Goal: Task Accomplishment & Management: Manage account settings

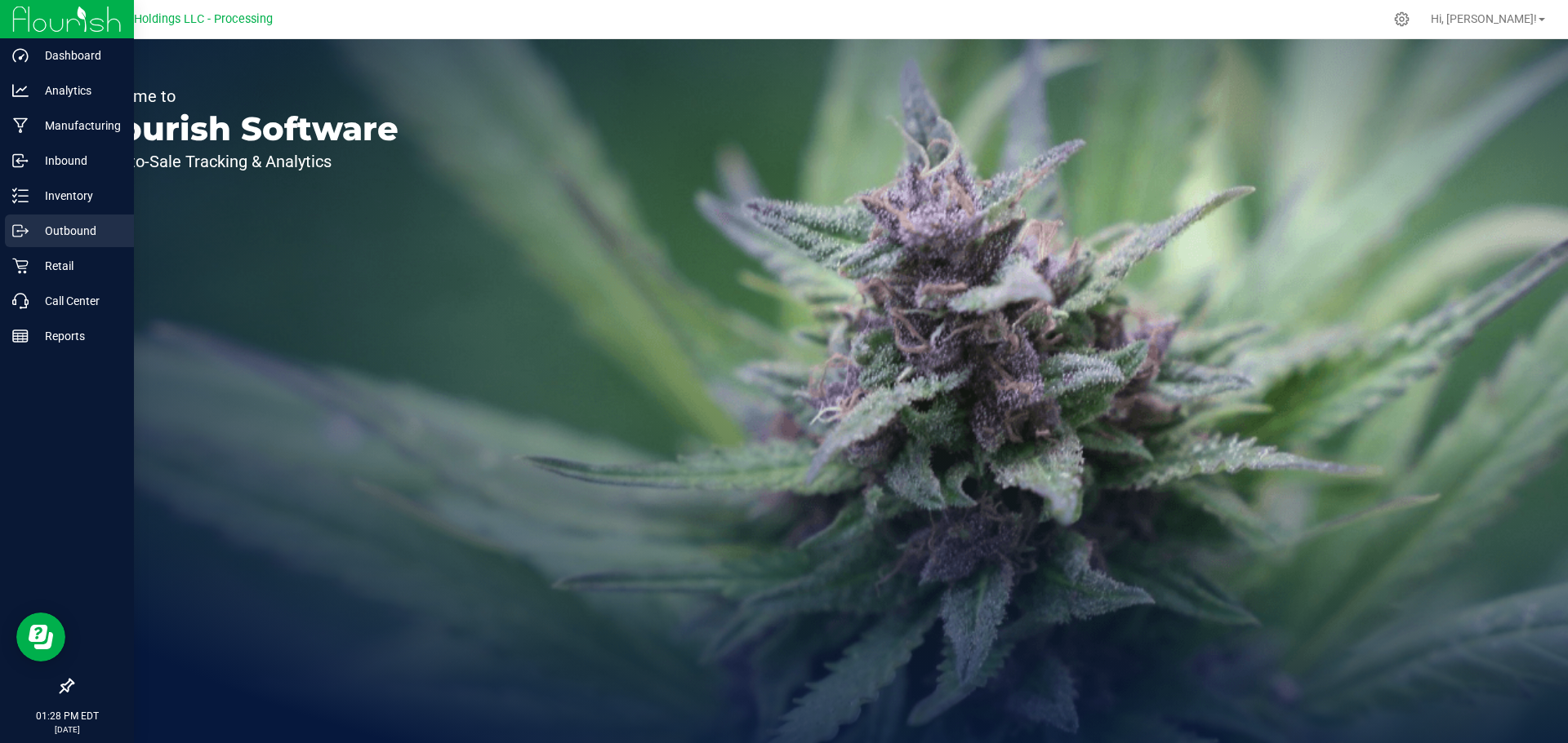
click at [82, 229] on p "Outbound" at bounding box center [78, 231] width 98 height 20
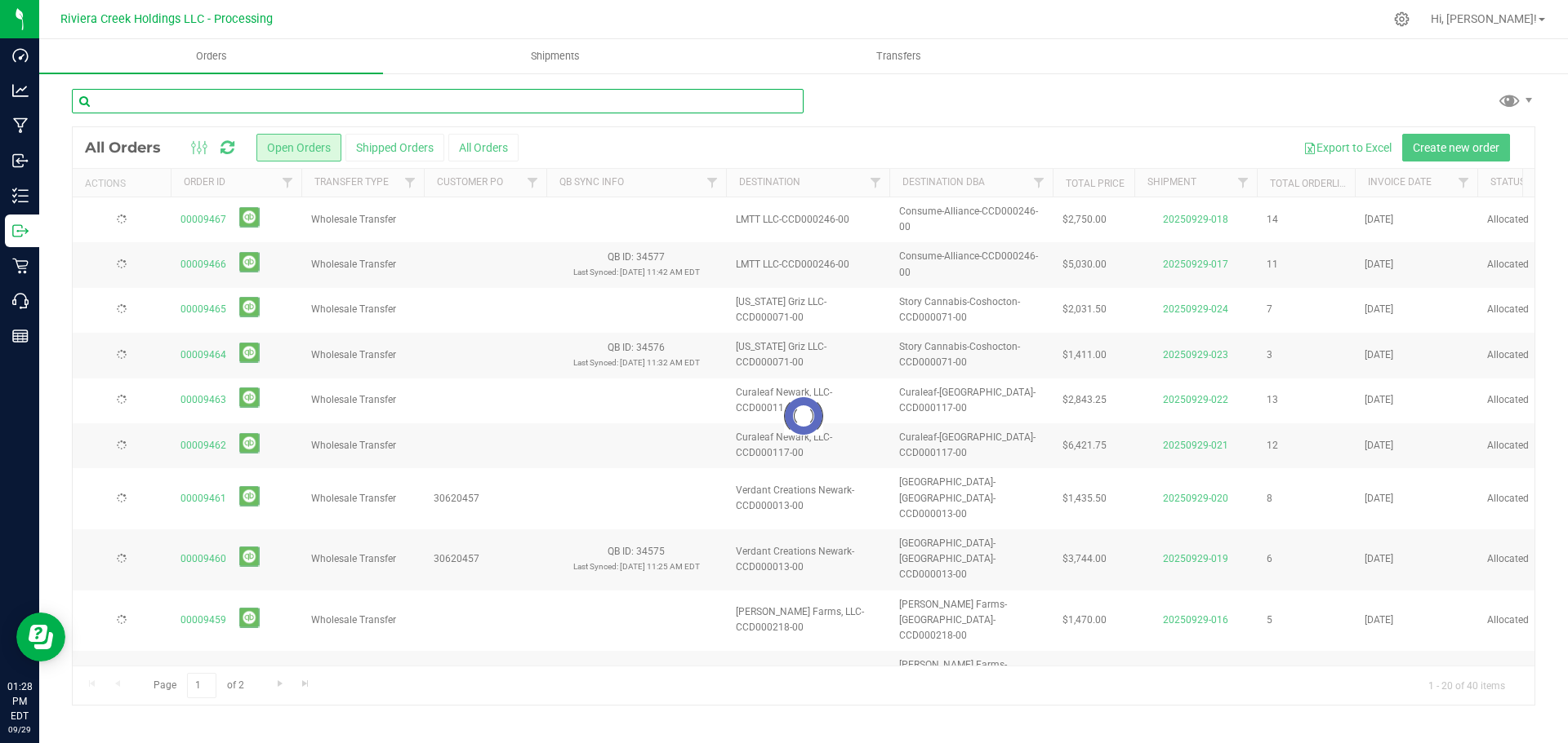
click at [269, 94] on input "text" at bounding box center [438, 101] width 732 height 25
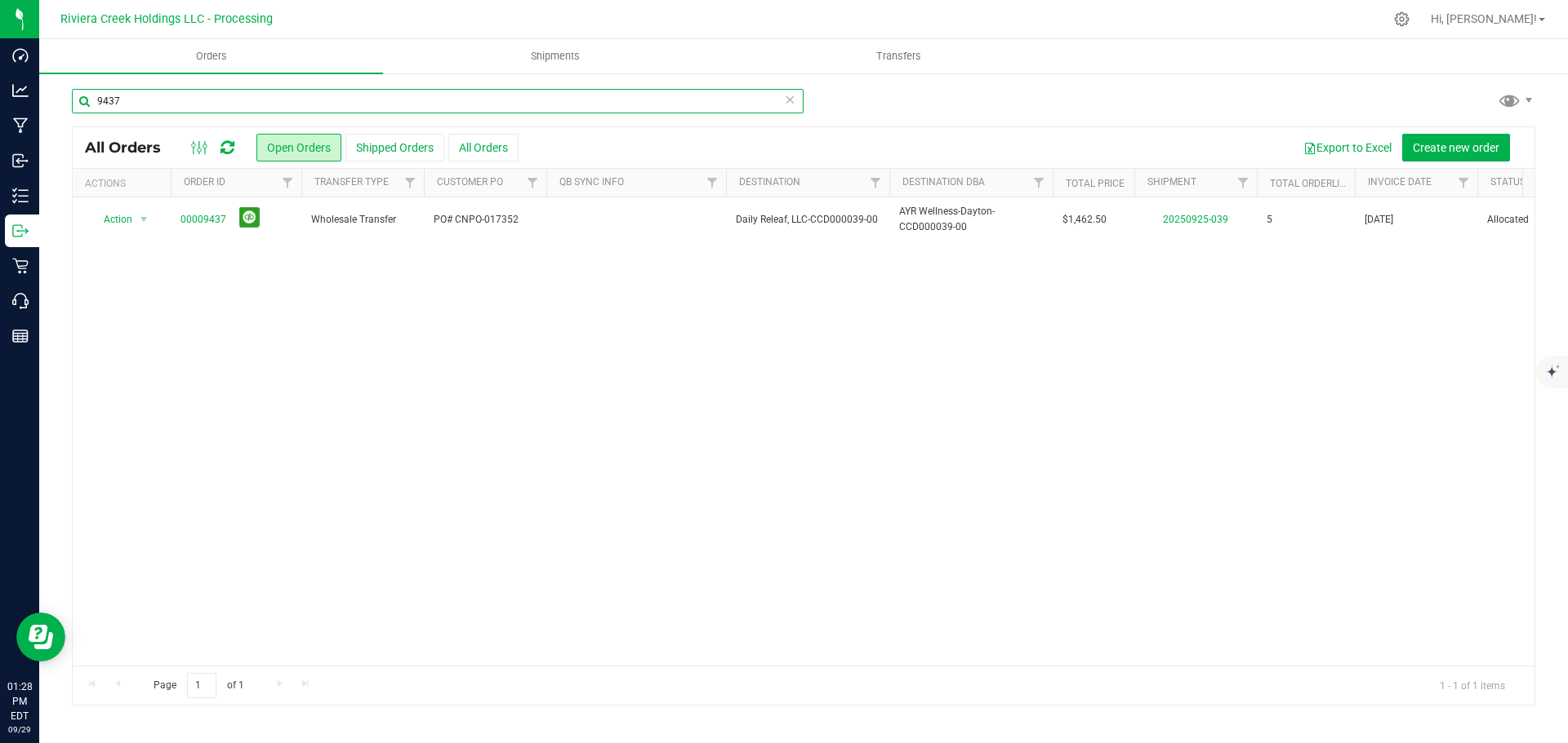
type input "9437"
click at [542, 62] on span "Shipments" at bounding box center [555, 57] width 93 height 15
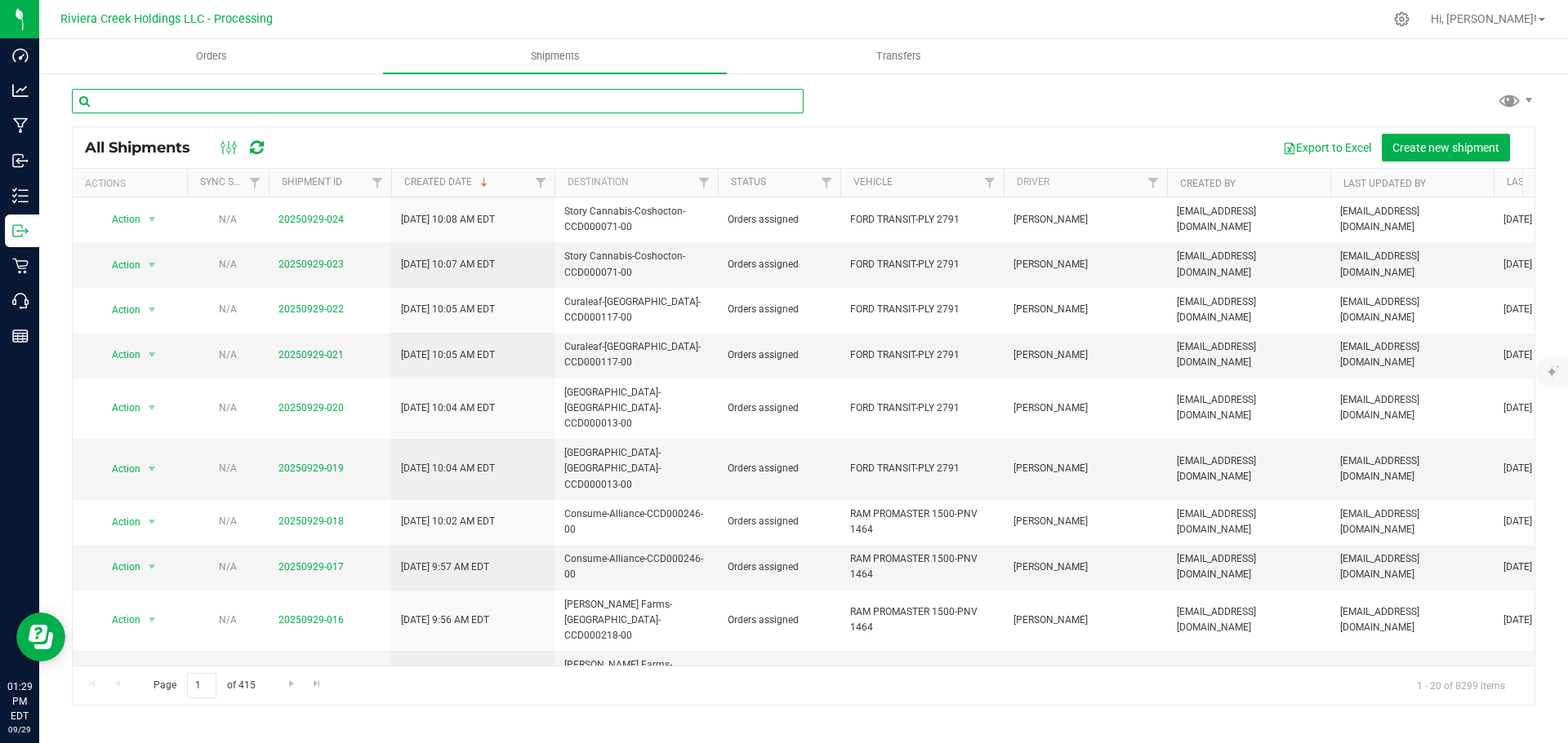
click at [130, 104] on input "text" at bounding box center [438, 101] width 732 height 25
paste input "CCD000116-00"
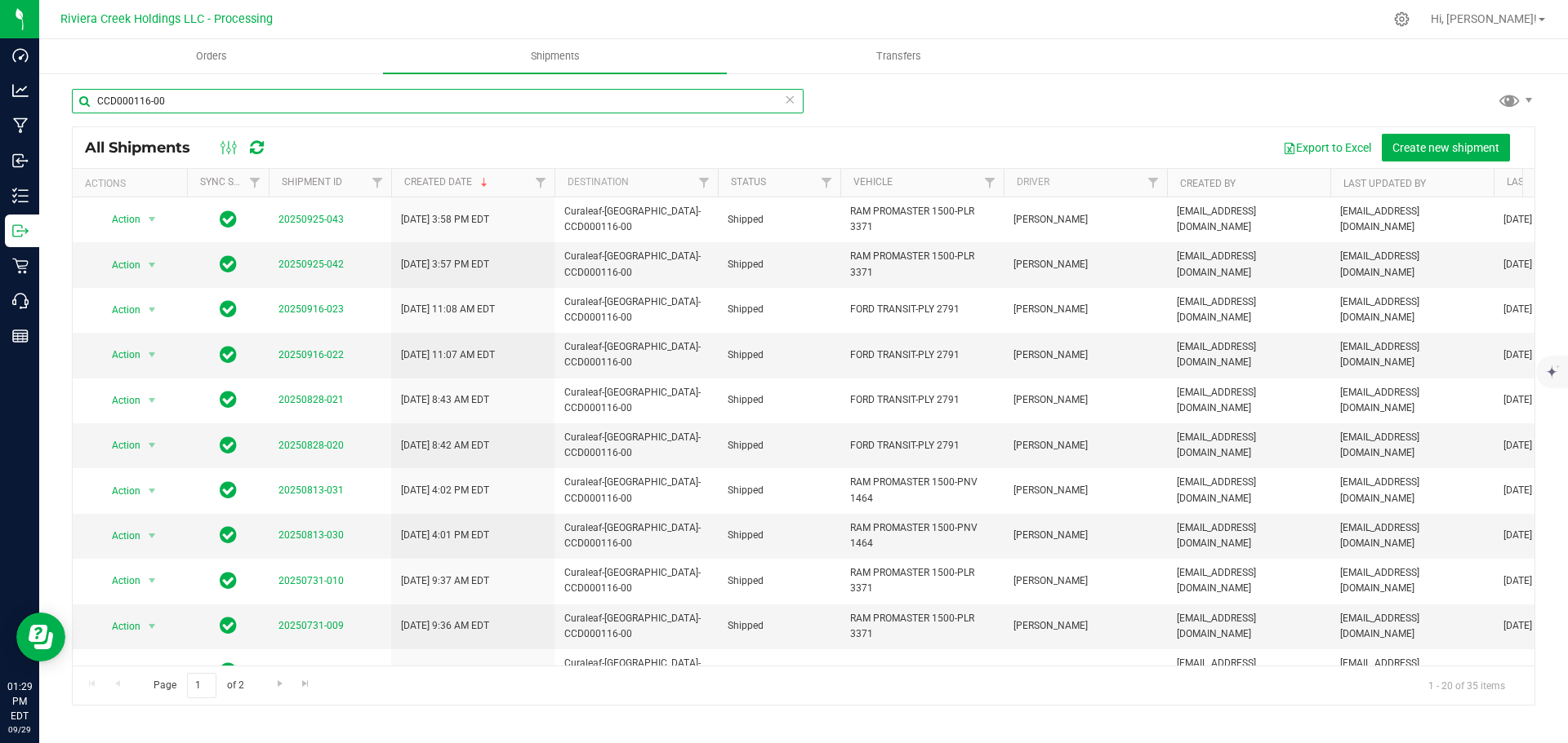
drag, startPoint x: 173, startPoint y: 90, endPoint x: 62, endPoint y: 94, distance: 111.1
click at [62, 94] on div "CCD000116-00 All Shipments Export to Excel Create new shipment Actions Sync Sta…" at bounding box center [803, 397] width 1528 height 650
paste input "039"
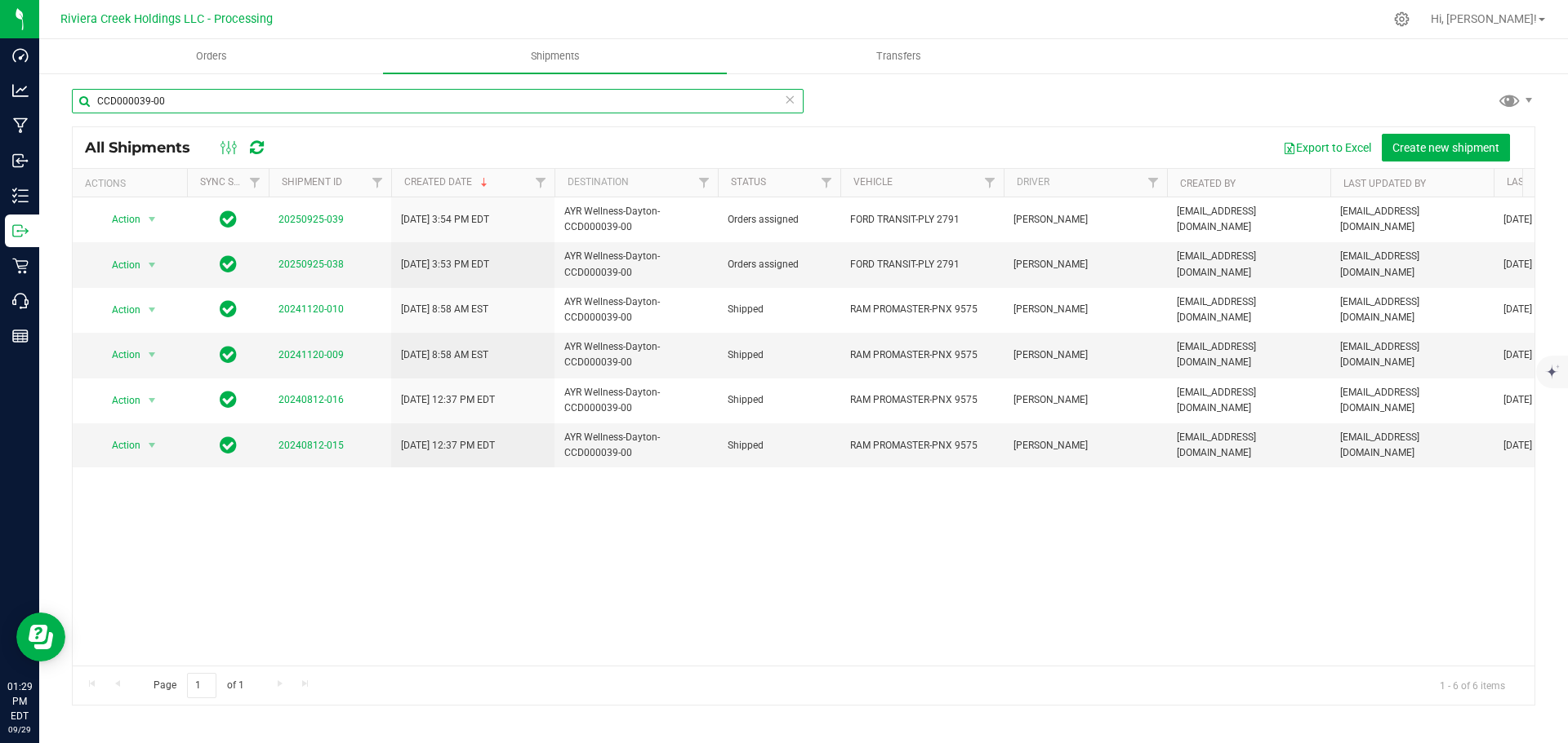
drag, startPoint x: 166, startPoint y: 100, endPoint x: 60, endPoint y: 87, distance: 106.8
click at [60, 87] on div "CCD000039-00 All Shipments Export to Excel Create new shipment Actions Sync Sta…" at bounding box center [803, 397] width 1528 height 650
paste input "143"
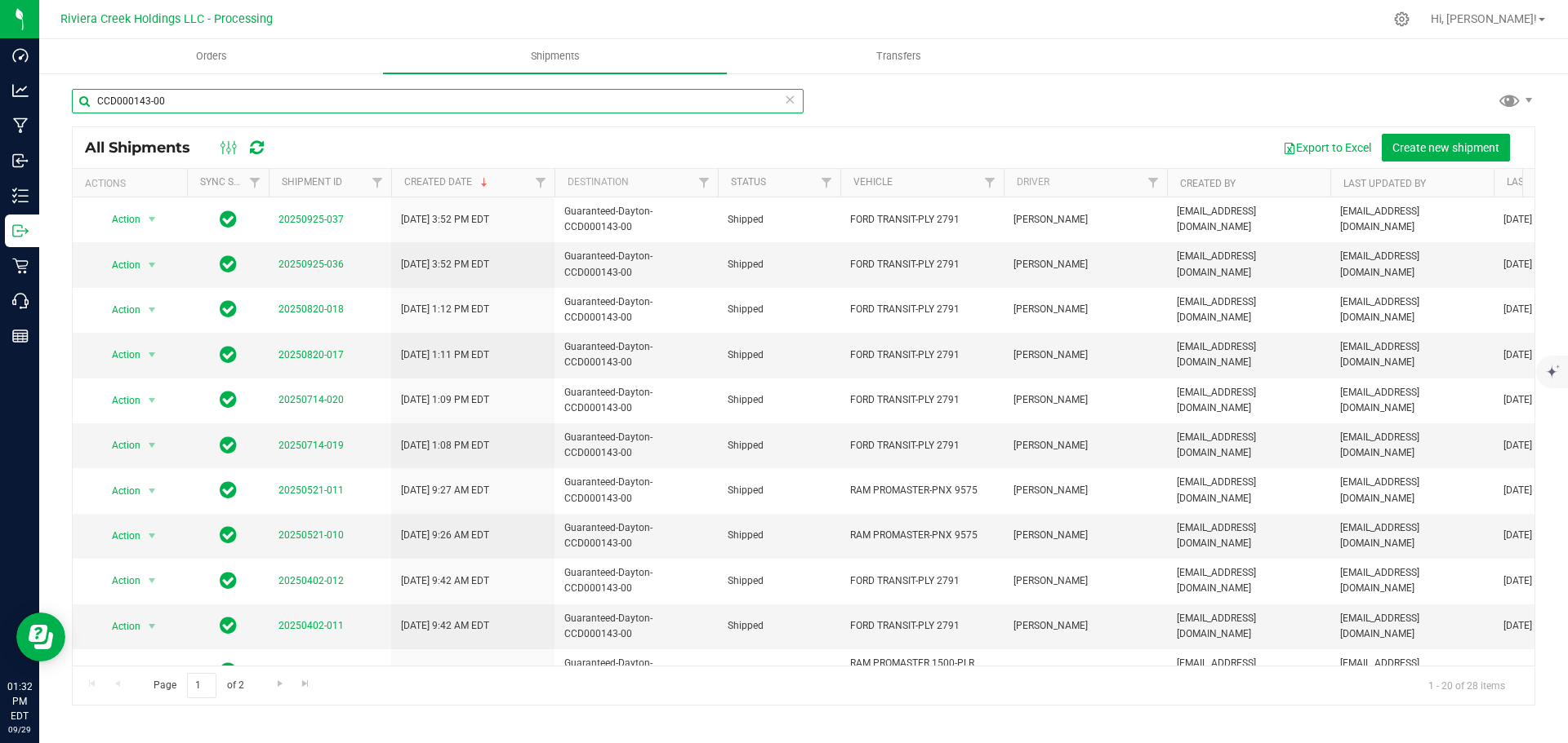
drag, startPoint x: 174, startPoint y: 97, endPoint x: 78, endPoint y: 89, distance: 96.3
click at [78, 89] on input "CCD000143-00" at bounding box center [438, 101] width 732 height 25
paste input "1"
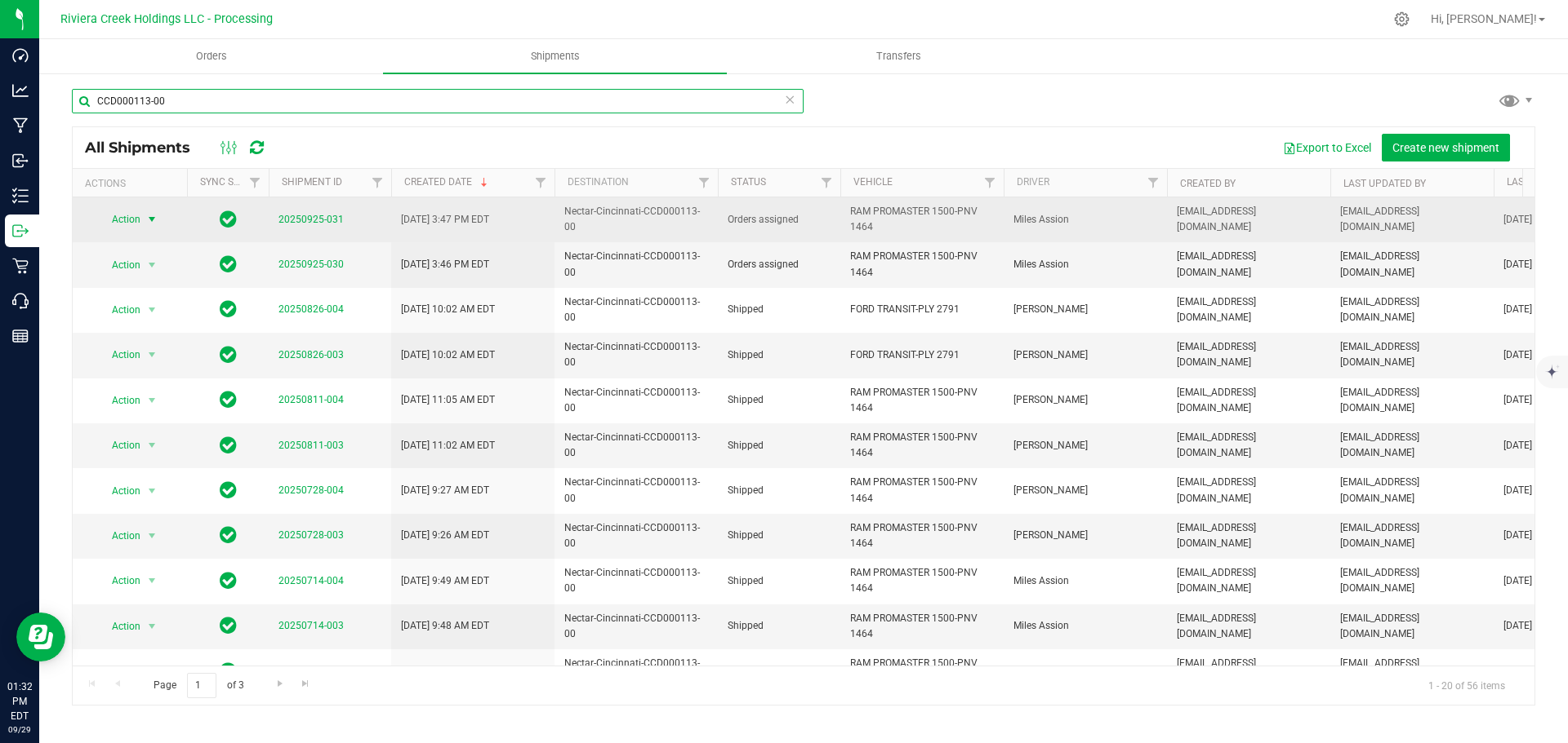
type input "CCD000113-00"
click at [134, 218] on span "Action" at bounding box center [119, 219] width 44 height 23
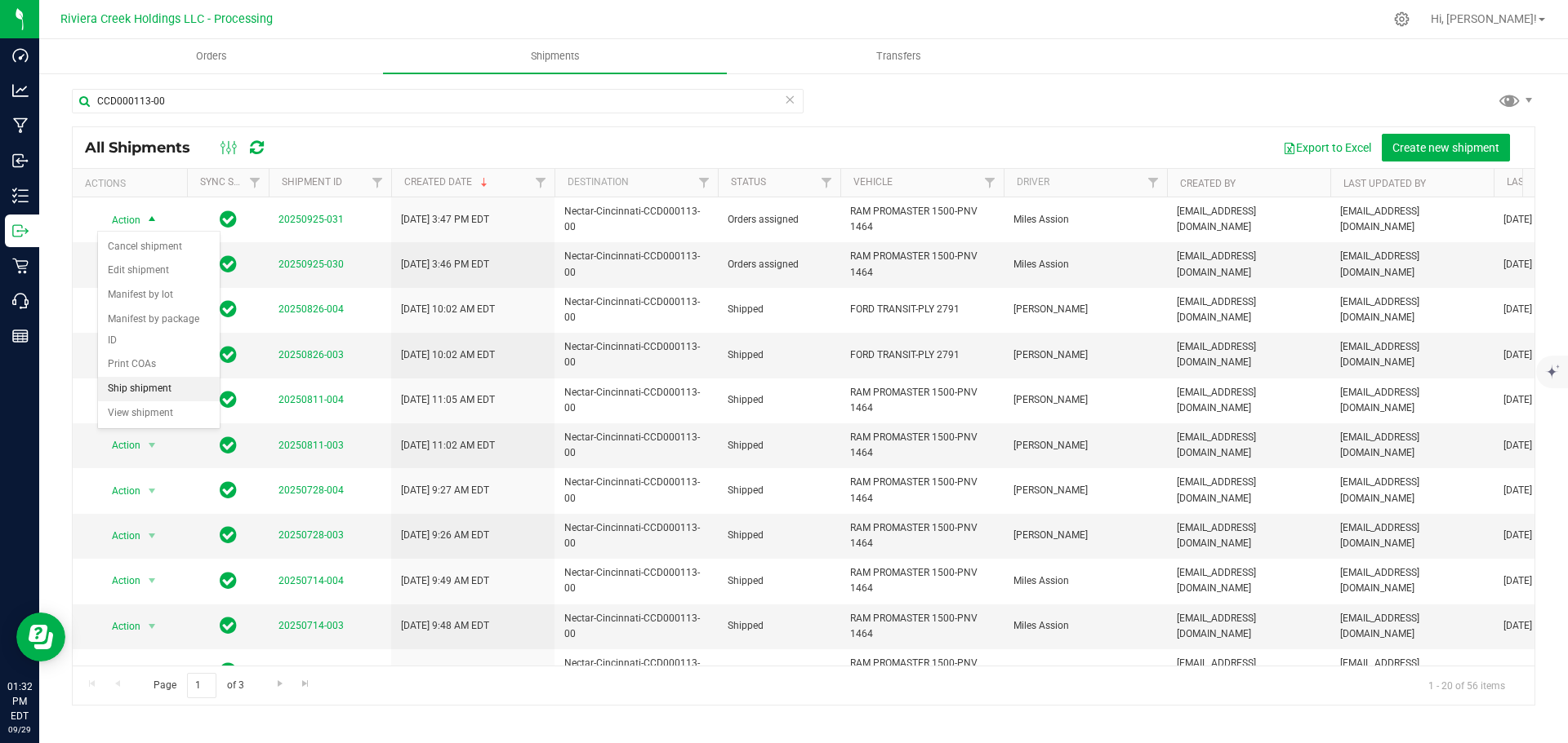
click at [142, 377] on li "Ship shipment" at bounding box center [159, 389] width 122 height 25
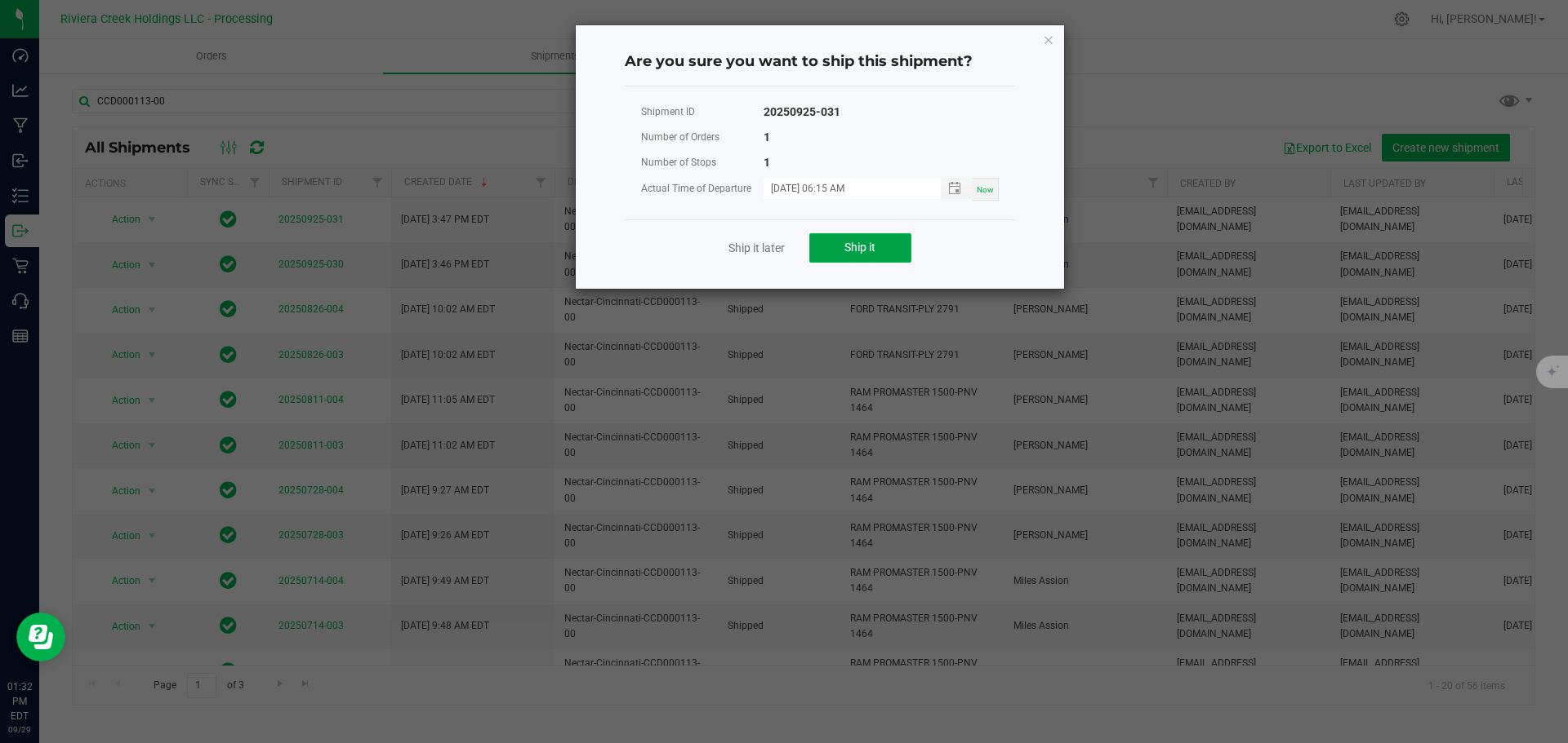
click at [866, 252] on span "Ship it" at bounding box center [860, 248] width 31 height 13
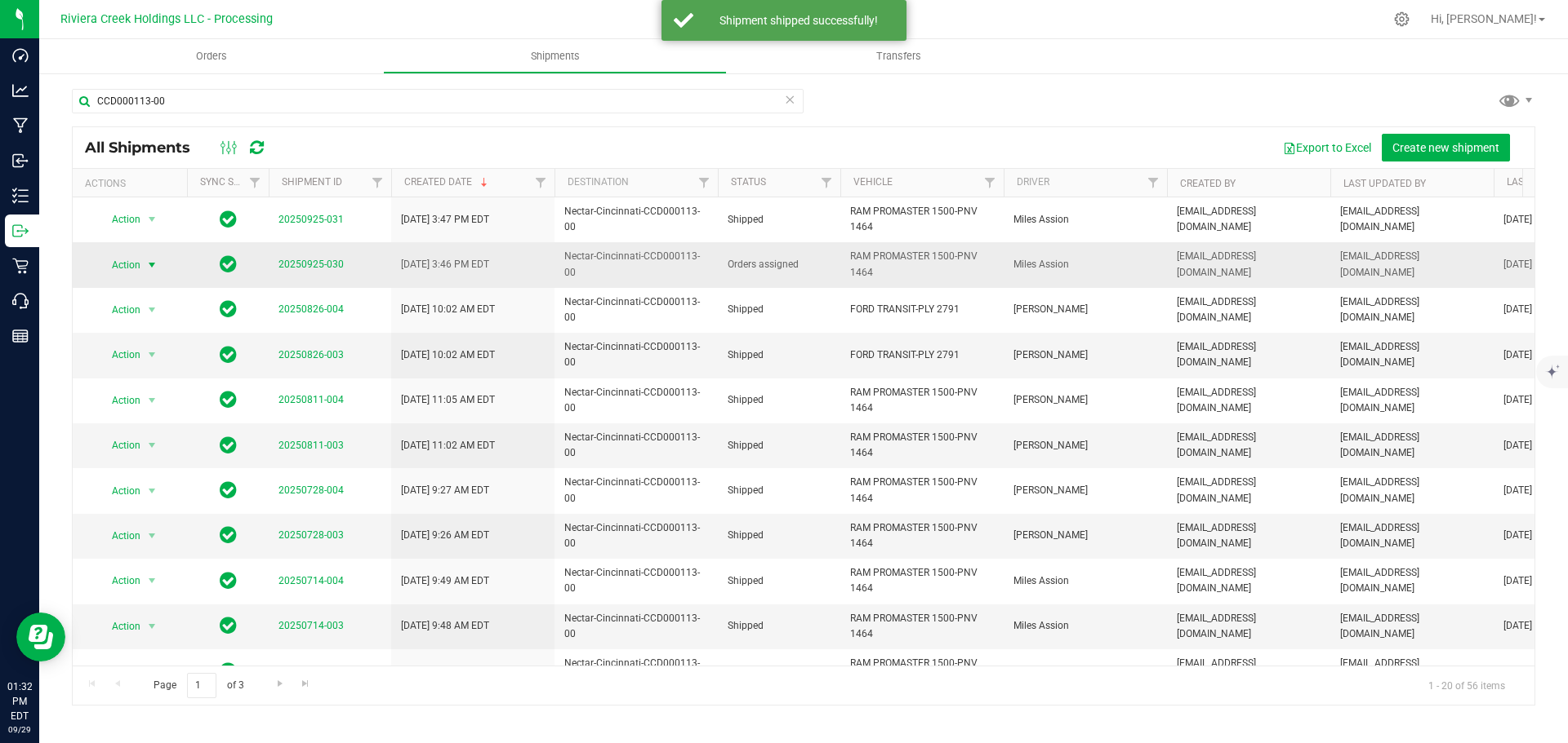
click at [152, 266] on span "select" at bounding box center [152, 266] width 13 height 13
click at [129, 422] on li "Ship shipment" at bounding box center [159, 434] width 122 height 25
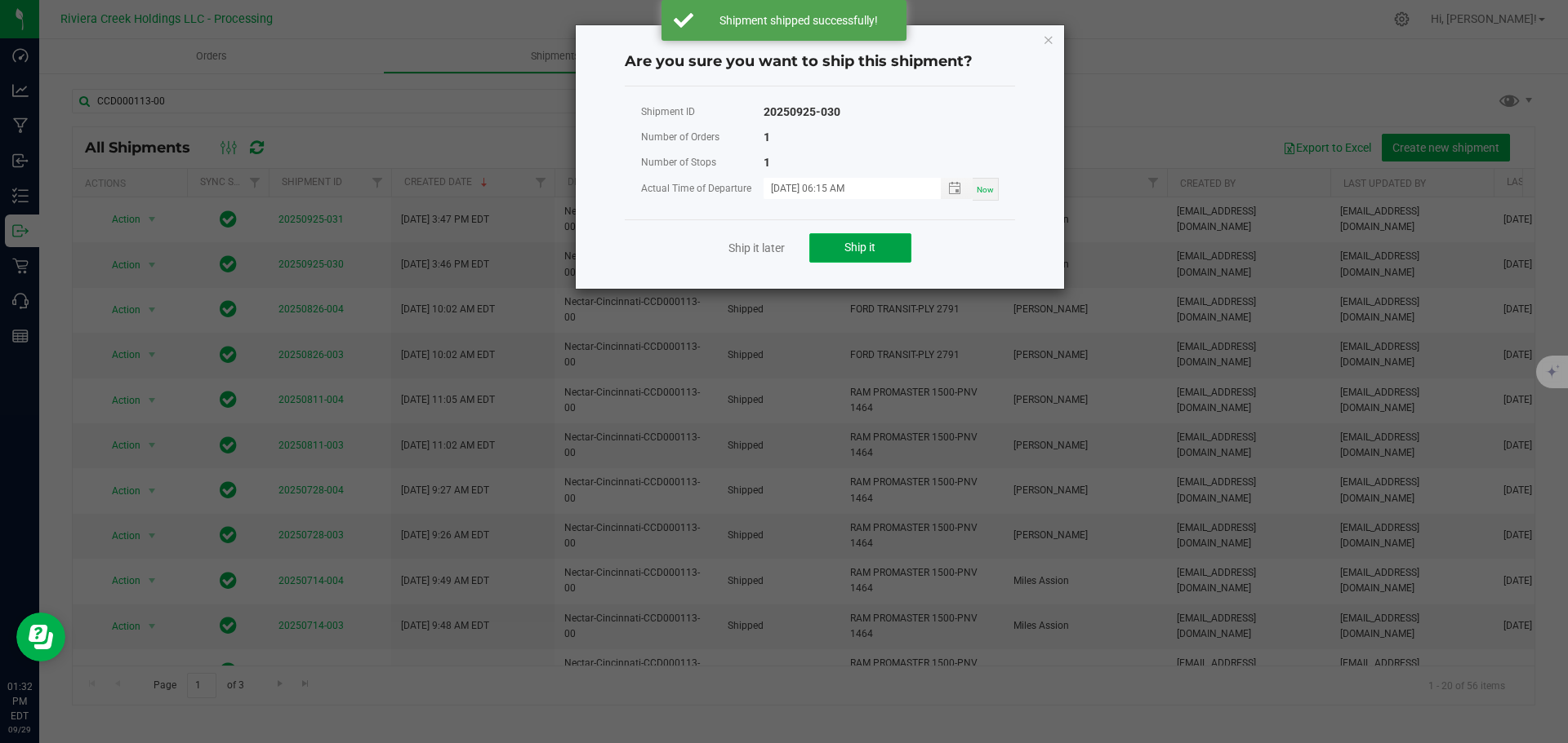
click at [877, 251] on button "Ship it" at bounding box center [861, 248] width 102 height 29
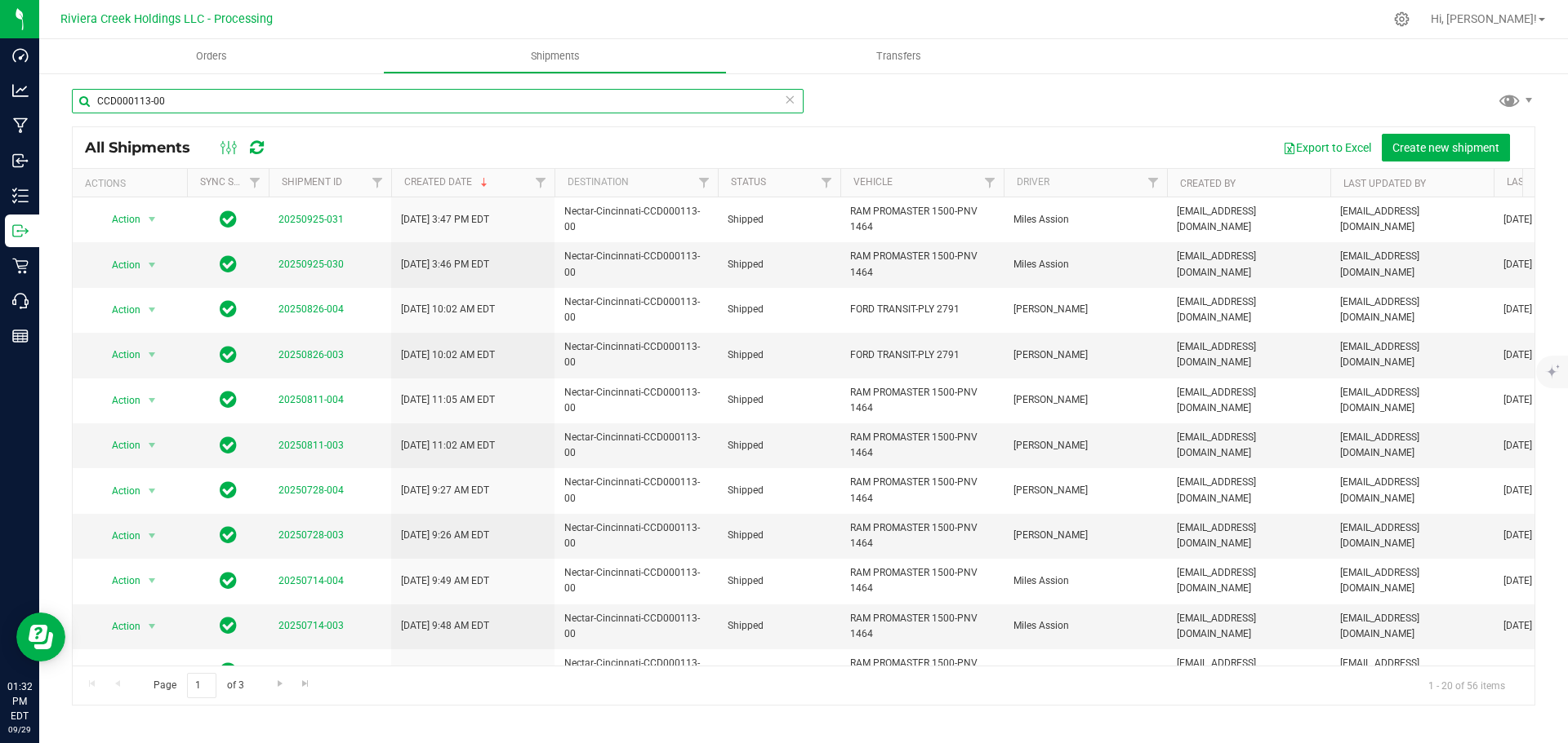
drag, startPoint x: 165, startPoint y: 103, endPoint x: 89, endPoint y: 109, distance: 76.2
click at [89, 109] on input "CCD000113-00" at bounding box center [438, 101] width 732 height 25
paste input "75-00"
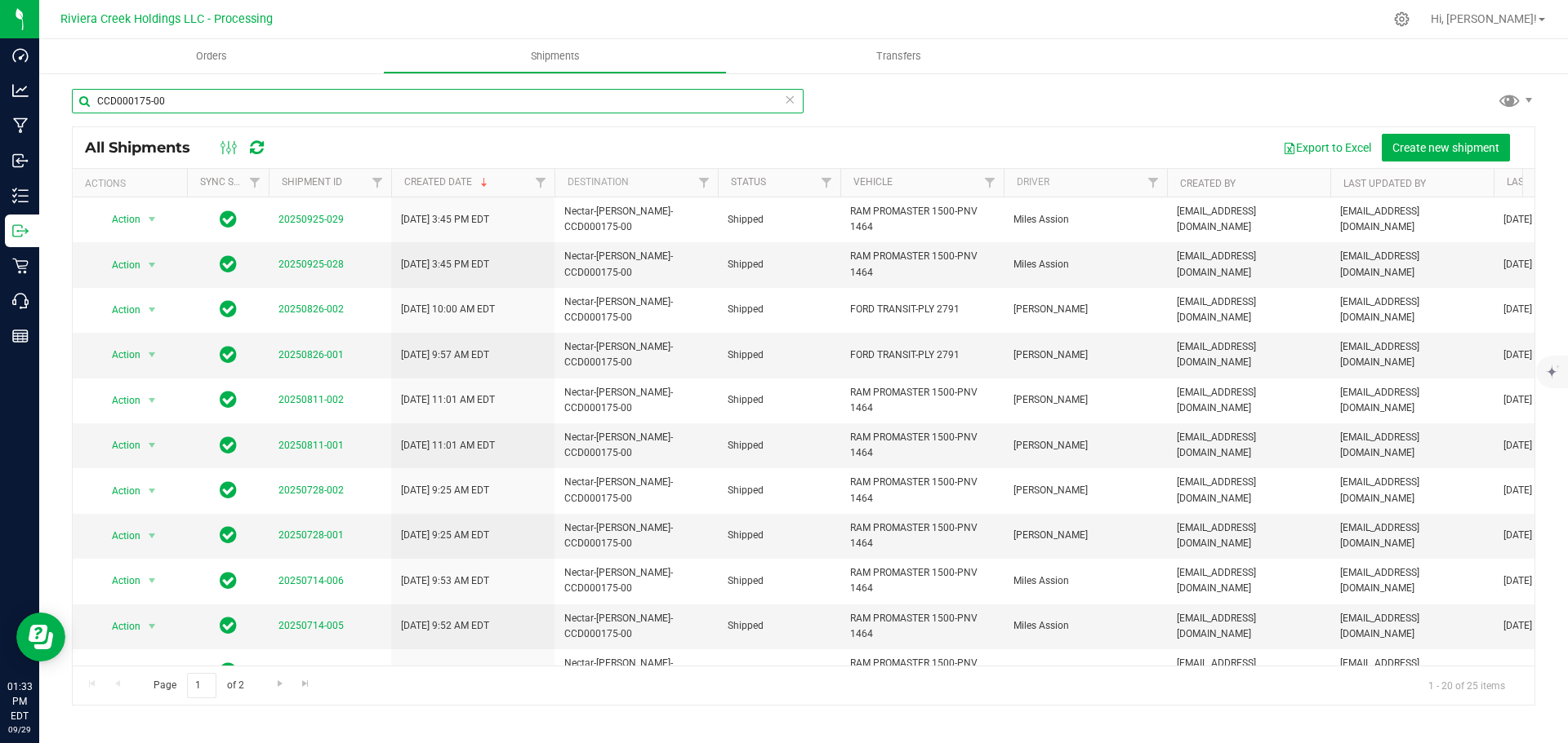
drag, startPoint x: 172, startPoint y: 101, endPoint x: 60, endPoint y: 98, distance: 112.0
click at [61, 98] on div "CCD000175-00 All Shipments Export to Excel Create new shipment Actions Sync Sta…" at bounding box center [803, 397] width 1528 height 650
paste input "CCD000111"
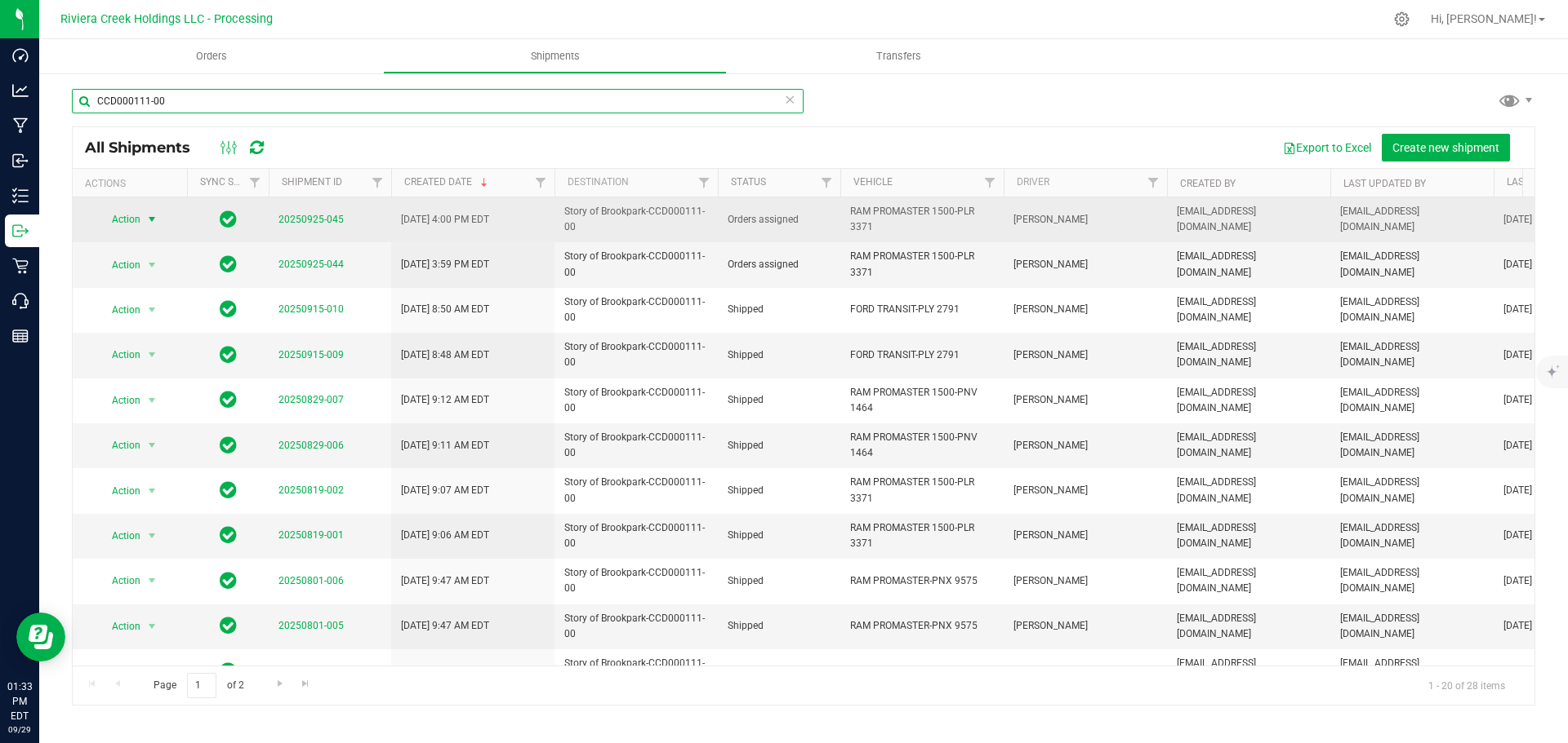
type input "CCD000111-00"
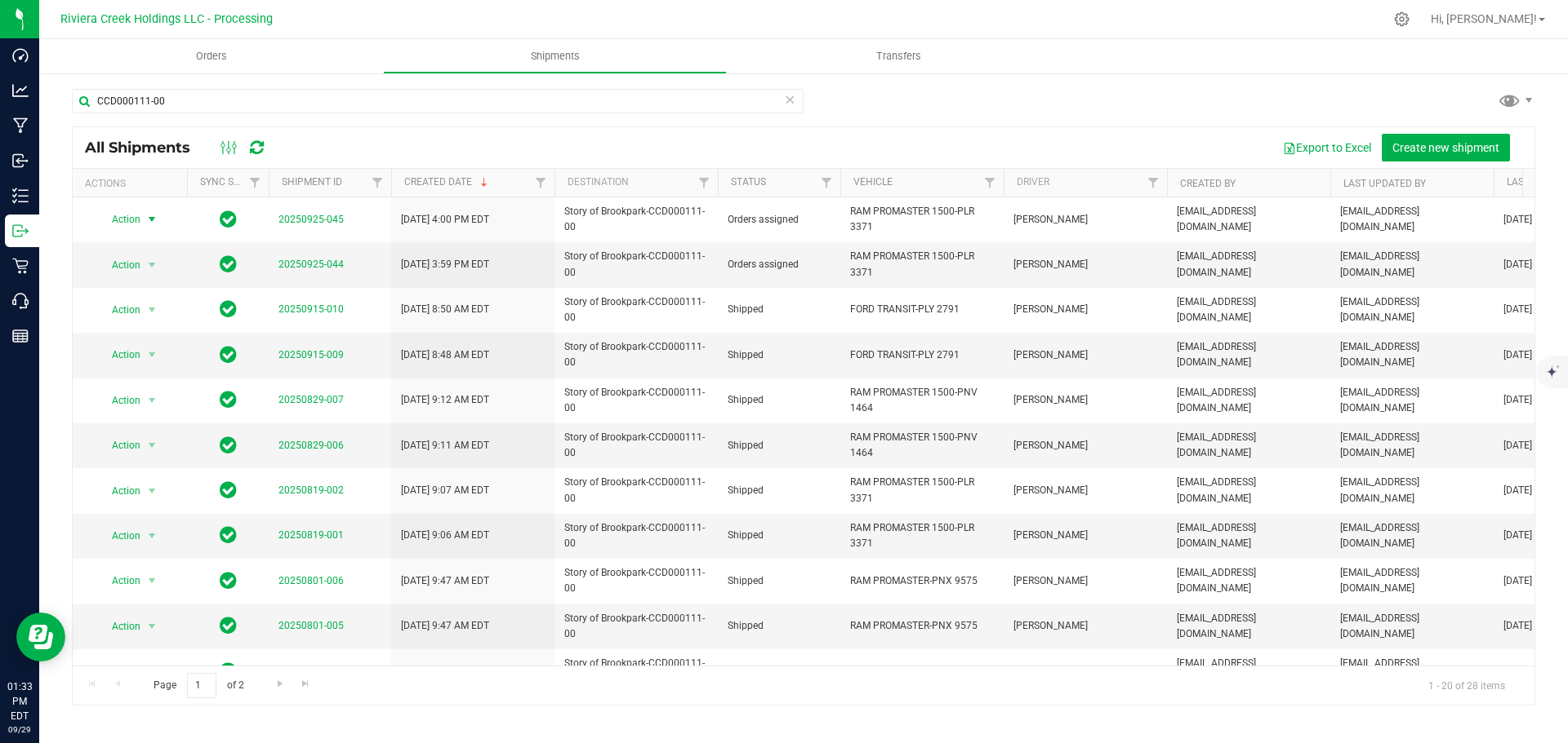
drag, startPoint x: 140, startPoint y: 217, endPoint x: 138, endPoint y: 233, distance: 16.1
click at [139, 217] on span "Action" at bounding box center [119, 219] width 44 height 23
click at [129, 377] on li "Ship shipment" at bounding box center [159, 389] width 122 height 25
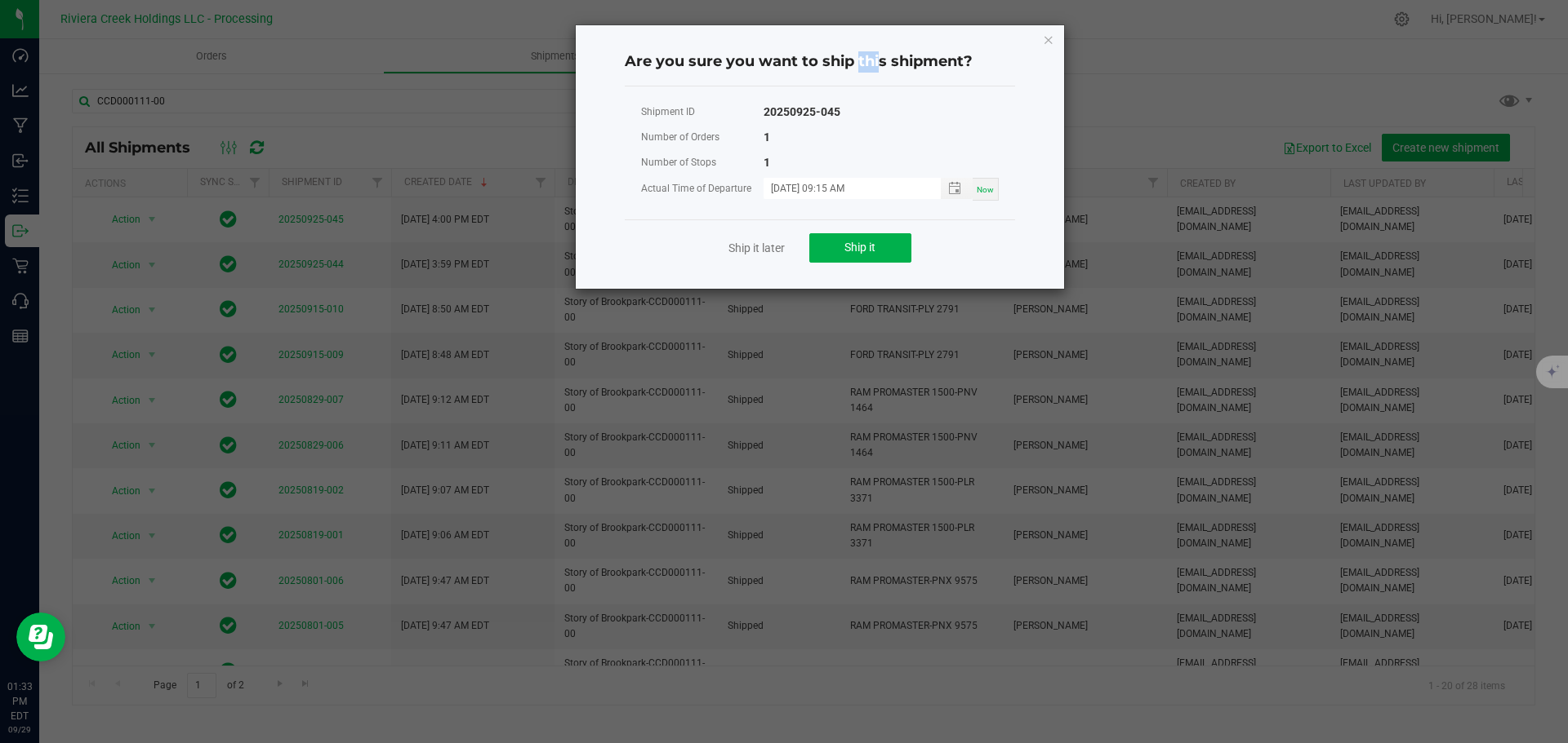
drag, startPoint x: 871, startPoint y: 39, endPoint x: 851, endPoint y: 54, distance: 25.0
click at [851, 54] on div "Are you sure you want to ship this shipment?" at bounding box center [819, 62] width 391 height 48
click at [1051, 37] on icon "Close" at bounding box center [1048, 39] width 11 height 20
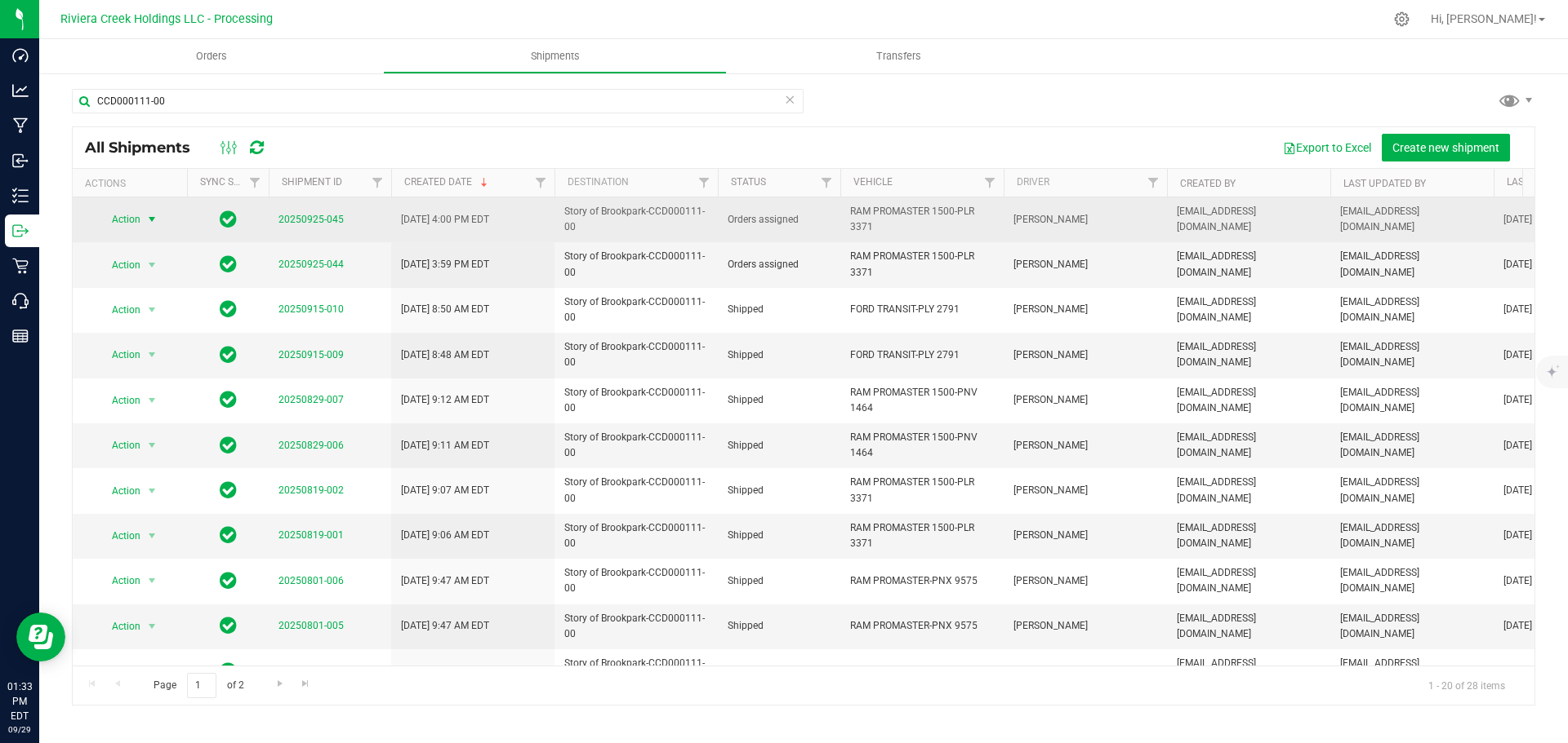
click at [148, 220] on span "select" at bounding box center [152, 219] width 13 height 13
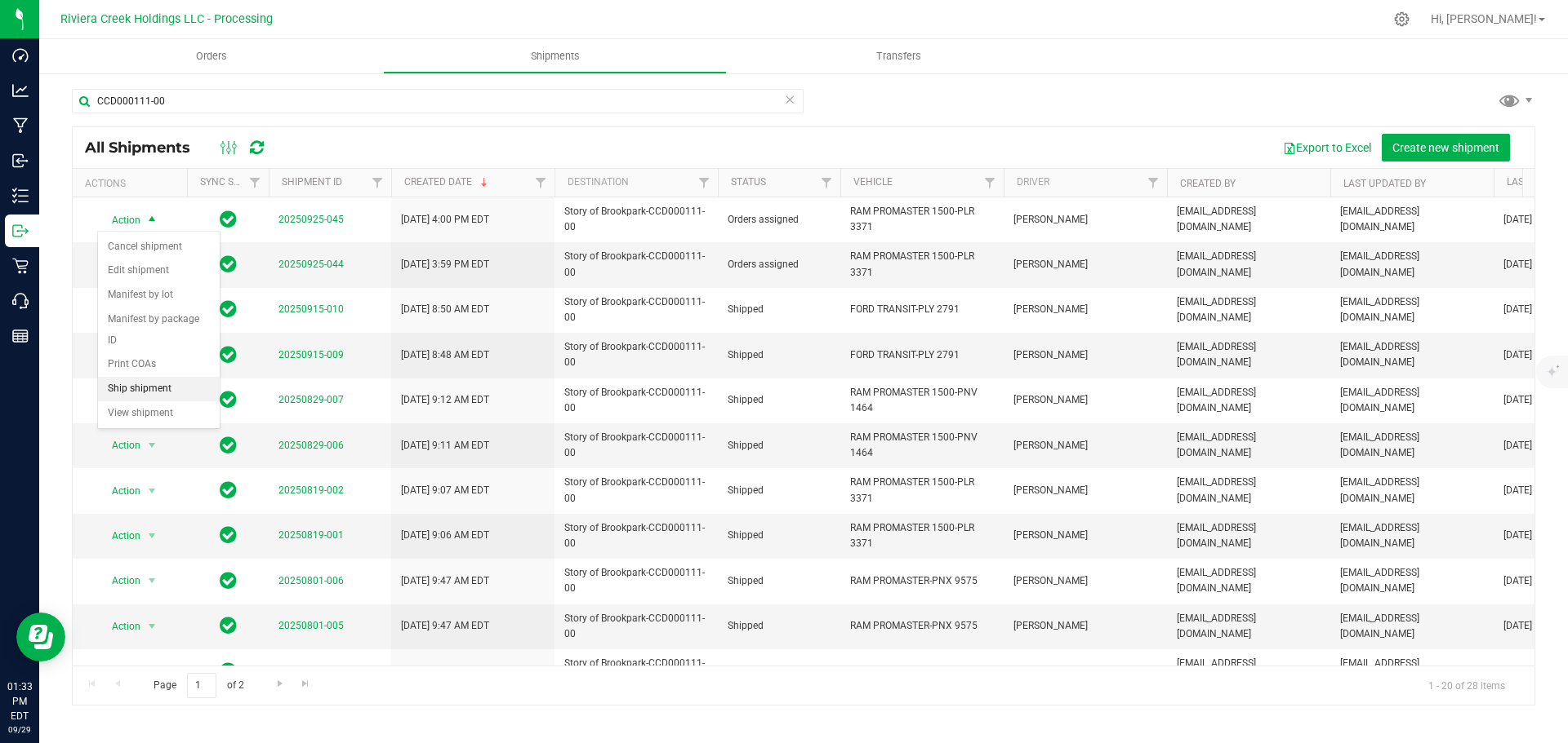
click at [123, 377] on li "Ship shipment" at bounding box center [159, 389] width 122 height 25
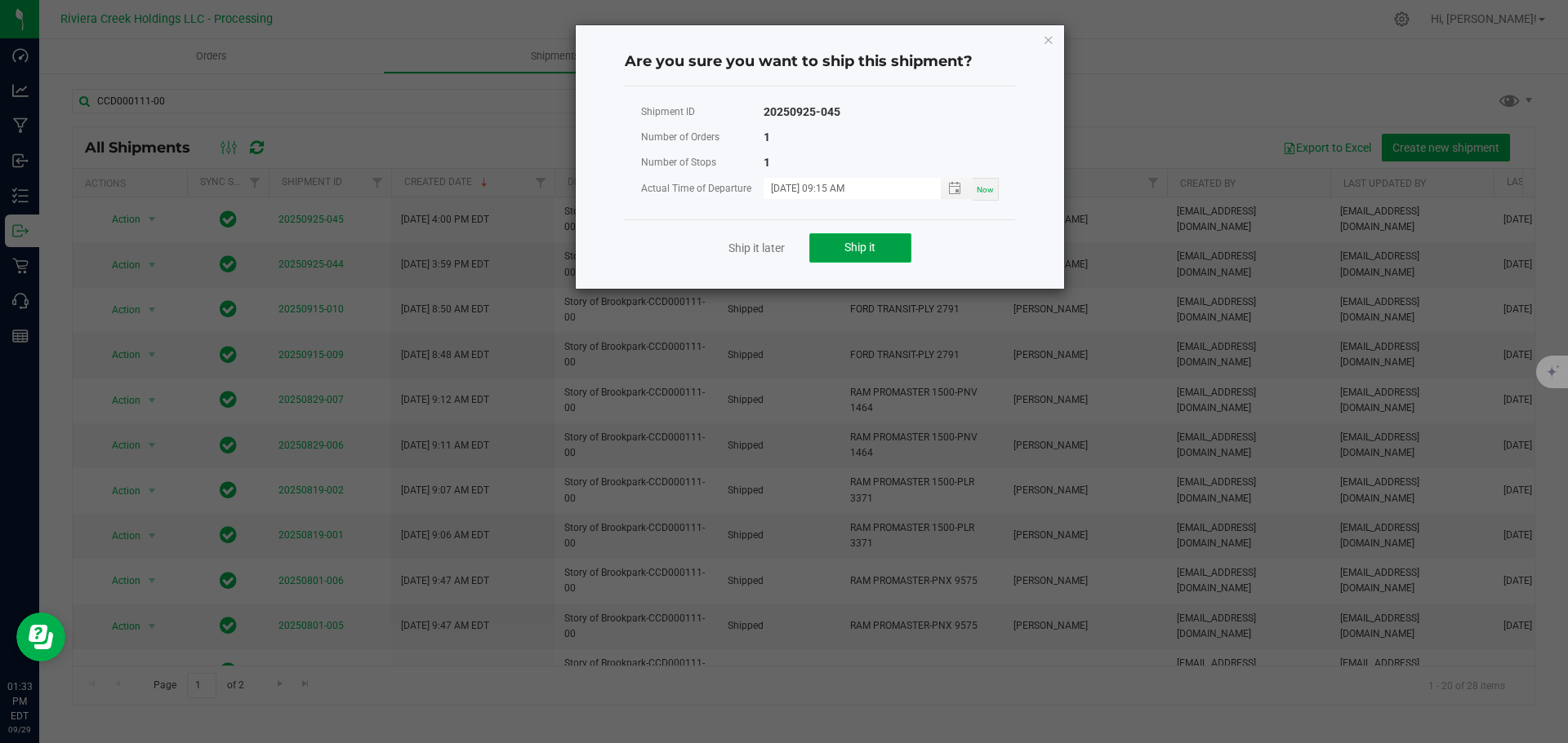
click at [841, 251] on button "Ship it" at bounding box center [861, 248] width 102 height 29
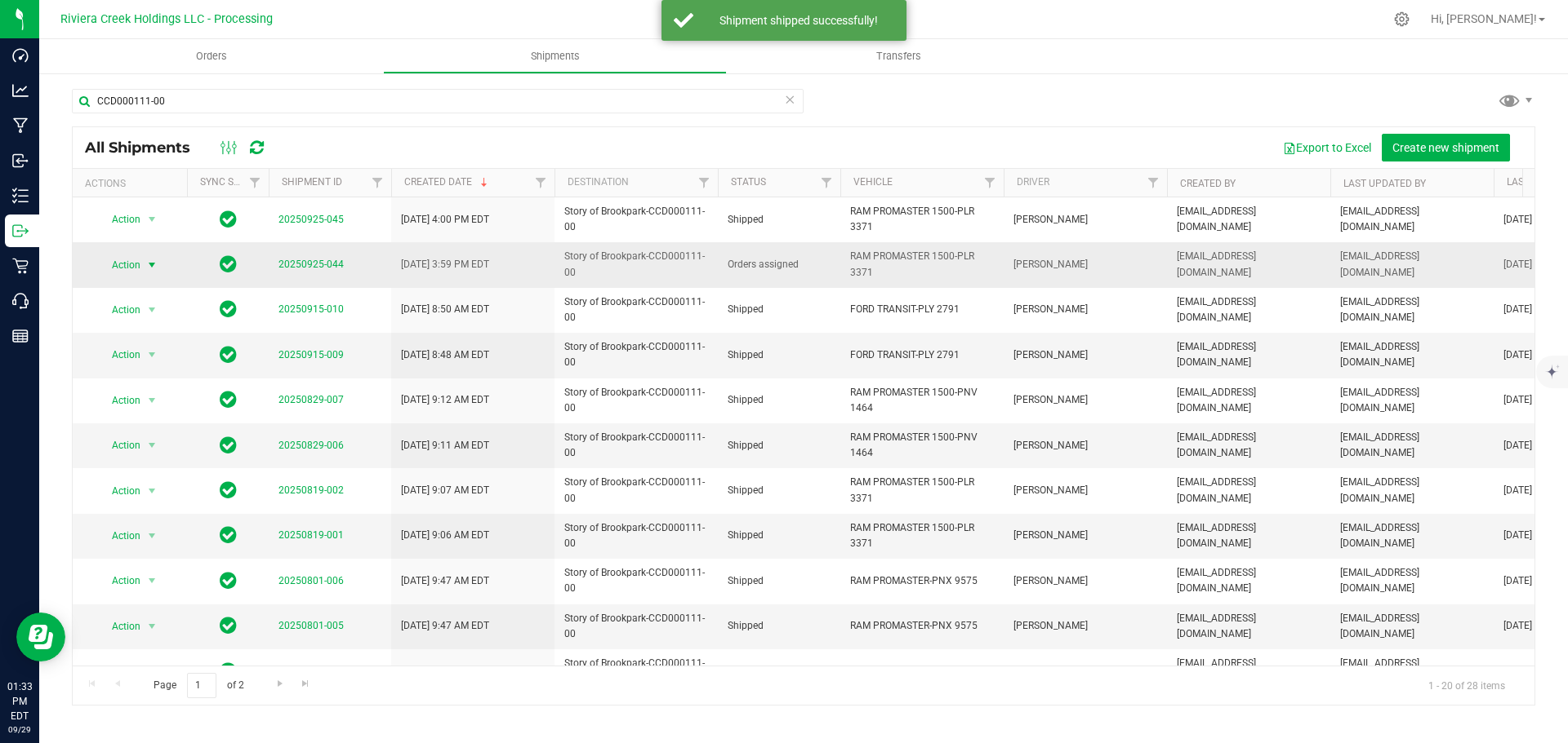
click at [150, 262] on span "select" at bounding box center [152, 266] width 13 height 13
click at [140, 422] on li "Ship shipment" at bounding box center [159, 434] width 122 height 25
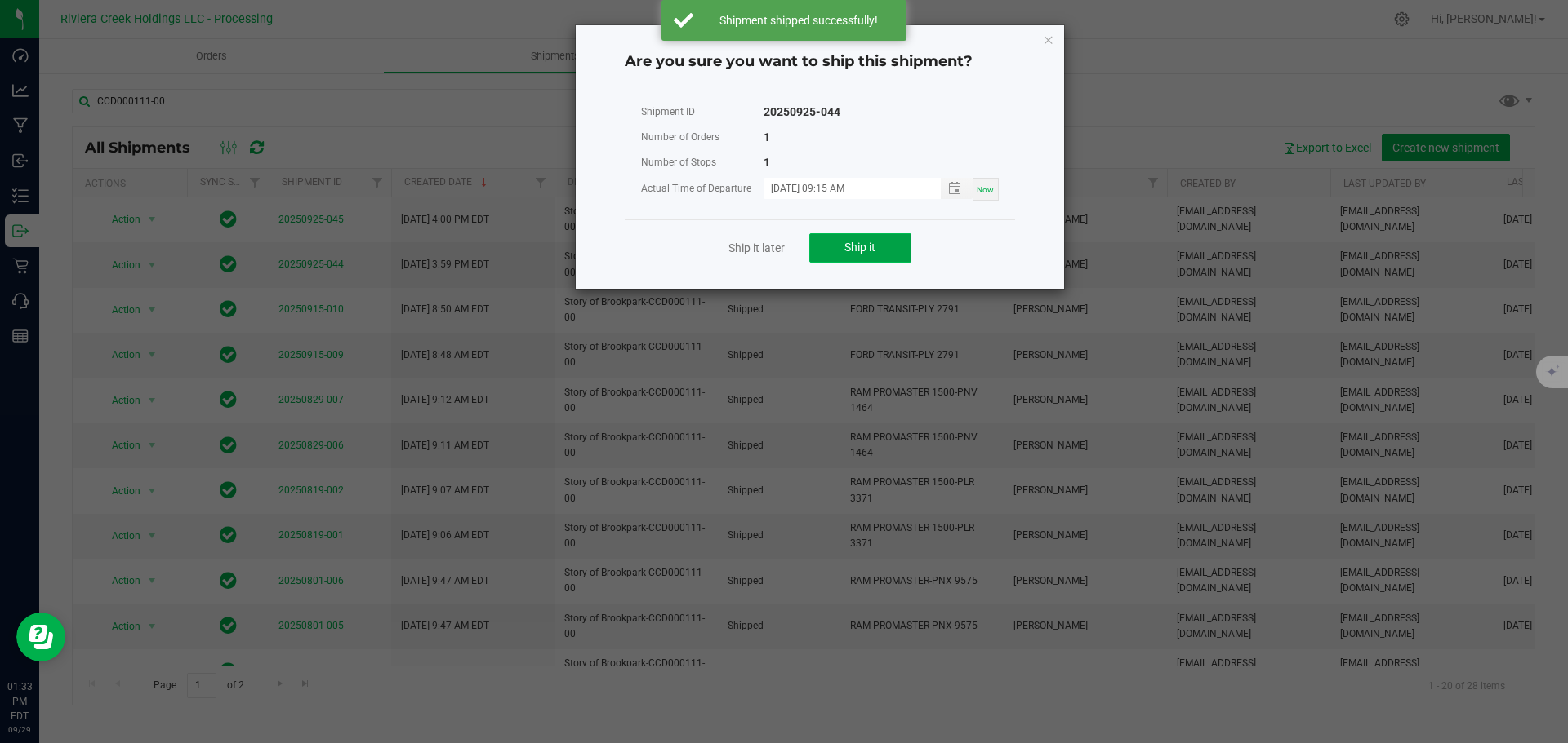
drag, startPoint x: 876, startPoint y: 244, endPoint x: 877, endPoint y: 256, distance: 12.0
click at [875, 245] on button "Ship it" at bounding box center [861, 248] width 102 height 29
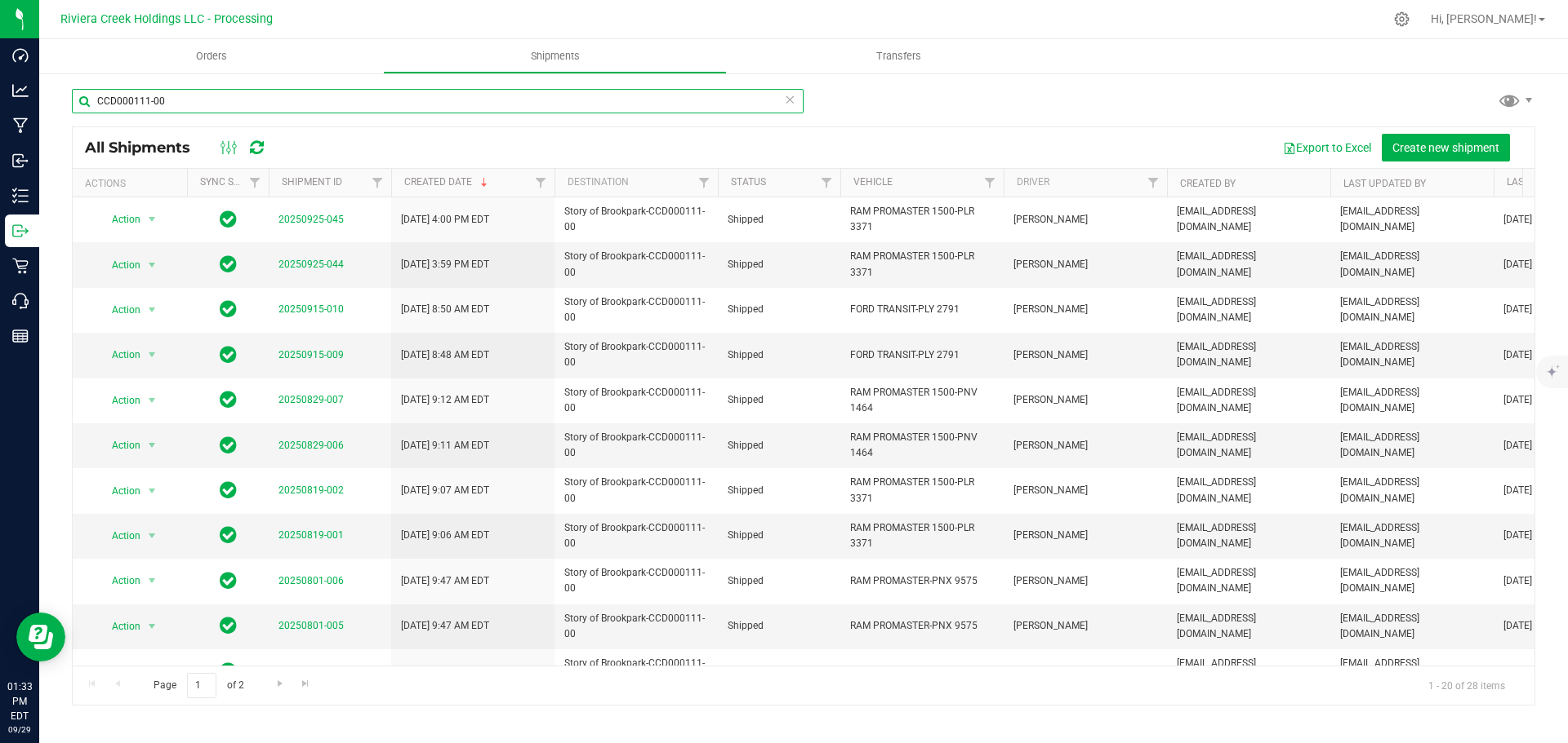
drag, startPoint x: 161, startPoint y: 95, endPoint x: 69, endPoint y: 91, distance: 92.1
click at [69, 91] on div "CCD000111-00 All Shipments Export to Excel Create new shipment Actions Sync Sta…" at bounding box center [803, 397] width 1528 height 650
paste input "CCD000103-00"
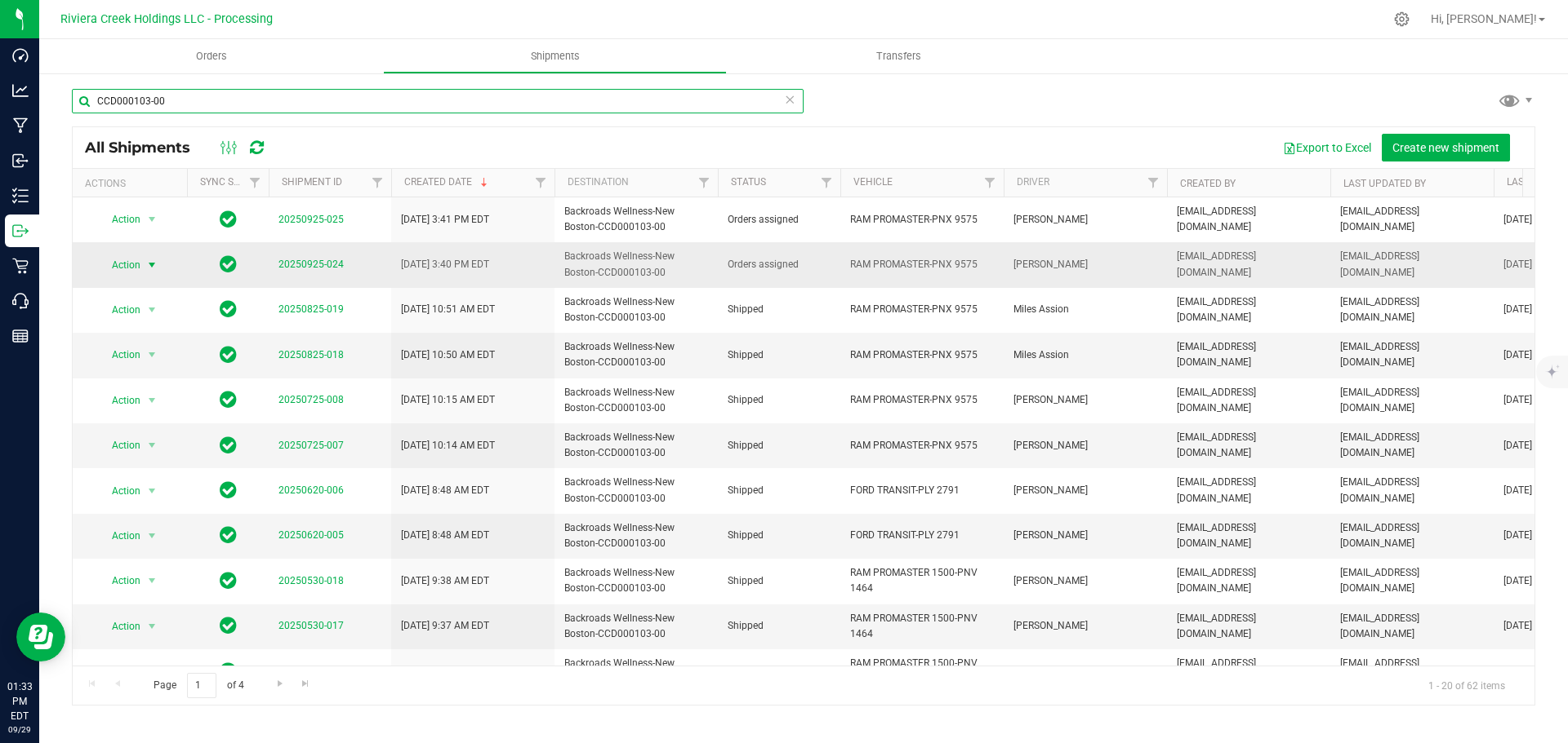
type input "CCD000103-00"
click at [142, 267] on span "select" at bounding box center [152, 265] width 21 height 23
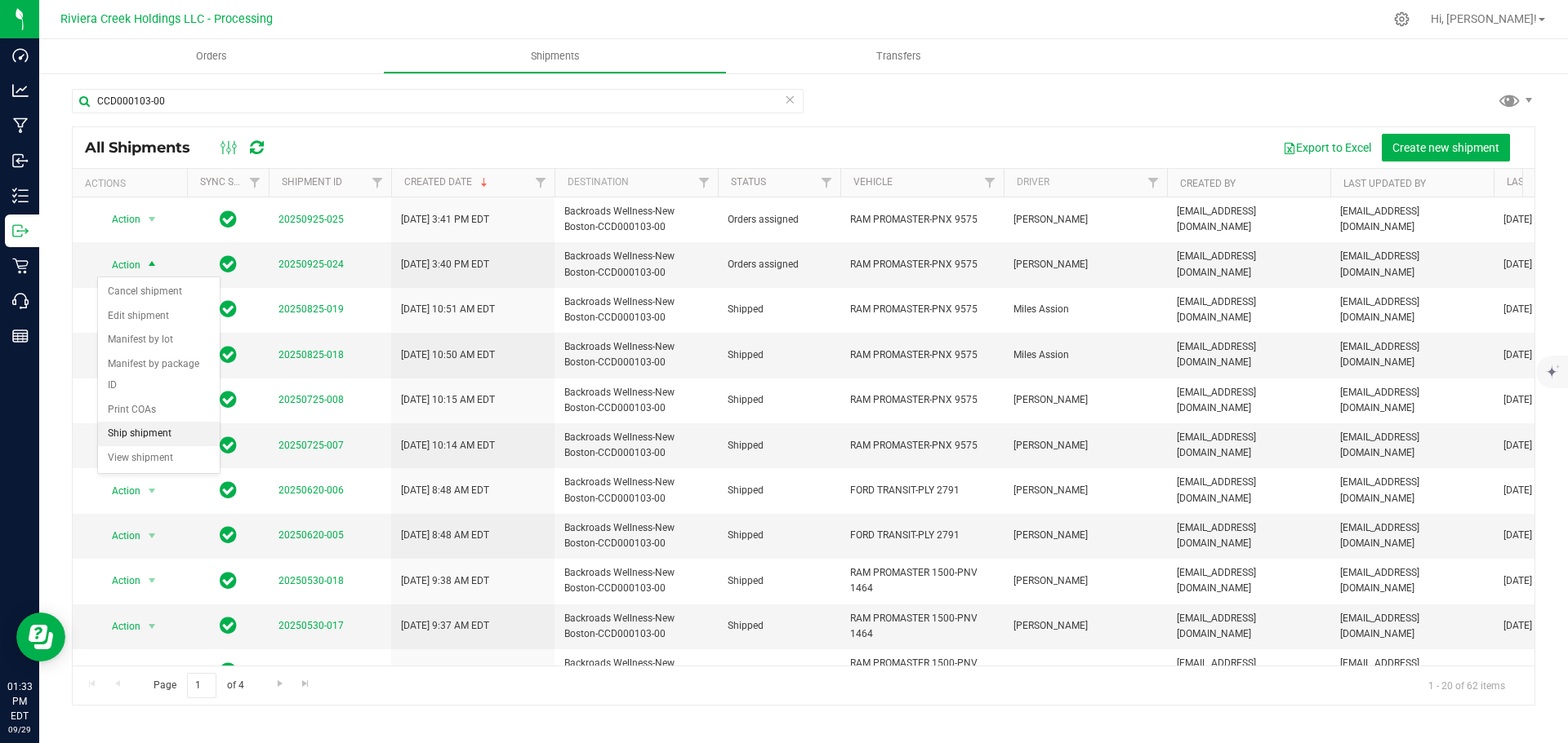
click at [147, 422] on li "Ship shipment" at bounding box center [159, 434] width 122 height 25
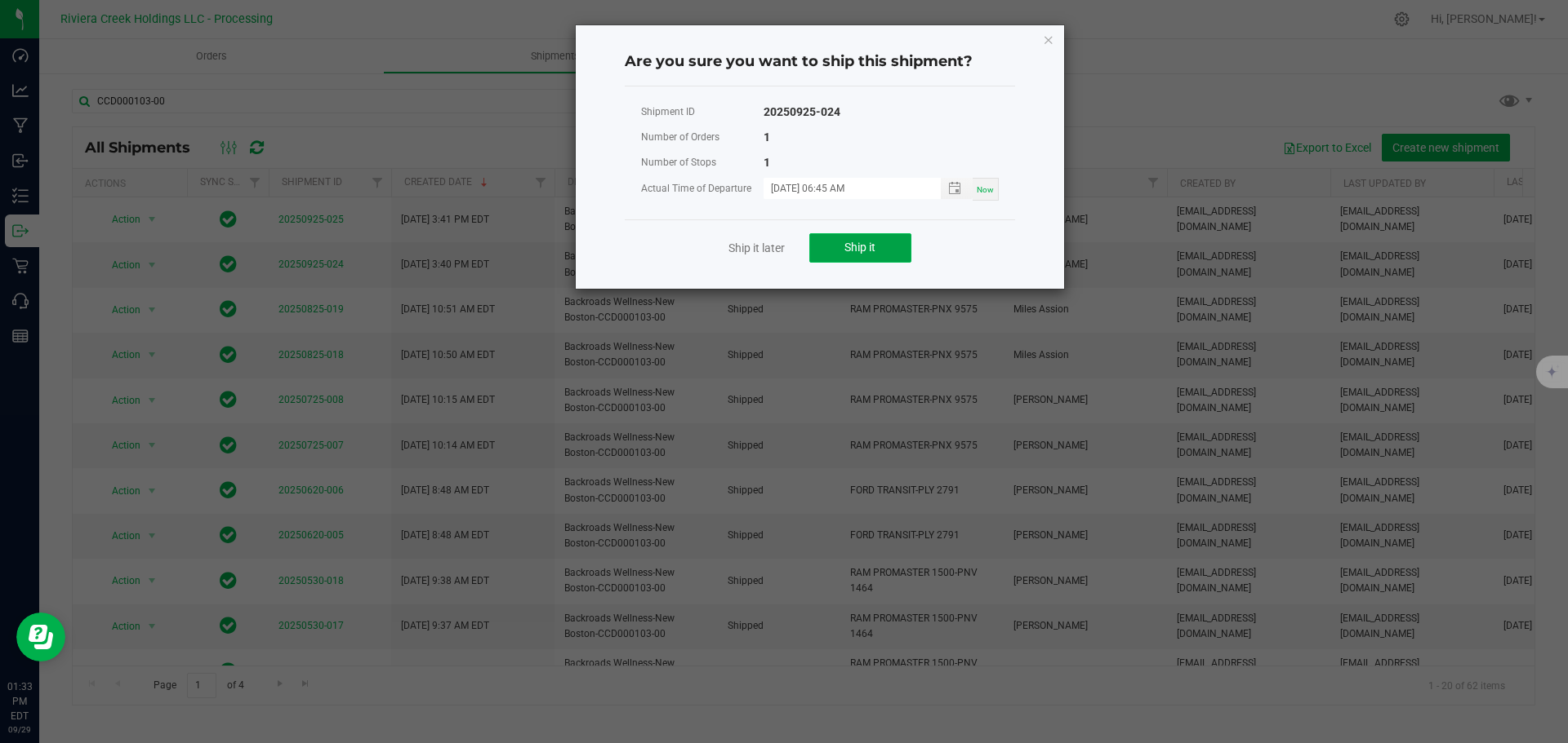
click at [845, 252] on span "Ship it" at bounding box center [860, 248] width 31 height 13
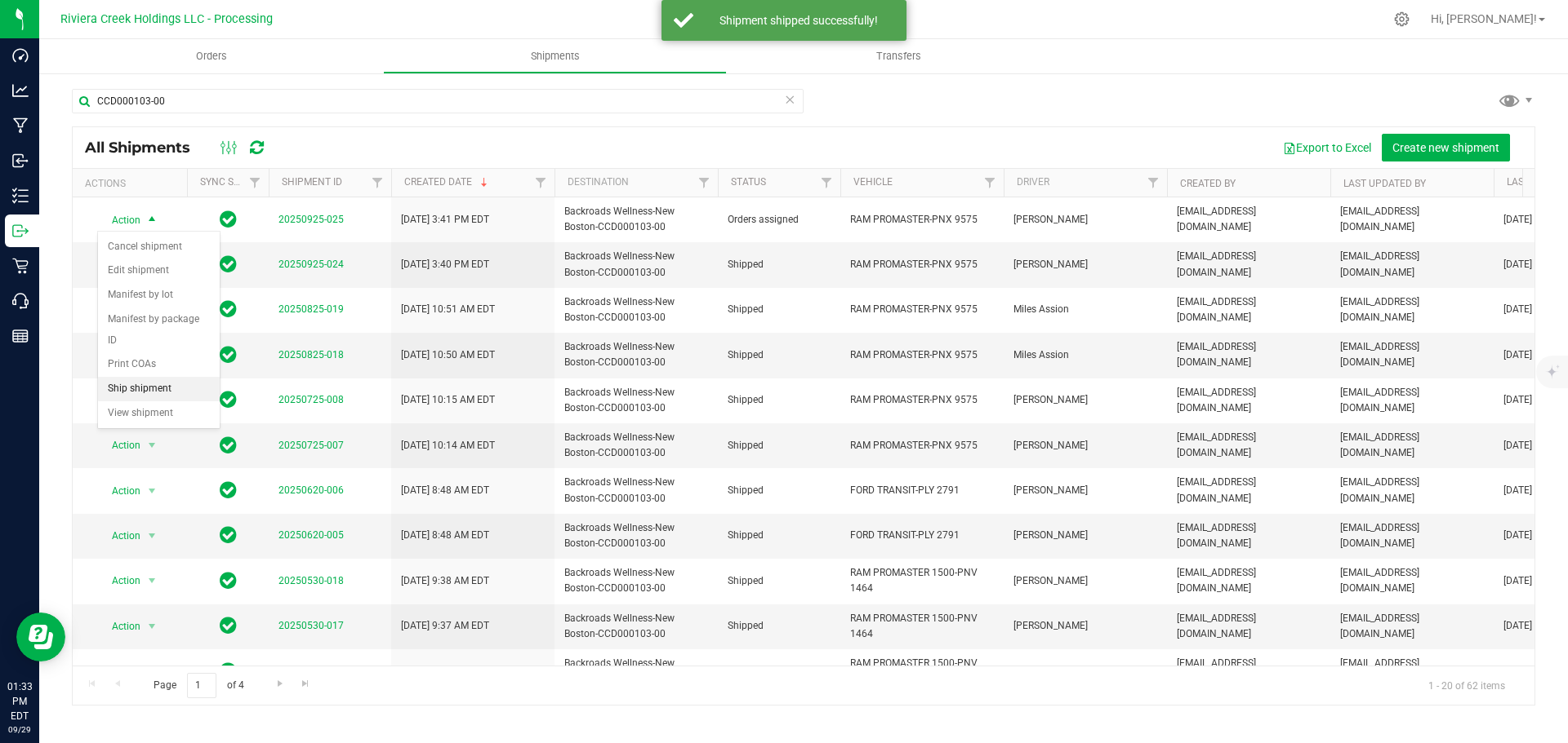
click at [132, 377] on li "Ship shipment" at bounding box center [159, 389] width 122 height 25
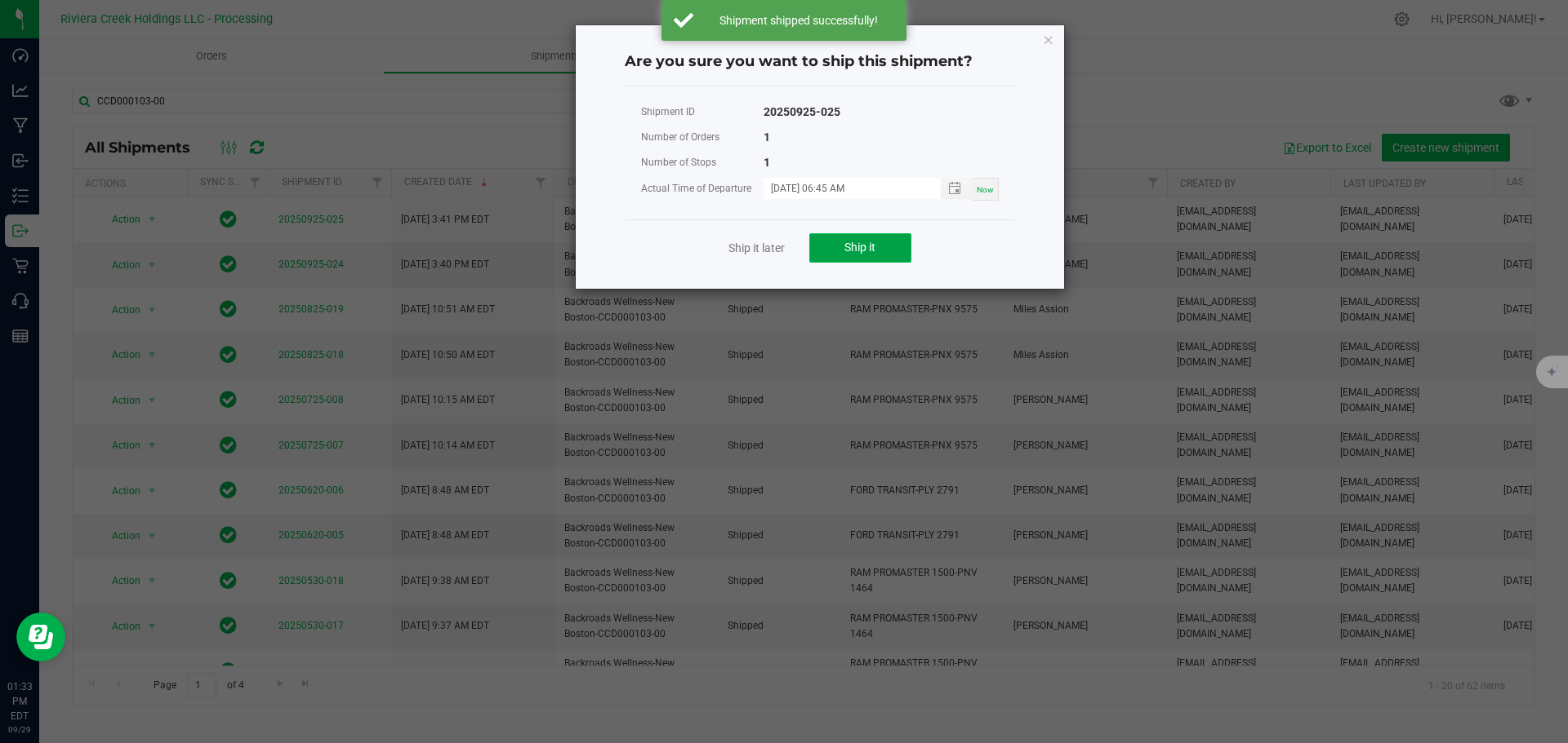
click at [859, 240] on button "Ship it" at bounding box center [861, 248] width 102 height 29
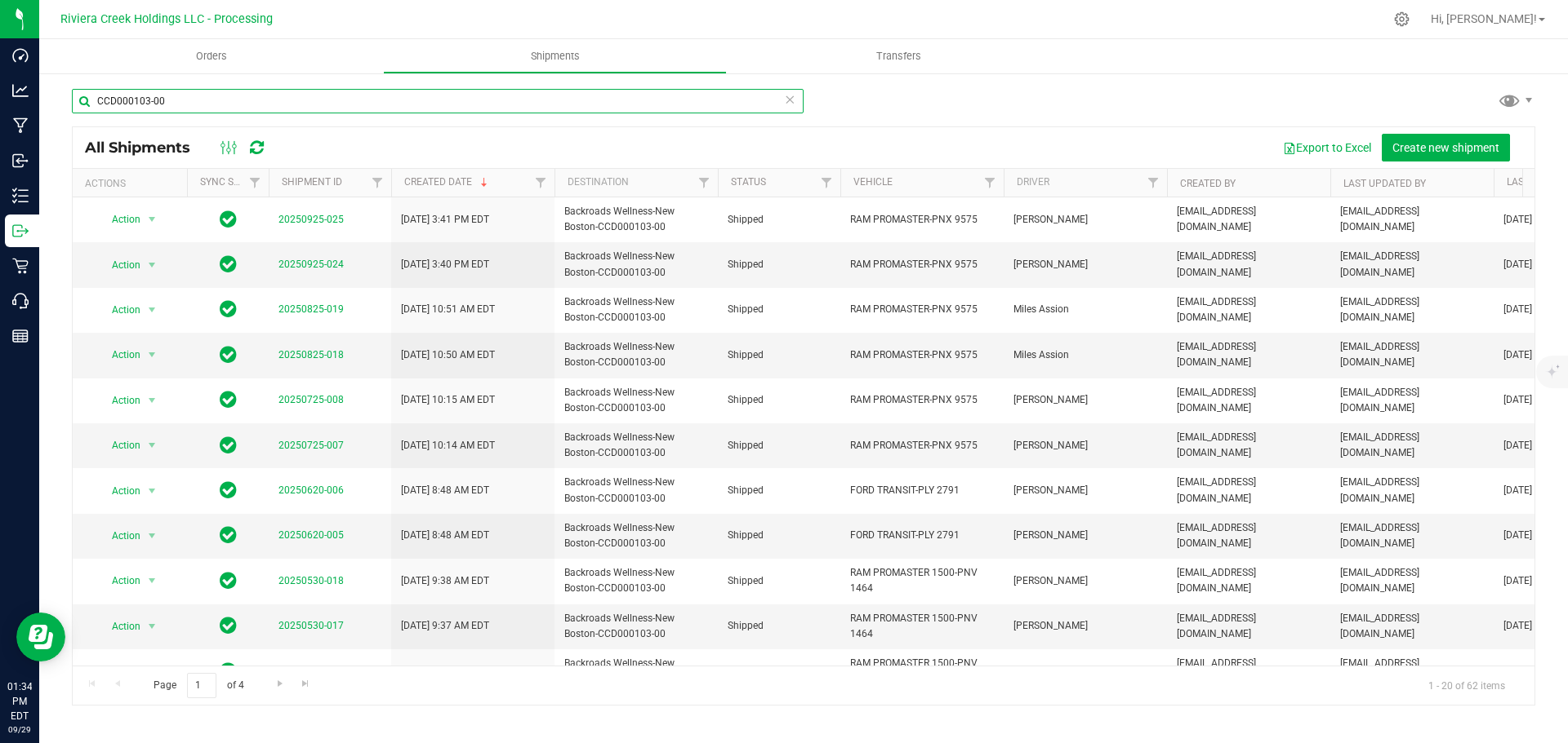
drag, startPoint x: 183, startPoint y: 97, endPoint x: 49, endPoint y: 91, distance: 134.1
click at [49, 91] on div "CCD000103-00 All Shipments Export to Excel Create new shipment Actions Sync Sta…" at bounding box center [803, 397] width 1528 height 650
paste input "228"
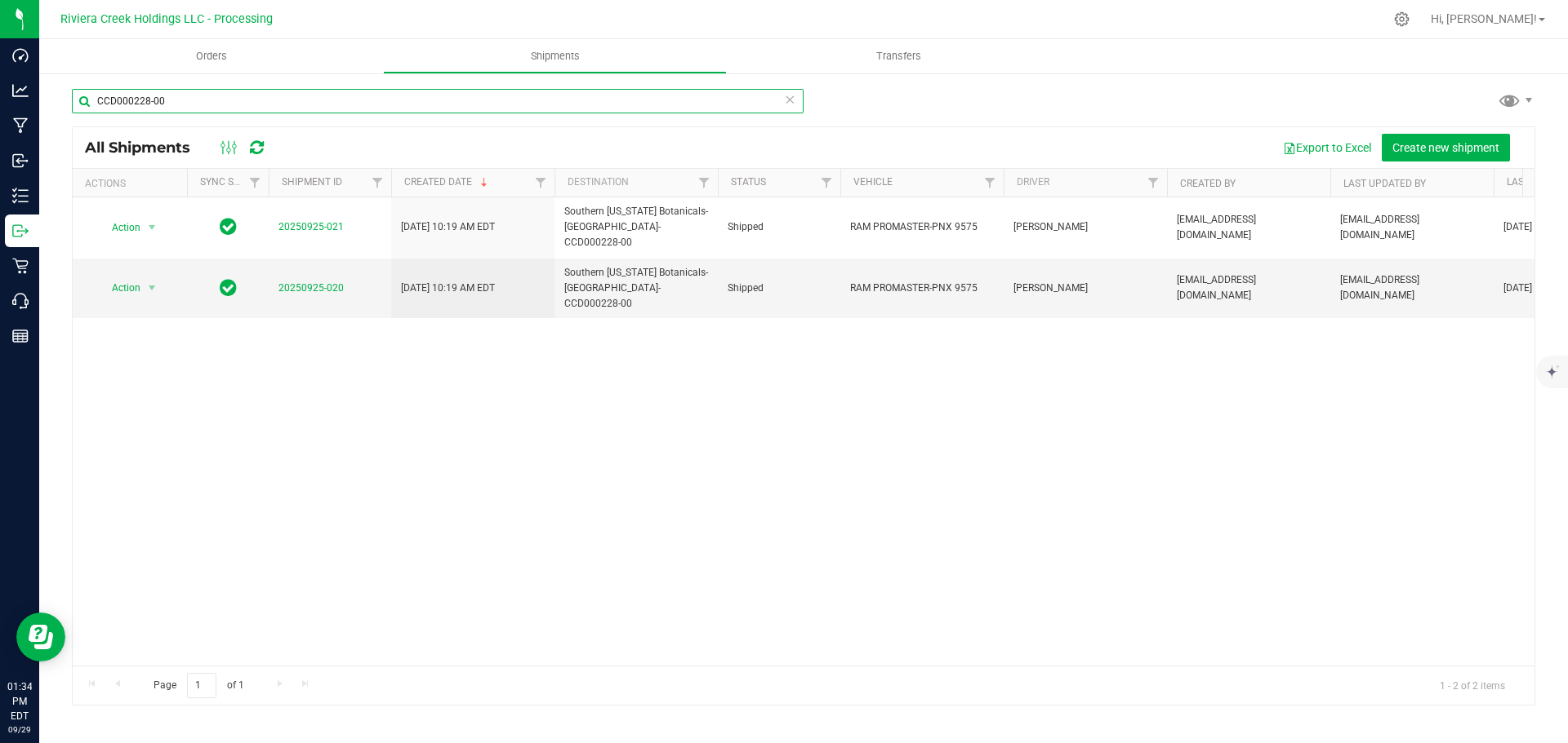
type input "CCD000228-00"
click at [202, 53] on span "Orders" at bounding box center [211, 57] width 75 height 15
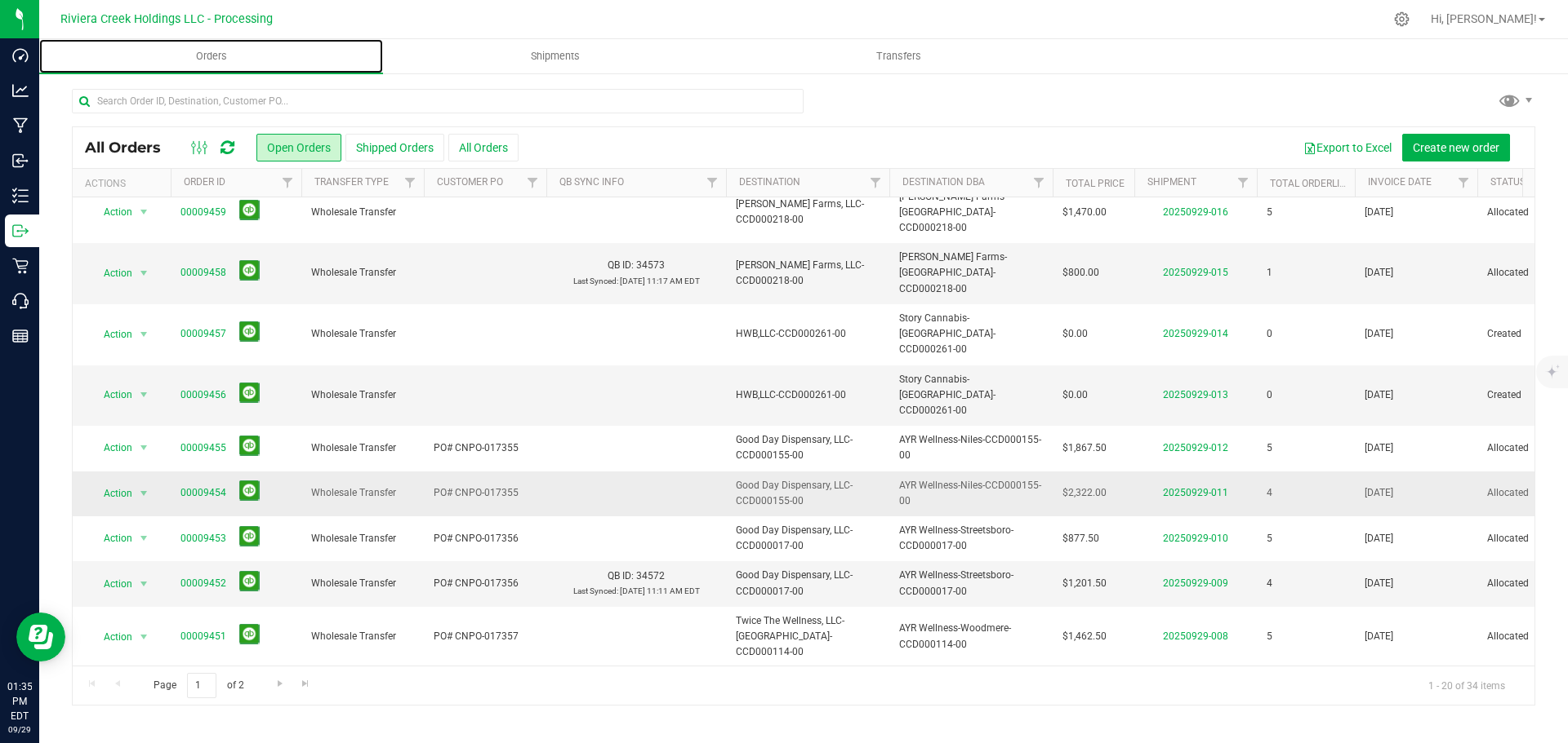
scroll to position [479, 0]
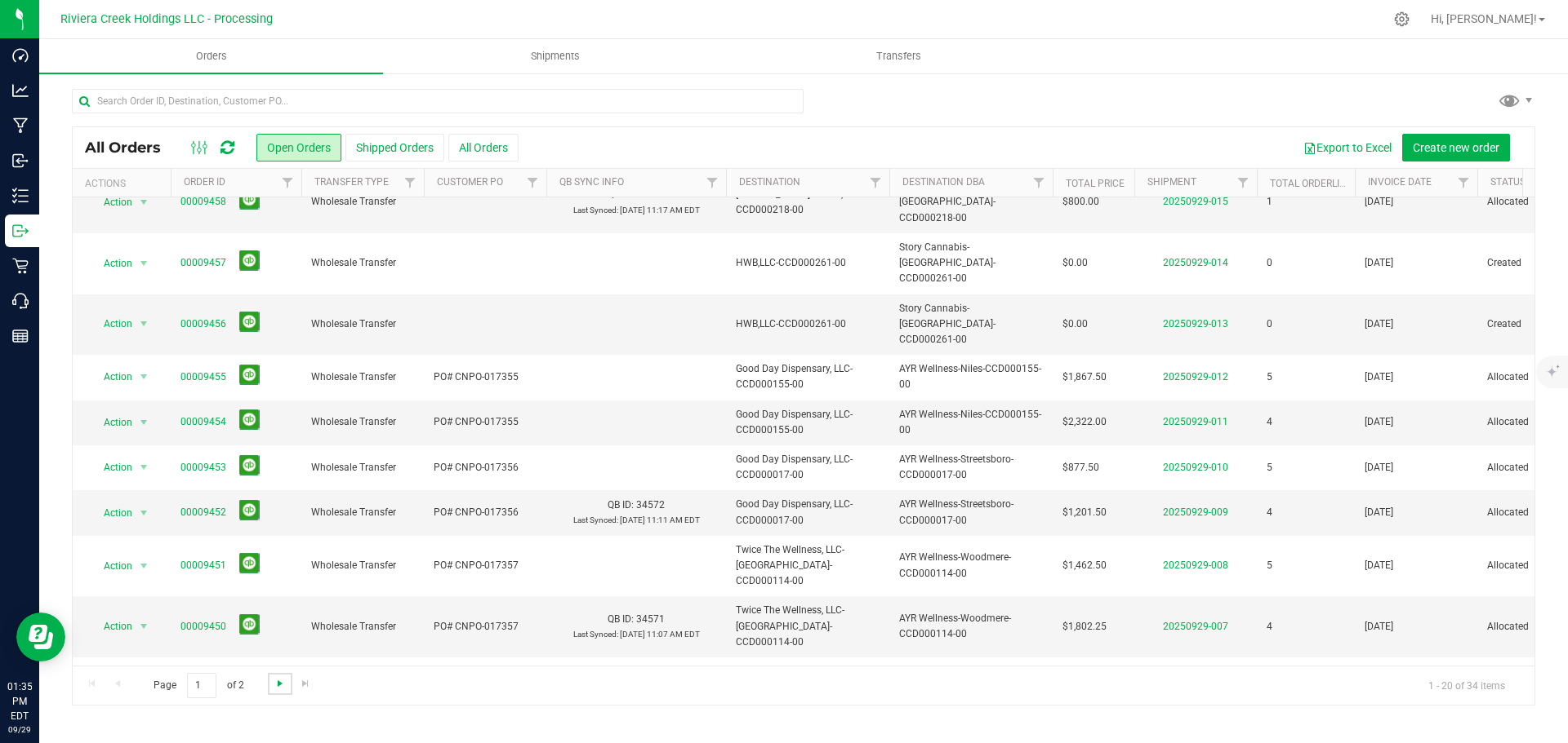
click at [276, 689] on span "Go to the next page" at bounding box center [280, 684] width 13 height 13
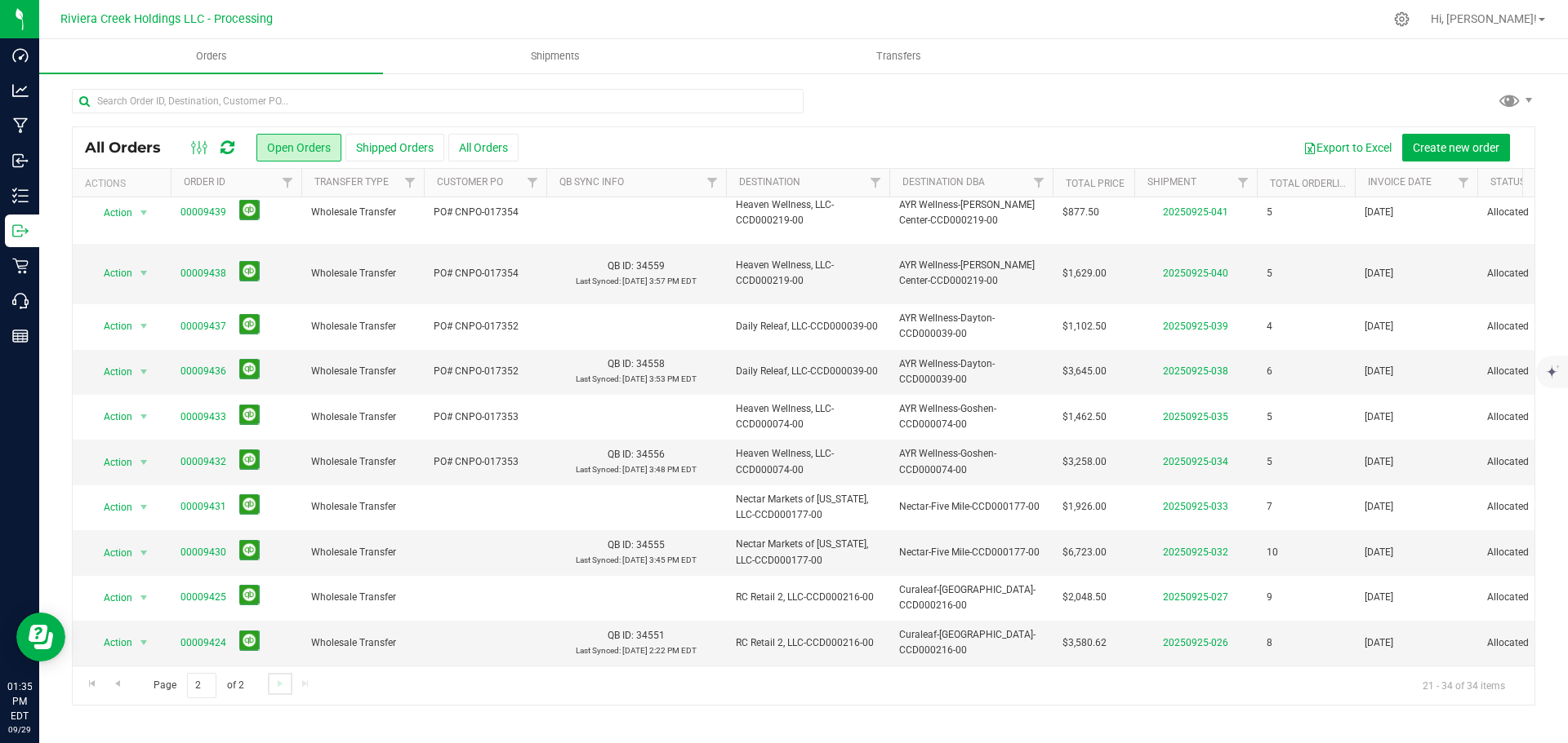
scroll to position [0, 0]
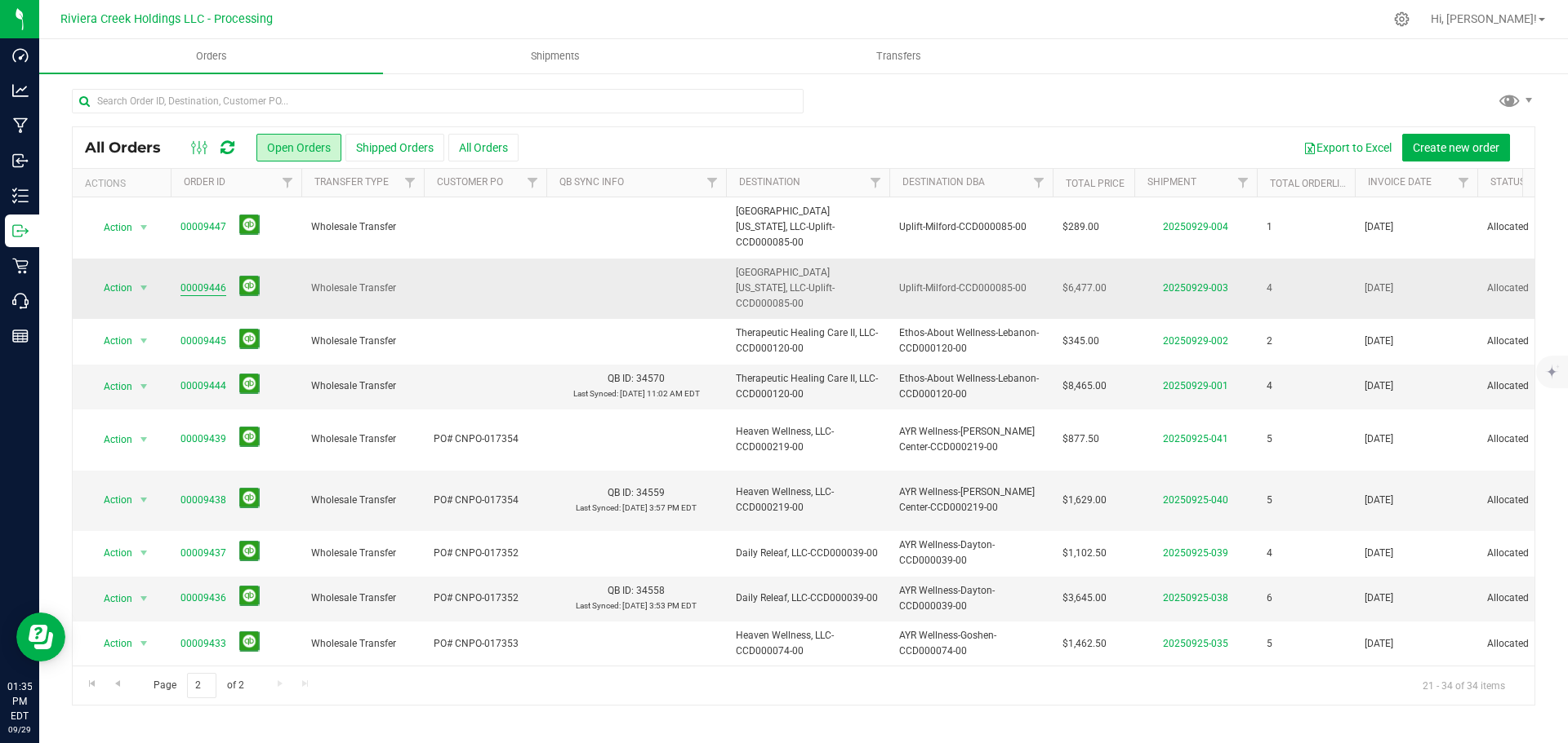
click at [207, 281] on link "00009446" at bounding box center [203, 288] width 45 height 15
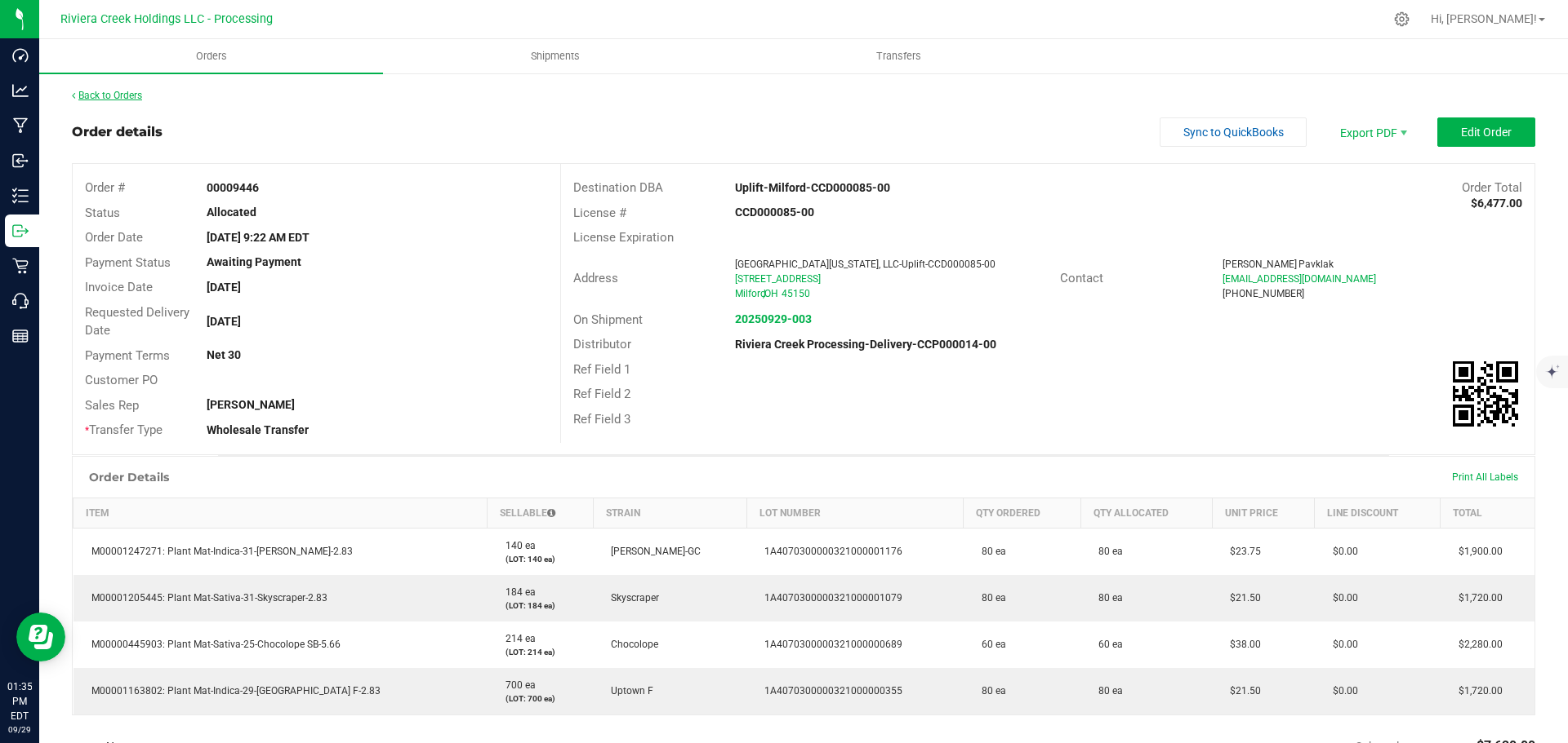
click at [126, 96] on link "Back to Orders" at bounding box center [107, 95] width 70 height 11
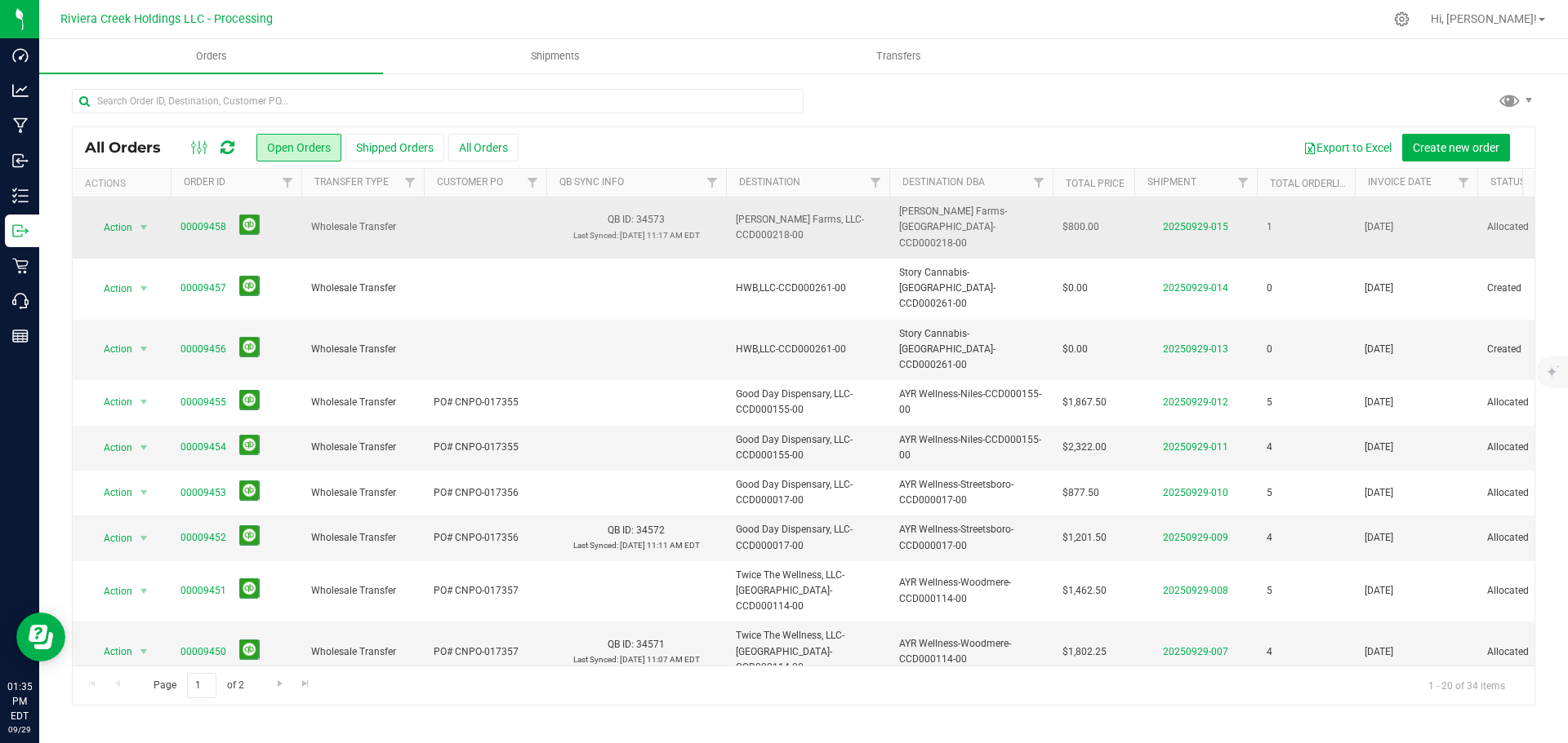
scroll to position [479, 0]
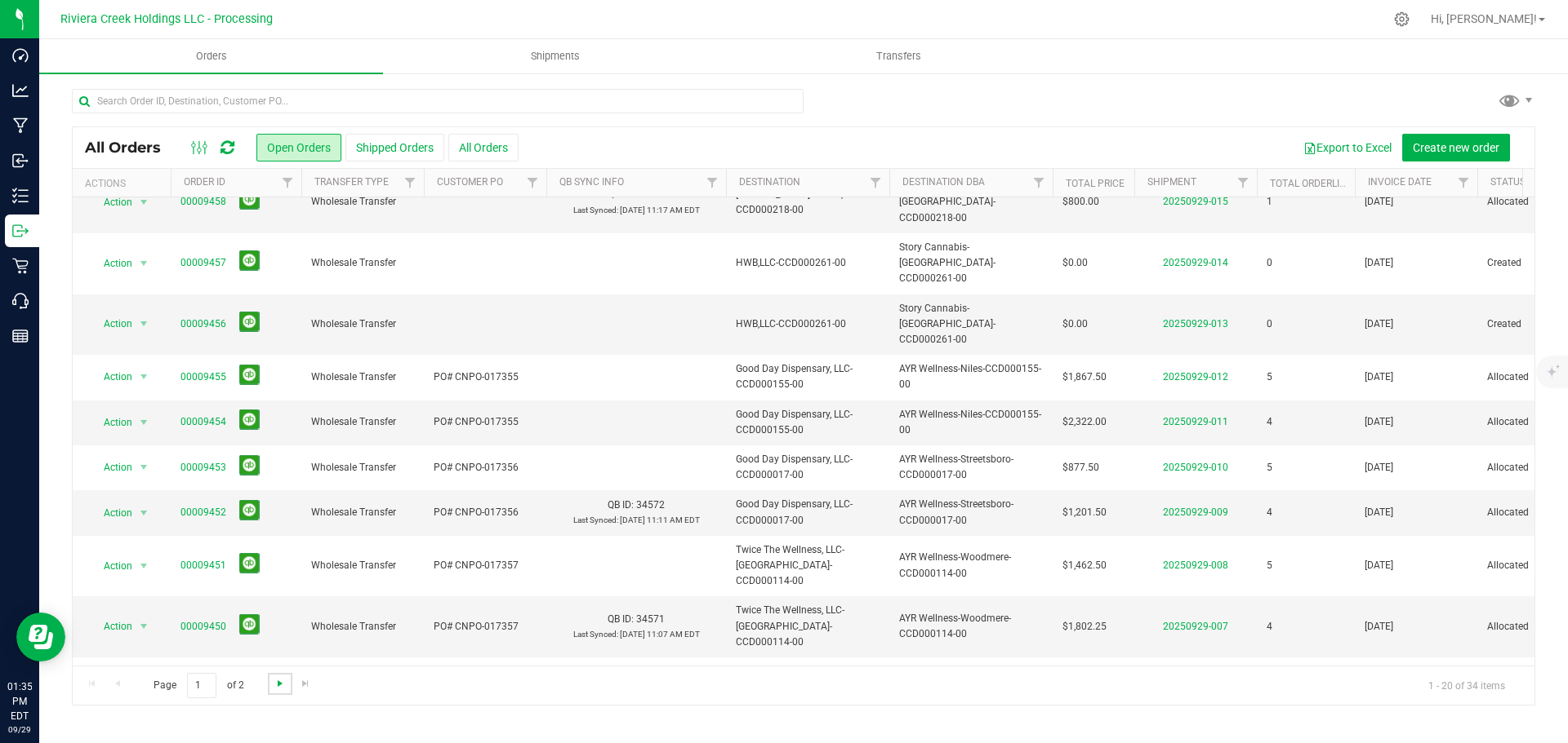
click at [279, 689] on span "Go to the next page" at bounding box center [280, 684] width 13 height 13
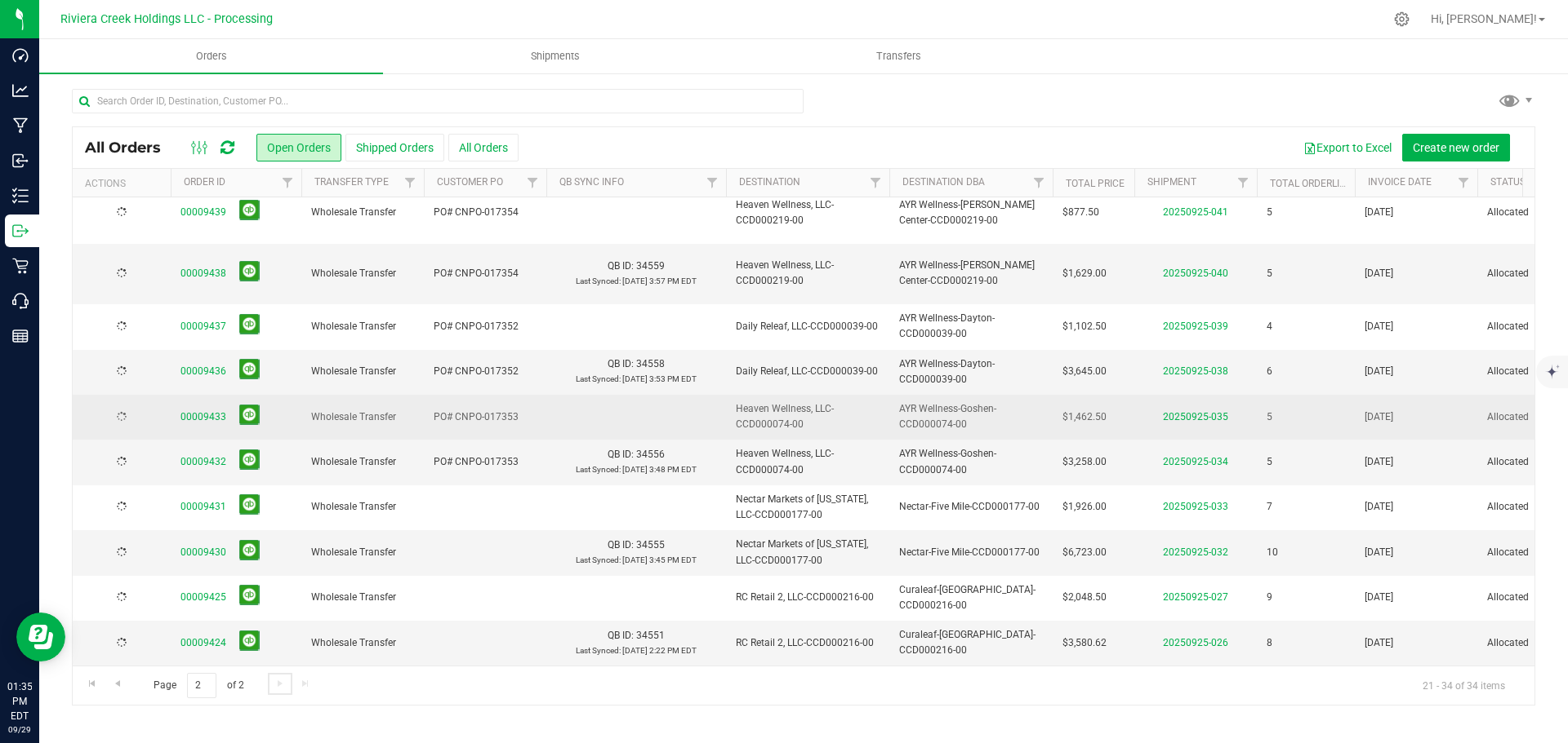
scroll to position [0, 0]
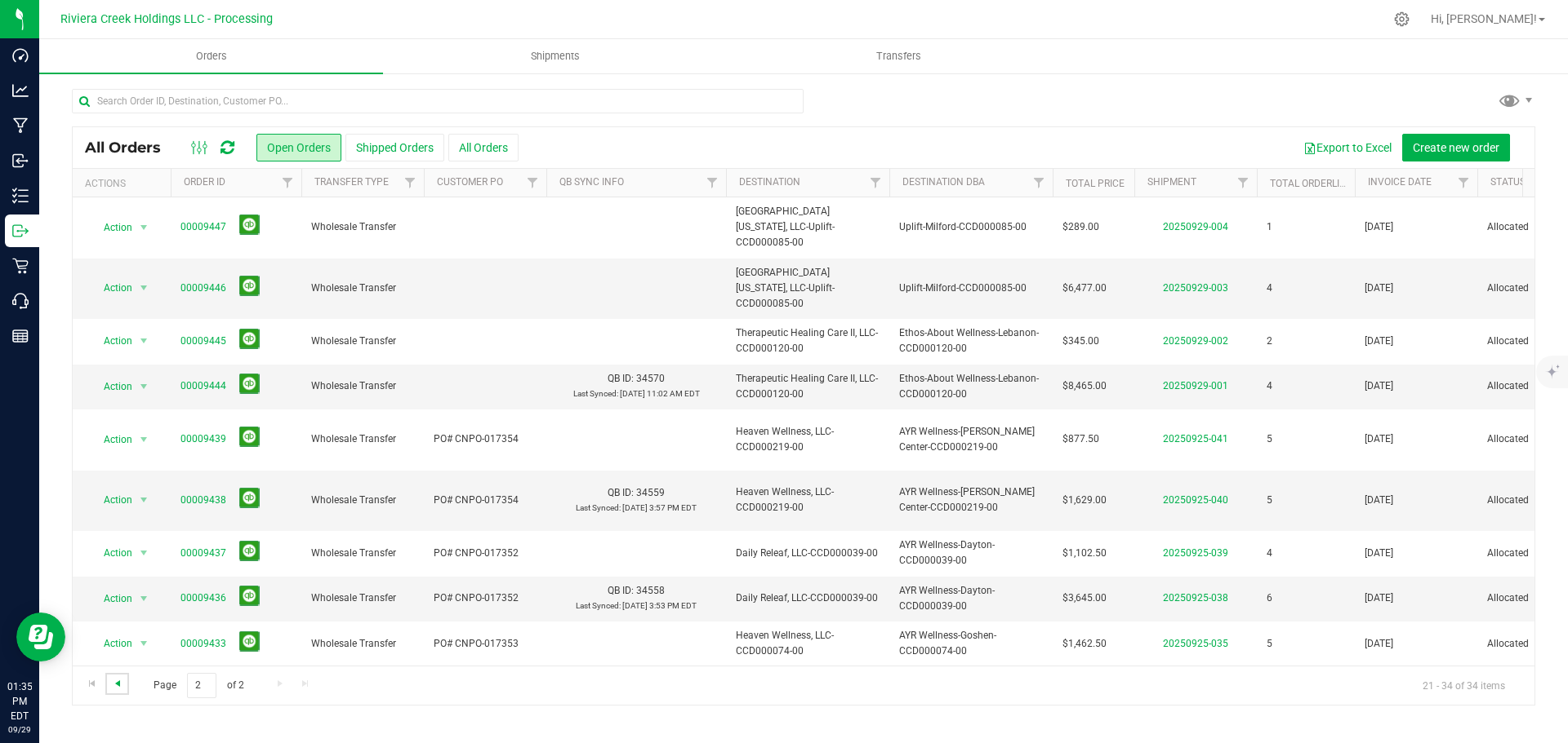
click at [120, 685] on span "Go to the previous page" at bounding box center [117, 684] width 13 height 13
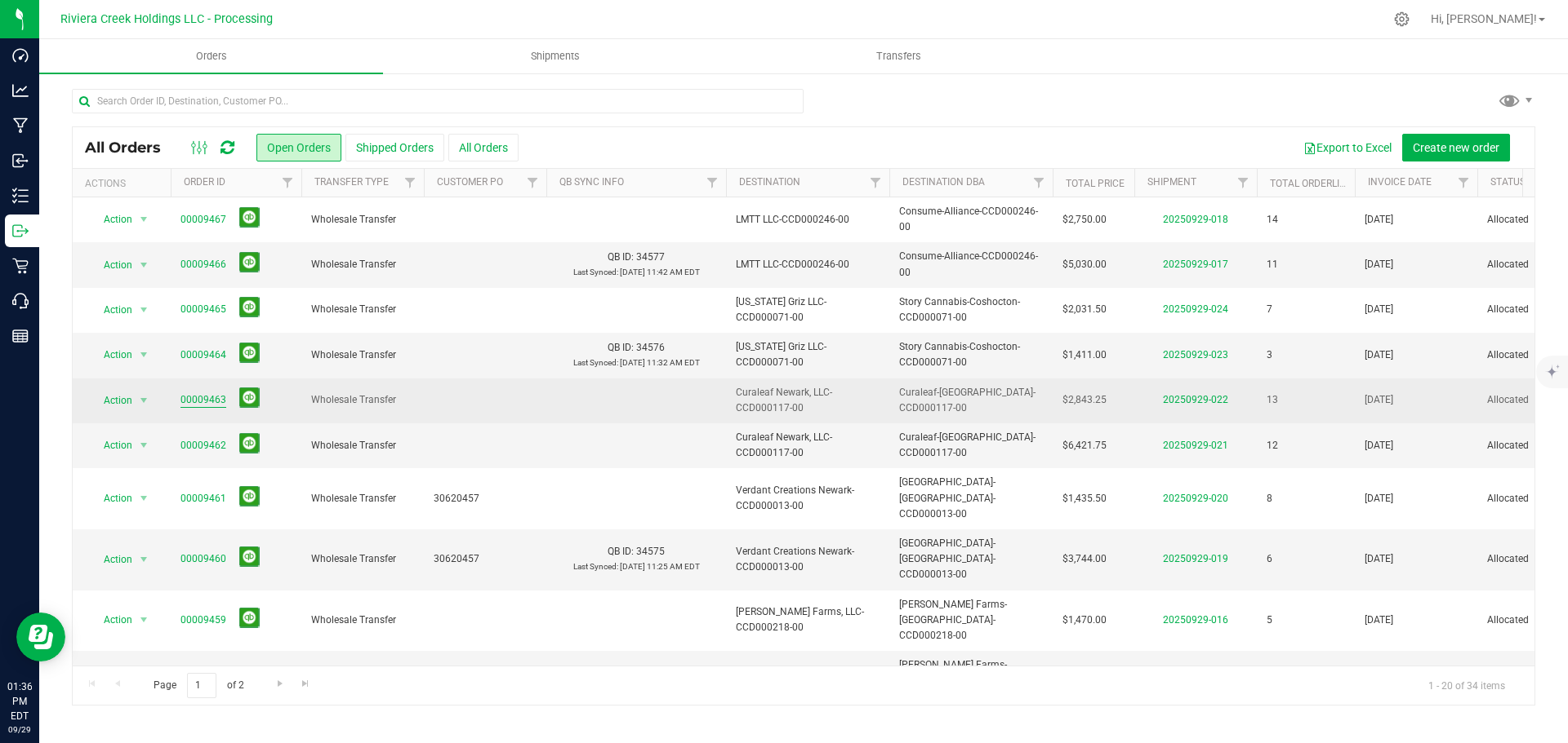
click at [193, 397] on link "00009463" at bounding box center [203, 400] width 45 height 15
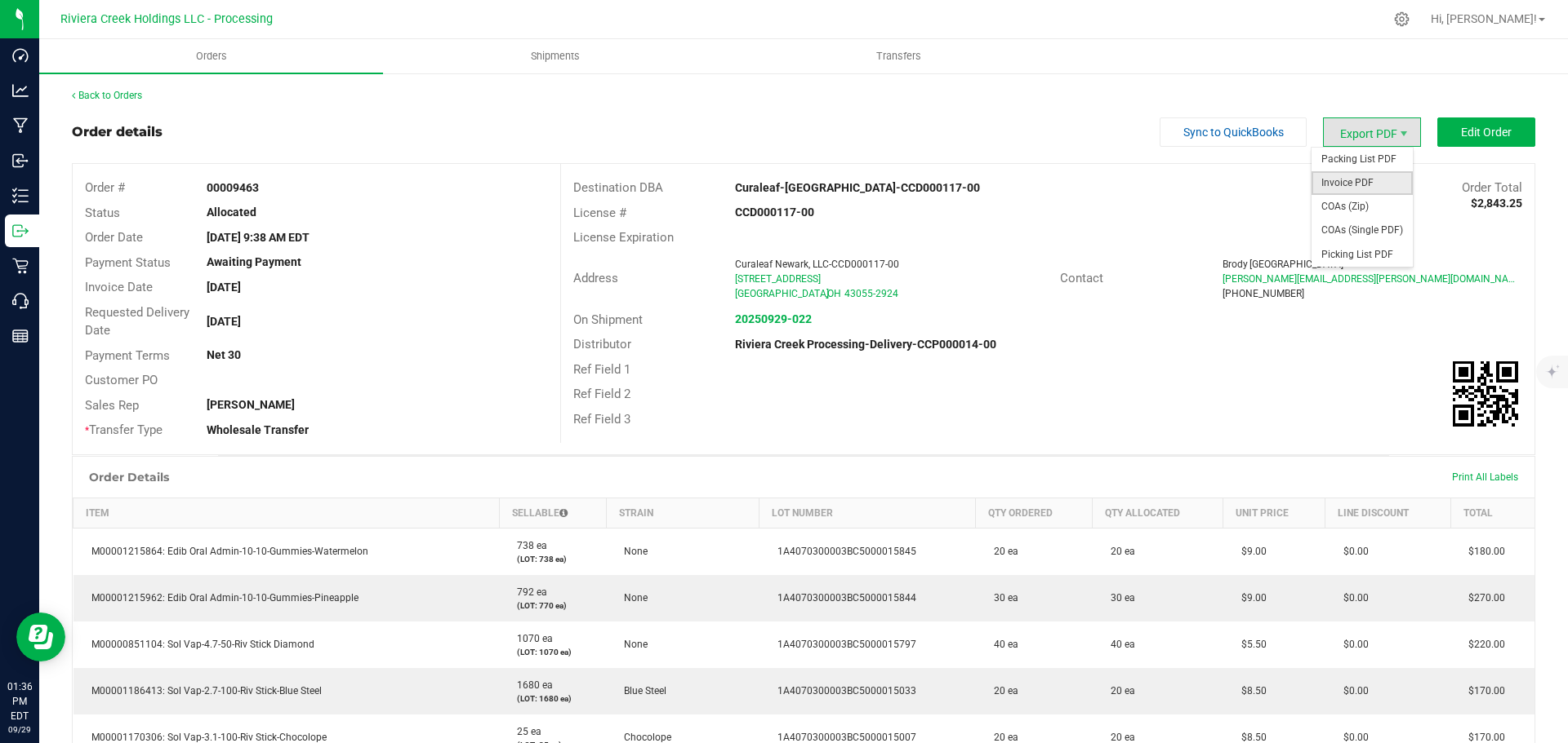
click at [1341, 178] on span "Invoice PDF" at bounding box center [1361, 182] width 101 height 24
click at [105, 97] on link "Back to Orders" at bounding box center [107, 95] width 70 height 11
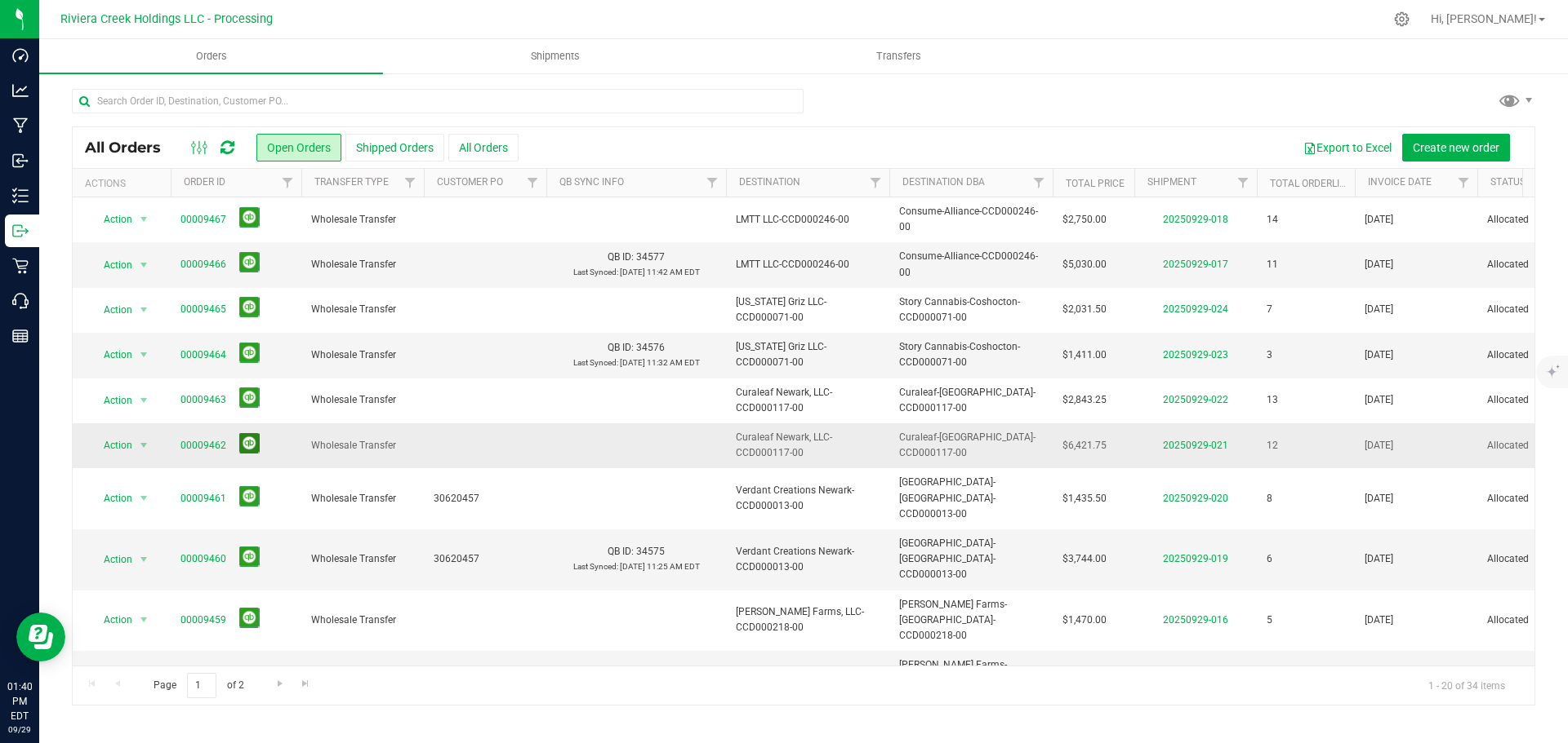
click at [249, 444] on button at bounding box center [250, 443] width 21 height 21
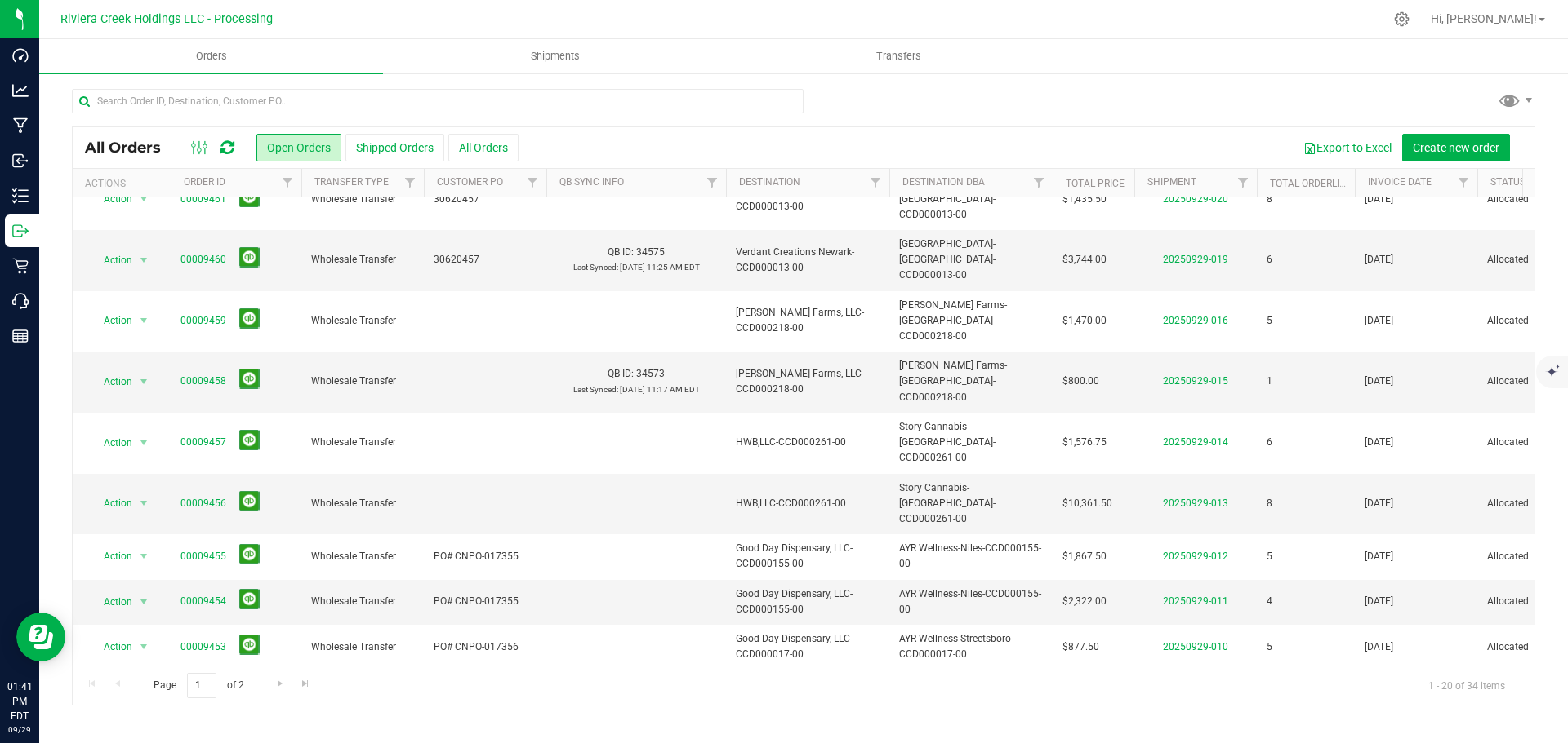
scroll to position [326, 0]
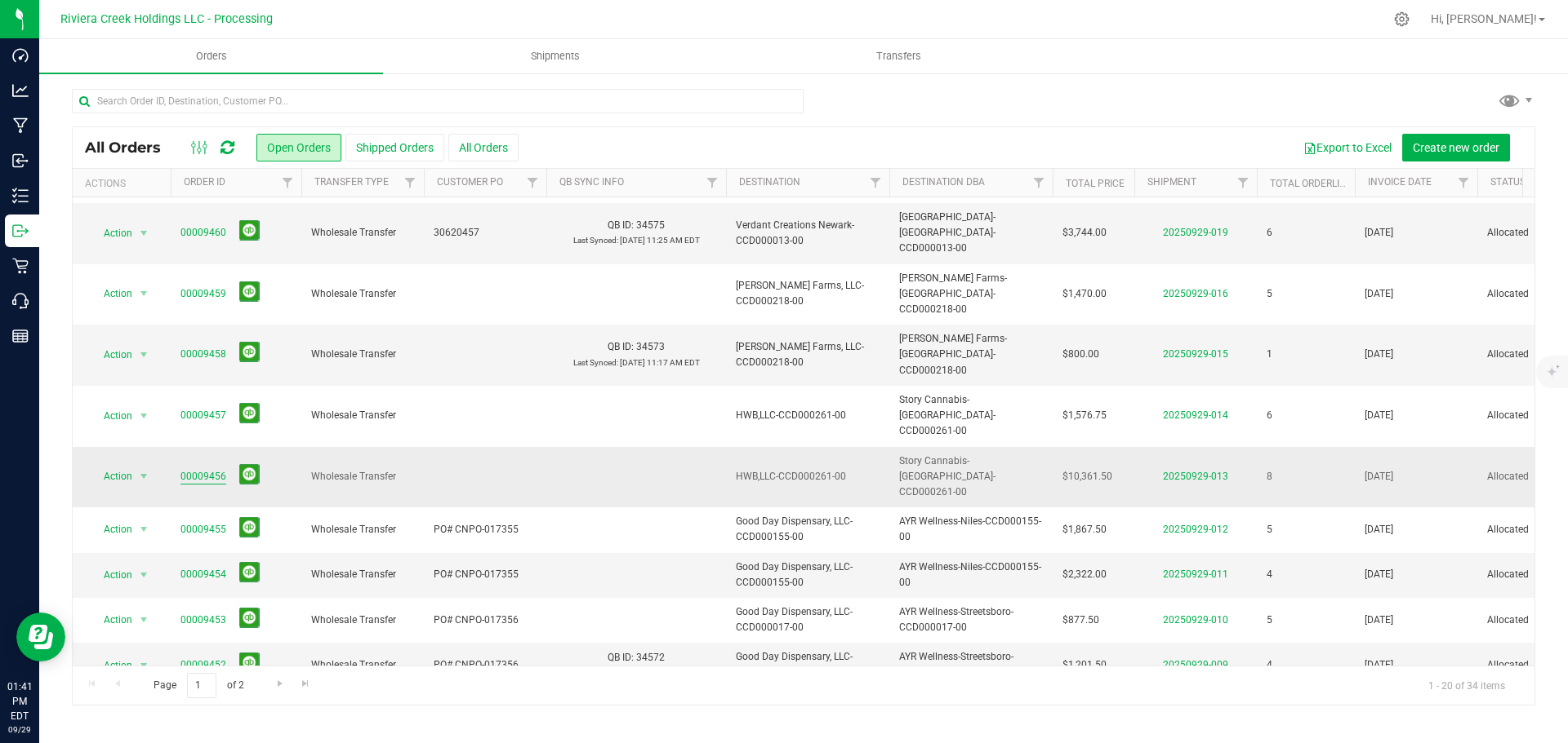
click at [197, 469] on link "00009456" at bounding box center [203, 476] width 45 height 15
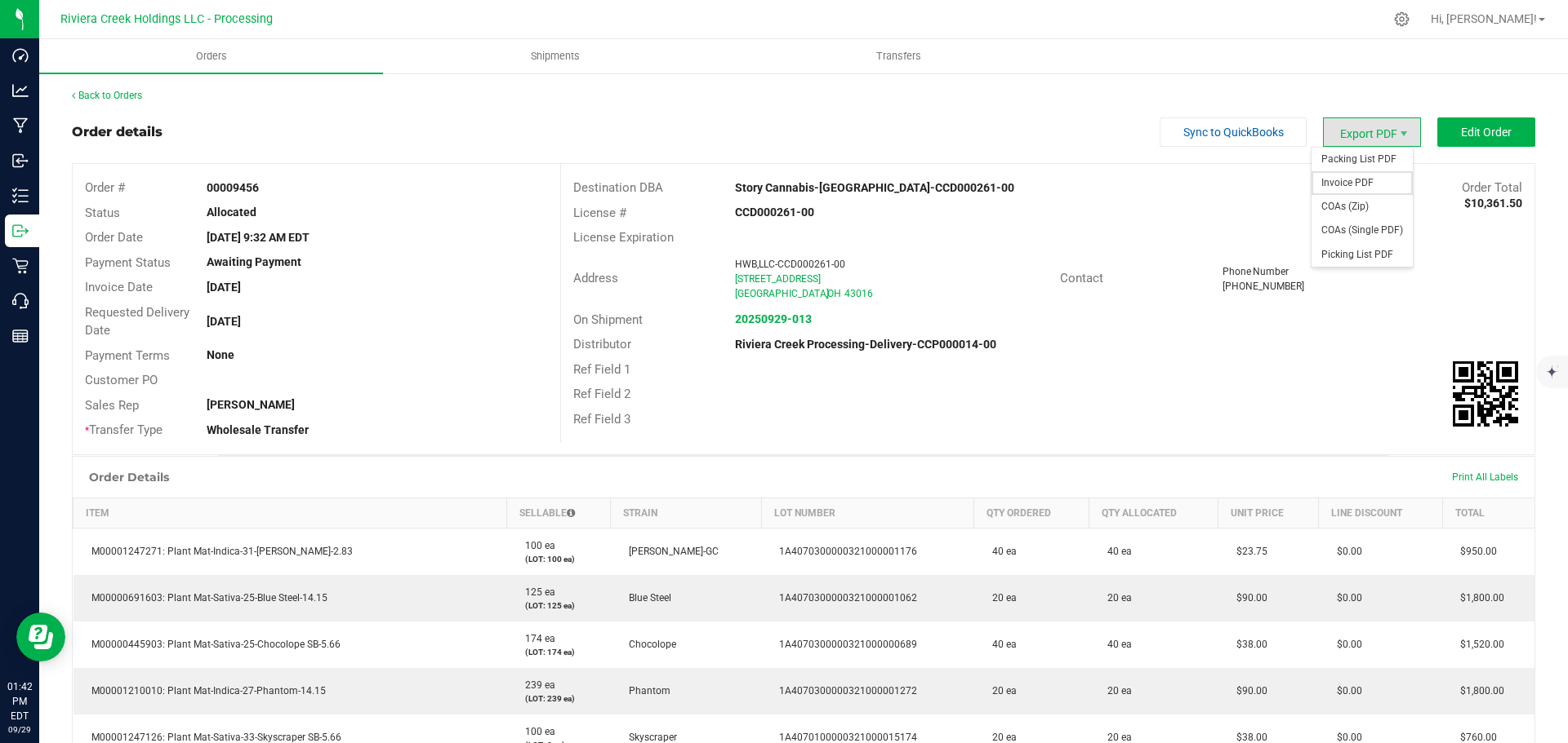
click at [1341, 181] on span "Invoice PDF" at bounding box center [1361, 182] width 101 height 24
click at [96, 98] on link "Back to Orders" at bounding box center [107, 95] width 70 height 11
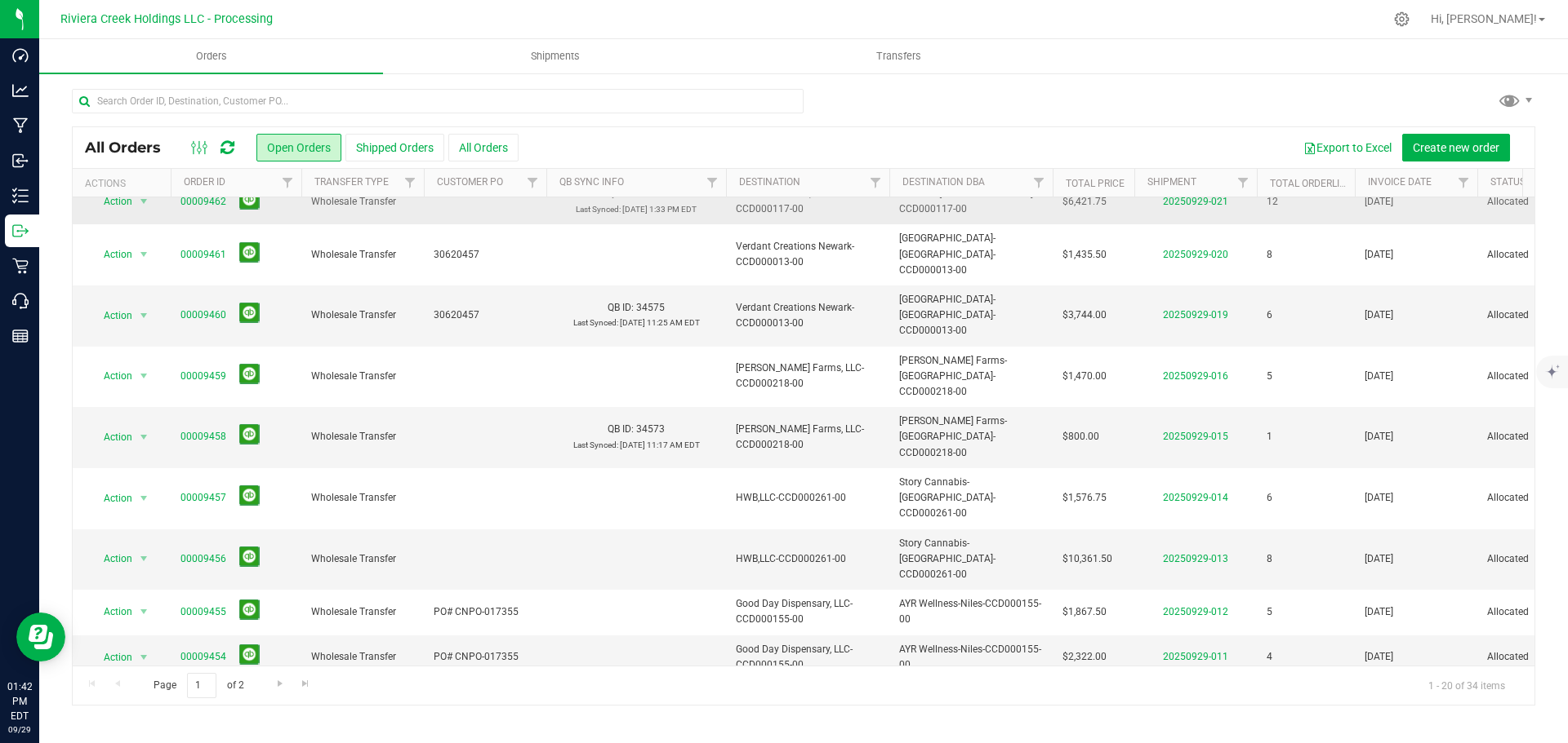
scroll to position [245, 0]
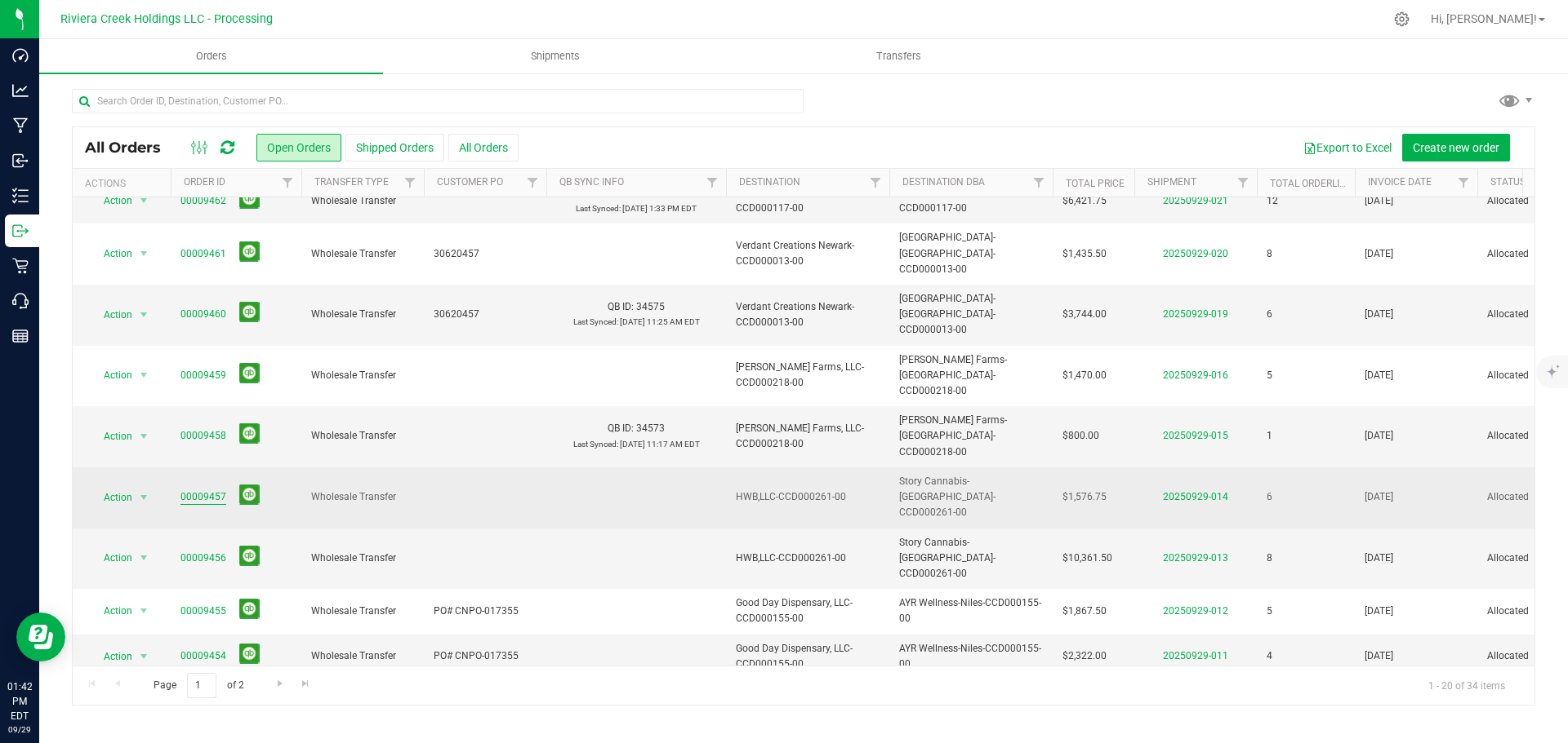
click at [213, 490] on link "00009457" at bounding box center [203, 497] width 45 height 15
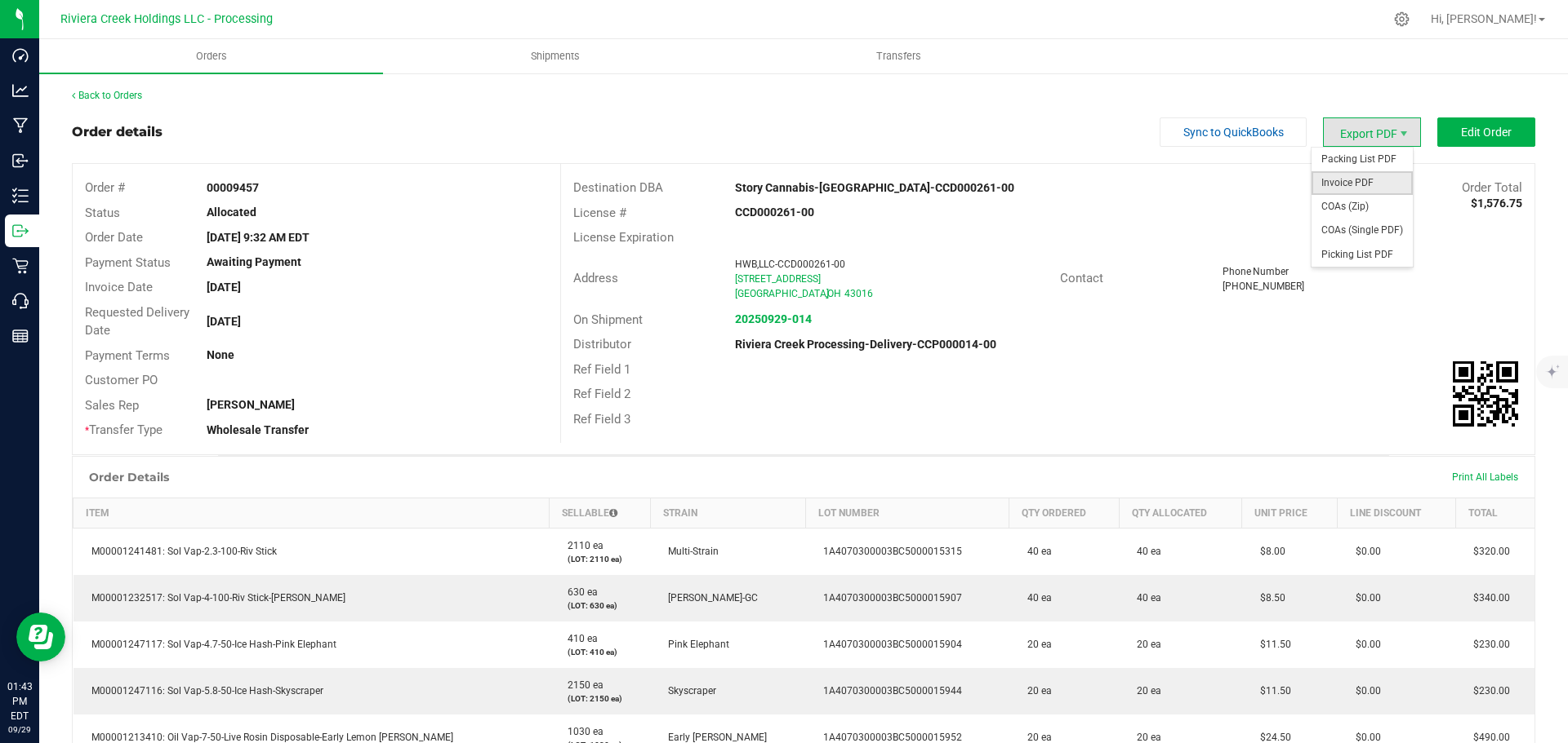
click at [1344, 176] on span "Invoice PDF" at bounding box center [1361, 182] width 101 height 24
click at [119, 97] on link "Back to Orders" at bounding box center [107, 95] width 70 height 11
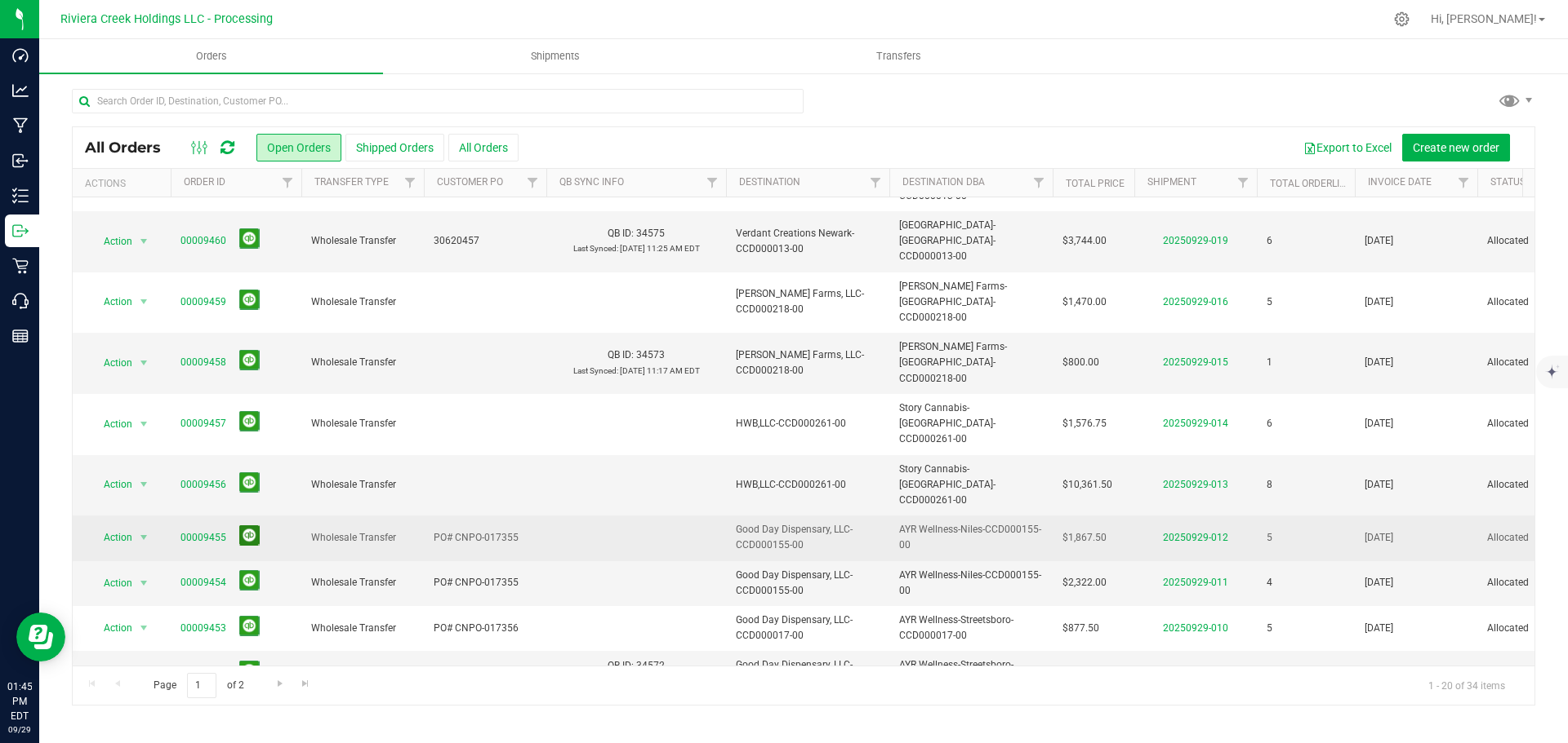
scroll to position [326, 0]
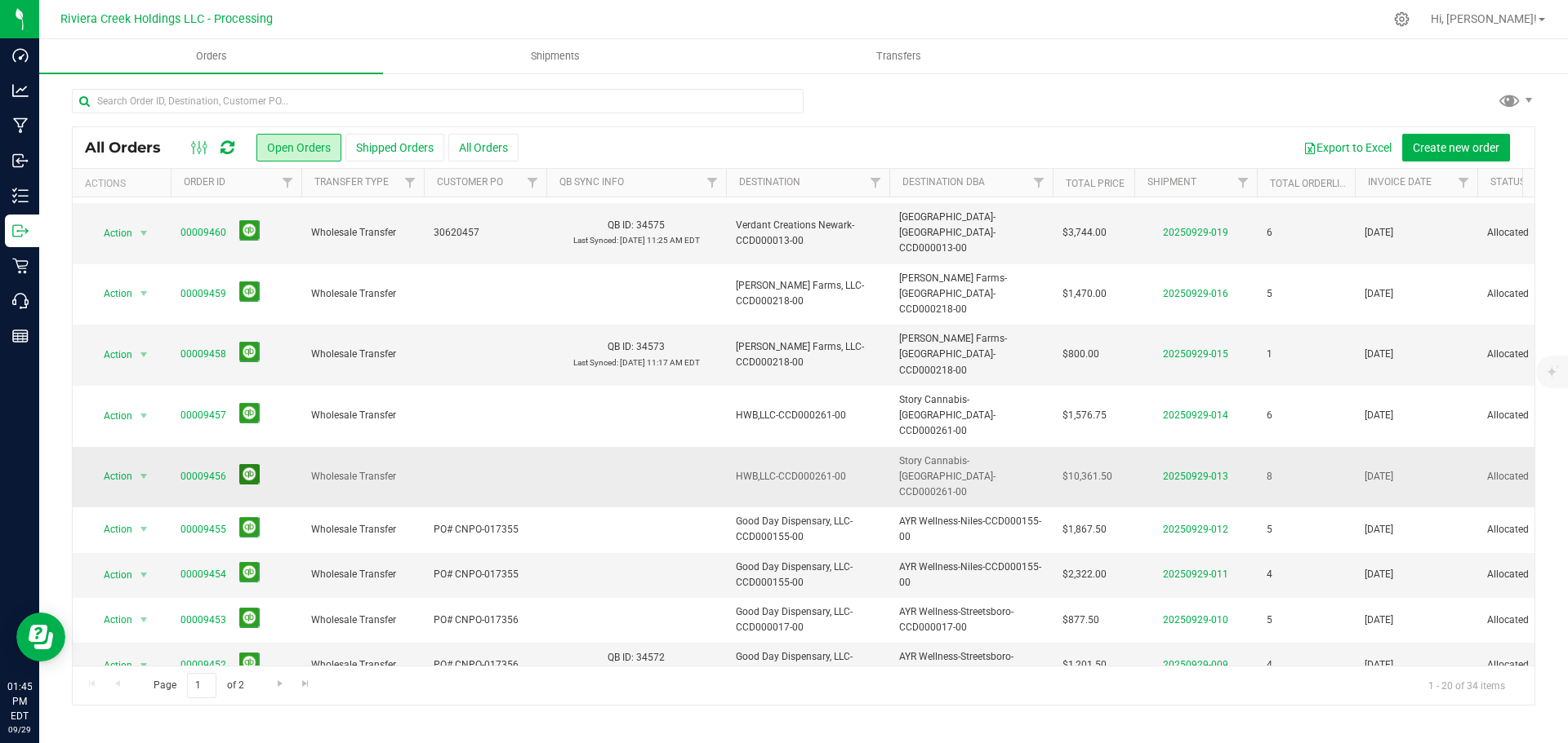
click at [249, 464] on button at bounding box center [250, 475] width 21 height 21
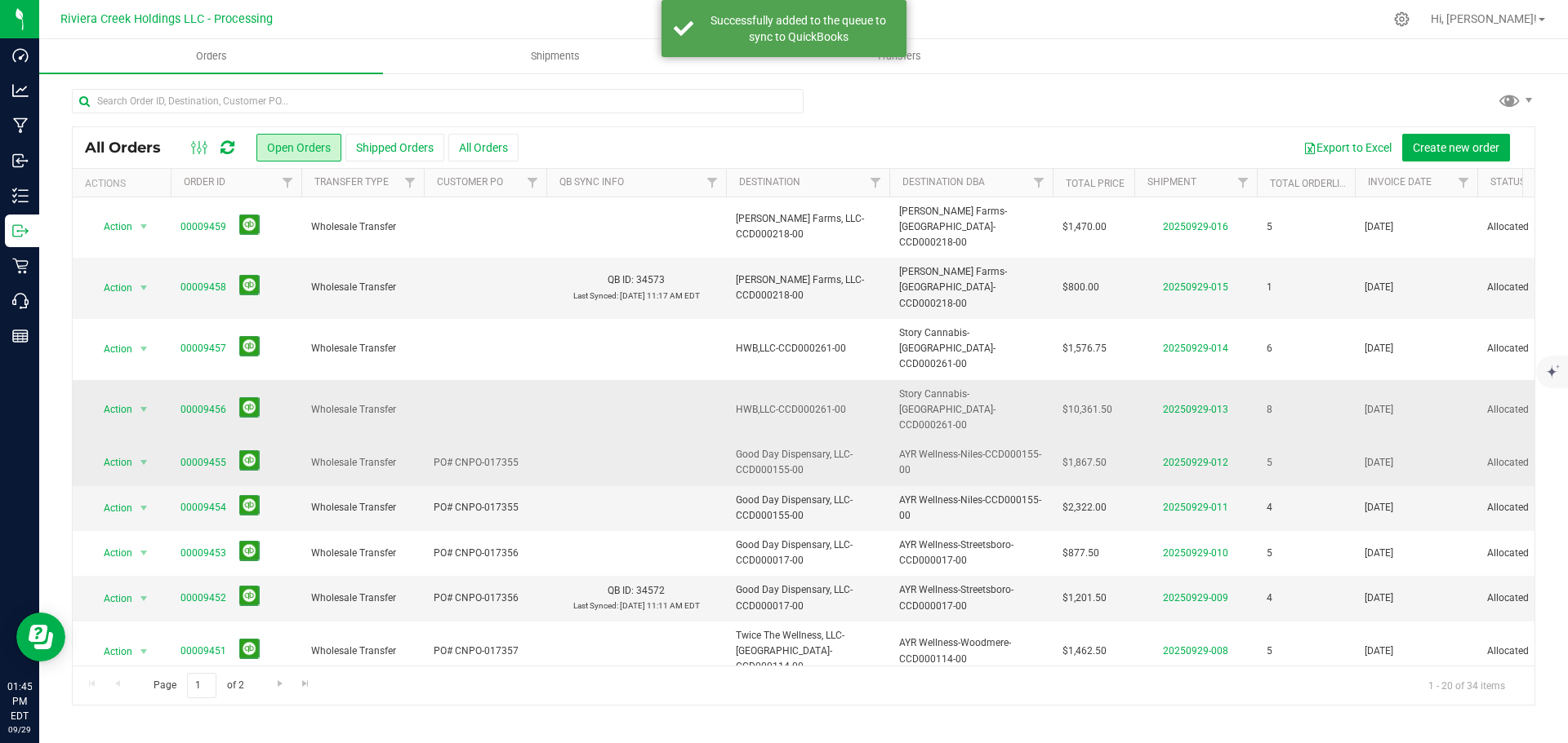
scroll to position [479, 0]
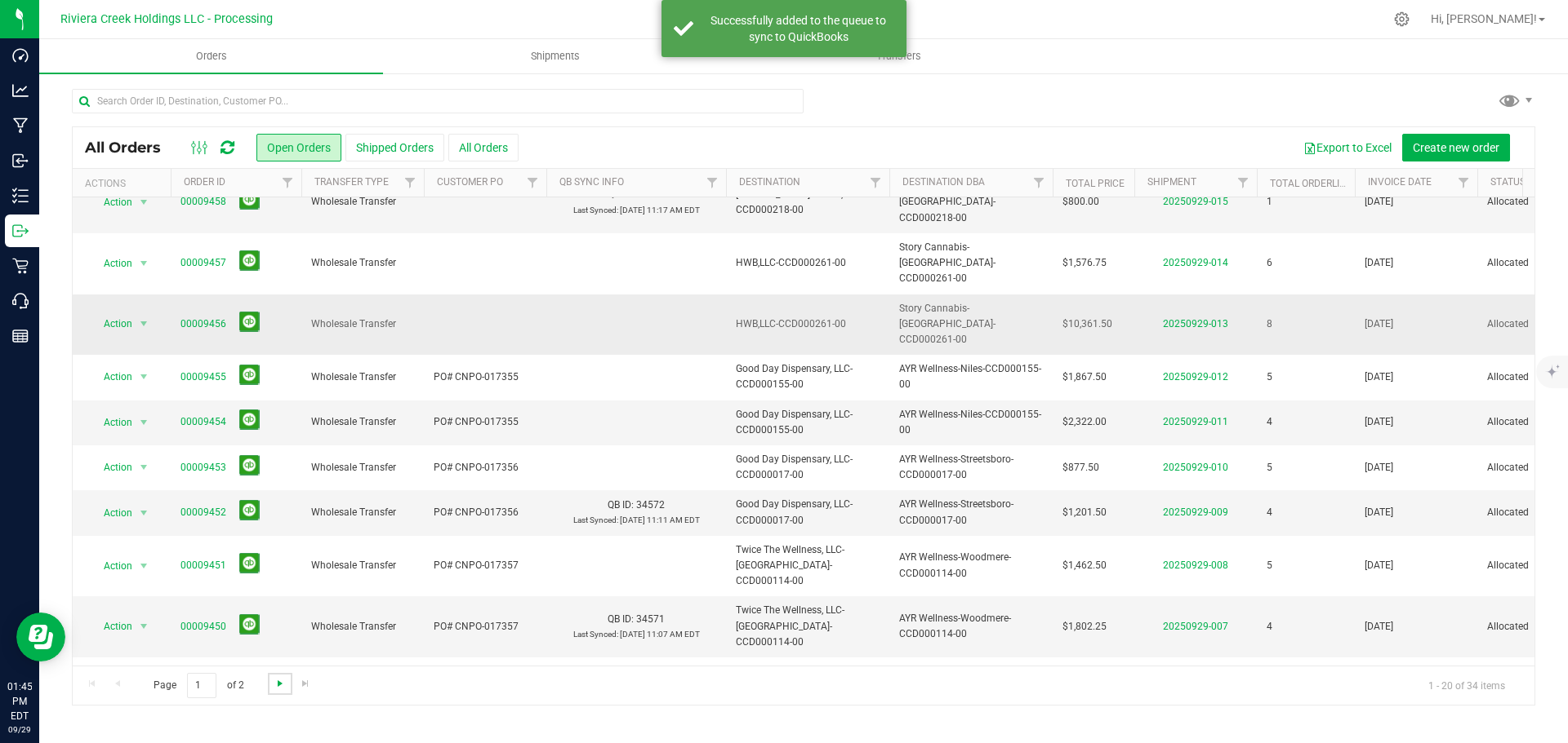
click at [278, 687] on span "Go to the next page" at bounding box center [280, 684] width 13 height 13
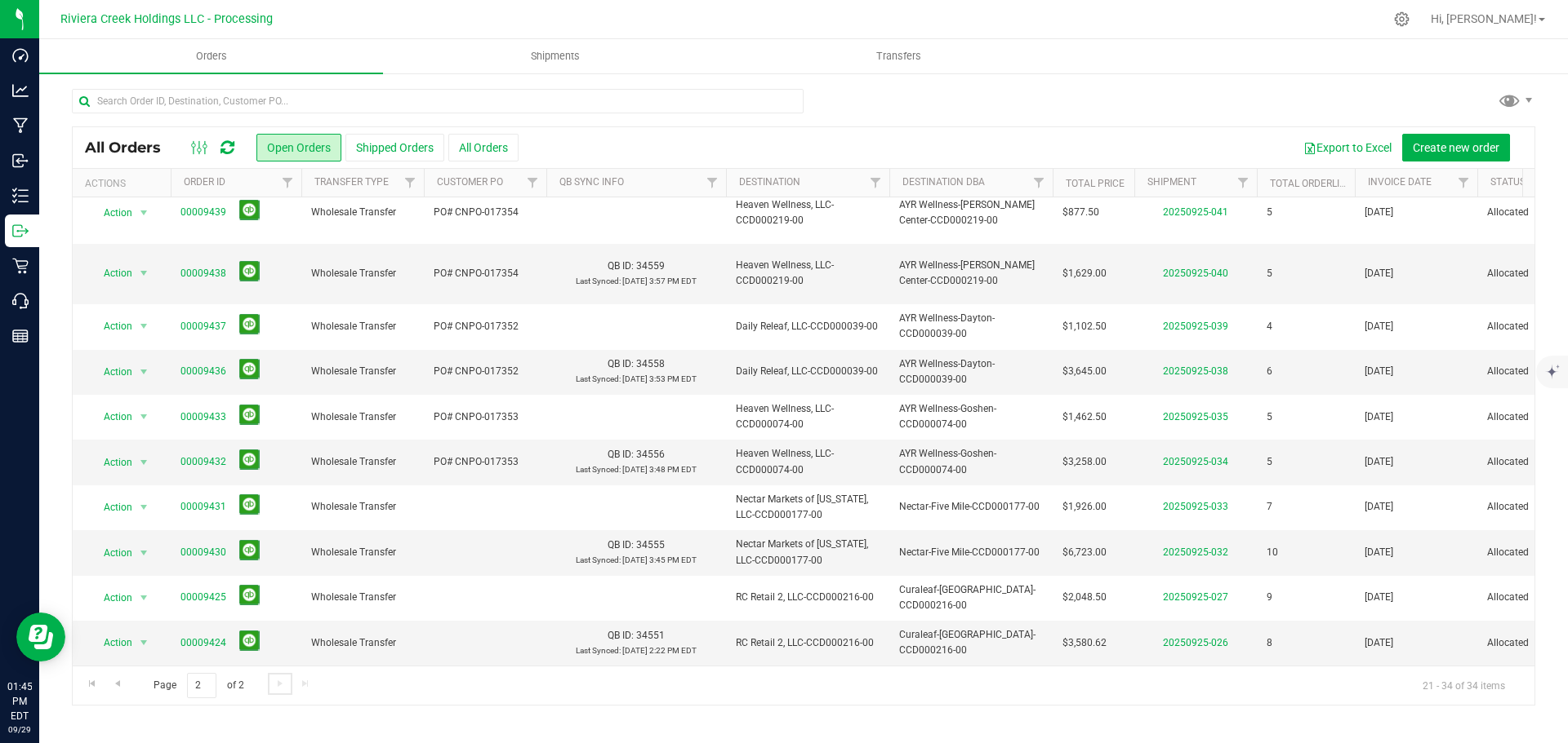
scroll to position [0, 0]
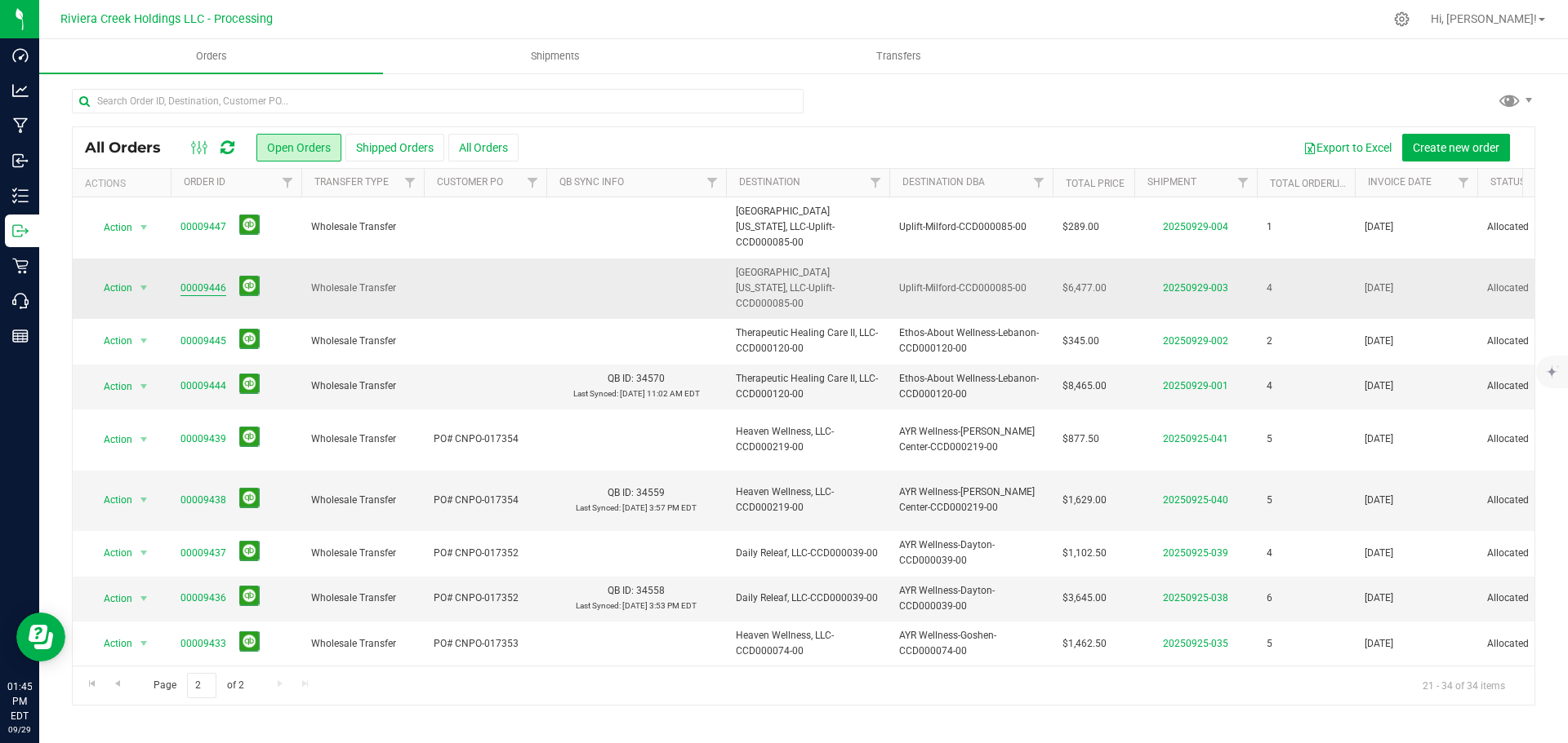
click at [199, 281] on link "00009446" at bounding box center [203, 288] width 45 height 15
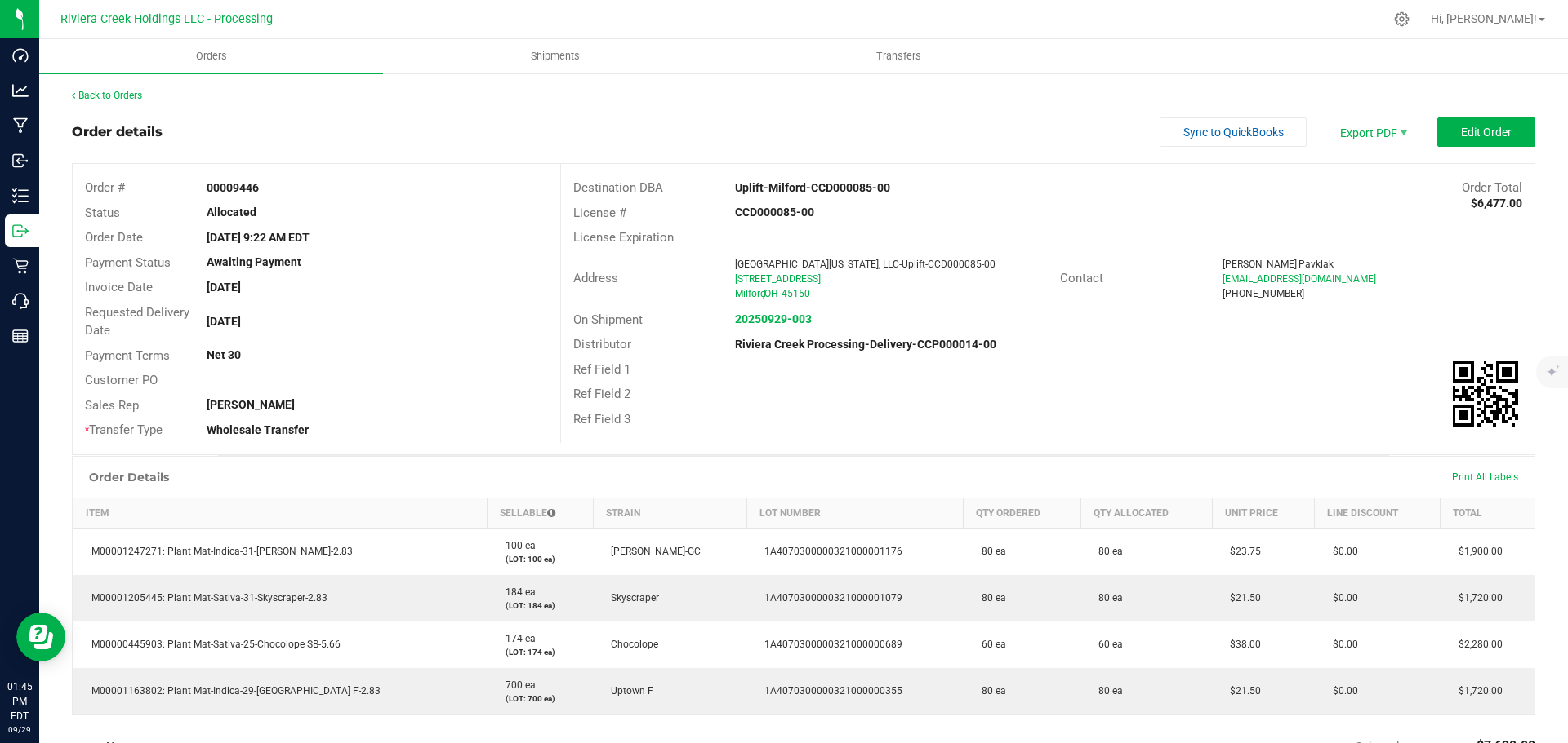
click at [131, 96] on link "Back to Orders" at bounding box center [107, 95] width 70 height 11
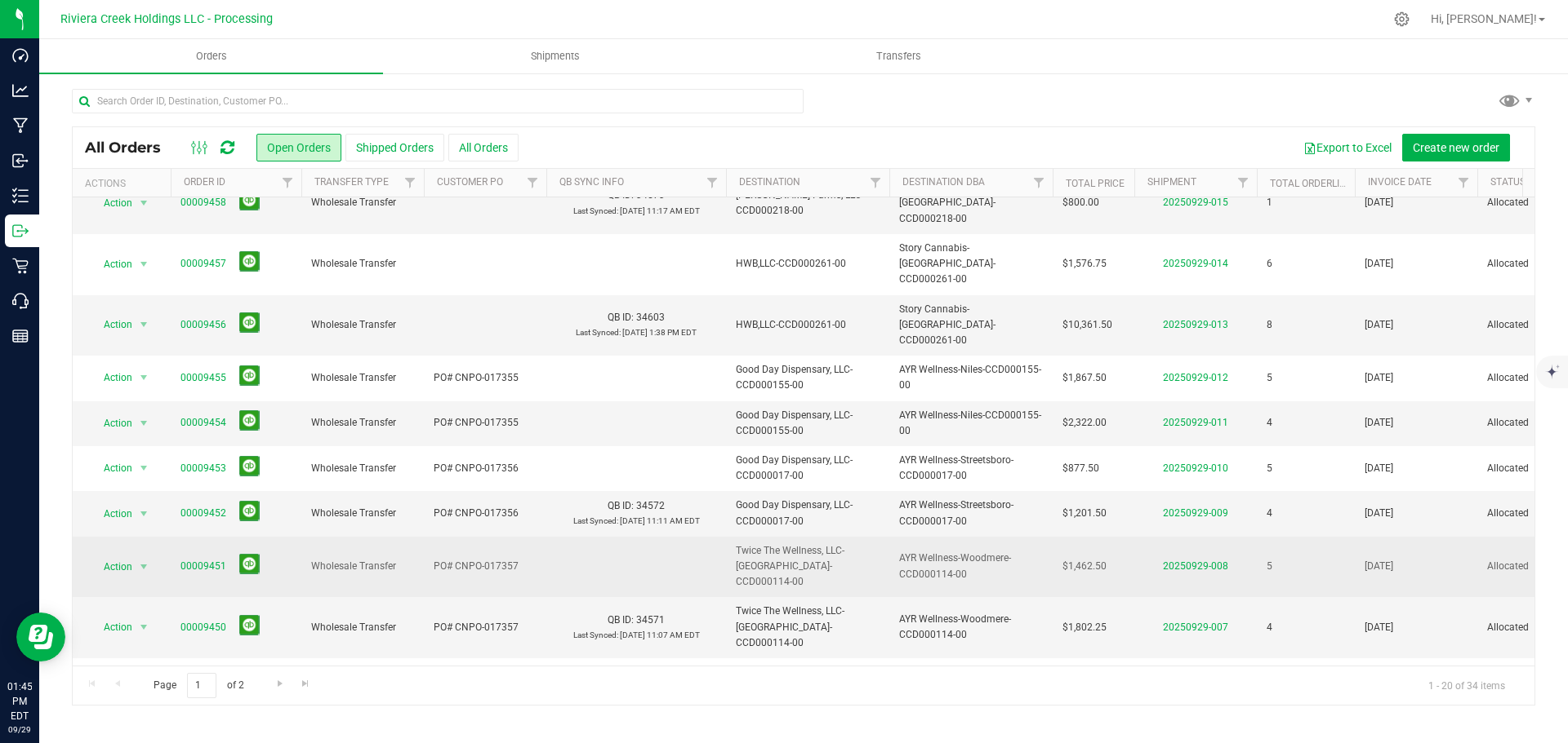
scroll to position [479, 0]
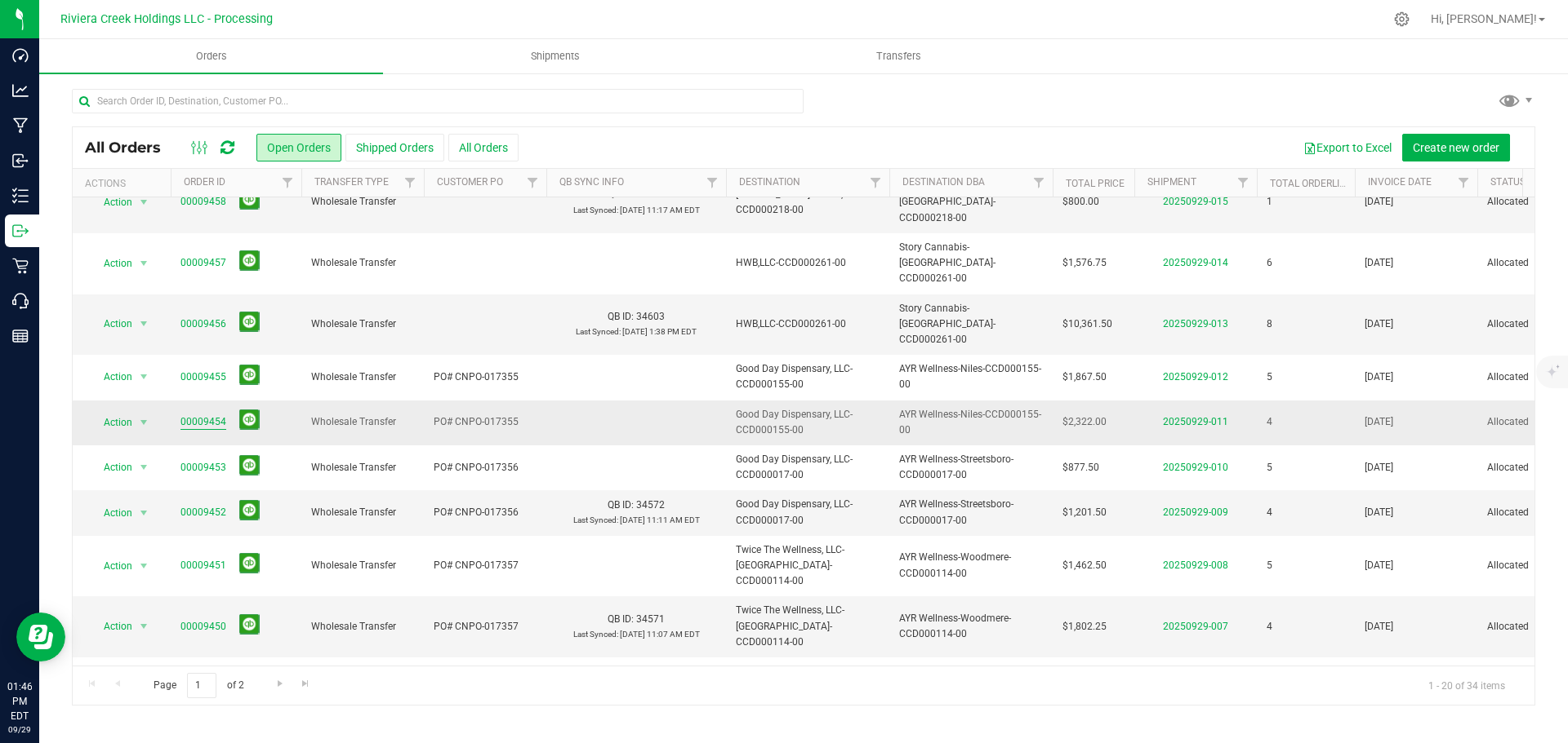
click at [206, 415] on link "00009454" at bounding box center [203, 423] width 45 height 15
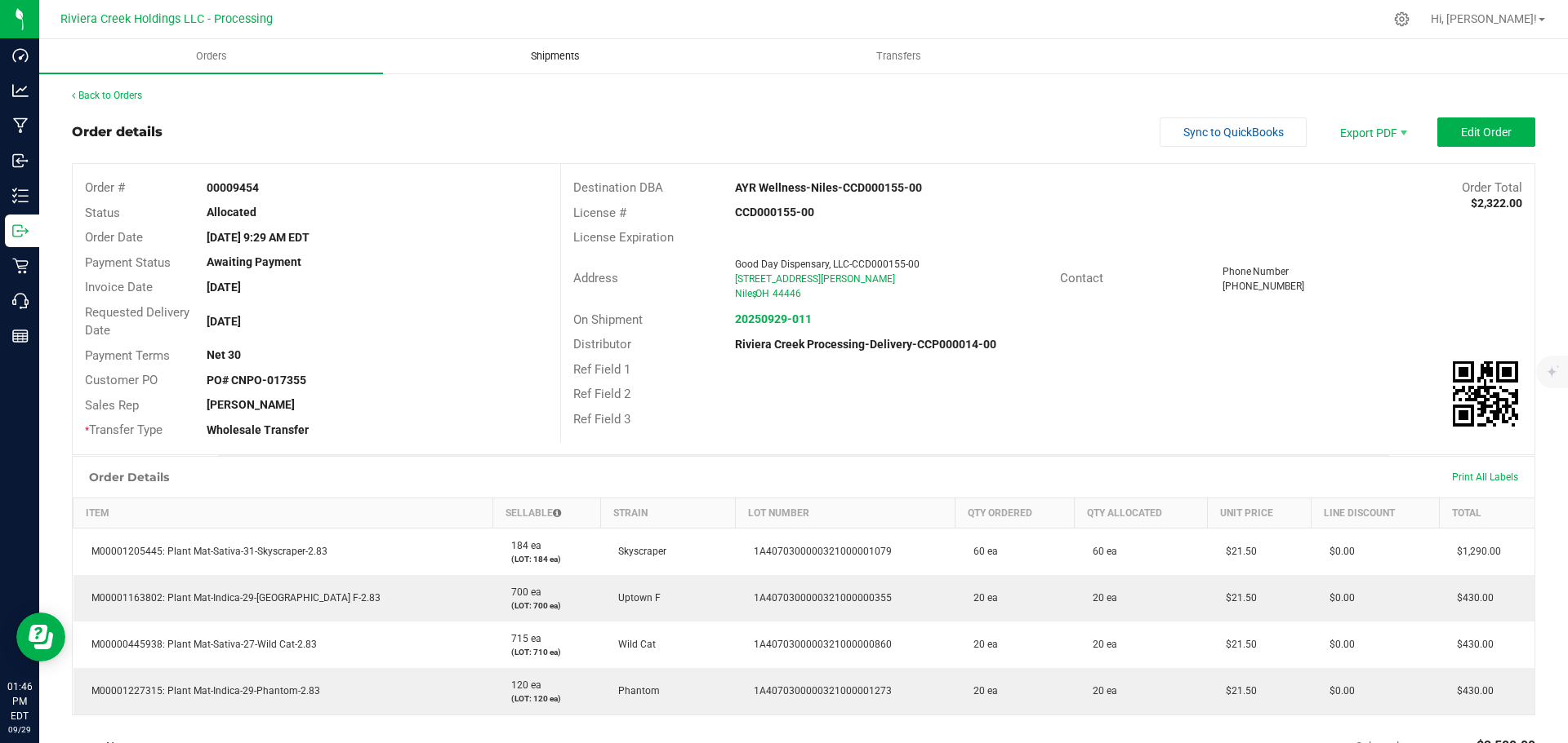
click at [549, 55] on span "Shipments" at bounding box center [555, 57] width 93 height 15
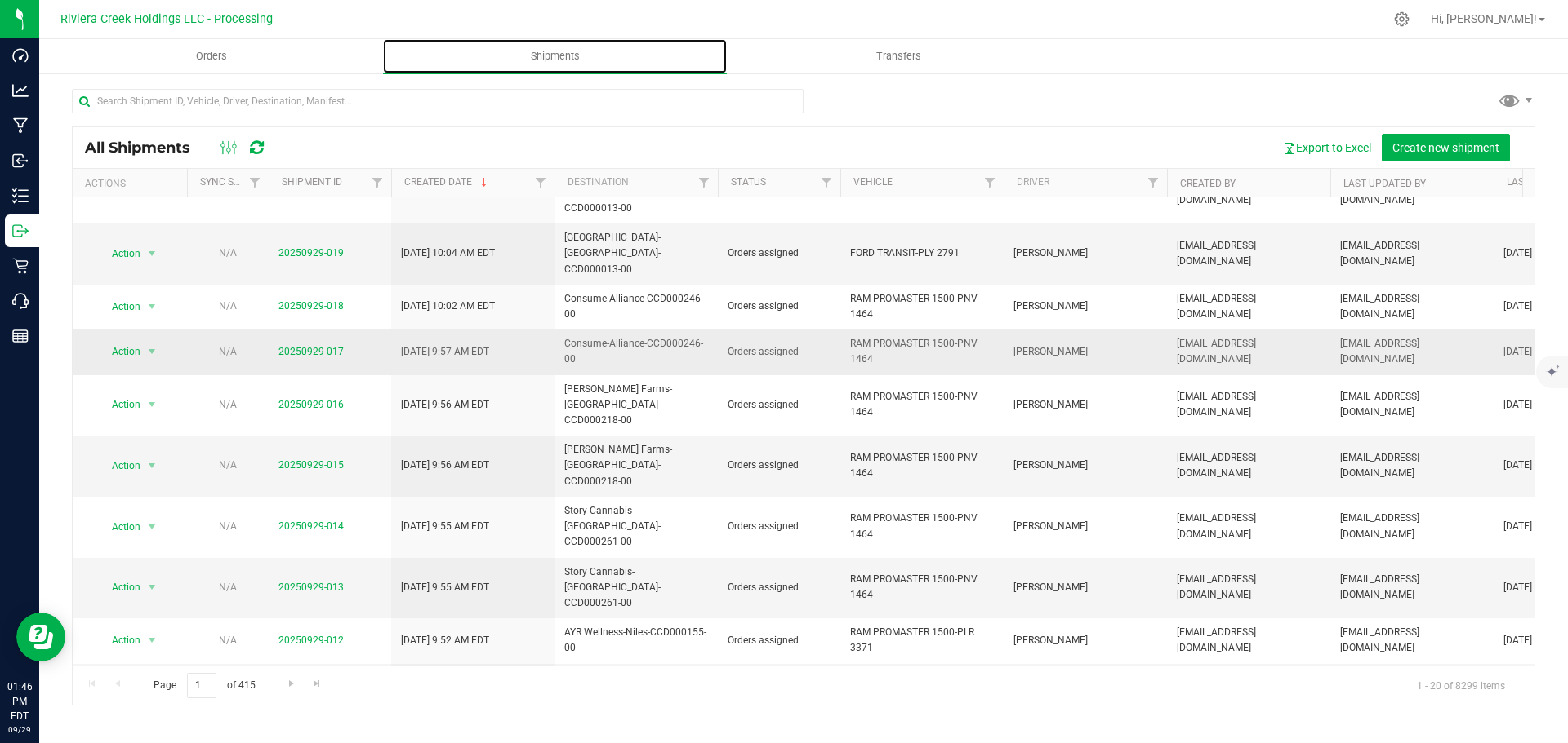
scroll to position [245, 0]
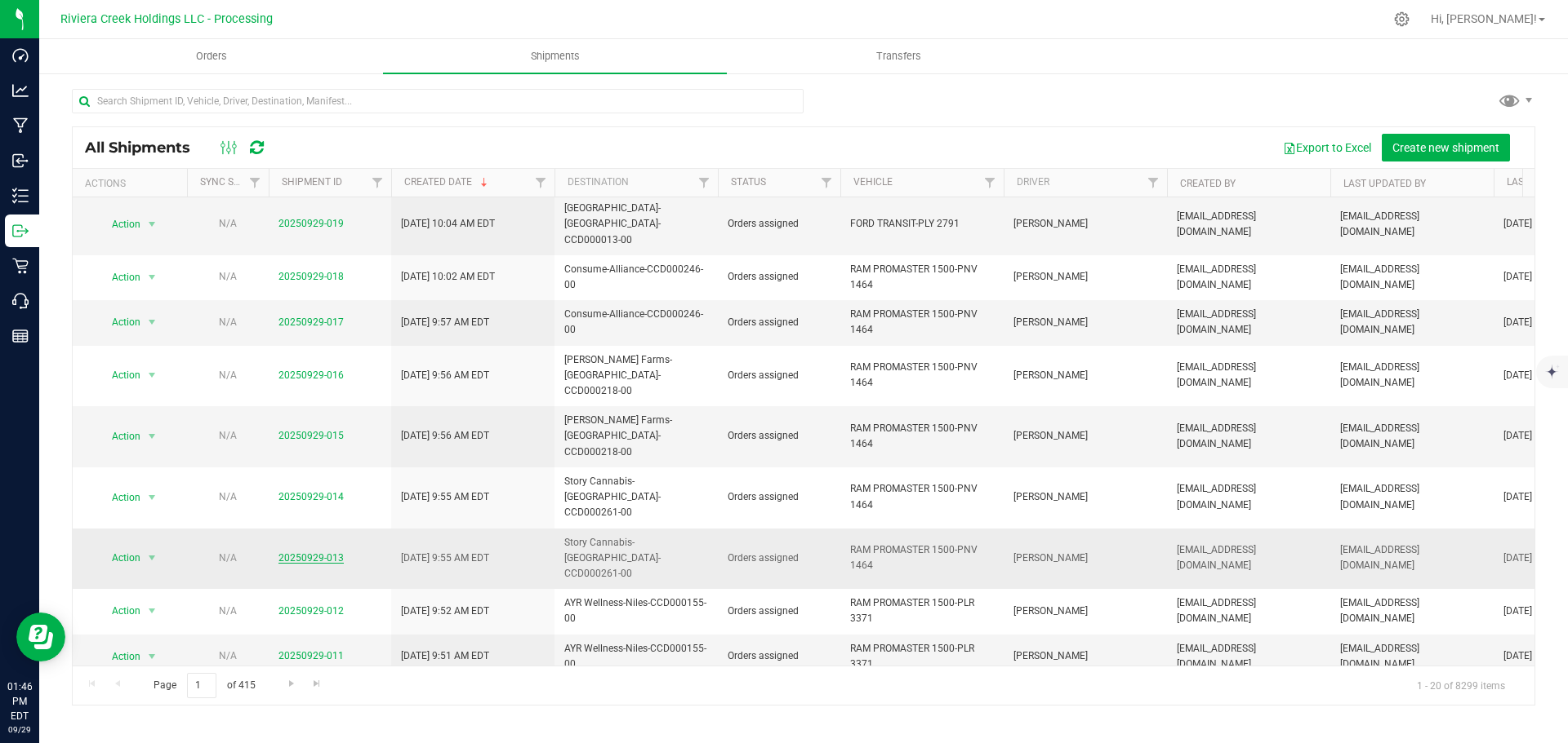
click at [320, 552] on link "20250929-013" at bounding box center [310, 558] width 65 height 11
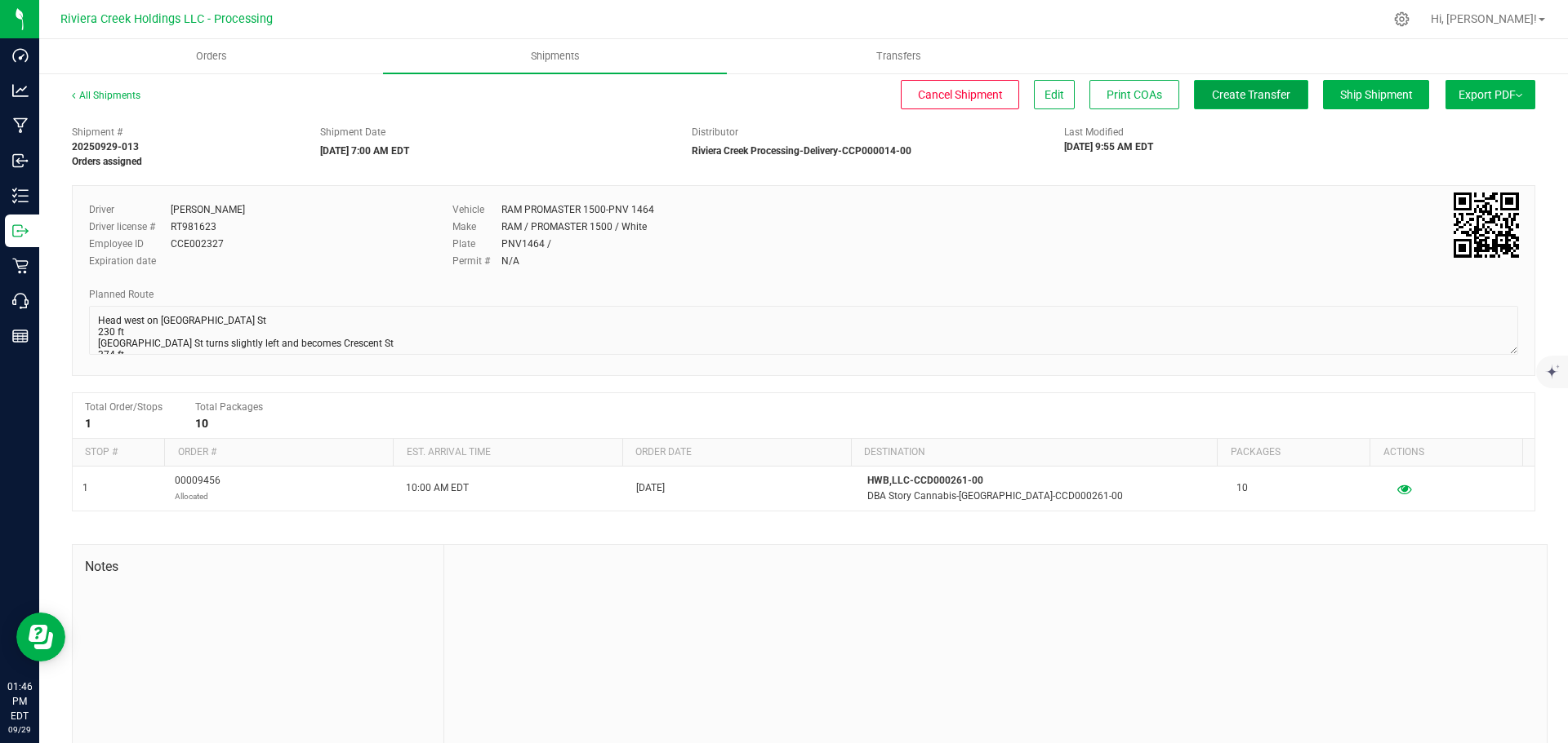
click at [1221, 94] on span "Create Transfer" at bounding box center [1250, 95] width 78 height 13
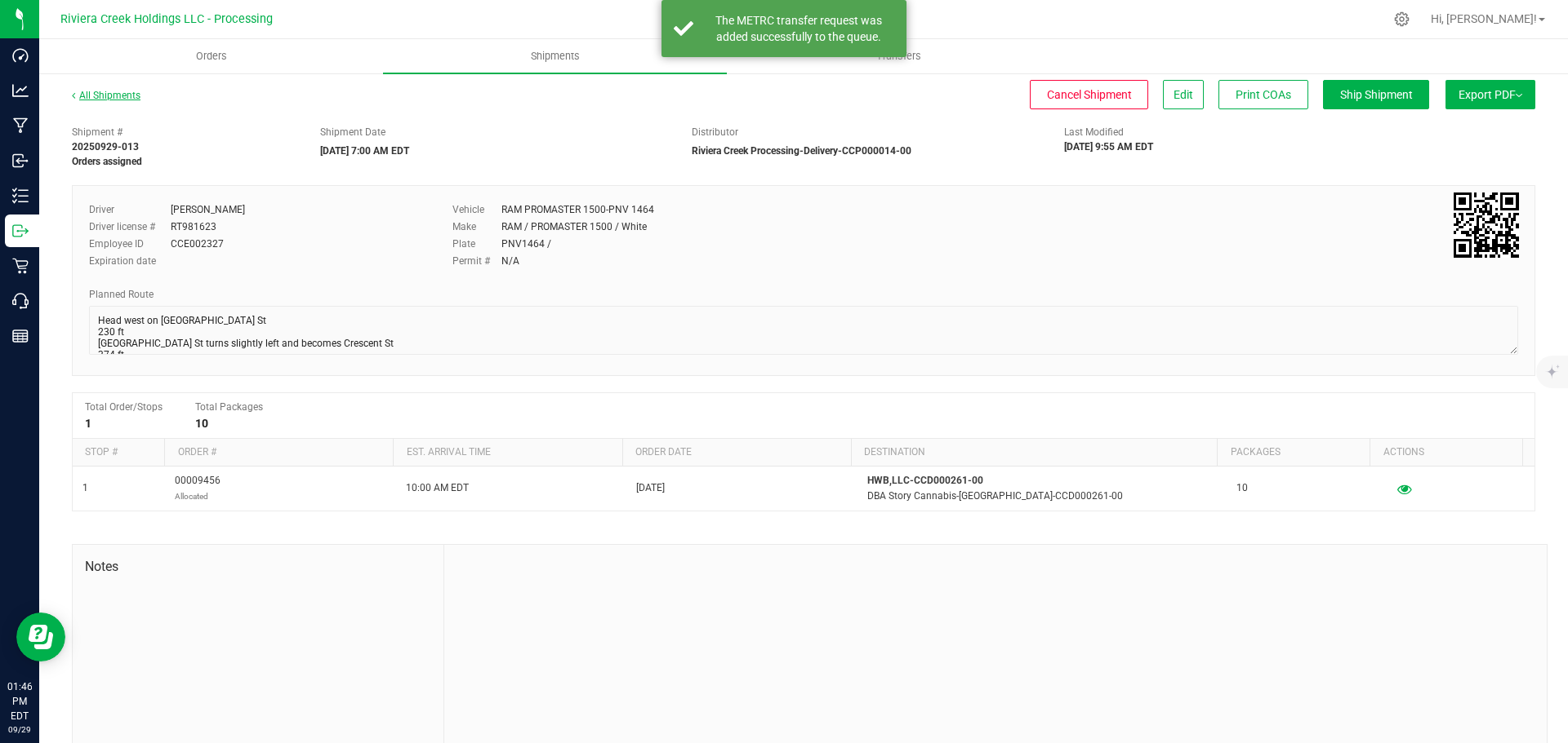
click at [93, 97] on link "All Shipments" at bounding box center [106, 95] width 69 height 11
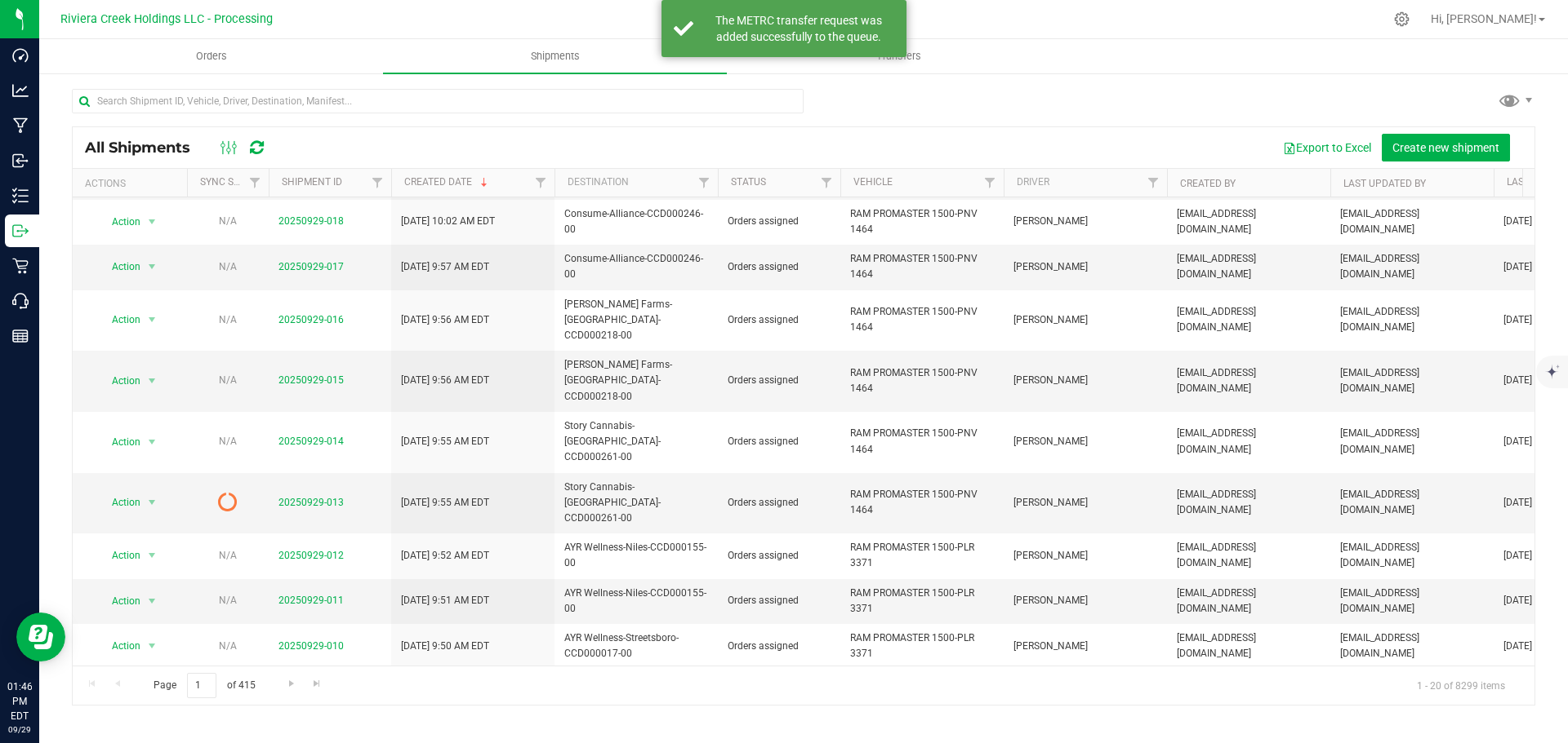
scroll to position [326, 0]
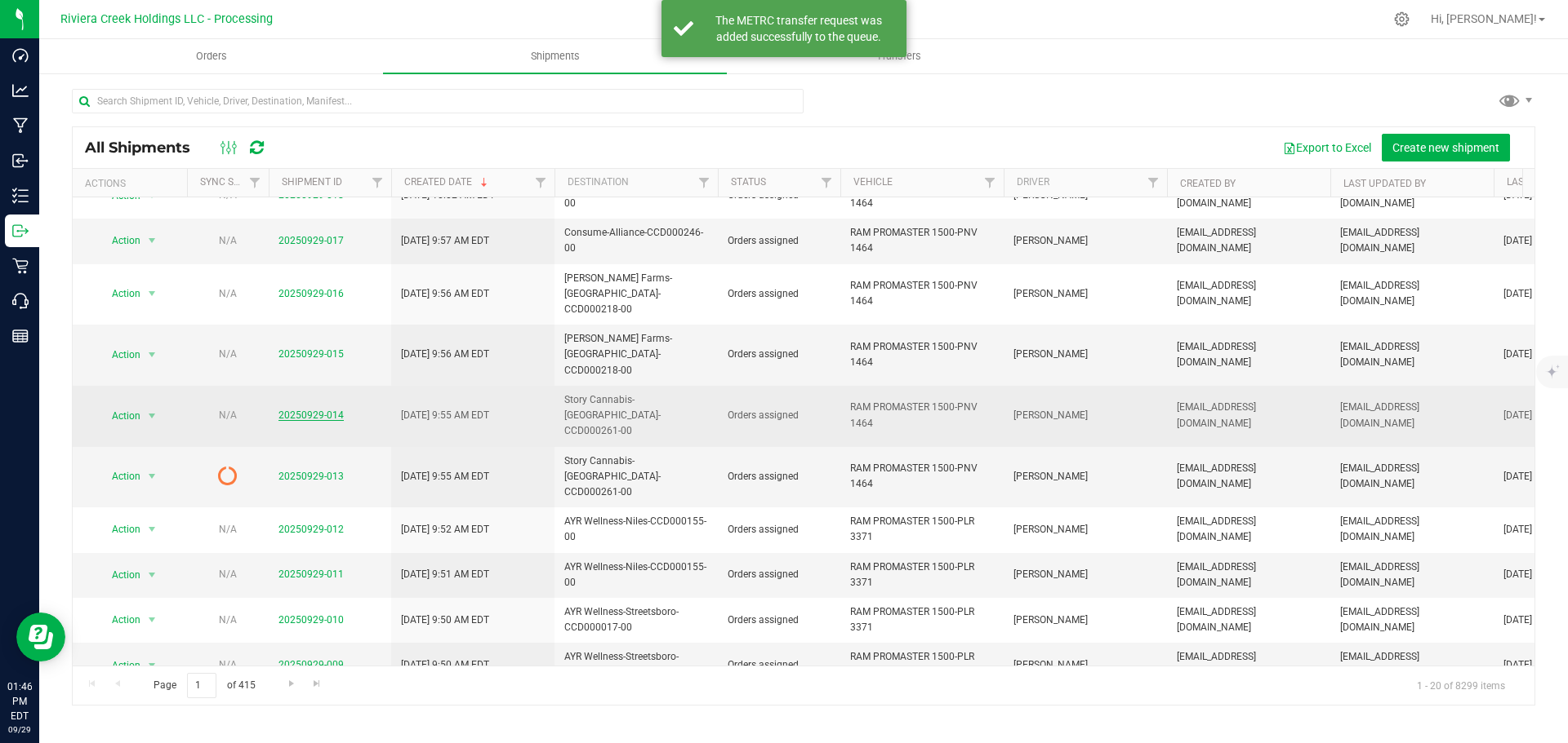
click at [321, 409] on link "20250929-014" at bounding box center [310, 415] width 65 height 11
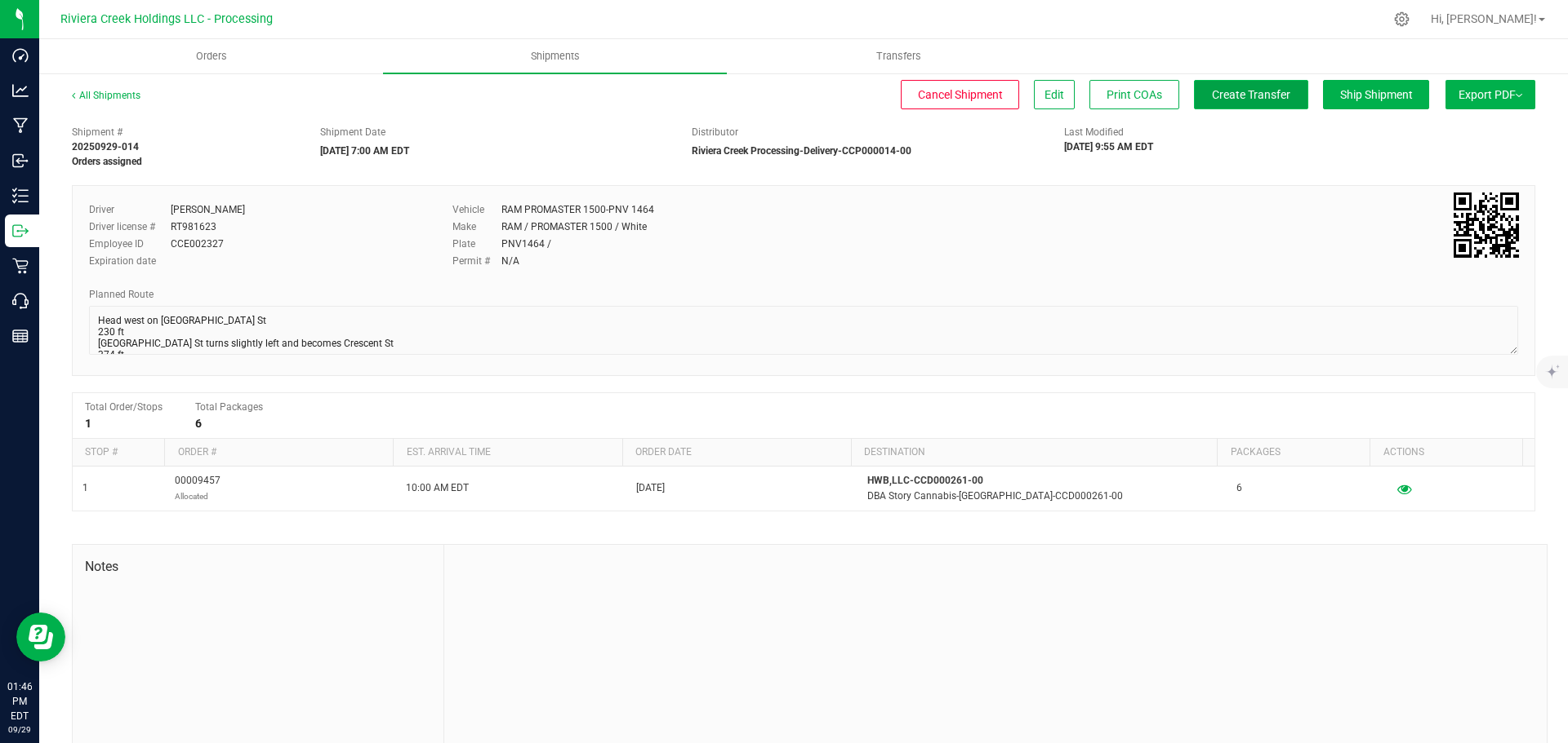
click at [1228, 91] on span "Create Transfer" at bounding box center [1250, 95] width 78 height 13
click at [93, 94] on link "All Shipments" at bounding box center [106, 95] width 69 height 11
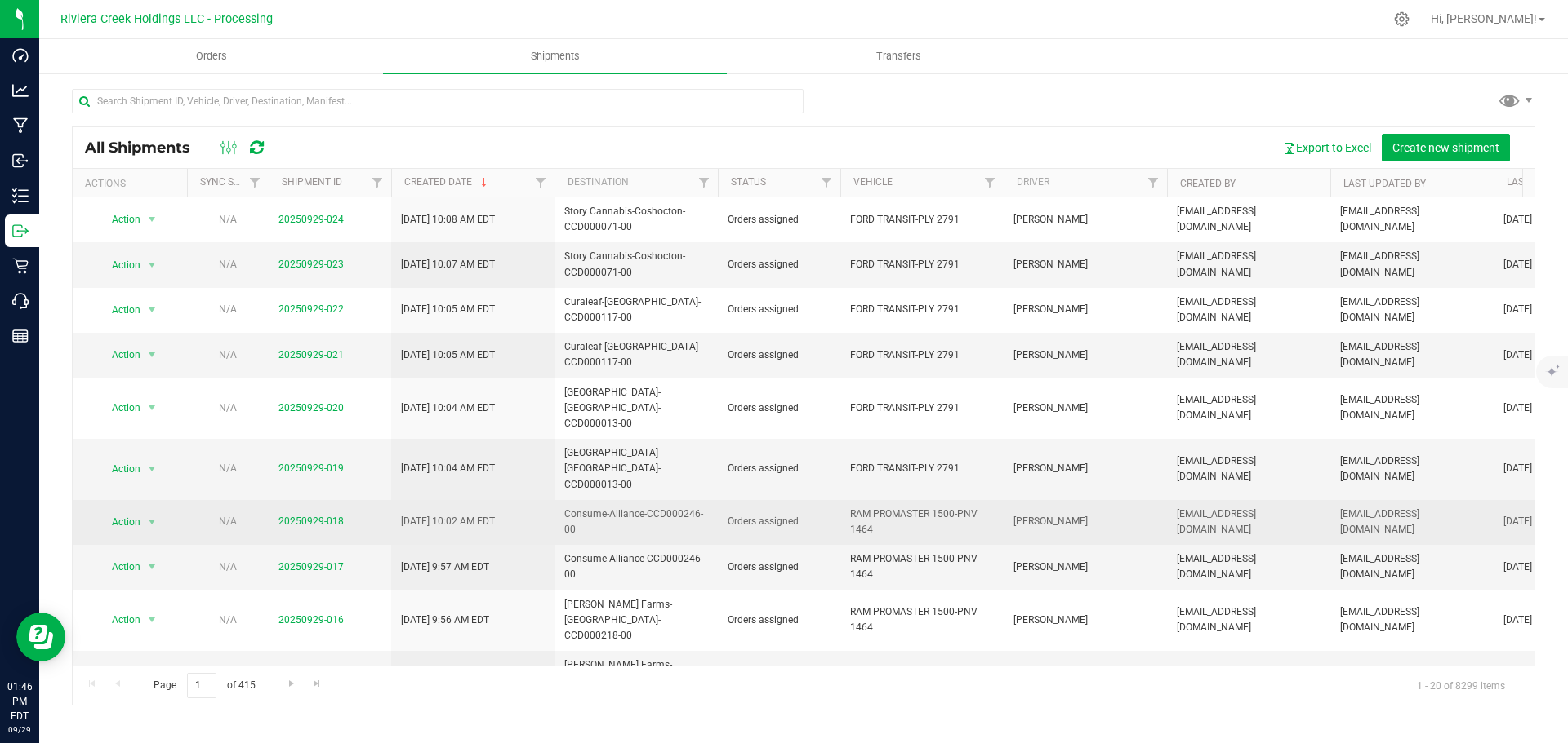
scroll to position [164, 0]
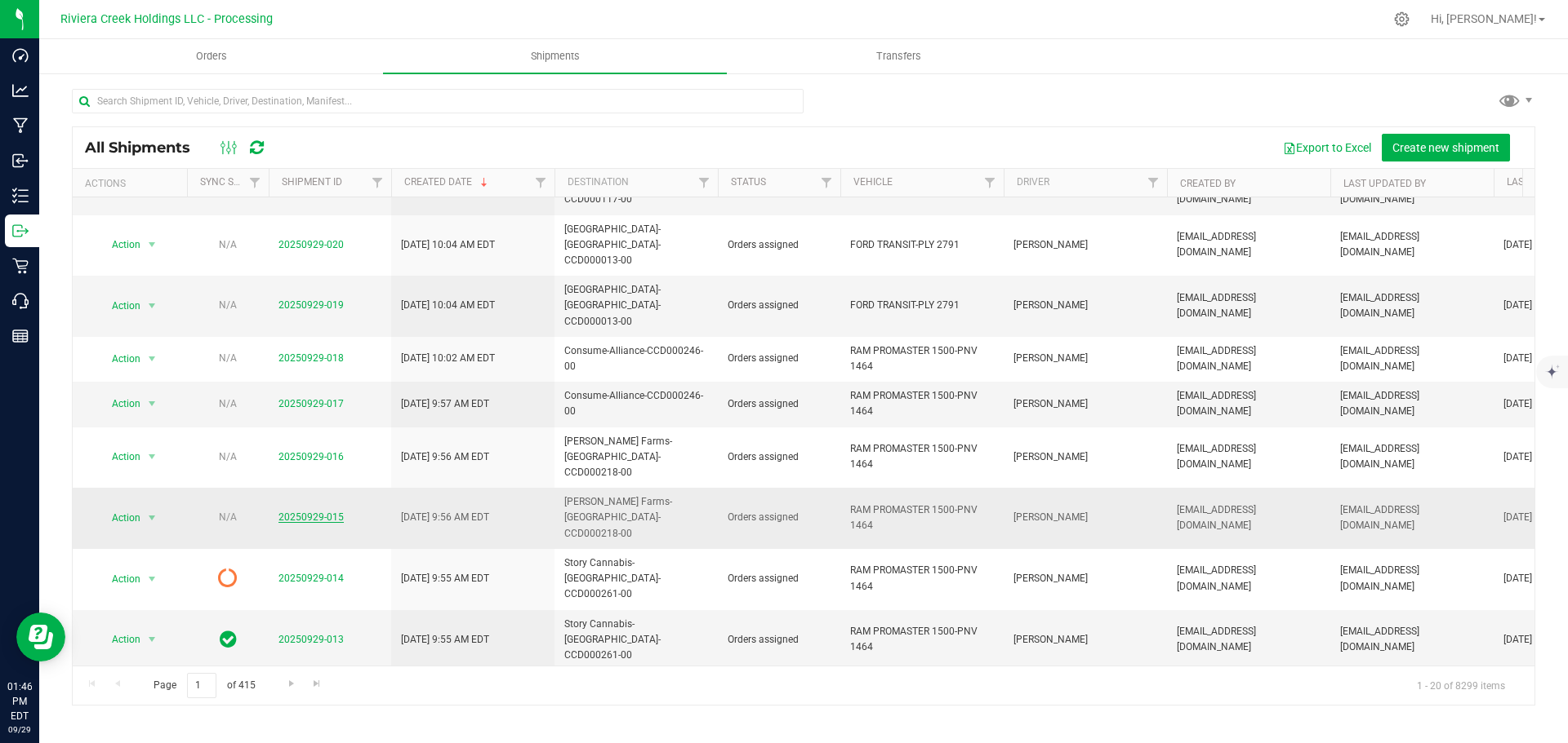
click at [316, 511] on link "20250929-015" at bounding box center [310, 517] width 65 height 11
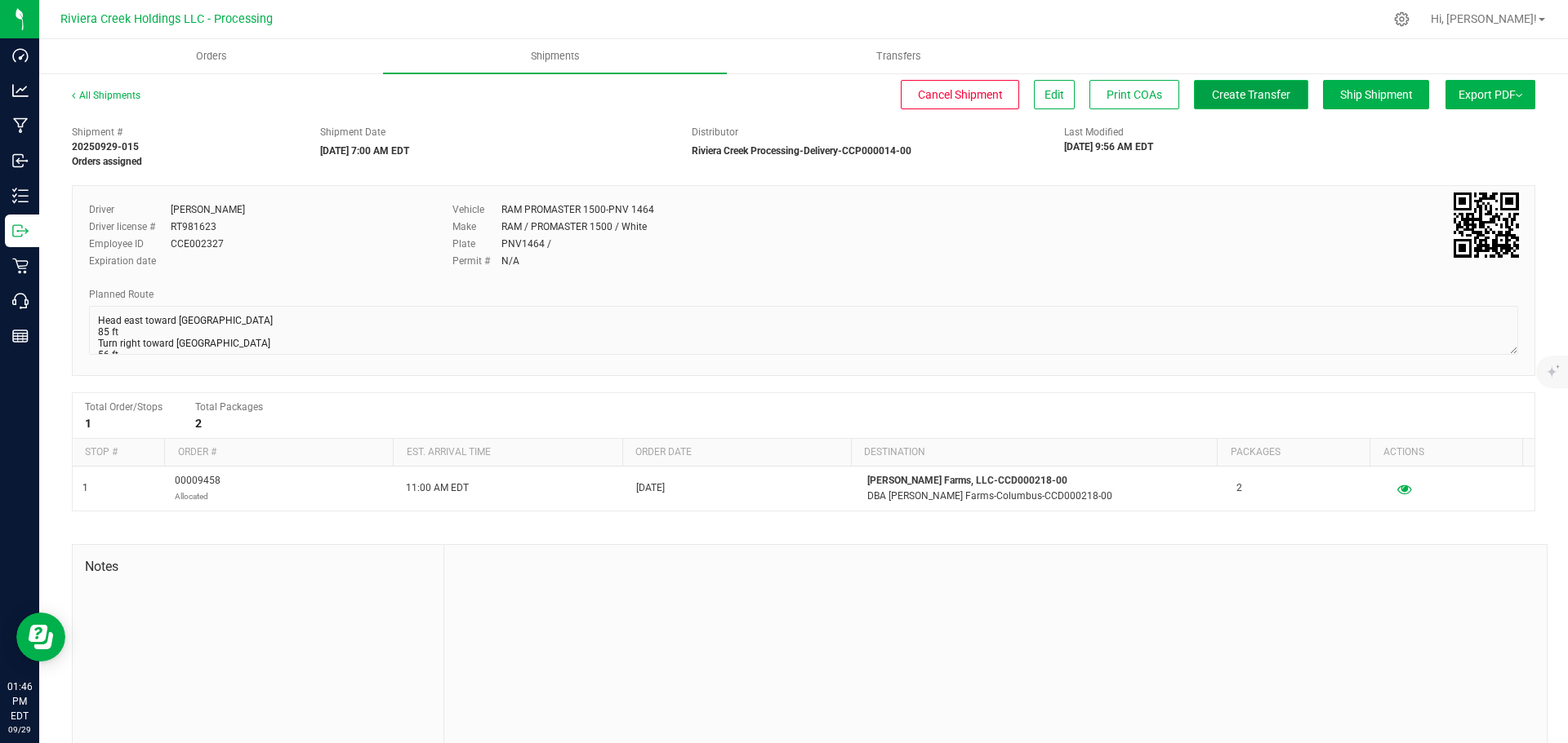
click at [1211, 92] on span "Create Transfer" at bounding box center [1250, 95] width 78 height 13
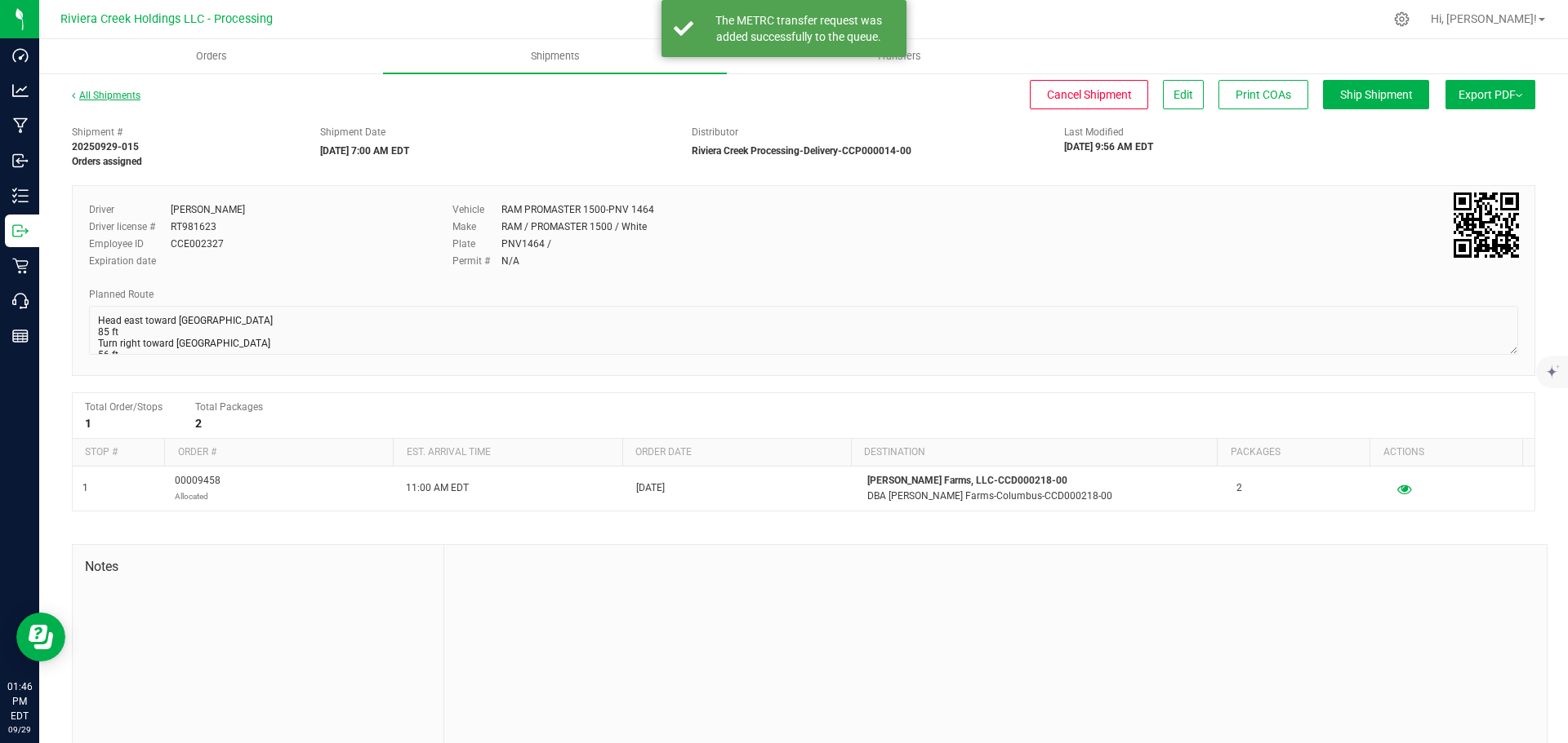
click at [96, 98] on link "All Shipments" at bounding box center [106, 95] width 69 height 11
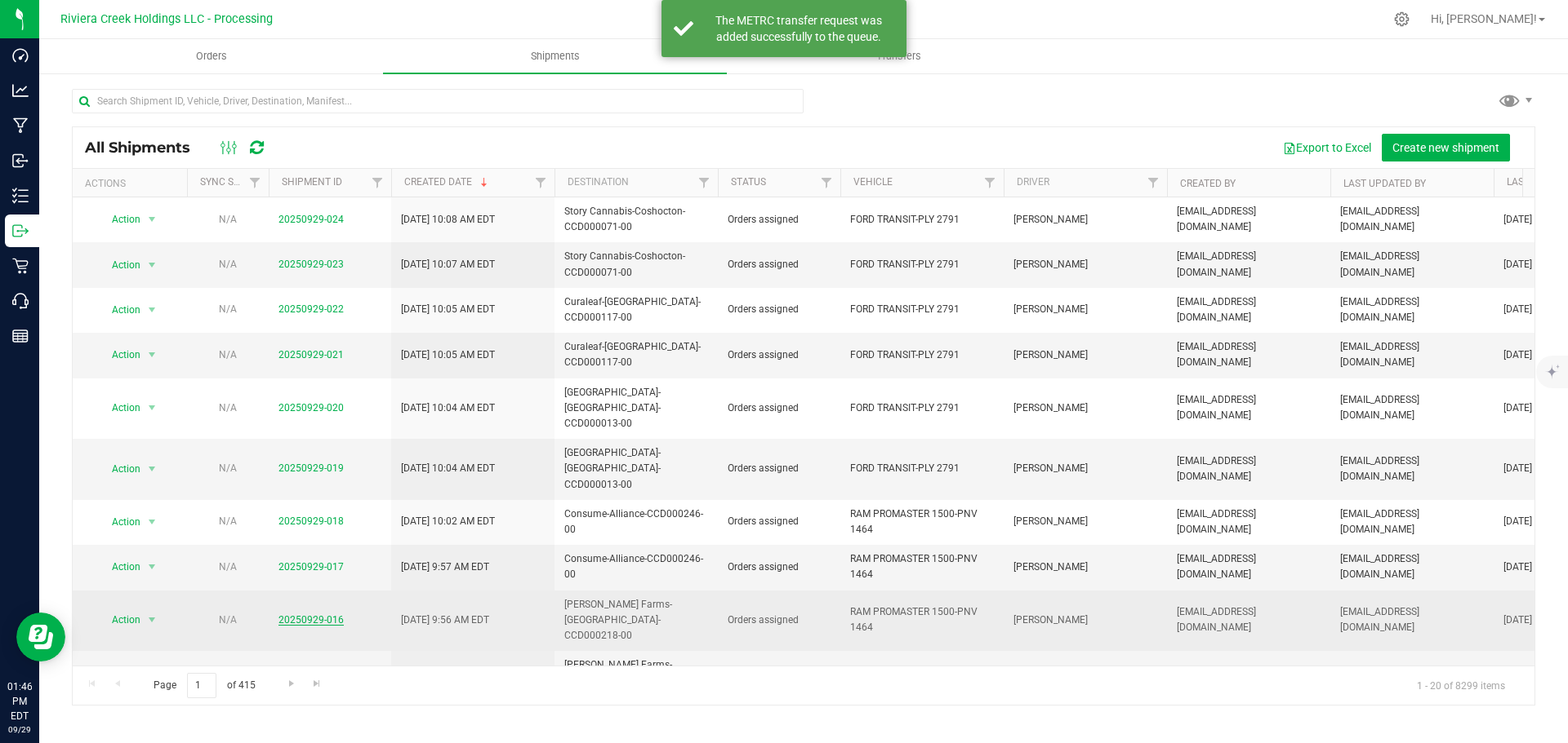
click at [289, 614] on link "20250929-016" at bounding box center [310, 620] width 65 height 11
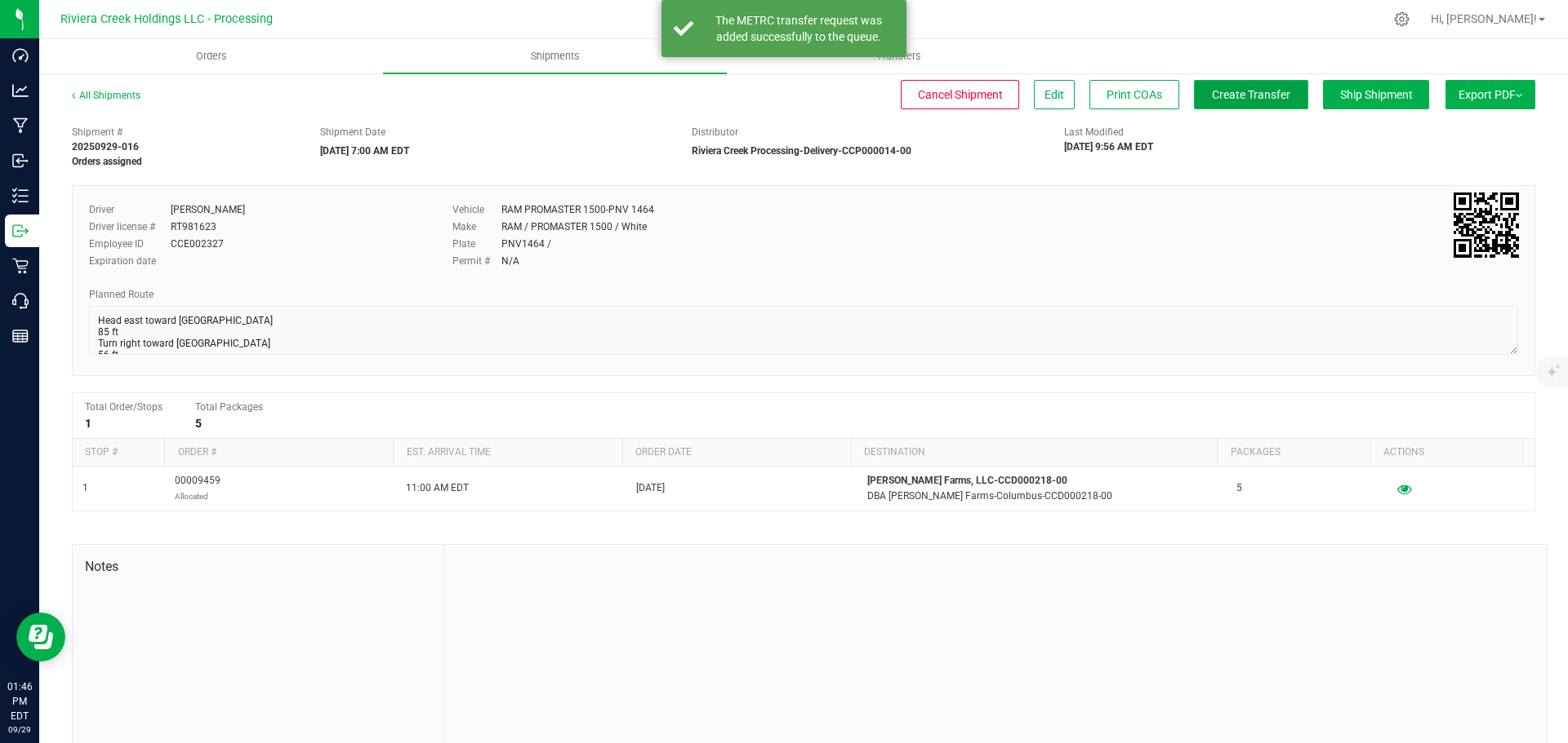
click at [1243, 98] on span "Create Transfer" at bounding box center [1250, 95] width 78 height 13
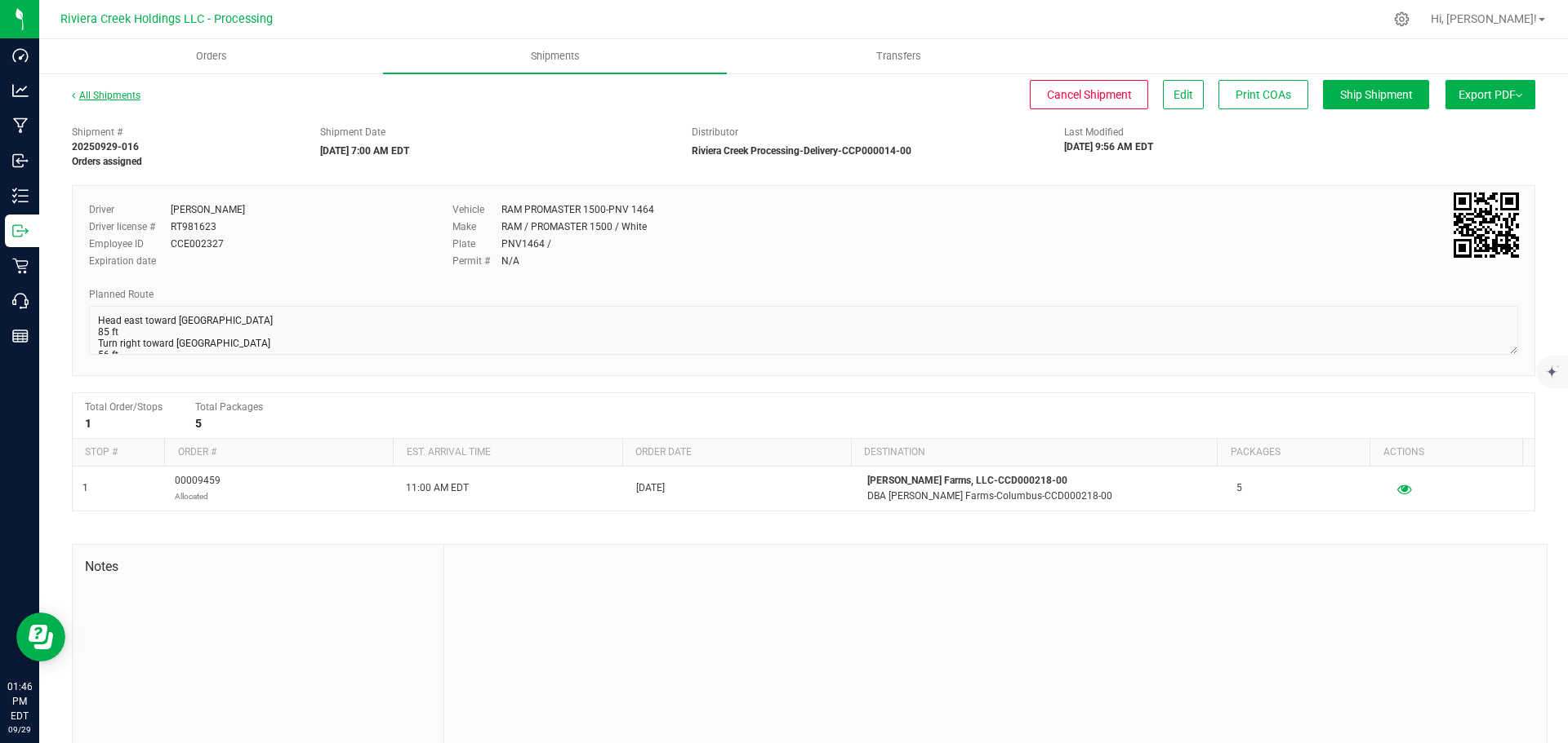
click at [92, 95] on link "All Shipments" at bounding box center [106, 95] width 69 height 11
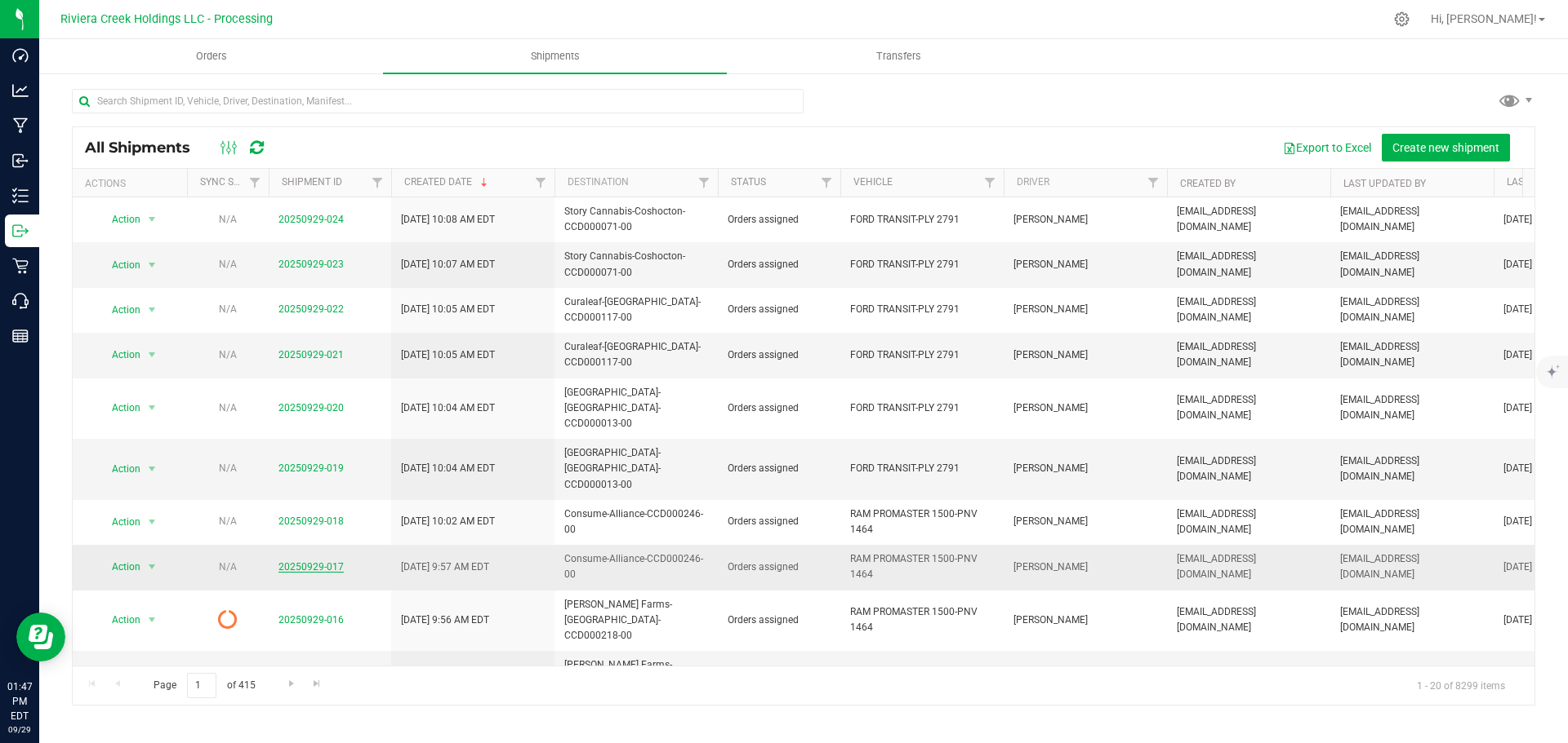
click at [303, 562] on link "20250929-017" at bounding box center [310, 567] width 65 height 11
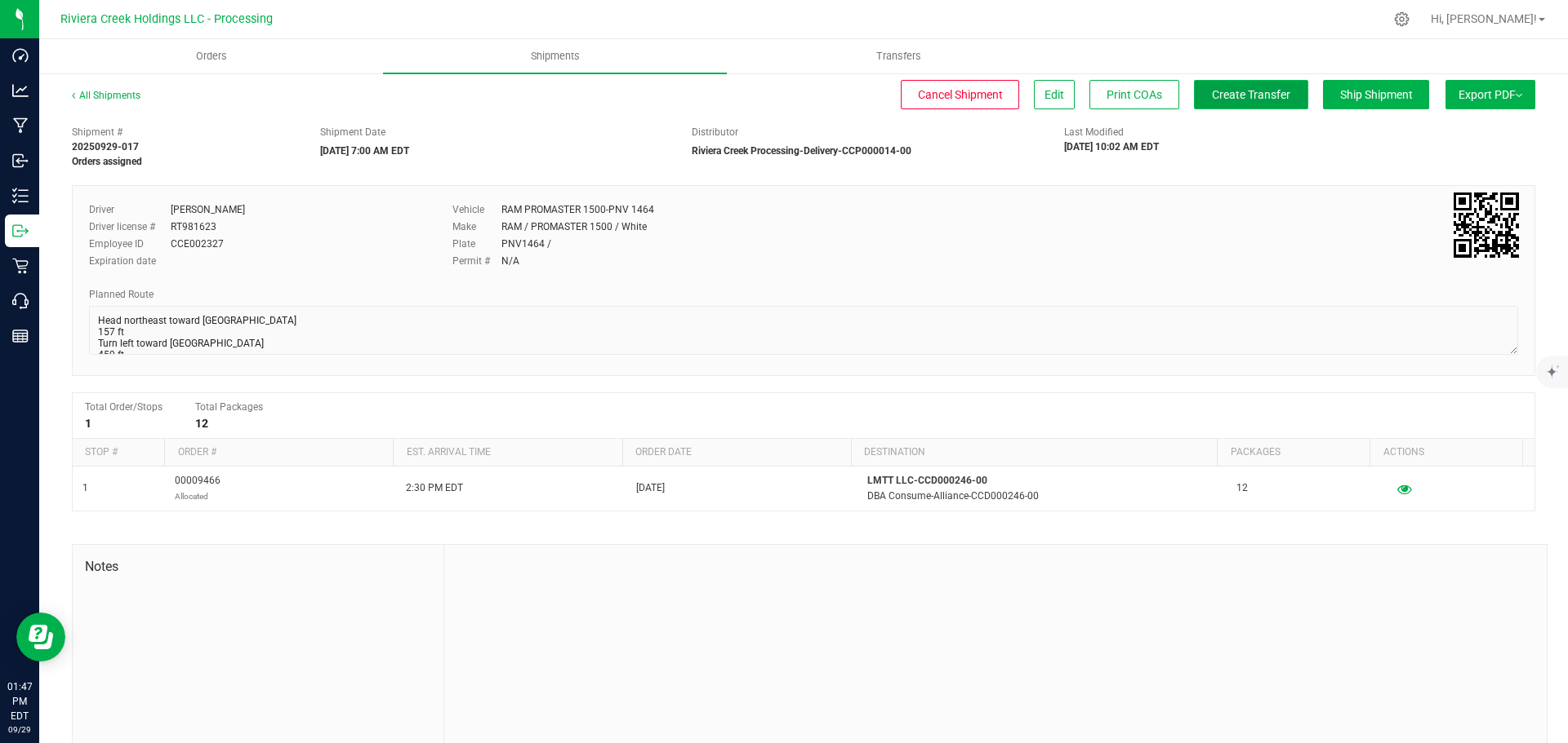
click at [1236, 97] on span "Create Transfer" at bounding box center [1250, 95] width 78 height 13
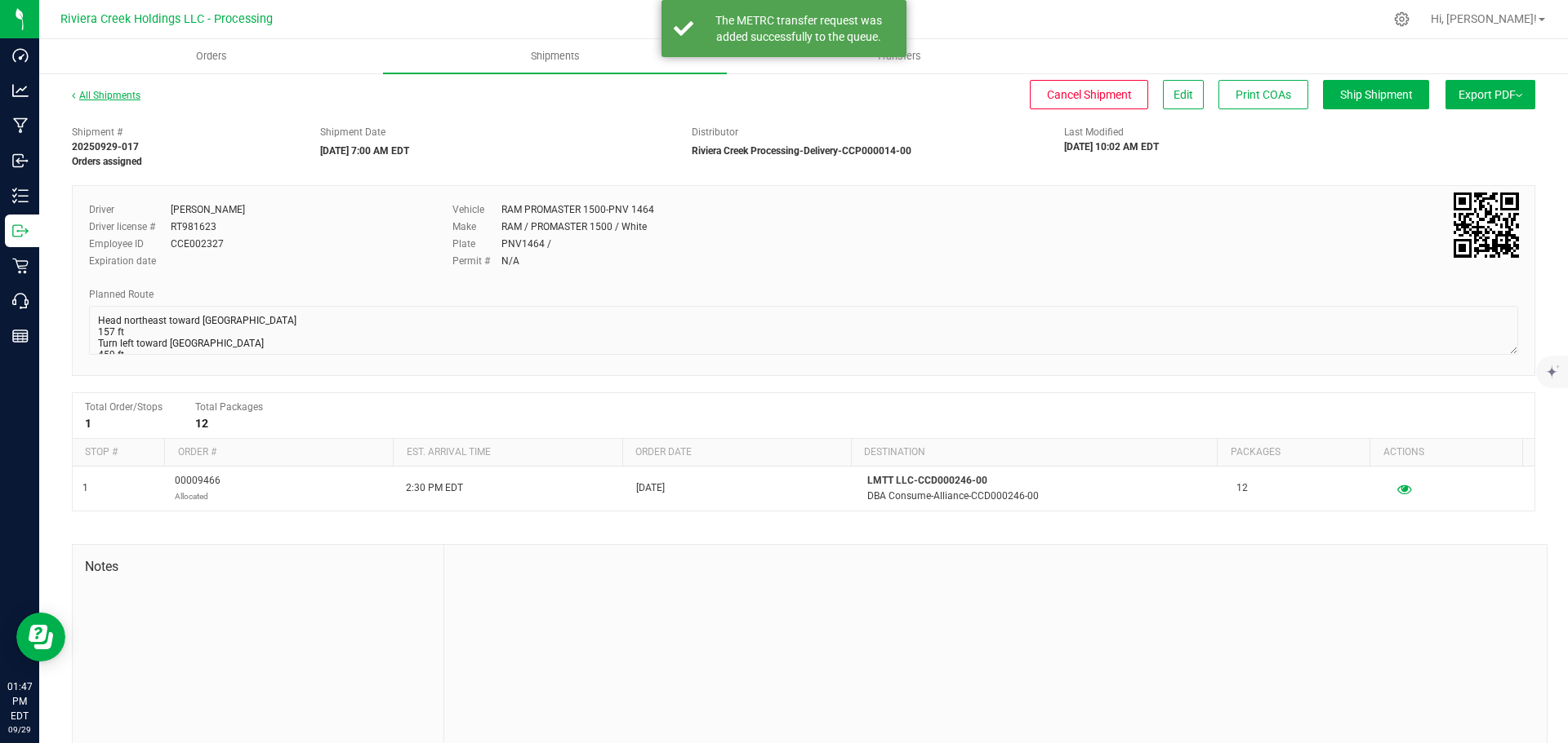
click at [116, 96] on link "All Shipments" at bounding box center [106, 95] width 69 height 11
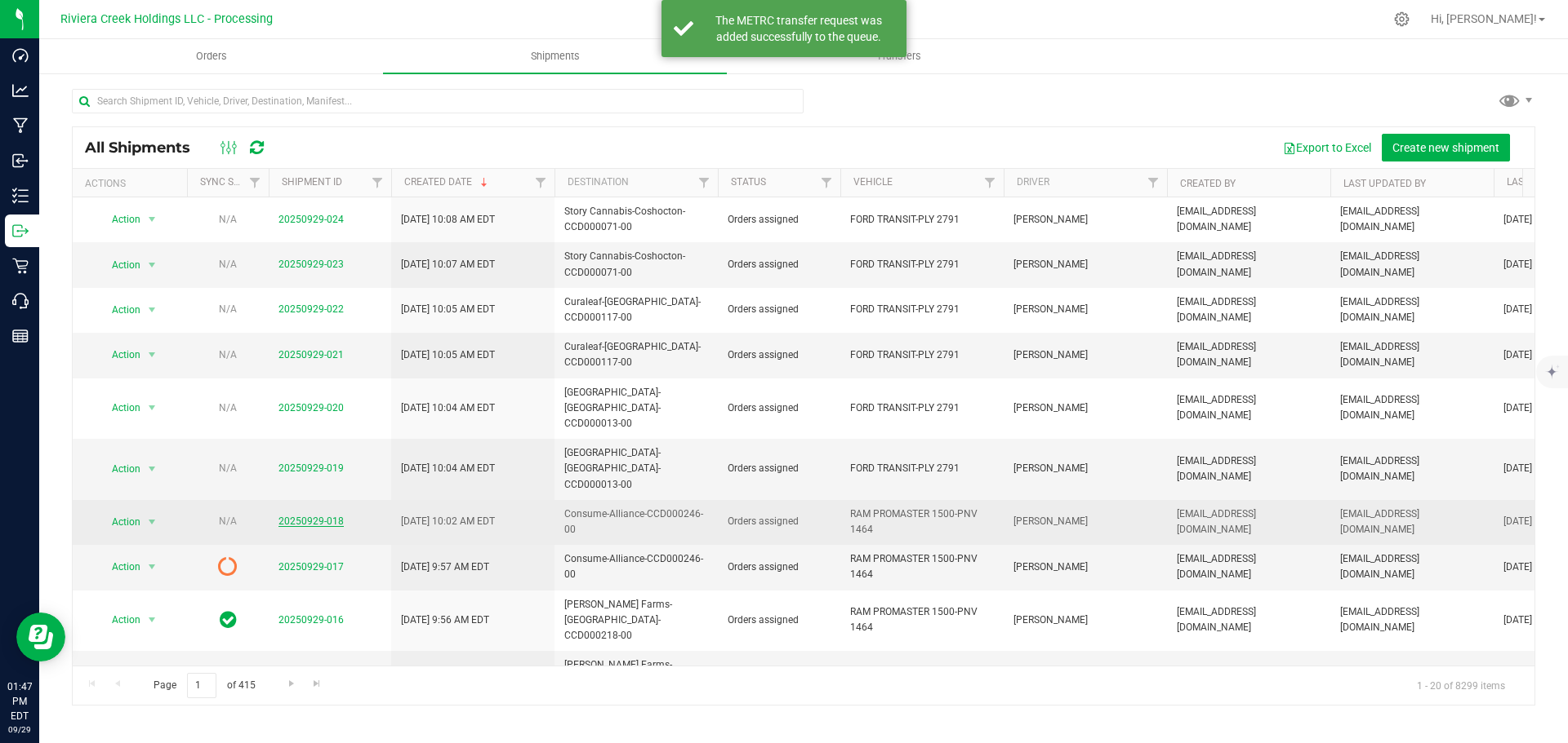
click at [287, 516] on link "20250929-018" at bounding box center [310, 522] width 65 height 11
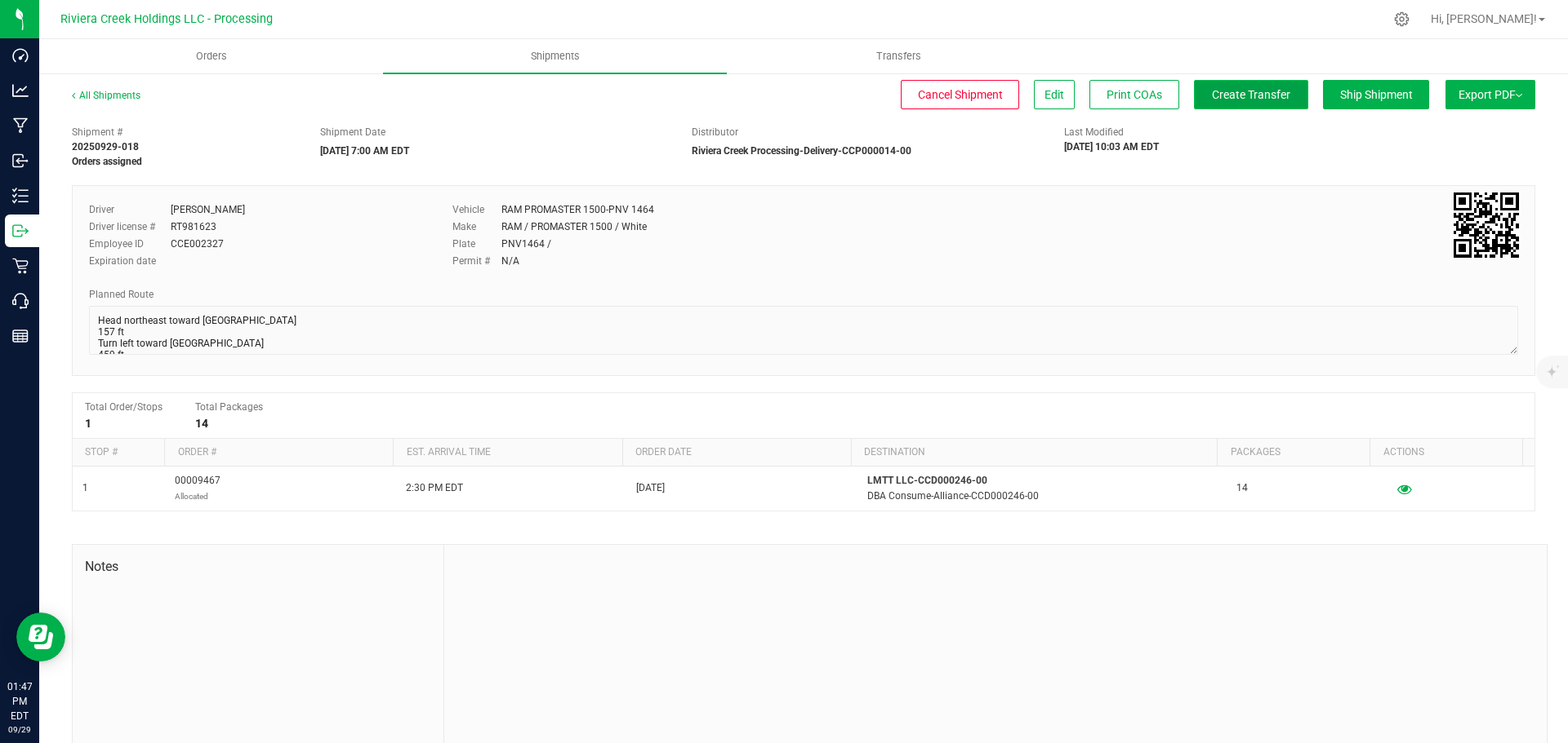
click at [1211, 91] on span "Create Transfer" at bounding box center [1250, 95] width 78 height 13
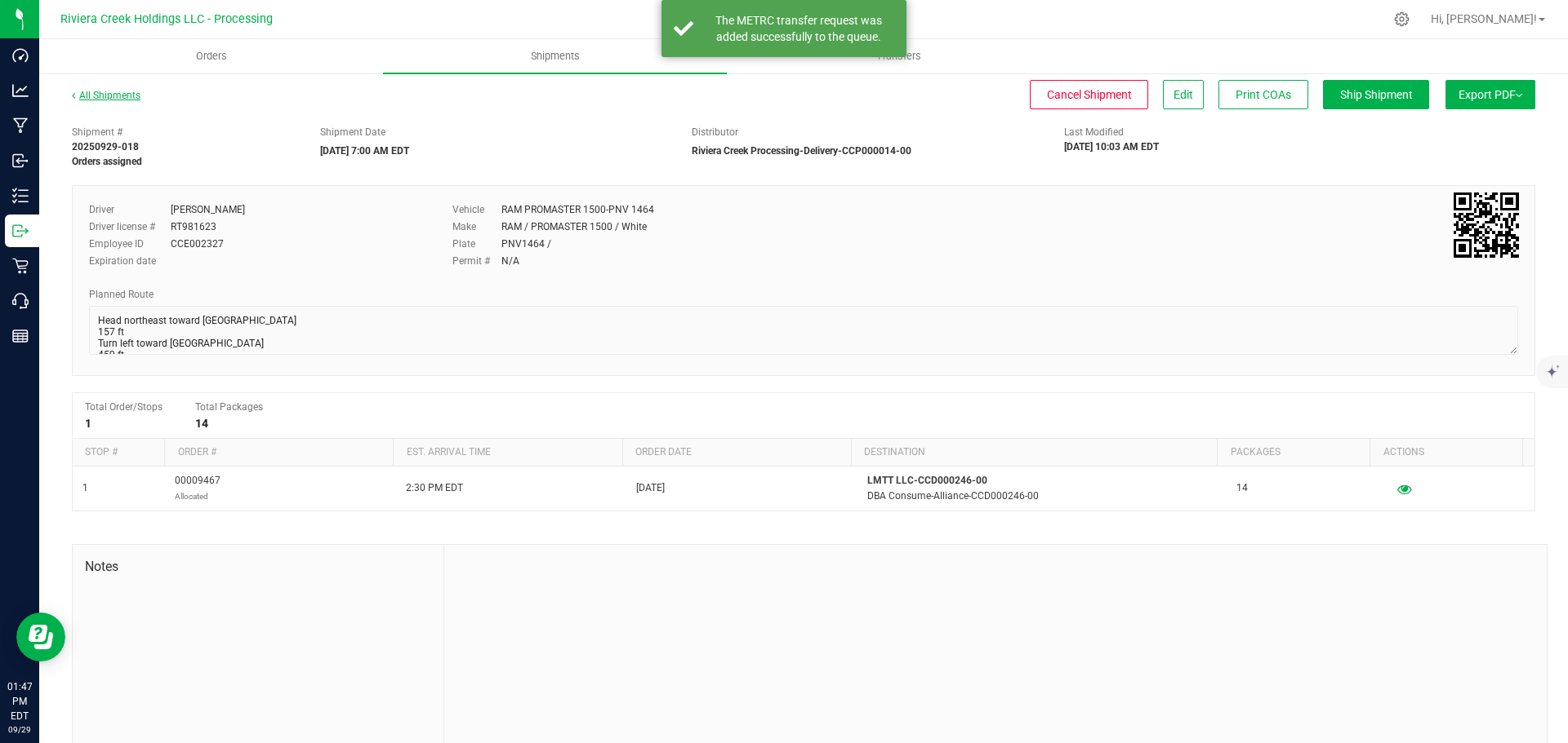
click at [104, 93] on link "All Shipments" at bounding box center [106, 95] width 69 height 11
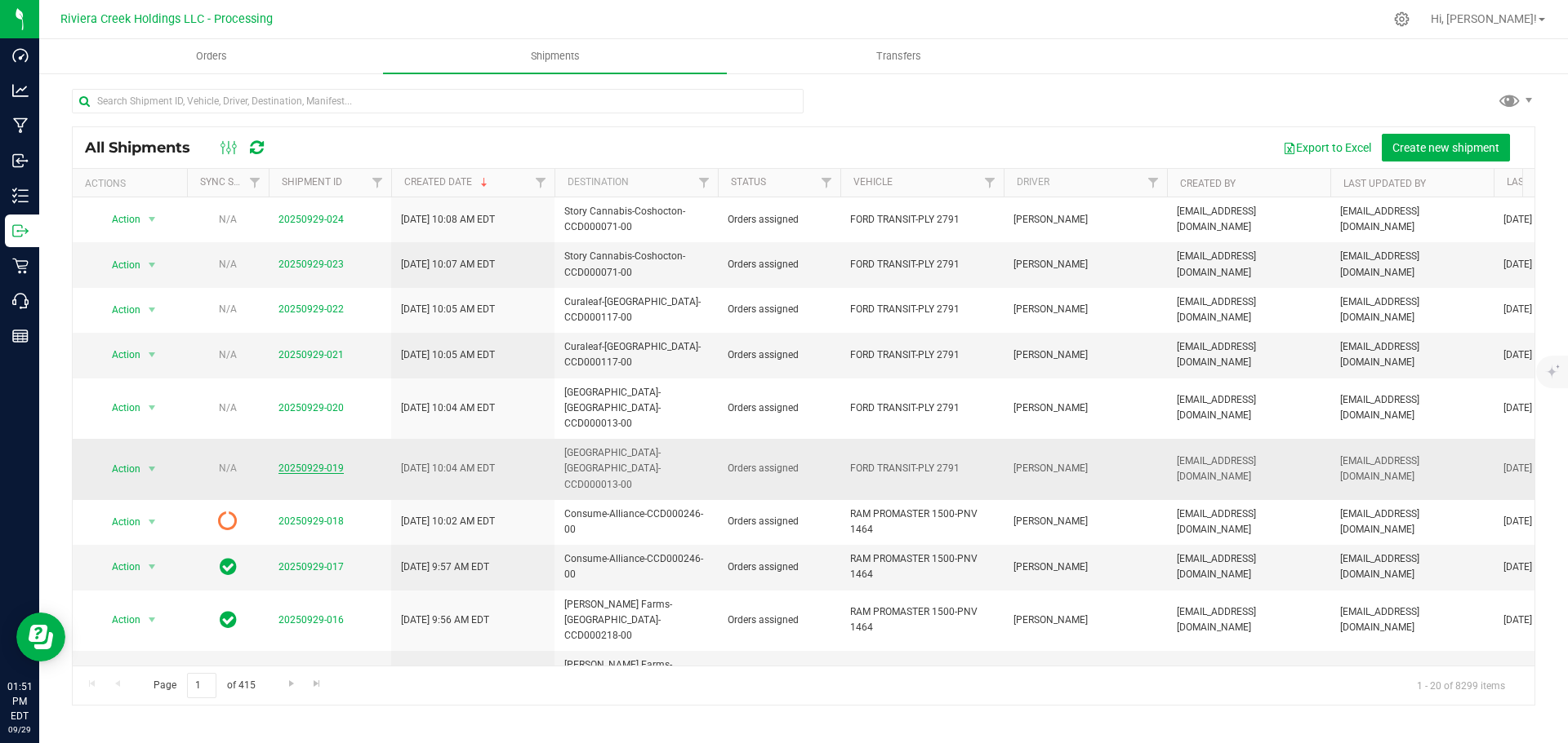
click at [312, 463] on link "20250929-019" at bounding box center [310, 469] width 65 height 11
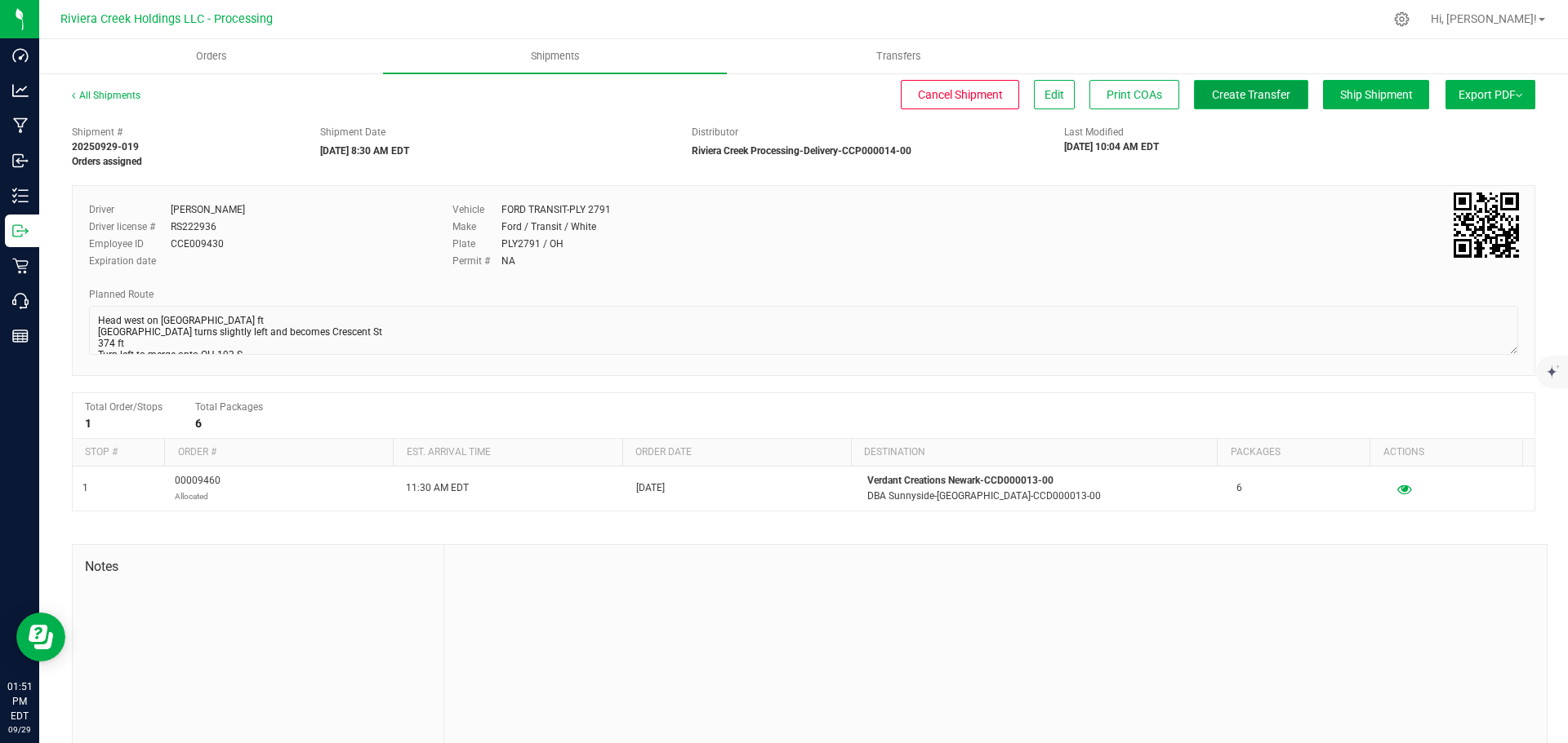
click at [1229, 98] on span "Create Transfer" at bounding box center [1250, 95] width 78 height 13
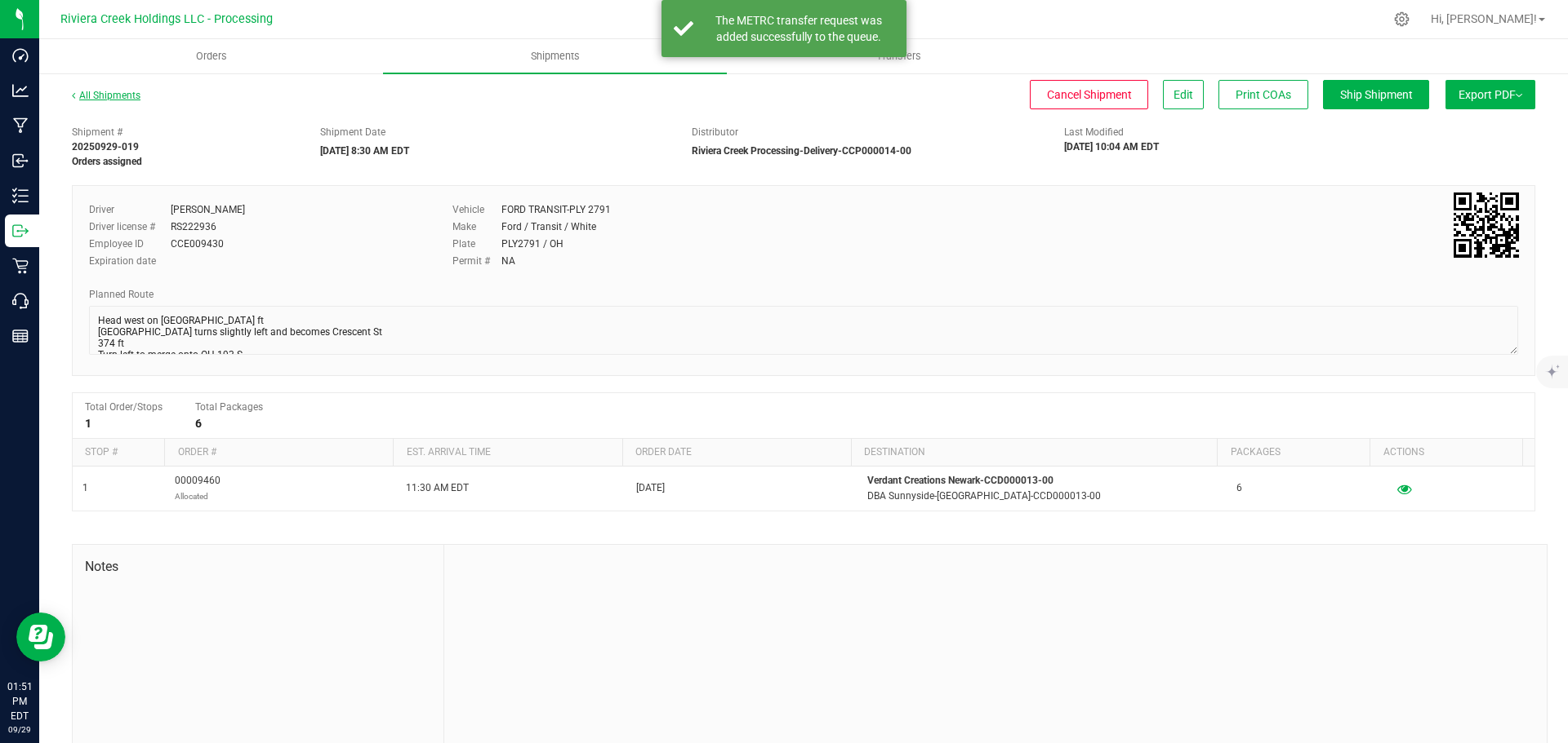
click at [117, 94] on link "All Shipments" at bounding box center [106, 95] width 69 height 11
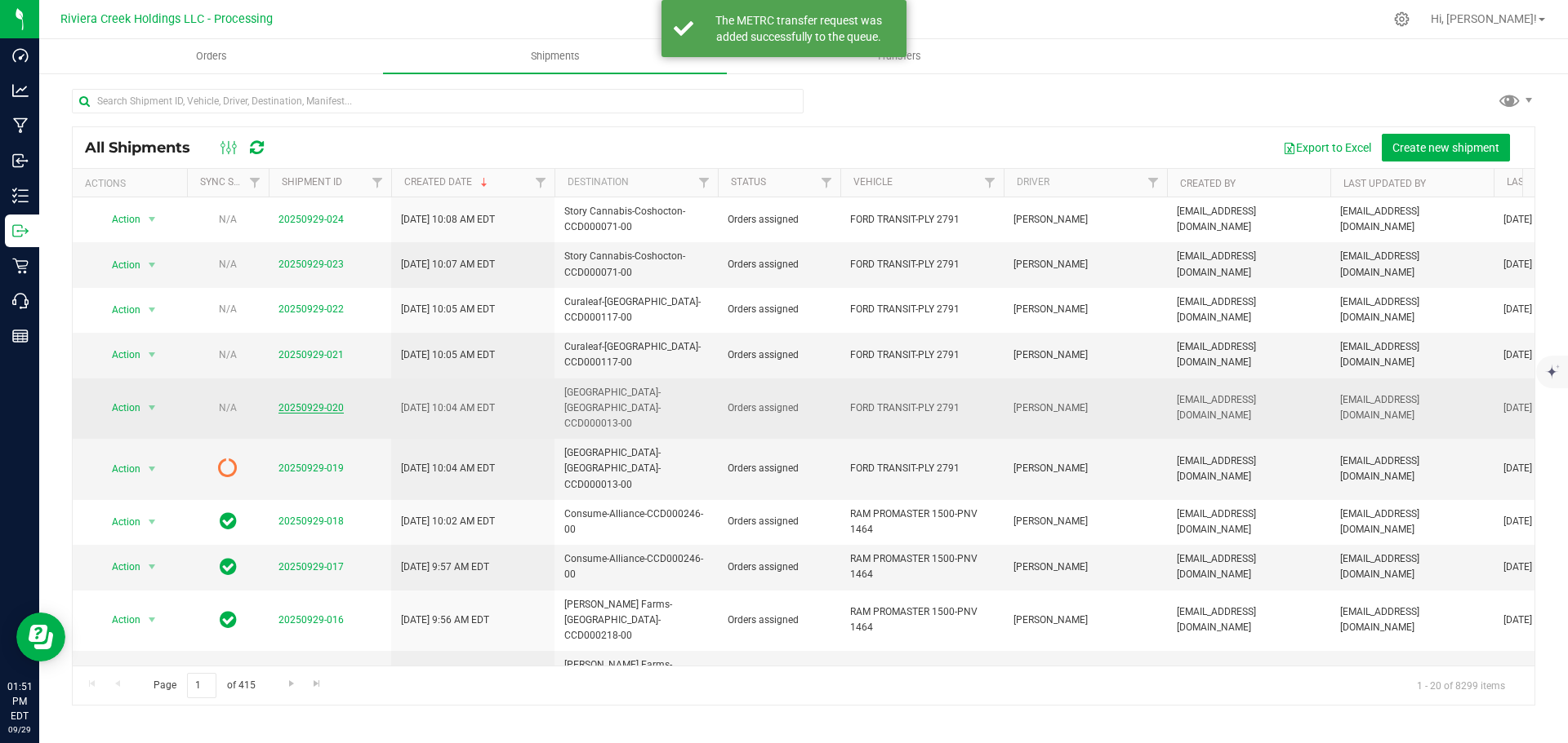
click at [301, 403] on link "20250929-020" at bounding box center [310, 408] width 65 height 11
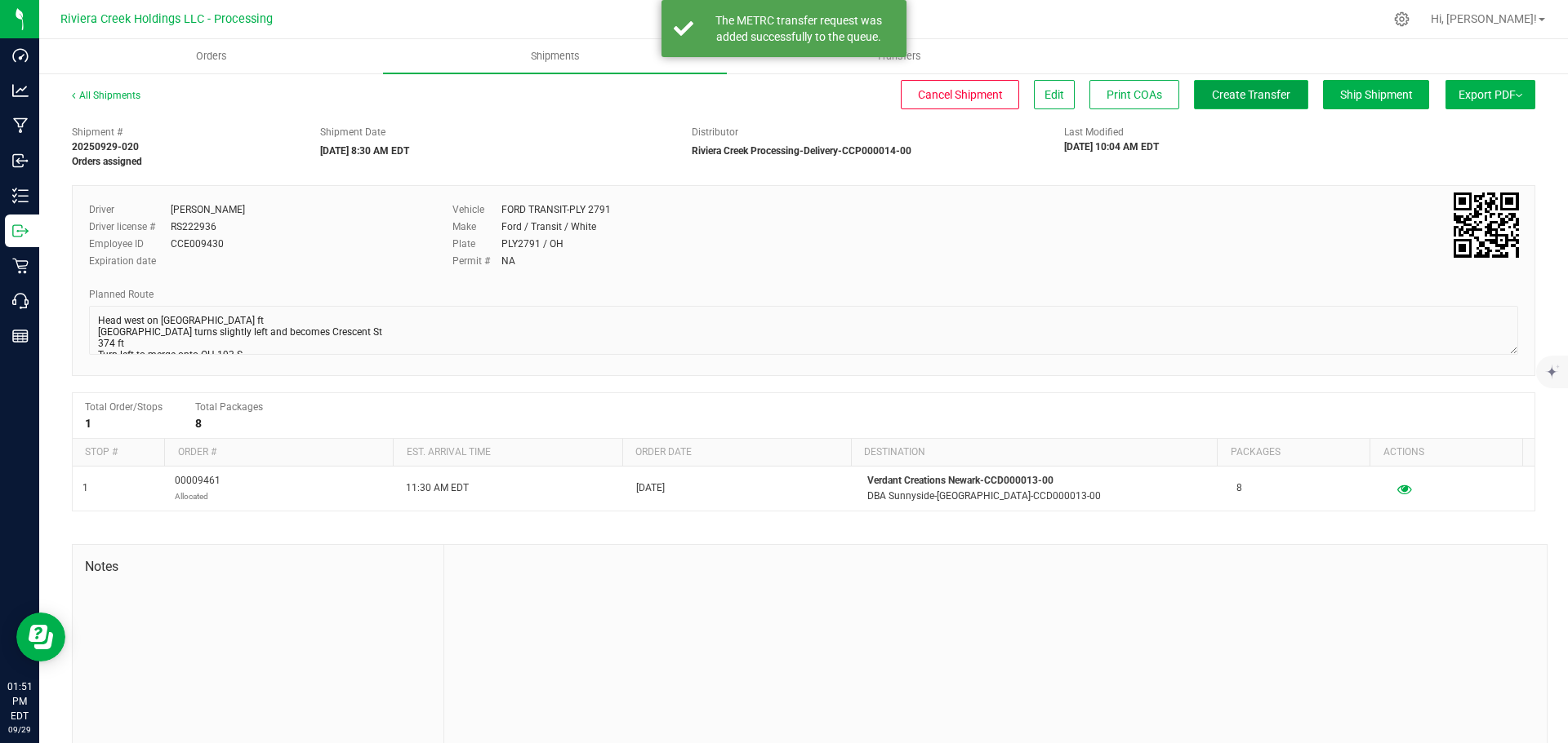
click at [1241, 98] on span "Create Transfer" at bounding box center [1250, 95] width 78 height 13
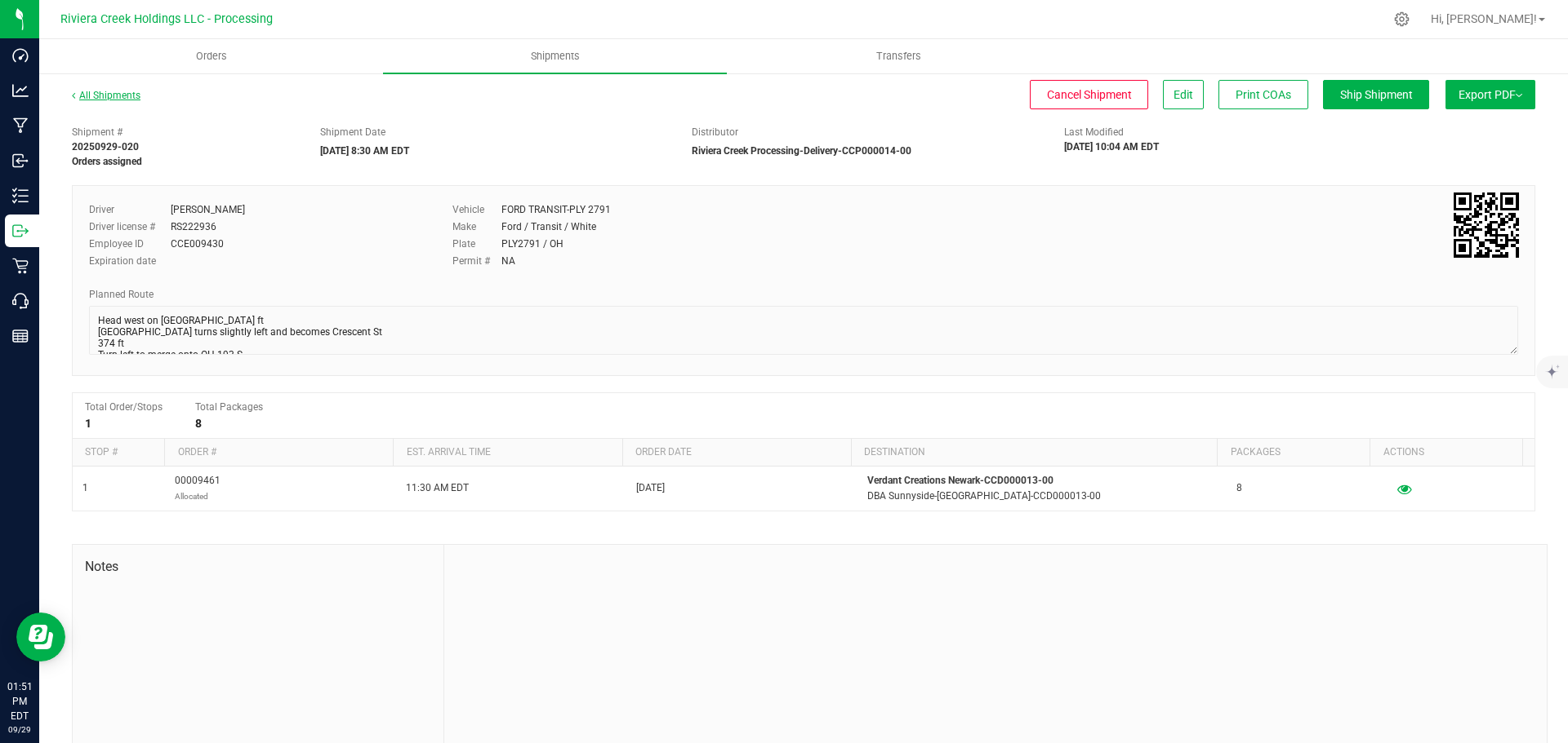
click at [105, 98] on link "All Shipments" at bounding box center [106, 95] width 69 height 11
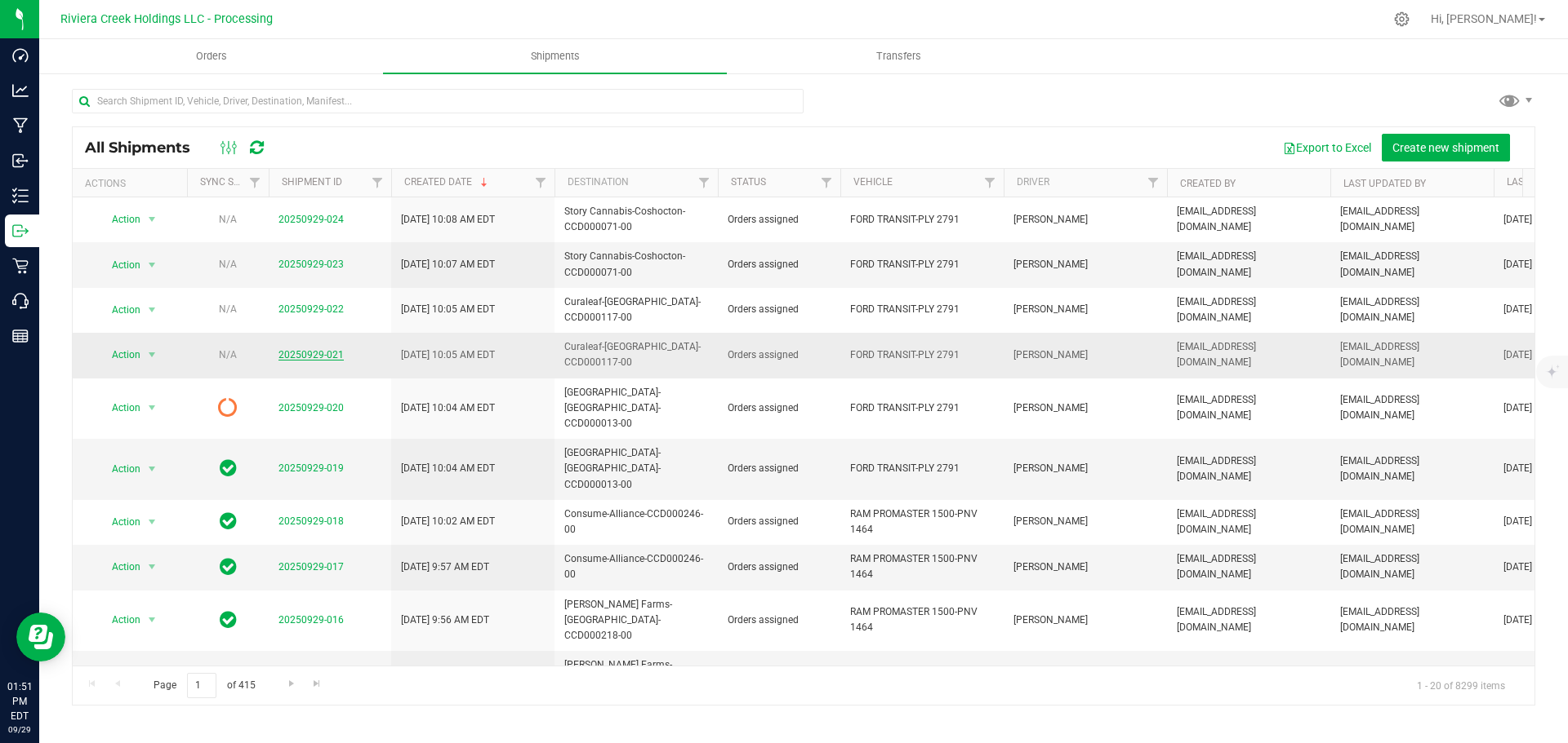
click at [297, 350] on link "20250929-021" at bounding box center [310, 355] width 65 height 11
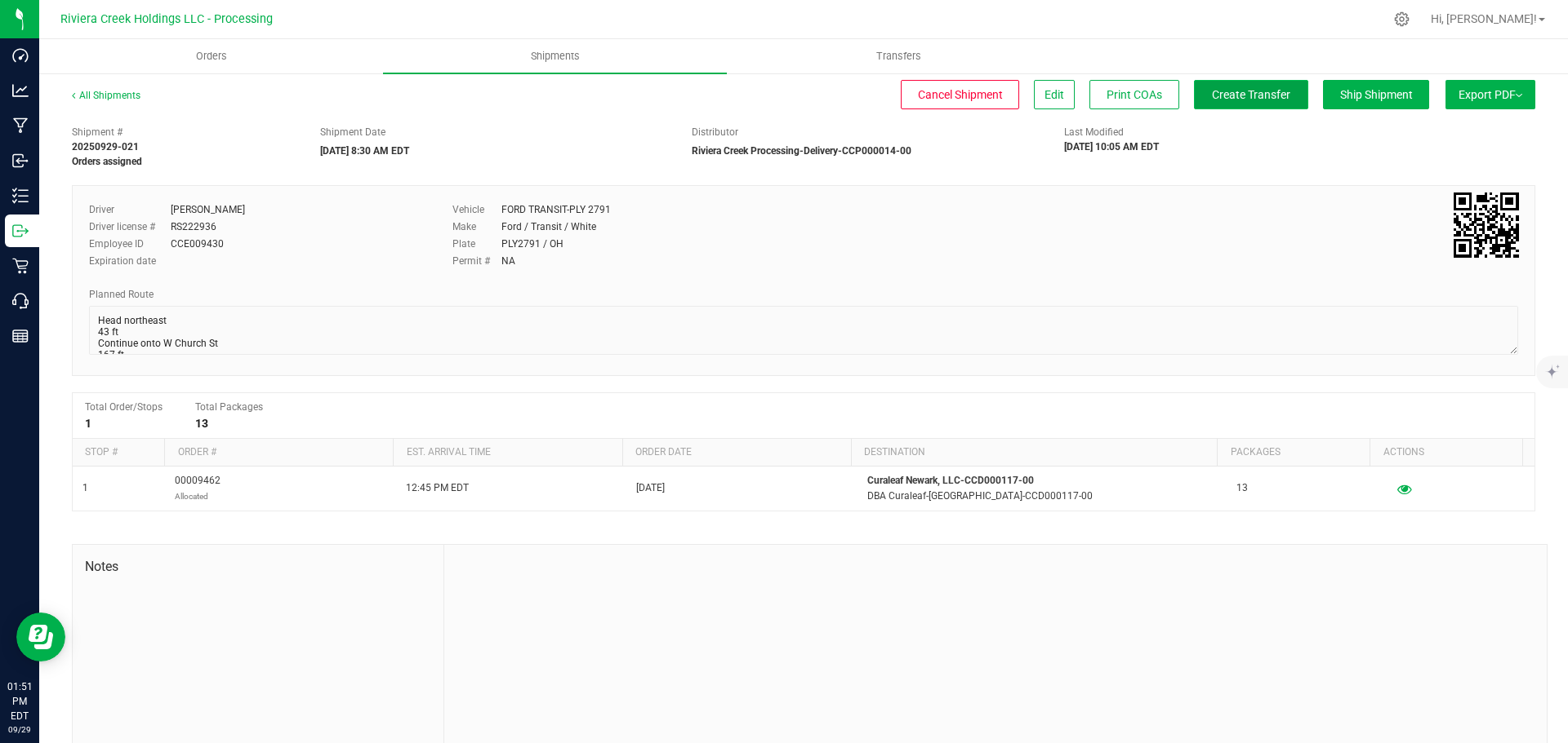
click at [1234, 99] on span "Create Transfer" at bounding box center [1250, 95] width 78 height 13
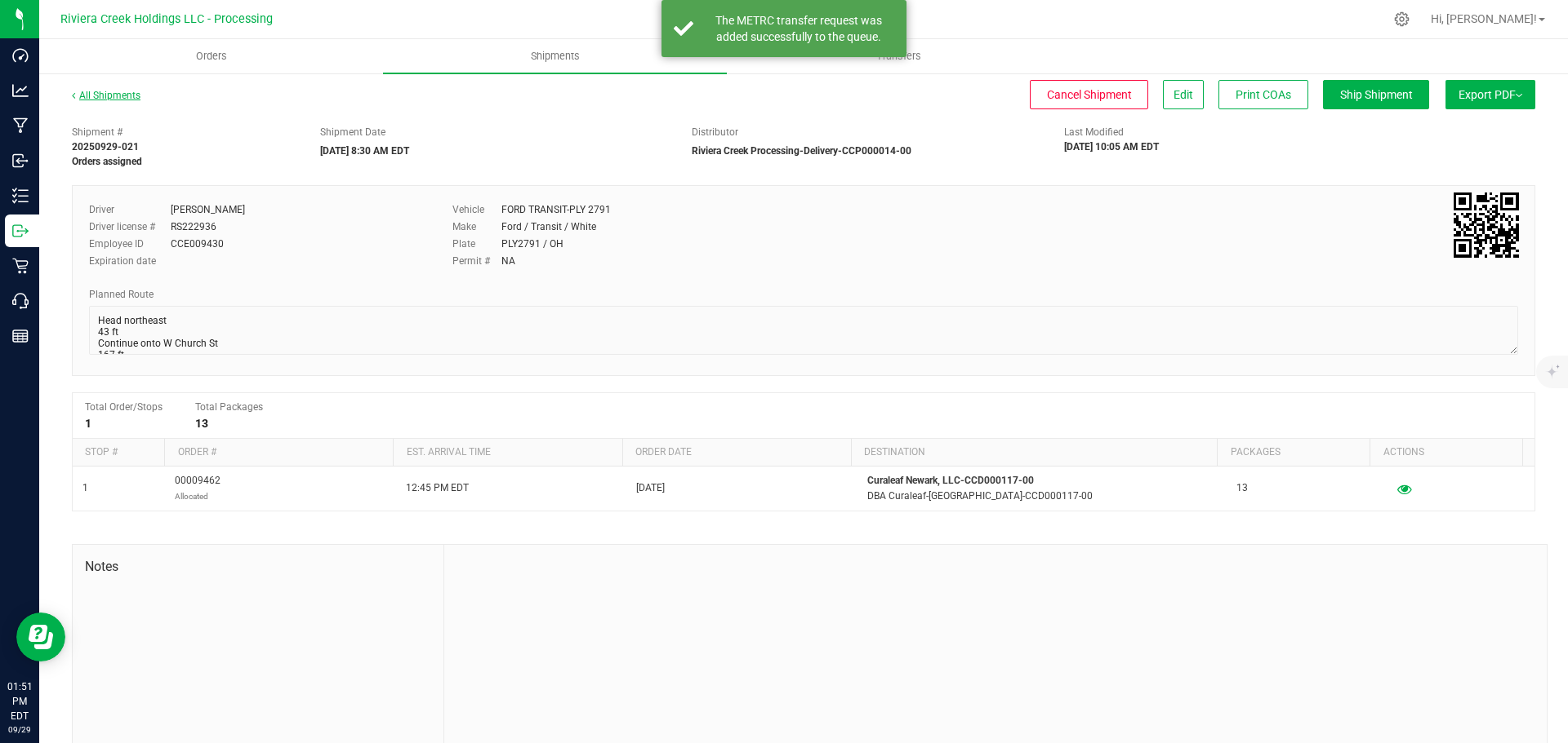
click at [120, 95] on link "All Shipments" at bounding box center [106, 95] width 69 height 11
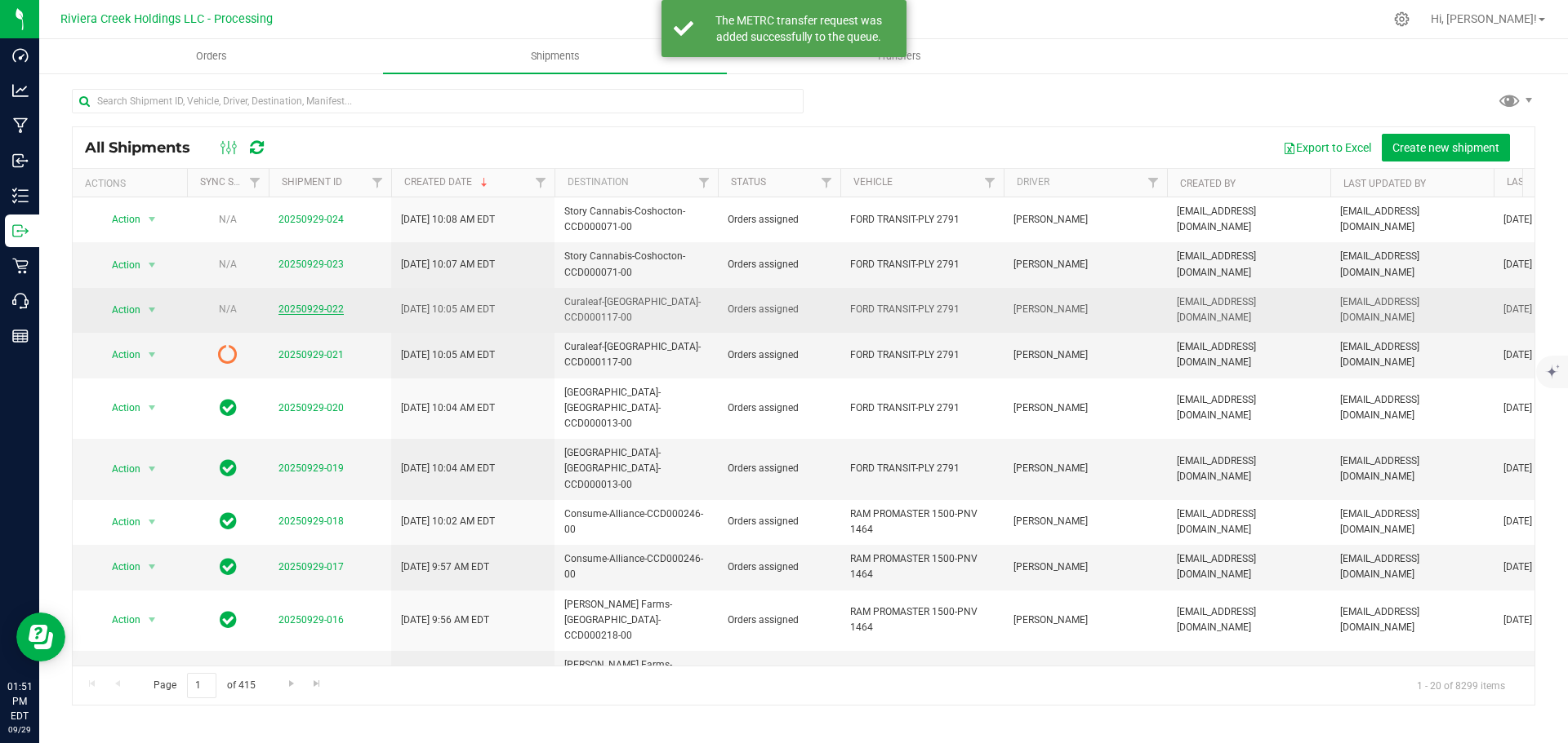
click at [295, 303] on link "20250929-022" at bounding box center [310, 309] width 65 height 11
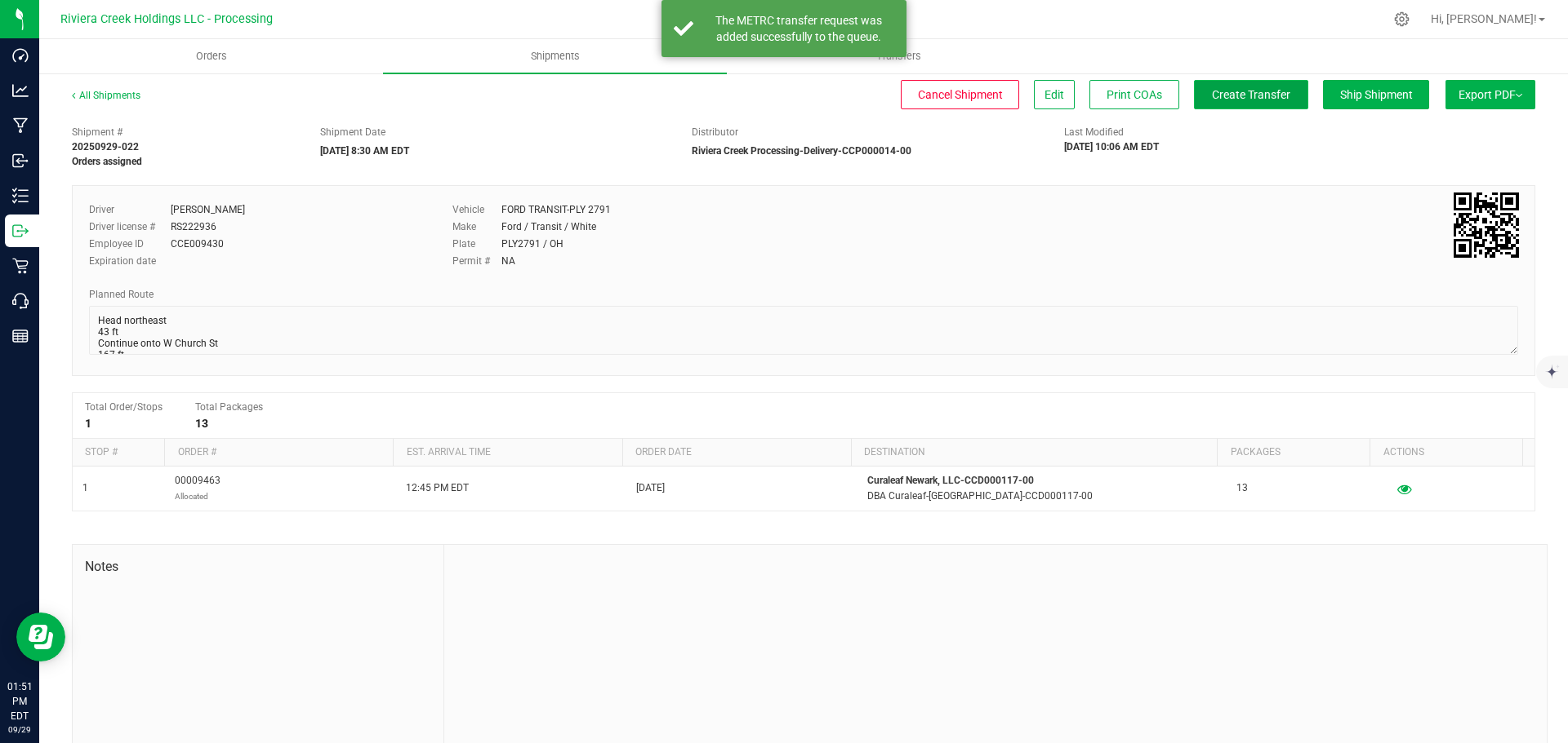
click at [1215, 102] on button "Create Transfer" at bounding box center [1250, 95] width 114 height 29
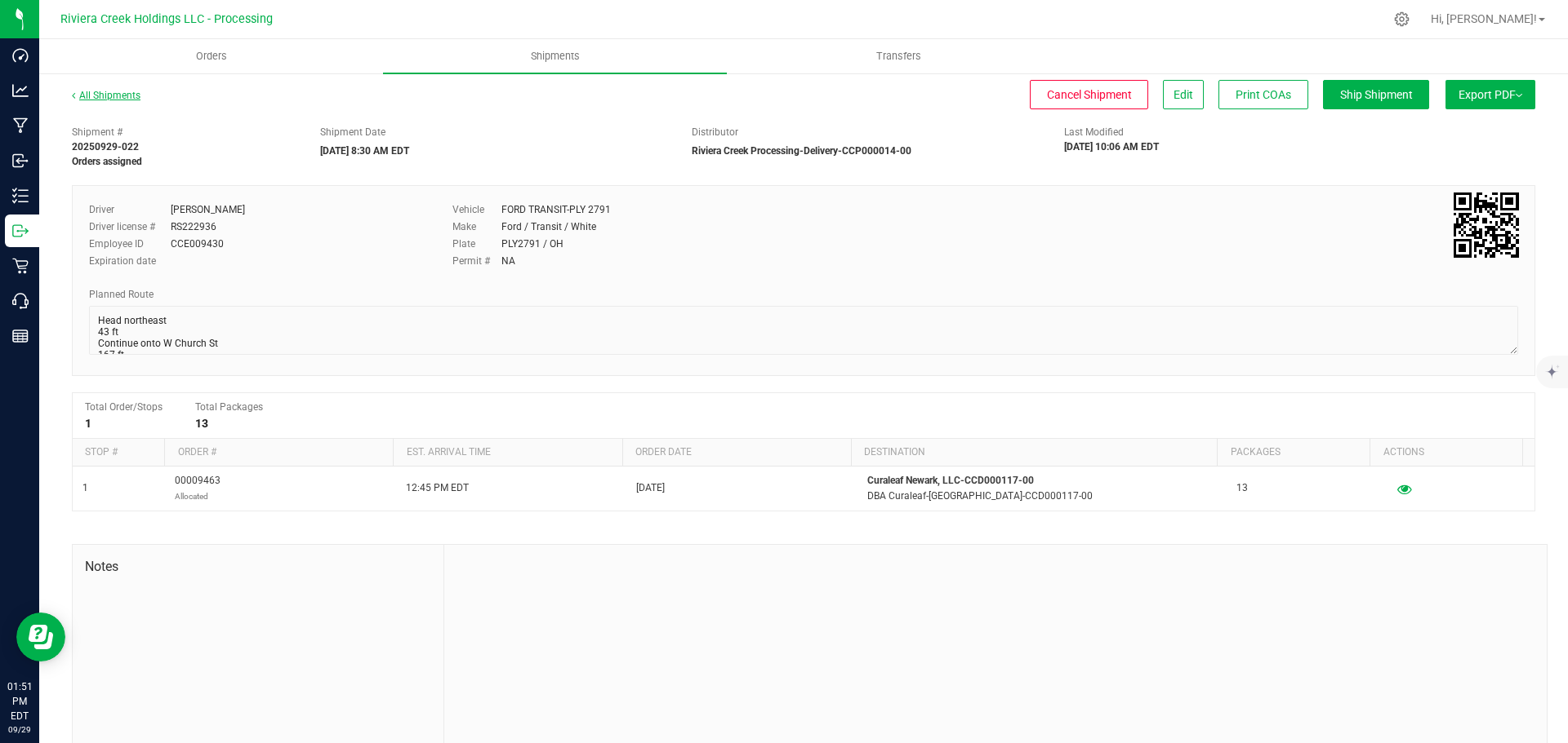
click at [117, 96] on link "All Shipments" at bounding box center [106, 95] width 69 height 11
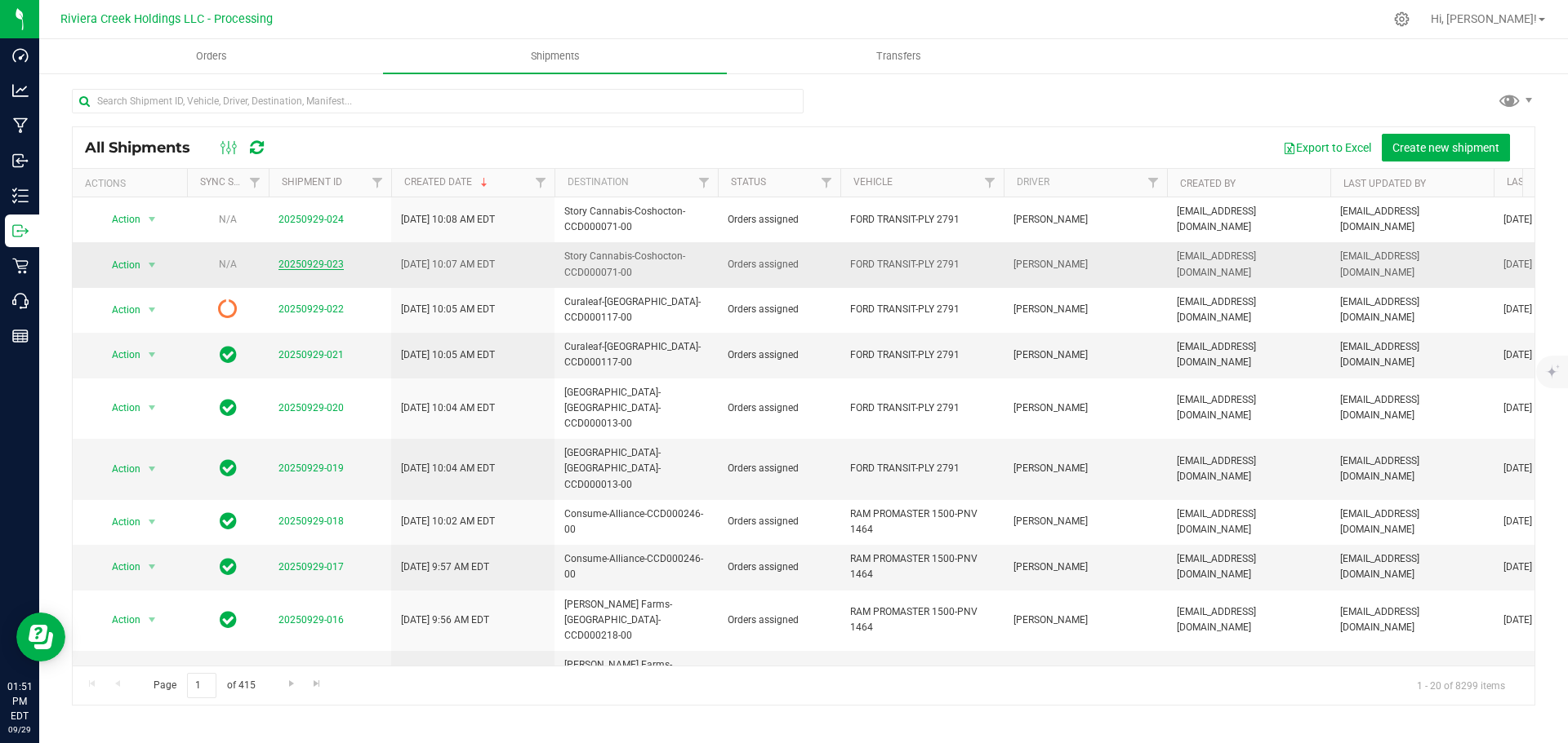
click at [298, 260] on link "20250929-023" at bounding box center [310, 265] width 65 height 11
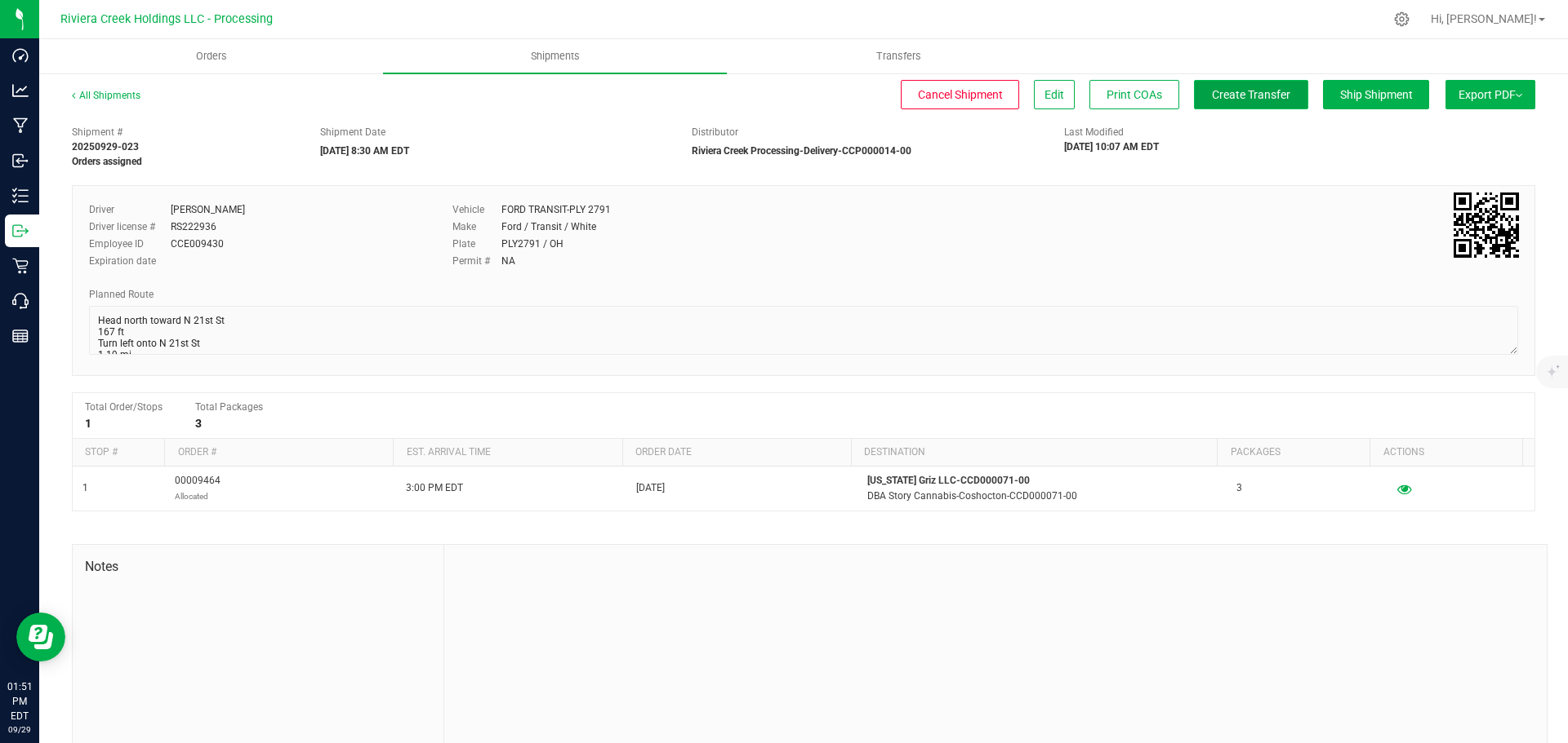
click at [1218, 101] on span "Create Transfer" at bounding box center [1250, 95] width 78 height 13
click at [105, 92] on link "All Shipments" at bounding box center [106, 95] width 69 height 11
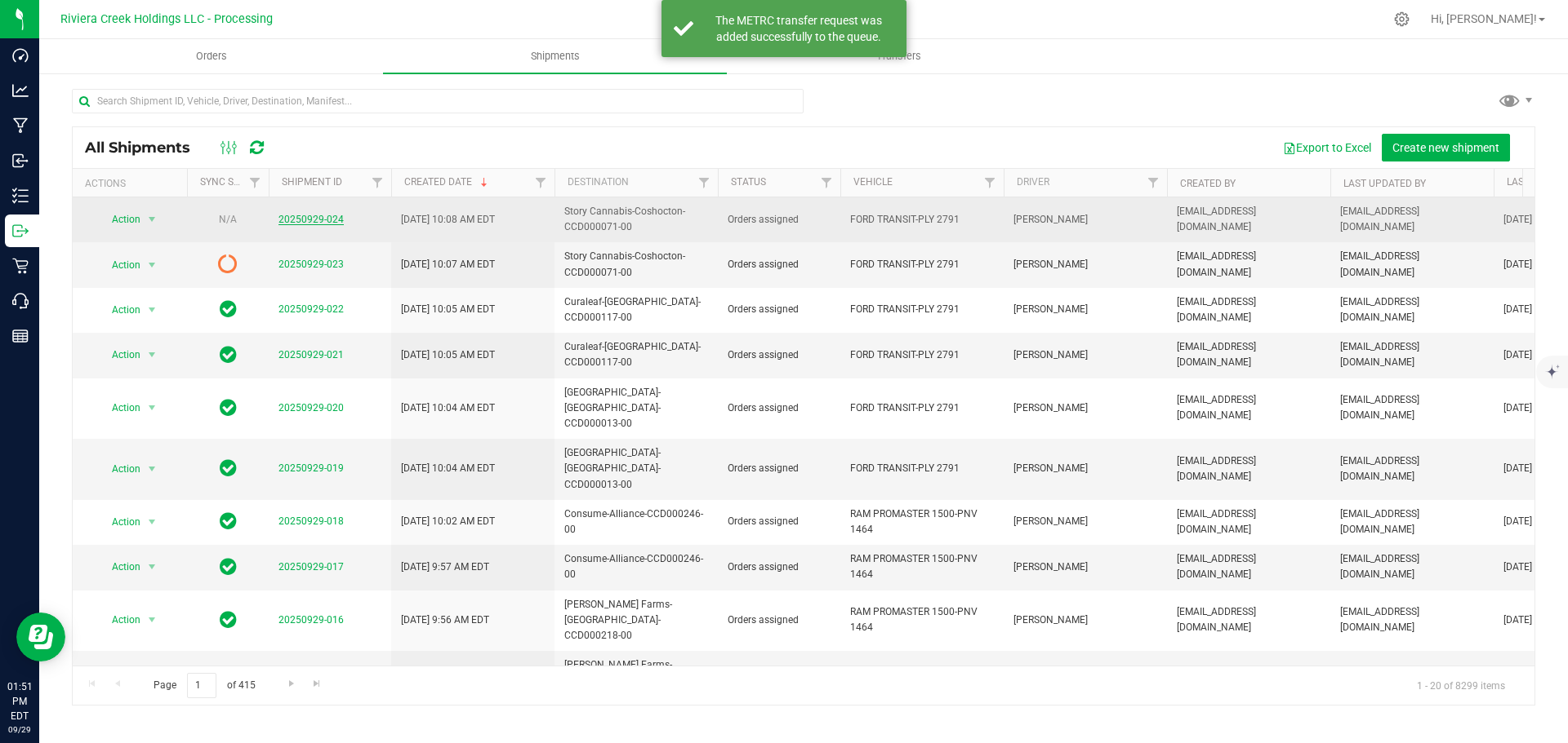
click at [314, 221] on link "20250929-024" at bounding box center [310, 219] width 65 height 11
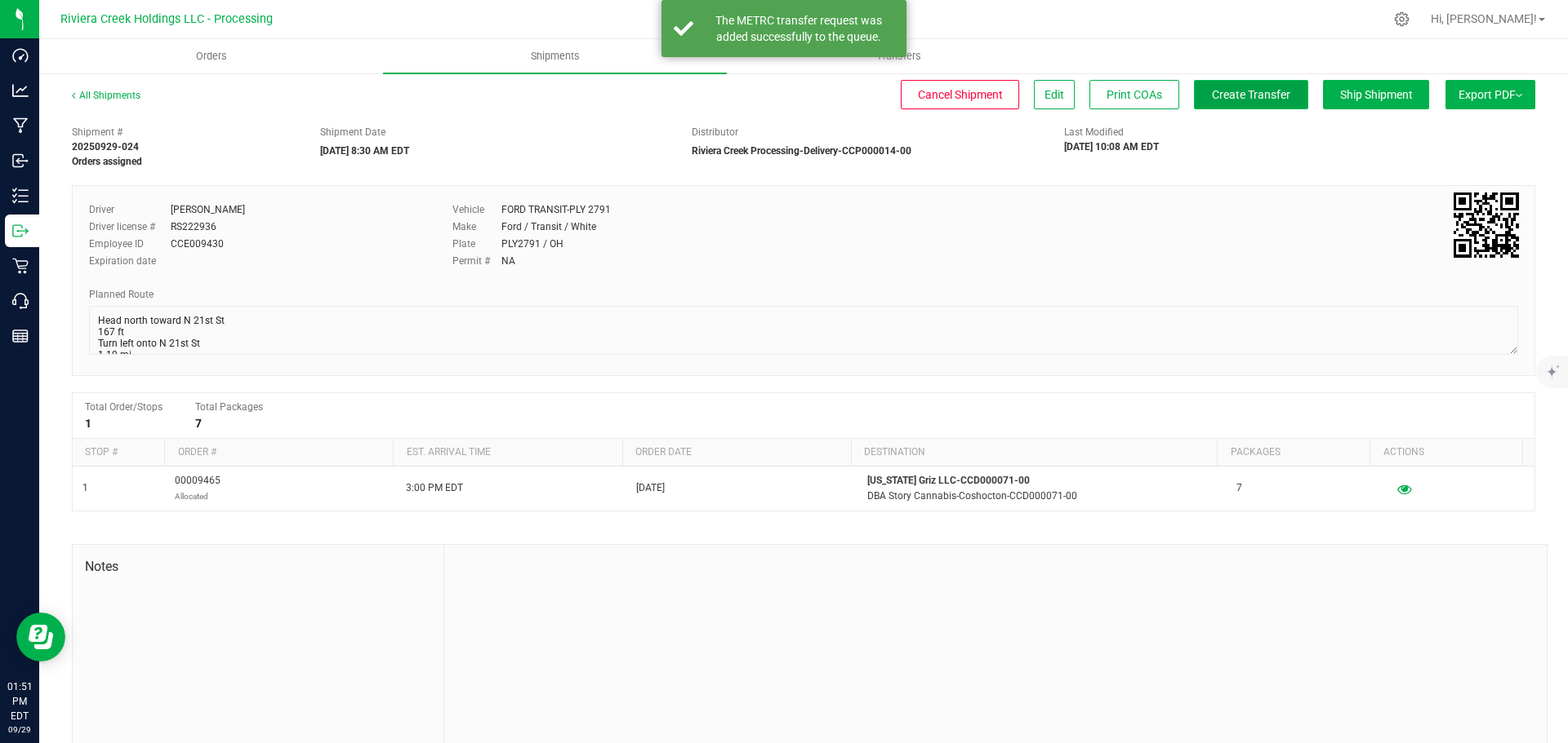
click at [1252, 98] on span "Create Transfer" at bounding box center [1250, 95] width 78 height 13
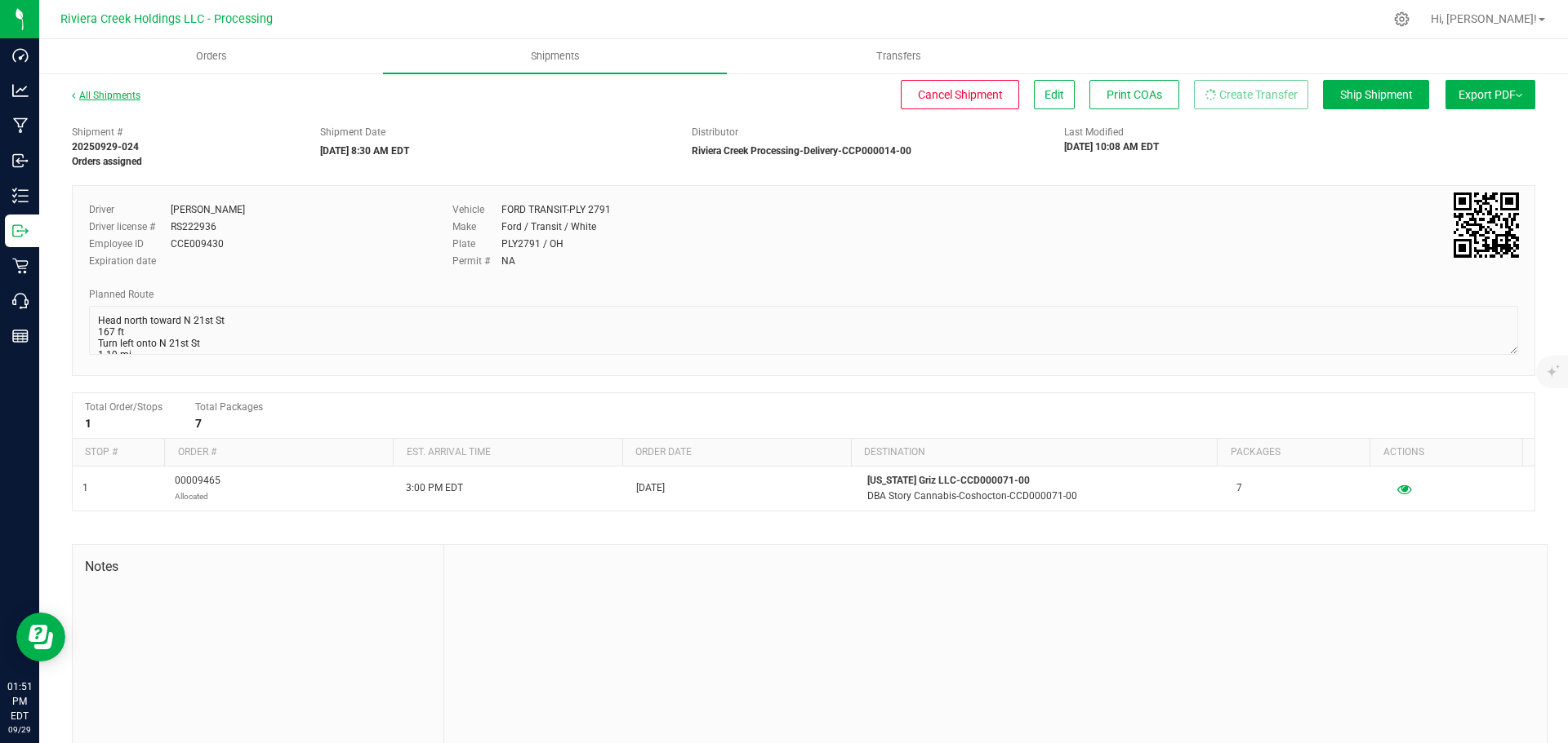
click at [106, 93] on link "All Shipments" at bounding box center [106, 95] width 69 height 11
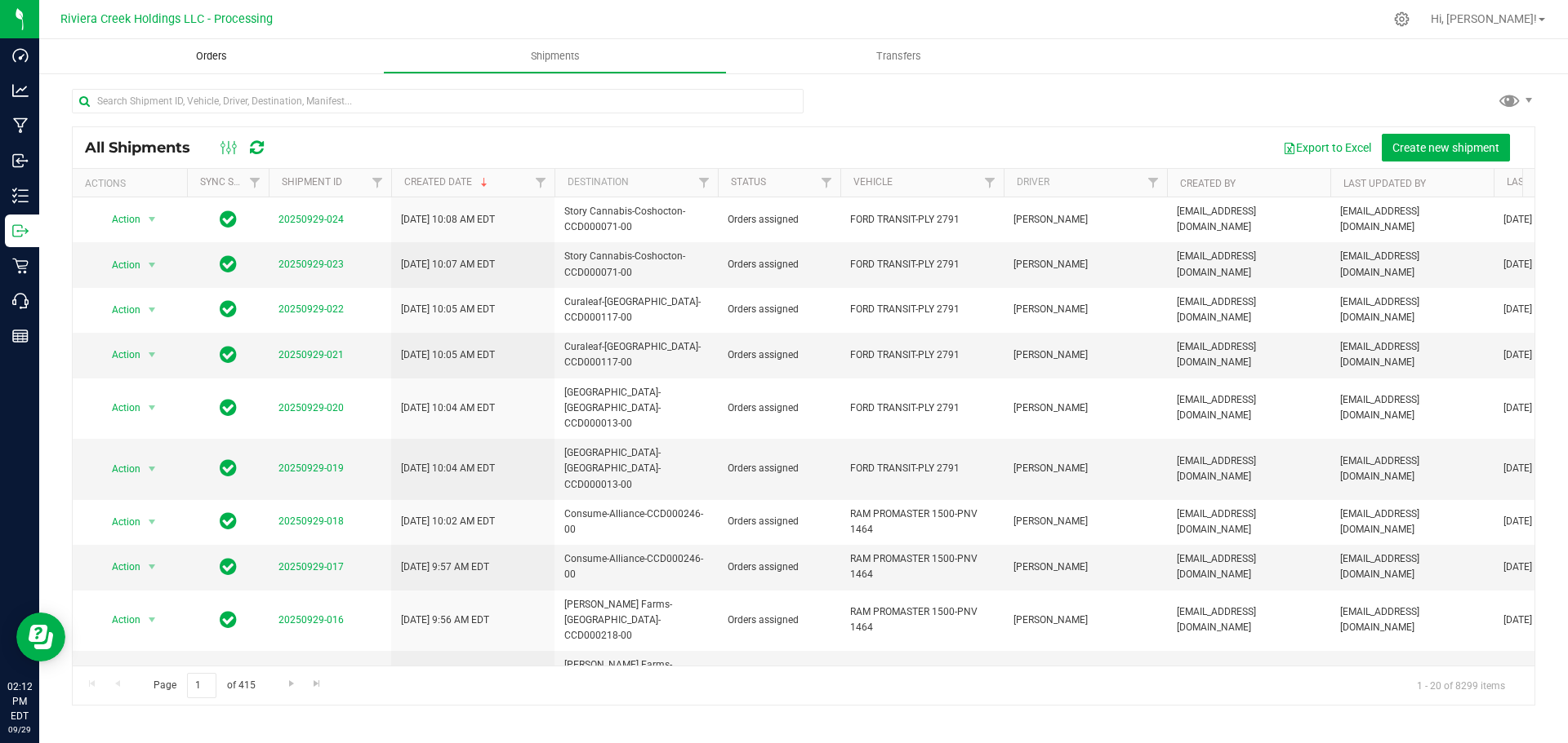
click at [215, 58] on span "Orders" at bounding box center [211, 57] width 75 height 15
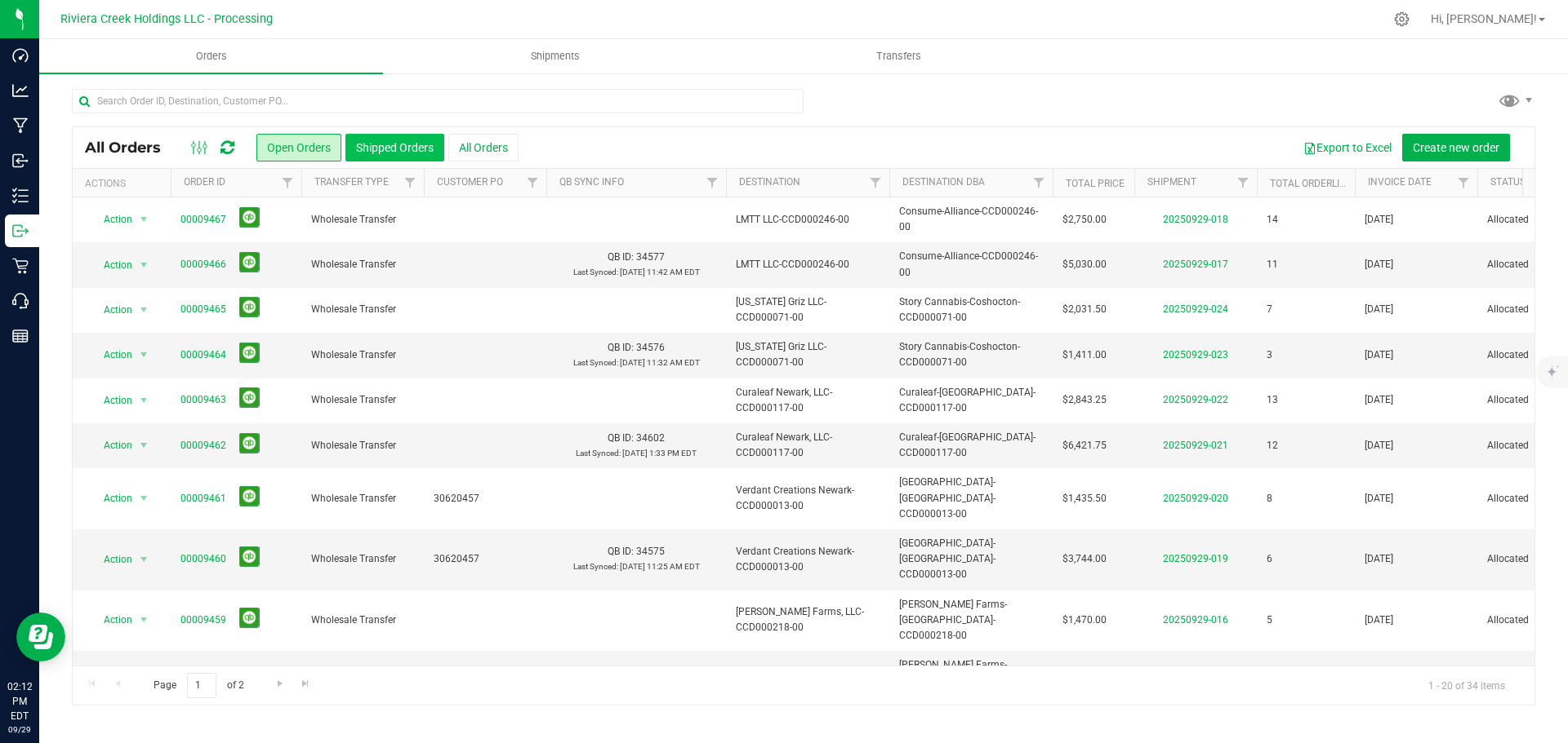
click at [389, 153] on button "Shipped Orders" at bounding box center [394, 147] width 98 height 27
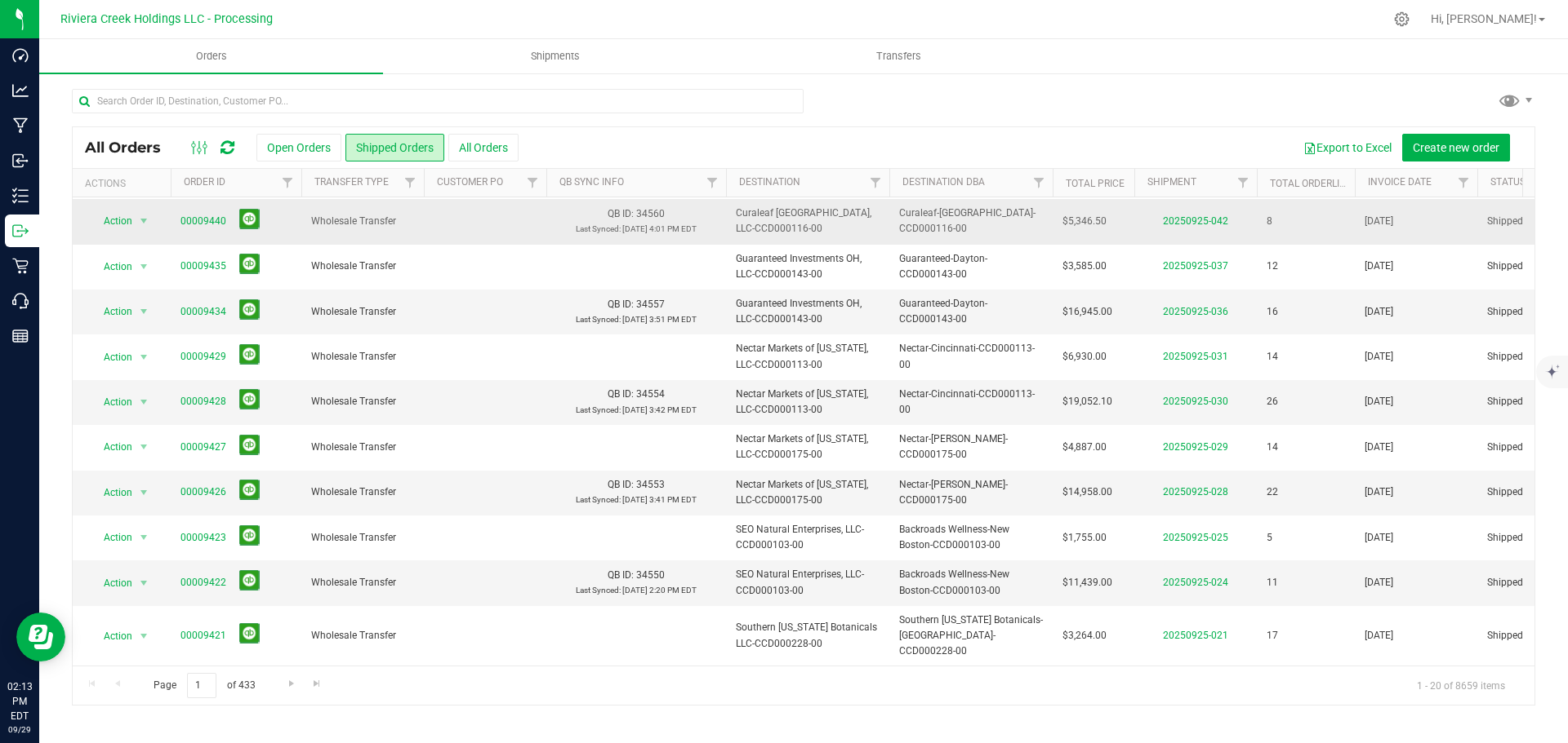
scroll to position [164, 0]
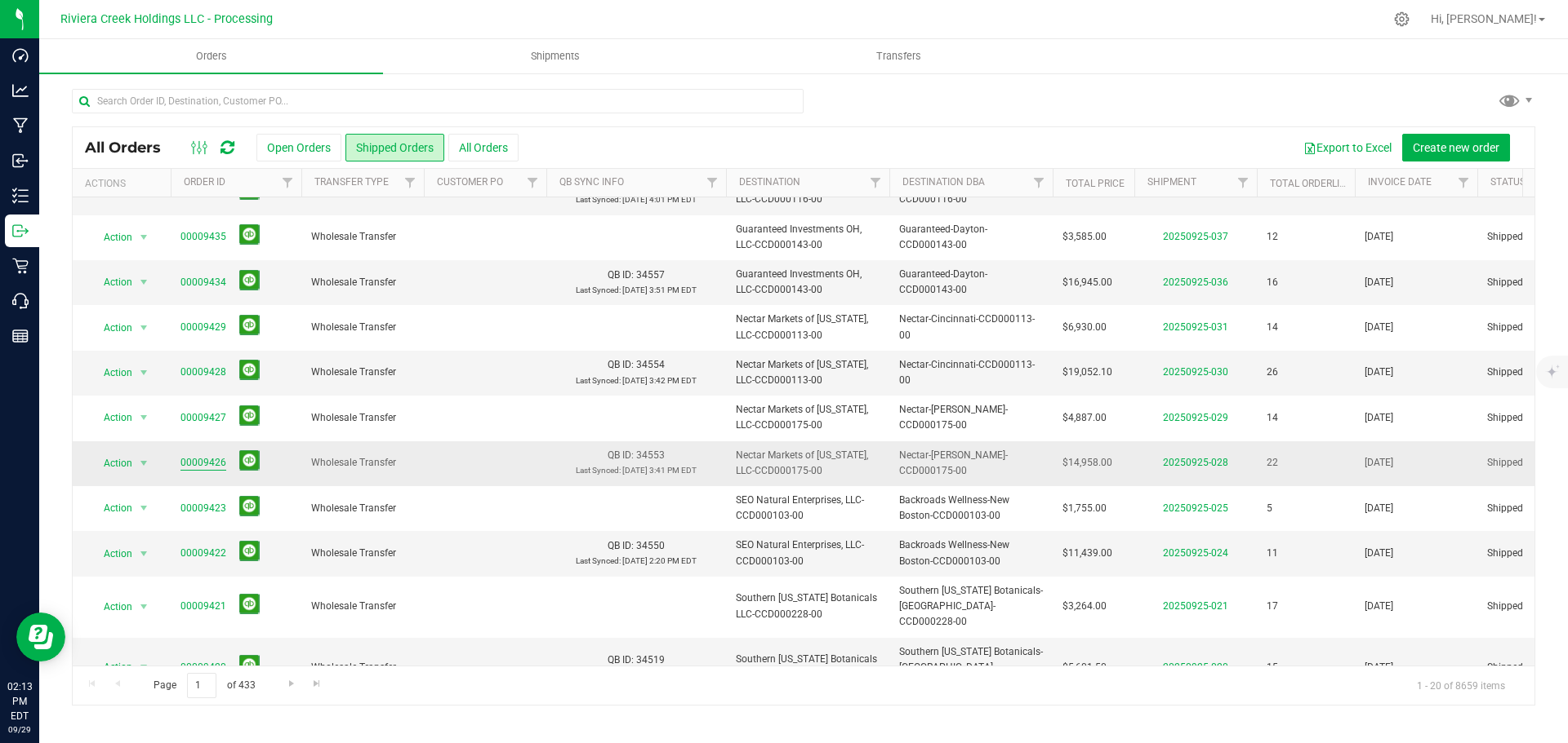
click at [196, 465] on link "00009426" at bounding box center [203, 463] width 45 height 15
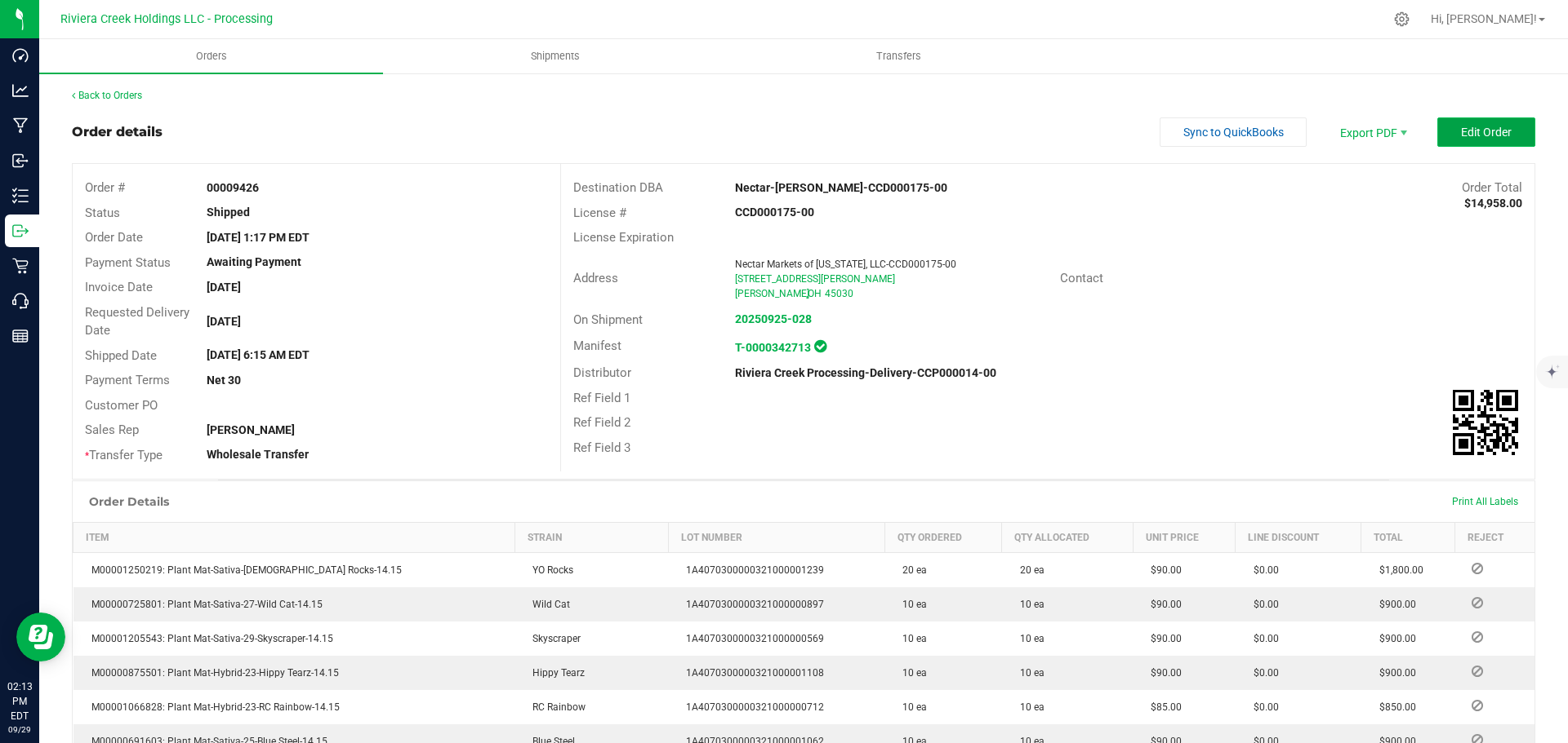
click at [1464, 133] on span "Edit Order" at bounding box center [1486, 132] width 51 height 13
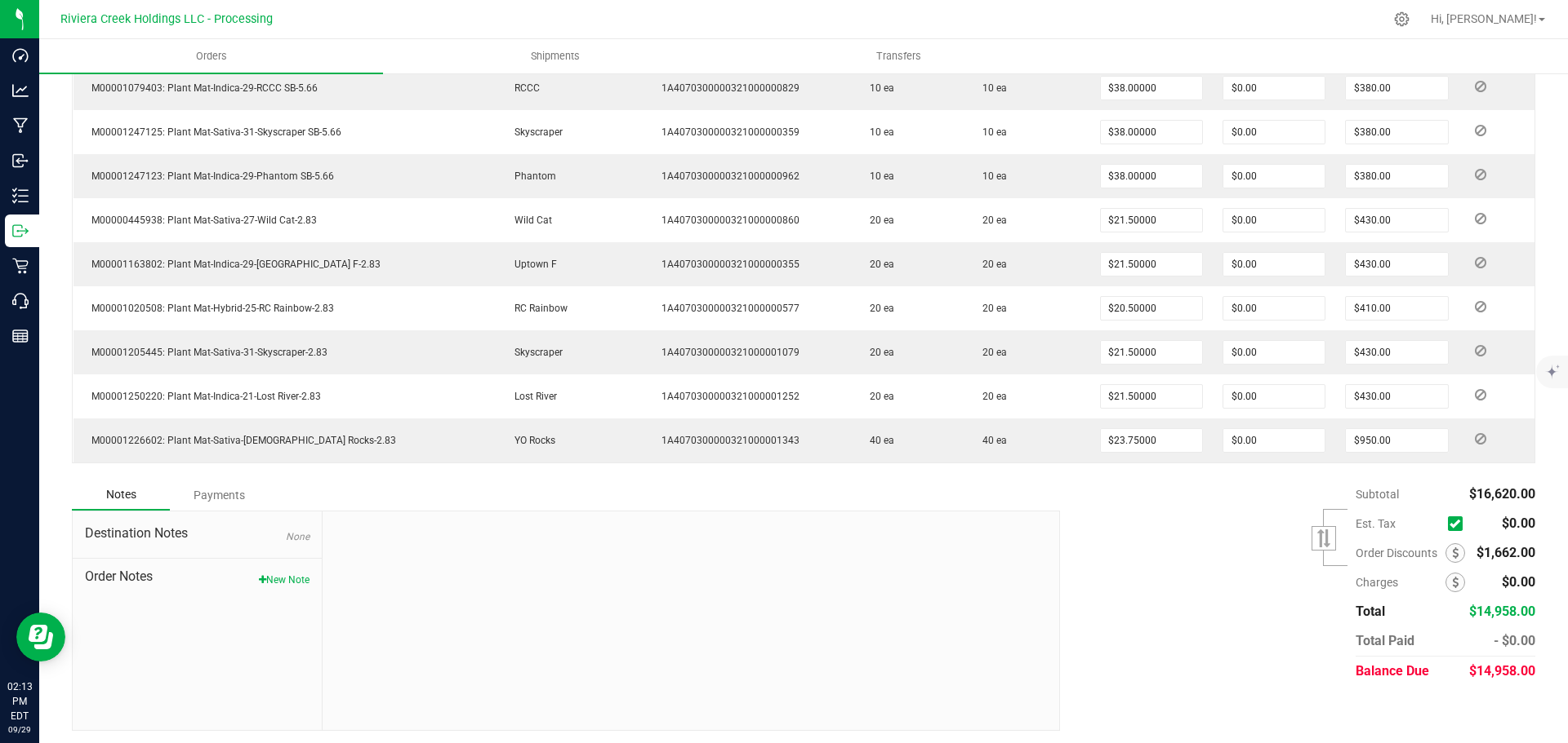
scroll to position [1097, 0]
click at [1445, 554] on span at bounding box center [1455, 549] width 20 height 20
click at [1452, 548] on icon at bounding box center [1455, 549] width 7 height 11
click at [1452, 545] on icon at bounding box center [1455, 549] width 7 height 11
click at [1452, 546] on icon at bounding box center [1455, 549] width 7 height 11
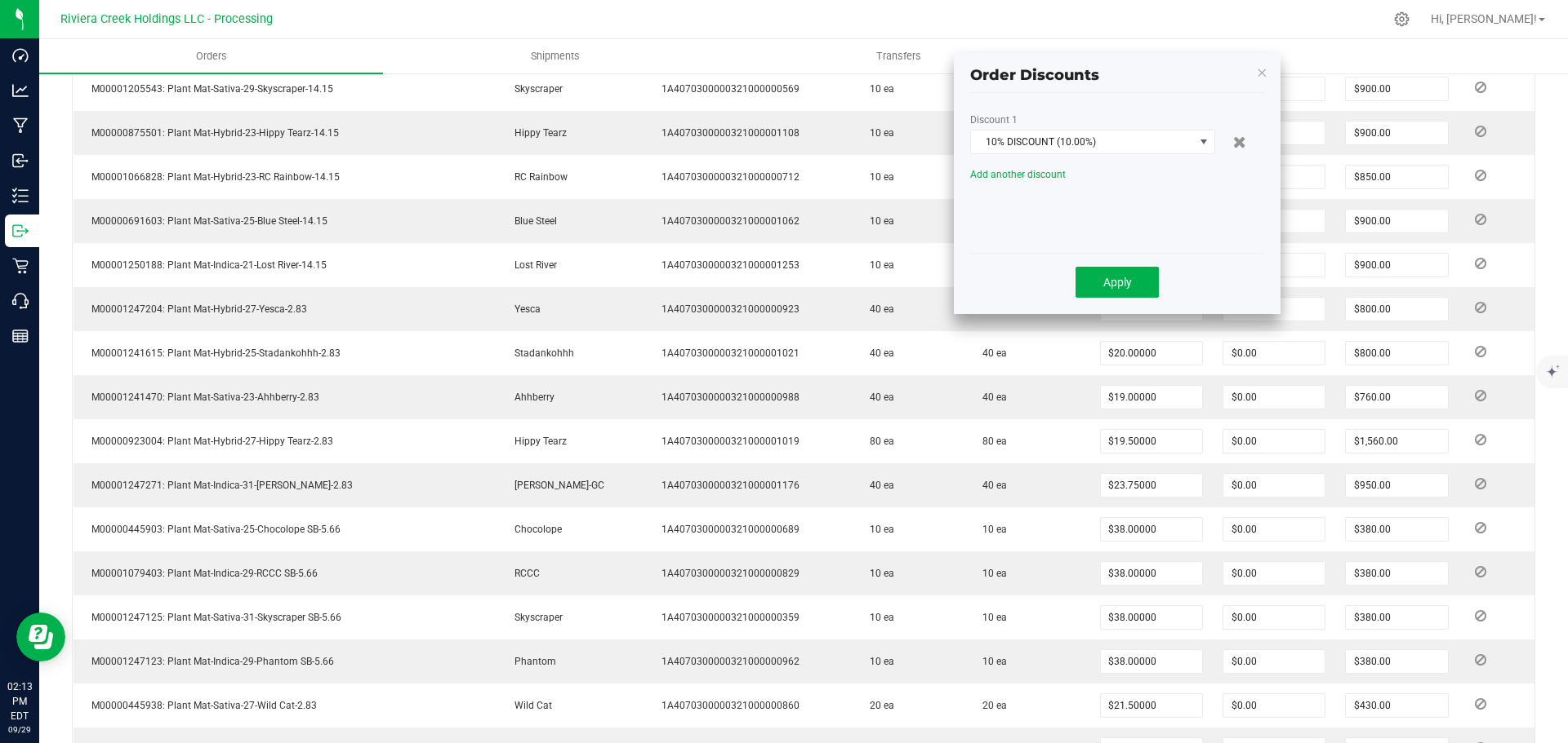
scroll to position [444, 0]
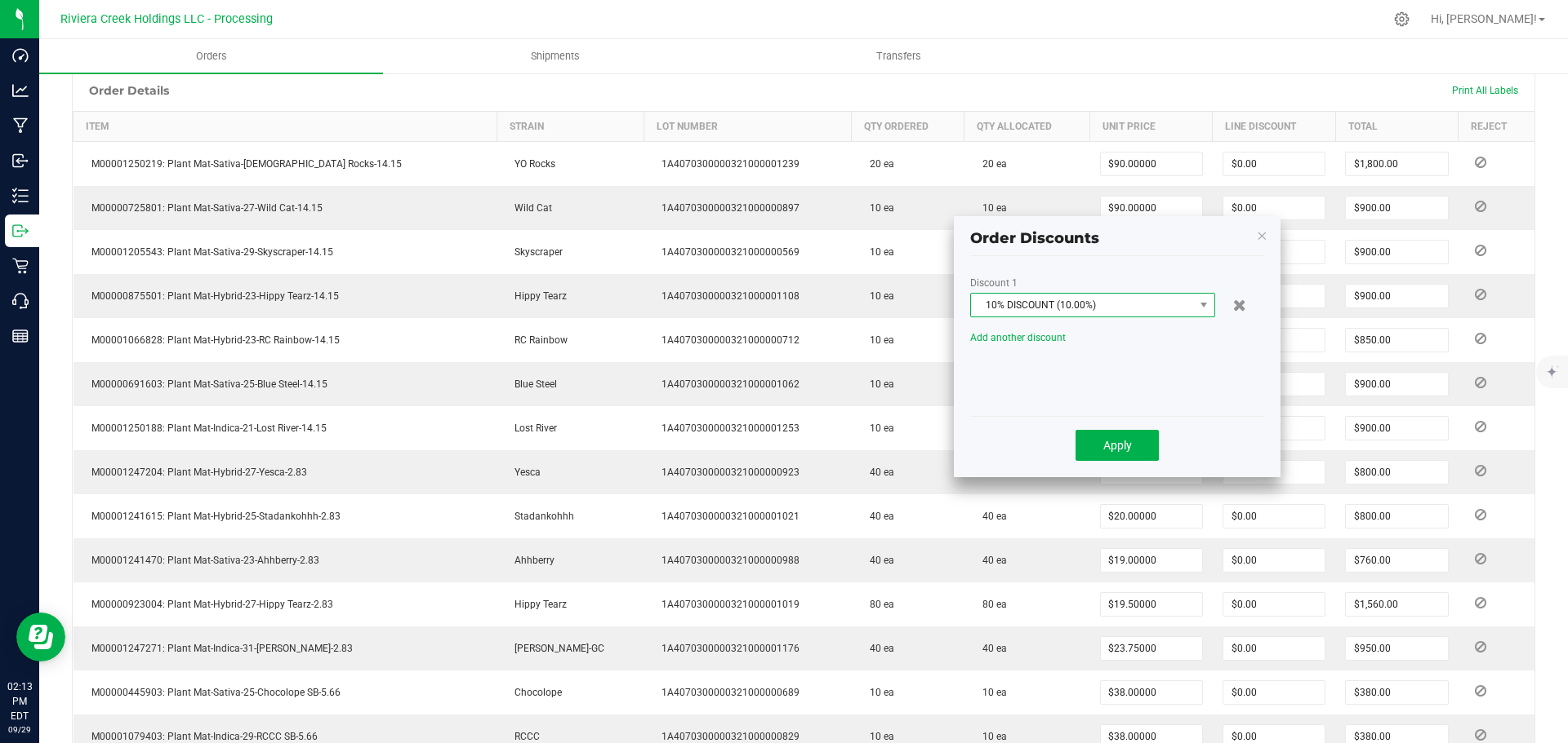
click at [1187, 305] on span "10% DISCOUNT (10.00%)" at bounding box center [1082, 305] width 223 height 23
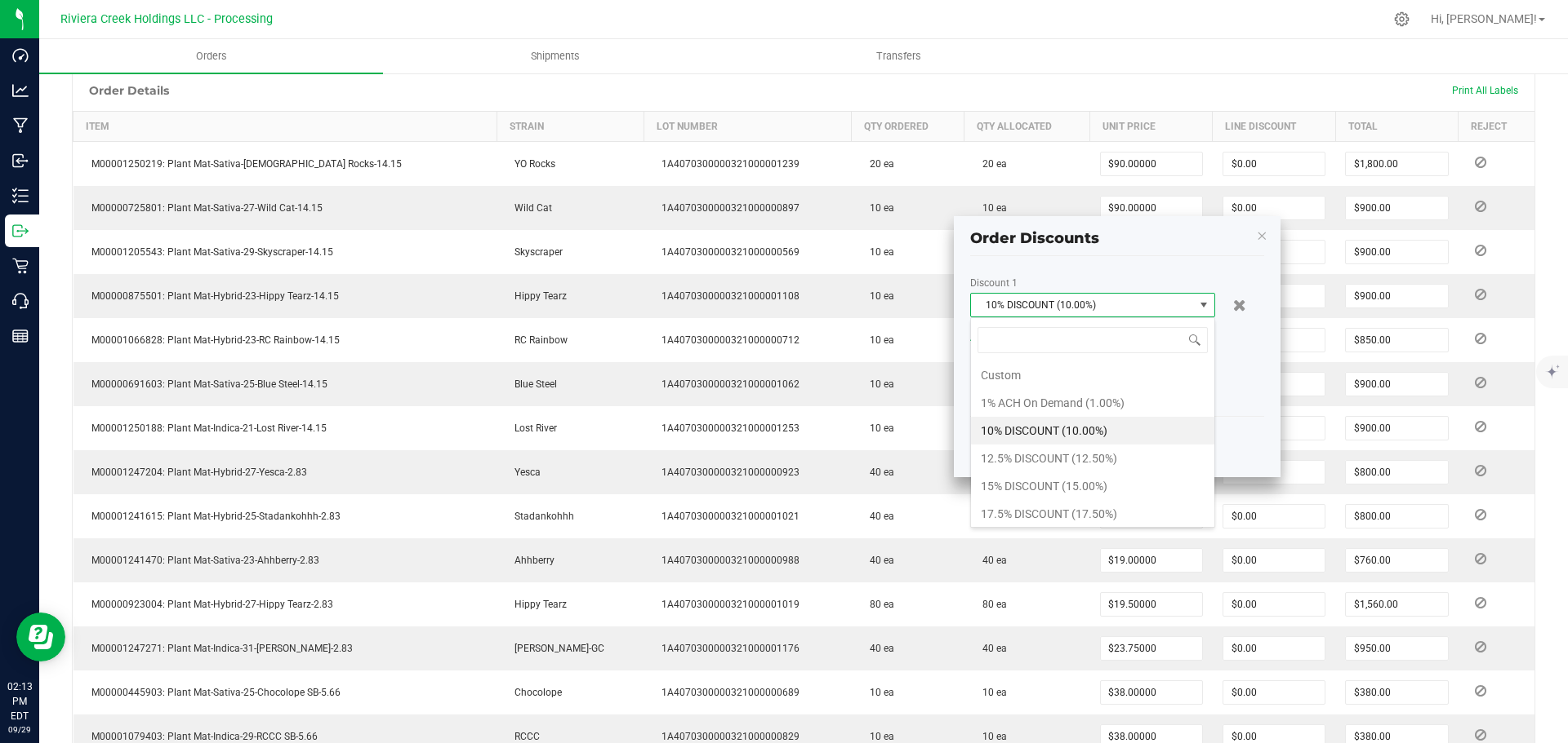
scroll to position [25, 245]
click at [1013, 480] on li "15% DISCOUNT (15.00%)" at bounding box center [1091, 486] width 243 height 27
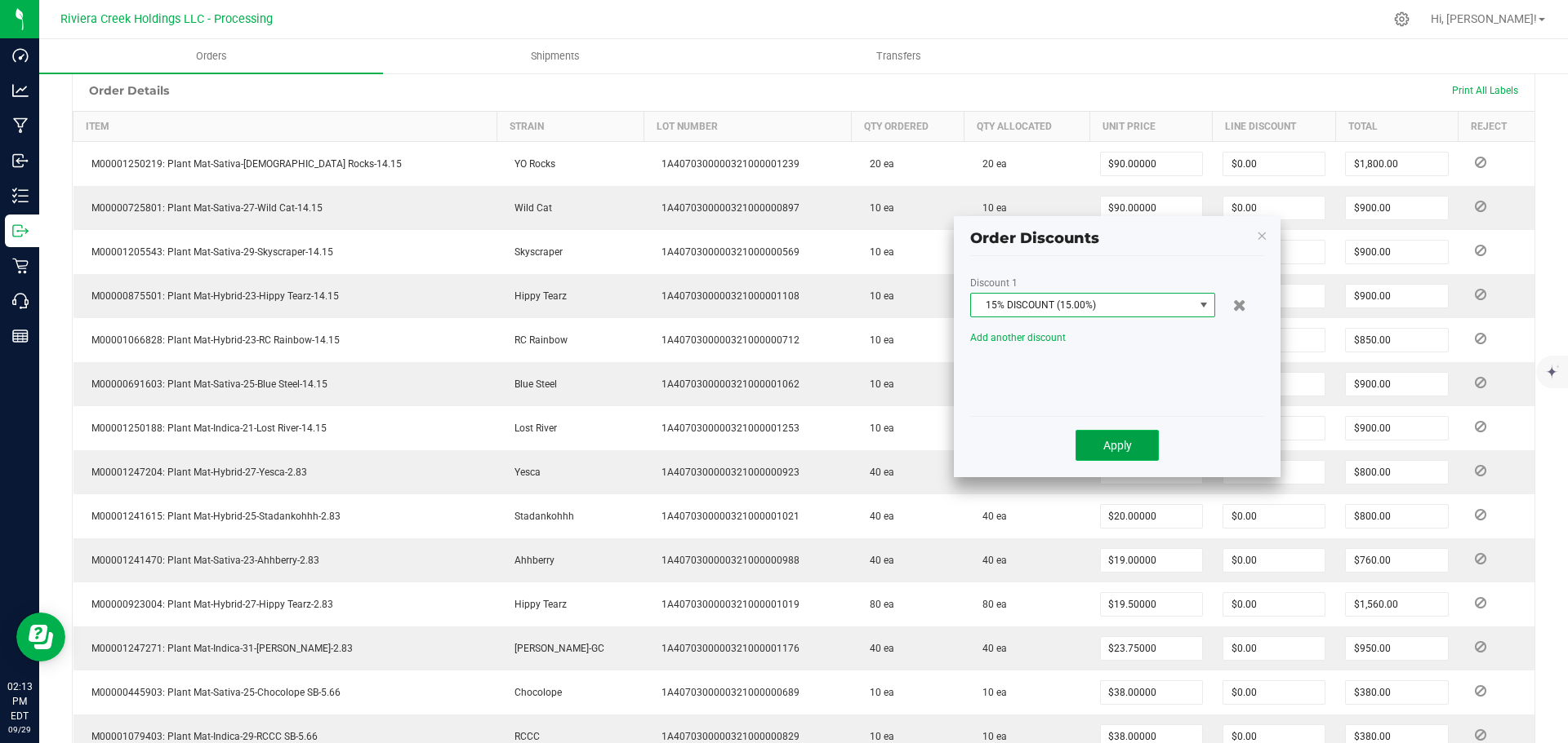
click at [1124, 441] on span "Apply" at bounding box center [1117, 445] width 28 height 13
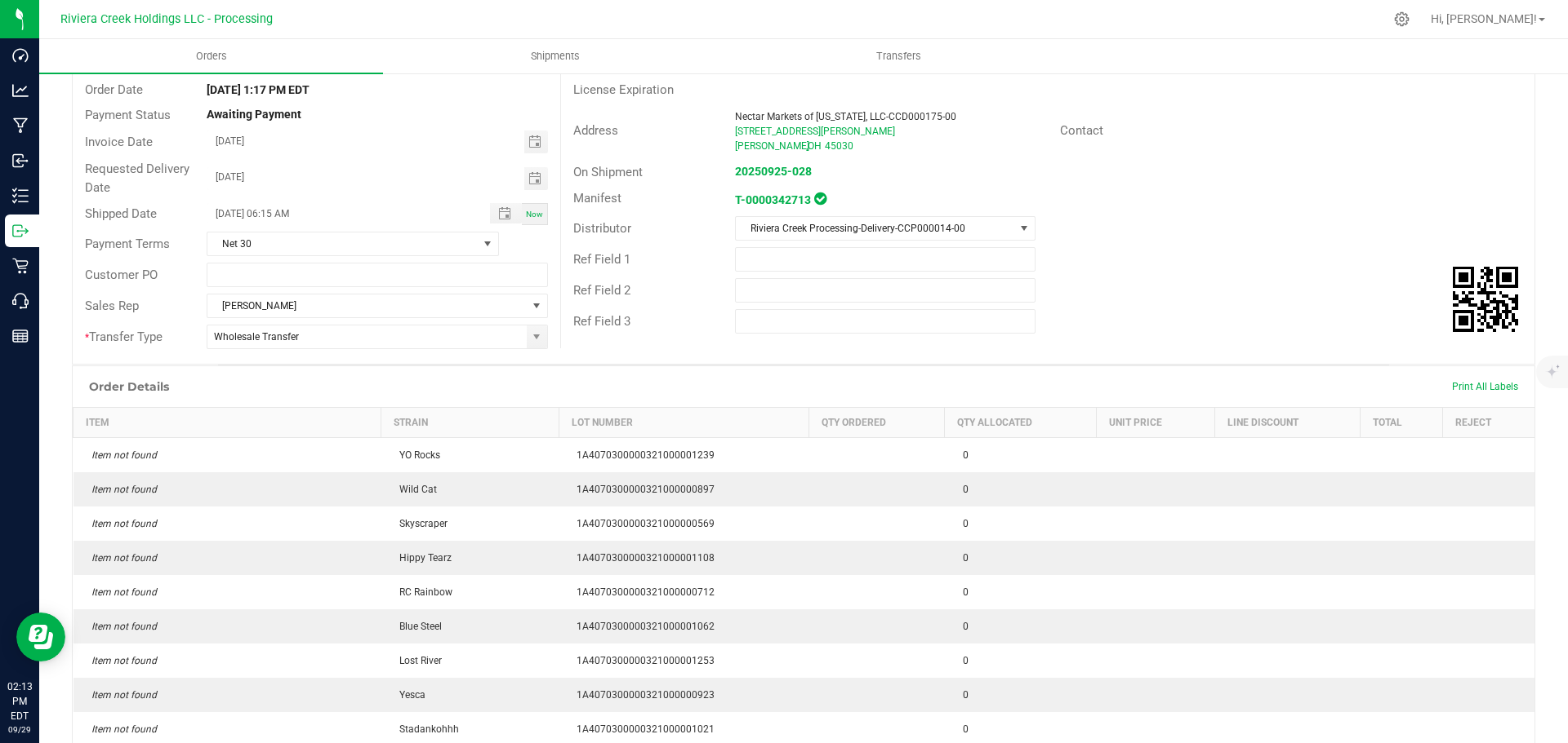
scroll to position [0, 0]
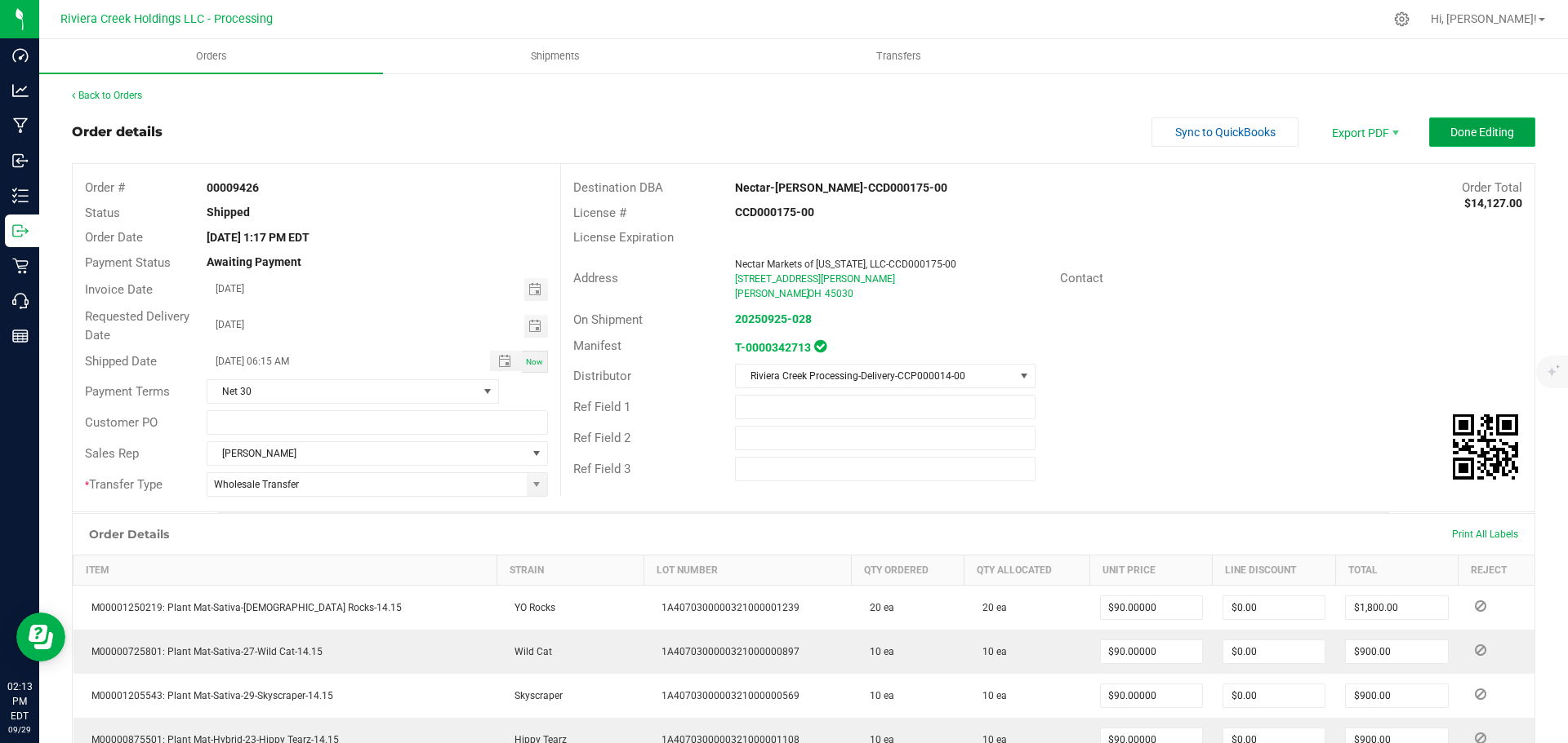
click at [1469, 130] on span "Done Editing" at bounding box center [1481, 132] width 63 height 13
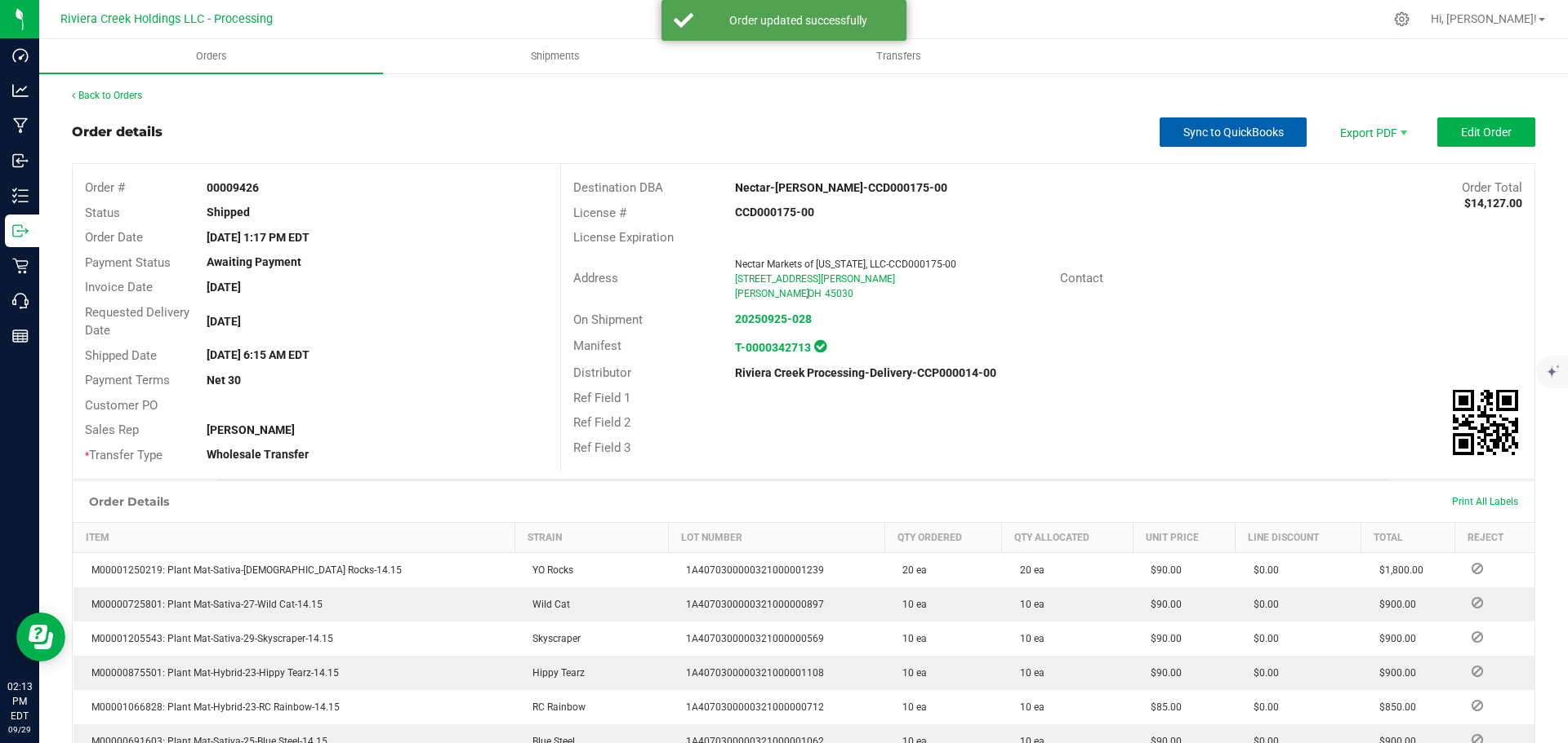
click at [1183, 136] on span "Sync to QuickBooks" at bounding box center [1233, 132] width 100 height 13
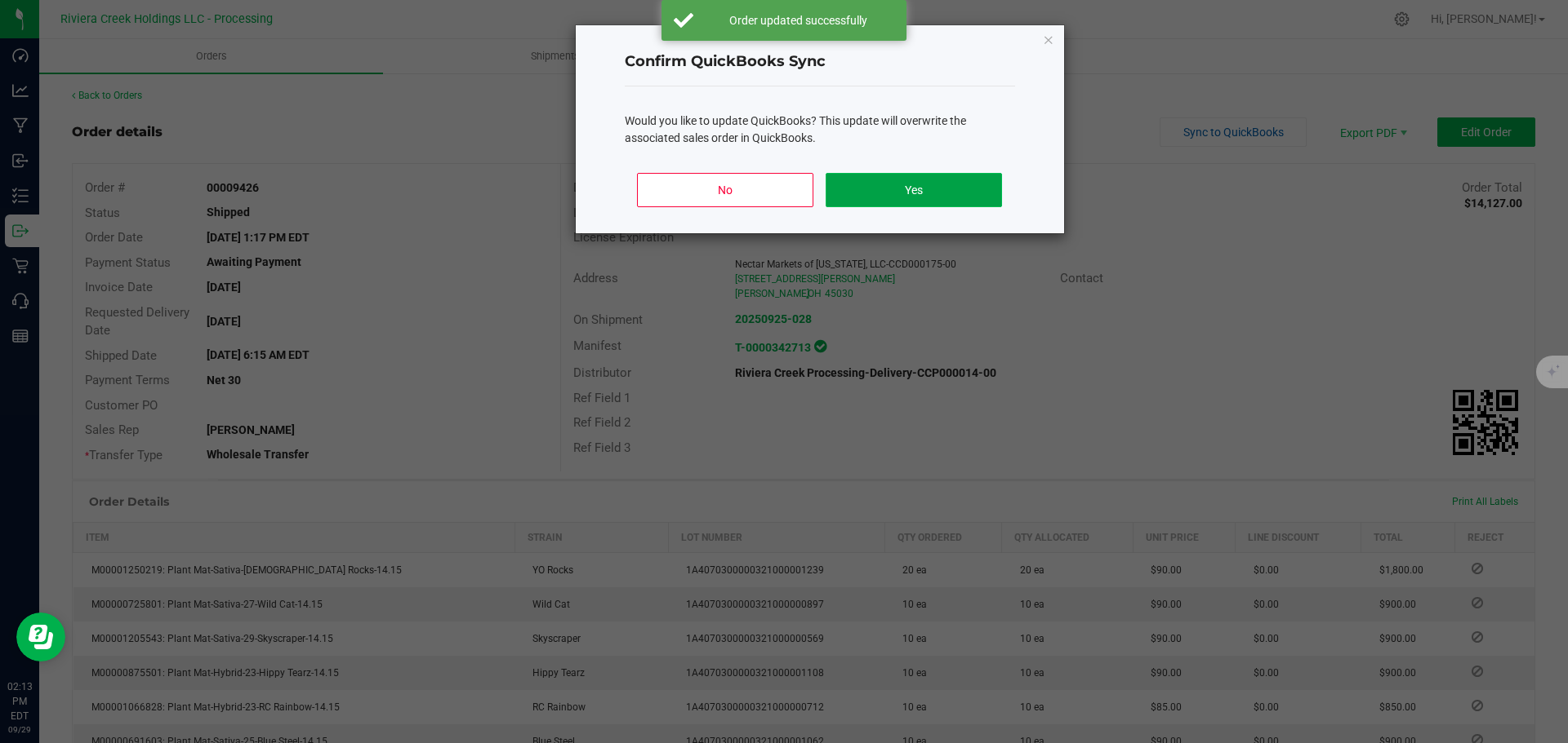
click at [880, 188] on button "Yes" at bounding box center [914, 190] width 176 height 34
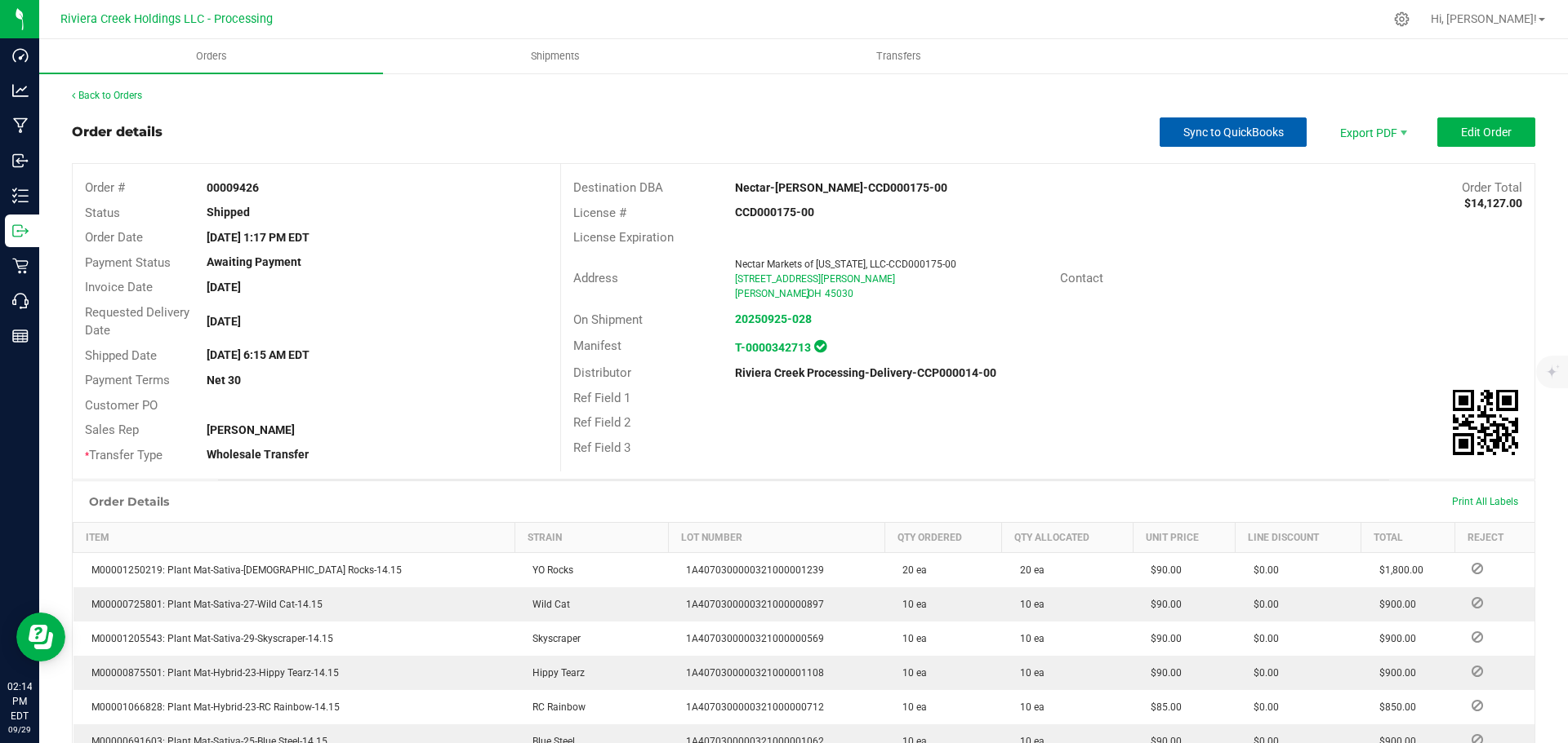
click at [1188, 131] on span "Sync to QuickBooks" at bounding box center [1233, 132] width 100 height 13
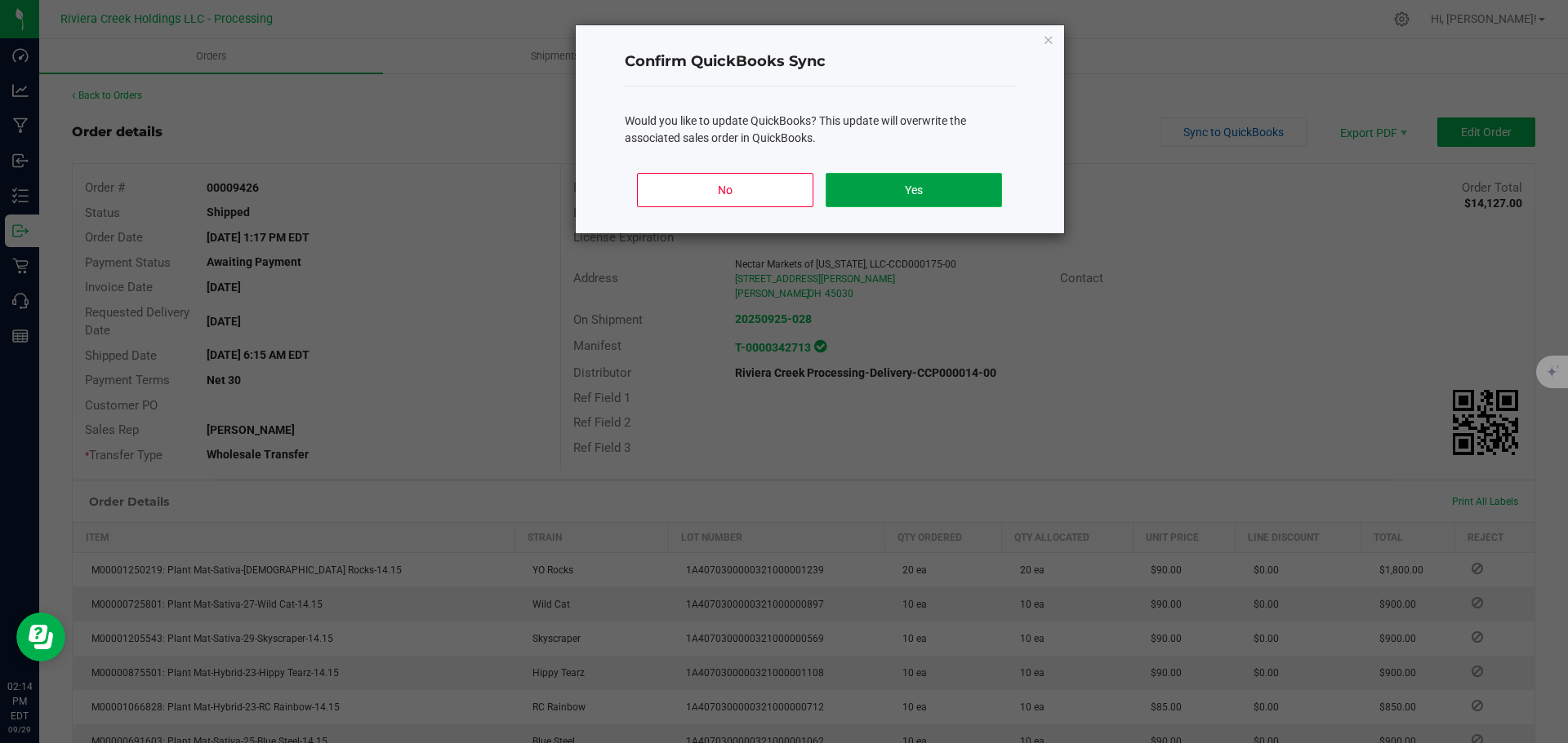
click at [897, 186] on button "Yes" at bounding box center [914, 190] width 176 height 34
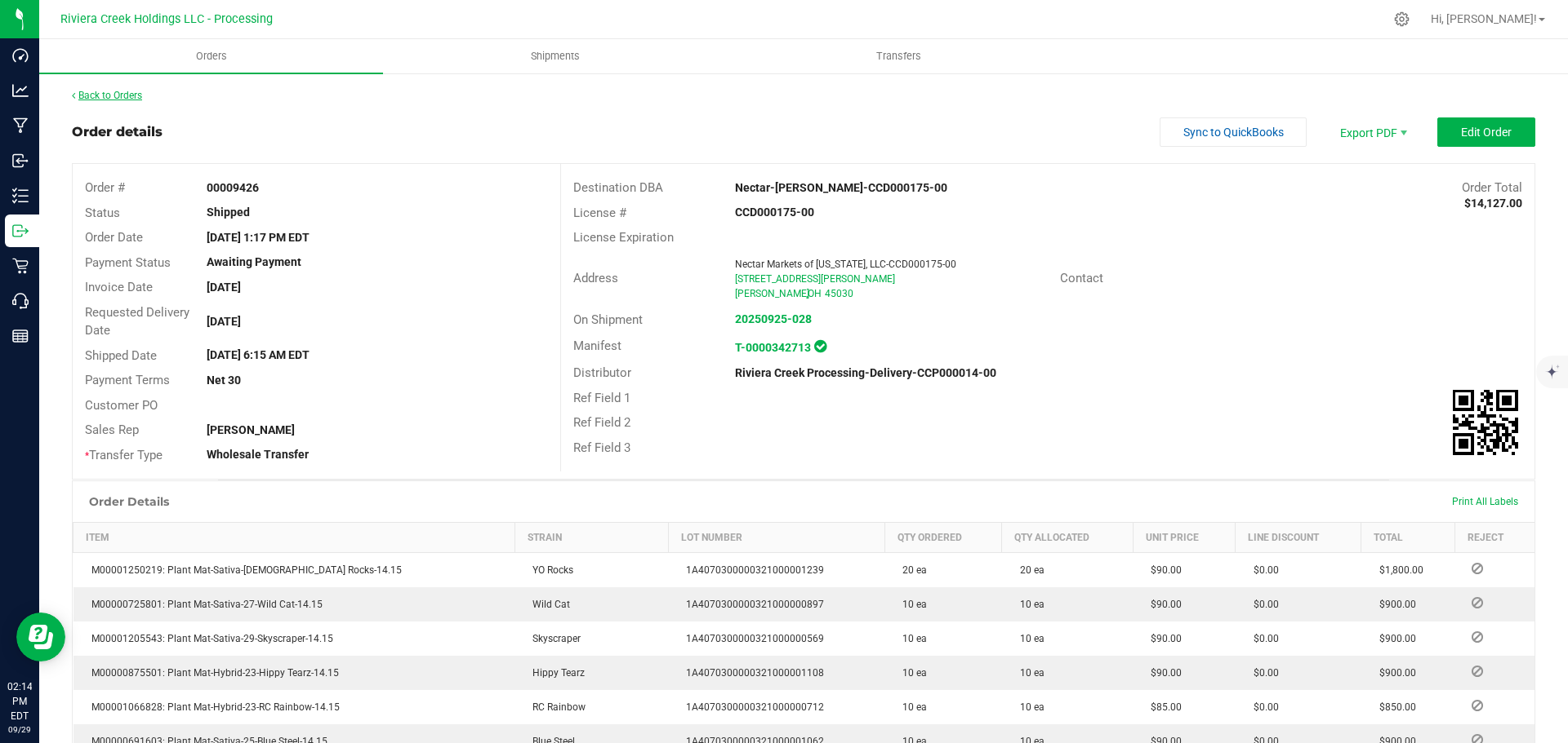
click at [124, 95] on link "Back to Orders" at bounding box center [107, 95] width 70 height 11
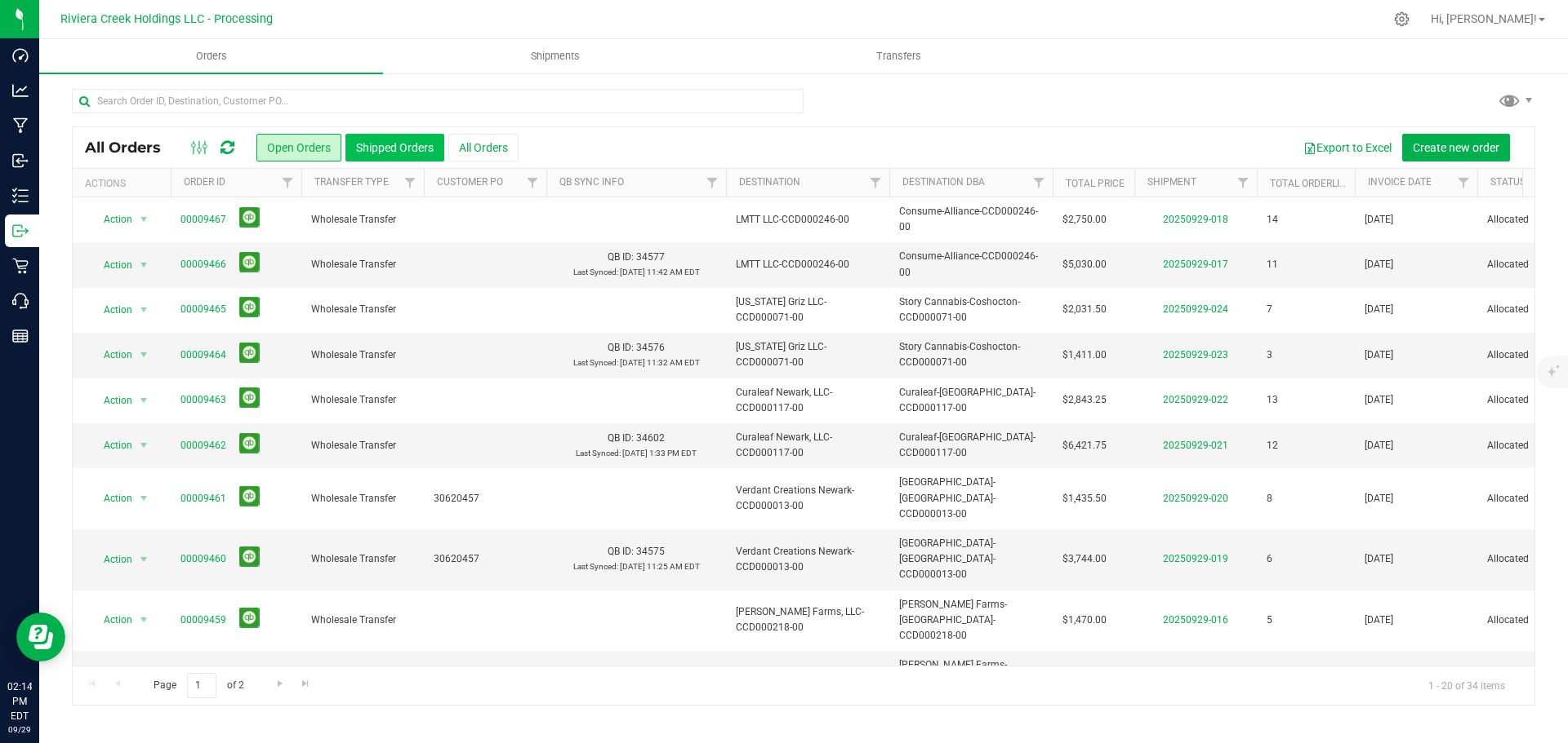
click at [394, 149] on button "Shipped Orders" at bounding box center [394, 147] width 98 height 27
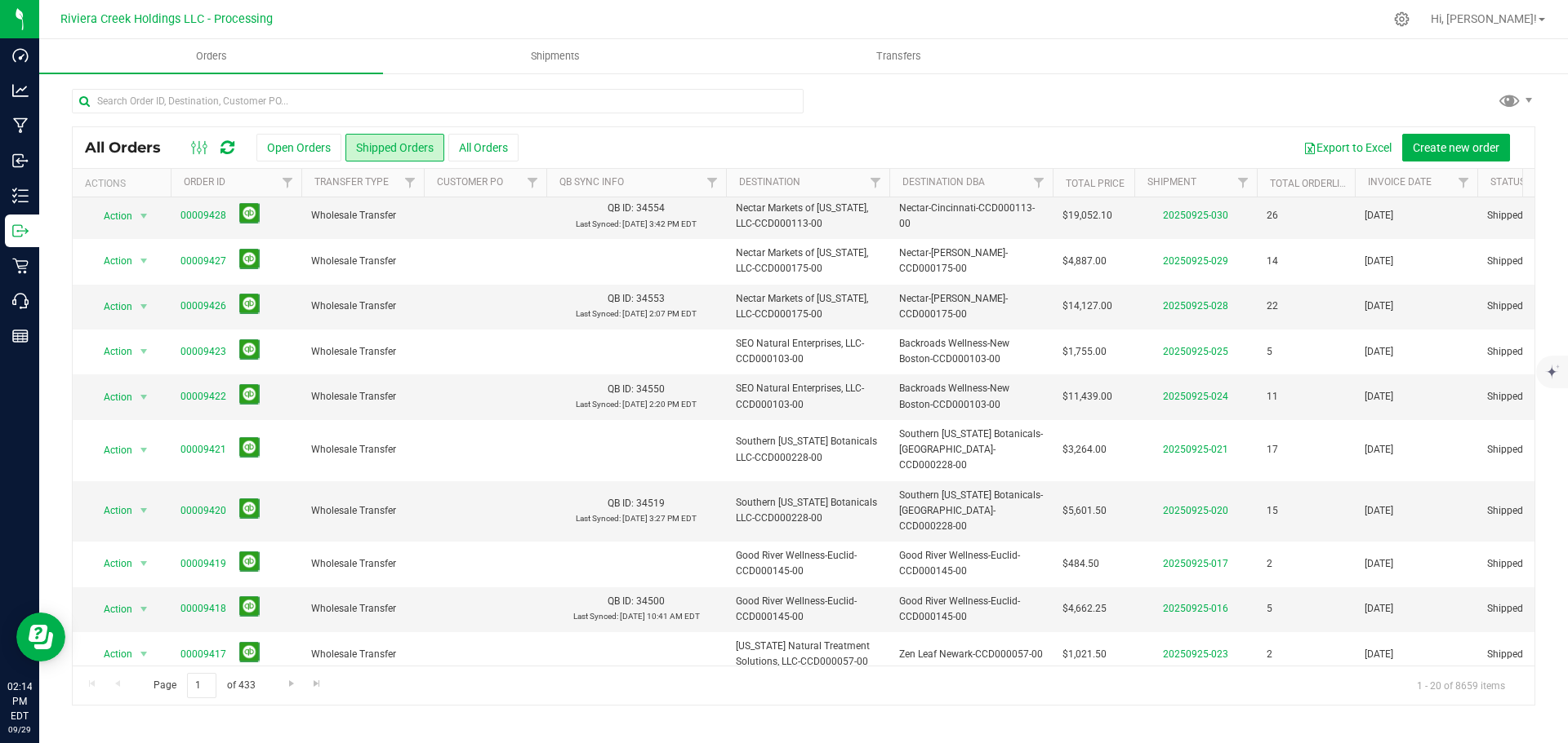
scroll to position [326, 0]
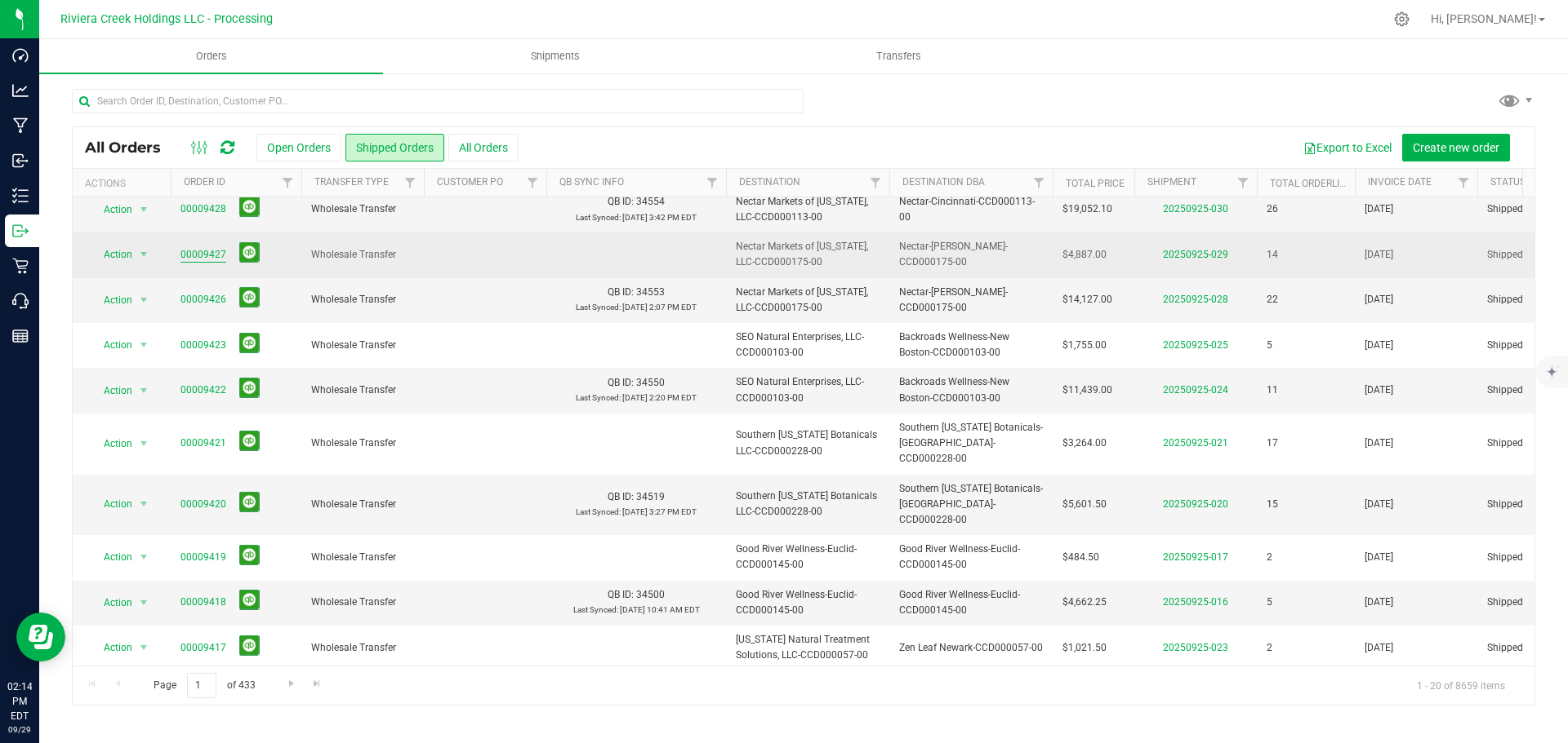
click at [204, 255] on link "00009427" at bounding box center [203, 255] width 45 height 15
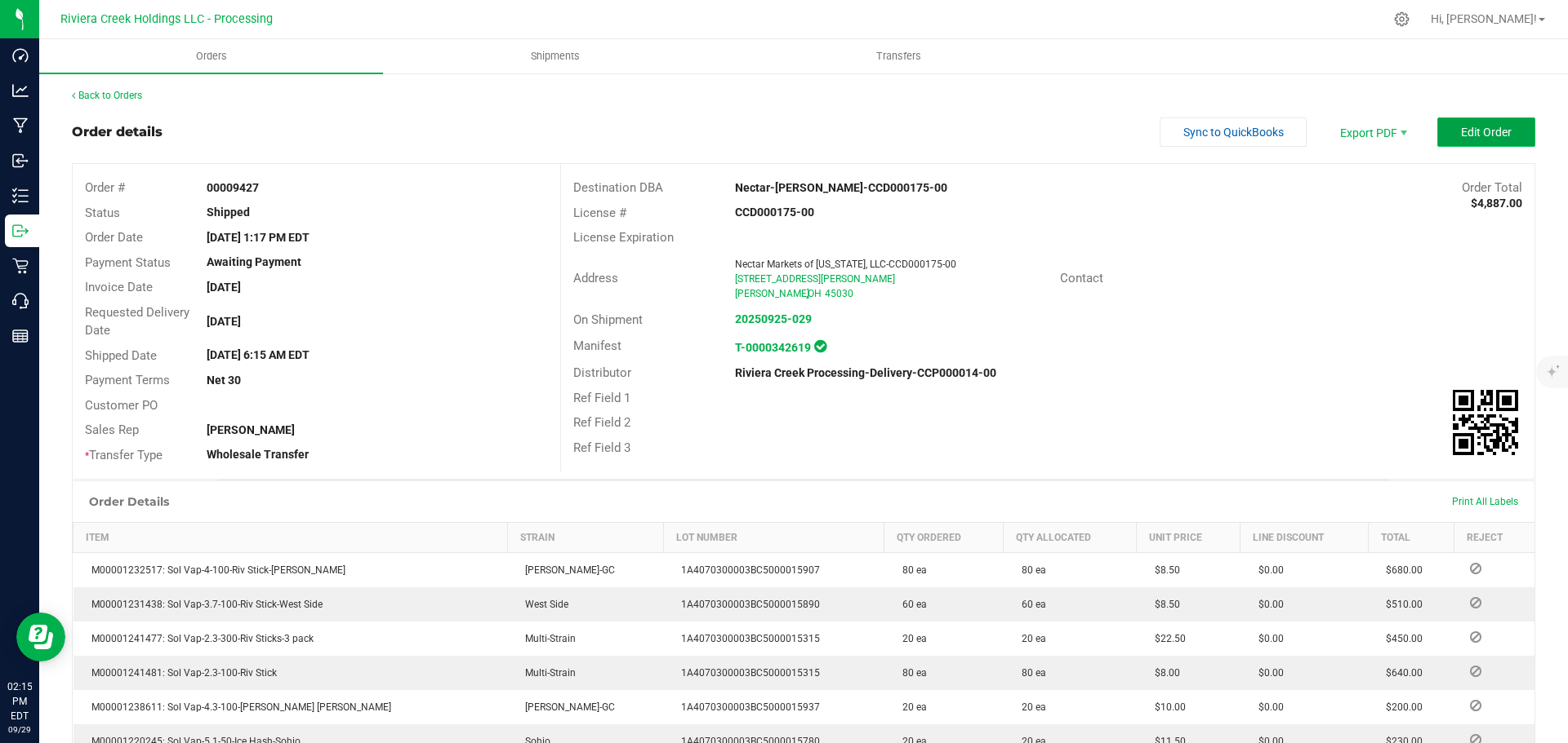
click at [1445, 134] on button "Edit Order" at bounding box center [1486, 131] width 98 height 29
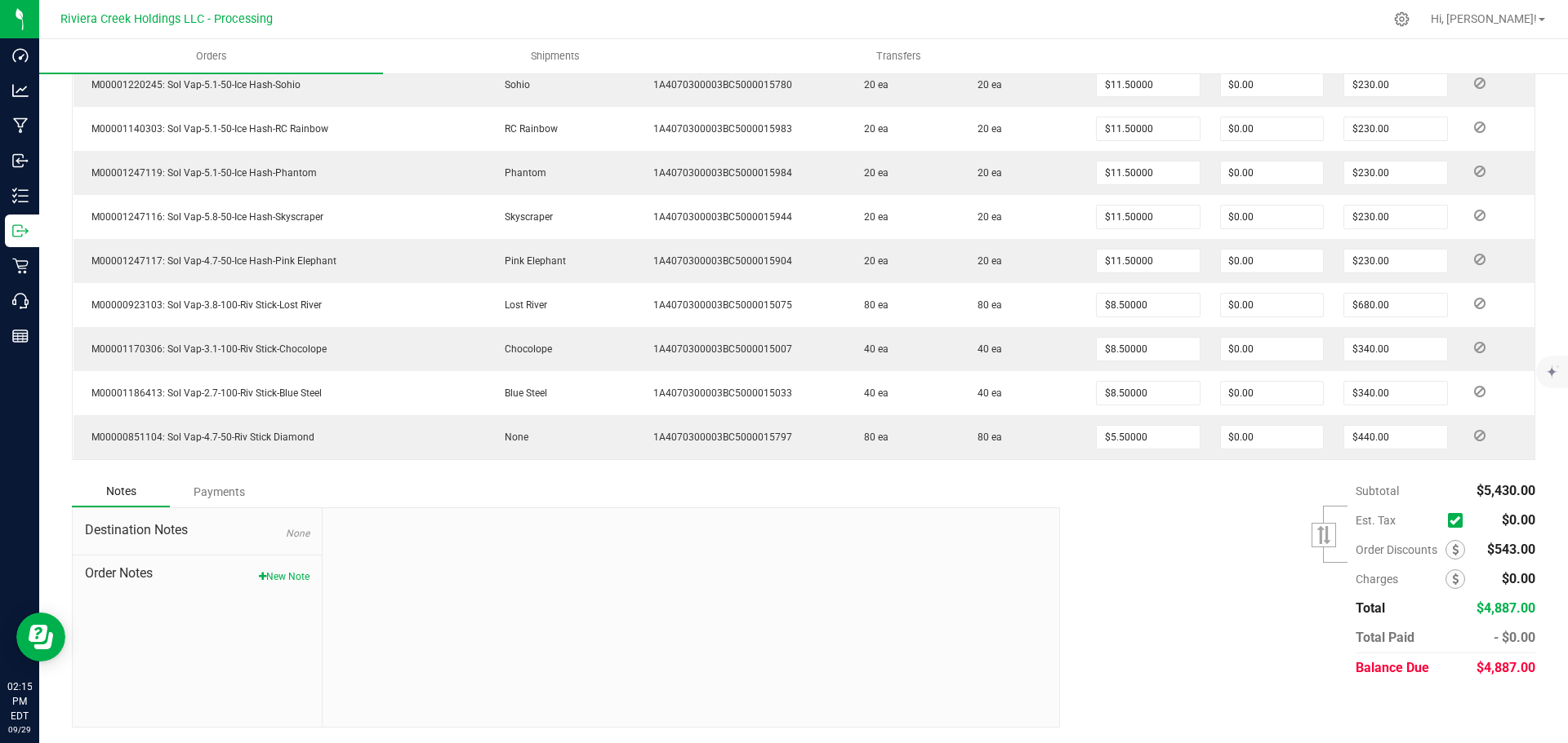
scroll to position [744, 0]
click at [1445, 550] on span at bounding box center [1455, 549] width 20 height 20
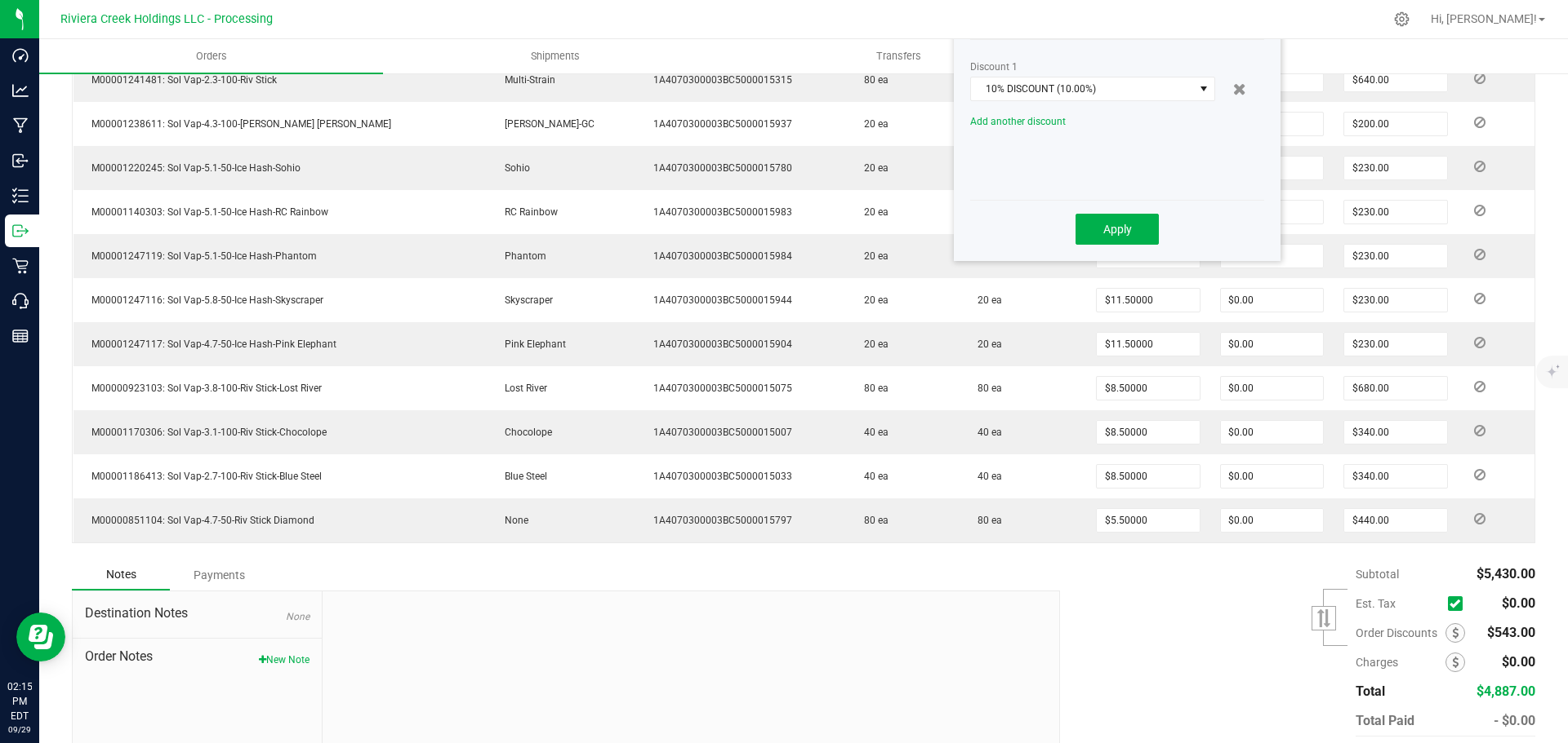
scroll to position [499, 0]
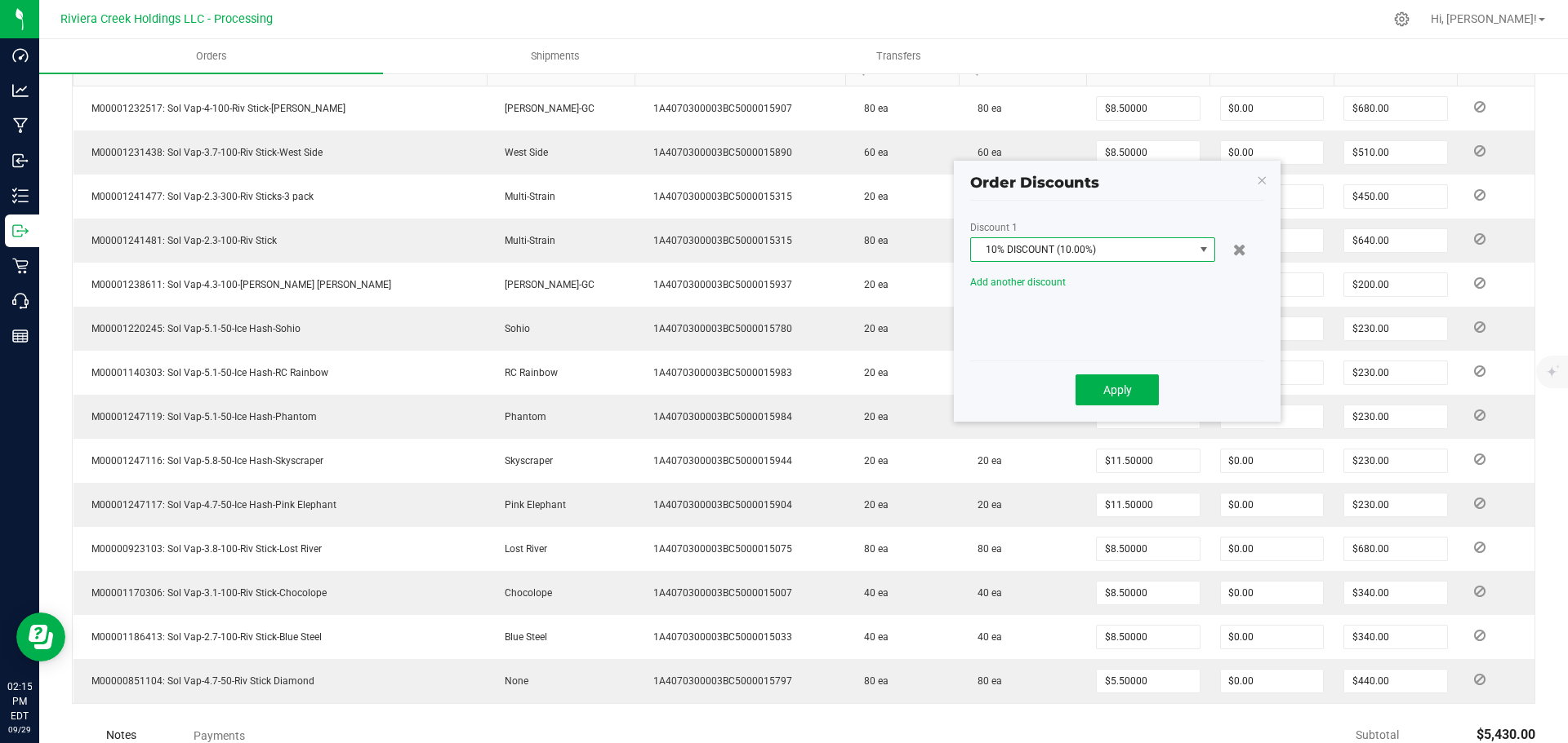
click at [1203, 252] on span at bounding box center [1204, 250] width 13 height 13
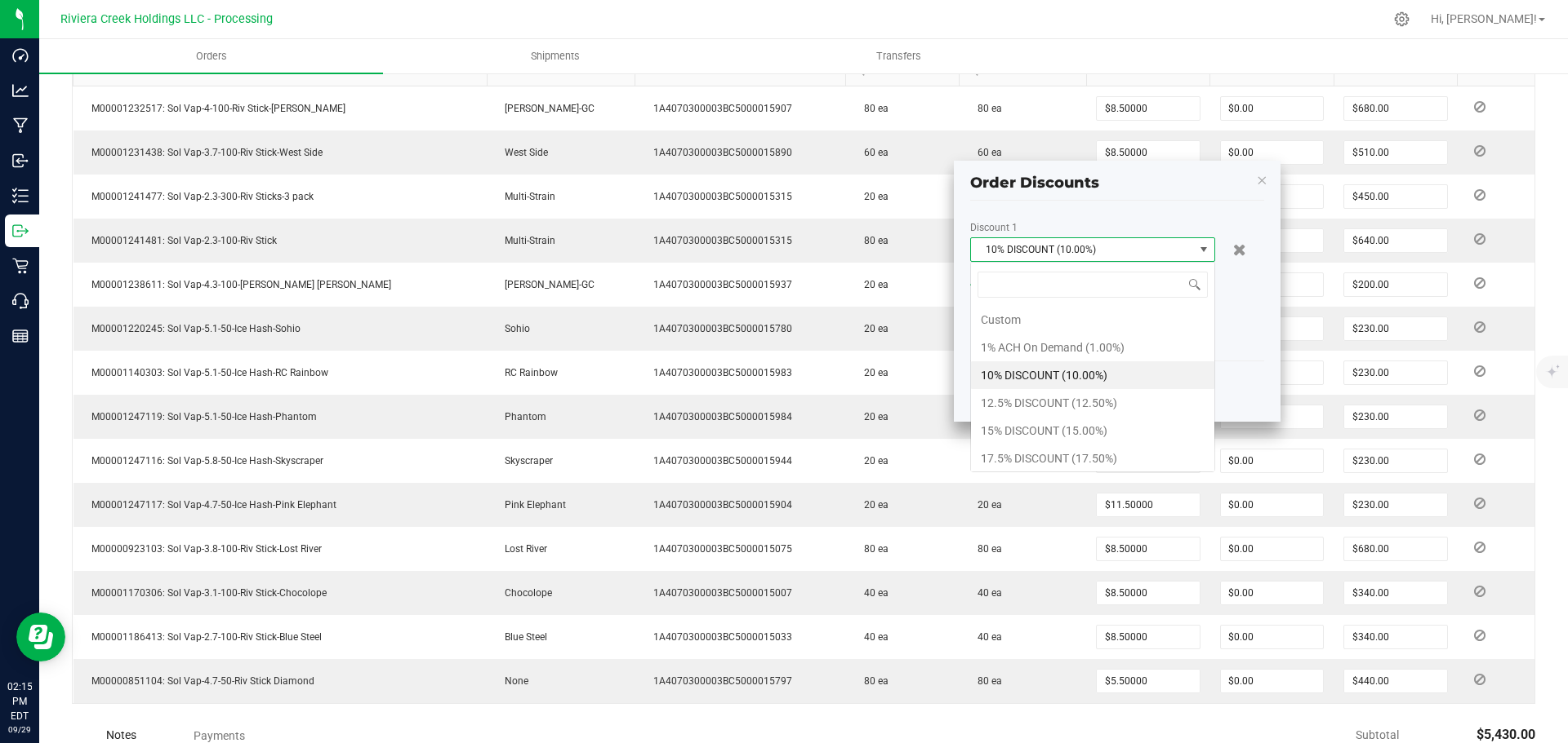
scroll to position [25, 245]
click at [1006, 424] on li "15% DISCOUNT (15.00%)" at bounding box center [1091, 430] width 243 height 27
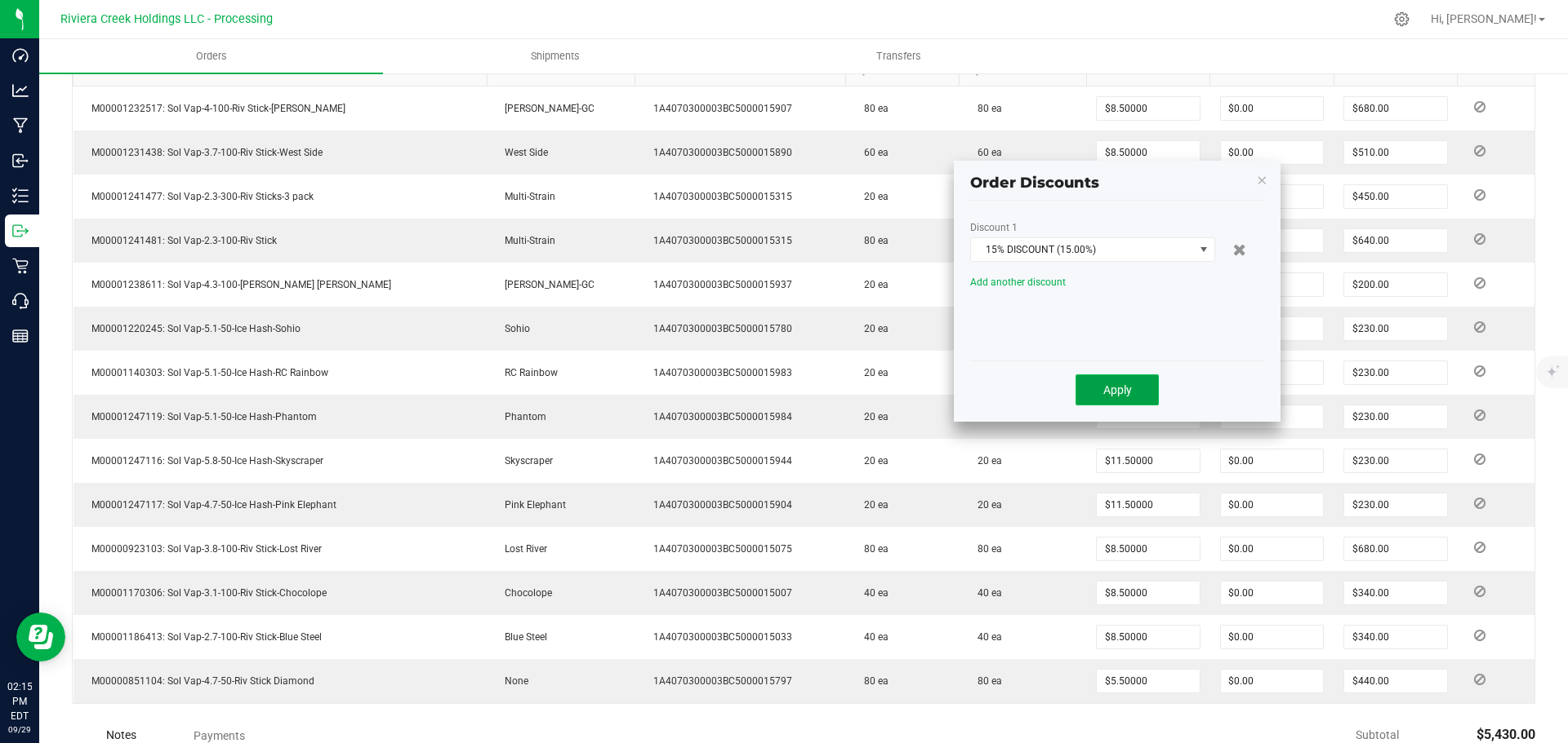
click at [1103, 390] on span "Apply" at bounding box center [1117, 390] width 28 height 13
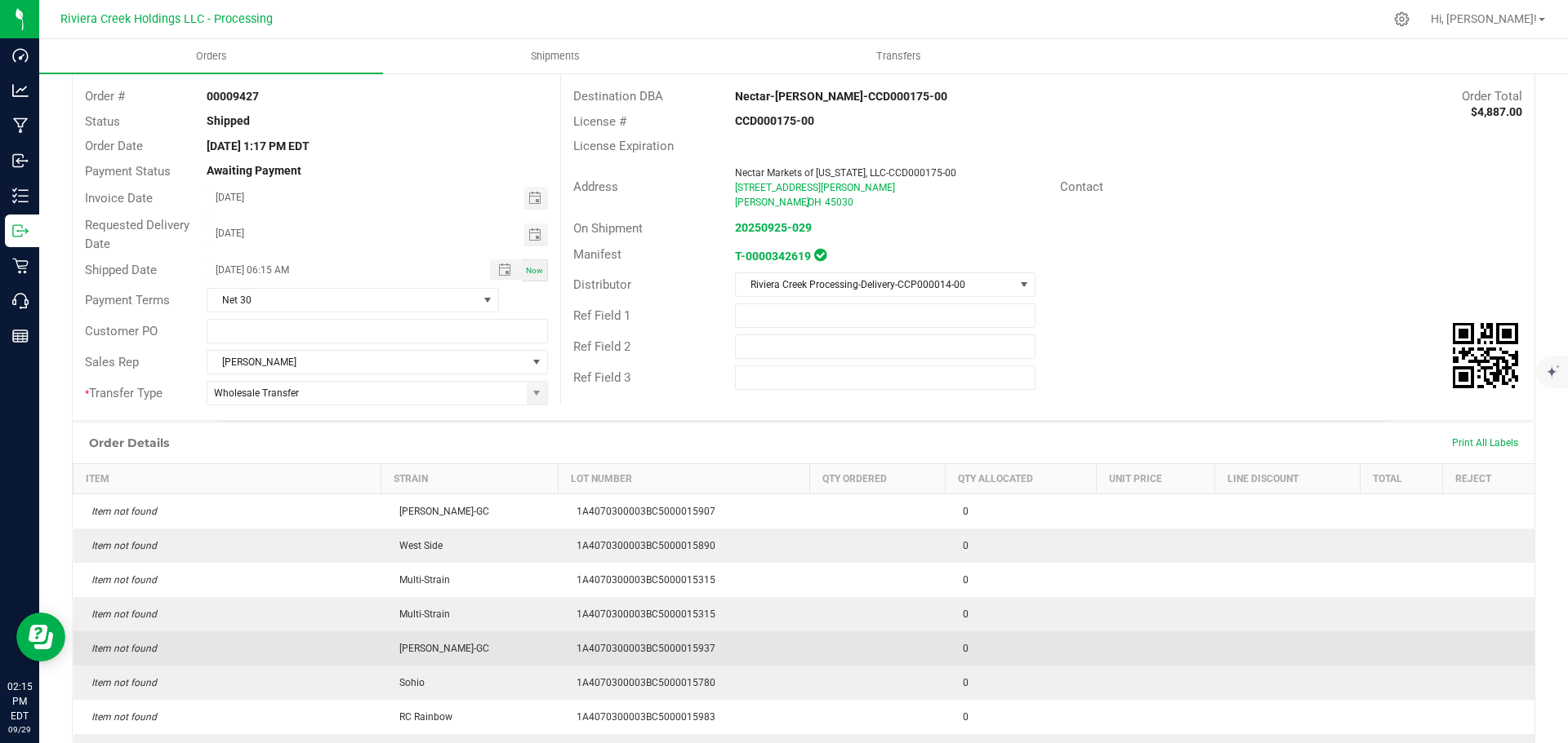
scroll to position [9, 0]
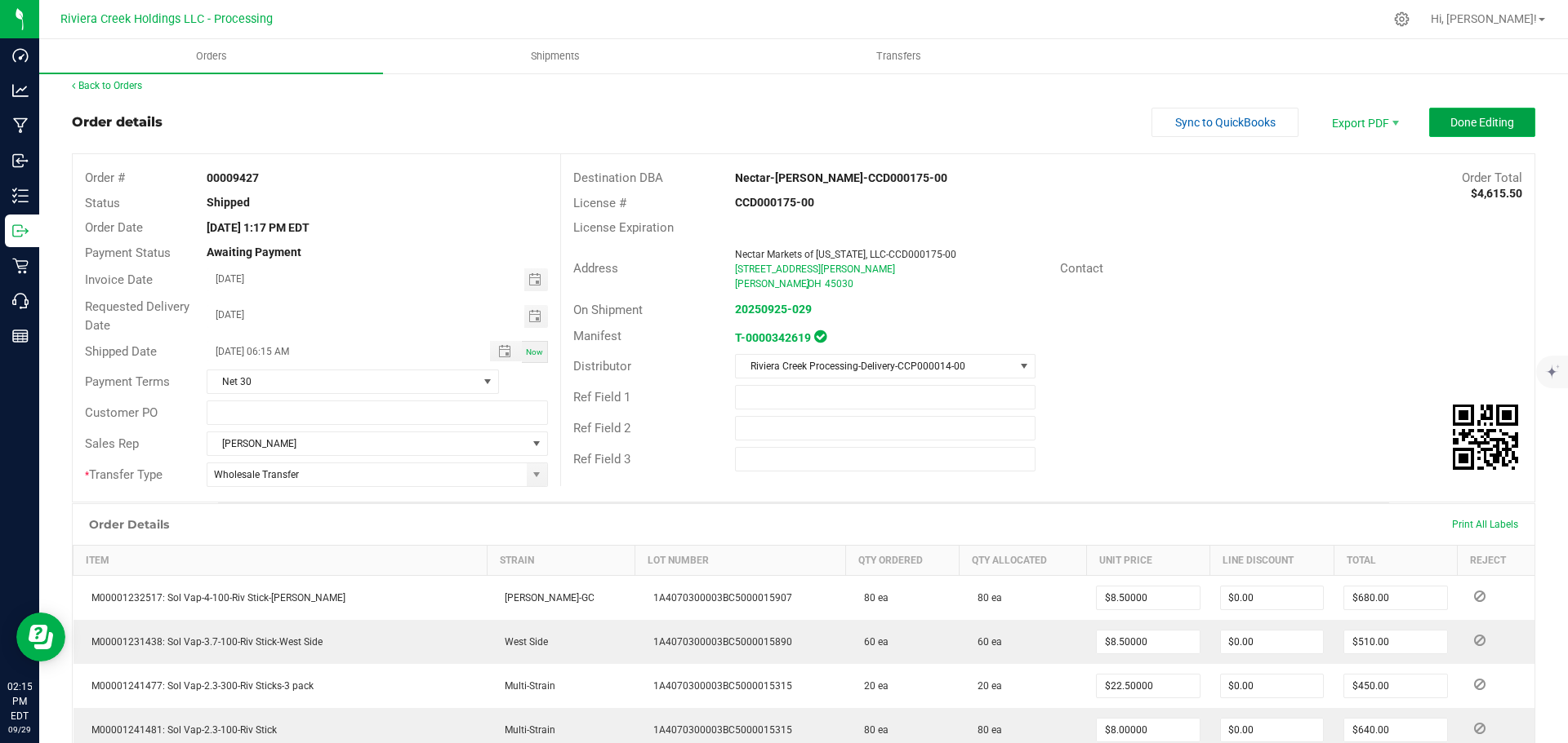
click at [1450, 123] on span "Done Editing" at bounding box center [1481, 123] width 63 height 13
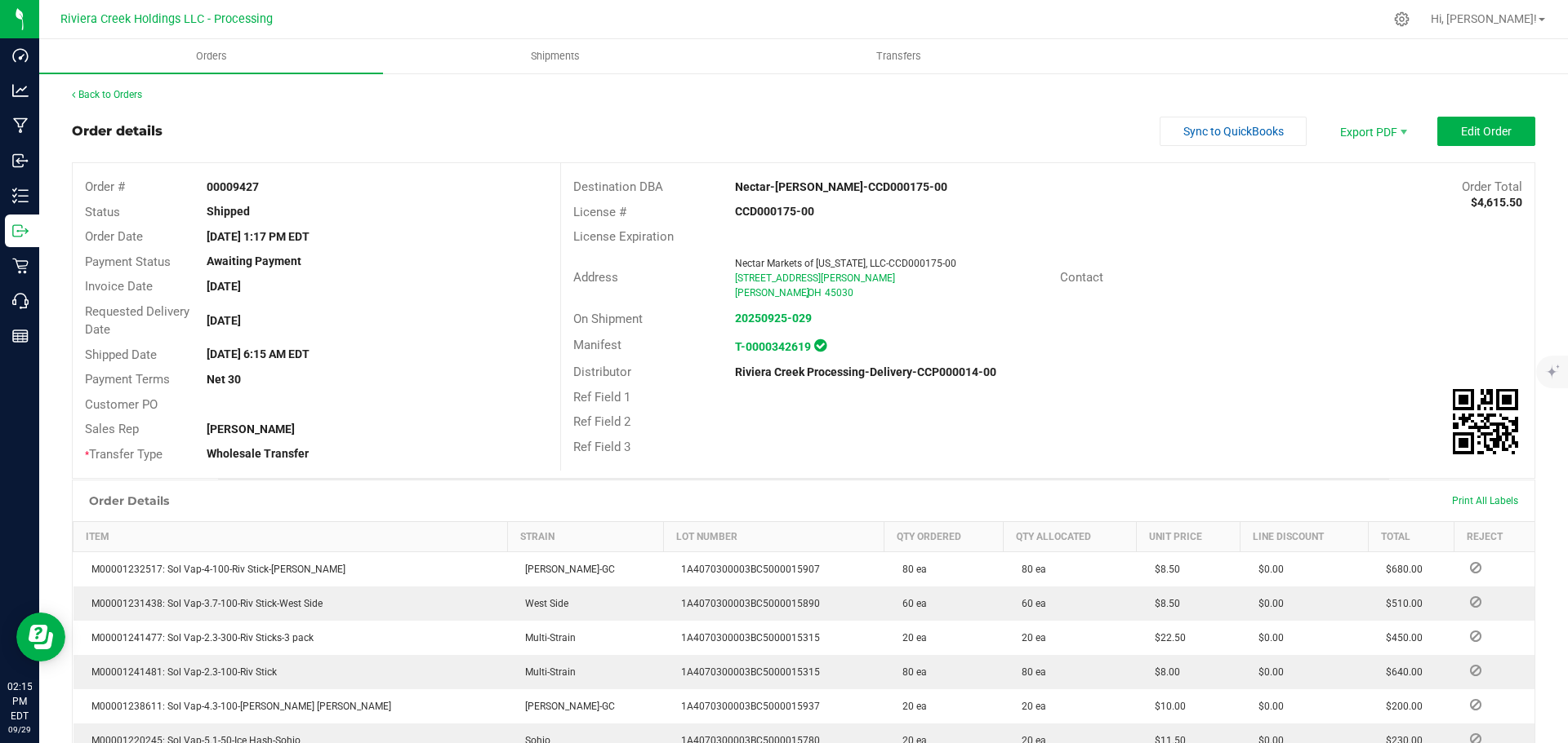
scroll to position [0, 0]
click at [125, 93] on link "Back to Orders" at bounding box center [107, 95] width 70 height 11
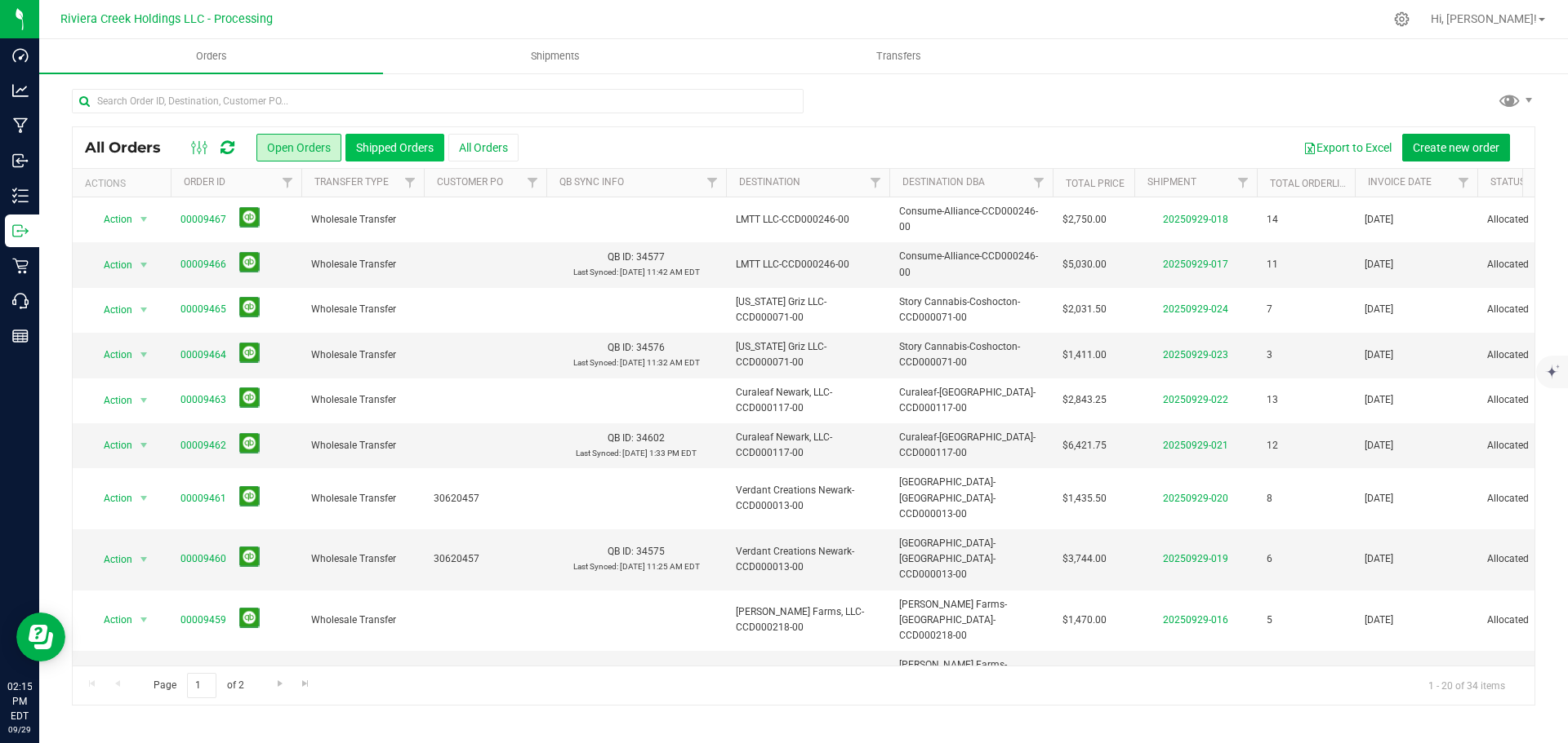
click at [390, 147] on button "Shipped Orders" at bounding box center [394, 147] width 98 height 27
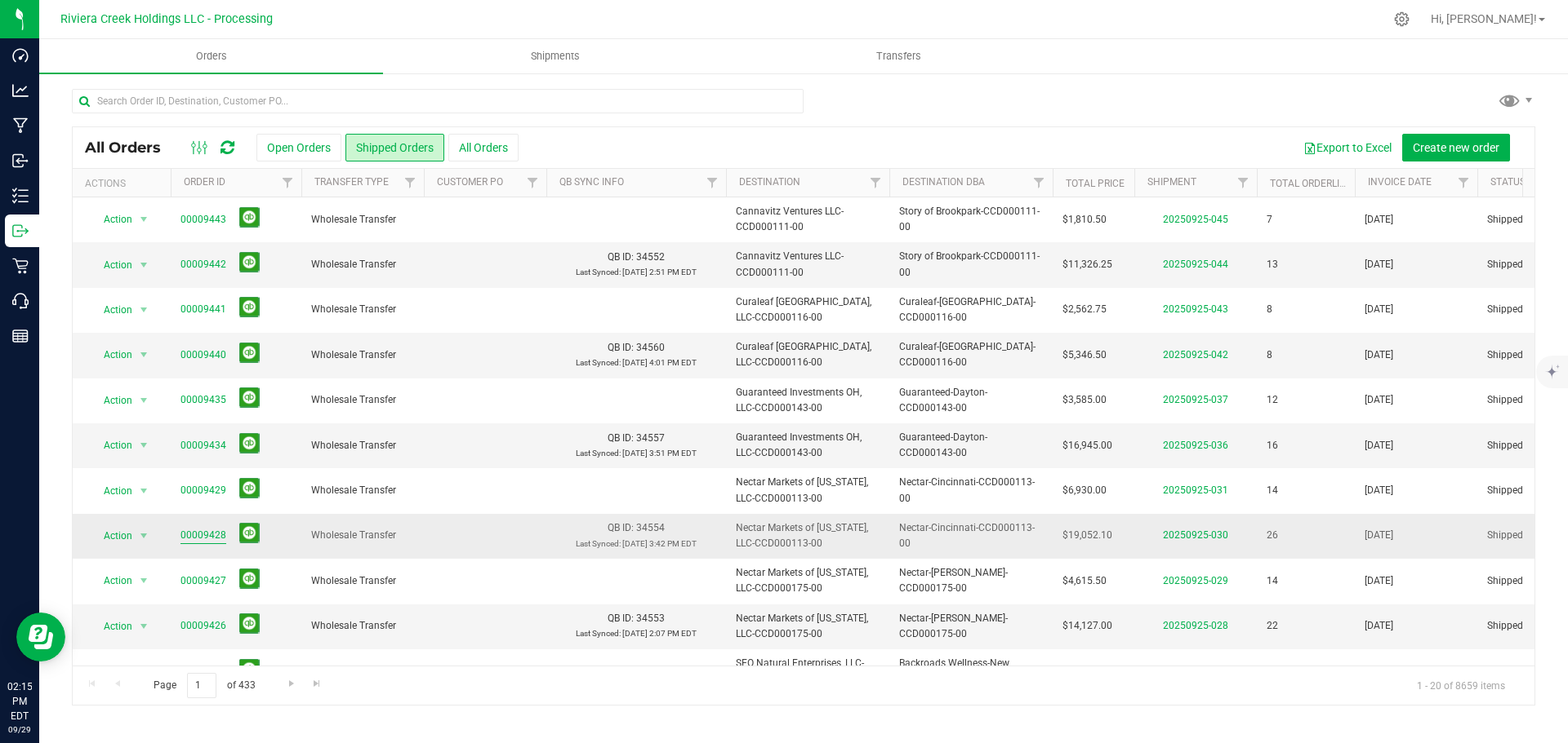
click at [207, 532] on link "00009428" at bounding box center [203, 536] width 45 height 15
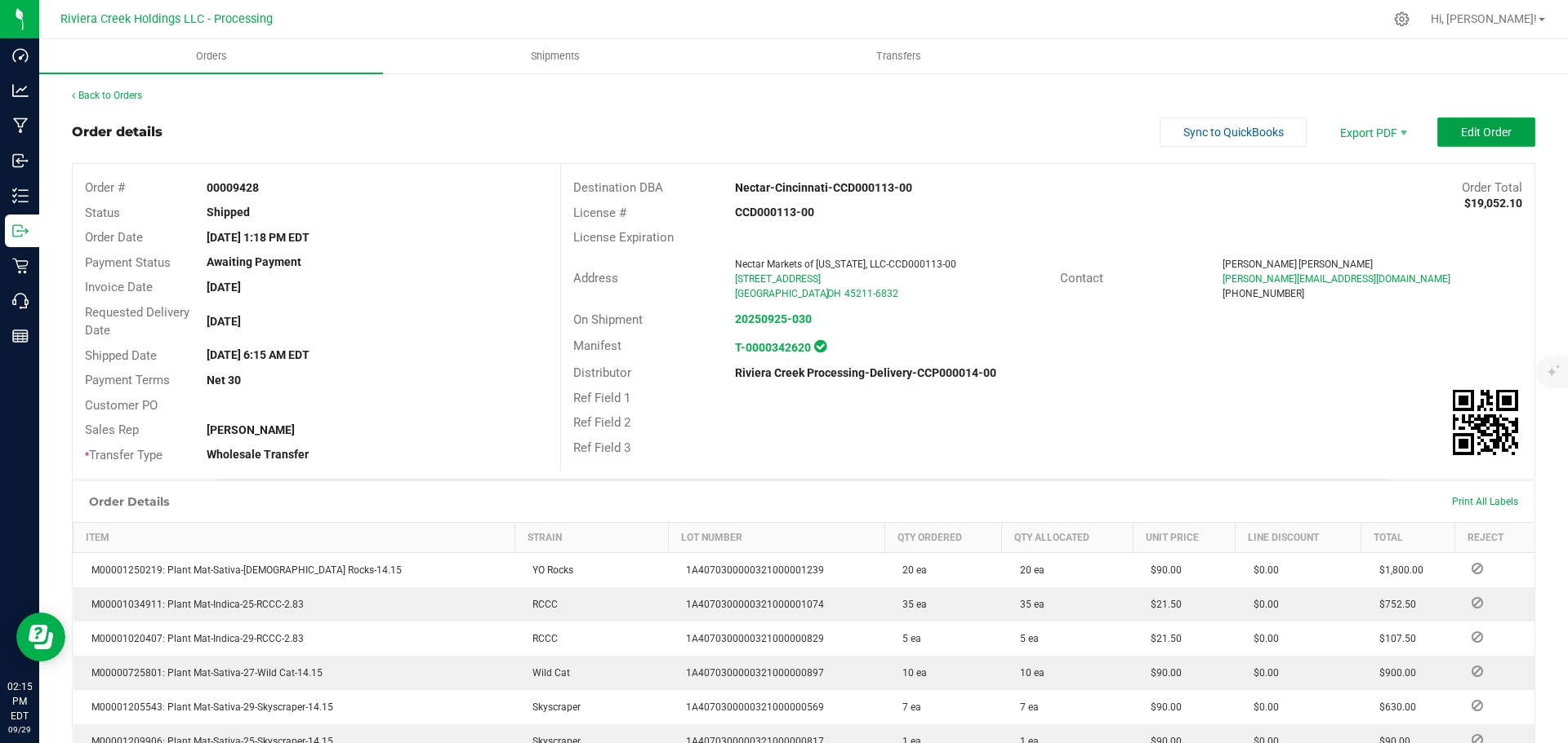
click at [1460, 127] on span "Edit Order" at bounding box center [1486, 132] width 51 height 13
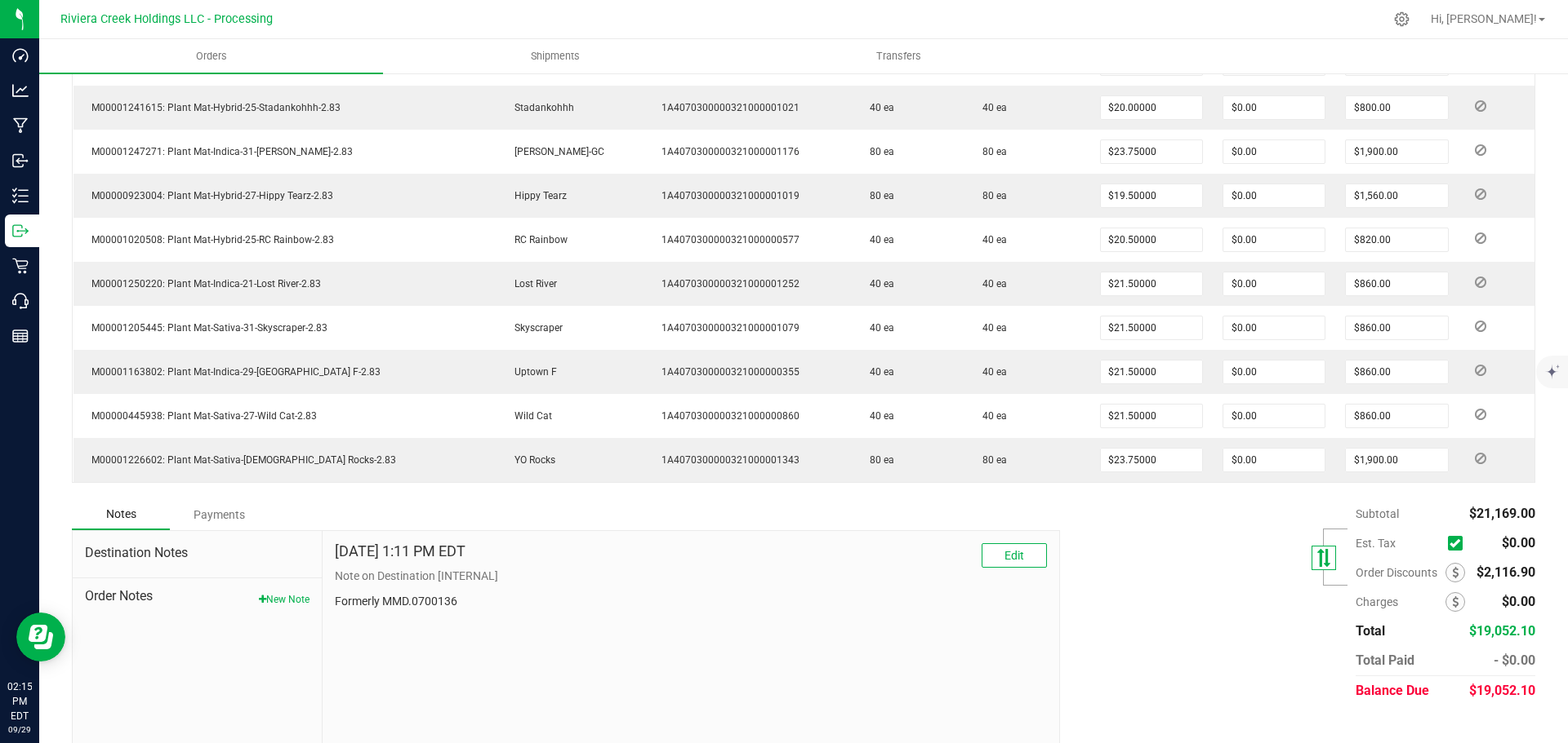
scroll to position [1273, 0]
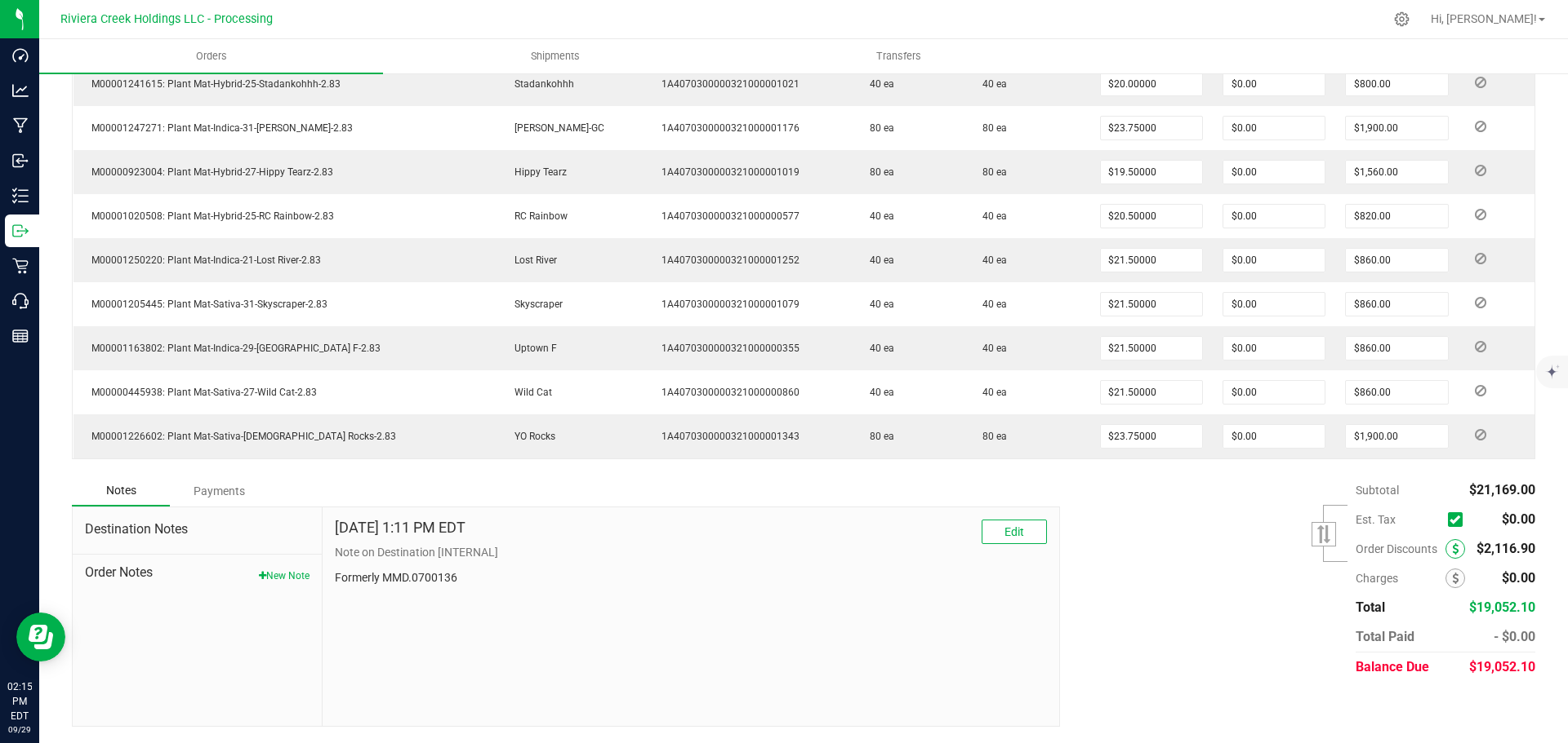
click at [1452, 550] on icon at bounding box center [1455, 549] width 7 height 11
click at [1452, 546] on icon at bounding box center [1455, 549] width 7 height 11
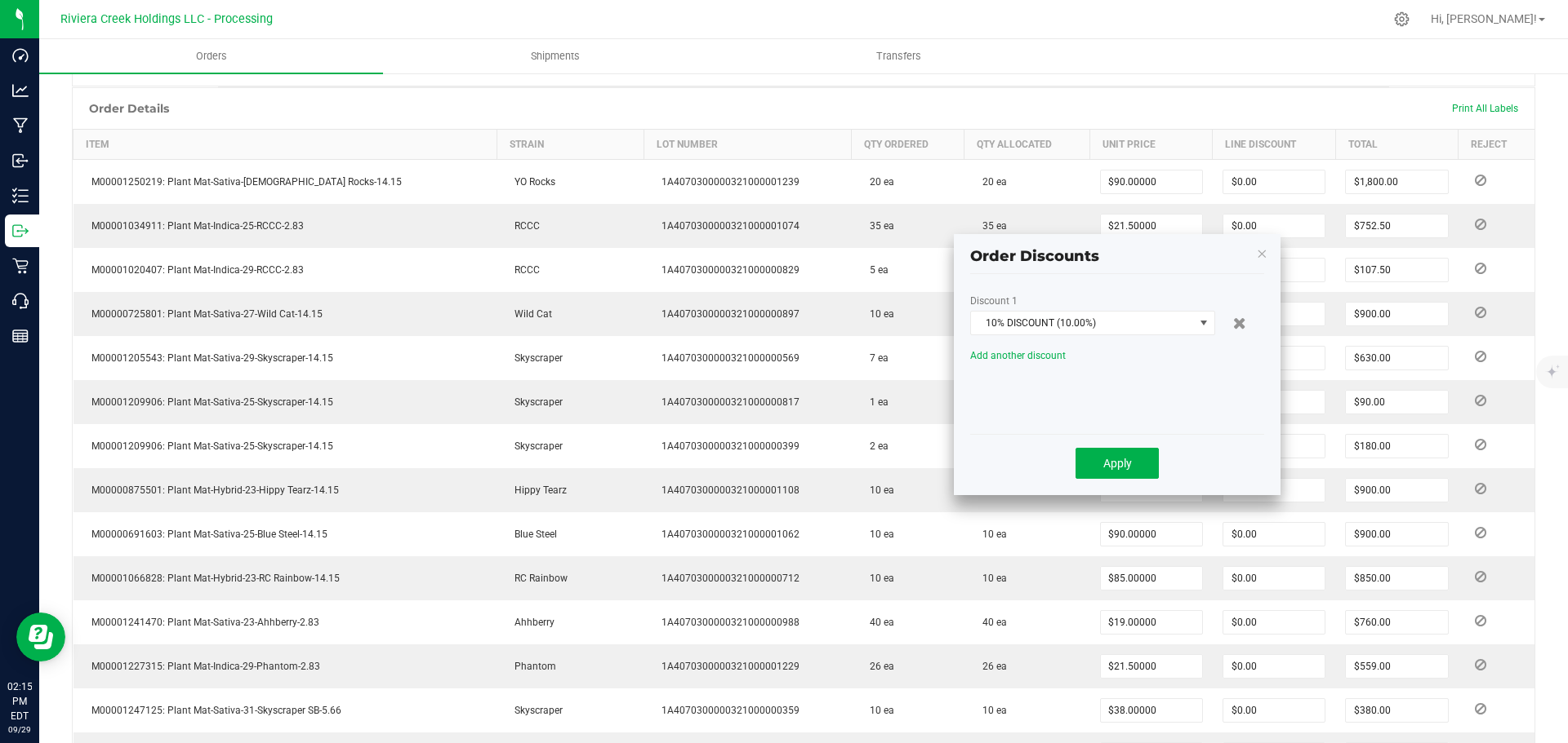
scroll to position [375, 0]
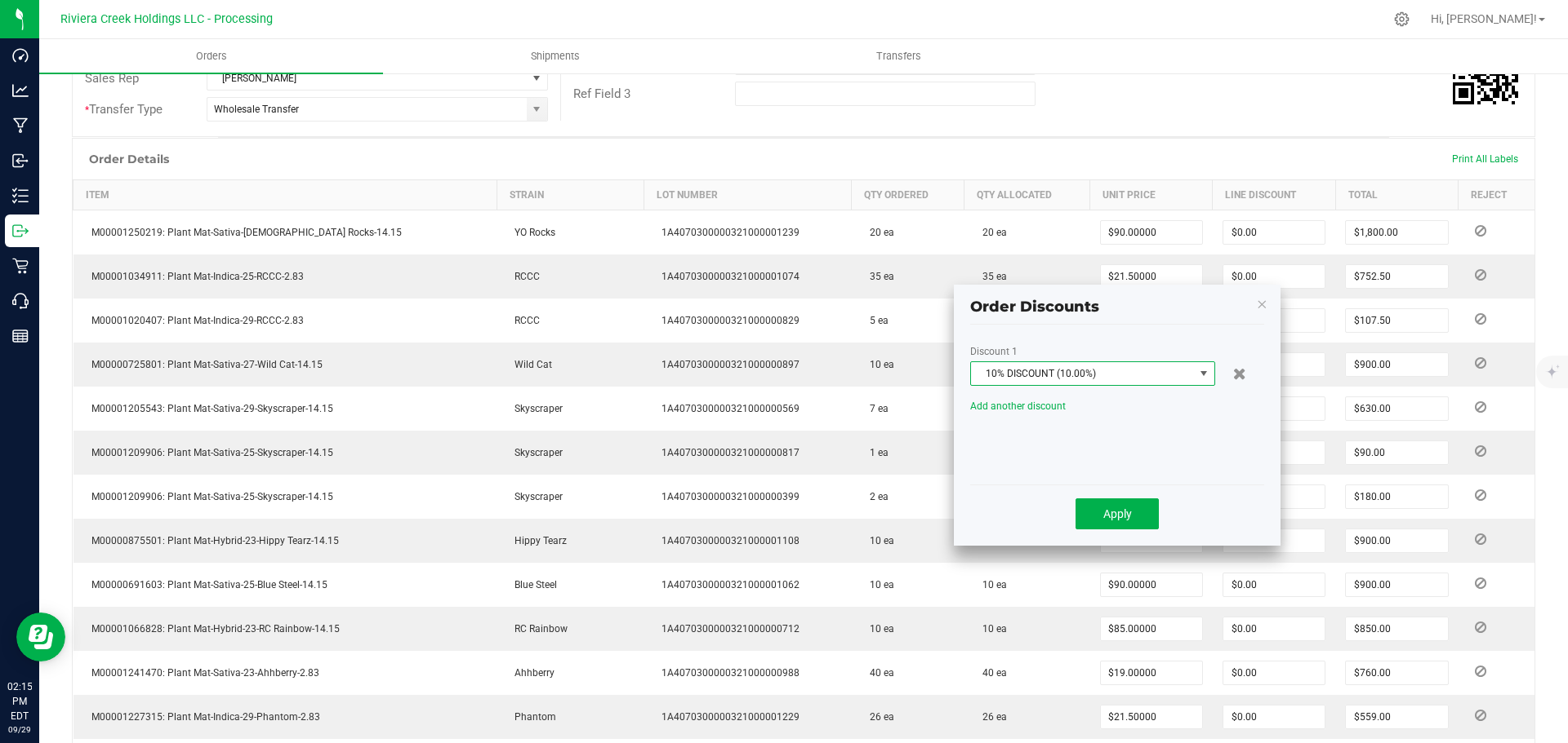
click at [1204, 373] on span at bounding box center [1204, 373] width 13 height 13
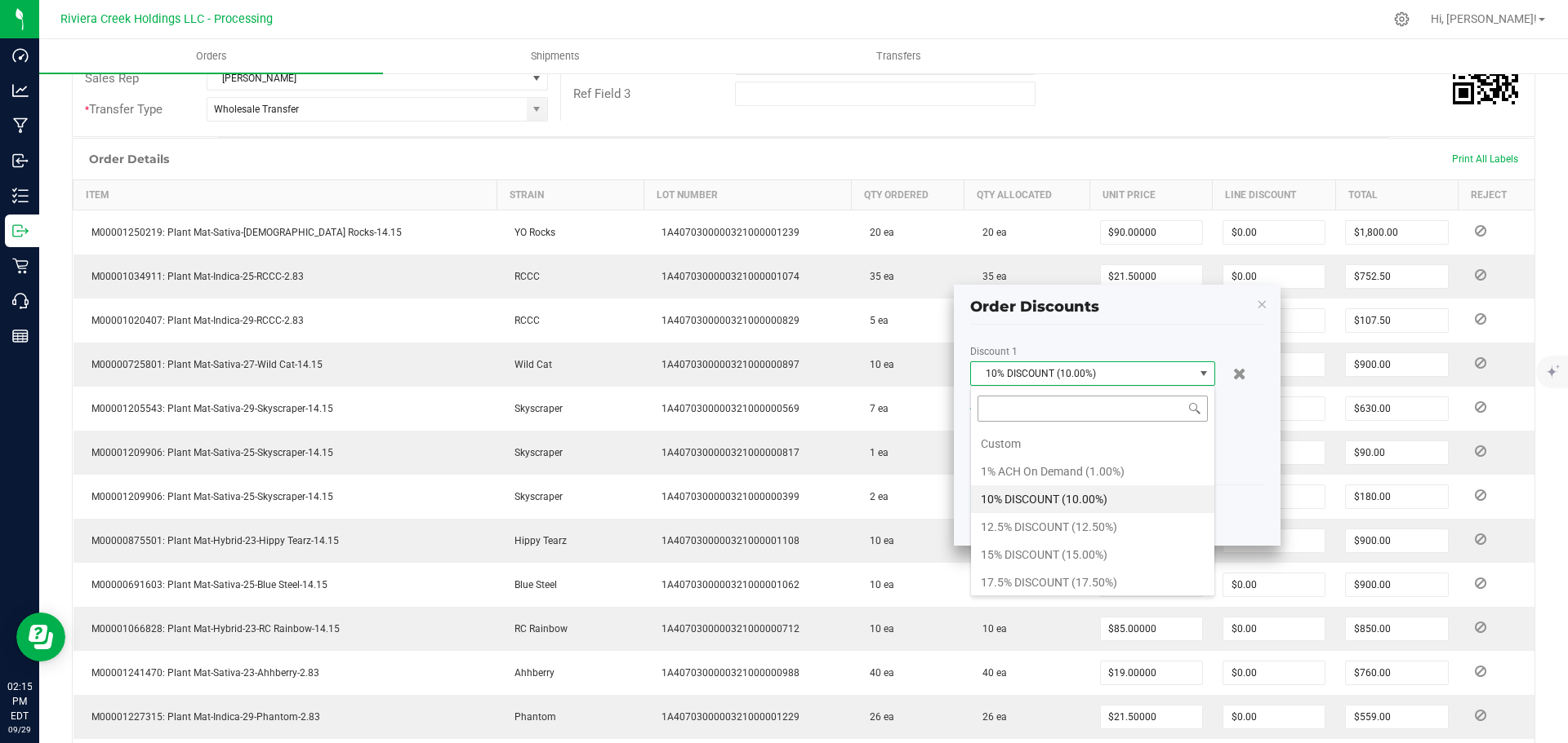
scroll to position [25, 245]
click at [993, 547] on li "15% DISCOUNT (15.00%)" at bounding box center [1091, 554] width 243 height 27
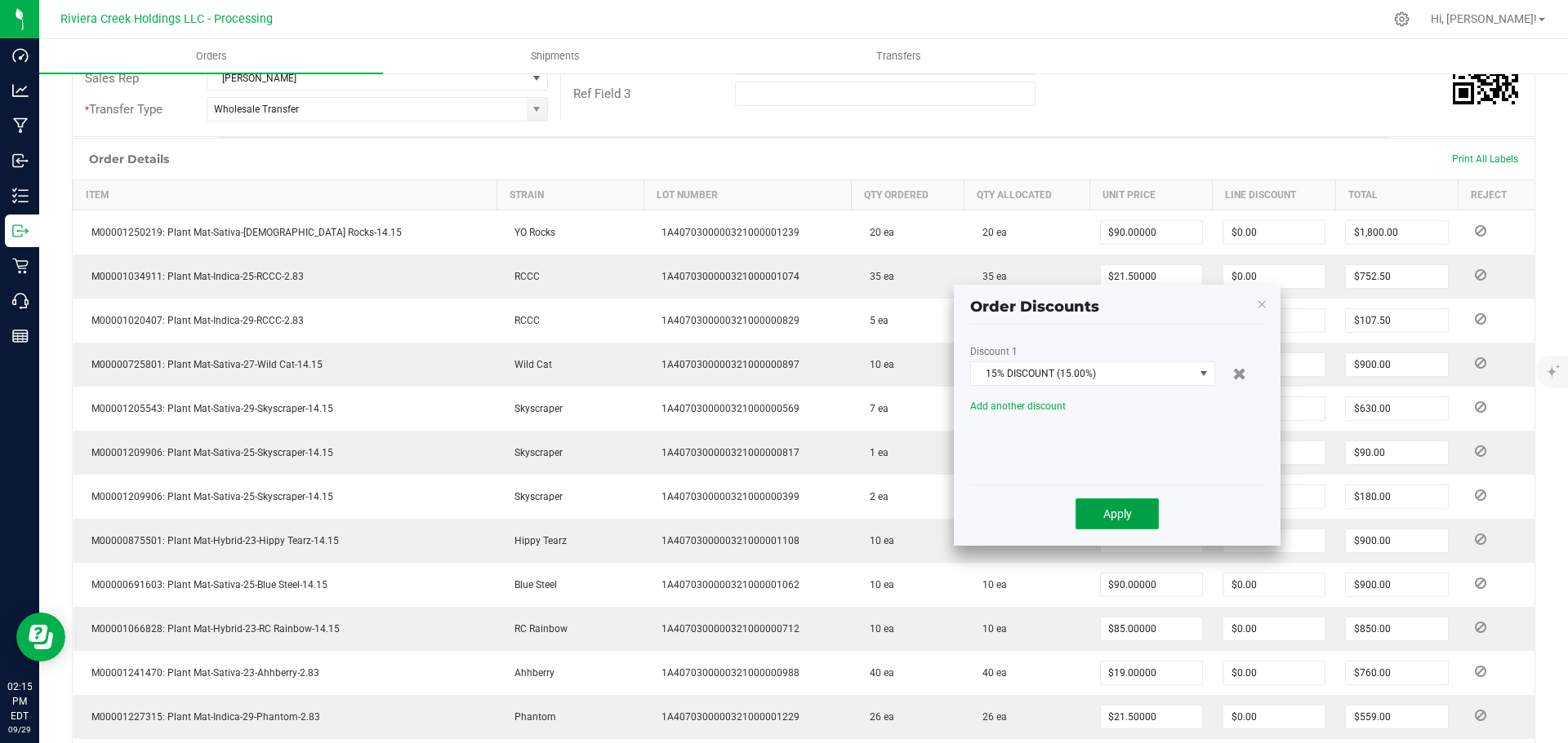
click at [1099, 510] on button "Apply" at bounding box center [1117, 513] width 83 height 31
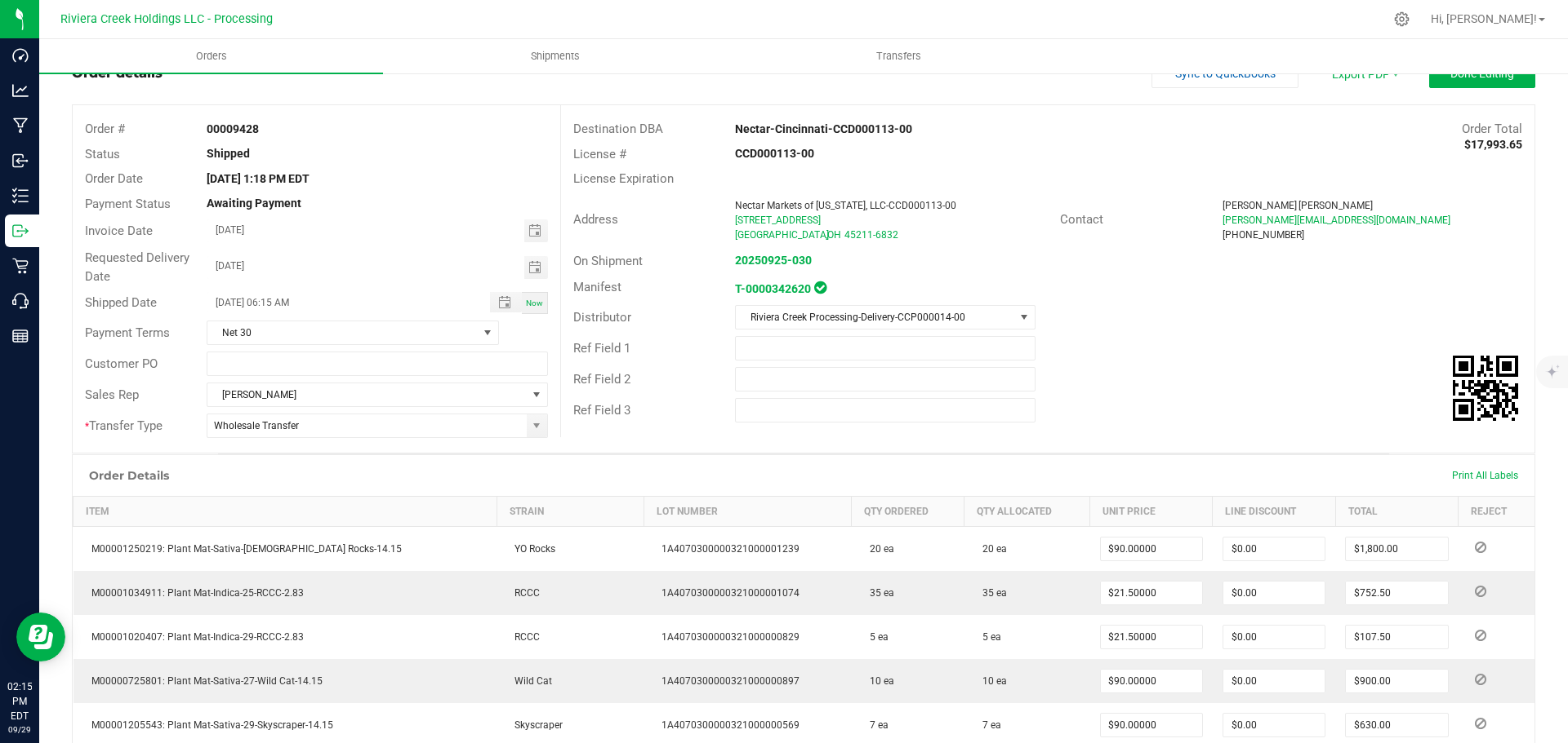
scroll to position [0, 0]
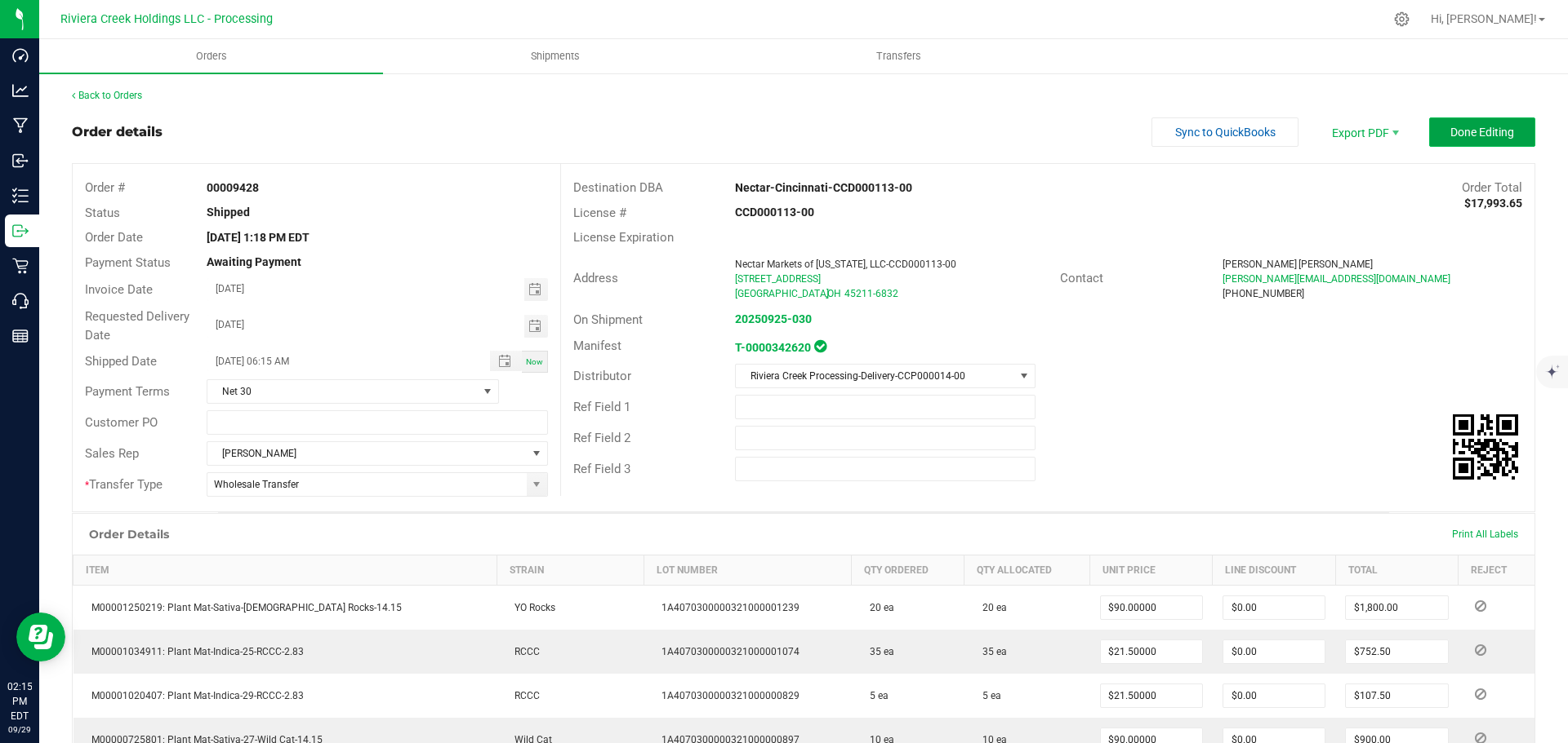
click at [1450, 132] on span "Done Editing" at bounding box center [1481, 132] width 63 height 13
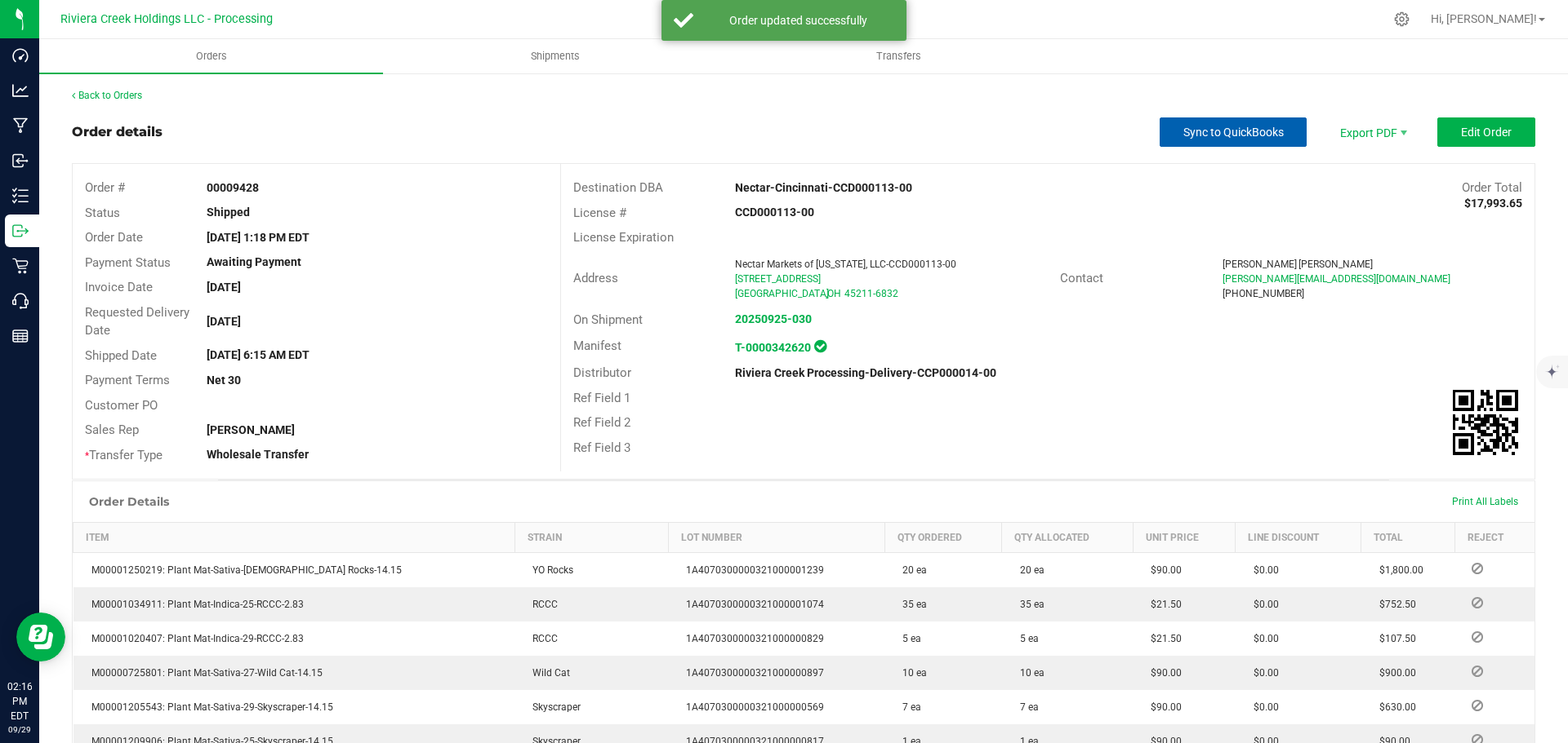
click at [1183, 136] on span "Sync to QuickBooks" at bounding box center [1233, 132] width 100 height 13
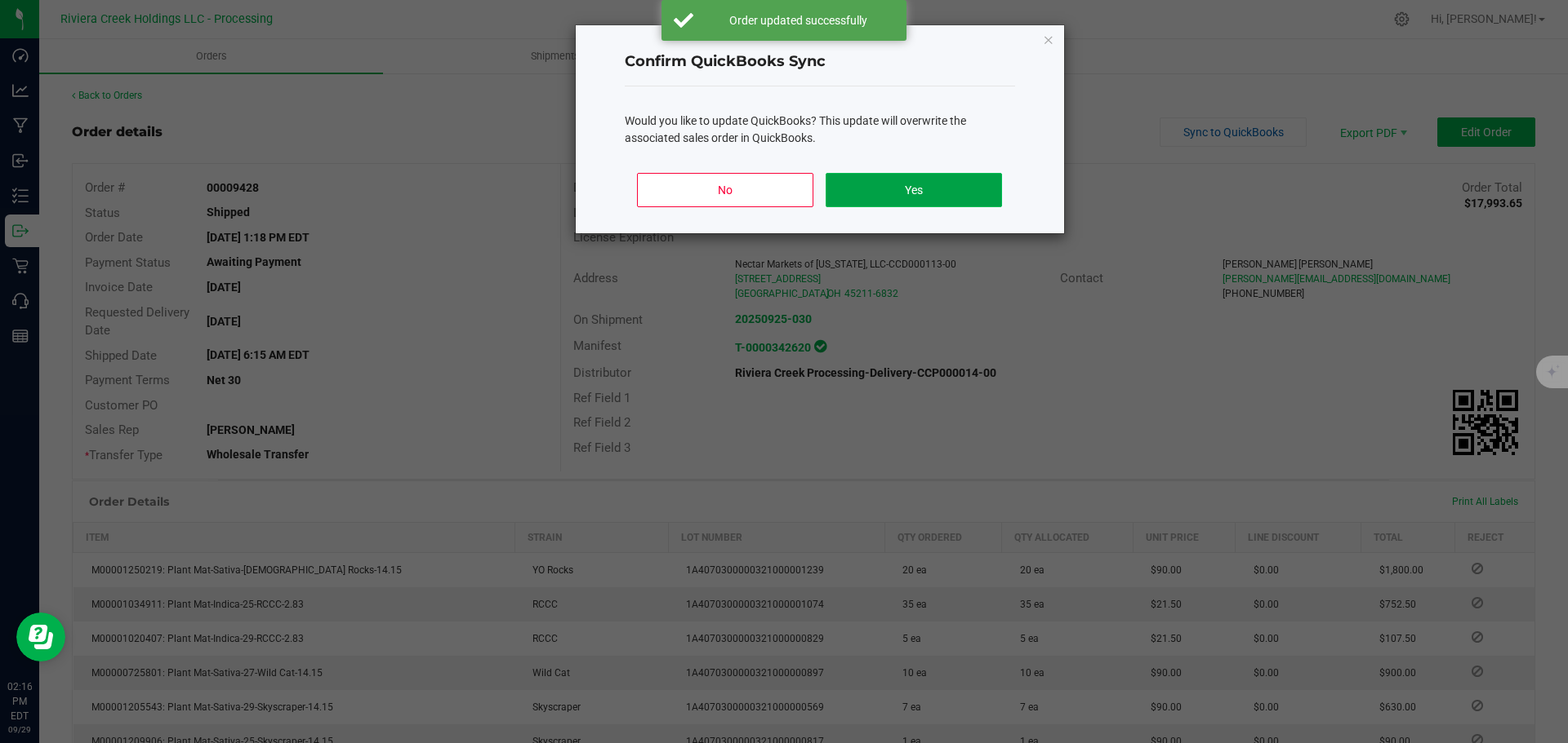
click at [860, 190] on button "Yes" at bounding box center [914, 190] width 176 height 34
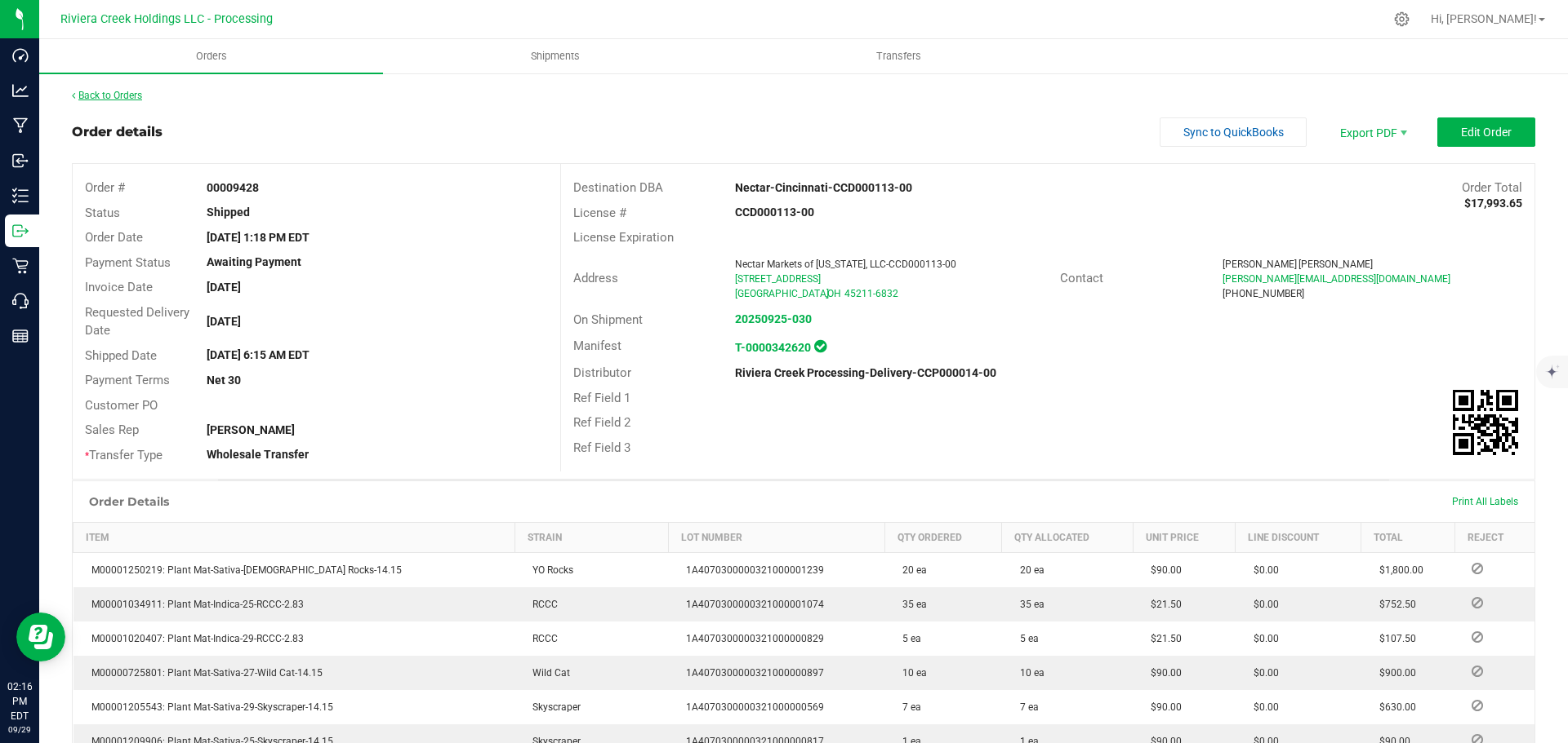
click at [127, 93] on link "Back to Orders" at bounding box center [107, 95] width 70 height 11
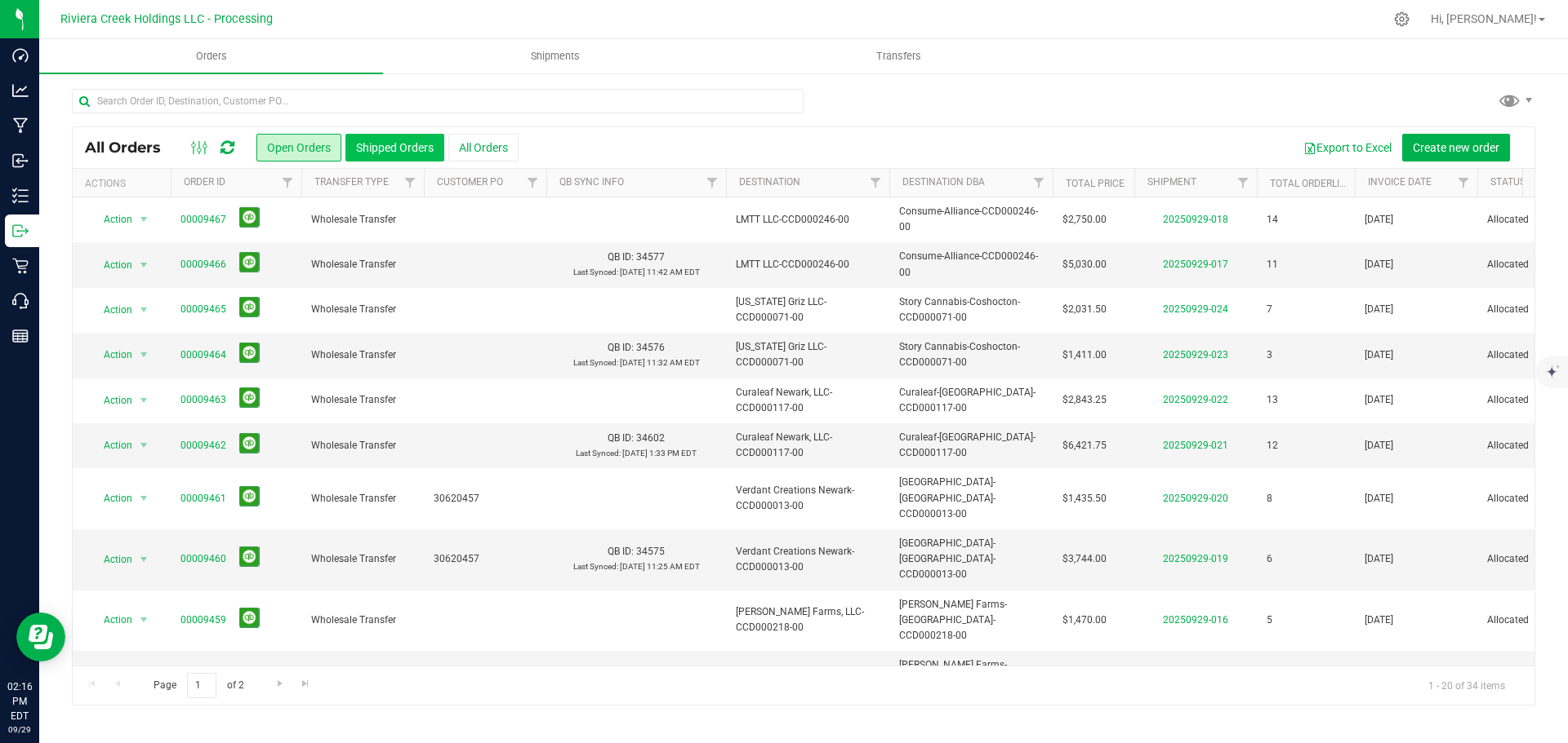
click at [392, 147] on button "Shipped Orders" at bounding box center [394, 147] width 98 height 27
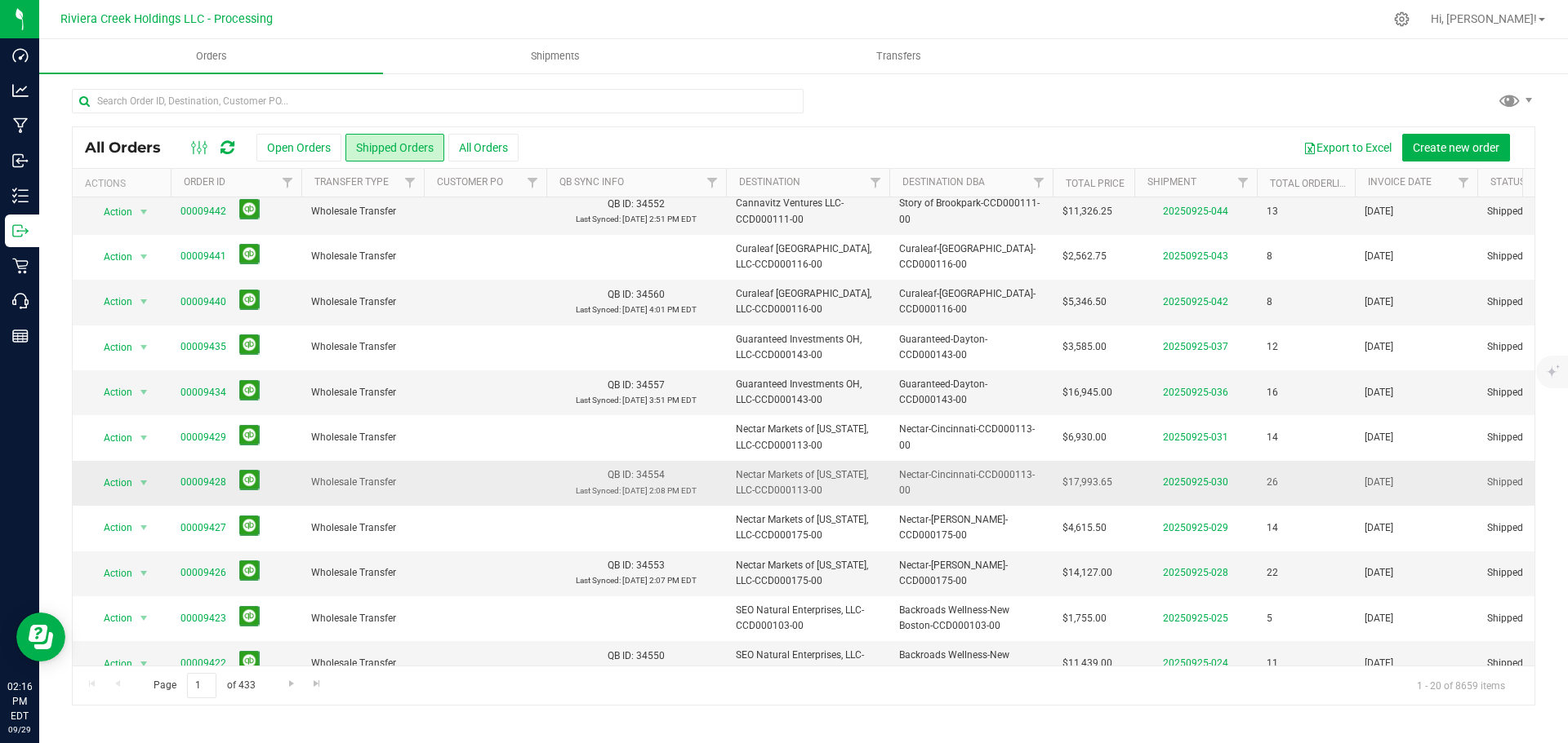
scroll to position [81, 0]
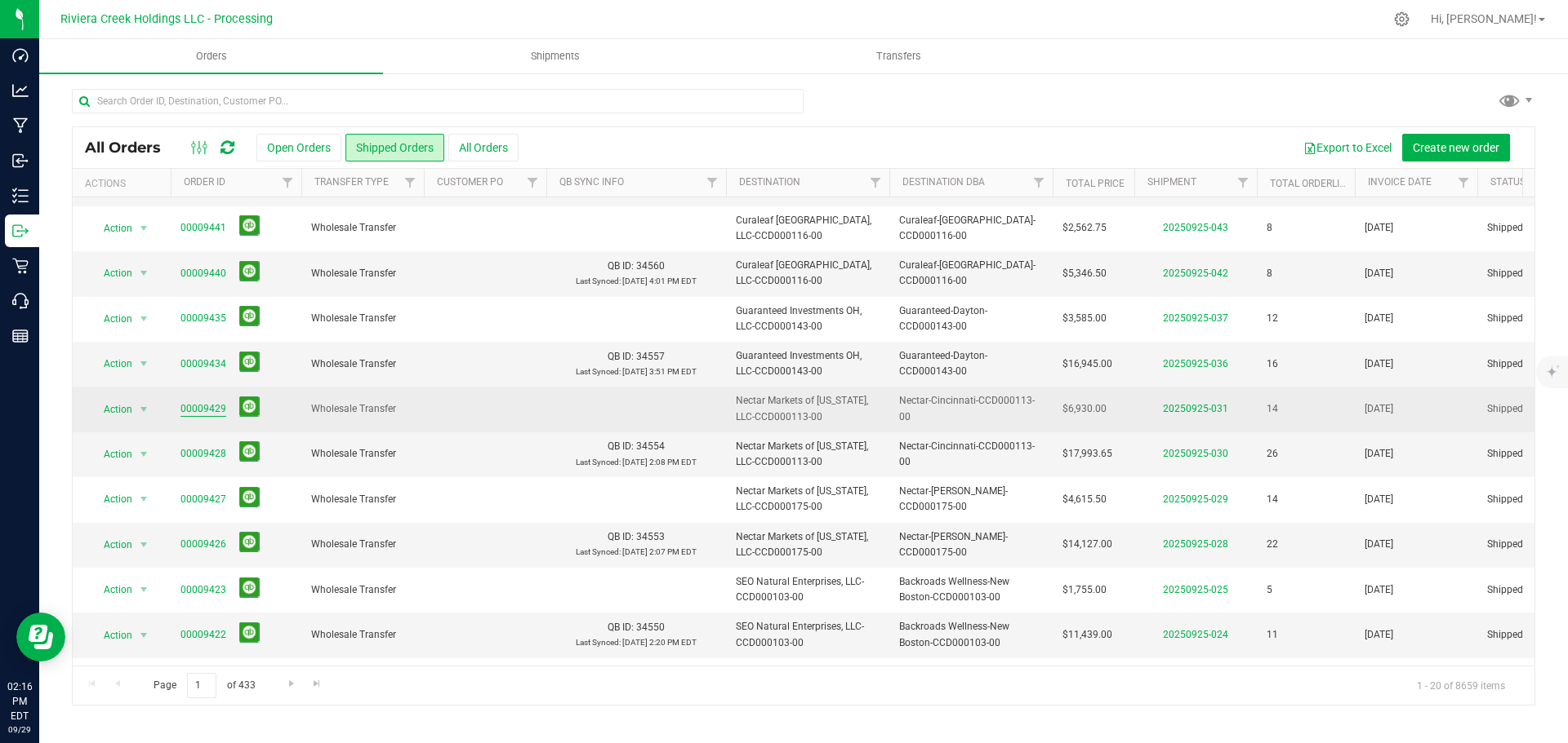
click at [192, 408] on link "00009429" at bounding box center [203, 409] width 45 height 15
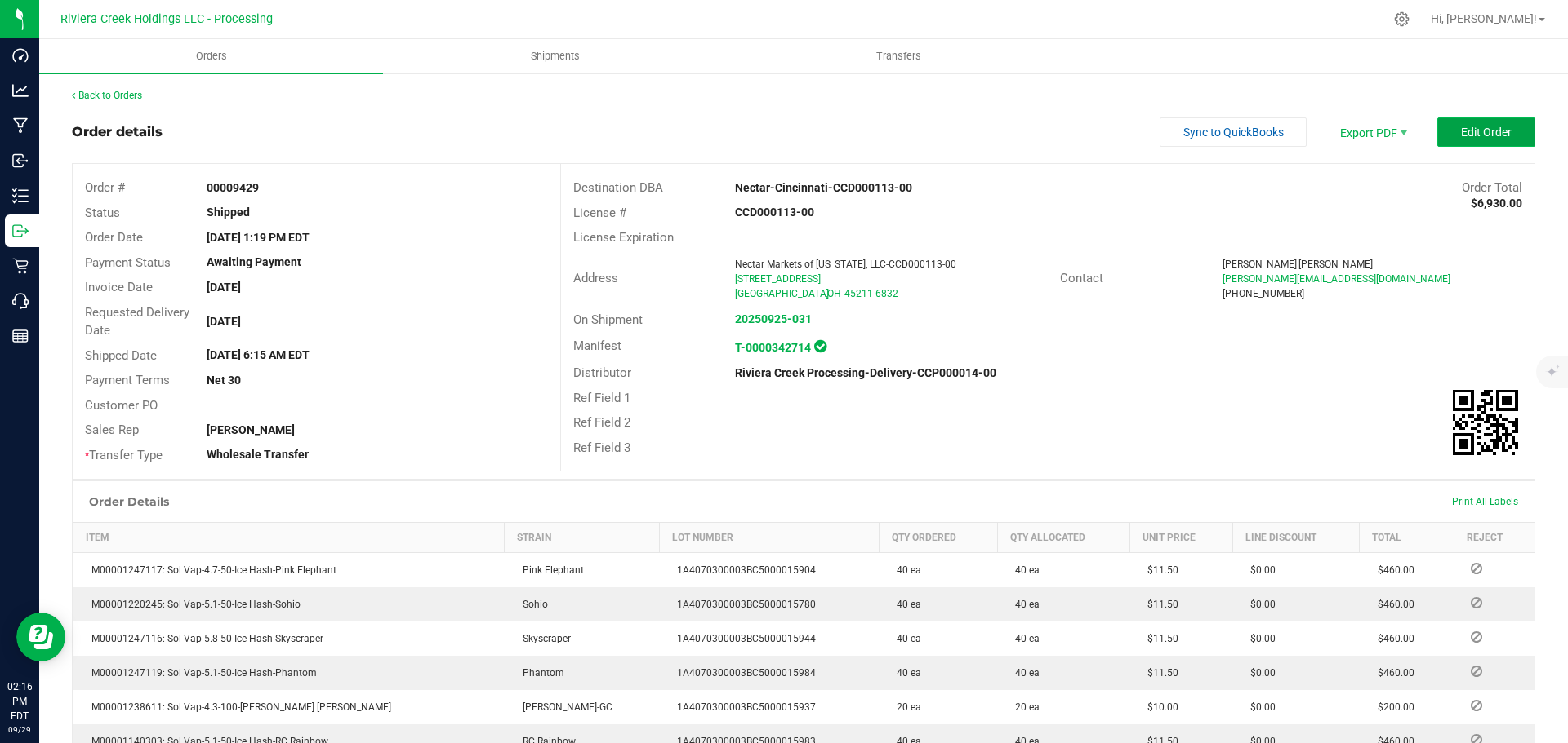
click at [1460, 126] on span "Edit Order" at bounding box center [1486, 132] width 51 height 13
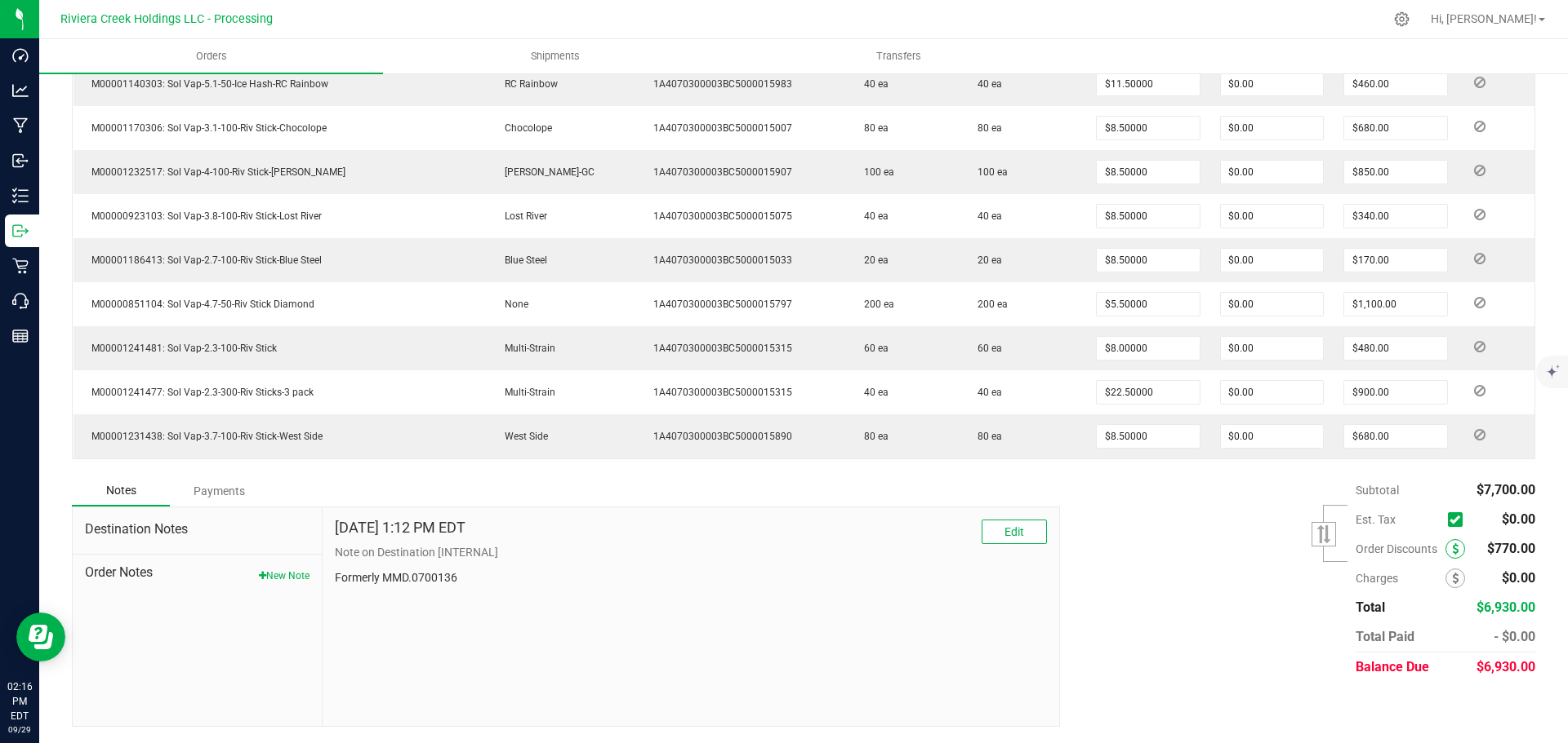
click at [1452, 552] on icon at bounding box center [1455, 549] width 7 height 11
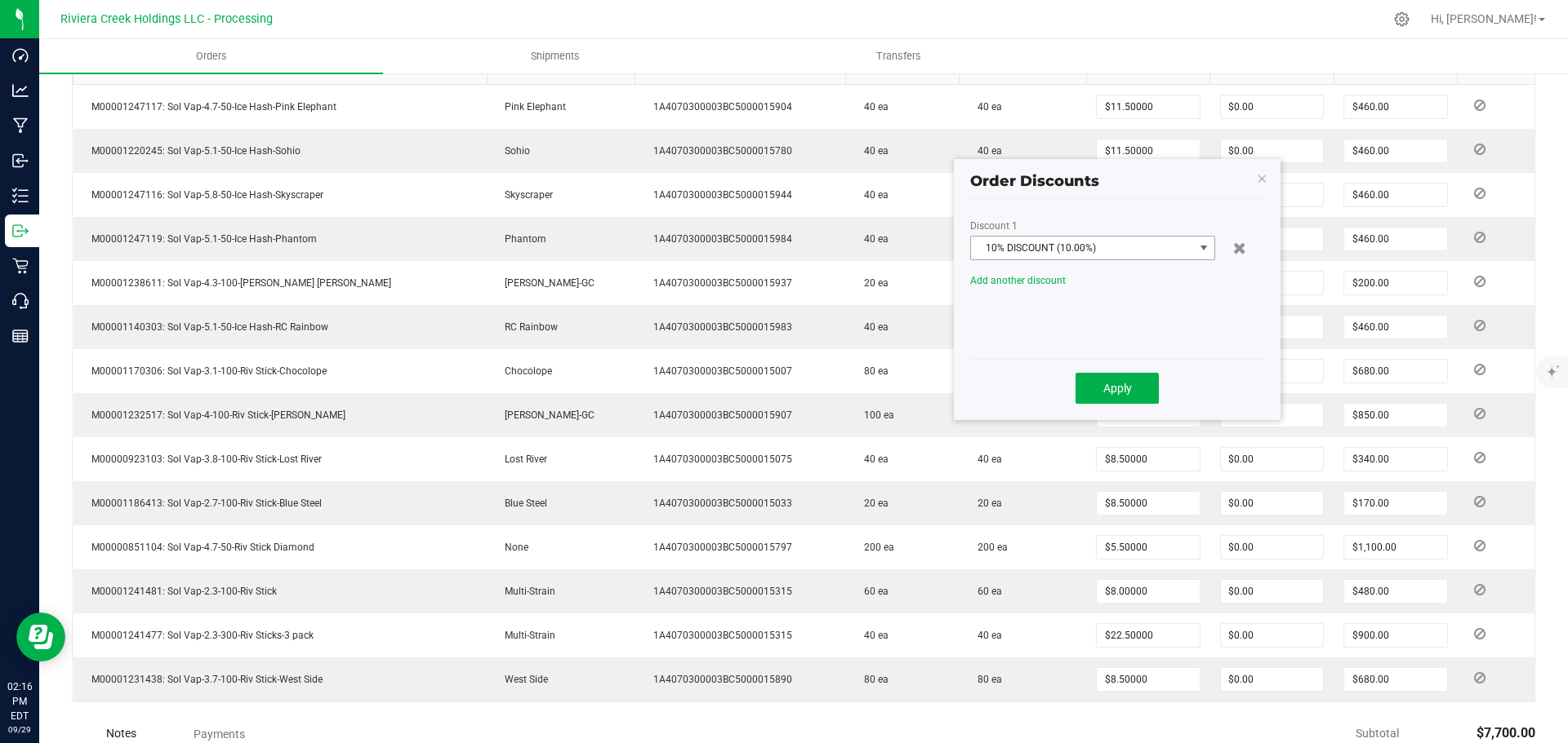
scroll to position [499, 0]
click at [1183, 252] on span "10% DISCOUNT (10.00%)" at bounding box center [1082, 250] width 223 height 23
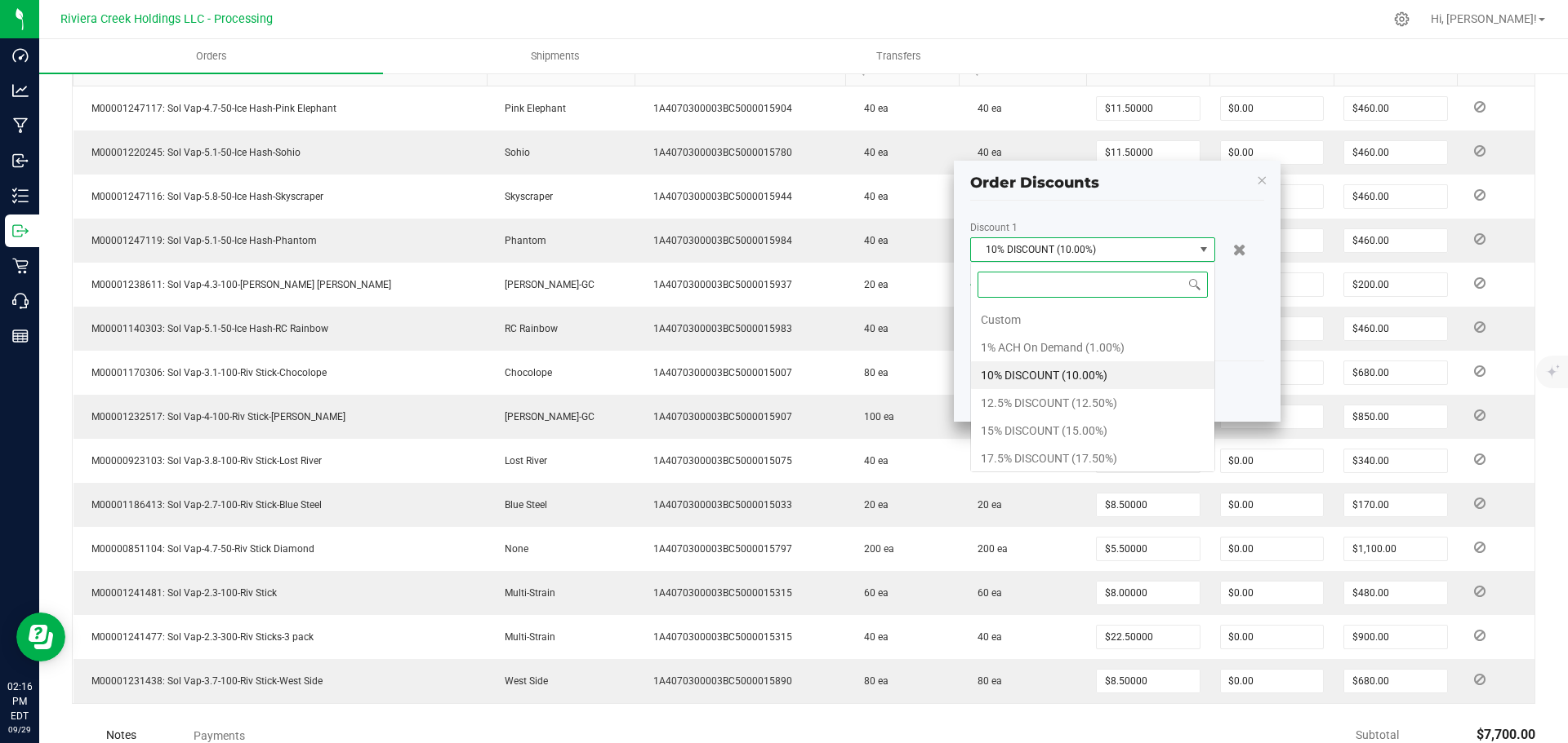
scroll to position [25, 245]
click at [1001, 427] on li "15% DISCOUNT (15.00%)" at bounding box center [1091, 430] width 243 height 27
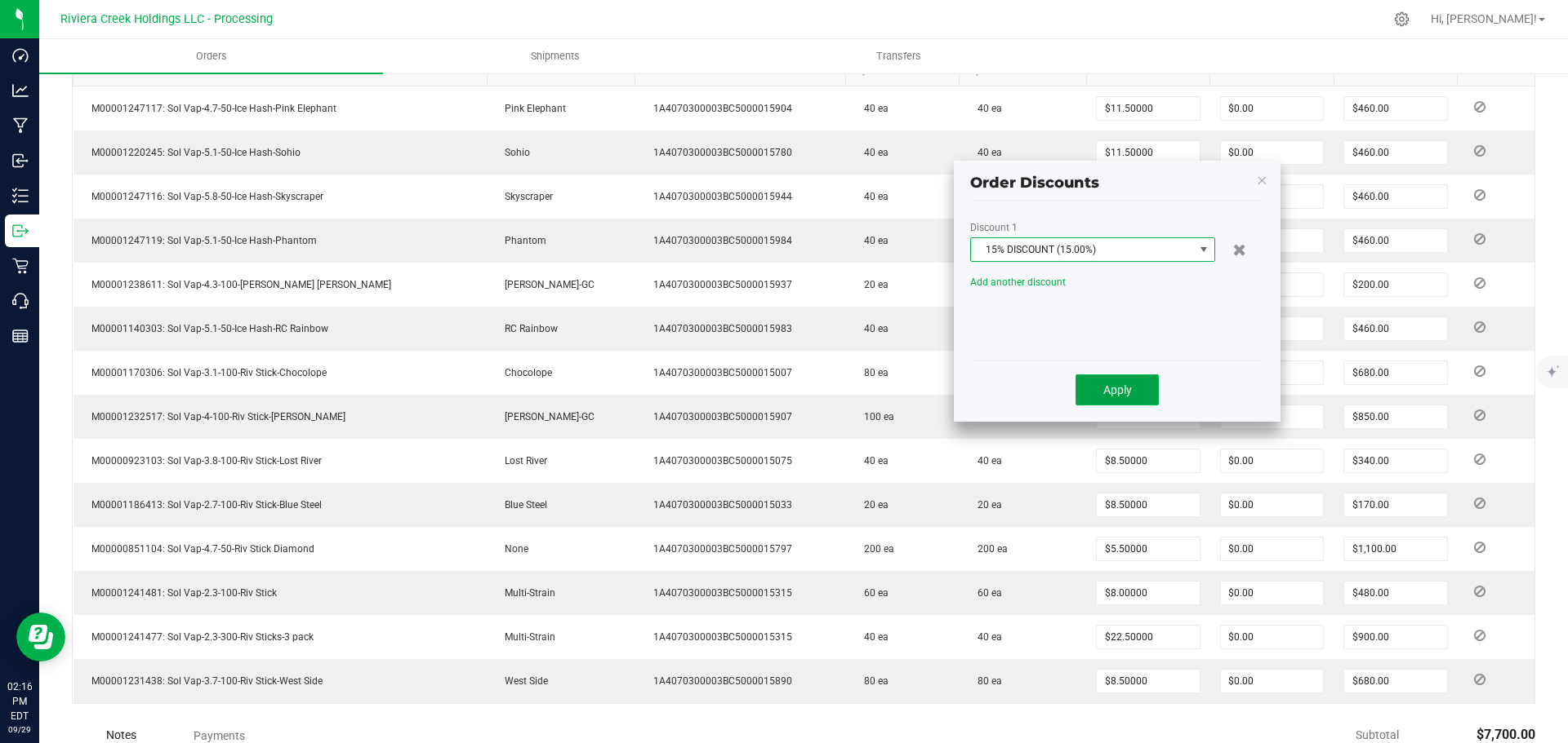
click at [1105, 387] on span "Apply" at bounding box center [1117, 390] width 28 height 13
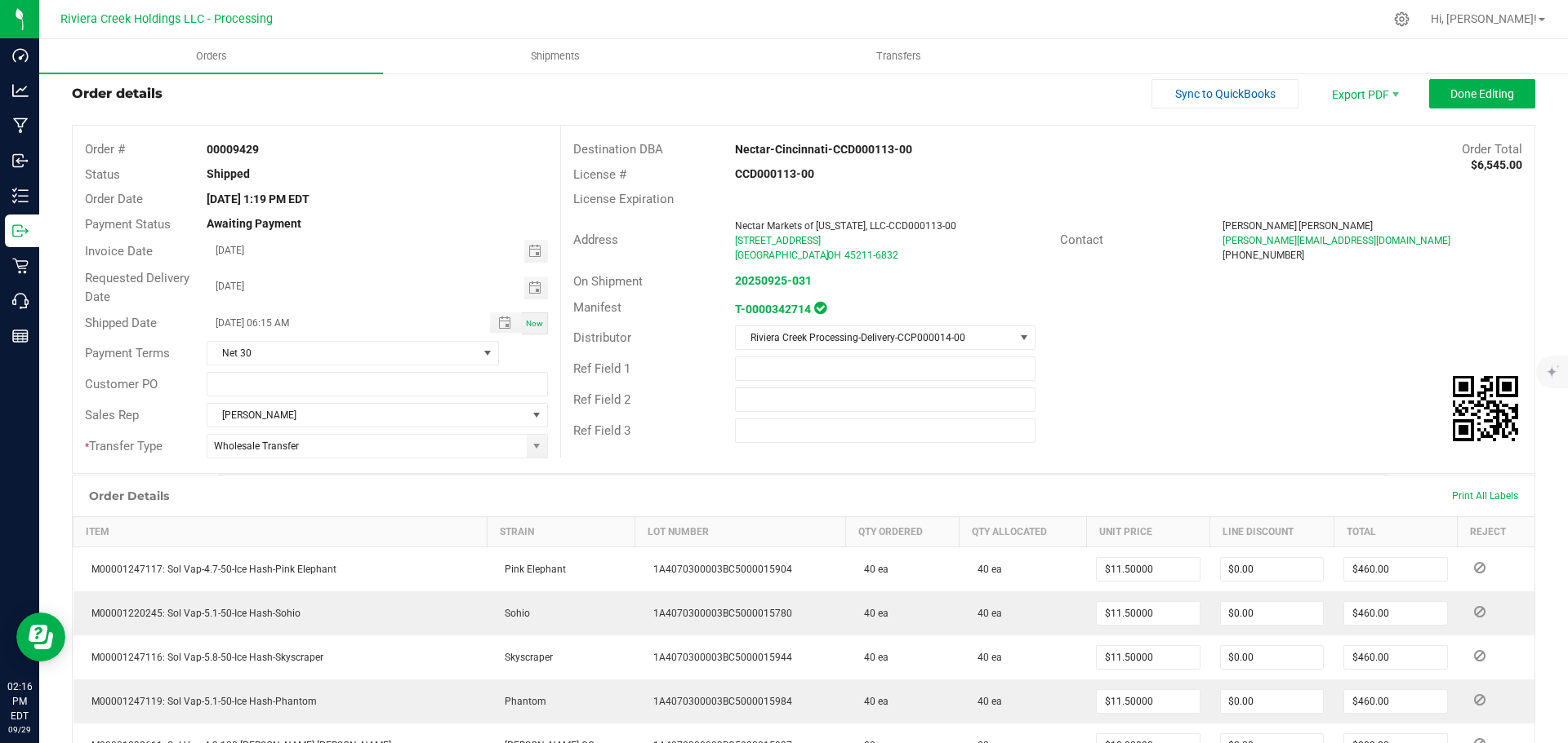
scroll to position [0, 0]
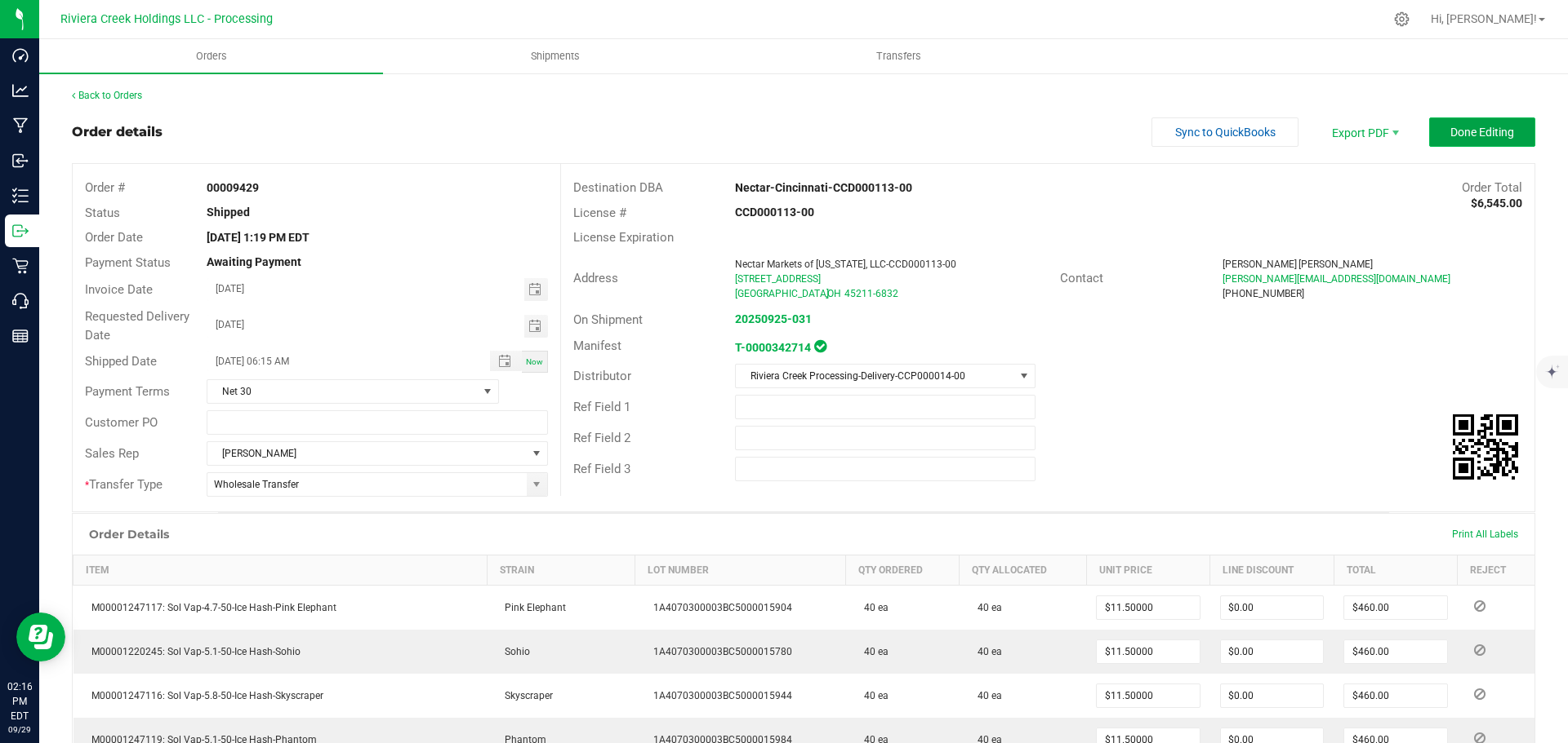
click at [1455, 122] on button "Done Editing" at bounding box center [1482, 131] width 106 height 29
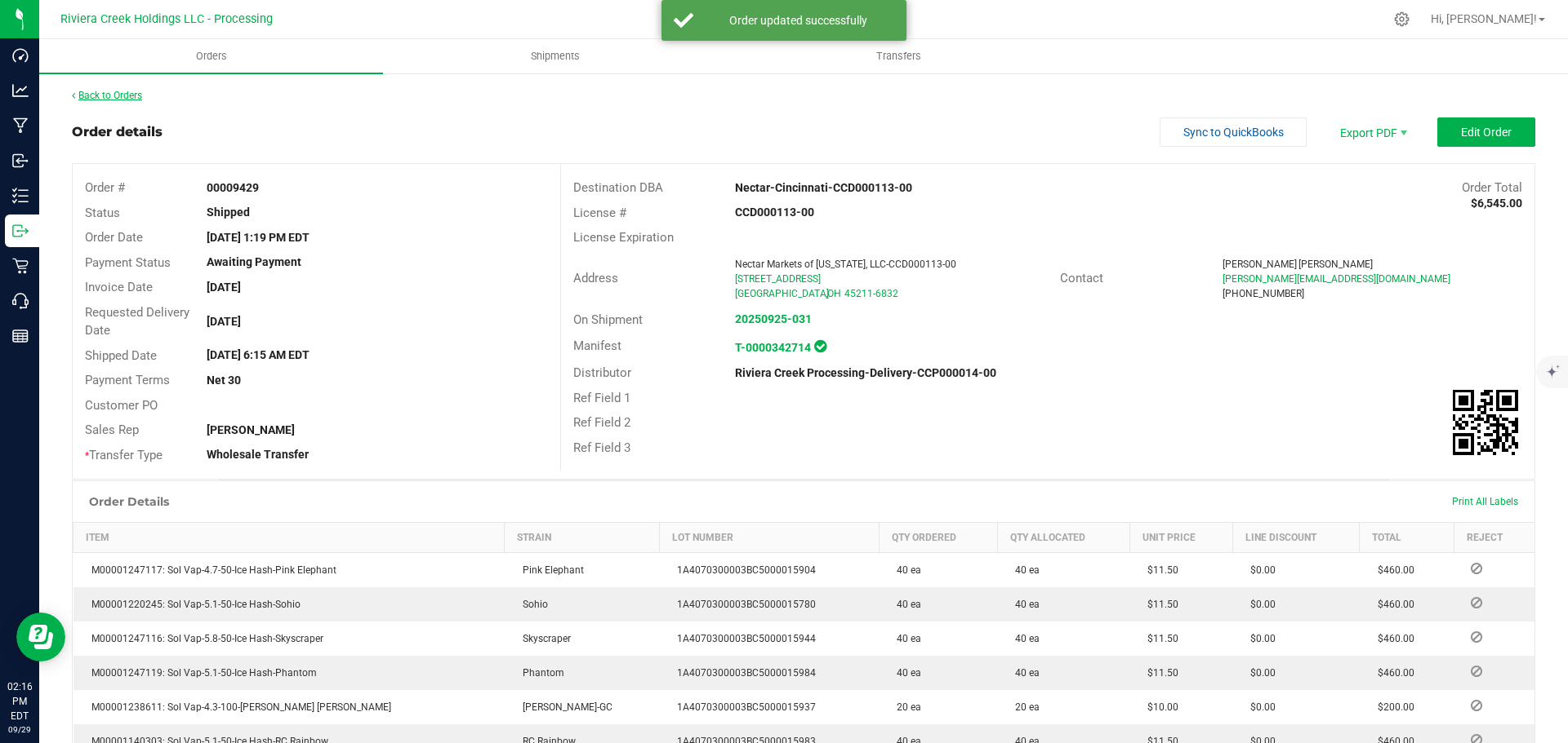
click at [112, 93] on link "Back to Orders" at bounding box center [107, 95] width 70 height 11
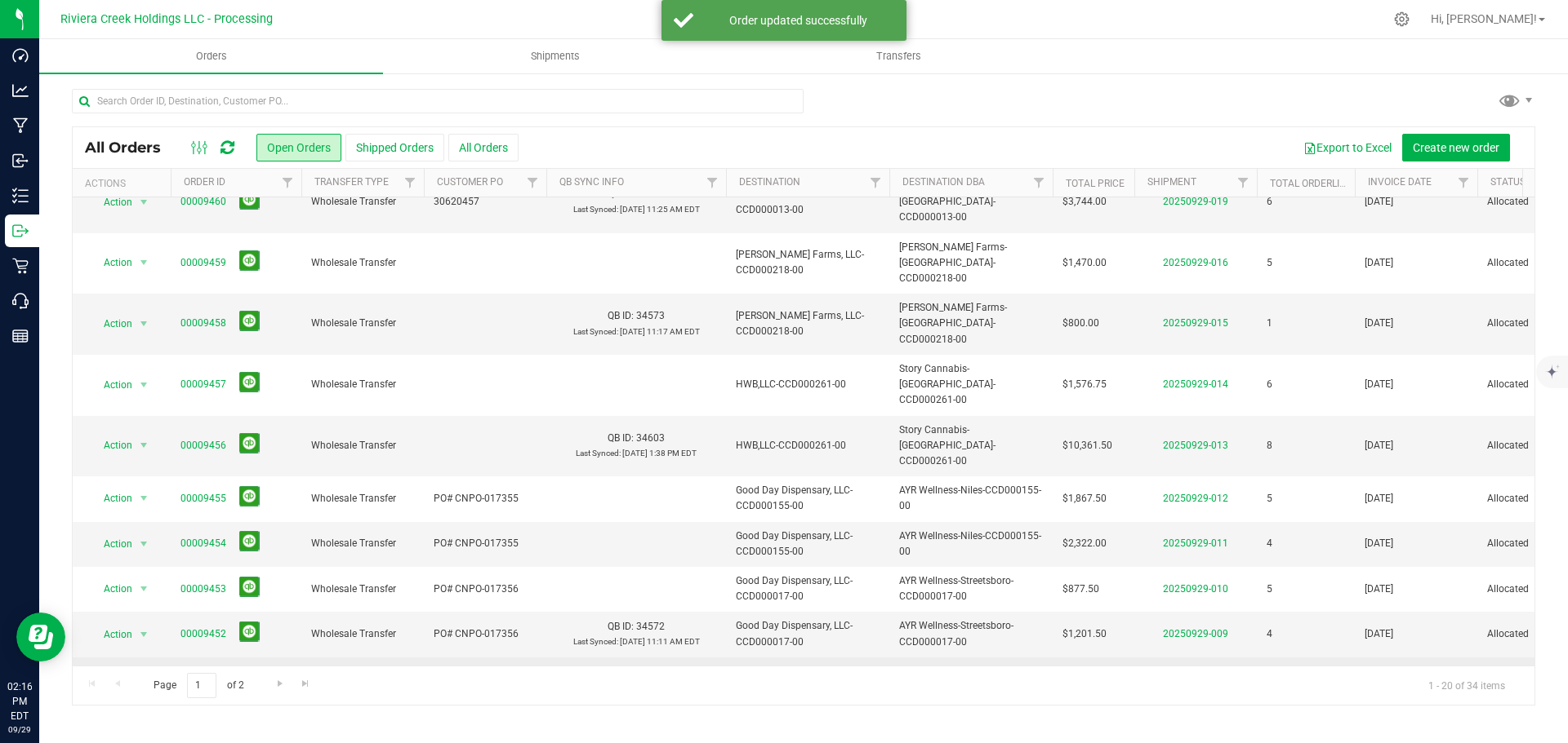
scroll to position [479, 0]
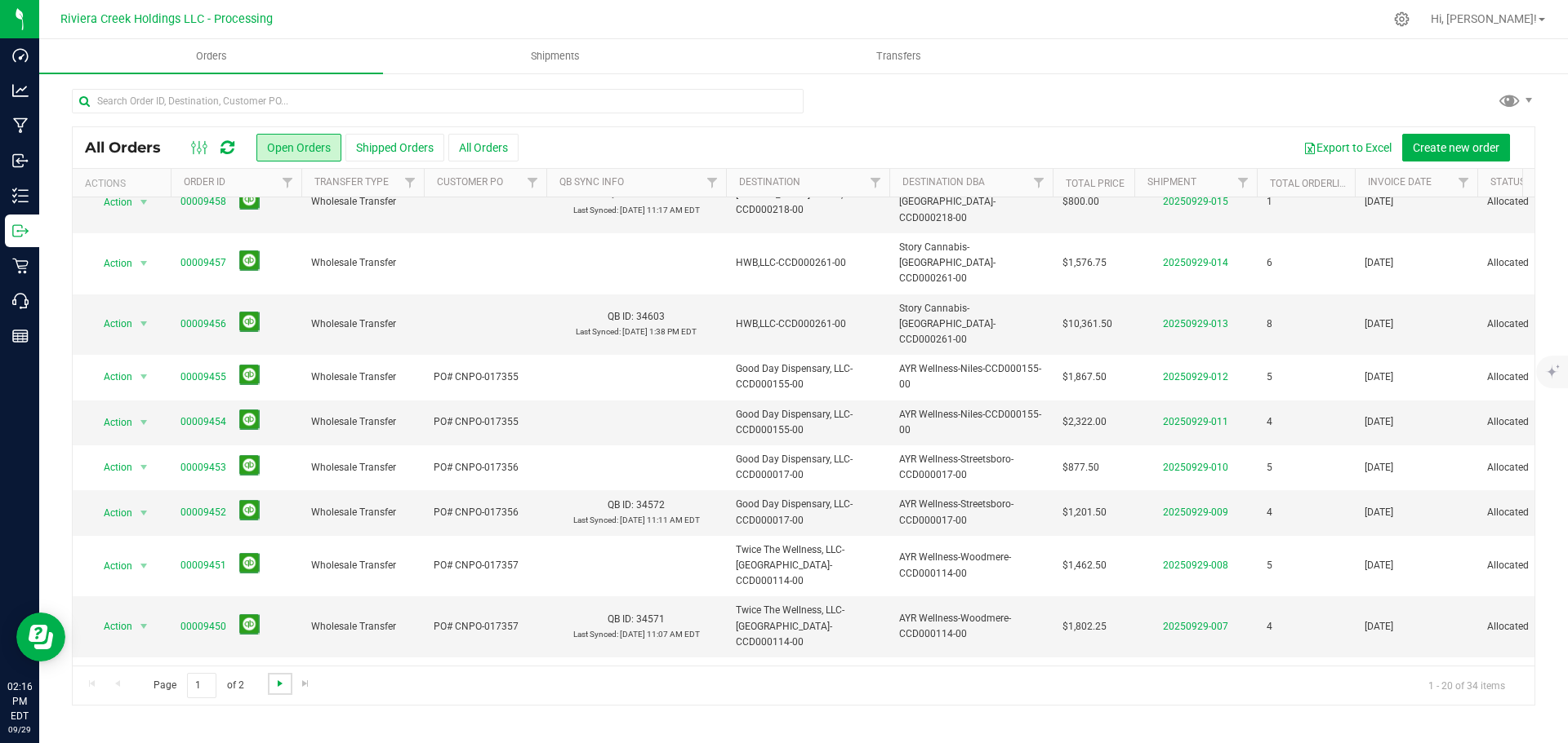
click at [275, 681] on span "Go to the next page" at bounding box center [280, 684] width 13 height 13
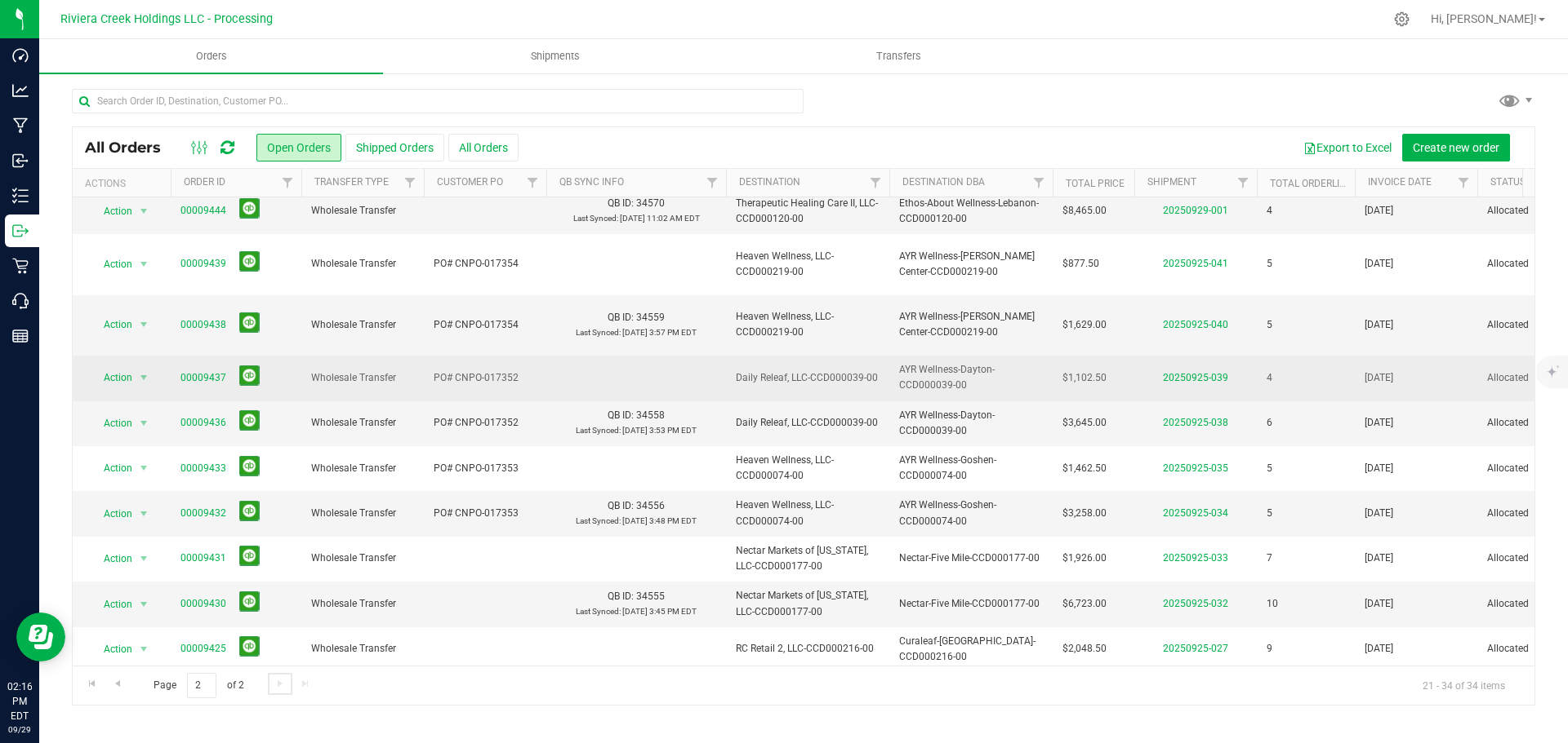
scroll to position [176, 0]
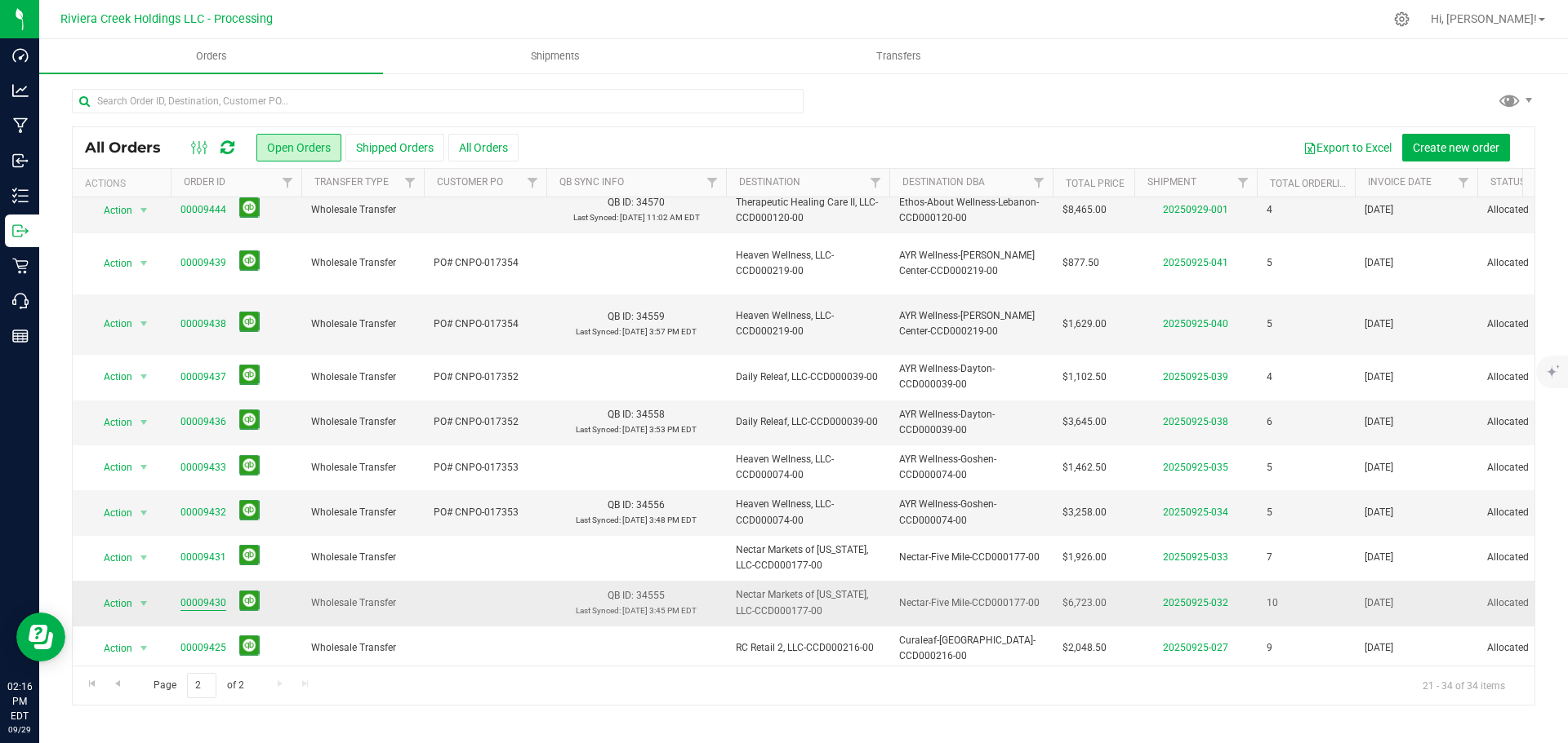
click at [200, 596] on link "00009430" at bounding box center [203, 603] width 45 height 15
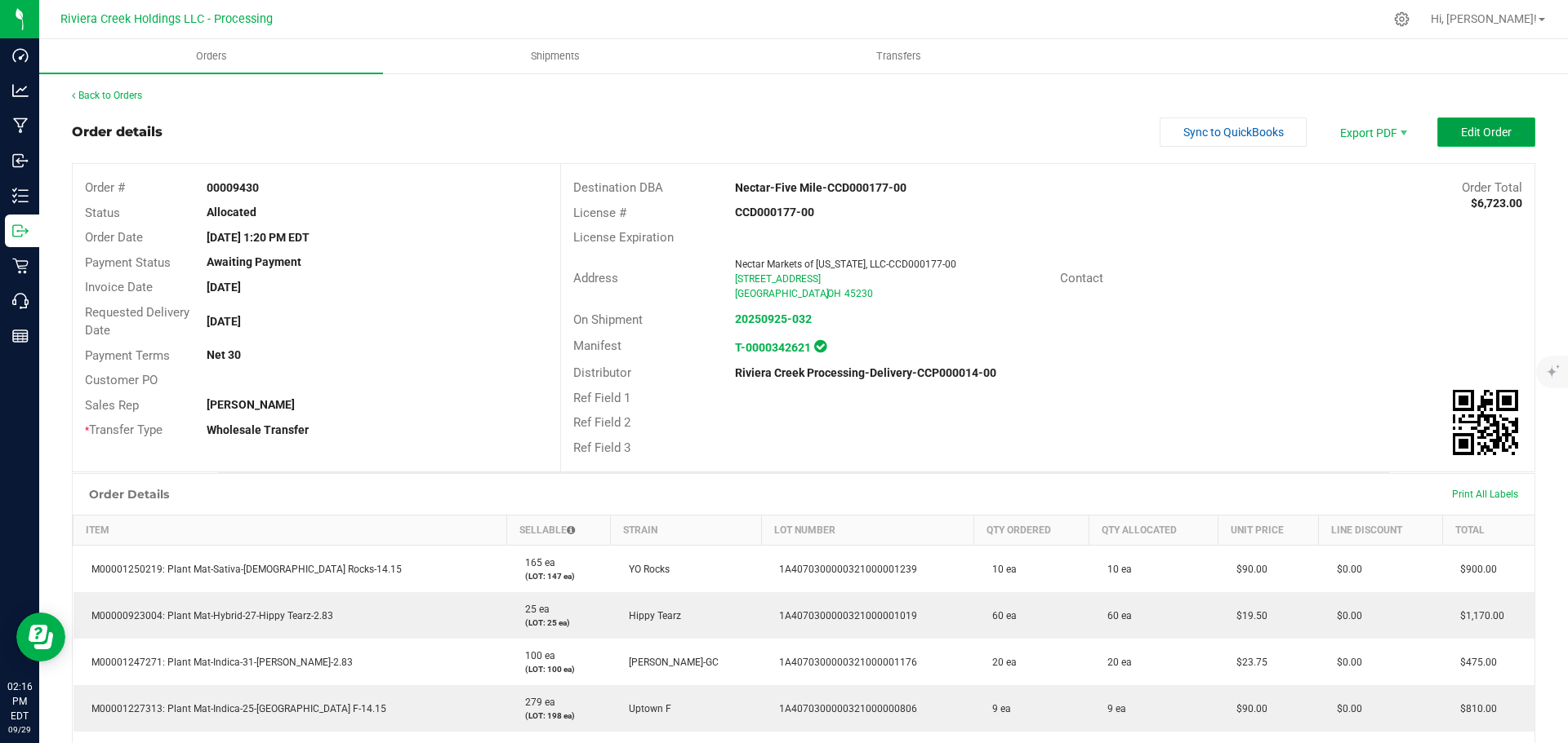
click at [1460, 131] on span "Edit Order" at bounding box center [1486, 132] width 51 height 13
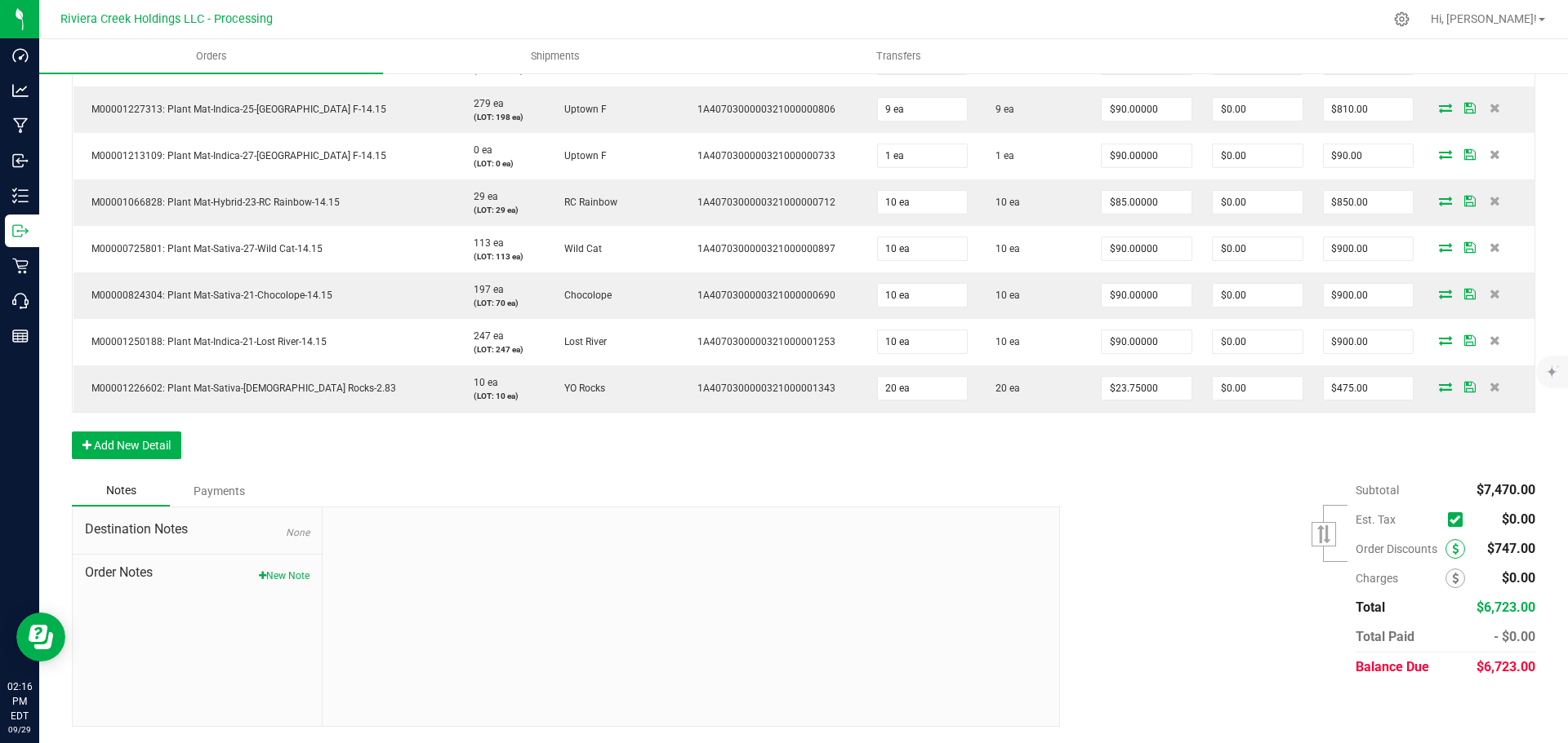
click at [1452, 546] on icon at bounding box center [1455, 549] width 7 height 11
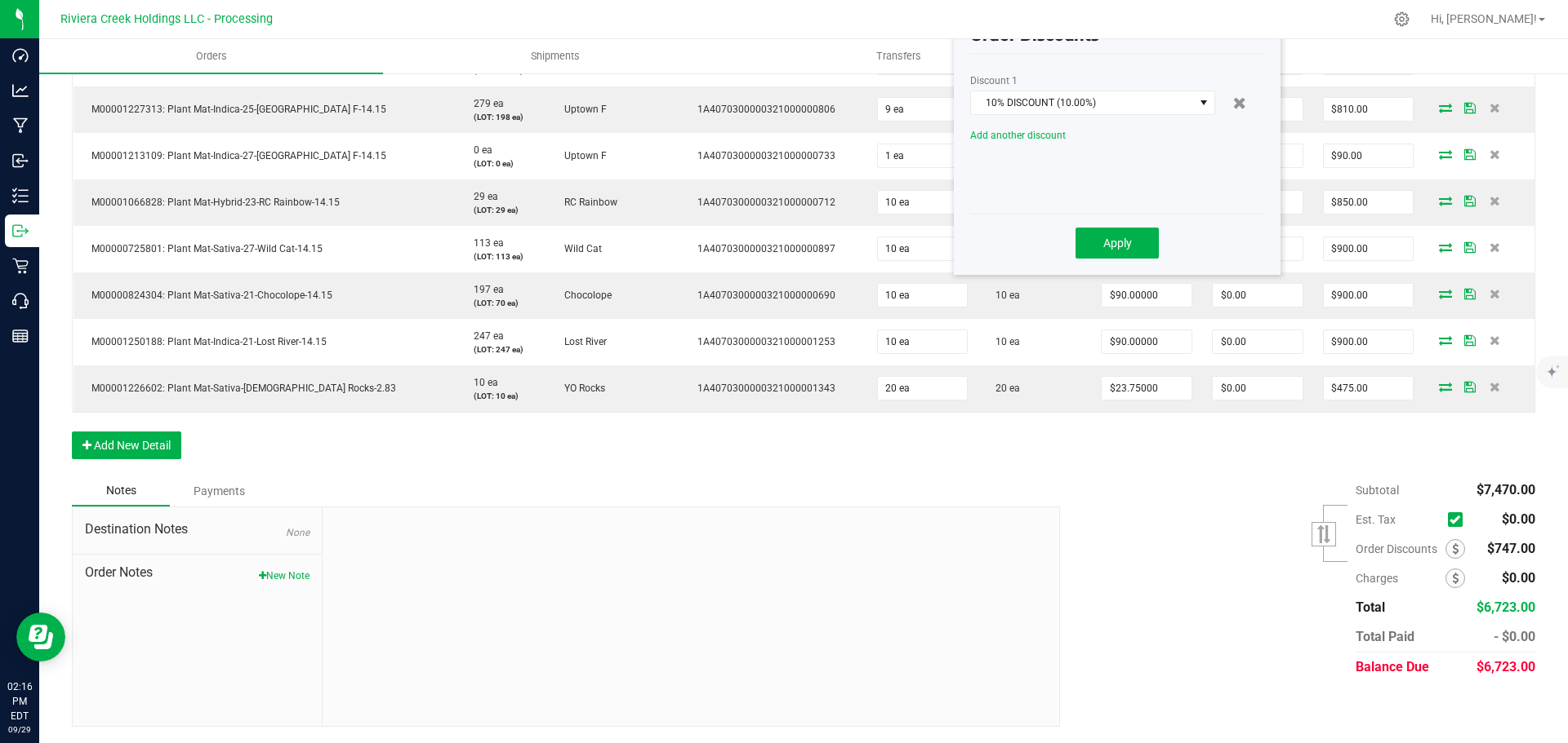
scroll to position [647, 0]
click at [1054, 105] on span "10% DISCOUNT (10.00%)" at bounding box center [1082, 103] width 223 height 23
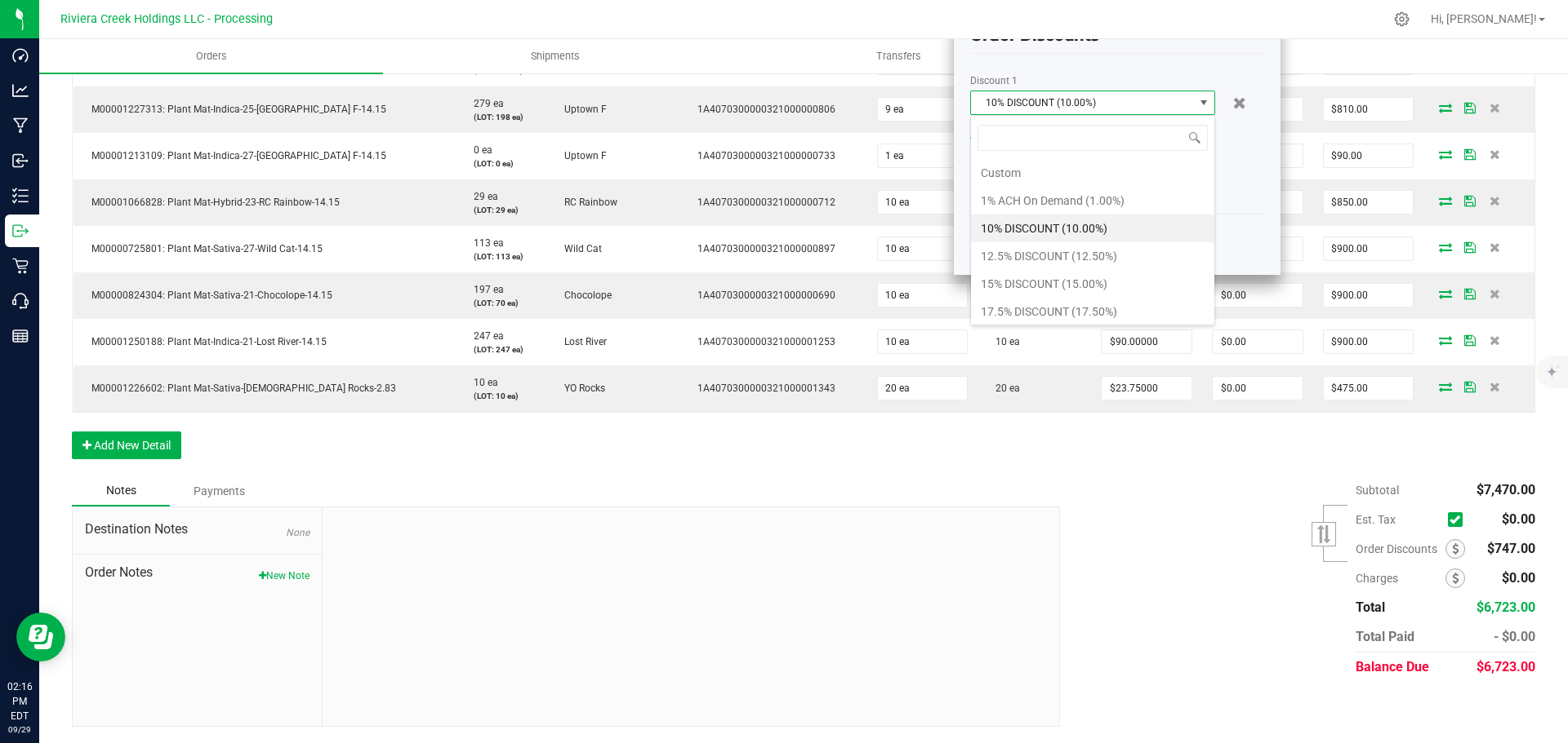
scroll to position [25, 245]
click at [1006, 277] on li "15% DISCOUNT (15.00%)" at bounding box center [1091, 284] width 243 height 27
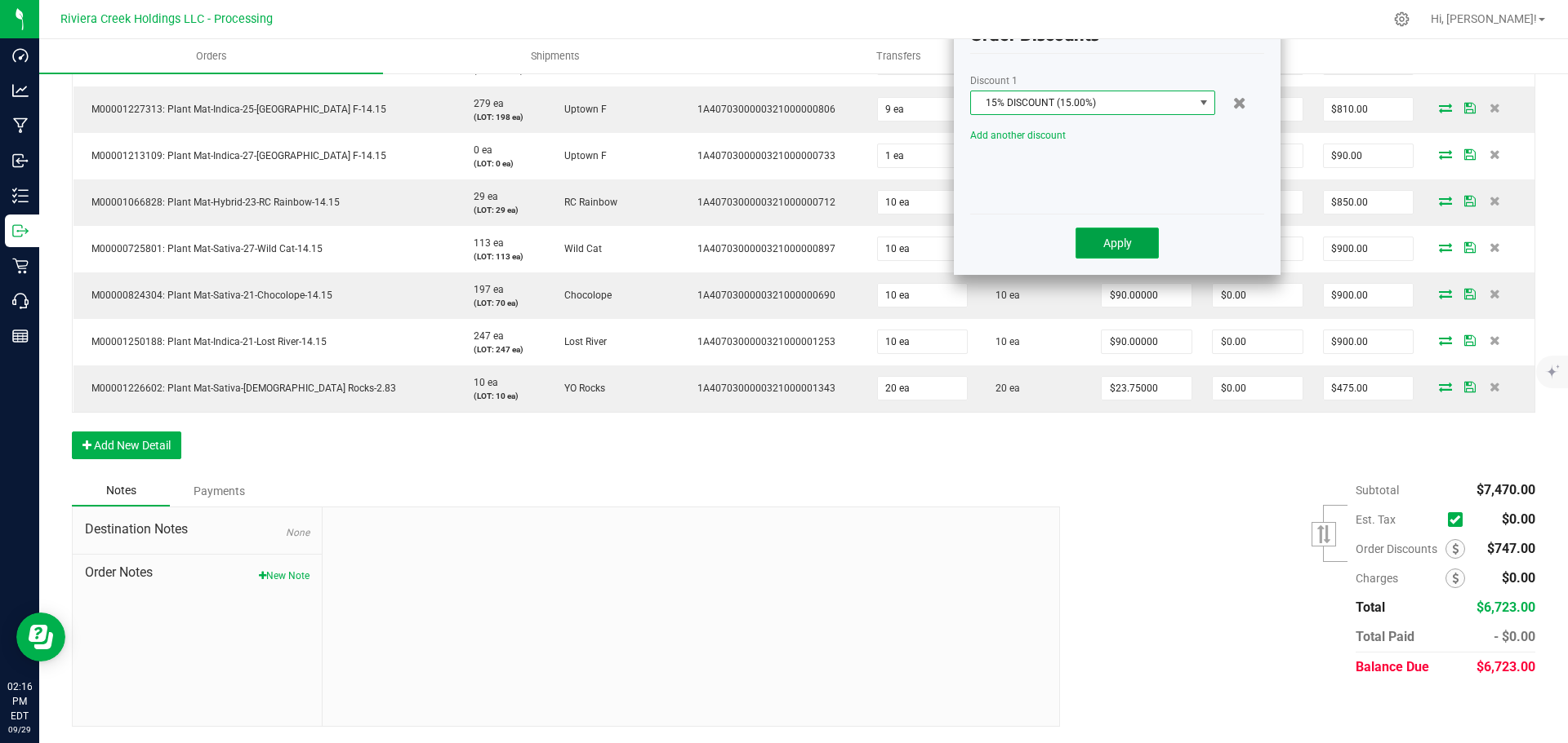
click at [1109, 243] on span "Apply" at bounding box center [1117, 243] width 28 height 13
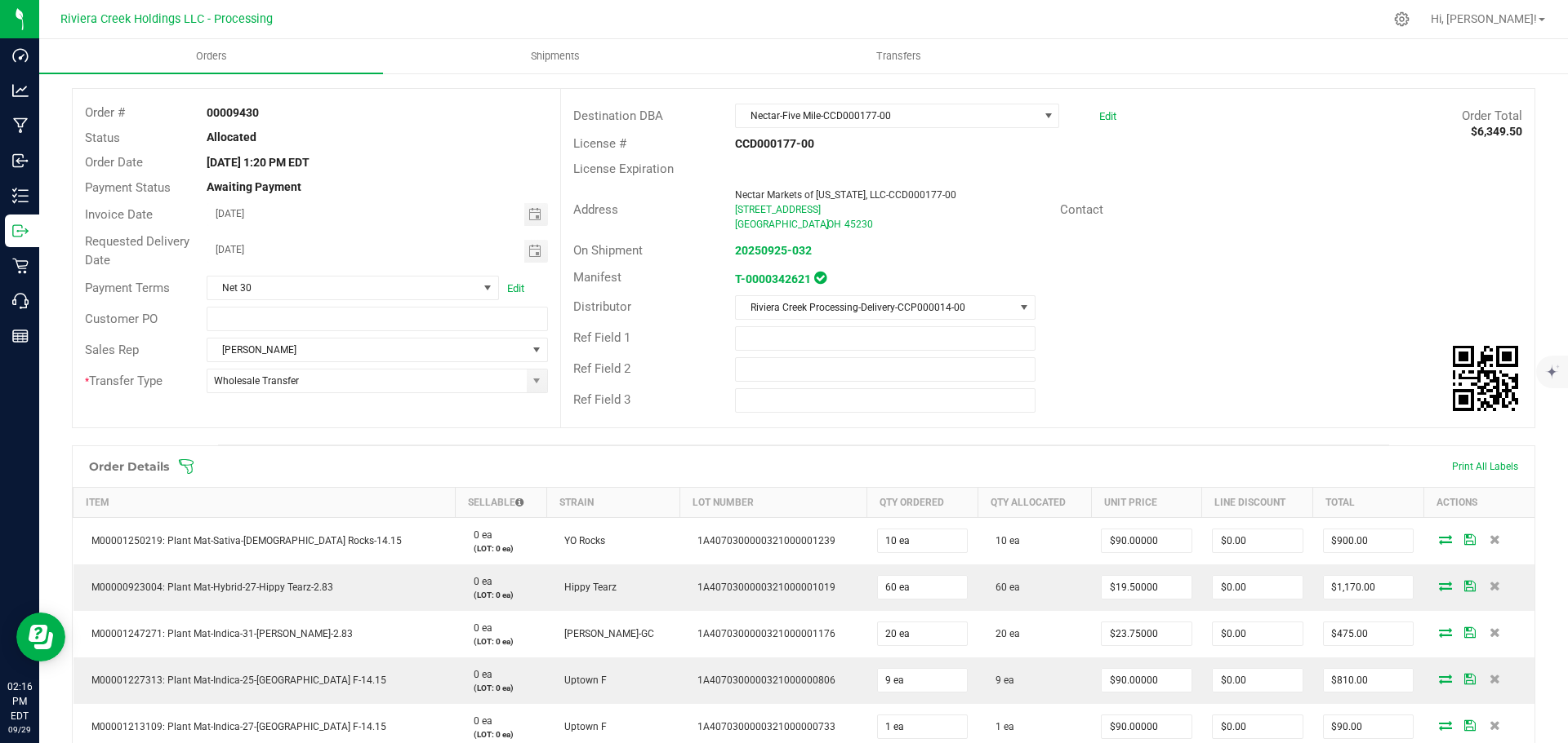
scroll to position [0, 0]
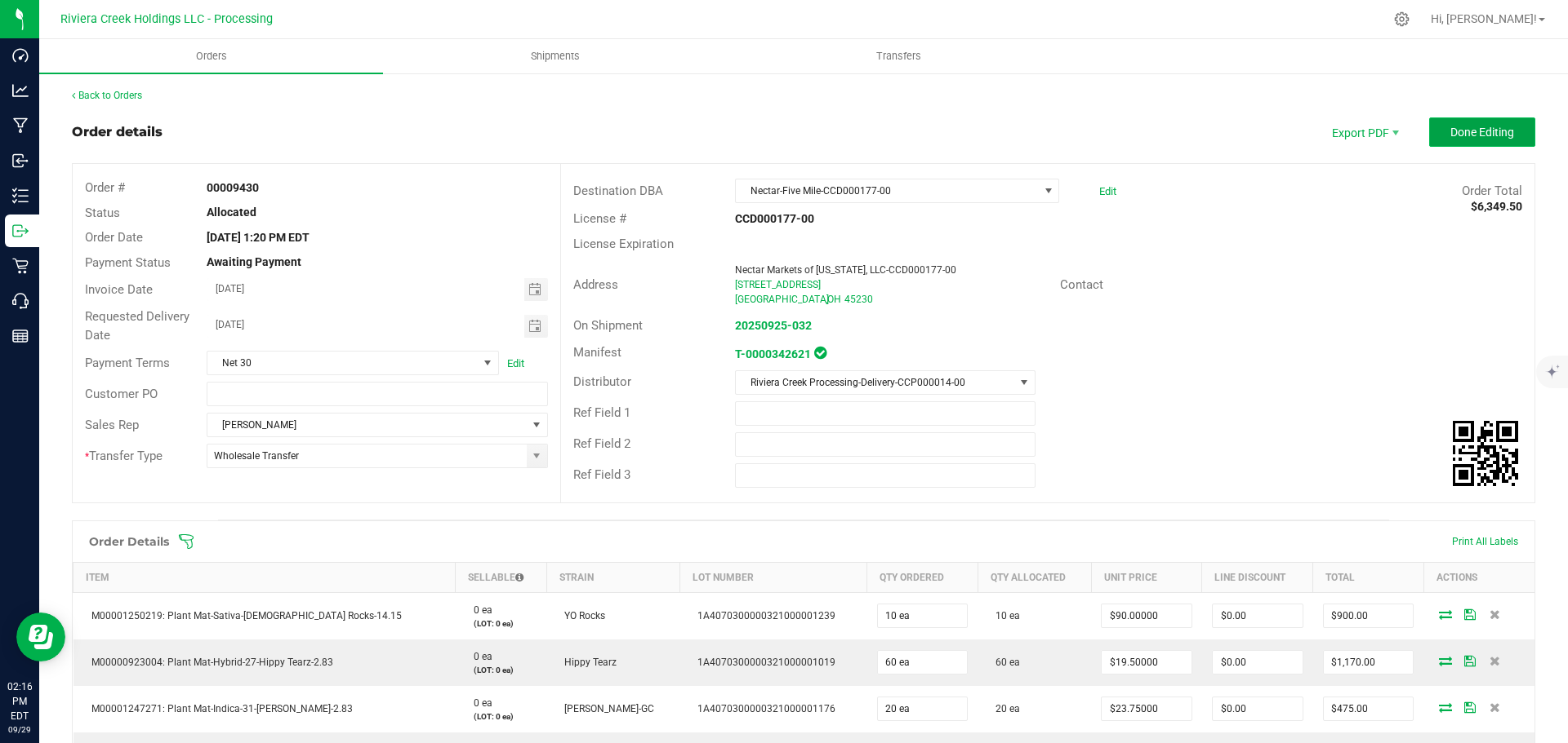
click at [1456, 136] on span "Done Editing" at bounding box center [1481, 132] width 63 height 13
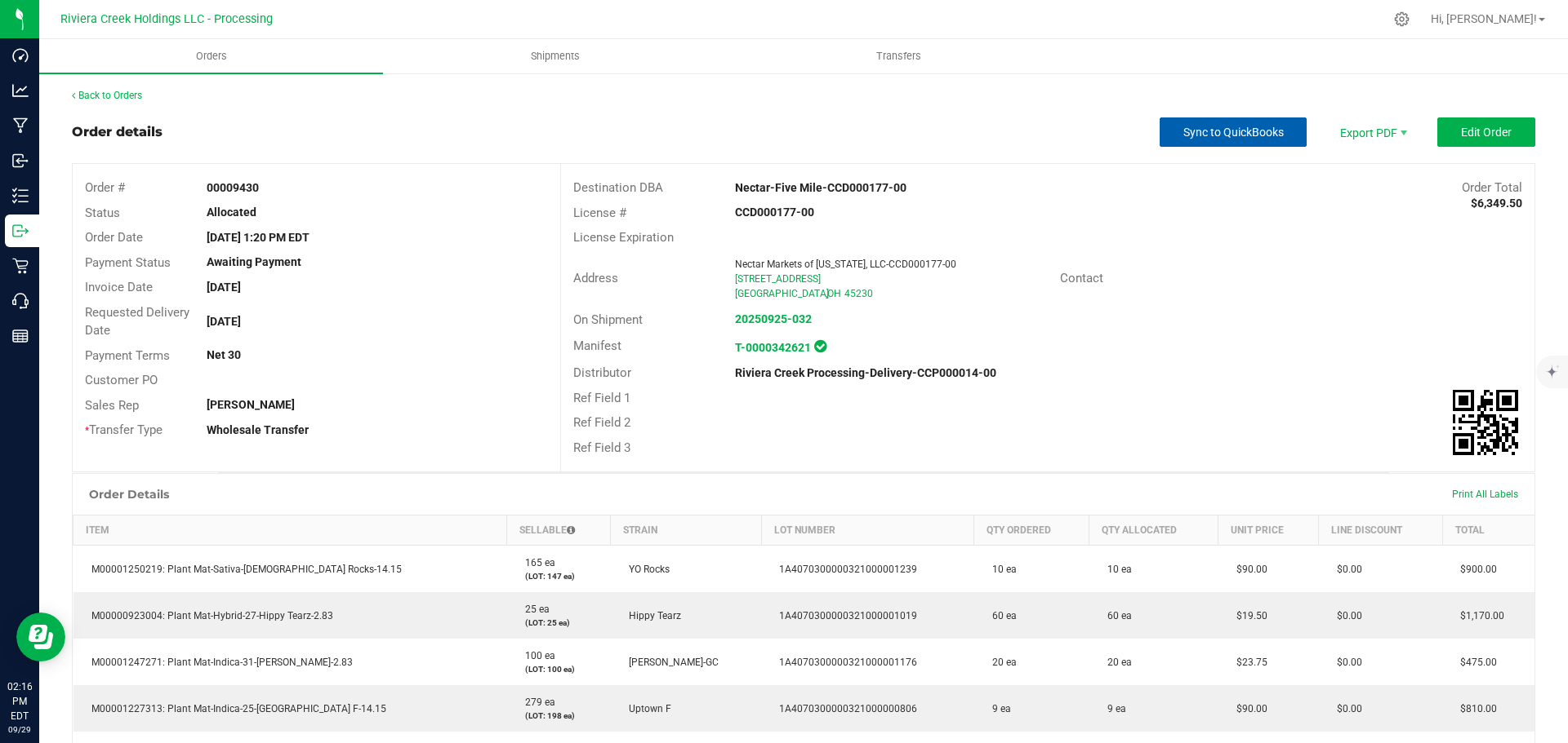
click at [1202, 134] on span "Sync to QuickBooks" at bounding box center [1233, 132] width 100 height 13
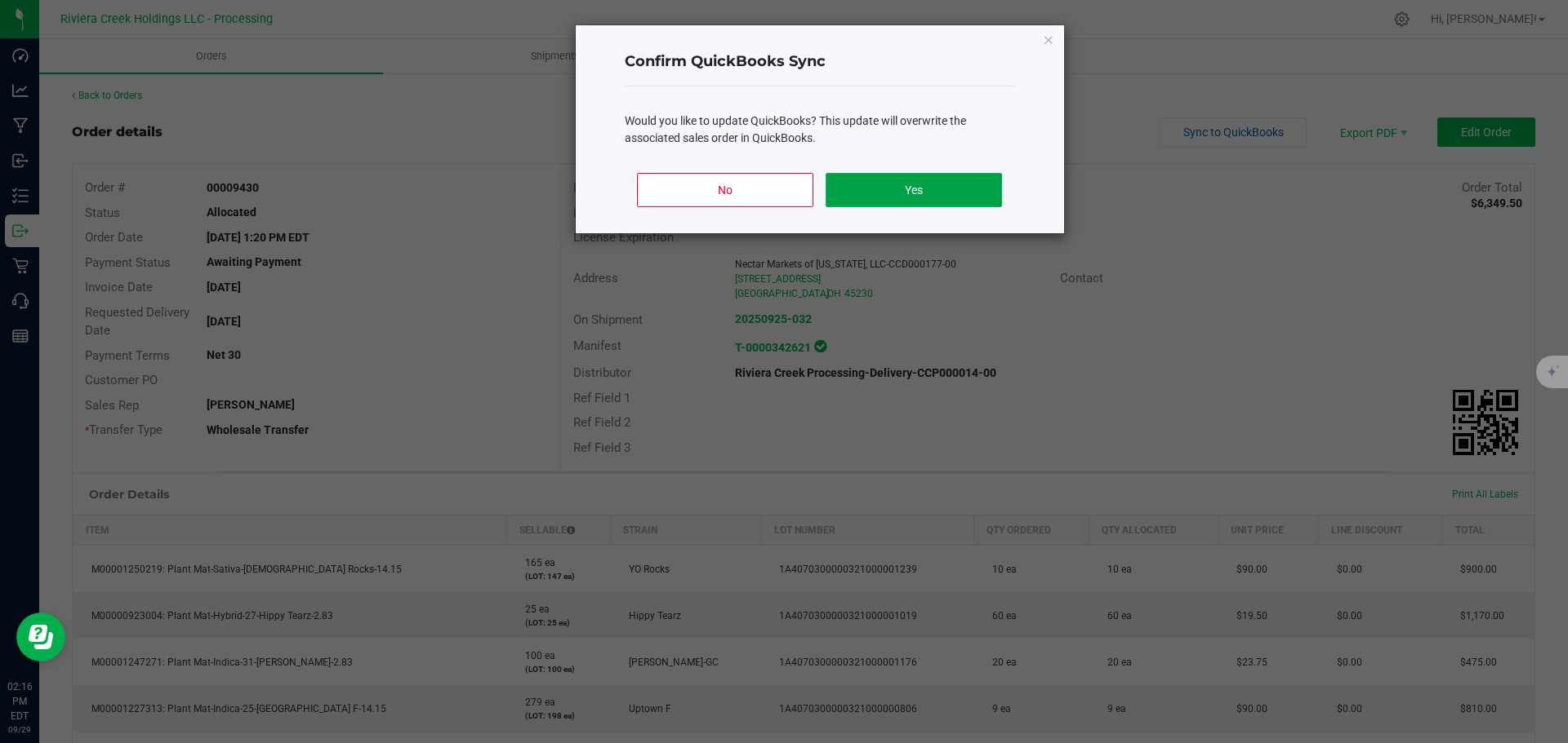
click at [923, 192] on button "Yes" at bounding box center [914, 190] width 176 height 34
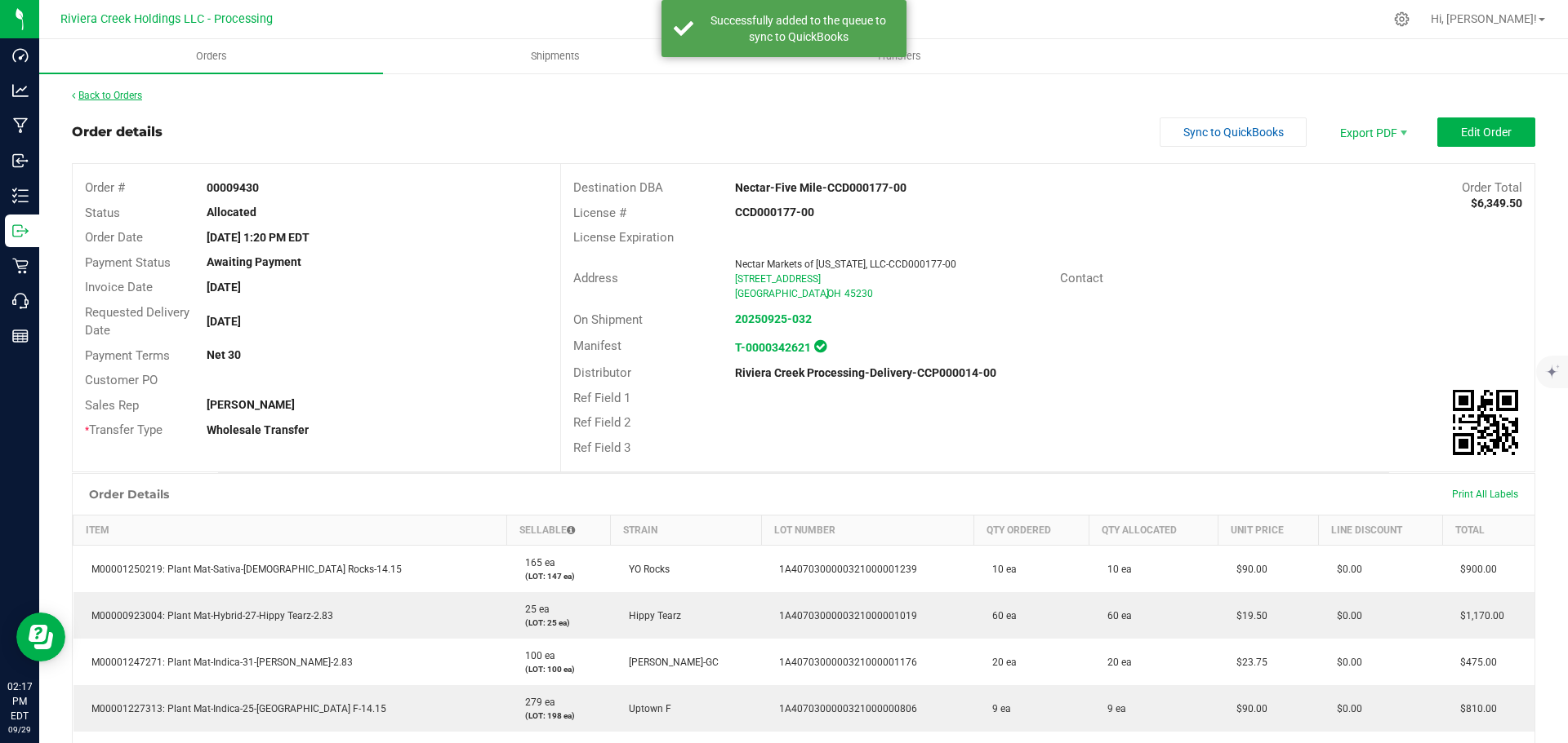
click at [99, 98] on link "Back to Orders" at bounding box center [107, 95] width 70 height 11
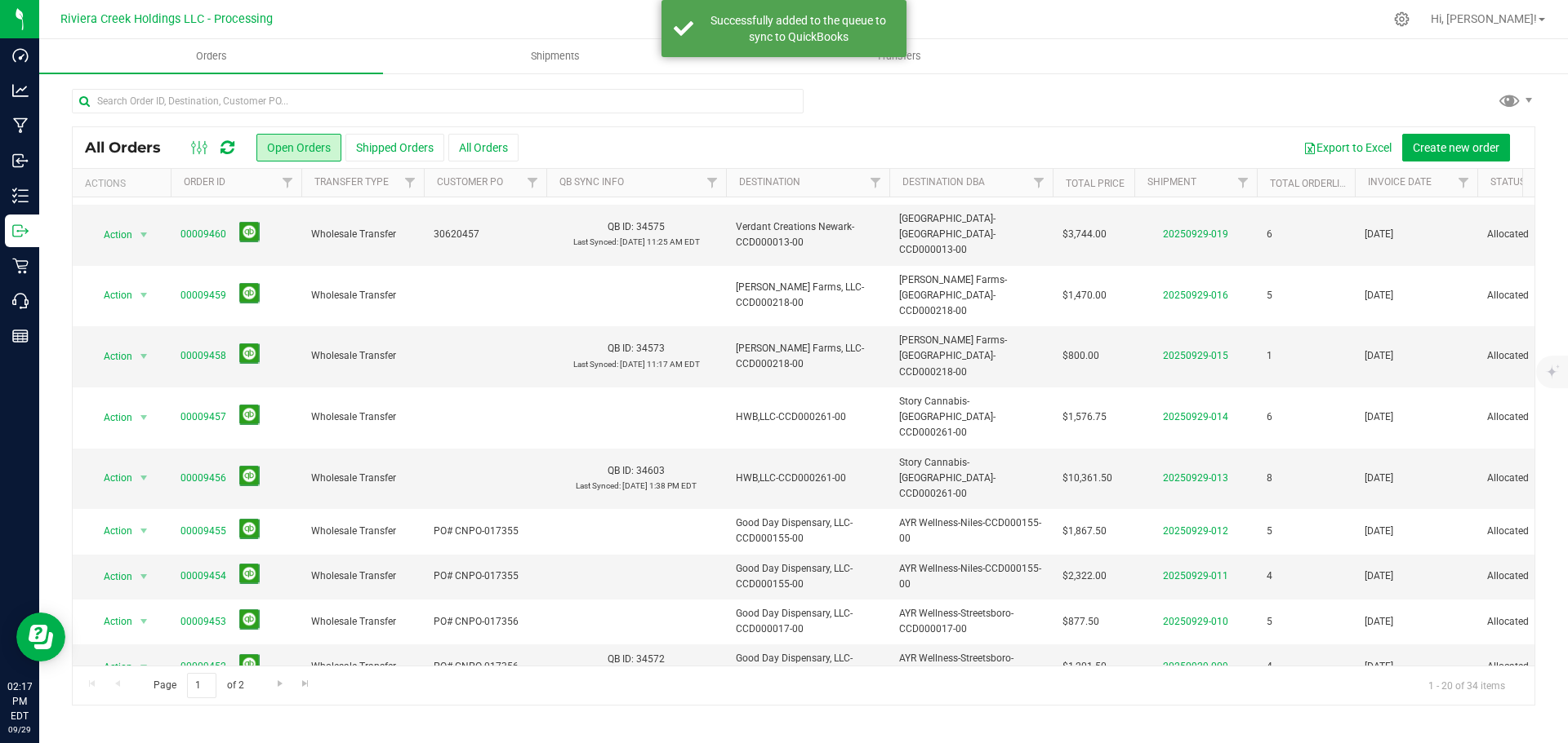
scroll to position [408, 0]
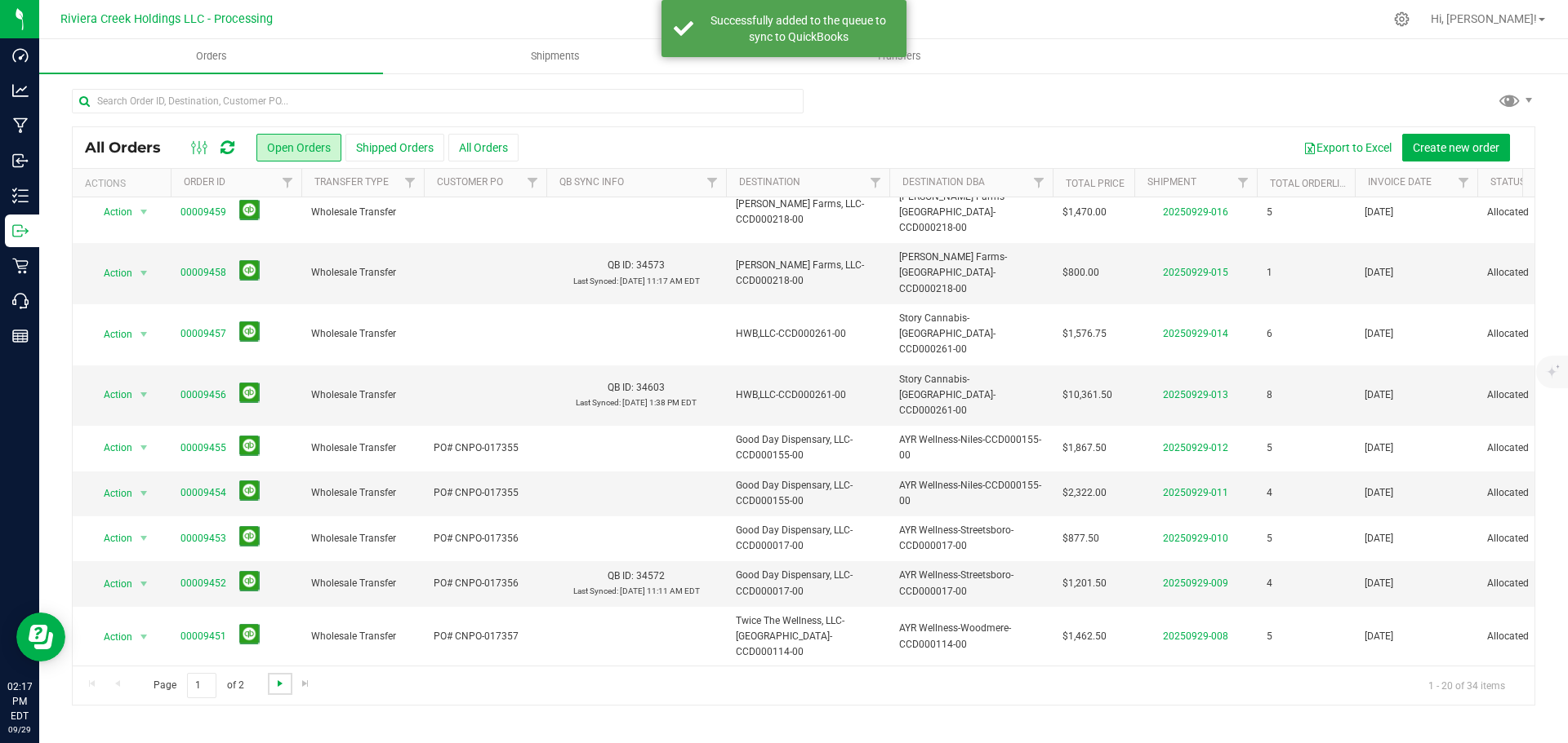
click at [280, 687] on span "Go to the next page" at bounding box center [280, 684] width 13 height 13
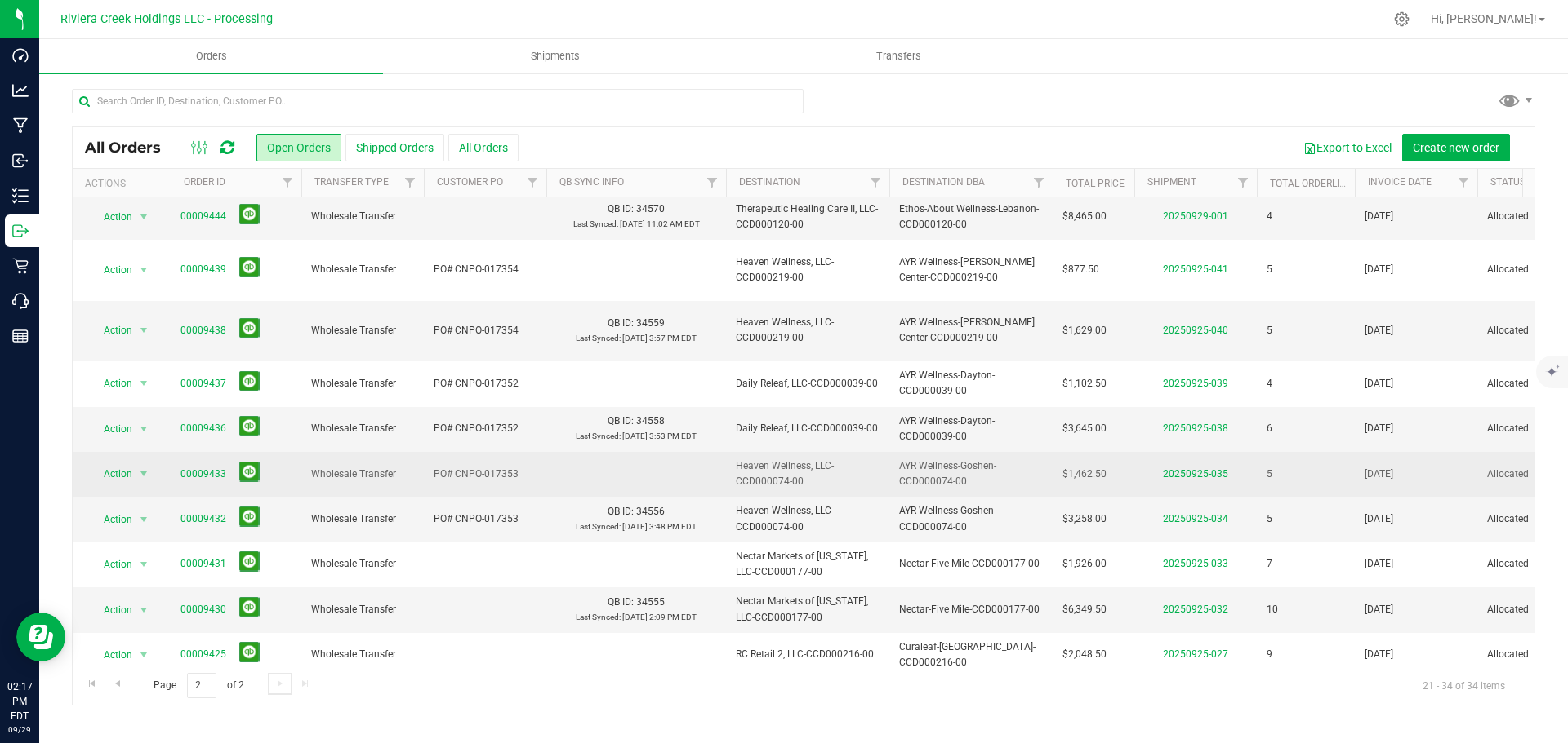
scroll to position [176, 0]
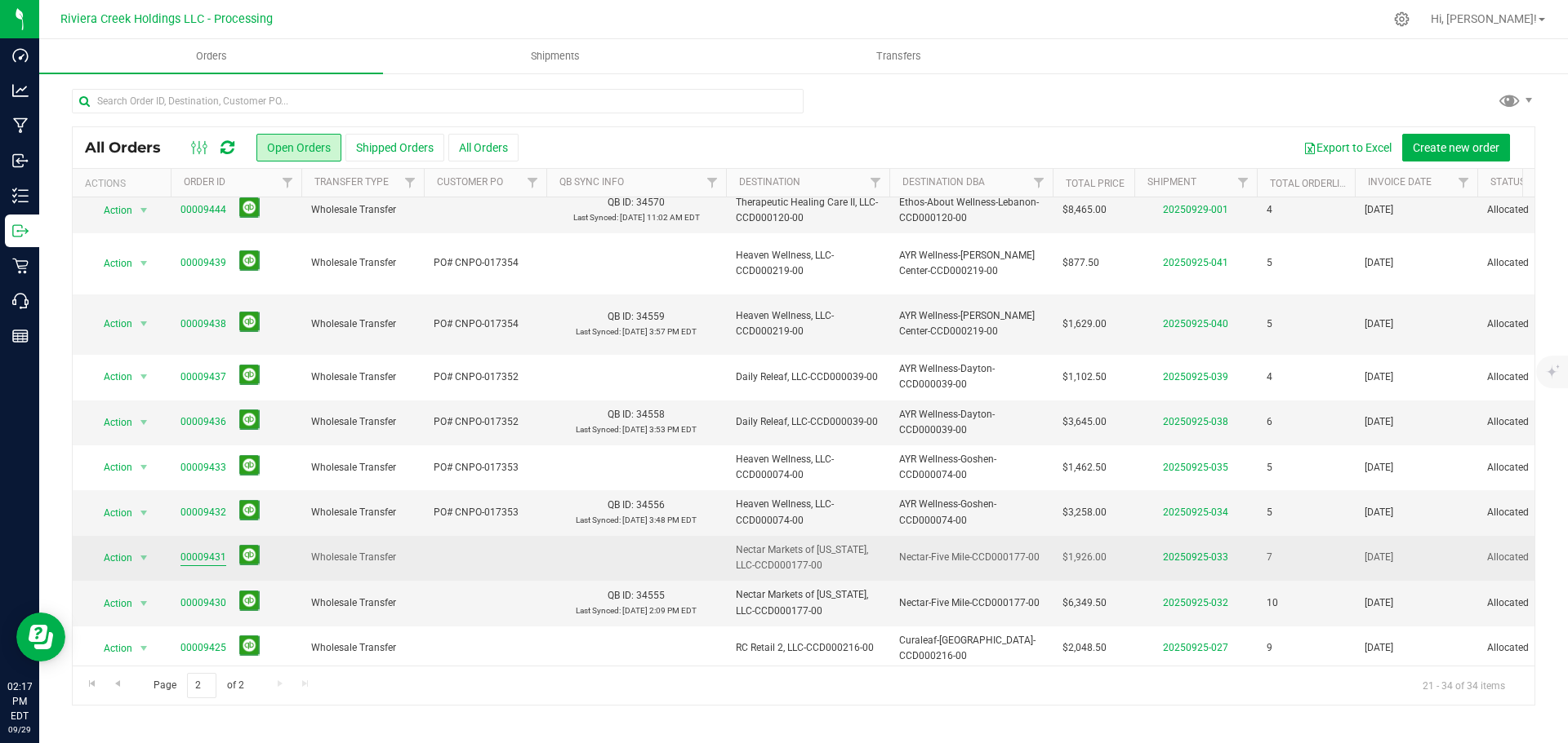
click at [200, 550] on link "00009431" at bounding box center [203, 558] width 45 height 15
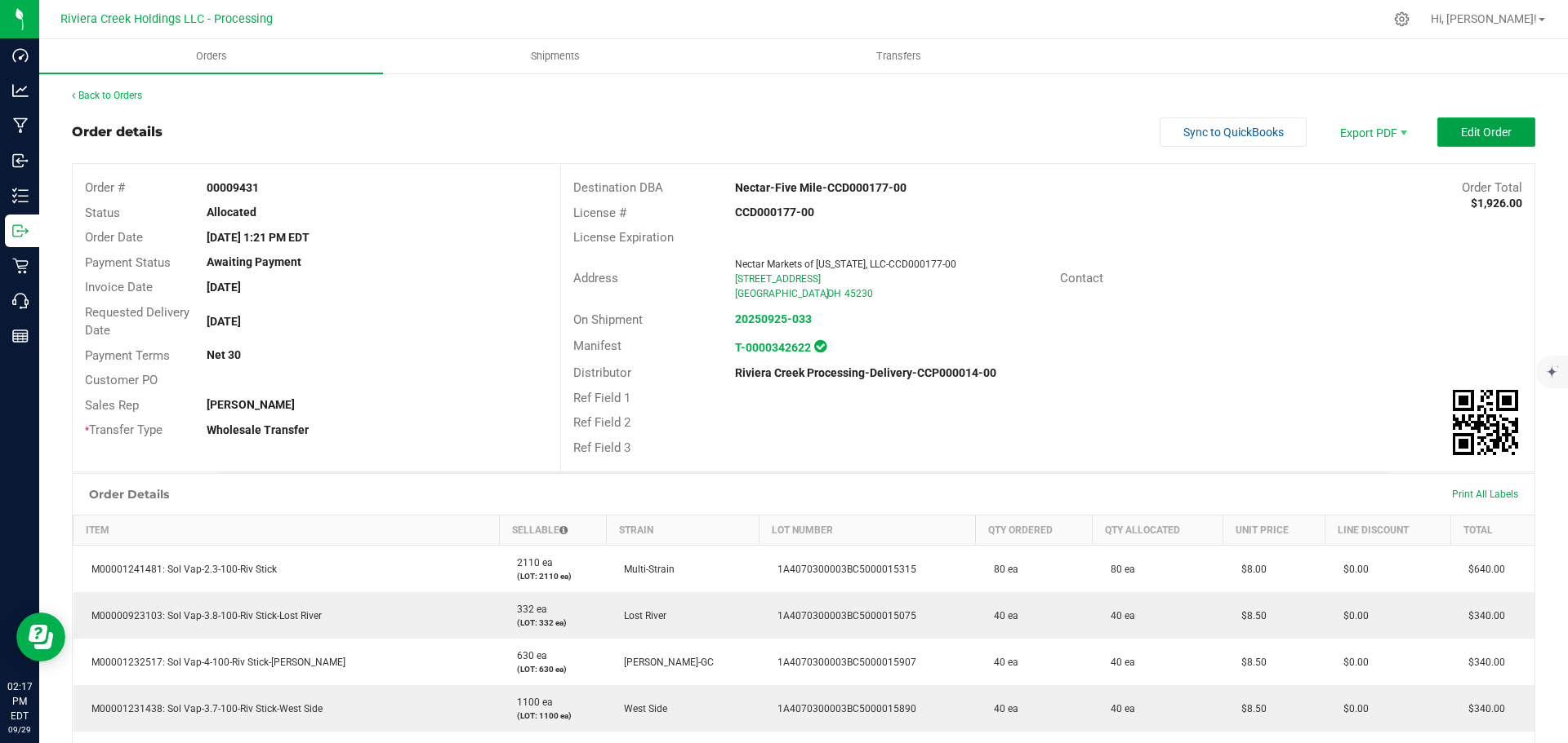
click at [1460, 133] on span "Edit Order" at bounding box center [1486, 132] width 51 height 13
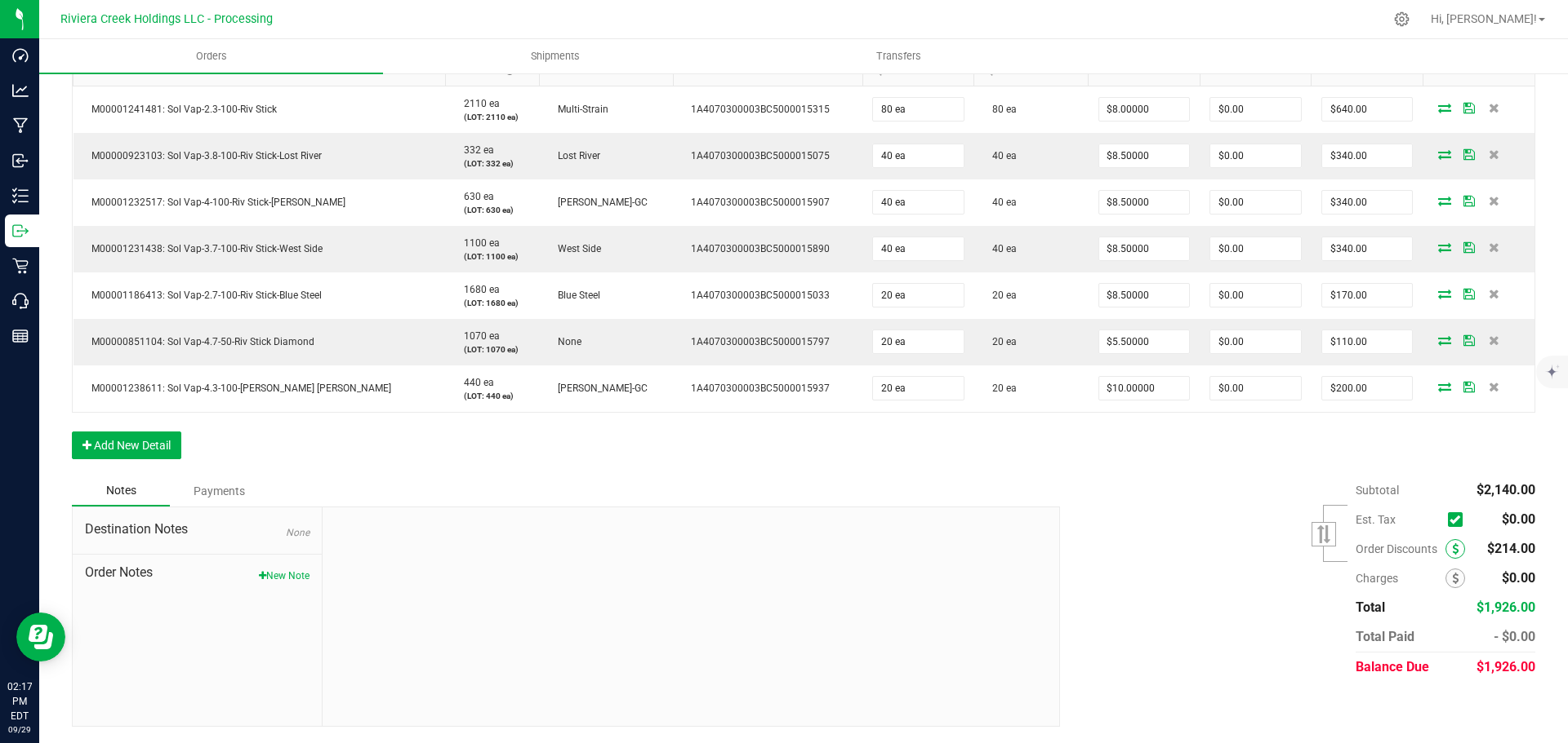
click at [1452, 553] on icon at bounding box center [1455, 549] width 7 height 11
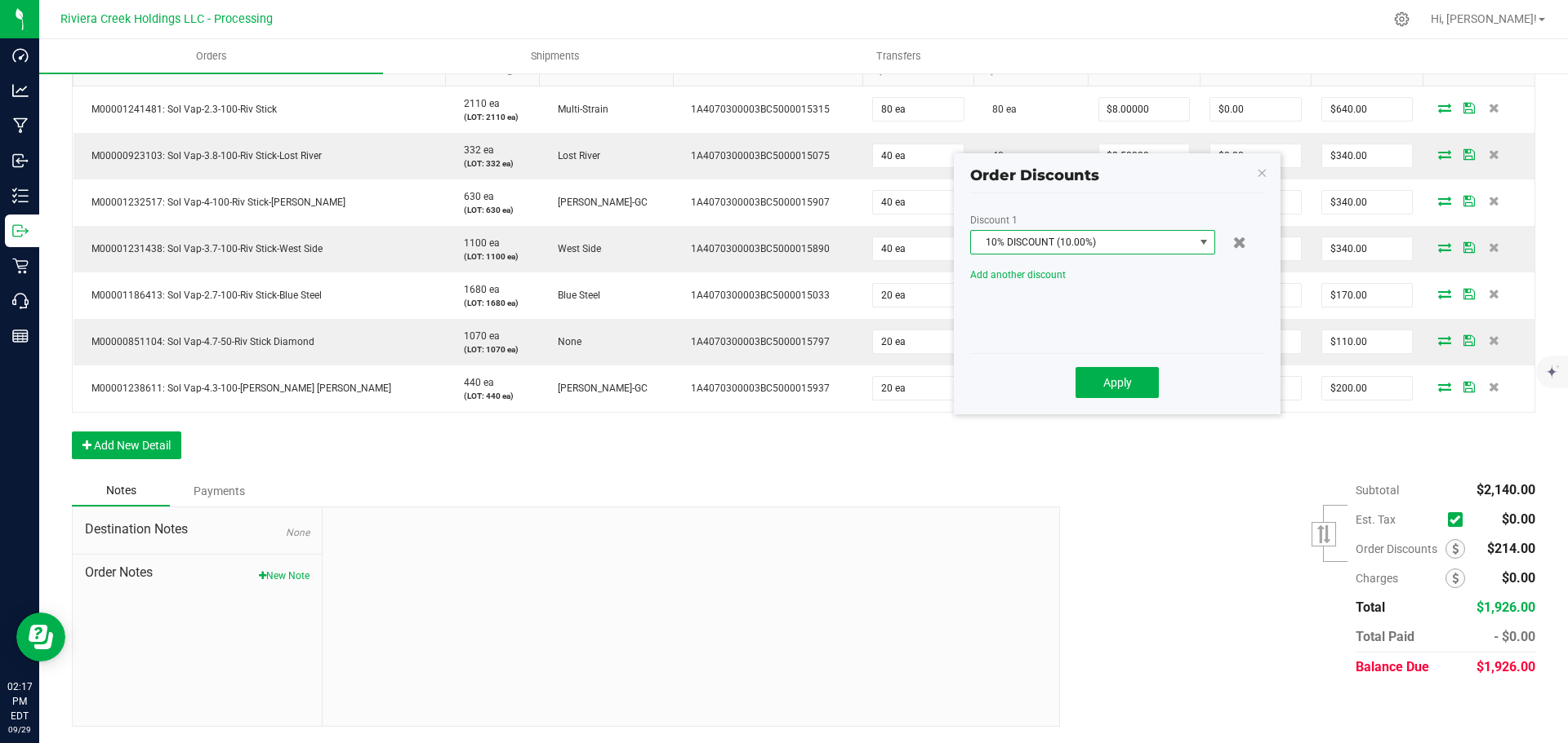
click at [1067, 243] on span "10% DISCOUNT (10.00%)" at bounding box center [1082, 242] width 223 height 23
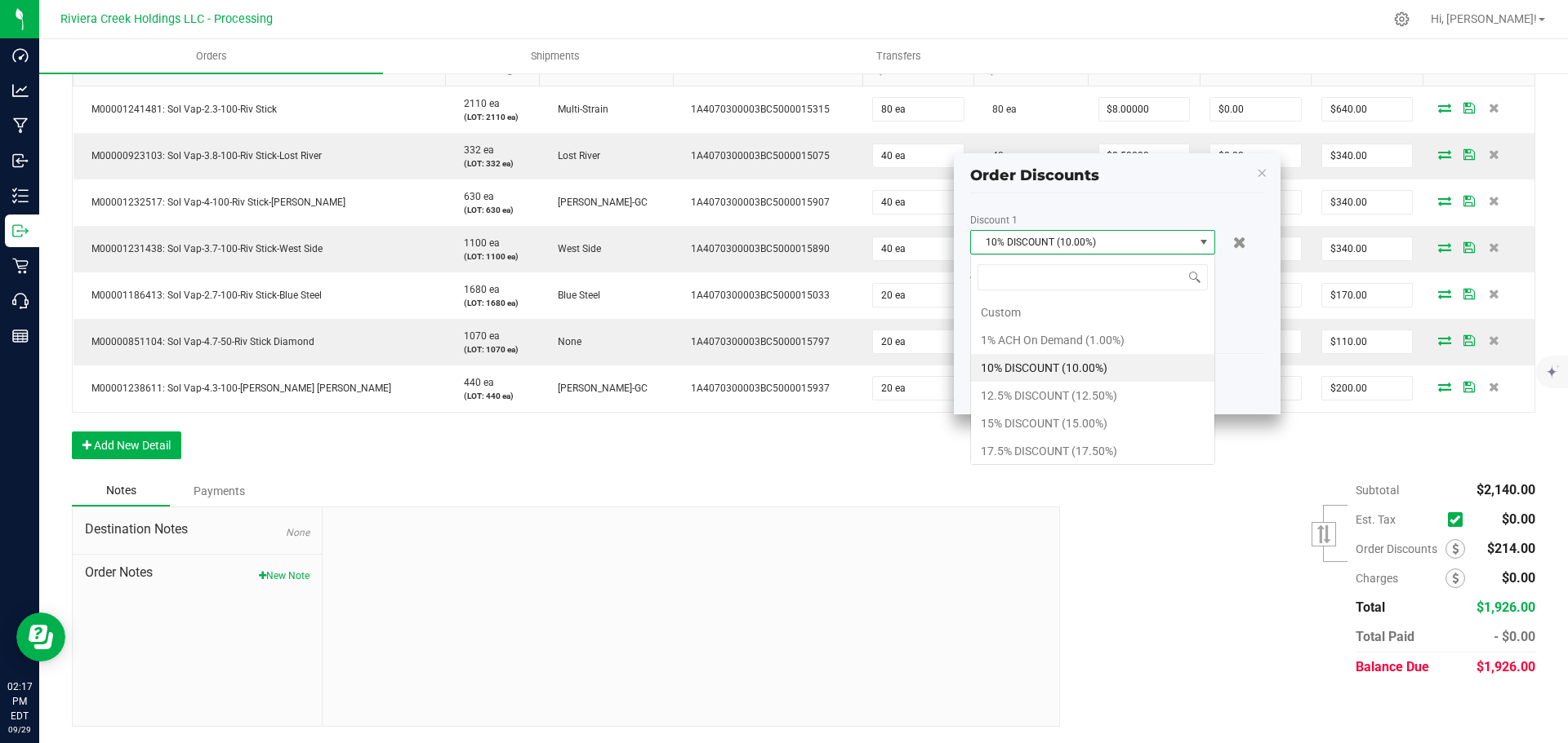
scroll to position [25, 245]
click at [993, 419] on li "15% DISCOUNT (15.00%)" at bounding box center [1091, 423] width 243 height 27
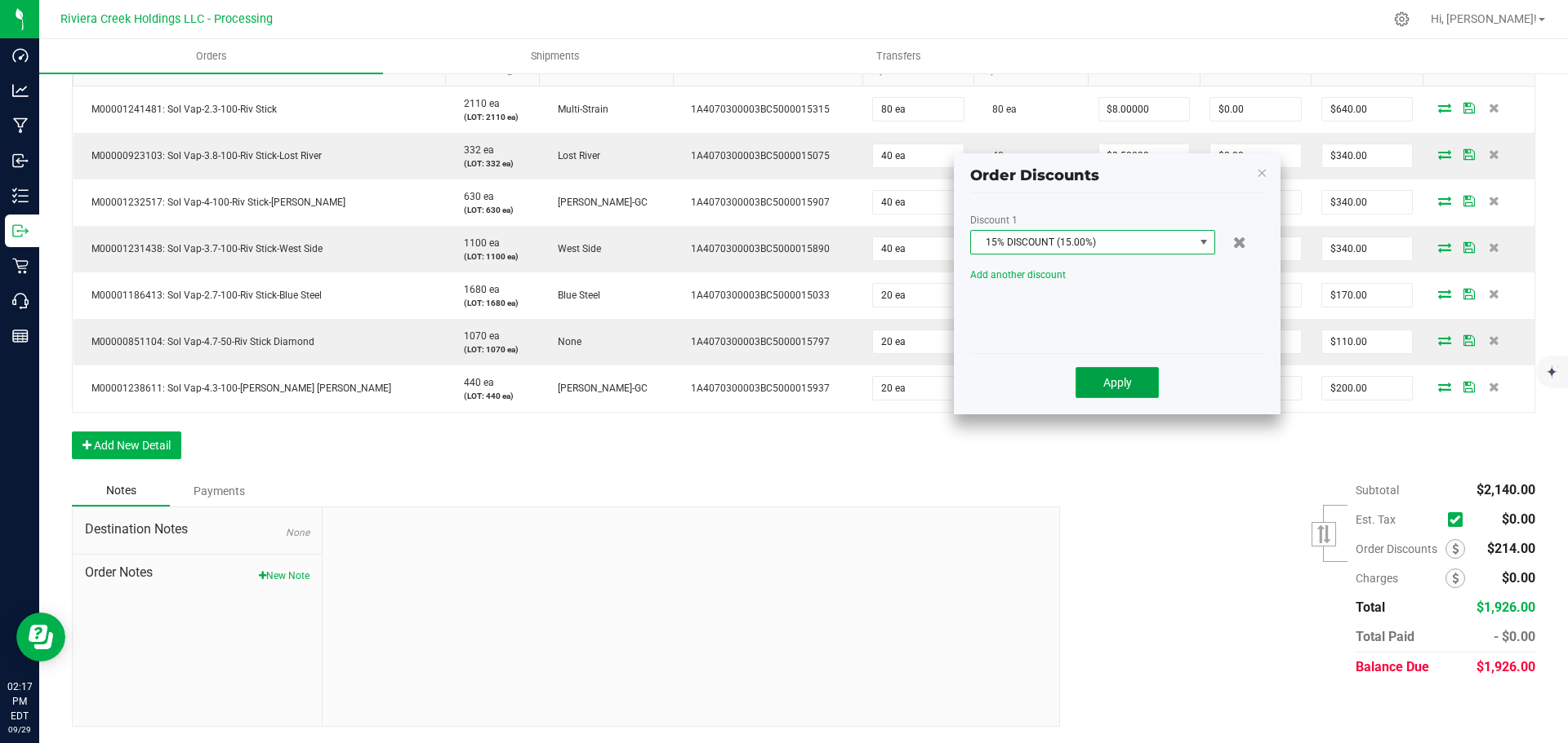
click at [1103, 385] on span "Apply" at bounding box center [1117, 383] width 28 height 13
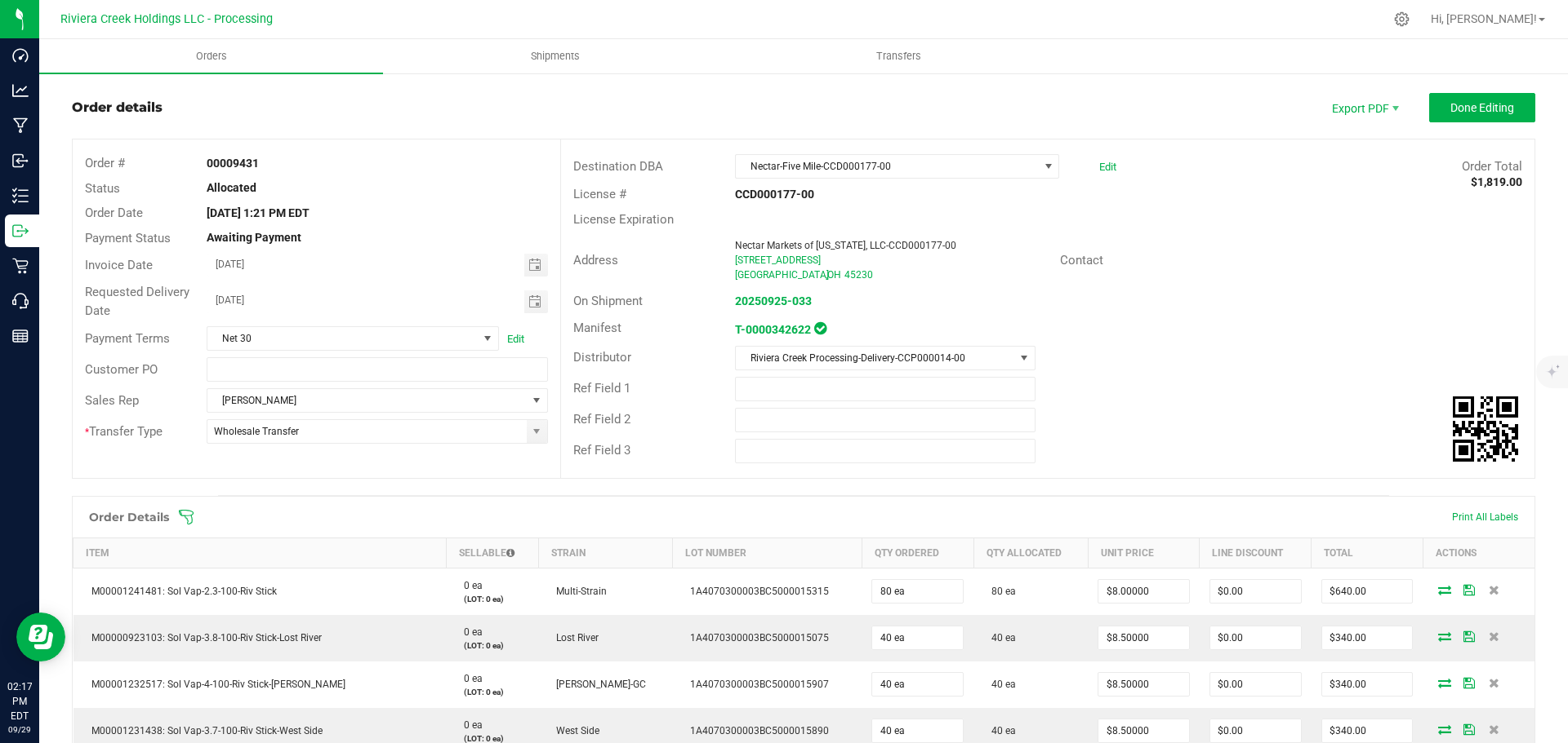
scroll to position [17, 0]
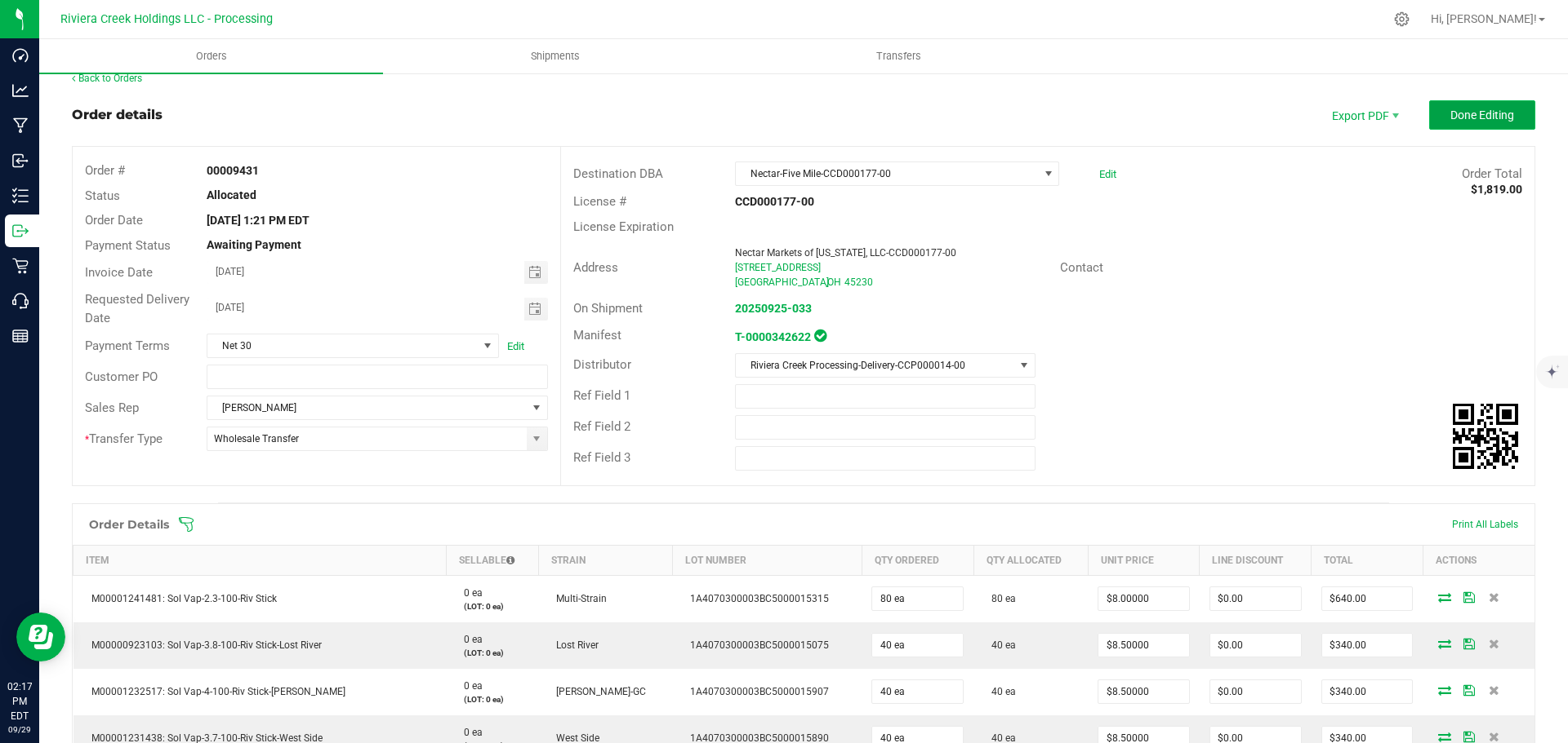
click at [1459, 119] on span "Done Editing" at bounding box center [1481, 115] width 63 height 13
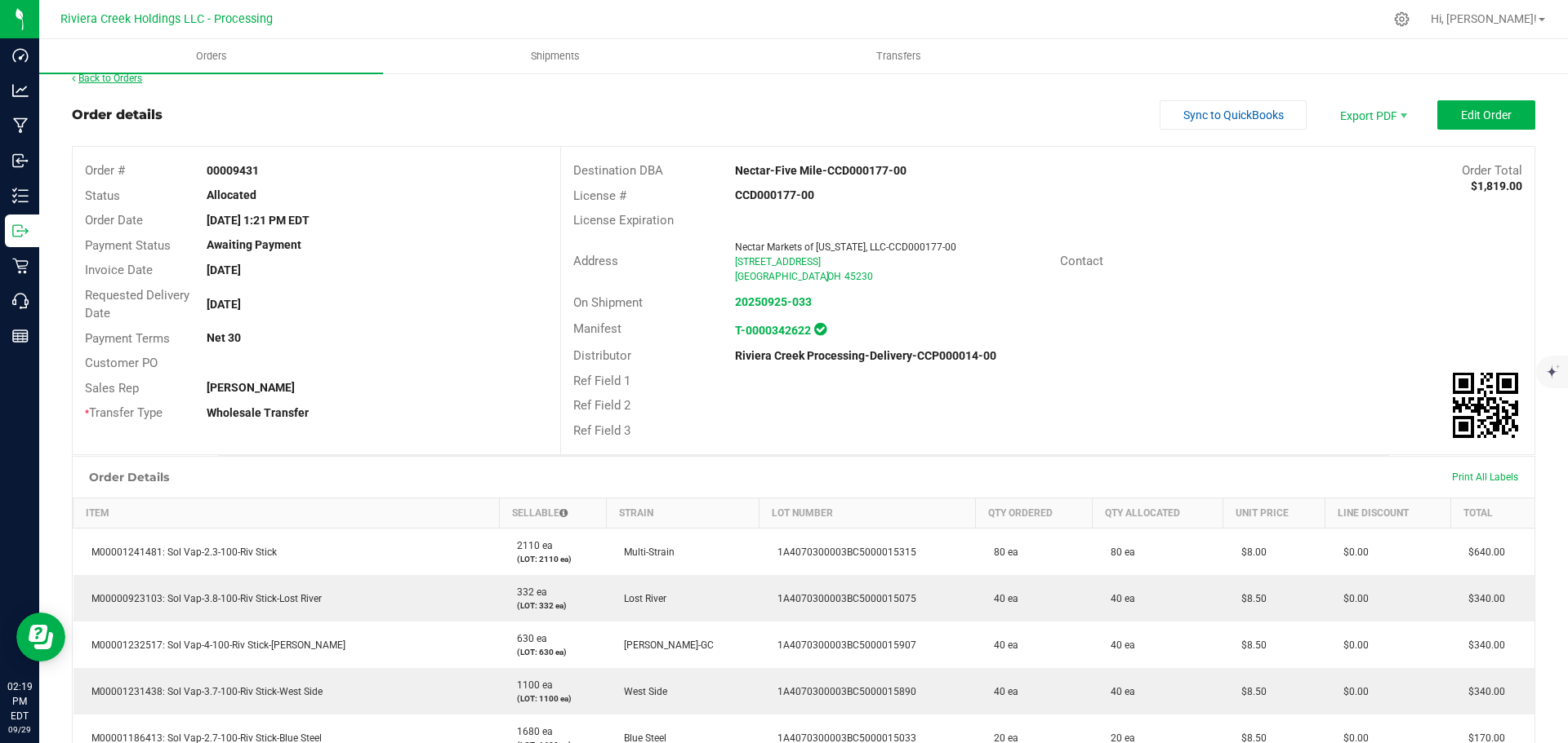
click at [128, 81] on link "Back to Orders" at bounding box center [107, 78] width 70 height 11
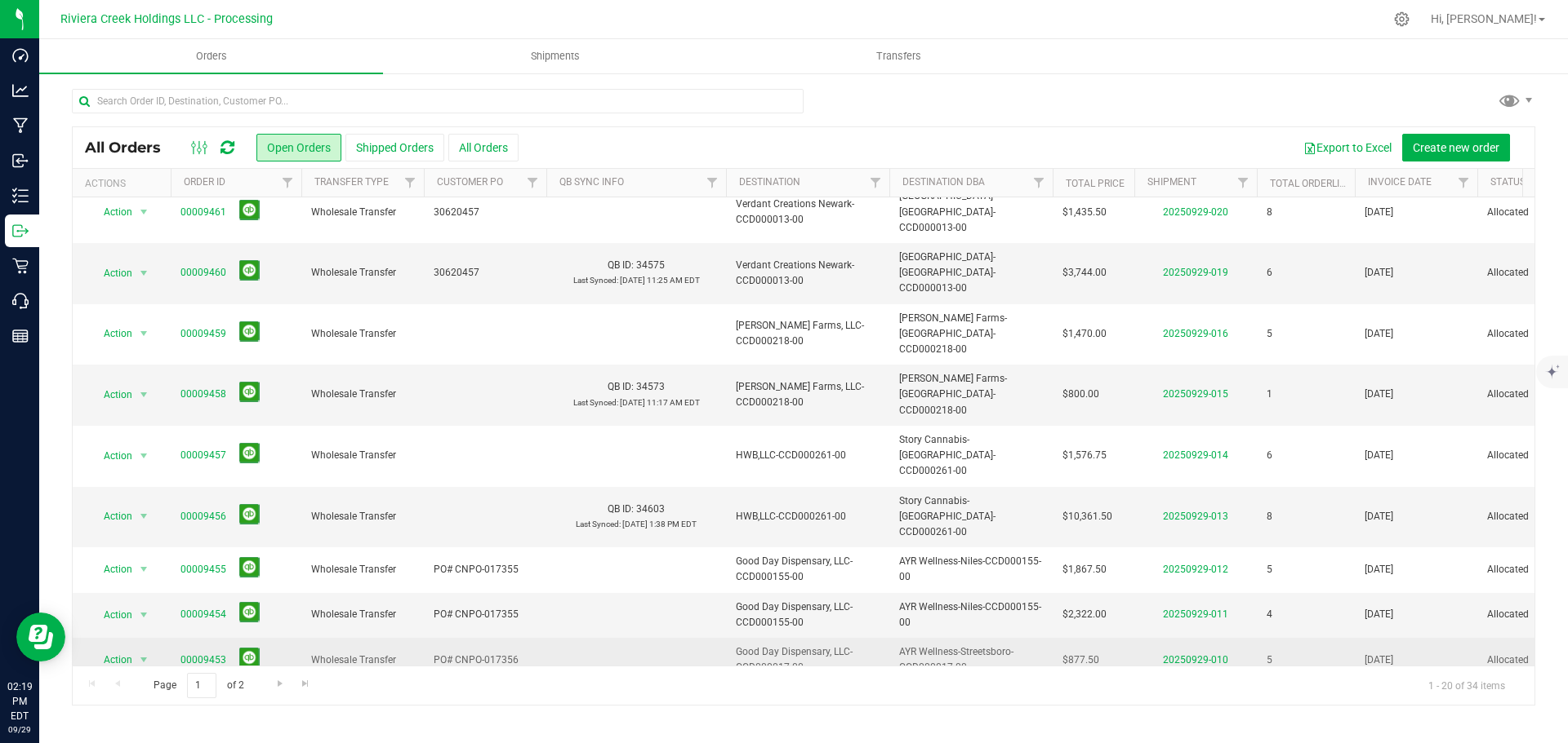
scroll to position [326, 0]
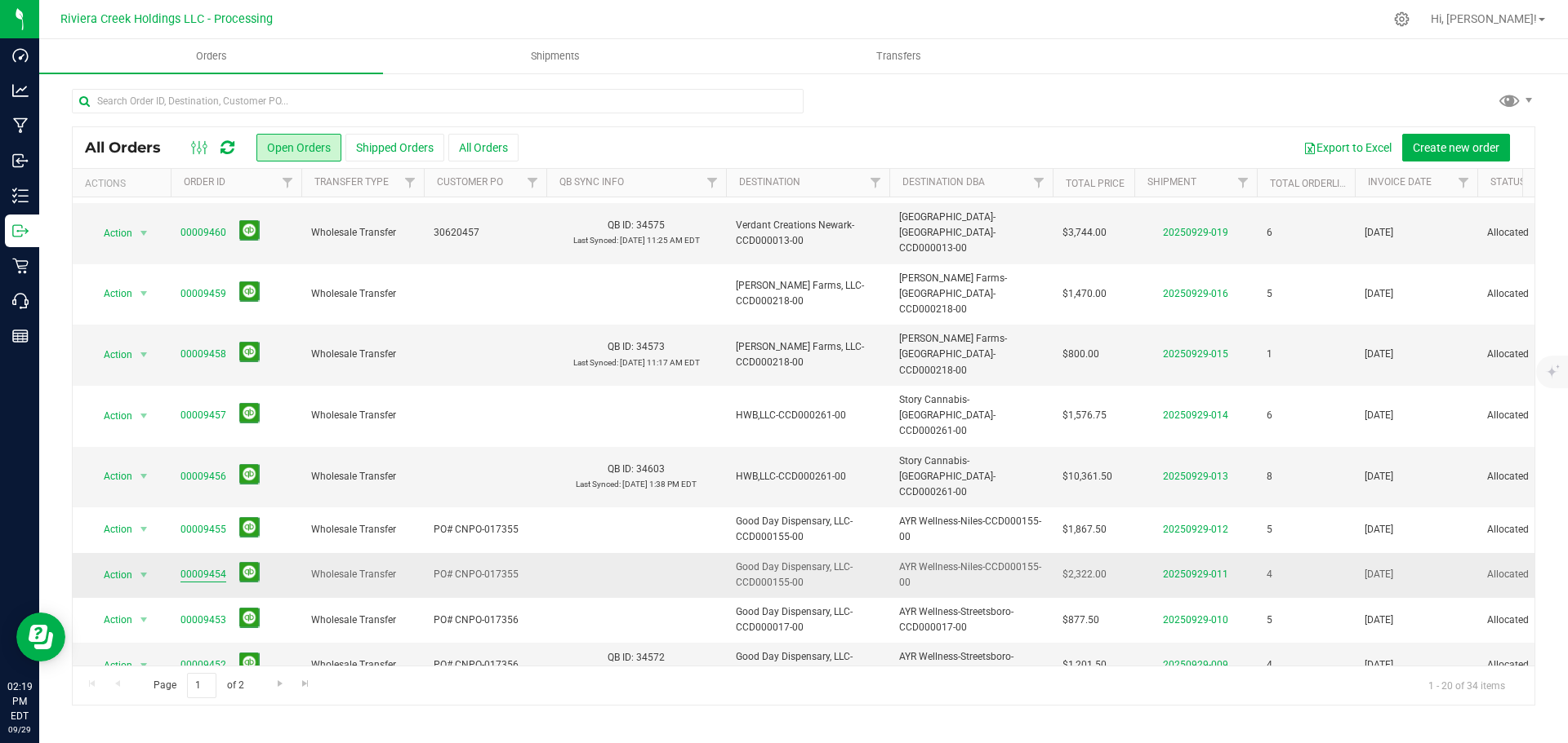
click at [207, 567] on link "00009454" at bounding box center [203, 575] width 45 height 15
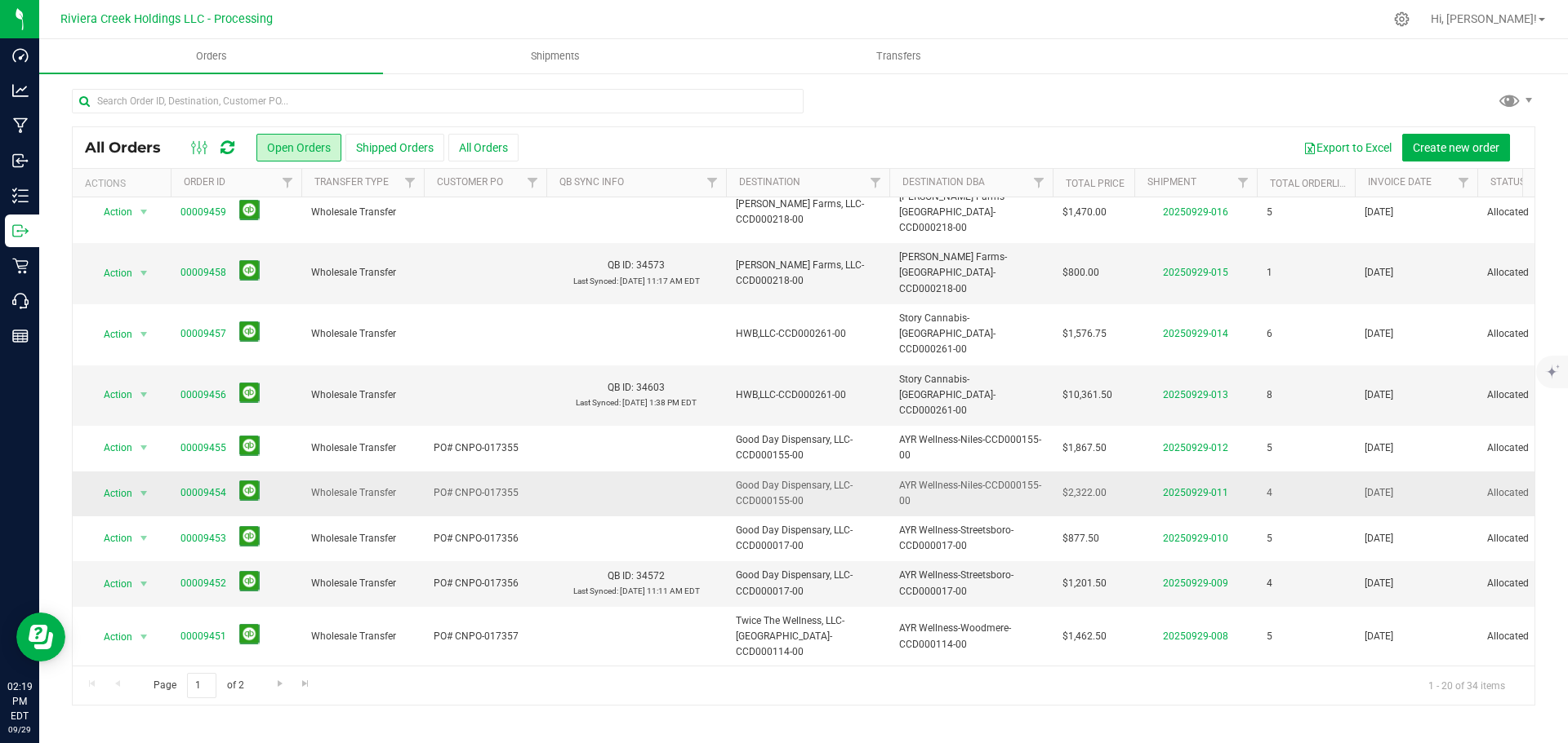
scroll to position [479, 0]
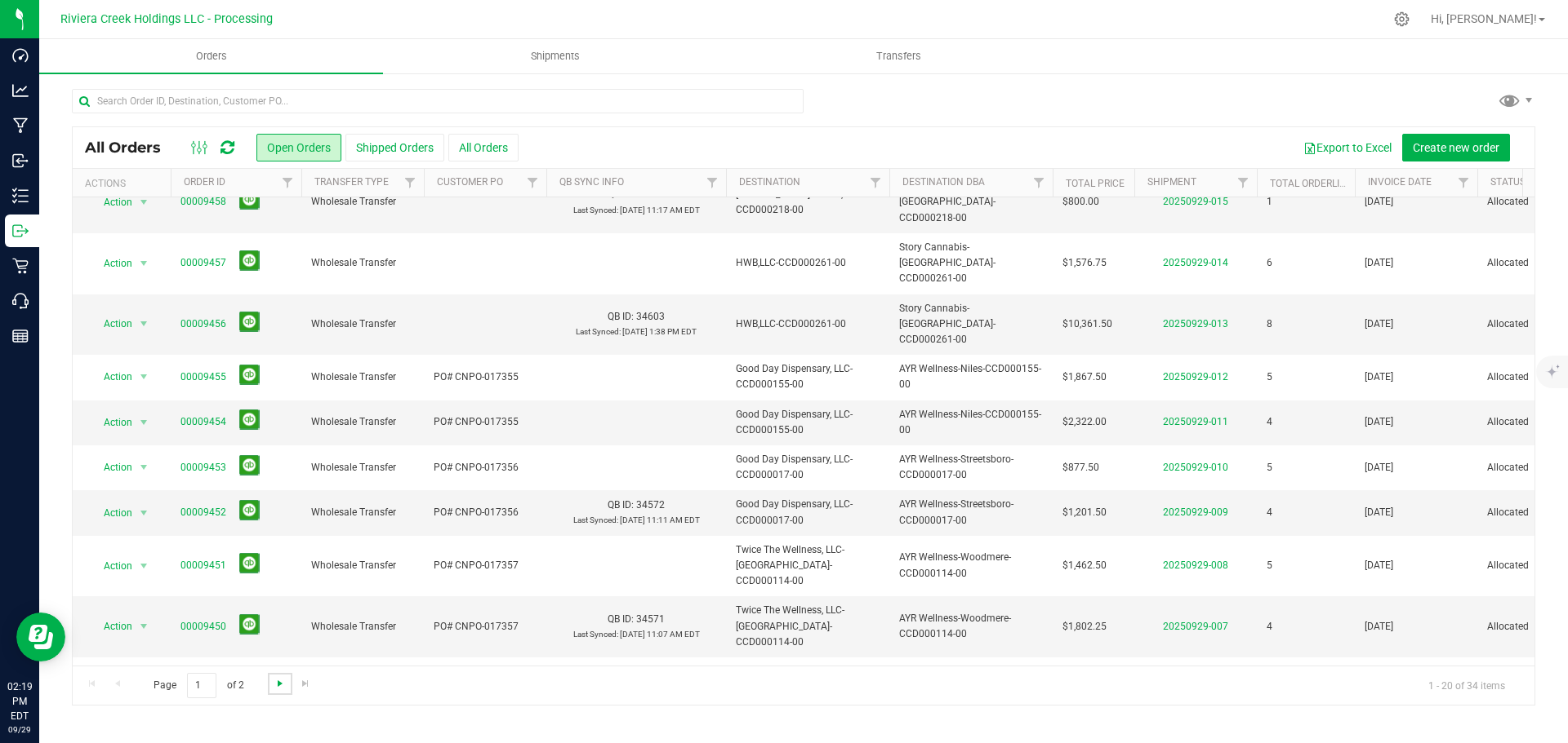
click at [279, 683] on span "Go to the next page" at bounding box center [280, 684] width 13 height 13
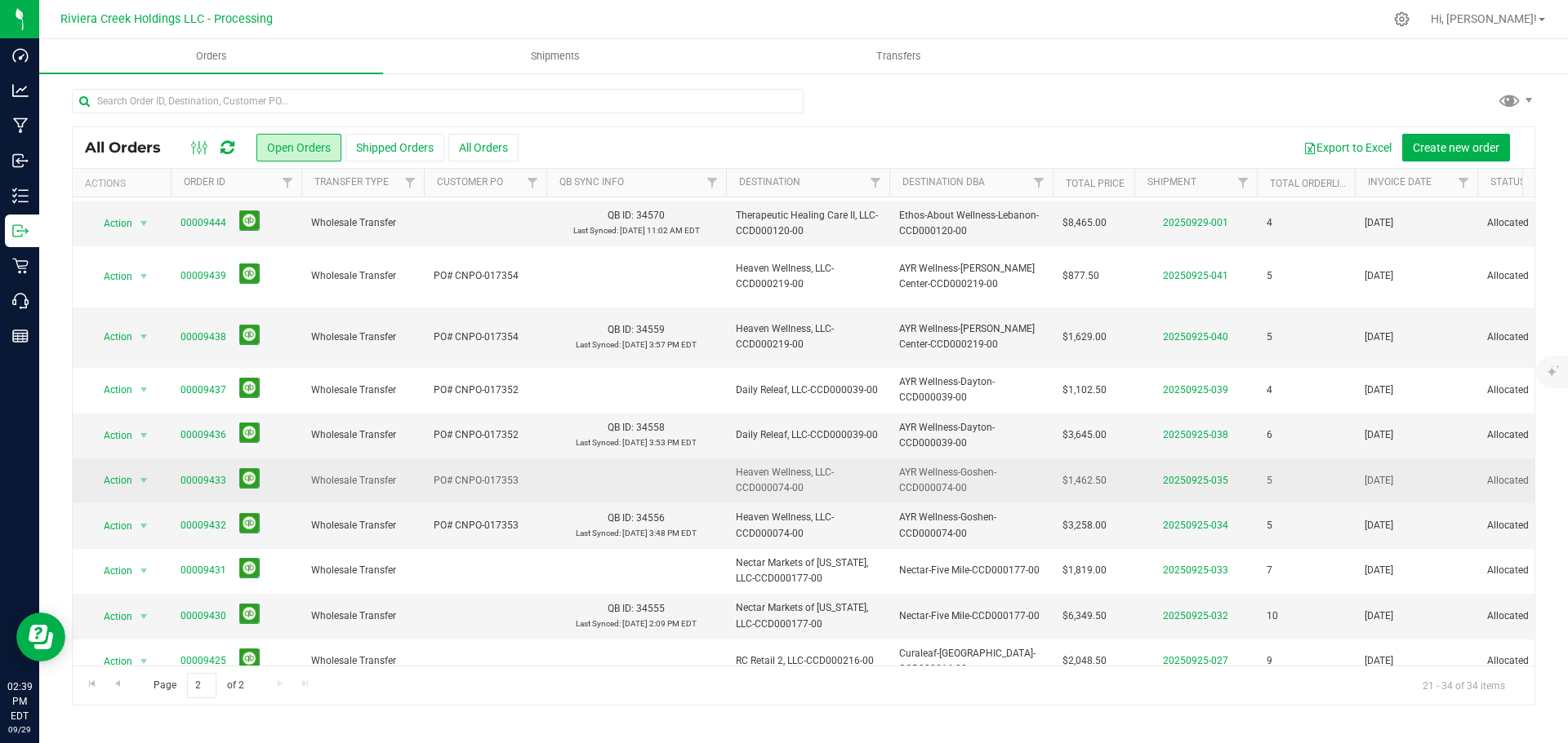
scroll to position [176, 0]
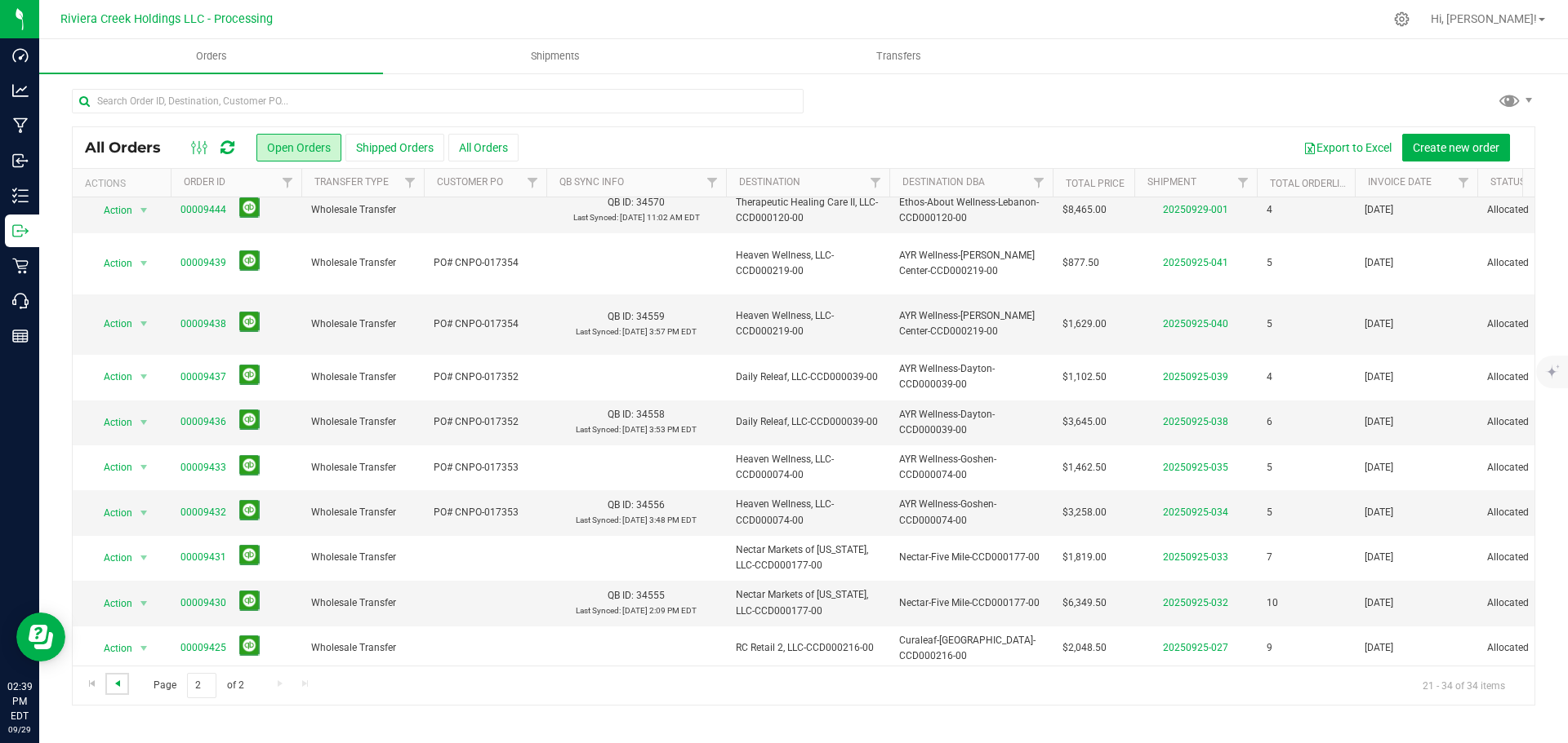
click at [113, 685] on span "Go to the previous page" at bounding box center [117, 684] width 13 height 13
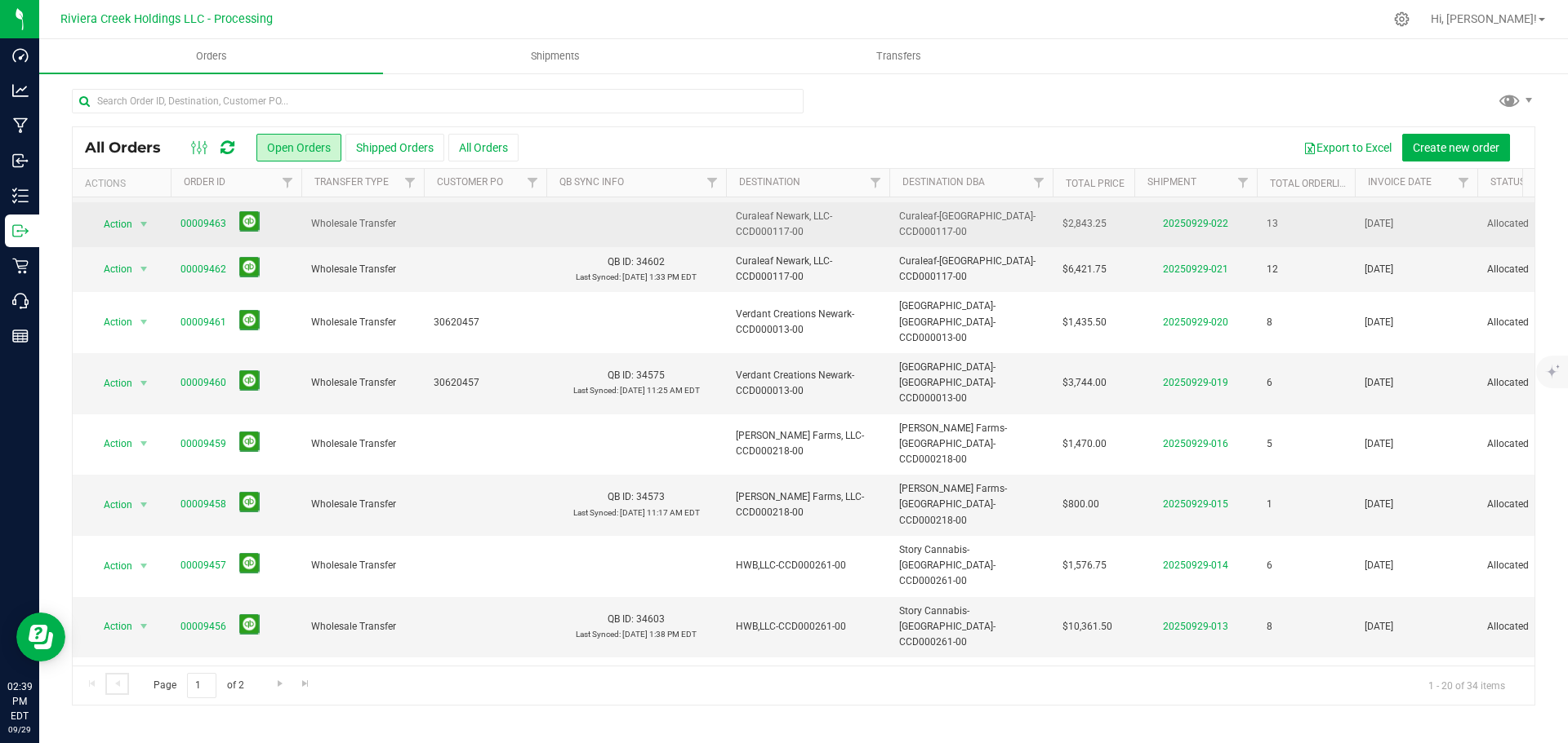
scroll to position [0, 0]
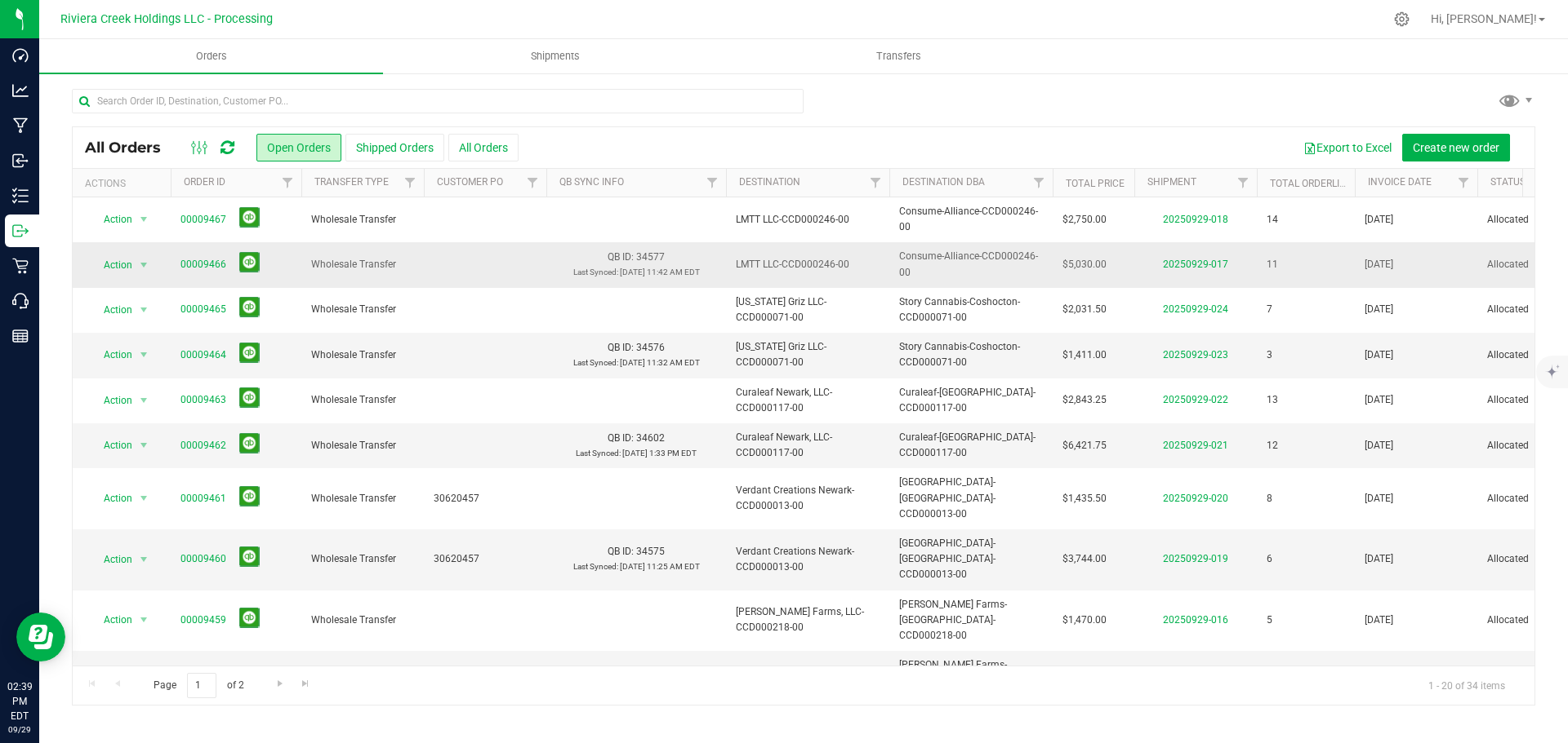
click at [171, 263] on td "00009466" at bounding box center [235, 264] width 131 height 44
click at [192, 266] on link "00009466" at bounding box center [203, 265] width 45 height 15
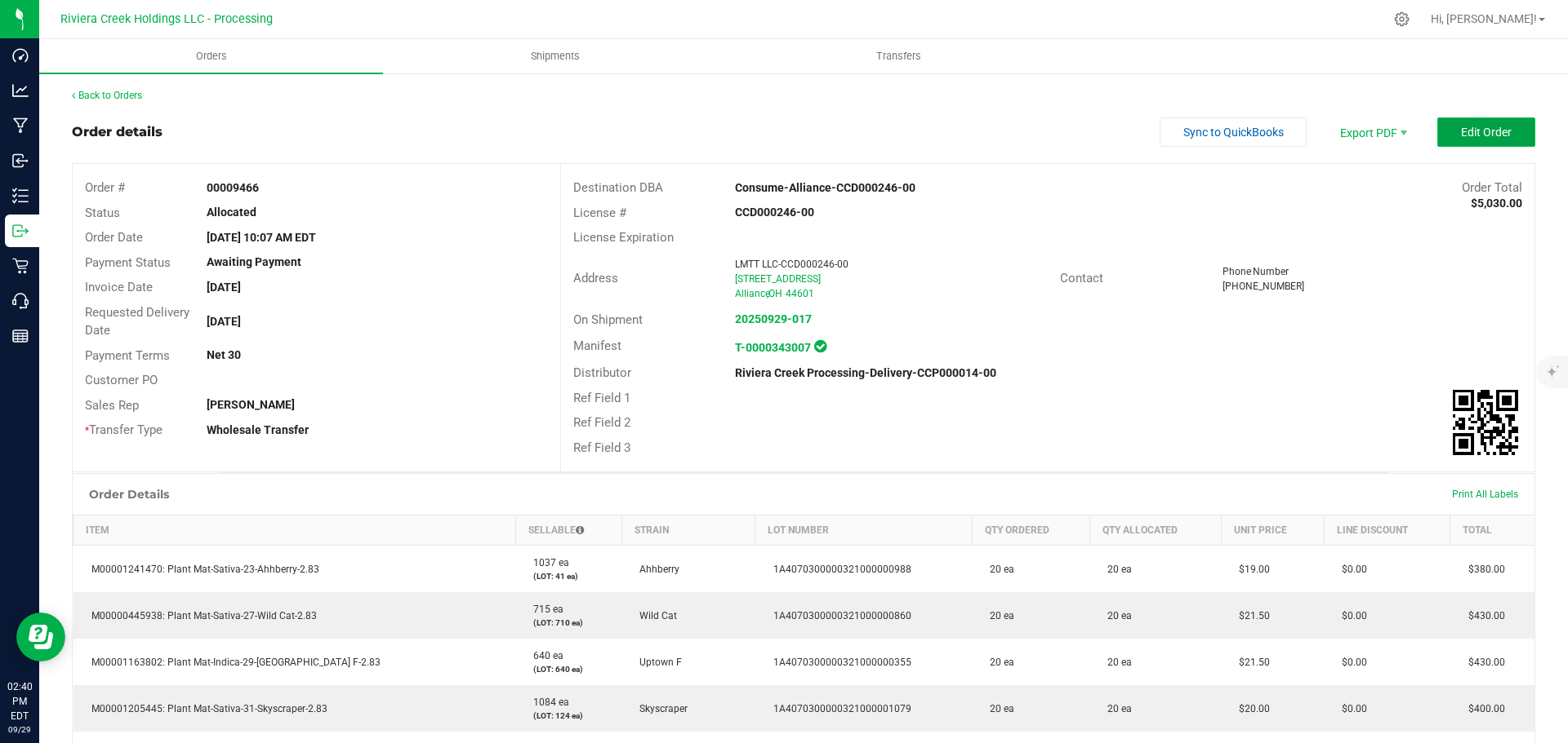
click at [1460, 136] on span "Edit Order" at bounding box center [1486, 132] width 51 height 13
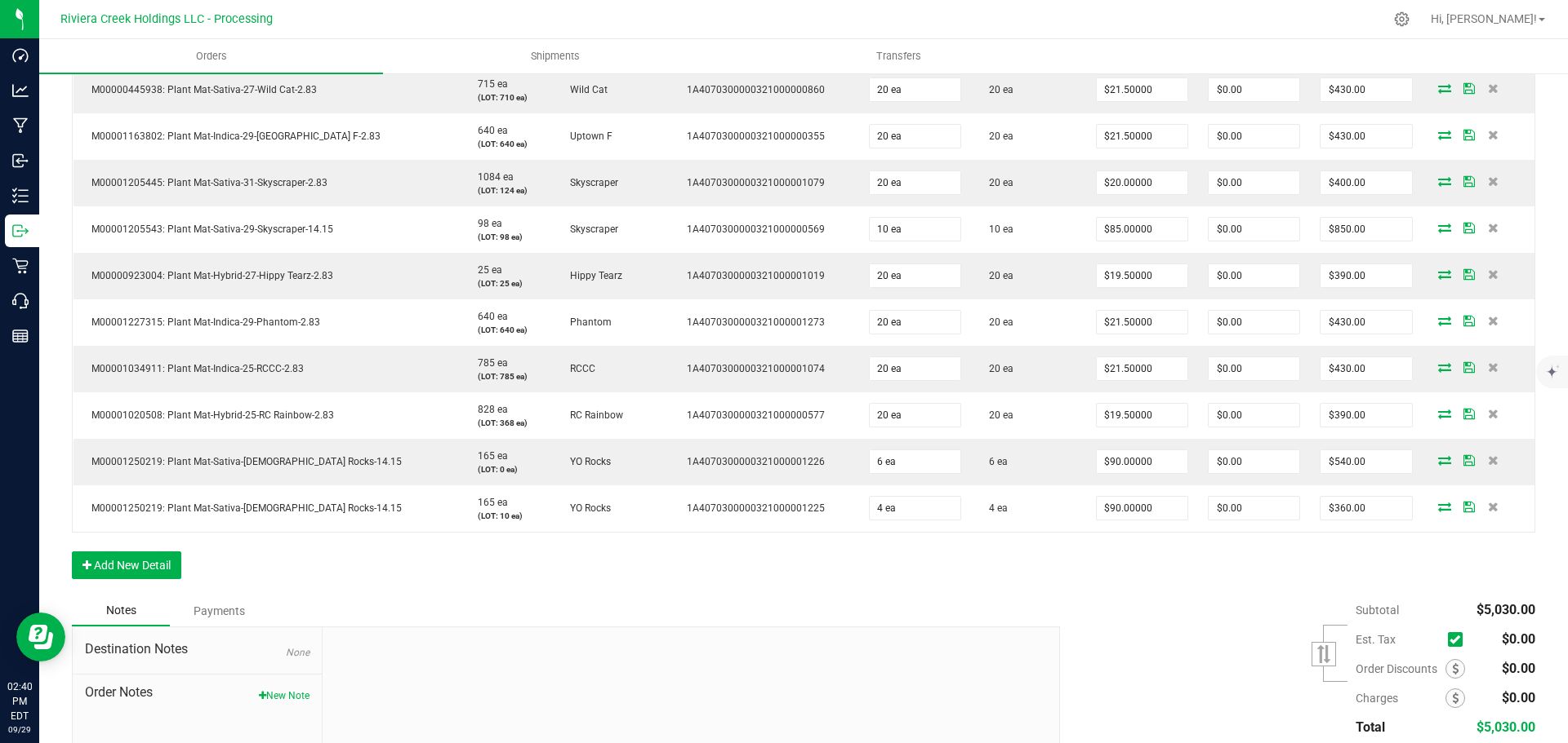
scroll to position [693, 0]
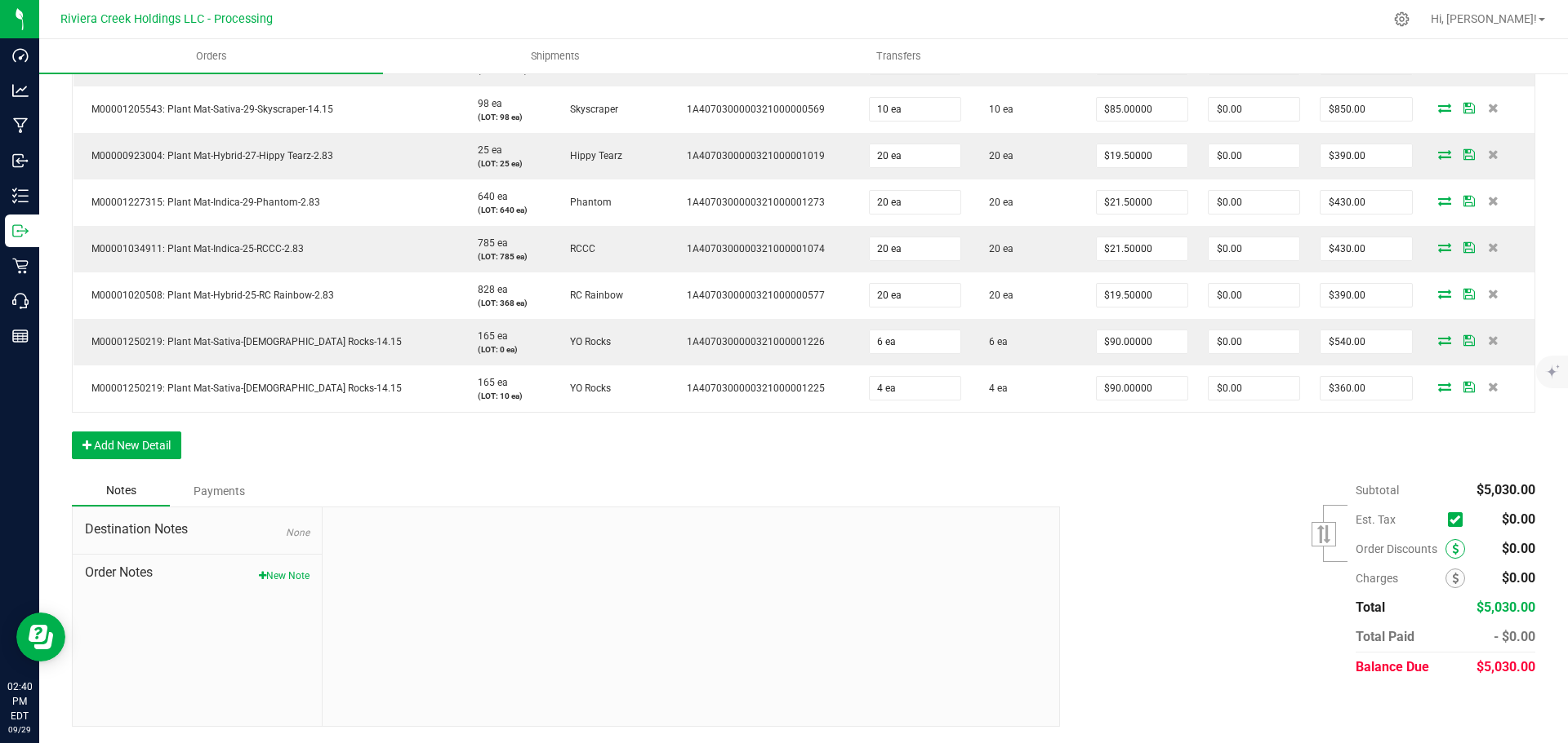
click at [1452, 552] on icon at bounding box center [1455, 549] width 7 height 11
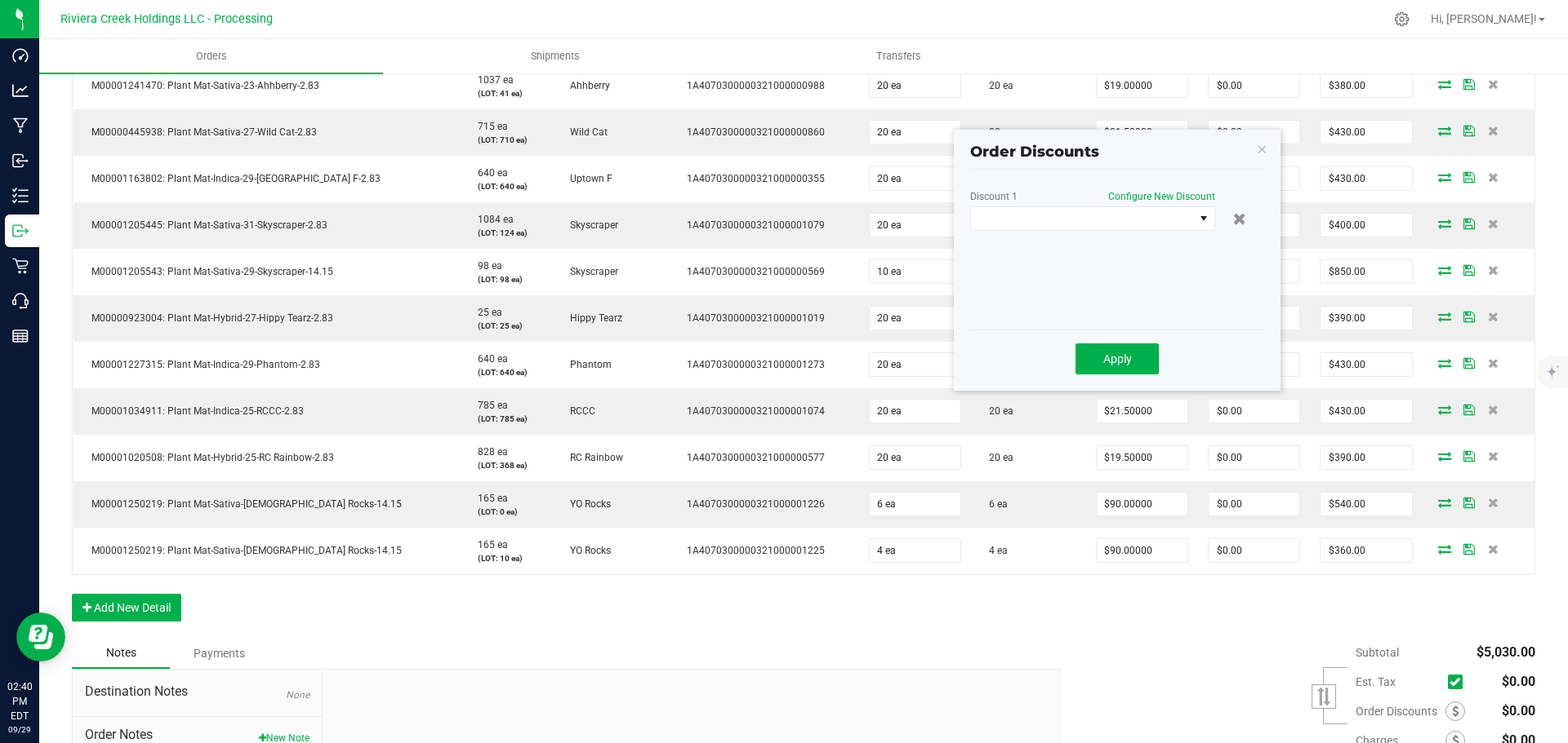
scroll to position [529, 0]
click at [1067, 221] on span at bounding box center [1082, 219] width 223 height 23
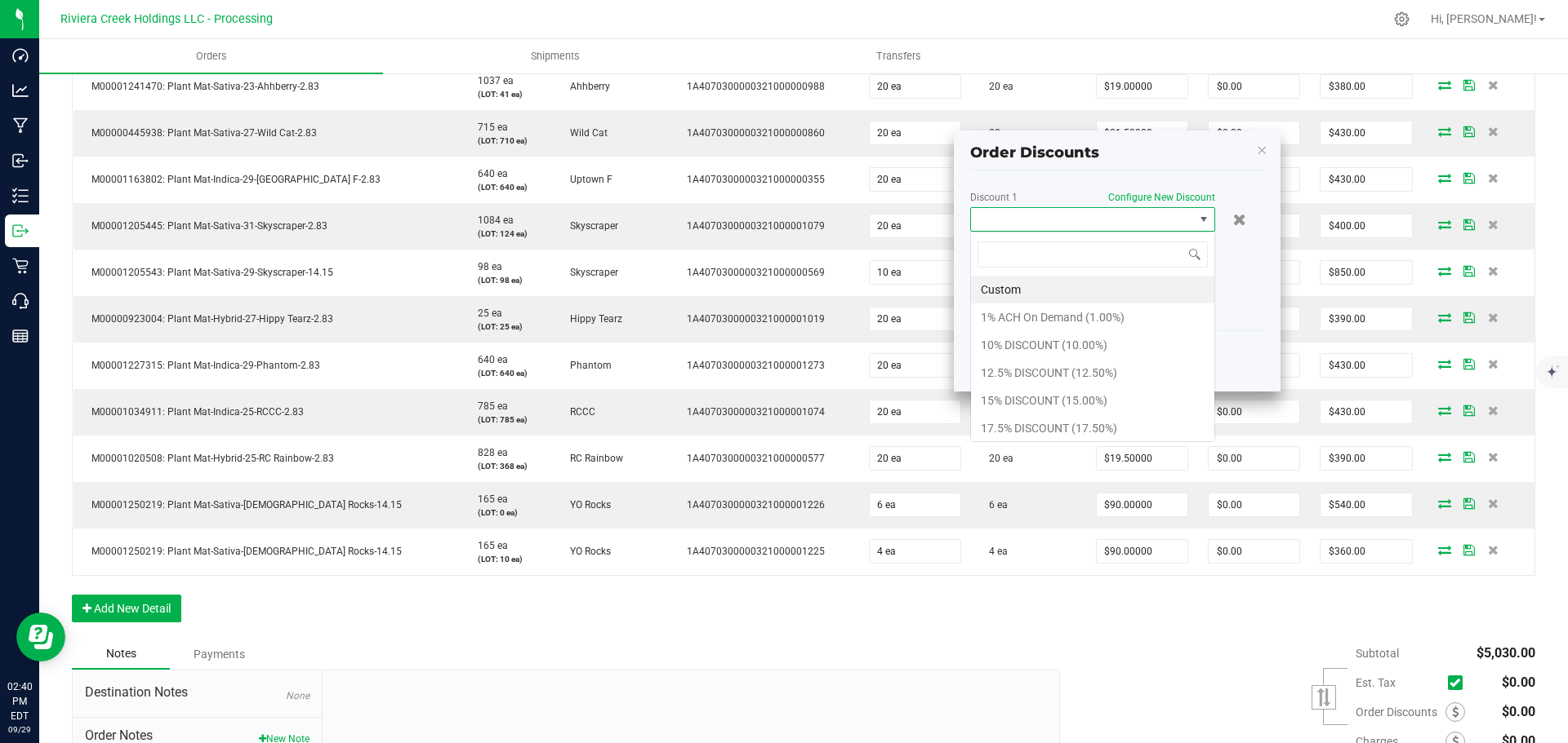
scroll to position [25, 245]
click at [1007, 396] on li "15% DISCOUNT (15.00%)" at bounding box center [1091, 400] width 243 height 27
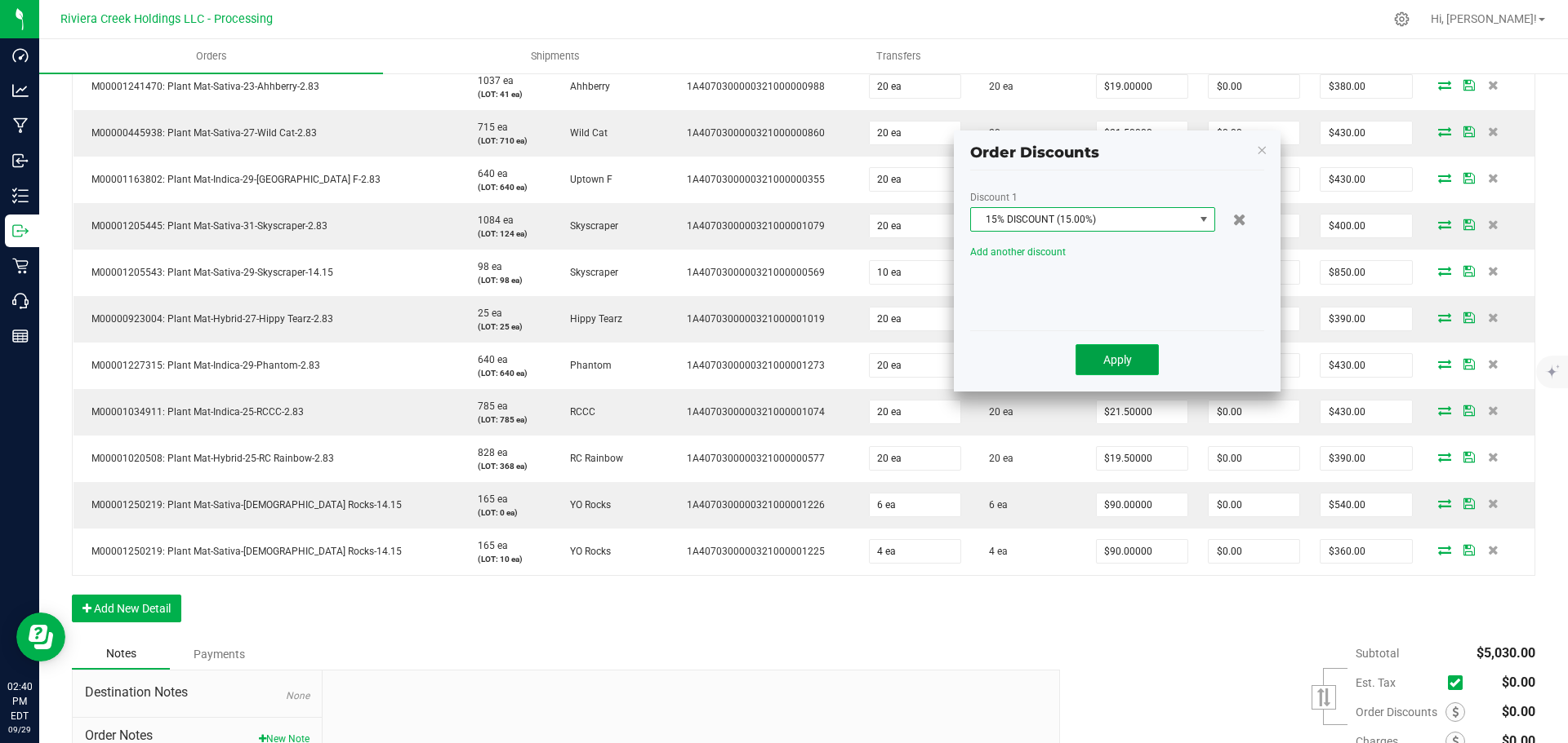
click at [1091, 361] on button "Apply" at bounding box center [1117, 359] width 83 height 31
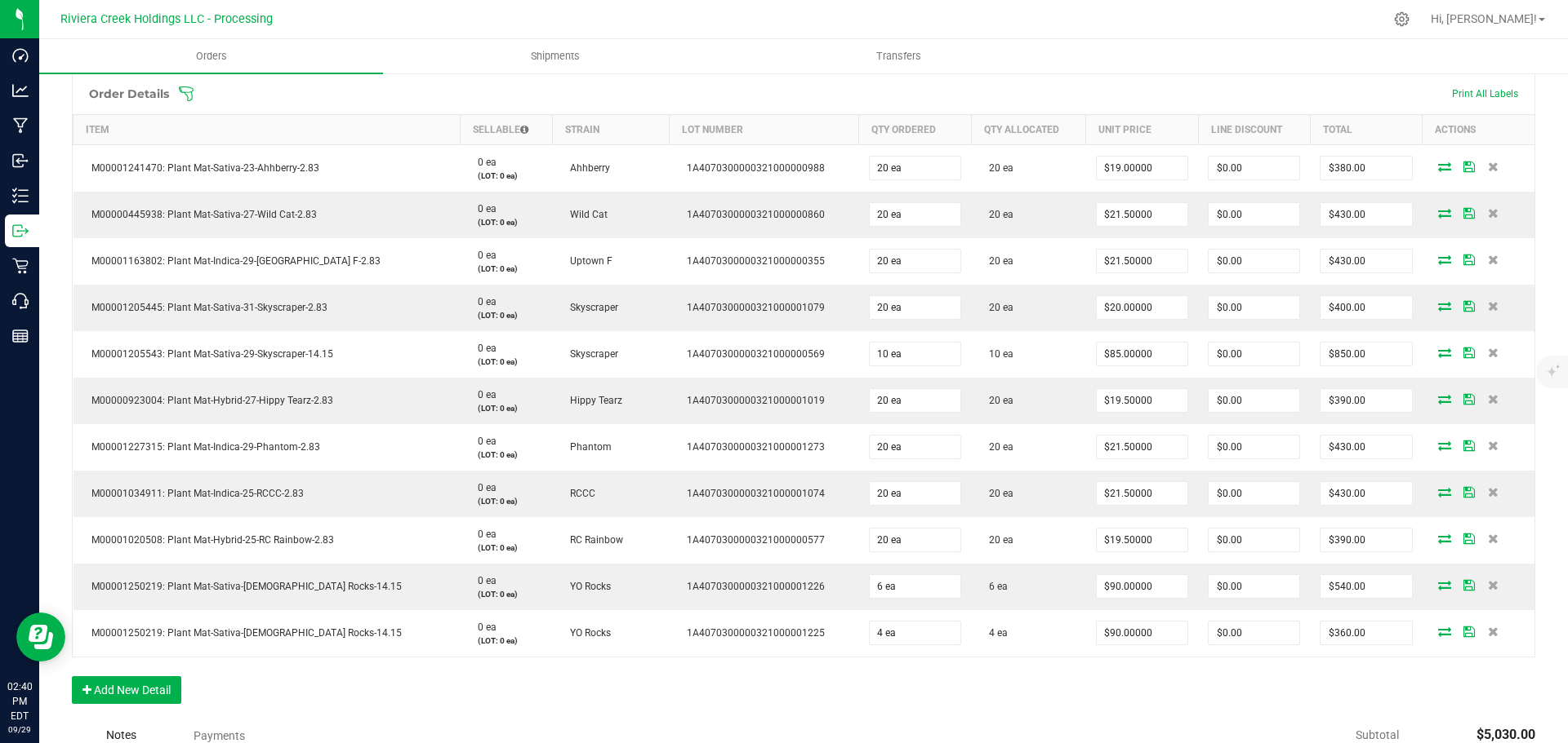
scroll to position [0, 0]
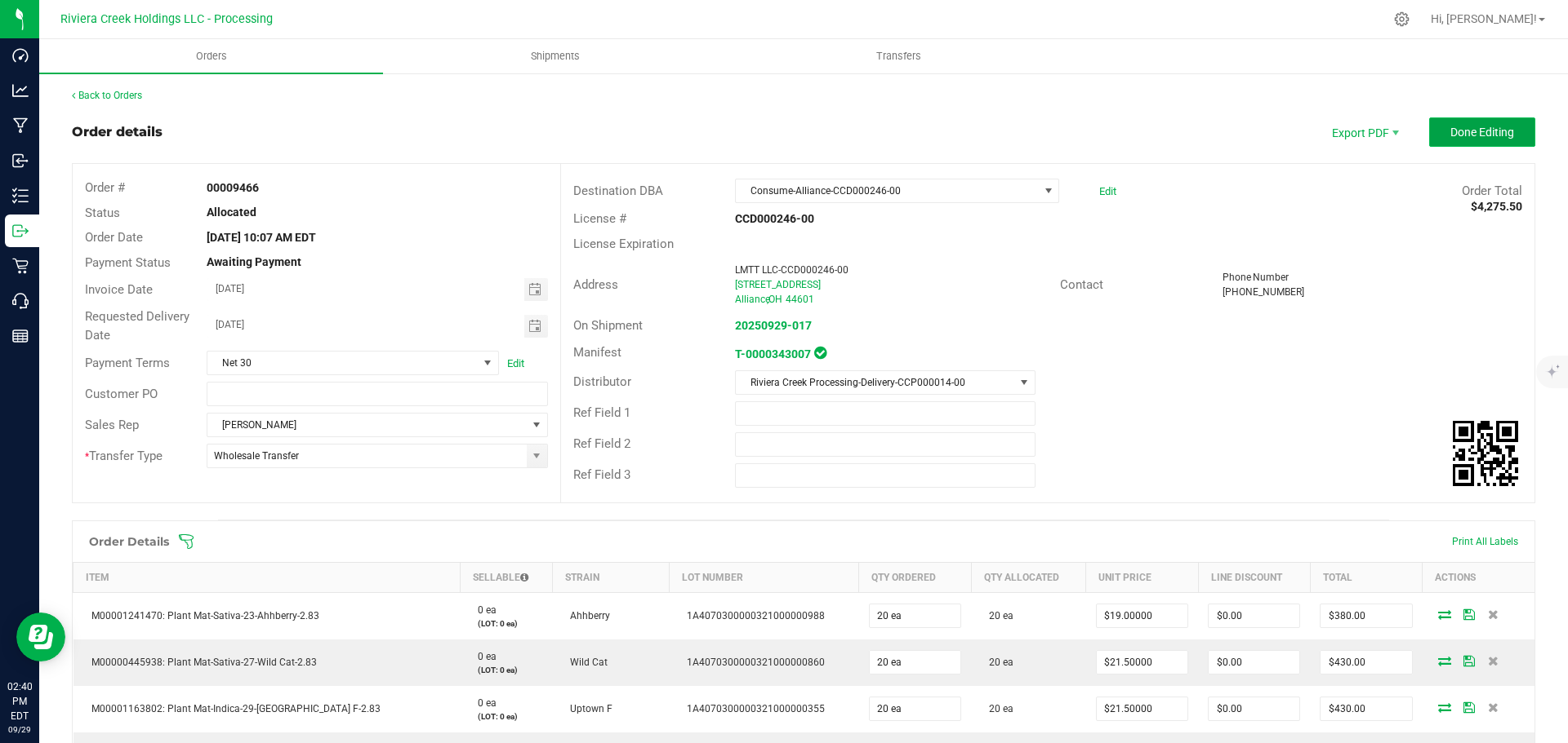
click at [1436, 130] on button "Done Editing" at bounding box center [1482, 131] width 106 height 29
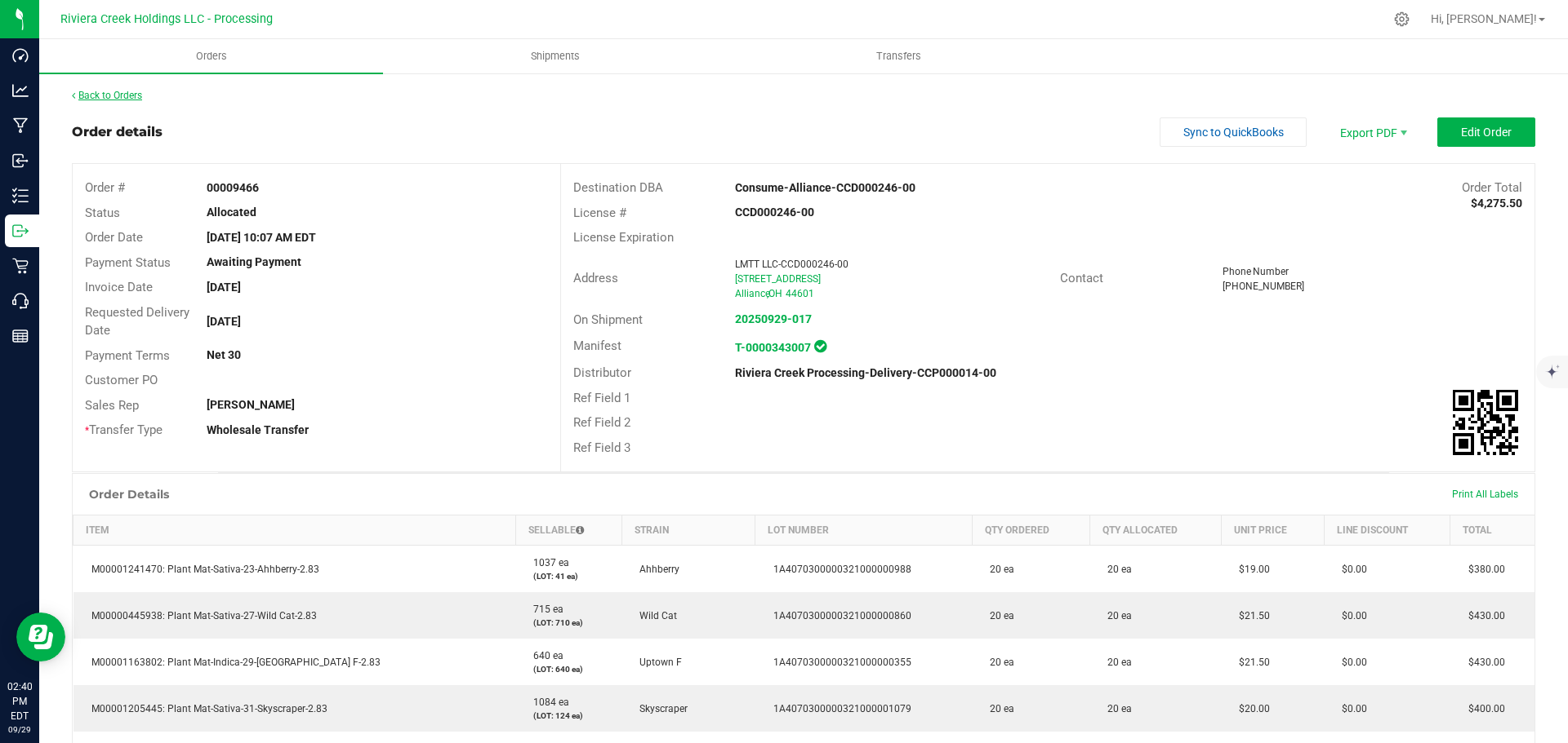
click at [126, 96] on link "Back to Orders" at bounding box center [107, 95] width 70 height 11
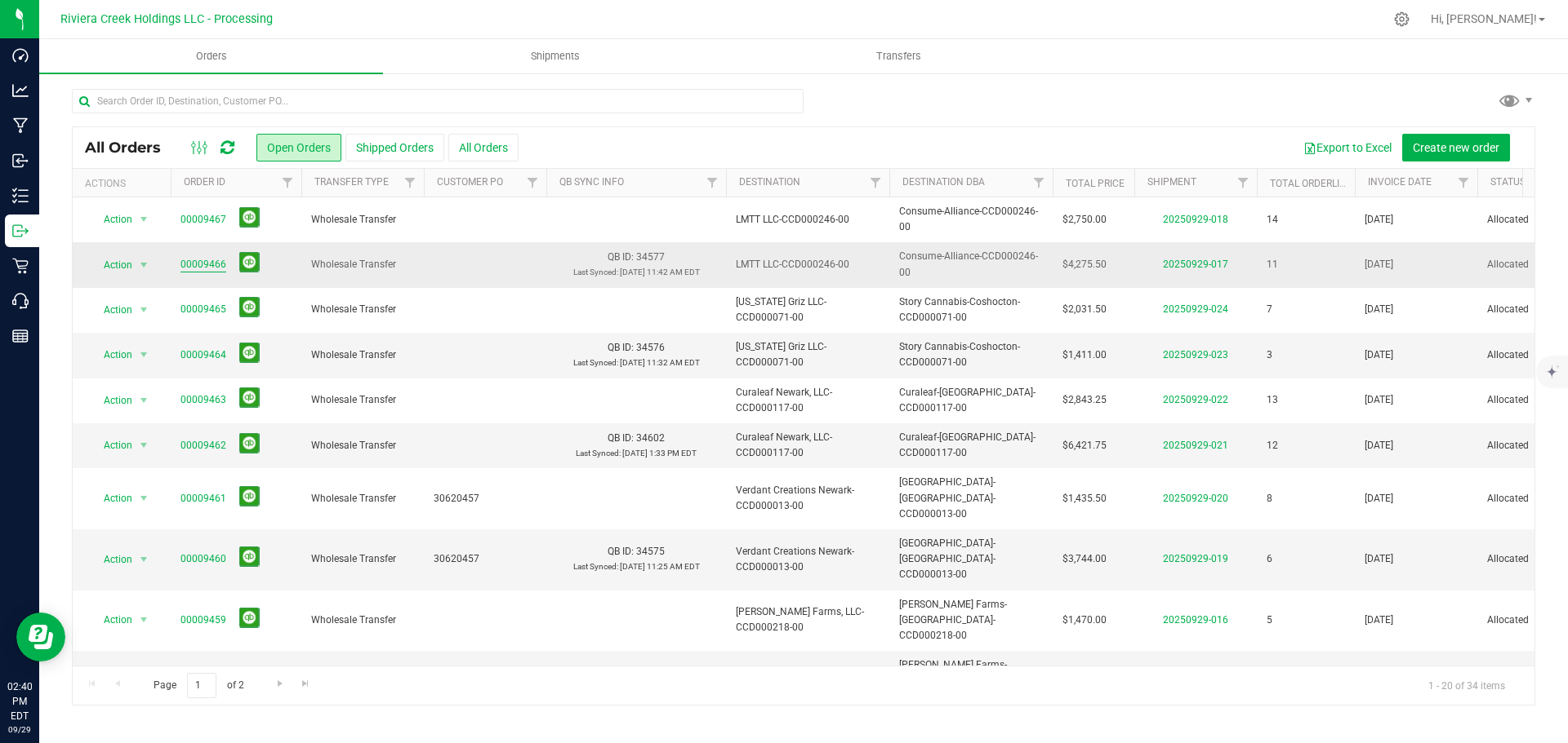
click at [185, 266] on link "00009466" at bounding box center [203, 265] width 45 height 15
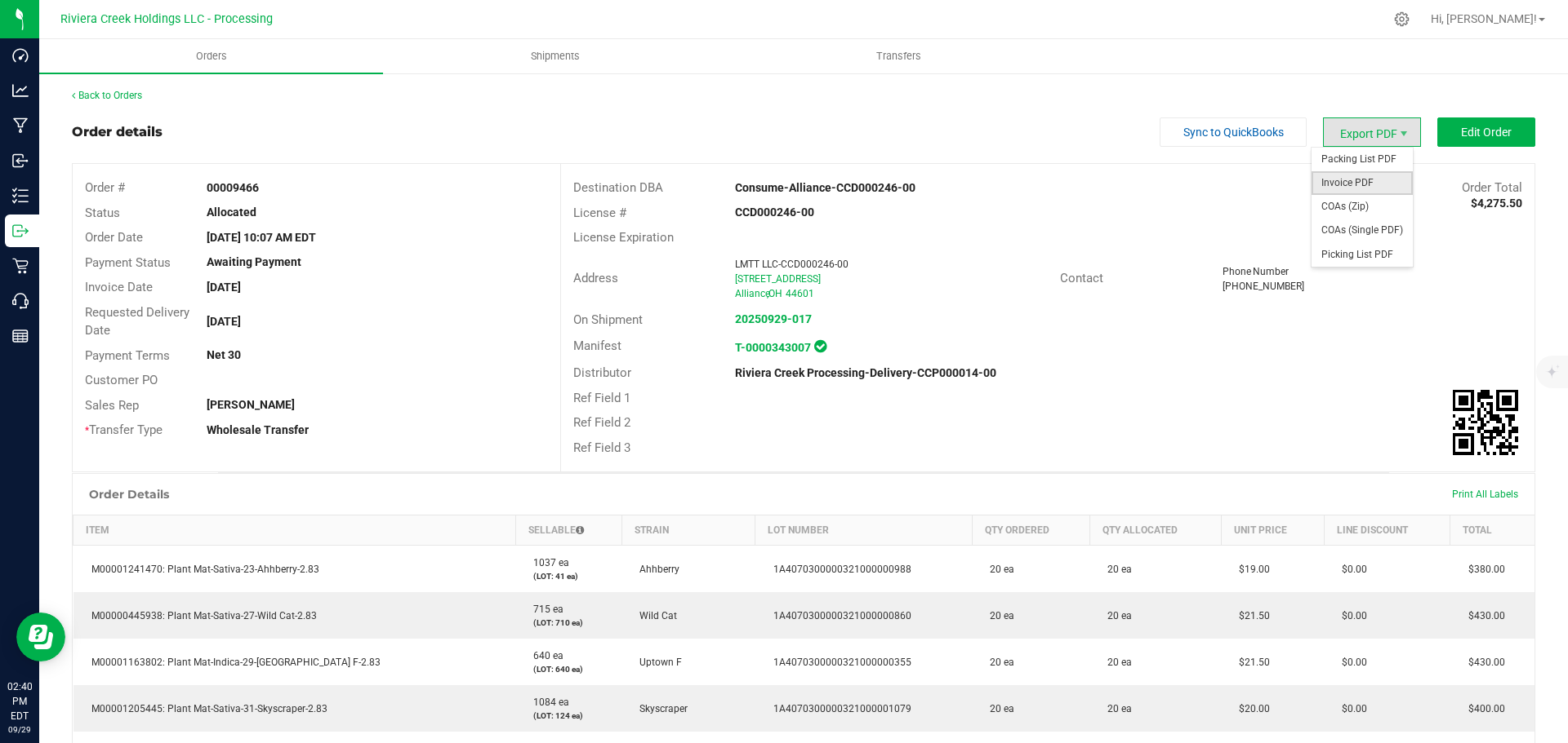
click at [1333, 178] on span "Invoice PDF" at bounding box center [1361, 182] width 101 height 24
click at [124, 94] on link "Back to Orders" at bounding box center [107, 95] width 70 height 11
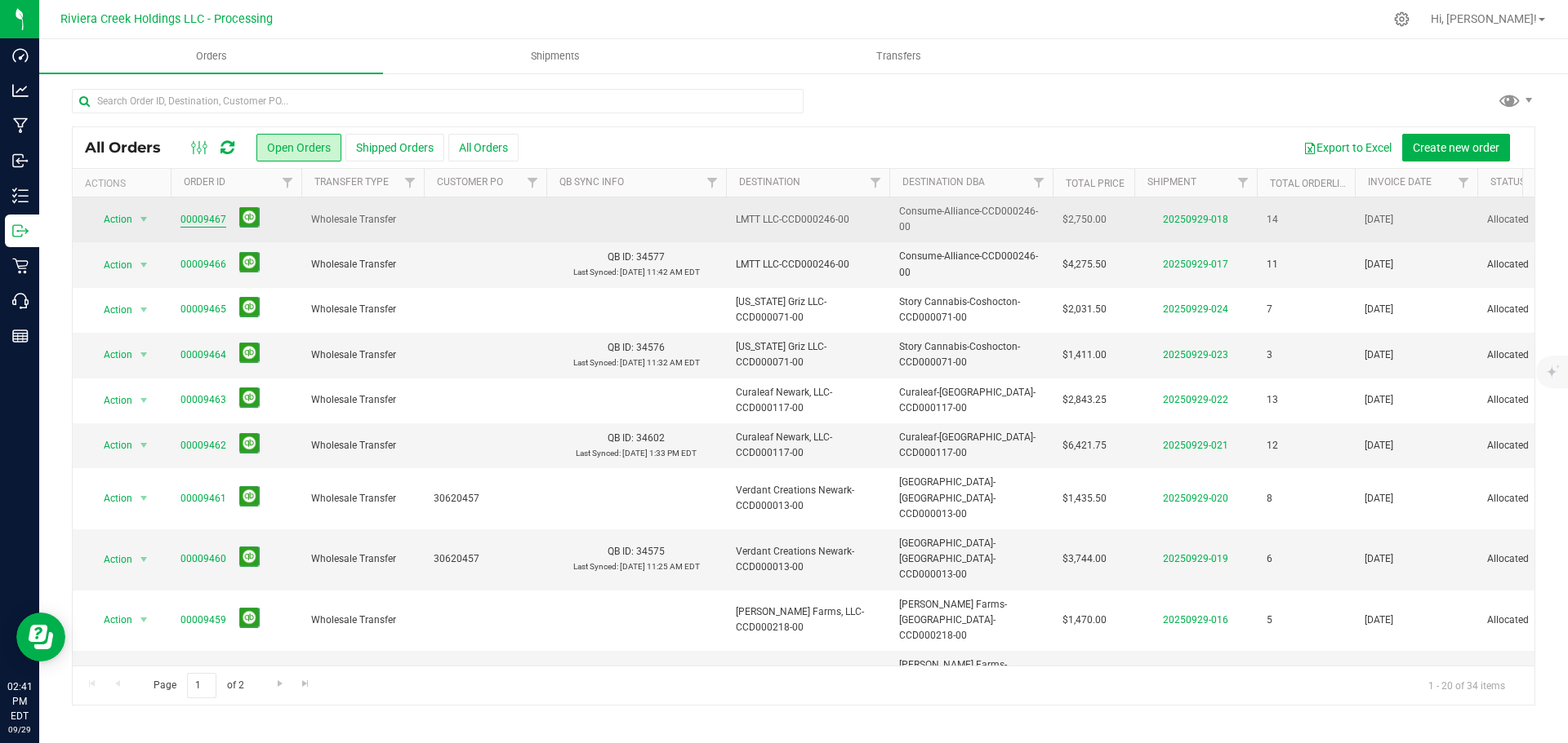
click at [202, 218] on link "00009467" at bounding box center [203, 219] width 45 height 15
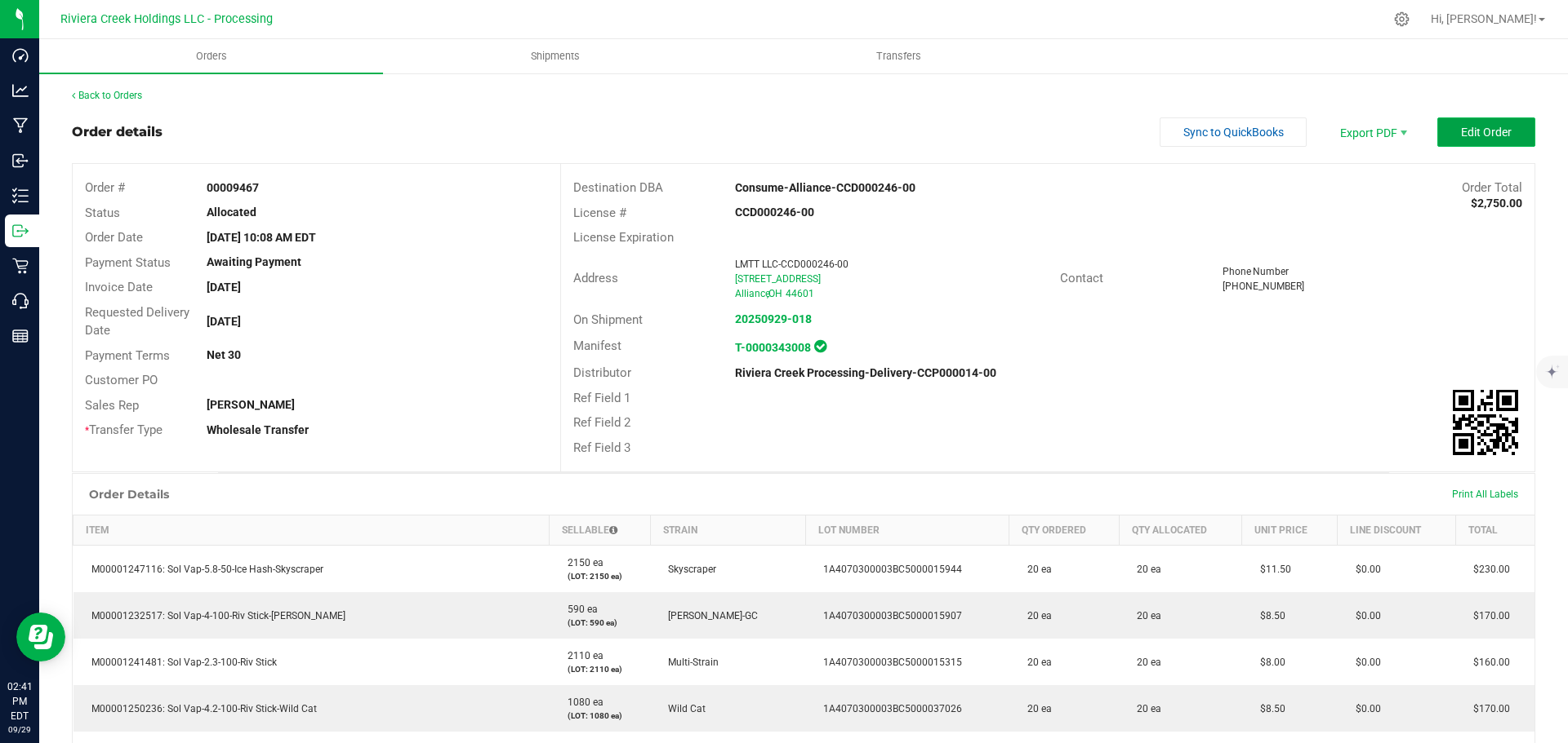
click at [1478, 130] on span "Edit Order" at bounding box center [1486, 132] width 51 height 13
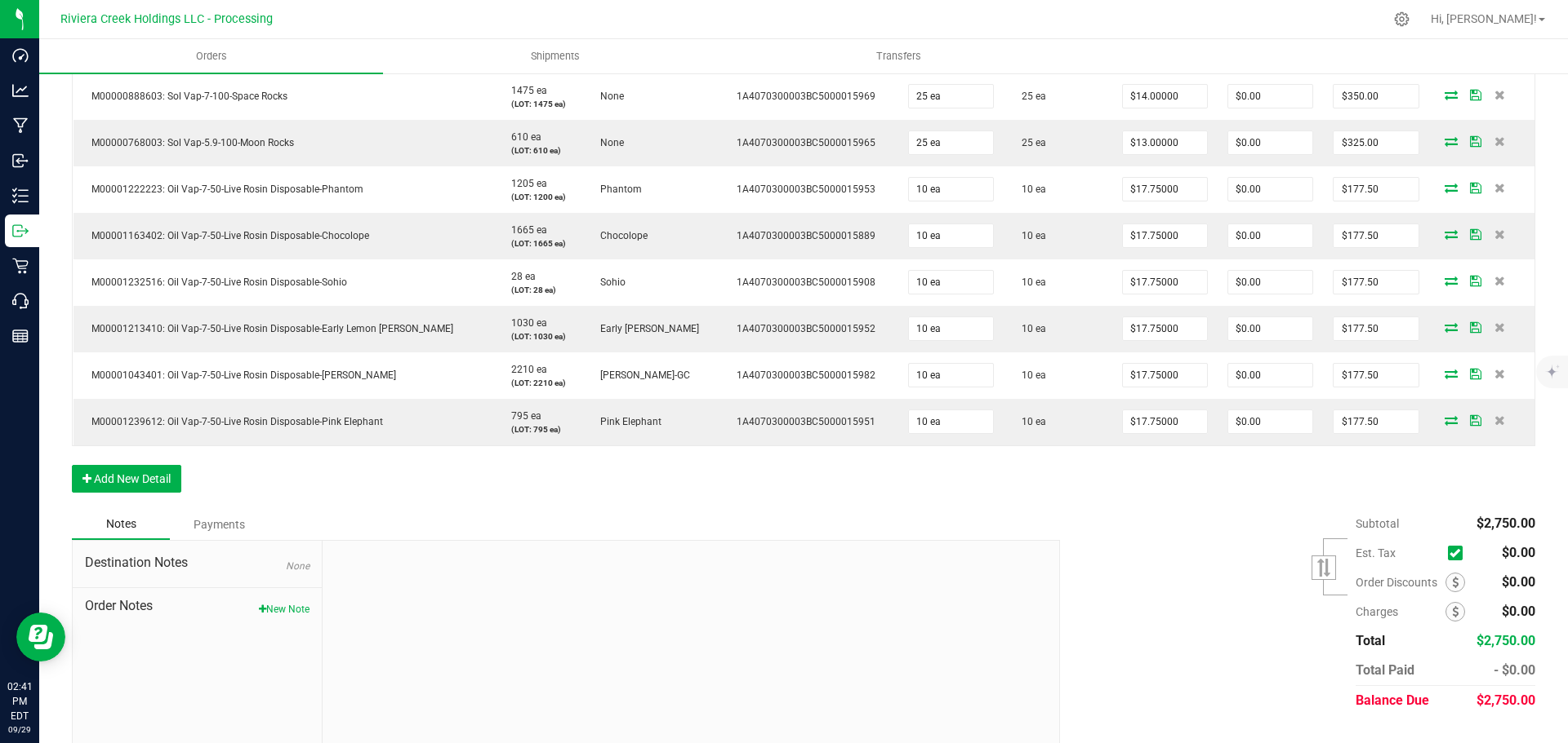
scroll to position [816, 0]
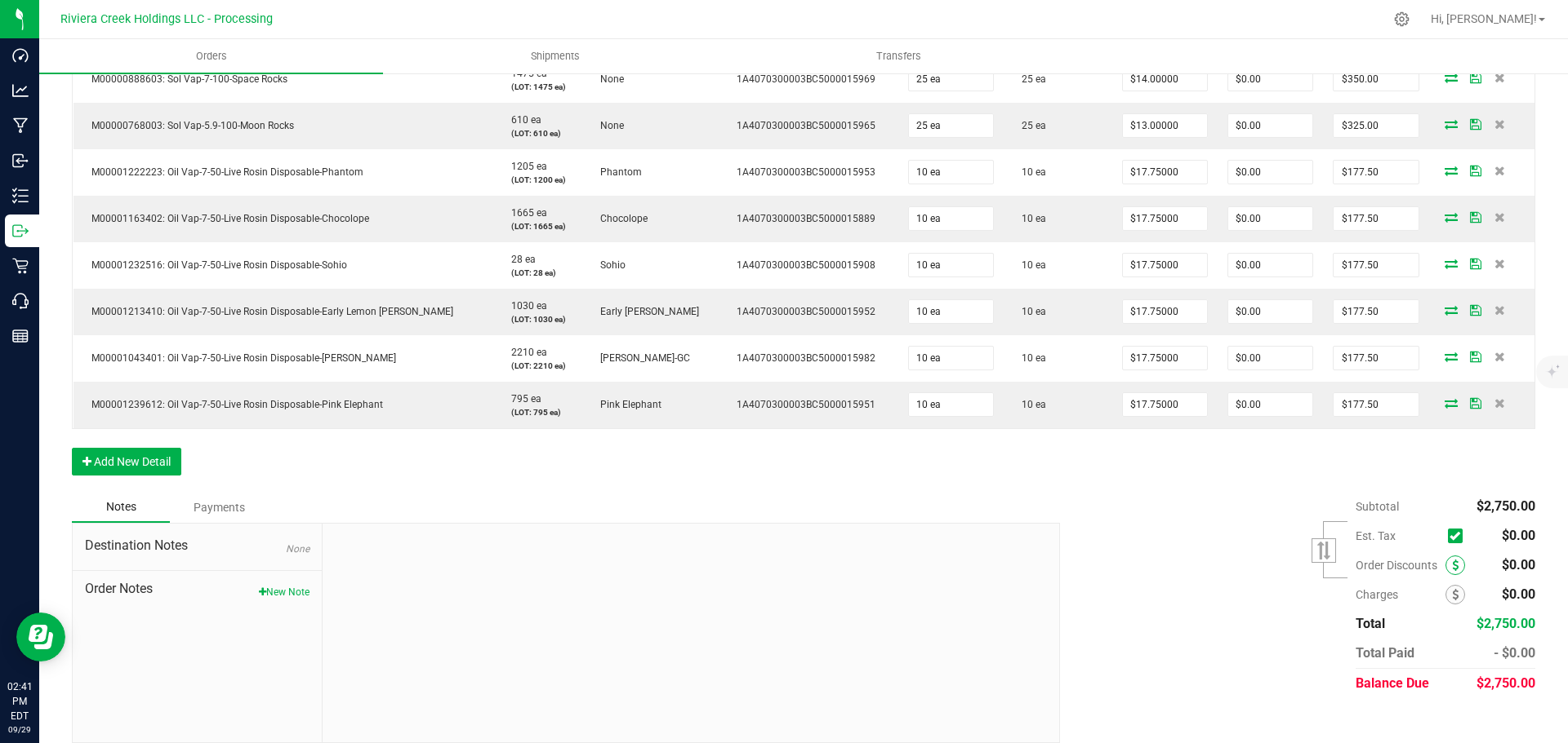
click at [1452, 564] on icon at bounding box center [1455, 565] width 7 height 11
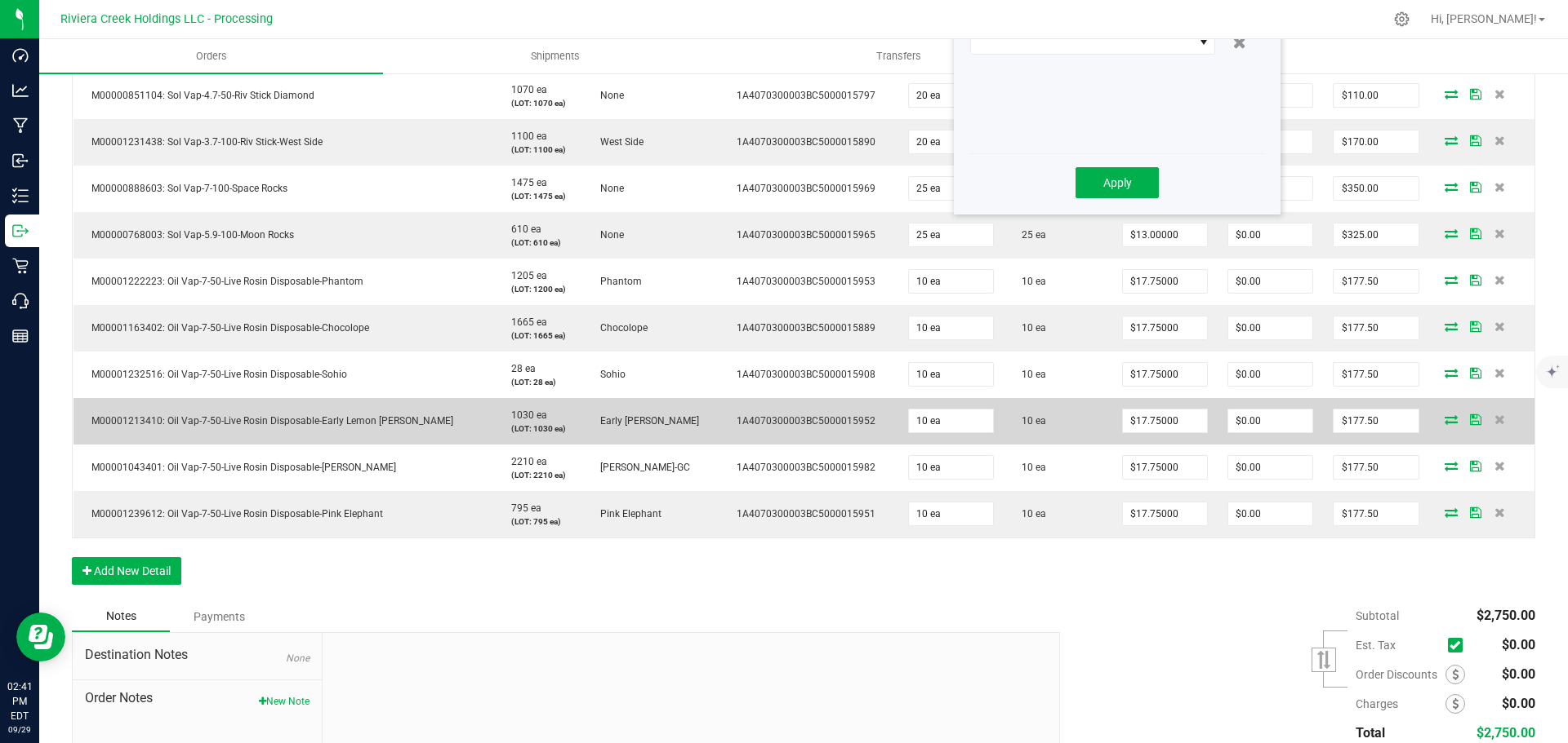
scroll to position [588, 0]
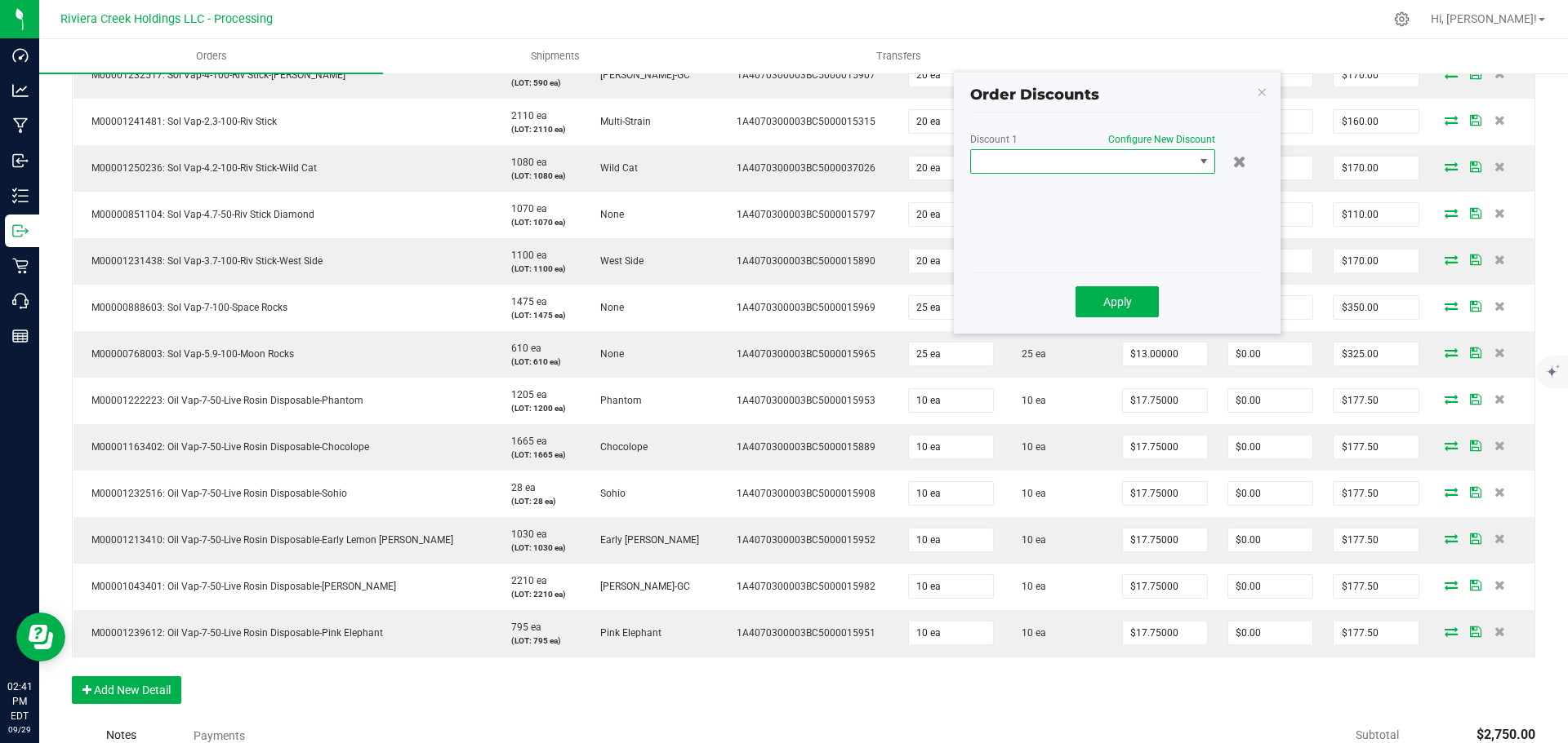
click at [1063, 158] on span at bounding box center [1082, 162] width 223 height 23
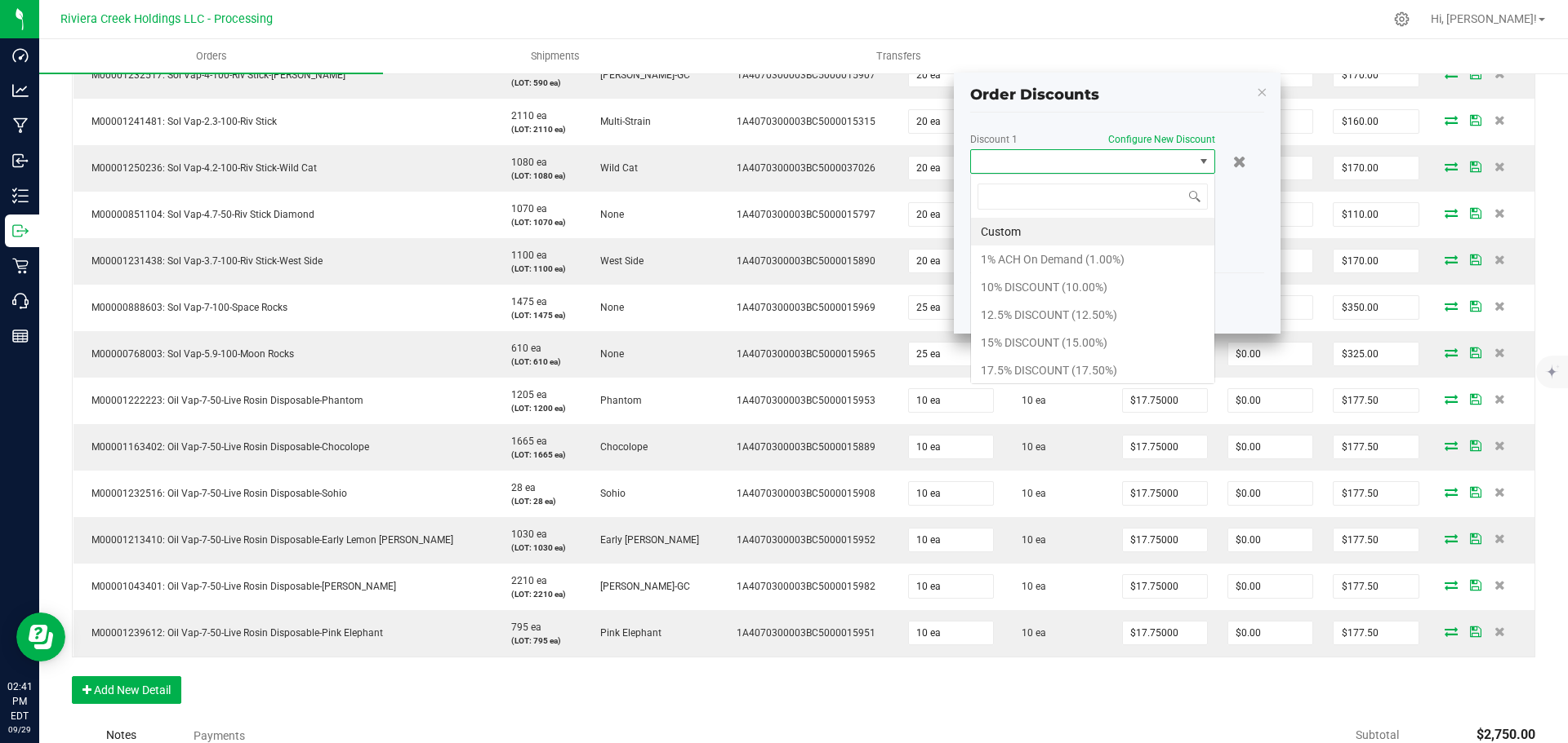
scroll to position [25, 245]
click at [1028, 338] on li "15% DISCOUNT (15.00%)" at bounding box center [1091, 342] width 243 height 27
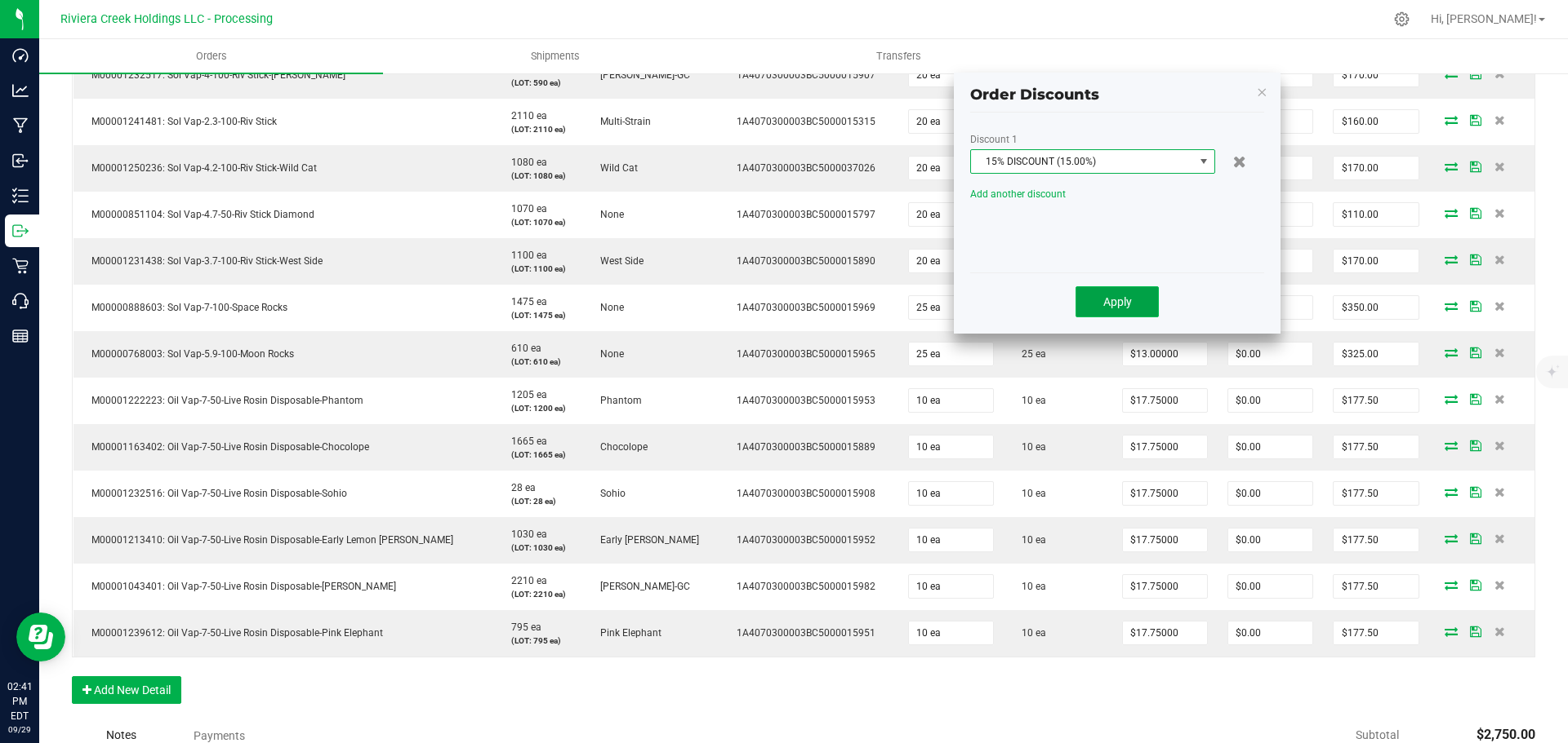
click at [1092, 303] on button "Apply" at bounding box center [1117, 302] width 83 height 31
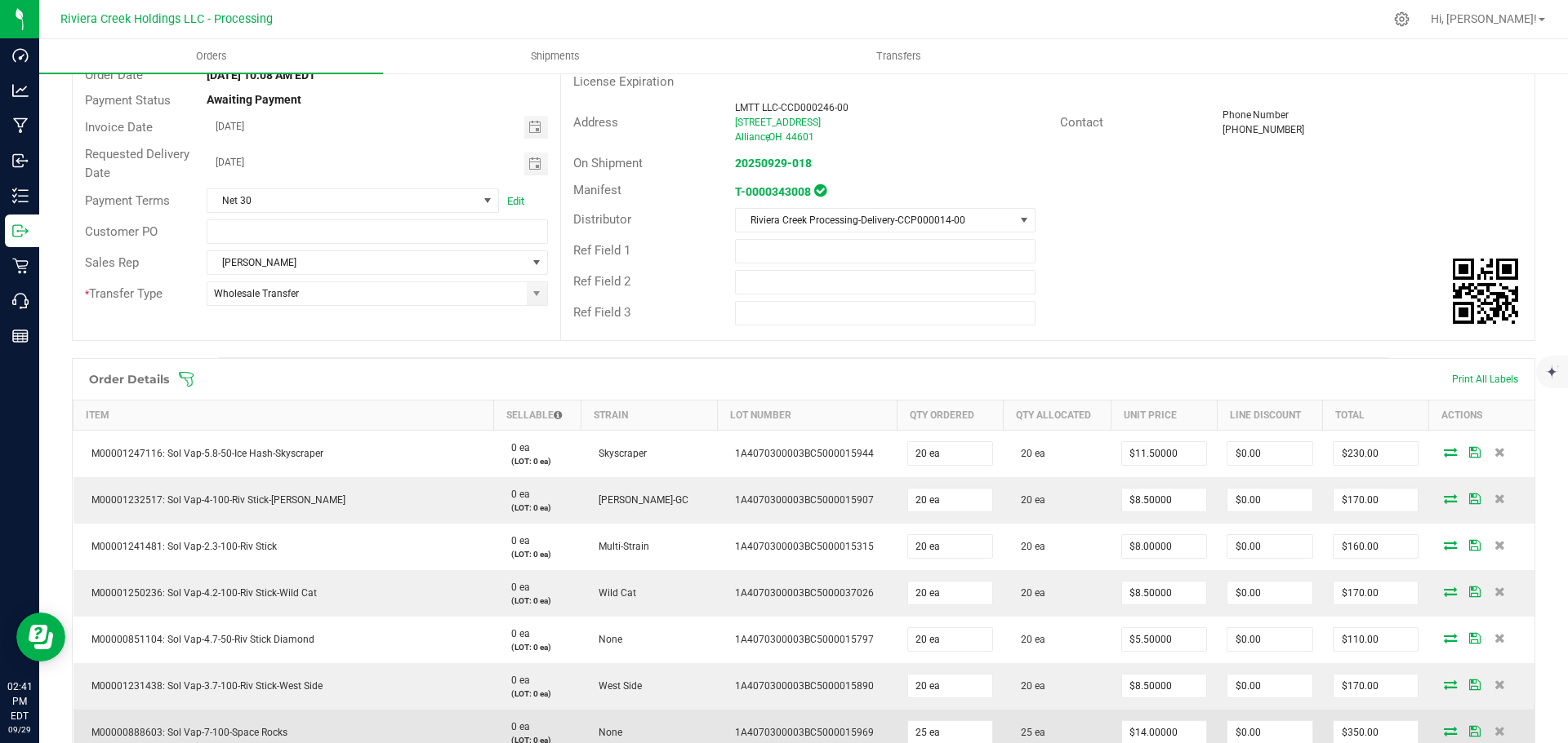
scroll to position [0, 0]
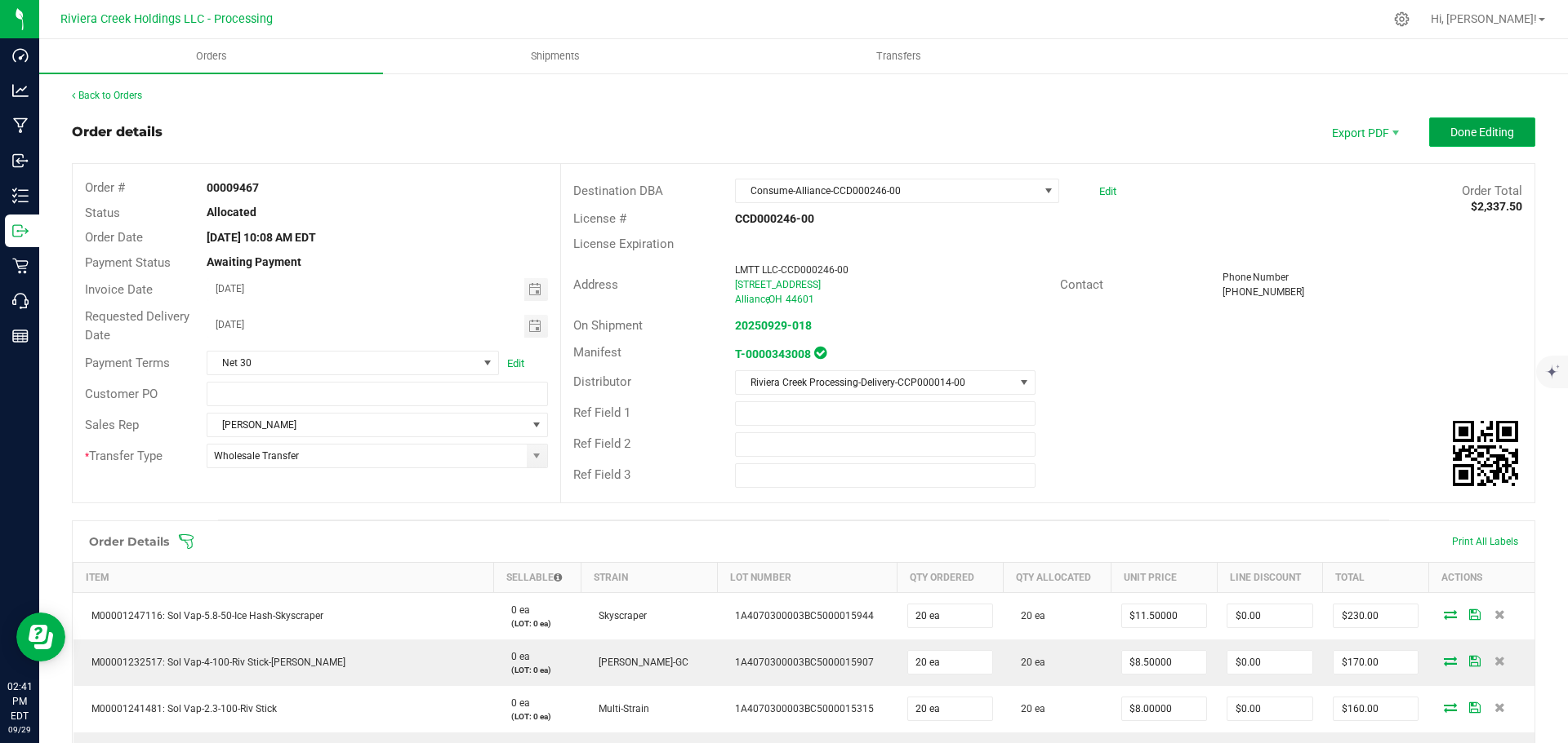
click at [1456, 135] on span "Done Editing" at bounding box center [1481, 132] width 63 height 13
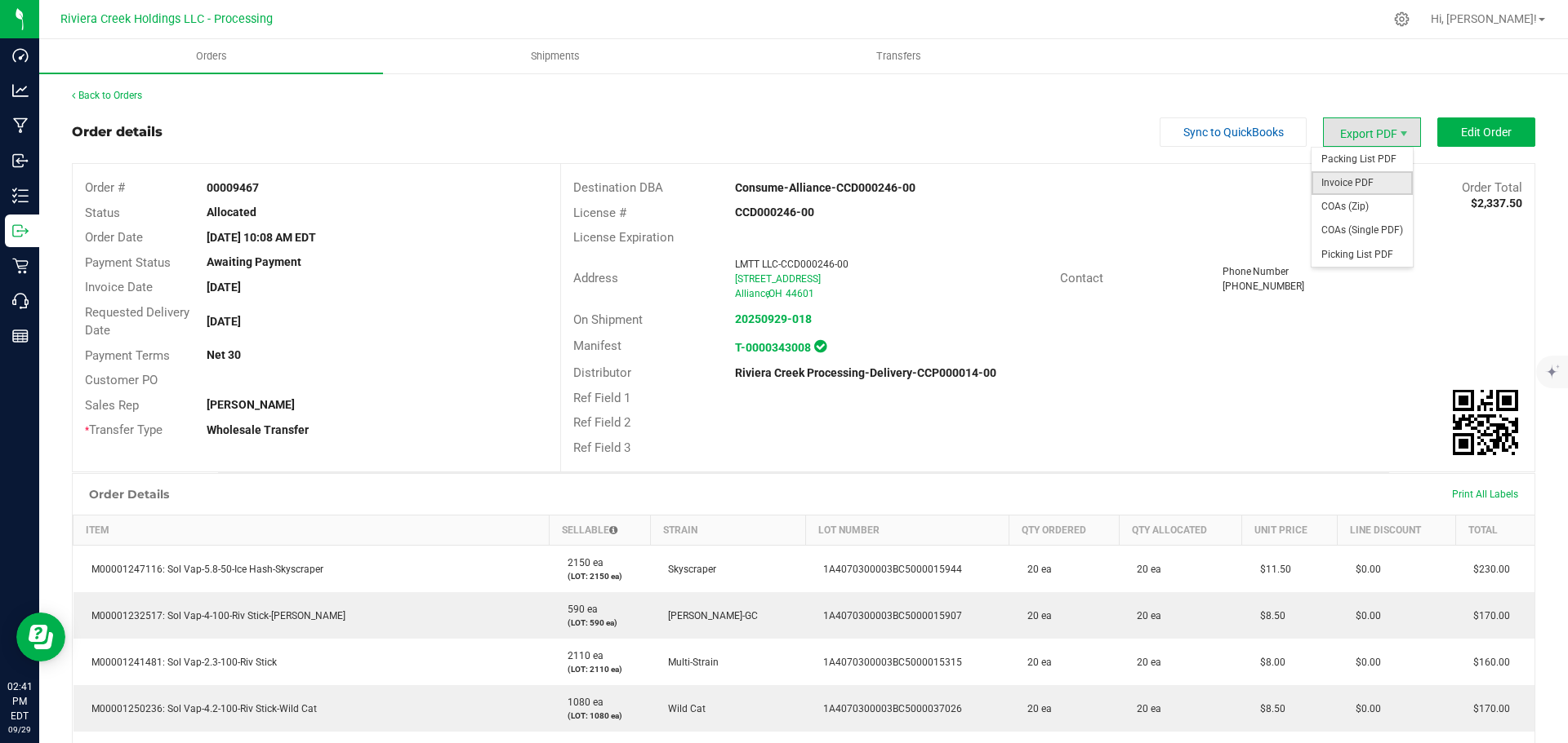
click at [1333, 185] on span "Invoice PDF" at bounding box center [1361, 182] width 101 height 24
click at [105, 101] on div "Back to Orders" at bounding box center [803, 95] width 1463 height 15
click at [127, 95] on link "Back to Orders" at bounding box center [107, 95] width 70 height 11
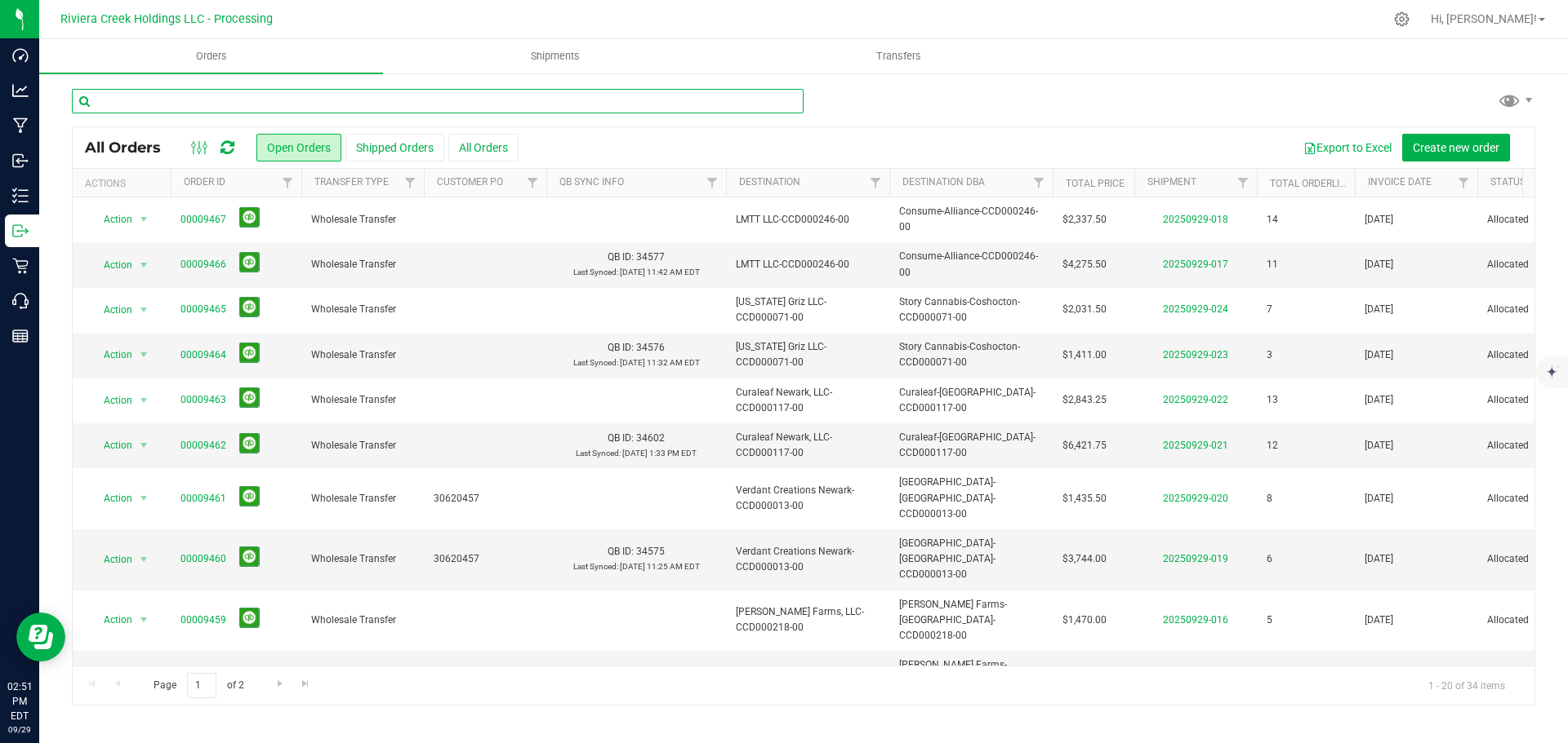
click at [175, 98] on input "text" at bounding box center [438, 101] width 732 height 25
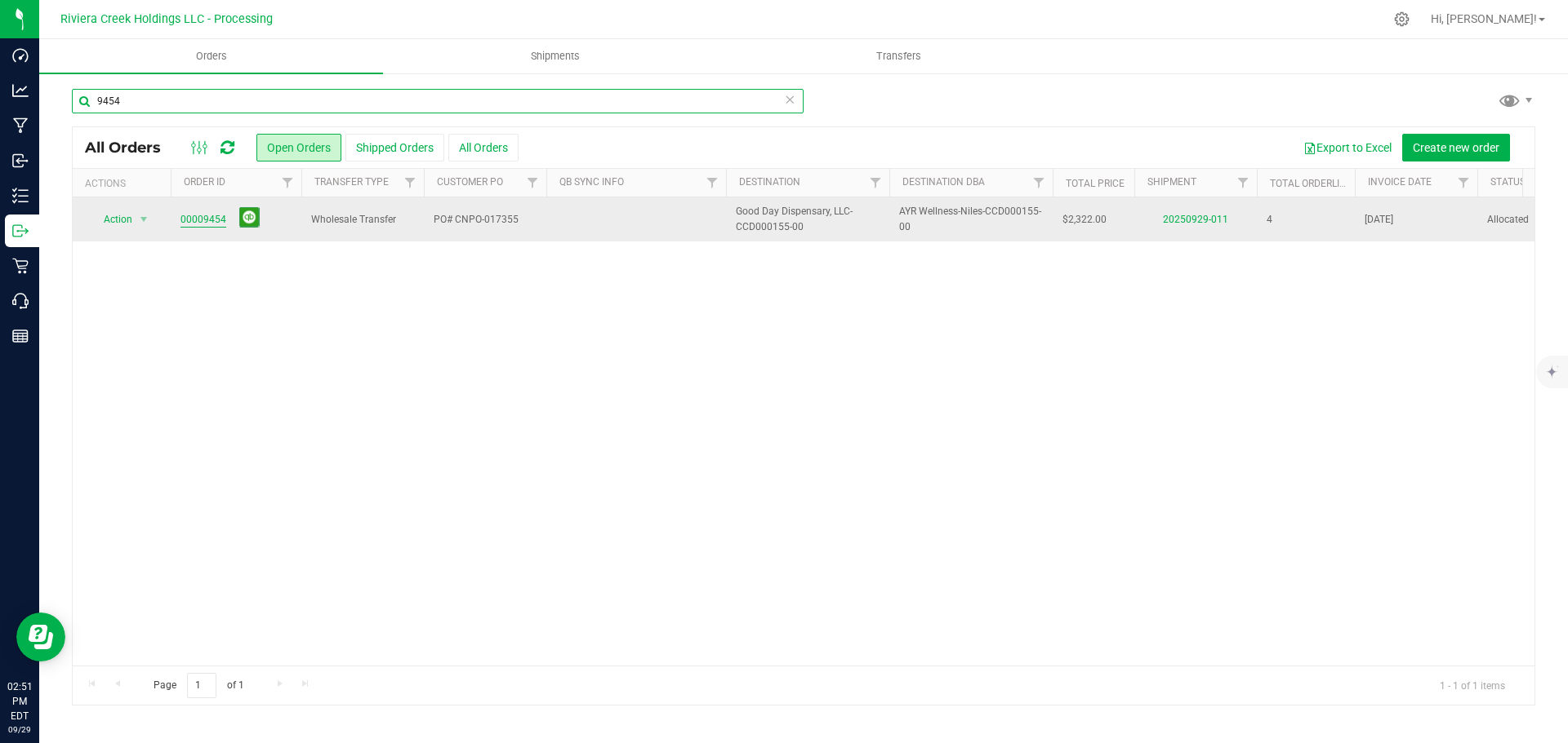
type input "9454"
click at [194, 221] on link "00009454" at bounding box center [203, 219] width 45 height 15
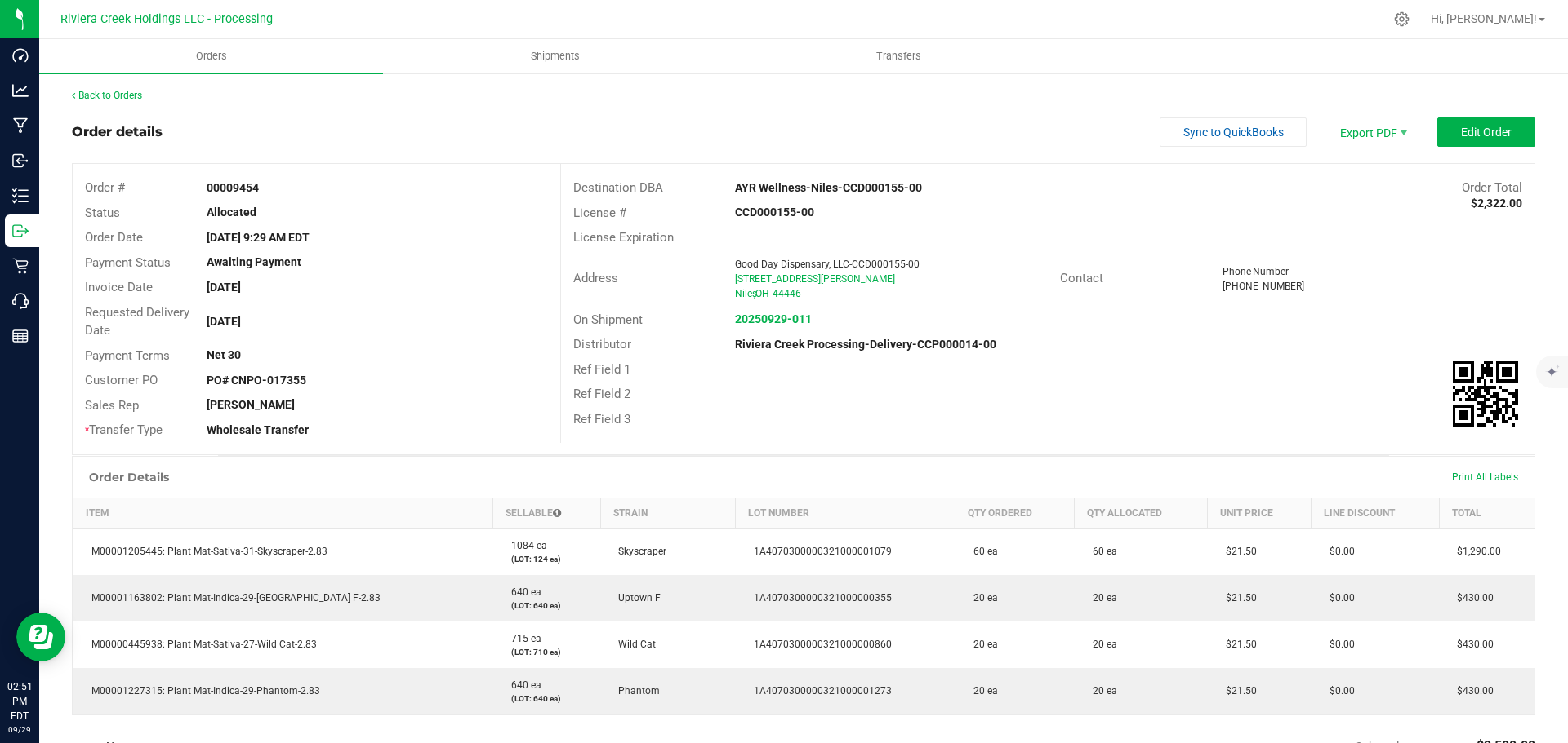
click at [128, 93] on link "Back to Orders" at bounding box center [107, 95] width 70 height 11
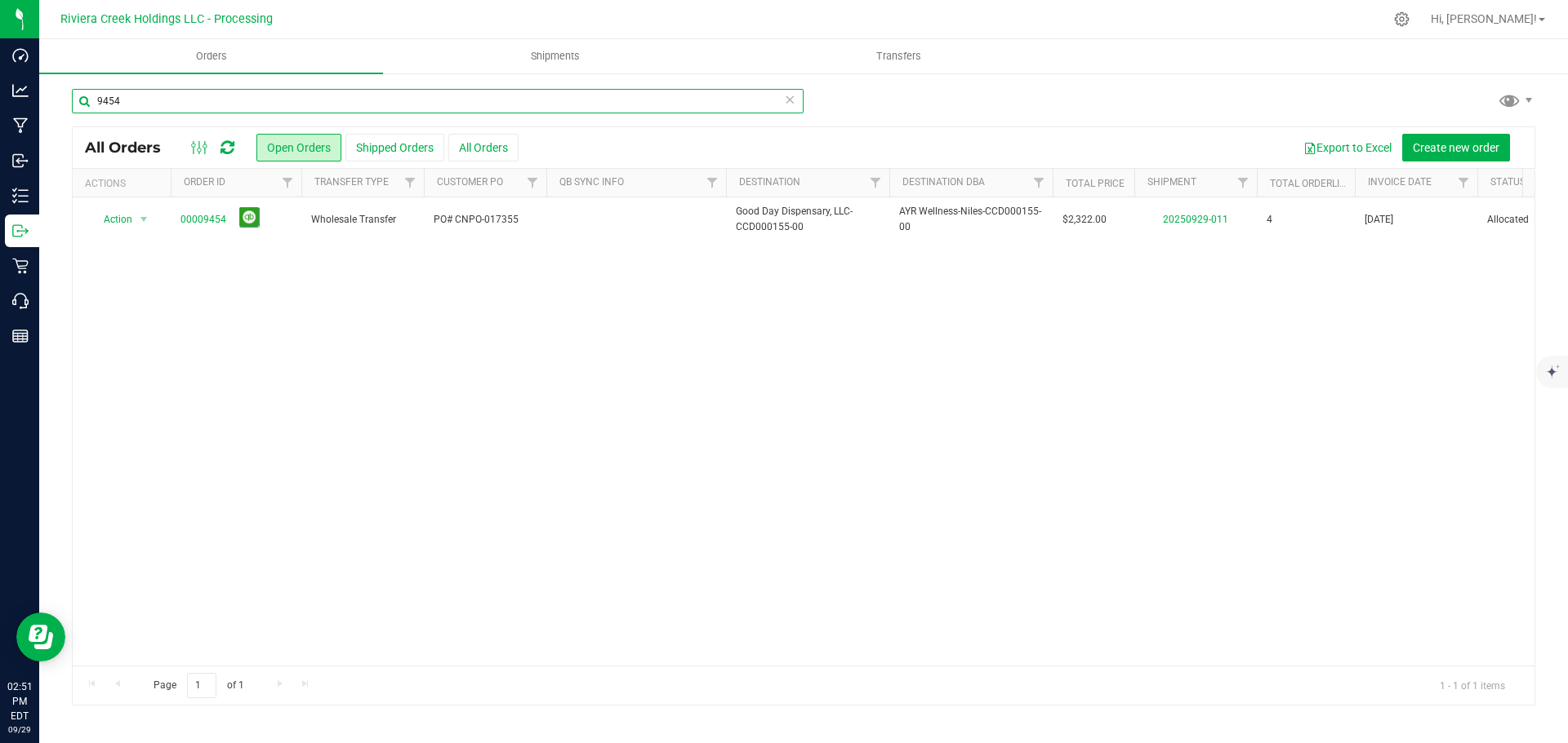
drag, startPoint x: 155, startPoint y: 106, endPoint x: -79, endPoint y: 132, distance: 235.4
click at [0, 132] on html "Dashboard Analytics Manufacturing Inbound Inventory Outbound Retail Call Center…" at bounding box center [784, 372] width 1568 height 743
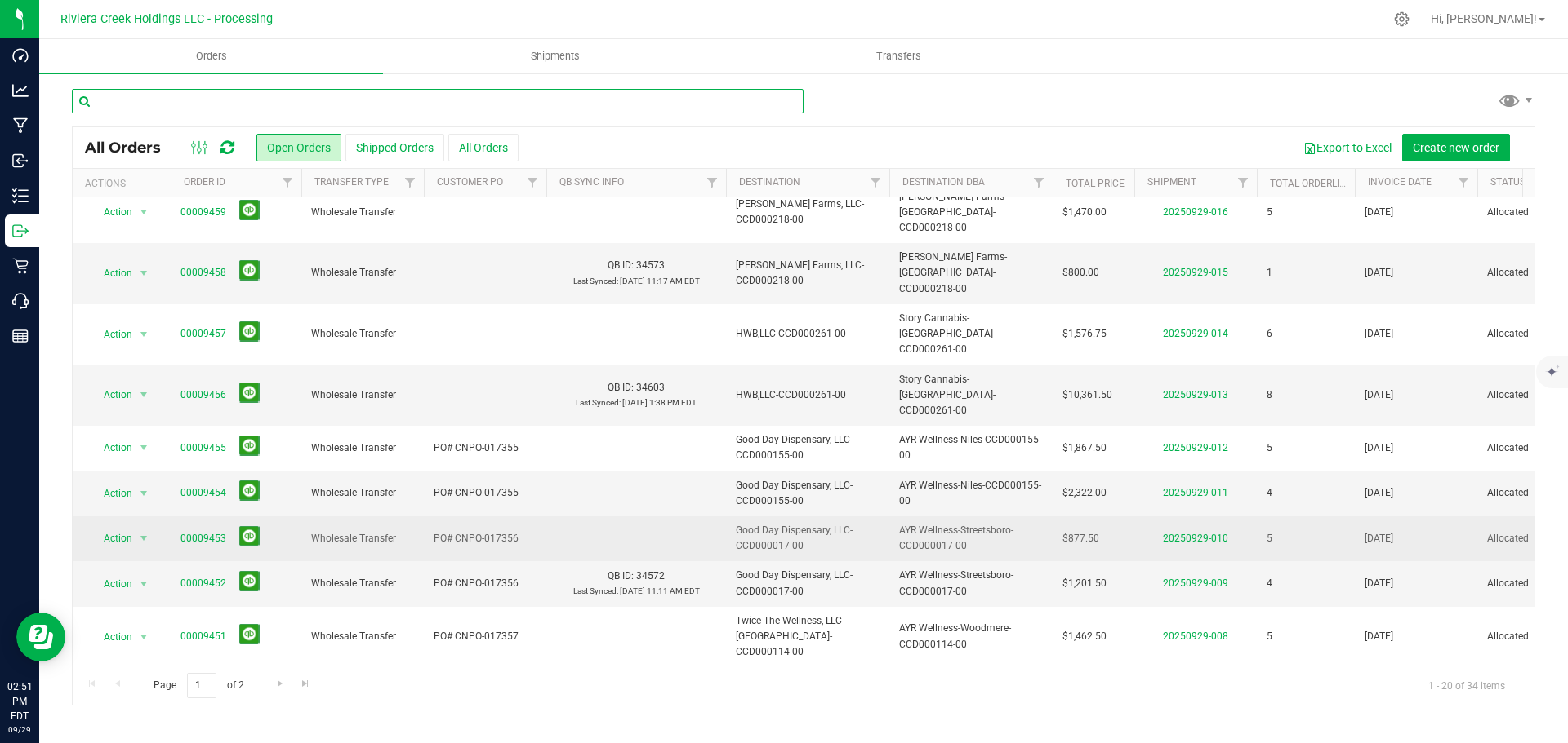
scroll to position [479, 0]
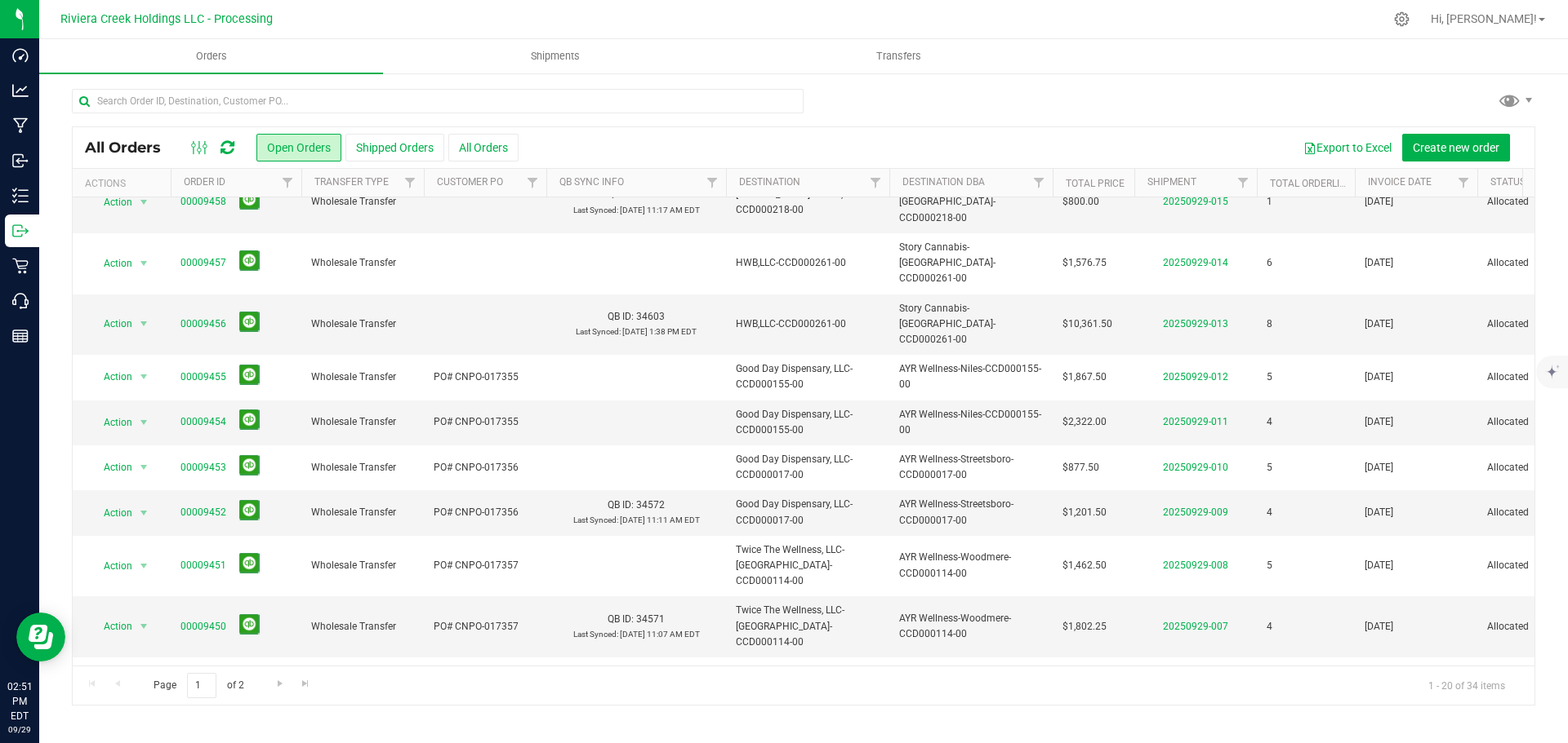
click at [200, 741] on link "00009448" at bounding box center [203, 749] width 45 height 15
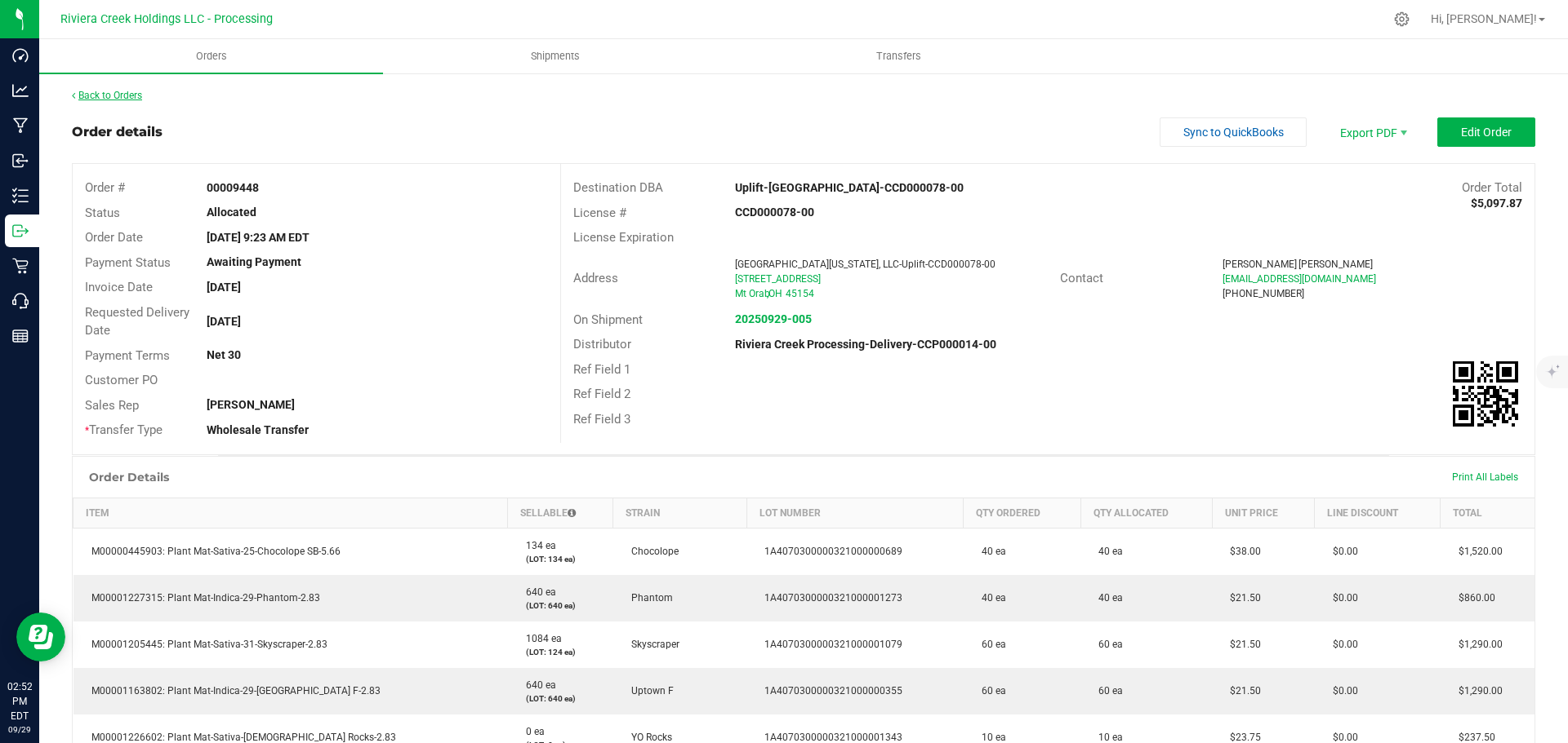
click at [121, 94] on link "Back to Orders" at bounding box center [107, 95] width 70 height 11
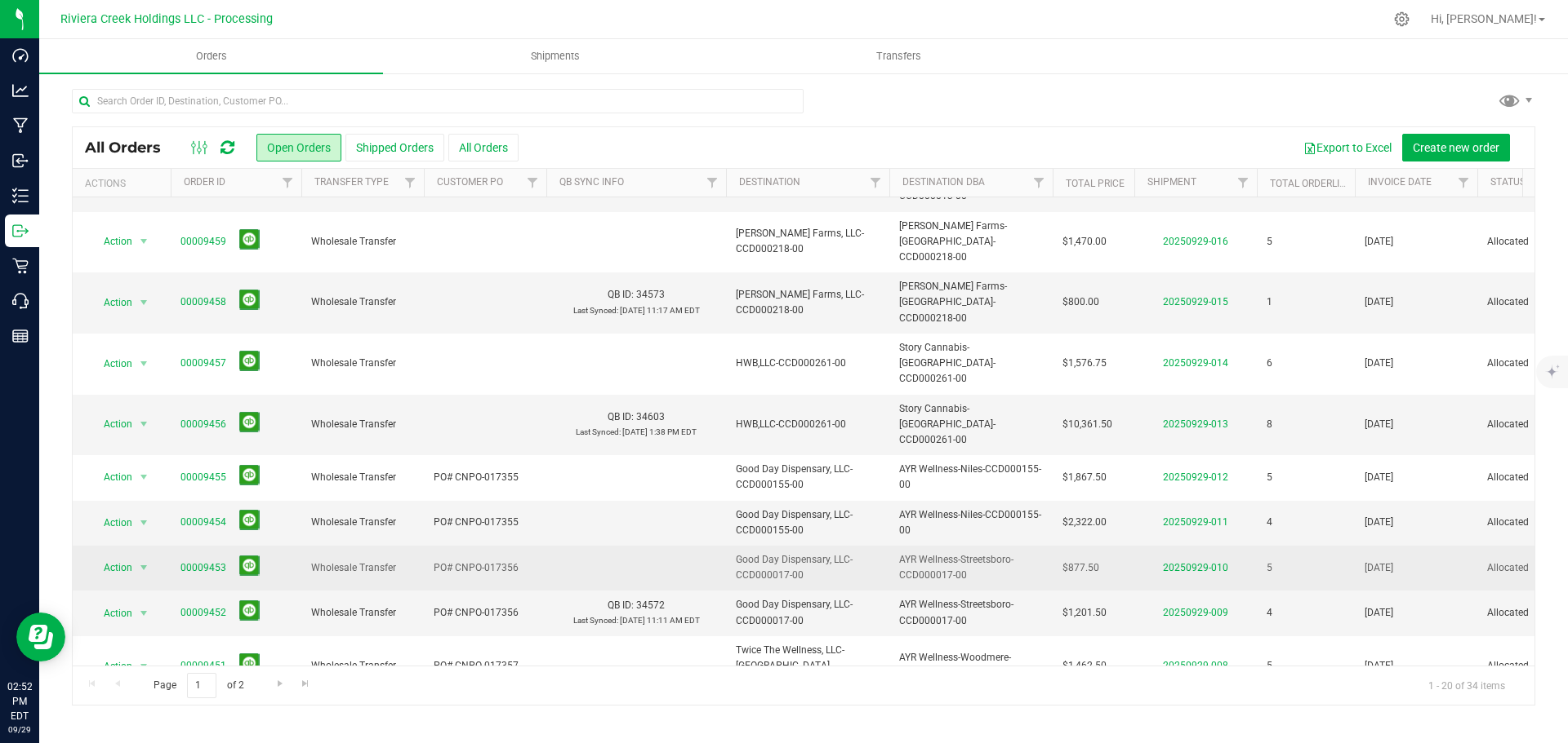
scroll to position [479, 0]
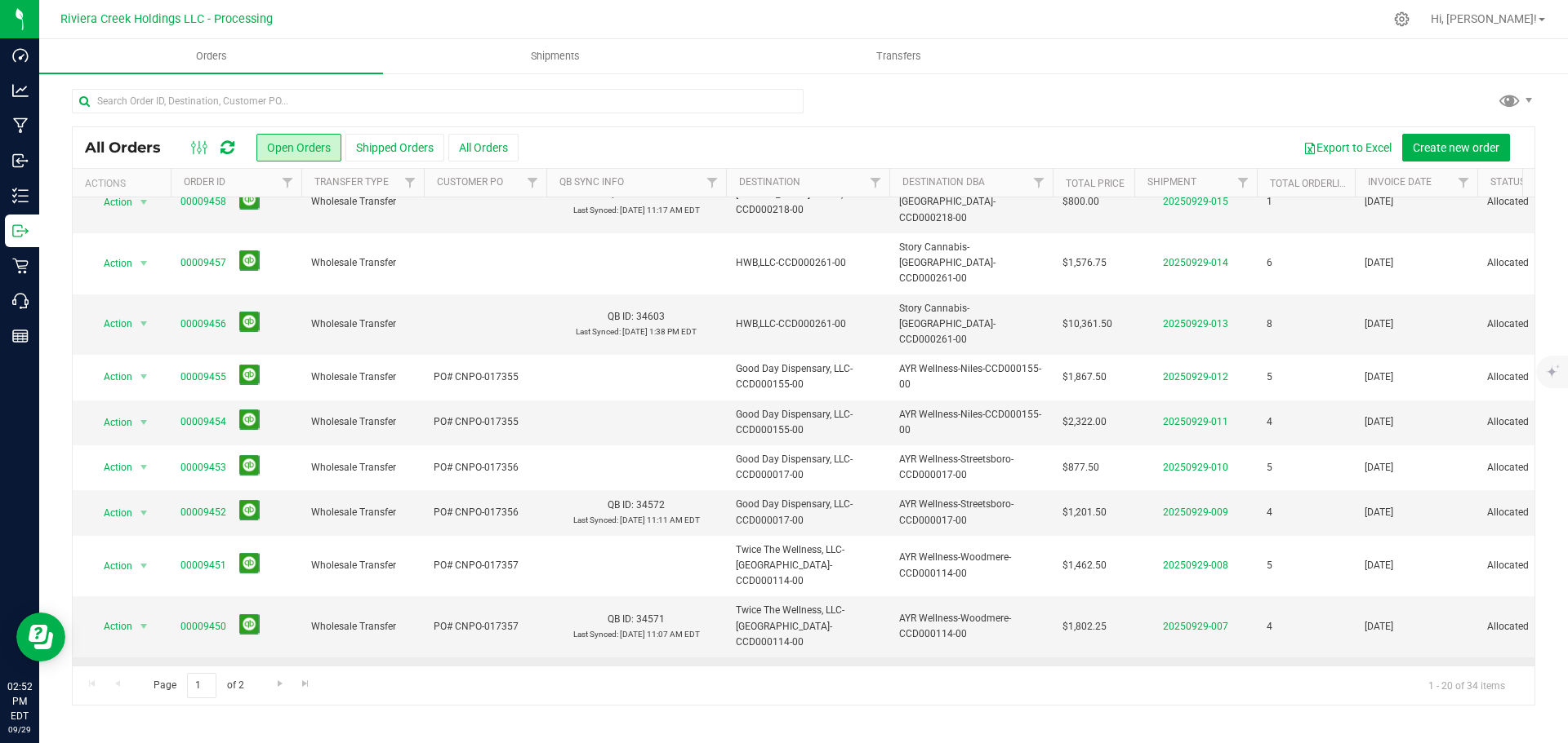
click at [212, 680] on link "00009449" at bounding box center [203, 687] width 45 height 15
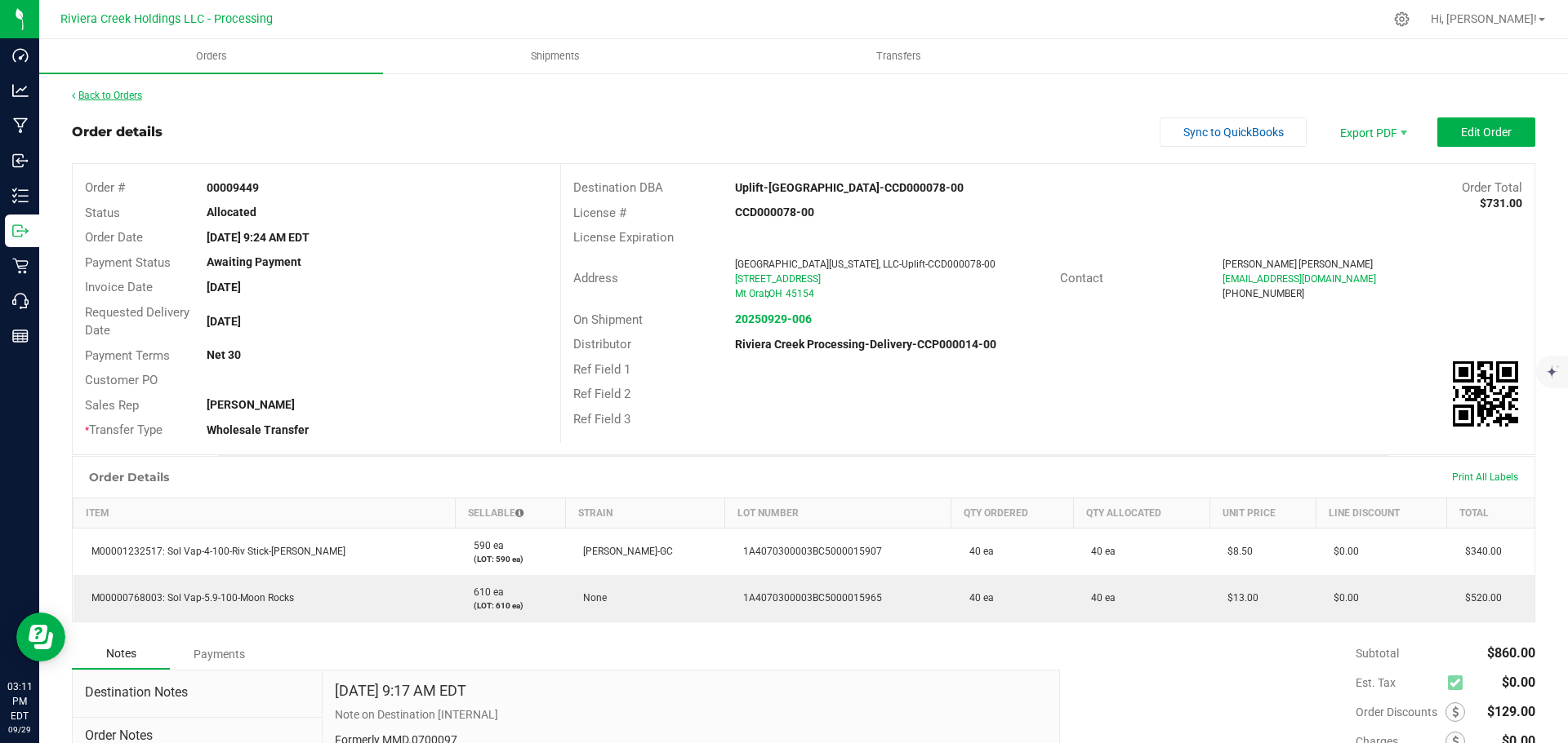
click at [129, 94] on link "Back to Orders" at bounding box center [107, 95] width 70 height 11
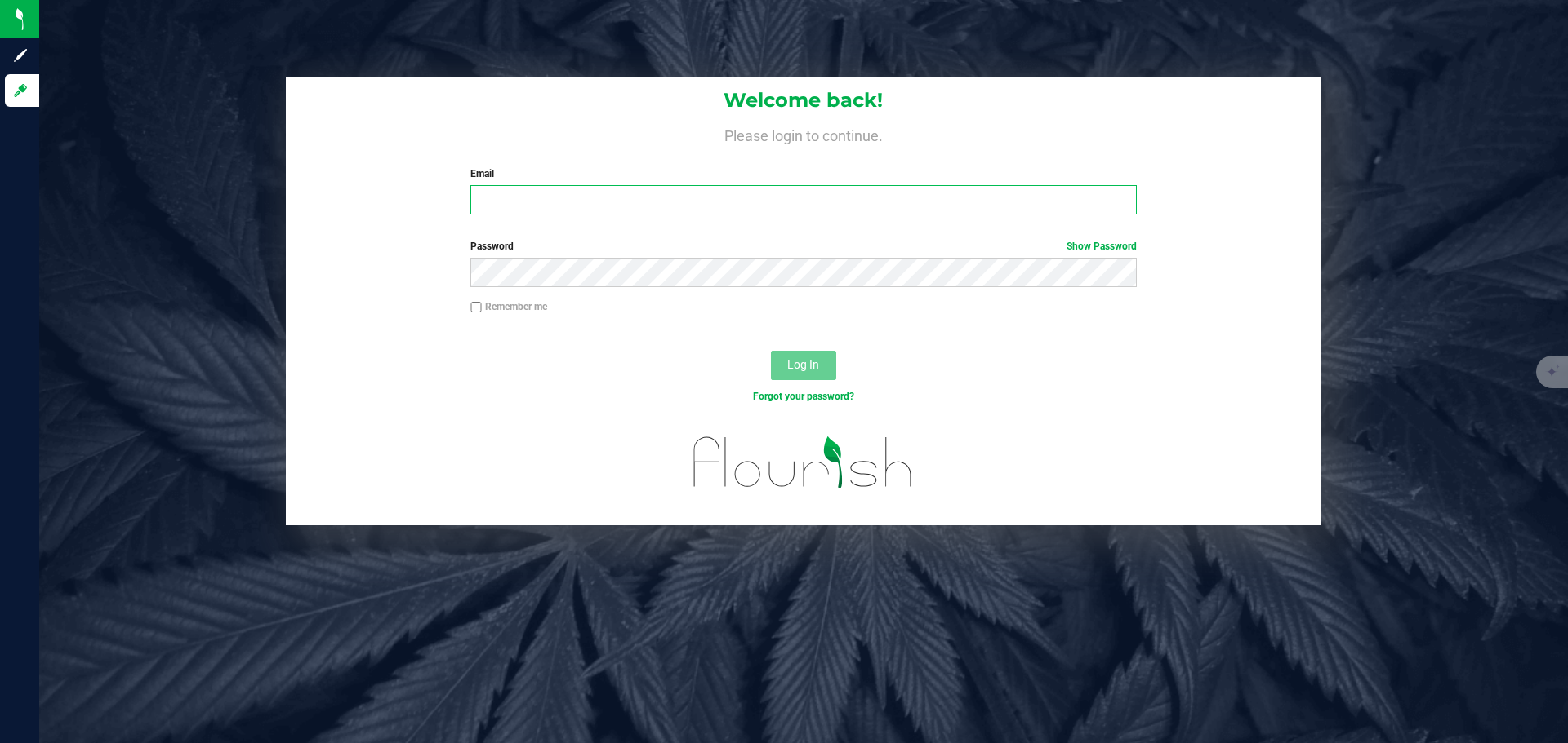
type input "[EMAIL_ADDRESS][DOMAIN_NAME]"
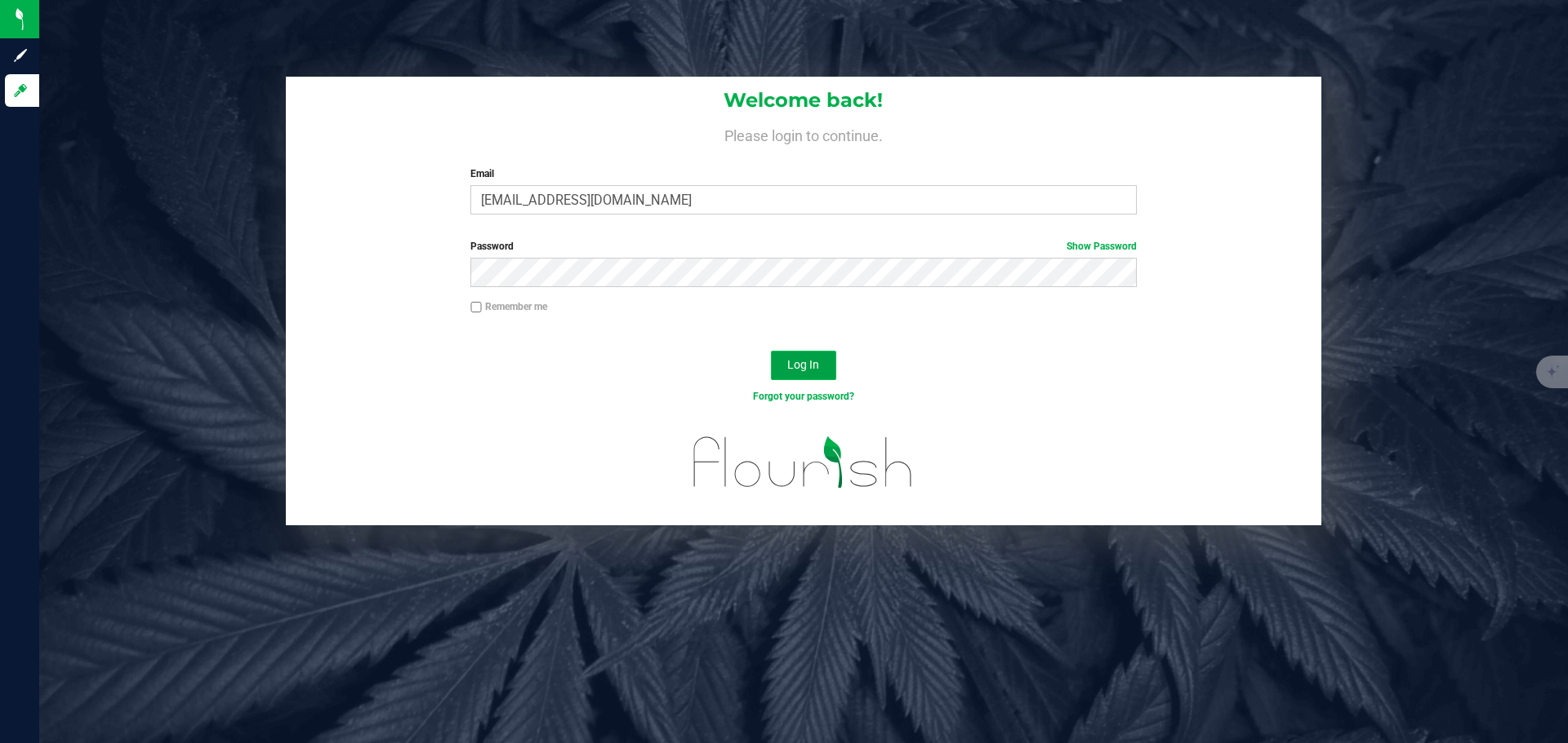
click at [807, 368] on span "Log In" at bounding box center [803, 365] width 32 height 13
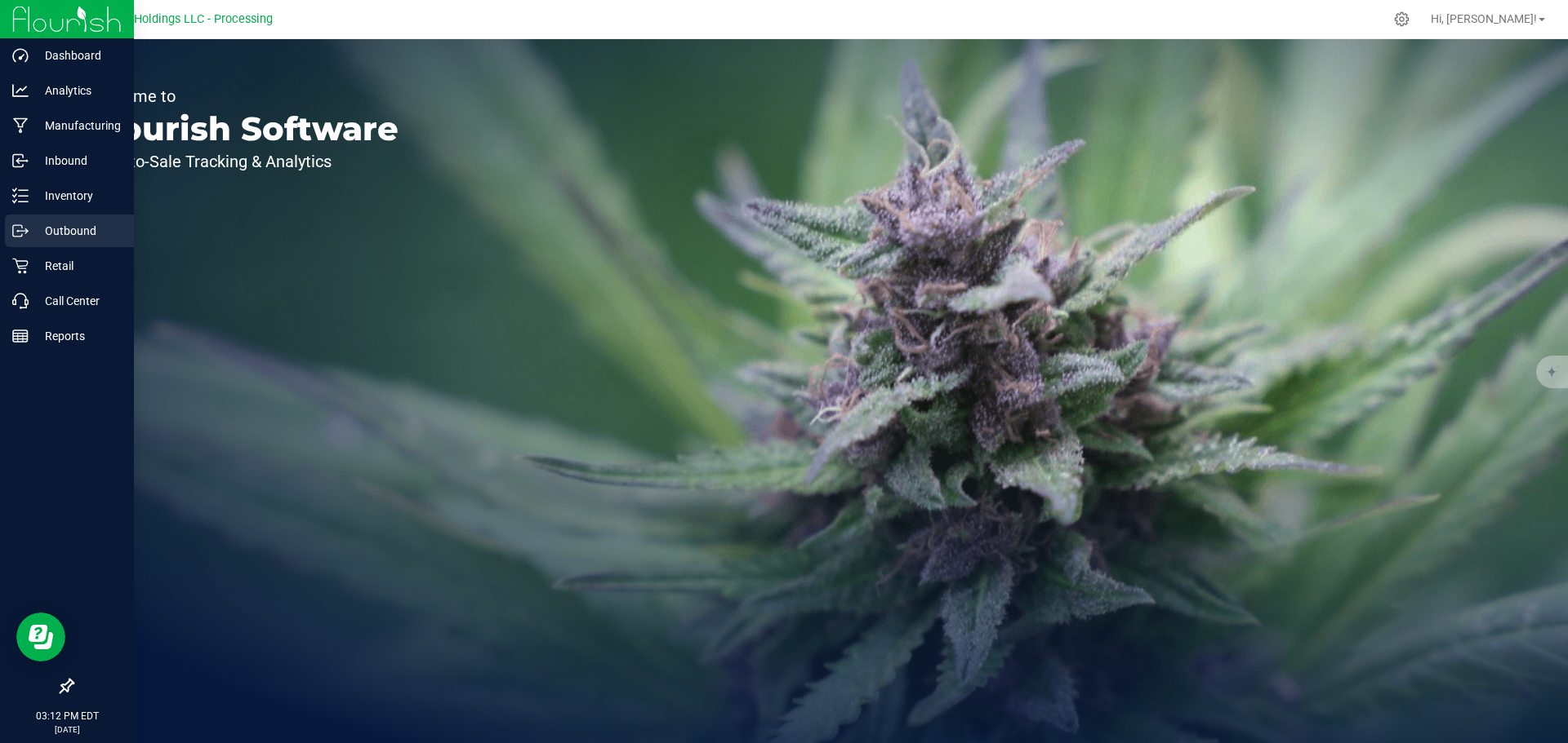
click at [84, 225] on p "Outbound" at bounding box center [78, 231] width 98 height 20
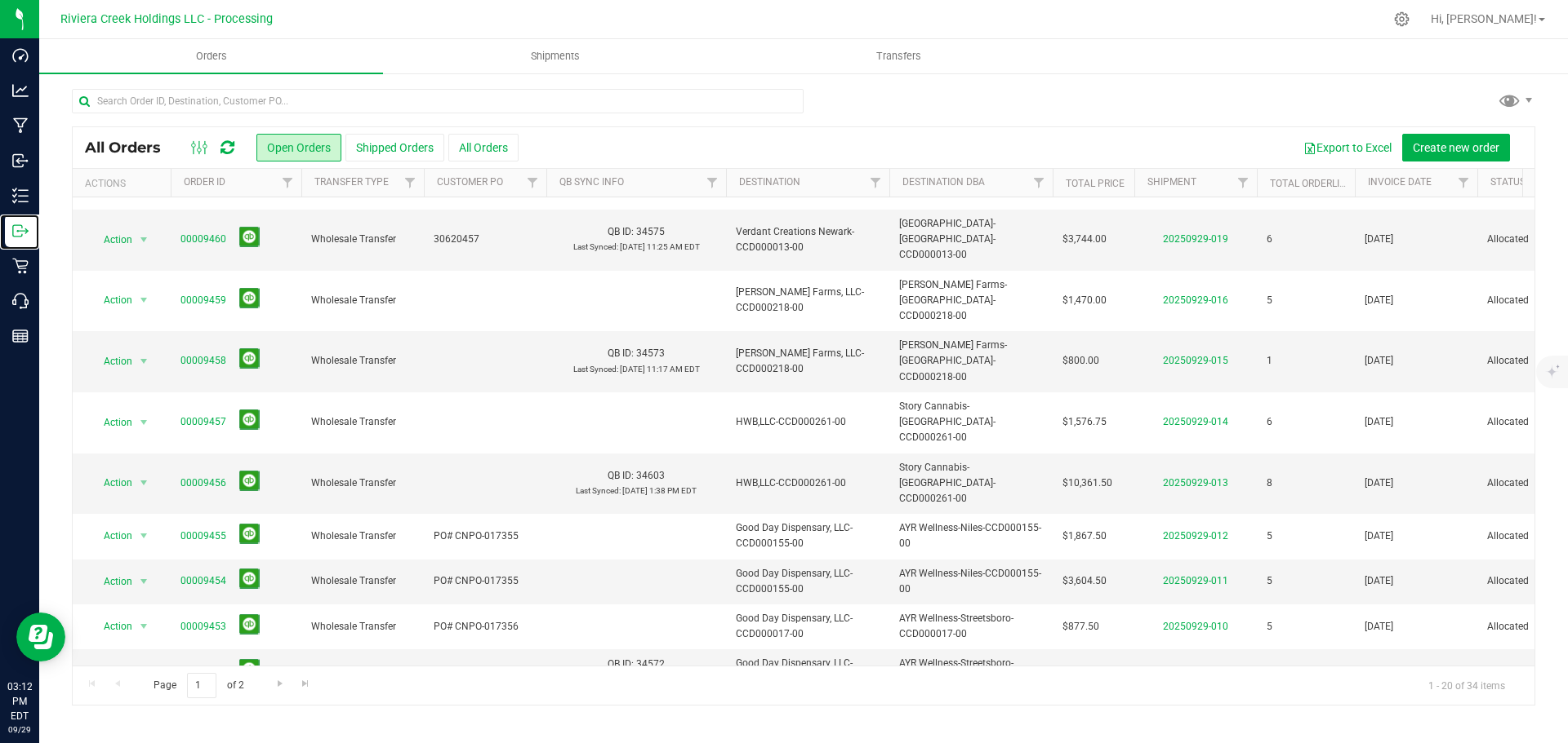
scroll to position [326, 0]
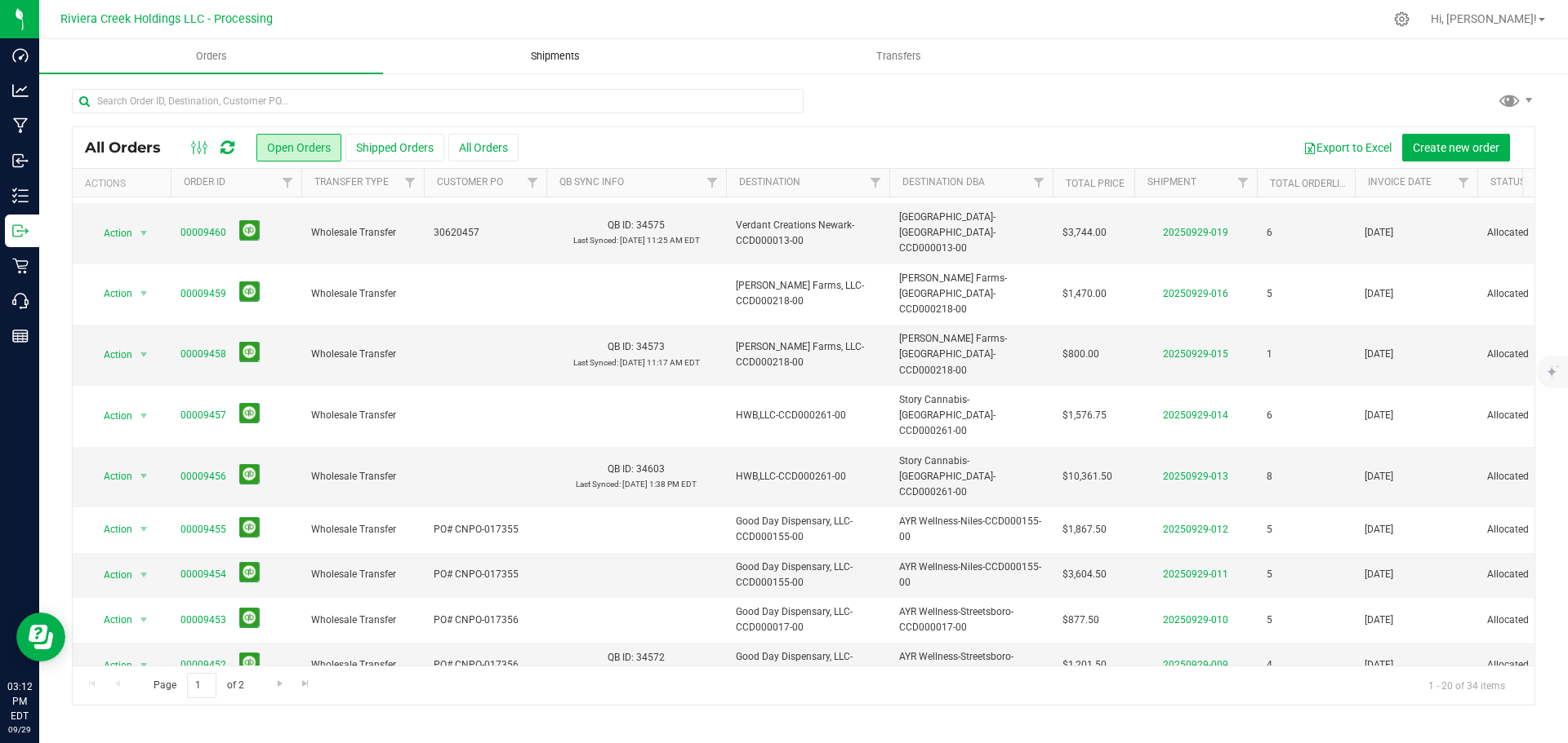
click at [543, 57] on span "Shipments" at bounding box center [555, 57] width 93 height 15
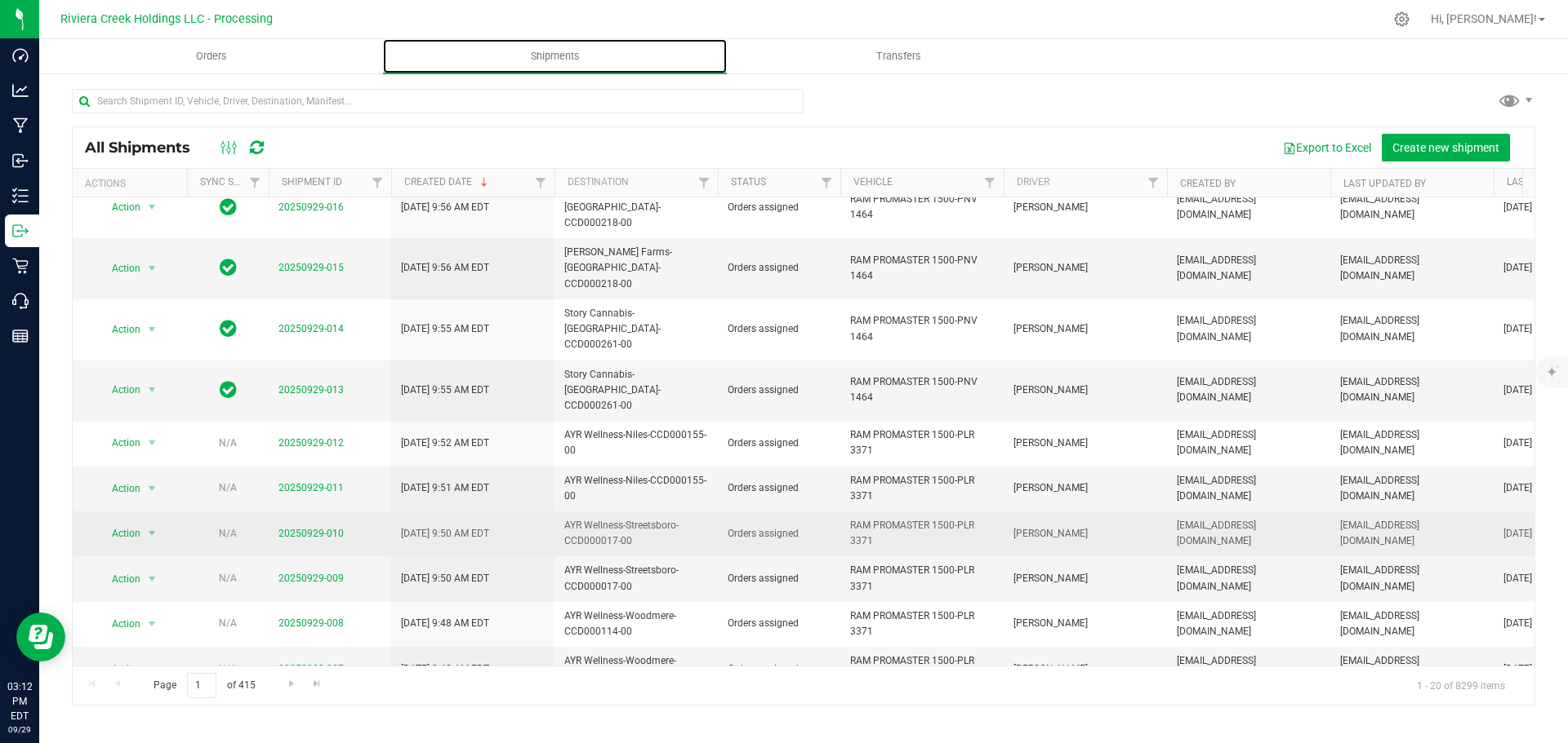
scroll to position [414, 0]
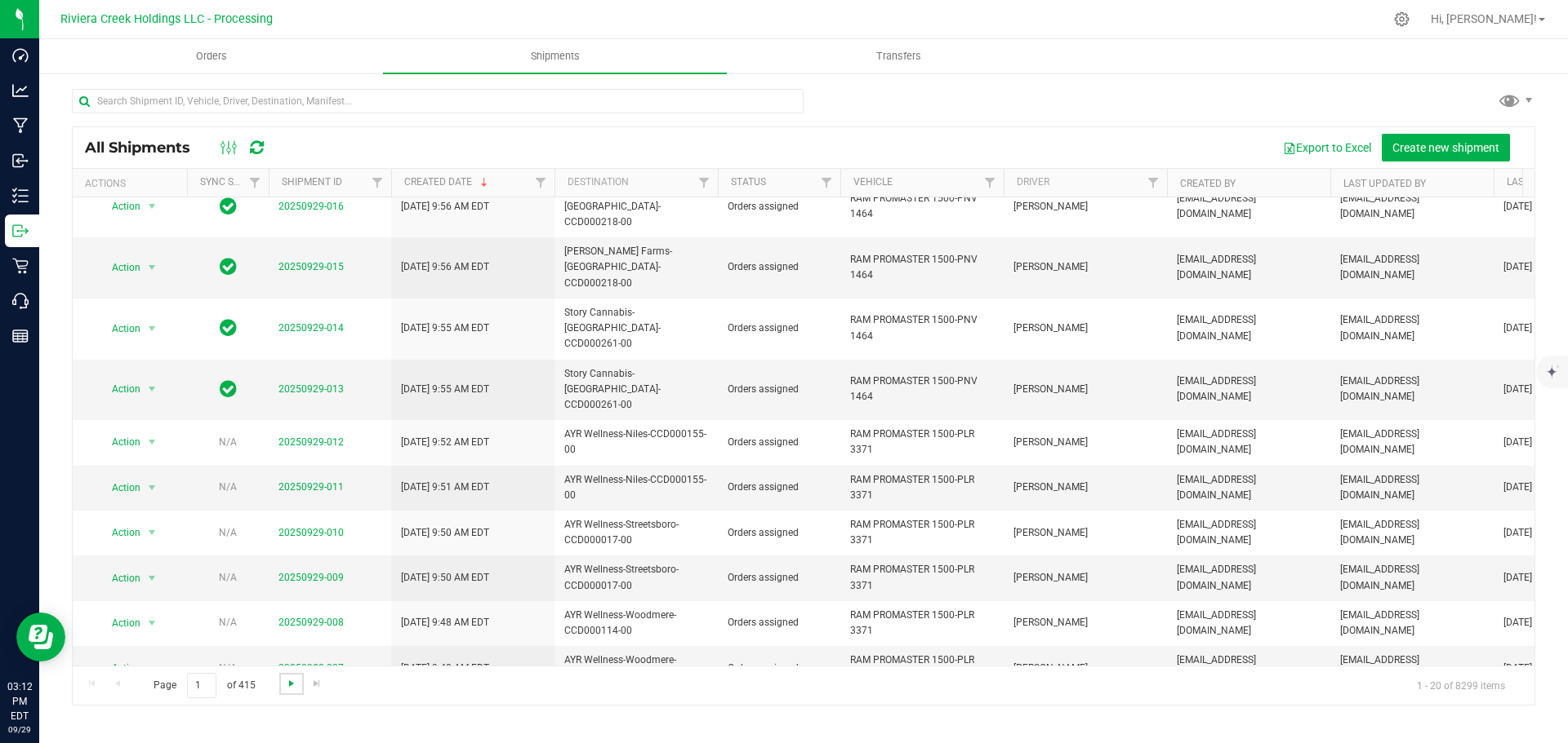
click at [285, 681] on span "Go to the next page" at bounding box center [291, 684] width 13 height 13
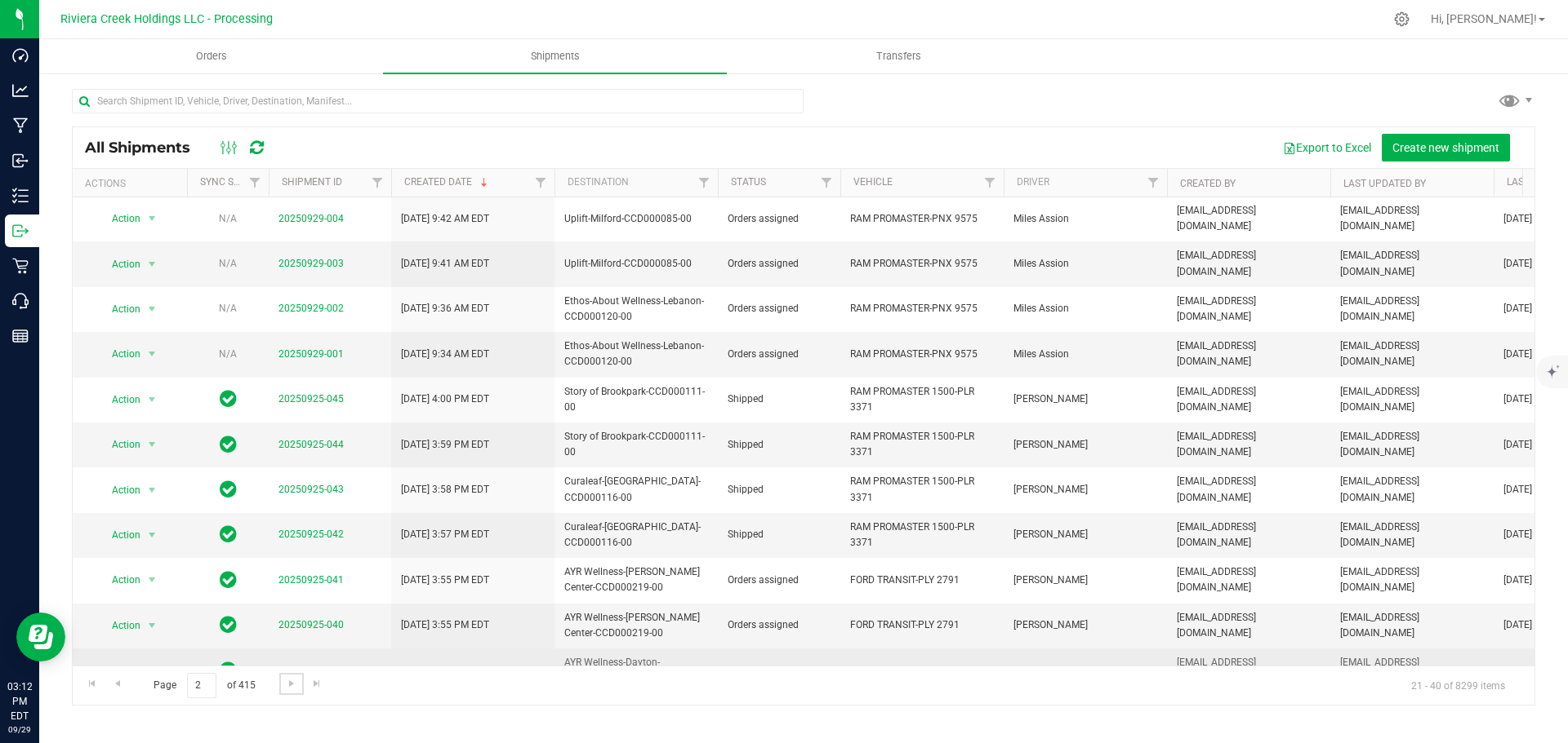
scroll to position [0, 0]
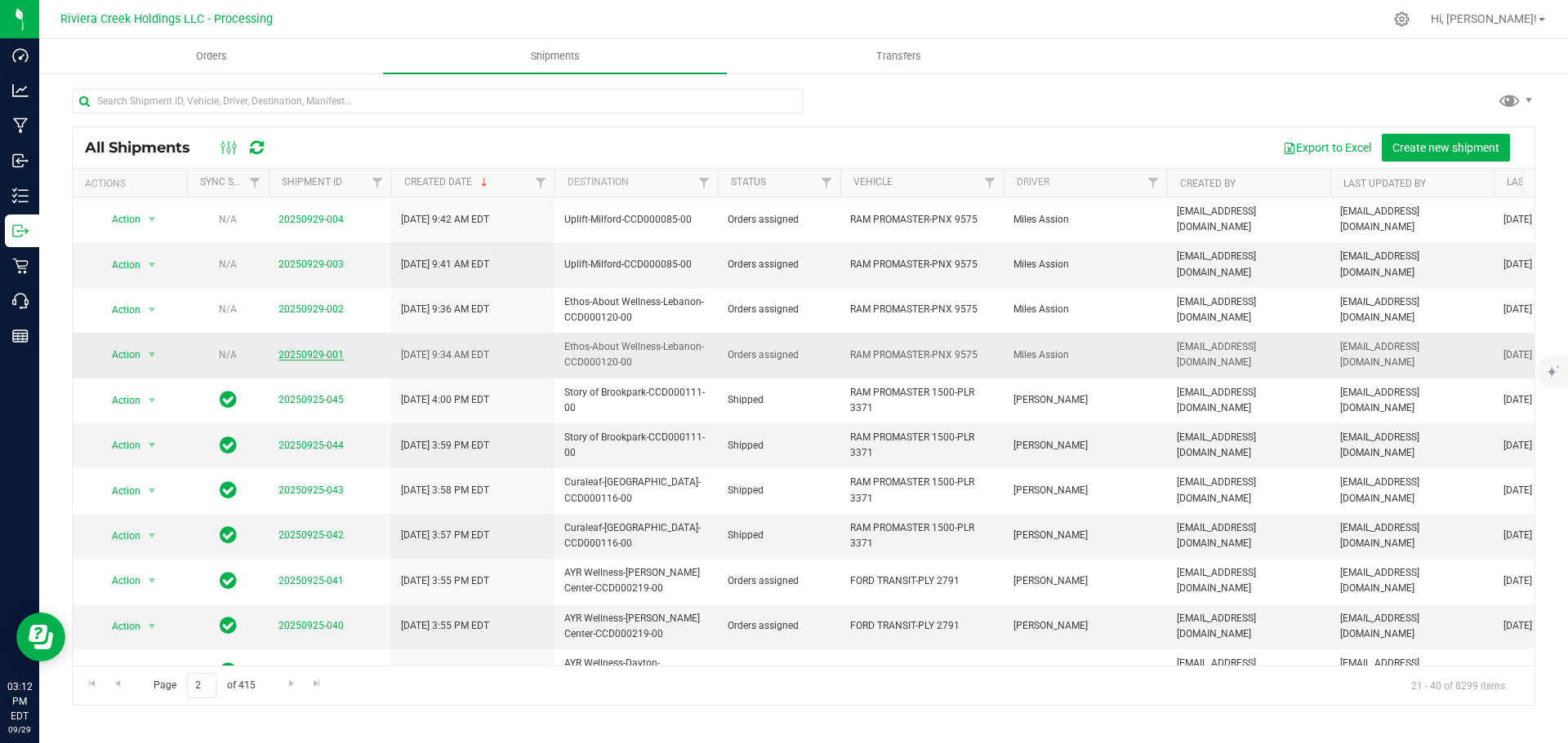
click at [321, 350] on link "20250929-001" at bounding box center [310, 355] width 65 height 11
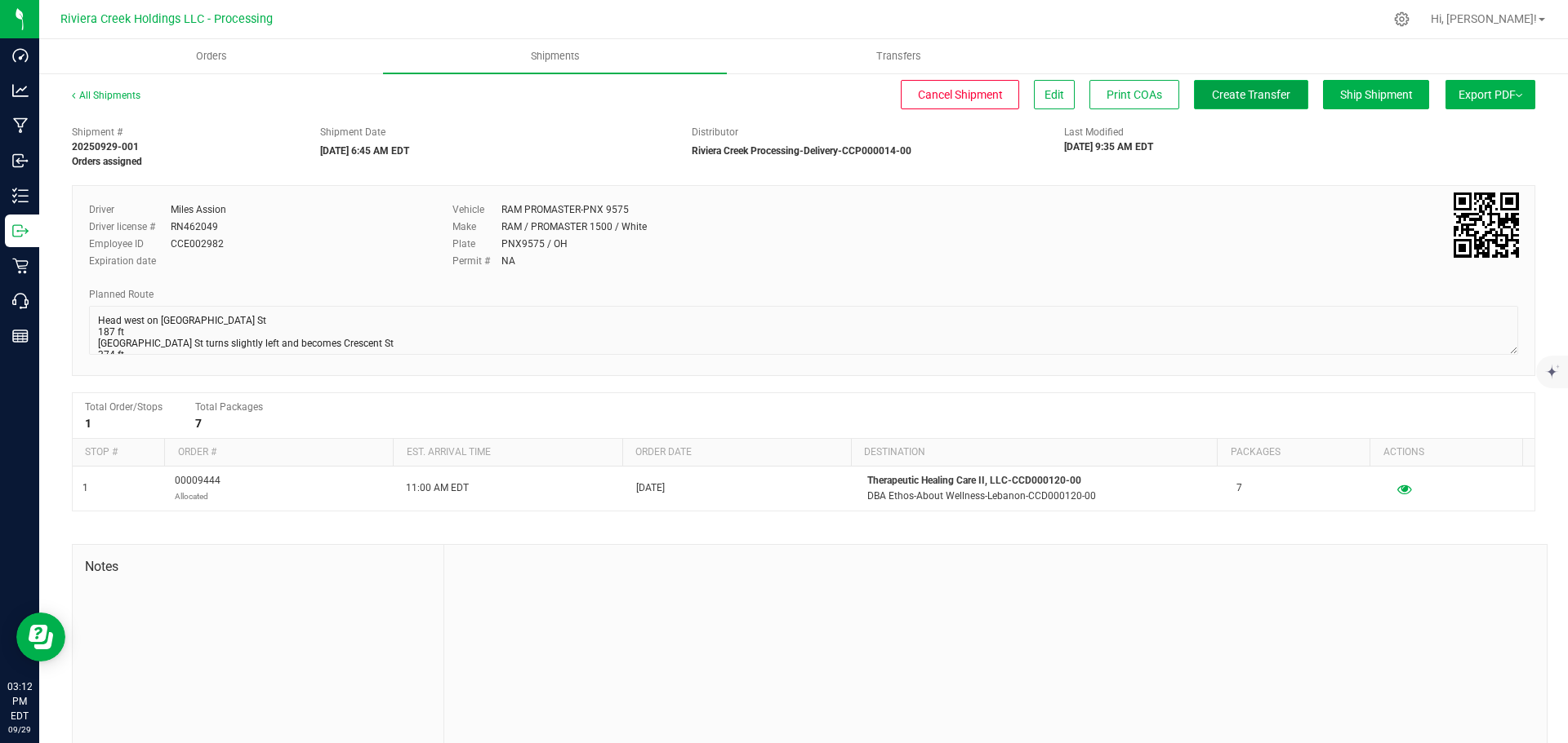
click at [1211, 96] on span "Create Transfer" at bounding box center [1250, 95] width 78 height 13
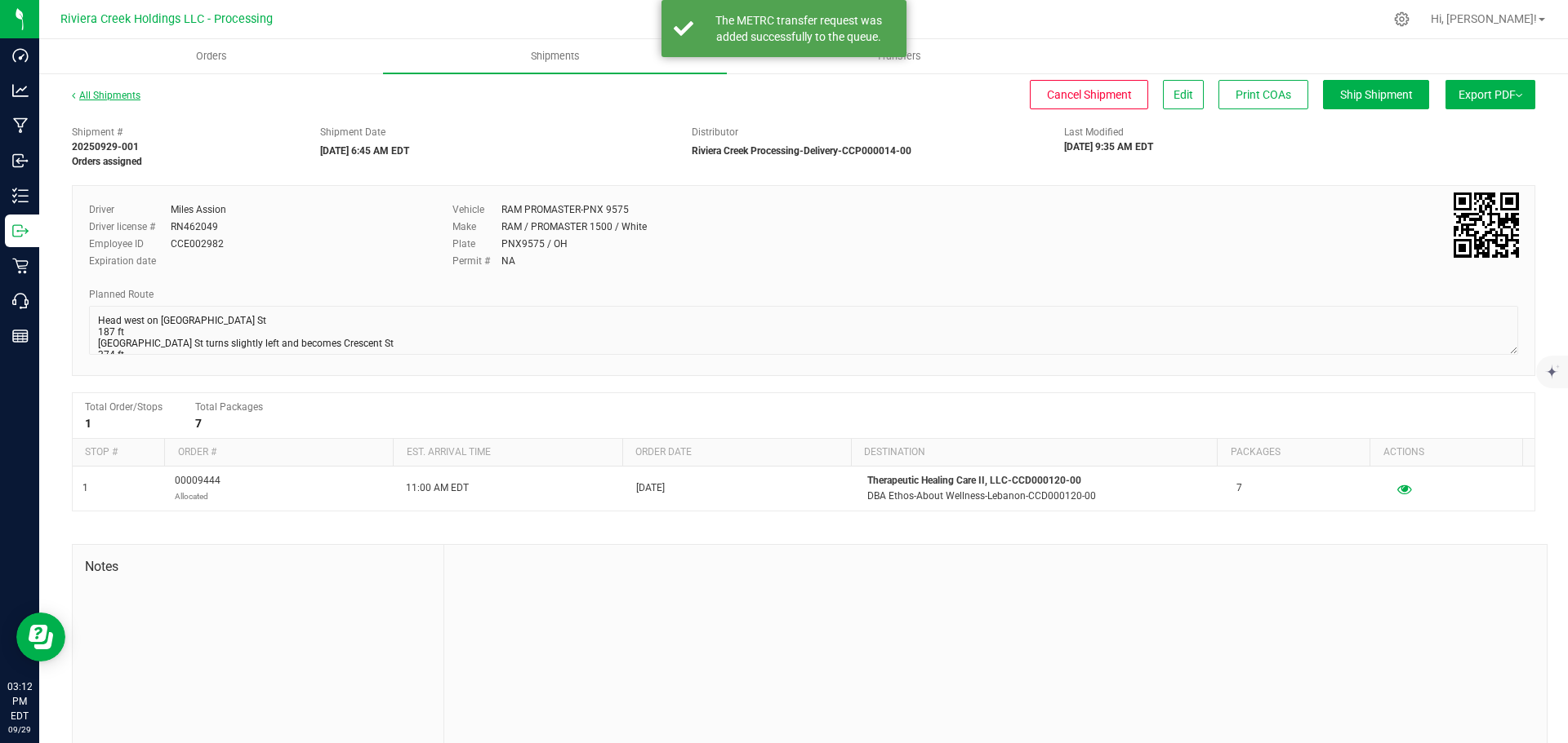
click at [99, 95] on link "All Shipments" at bounding box center [106, 95] width 69 height 11
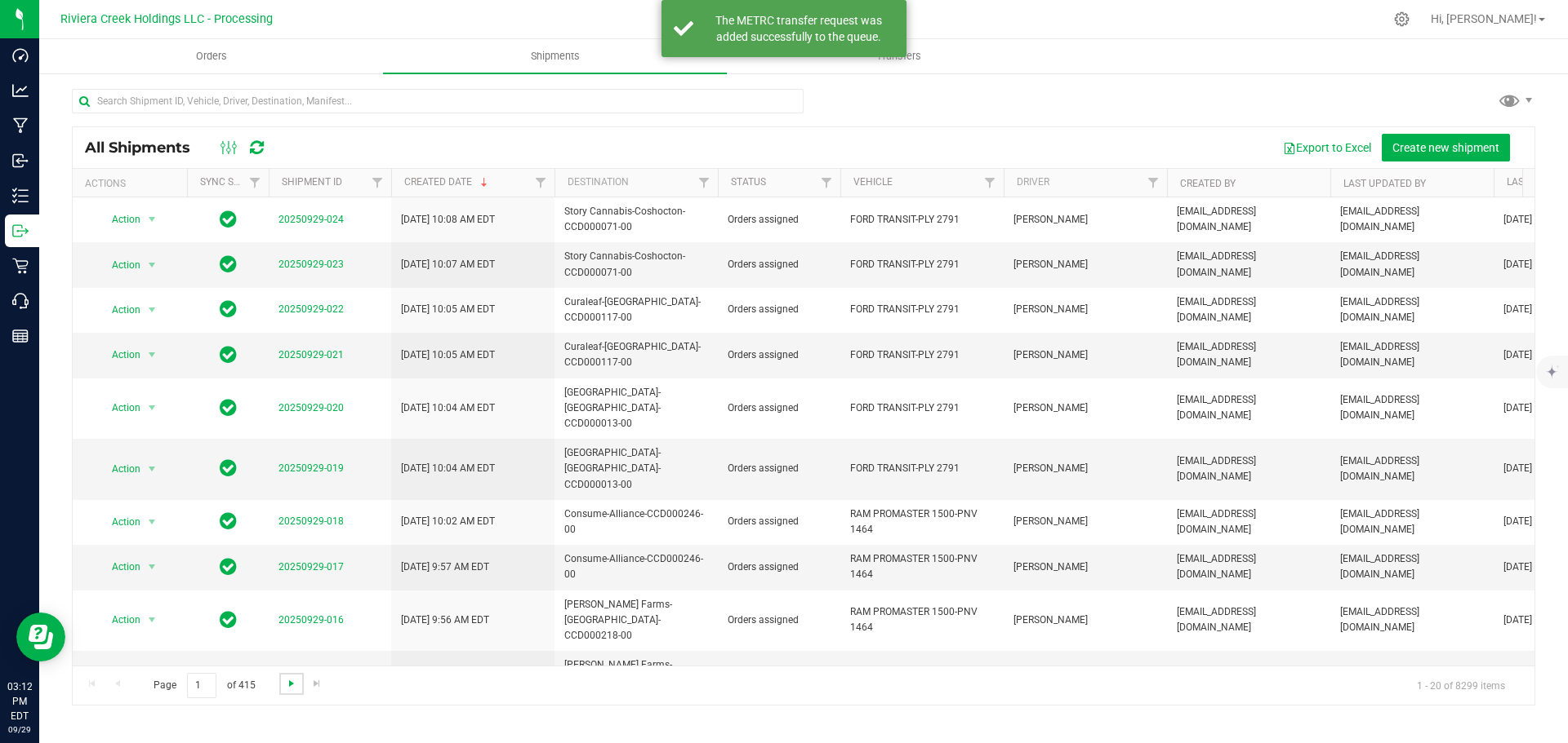
click at [289, 683] on span "Go to the next page" at bounding box center [291, 684] width 13 height 13
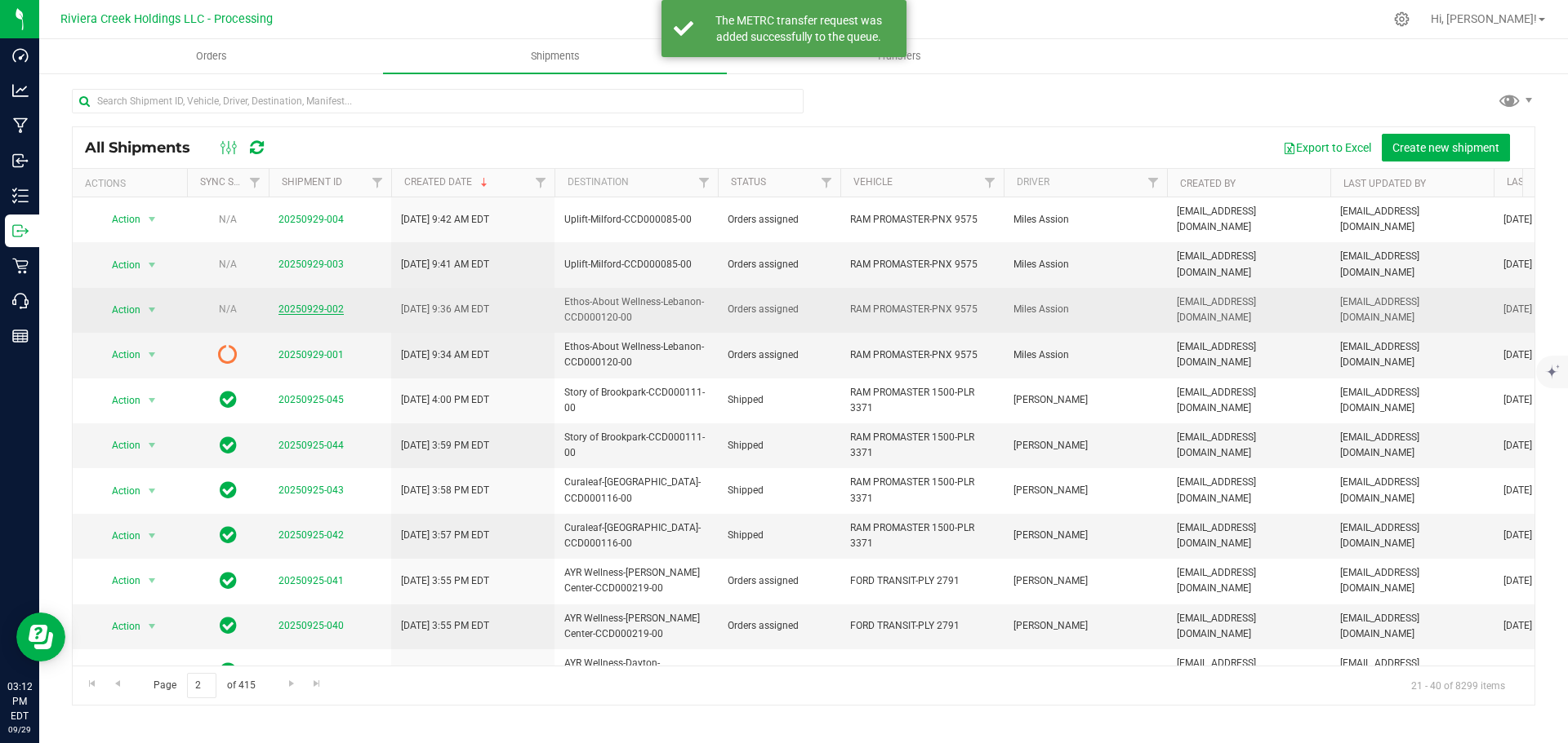
click at [293, 303] on link "20250929-002" at bounding box center [310, 309] width 65 height 11
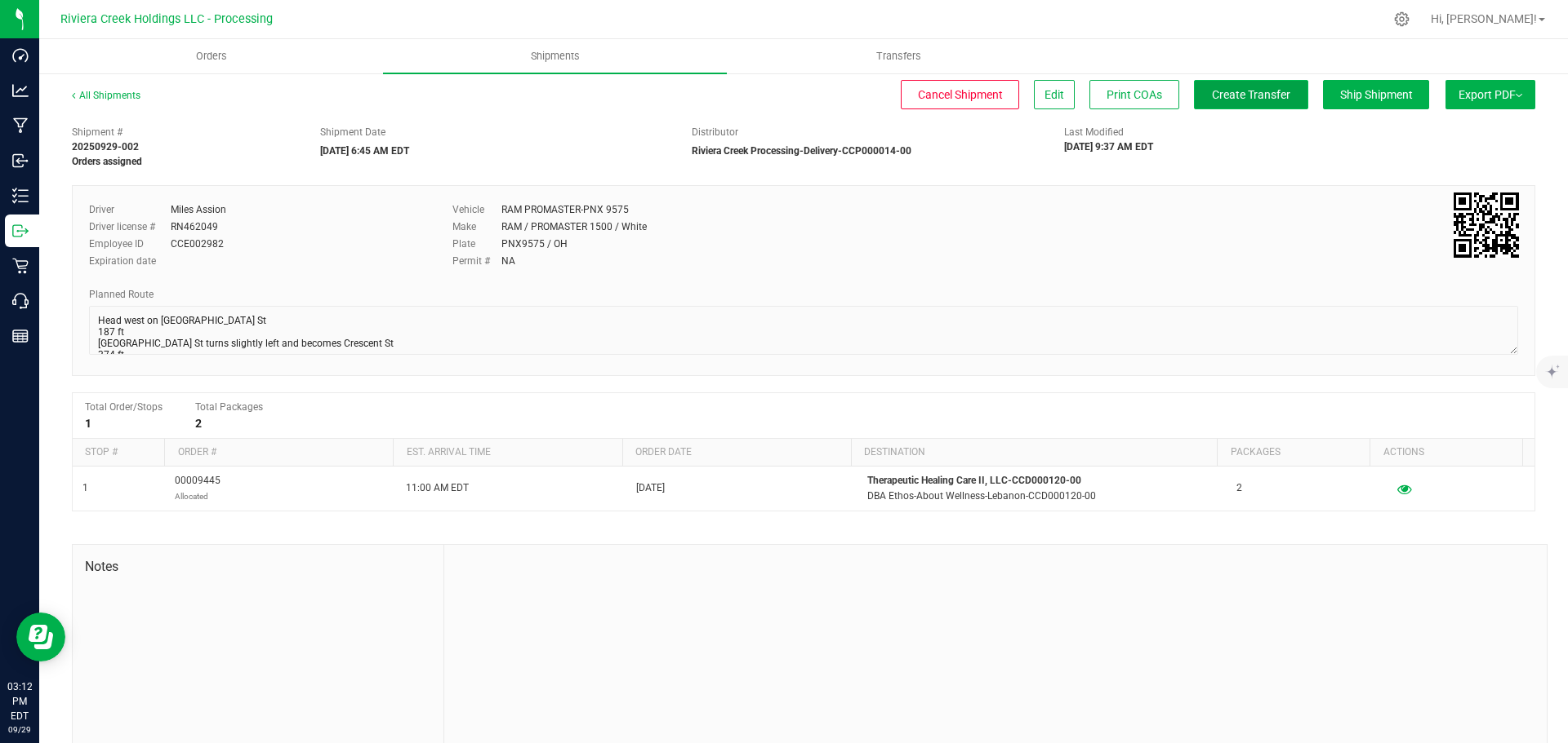
click at [1237, 99] on span "Create Transfer" at bounding box center [1250, 95] width 78 height 13
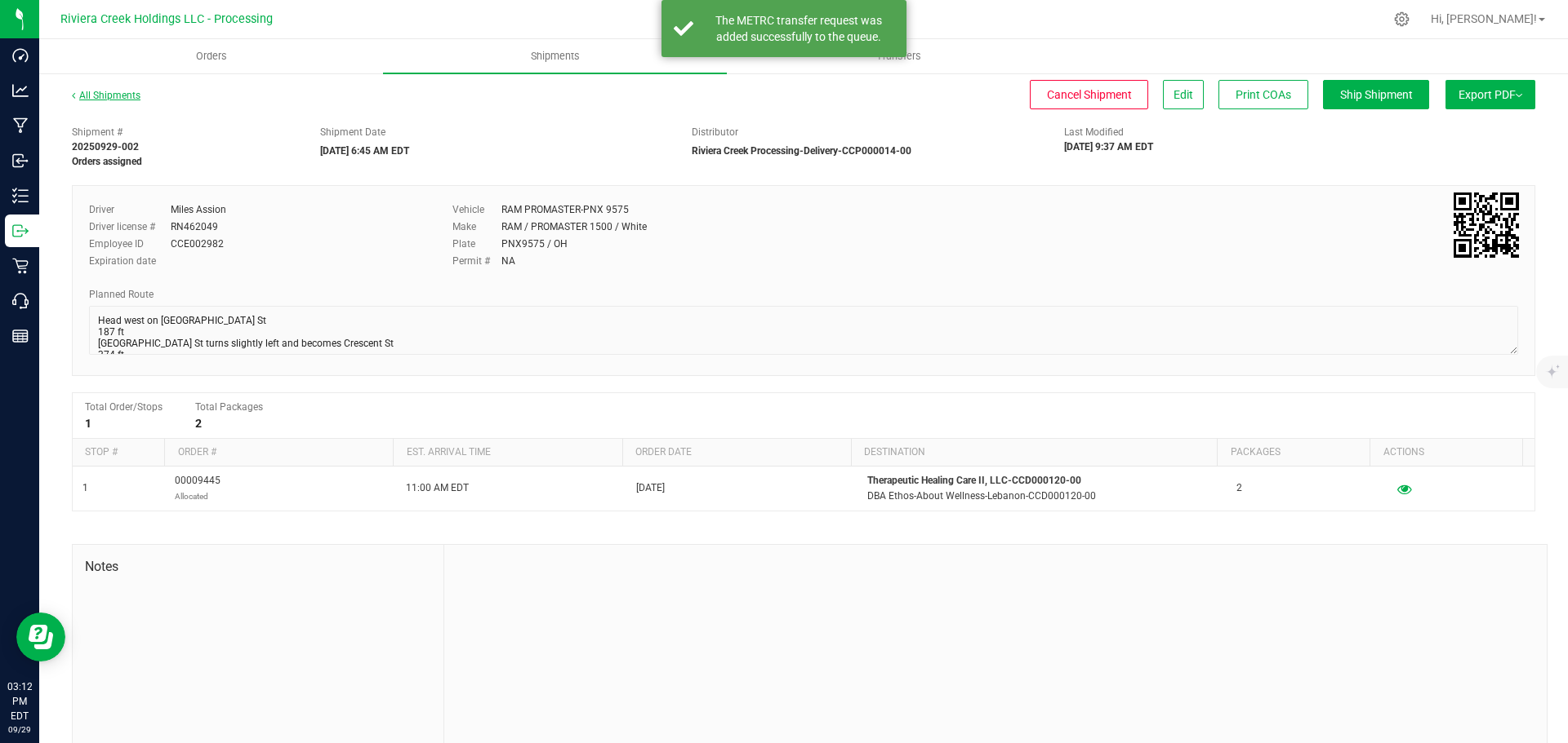
click at [98, 96] on link "All Shipments" at bounding box center [106, 95] width 69 height 11
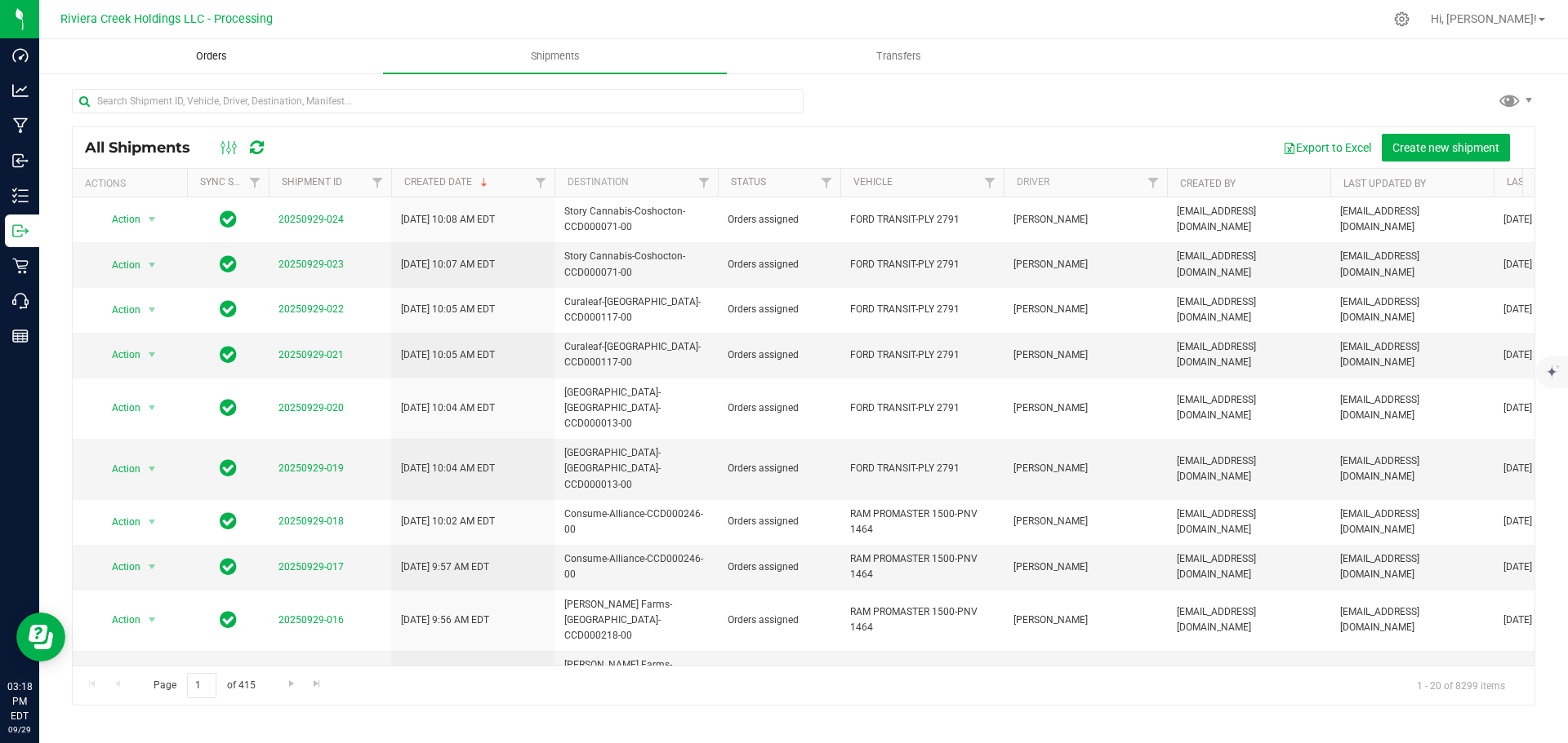
click at [230, 58] on span "Orders" at bounding box center [211, 57] width 75 height 15
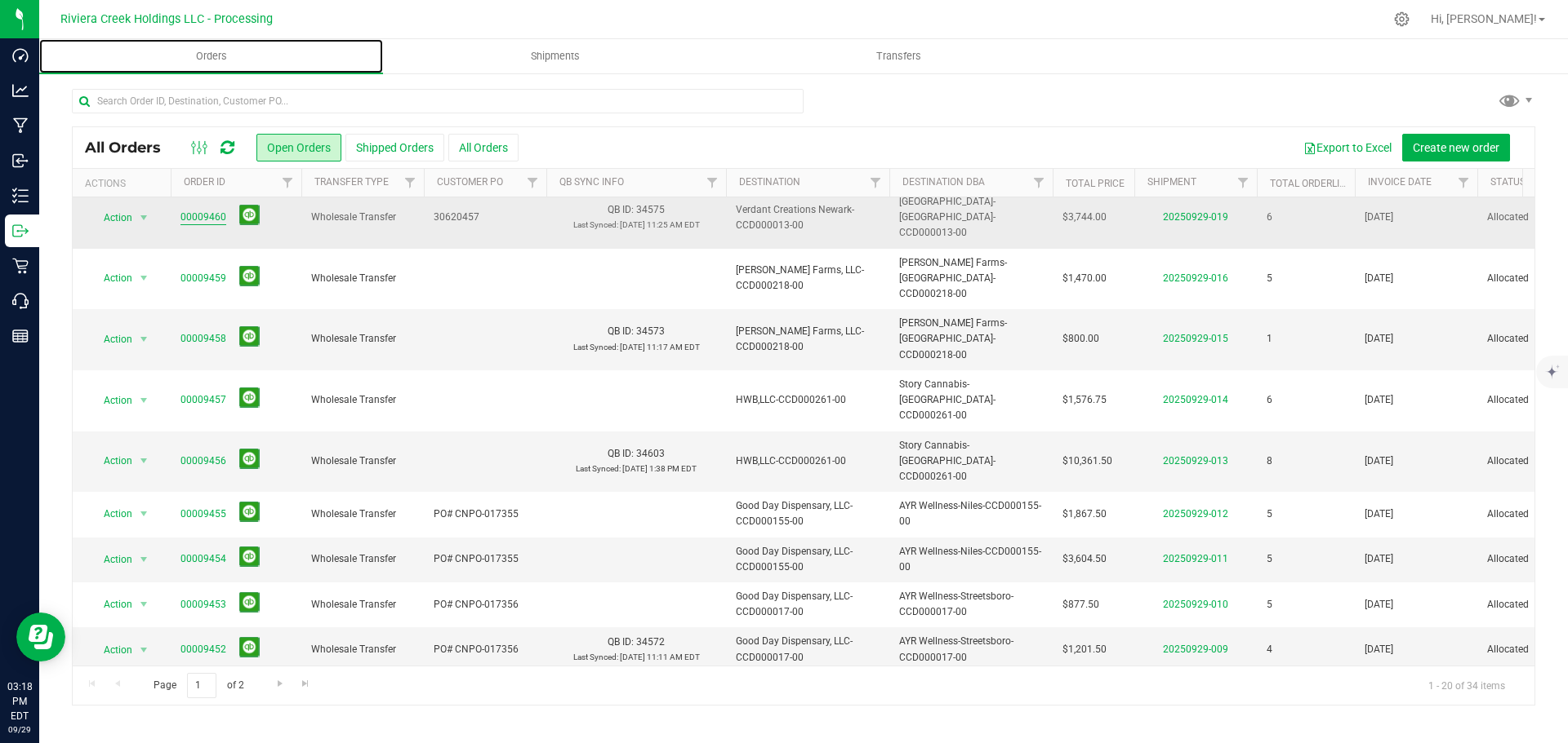
scroll to position [479, 0]
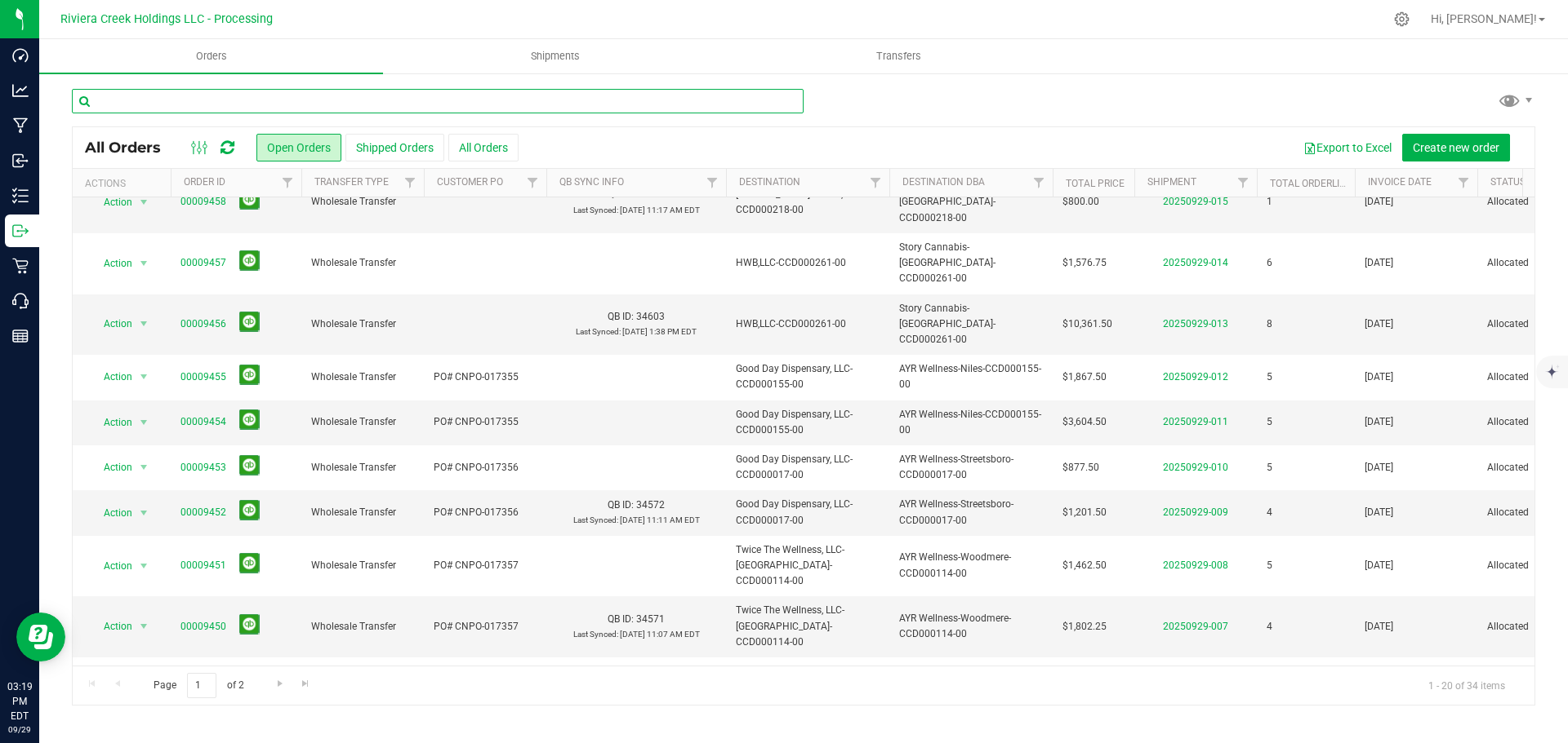
click at [187, 109] on input "text" at bounding box center [438, 101] width 732 height 25
paste input "CCD000219-00"
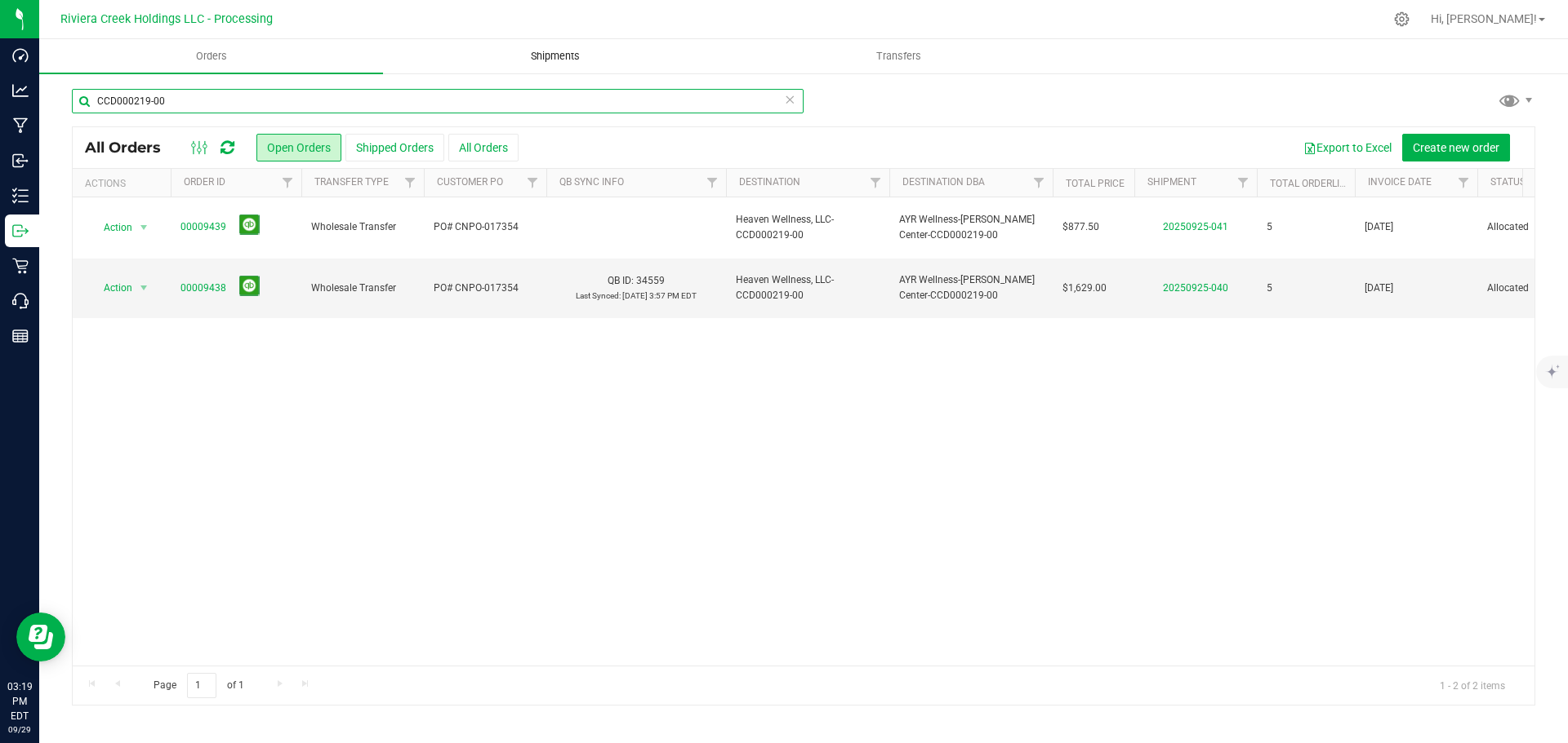
type input "CCD000219-00"
click at [552, 55] on span "Shipments" at bounding box center [555, 57] width 93 height 15
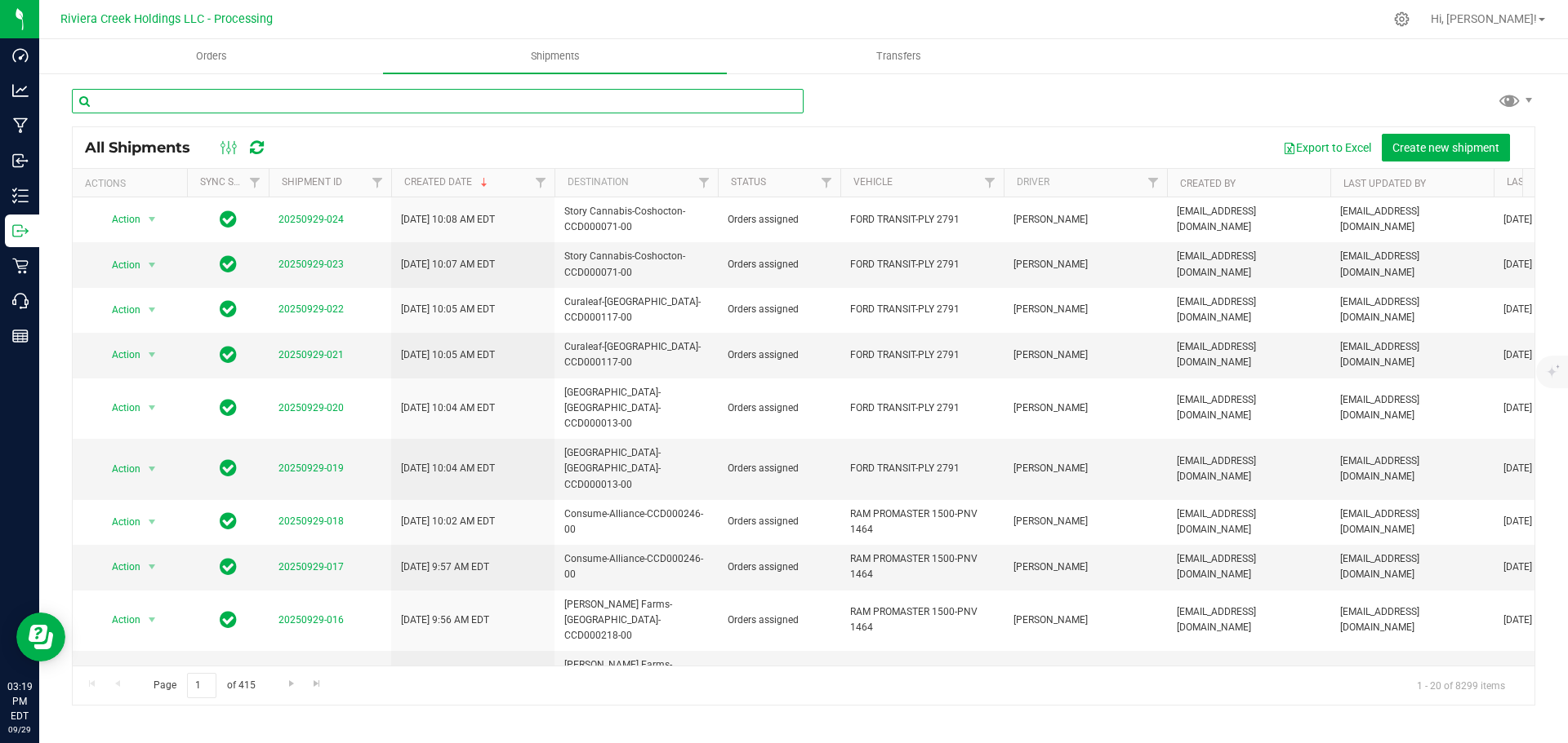
click at [169, 106] on input "text" at bounding box center [438, 101] width 732 height 25
paste input "CCD000219-00"
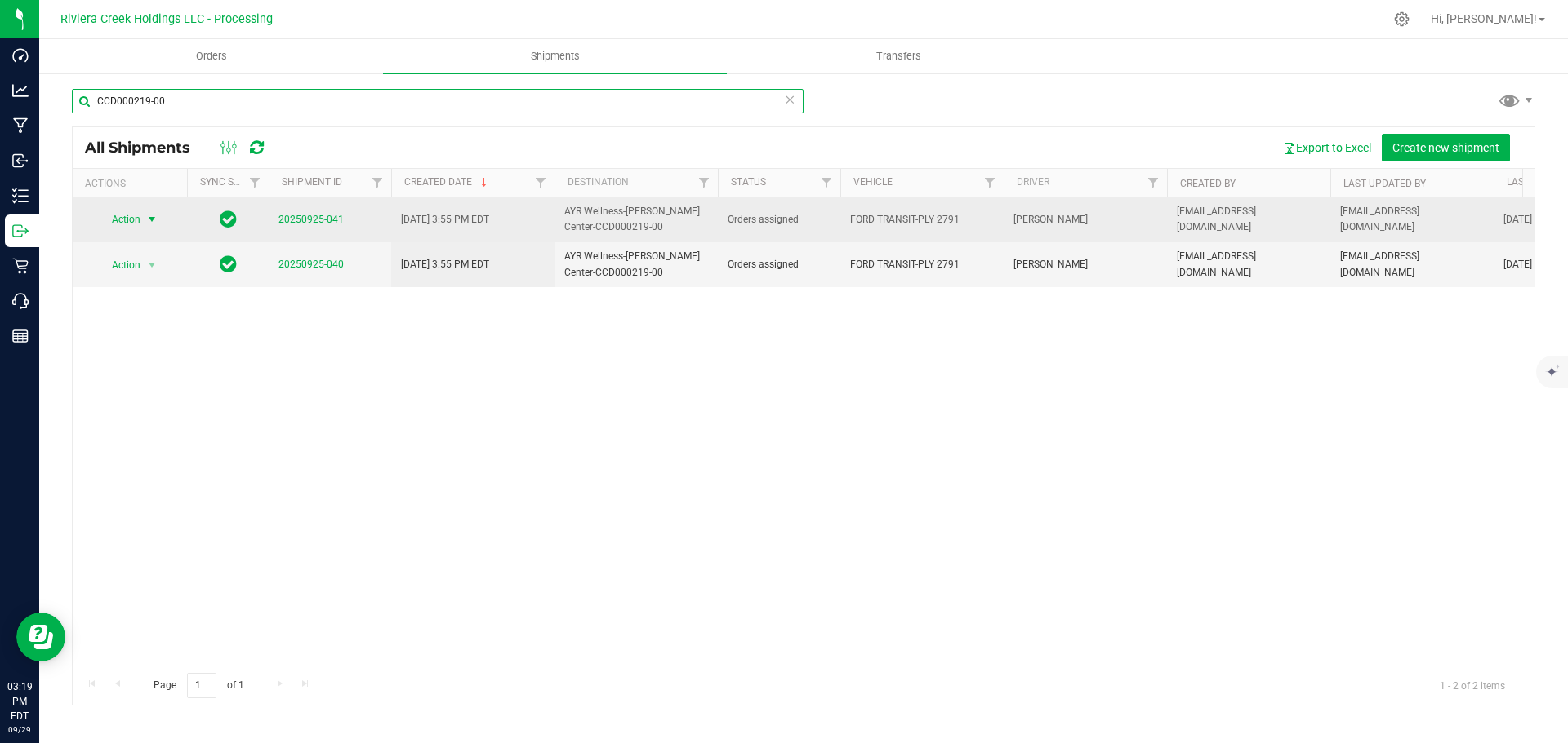
type input "CCD000219-00"
click at [121, 219] on span "Action" at bounding box center [119, 219] width 44 height 23
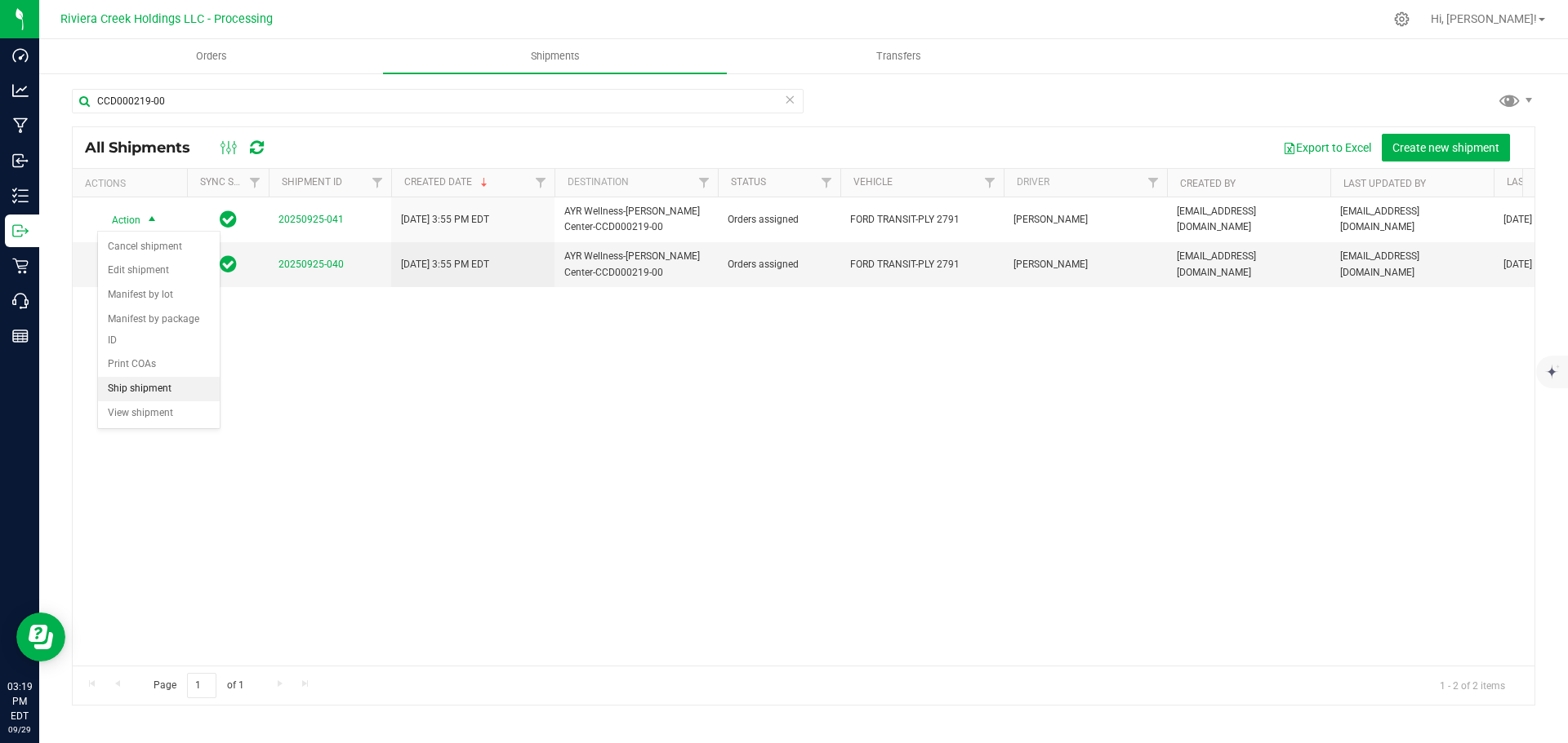
click at [133, 377] on li "Ship shipment" at bounding box center [159, 389] width 122 height 25
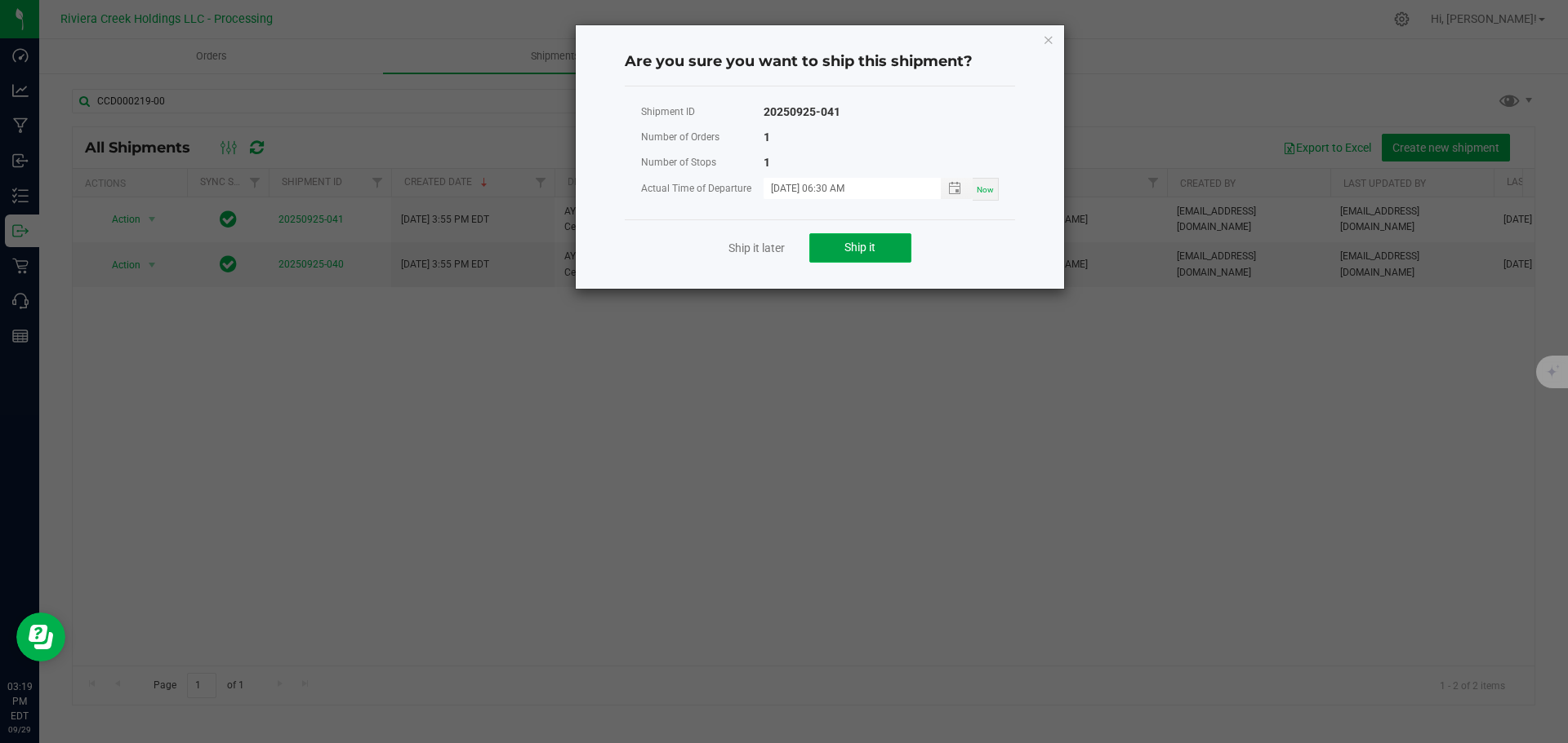
click at [830, 257] on button "Ship it" at bounding box center [861, 248] width 102 height 29
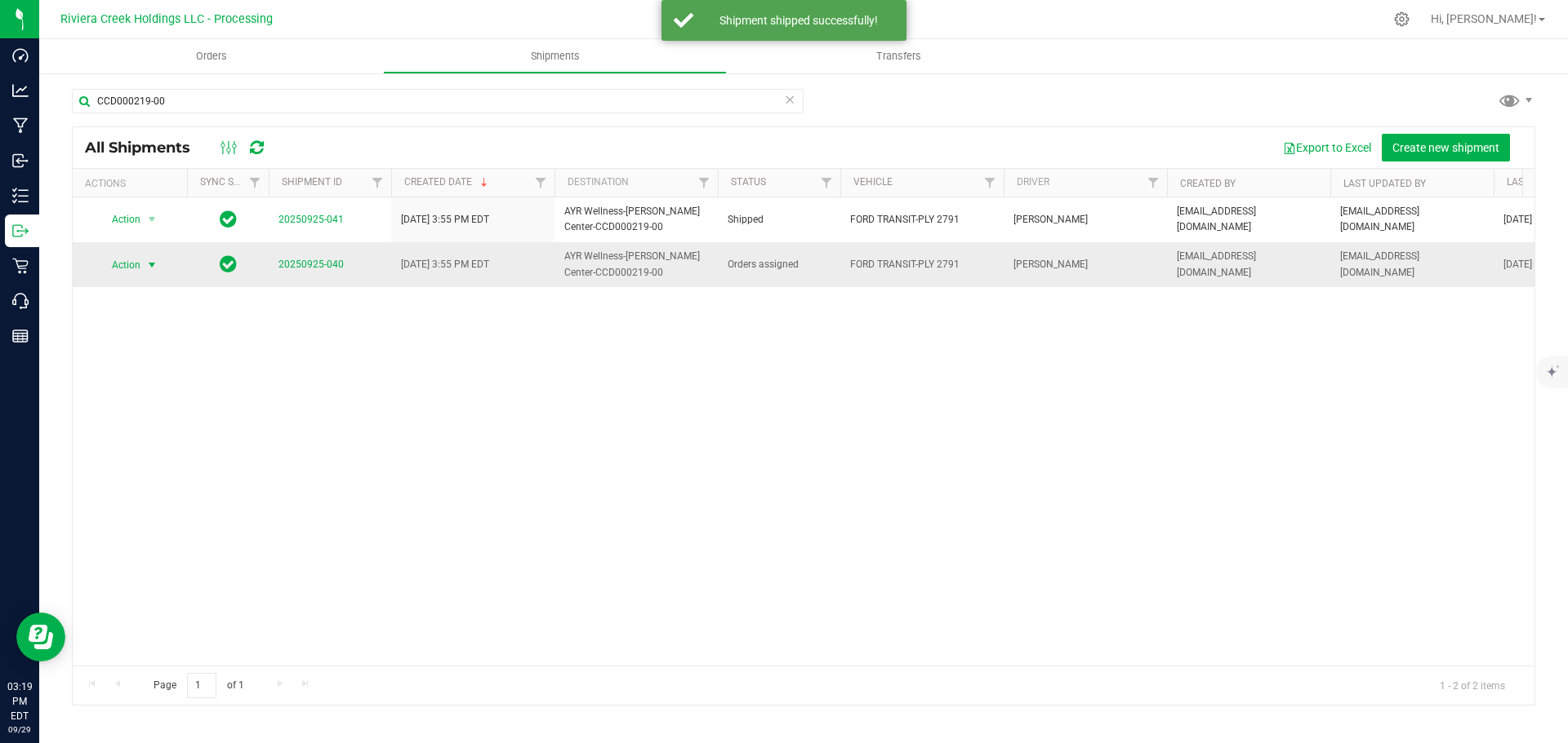
click at [134, 265] on span "Action" at bounding box center [119, 265] width 44 height 23
click at [124, 422] on li "Ship shipment" at bounding box center [159, 434] width 122 height 25
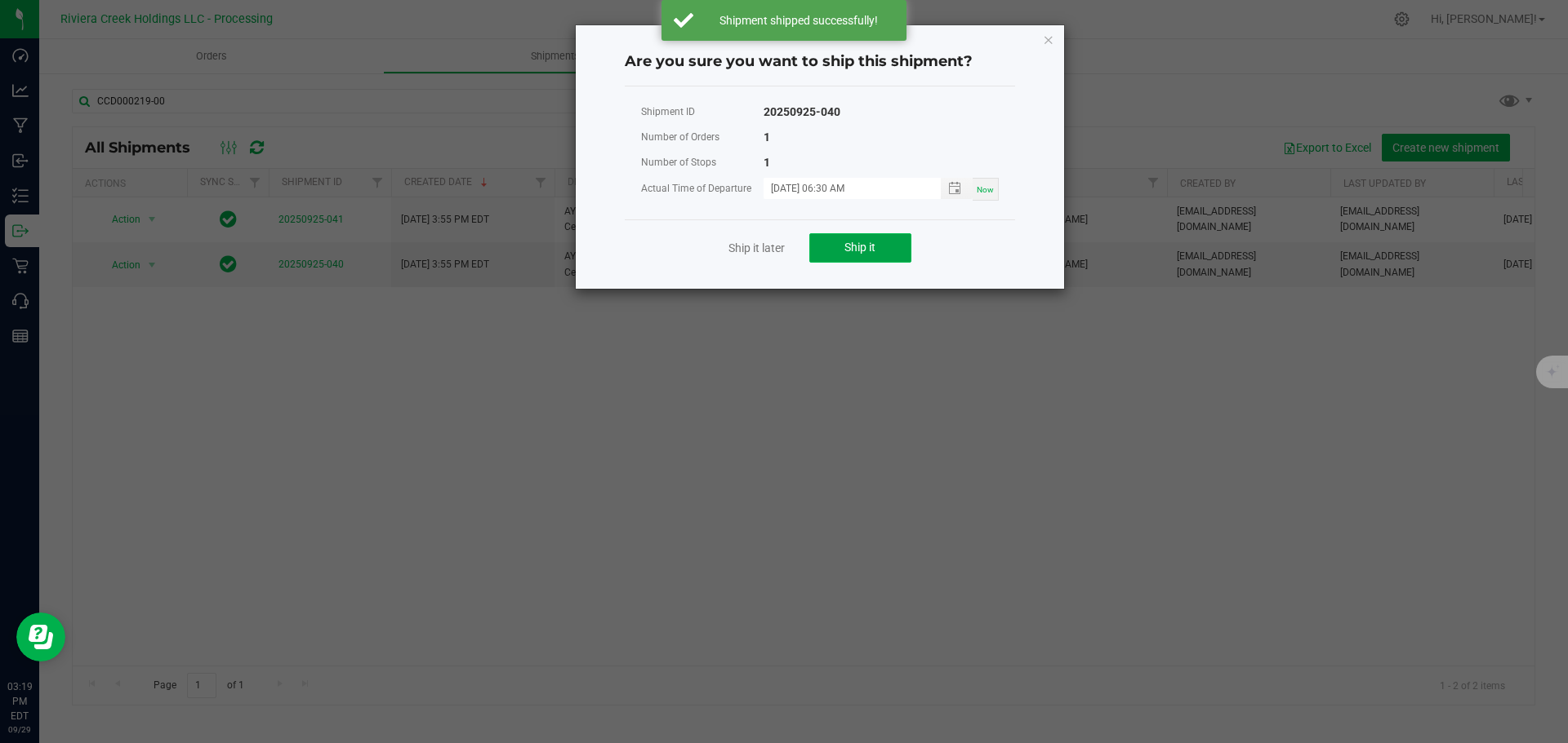
click at [881, 253] on button "Ship it" at bounding box center [861, 248] width 102 height 29
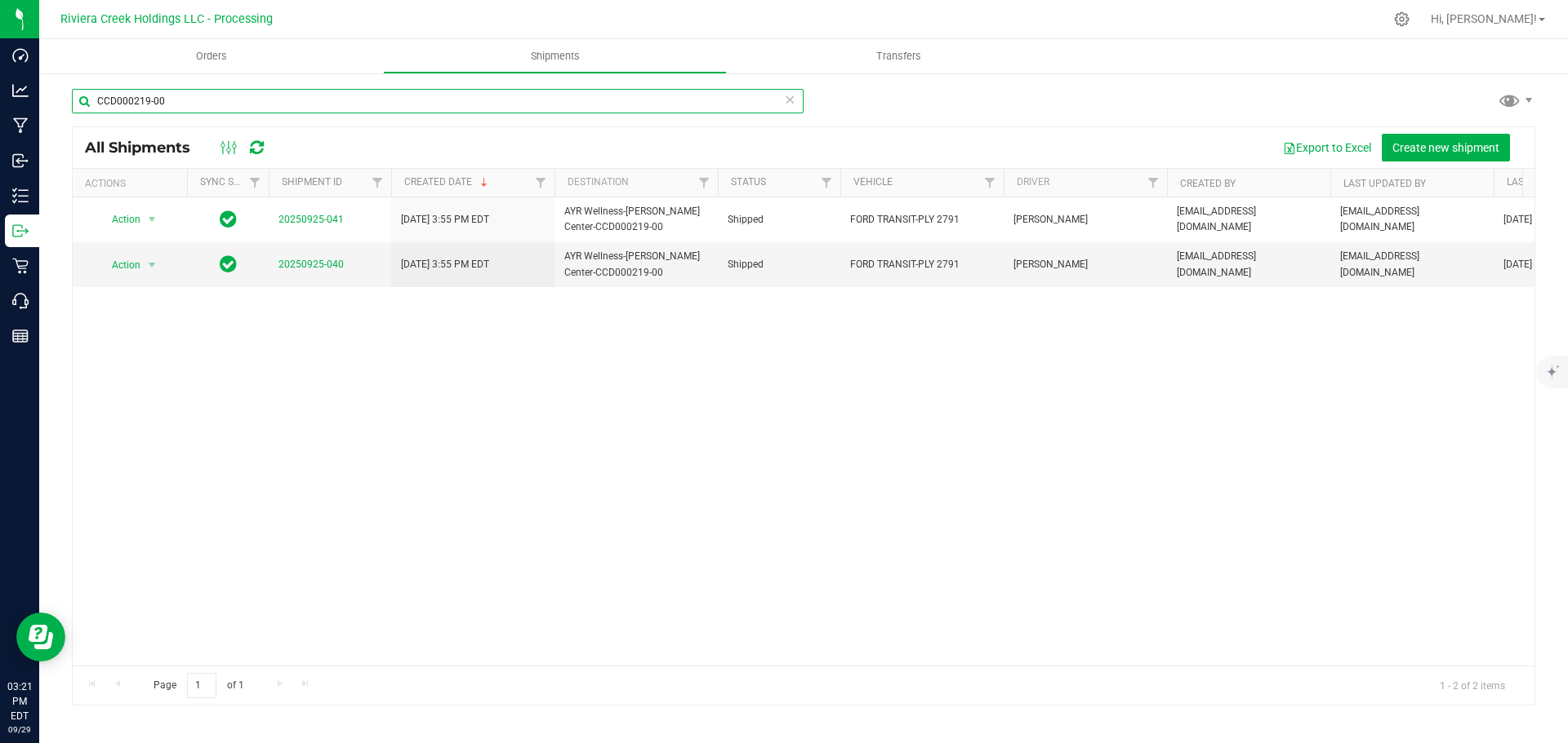
click at [186, 98] on input "CCD000219-00" at bounding box center [438, 101] width 732 height 25
click at [215, 52] on span "Orders" at bounding box center [211, 57] width 75 height 15
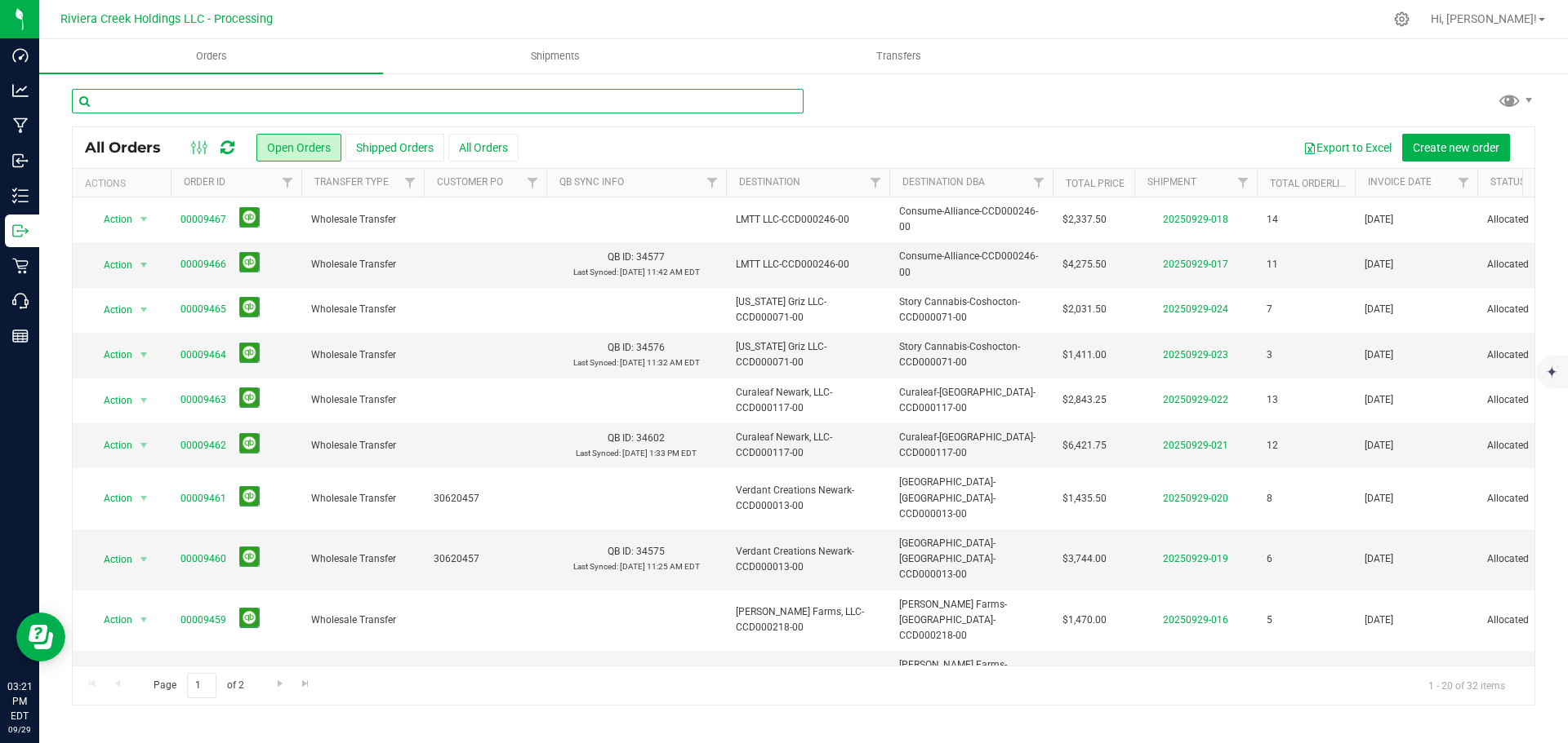
click at [140, 103] on input "text" at bounding box center [438, 101] width 732 height 25
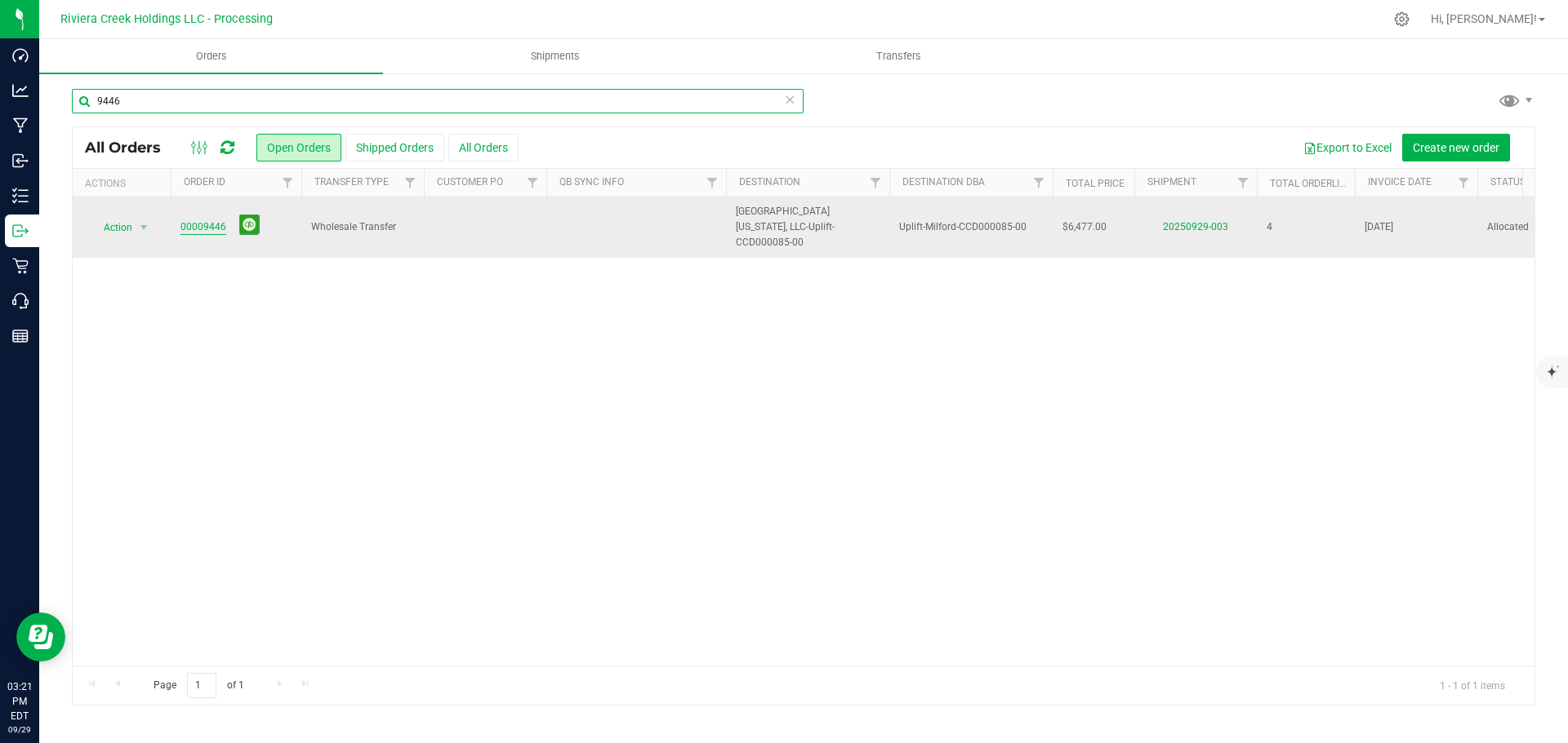
type input "9446"
click at [216, 224] on link "00009446" at bounding box center [203, 227] width 45 height 15
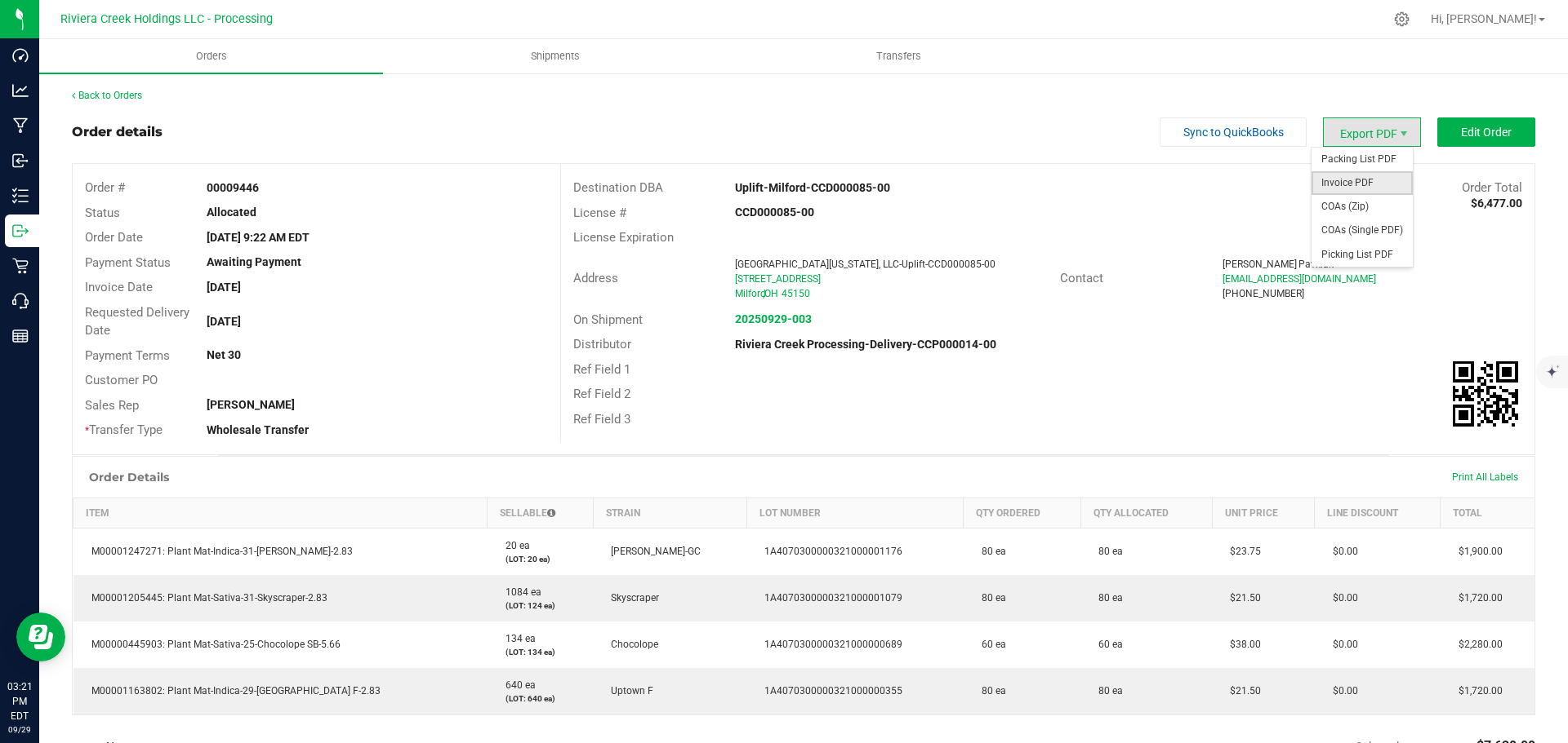
click at [1352, 176] on span "Invoice PDF" at bounding box center [1361, 182] width 101 height 24
click at [129, 96] on link "Back to Orders" at bounding box center [107, 95] width 70 height 11
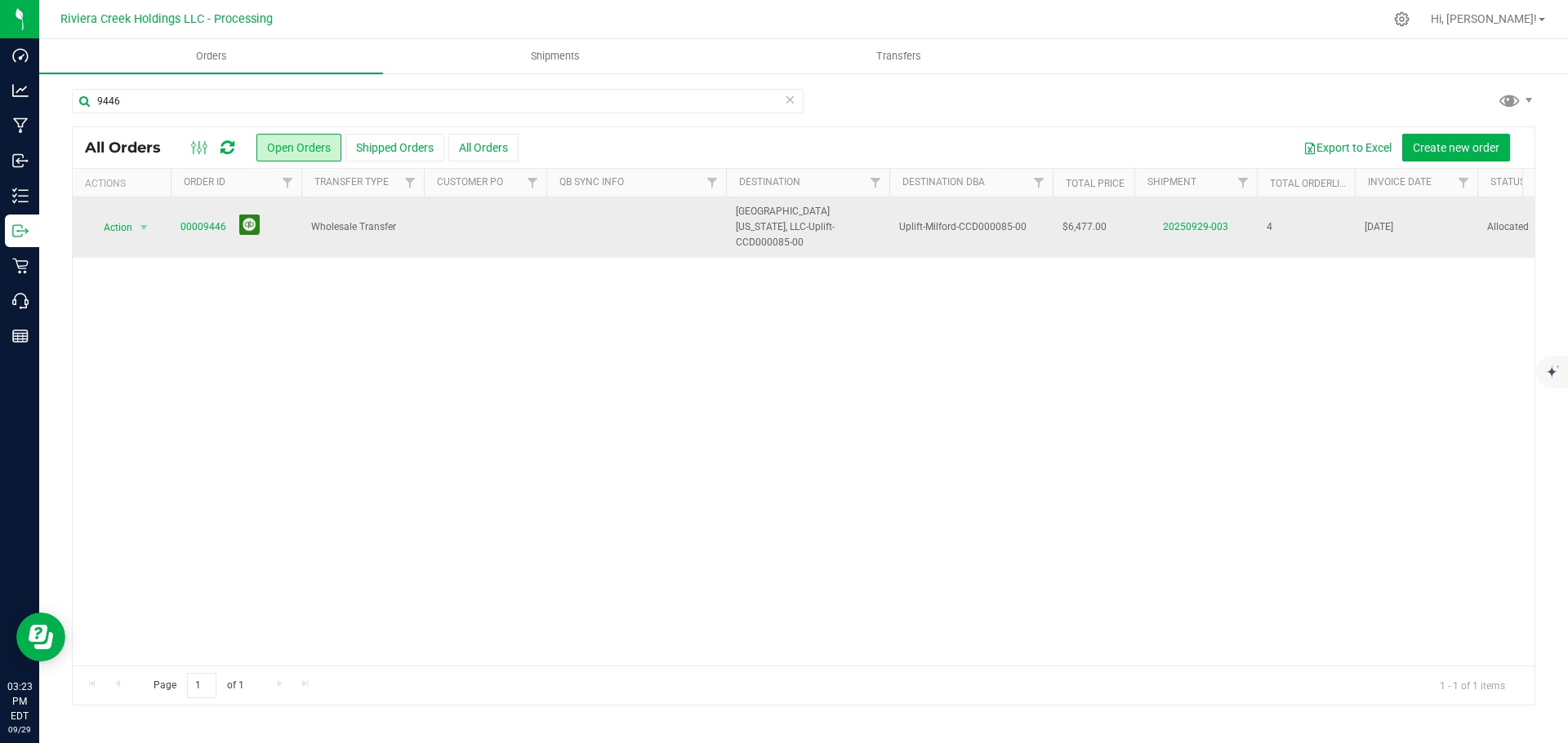
click at [245, 215] on button at bounding box center [250, 225] width 21 height 21
drag, startPoint x: 136, startPoint y: 98, endPoint x: 59, endPoint y: 86, distance: 77.9
click at [59, 86] on div "9446 All Orders Open Orders Shipped Orders All Orders Export to Excel Create ne…" at bounding box center [803, 397] width 1528 height 650
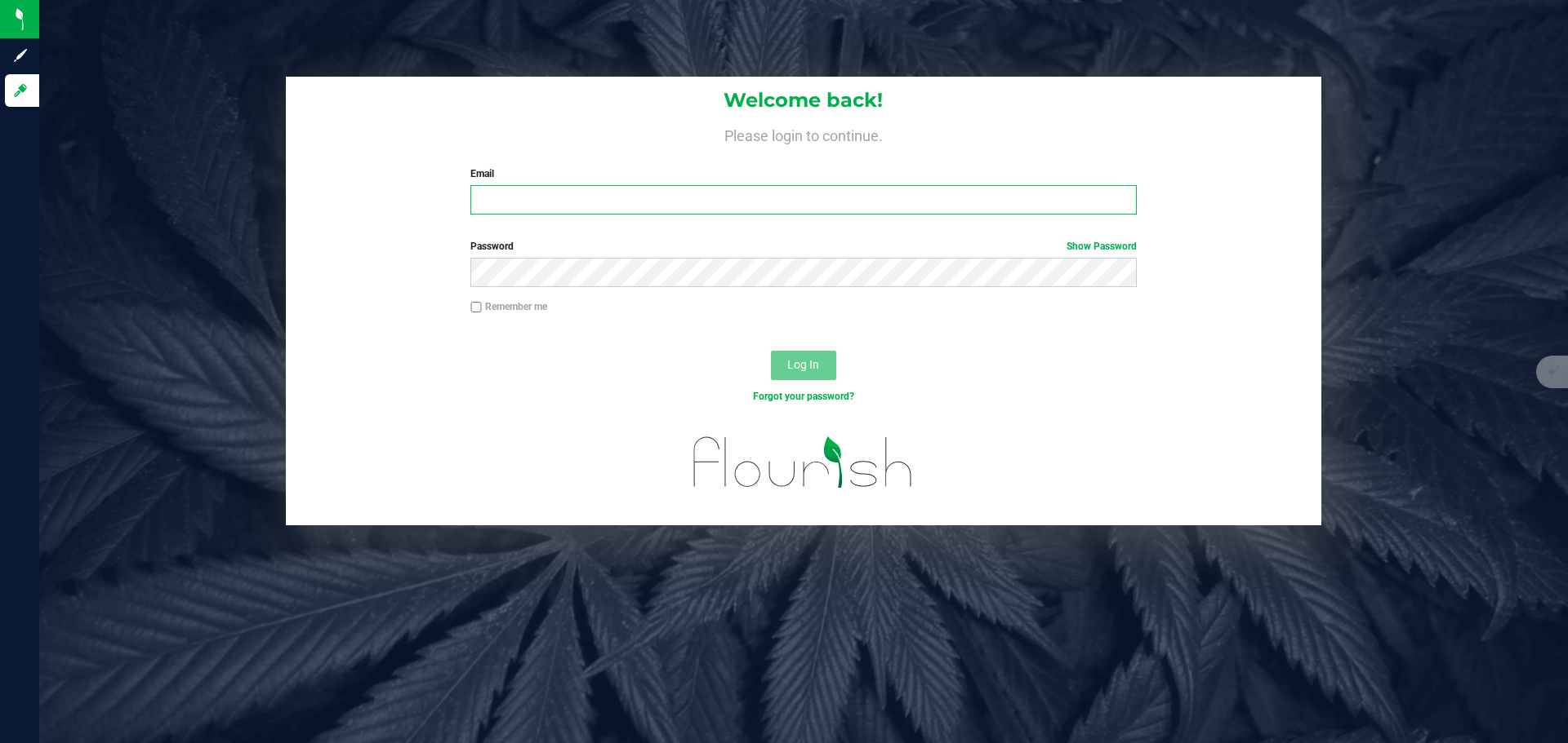
type input "[EMAIL_ADDRESS][DOMAIN_NAME]"
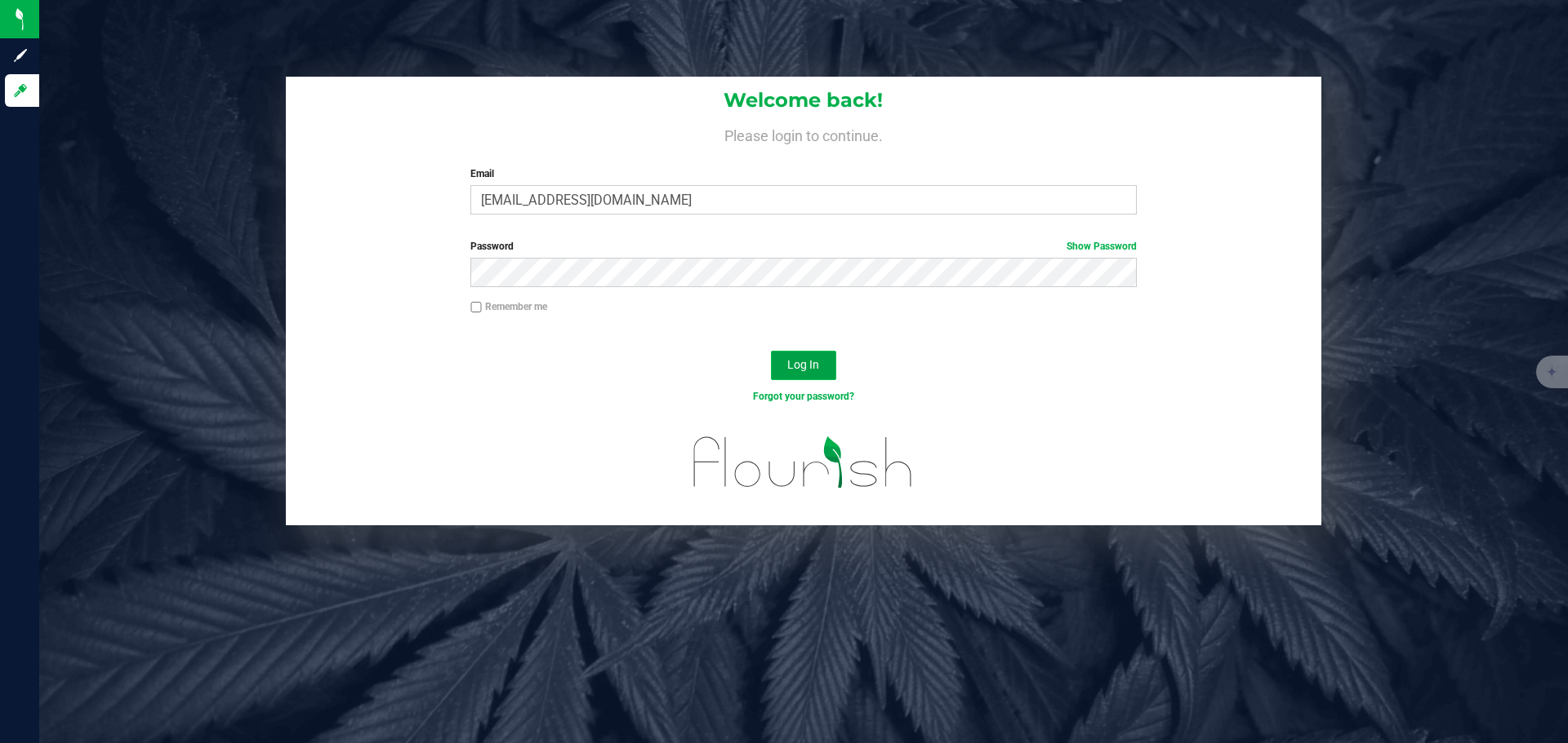
click at [815, 372] on span "Log In" at bounding box center [803, 365] width 32 height 13
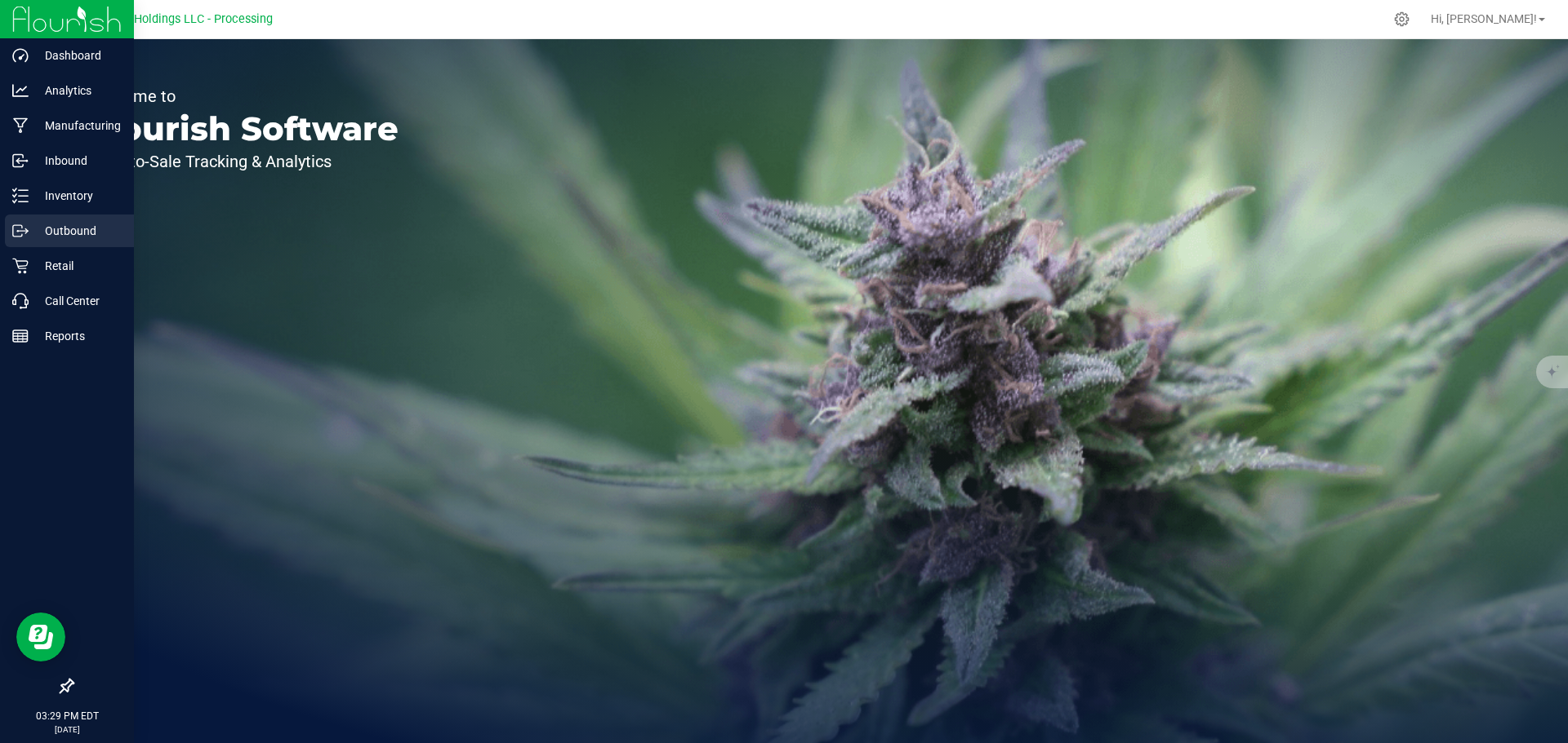
click at [89, 230] on p "Outbound" at bounding box center [78, 231] width 98 height 20
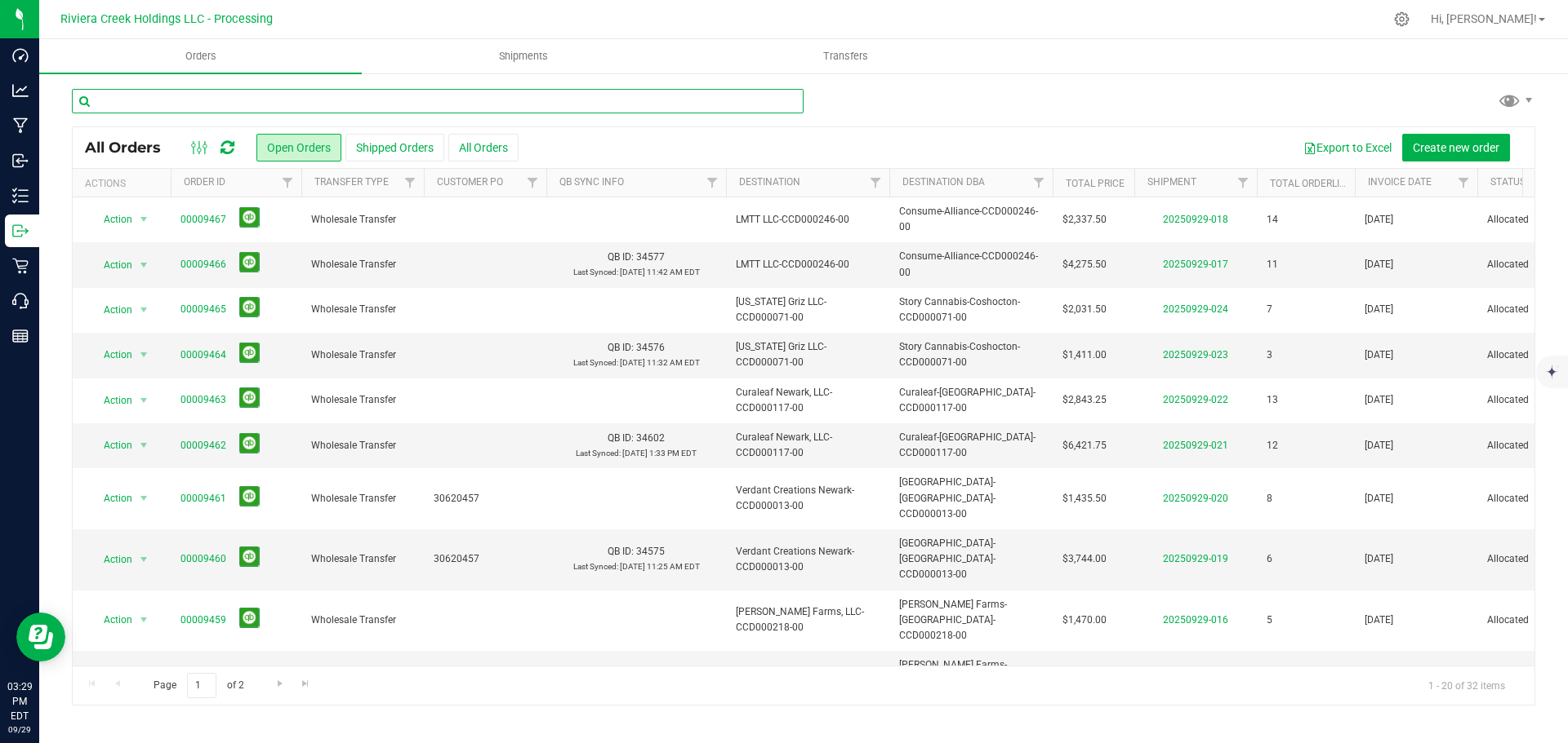
click at [172, 100] on input "text" at bounding box center [438, 101] width 732 height 25
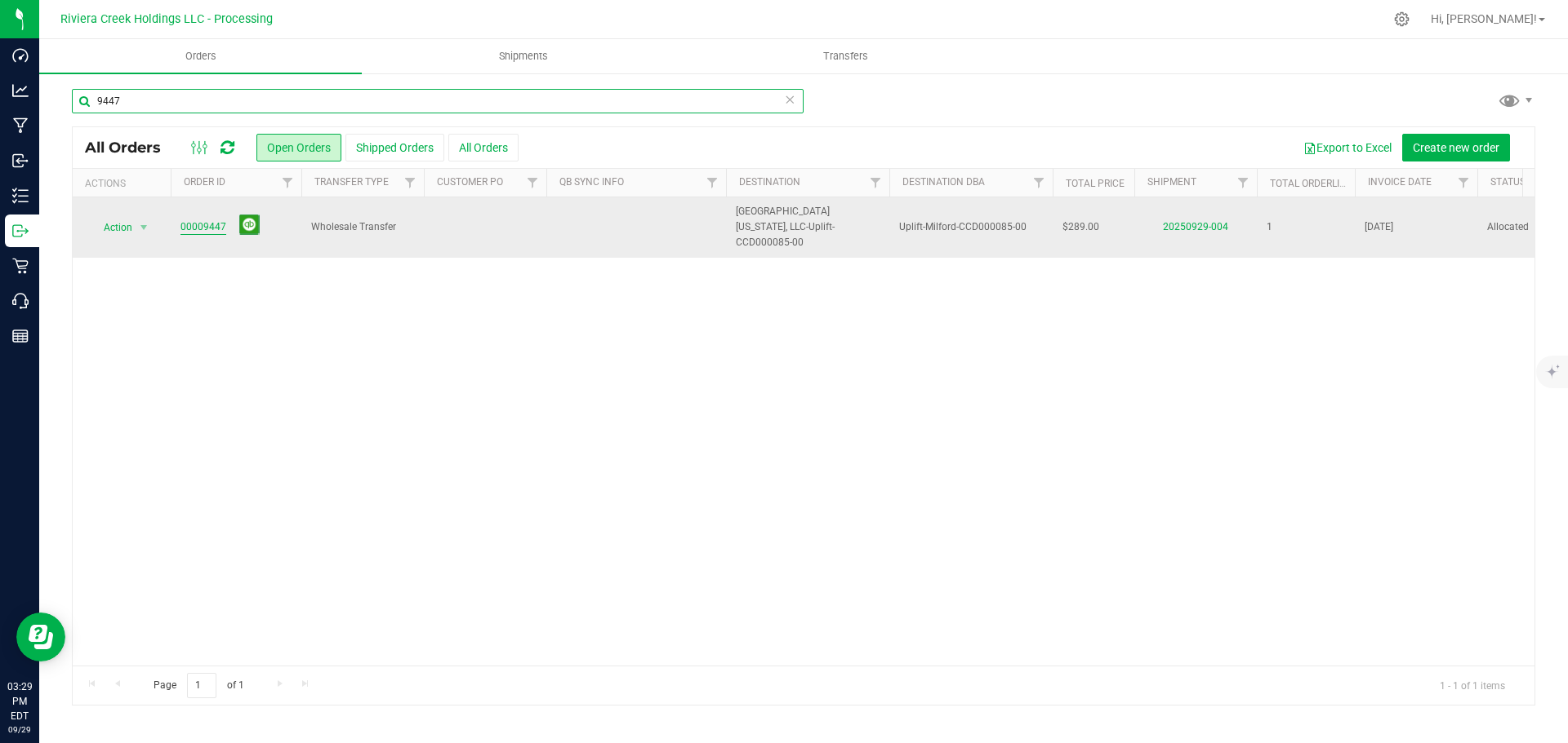
type input "9447"
click at [206, 223] on link "00009447" at bounding box center [203, 227] width 45 height 15
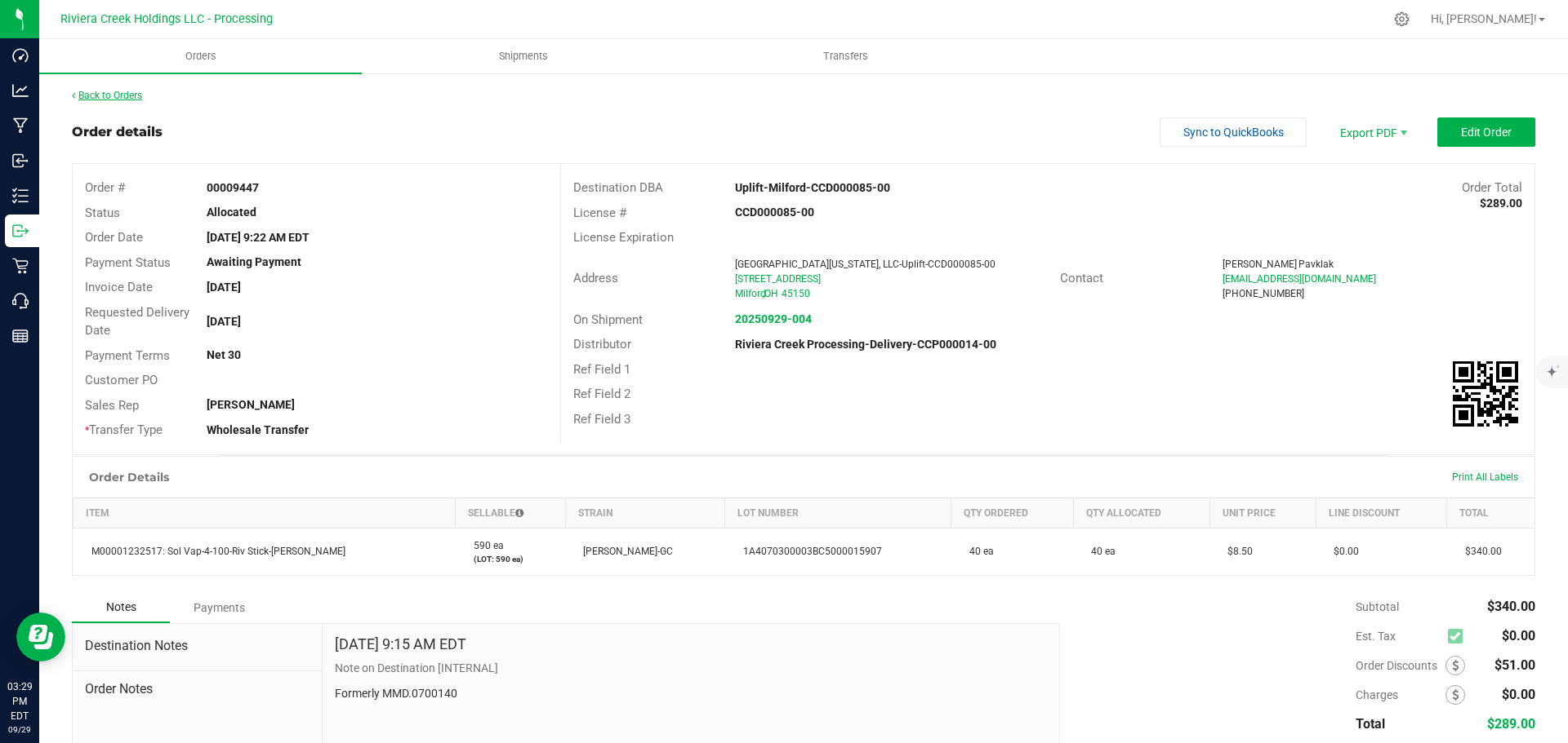
click at [133, 95] on link "Back to Orders" at bounding box center [107, 95] width 70 height 11
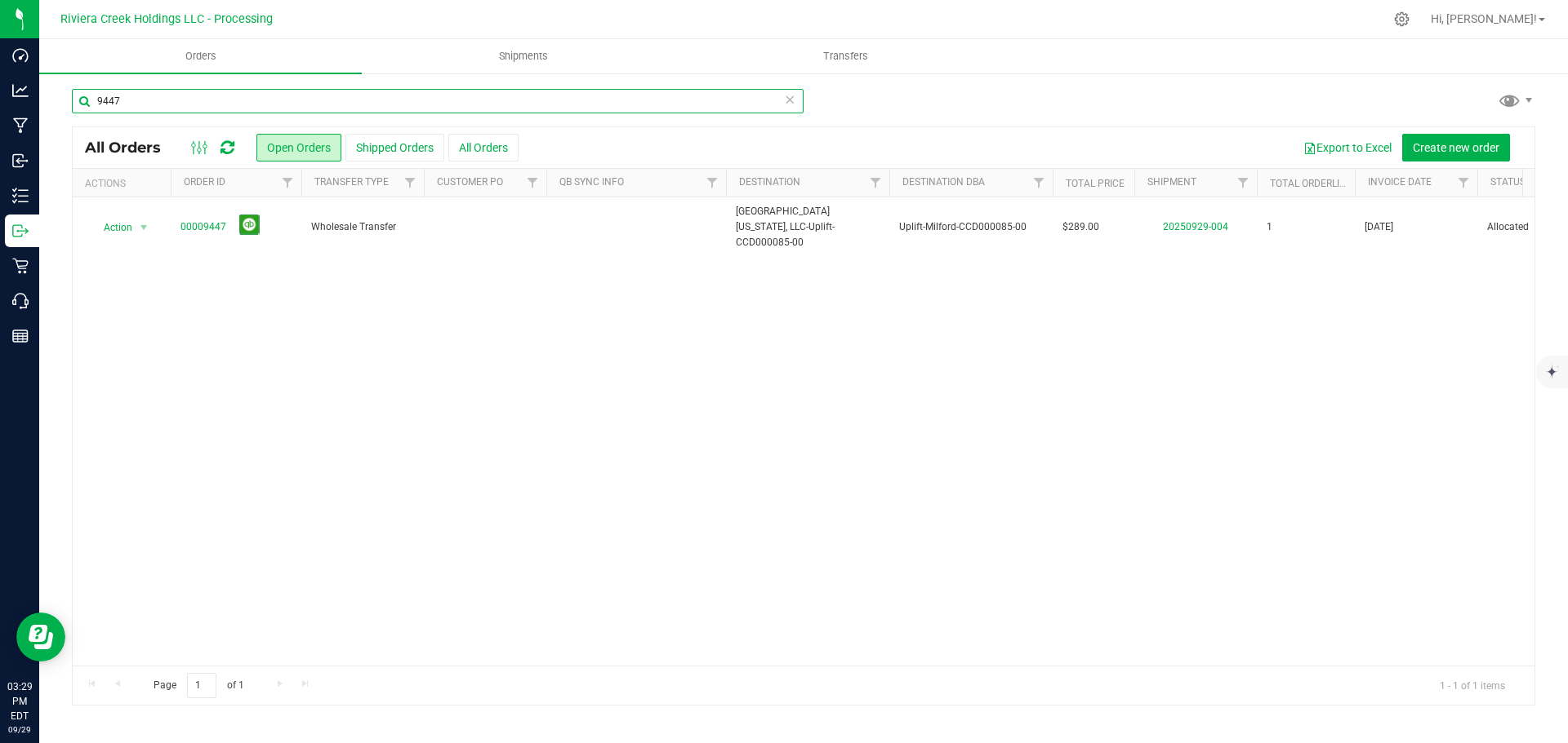
click at [132, 97] on input "9447" at bounding box center [438, 101] width 732 height 25
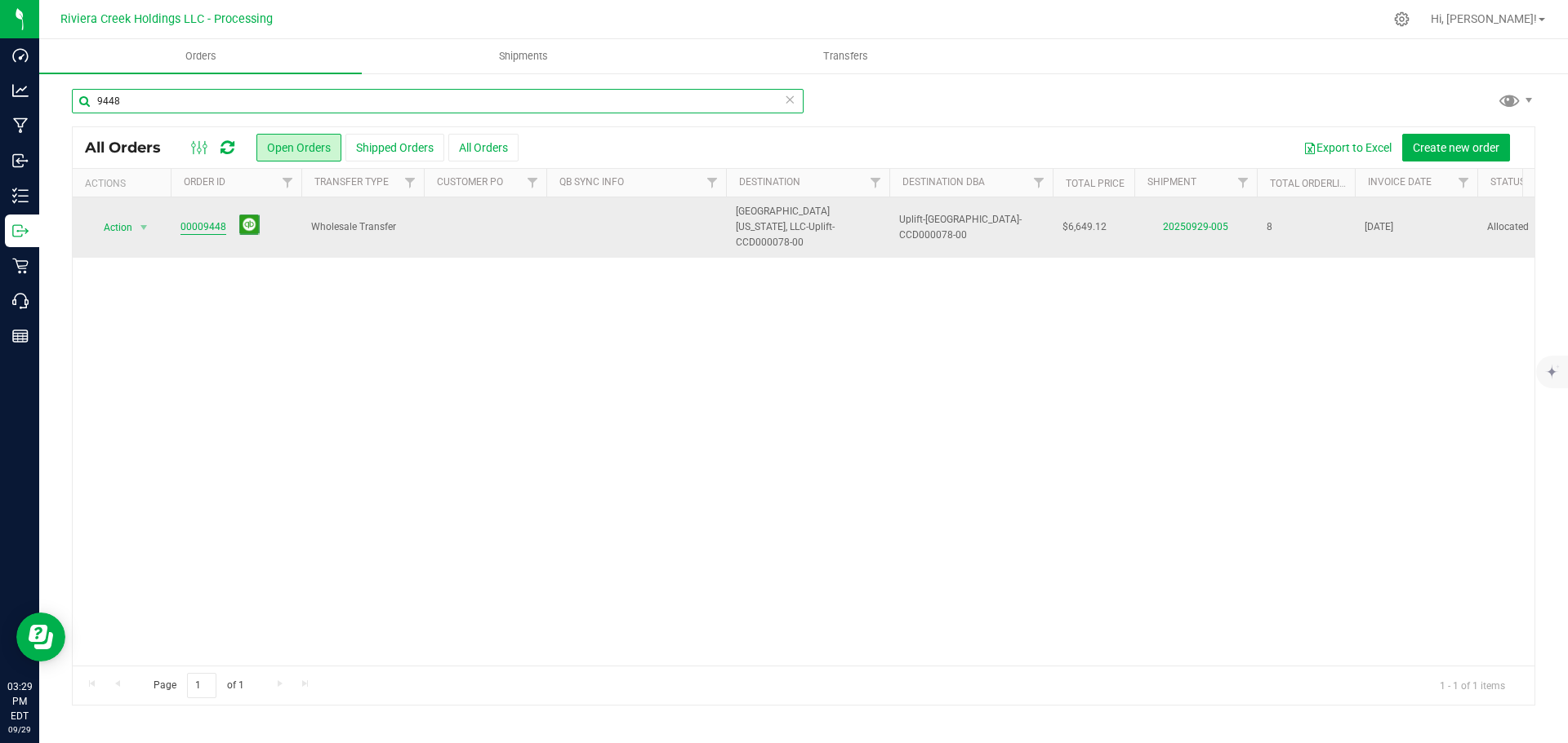
type input "9448"
click at [200, 221] on link "00009448" at bounding box center [203, 227] width 45 height 15
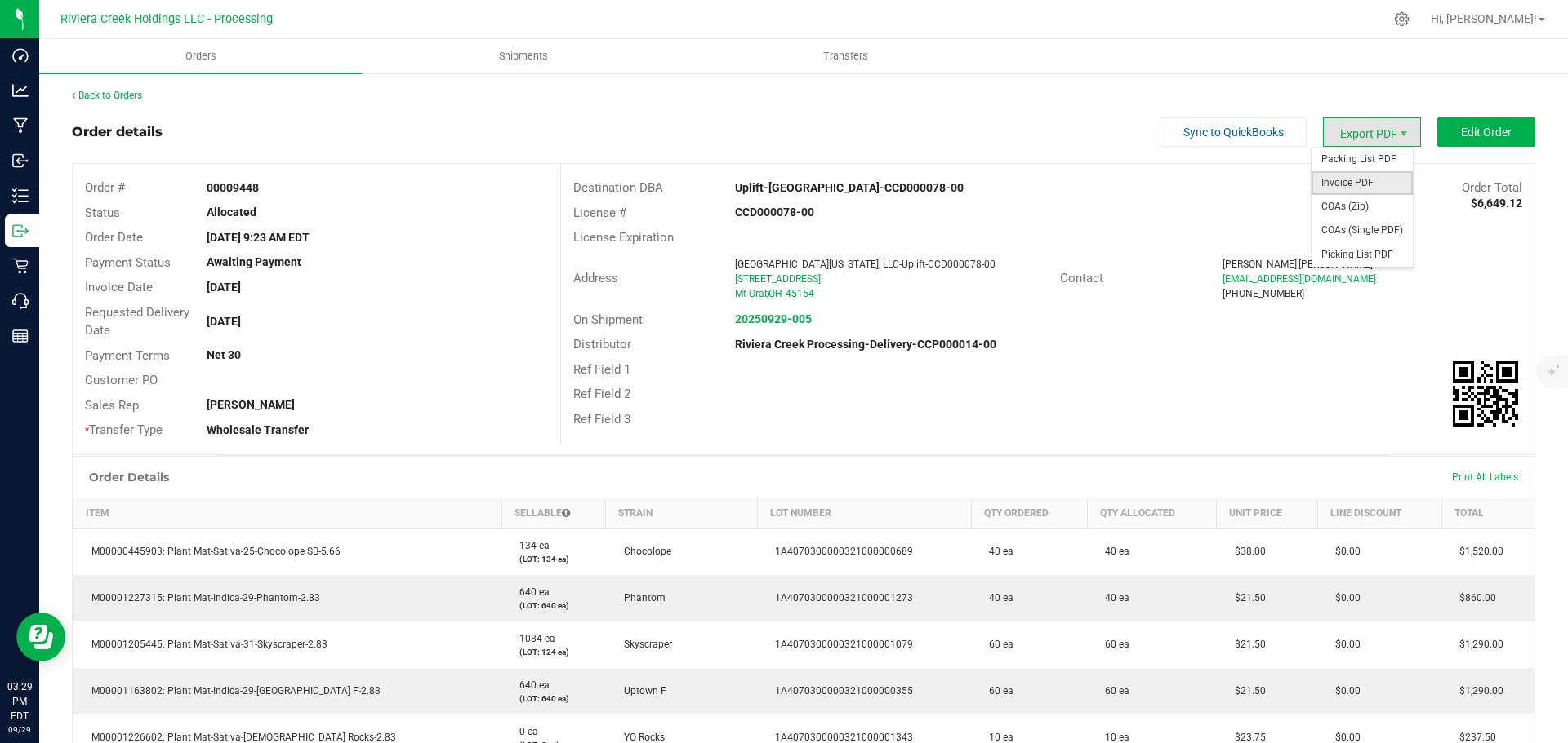
click at [1341, 181] on span "Invoice PDF" at bounding box center [1361, 182] width 101 height 24
click at [120, 100] on link "Back to Orders" at bounding box center [107, 95] width 70 height 11
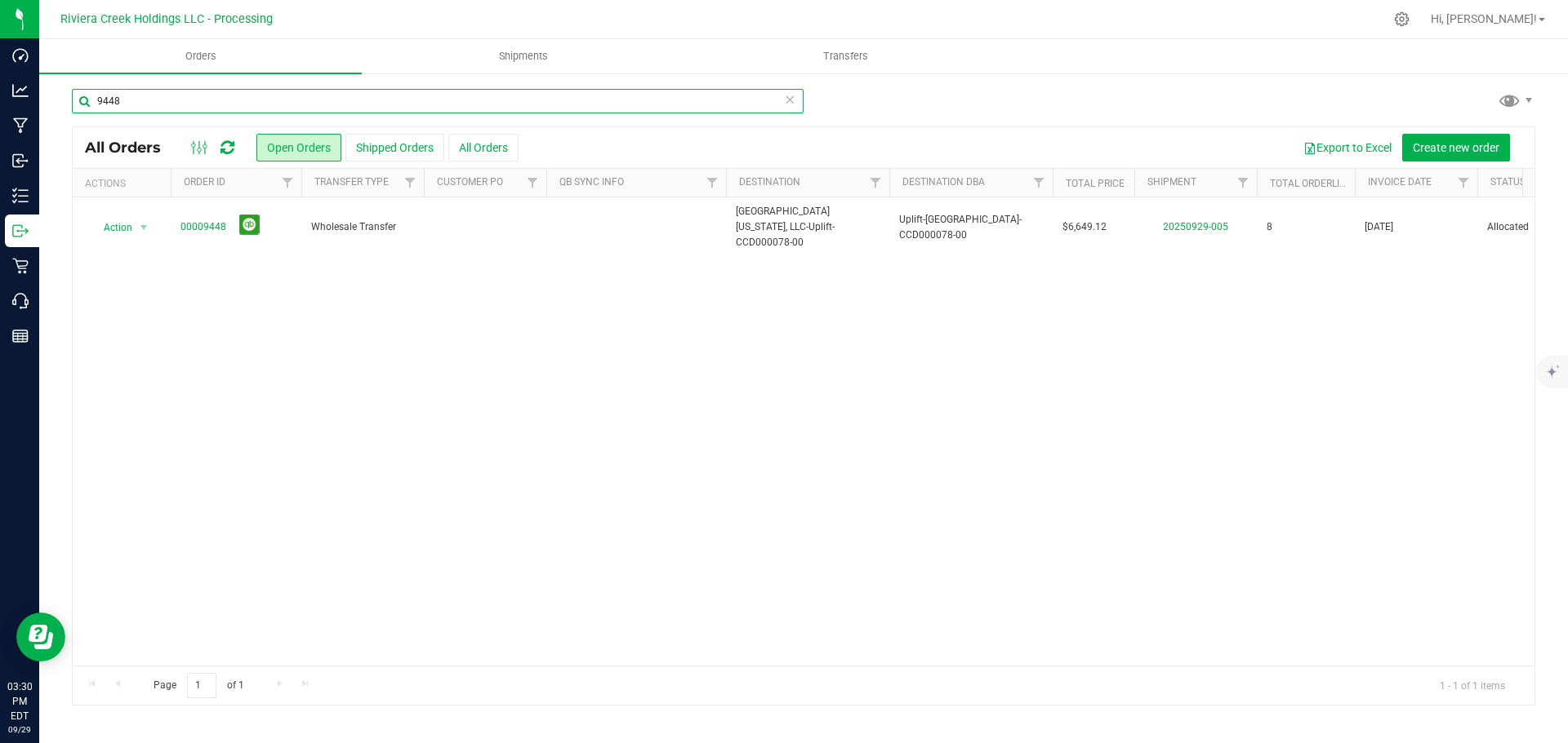
click at [139, 103] on input "9448" at bounding box center [438, 101] width 732 height 25
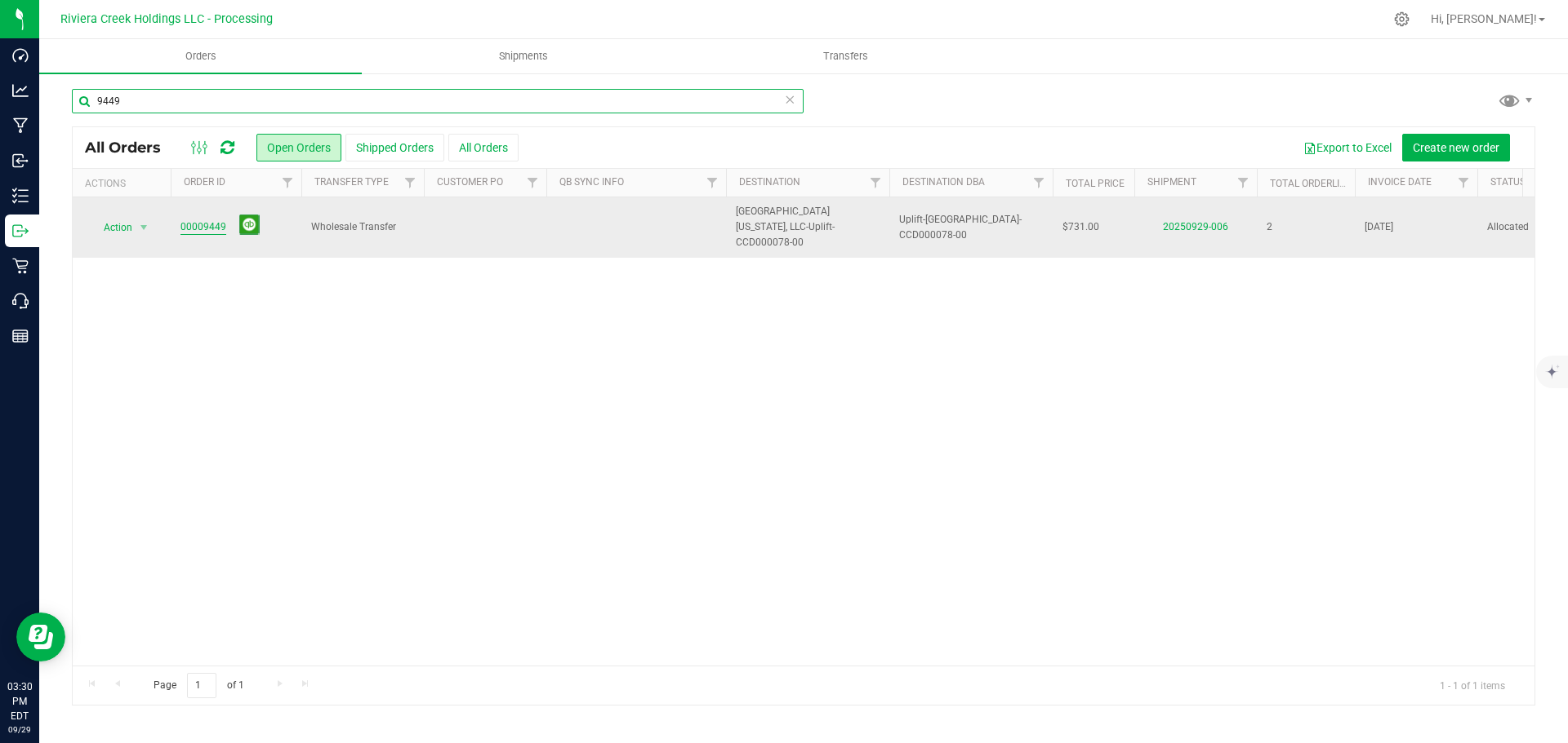
type input "9449"
click at [194, 220] on link "00009449" at bounding box center [203, 227] width 45 height 15
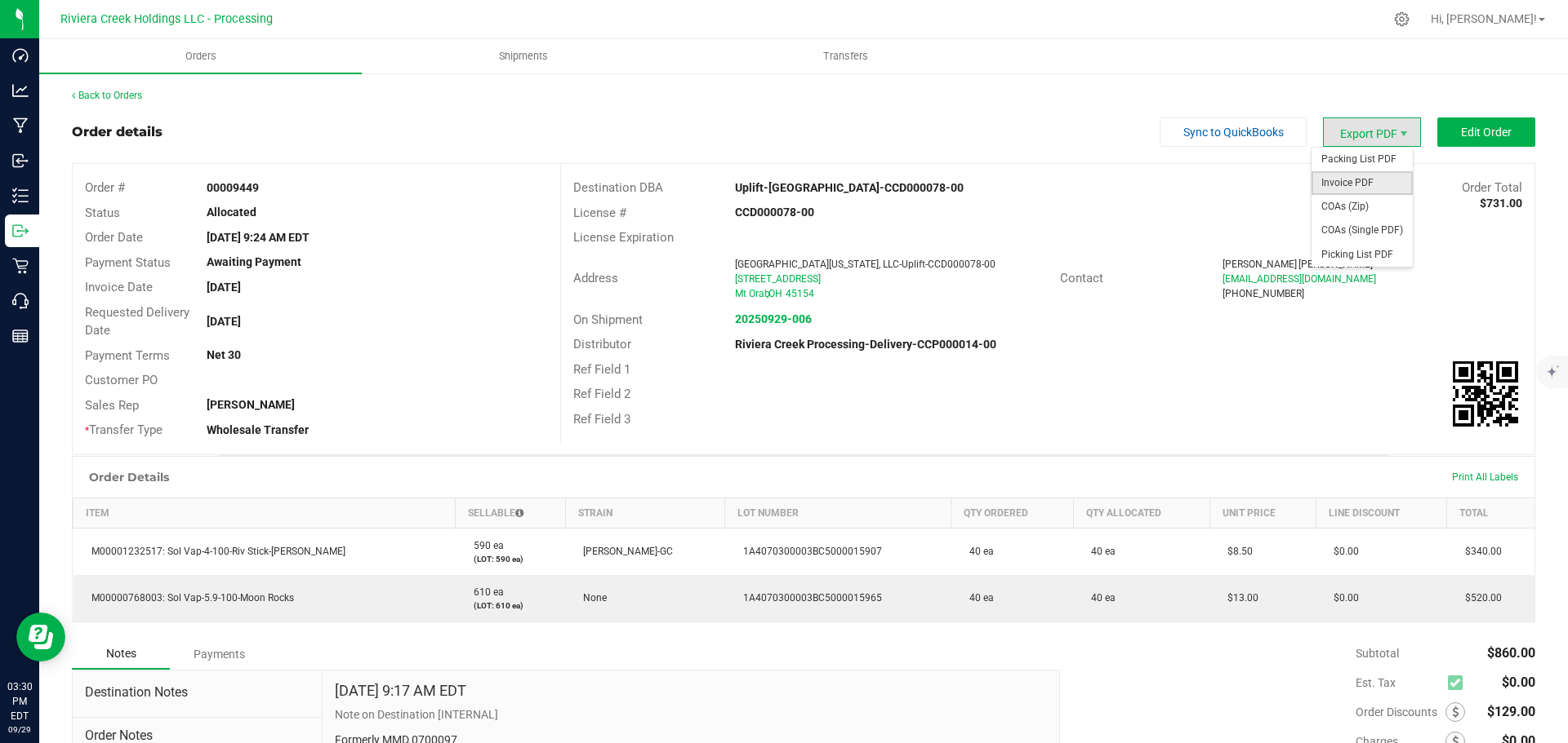
click at [1338, 183] on span "Invoice PDF" at bounding box center [1361, 182] width 101 height 24
click at [108, 93] on link "Back to Orders" at bounding box center [107, 95] width 70 height 11
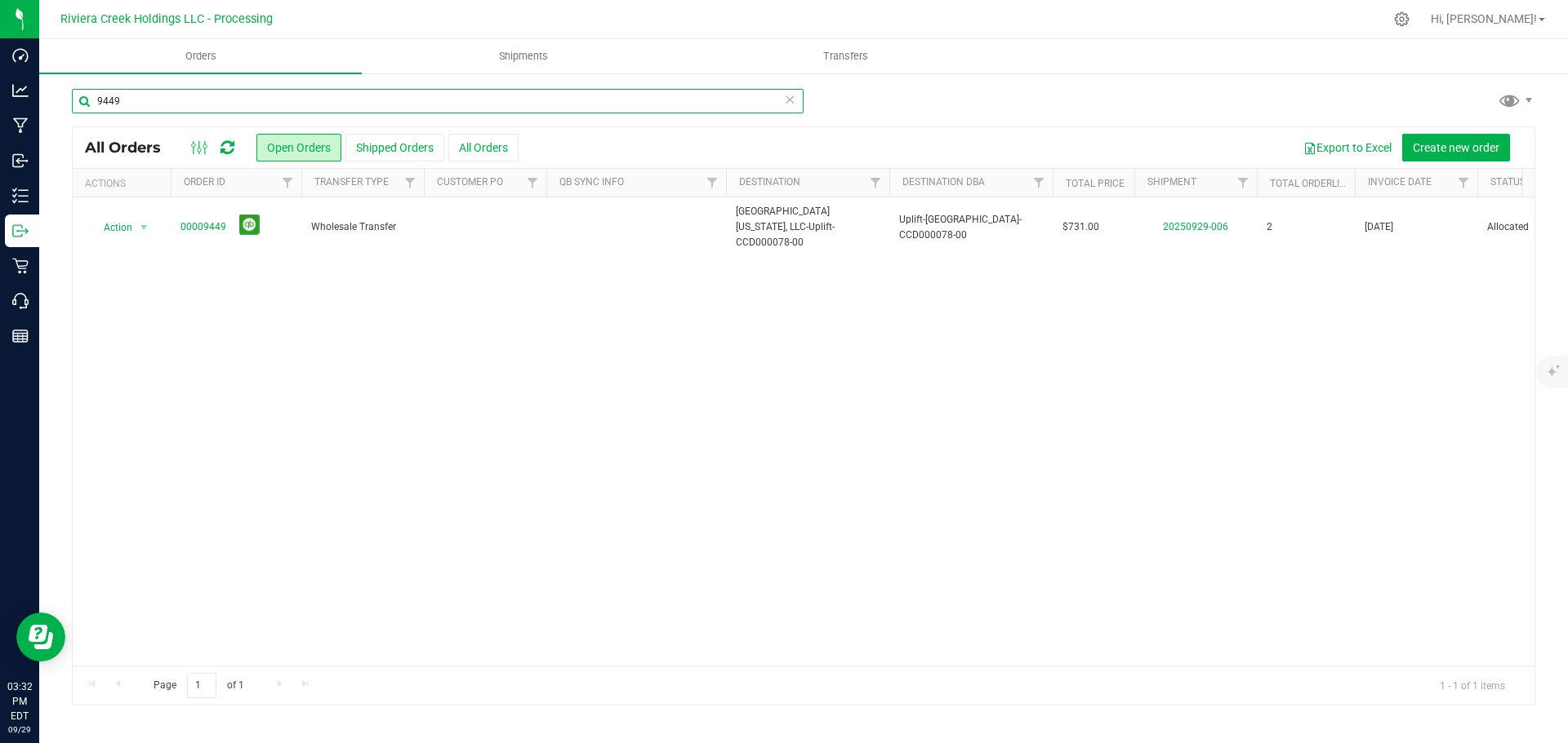
click at [134, 93] on input "9449" at bounding box center [438, 101] width 732 height 25
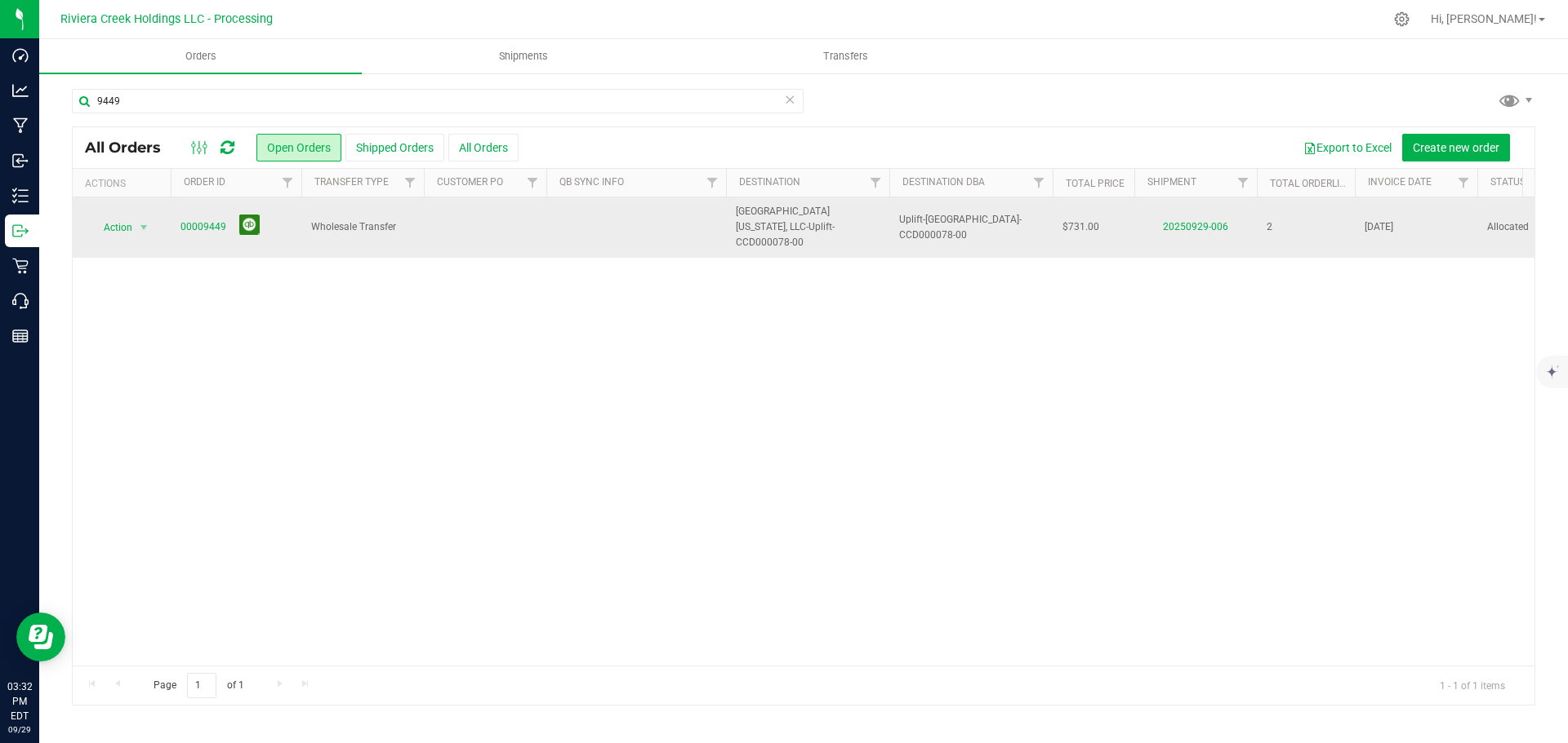
click at [242, 221] on button at bounding box center [250, 225] width 21 height 21
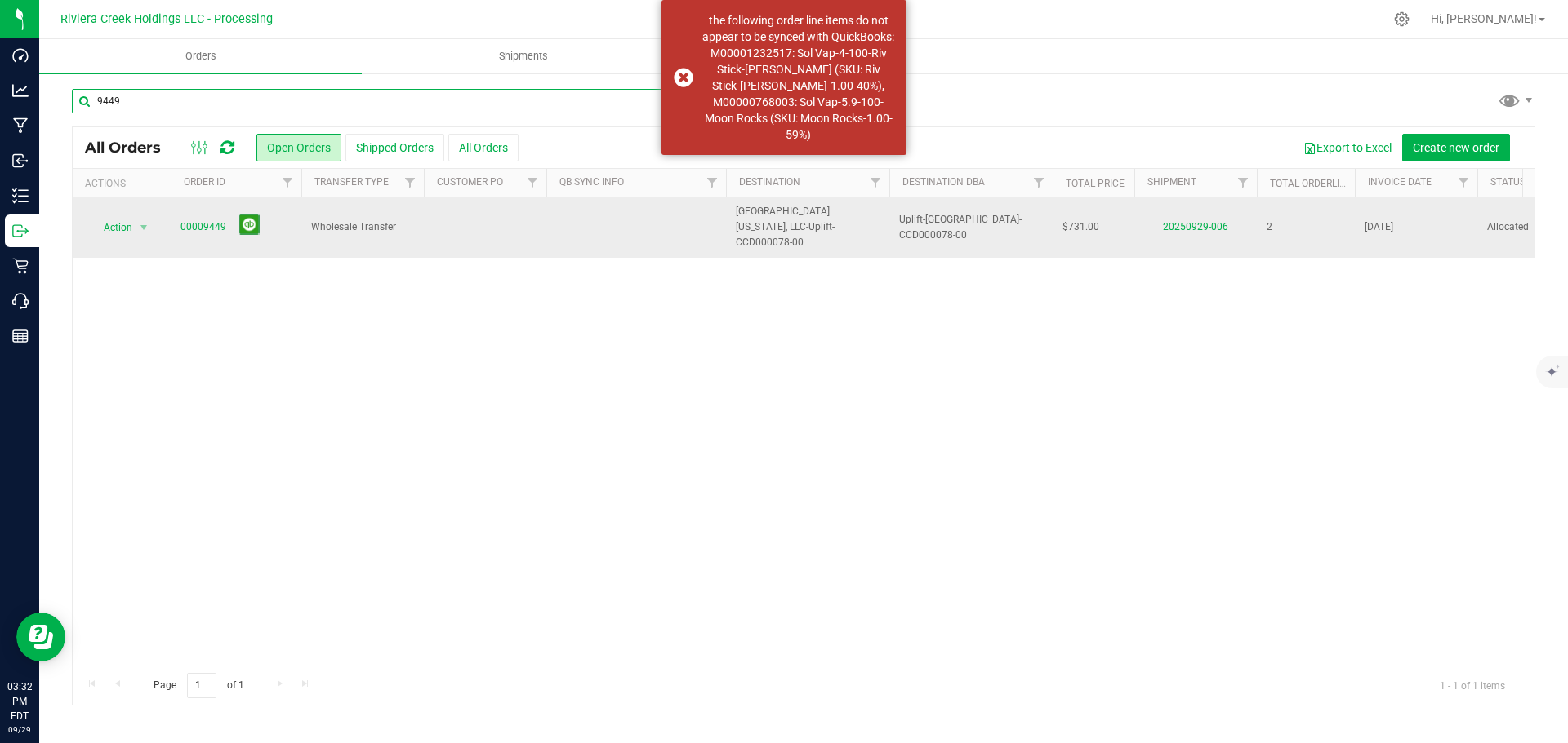
click at [137, 99] on input "9449" at bounding box center [438, 101] width 732 height 25
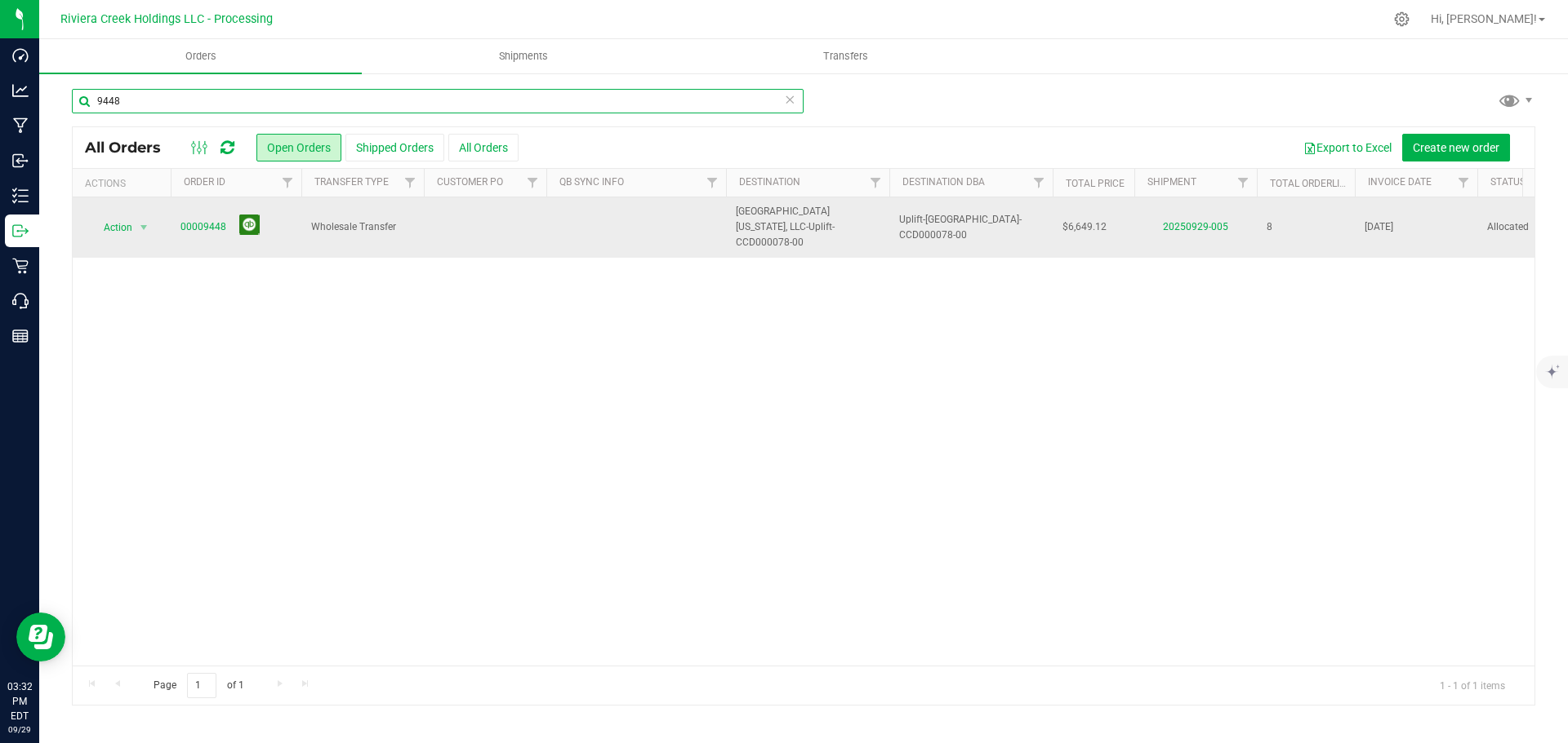
type input "9448"
click at [249, 215] on button at bounding box center [250, 225] width 21 height 21
drag, startPoint x: 137, startPoint y: 102, endPoint x: 81, endPoint y: 101, distance: 56.0
click at [81, 101] on input "9448" at bounding box center [438, 101] width 732 height 25
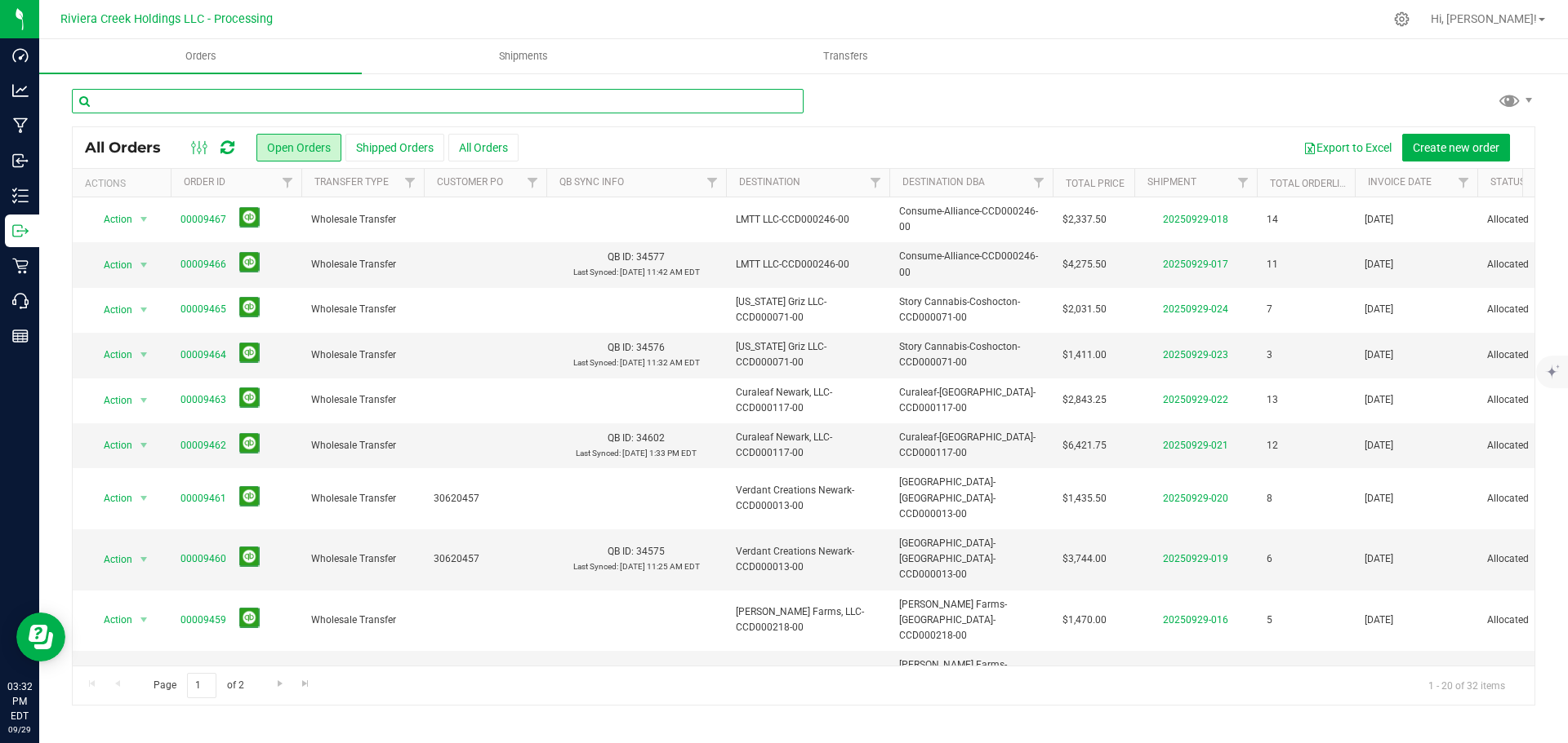
click at [233, 103] on input "text" at bounding box center [438, 101] width 732 height 25
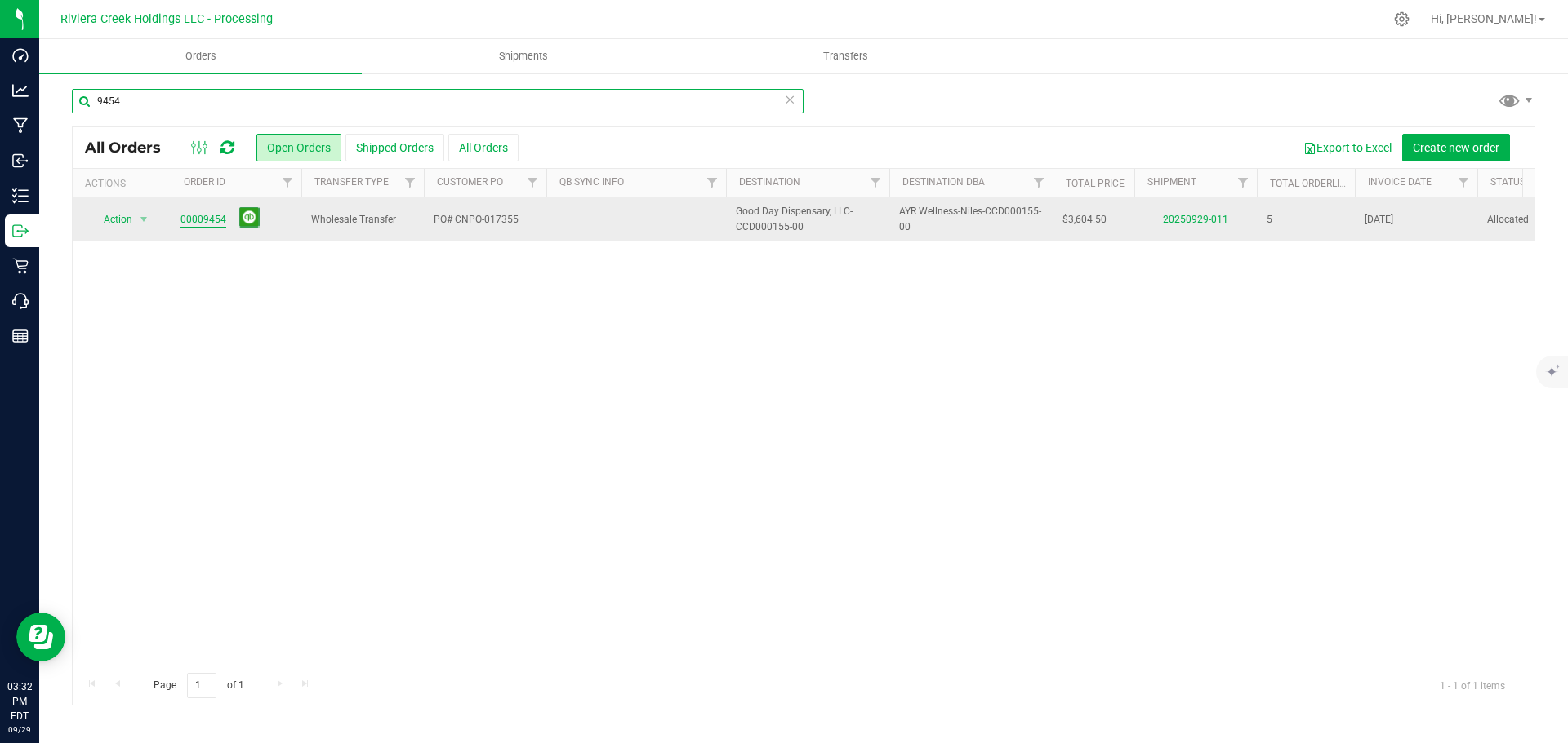
type input "9454"
click at [212, 217] on link "00009454" at bounding box center [203, 219] width 45 height 15
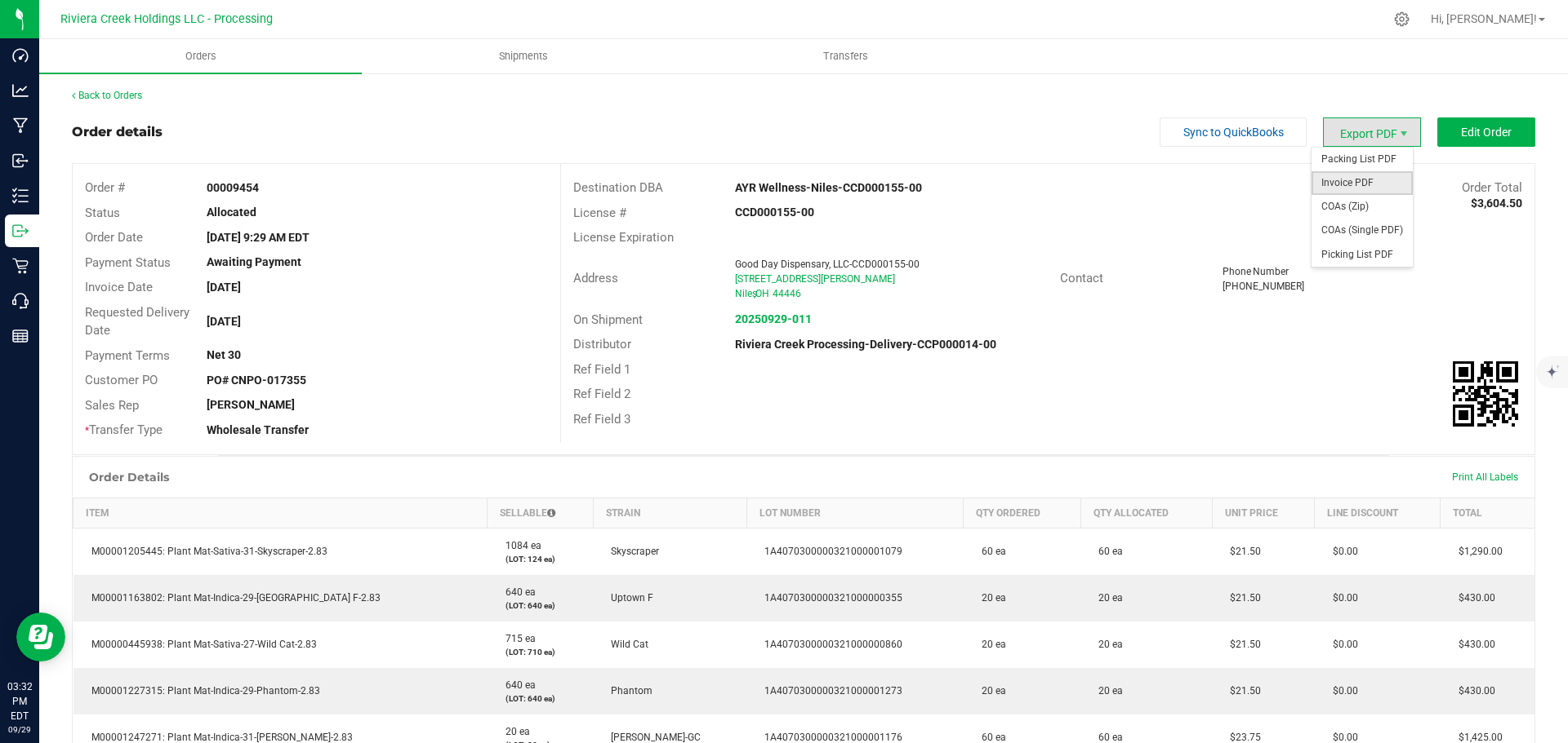
click at [1352, 182] on span "Invoice PDF" at bounding box center [1361, 182] width 101 height 24
click at [130, 100] on link "Back to Orders" at bounding box center [107, 95] width 70 height 11
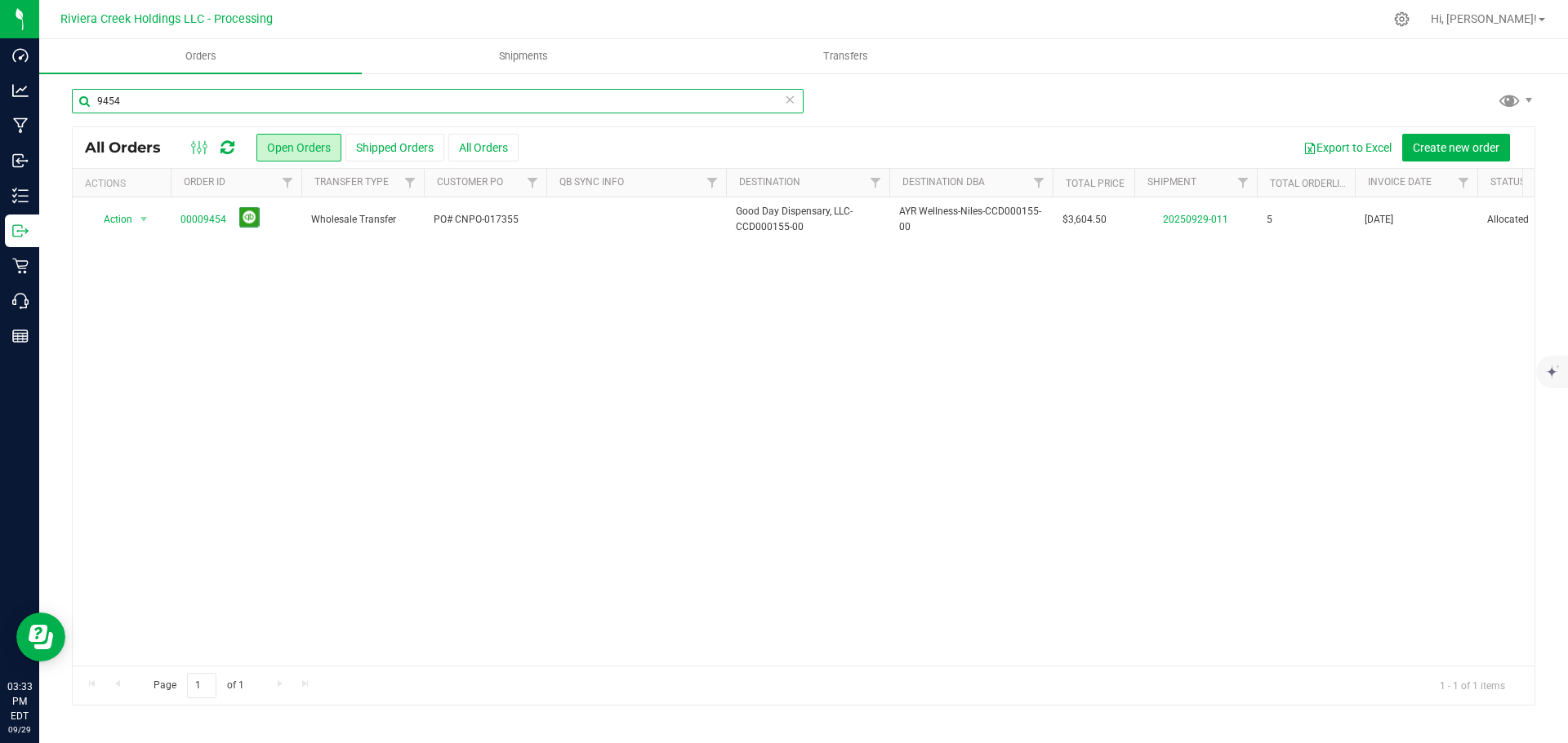
click at [131, 98] on input "9454" at bounding box center [438, 101] width 732 height 25
type input "9455"
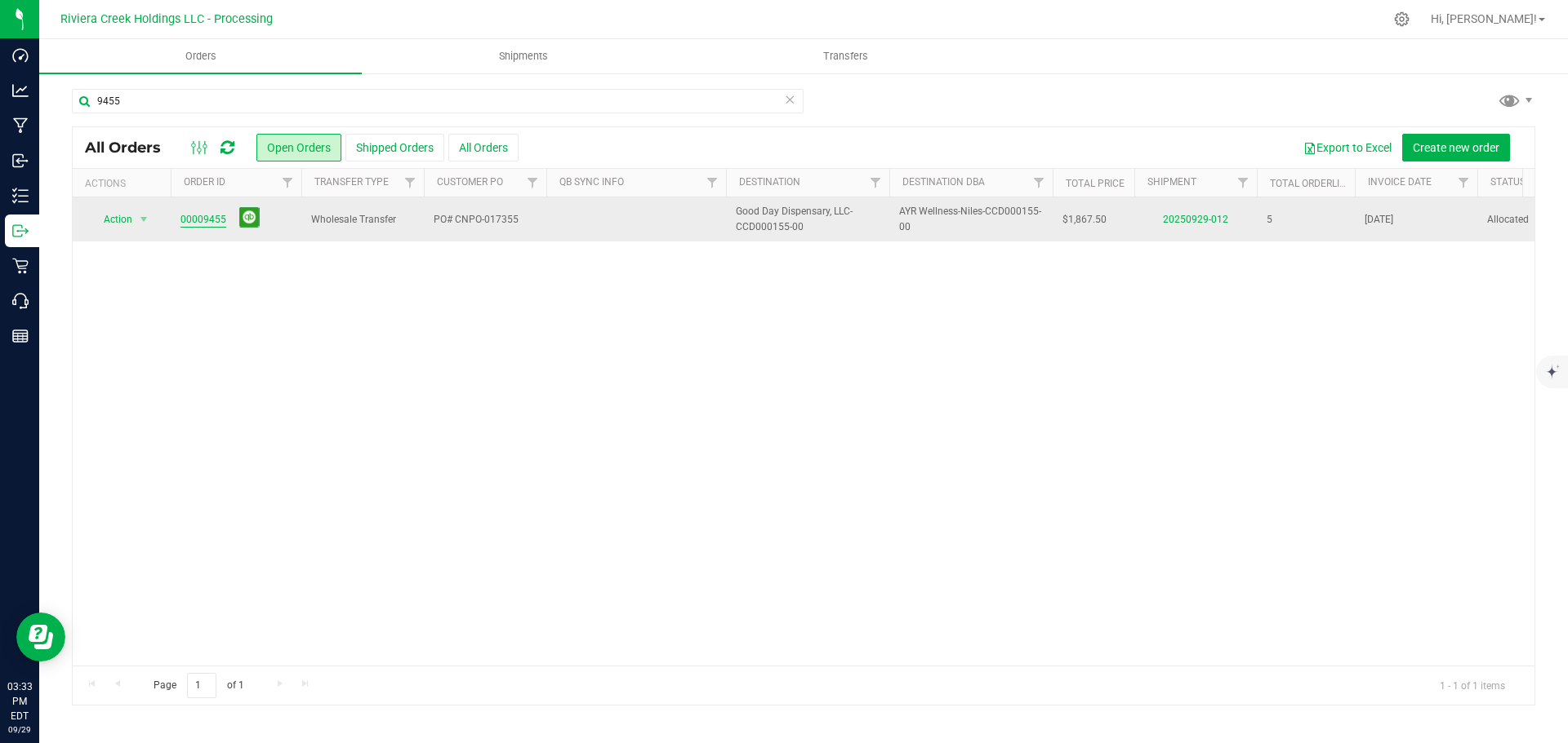
click at [202, 223] on link "00009455" at bounding box center [203, 219] width 45 height 15
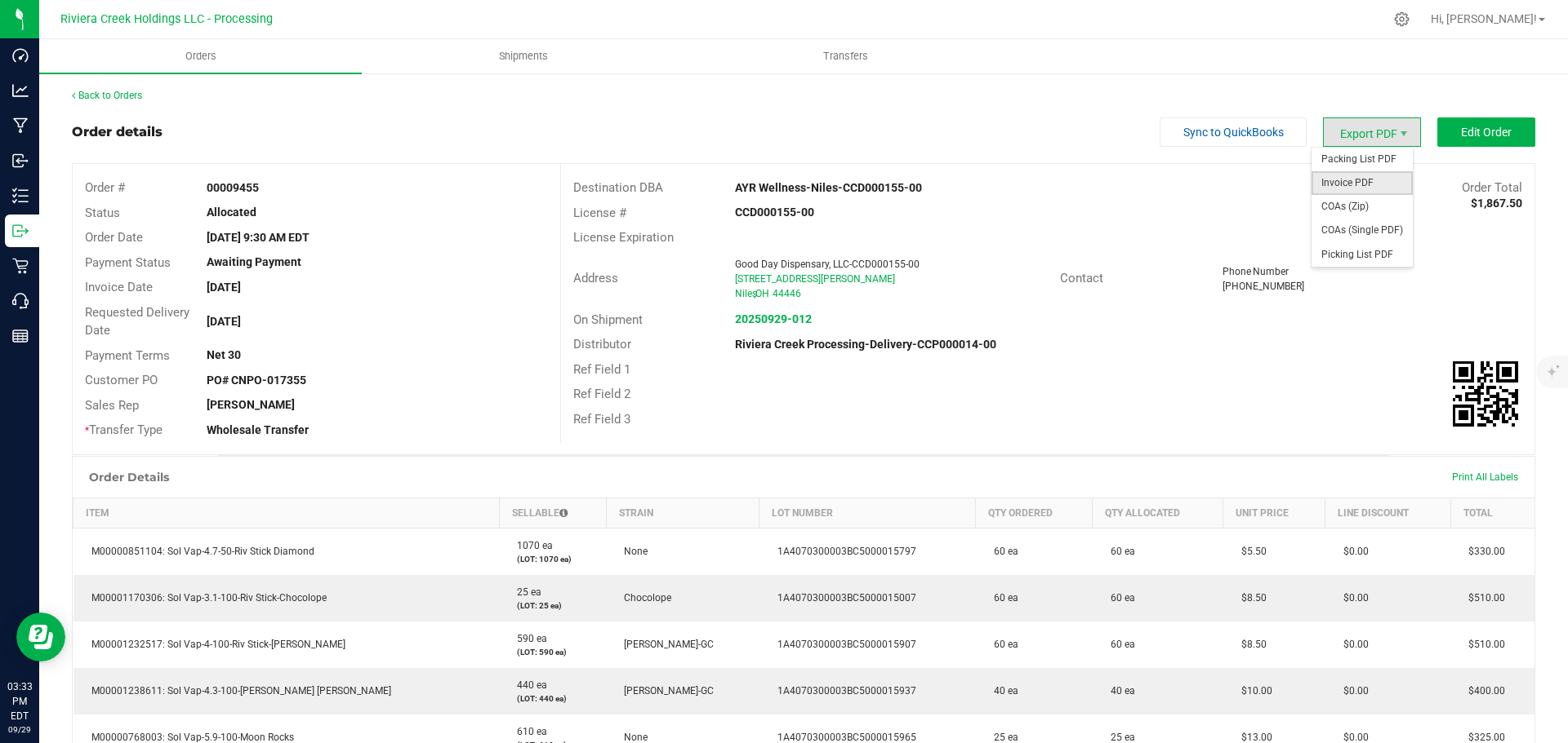
click at [1345, 176] on span "Invoice PDF" at bounding box center [1361, 182] width 101 height 24
click at [134, 98] on link "Back to Orders" at bounding box center [107, 95] width 70 height 11
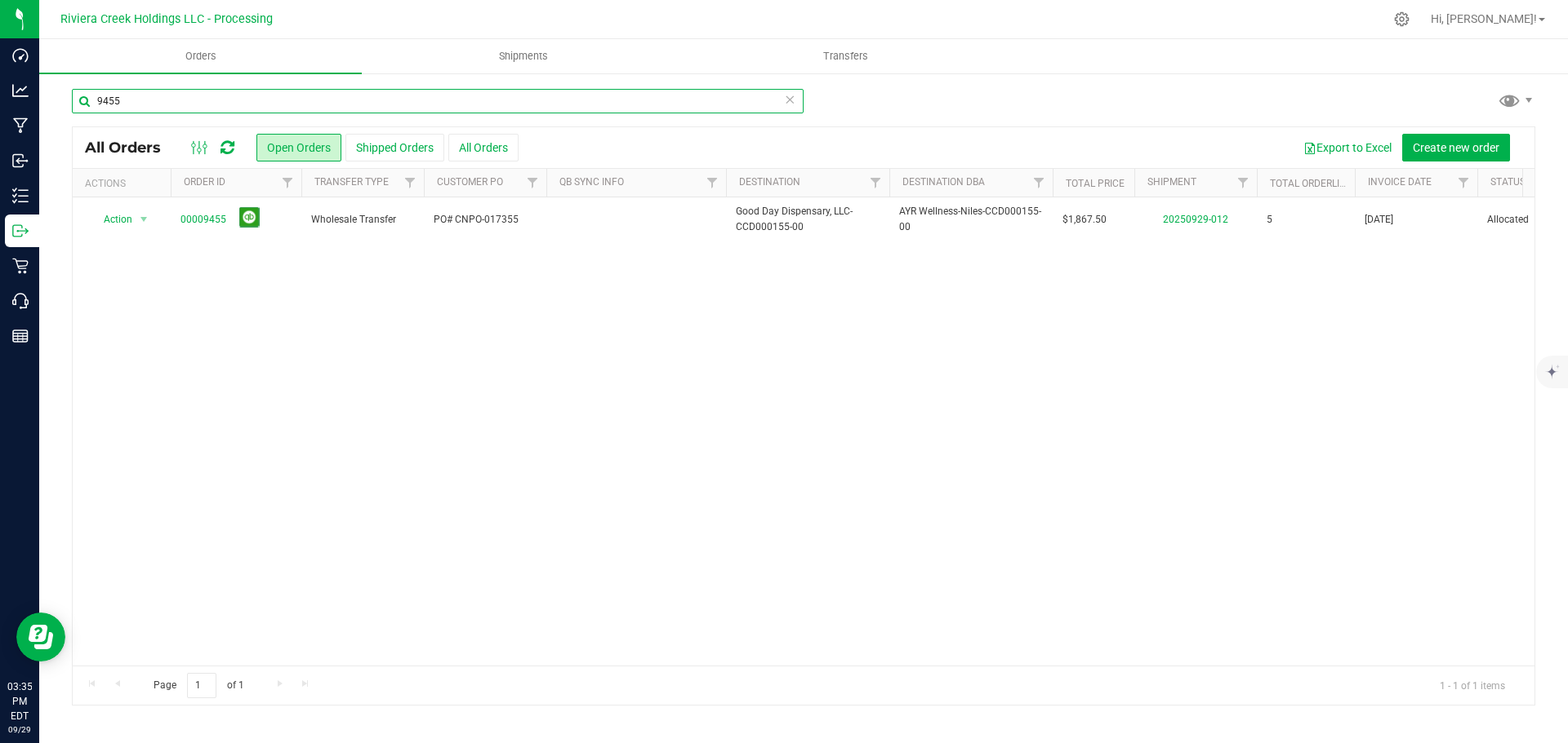
click at [128, 97] on input "9455" at bounding box center [438, 101] width 732 height 25
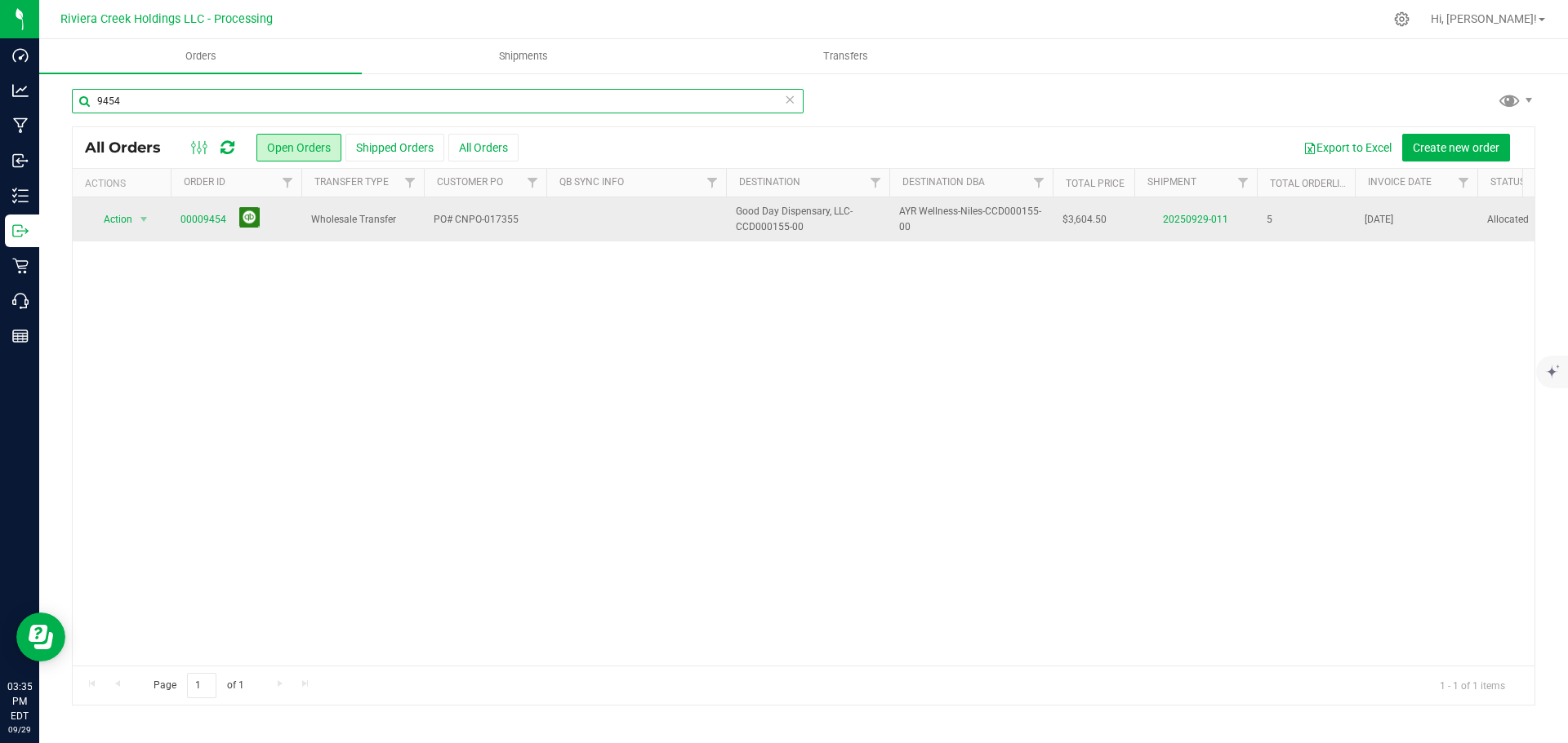
type input "9454"
click at [252, 218] on button at bounding box center [250, 217] width 21 height 21
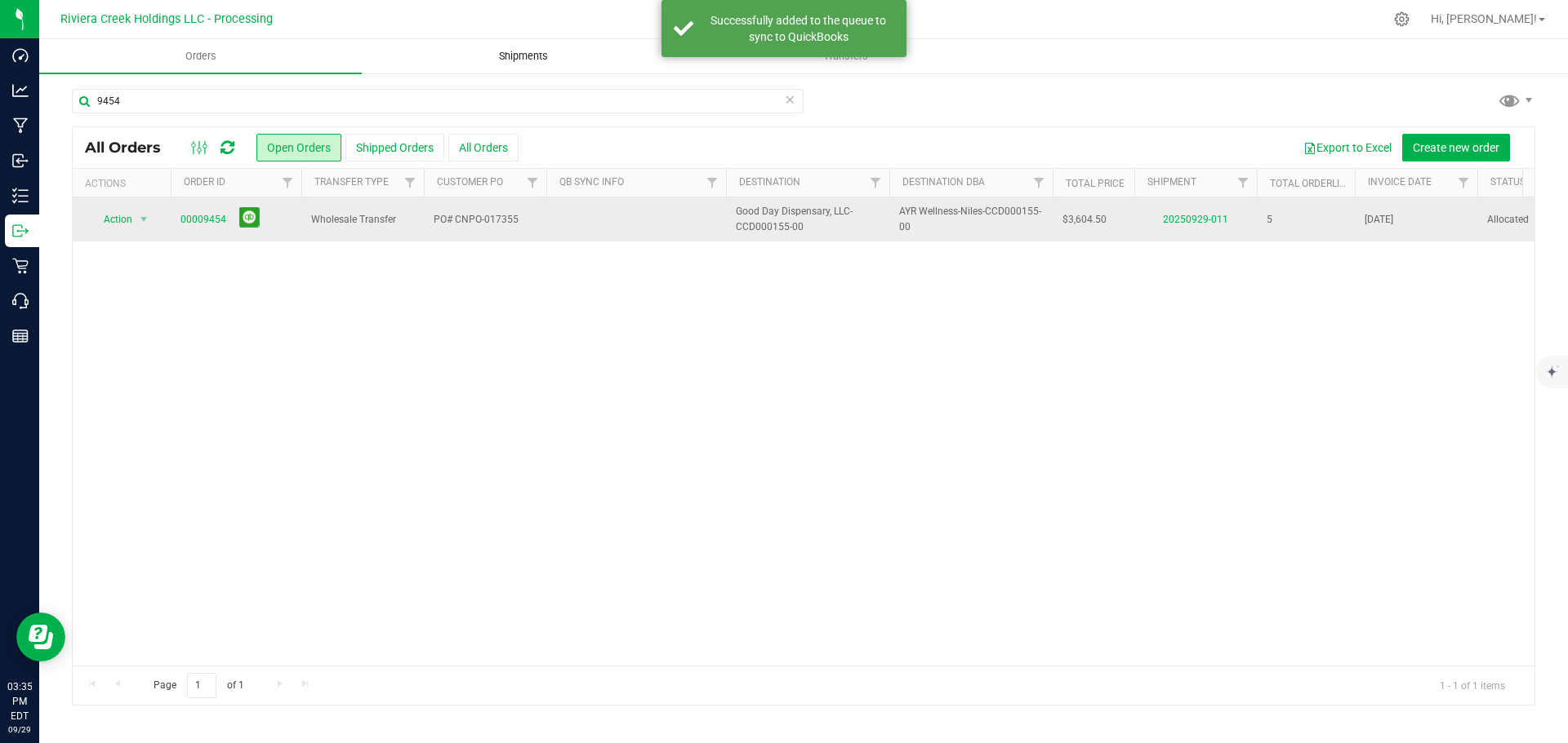
click at [516, 55] on span "Shipments" at bounding box center [523, 57] width 93 height 15
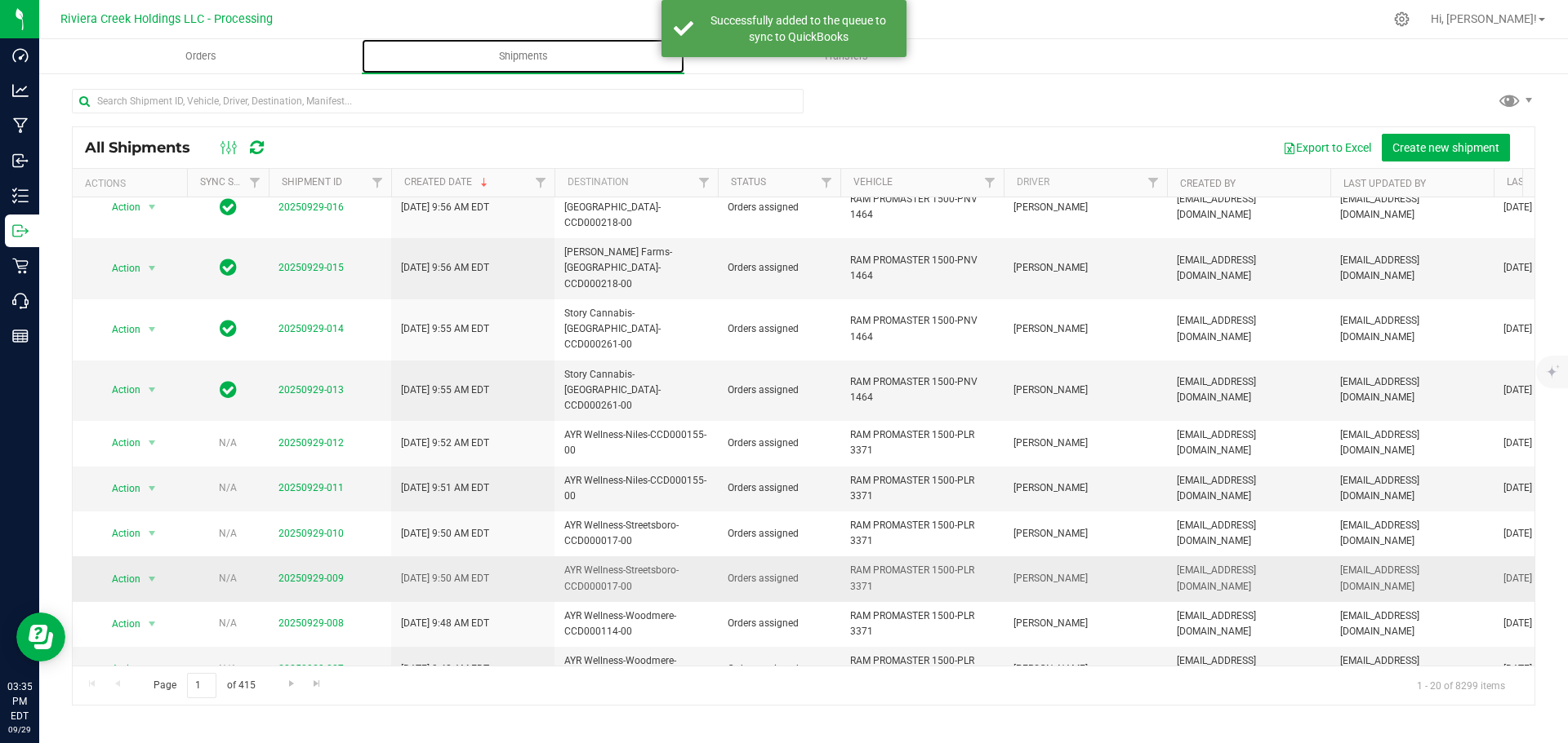
scroll to position [414, 0]
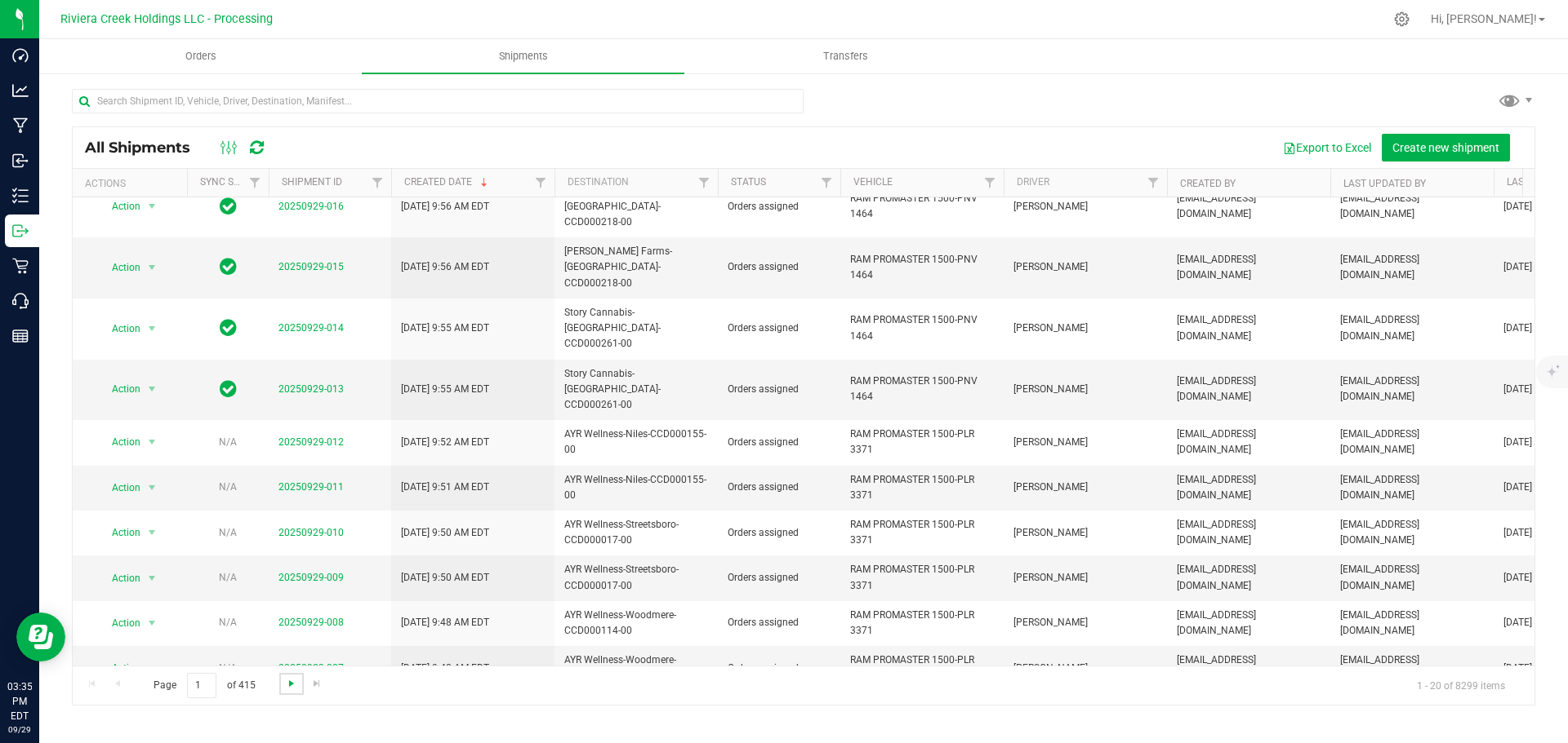
click at [289, 688] on span "Go to the next page" at bounding box center [291, 684] width 13 height 13
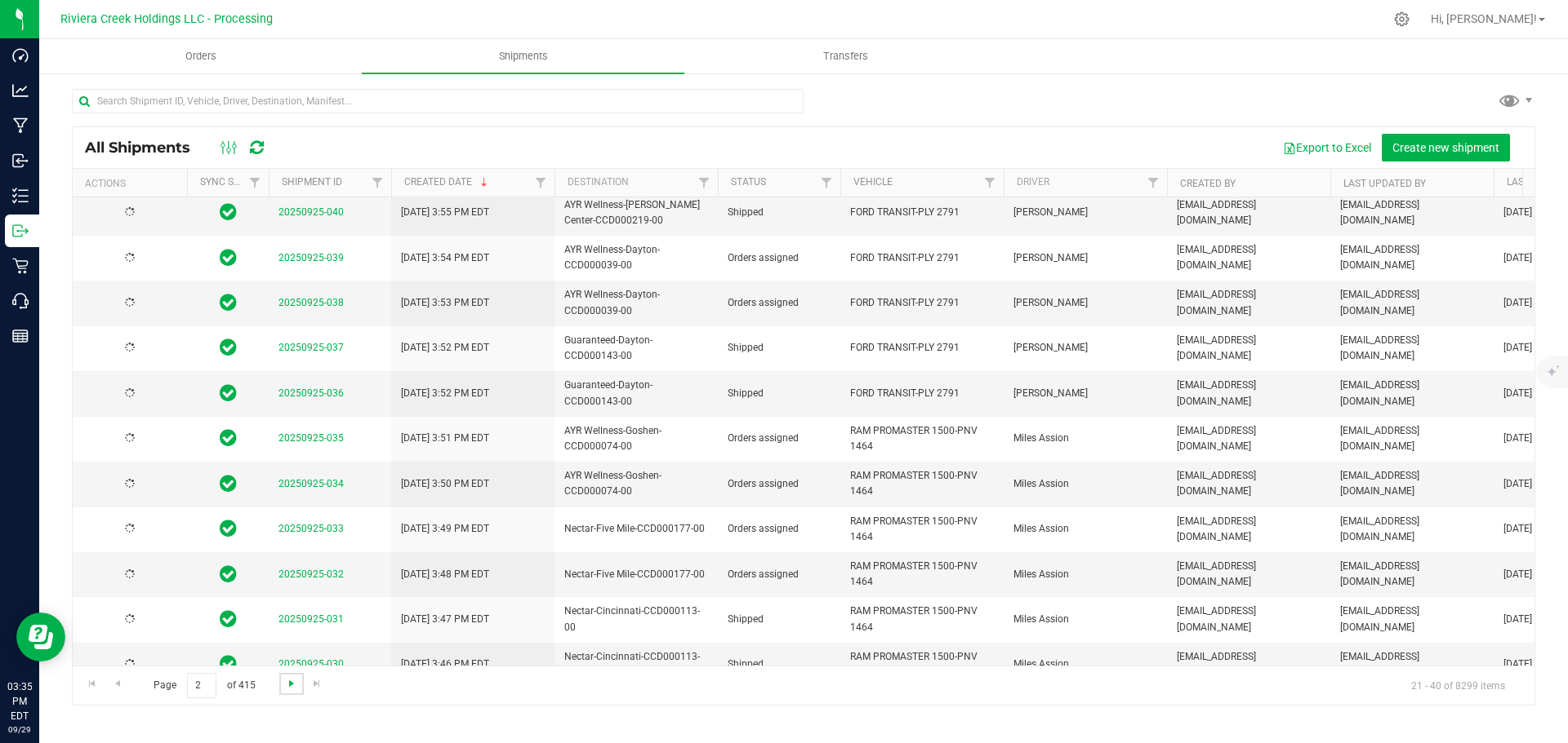
scroll to position [0, 0]
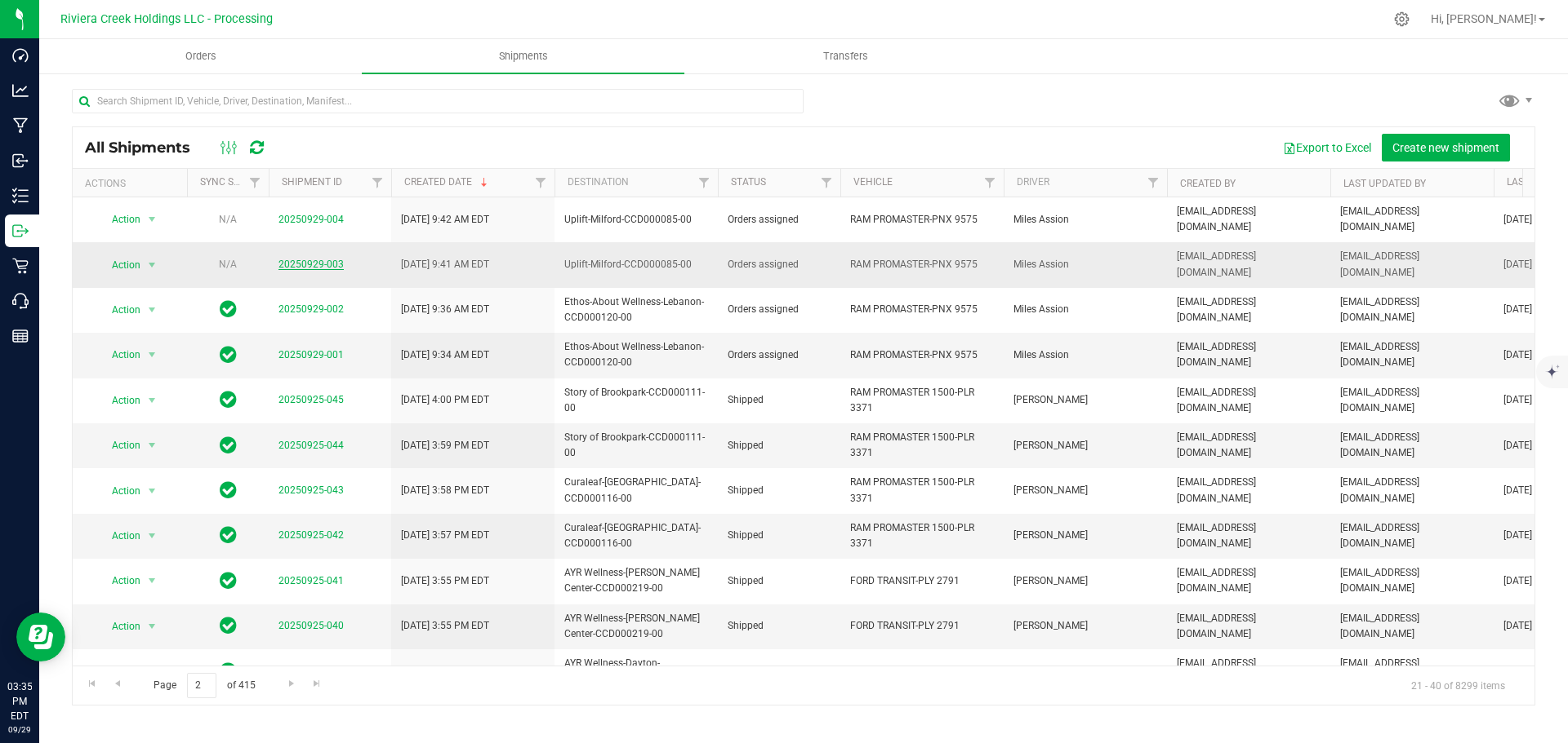
click at [323, 259] on link "20250929-003" at bounding box center [310, 265] width 65 height 11
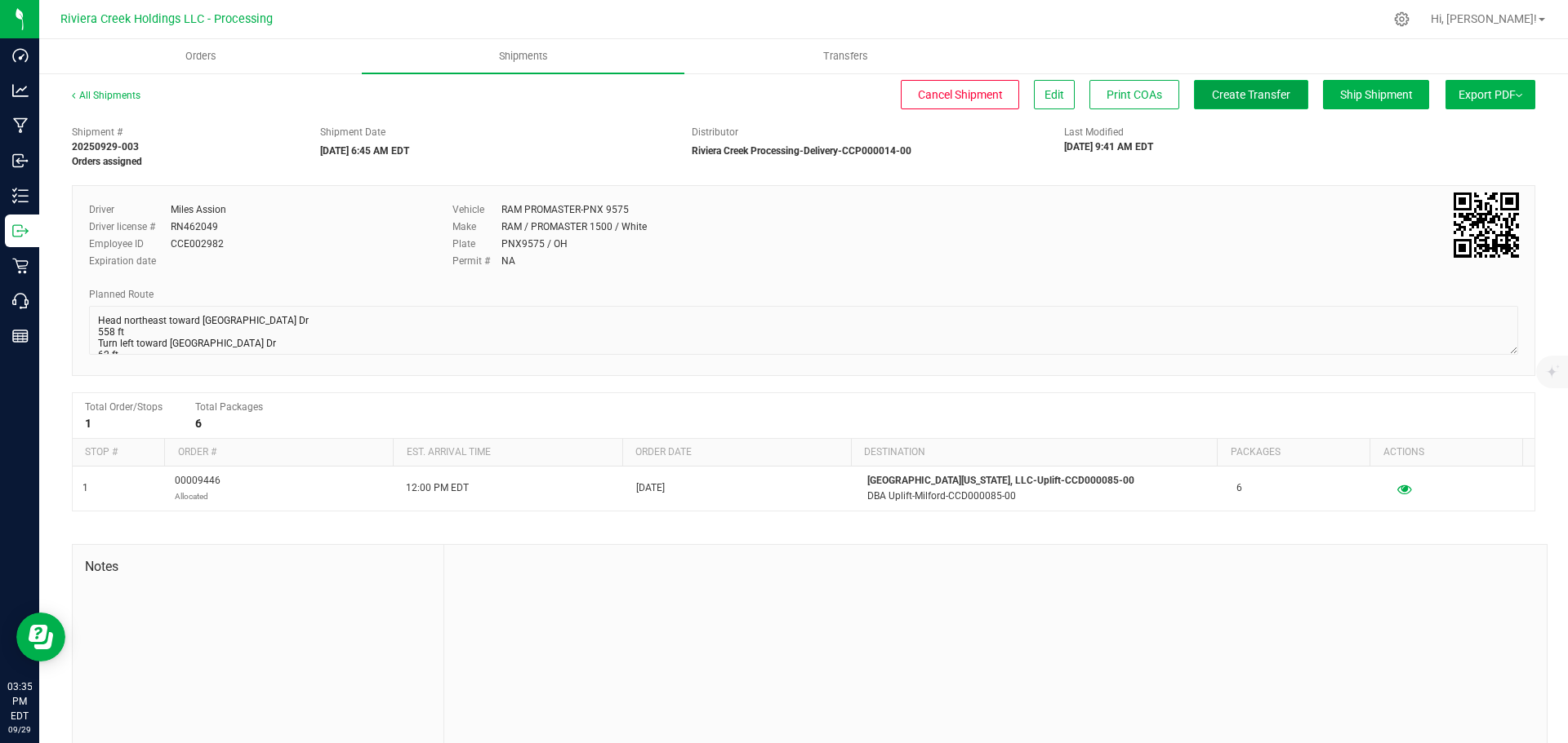
click at [1233, 95] on span "Create Transfer" at bounding box center [1250, 95] width 78 height 13
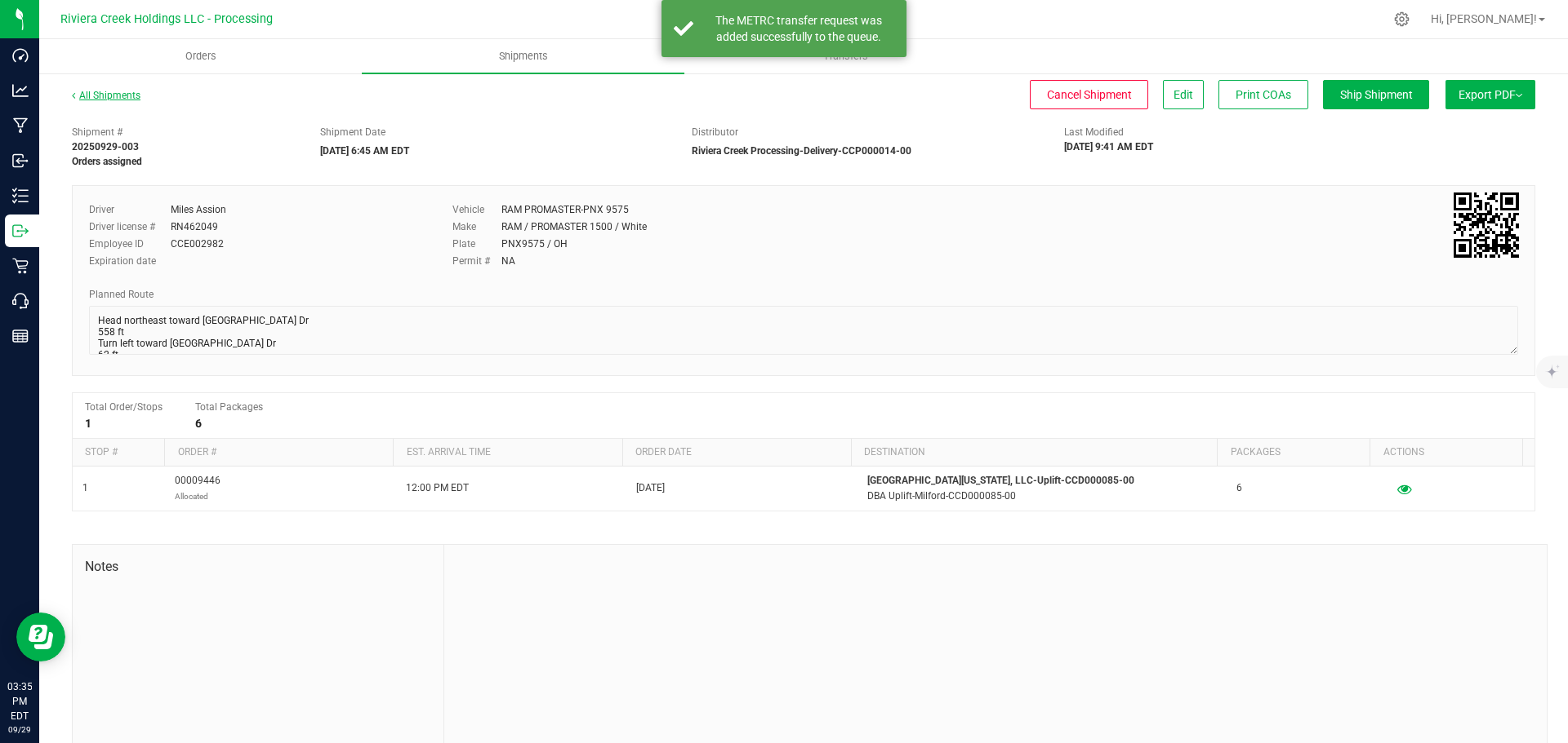
click at [96, 93] on link "All Shipments" at bounding box center [106, 95] width 69 height 11
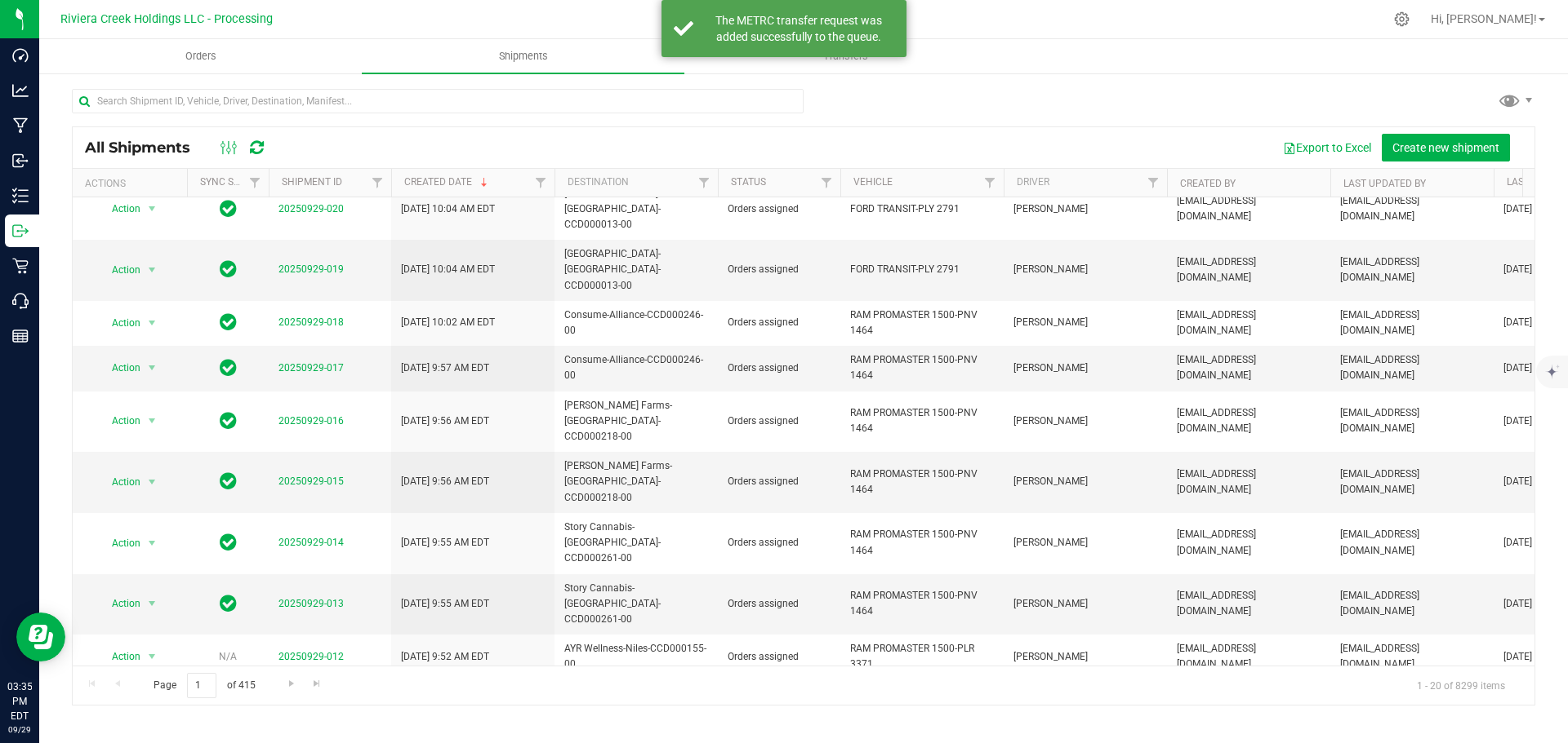
scroll to position [245, 0]
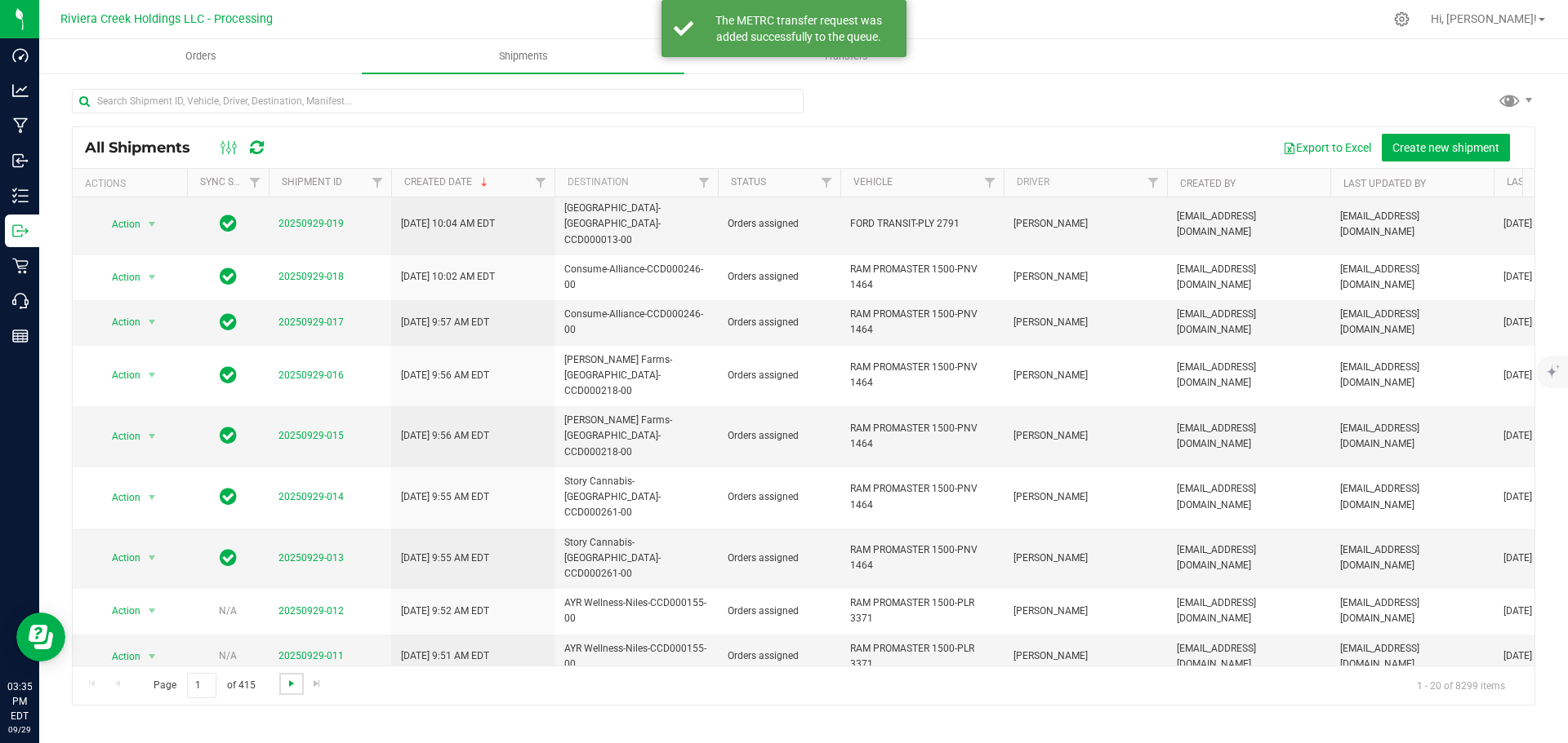
click at [289, 682] on span "Go to the next page" at bounding box center [291, 684] width 13 height 13
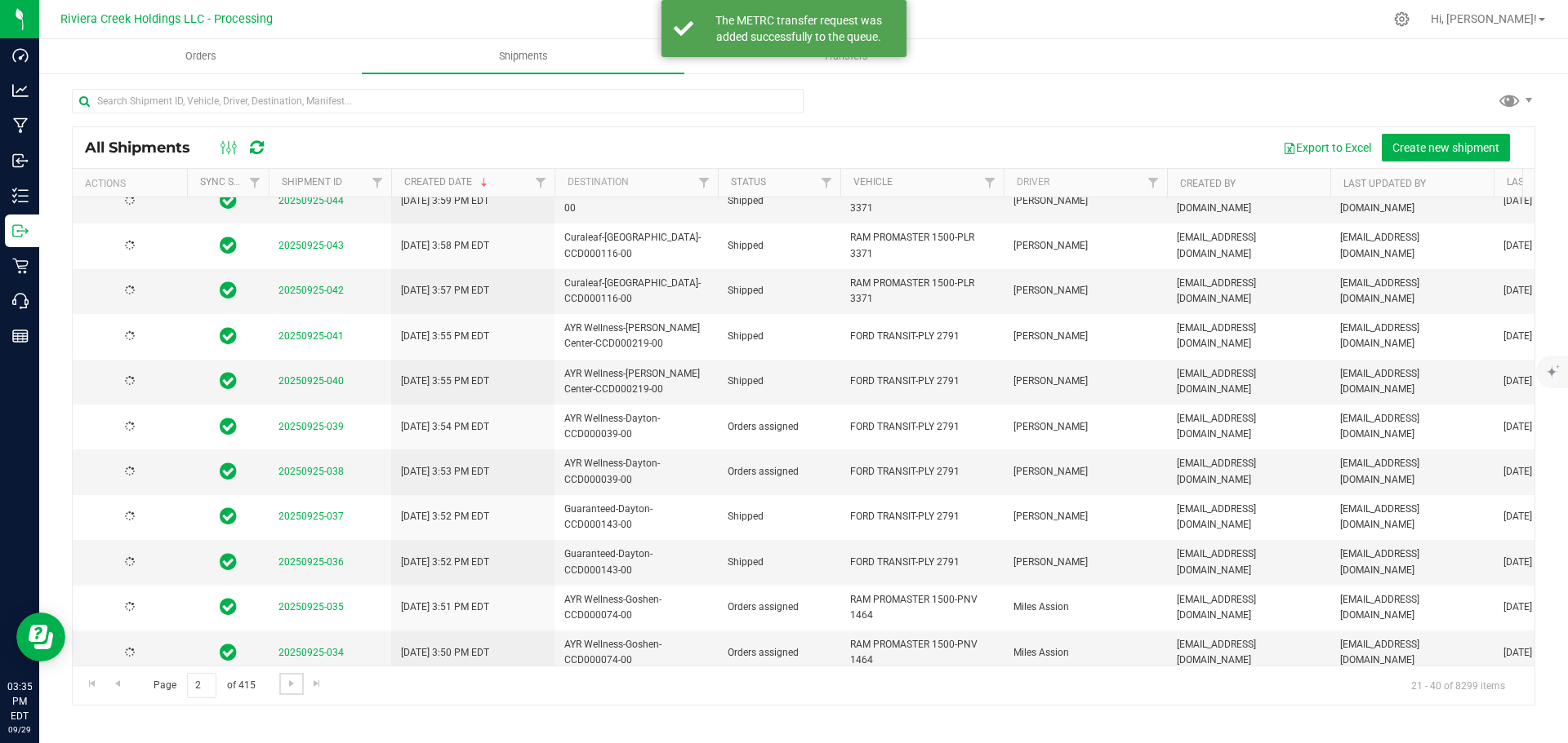
scroll to position [0, 0]
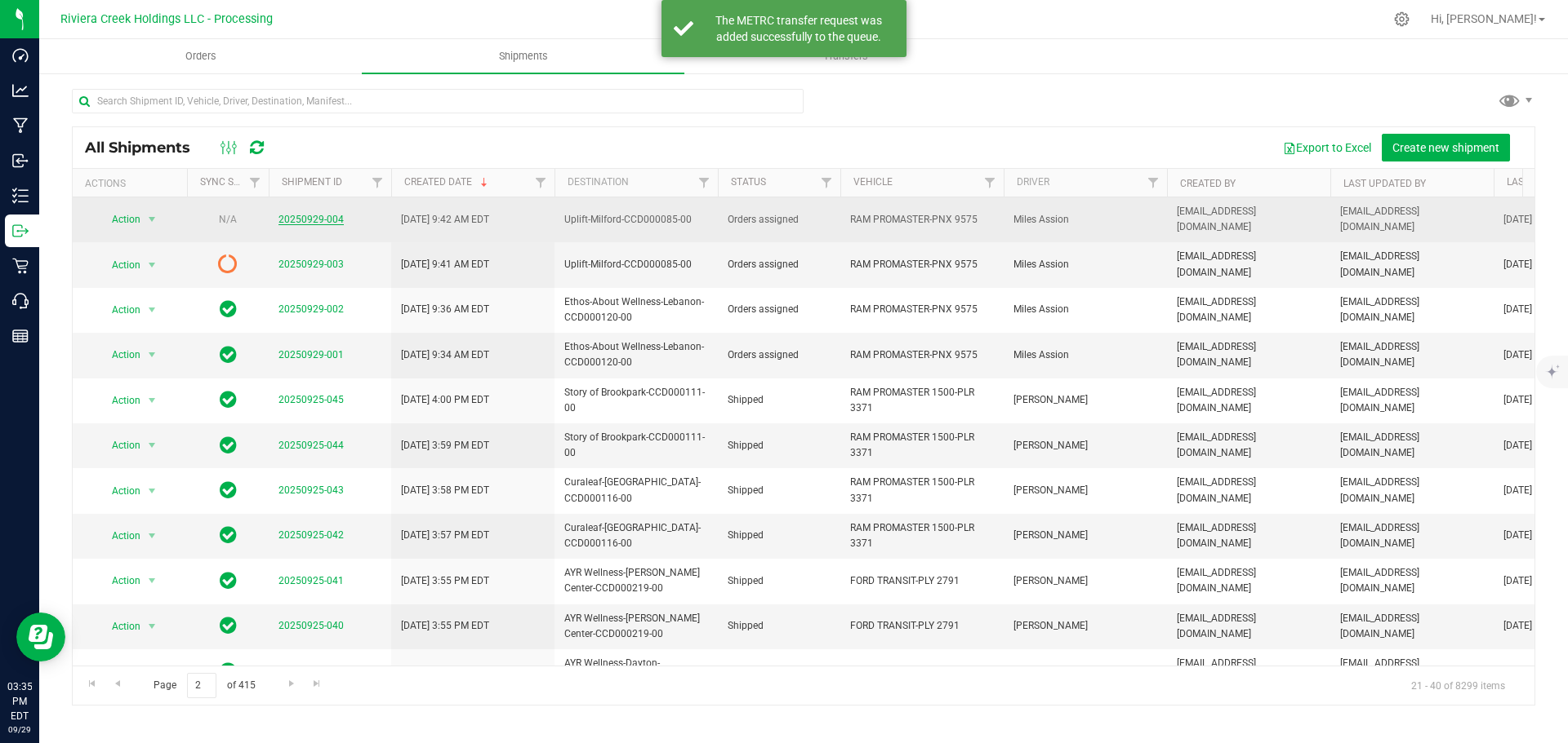
click at [303, 214] on link "20250929-004" at bounding box center [310, 219] width 65 height 11
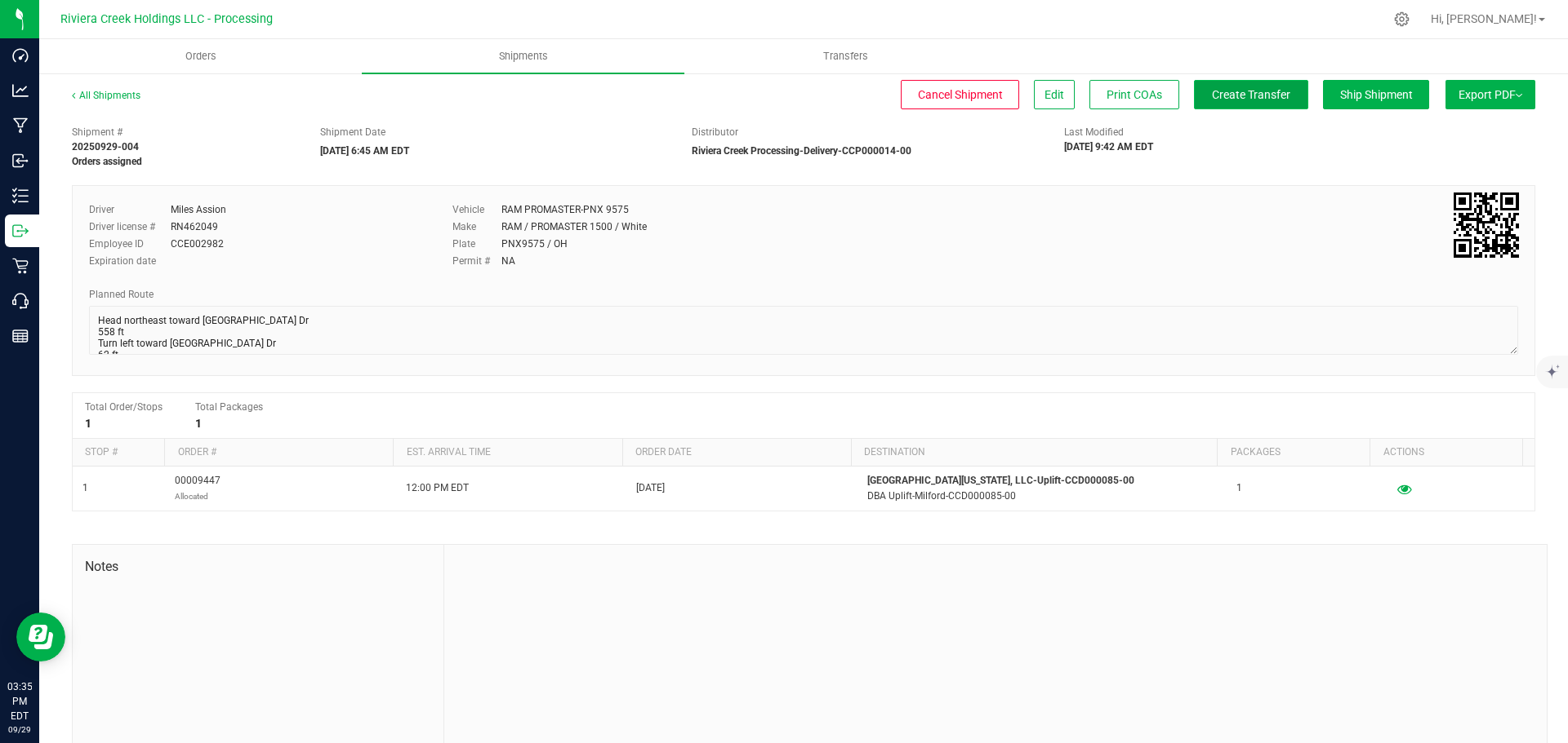
click at [1215, 94] on span "Create Transfer" at bounding box center [1250, 95] width 78 height 13
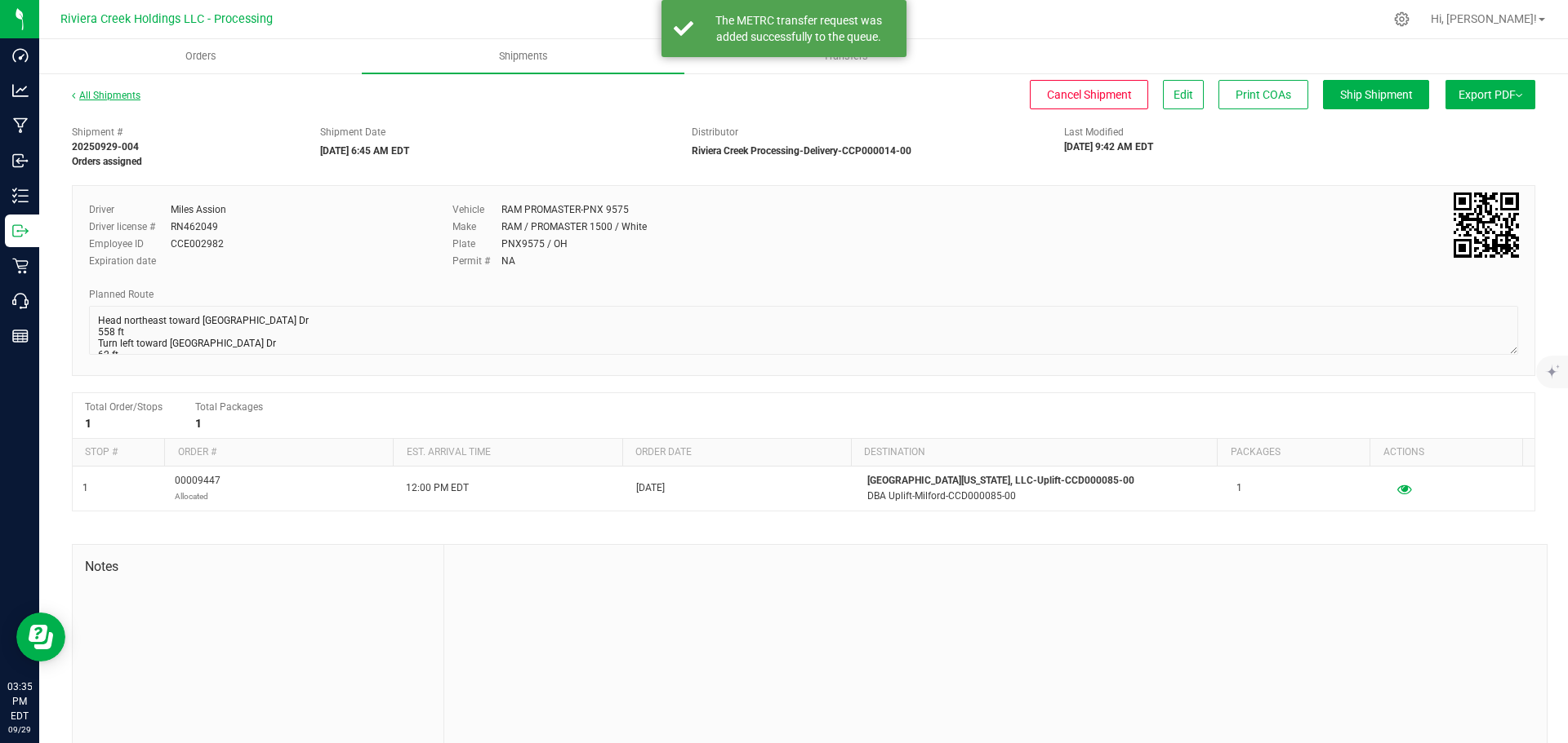
click at [97, 94] on link "All Shipments" at bounding box center [106, 95] width 69 height 11
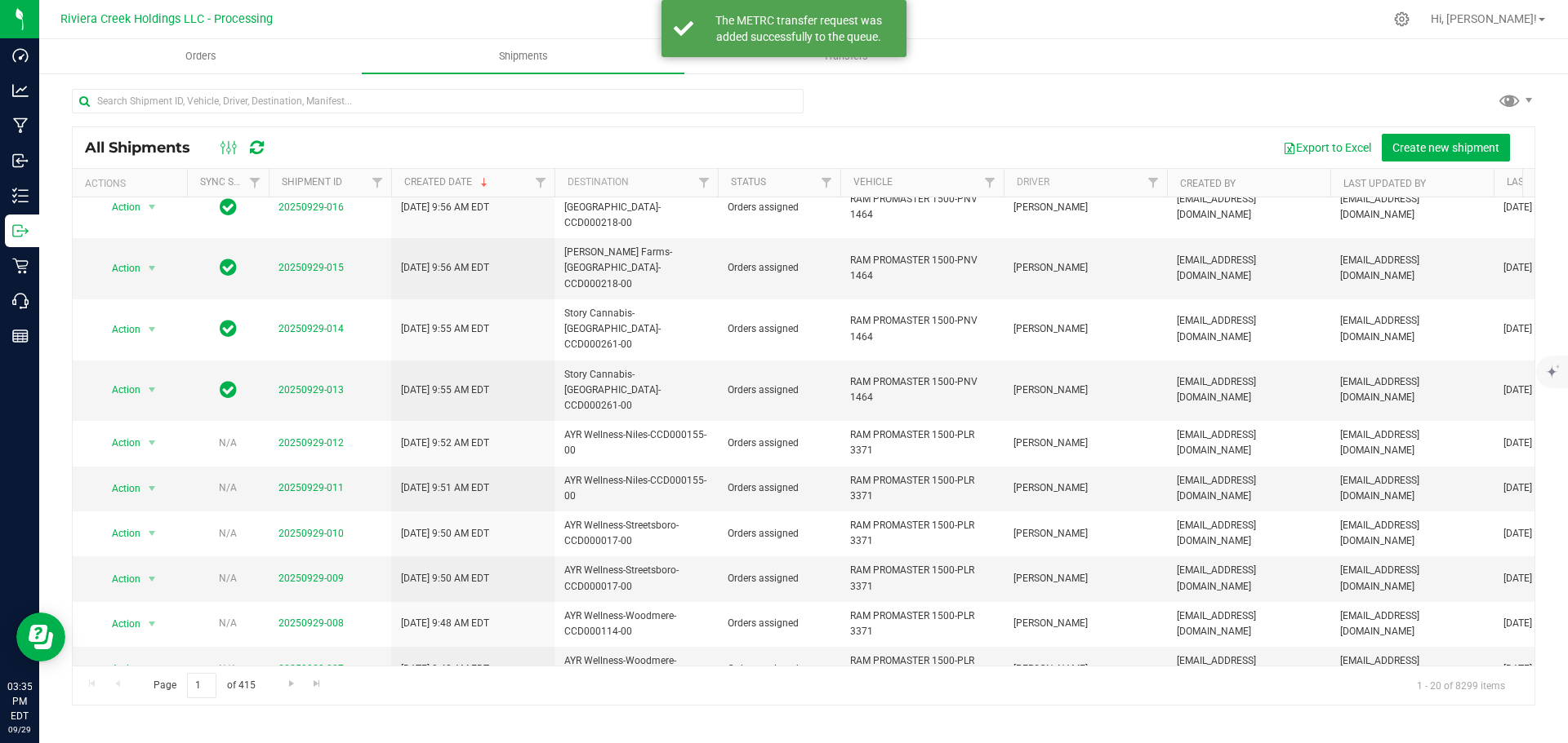
scroll to position [414, 0]
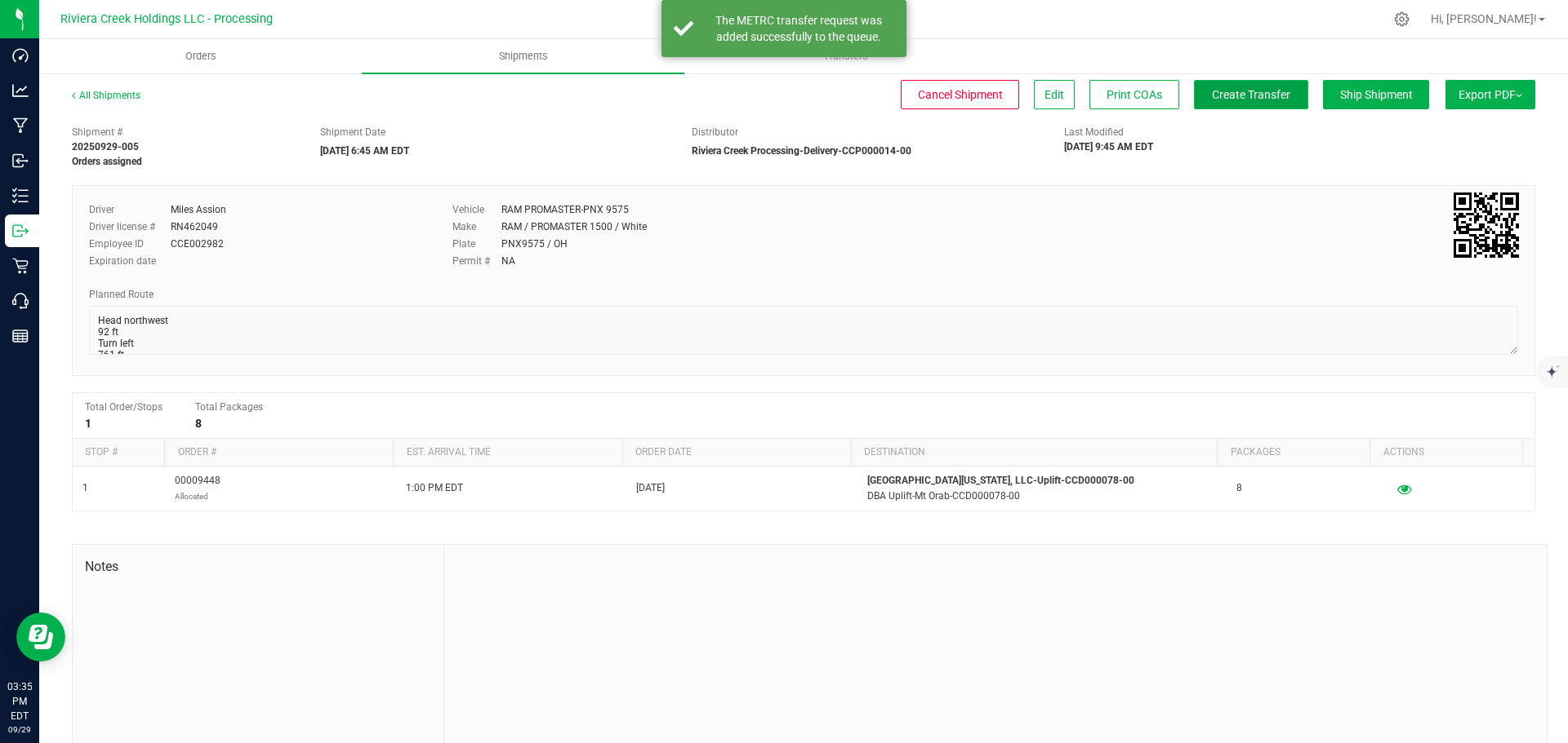
click at [1238, 104] on button "Create Transfer" at bounding box center [1250, 95] width 114 height 29
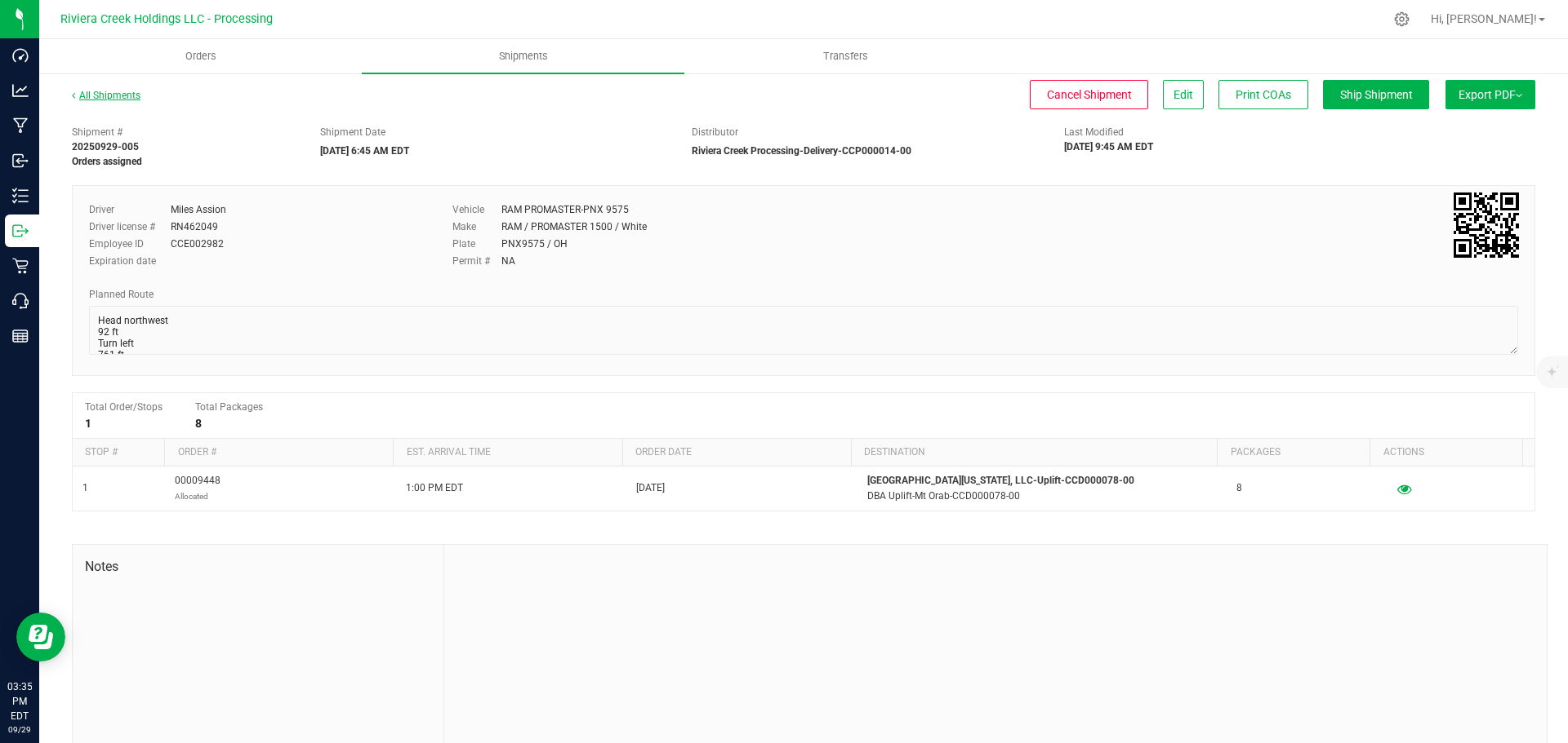
click at [119, 97] on link "All Shipments" at bounding box center [106, 95] width 69 height 11
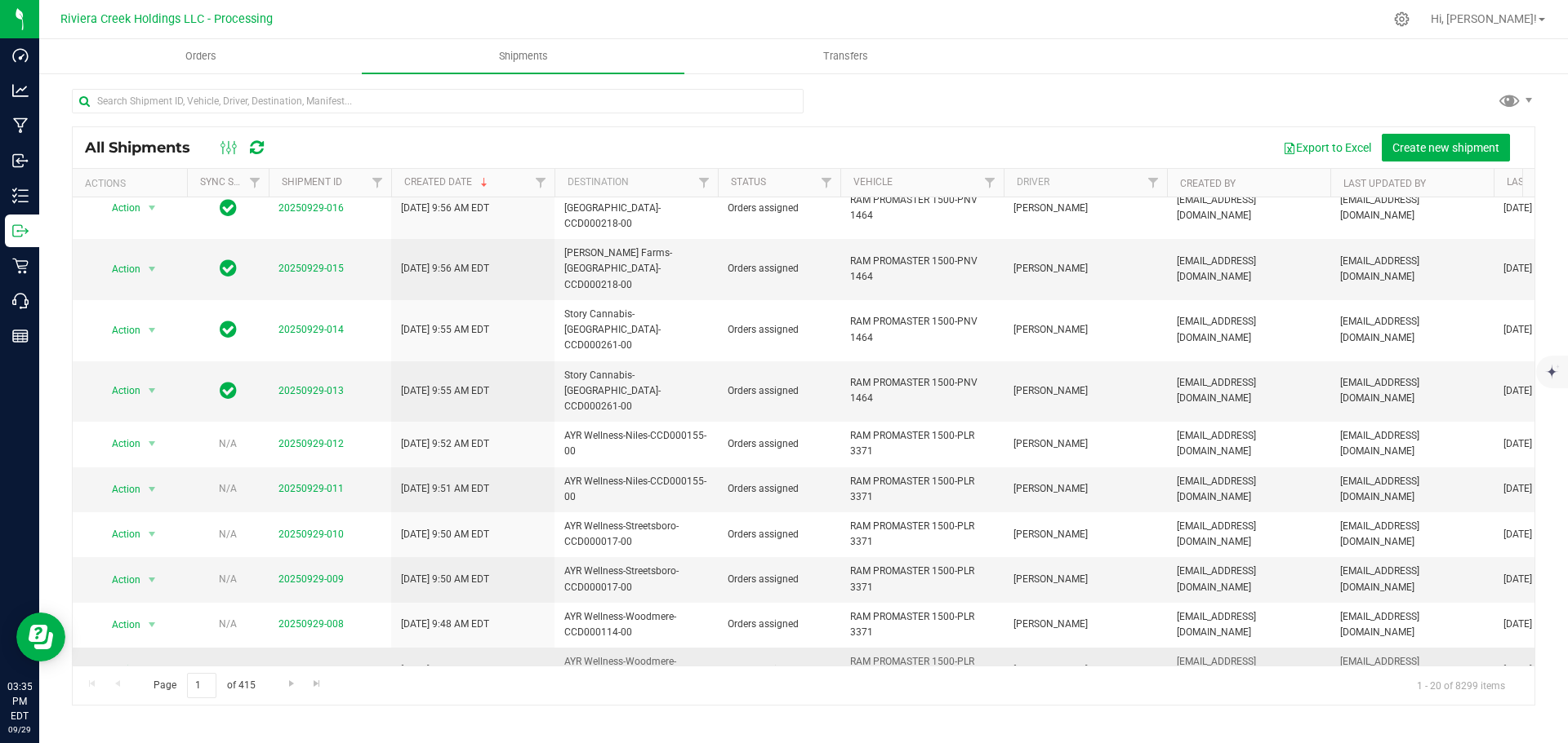
scroll to position [414, 0]
click at [286, 708] on link "20250929-006" at bounding box center [310, 714] width 65 height 11
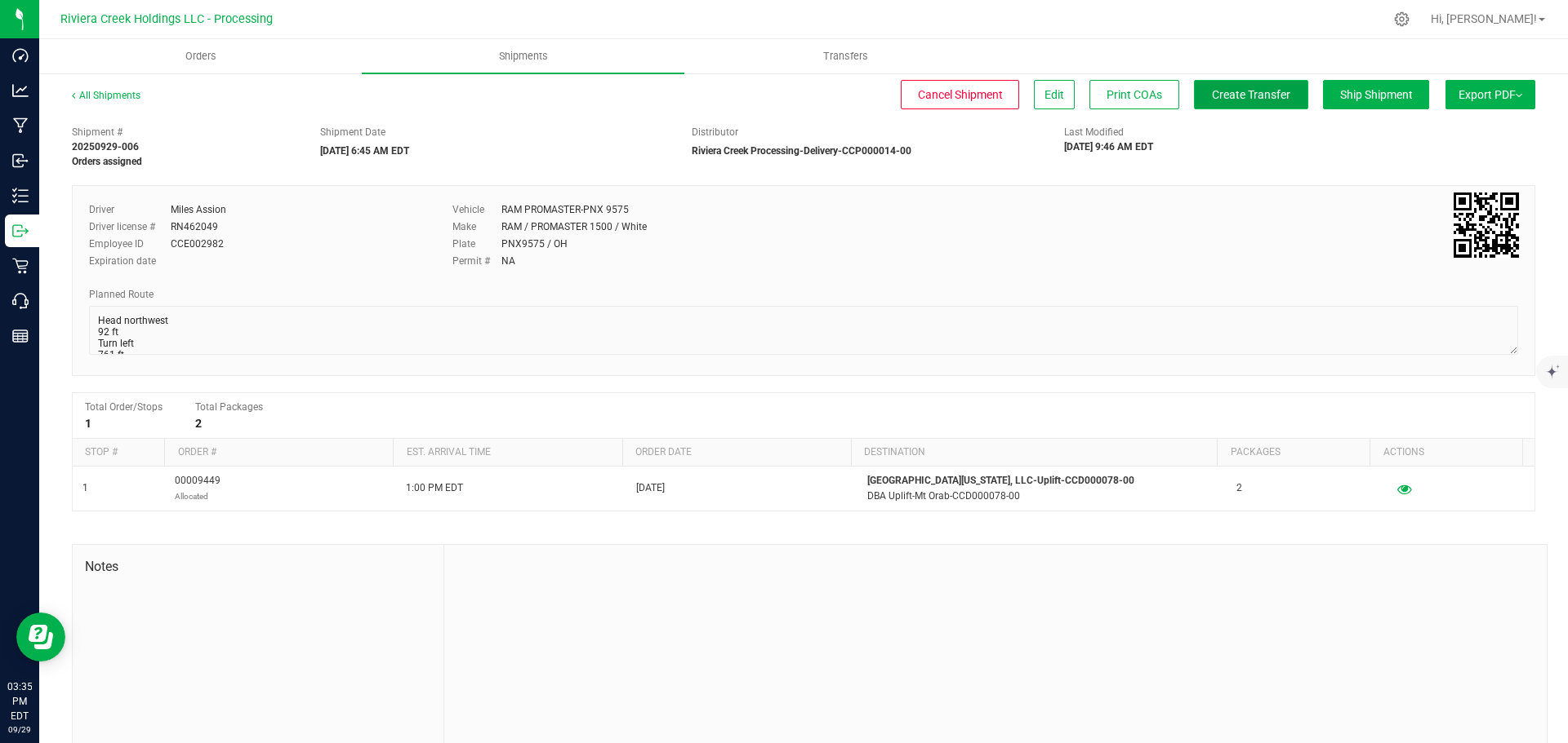
click at [1216, 102] on button "Create Transfer" at bounding box center [1250, 95] width 114 height 29
click at [98, 98] on link "All Shipments" at bounding box center [106, 95] width 69 height 11
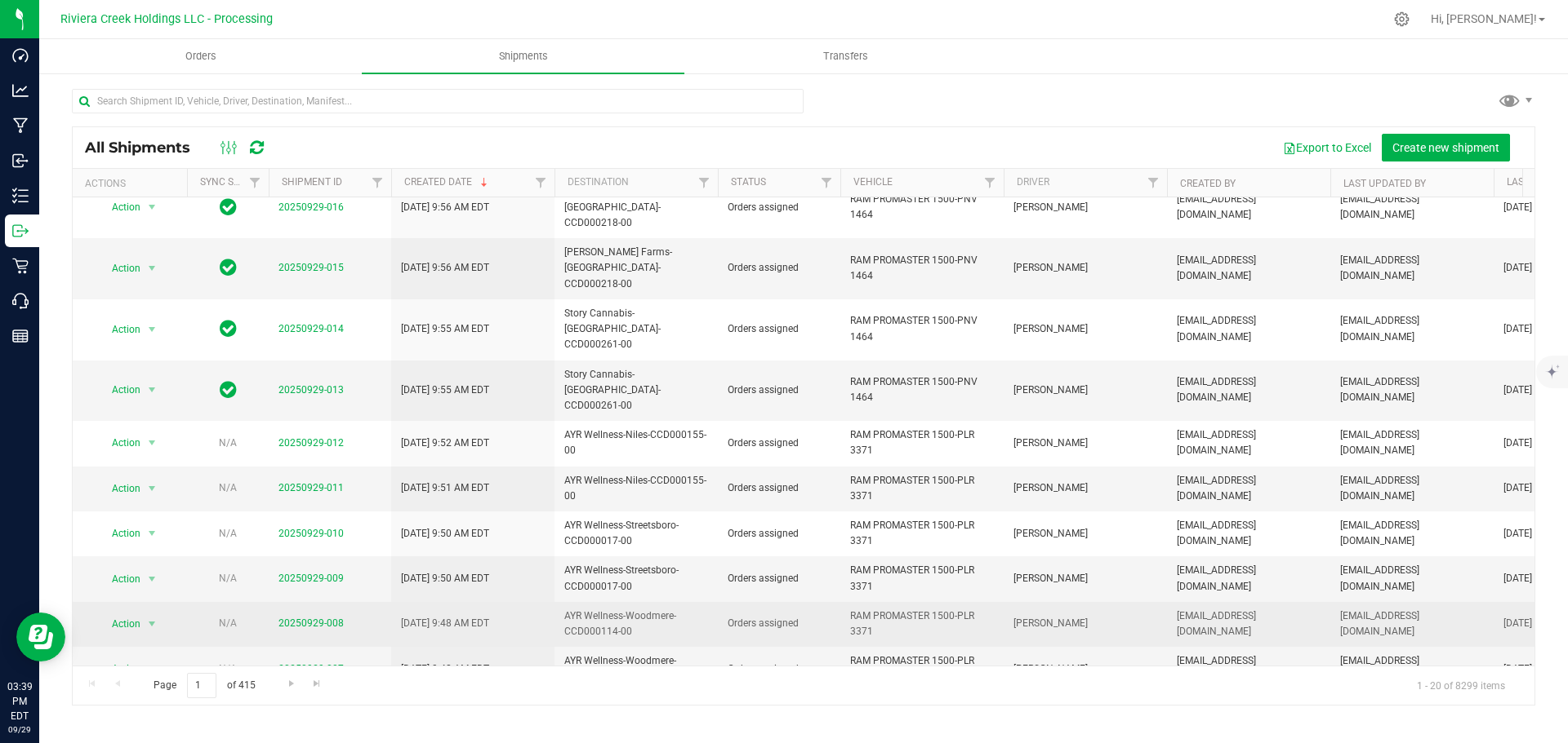
scroll to position [414, 0]
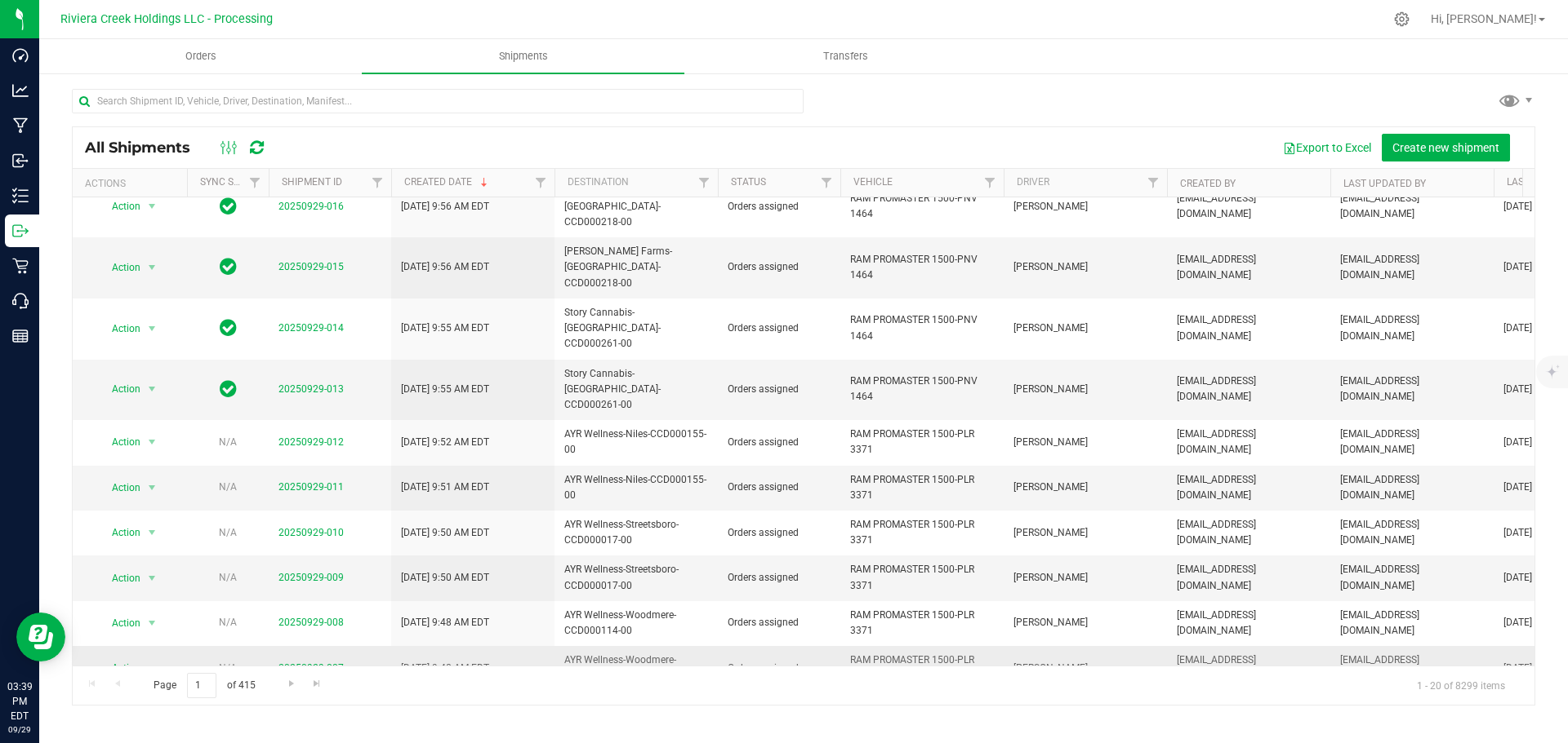
click at [314, 663] on link "20250929-007" at bounding box center [310, 668] width 65 height 11
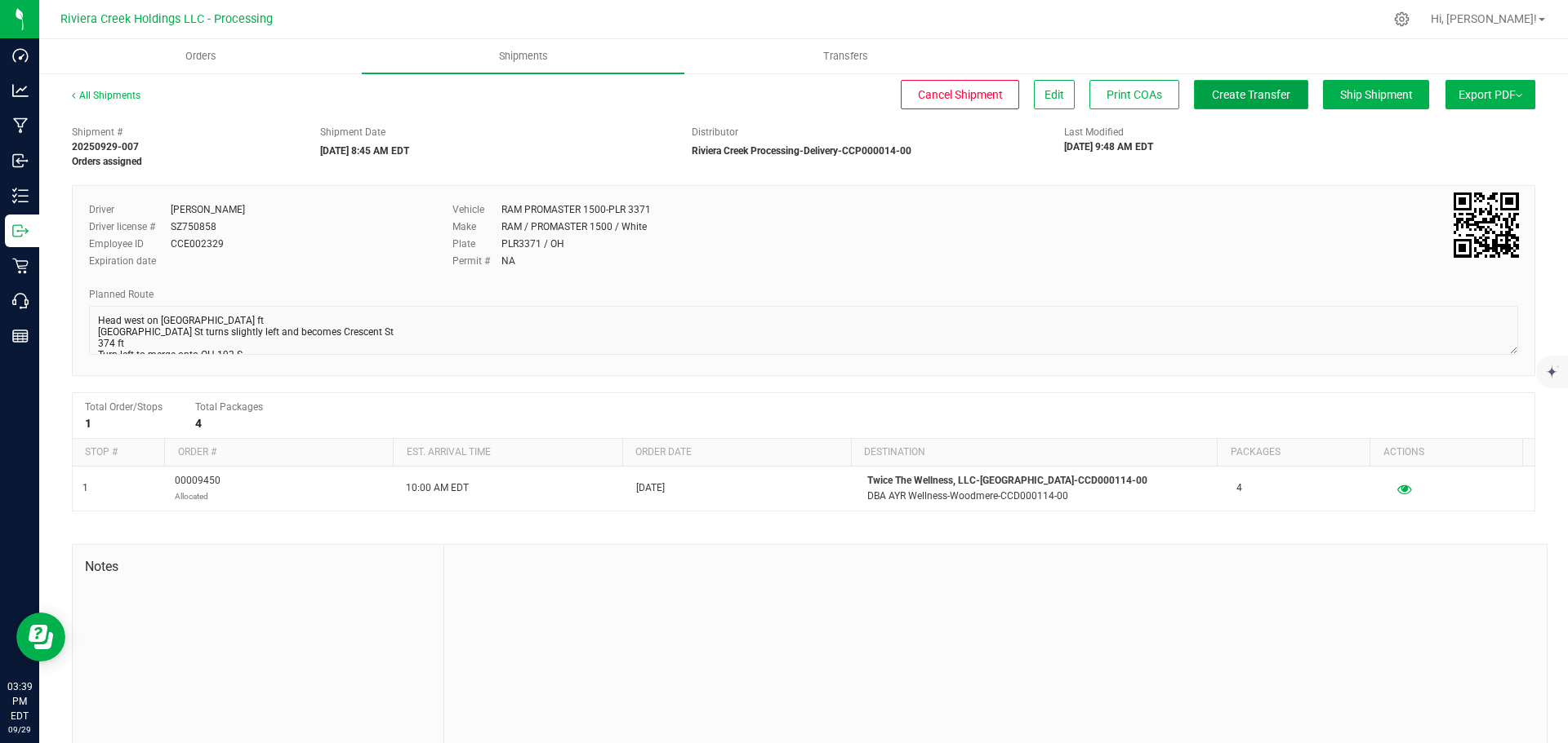
click at [1218, 98] on span "Create Transfer" at bounding box center [1250, 95] width 78 height 13
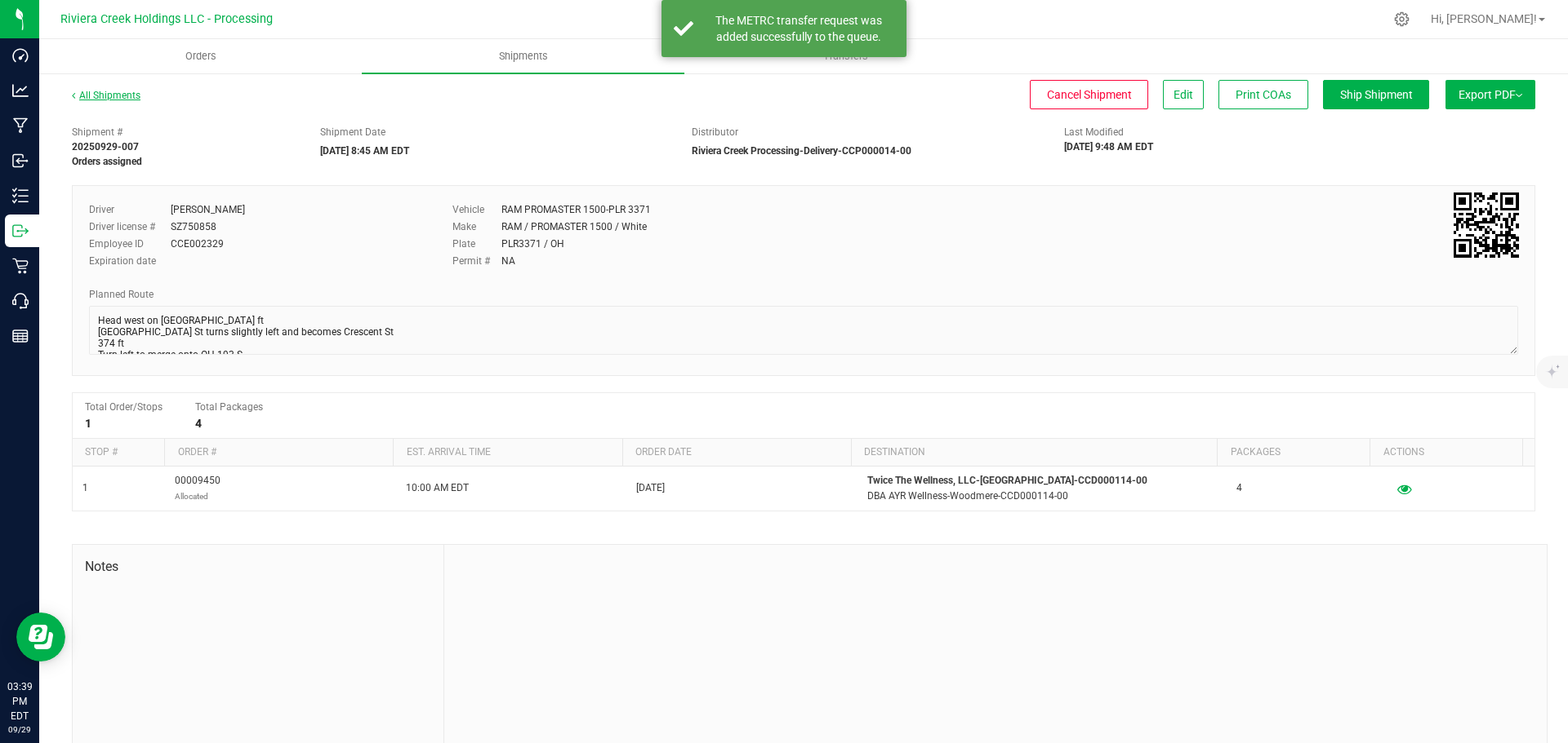
click at [110, 99] on link "All Shipments" at bounding box center [106, 95] width 69 height 11
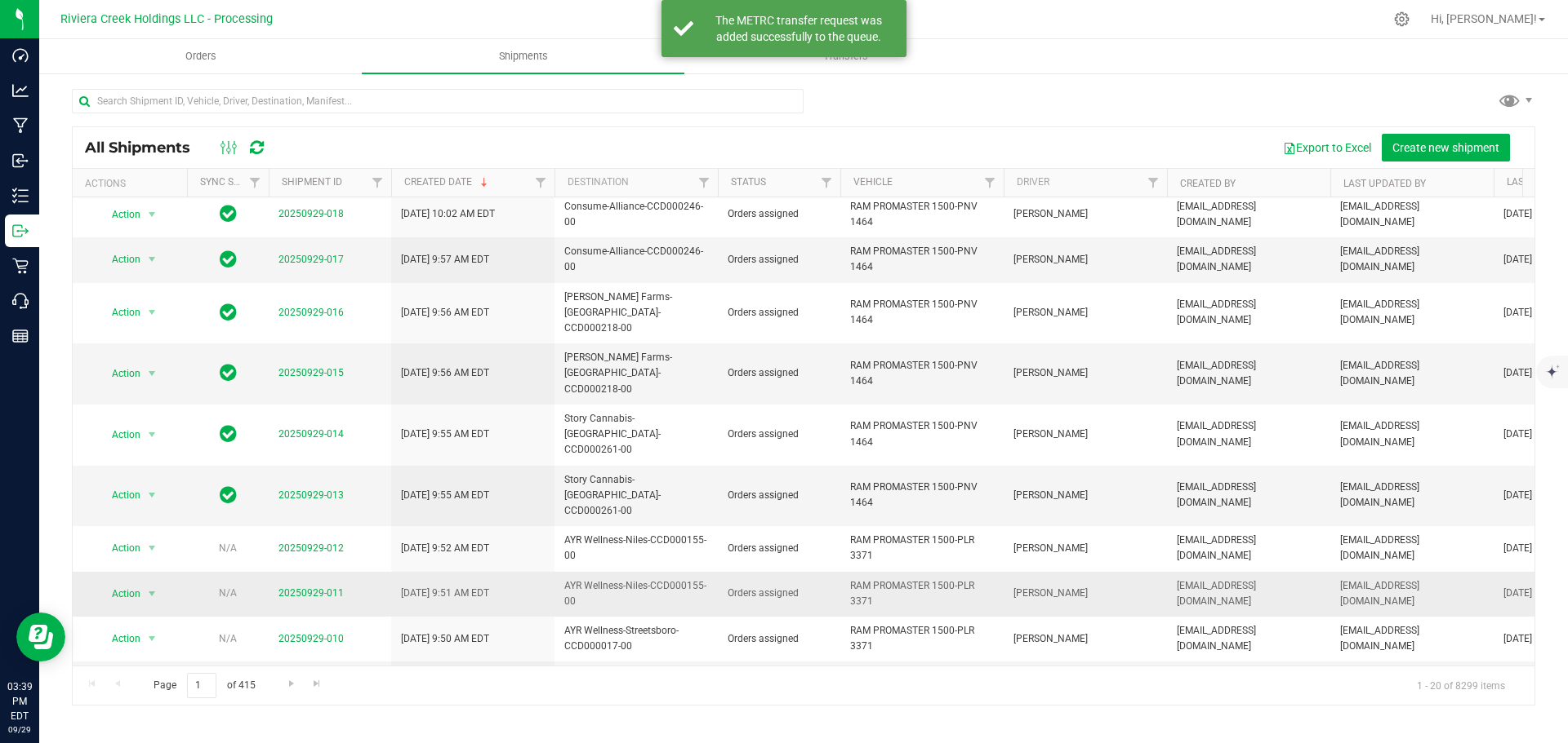
scroll to position [408, 0]
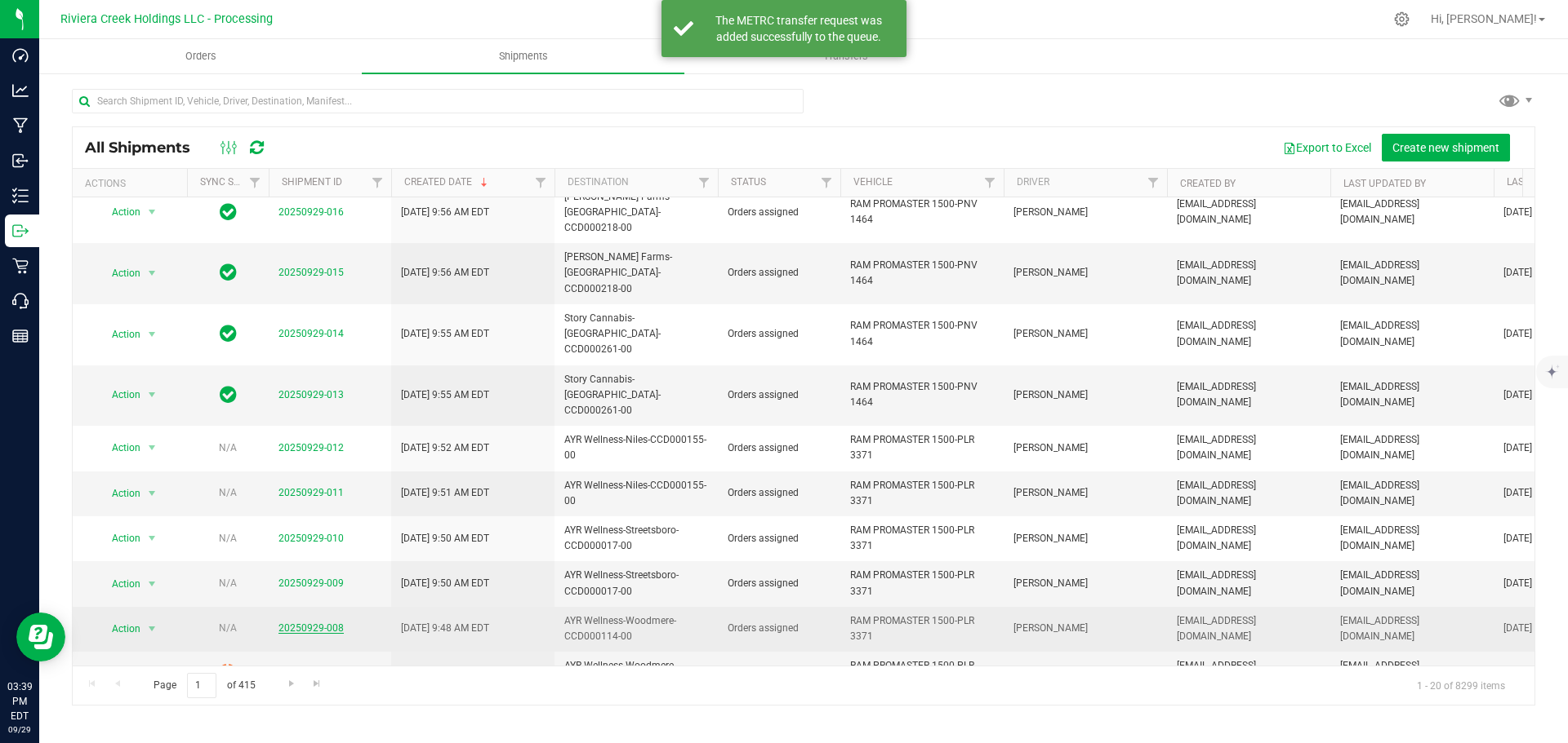
click at [308, 623] on link "20250929-008" at bounding box center [310, 629] width 65 height 11
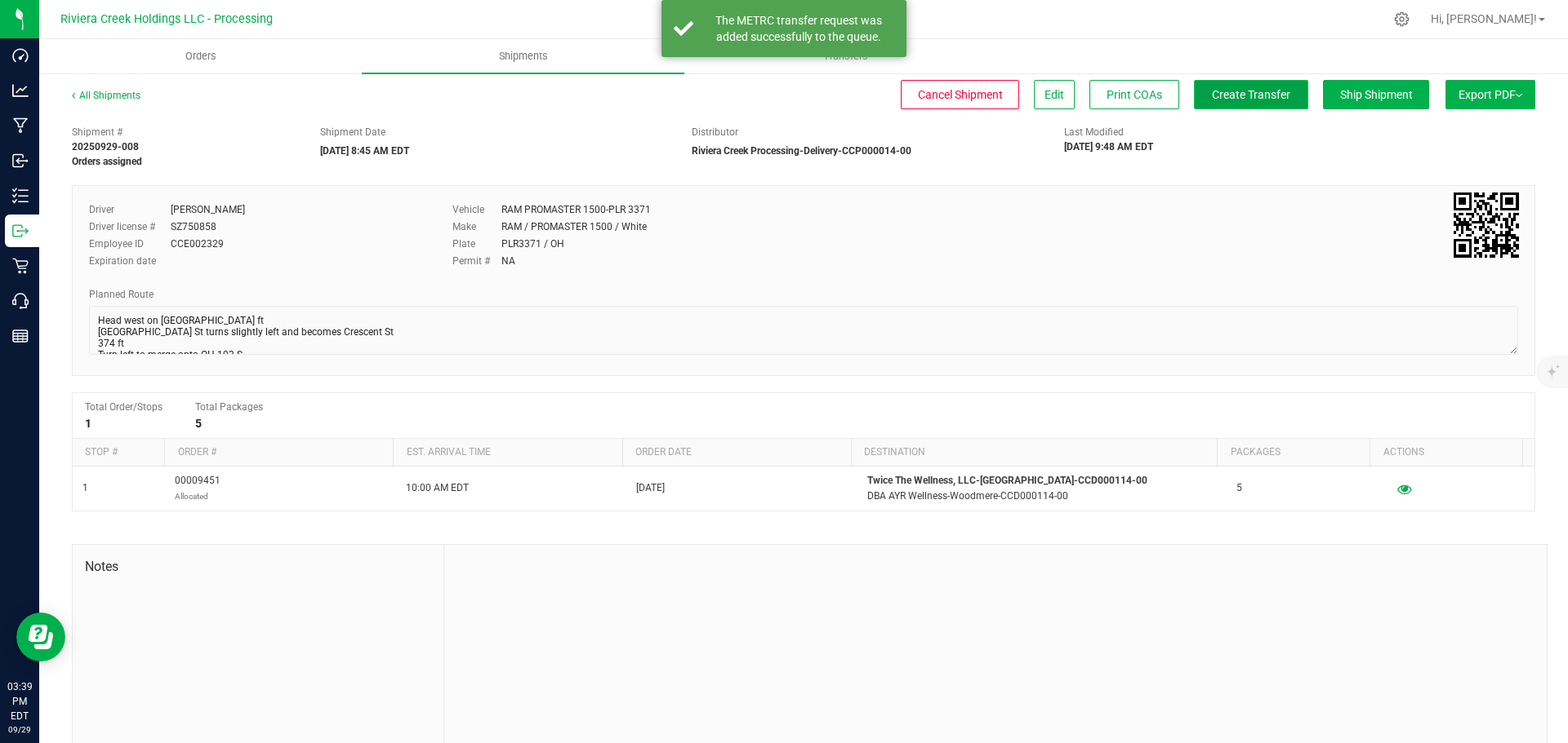
click at [1232, 103] on button "Create Transfer" at bounding box center [1250, 95] width 114 height 29
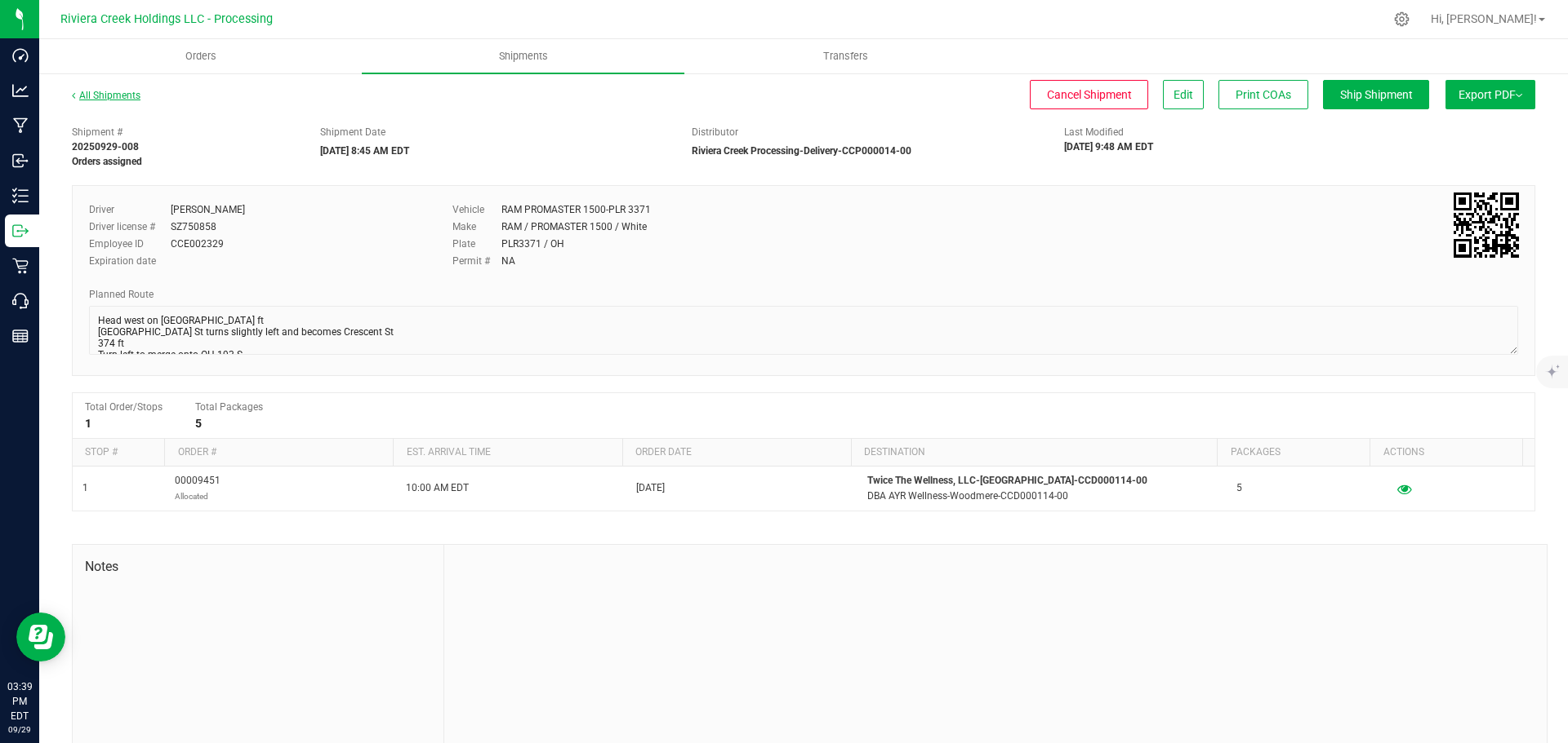
click at [123, 97] on link "All Shipments" at bounding box center [106, 95] width 69 height 11
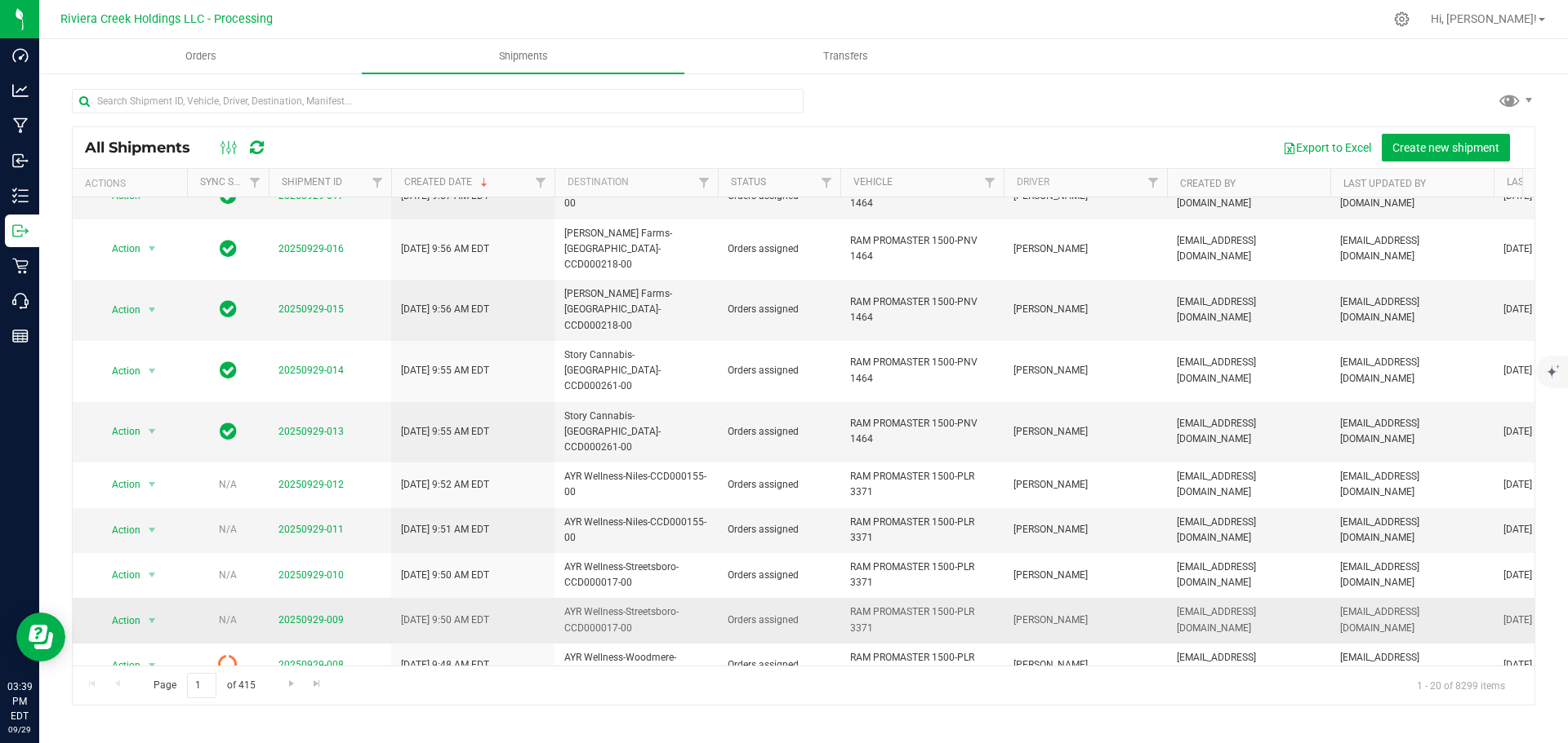
scroll to position [408, 0]
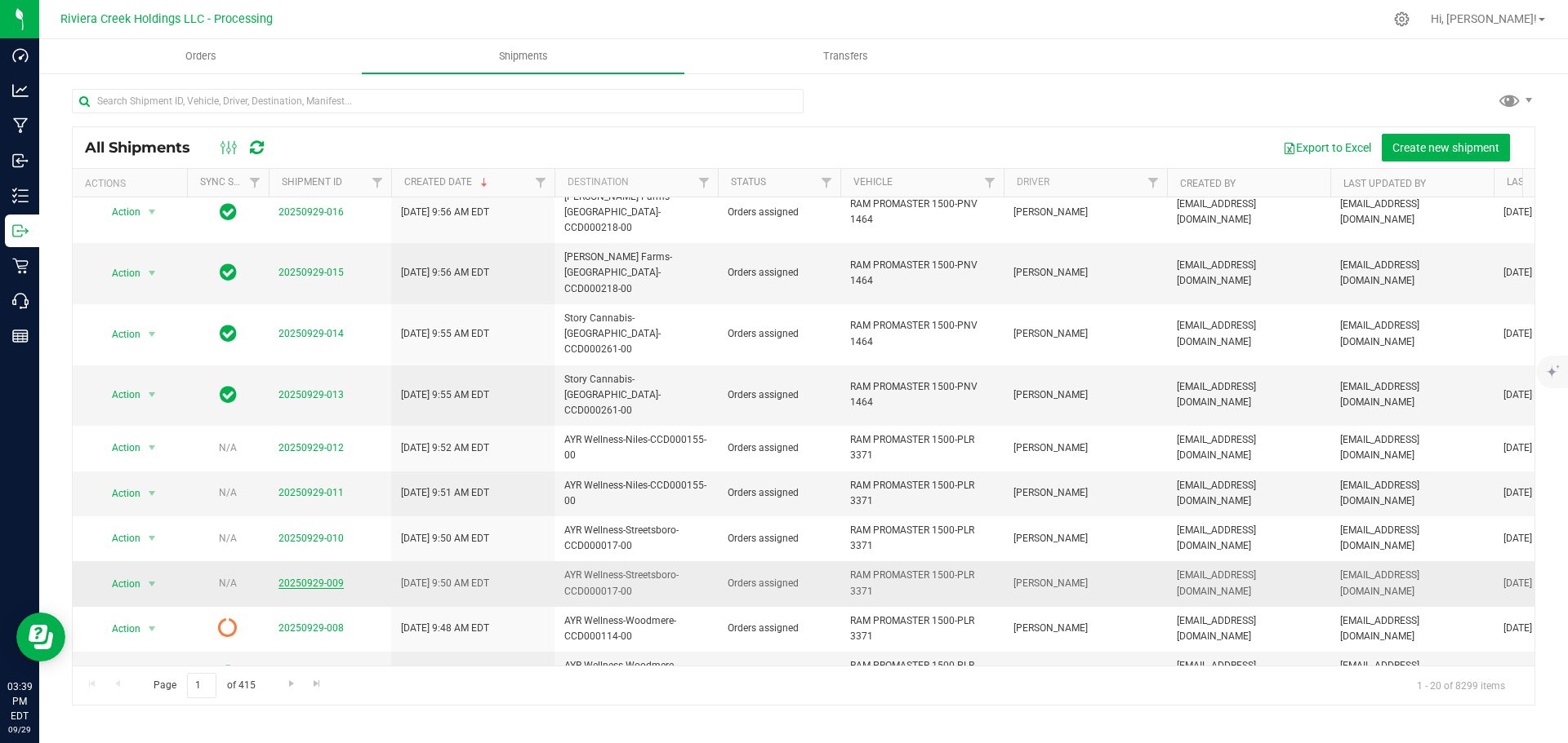
click at [305, 578] on link "20250929-009" at bounding box center [310, 583] width 65 height 11
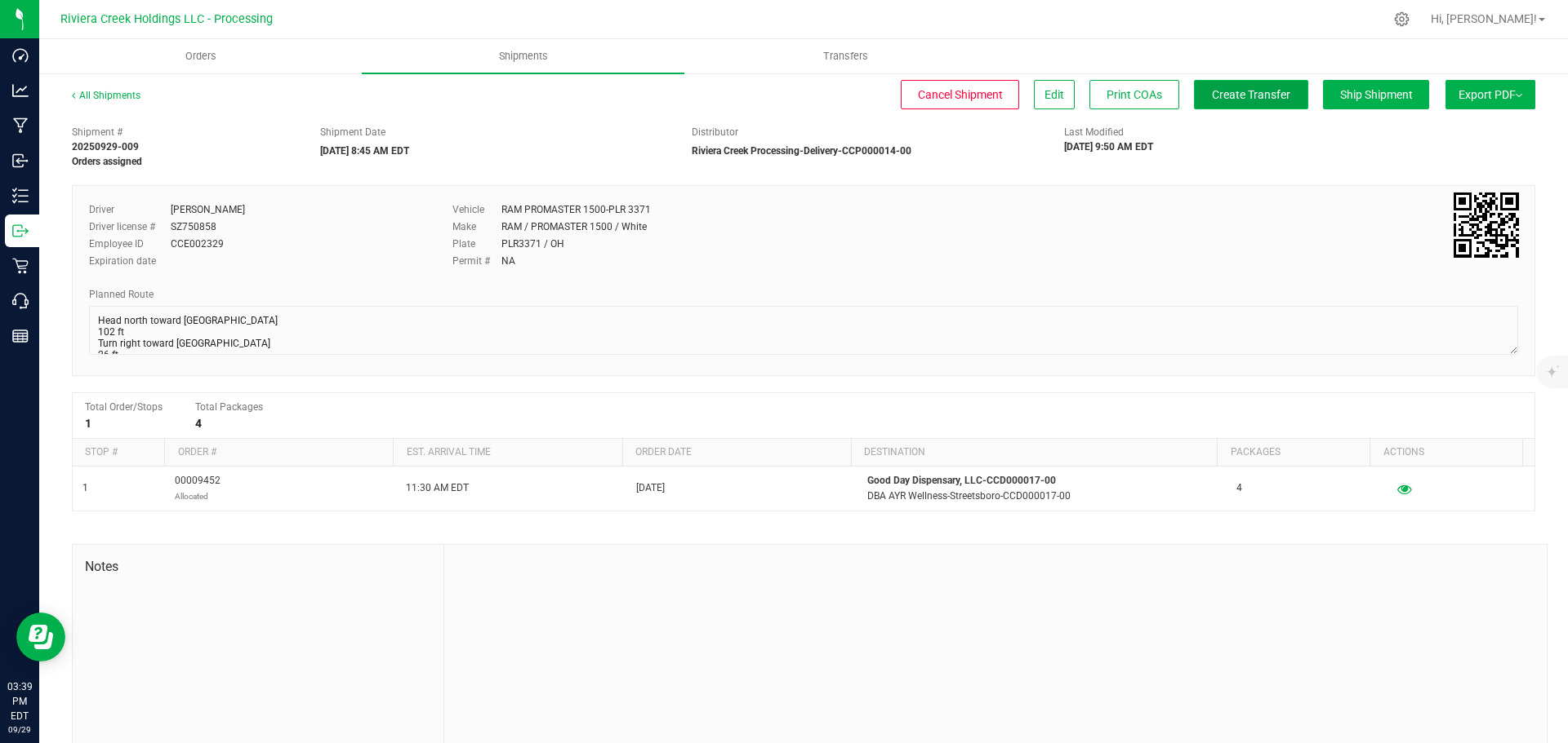
click at [1228, 99] on span "Create Transfer" at bounding box center [1250, 95] width 78 height 13
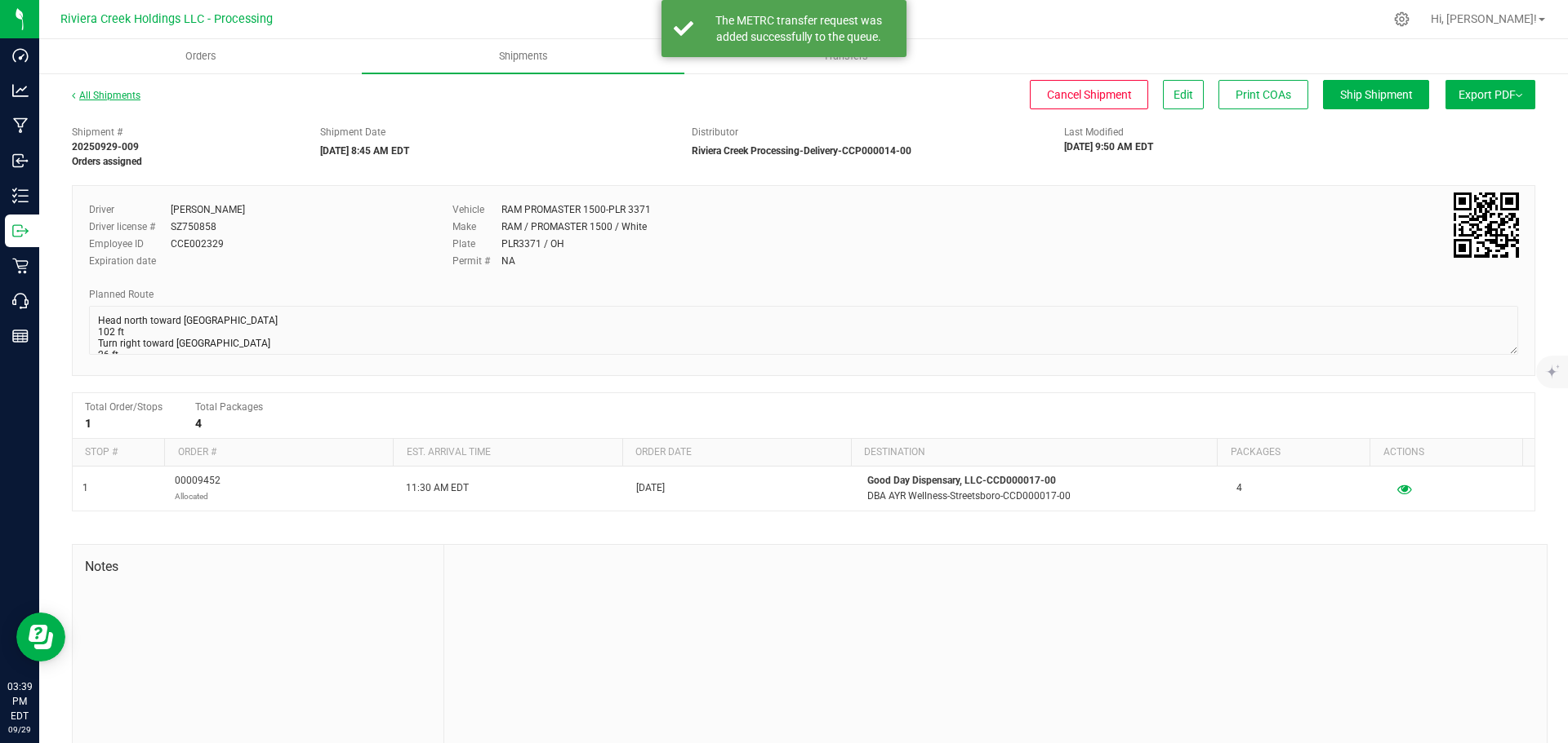
click at [116, 97] on link "All Shipments" at bounding box center [106, 95] width 69 height 11
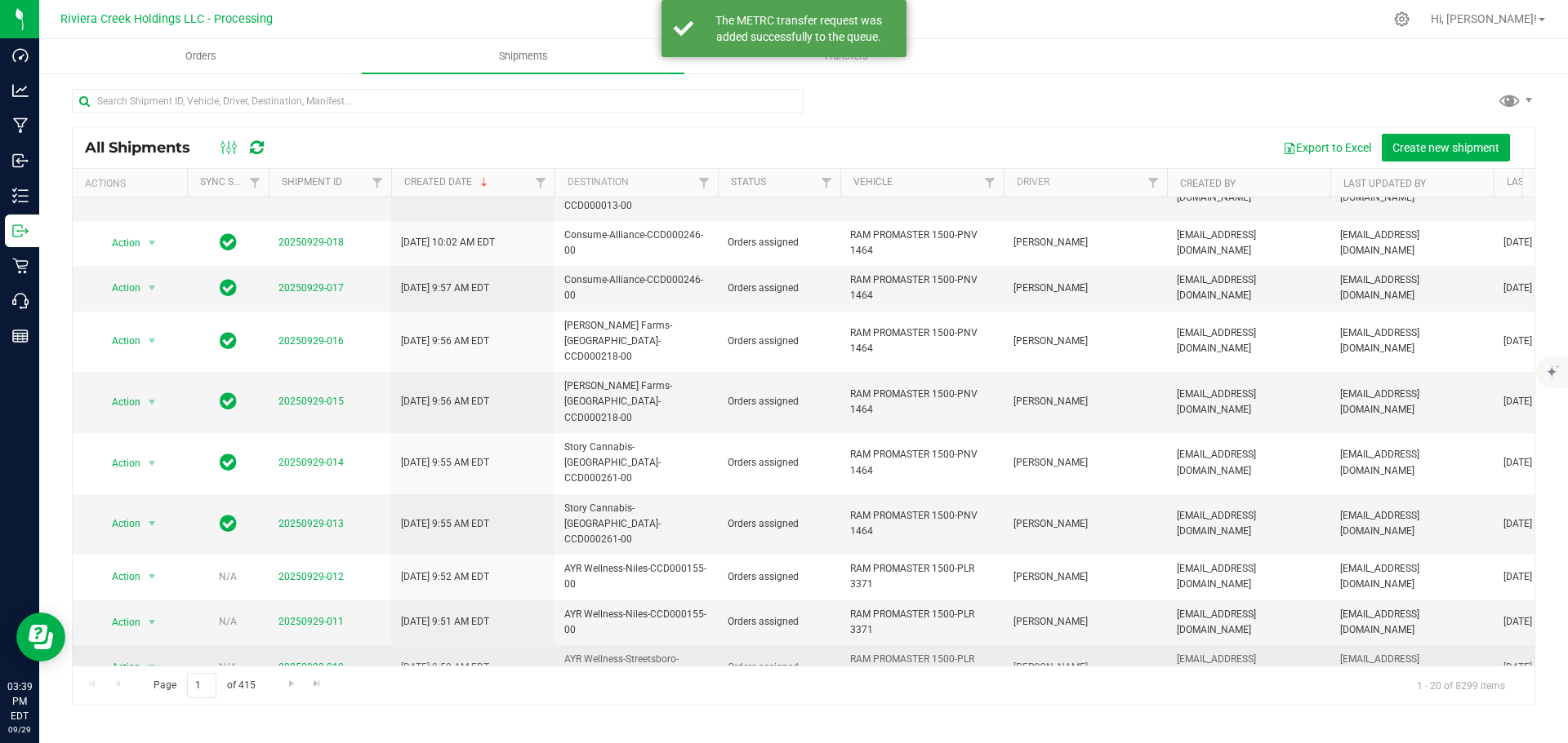
scroll to position [408, 0]
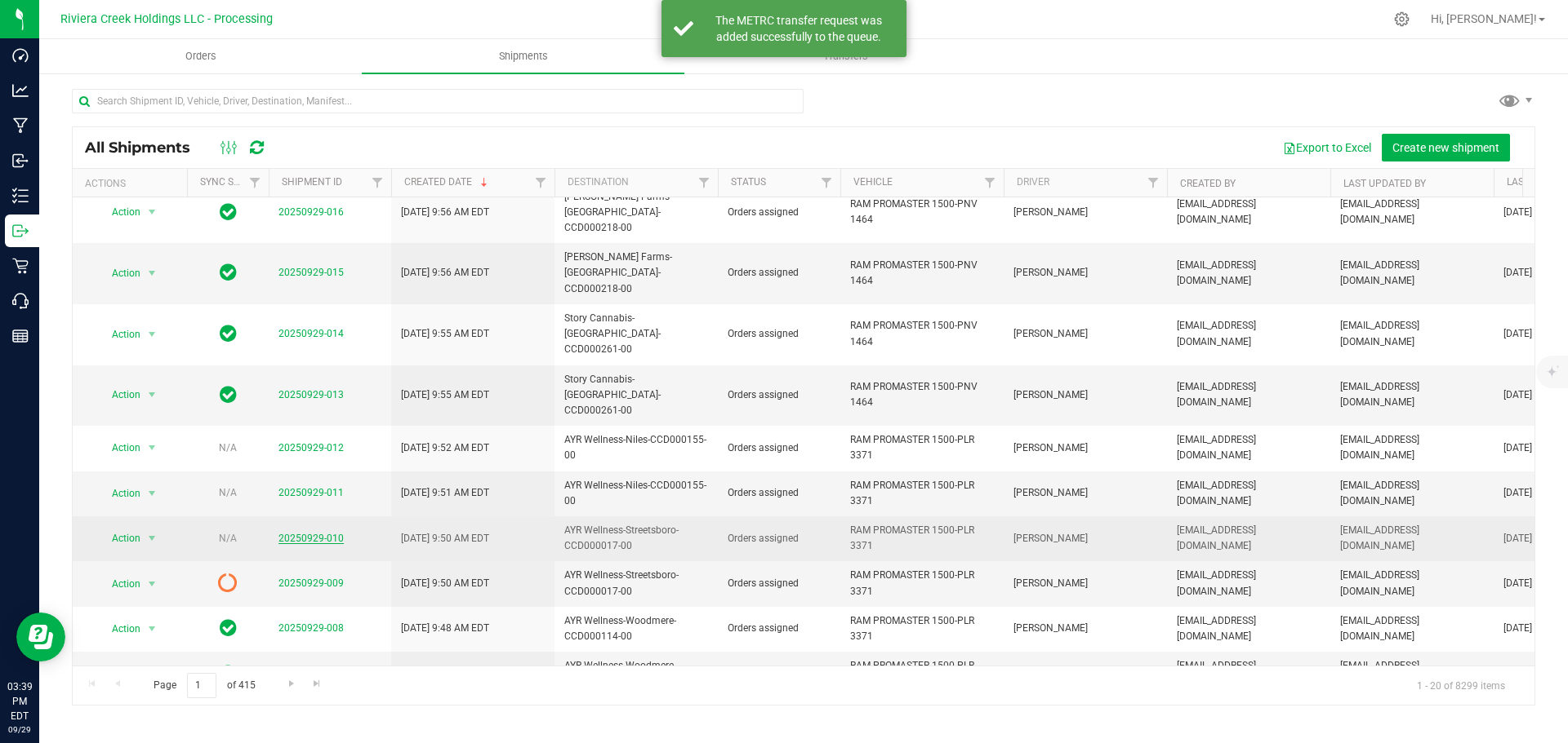
click at [300, 533] on link "20250929-010" at bounding box center [310, 539] width 65 height 11
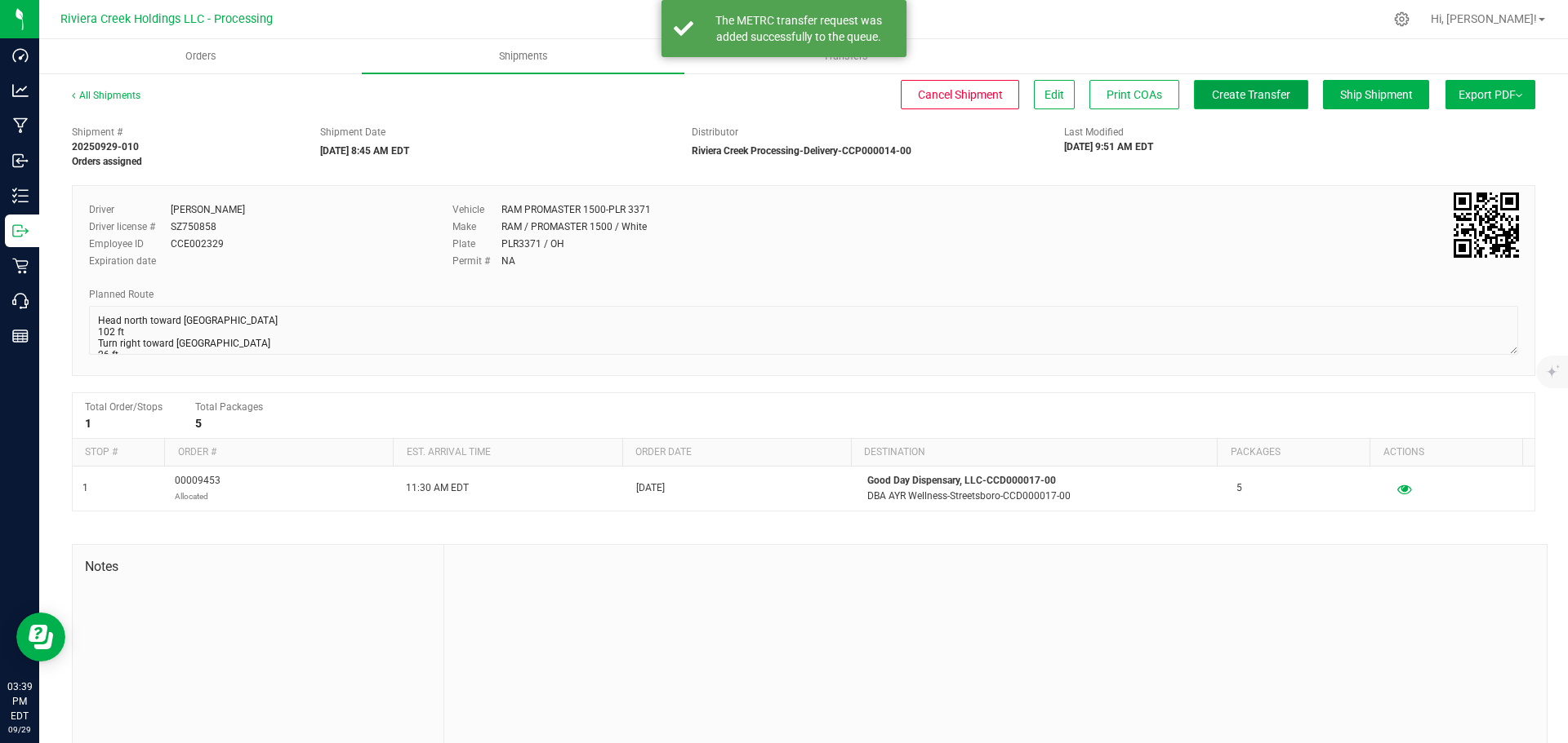
click at [1233, 98] on span "Create Transfer" at bounding box center [1250, 95] width 78 height 13
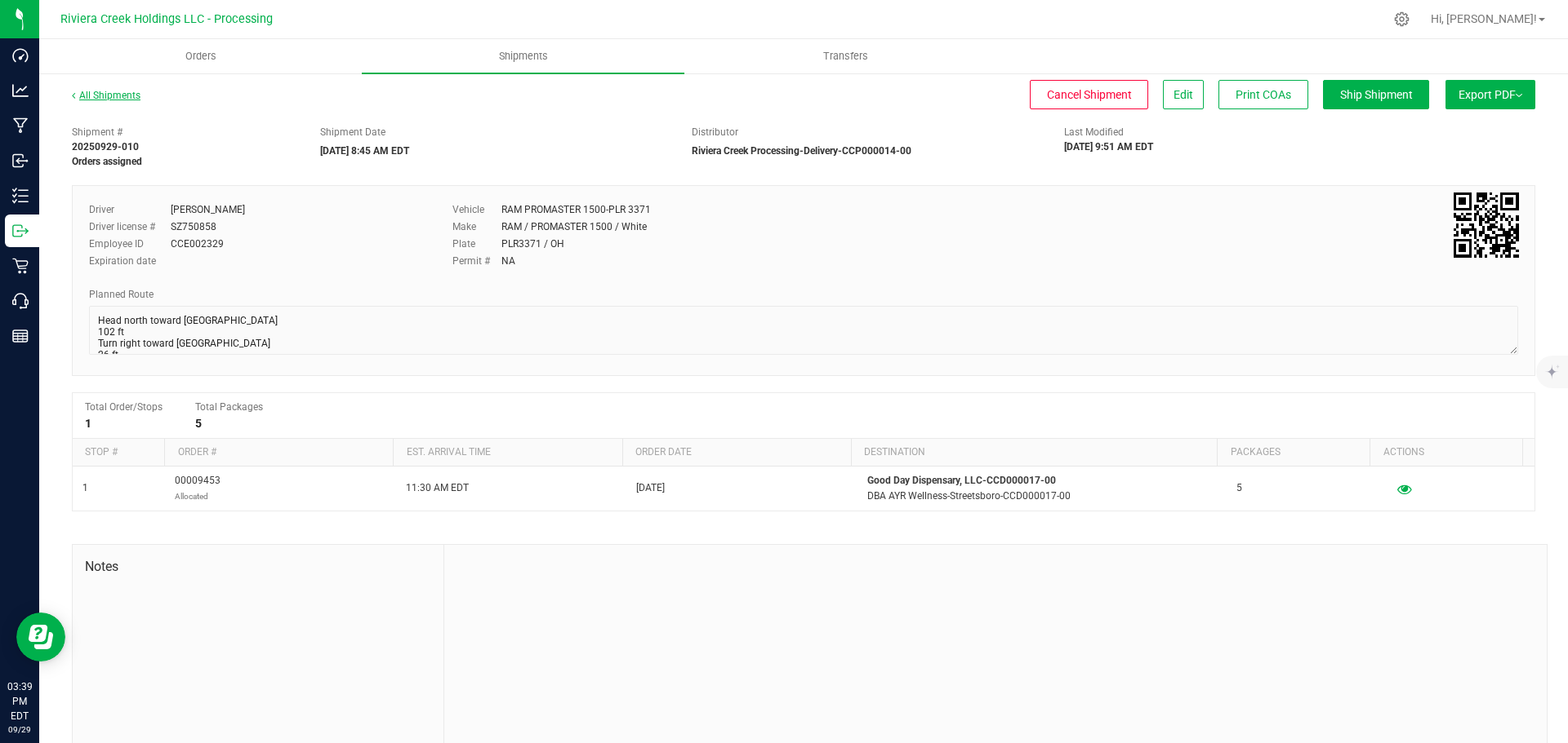
click at [127, 98] on link "All Shipments" at bounding box center [106, 95] width 69 height 11
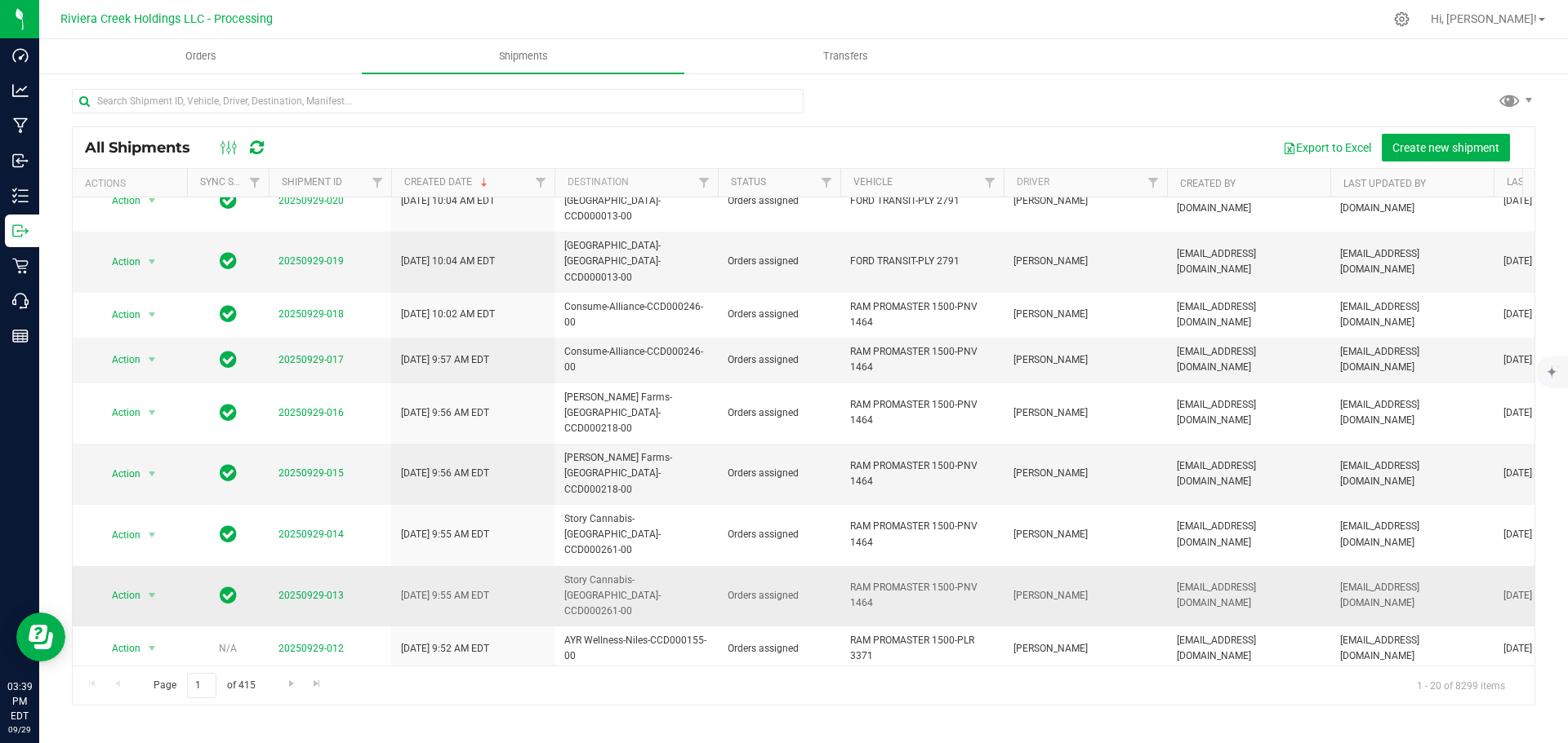
scroll to position [326, 0]
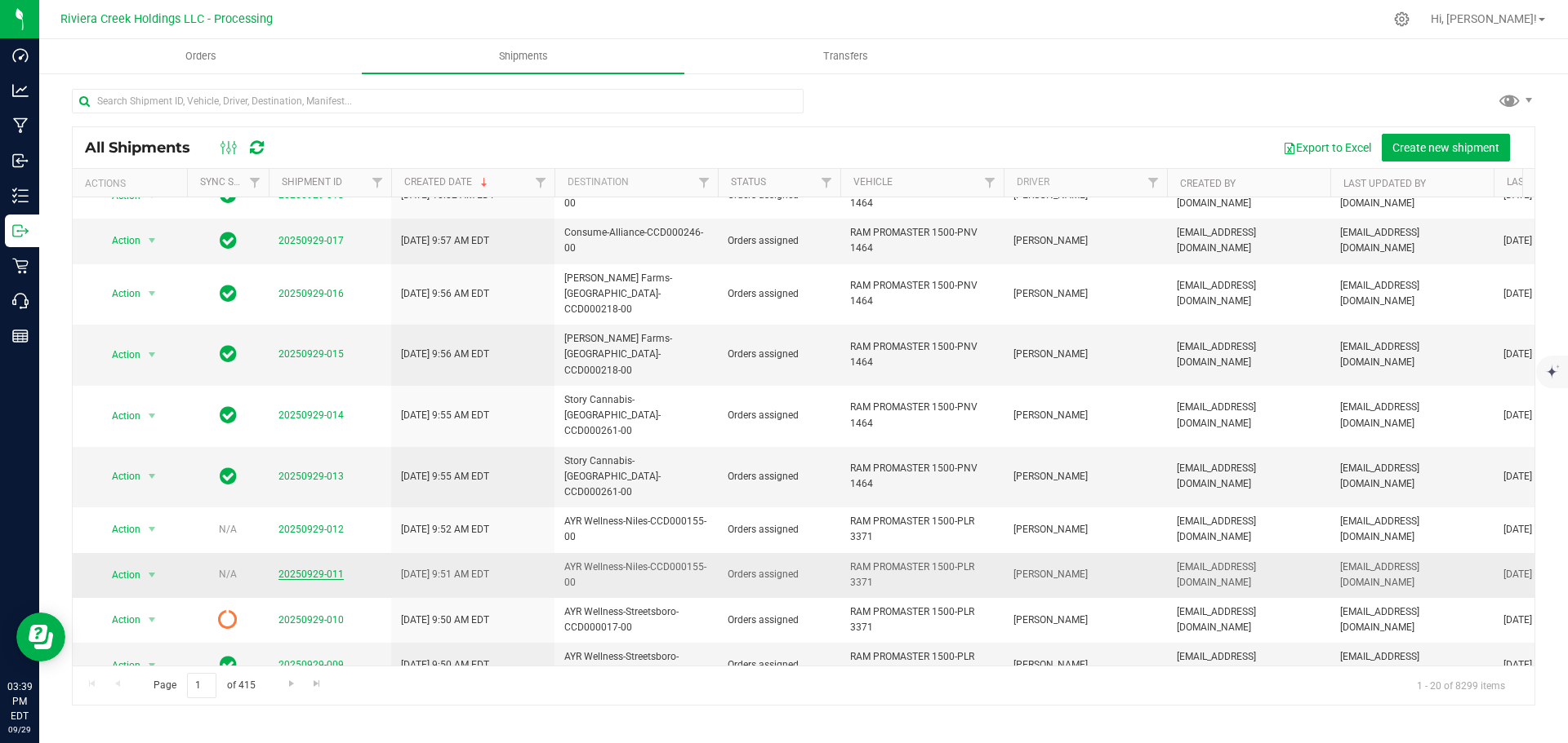
click at [306, 569] on link "20250929-011" at bounding box center [310, 575] width 65 height 11
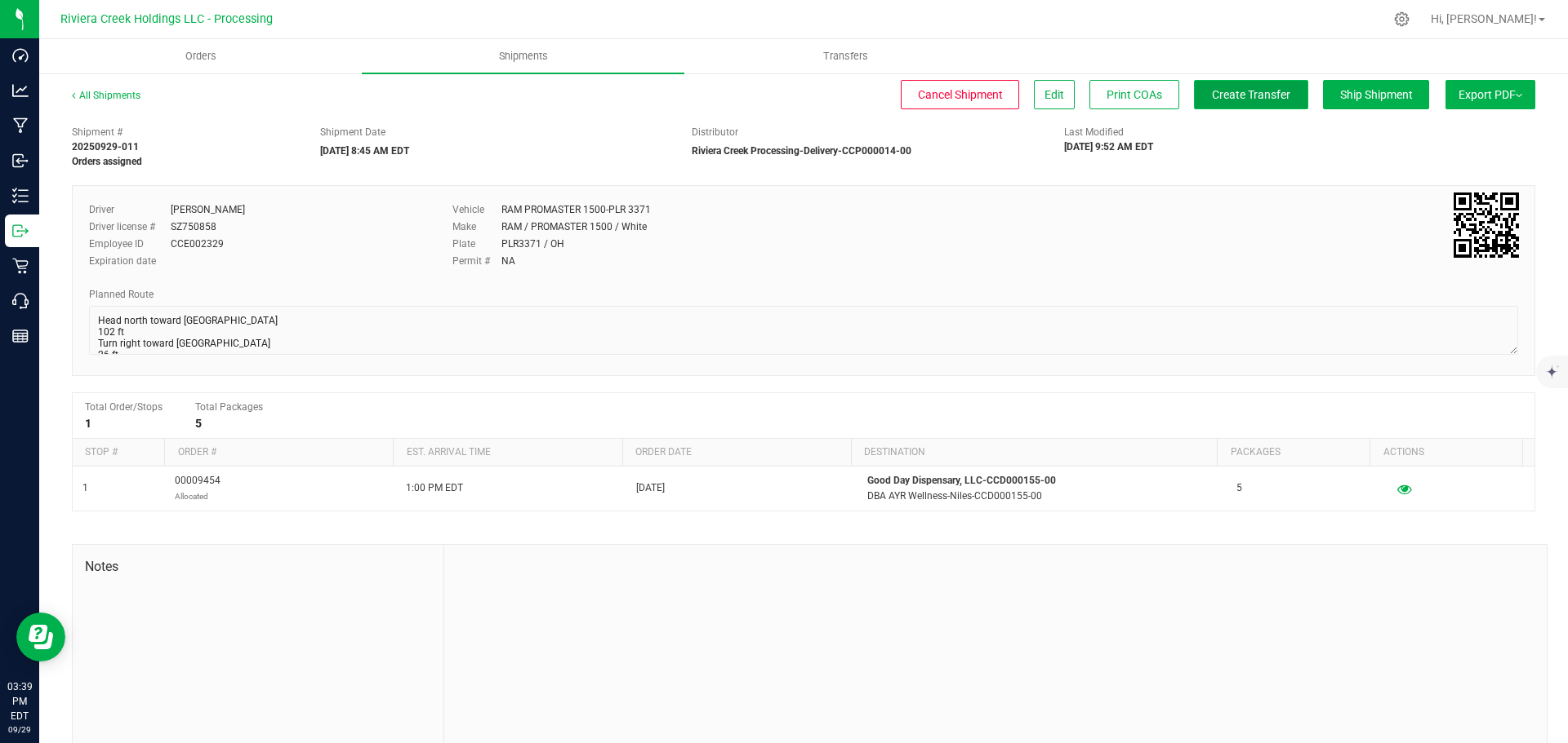
click at [1231, 96] on span "Create Transfer" at bounding box center [1250, 95] width 78 height 13
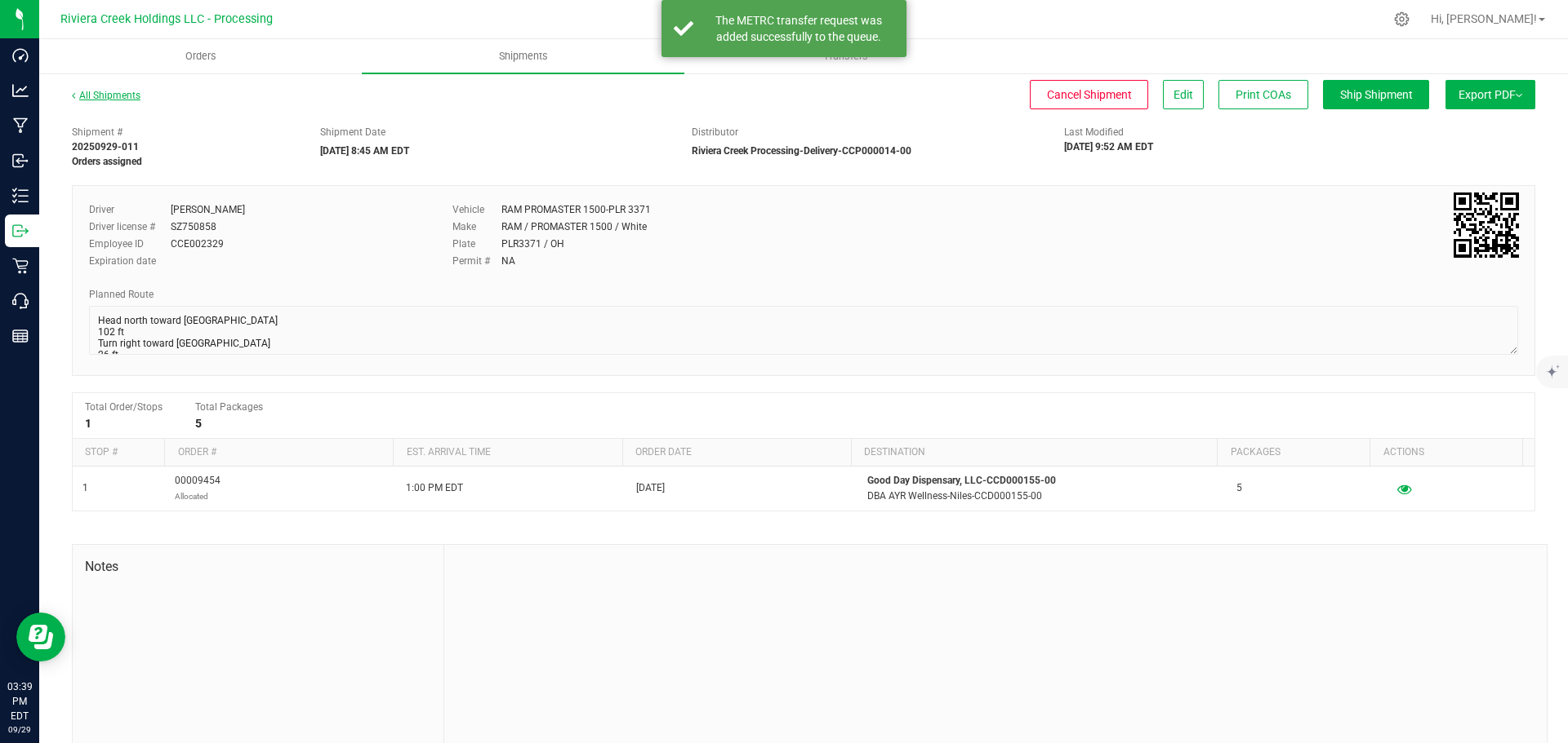
click at [103, 98] on link "All Shipments" at bounding box center [106, 95] width 69 height 11
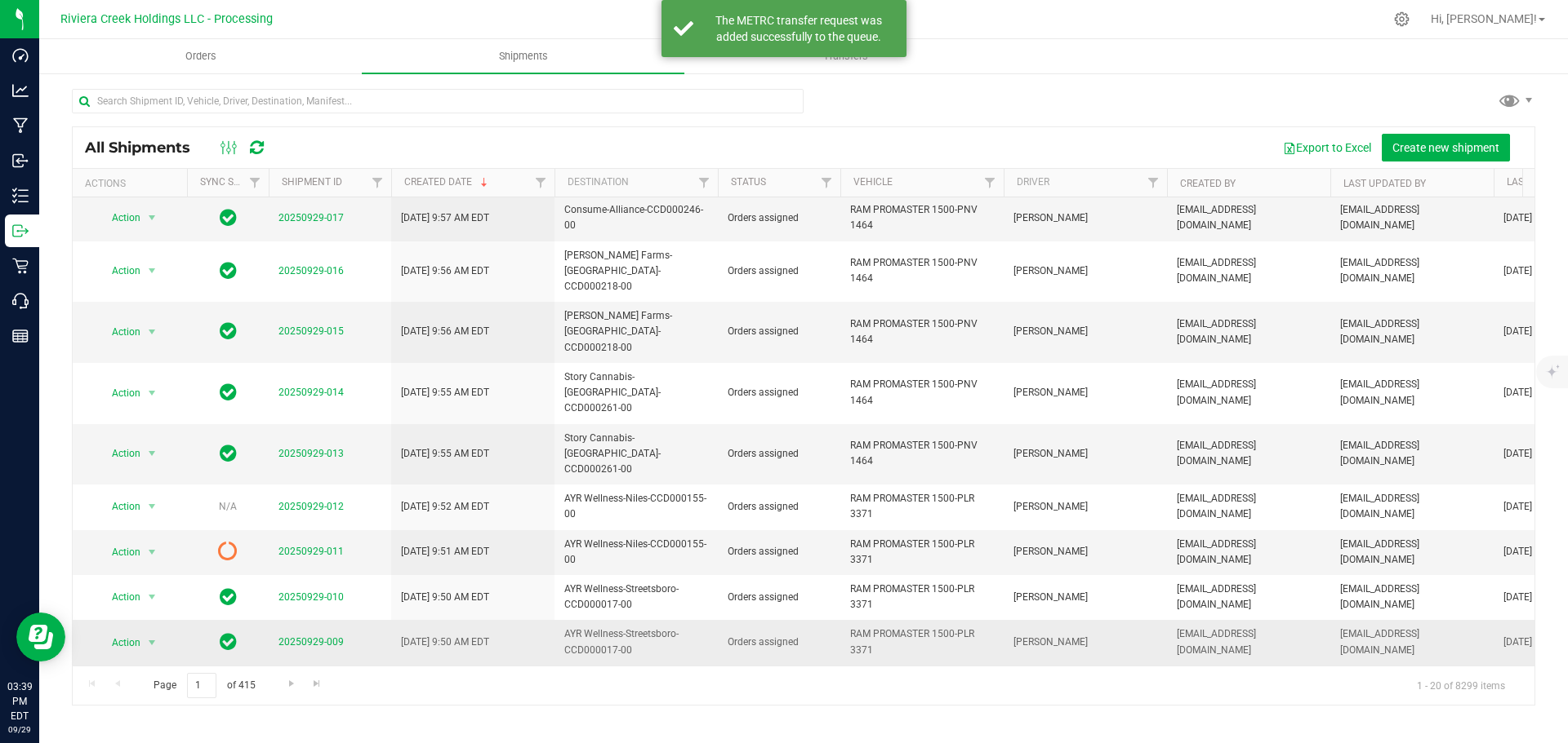
scroll to position [408, 0]
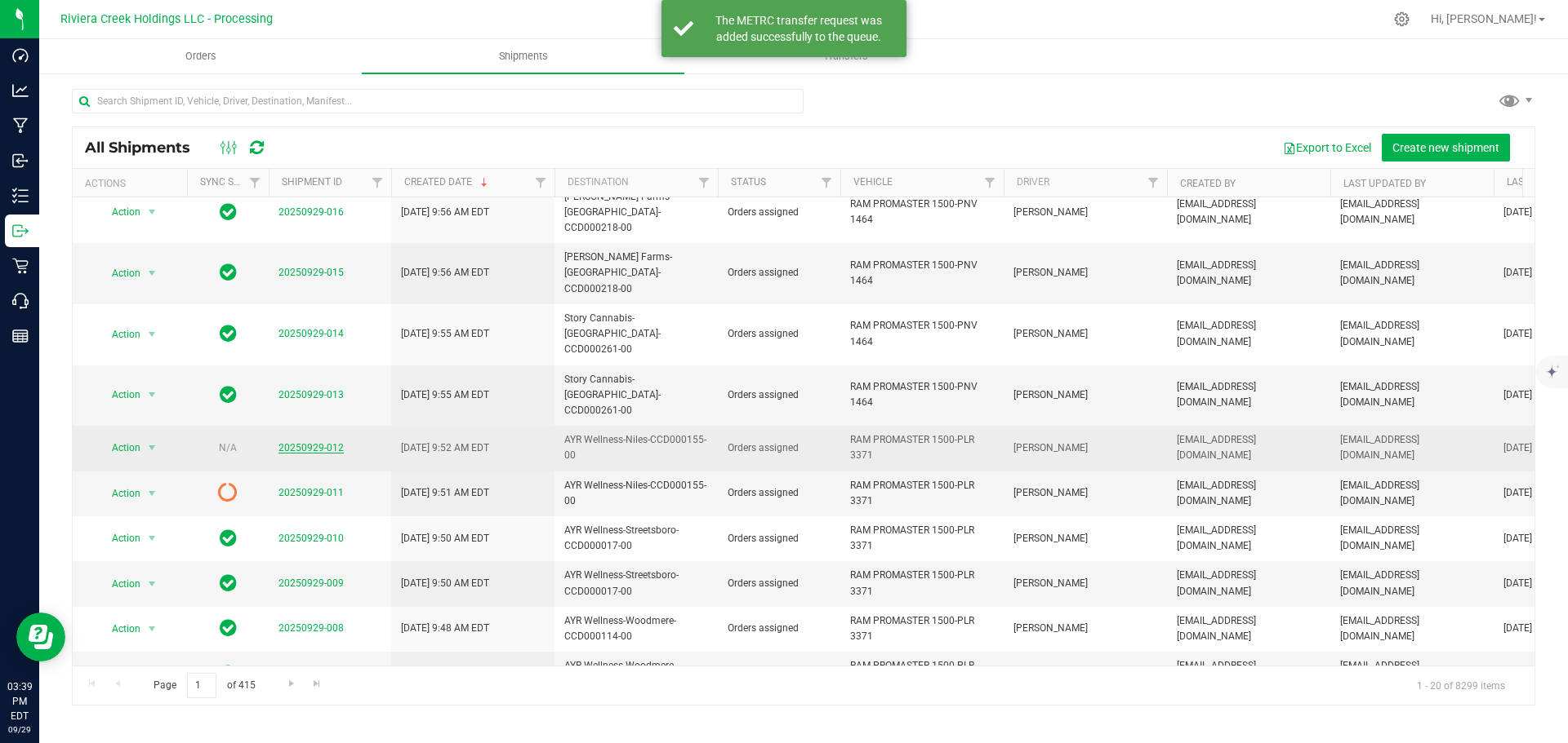
click at [313, 442] on link "20250929-012" at bounding box center [310, 448] width 65 height 11
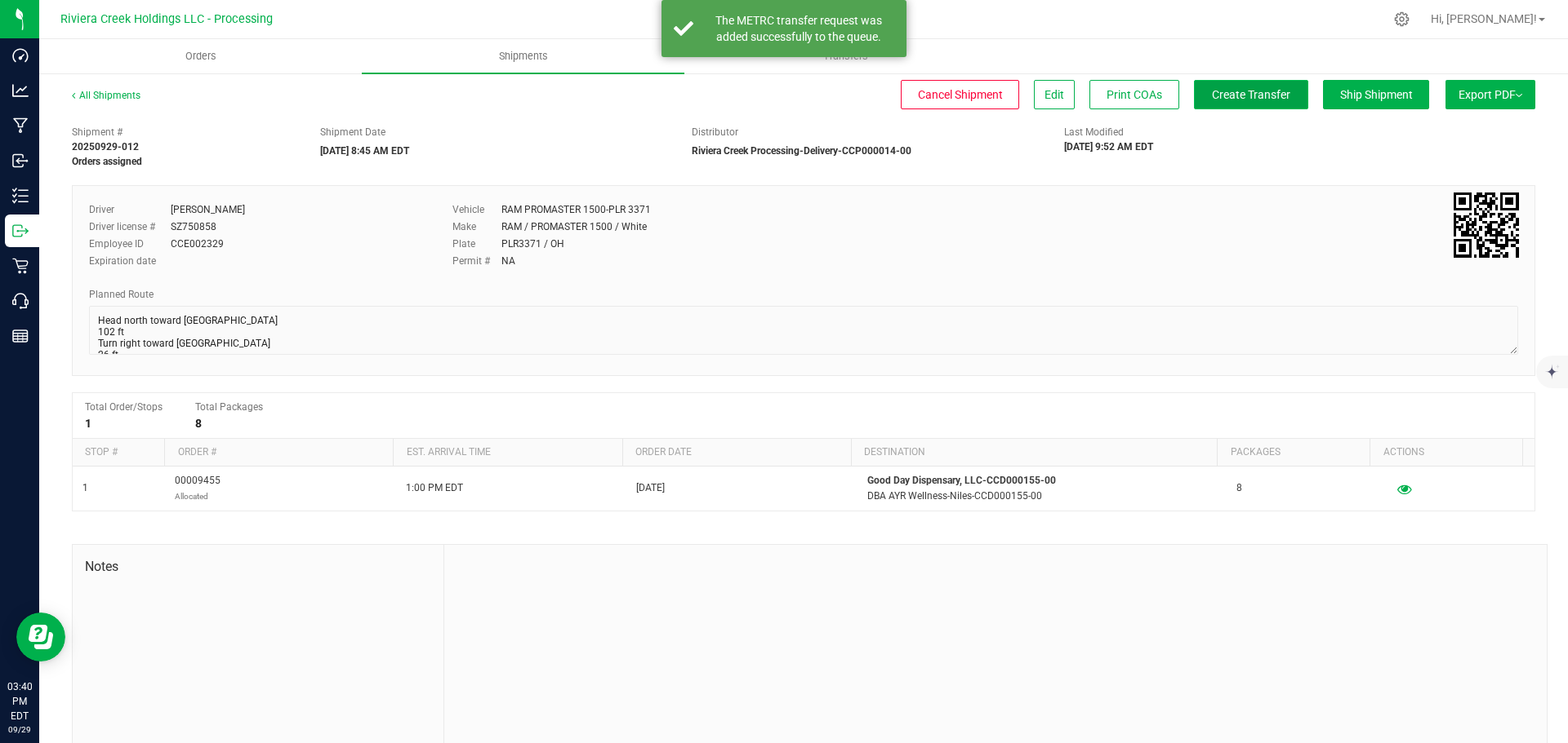
click at [1238, 98] on span "Create Transfer" at bounding box center [1250, 95] width 78 height 13
click at [98, 95] on link "All Shipments" at bounding box center [106, 95] width 69 height 11
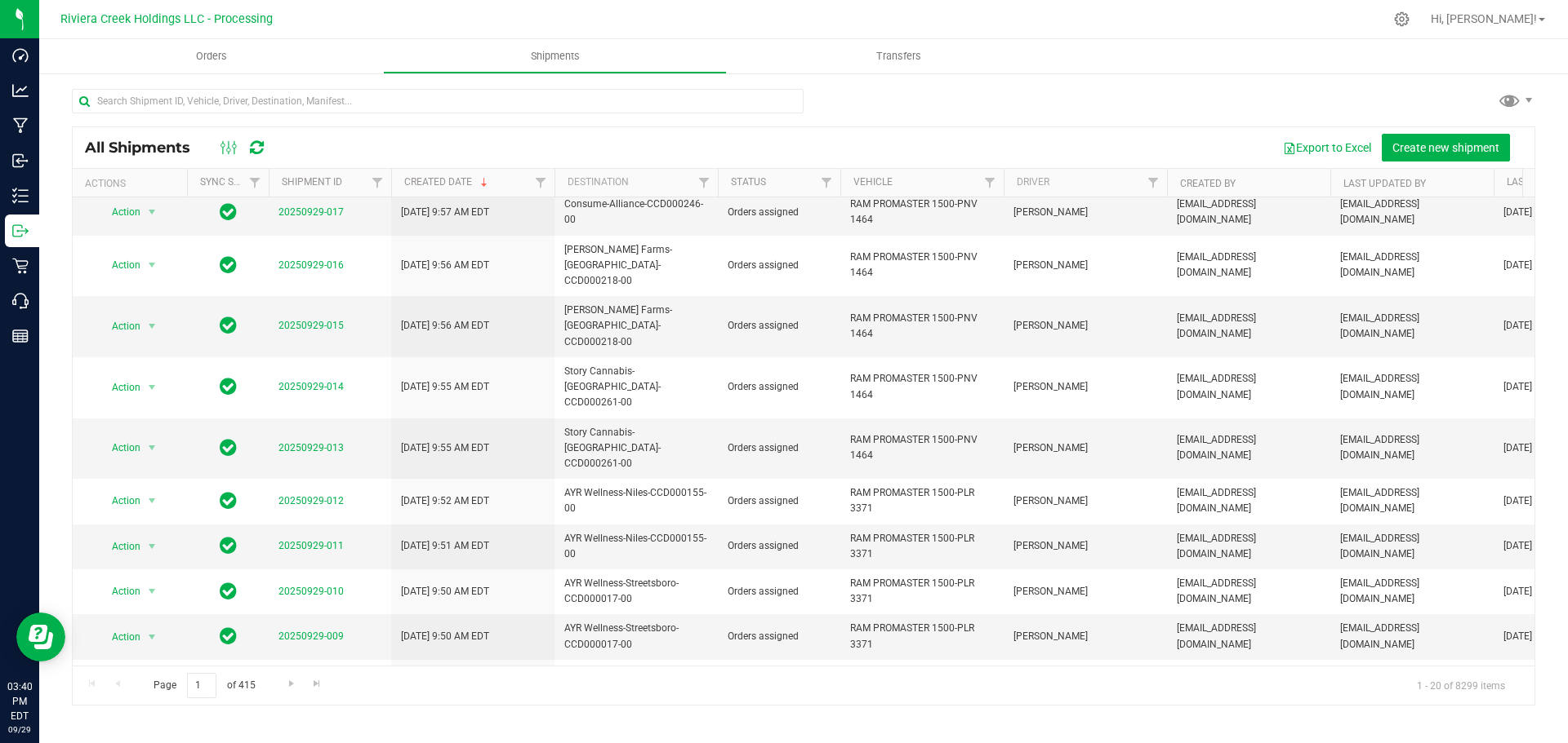
scroll to position [414, 0]
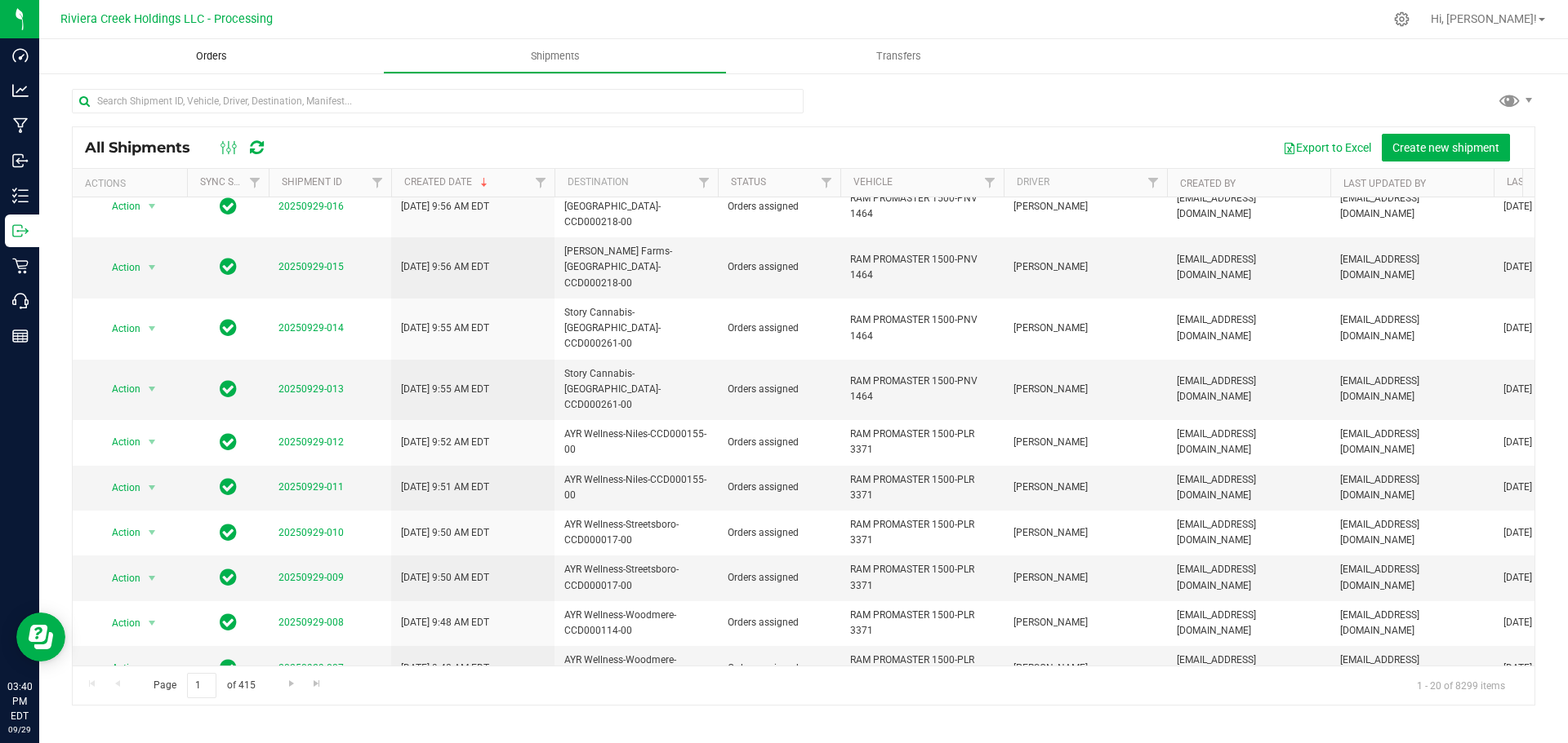
click at [194, 55] on span "Orders" at bounding box center [211, 57] width 75 height 15
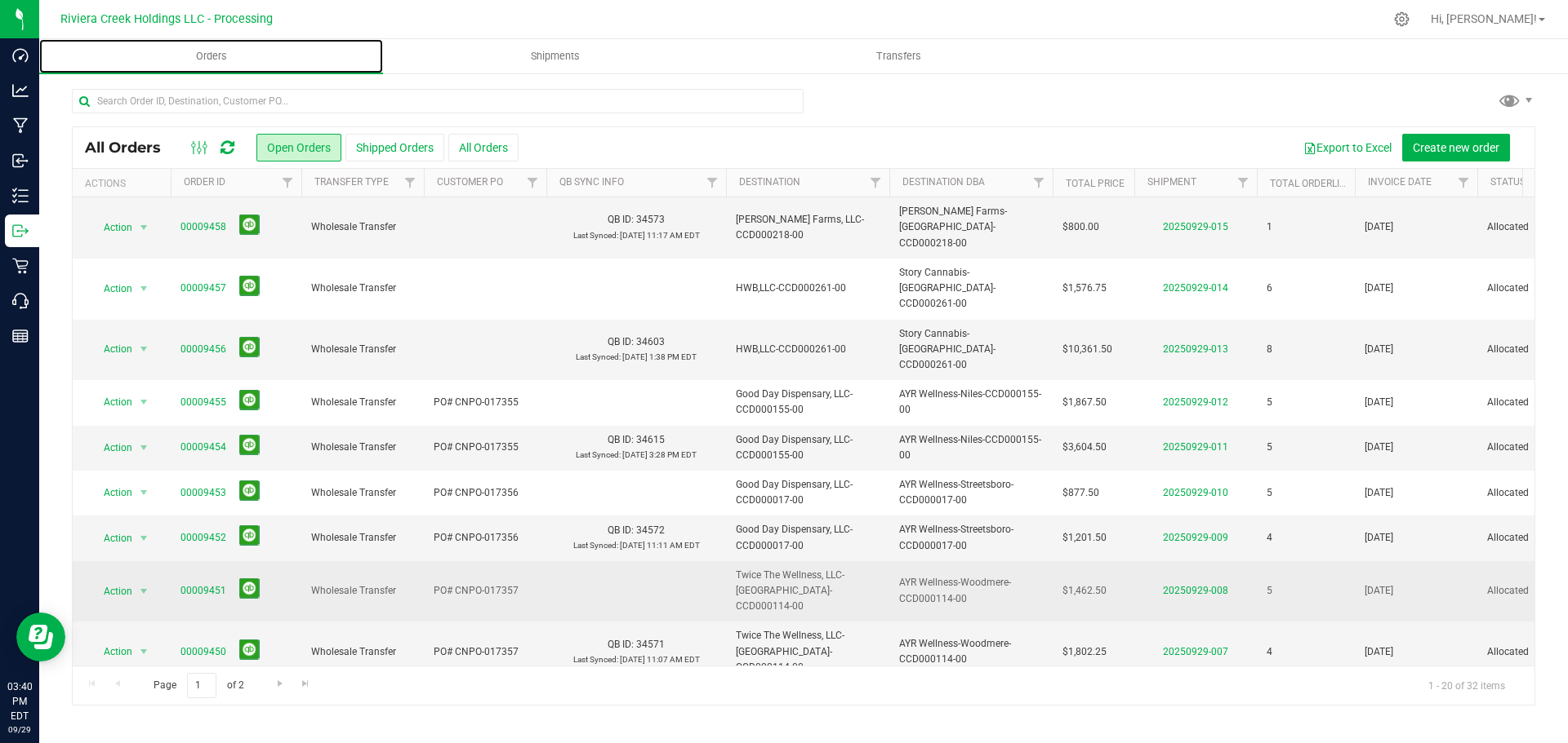
scroll to position [479, 0]
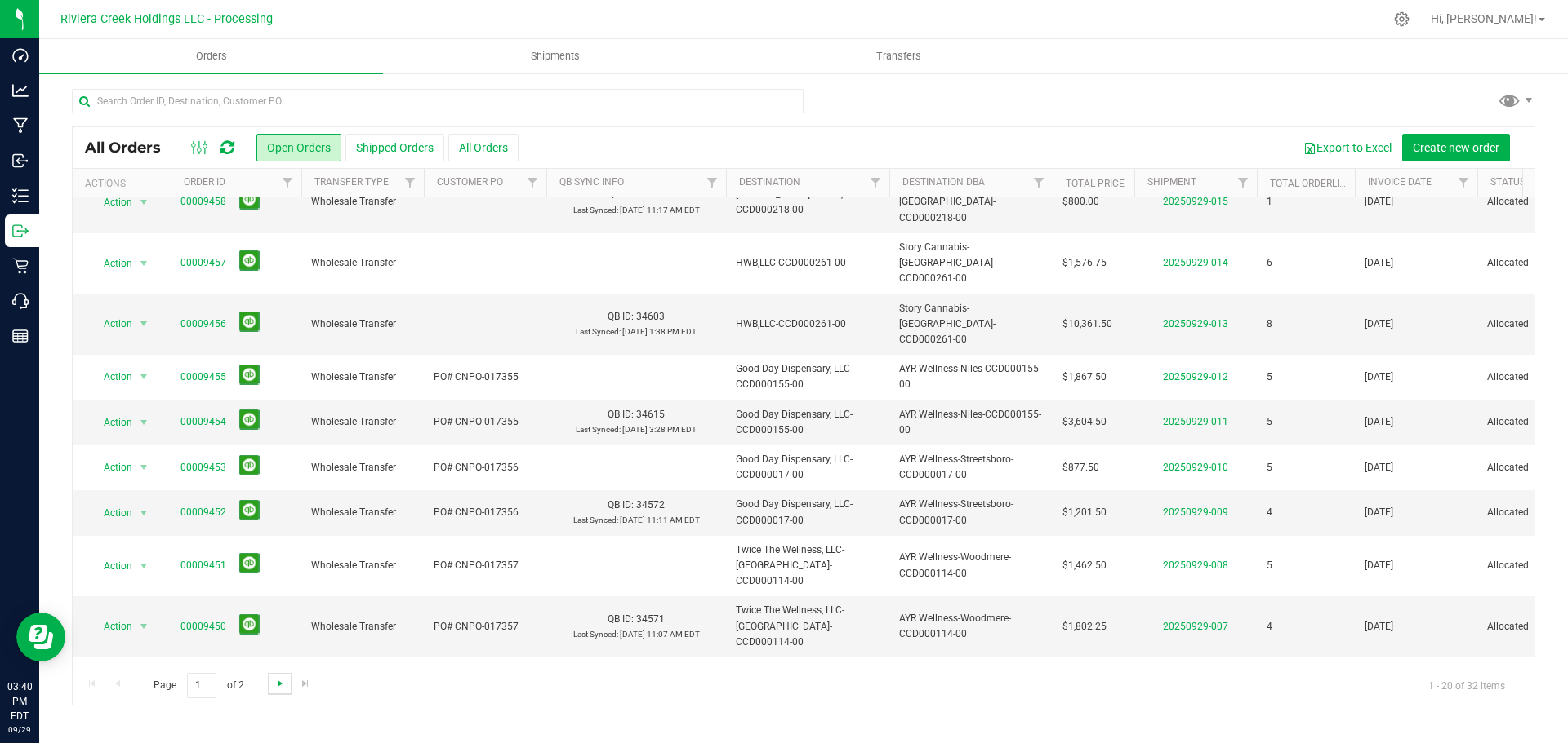
click at [277, 686] on span "Go to the next page" at bounding box center [280, 684] width 13 height 13
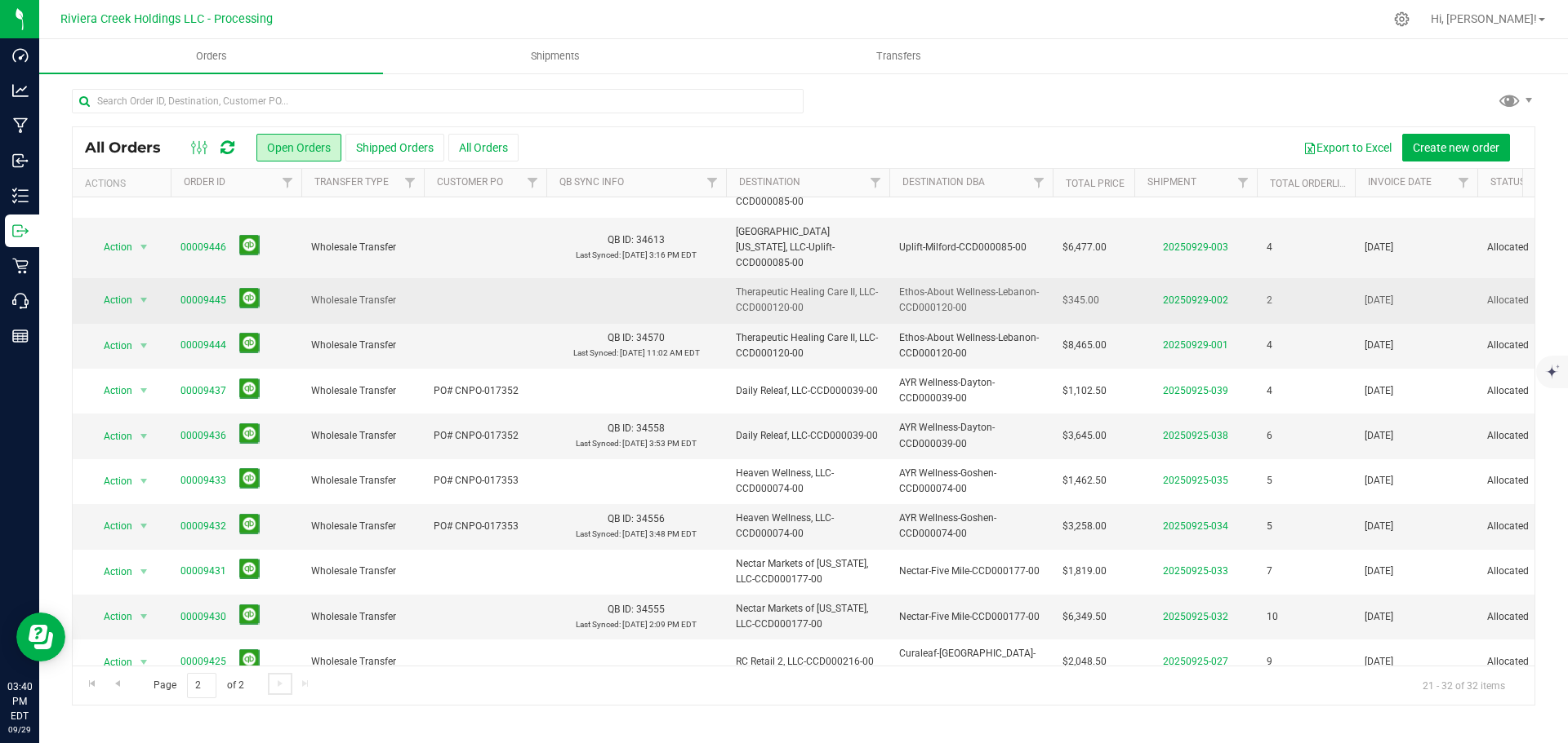
scroll to position [0, 0]
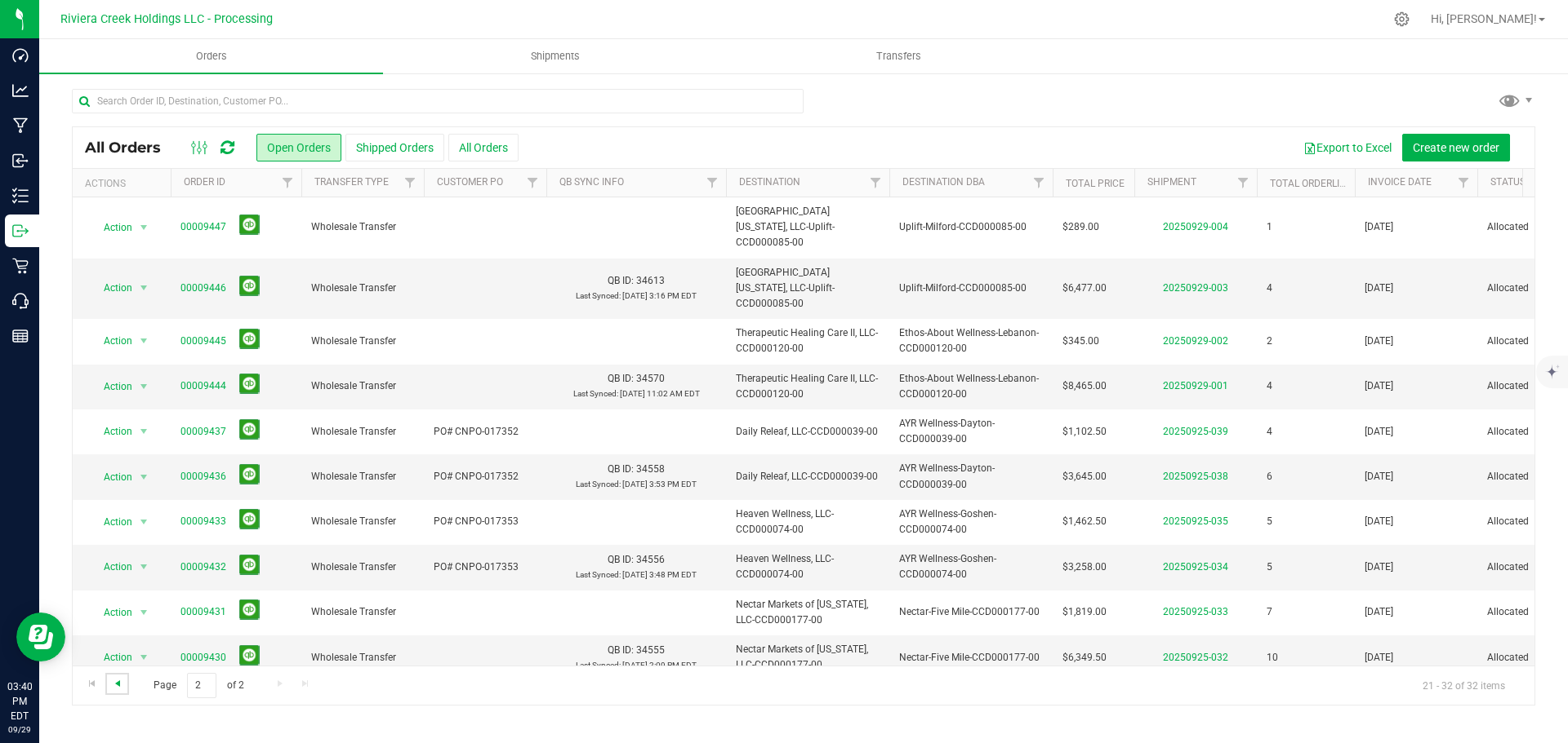
click at [115, 685] on span "Go to the previous page" at bounding box center [117, 684] width 13 height 13
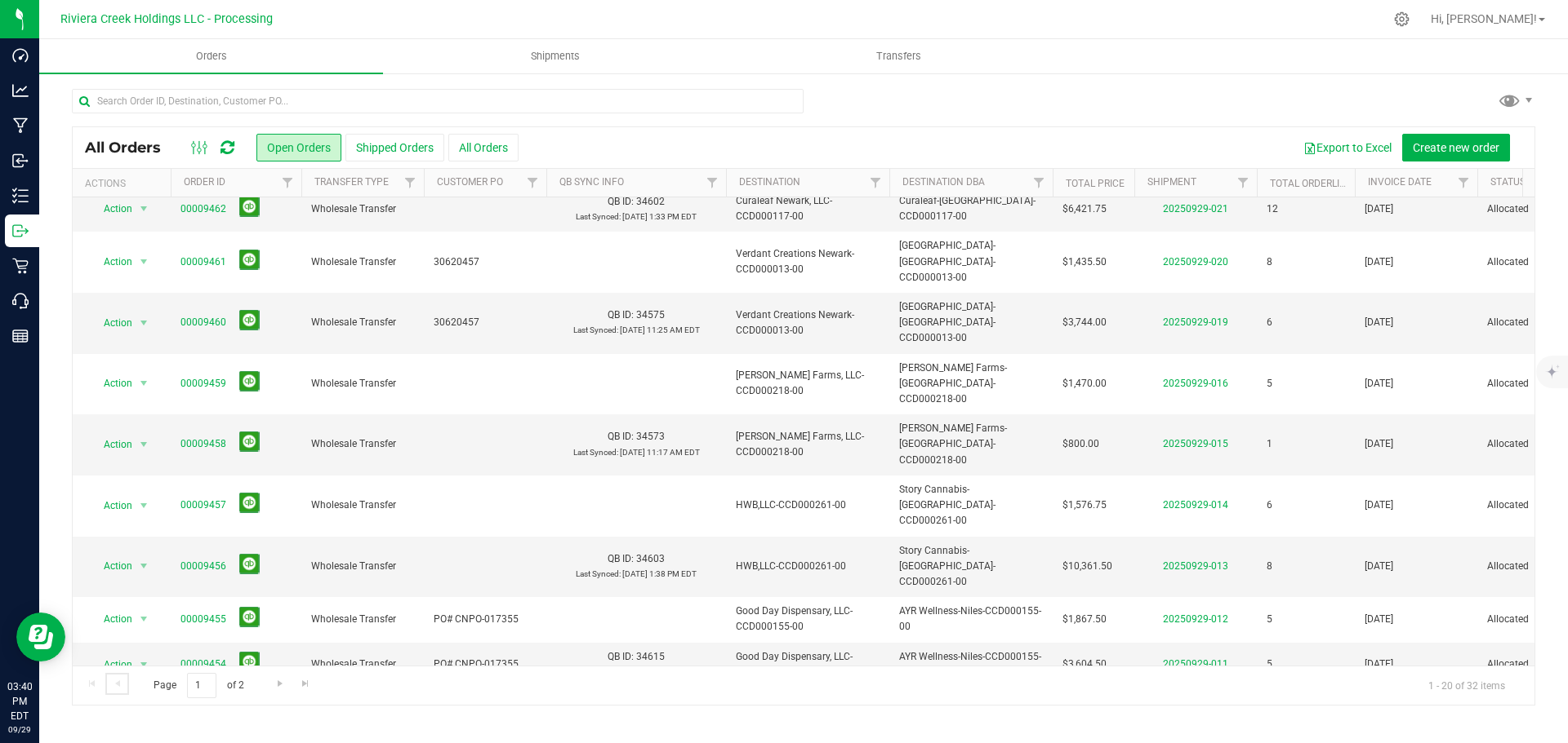
scroll to position [479, 0]
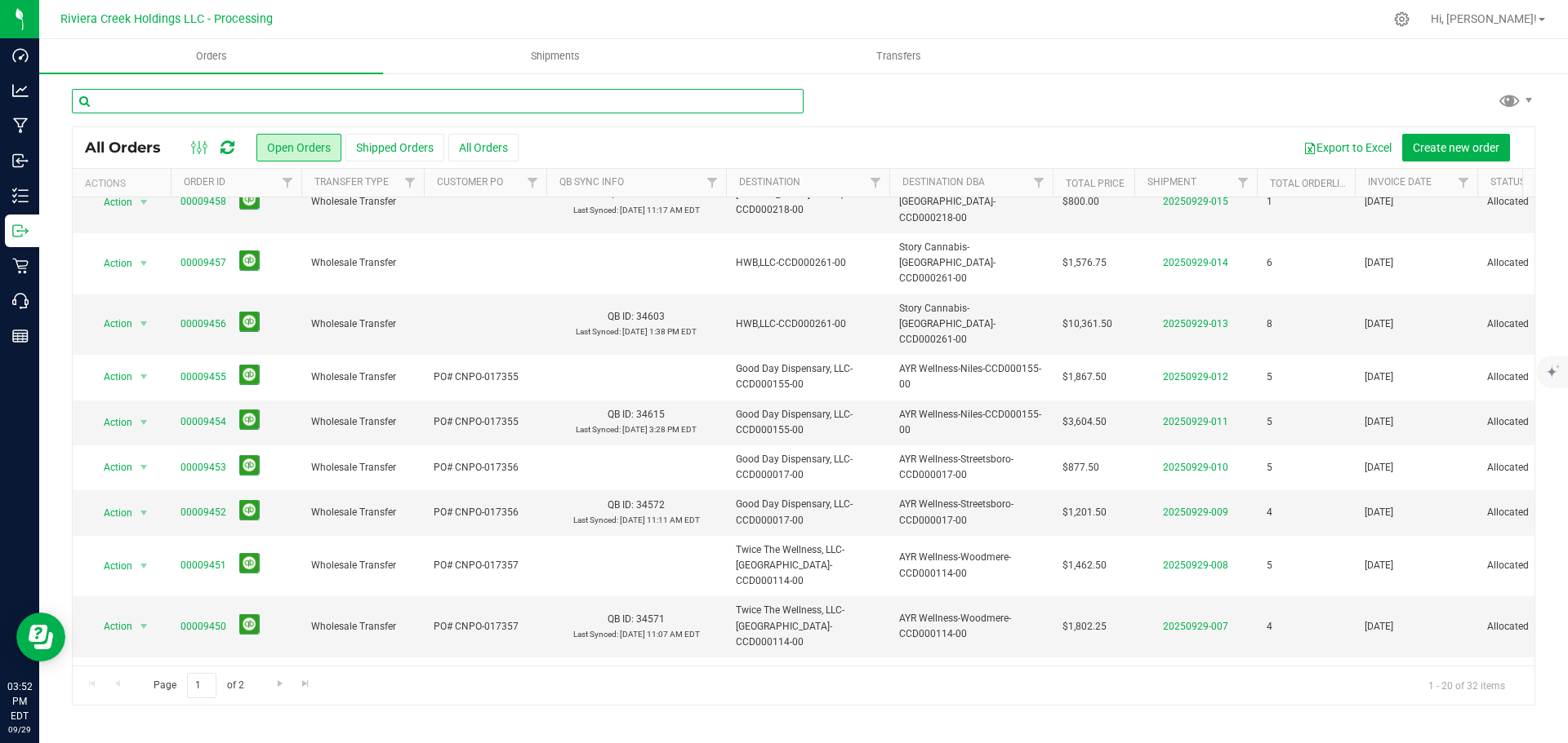
click at [188, 98] on input "text" at bounding box center [438, 101] width 732 height 25
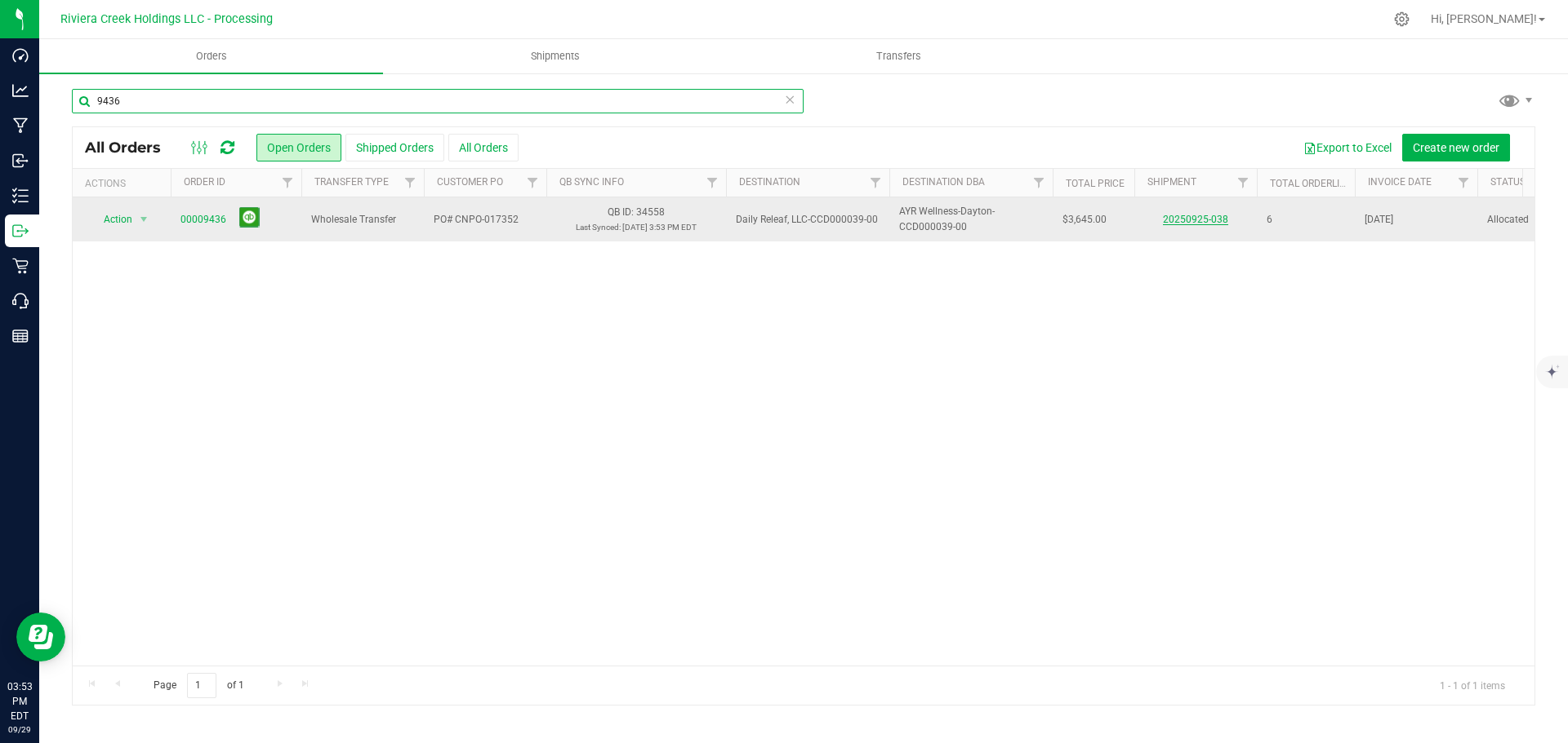
type input "9436"
click at [1204, 223] on link "20250925-038" at bounding box center [1194, 219] width 65 height 11
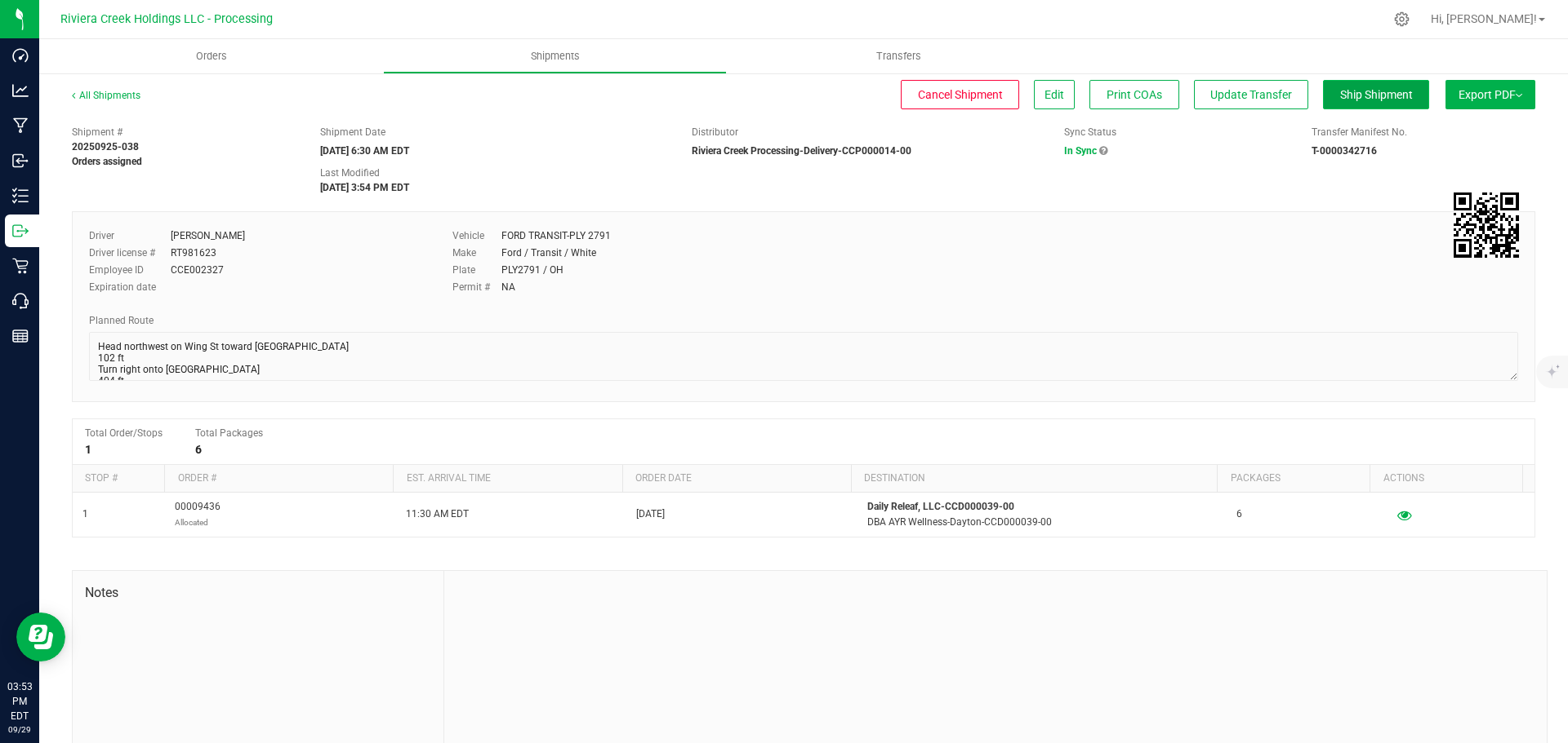
click at [1340, 100] on span "Ship Shipment" at bounding box center [1376, 95] width 73 height 13
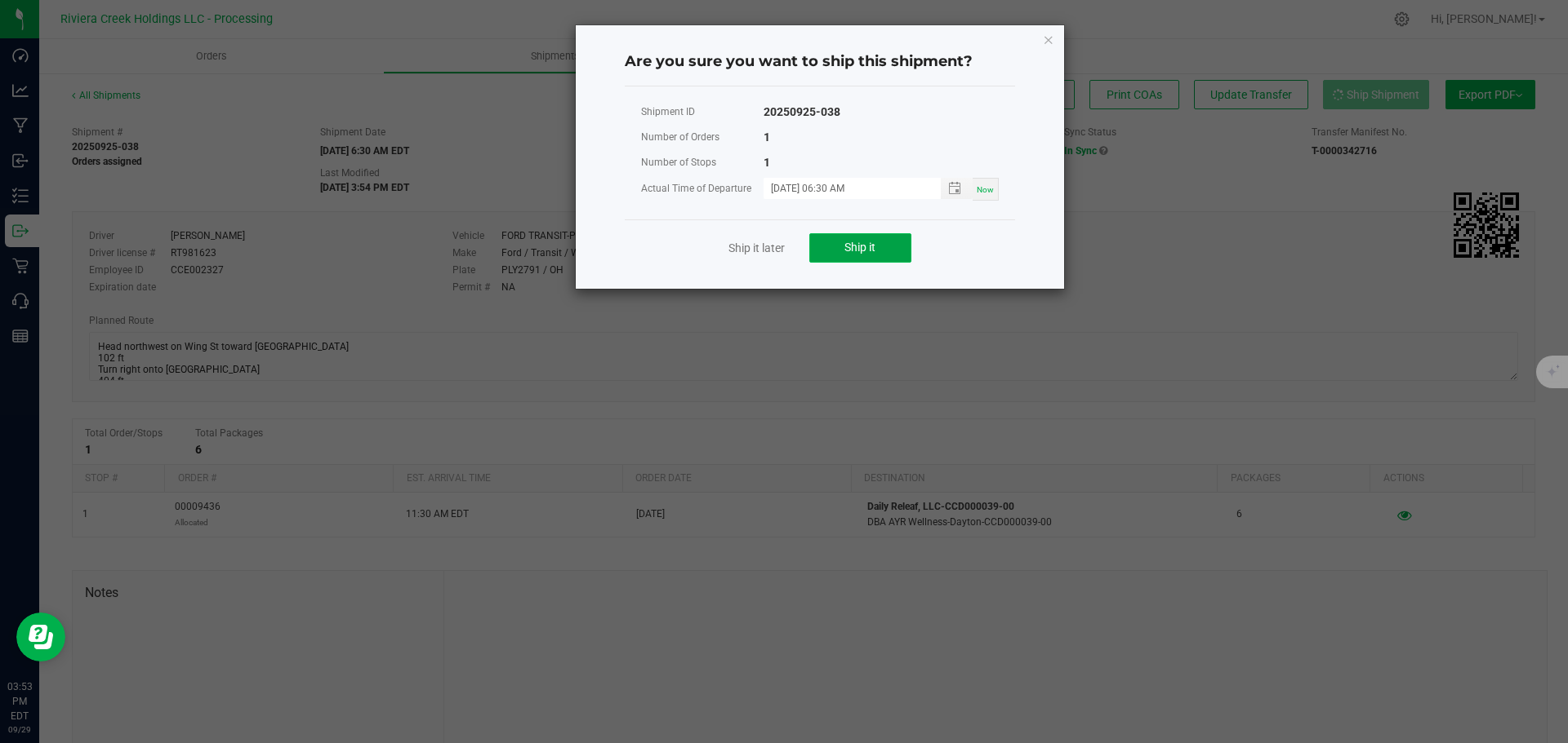
click at [851, 249] on span "Ship it" at bounding box center [860, 248] width 31 height 13
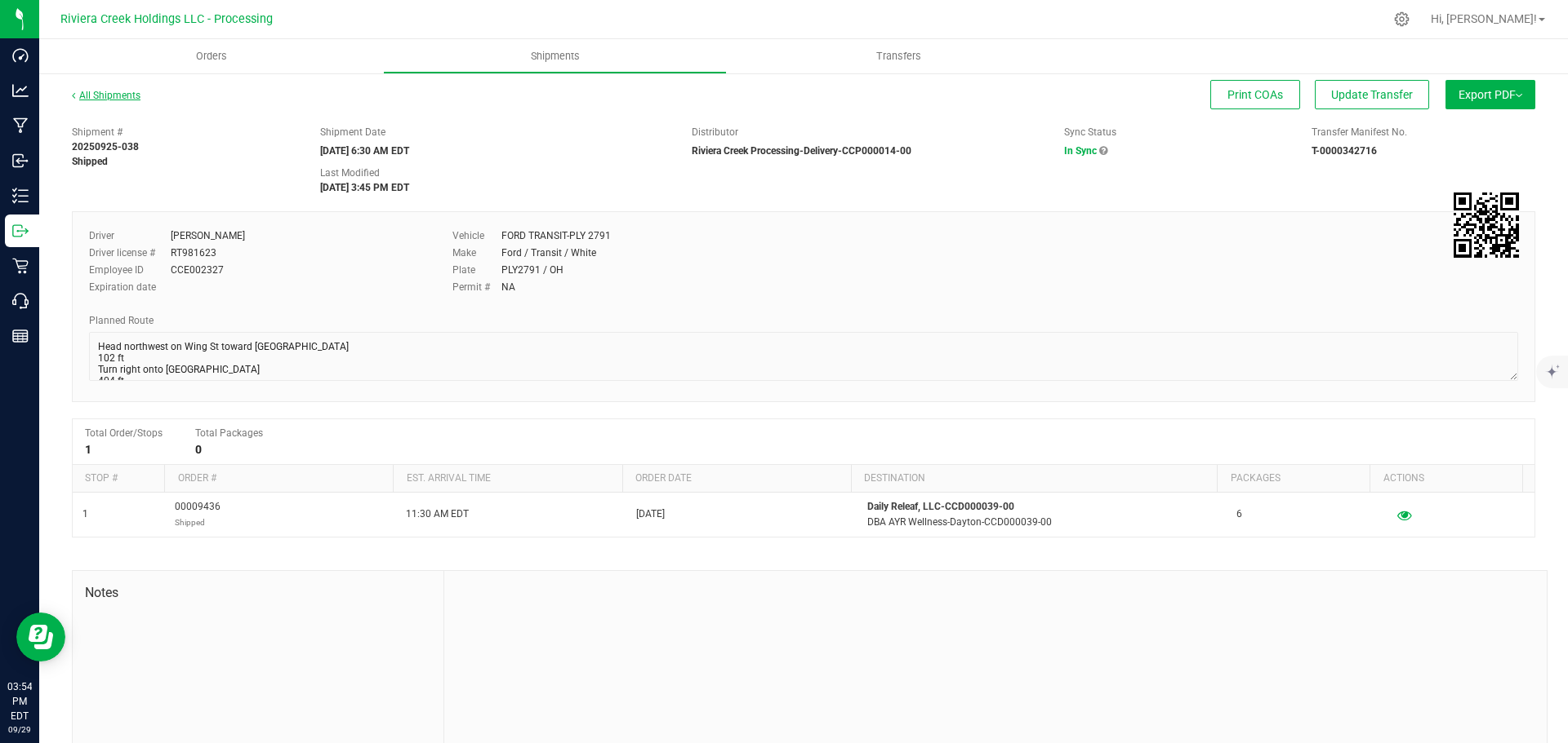
click at [99, 95] on link "All Shipments" at bounding box center [106, 95] width 69 height 11
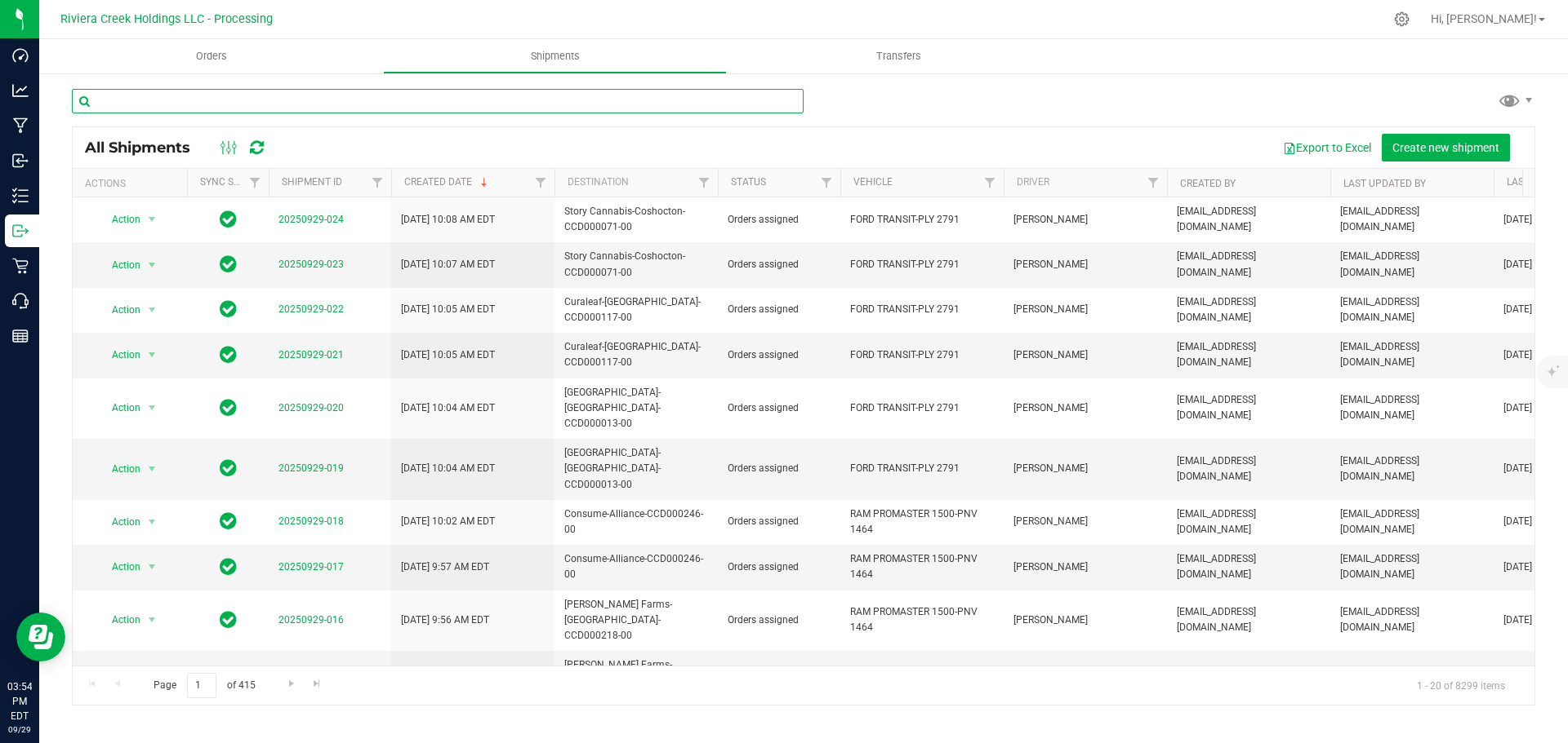
click at [127, 100] on input "text" at bounding box center [438, 101] width 732 height 25
paste input "CCD000074-00"
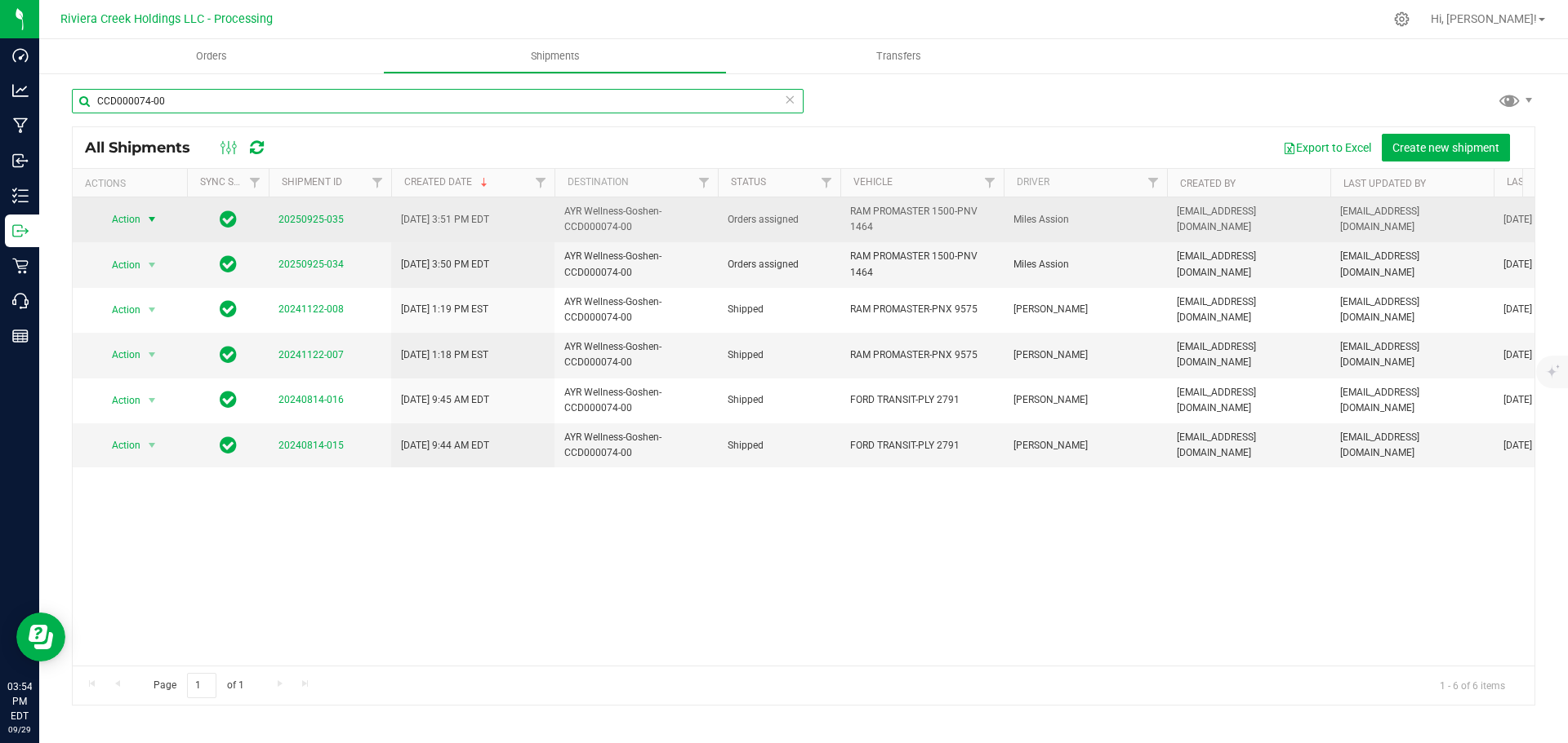
type input "CCD000074-00"
click at [149, 218] on span "select" at bounding box center [152, 219] width 13 height 13
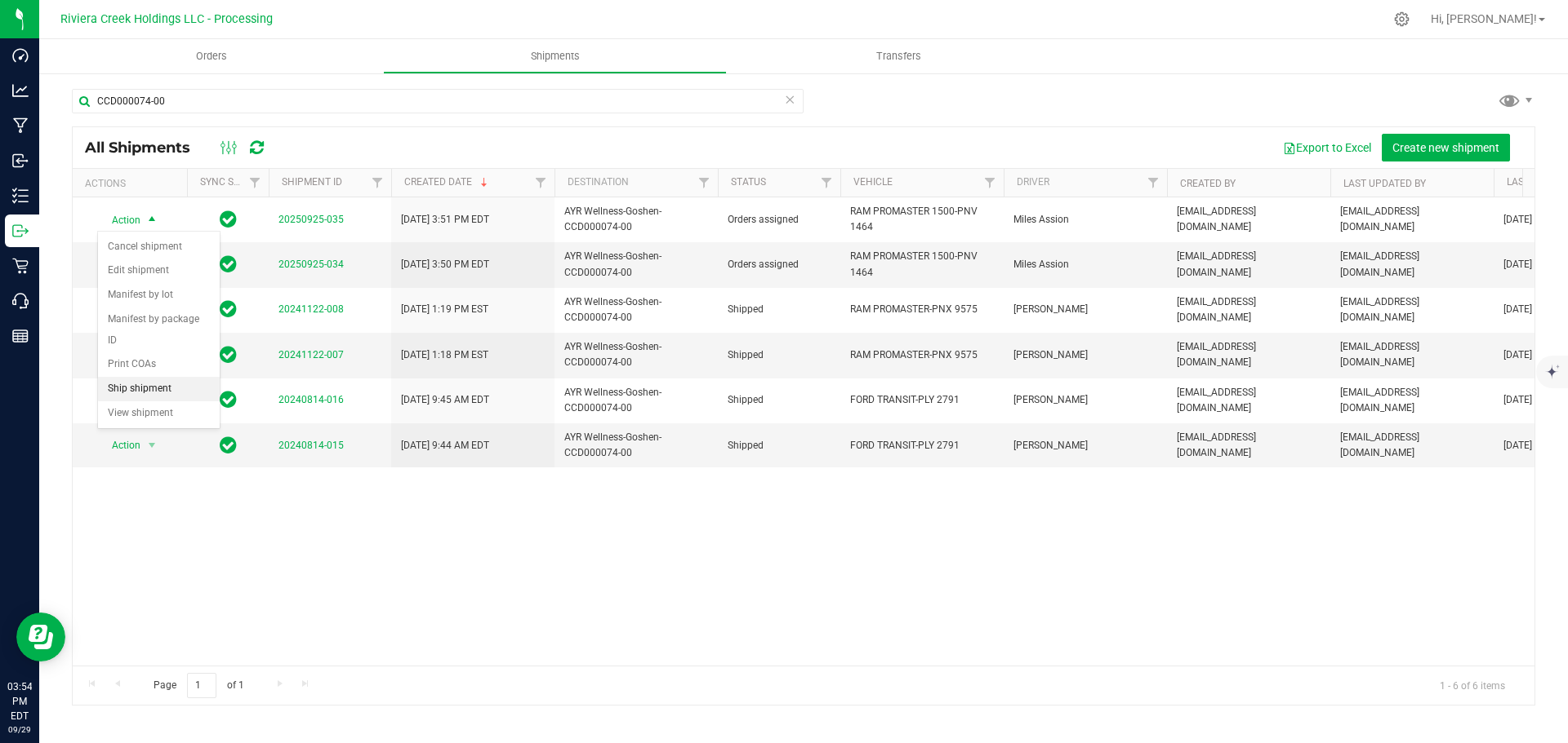
click at [129, 377] on li "Ship shipment" at bounding box center [159, 389] width 122 height 25
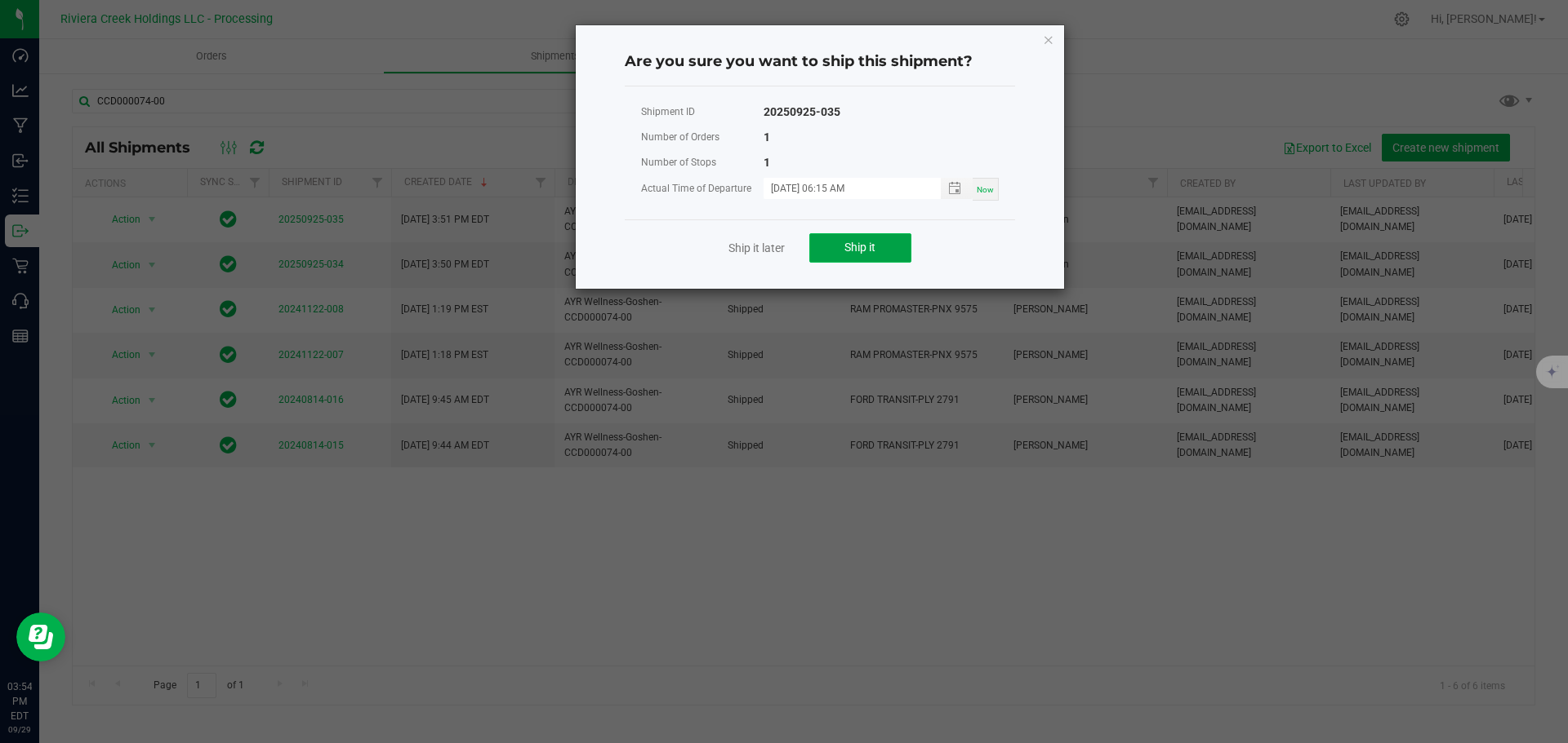
click at [871, 248] on span "Ship it" at bounding box center [860, 248] width 31 height 13
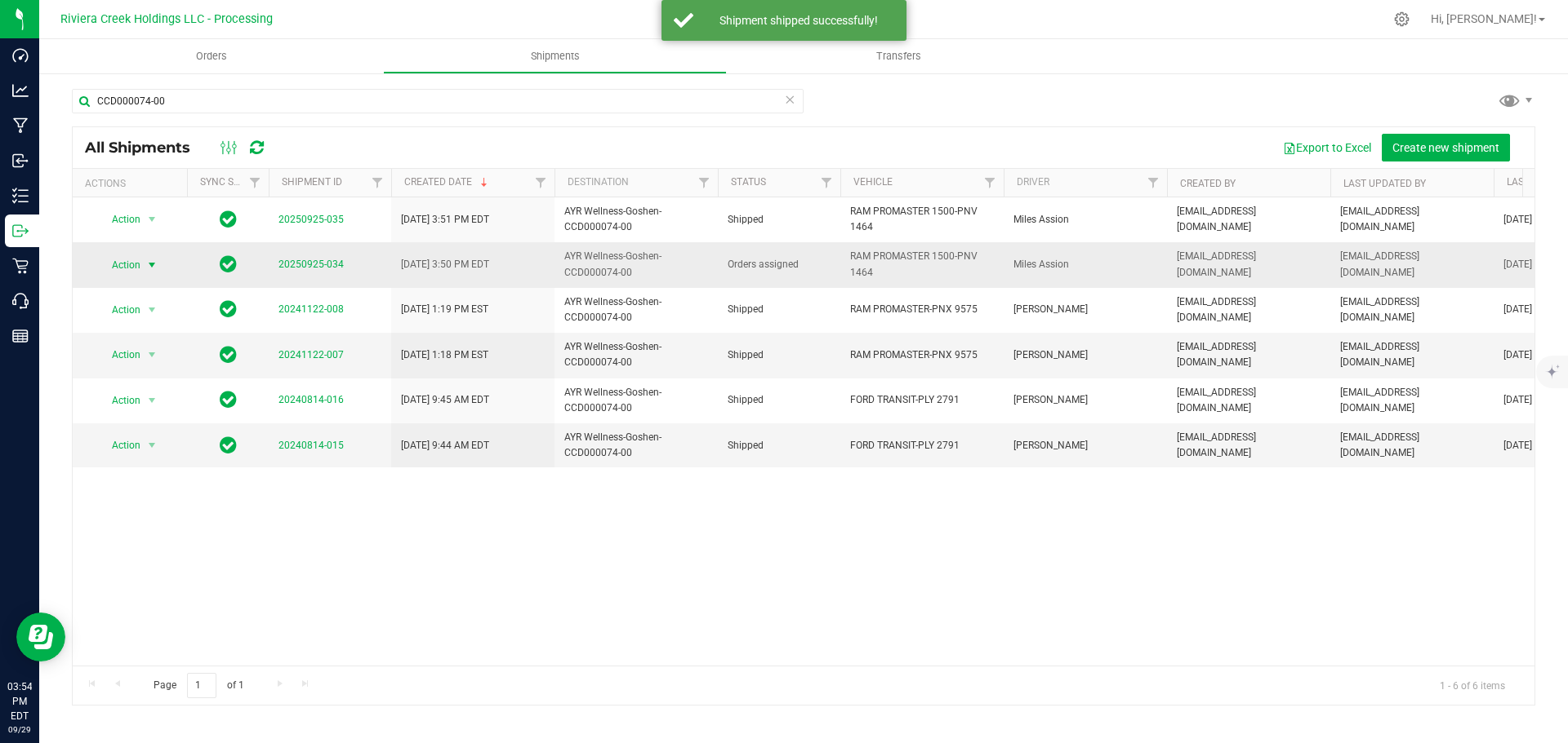
click at [139, 266] on span "Action" at bounding box center [119, 265] width 44 height 23
click at [136, 422] on li "Ship shipment" at bounding box center [159, 434] width 122 height 25
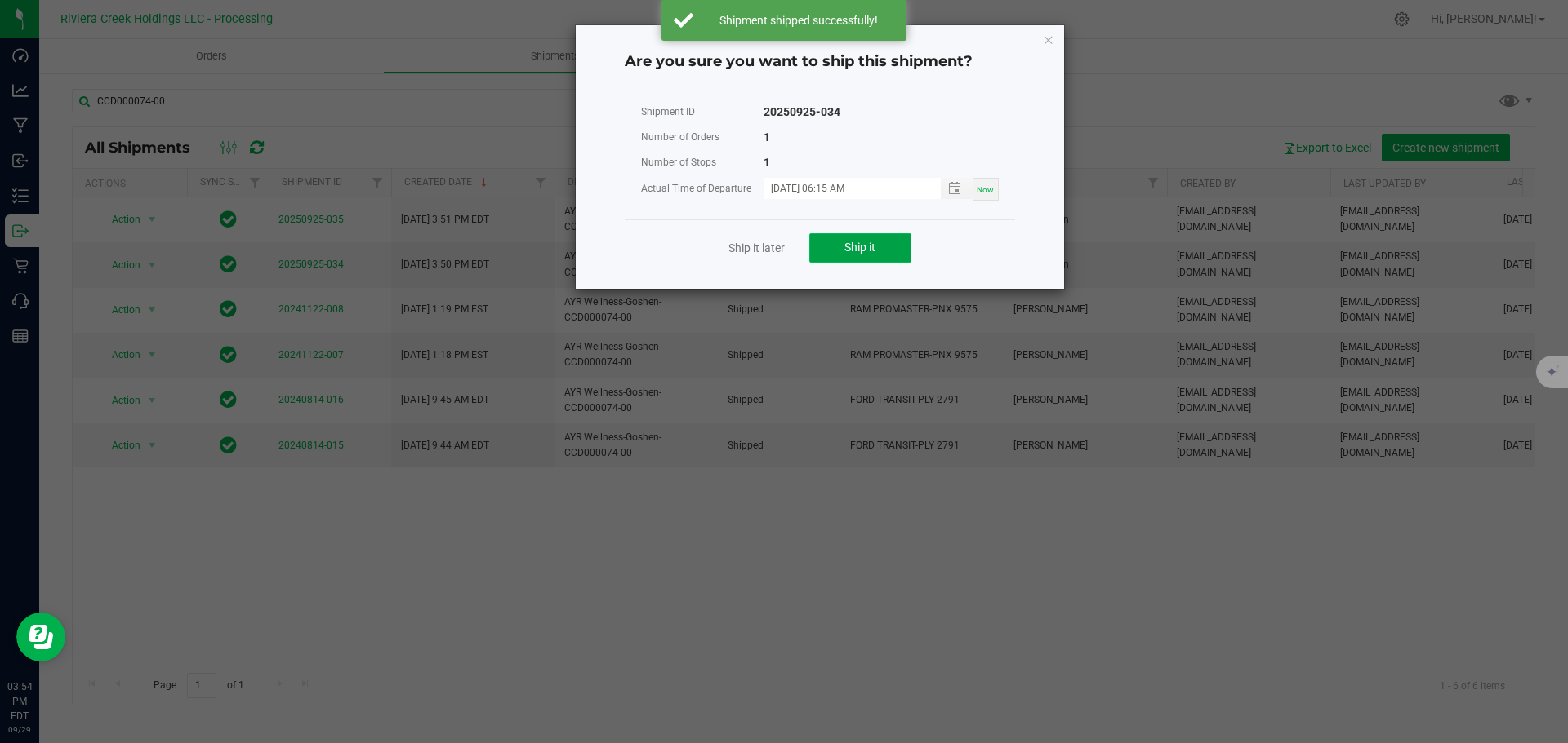
click at [841, 243] on button "Ship it" at bounding box center [861, 248] width 102 height 29
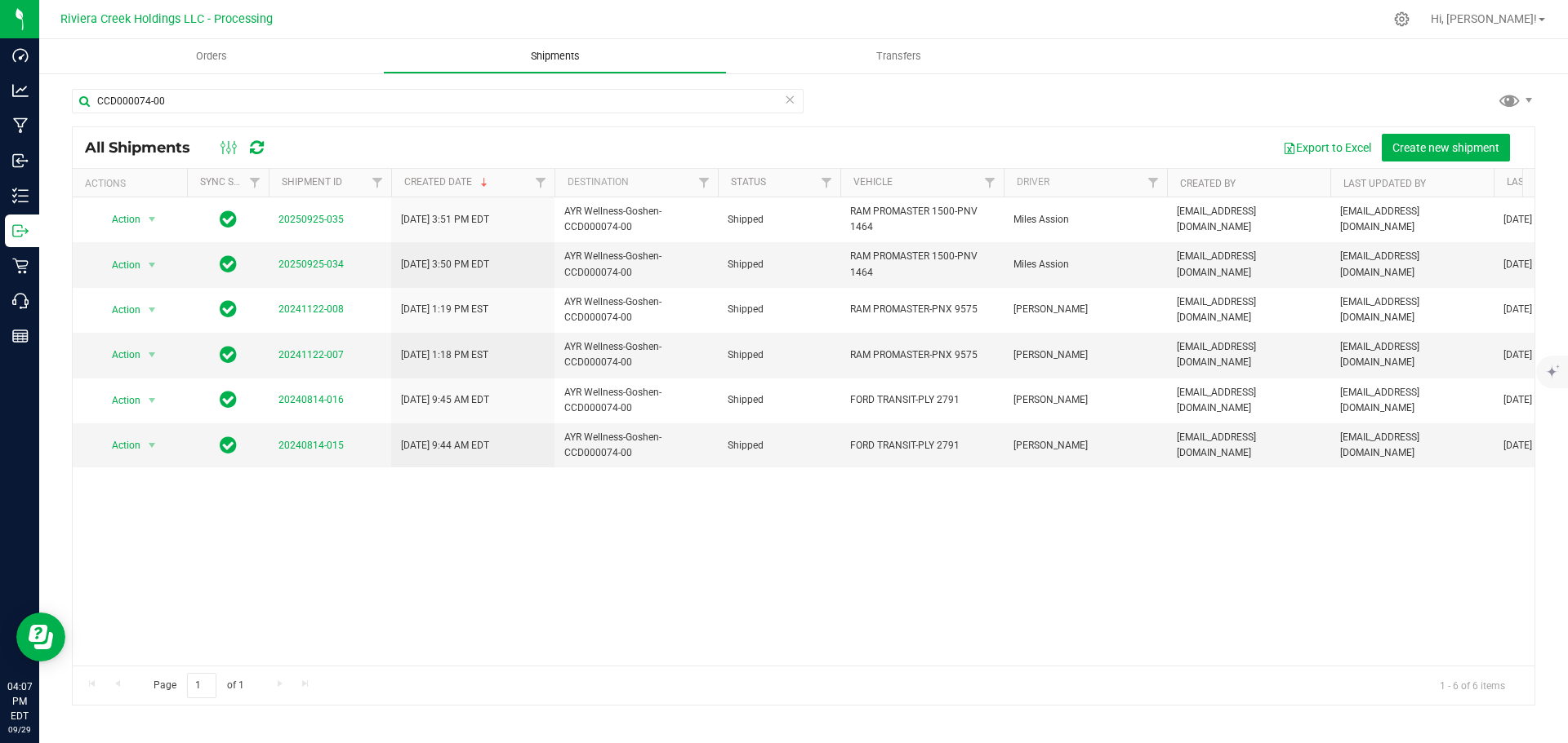
click at [550, 57] on span "Shipments" at bounding box center [555, 57] width 93 height 15
click at [190, 105] on input "CCD000074-00" at bounding box center [438, 101] width 732 height 25
drag, startPoint x: 189, startPoint y: 105, endPoint x: 67, endPoint y: 98, distance: 122.2
click at [67, 98] on div "CCD000074-00 All Shipments Export to Excel Create new shipment Actions Sync Sta…" at bounding box center [803, 397] width 1528 height 650
paste input "CCD000177"
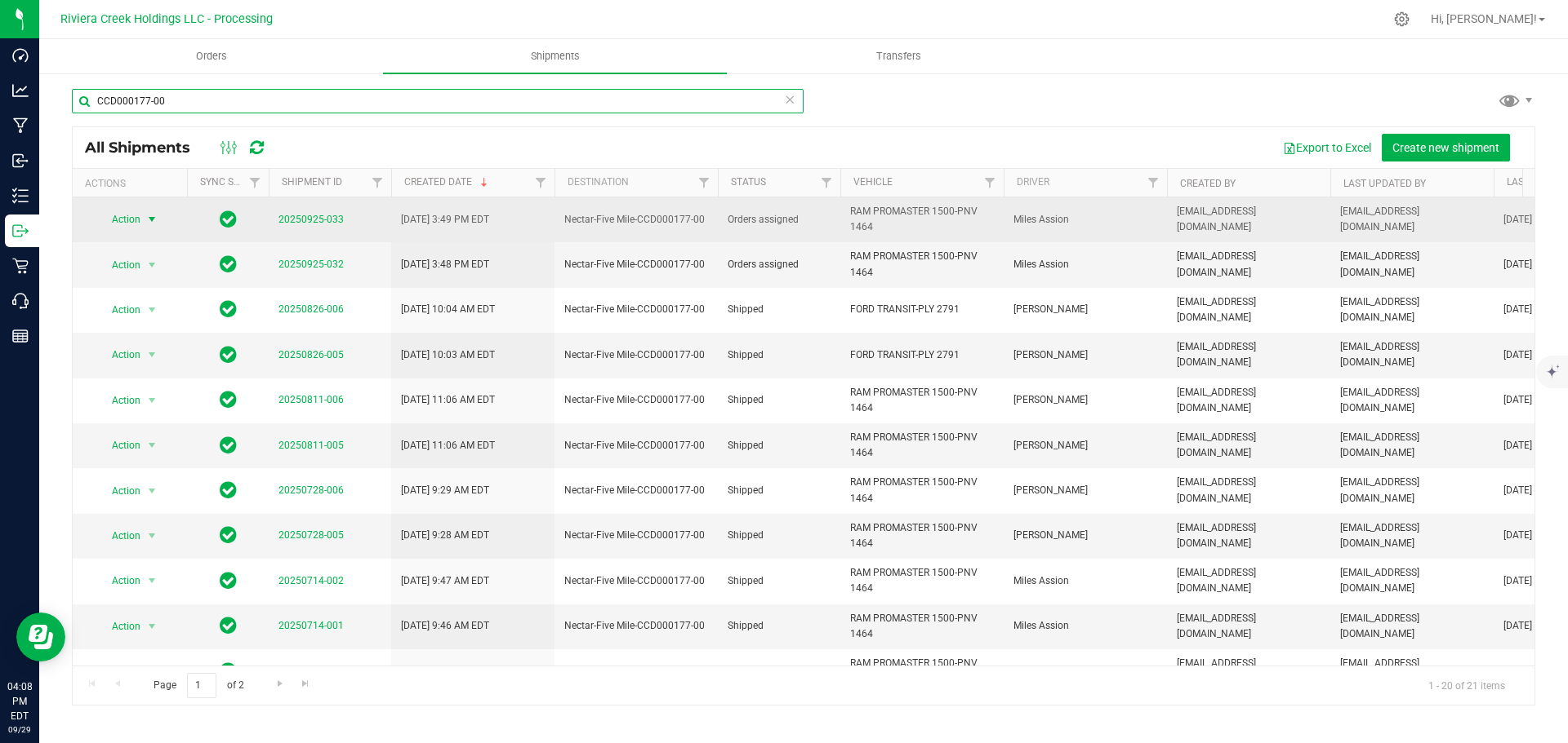
type input "CCD000177-00"
click at [154, 221] on span "select" at bounding box center [152, 219] width 13 height 13
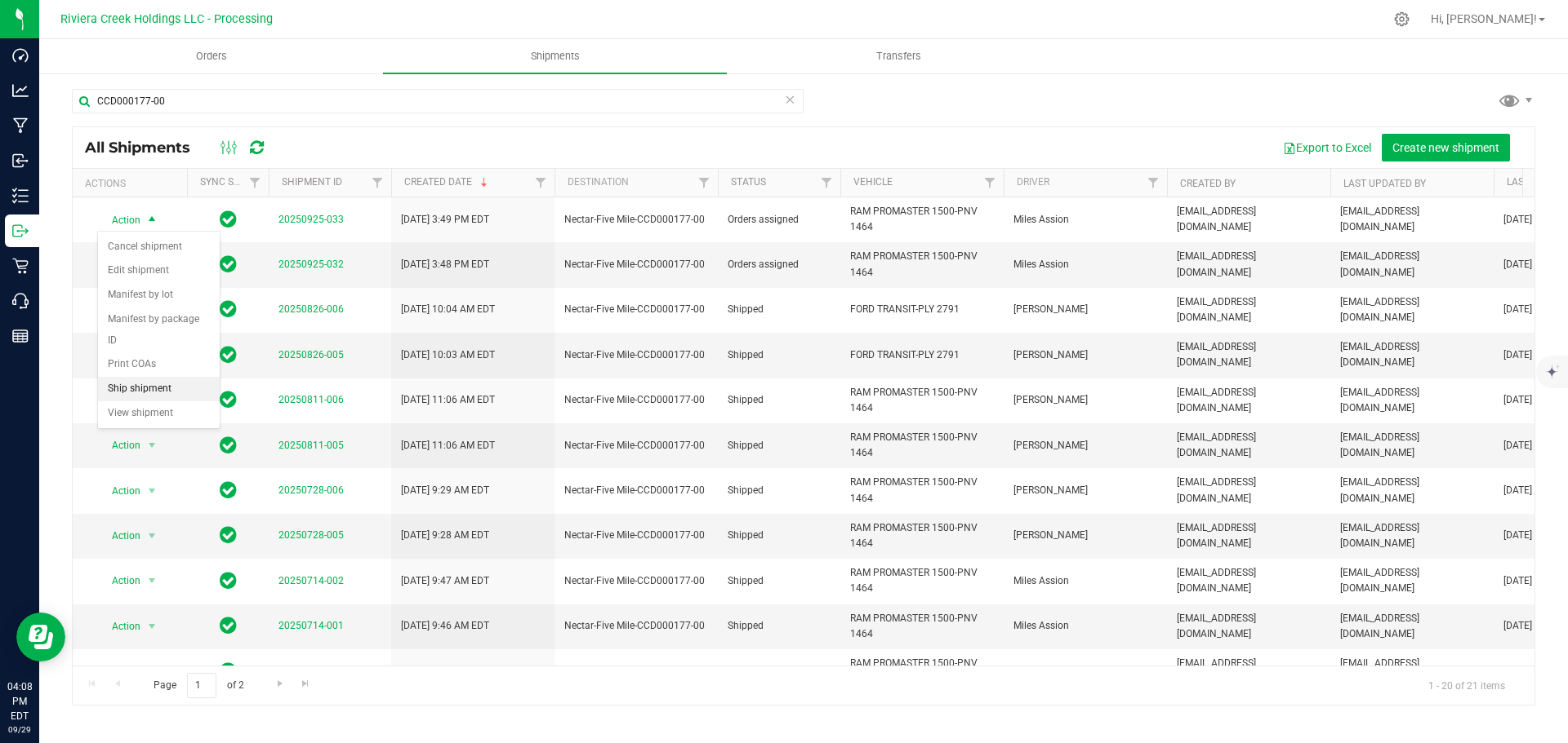
click at [140, 377] on li "Ship shipment" at bounding box center [159, 389] width 122 height 25
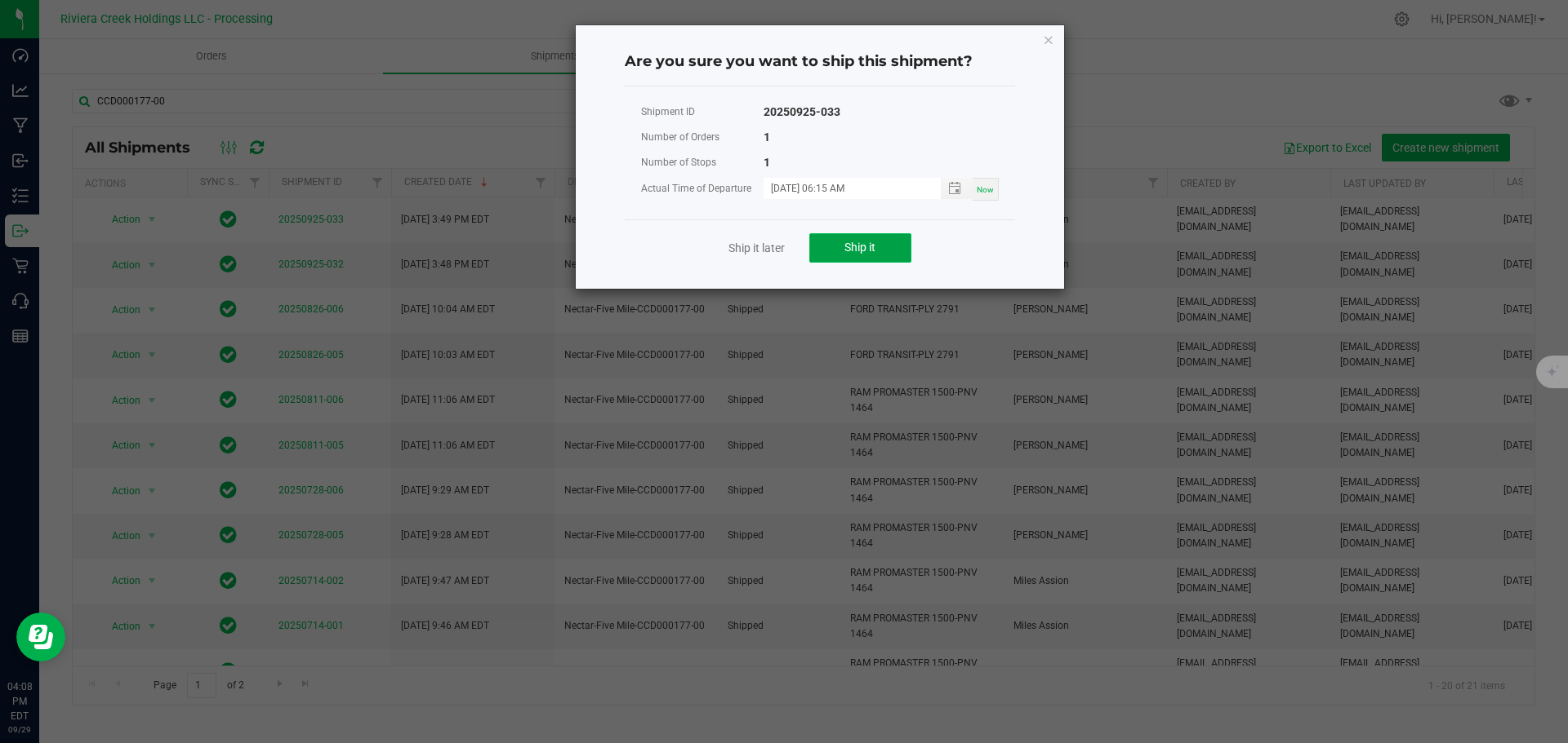
click at [858, 239] on button "Ship it" at bounding box center [861, 248] width 102 height 29
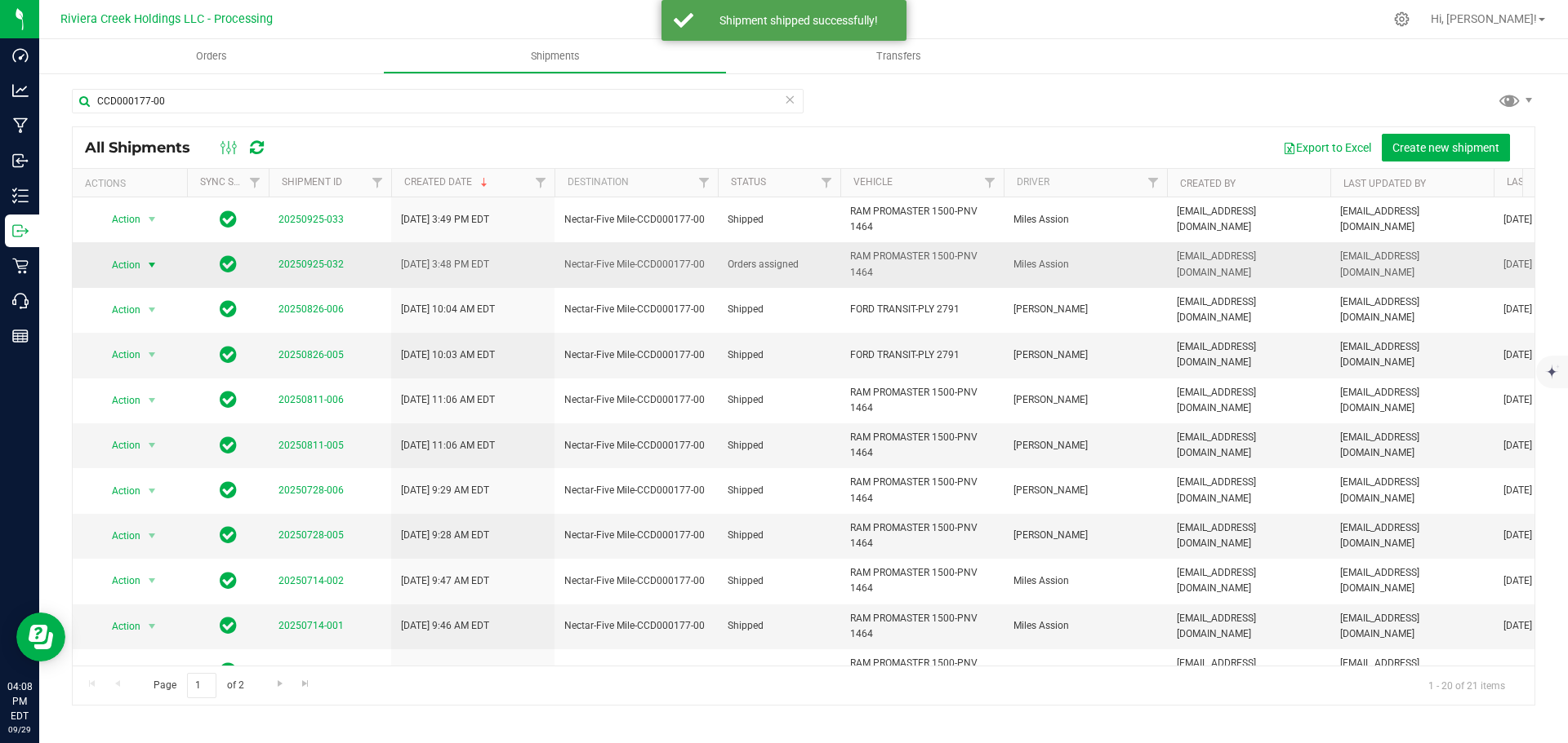
click at [142, 265] on span "select" at bounding box center [152, 265] width 21 height 23
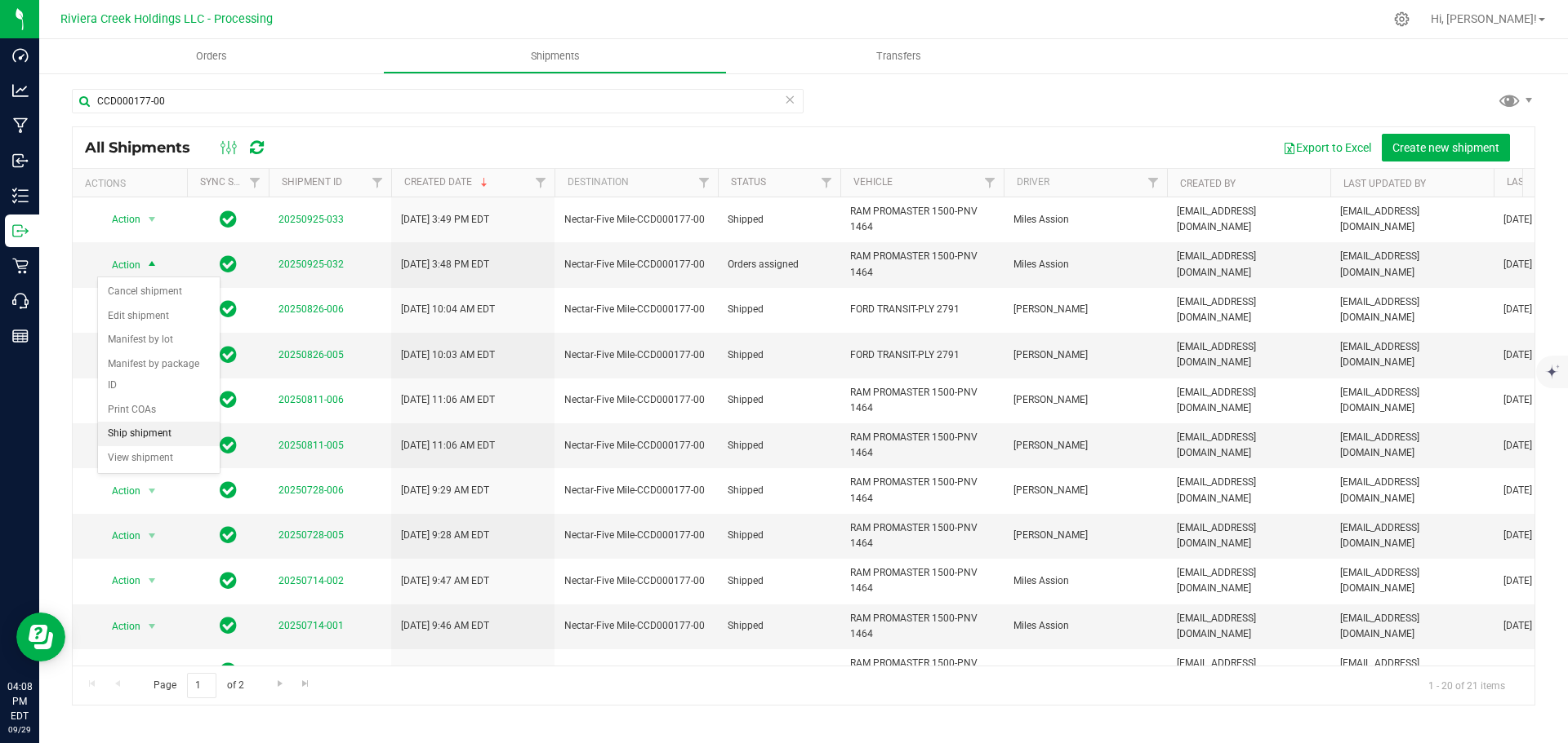
click at [144, 422] on li "Ship shipment" at bounding box center [159, 434] width 122 height 25
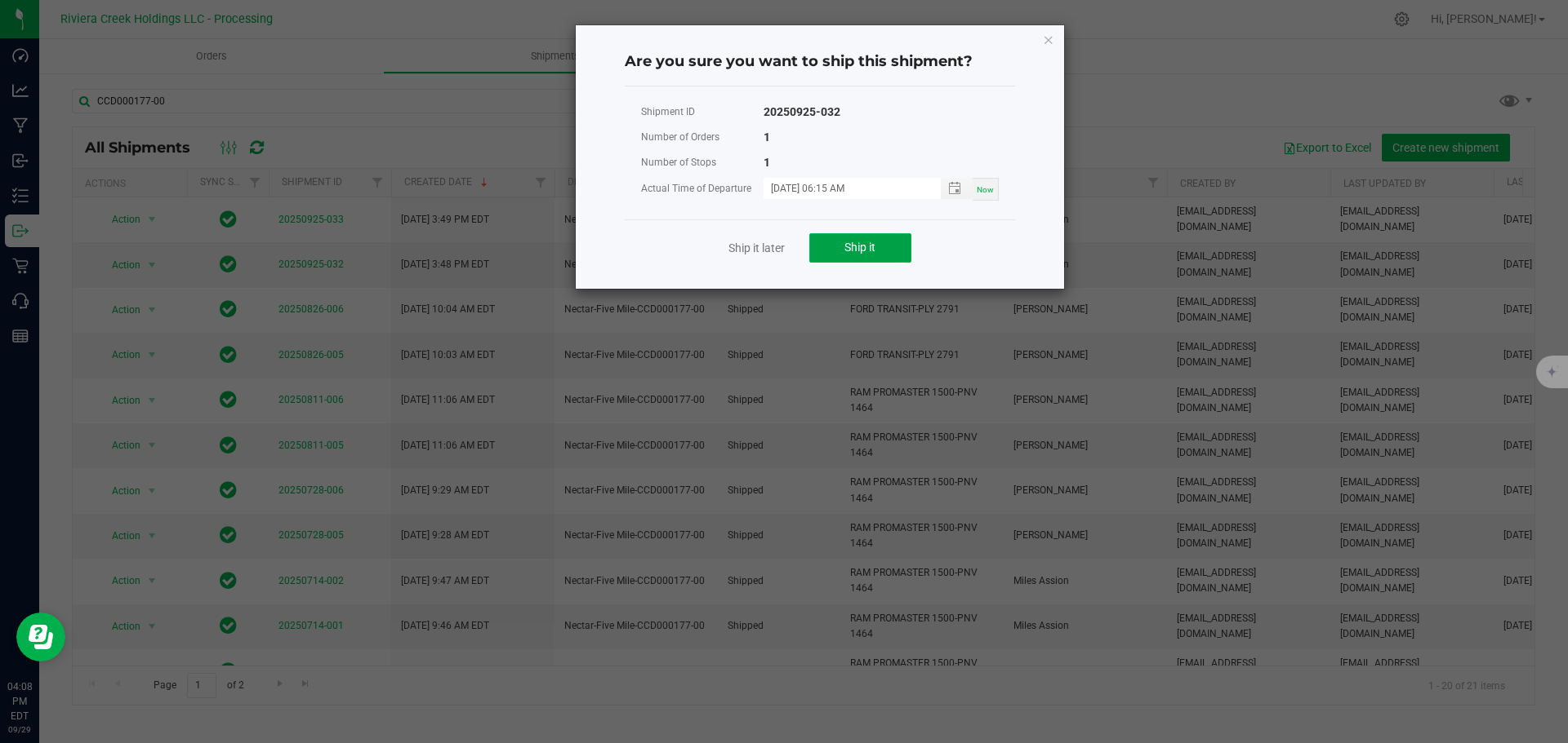
click at [837, 248] on button "Ship it" at bounding box center [861, 248] width 102 height 29
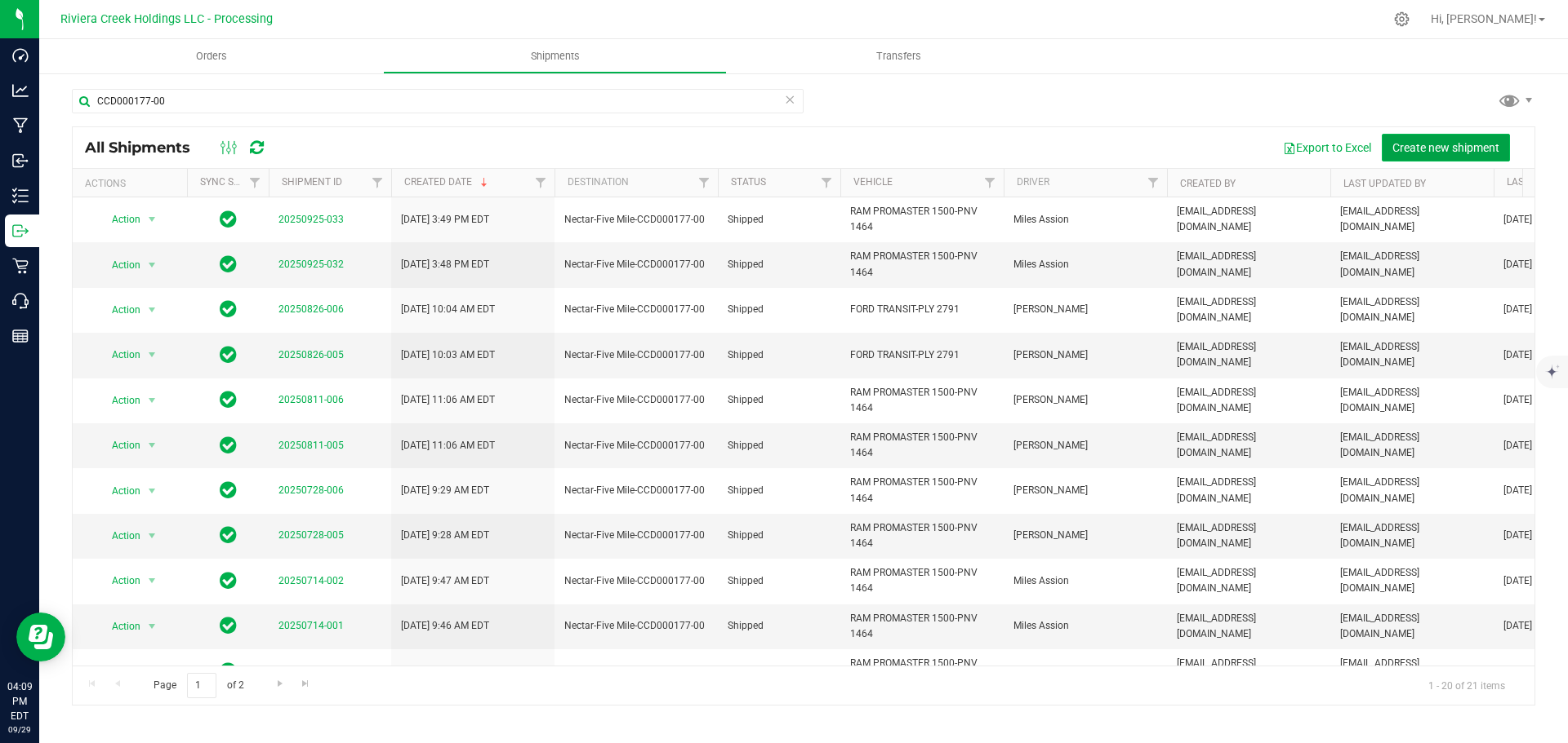
click at [1453, 145] on span "Create new shipment" at bounding box center [1445, 147] width 107 height 13
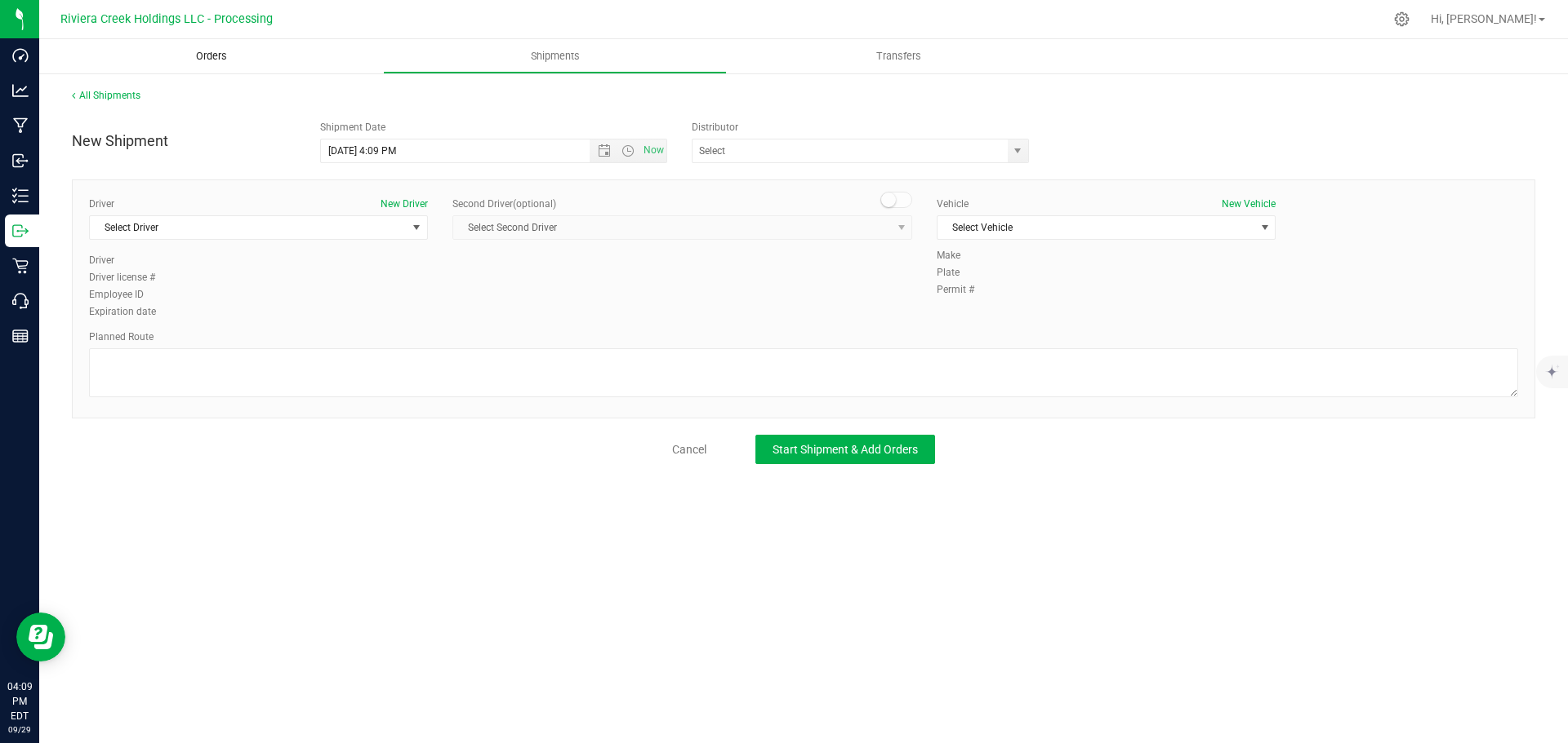
click at [212, 57] on span "Orders" at bounding box center [211, 57] width 75 height 15
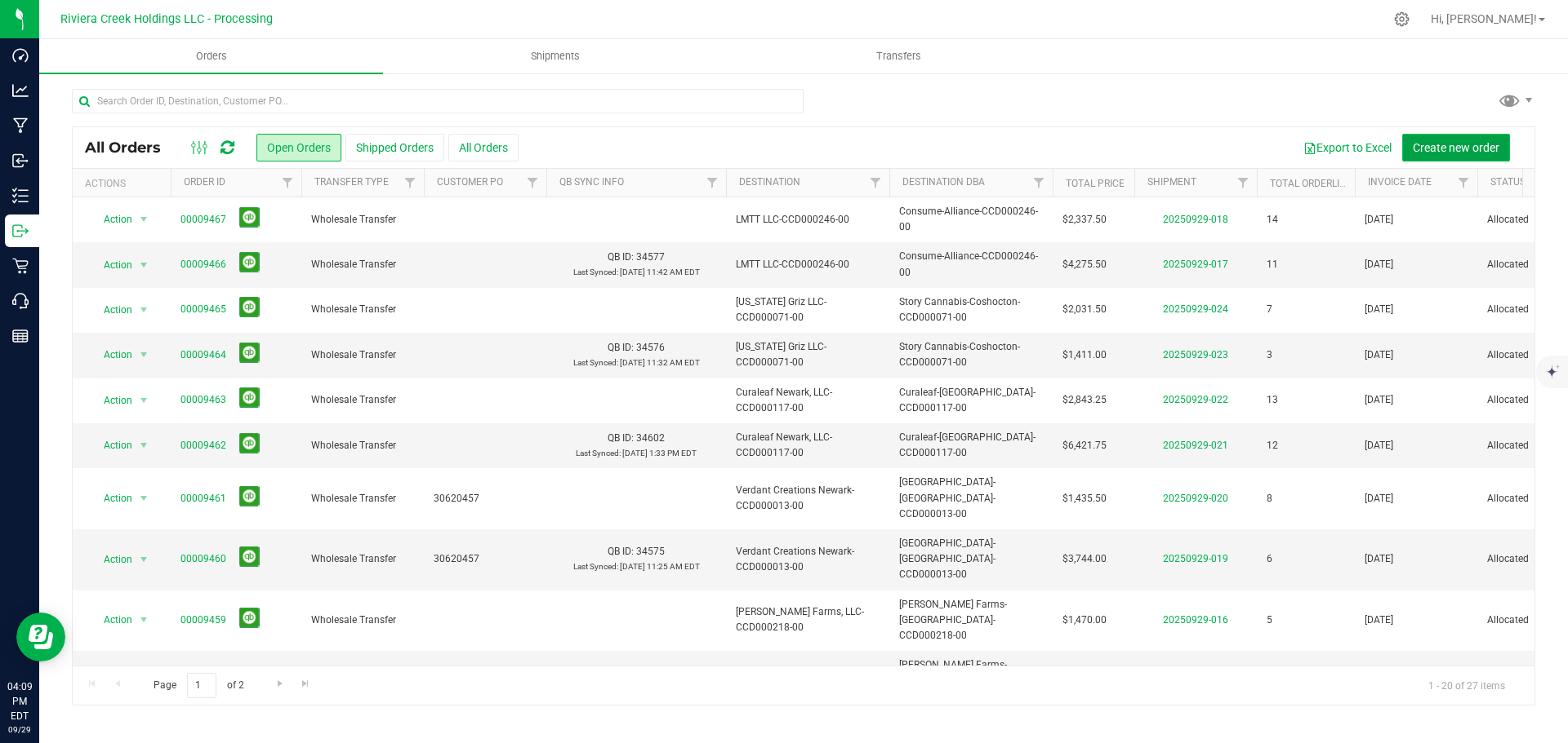
click at [1428, 147] on span "Create new order" at bounding box center [1456, 147] width 87 height 13
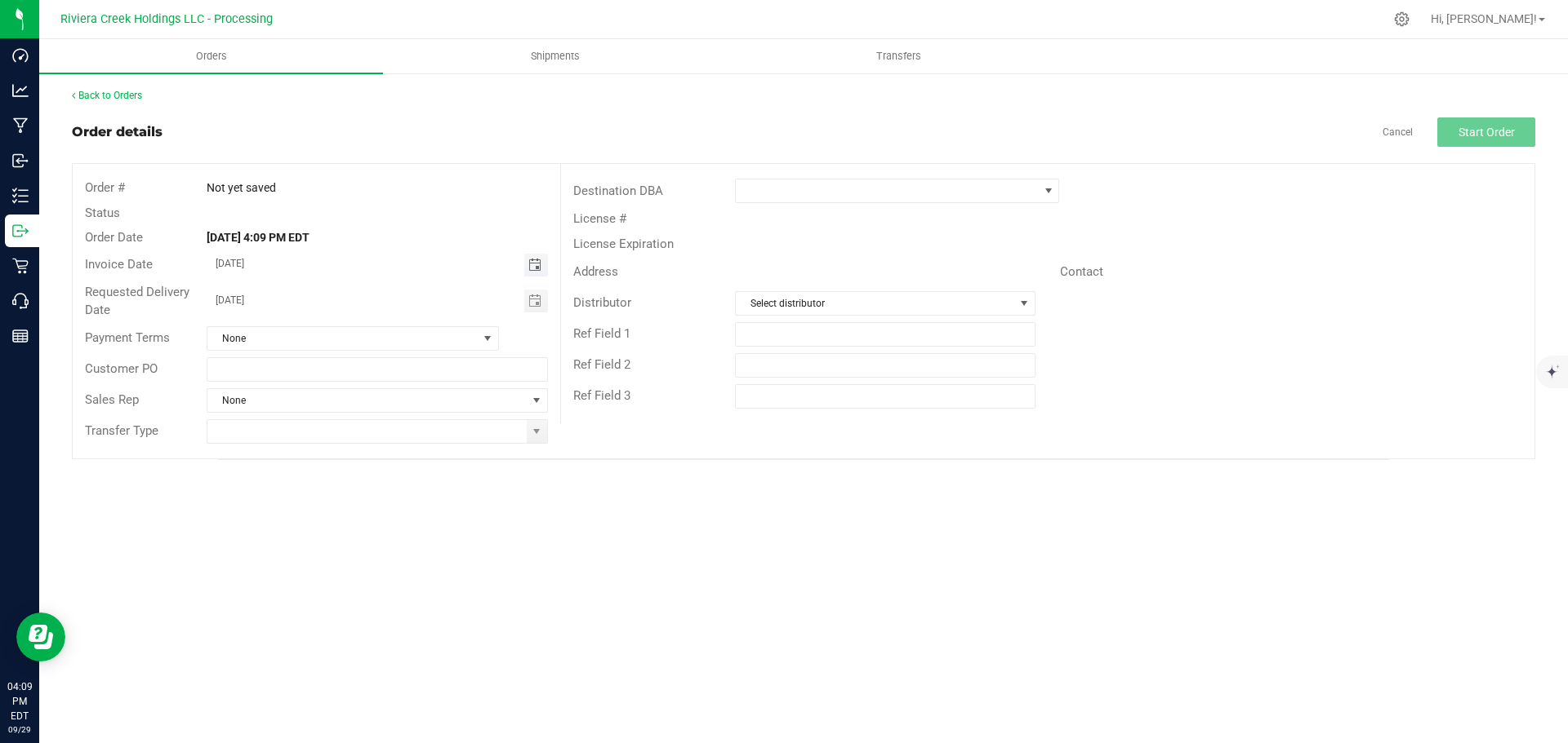
click at [538, 265] on span "Toggle calendar" at bounding box center [535, 266] width 13 height 13
click at [227, 417] on span "Oct" at bounding box center [232, 414] width 15 height 11
click at [347, 352] on span "1" at bounding box center [353, 349] width 24 height 26
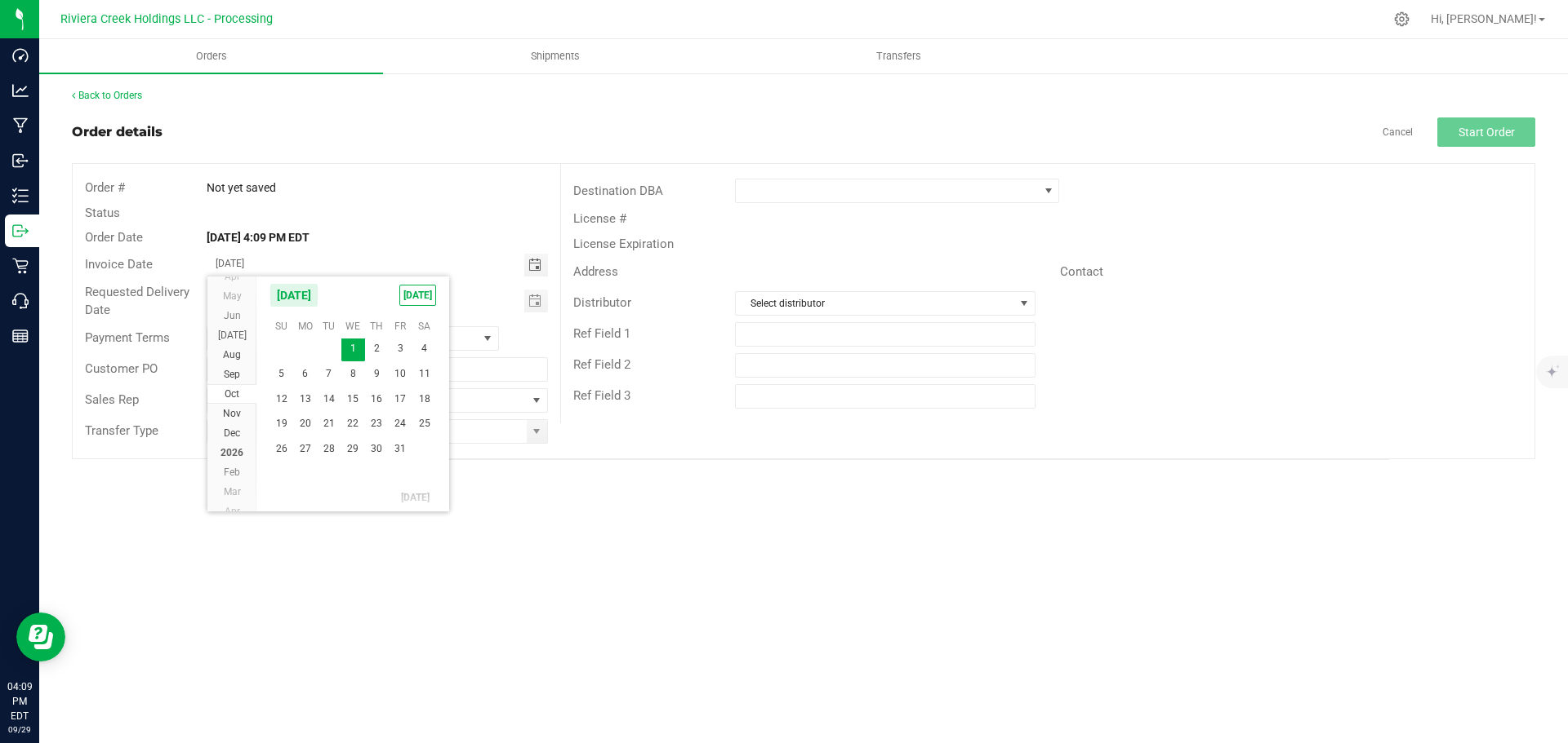
type input "[DATE]"
click at [531, 300] on span "Toggle calendar" at bounding box center [535, 302] width 13 height 13
click at [230, 451] on span "Oct" at bounding box center [232, 450] width 15 height 11
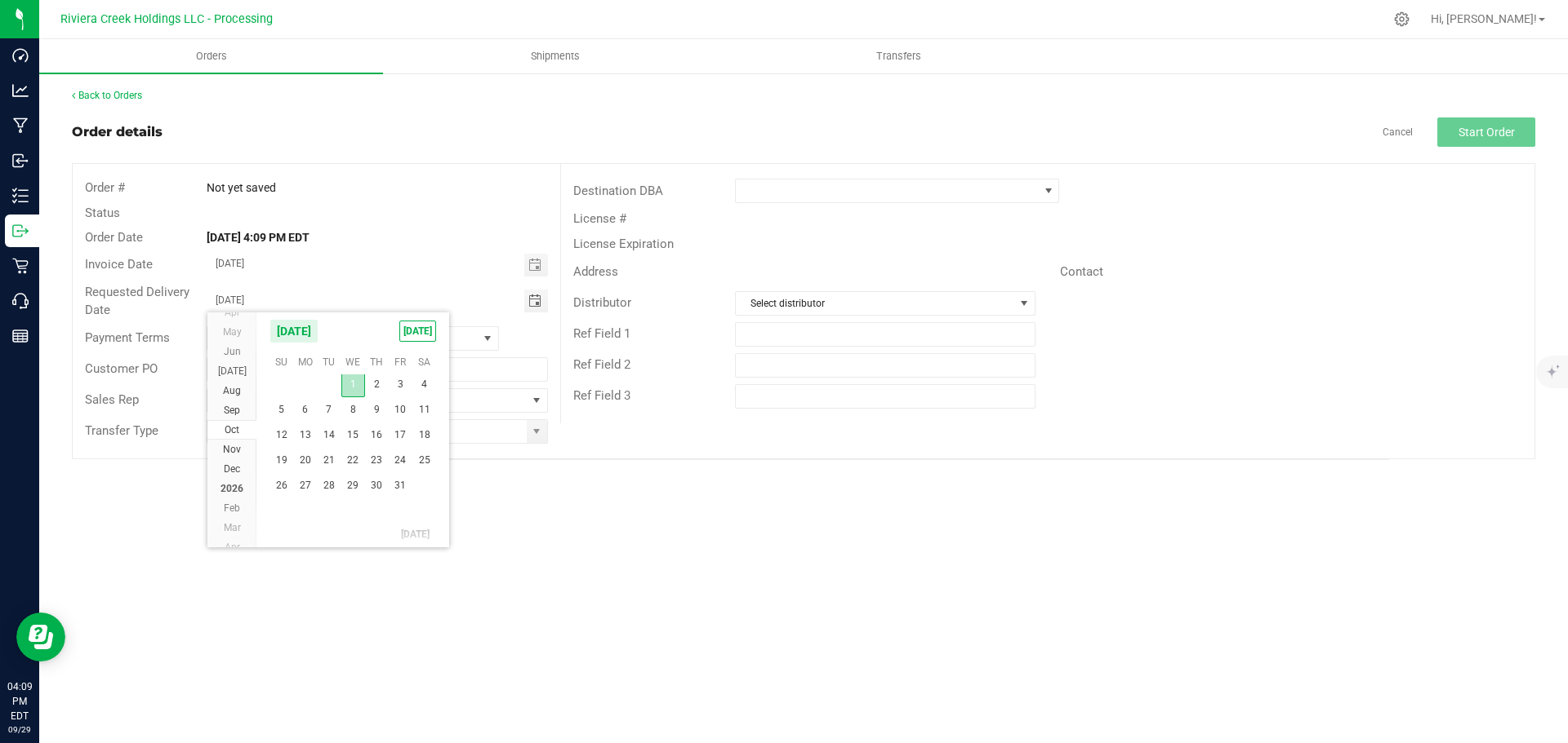
click at [350, 389] on span "1" at bounding box center [353, 385] width 24 height 26
type input "[DATE]"
click at [540, 436] on span at bounding box center [536, 432] width 13 height 13
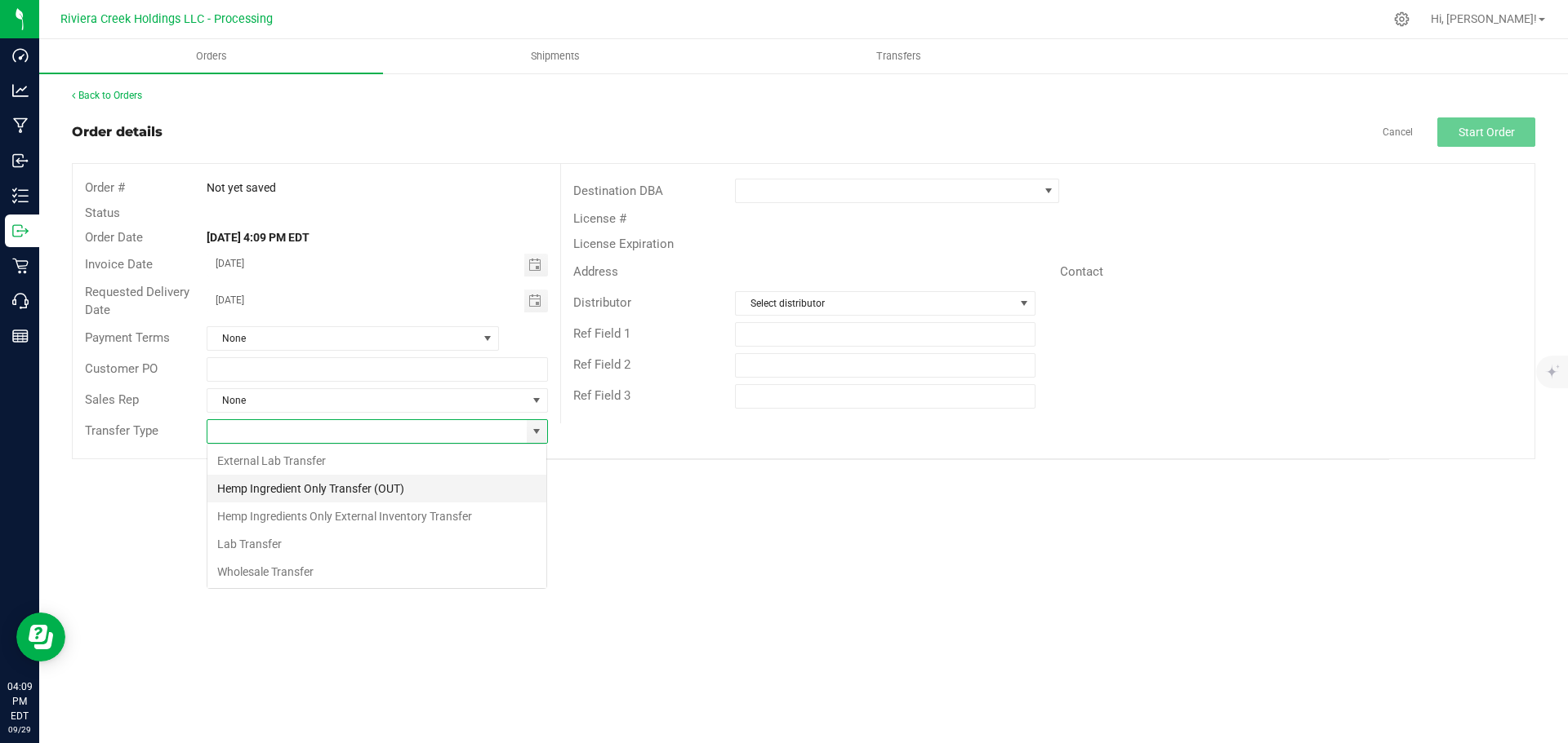
scroll to position [25, 341]
click at [240, 568] on li "Wholesale Transfer" at bounding box center [376, 572] width 339 height 27
type input "Wholesale Transfer"
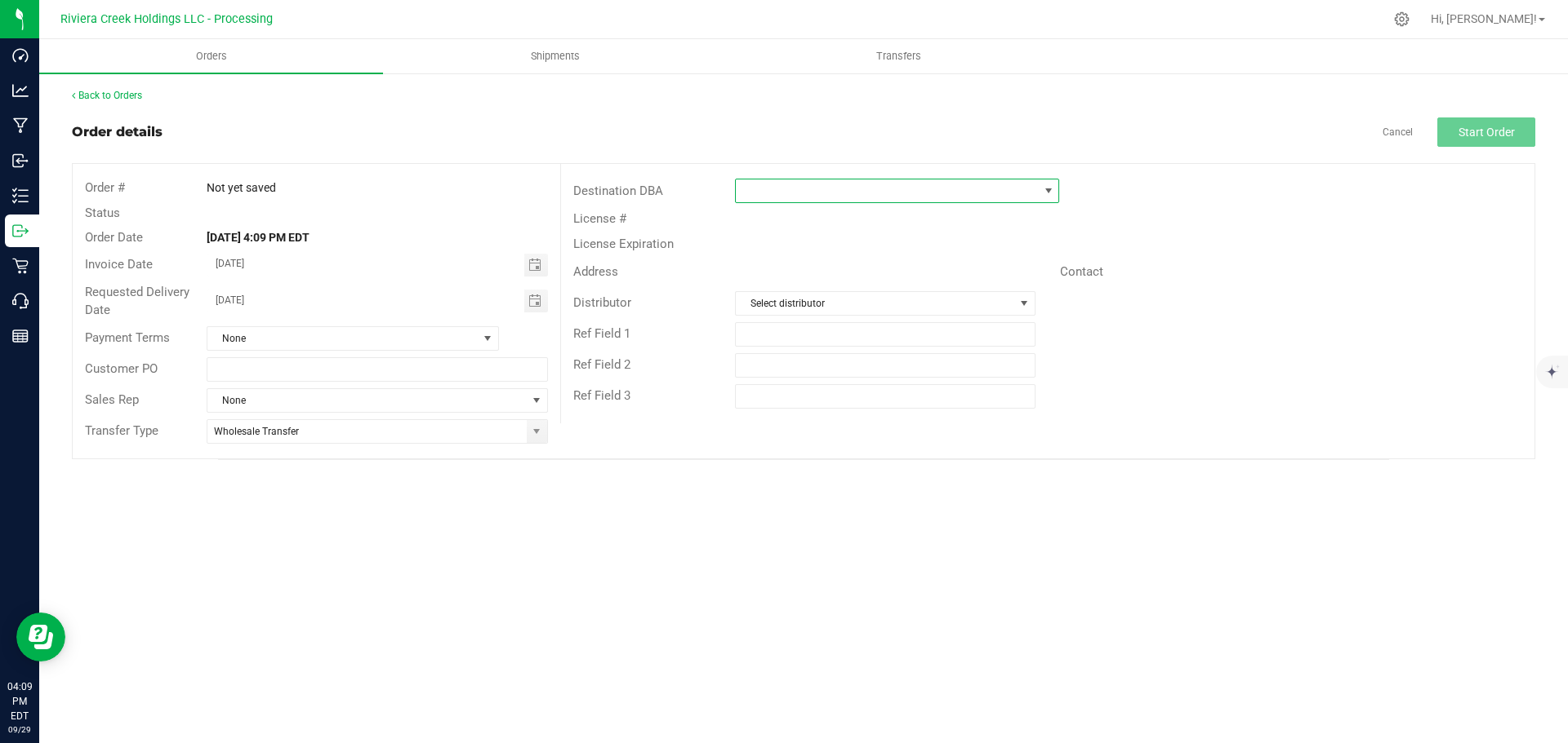
click at [758, 187] on span at bounding box center [886, 191] width 302 height 23
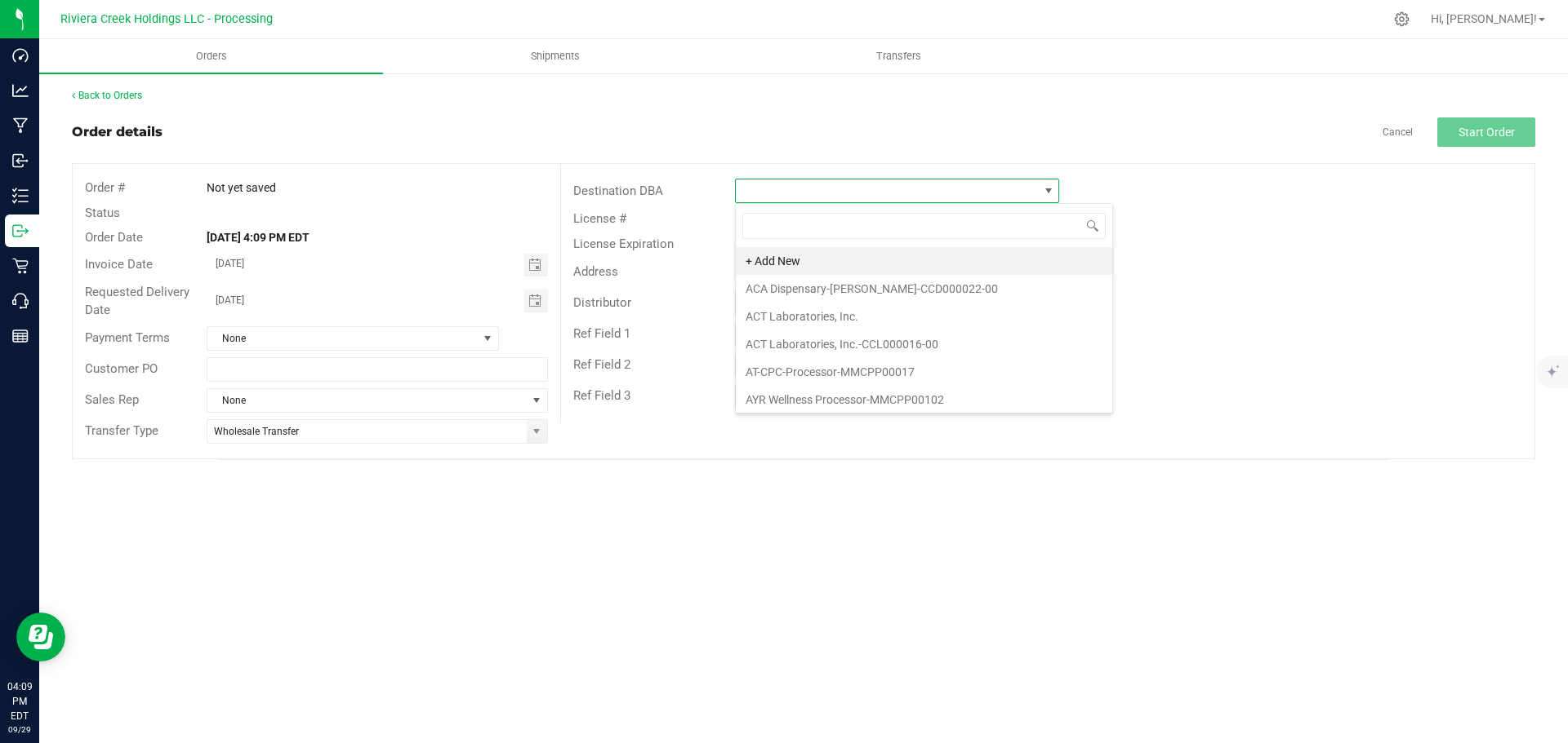
scroll to position [25, 324]
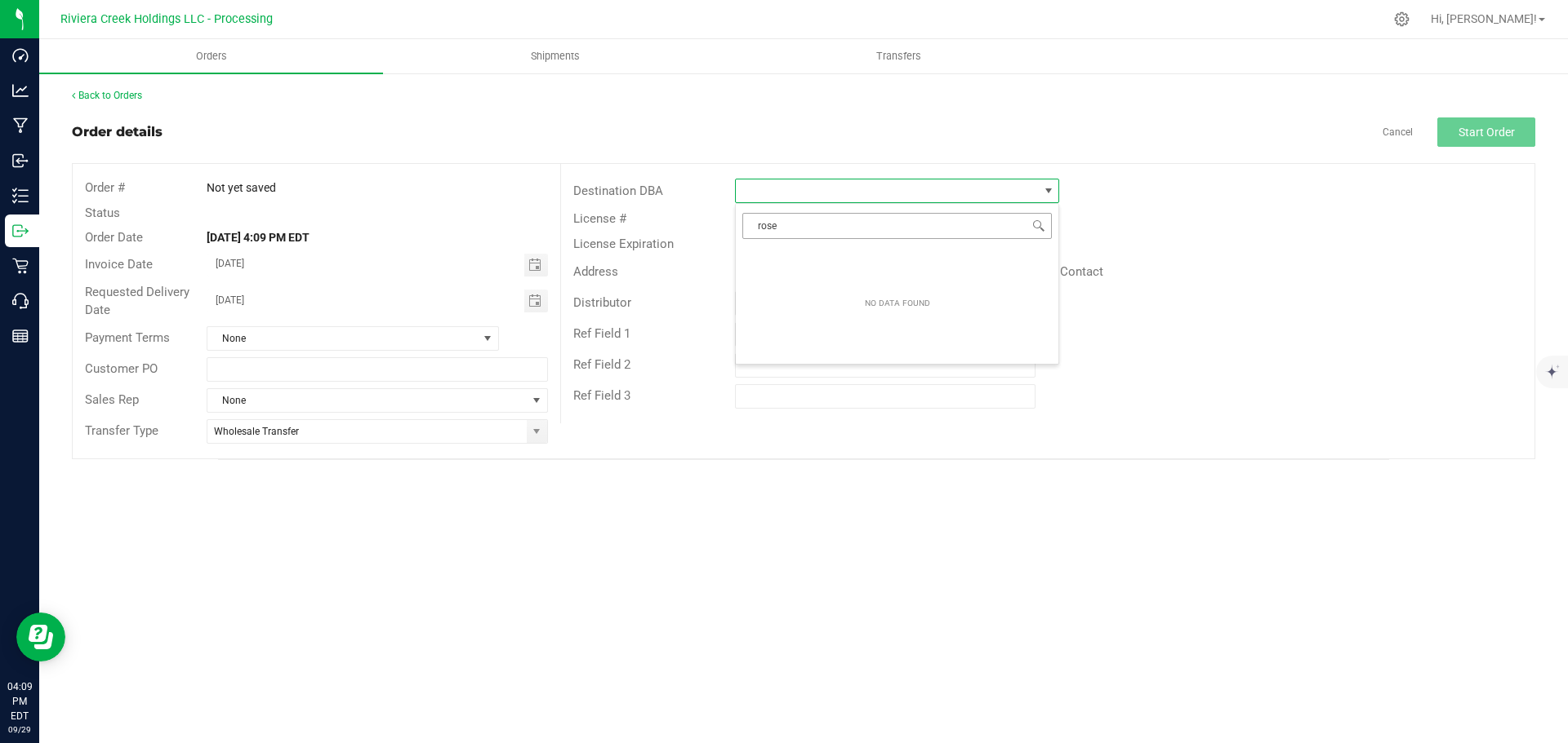
click at [764, 219] on input "rose" at bounding box center [897, 225] width 309 height 26
type input "rise"
click at [796, 194] on span at bounding box center [886, 191] width 302 height 23
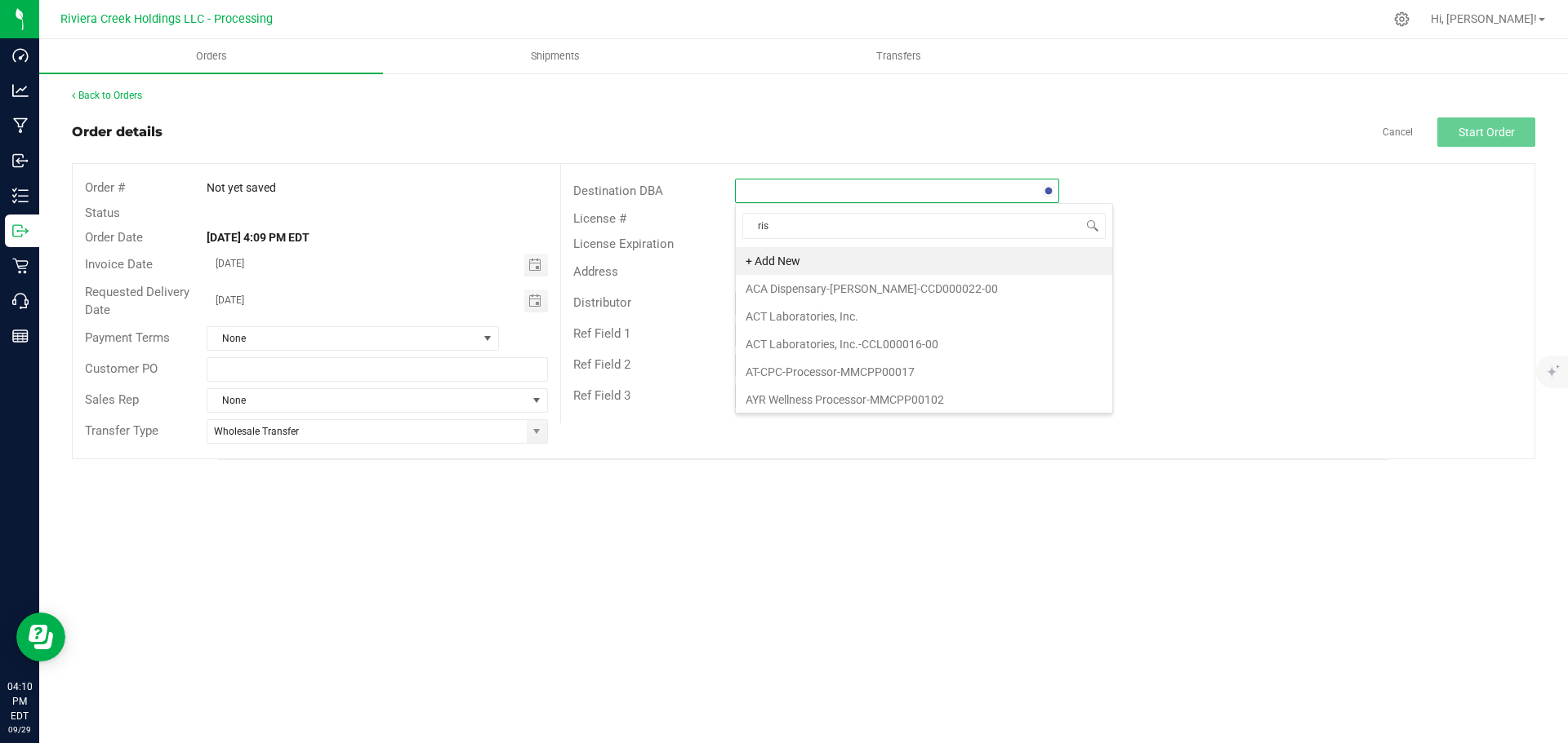
type input "rise"
drag, startPoint x: 791, startPoint y: 317, endPoint x: 790, endPoint y: 325, distance: 8.1
click at [790, 316] on li "Rise-Lorain-CCD000065-00" at bounding box center [897, 316] width 322 height 27
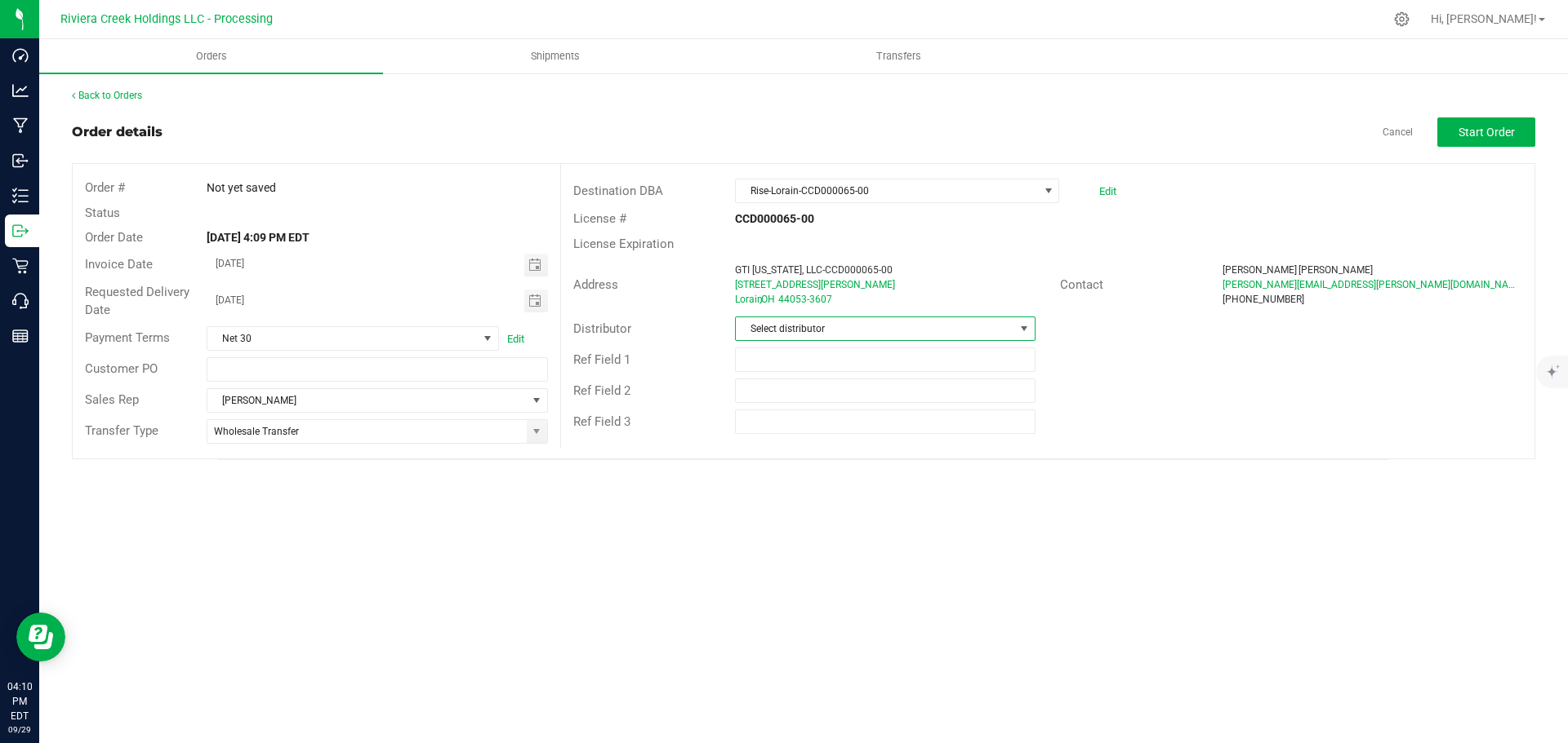
click at [789, 328] on span "Select distributor" at bounding box center [875, 329] width 278 height 23
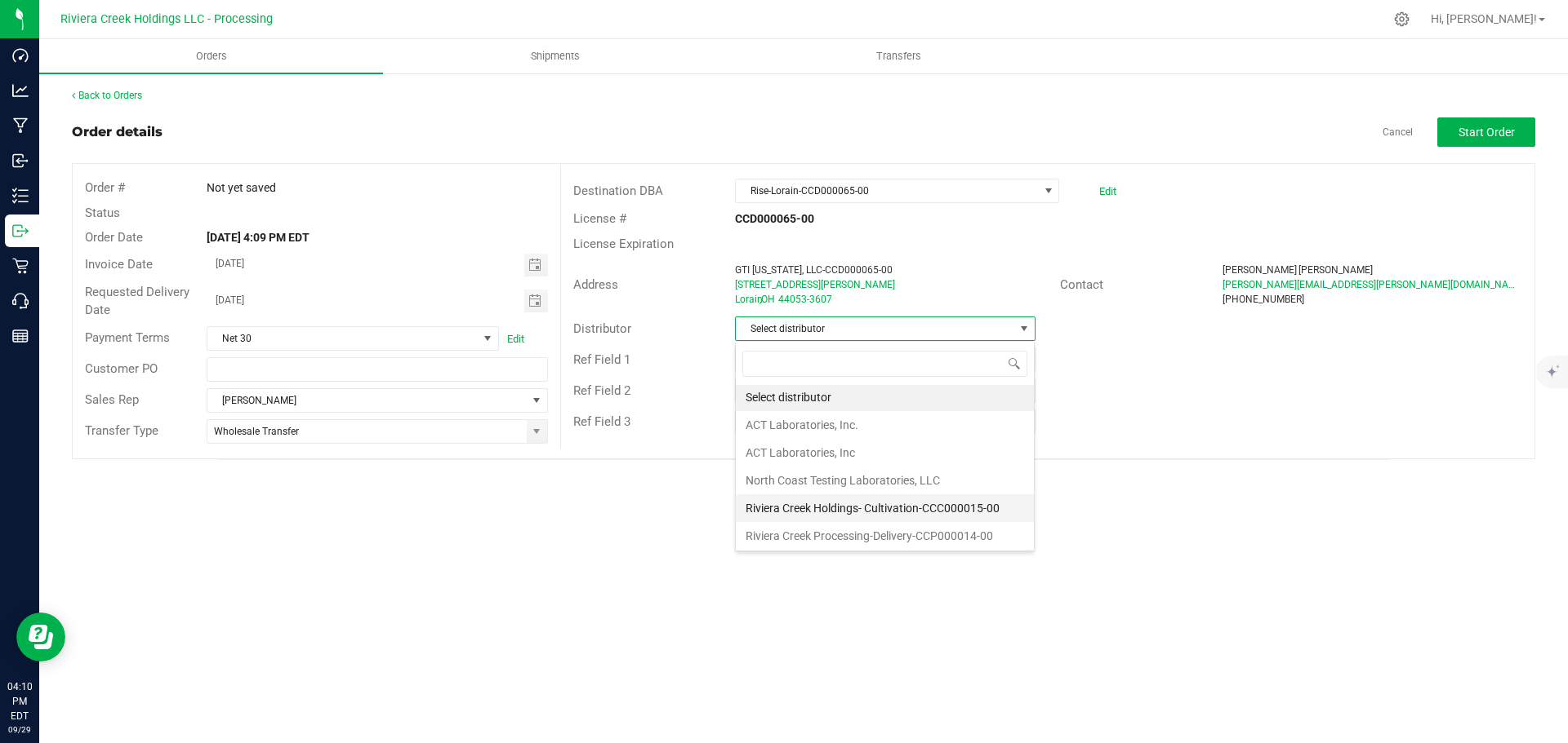
scroll to position [3, 0]
click at [810, 536] on li "Riviera Creek Processing-Delivery-CCP000014-00" at bounding box center [884, 534] width 298 height 27
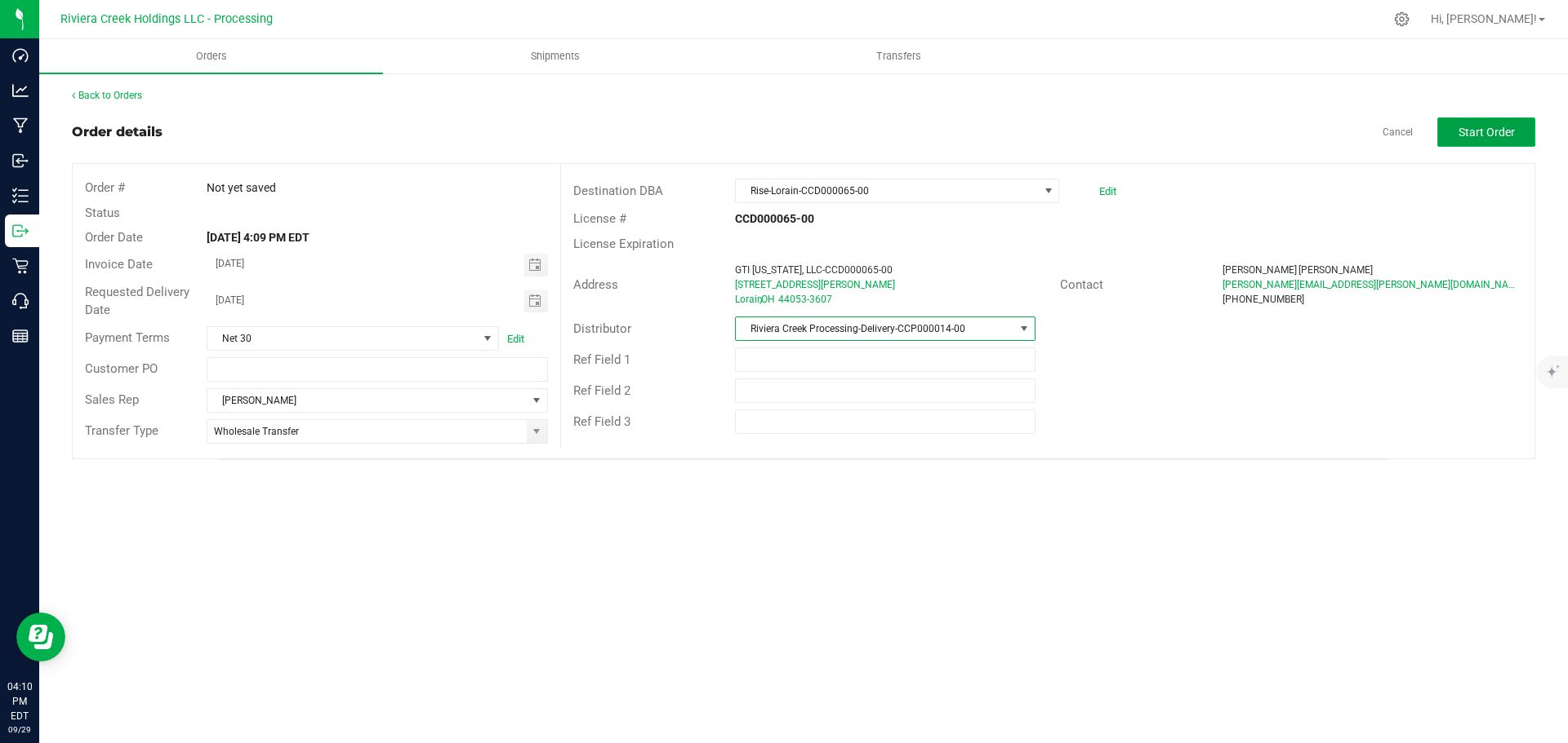
click at [1469, 128] on span "Start Order" at bounding box center [1487, 132] width 57 height 13
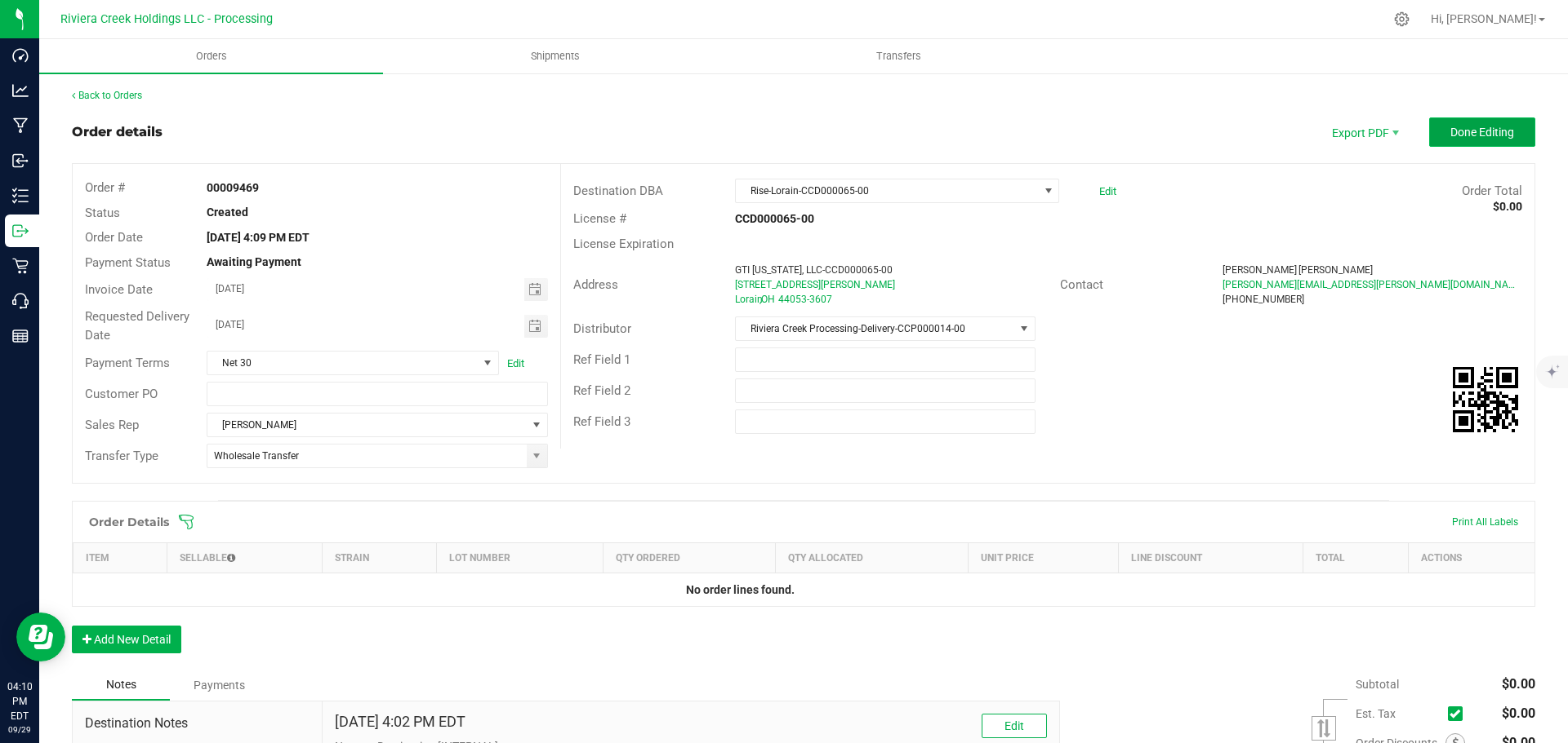
click at [1472, 132] on span "Done Editing" at bounding box center [1481, 132] width 63 height 13
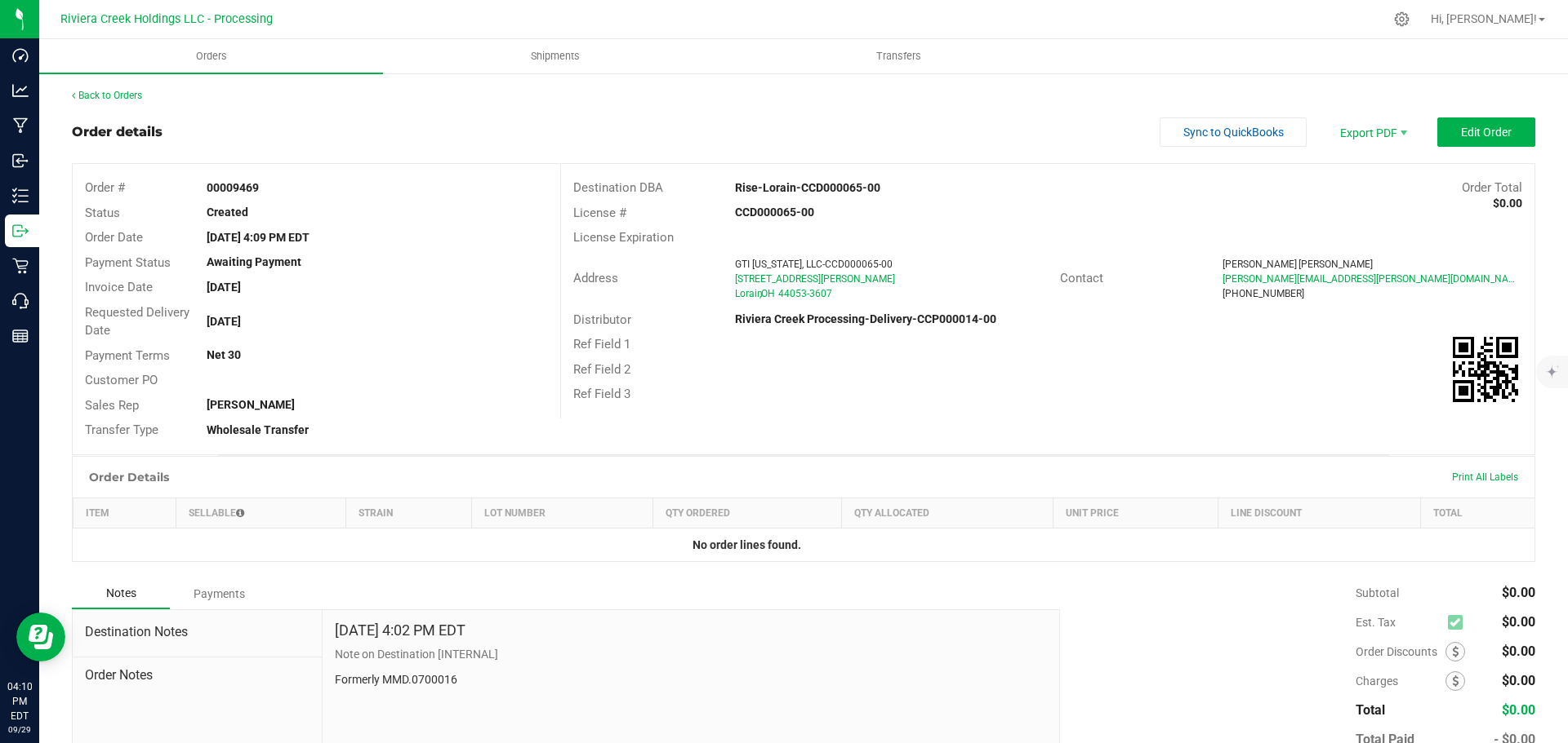
drag, startPoint x: 203, startPoint y: 187, endPoint x: 281, endPoint y: 187, distance: 78.0
click at [281, 187] on div "00009469" at bounding box center [376, 188] width 365 height 17
copy strong "00009469"
click at [111, 96] on link "Back to Orders" at bounding box center [107, 95] width 70 height 11
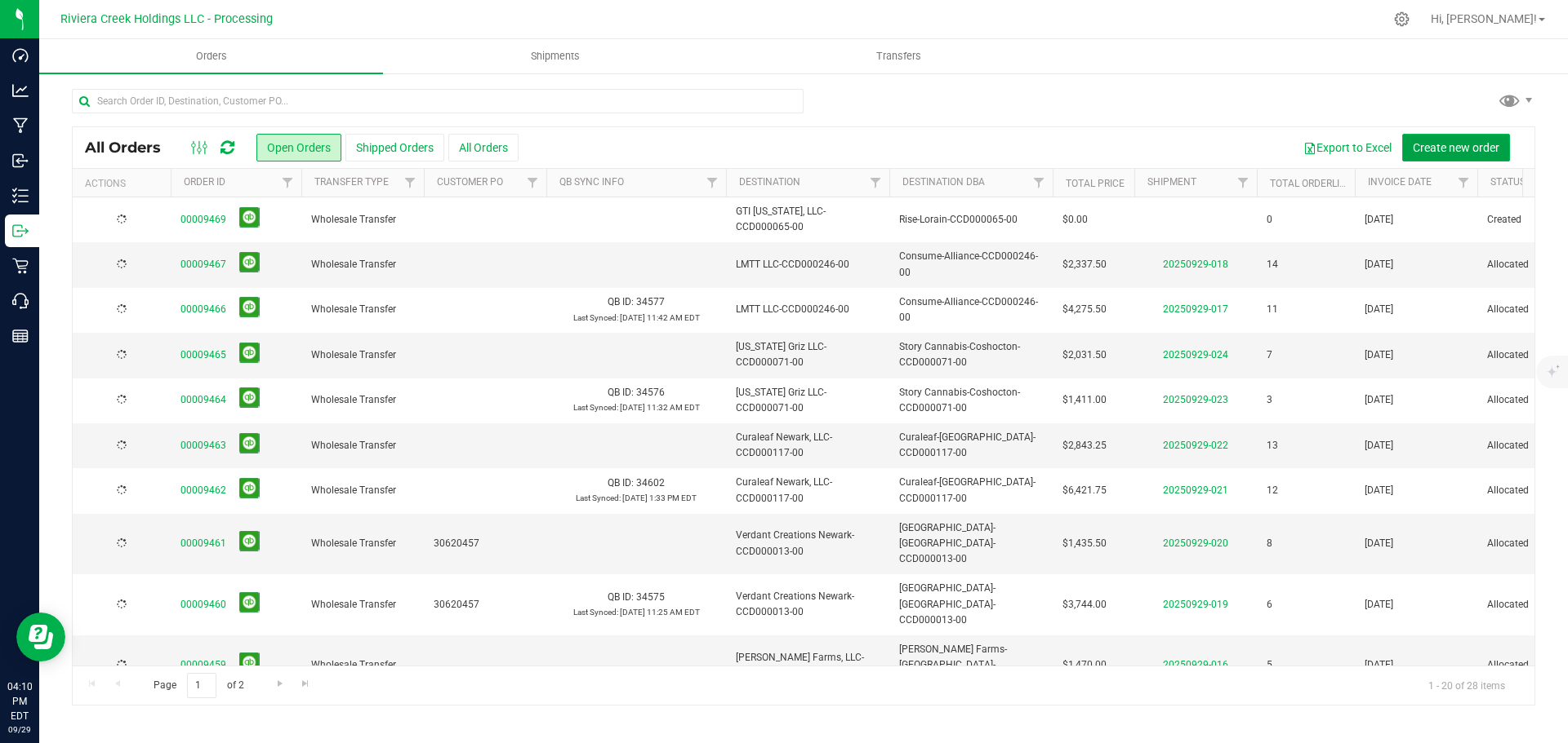
click at [1438, 144] on span "Create new order" at bounding box center [1456, 147] width 87 height 13
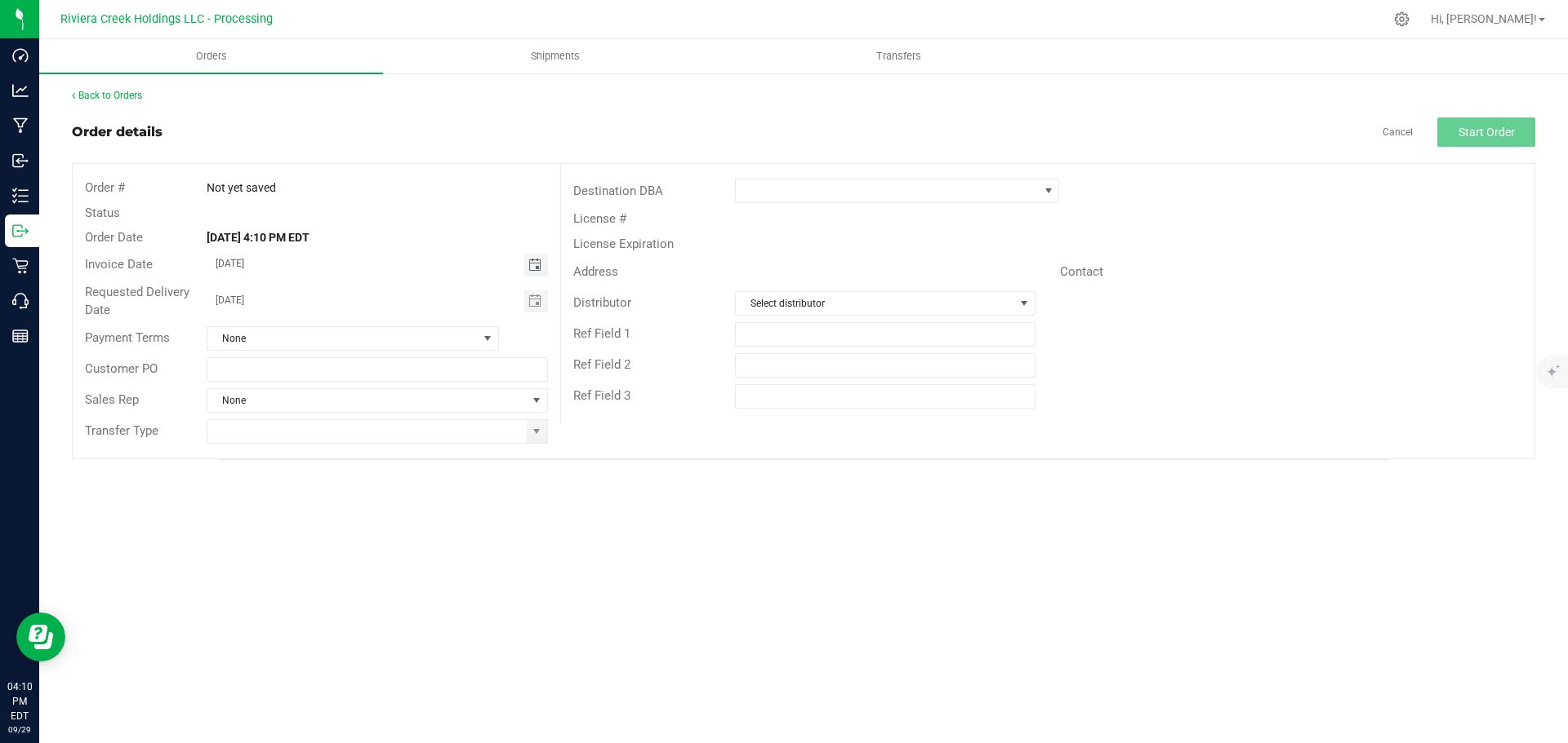
click at [536, 260] on span "Toggle calendar" at bounding box center [535, 266] width 13 height 13
click at [235, 420] on li "Oct" at bounding box center [232, 413] width 49 height 20
click at [355, 343] on span "1" at bounding box center [353, 349] width 24 height 26
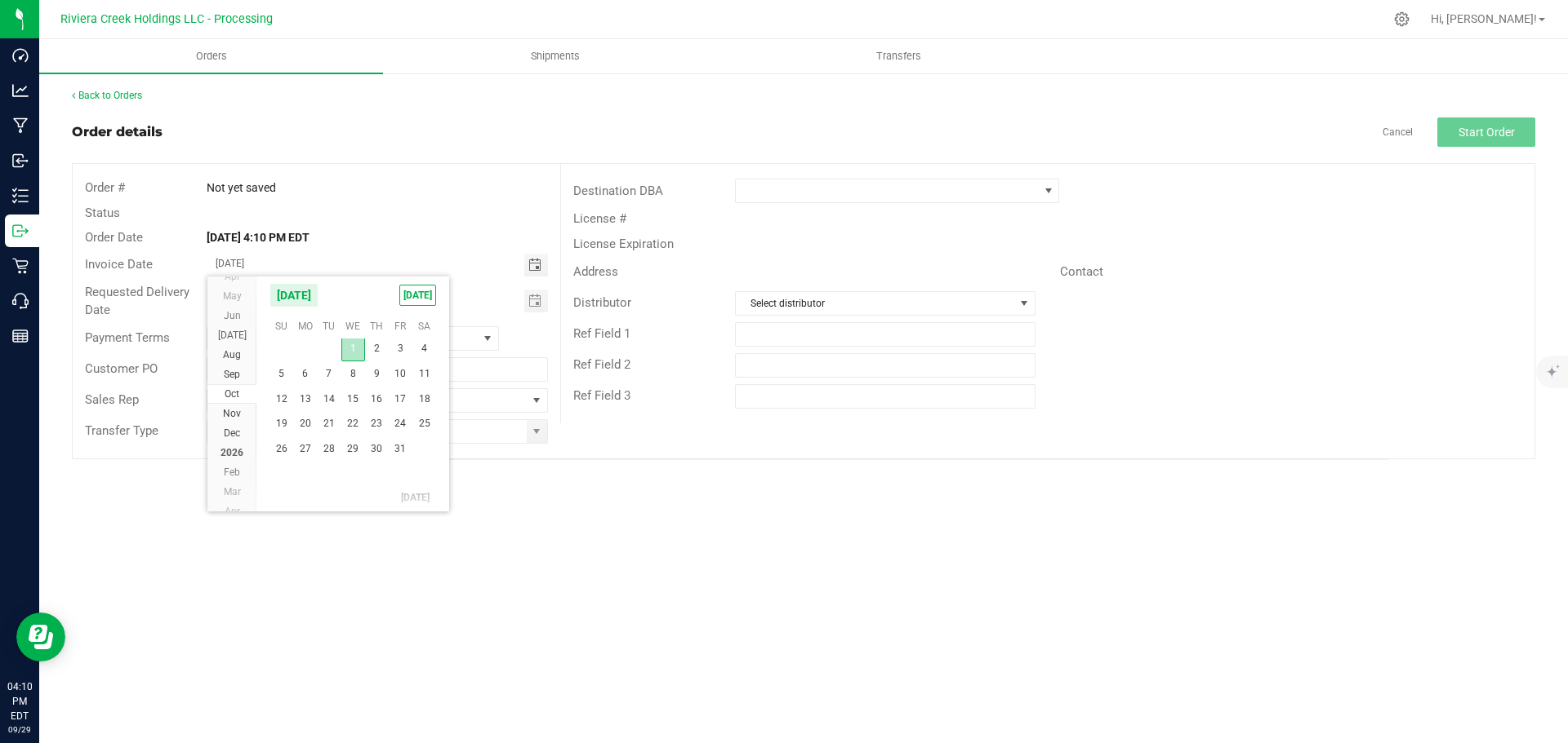
type input "[DATE]"
click at [529, 304] on span "Toggle calendar" at bounding box center [535, 302] width 13 height 13
click at [224, 455] on span "Oct" at bounding box center [232, 450] width 15 height 11
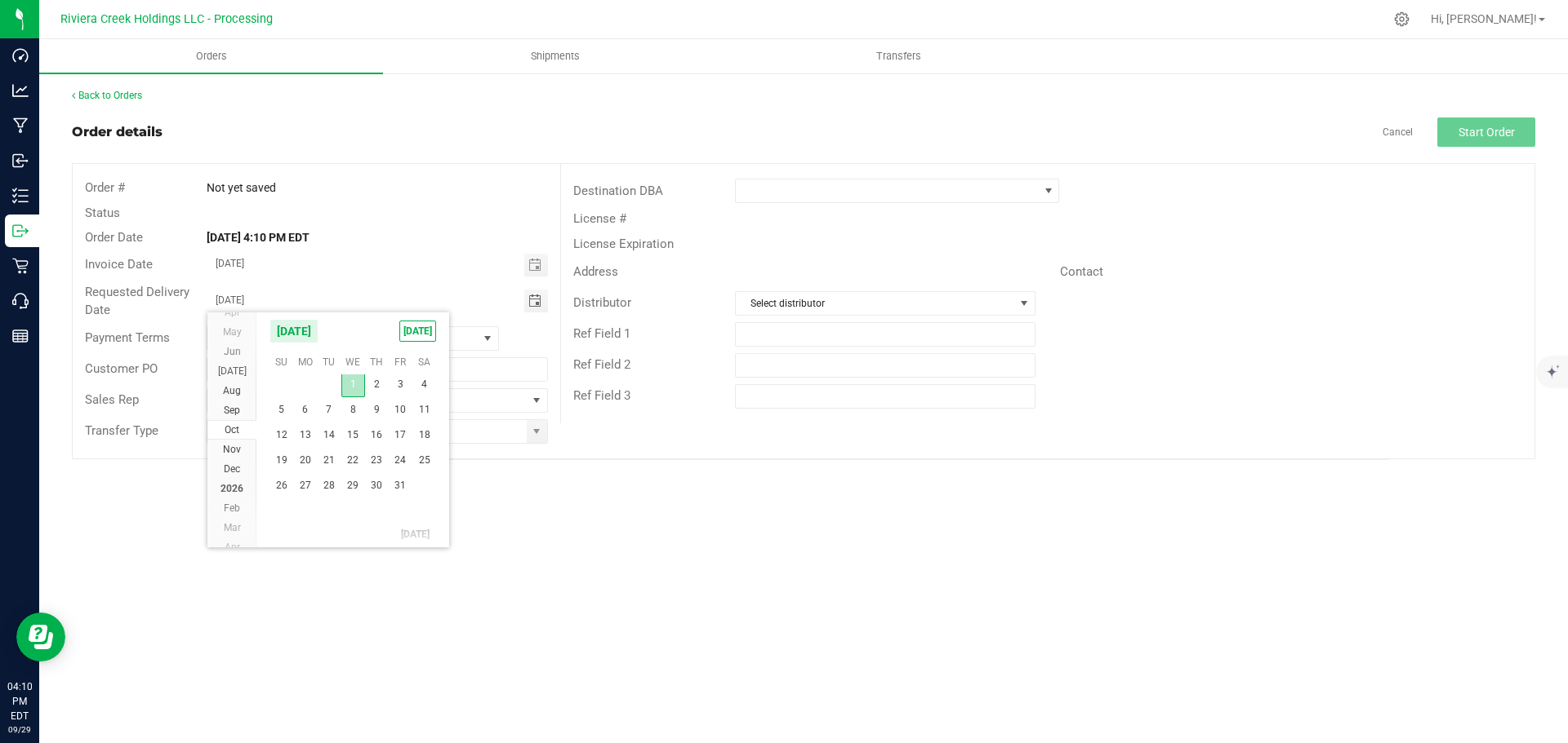
click at [356, 387] on span "1" at bounding box center [353, 385] width 24 height 26
type input "[DATE]"
click at [534, 433] on span at bounding box center [536, 432] width 13 height 13
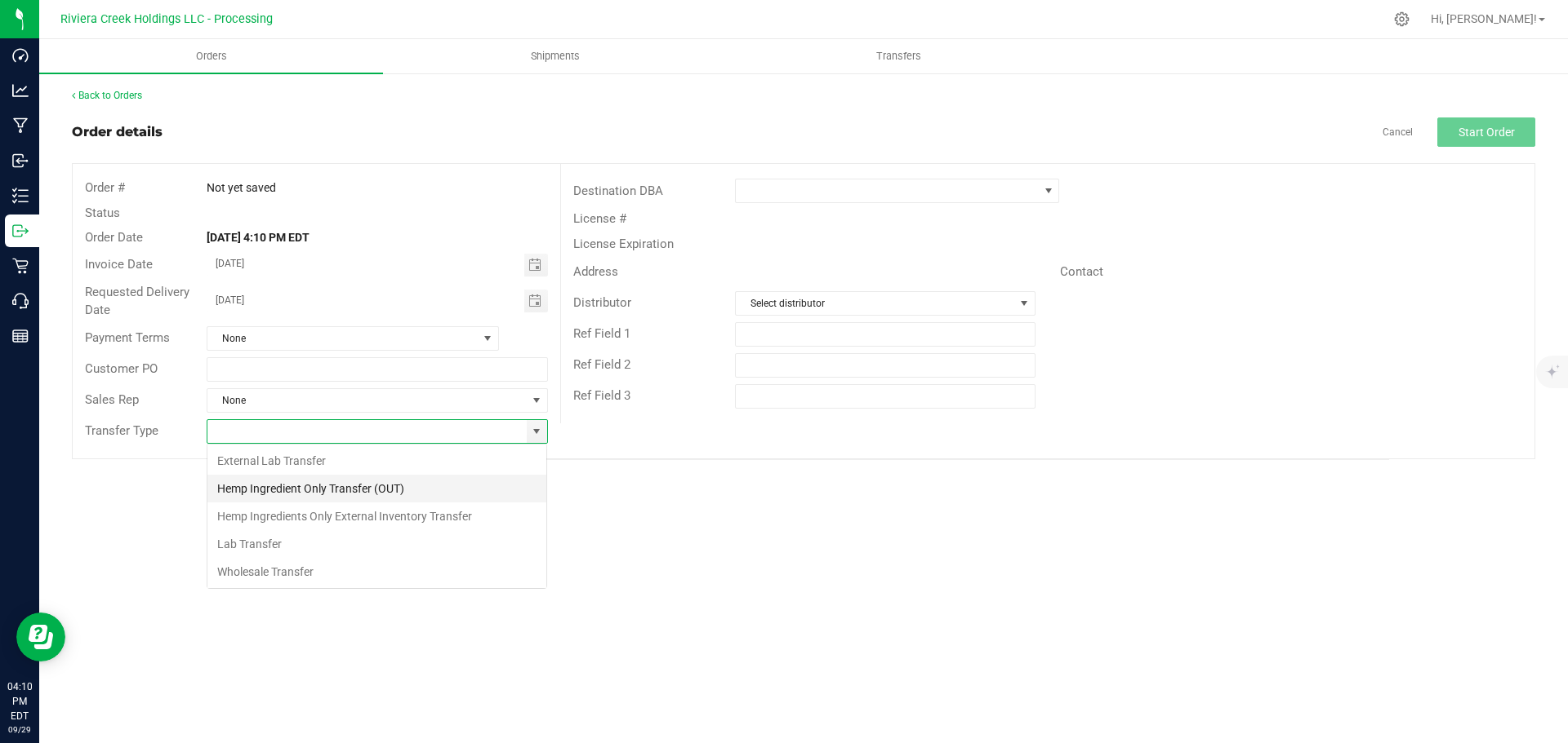
scroll to position [25, 341]
drag, startPoint x: 253, startPoint y: 580, endPoint x: 378, endPoint y: 521, distance: 138.2
click at [253, 578] on li "Wholesale Transfer" at bounding box center [376, 572] width 339 height 27
type input "Wholesale Transfer"
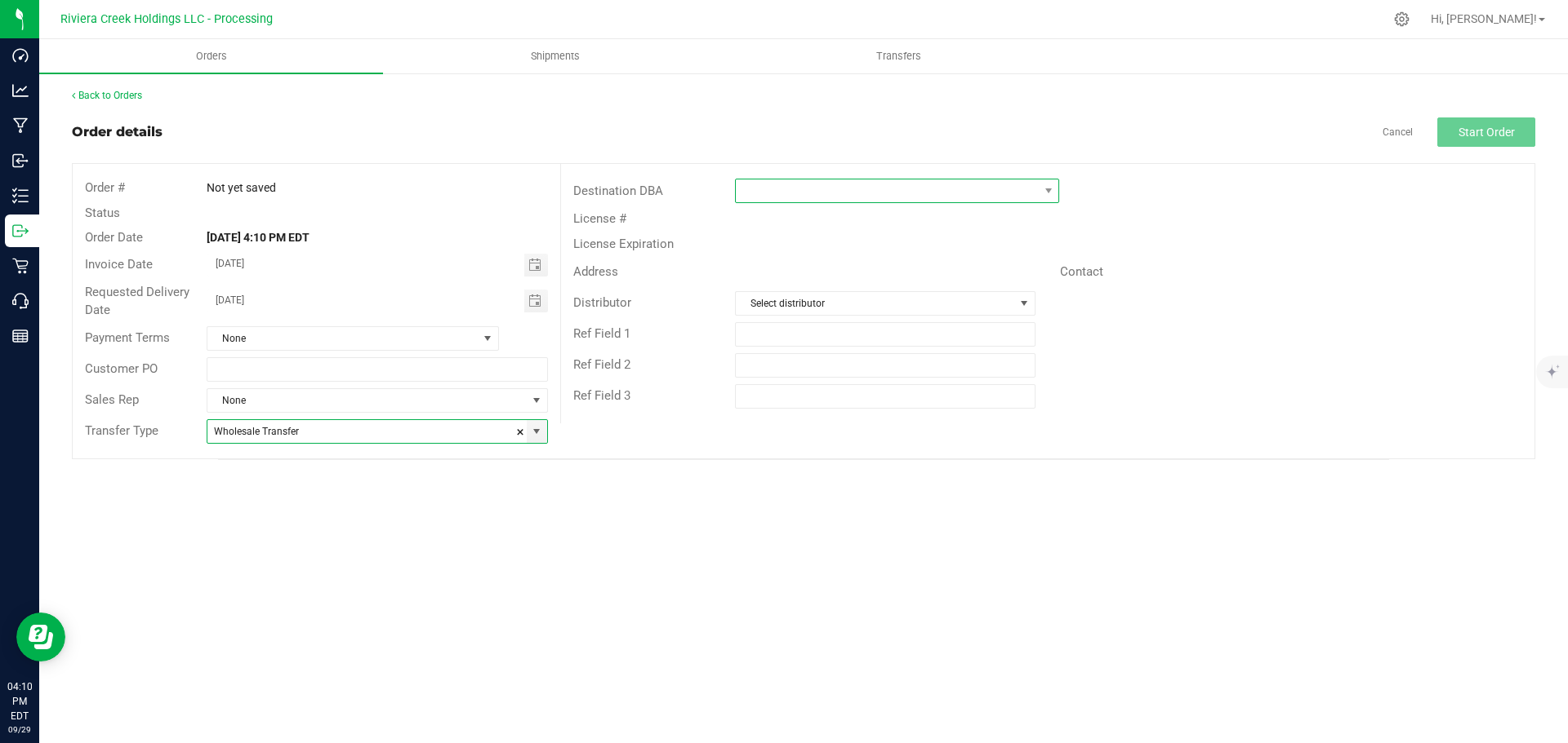
click at [769, 194] on span at bounding box center [886, 191] width 302 height 23
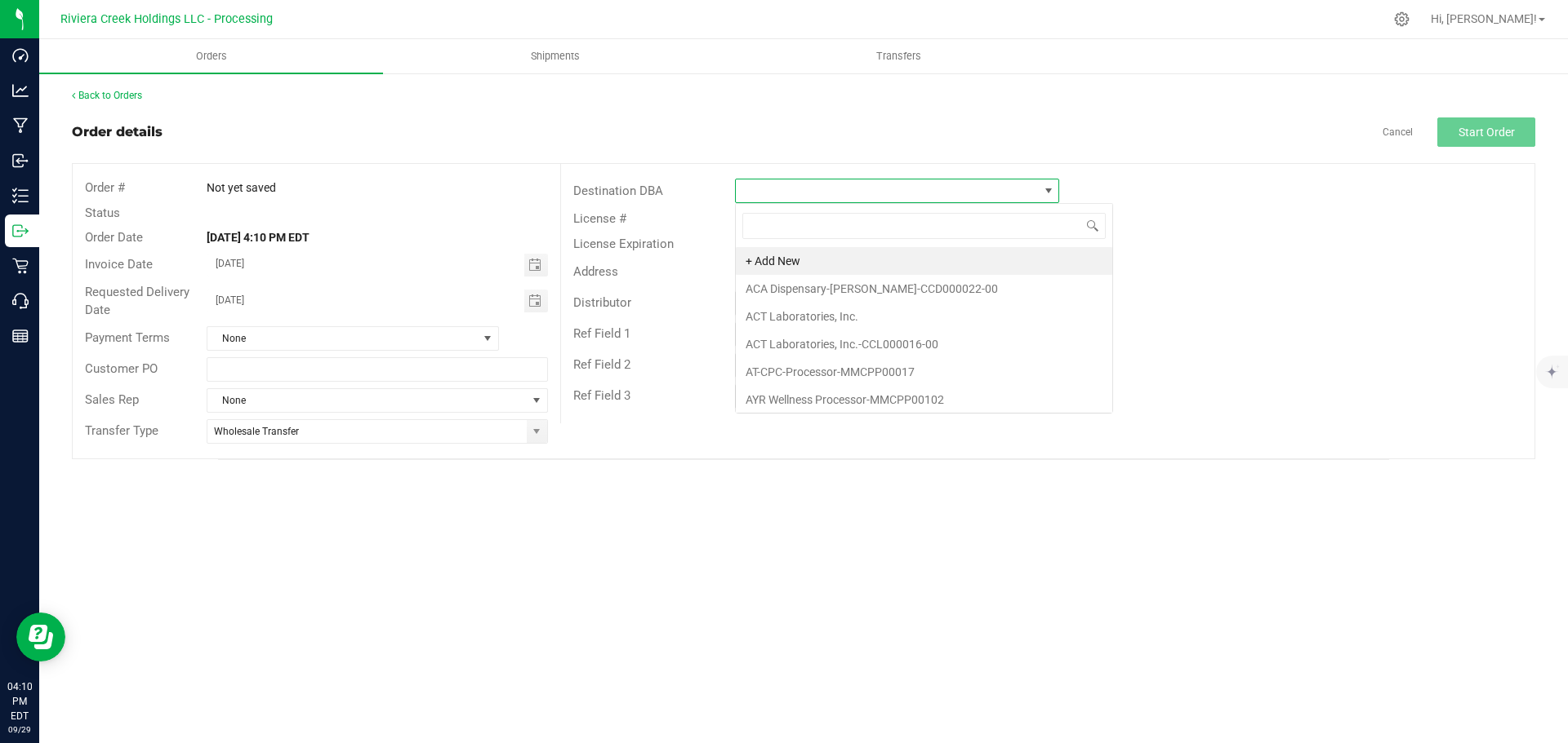
scroll to position [25, 324]
type input "rise"
click at [797, 314] on li "Rise-Lorain-CCD000065-00" at bounding box center [897, 316] width 322 height 27
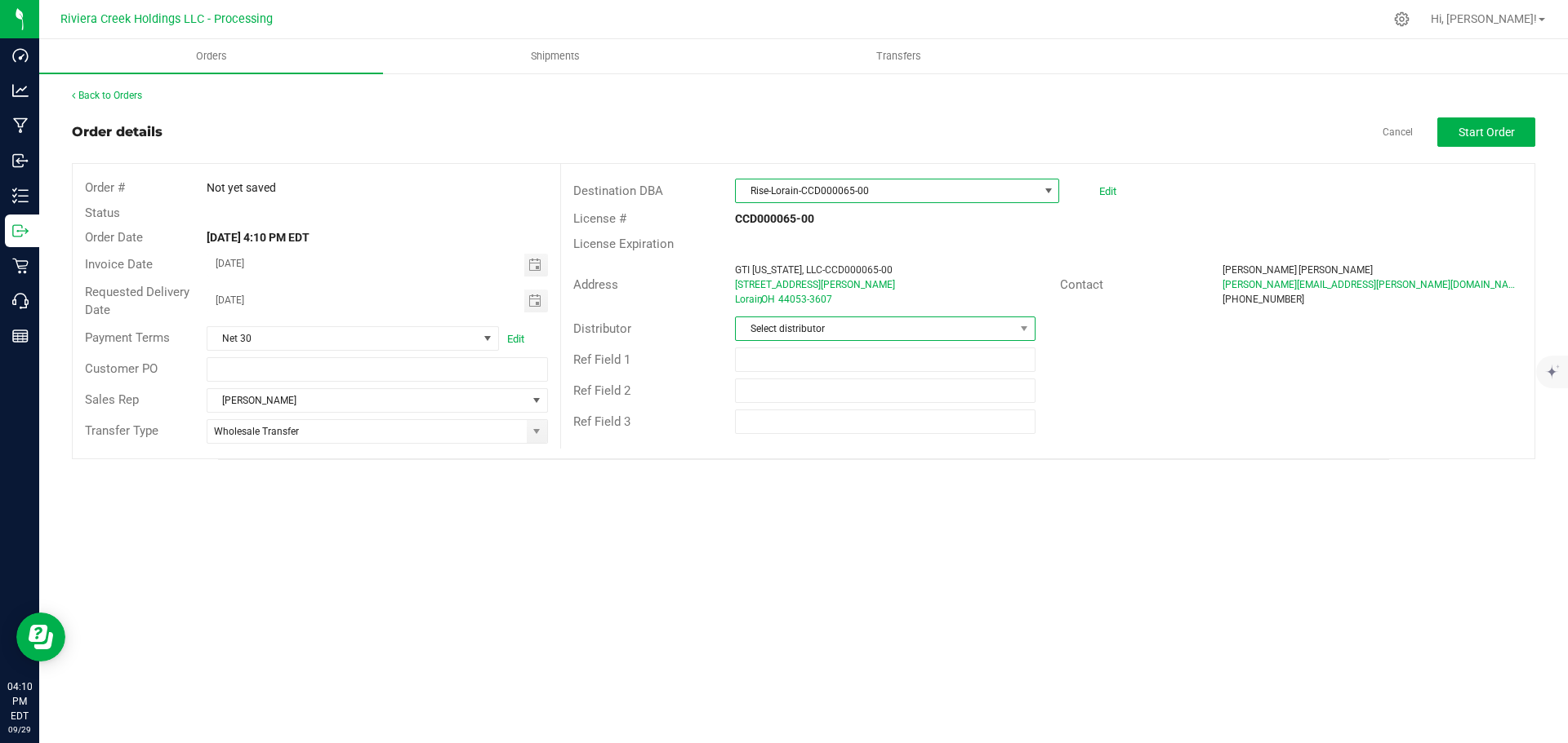
click at [788, 327] on span "Select distributor" at bounding box center [875, 329] width 278 height 23
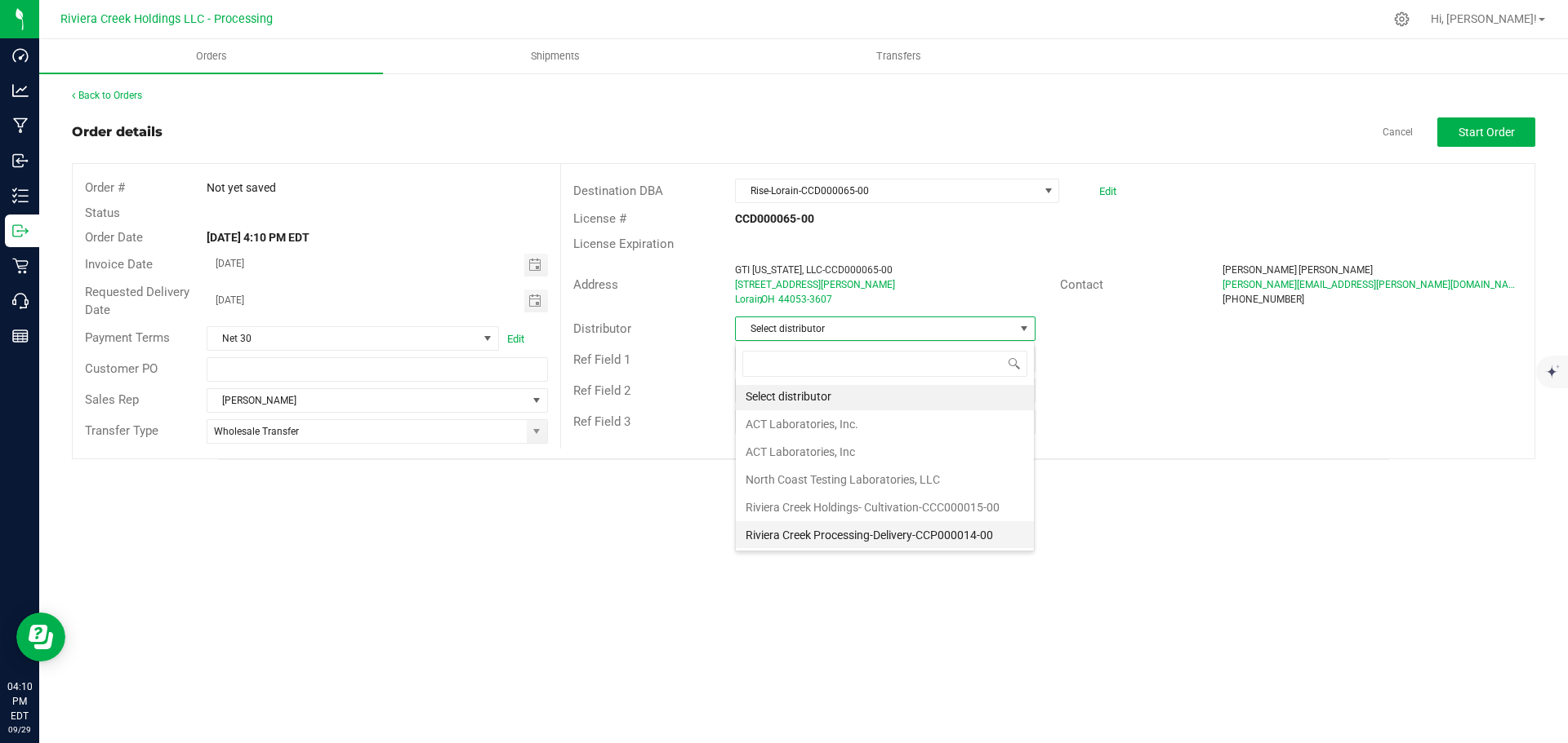
scroll to position [3, 0]
click at [824, 537] on li "Riviera Creek Processing-Delivery-CCP000014-00" at bounding box center [884, 534] width 298 height 27
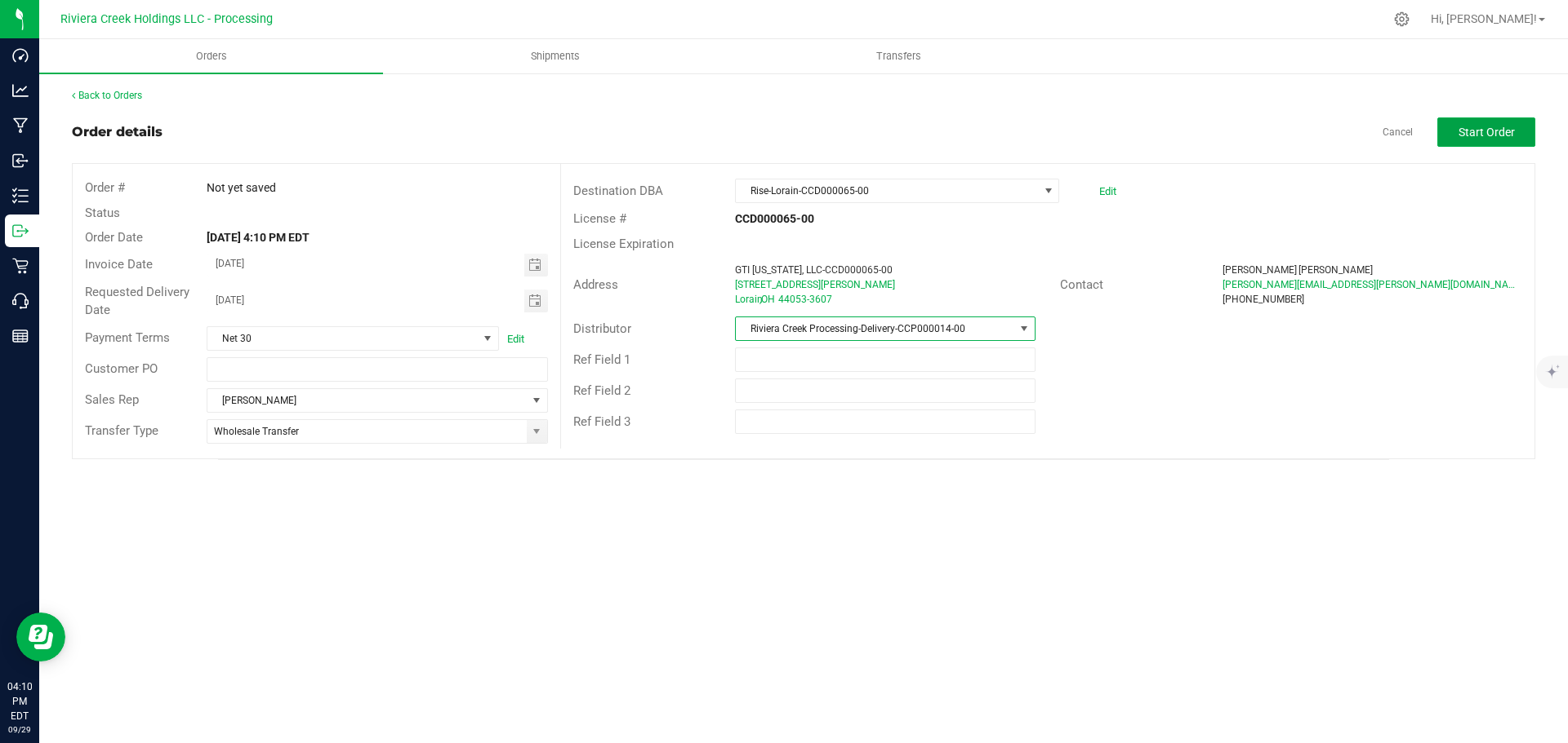
click at [1451, 137] on button "Start Order" at bounding box center [1486, 131] width 98 height 29
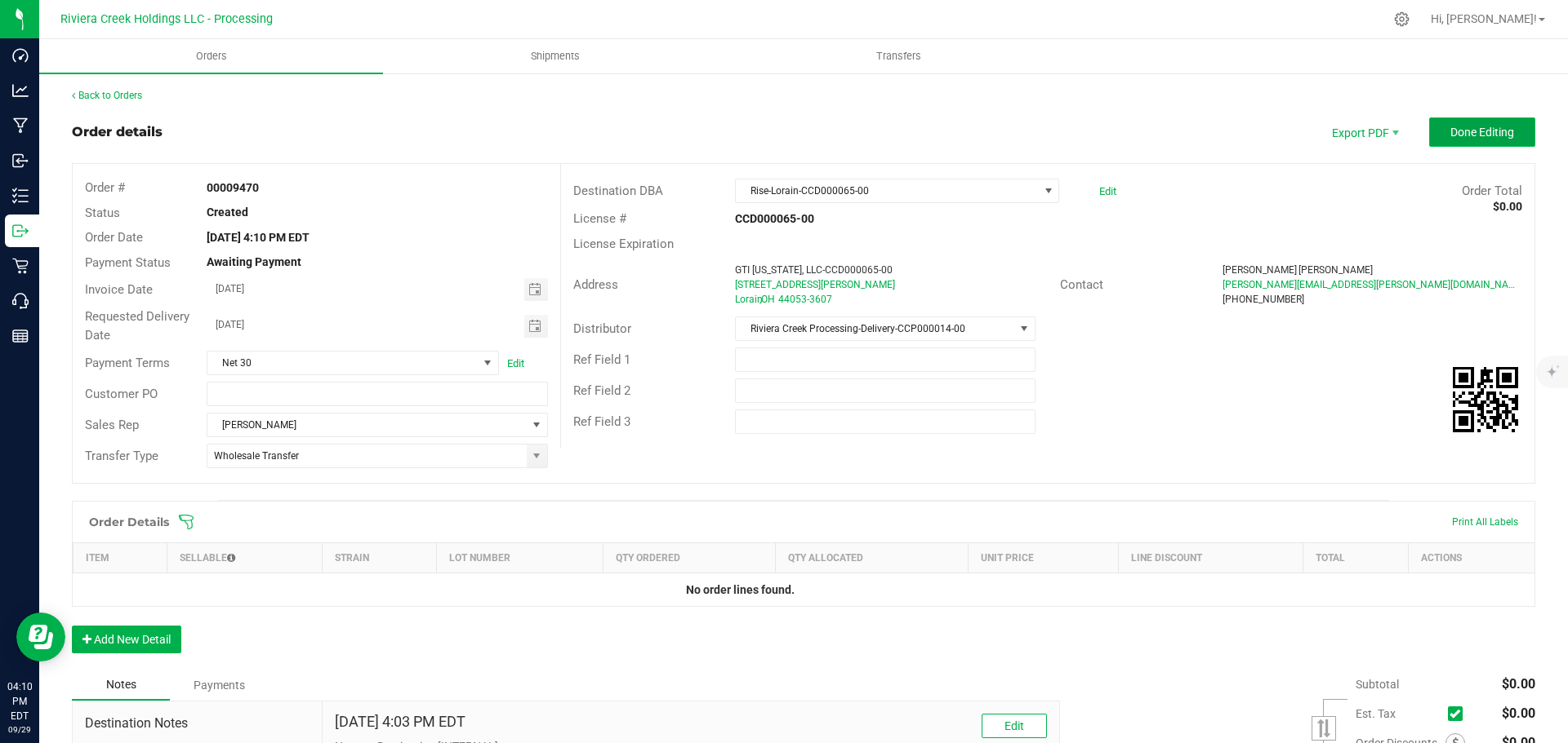
click at [1450, 138] on span "Done Editing" at bounding box center [1481, 132] width 63 height 13
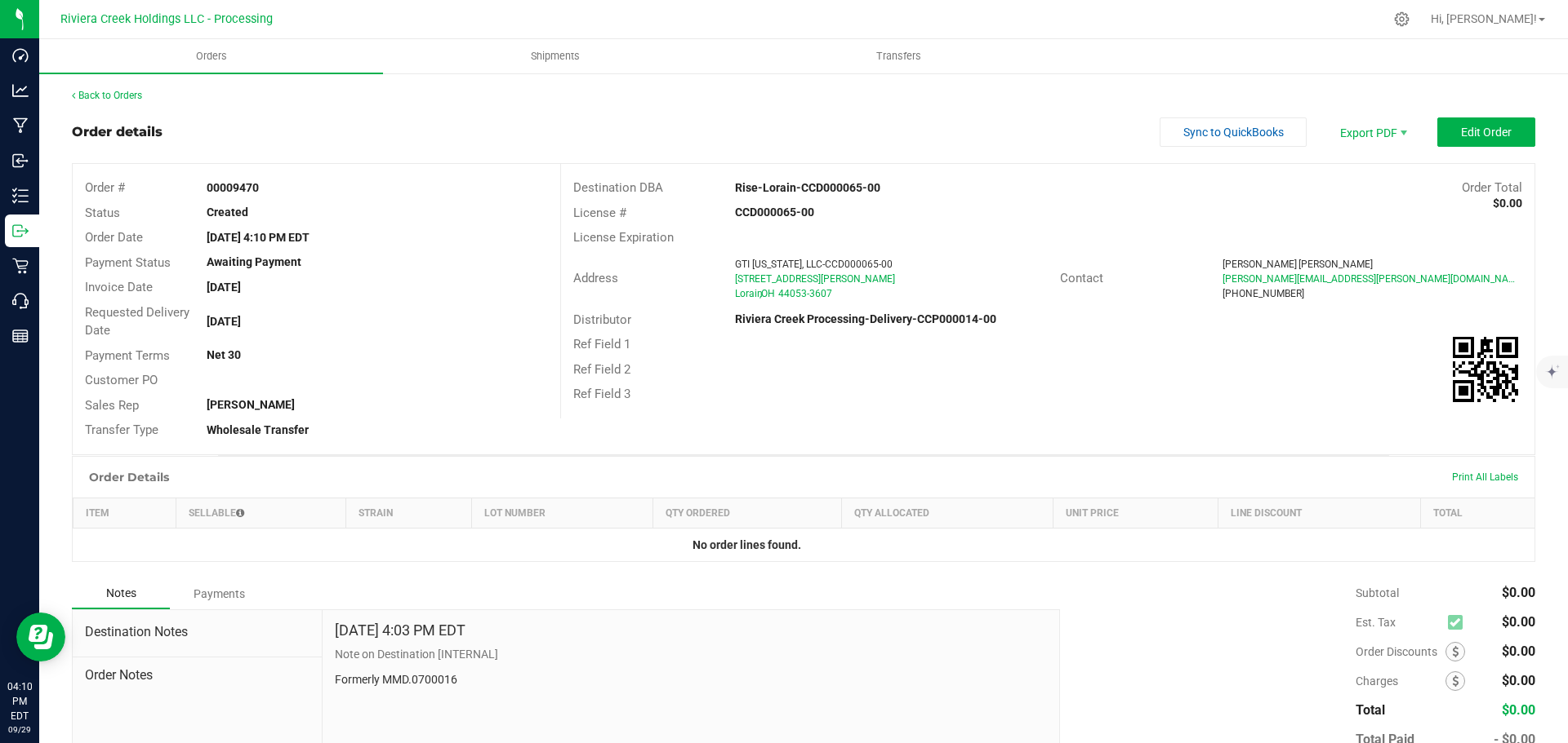
drag, startPoint x: 200, startPoint y: 187, endPoint x: 282, endPoint y: 189, distance: 82.0
click at [282, 189] on div "00009470" at bounding box center [376, 188] width 365 height 17
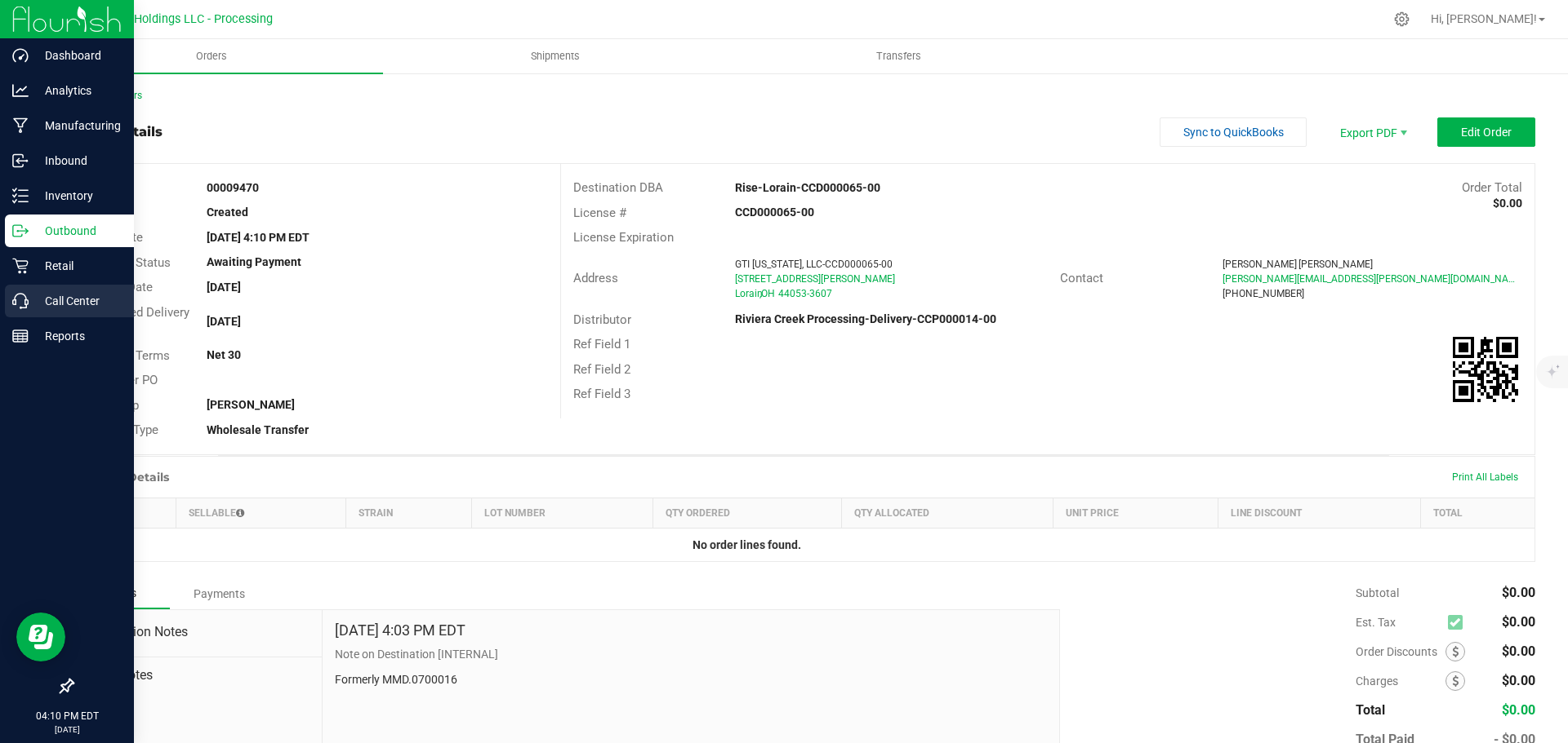
copy strong "00009470"
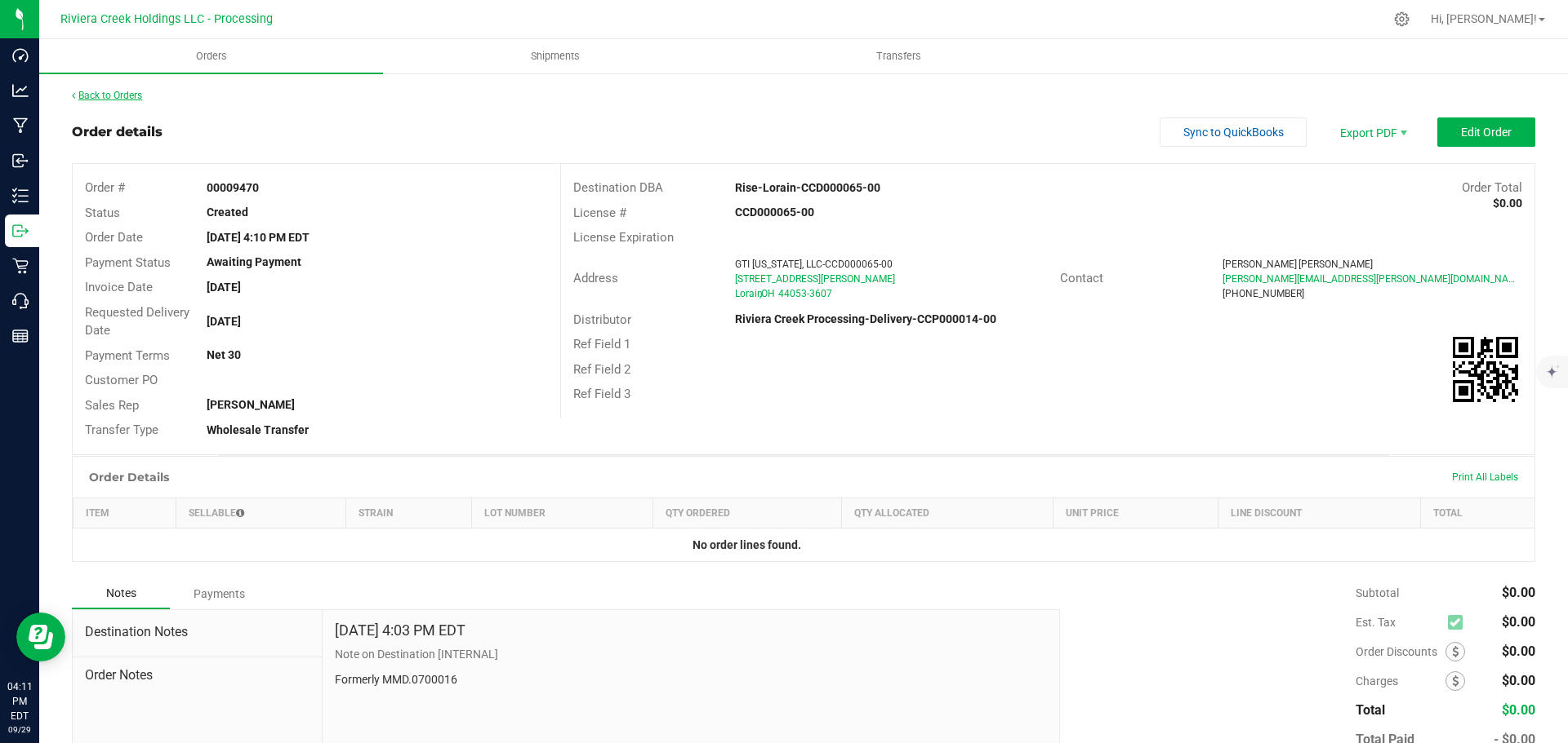
click at [124, 98] on link "Back to Orders" at bounding box center [107, 95] width 70 height 11
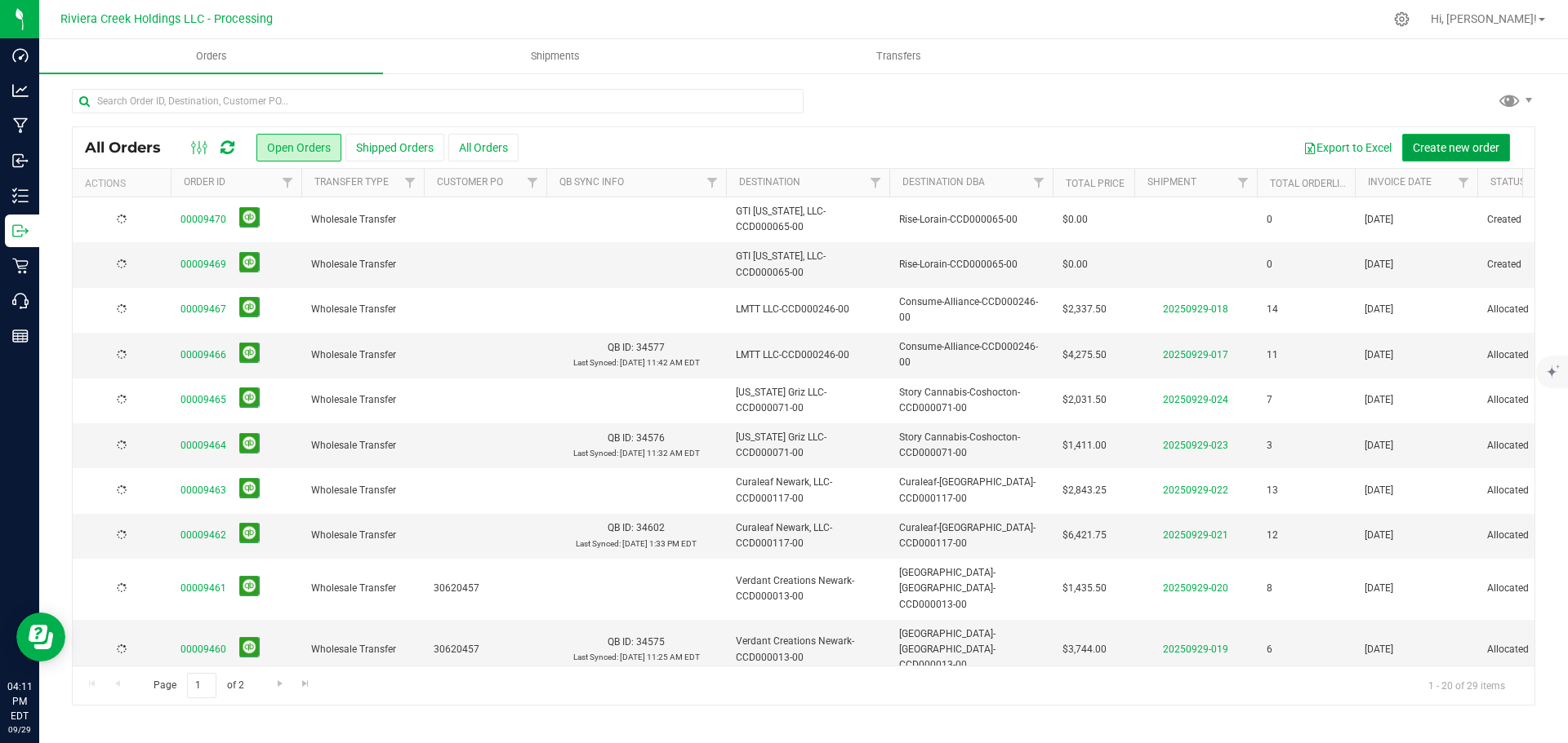
click at [1437, 149] on span "Create new order" at bounding box center [1456, 147] width 87 height 13
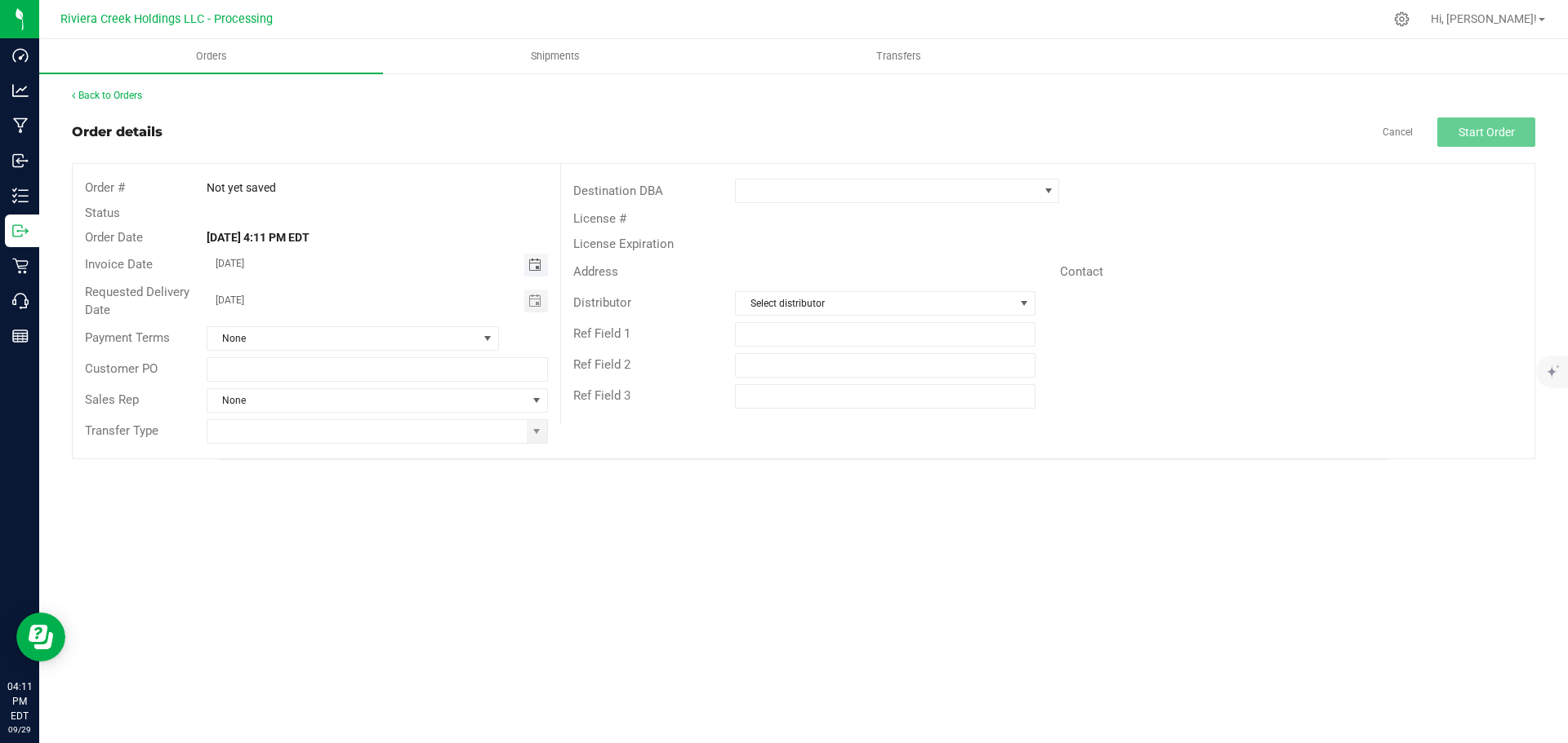
click at [537, 268] on span "Toggle calendar" at bounding box center [535, 266] width 13 height 13
click at [226, 411] on span "Oct" at bounding box center [232, 414] width 15 height 11
click at [352, 339] on span "1" at bounding box center [353, 349] width 24 height 26
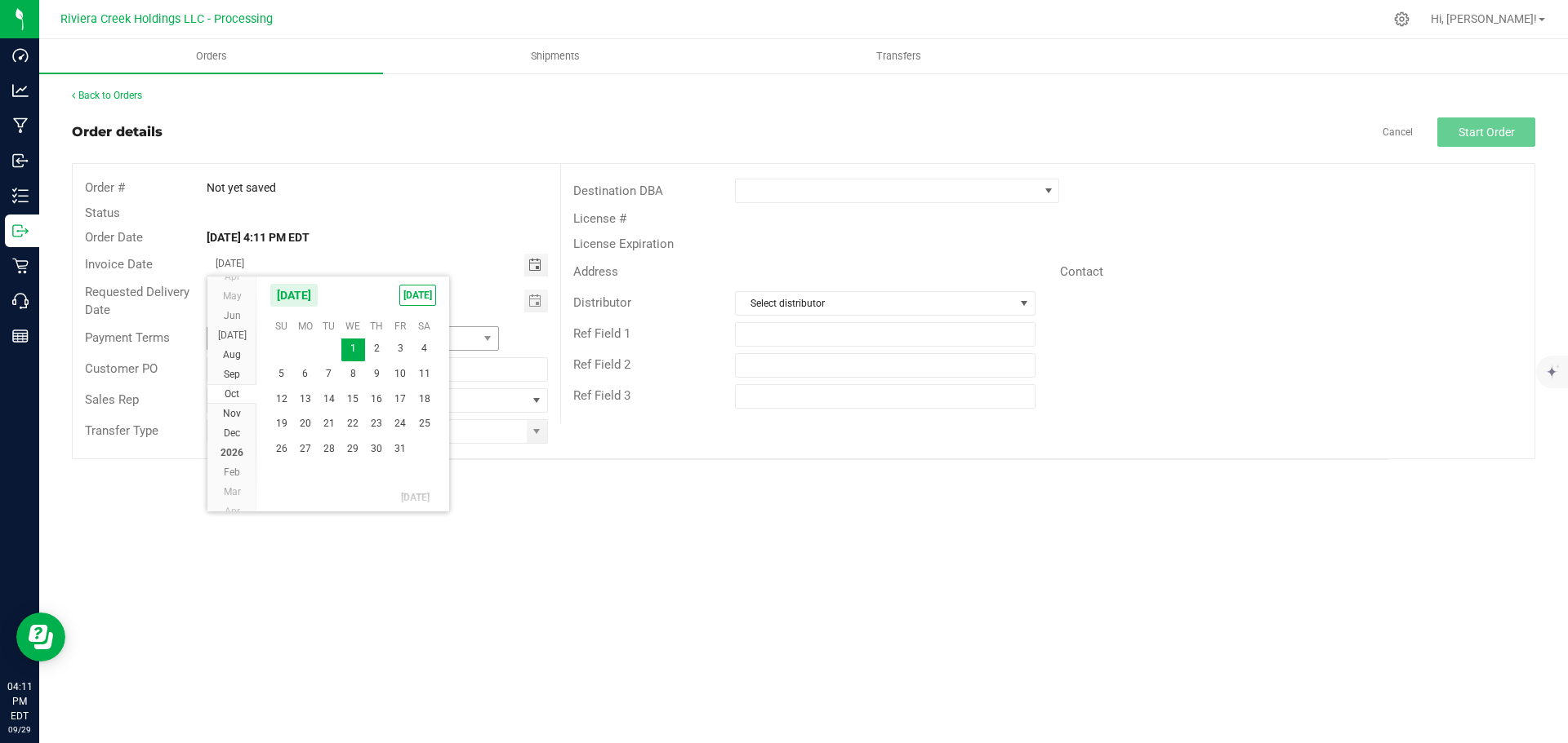
type input "[DATE]"
click at [536, 302] on span "Toggle calendar" at bounding box center [535, 302] width 13 height 13
click at [231, 456] on li "Oct" at bounding box center [232, 449] width 49 height 20
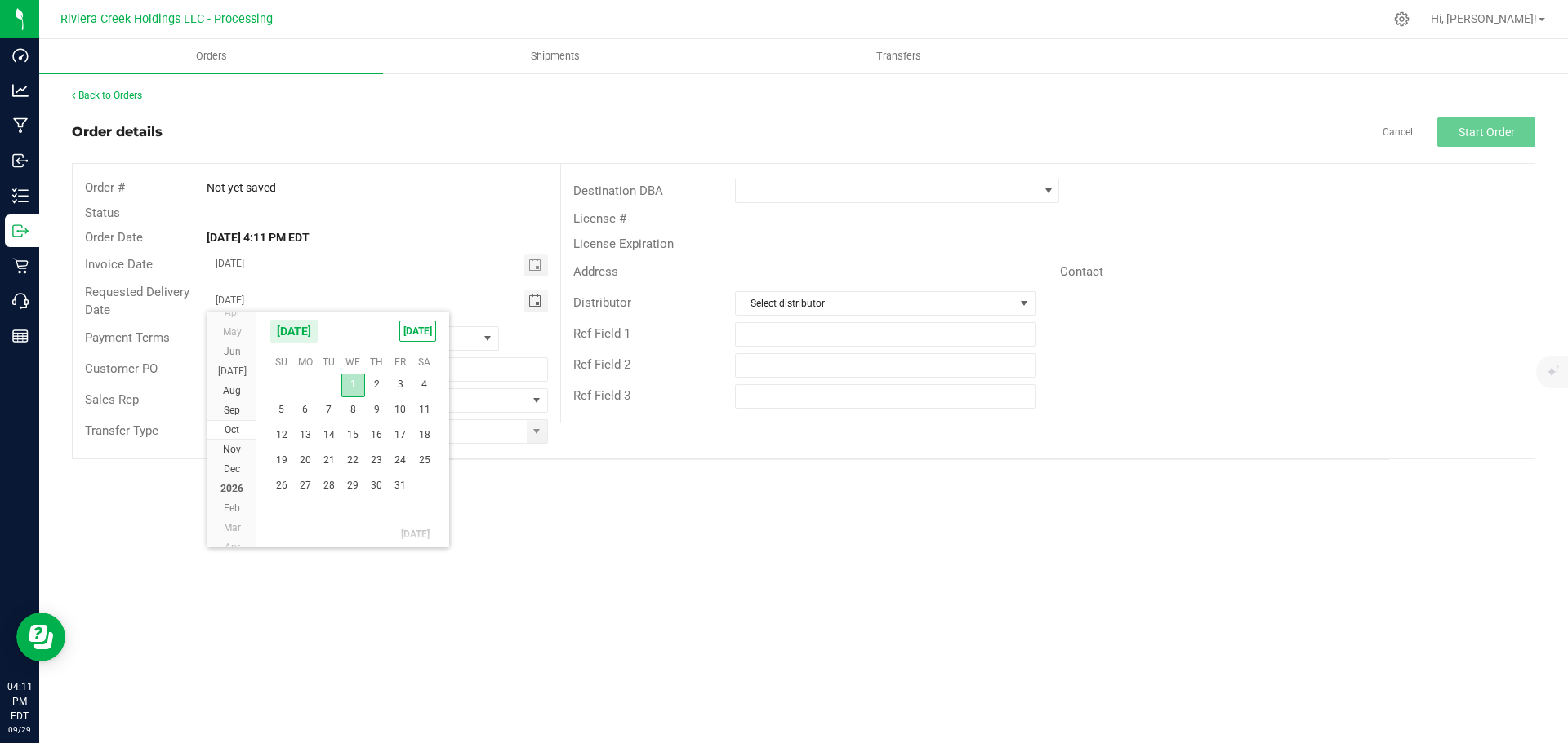
click at [355, 389] on span "1" at bounding box center [353, 385] width 24 height 26
type input "[DATE]"
click at [534, 436] on span at bounding box center [536, 432] width 13 height 13
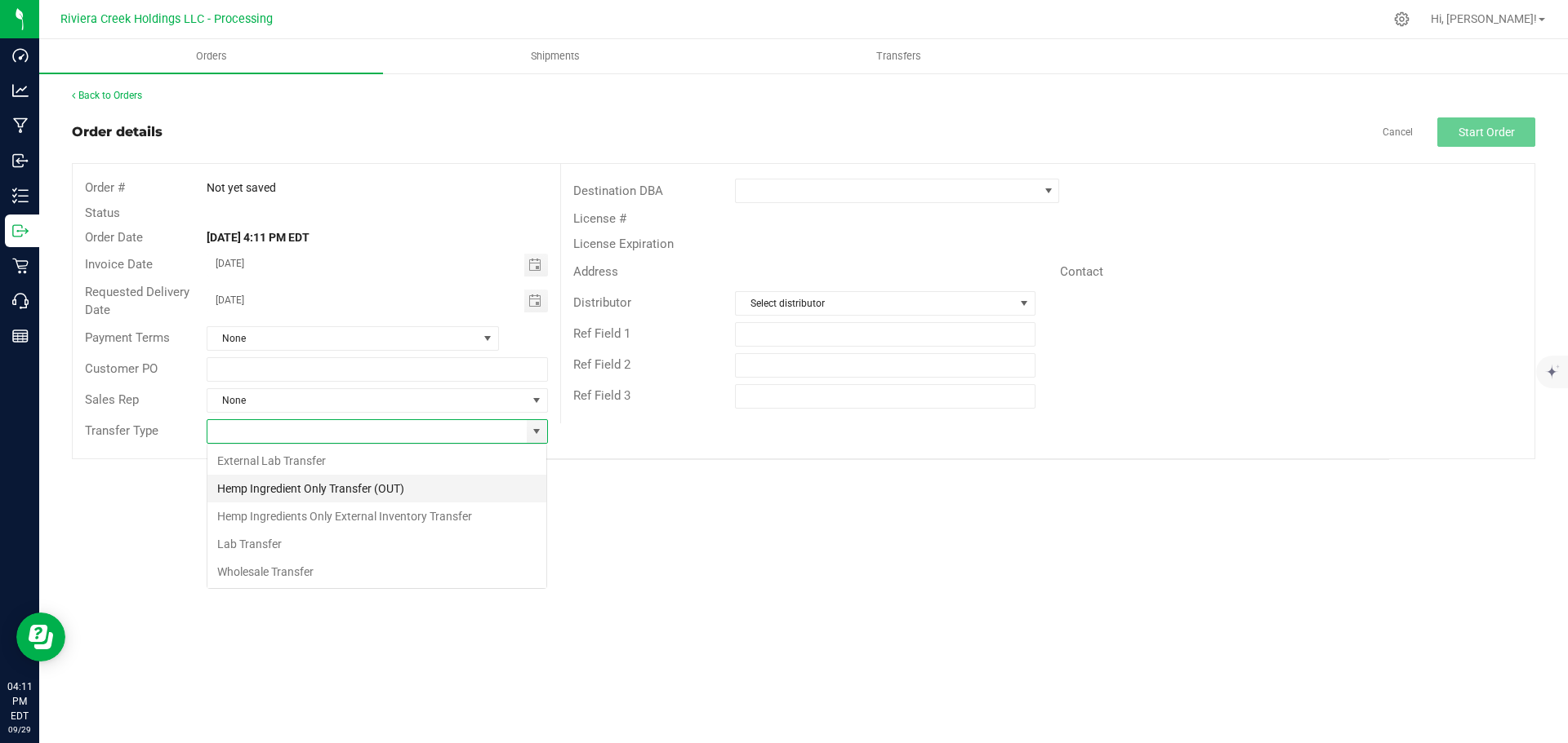
scroll to position [25, 341]
click at [247, 569] on li "Wholesale Transfer" at bounding box center [376, 572] width 339 height 27
type input "Wholesale Transfer"
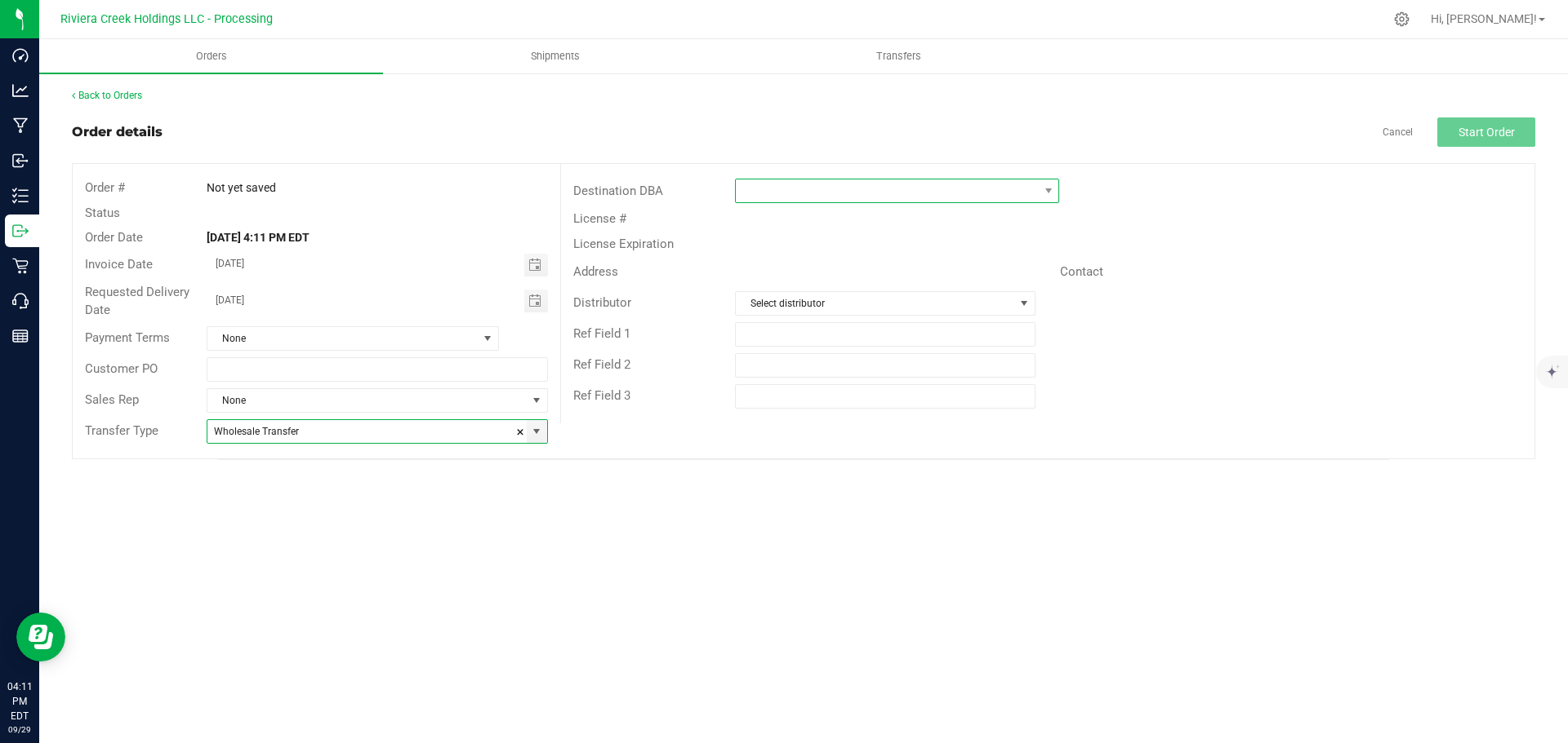
click at [755, 194] on span at bounding box center [886, 191] width 302 height 23
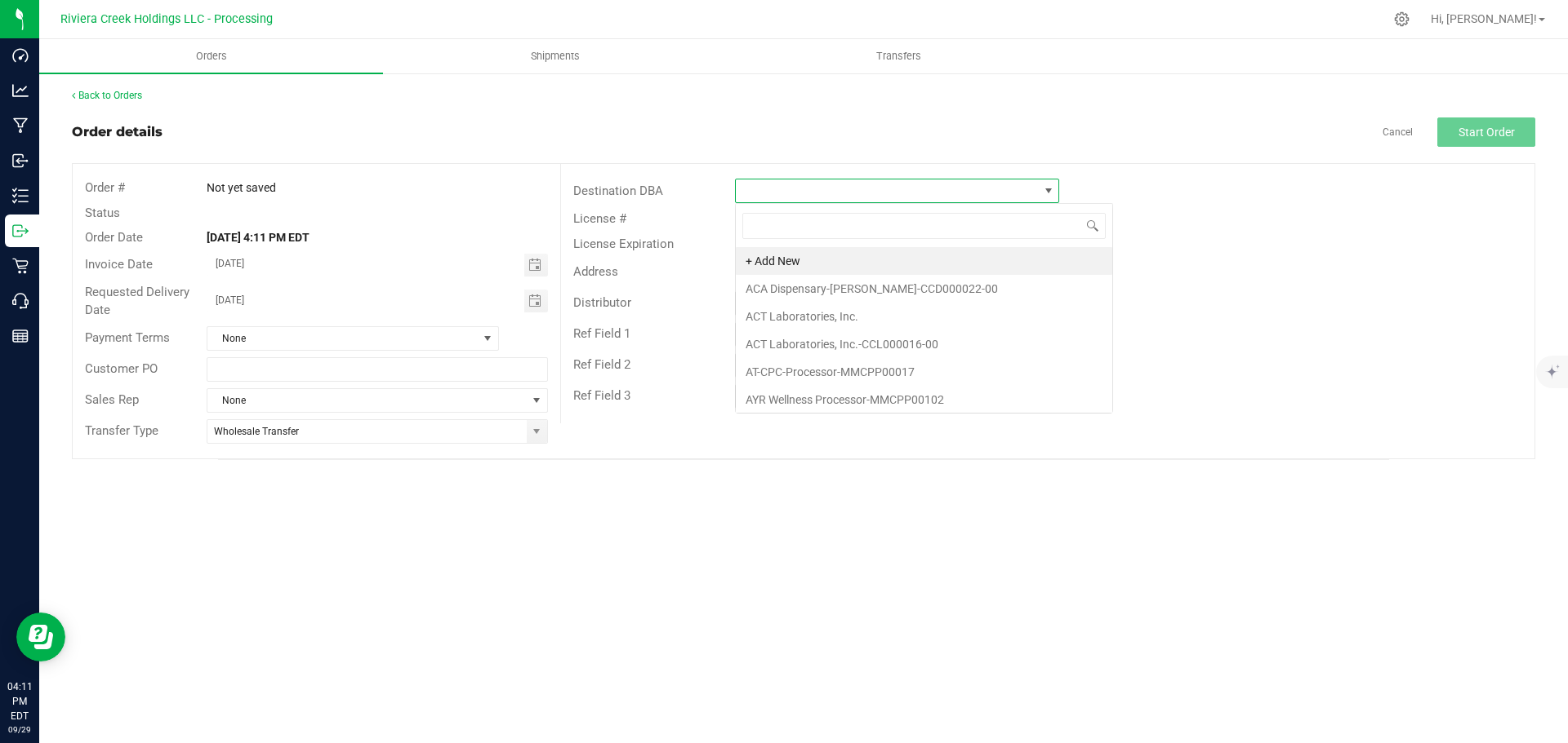
scroll to position [25, 324]
type input "rise"
click at [792, 295] on li "Rise-Detroit-CCD000095-00" at bounding box center [897, 288] width 322 height 27
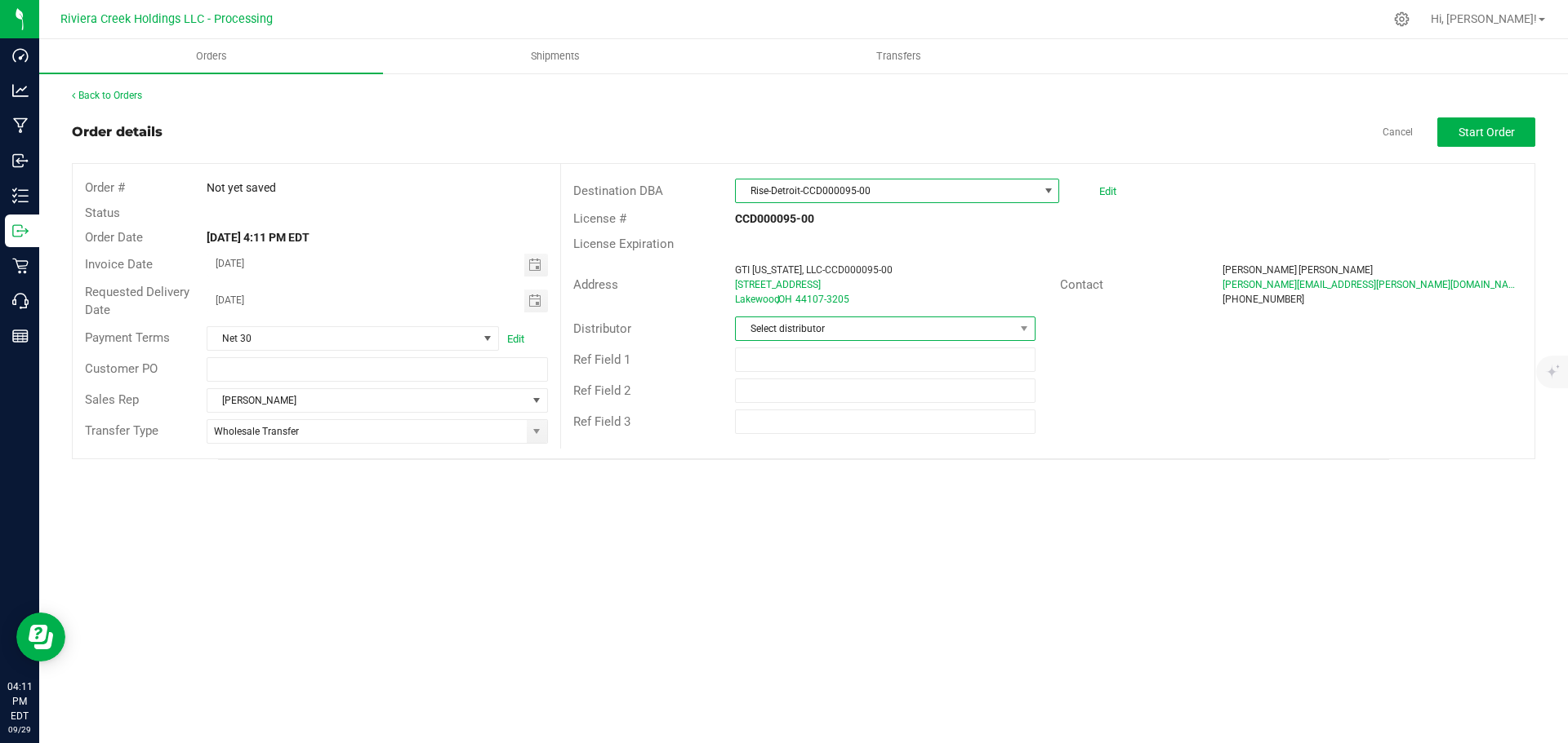
click at [796, 328] on span "Select distributor" at bounding box center [875, 329] width 278 height 23
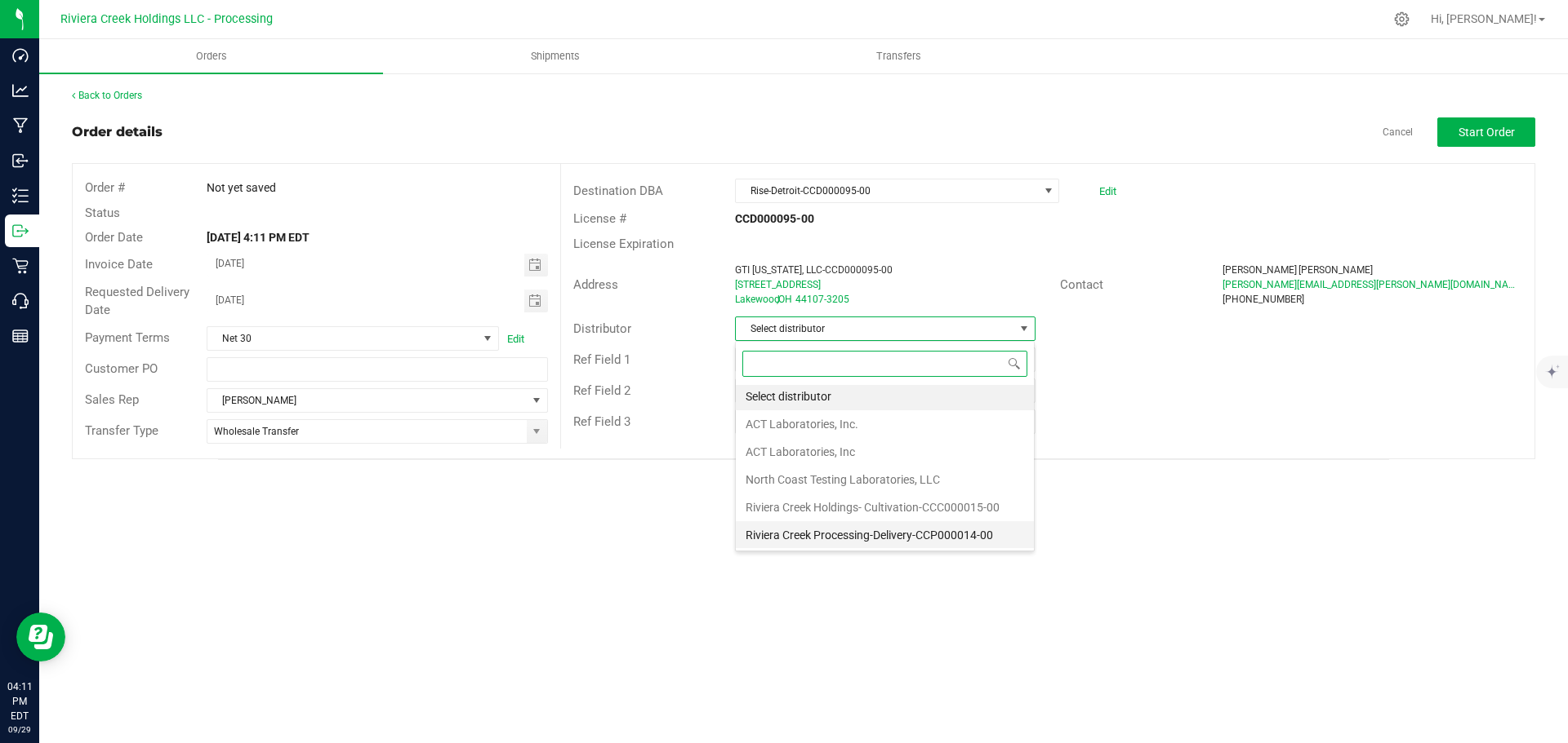
scroll to position [3, 0]
click at [833, 530] on li "Riviera Creek Processing-Delivery-CCP000014-00" at bounding box center [884, 534] width 298 height 27
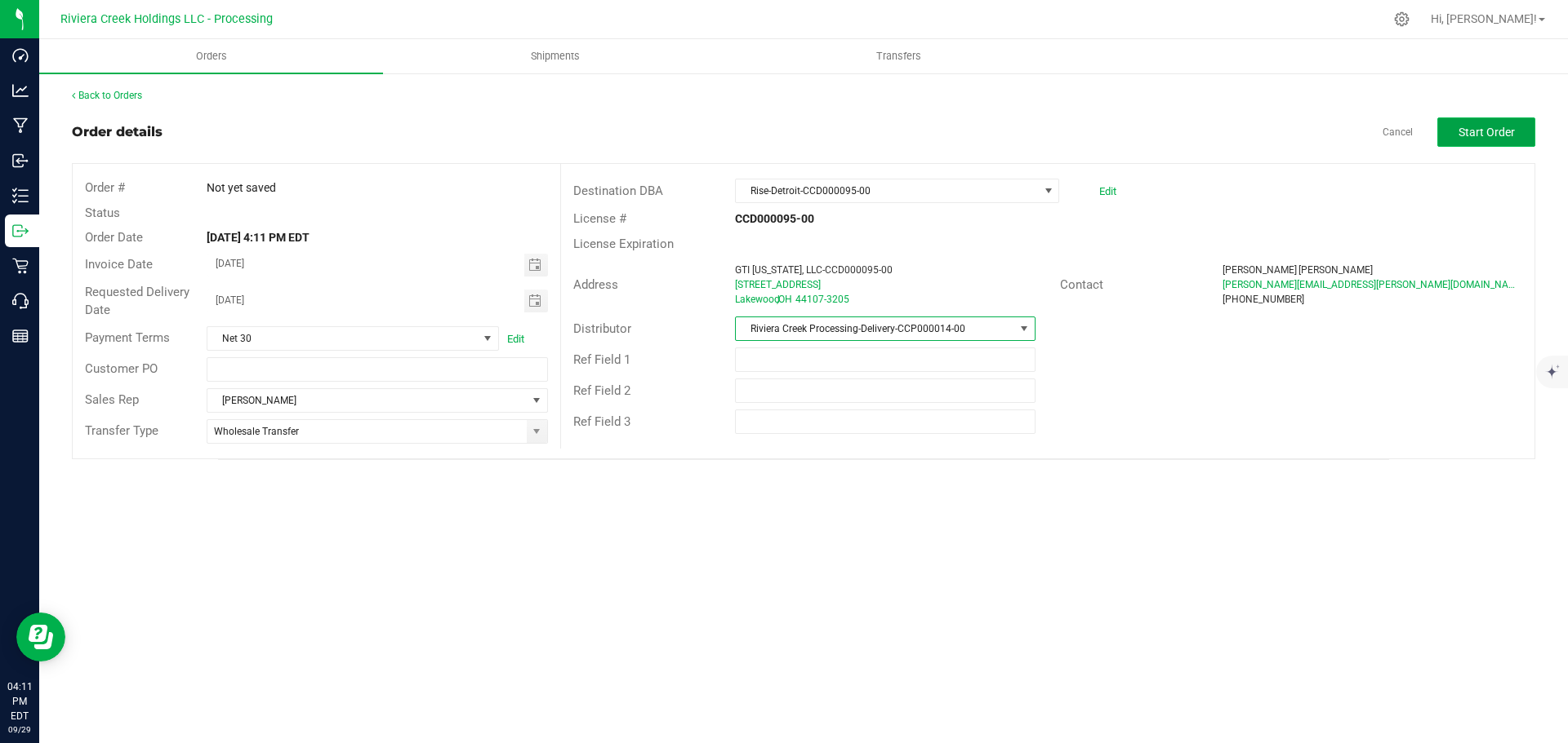
click at [1472, 138] on span "Start Order" at bounding box center [1487, 132] width 57 height 13
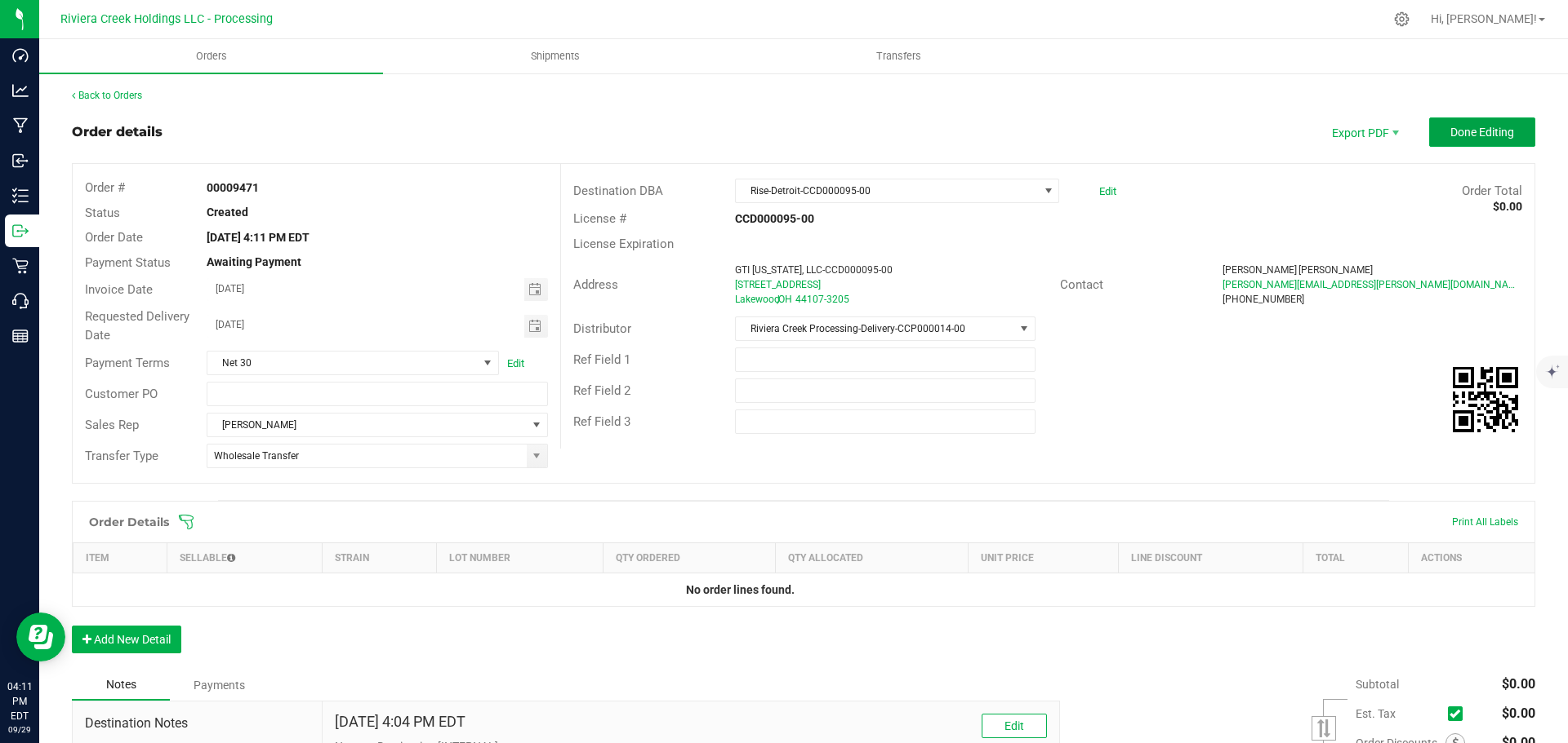
click at [1472, 138] on span "Done Editing" at bounding box center [1481, 132] width 63 height 13
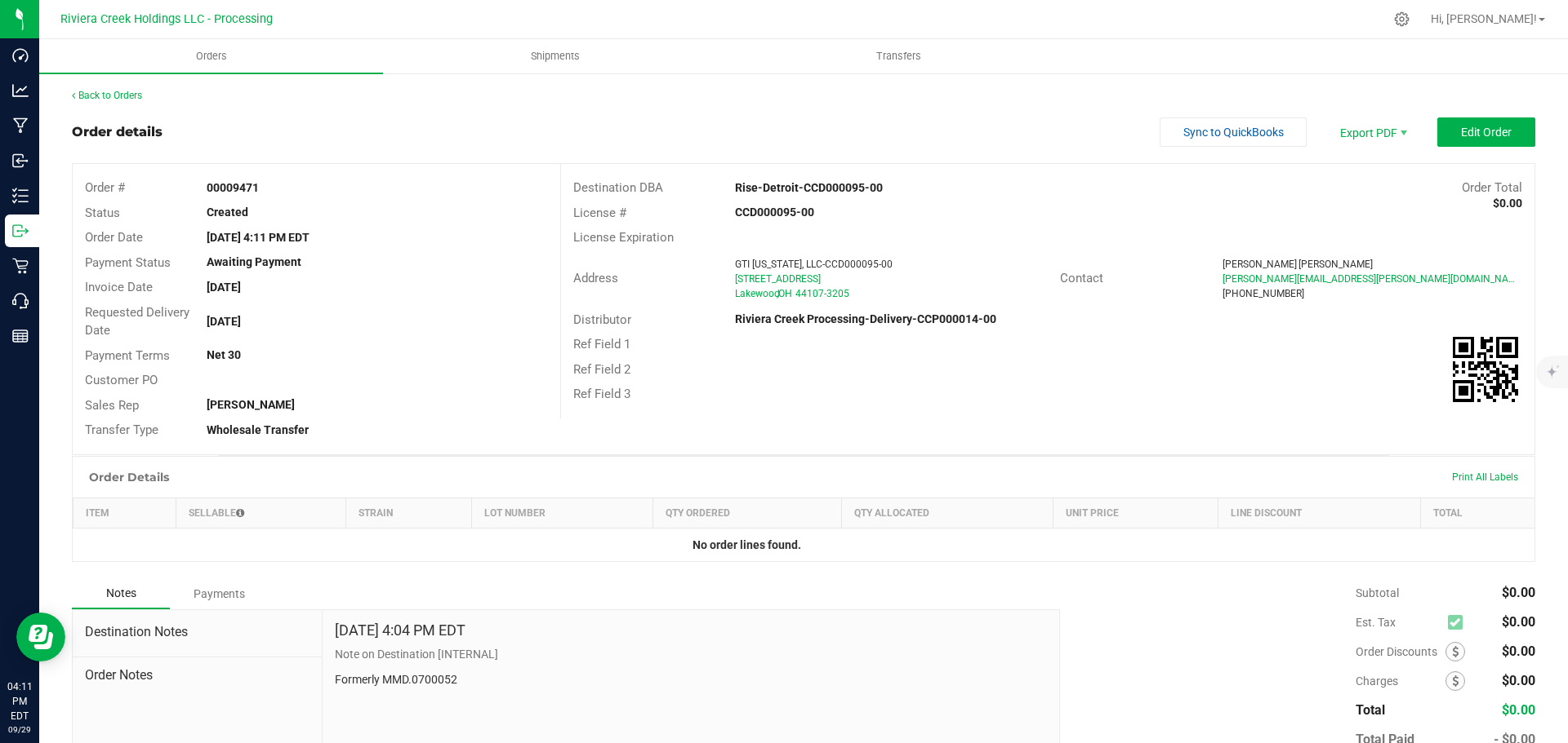
drag, startPoint x: 198, startPoint y: 187, endPoint x: 270, endPoint y: 187, distance: 72.0
click at [270, 187] on div "00009471" at bounding box center [376, 188] width 365 height 17
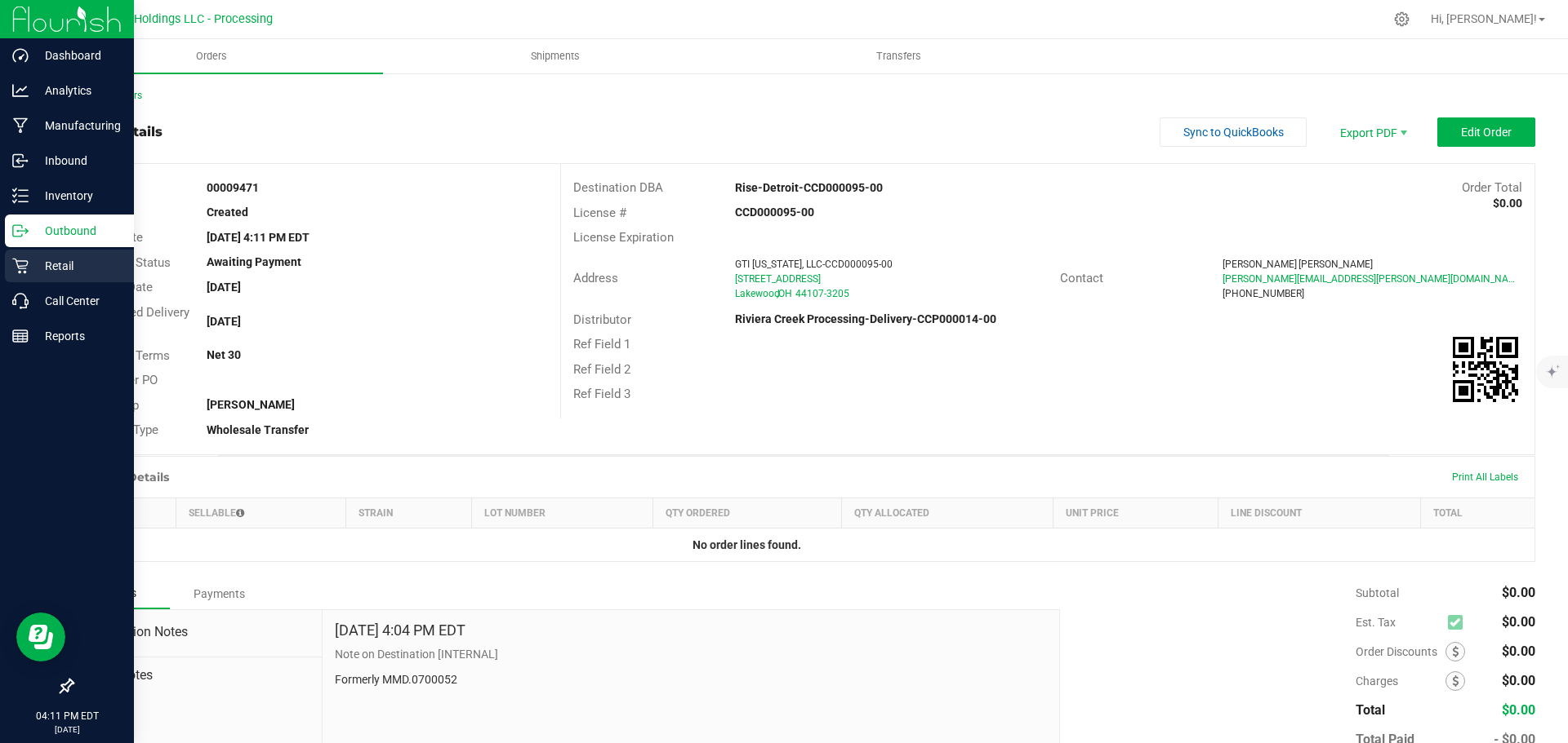
copy strong "00009471"
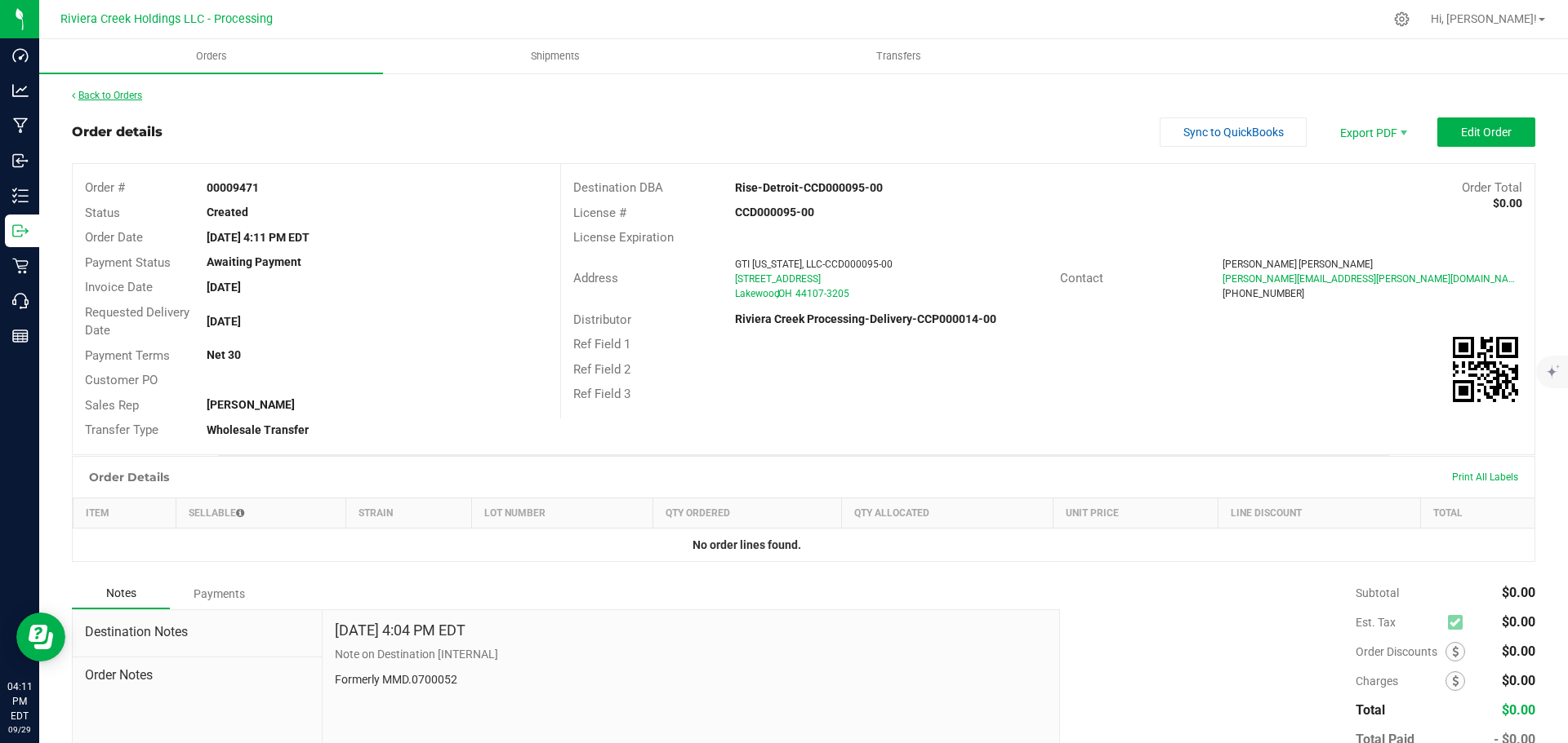
click at [80, 96] on link "Back to Orders" at bounding box center [107, 95] width 70 height 11
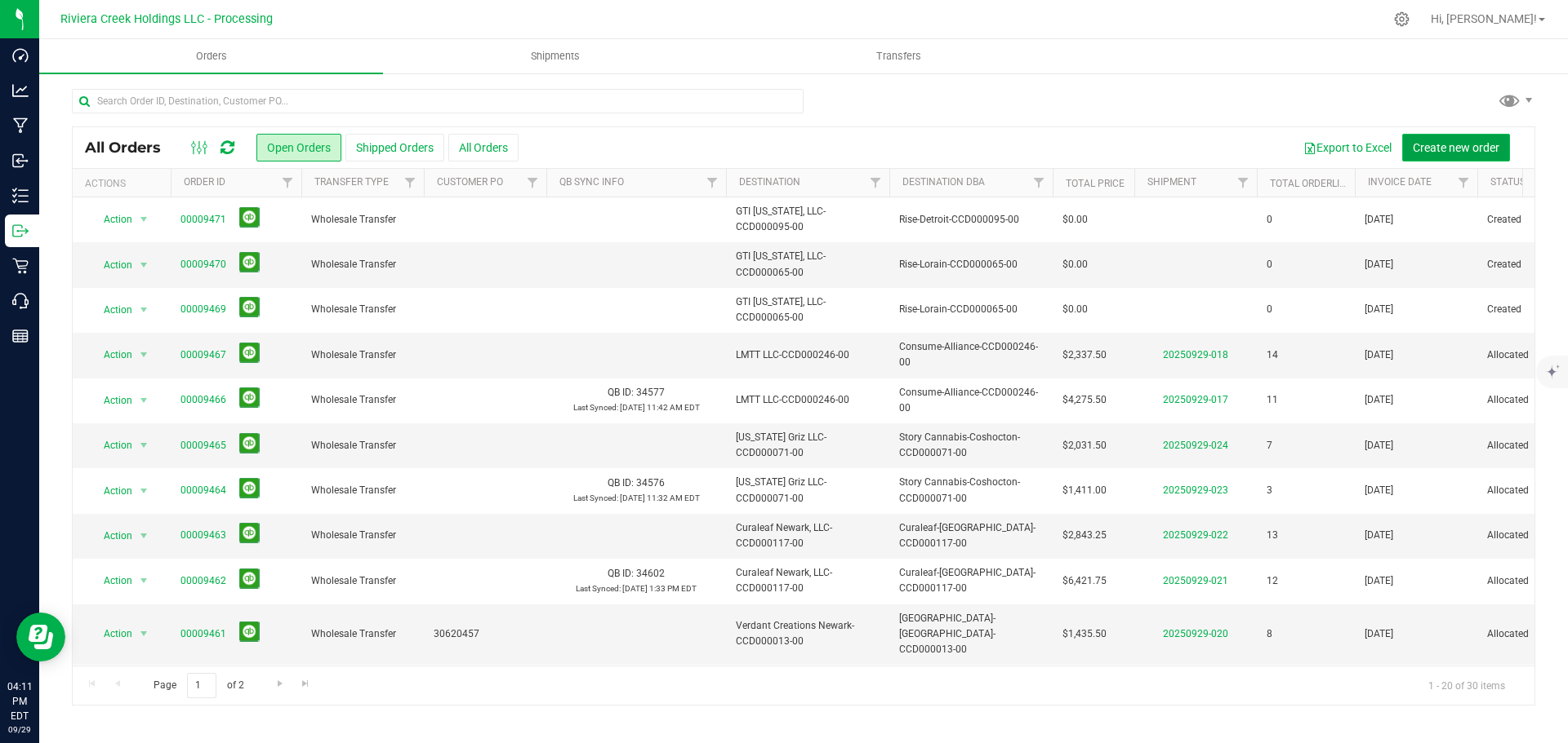
click at [1448, 147] on span "Create new order" at bounding box center [1456, 147] width 87 height 13
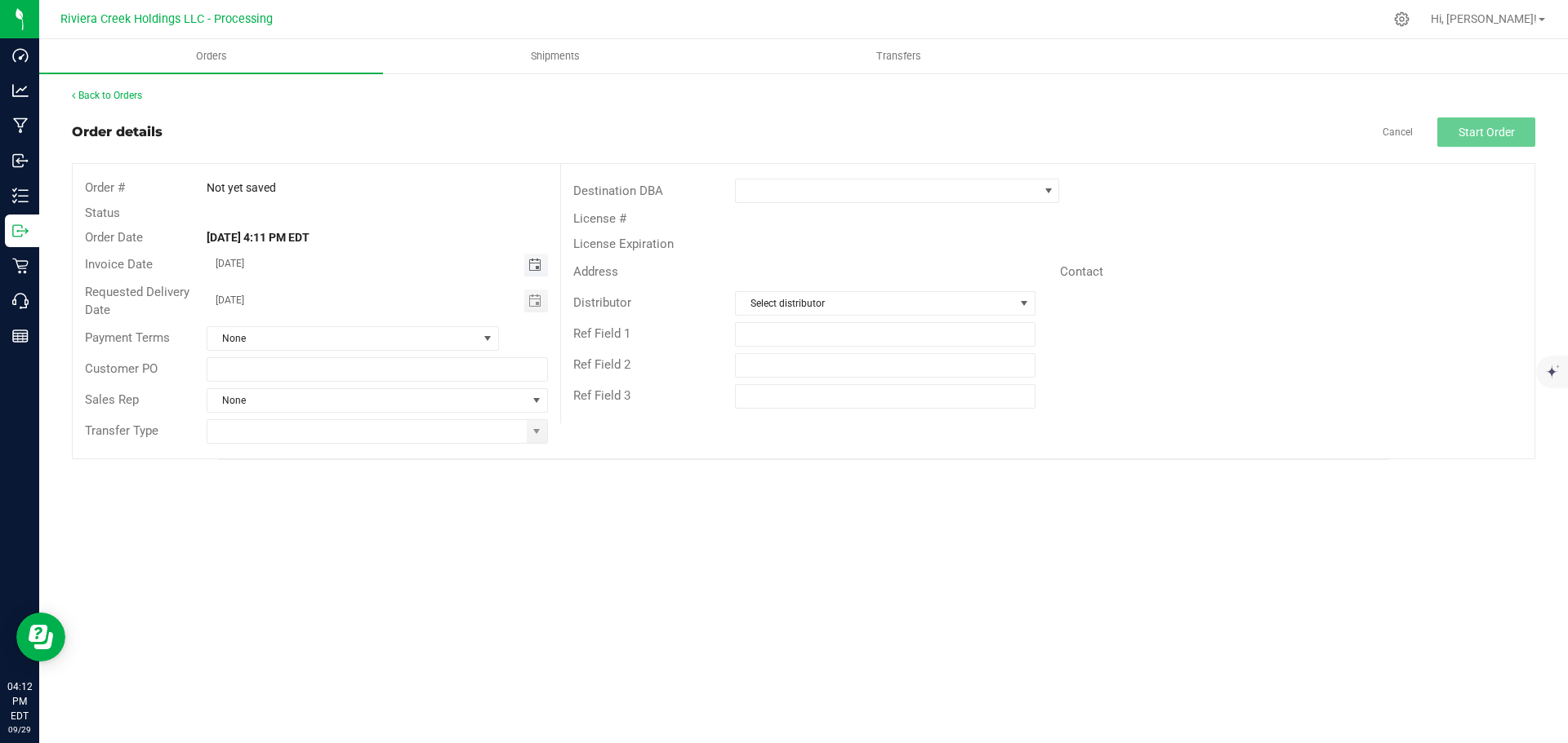
click at [535, 267] on span "Toggle calendar" at bounding box center [535, 266] width 13 height 13
click at [231, 413] on span "Oct" at bounding box center [232, 414] width 15 height 11
click at [351, 354] on span "1" at bounding box center [353, 349] width 24 height 26
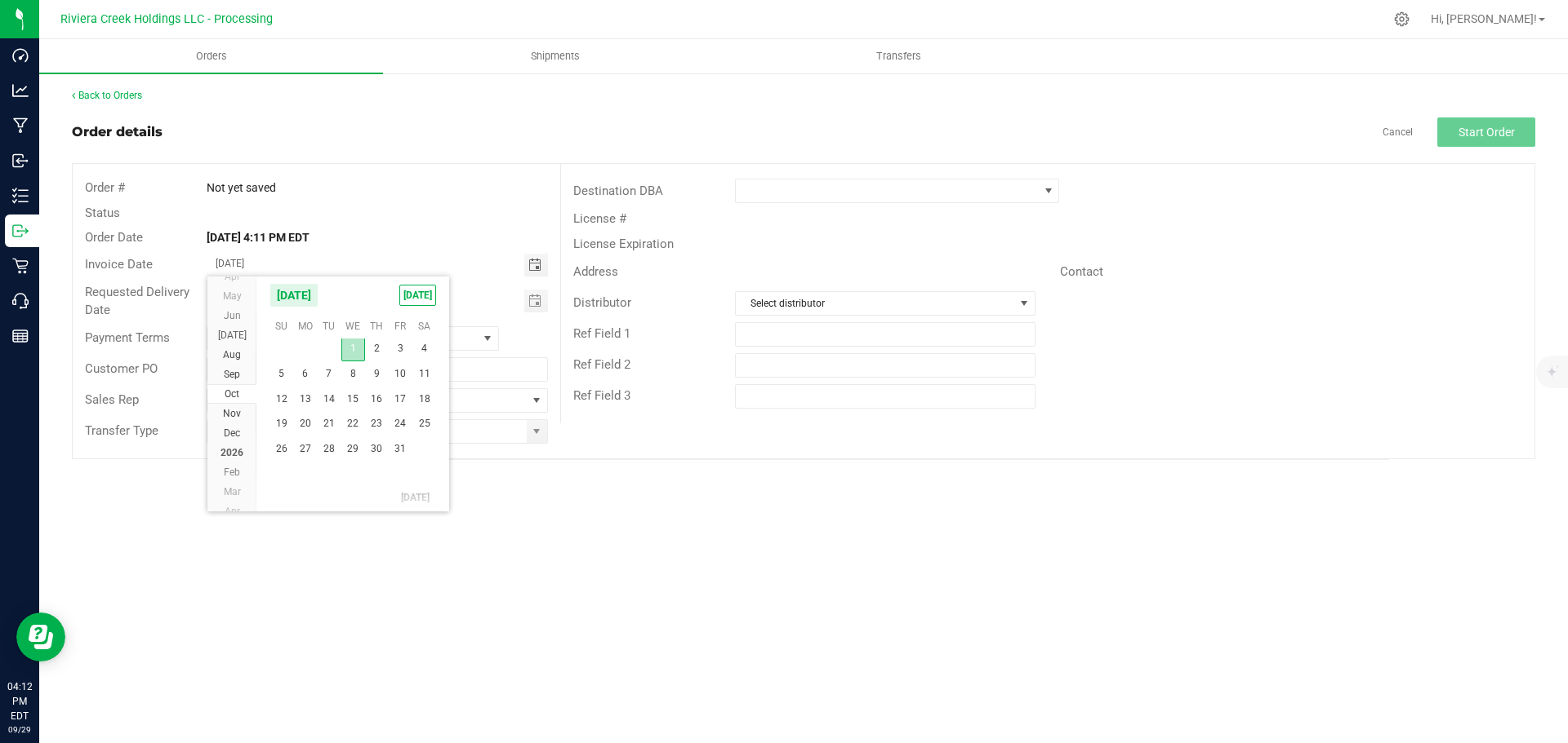
type input "[DATE]"
click at [533, 304] on span "Toggle calendar" at bounding box center [535, 302] width 13 height 13
click at [232, 448] on span "Oct" at bounding box center [232, 450] width 15 height 11
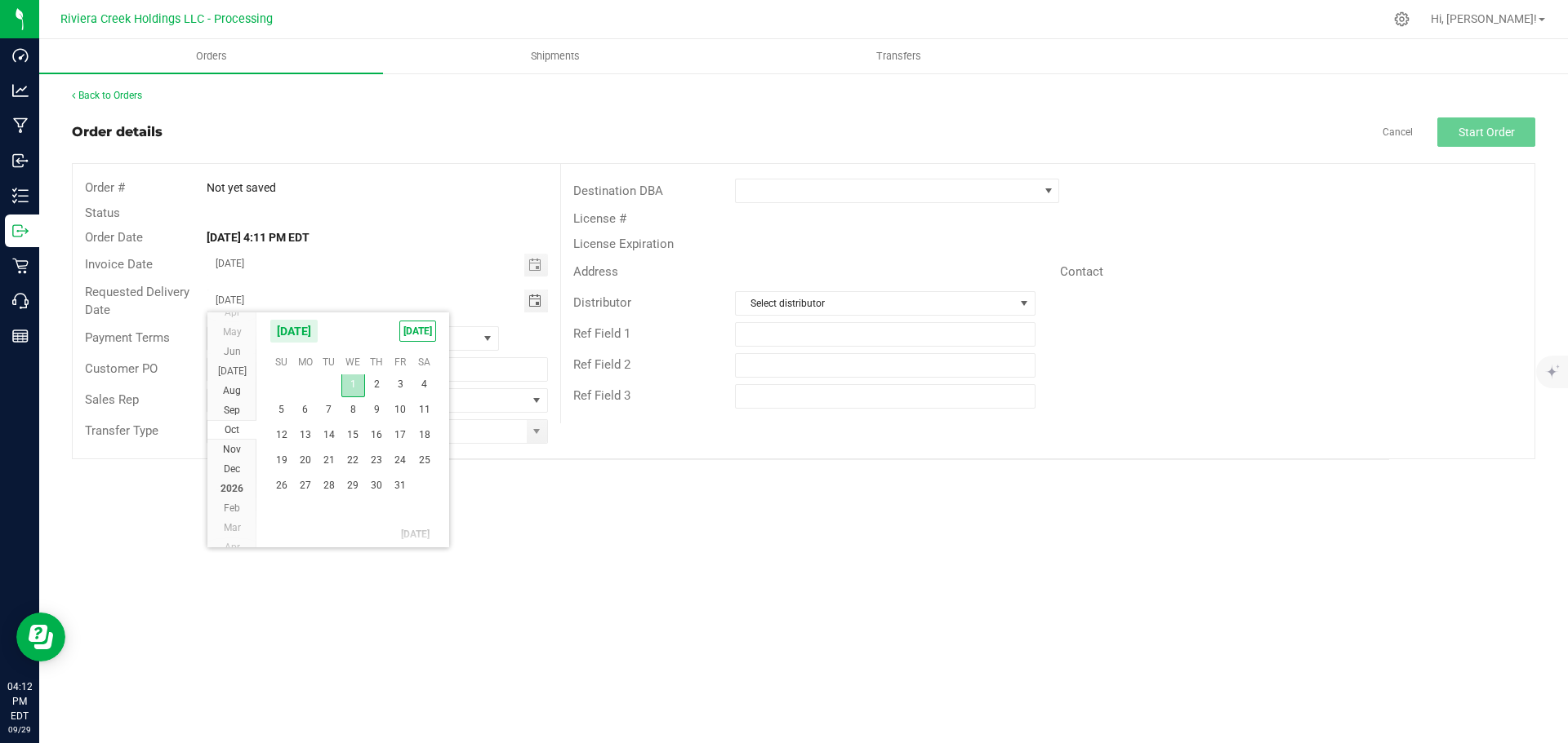
click at [356, 387] on span "1" at bounding box center [353, 385] width 24 height 26
type input "[DATE]"
click at [535, 438] on span at bounding box center [536, 432] width 13 height 13
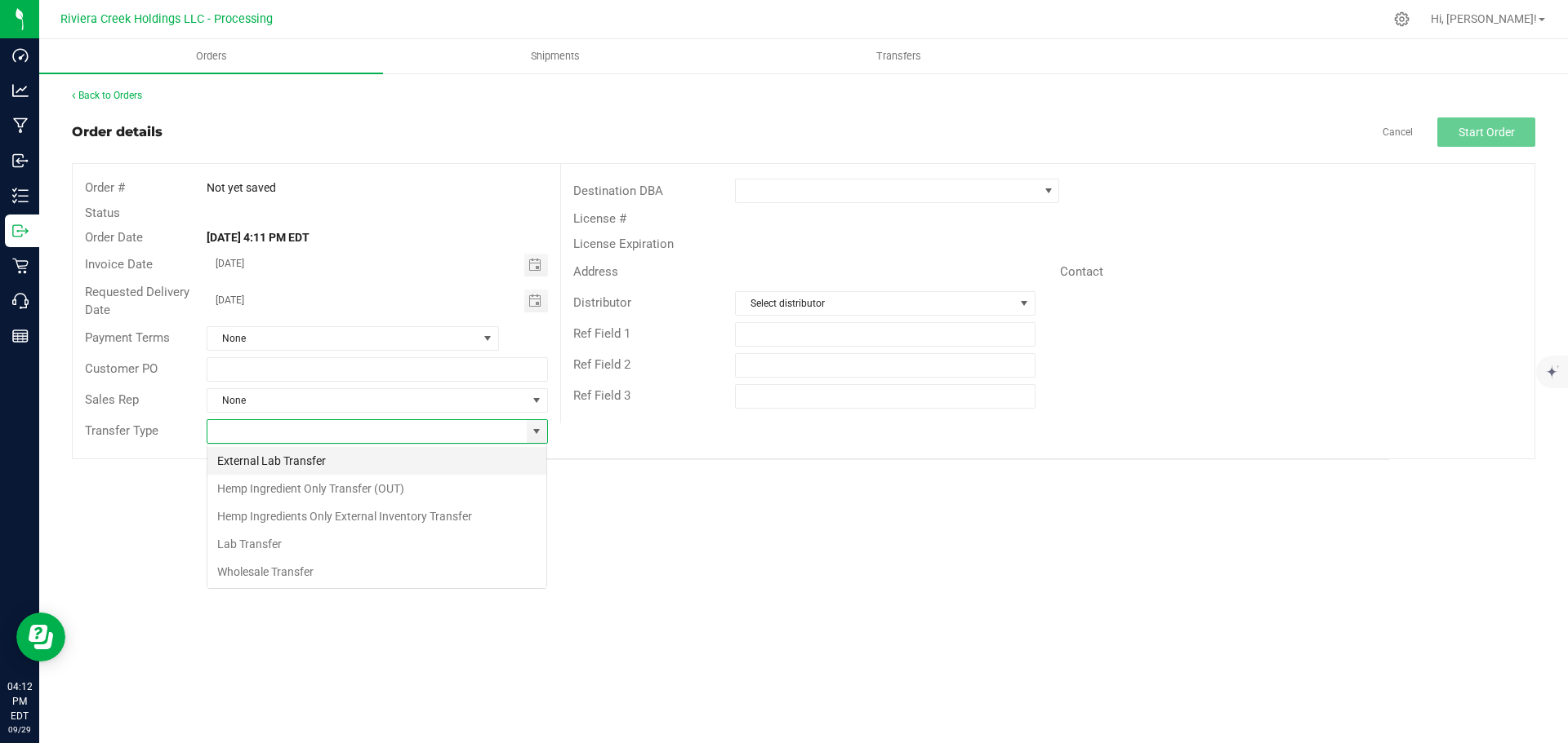
scroll to position [25, 341]
click at [238, 567] on li "Wholesale Transfer" at bounding box center [376, 572] width 339 height 27
type input "Wholesale Transfer"
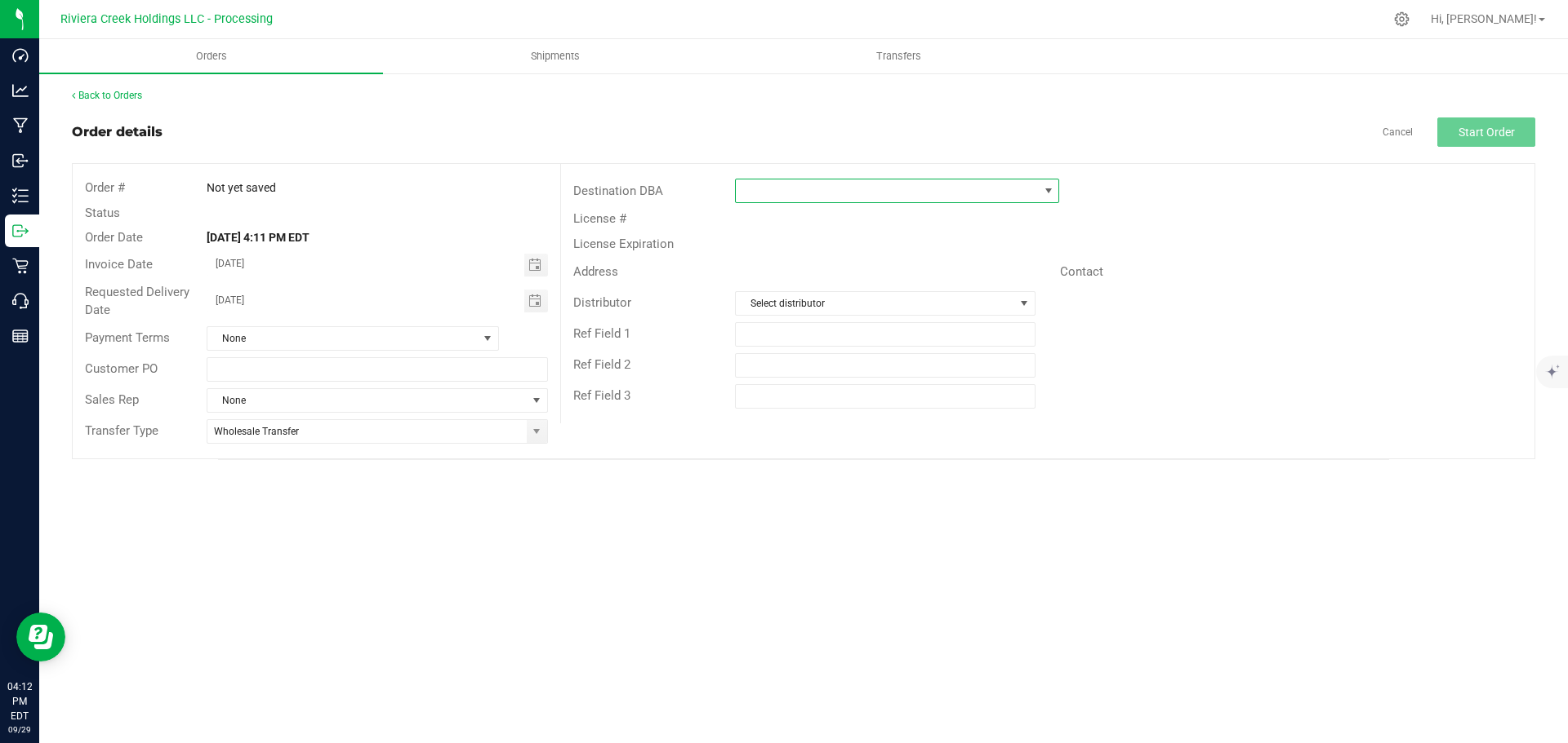
click at [758, 196] on span at bounding box center [886, 191] width 302 height 23
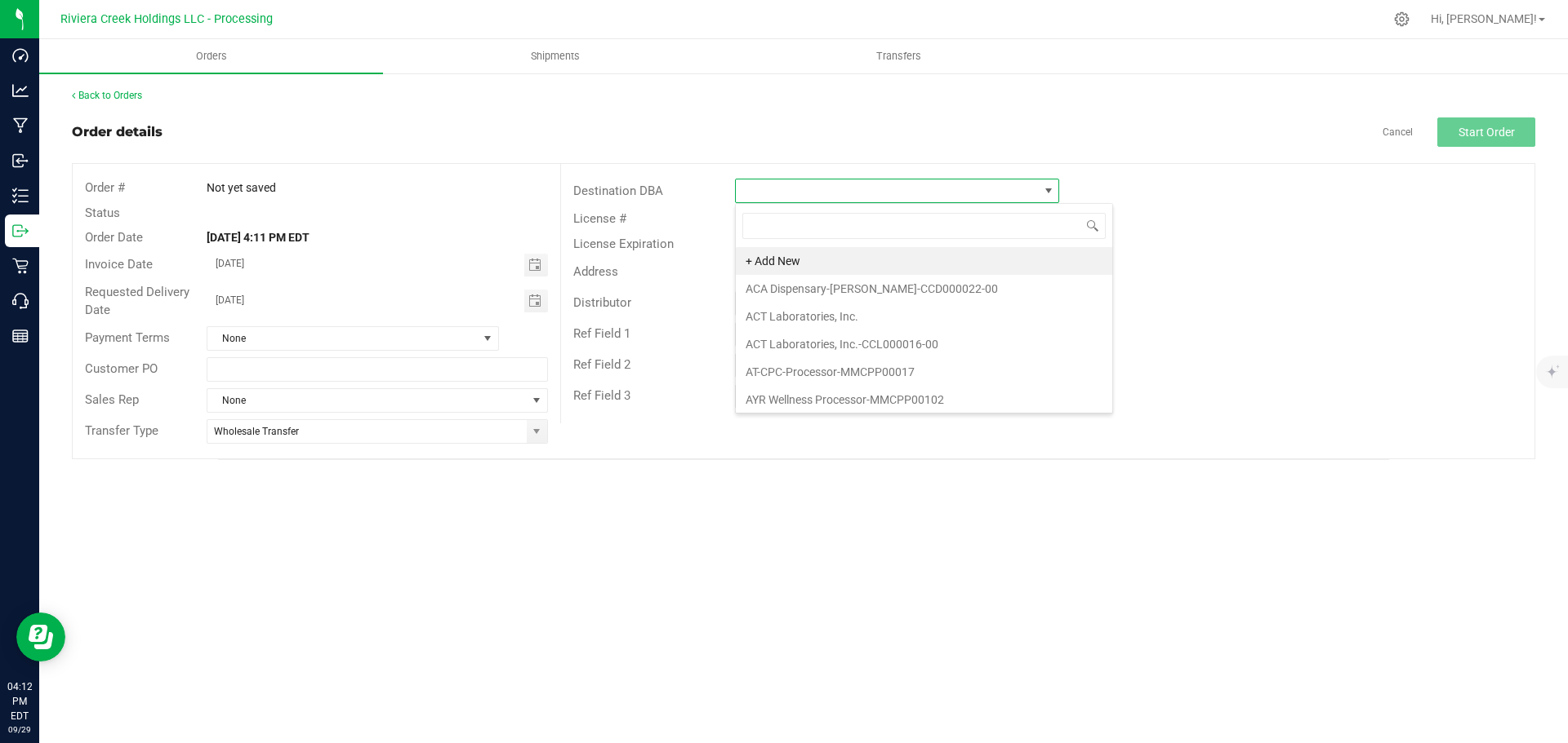
scroll to position [25, 324]
type input "rise"
click at [799, 296] on li "Rise-Detroit-CCD000095-00" at bounding box center [897, 288] width 322 height 27
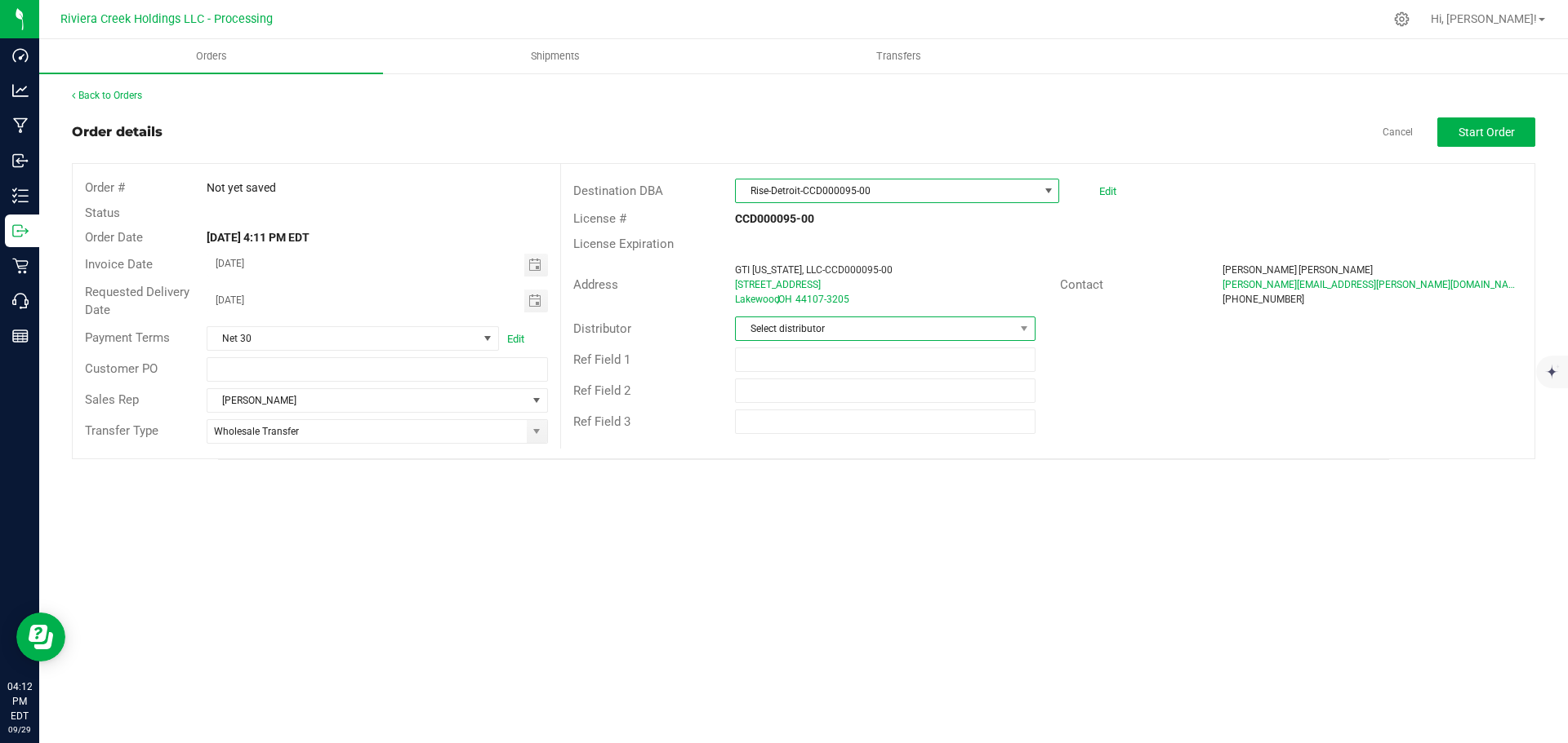
click at [810, 323] on span "Select distributor" at bounding box center [875, 329] width 278 height 23
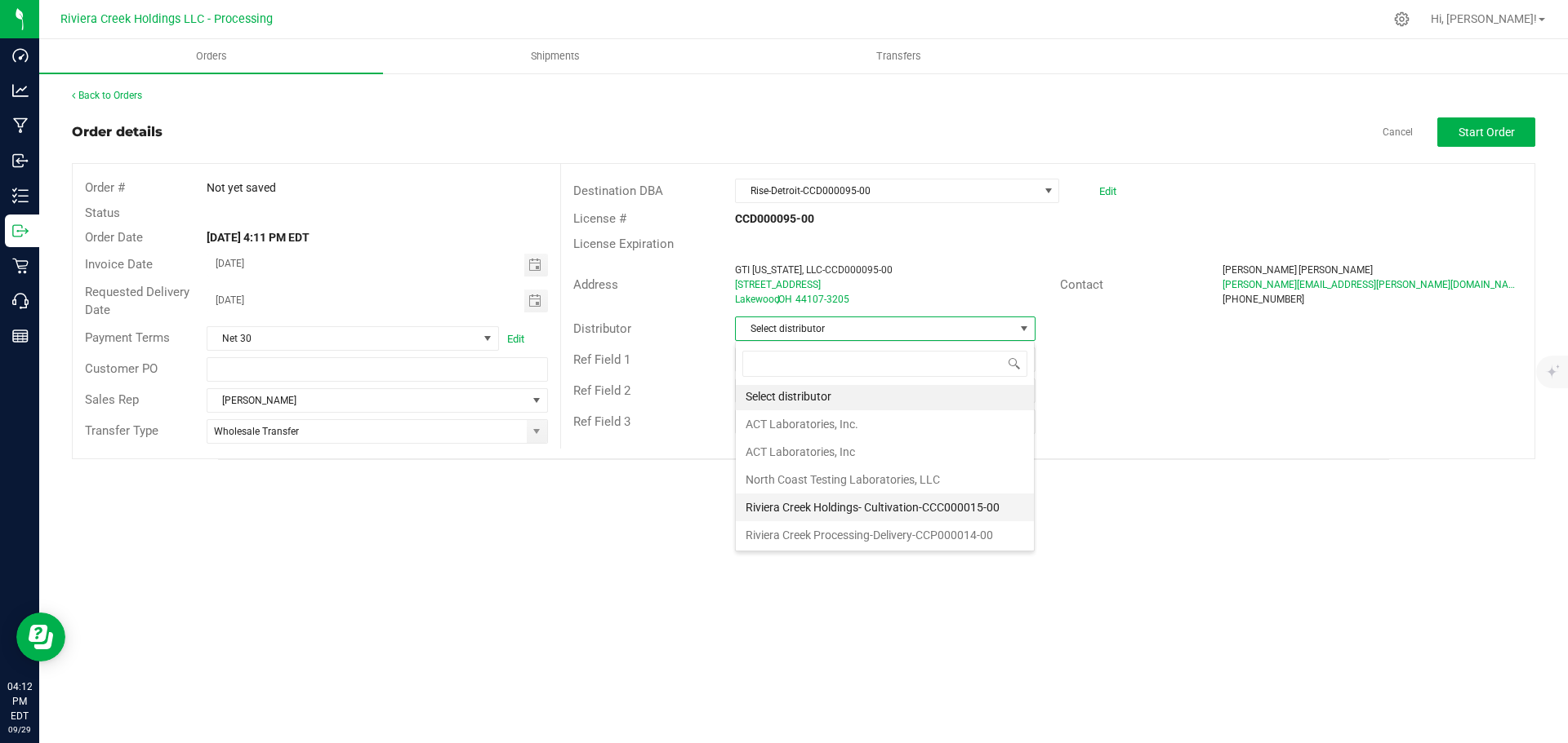
scroll to position [3, 0]
click at [850, 537] on li "Riviera Creek Processing-Delivery-CCP000014-00" at bounding box center [884, 534] width 298 height 27
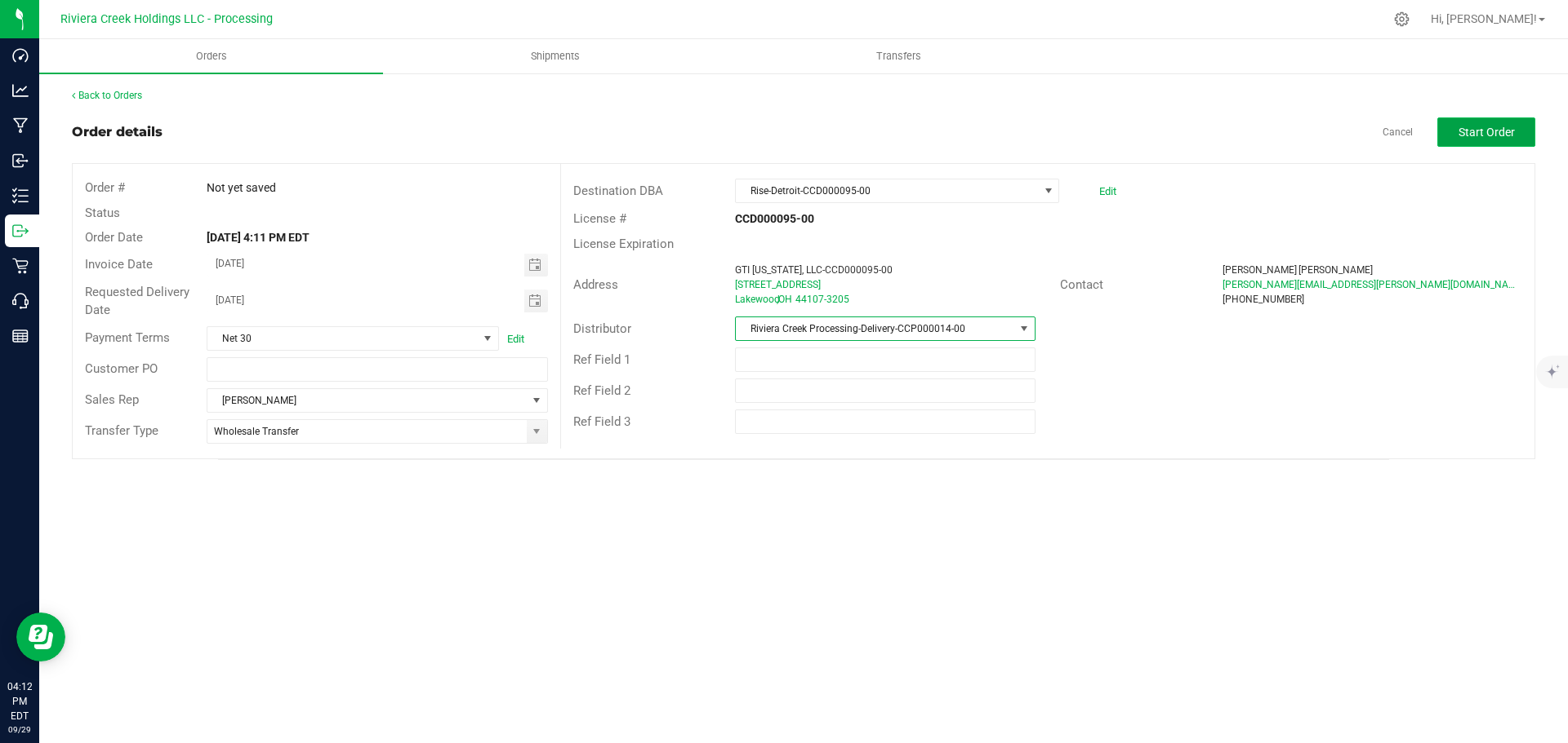
click at [1473, 133] on span "Start Order" at bounding box center [1487, 132] width 57 height 13
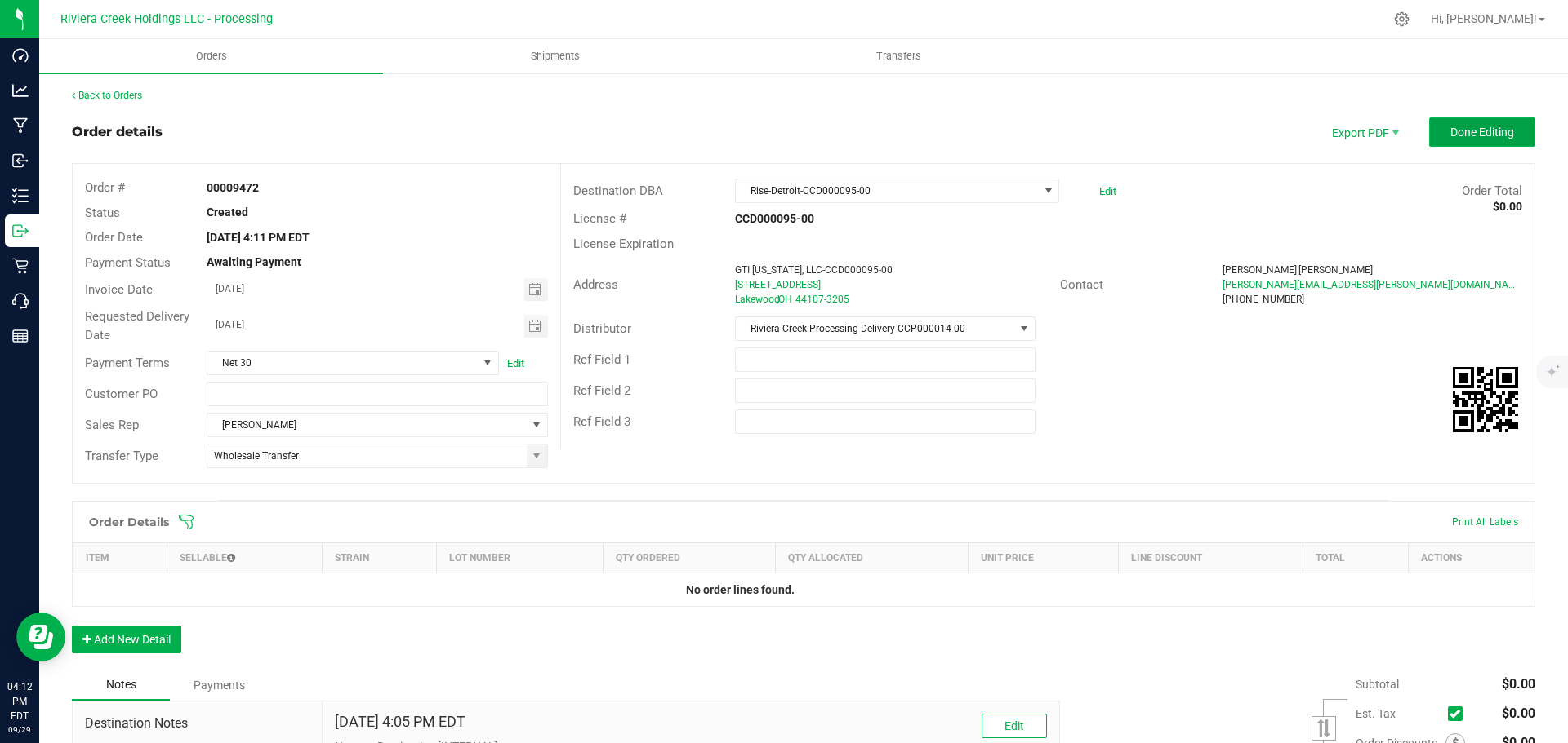
click at [1467, 130] on span "Done Editing" at bounding box center [1481, 132] width 63 height 13
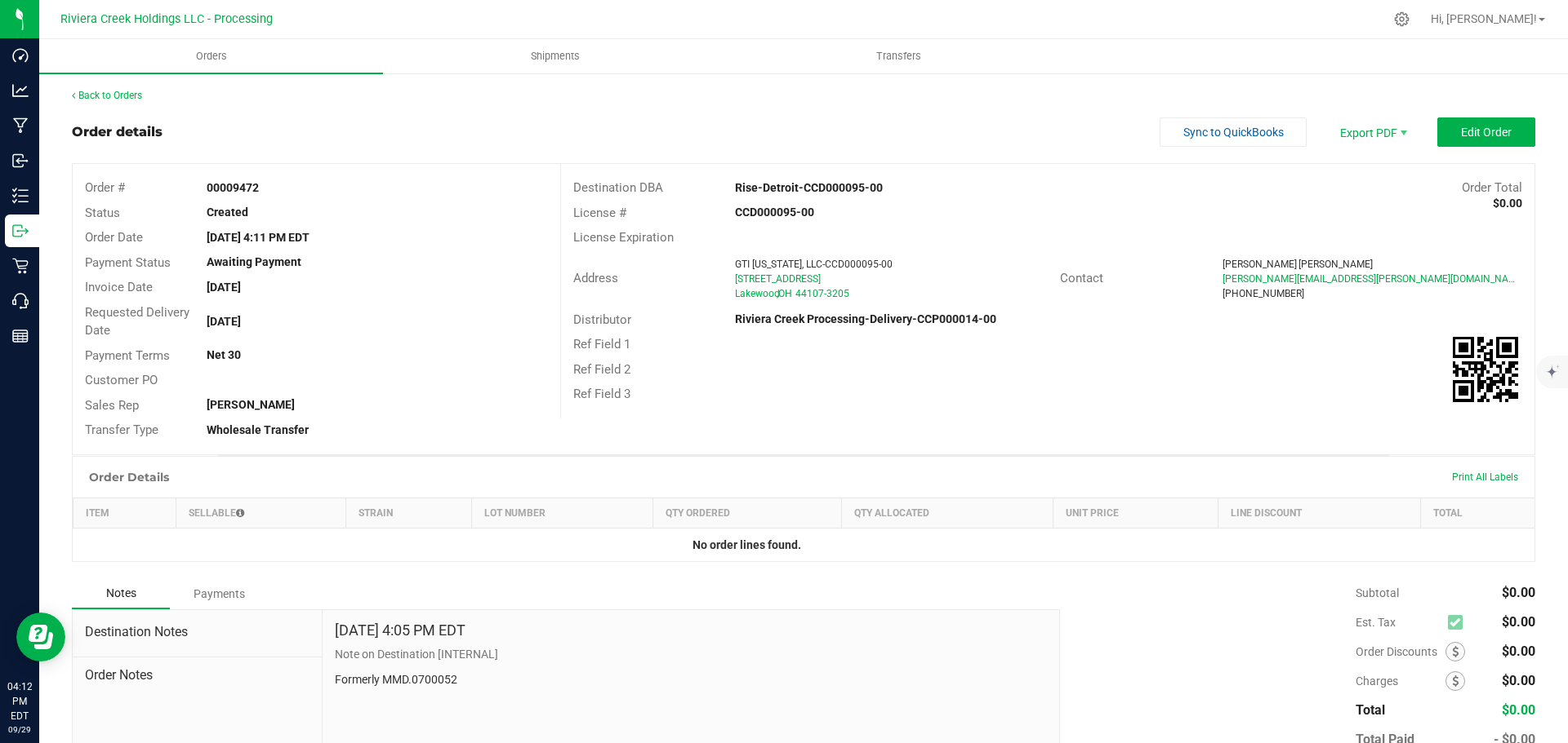
drag, startPoint x: 201, startPoint y: 191, endPoint x: 274, endPoint y: 194, distance: 73.1
click at [274, 194] on div "00009472" at bounding box center [376, 188] width 365 height 17
copy strong "00009472"
click at [112, 96] on link "Back to Orders" at bounding box center [107, 95] width 70 height 11
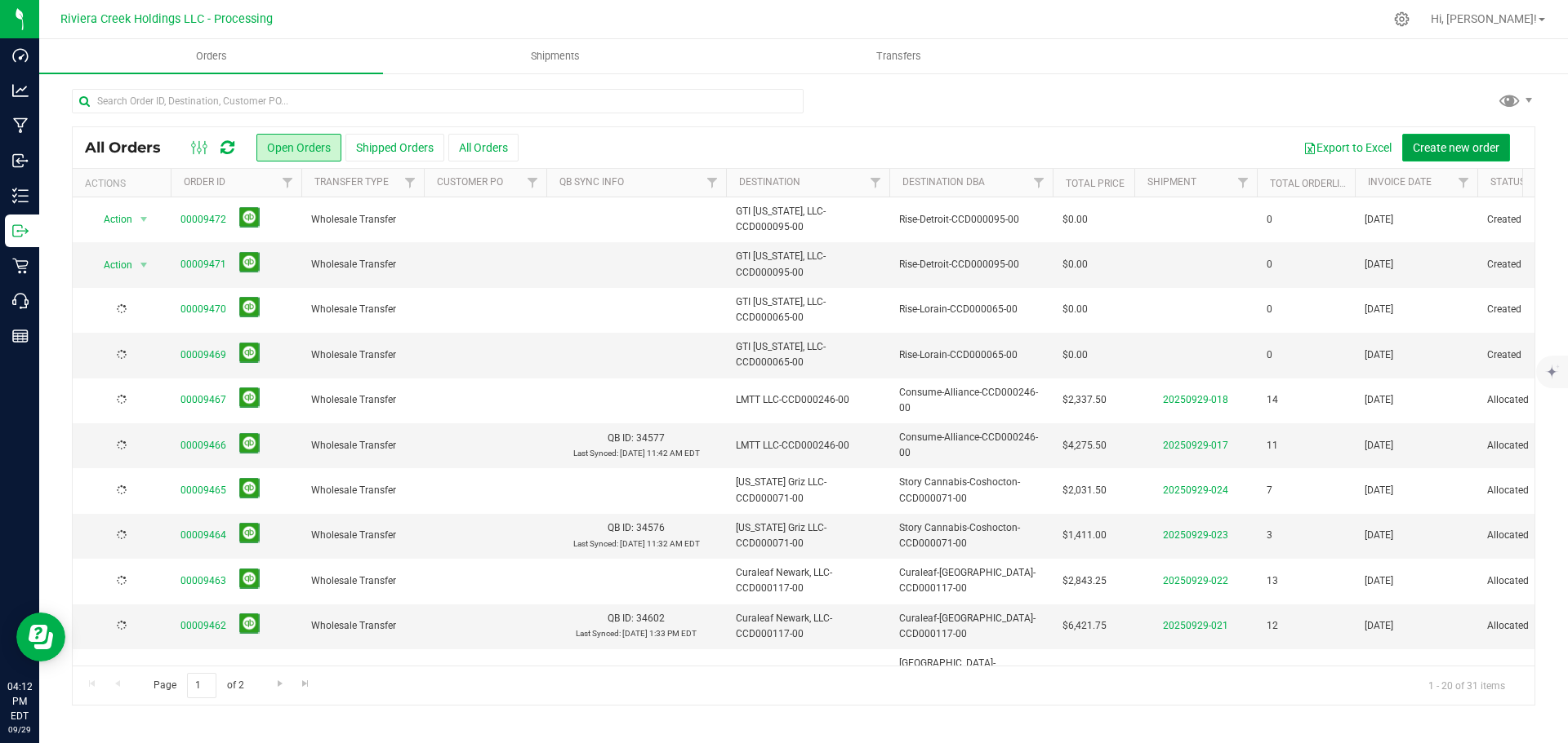
click at [1436, 149] on span "Create new order" at bounding box center [1456, 147] width 87 height 13
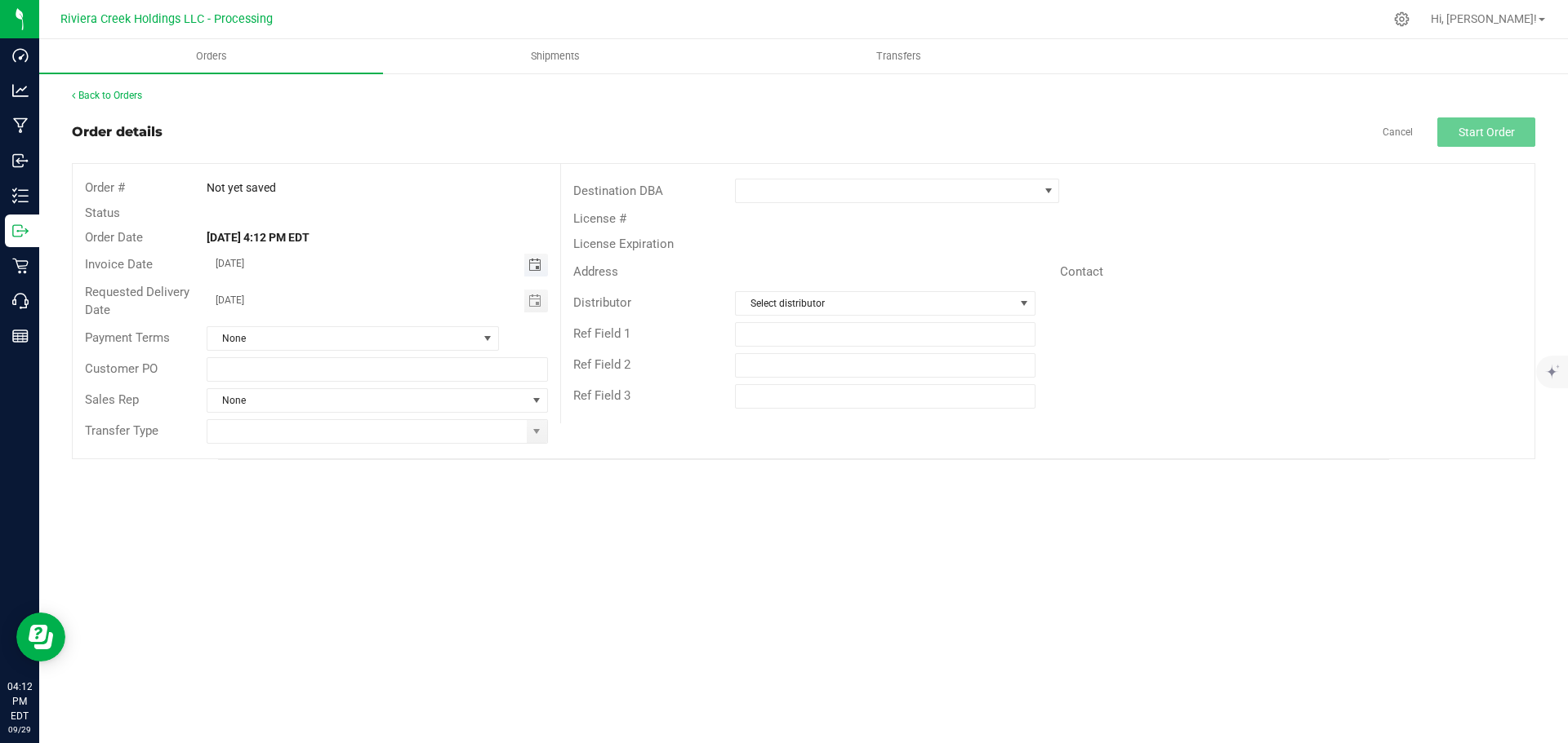
click at [535, 267] on span "Toggle calendar" at bounding box center [535, 266] width 13 height 13
click at [232, 415] on span "Oct" at bounding box center [232, 414] width 15 height 11
click at [346, 348] on span "1" at bounding box center [353, 349] width 24 height 26
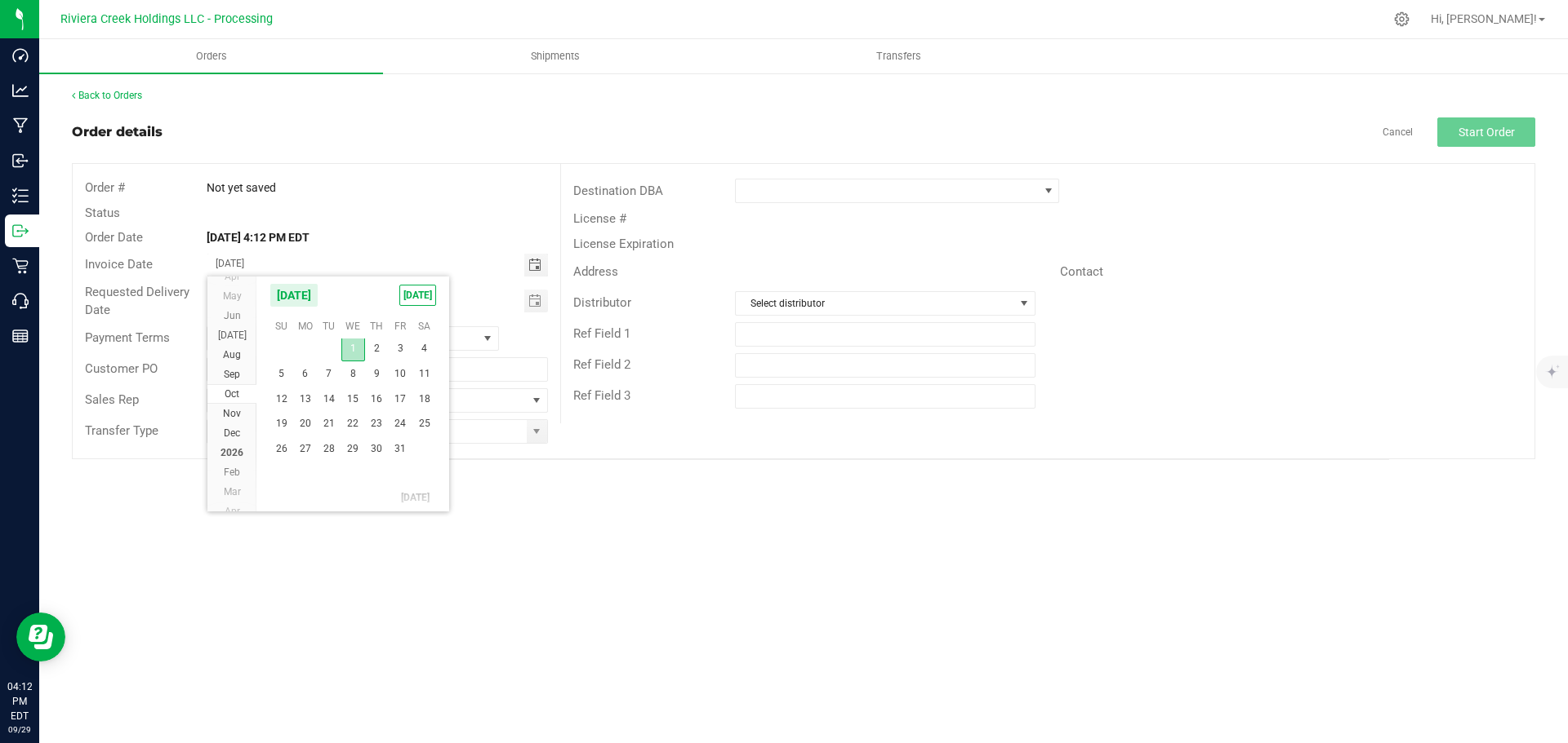
type input "[DATE]"
click at [538, 302] on span "Toggle calendar" at bounding box center [535, 302] width 13 height 13
click at [236, 451] on span "Oct" at bounding box center [232, 450] width 15 height 11
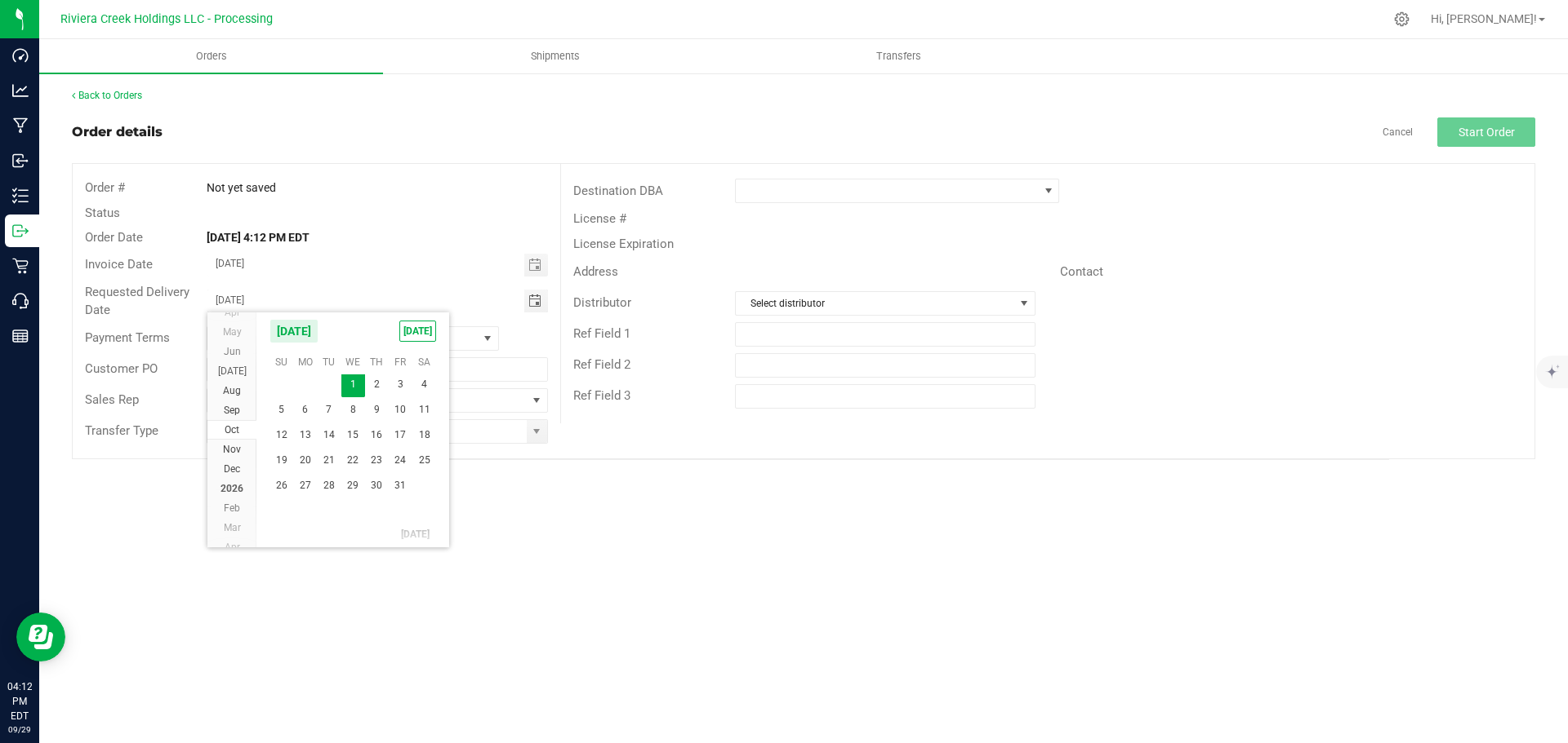
click at [355, 386] on span "1" at bounding box center [353, 385] width 24 height 26
type input "[DATE]"
click at [538, 434] on span at bounding box center [536, 432] width 13 height 13
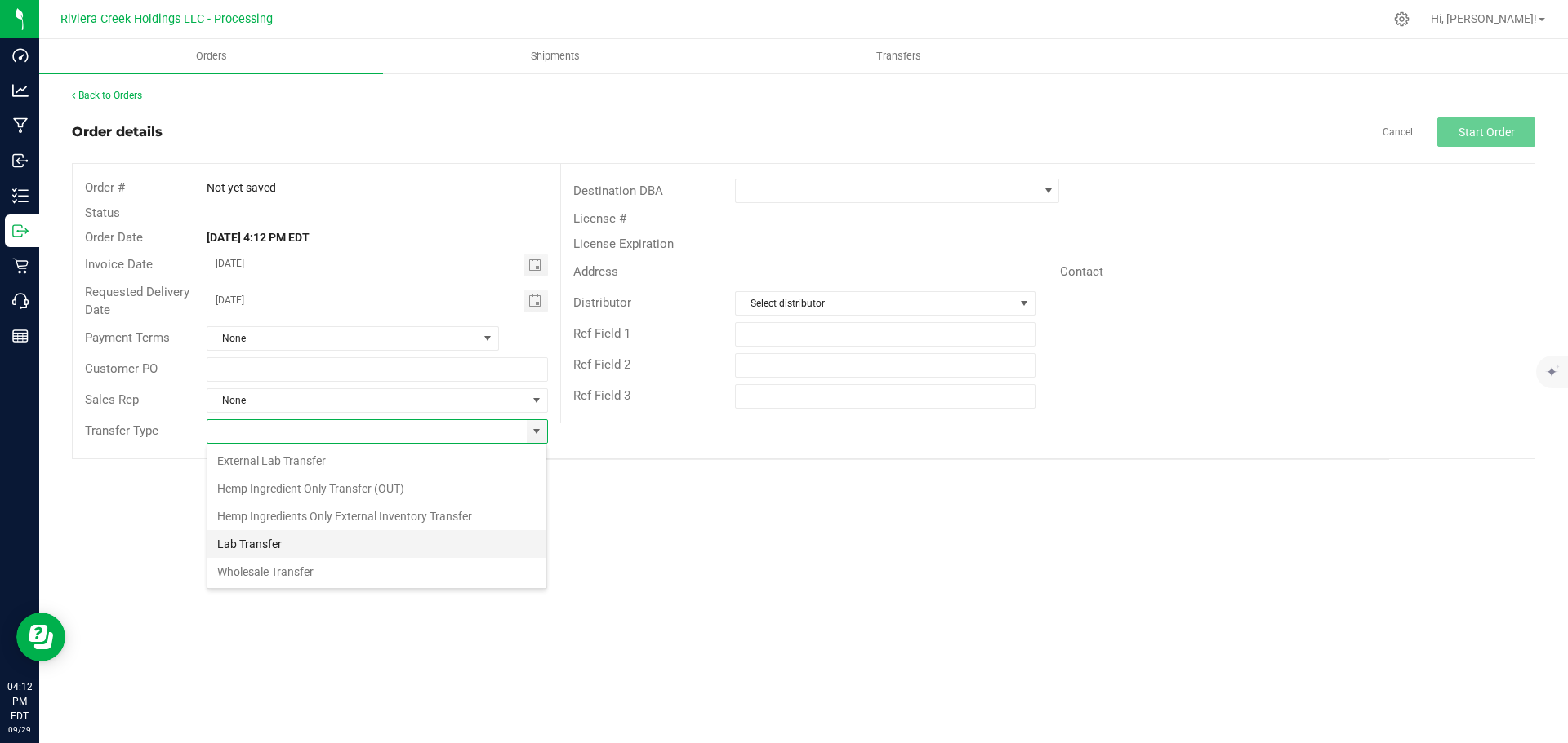
scroll to position [25, 341]
click at [254, 573] on li "Wholesale Transfer" at bounding box center [376, 572] width 339 height 27
type input "Wholesale Transfer"
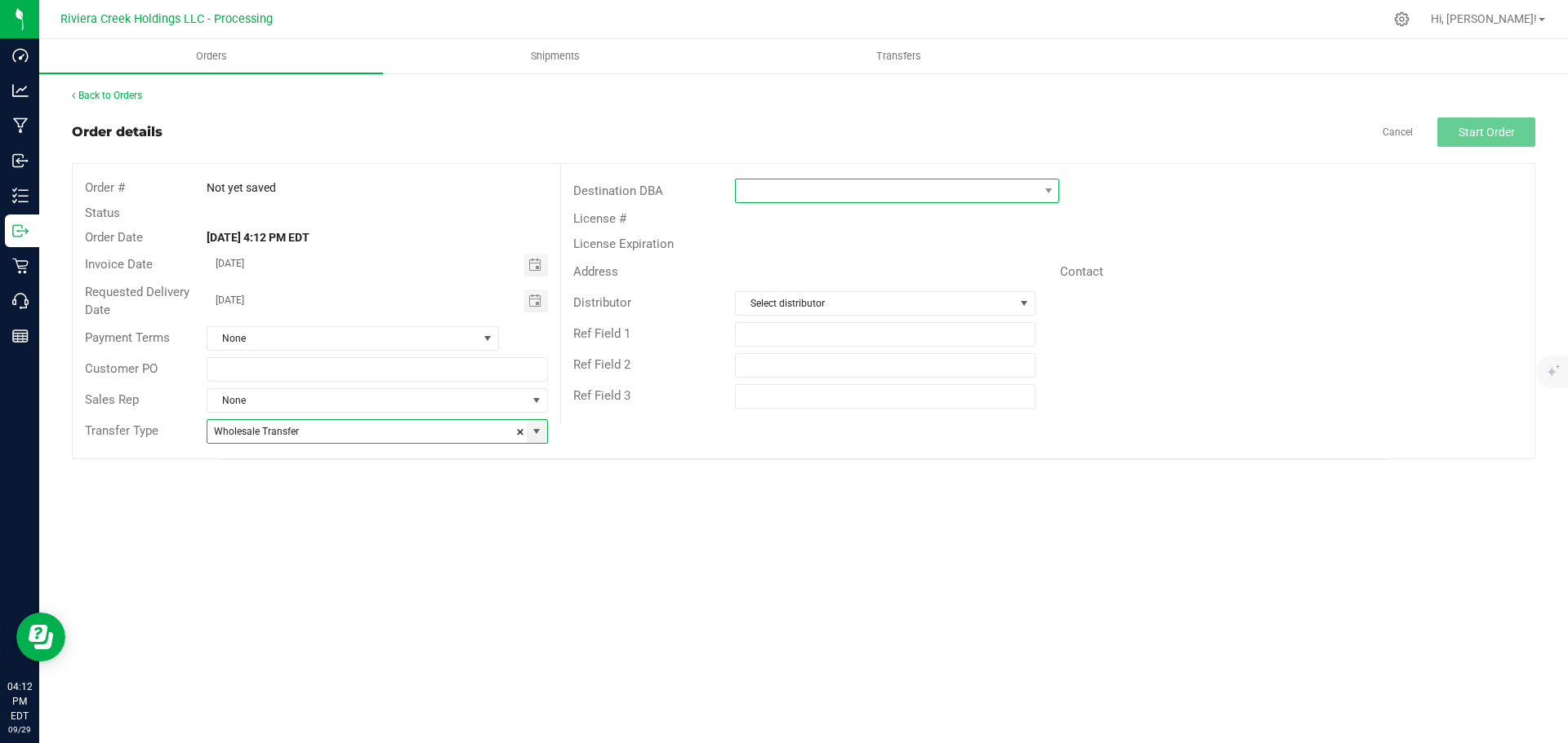
click at [761, 193] on span at bounding box center [886, 191] width 302 height 23
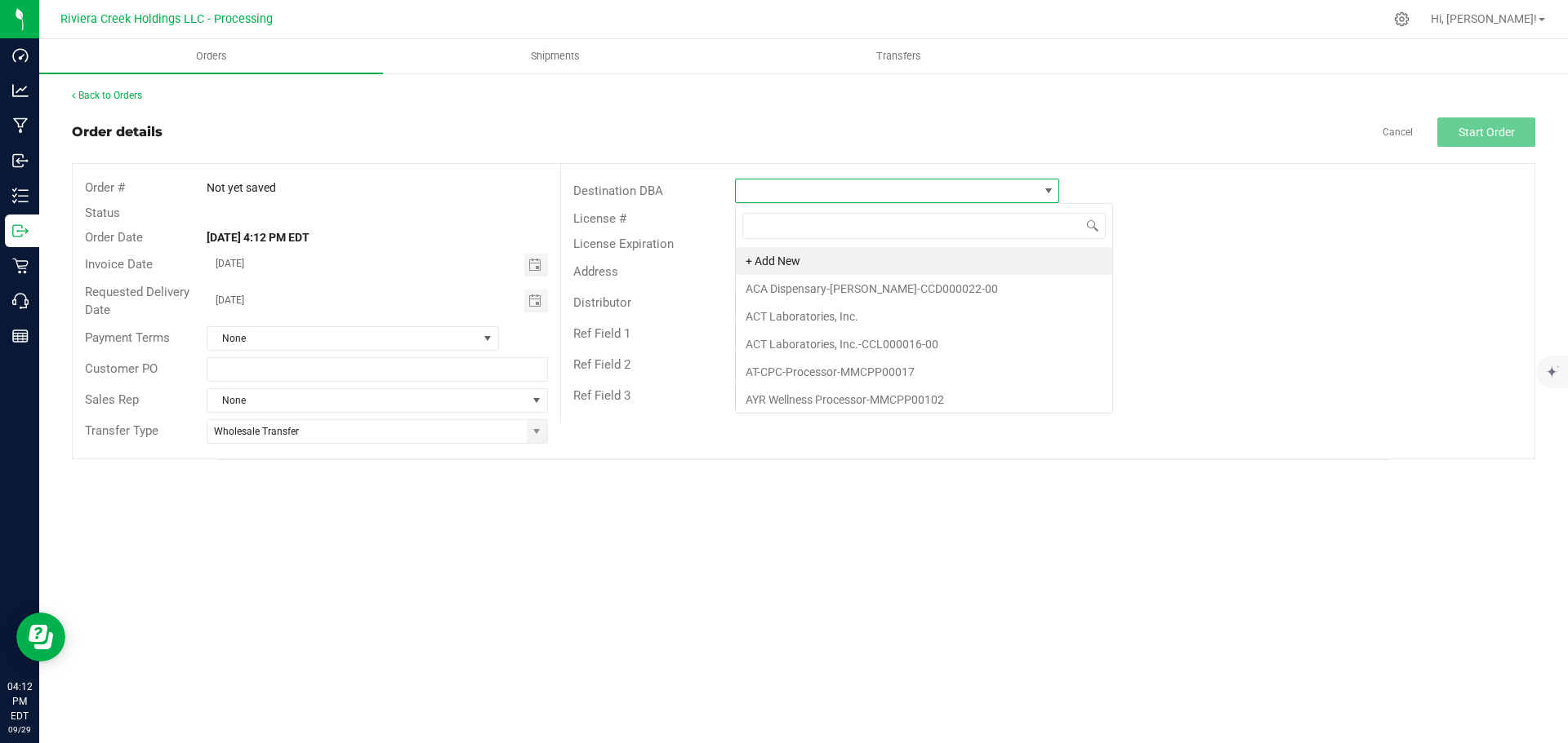
scroll to position [25, 324]
type input "rise"
click at [781, 350] on li "Rise-Madison-CCD000063-00" at bounding box center [897, 344] width 322 height 27
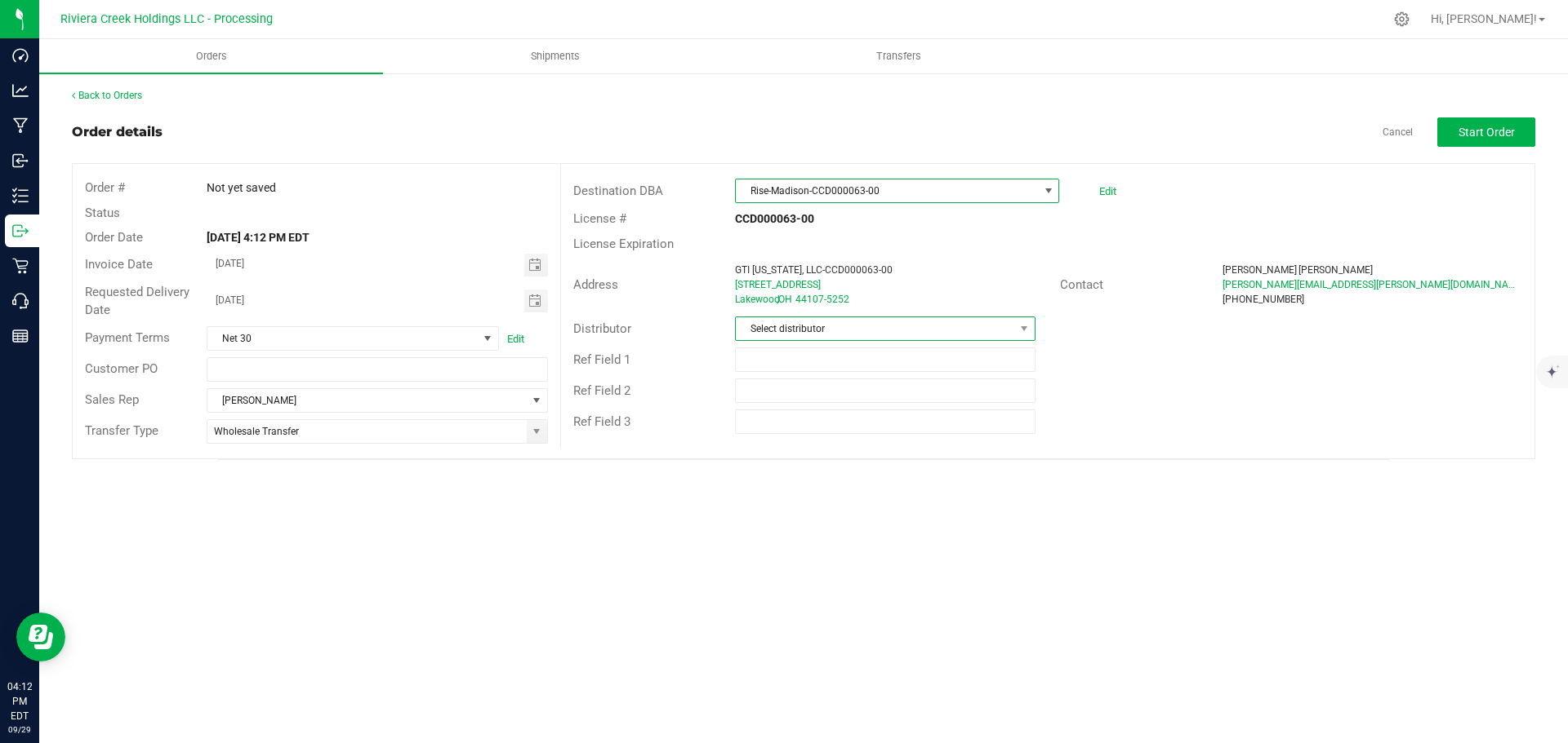
click at [793, 332] on span "Select distributor" at bounding box center [875, 329] width 278 height 23
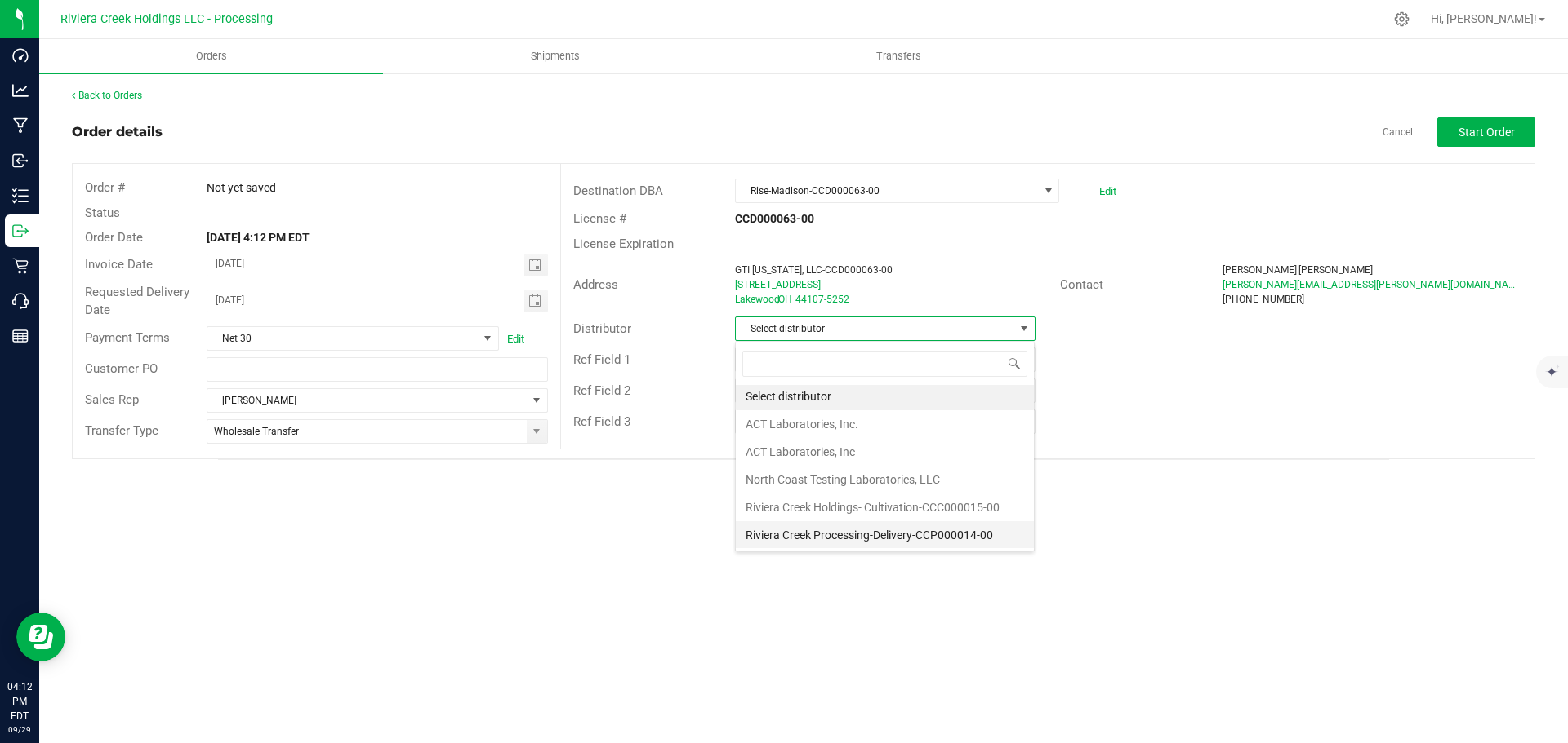
scroll to position [3, 0]
click at [804, 534] on li "Riviera Creek Processing-Delivery-CCP000014-00" at bounding box center [884, 534] width 298 height 27
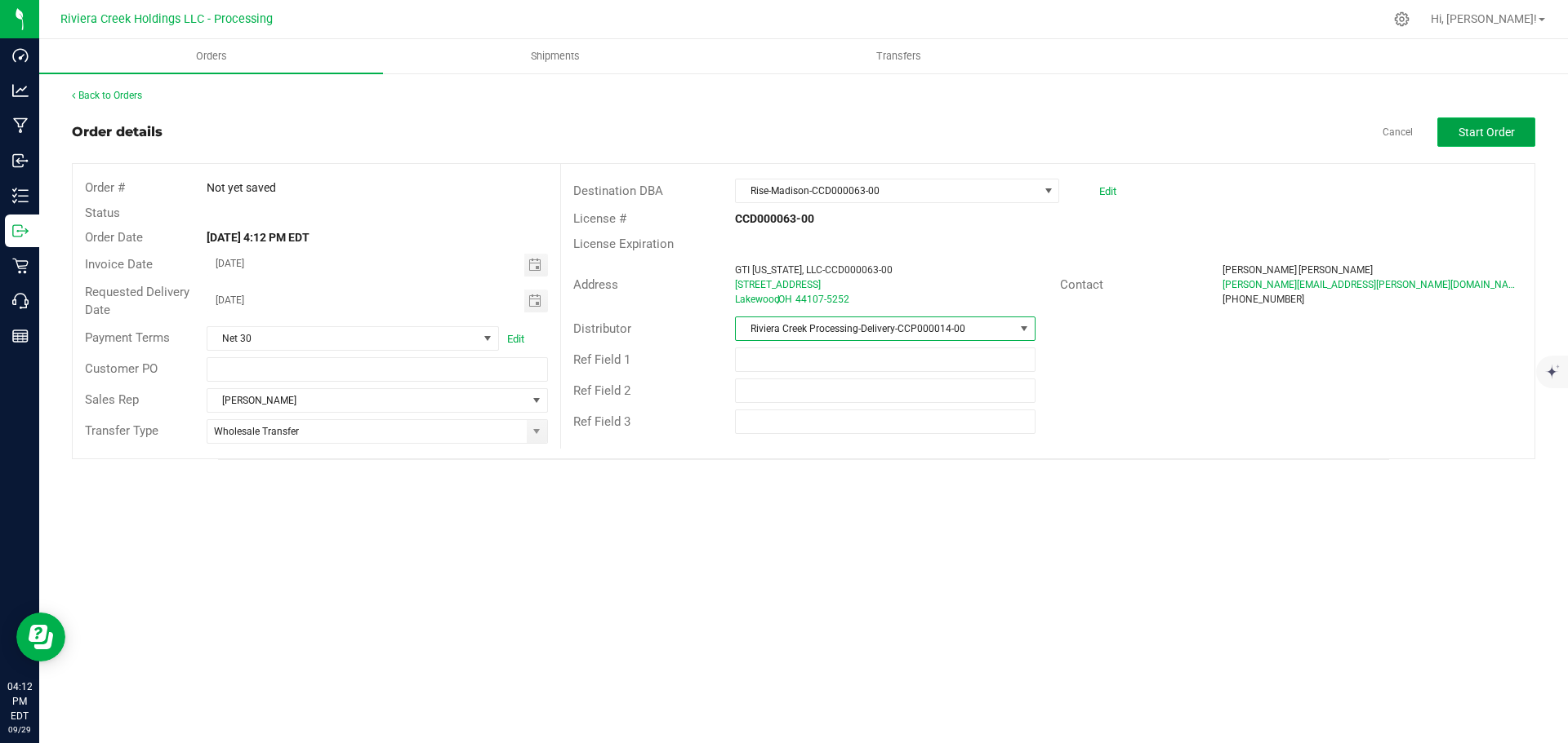
click at [1461, 132] on span "Start Order" at bounding box center [1487, 132] width 57 height 13
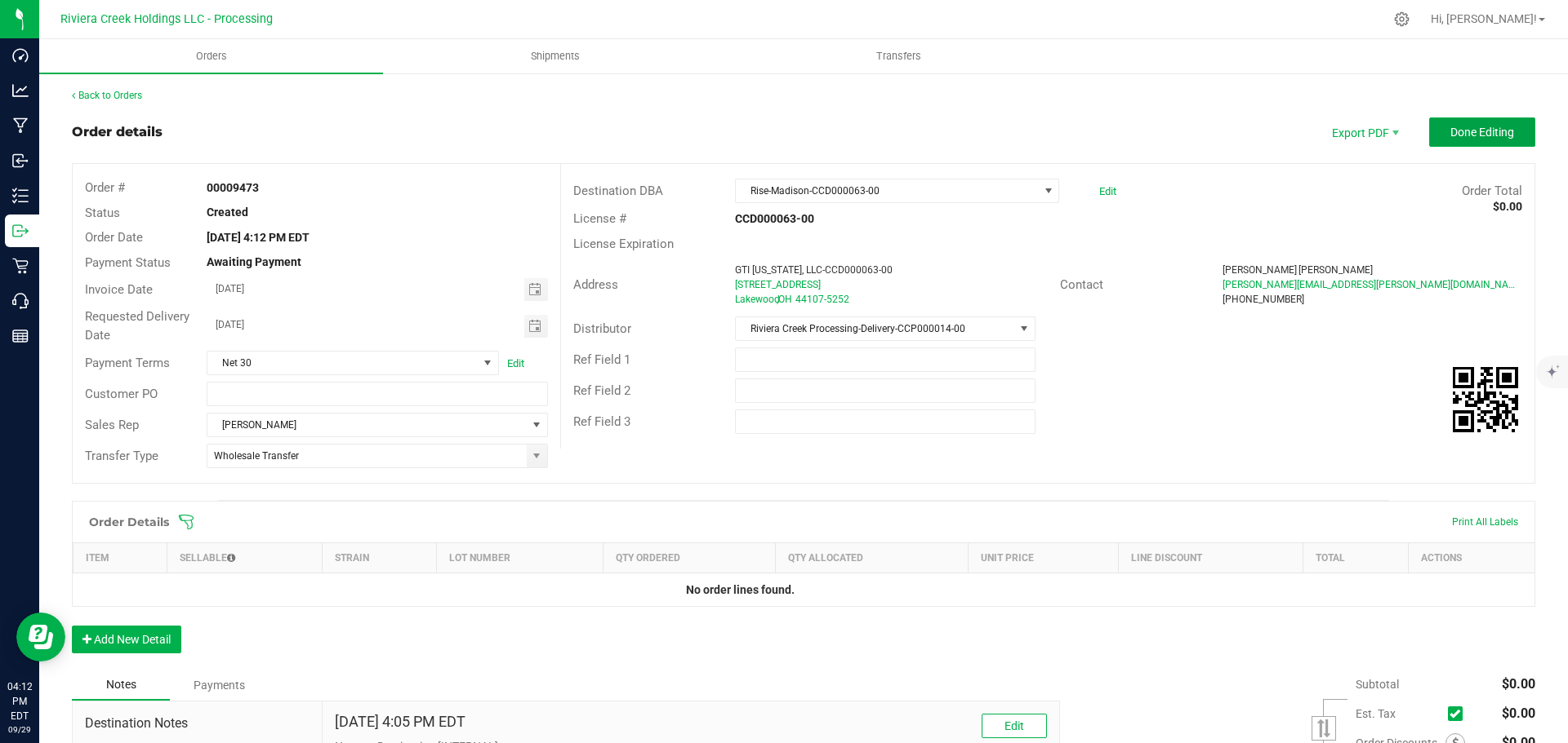
click at [1460, 134] on span "Done Editing" at bounding box center [1481, 132] width 63 height 13
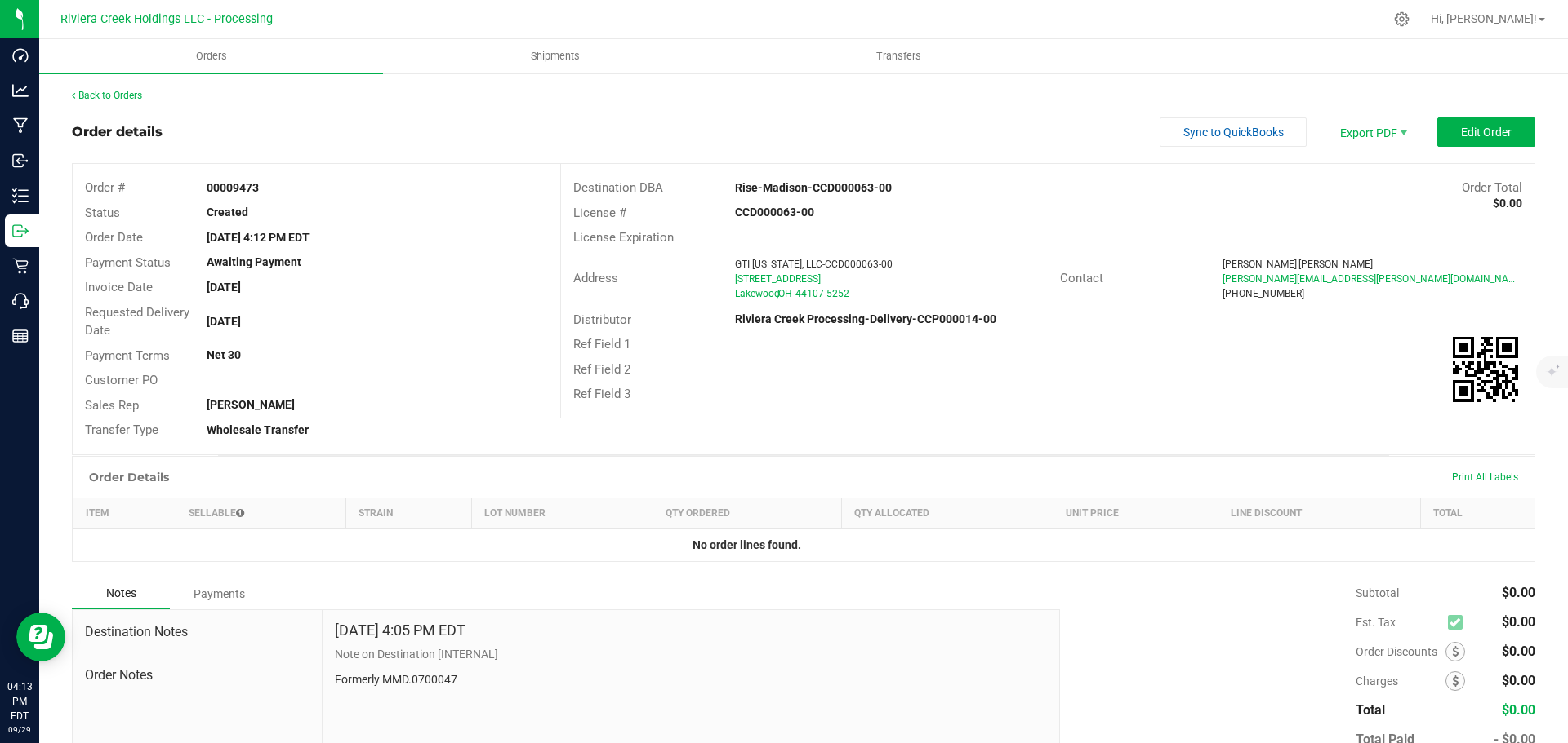
drag, startPoint x: 198, startPoint y: 185, endPoint x: 288, endPoint y: 191, distance: 90.2
click at [288, 191] on div "00009473" at bounding box center [376, 188] width 365 height 17
copy strong "00009473"
click at [93, 97] on link "Back to Orders" at bounding box center [107, 95] width 70 height 11
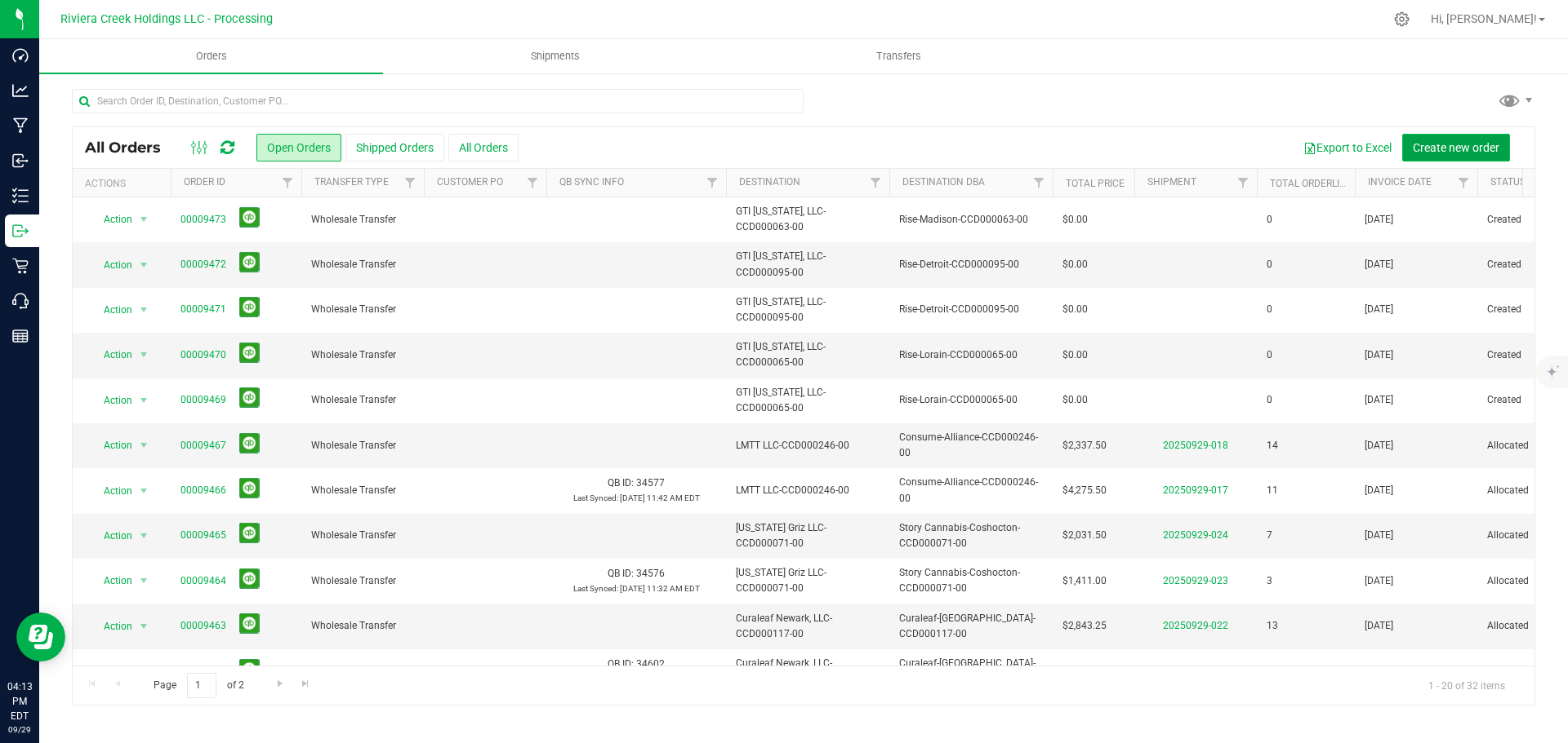
click at [1454, 145] on span "Create new order" at bounding box center [1456, 147] width 87 height 13
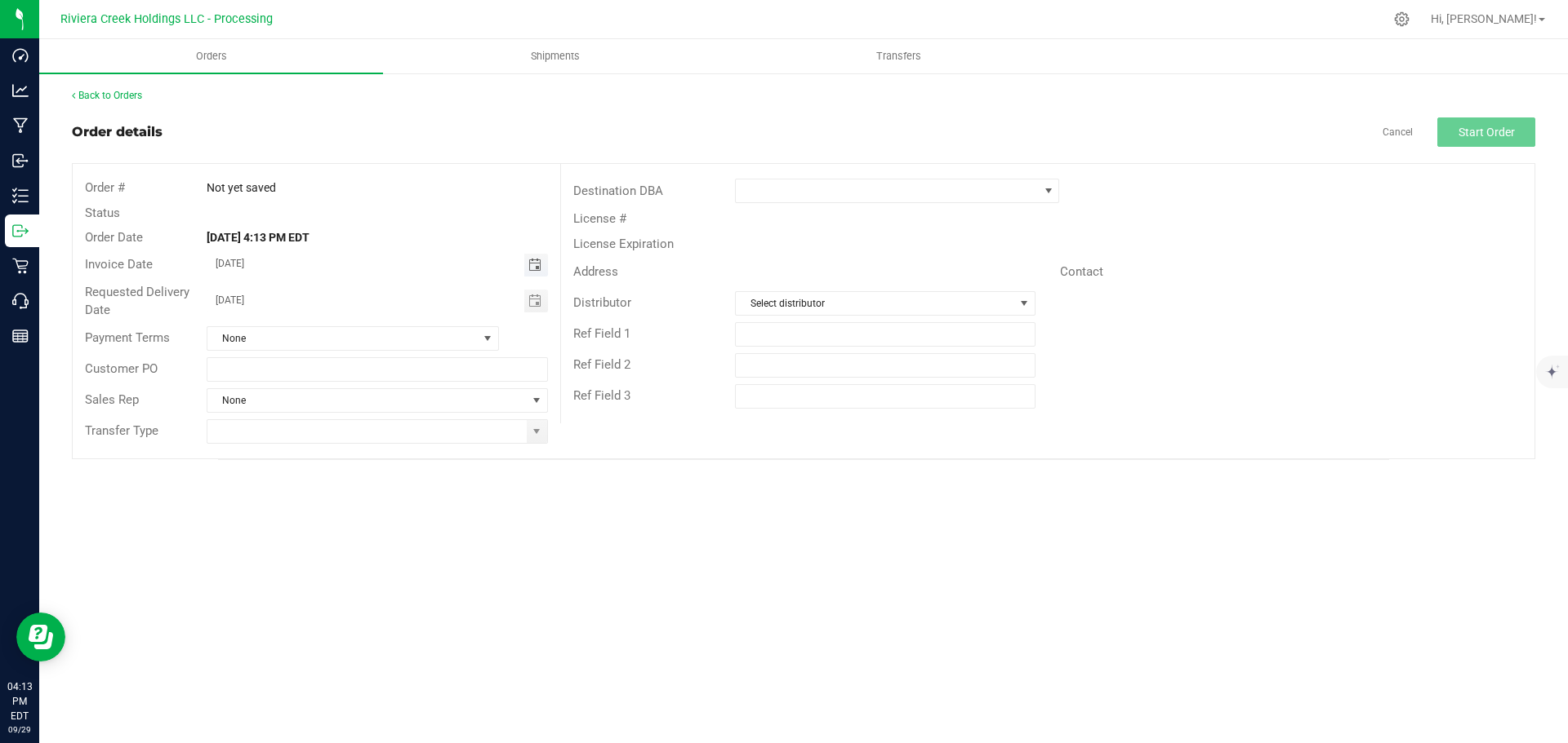
click at [534, 267] on span "Toggle calendar" at bounding box center [535, 266] width 13 height 13
click at [236, 416] on span "Oct" at bounding box center [232, 414] width 15 height 11
click at [347, 350] on span "1" at bounding box center [353, 349] width 24 height 26
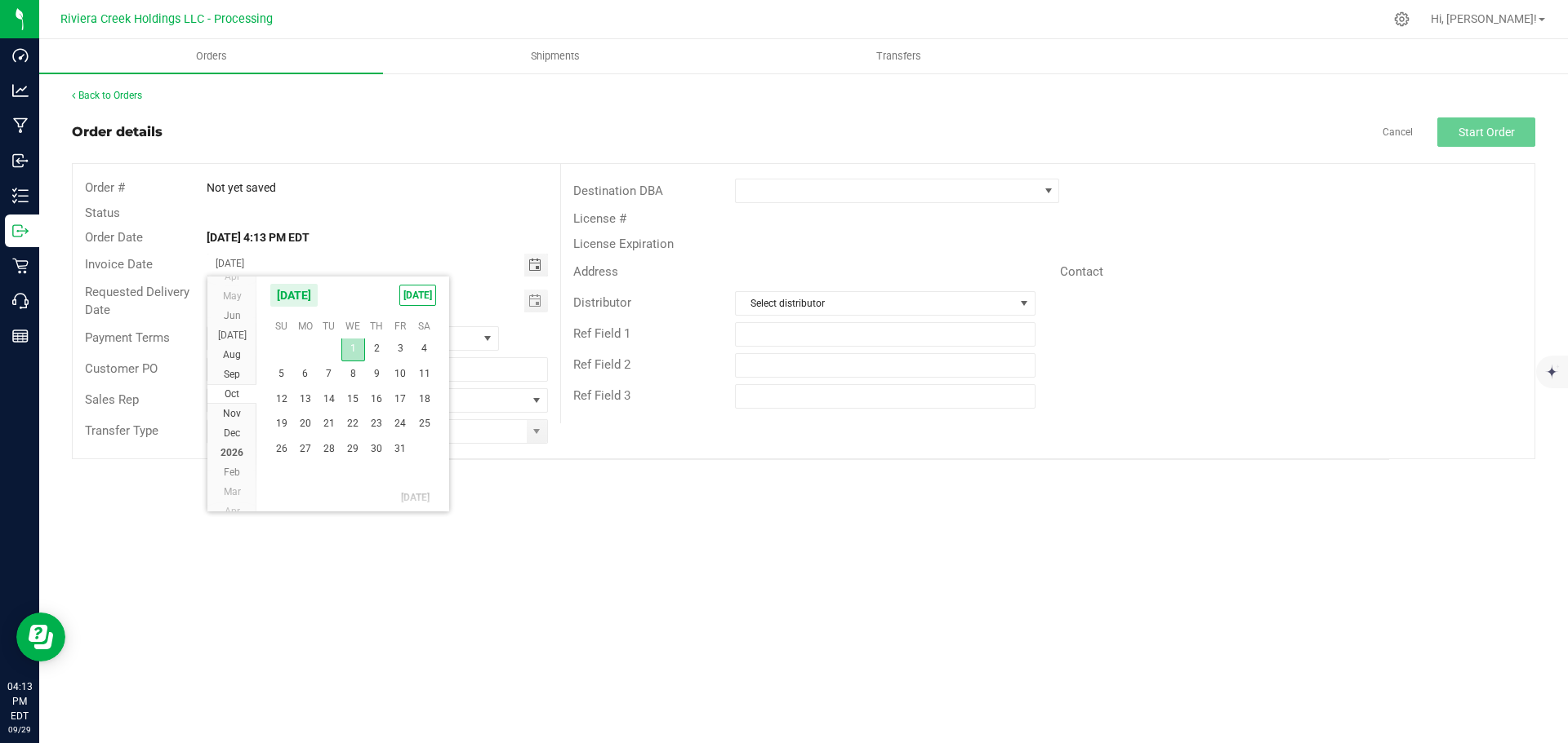
type input "[DATE]"
click at [532, 305] on span "Toggle calendar" at bounding box center [535, 302] width 13 height 13
click at [232, 450] on span "Oct" at bounding box center [232, 450] width 15 height 11
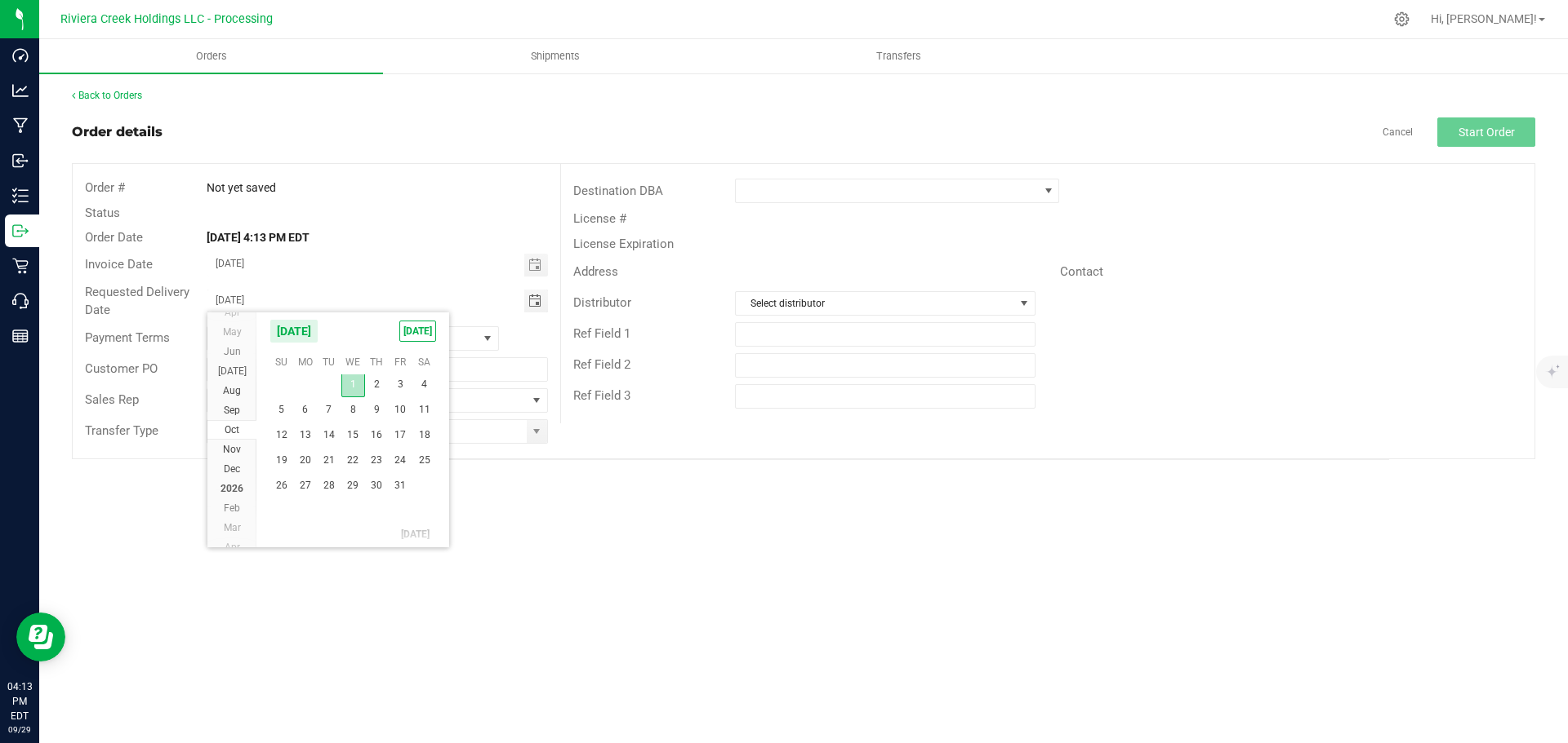
click at [353, 392] on span "1" at bounding box center [353, 385] width 24 height 26
type input "[DATE]"
click at [536, 432] on span at bounding box center [536, 432] width 13 height 13
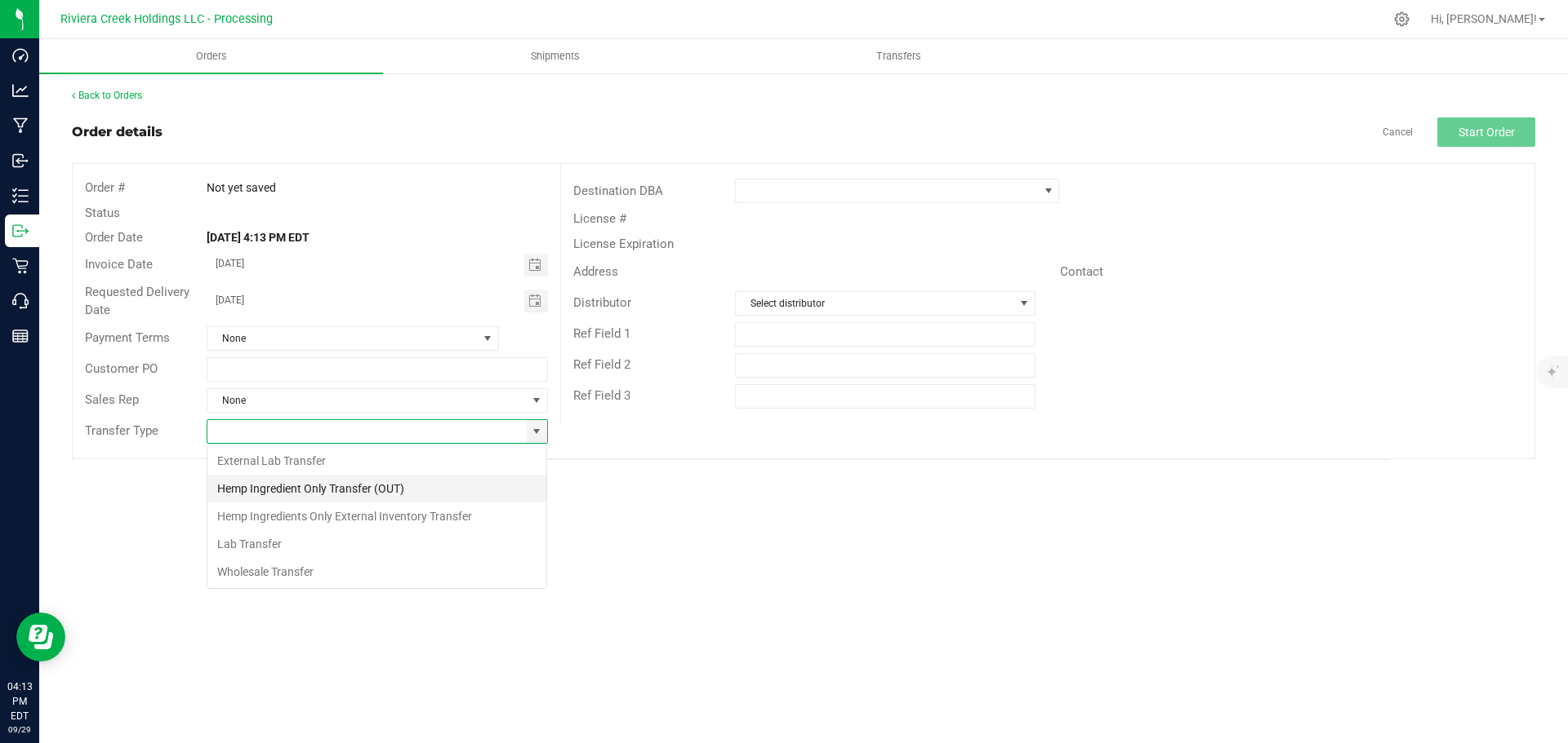
scroll to position [25, 341]
click at [235, 570] on li "Wholesale Transfer" at bounding box center [376, 572] width 339 height 27
type input "Wholesale Transfer"
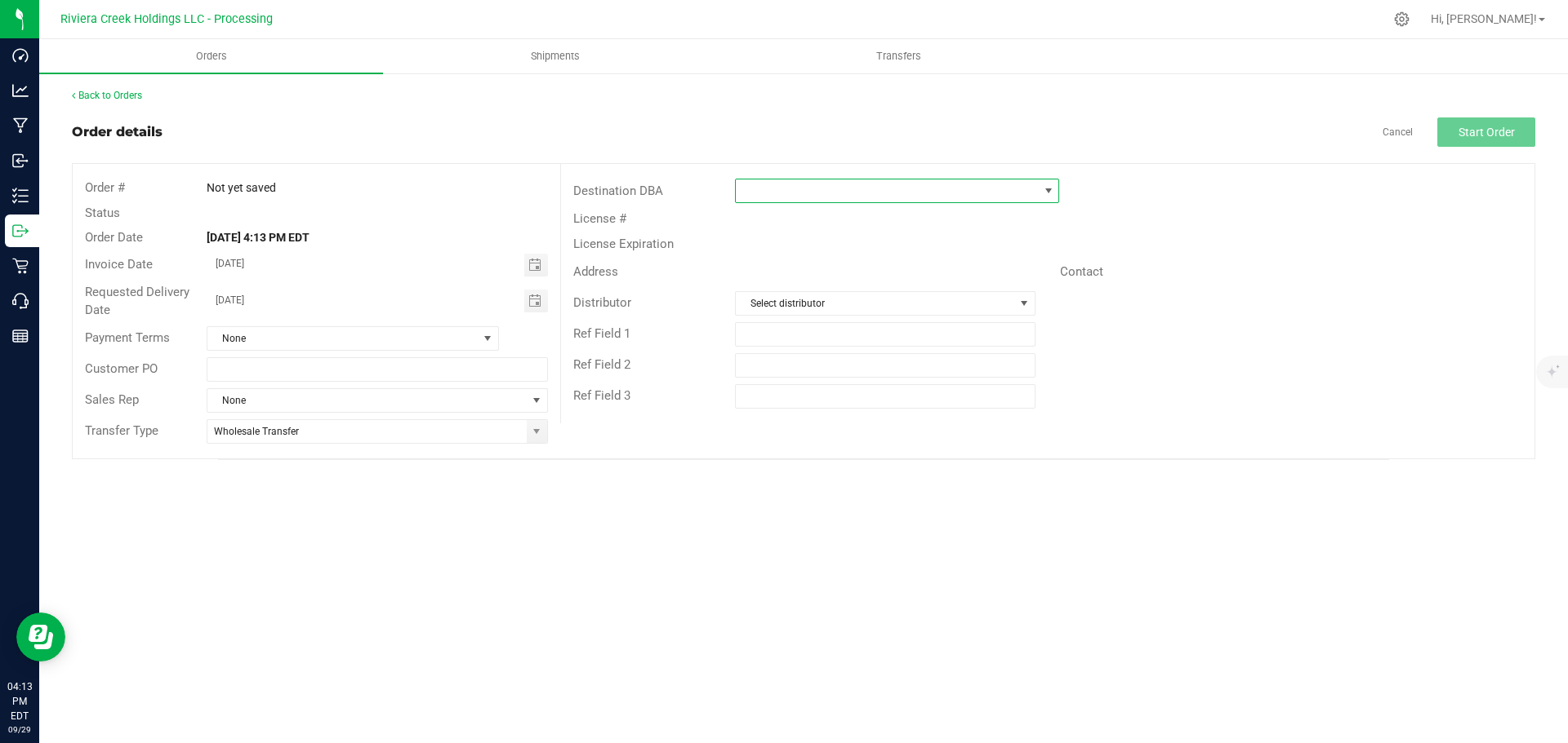
click at [803, 193] on span at bounding box center [886, 191] width 302 height 23
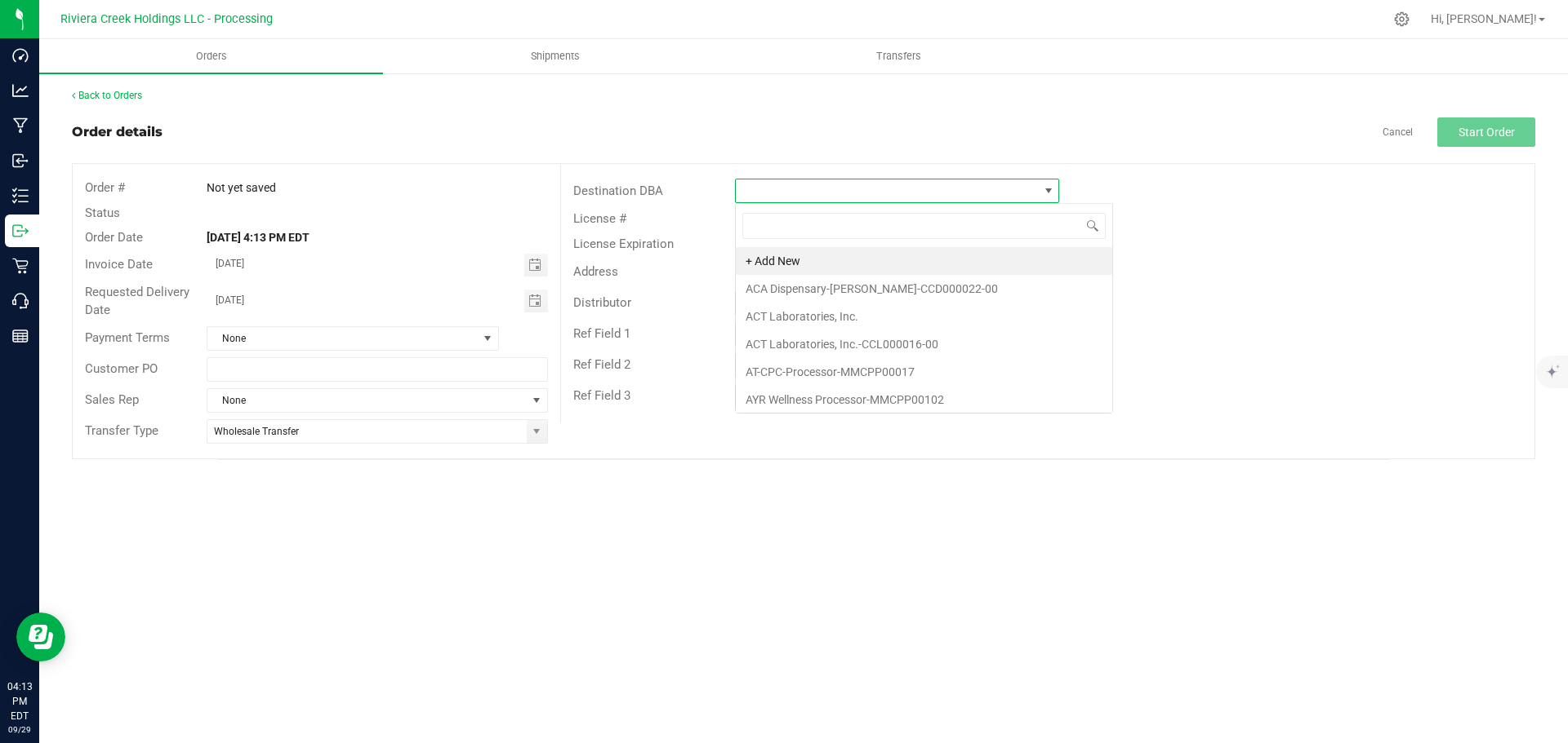
scroll to position [25, 324]
type input "rise"
click at [826, 350] on li "Rise-Madison-CCD000063-00" at bounding box center [897, 344] width 322 height 27
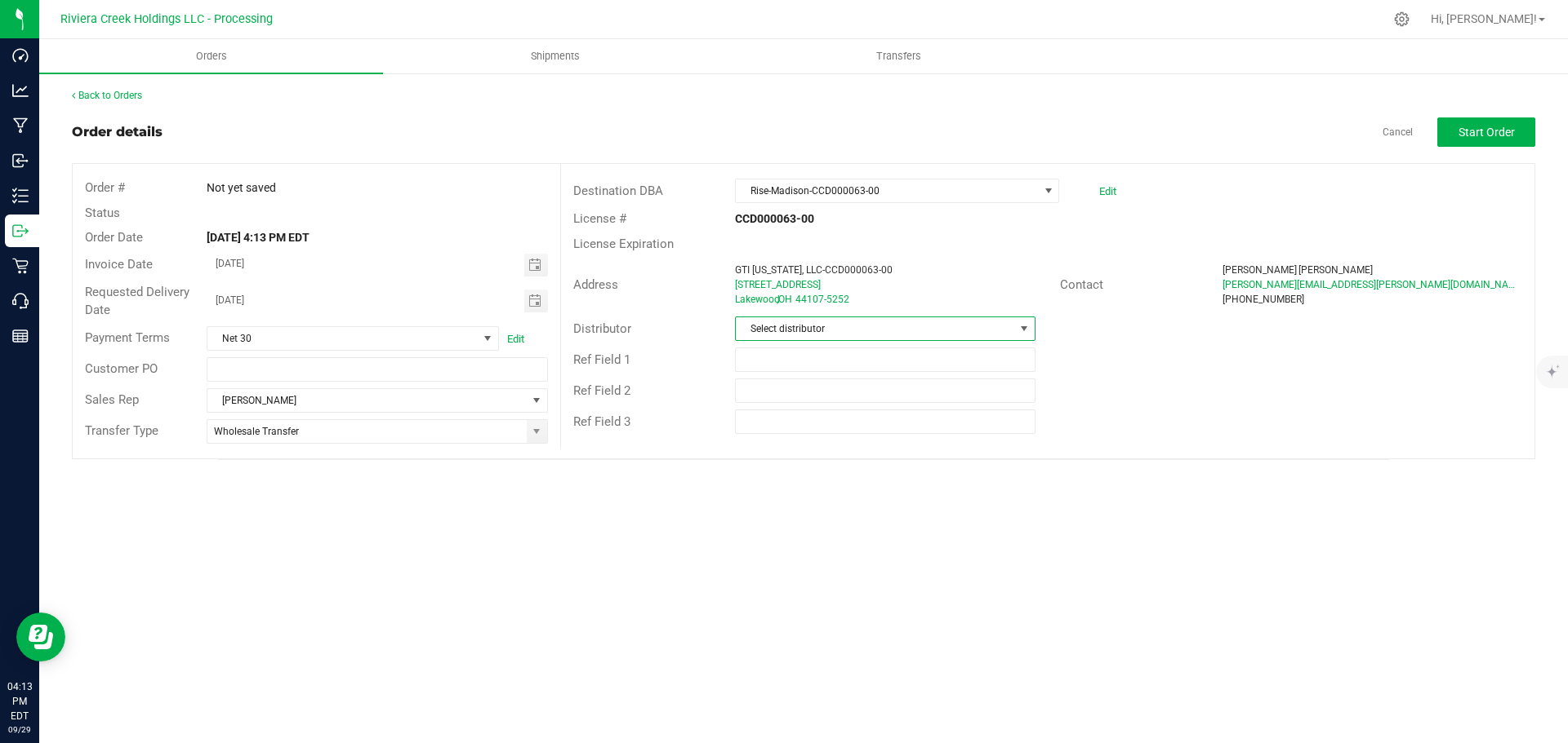
click at [1010, 332] on span "Select distributor" at bounding box center [875, 329] width 278 height 23
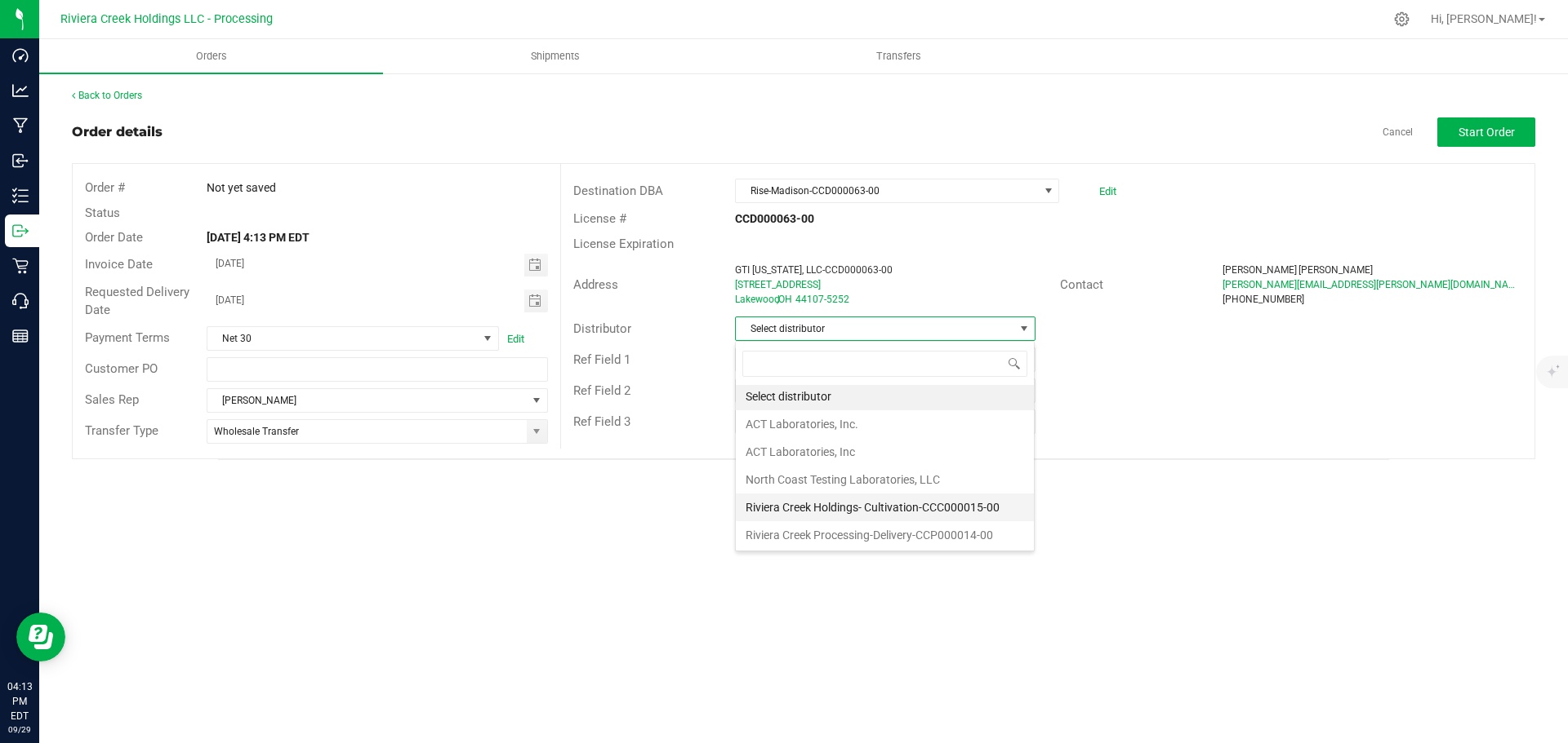
scroll to position [3, 0]
click at [804, 542] on li "Riviera Creek Processing-Delivery-CCP000014-00" at bounding box center [884, 534] width 298 height 27
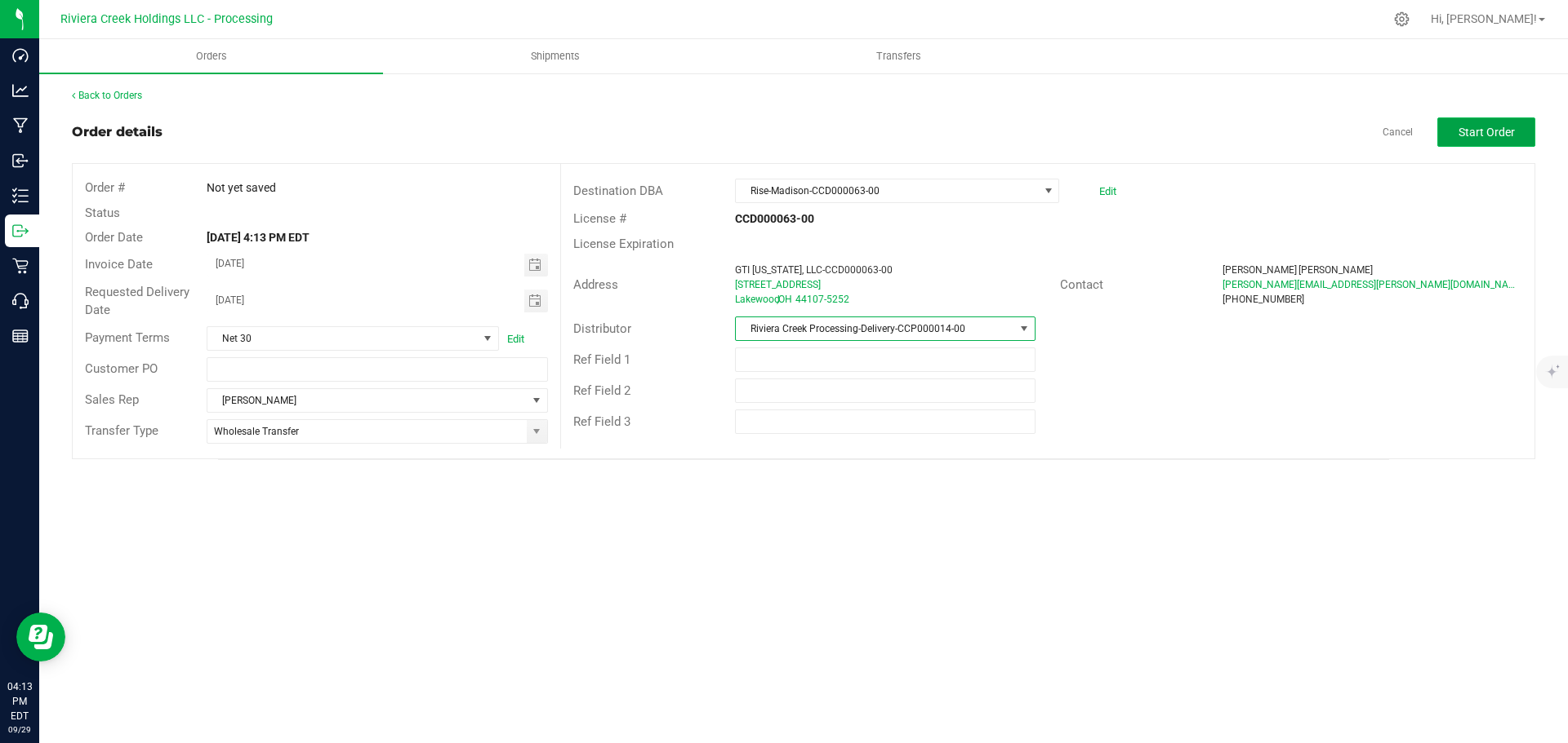
click at [1467, 134] on span "Start Order" at bounding box center [1487, 132] width 57 height 13
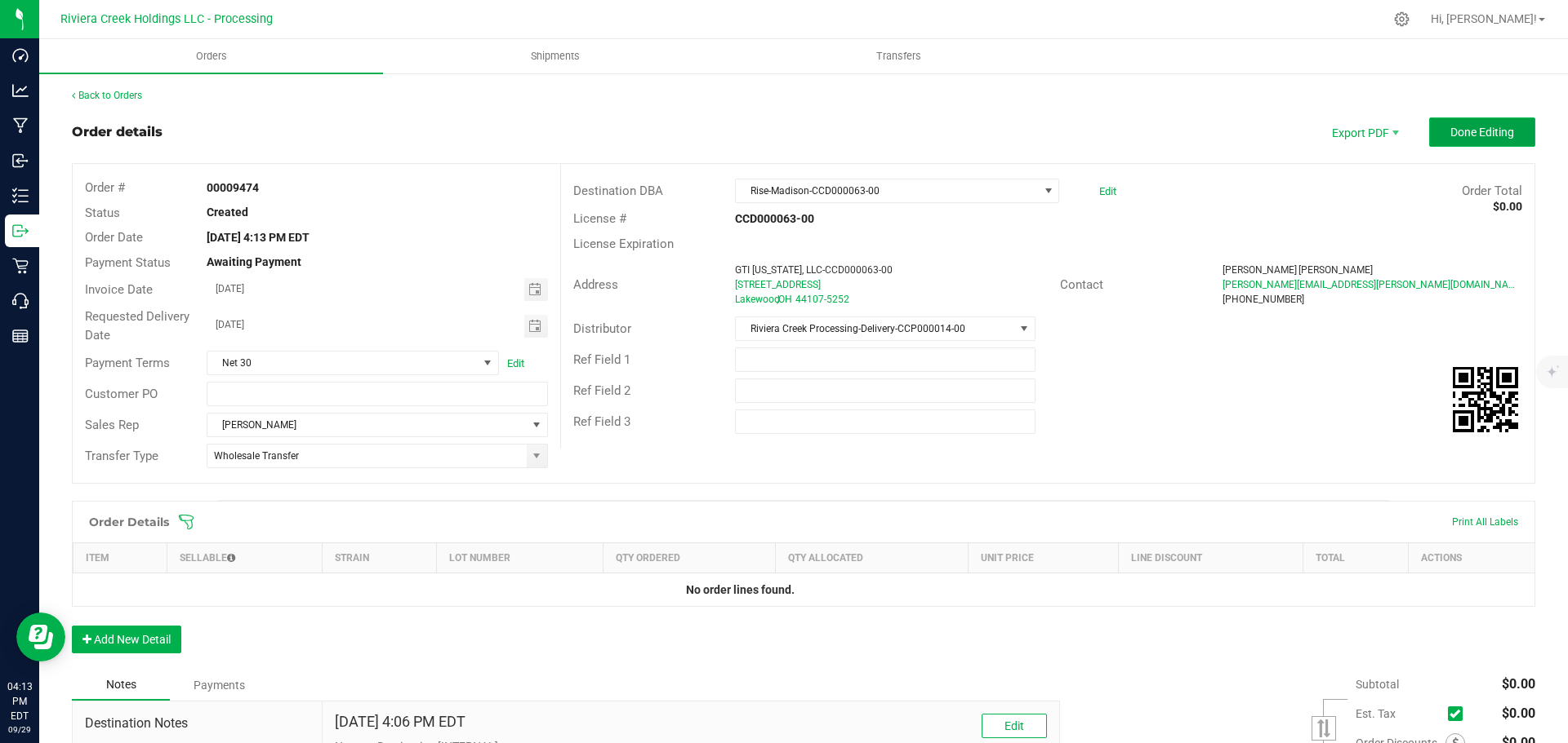
click at [1430, 131] on button "Done Editing" at bounding box center [1482, 131] width 106 height 29
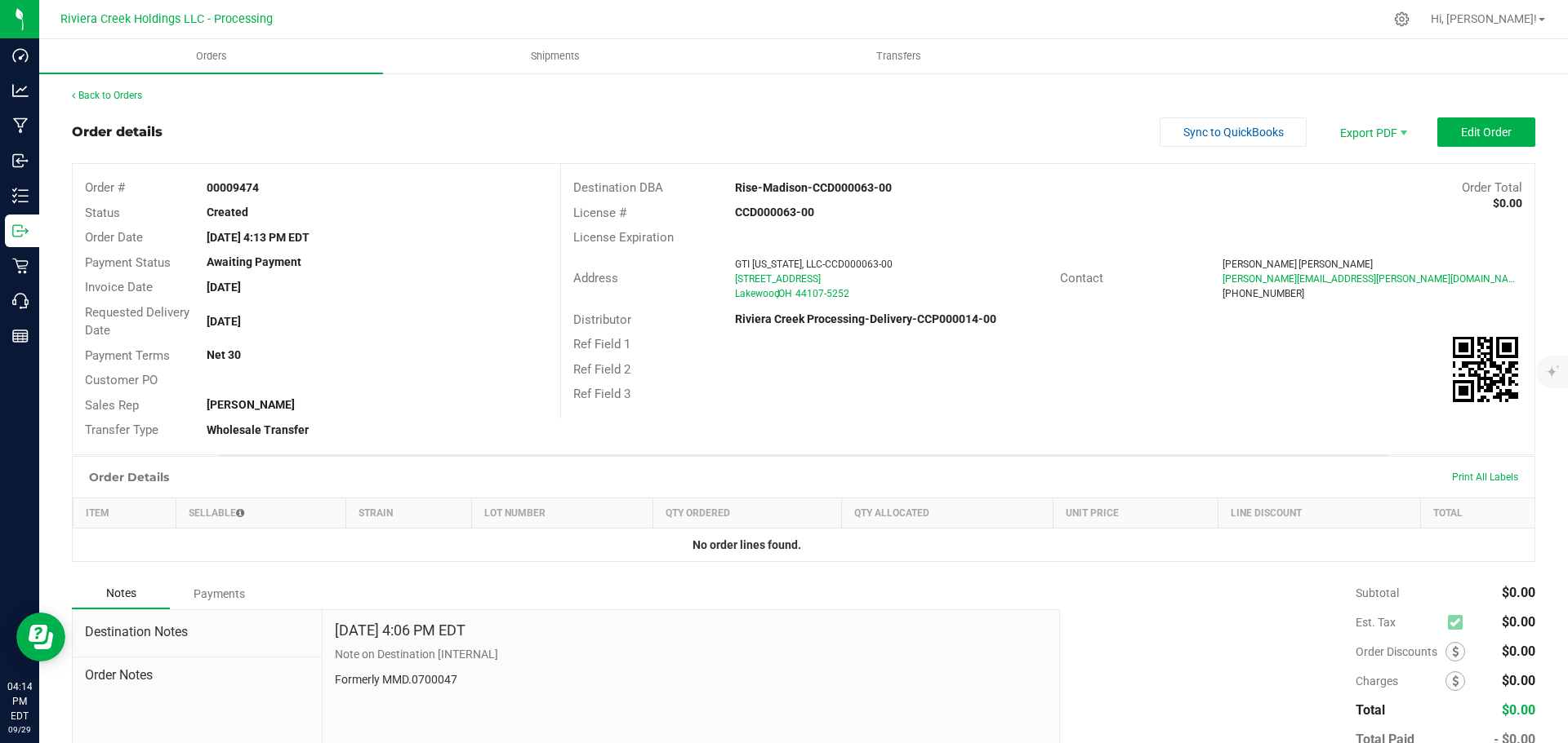
drag, startPoint x: 200, startPoint y: 184, endPoint x: 270, endPoint y: 195, distance: 70.9
click at [270, 195] on div "00009474" at bounding box center [376, 188] width 365 height 17
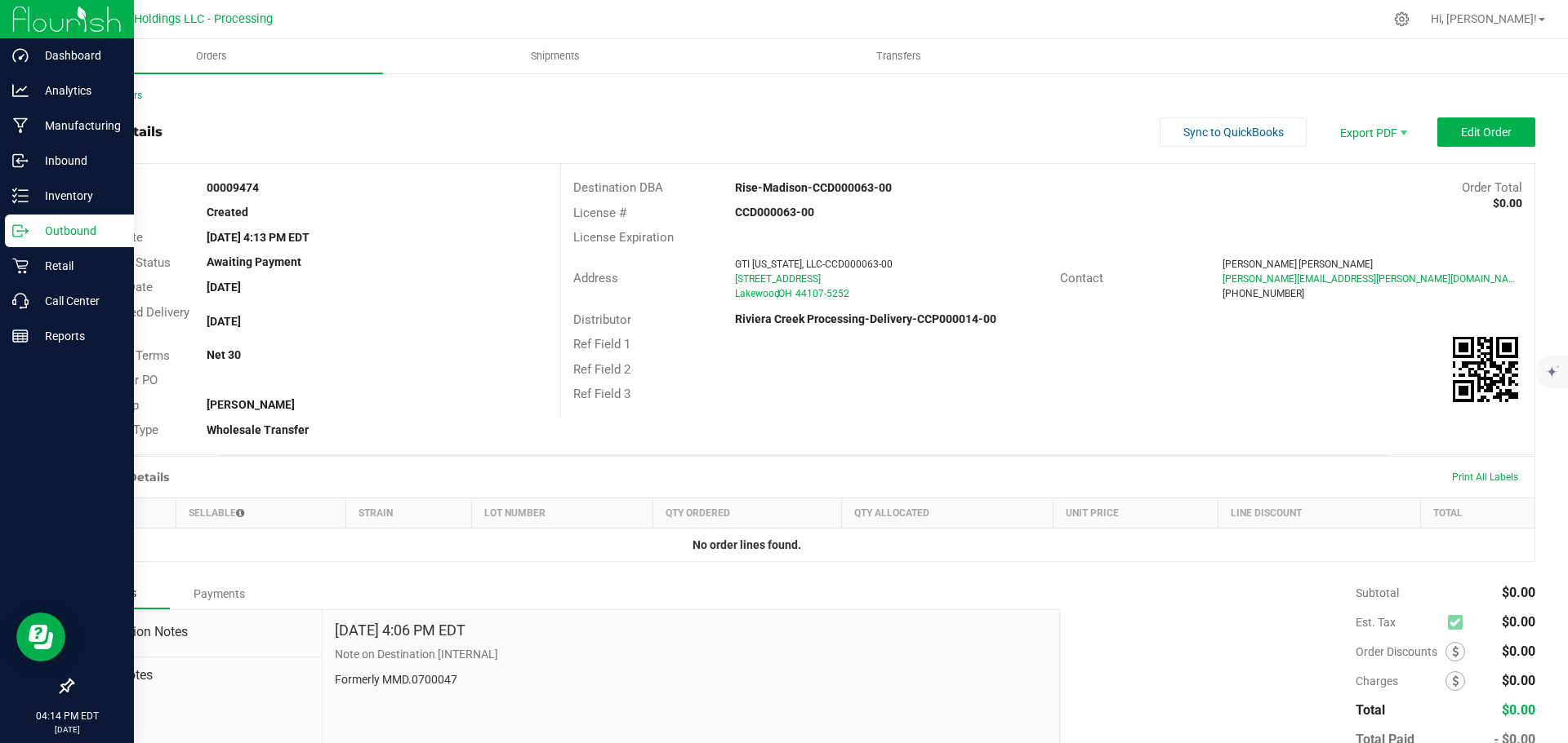
copy strong "00009474"
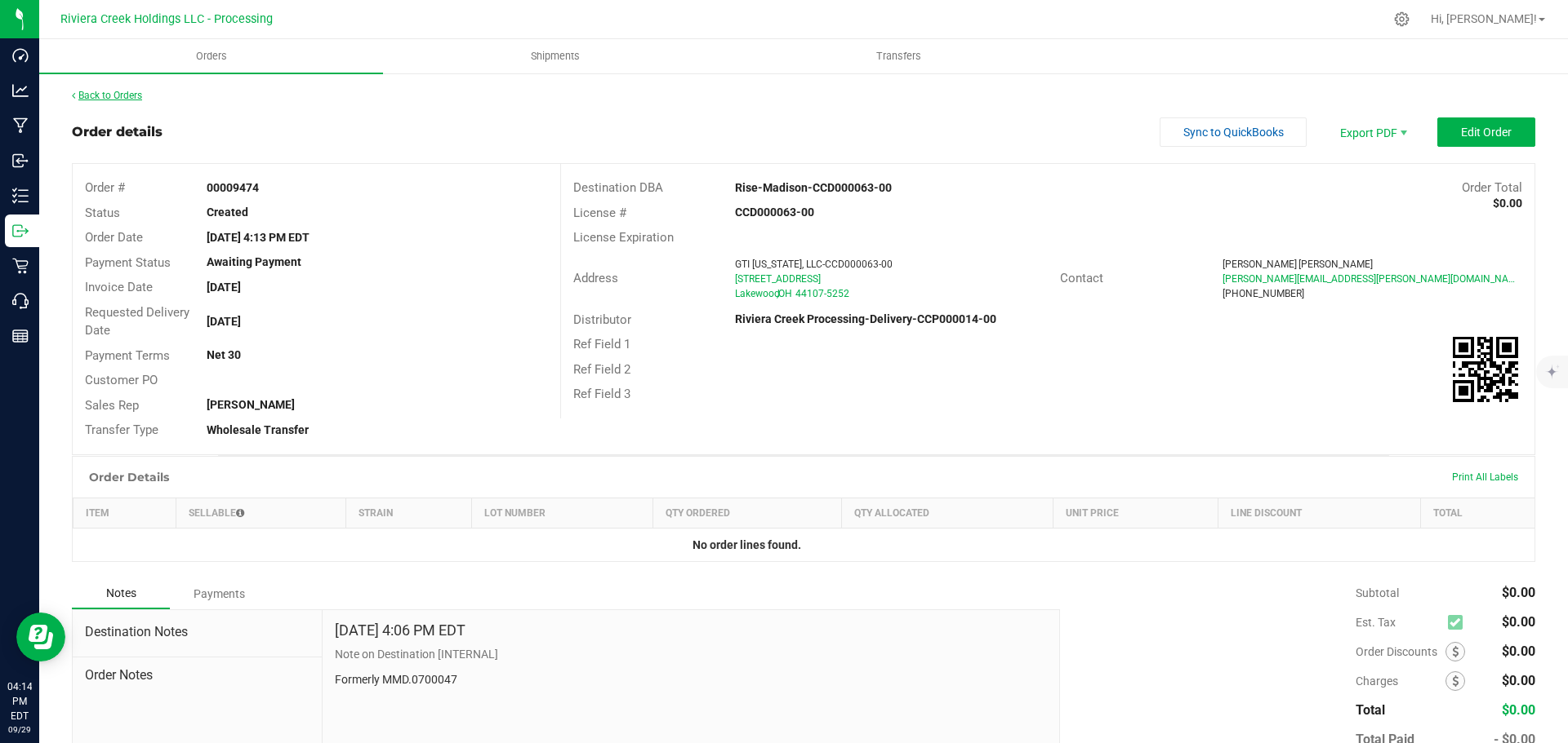
click at [101, 99] on link "Back to Orders" at bounding box center [107, 95] width 70 height 11
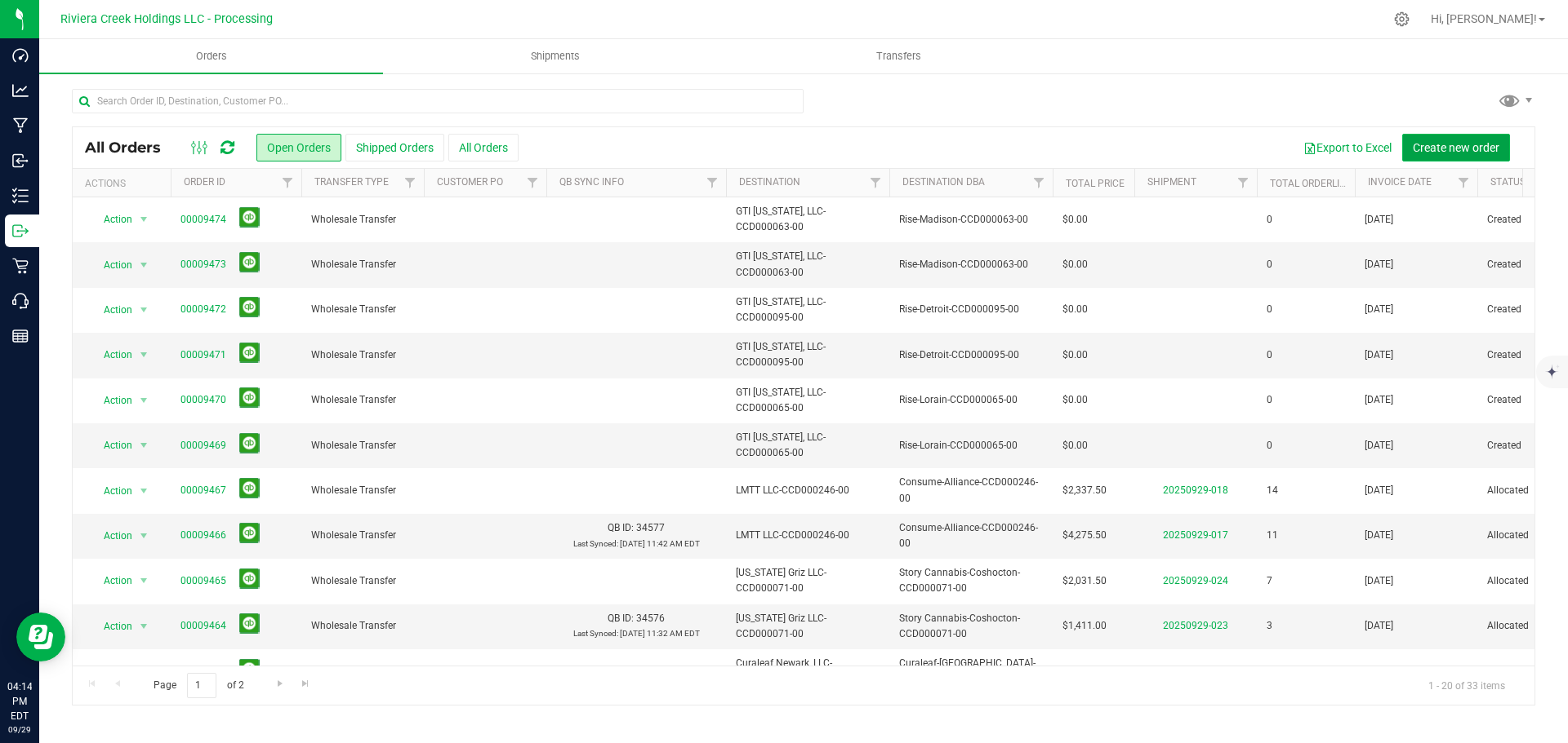
click at [1423, 149] on span "Create new order" at bounding box center [1456, 147] width 87 height 13
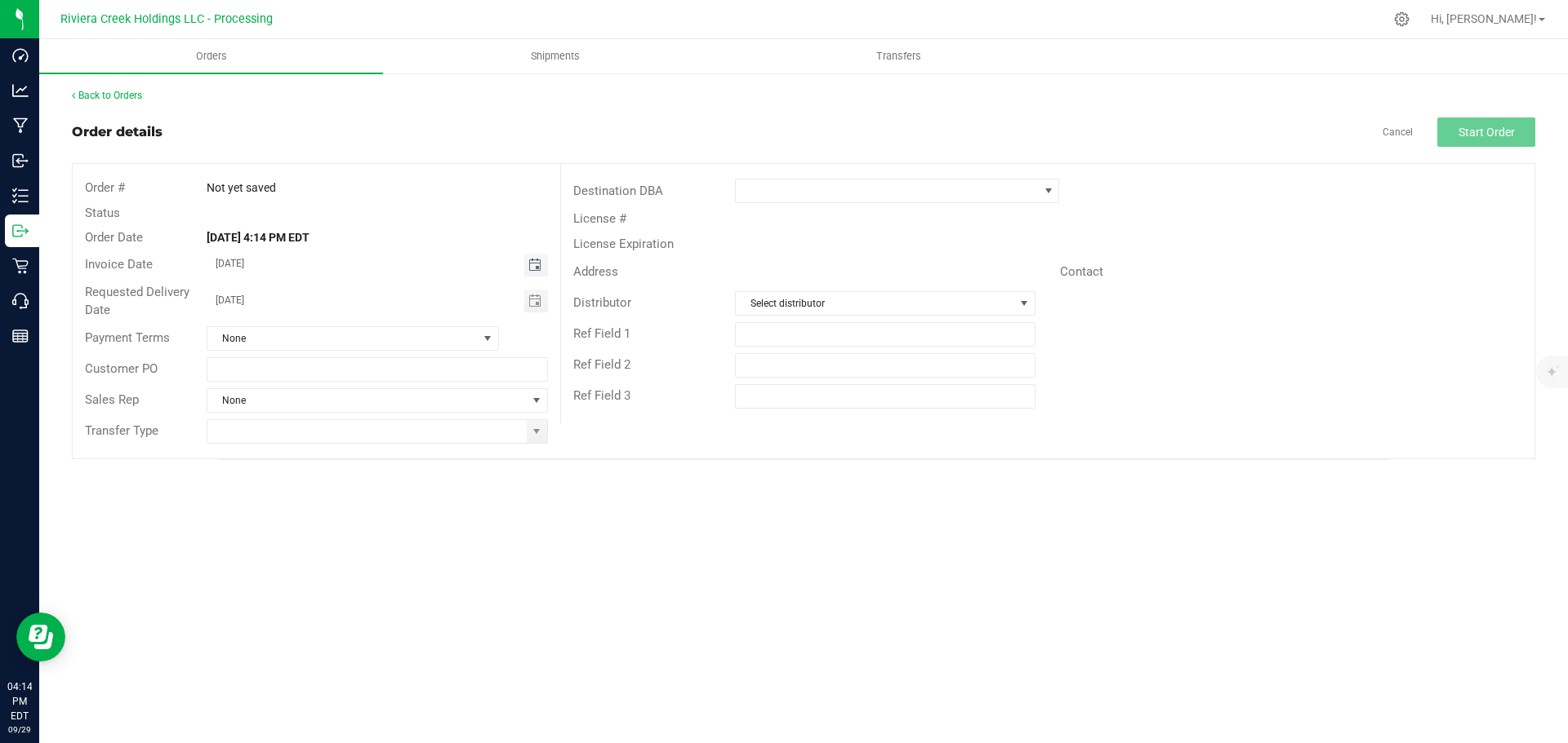
click at [536, 265] on span "Toggle calendar" at bounding box center [535, 266] width 13 height 13
click at [231, 413] on span "Oct" at bounding box center [232, 414] width 15 height 11
click at [348, 350] on span "1" at bounding box center [353, 349] width 24 height 26
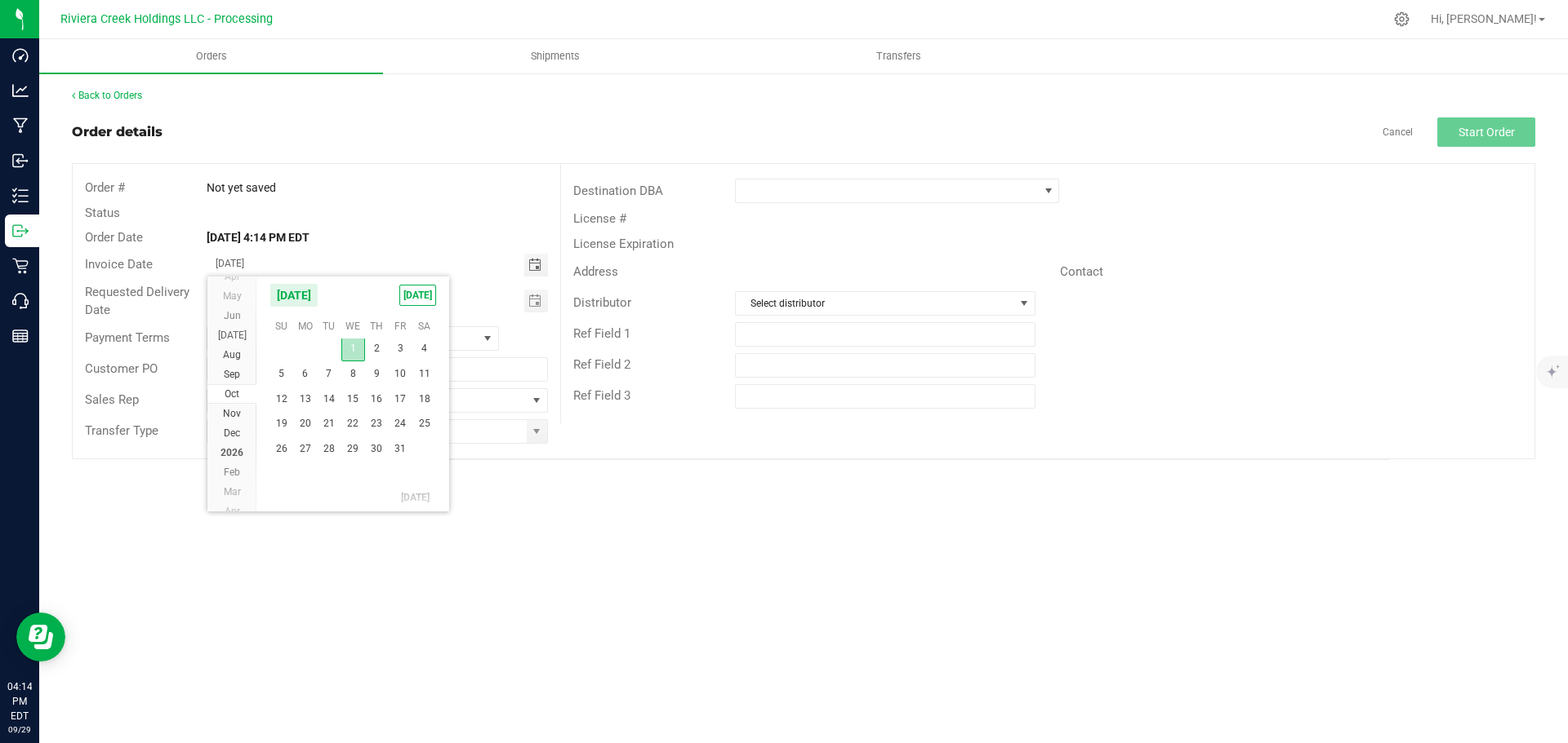
type input "[DATE]"
click at [528, 300] on span "Toggle calendar" at bounding box center [535, 301] width 24 height 23
click at [235, 448] on span "Oct" at bounding box center [232, 450] width 15 height 11
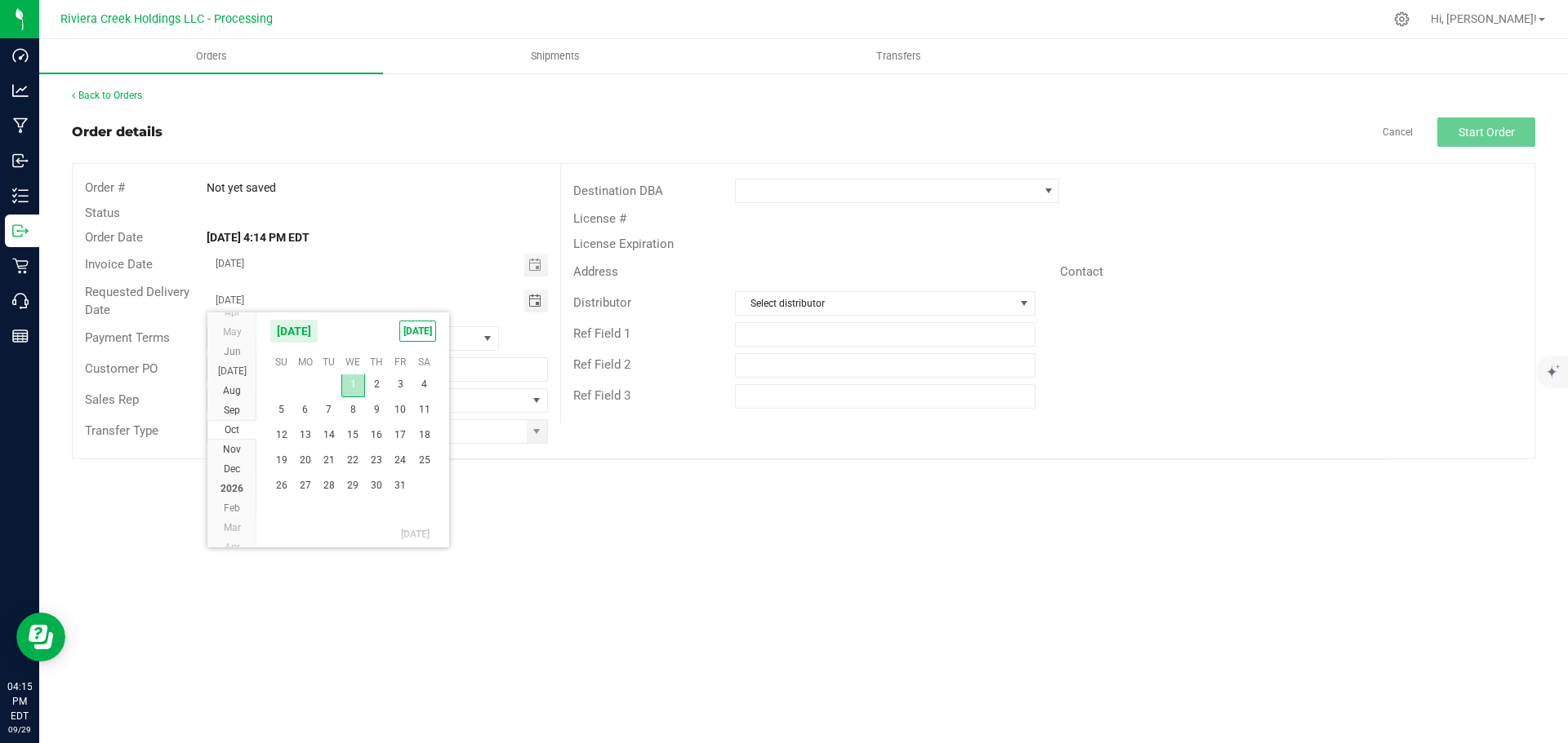
click at [356, 387] on span "1" at bounding box center [353, 385] width 24 height 26
type input "[DATE]"
click at [531, 432] on span at bounding box center [536, 432] width 13 height 13
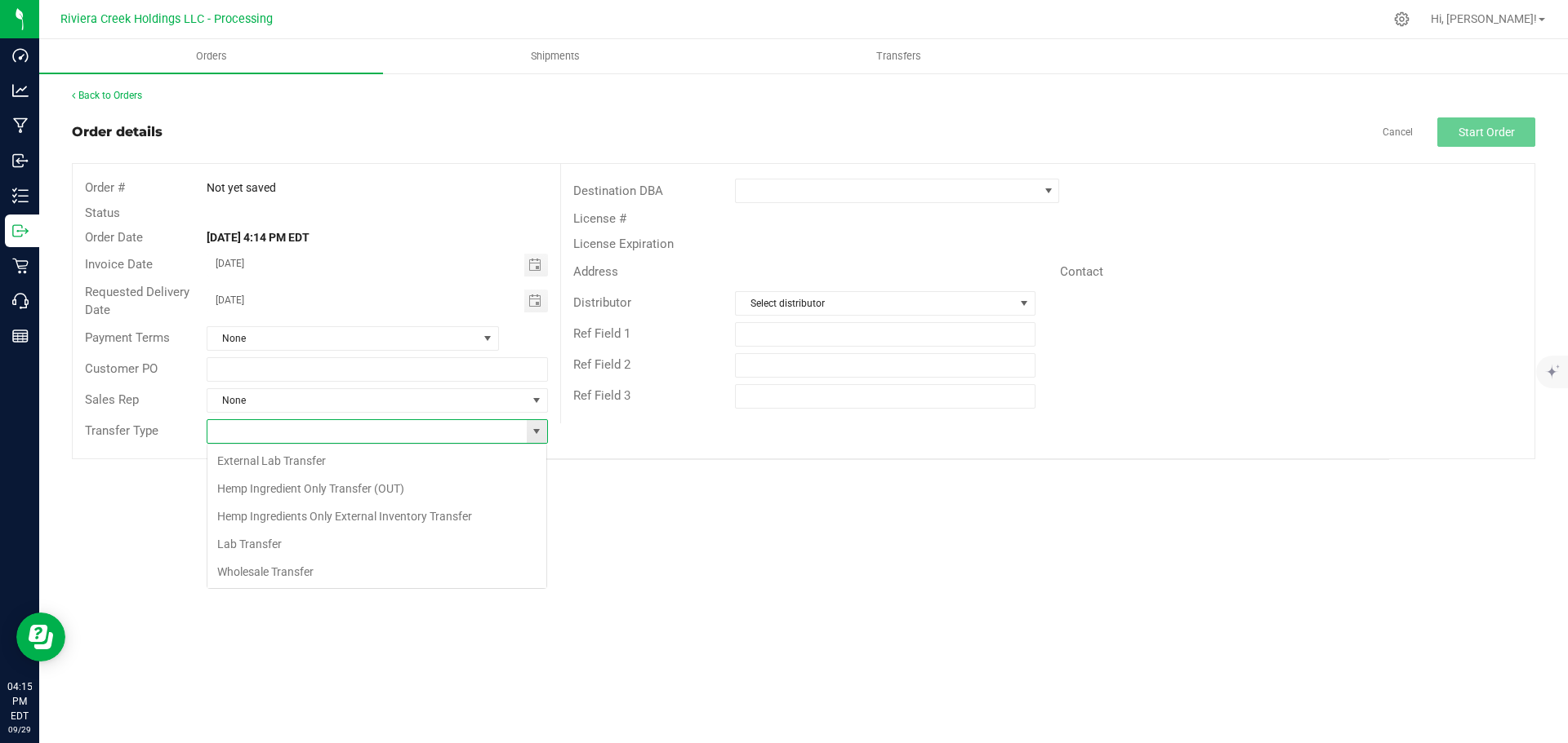
scroll to position [25, 341]
click at [274, 572] on li "Wholesale Transfer" at bounding box center [376, 572] width 339 height 27
type input "Wholesale Transfer"
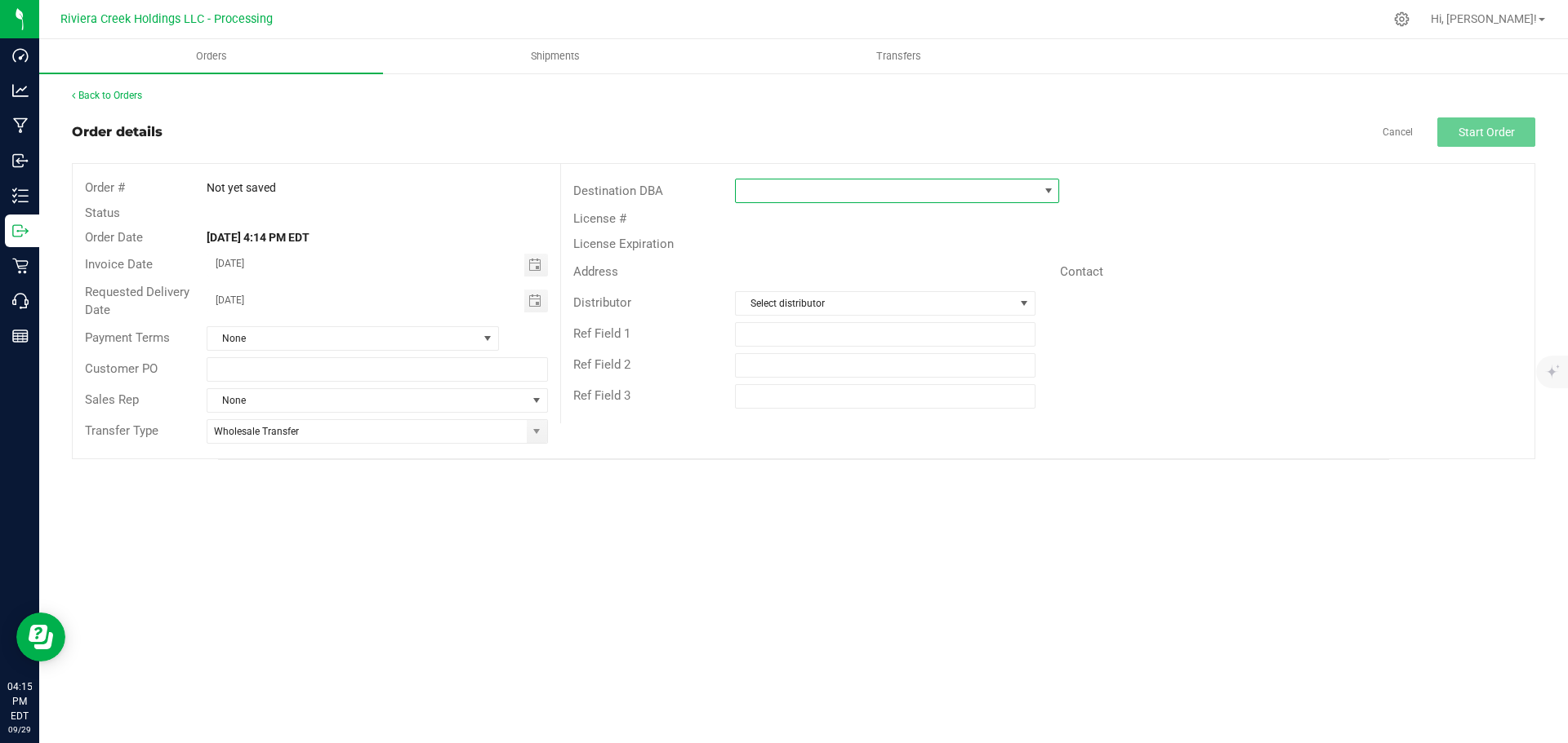
click at [817, 188] on span at bounding box center [886, 191] width 302 height 23
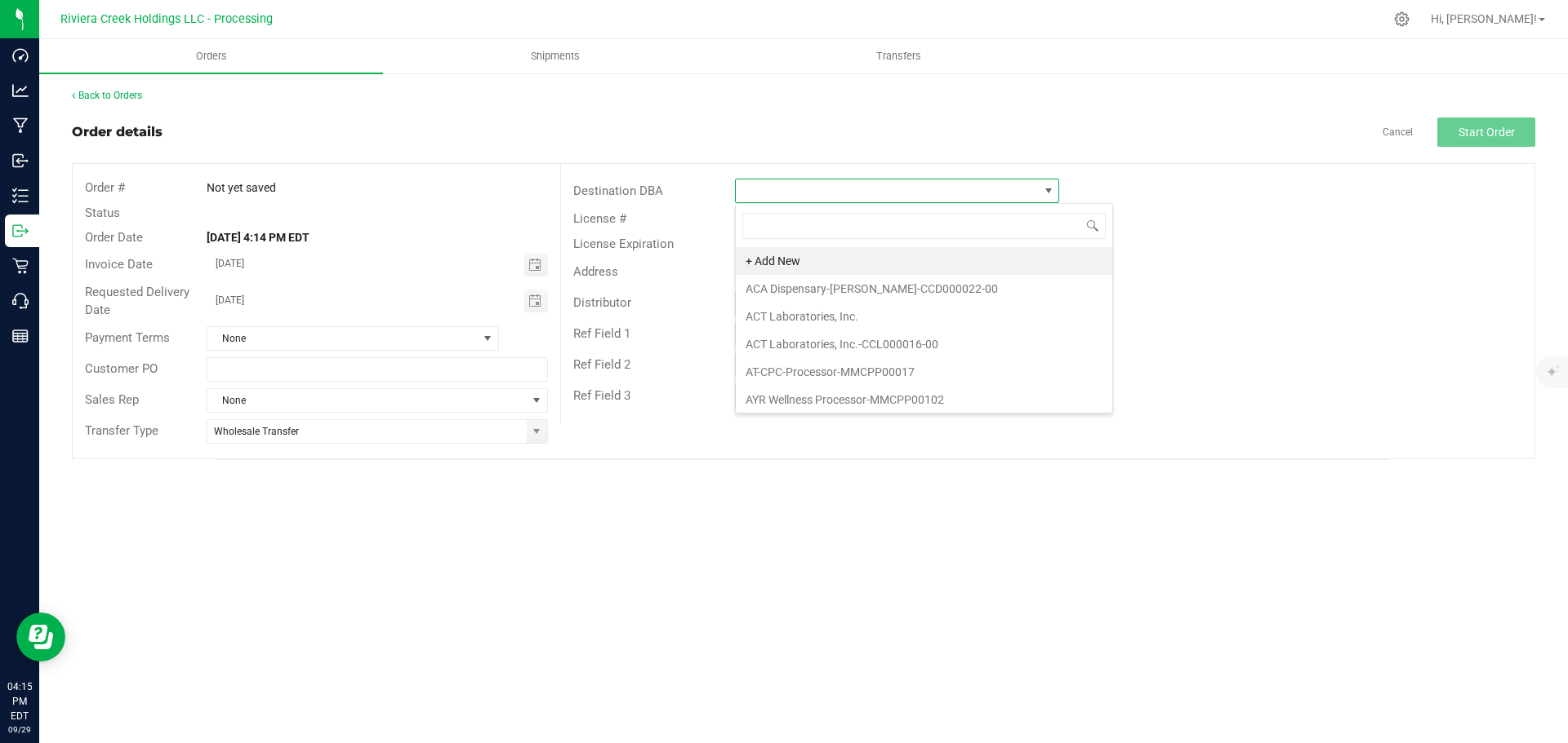
scroll to position [25, 324]
type input "rise"
click at [803, 261] on li "Rise-Cleveland-CCD000068-00" at bounding box center [897, 261] width 322 height 27
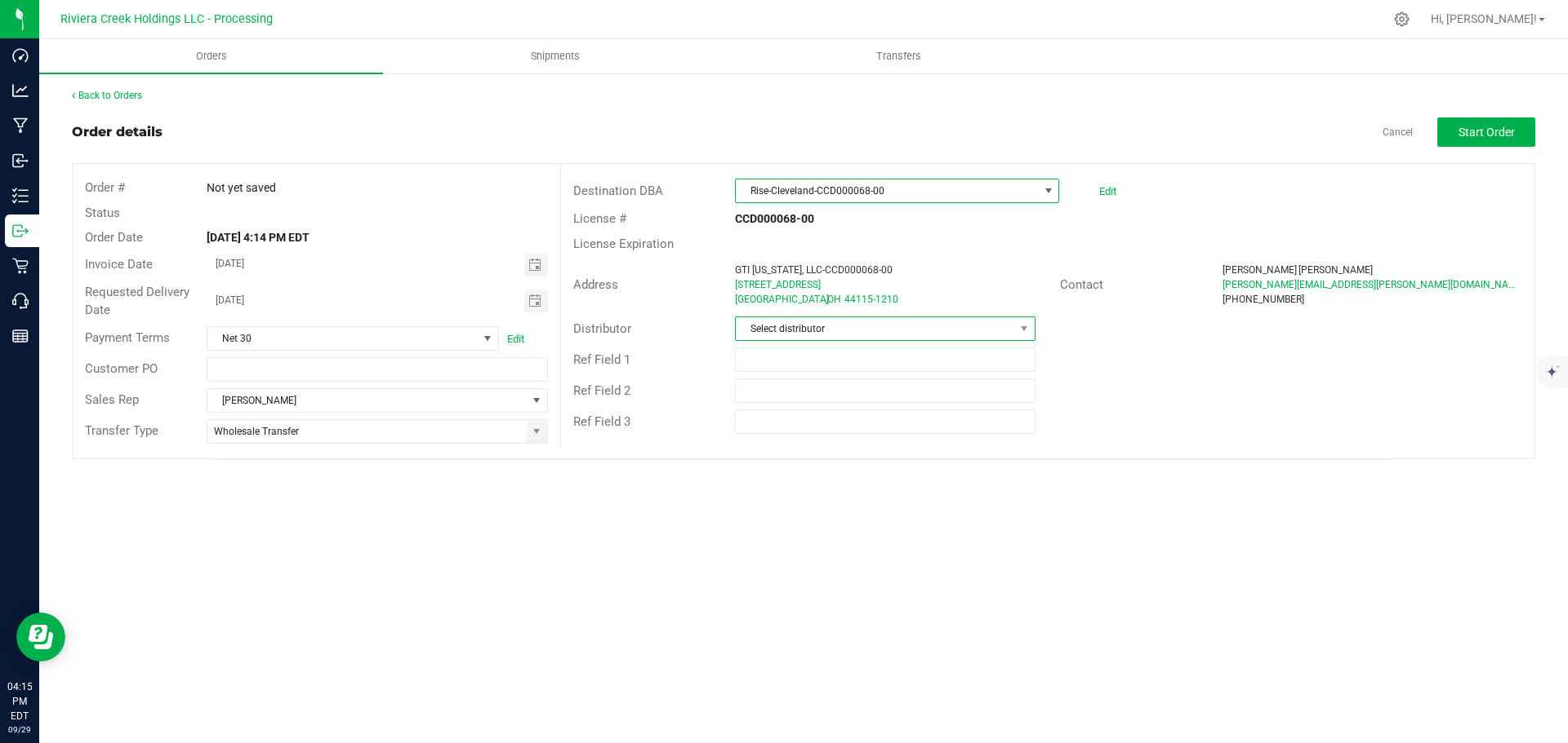
click at [791, 330] on span "Select distributor" at bounding box center [875, 329] width 278 height 23
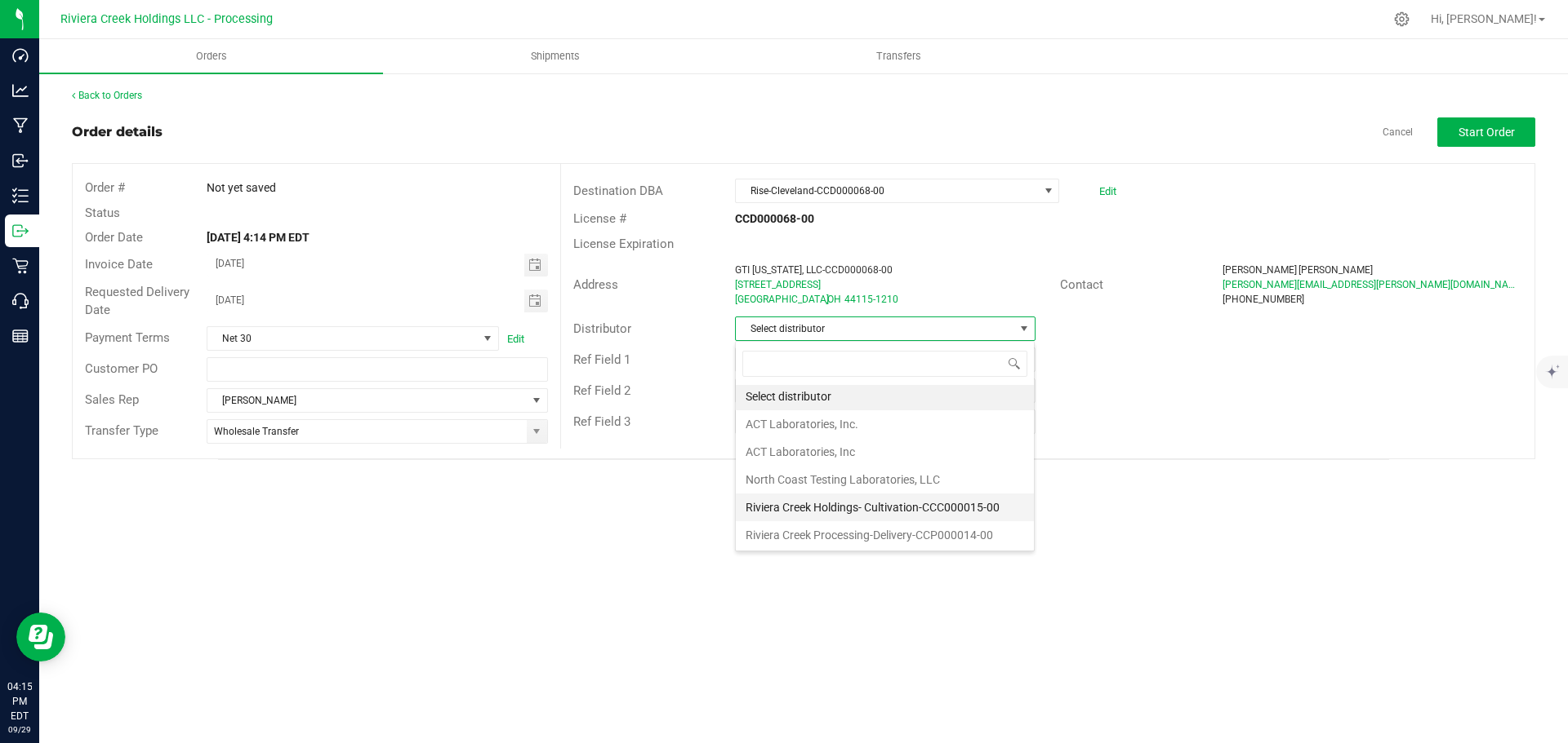
scroll to position [3, 0]
click at [788, 522] on li "Riviera Creek Processing-Delivery-CCP000014-00" at bounding box center [884, 534] width 298 height 27
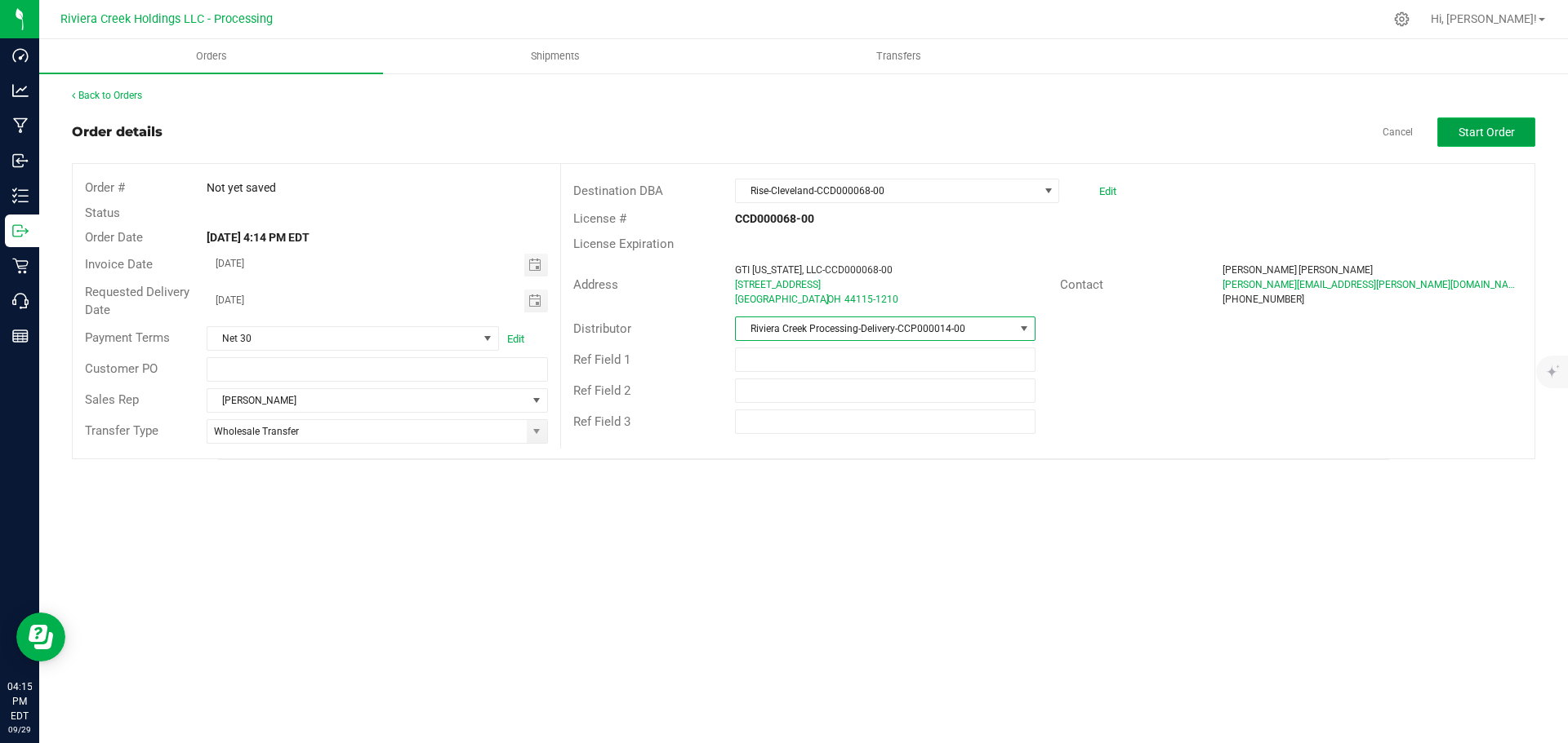
click at [1475, 140] on button "Start Order" at bounding box center [1486, 131] width 98 height 29
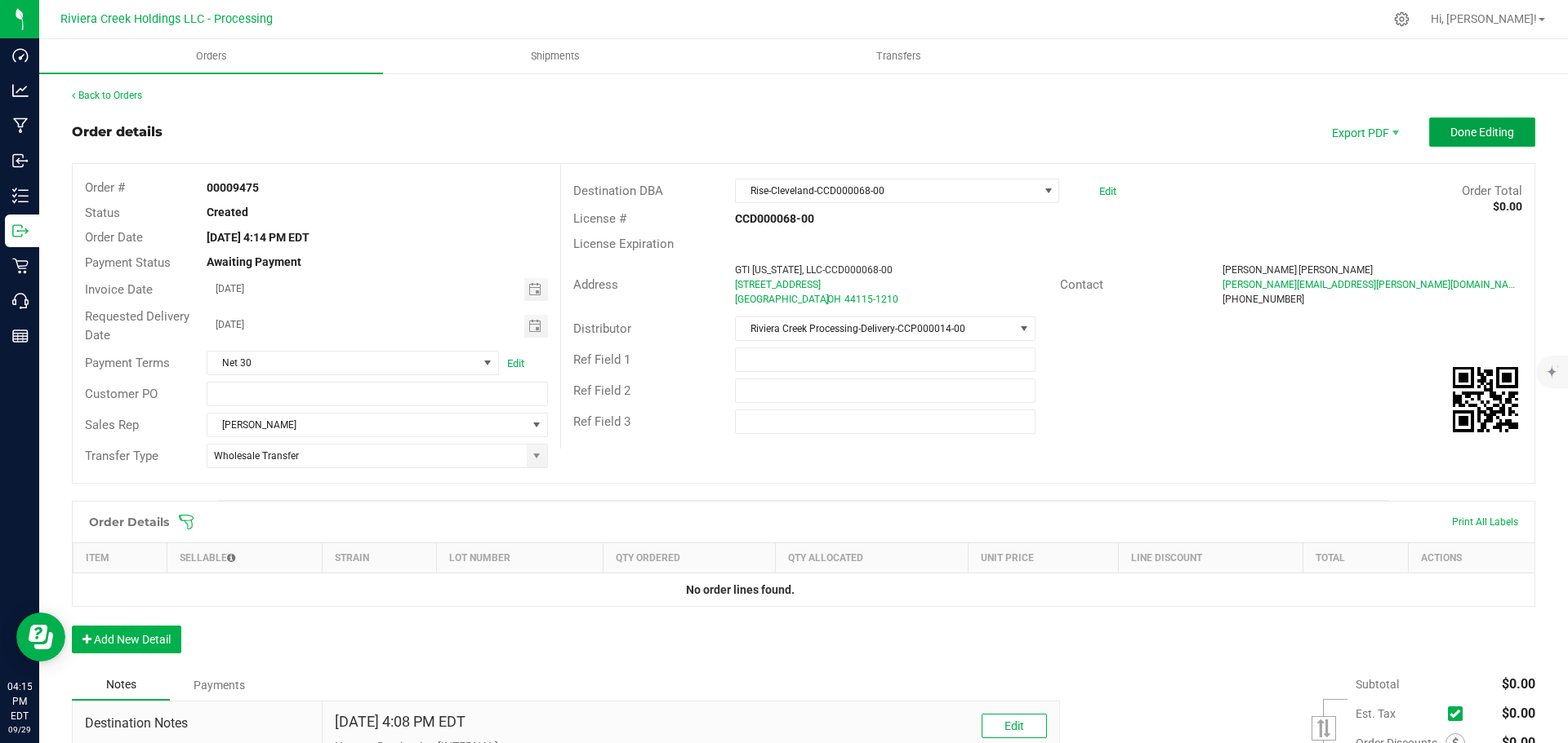
click at [1475, 135] on span "Done Editing" at bounding box center [1481, 132] width 63 height 13
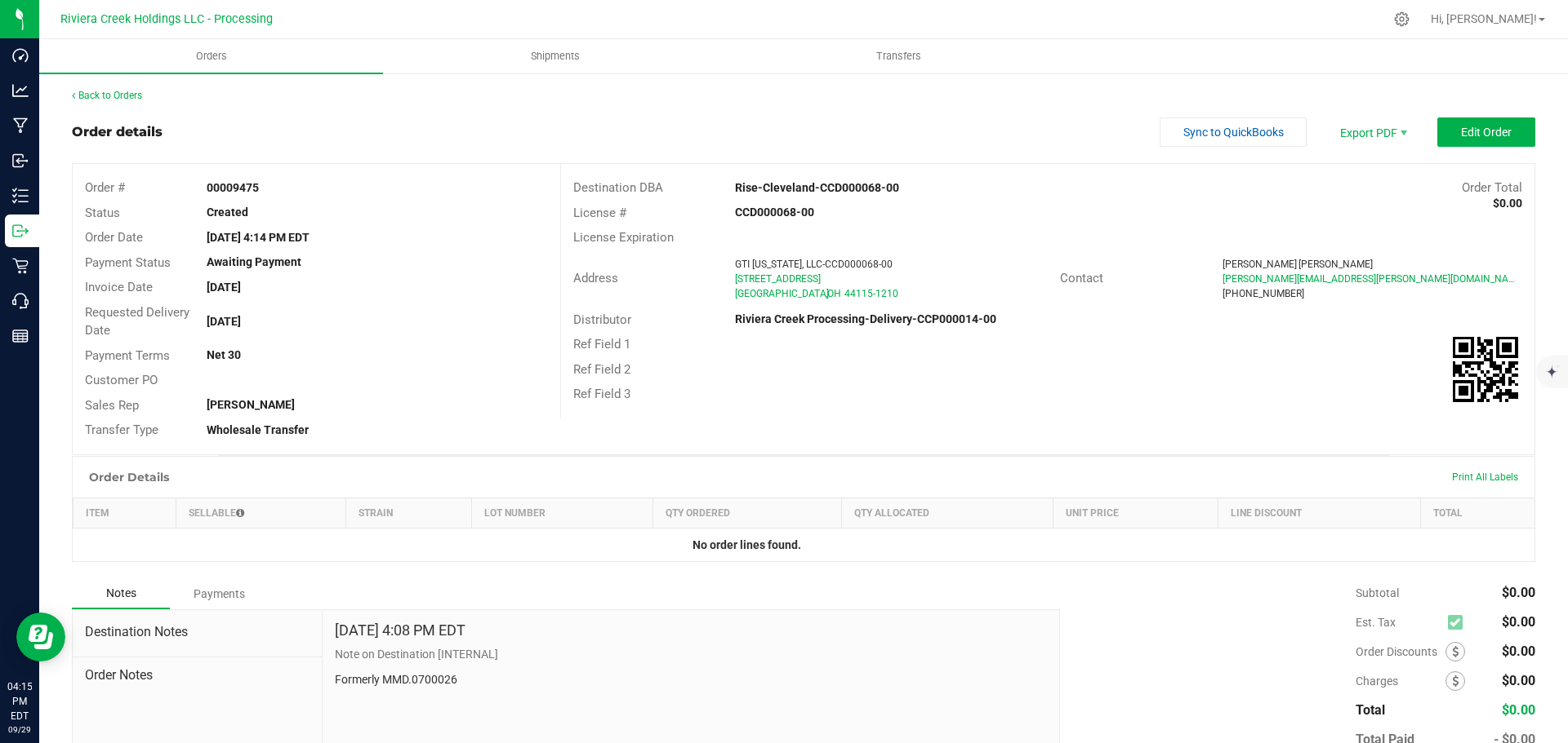
drag, startPoint x: 200, startPoint y: 188, endPoint x: 264, endPoint y: 186, distance: 64.0
click at [264, 186] on div "00009475" at bounding box center [376, 188] width 365 height 17
copy strong "00009475"
click at [108, 98] on link "Back to Orders" at bounding box center [107, 95] width 70 height 11
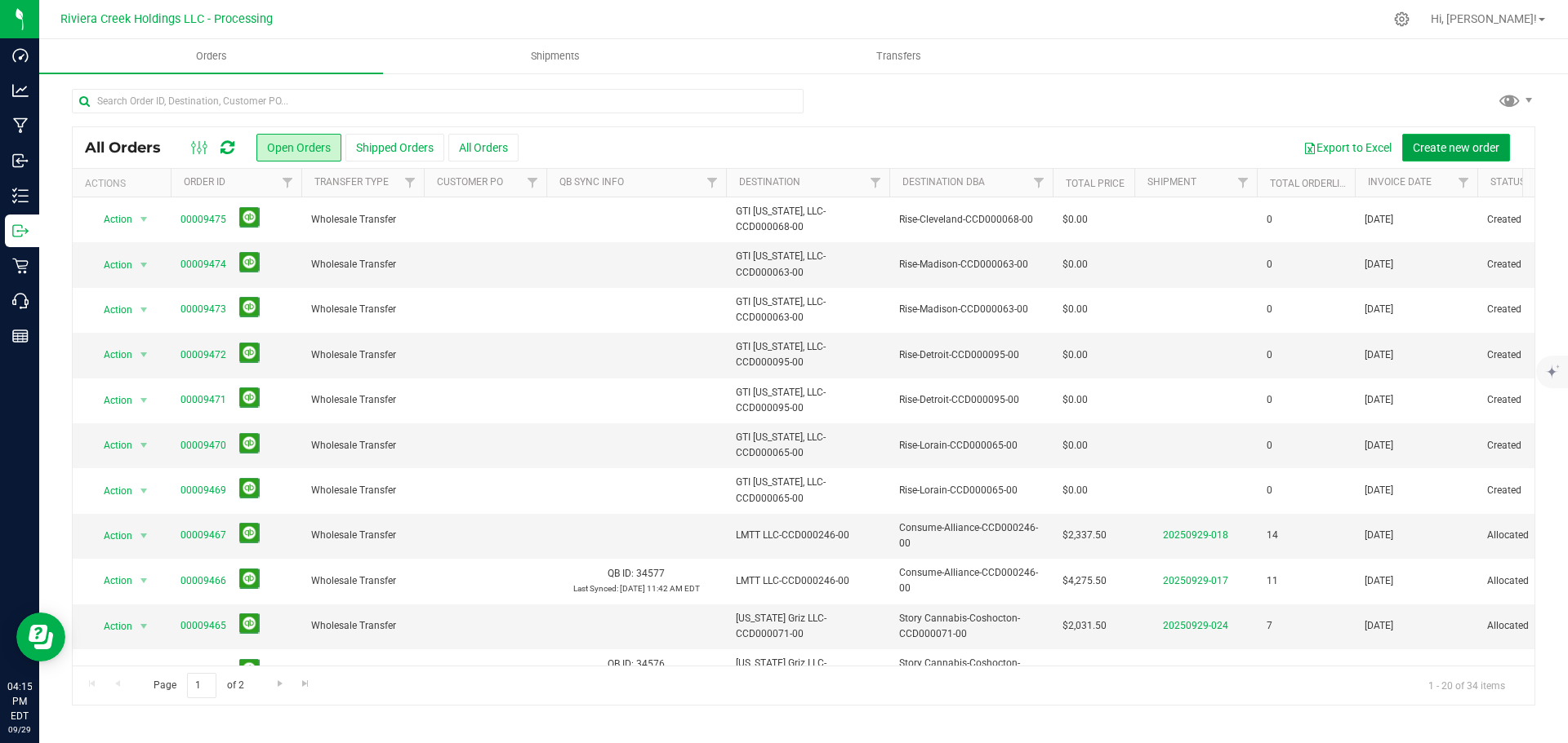
click at [1421, 147] on span "Create new order" at bounding box center [1456, 147] width 87 height 13
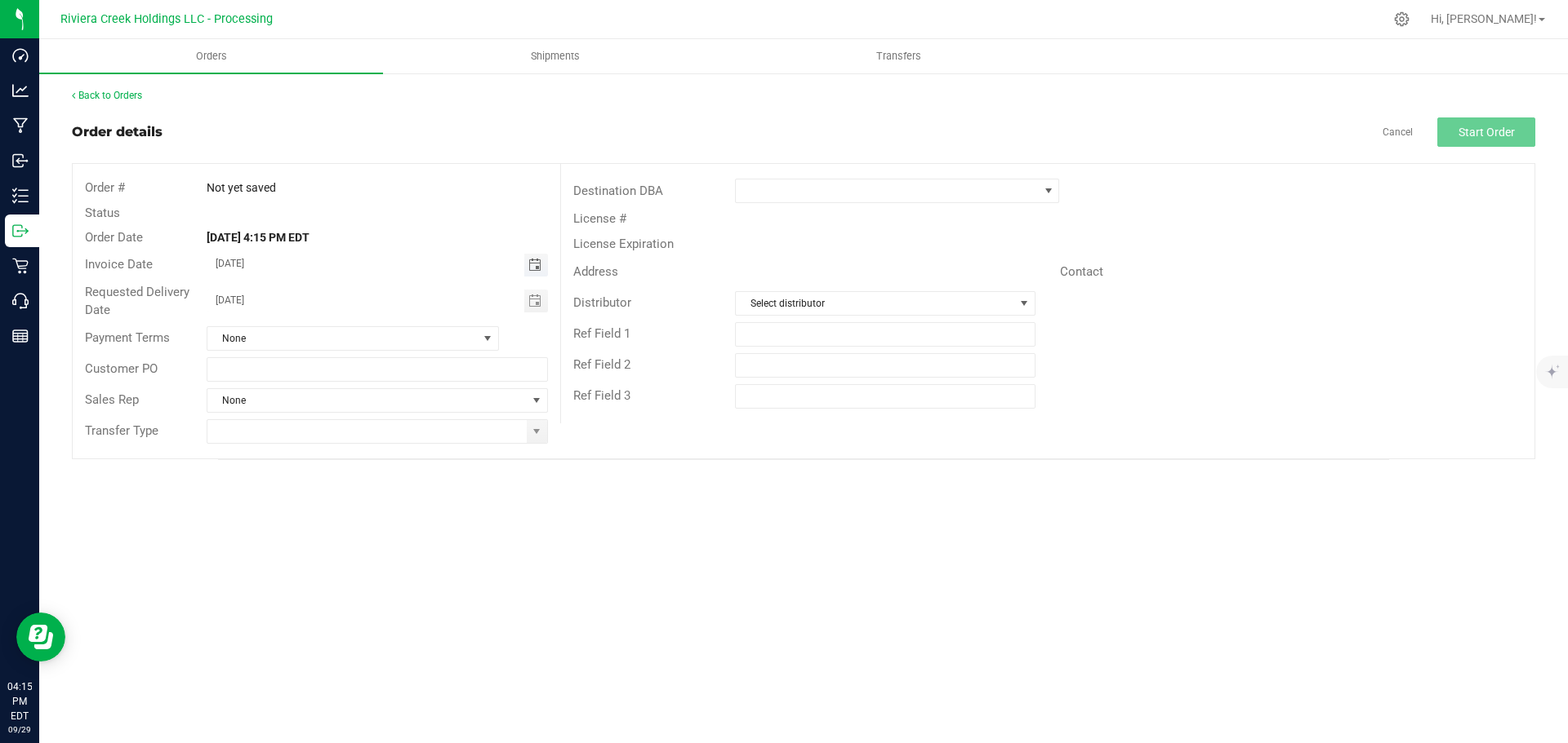
click at [533, 265] on span "Toggle calendar" at bounding box center [535, 266] width 13 height 13
click at [230, 411] on span "Oct" at bounding box center [232, 414] width 15 height 11
click at [351, 351] on span "1" at bounding box center [353, 349] width 24 height 26
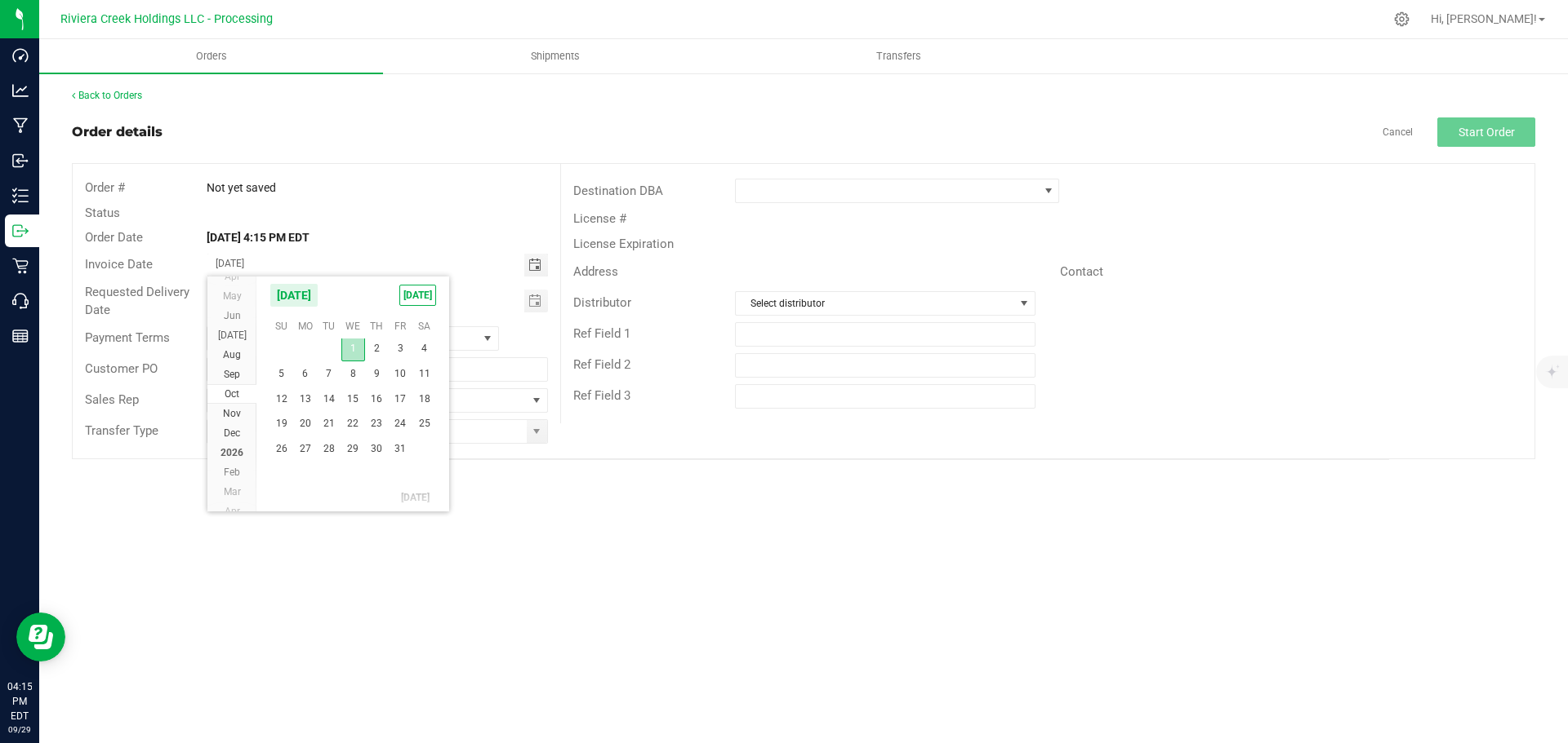
type input "[DATE]"
click at [531, 305] on span "Toggle calendar" at bounding box center [535, 302] width 13 height 13
click at [234, 454] on span "Oct" at bounding box center [232, 450] width 15 height 11
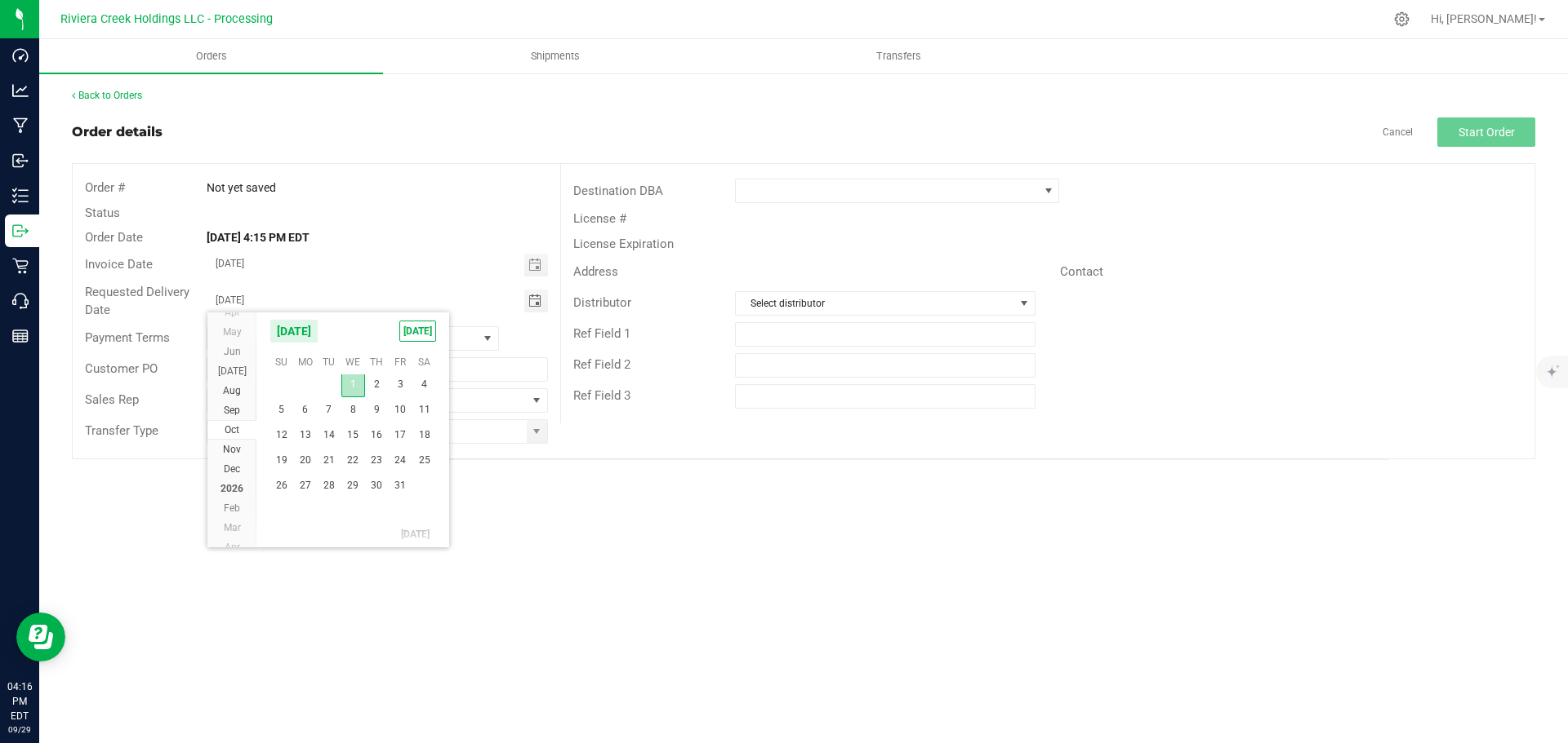
click at [351, 391] on span "1" at bounding box center [353, 385] width 24 height 26
type input "[DATE]"
click at [534, 440] on span at bounding box center [537, 432] width 21 height 23
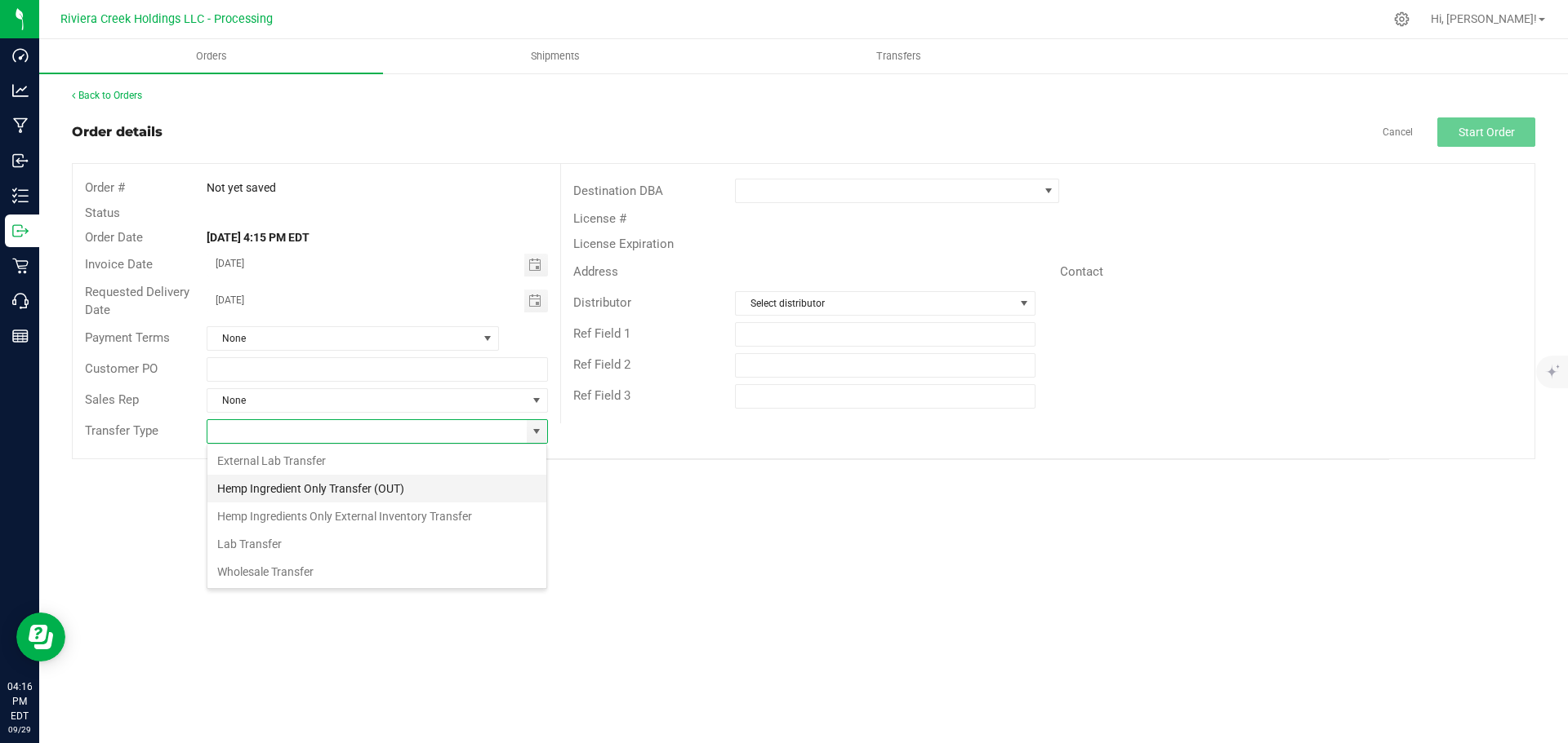
scroll to position [25, 341]
click at [234, 571] on li "Wholesale Transfer" at bounding box center [376, 572] width 339 height 27
type input "Wholesale Transfer"
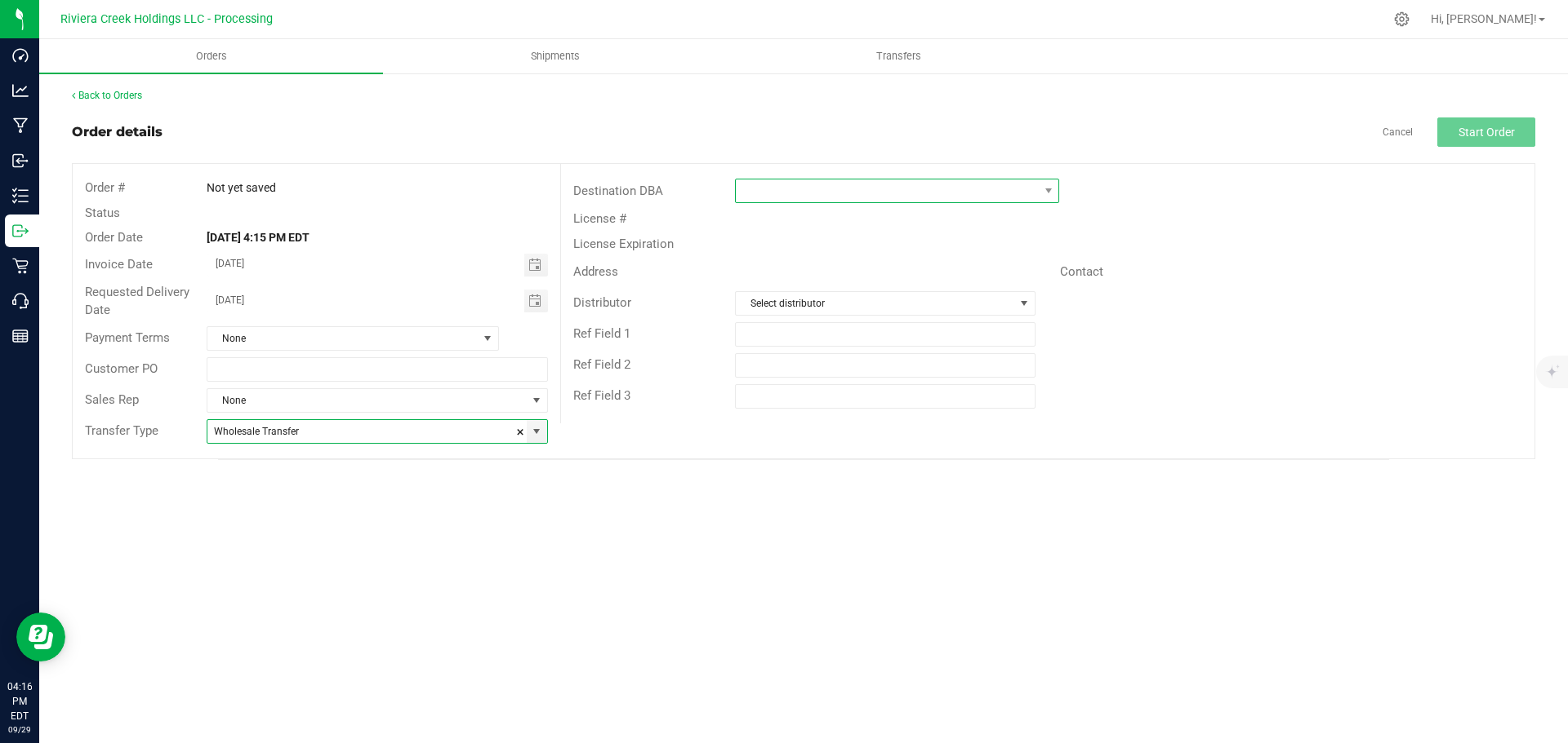
click at [761, 191] on span at bounding box center [886, 191] width 302 height 23
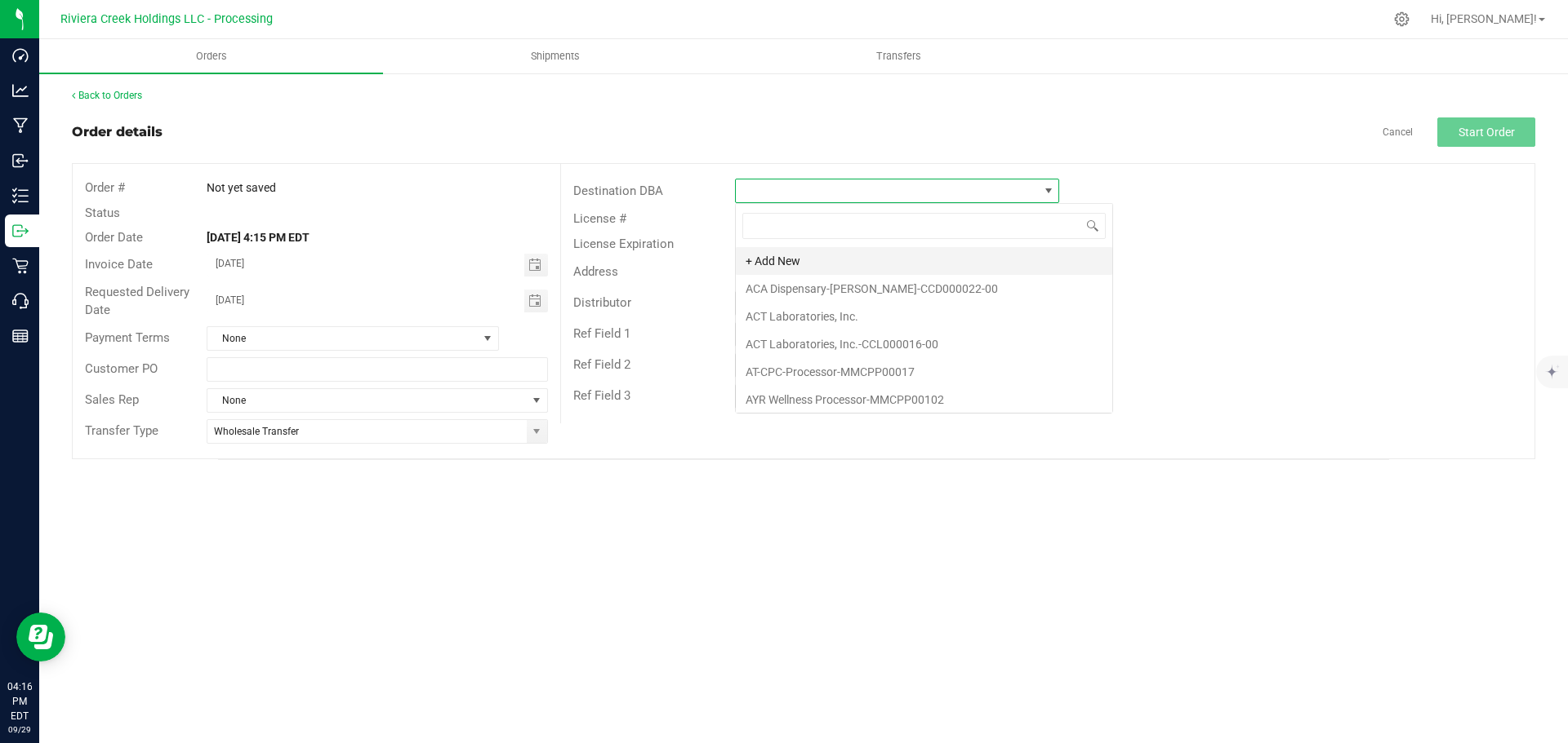
scroll to position [25, 324]
type input "the so"
click at [809, 266] on li "The Source-South Euclid-CCD000144-00" at bounding box center [897, 261] width 322 height 27
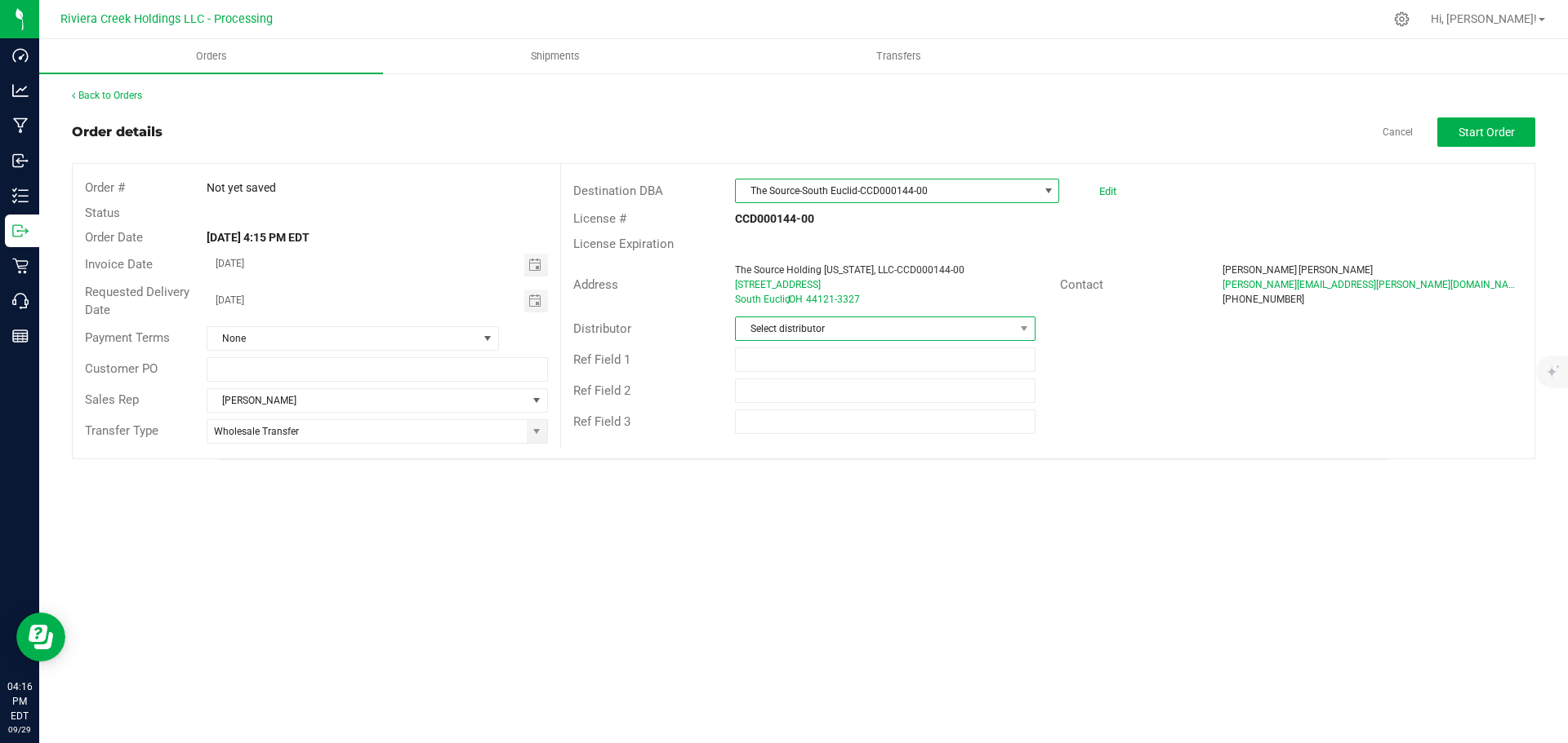
click at [754, 329] on span "Select distributor" at bounding box center [875, 329] width 278 height 23
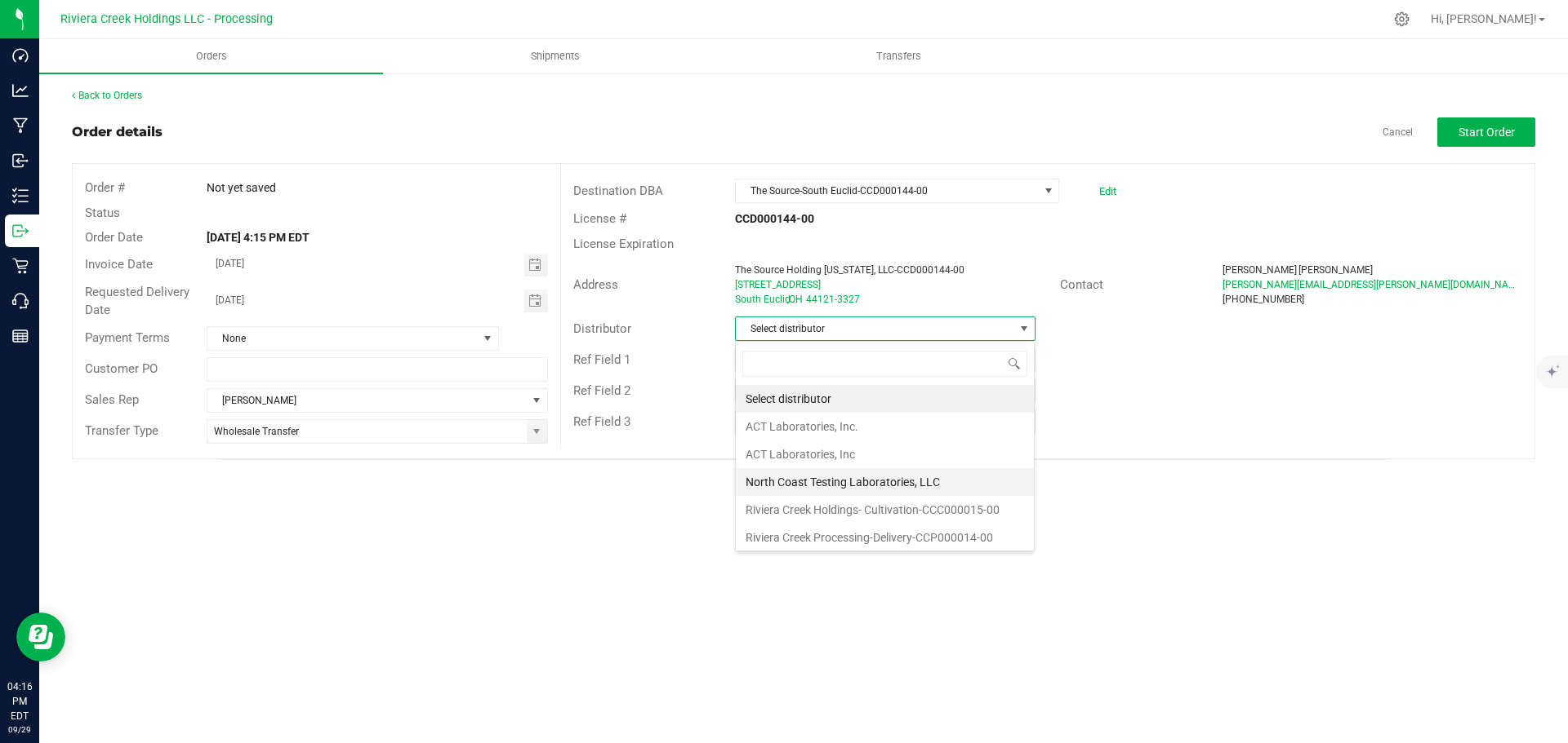
scroll to position [3, 0]
click at [828, 528] on li "Riviera Creek Processing-Delivery-CCP000014-00" at bounding box center [884, 534] width 298 height 27
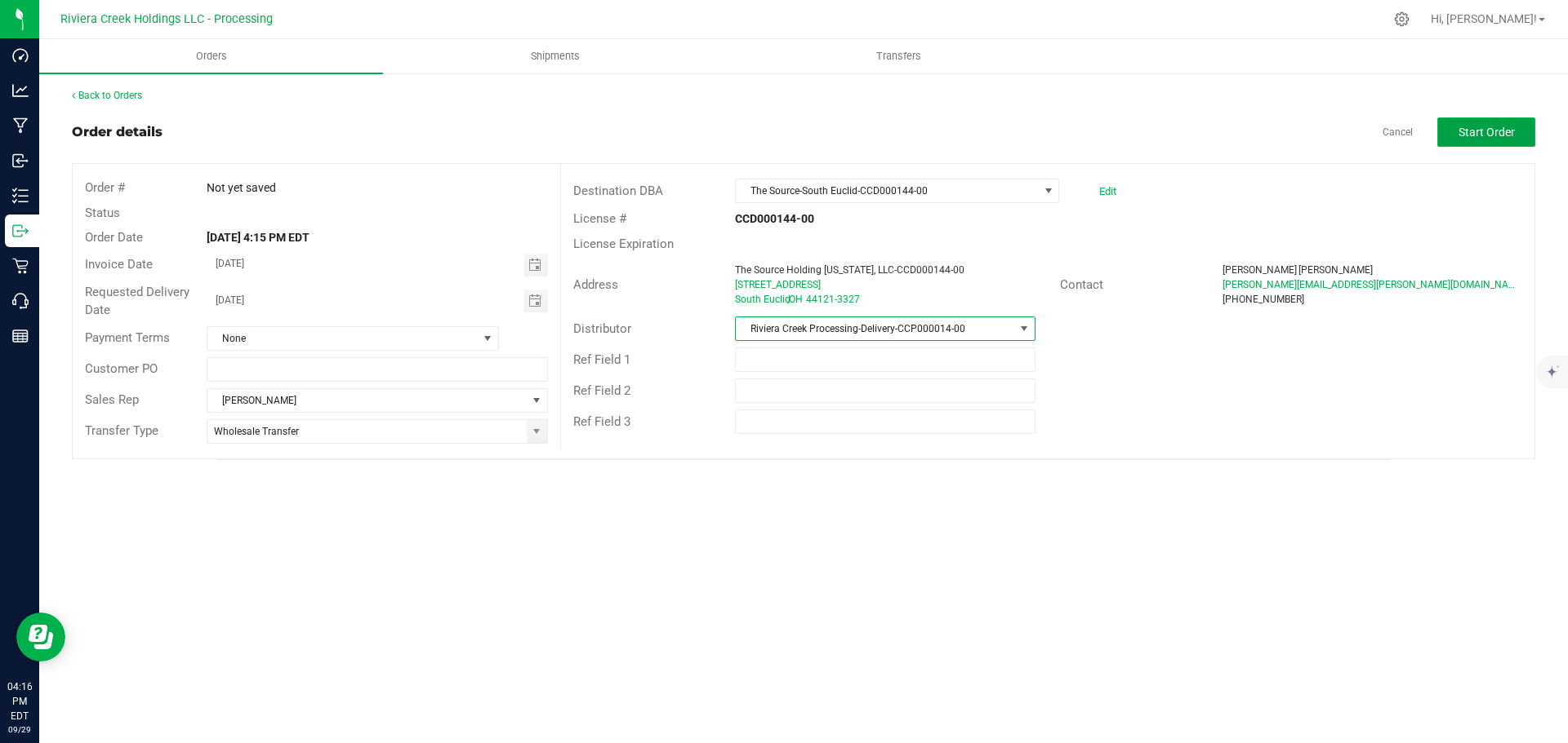
click at [1483, 136] on span "Start Order" at bounding box center [1487, 132] width 57 height 13
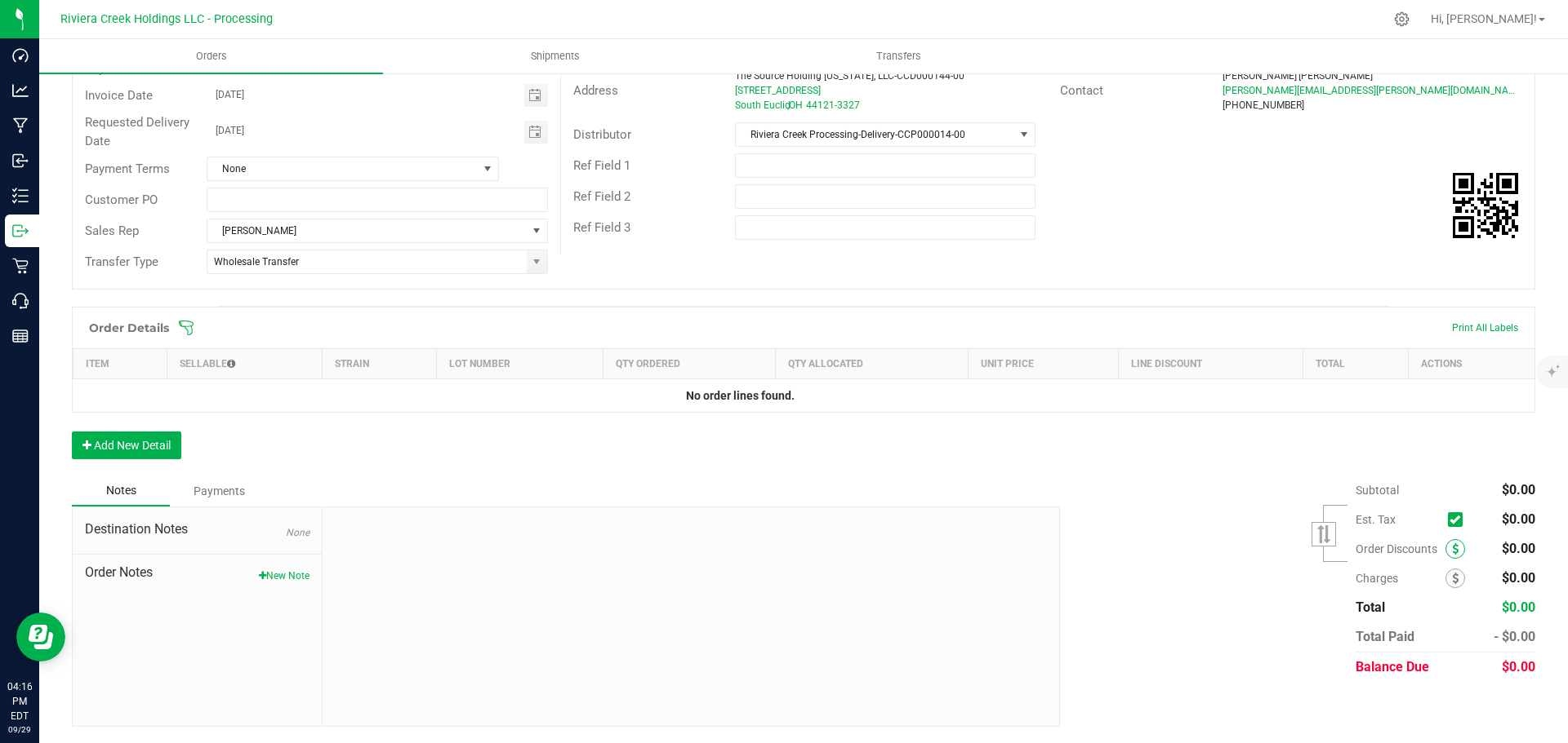
click at [1446, 550] on span at bounding box center [1455, 549] width 20 height 20
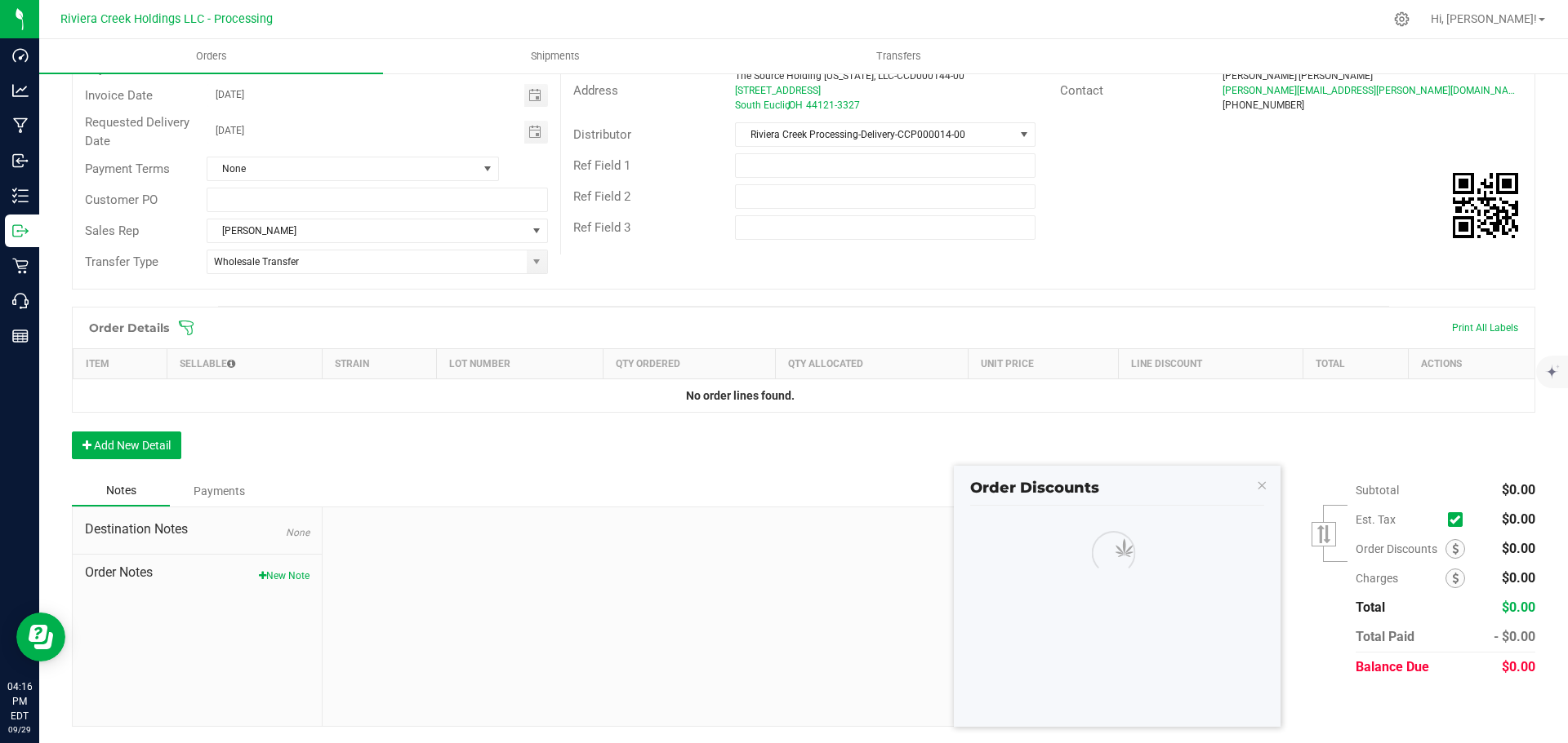
scroll to position [194, 0]
click at [1086, 553] on span at bounding box center [1082, 555] width 223 height 23
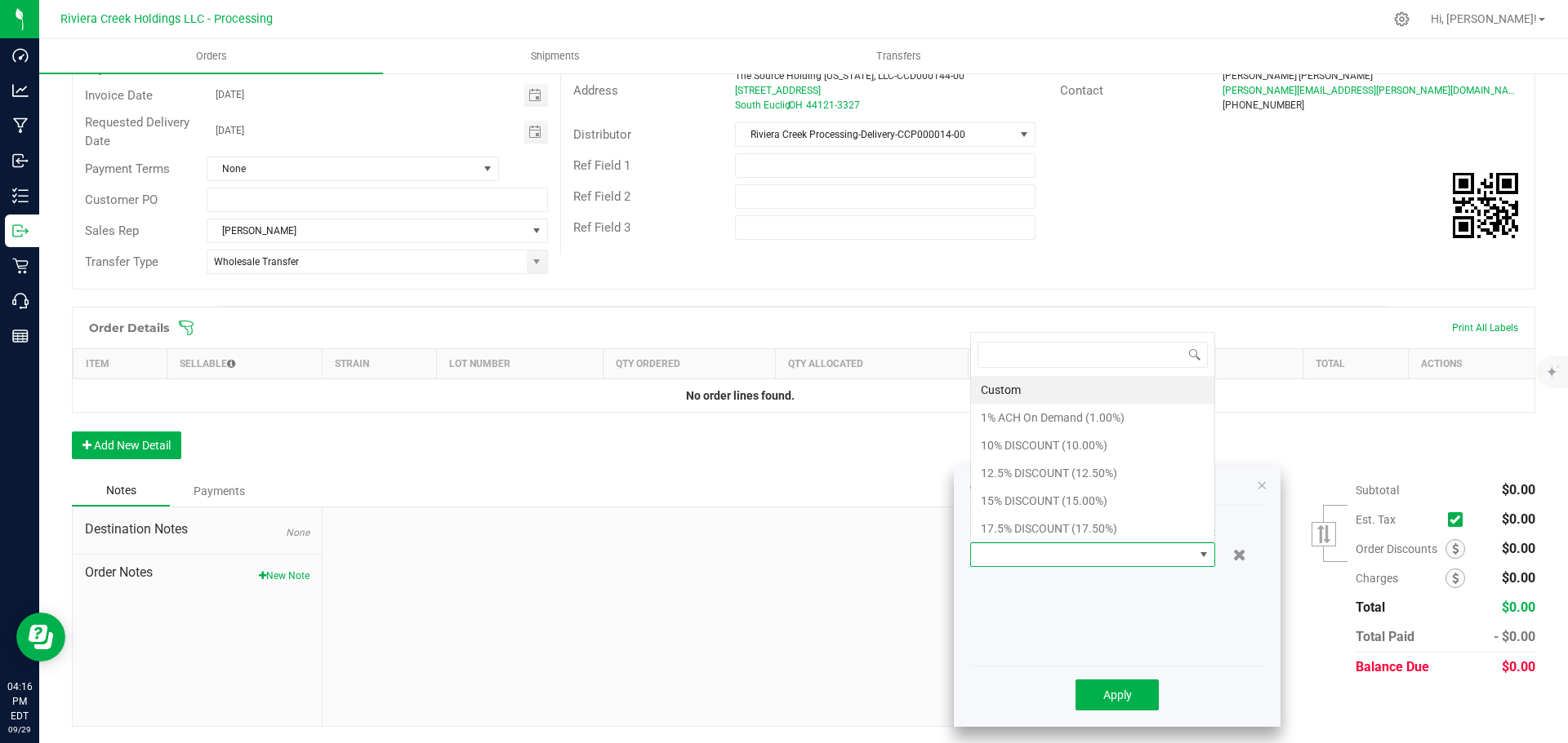
scroll to position [25, 245]
click at [985, 454] on li "10% DISCOUNT (10.00%)" at bounding box center [1091, 445] width 243 height 27
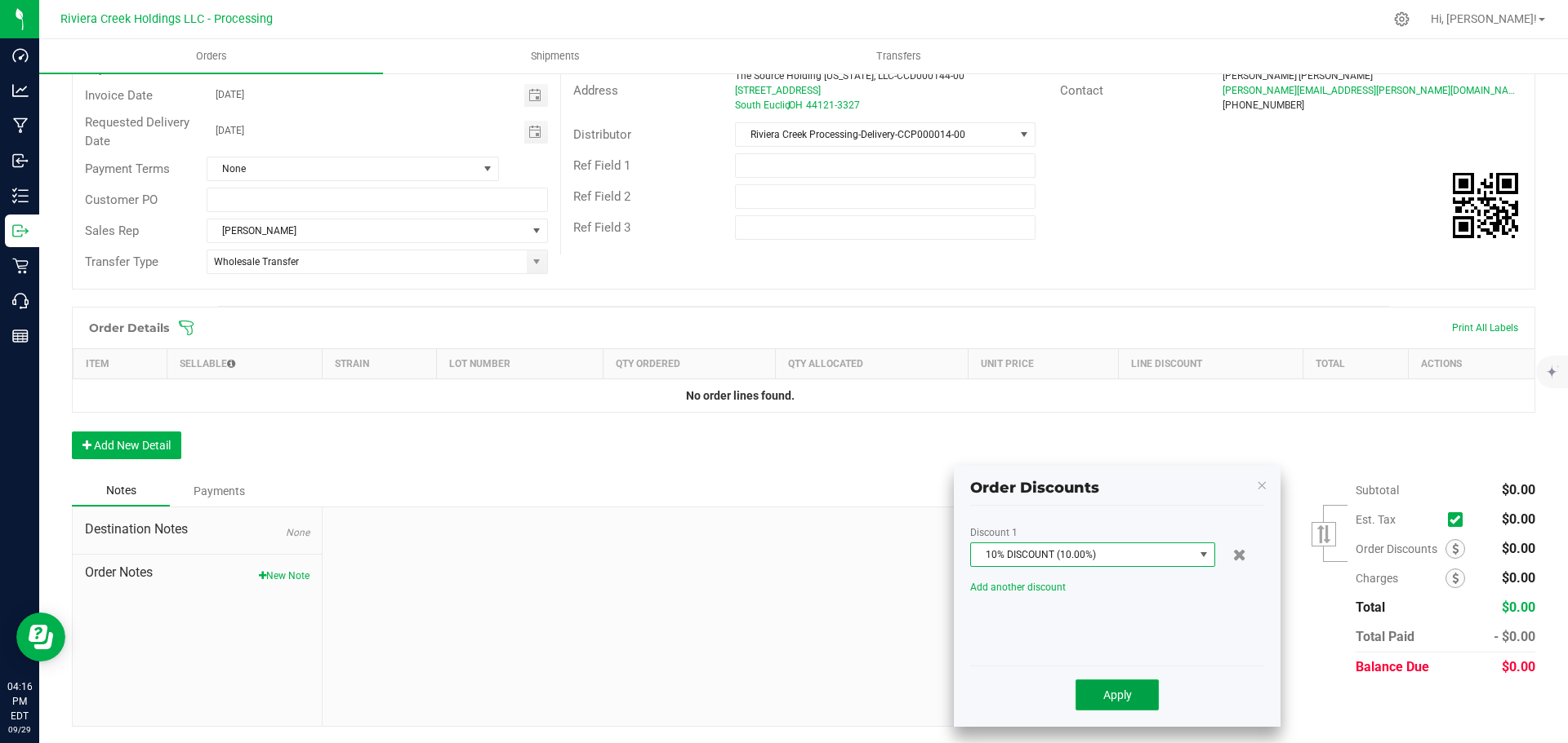
click at [1127, 708] on button "Apply" at bounding box center [1117, 695] width 83 height 31
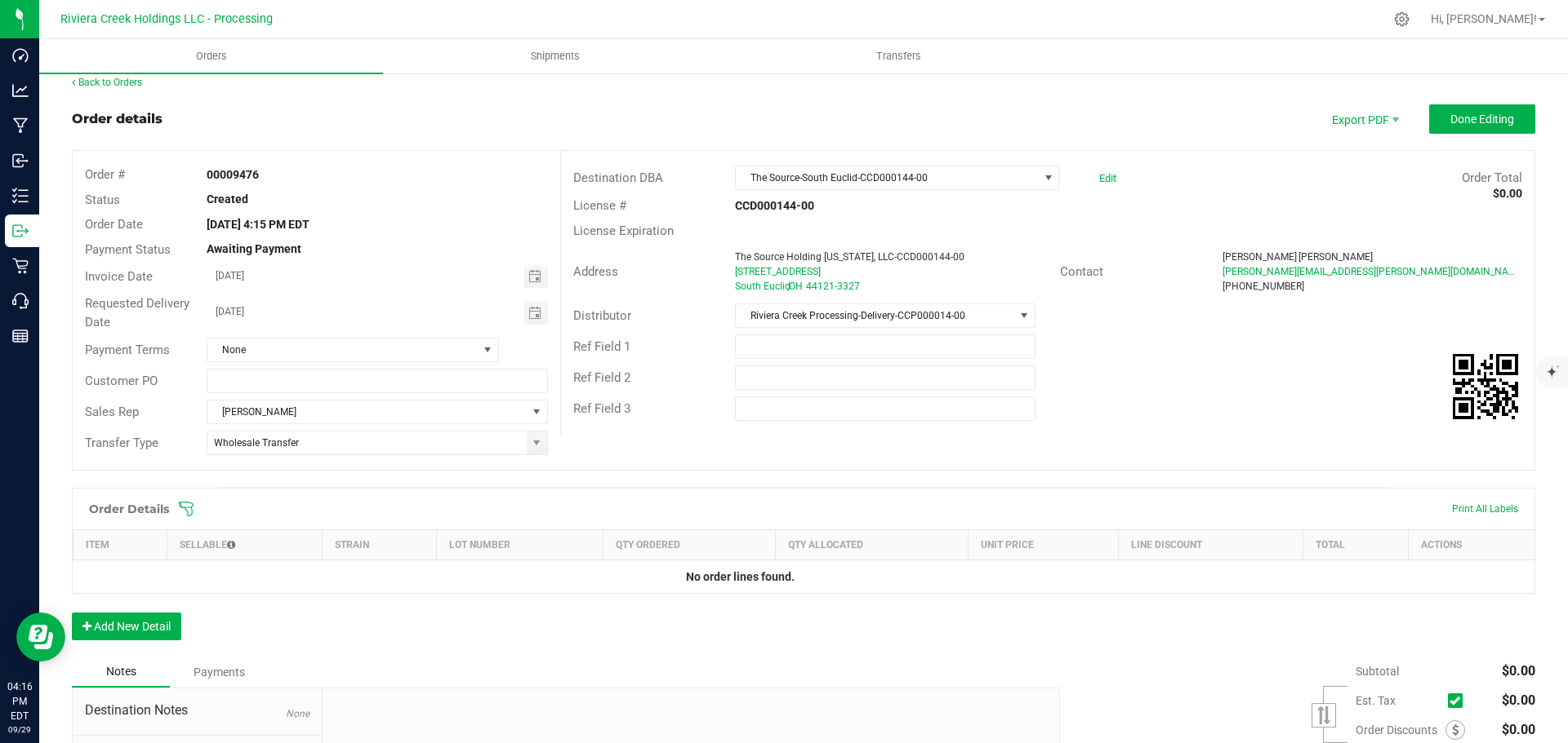
scroll to position [0, 0]
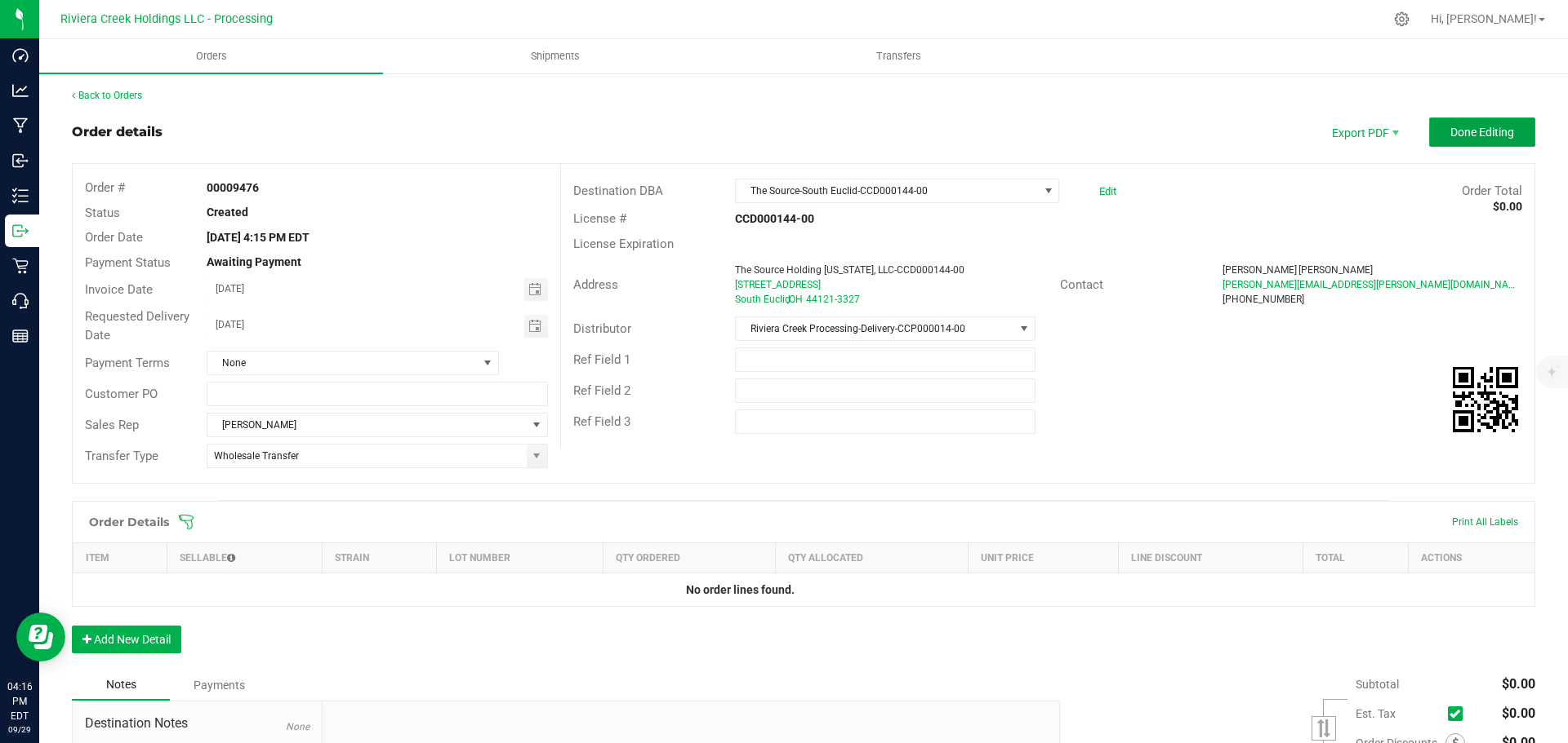
click at [1450, 130] on span "Done Editing" at bounding box center [1481, 132] width 63 height 13
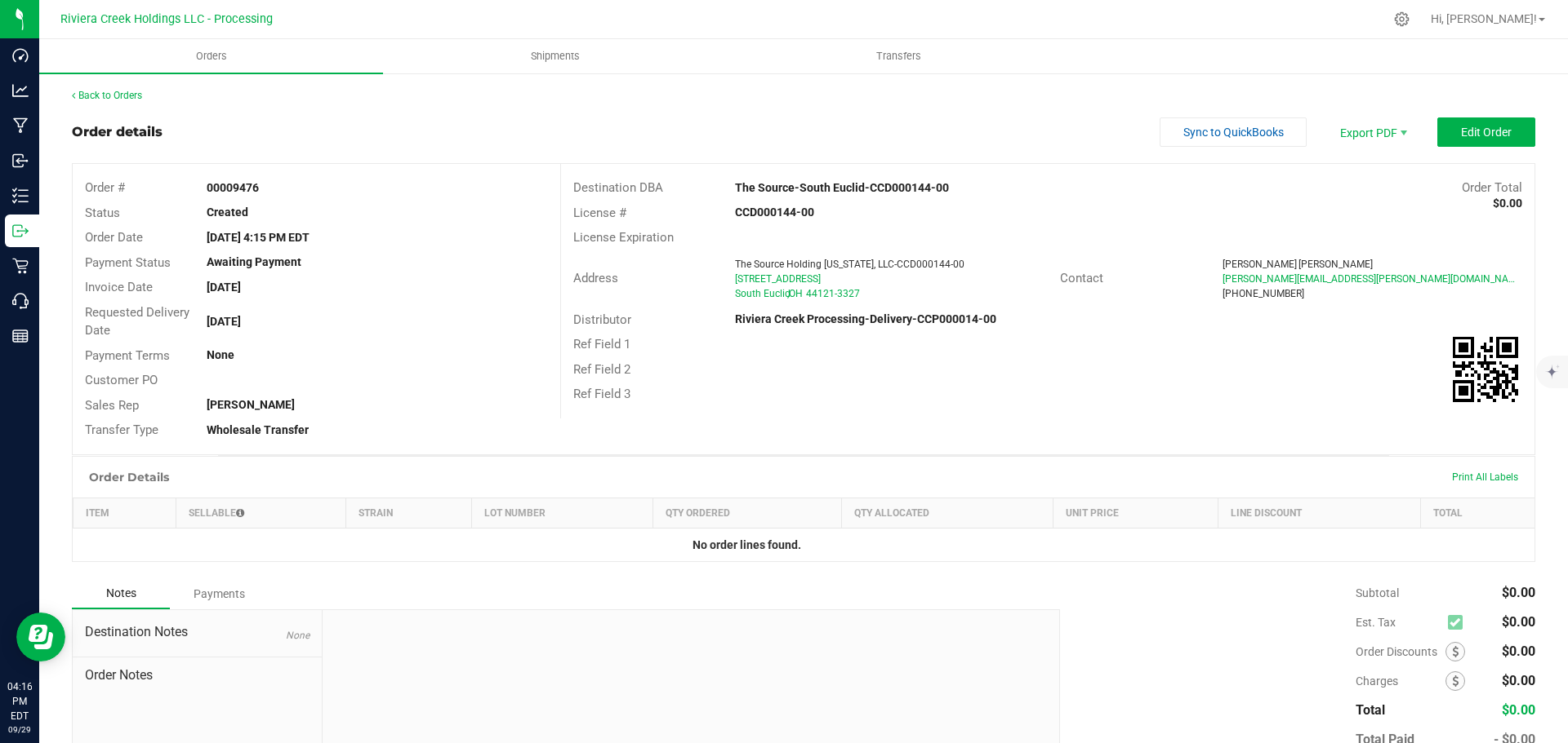
drag, startPoint x: 205, startPoint y: 185, endPoint x: 274, endPoint y: 186, distance: 69.0
click at [274, 186] on div "00009476" at bounding box center [376, 188] width 365 height 17
copy strong "00009476"
click at [120, 96] on link "Back to Orders" at bounding box center [107, 95] width 70 height 11
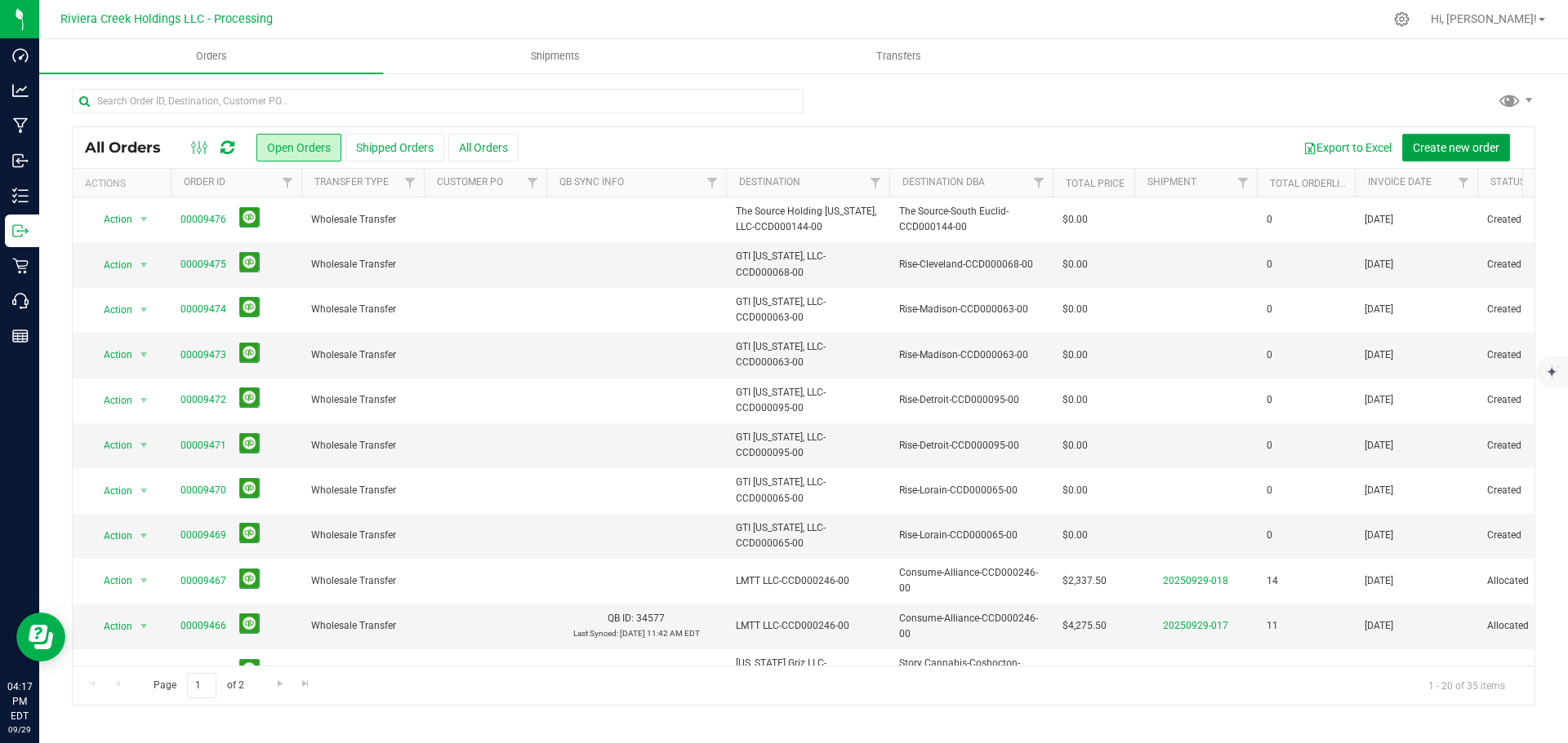
click at [1453, 147] on span "Create new order" at bounding box center [1456, 147] width 87 height 13
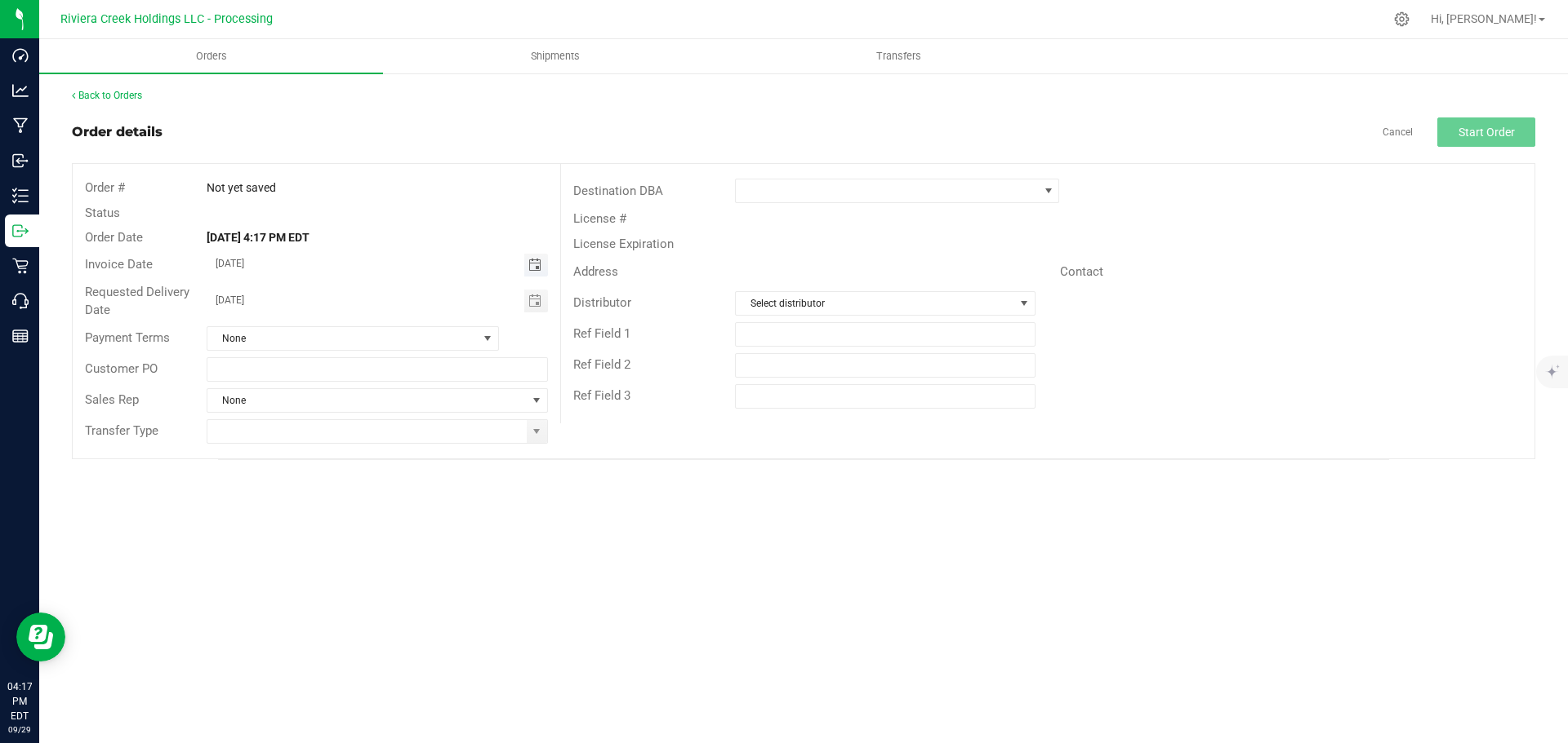
click at [538, 268] on span "Toggle calendar" at bounding box center [535, 266] width 13 height 13
click at [240, 418] on li "Oct" at bounding box center [232, 413] width 49 height 20
click at [348, 354] on span "1" at bounding box center [353, 349] width 24 height 26
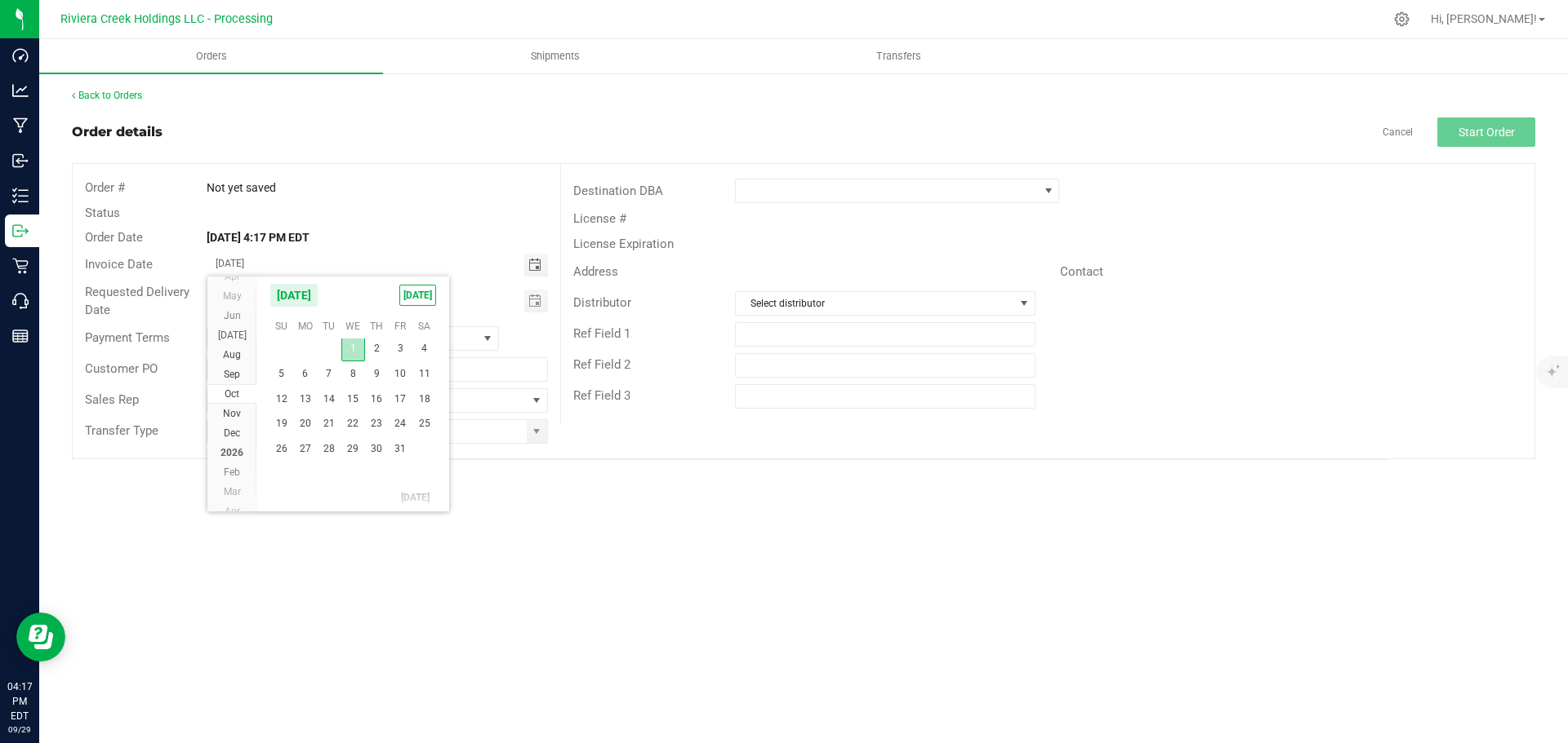
type input "[DATE]"
drag, startPoint x: 541, startPoint y: 302, endPoint x: 518, endPoint y: 320, distance: 29.2
click at [540, 302] on span "Toggle calendar" at bounding box center [535, 302] width 13 height 13
click at [233, 448] on span "Oct" at bounding box center [232, 450] width 15 height 11
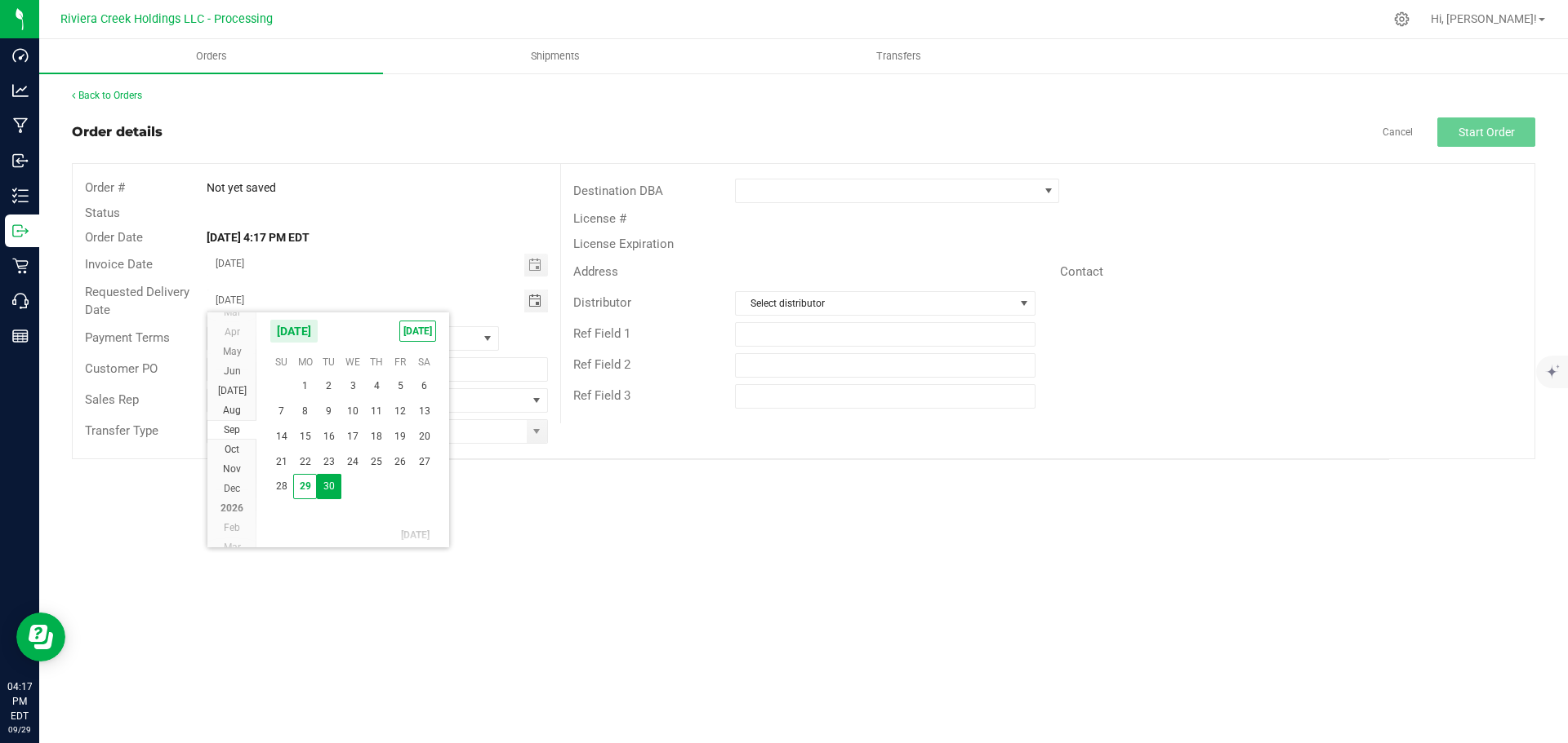
scroll to position [264845, 0]
click at [346, 386] on span "1" at bounding box center [353, 385] width 24 height 26
type input "[DATE]"
click at [540, 438] on span at bounding box center [536, 432] width 13 height 13
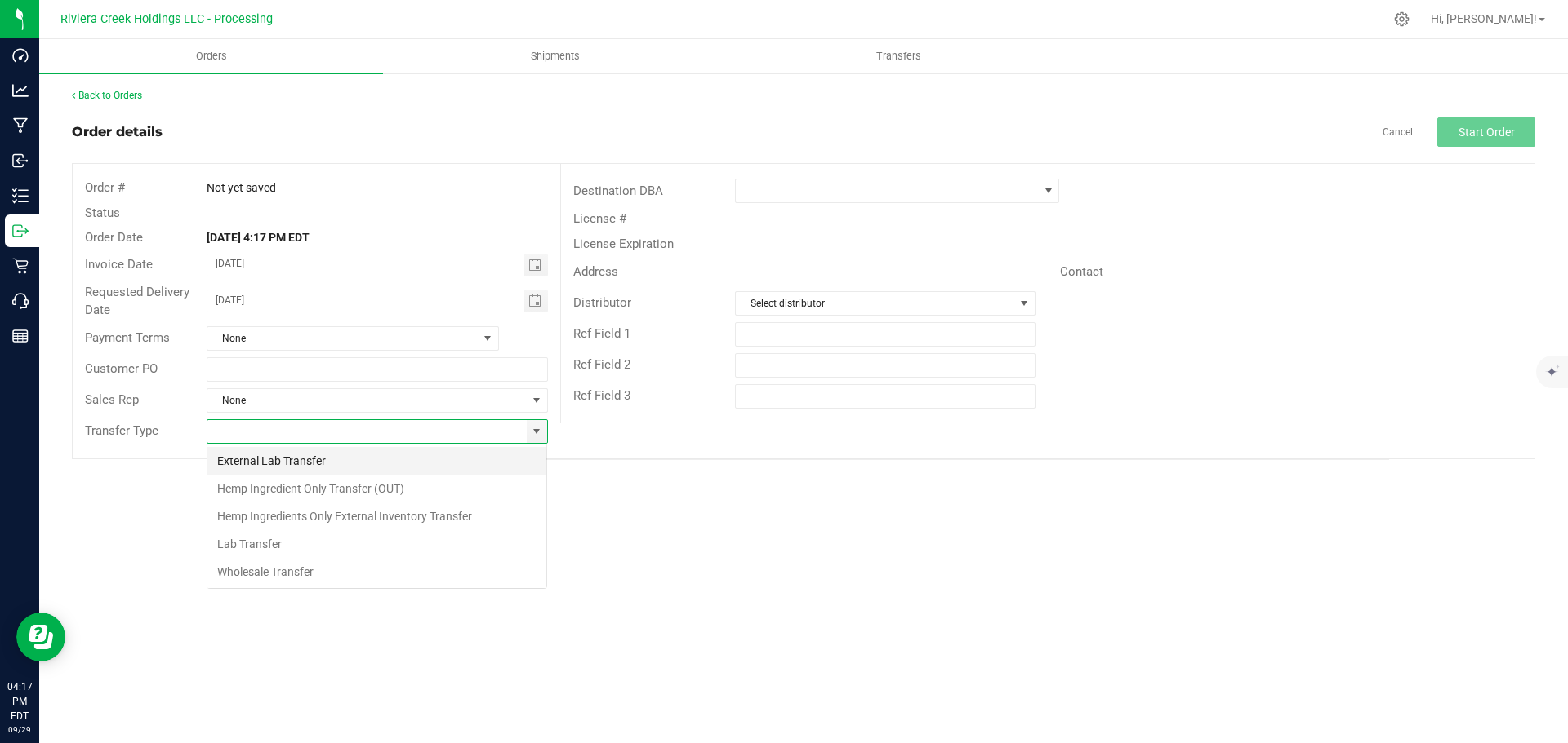
scroll to position [25, 341]
click at [246, 569] on li "Wholesale Transfer" at bounding box center [376, 572] width 339 height 27
type input "Wholesale Transfer"
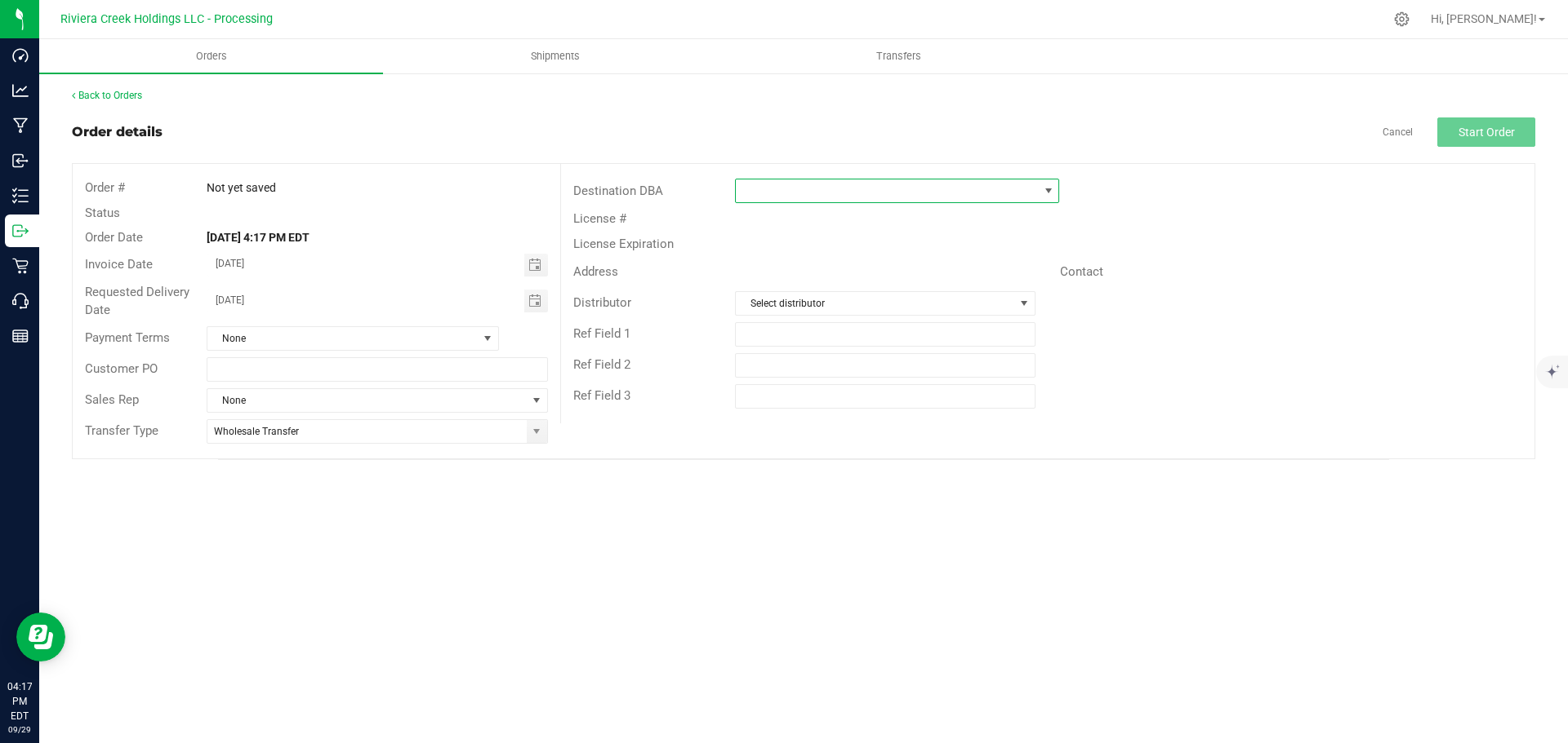
click at [758, 196] on span at bounding box center [886, 191] width 302 height 23
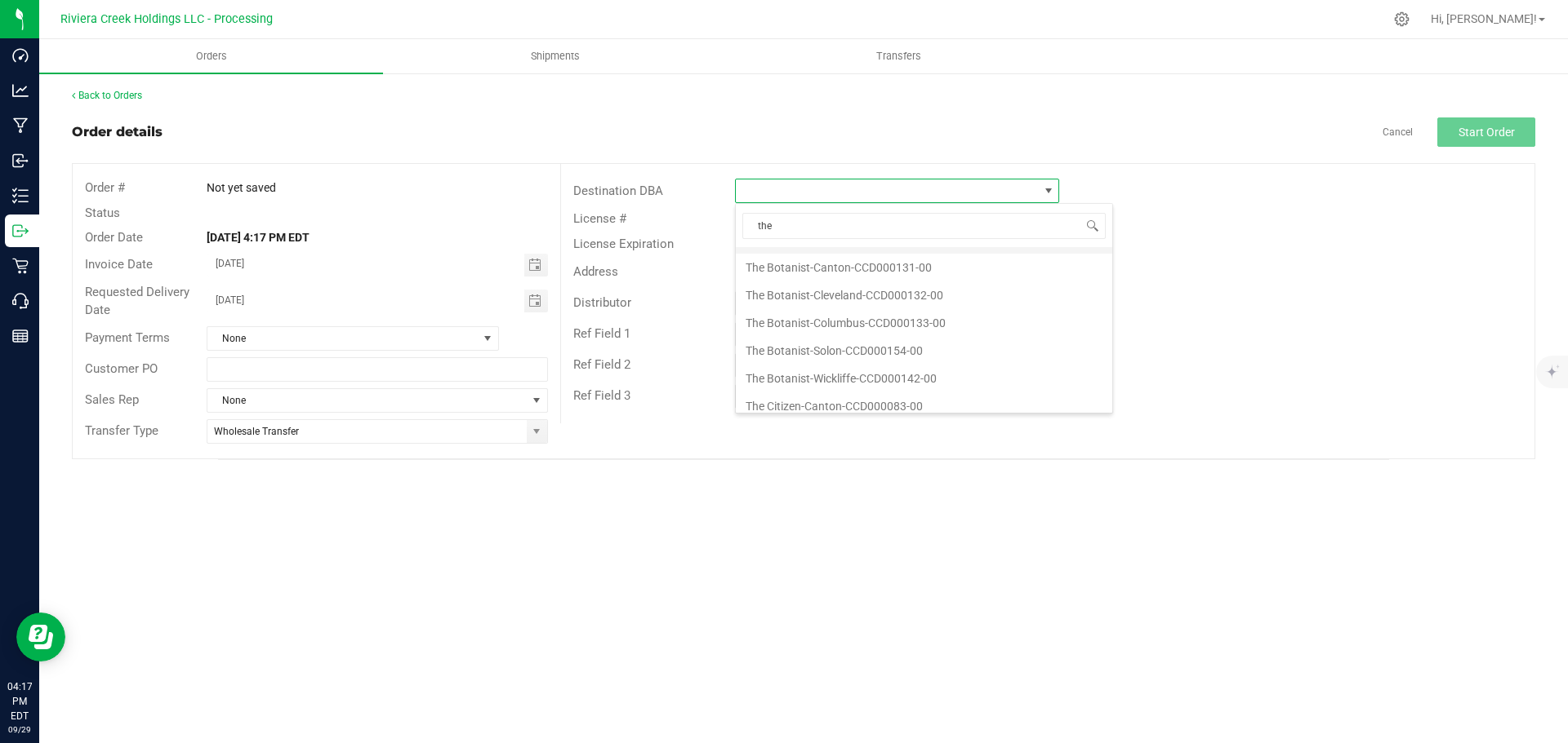
scroll to position [408, 0]
type input "the so"
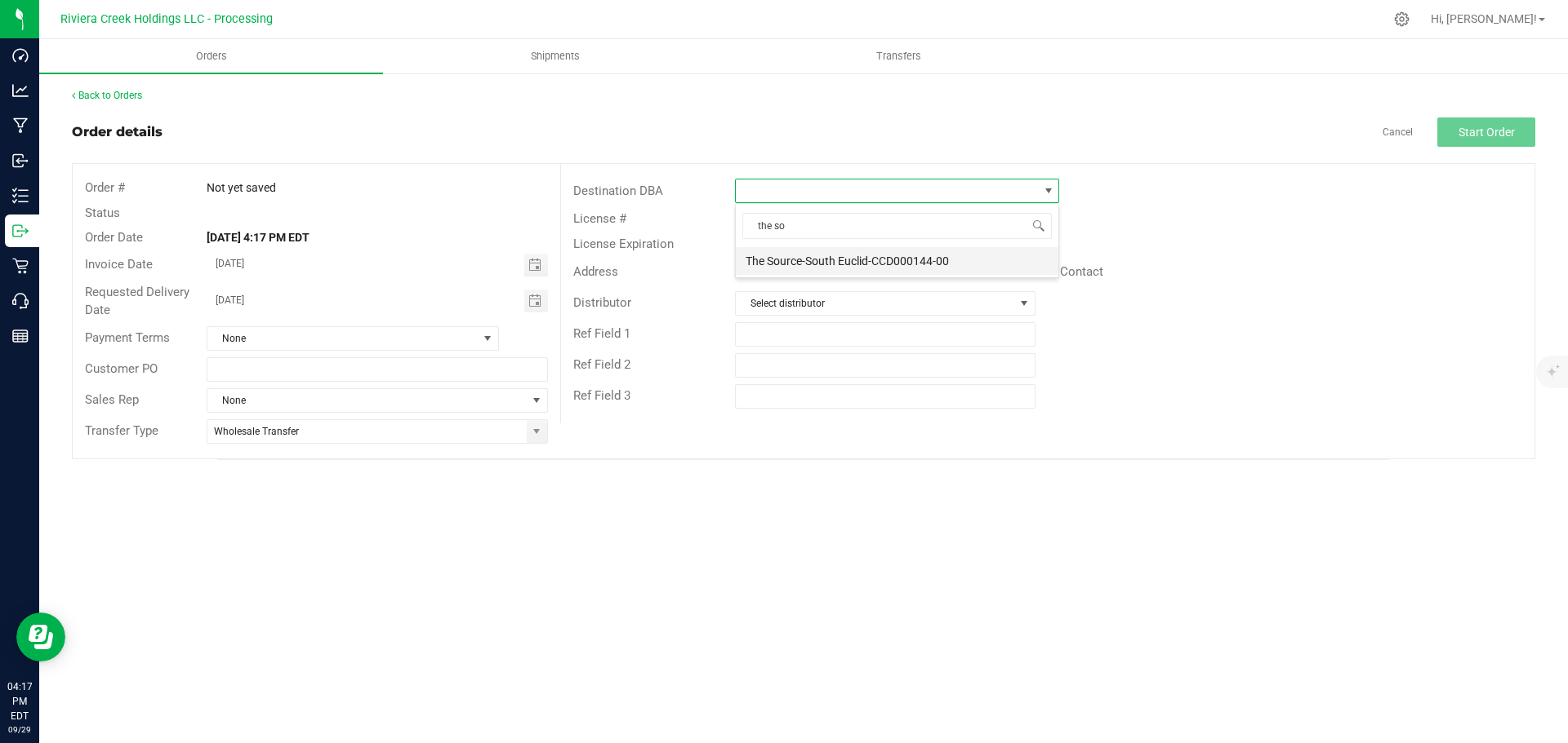
click at [805, 257] on li "The Source-South Euclid-CCD000144-00" at bounding box center [897, 261] width 322 height 27
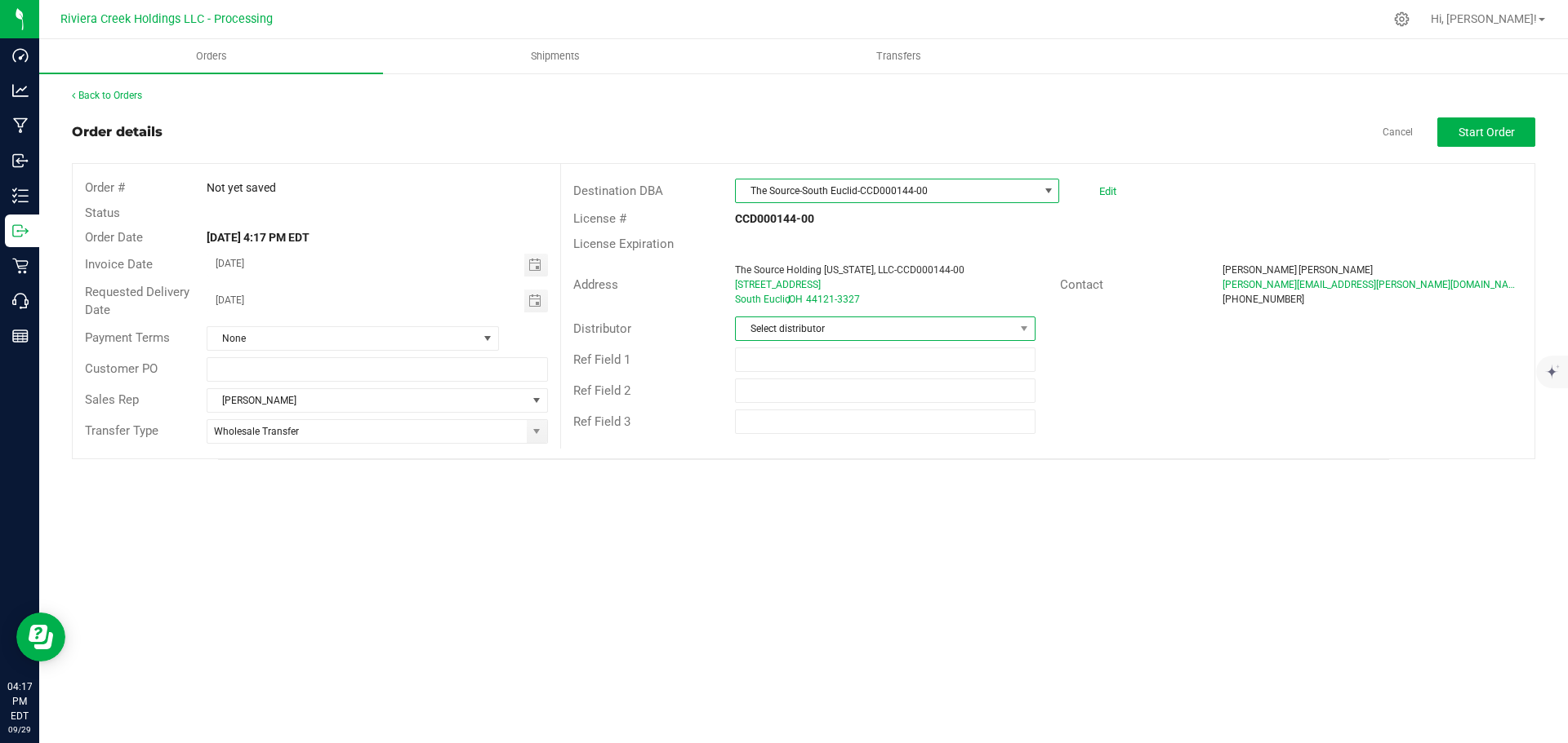
click at [796, 334] on span "Select distributor" at bounding box center [875, 329] width 278 height 23
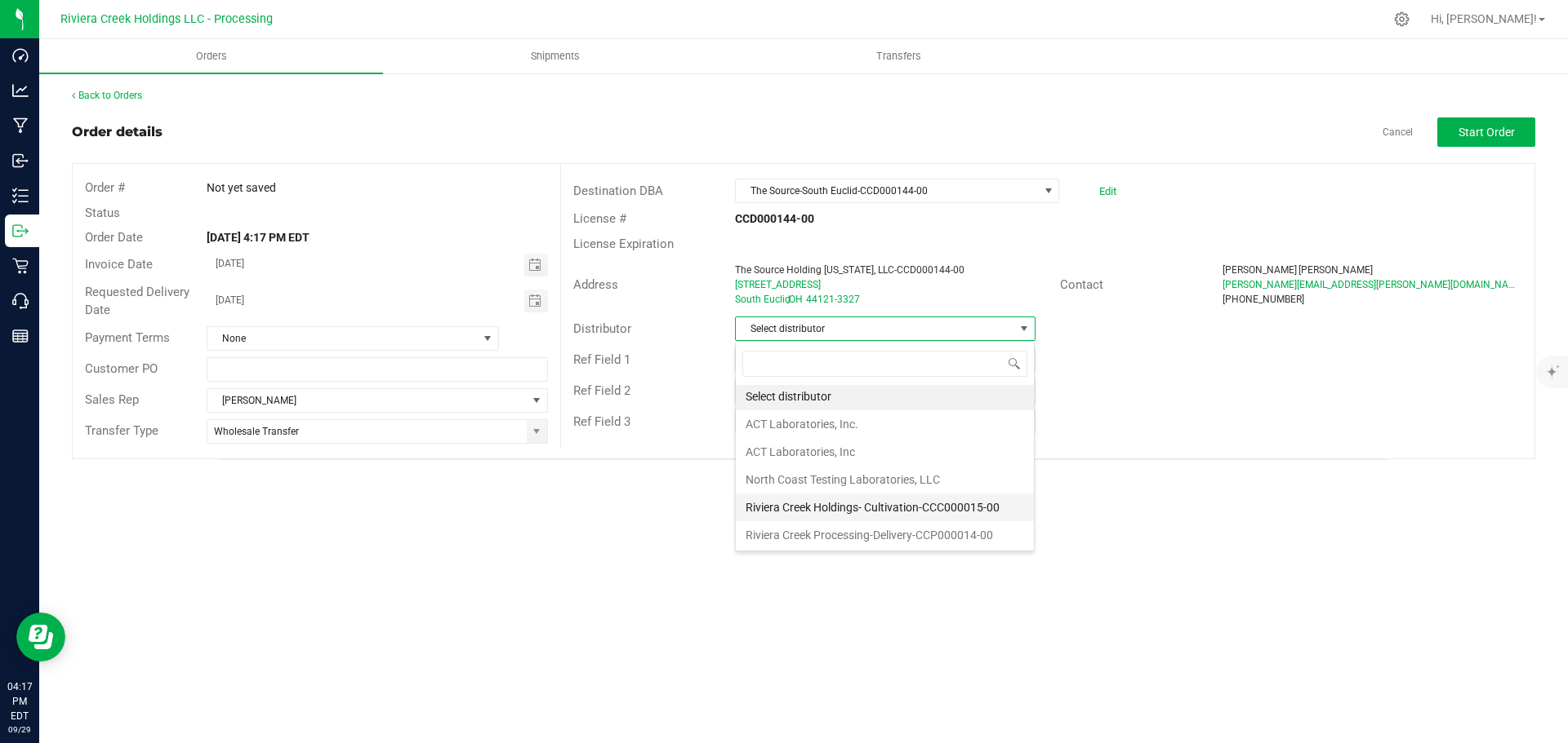
scroll to position [3, 0]
click at [796, 531] on li "Riviera Creek Processing-Delivery-CCP000014-00" at bounding box center [884, 534] width 298 height 27
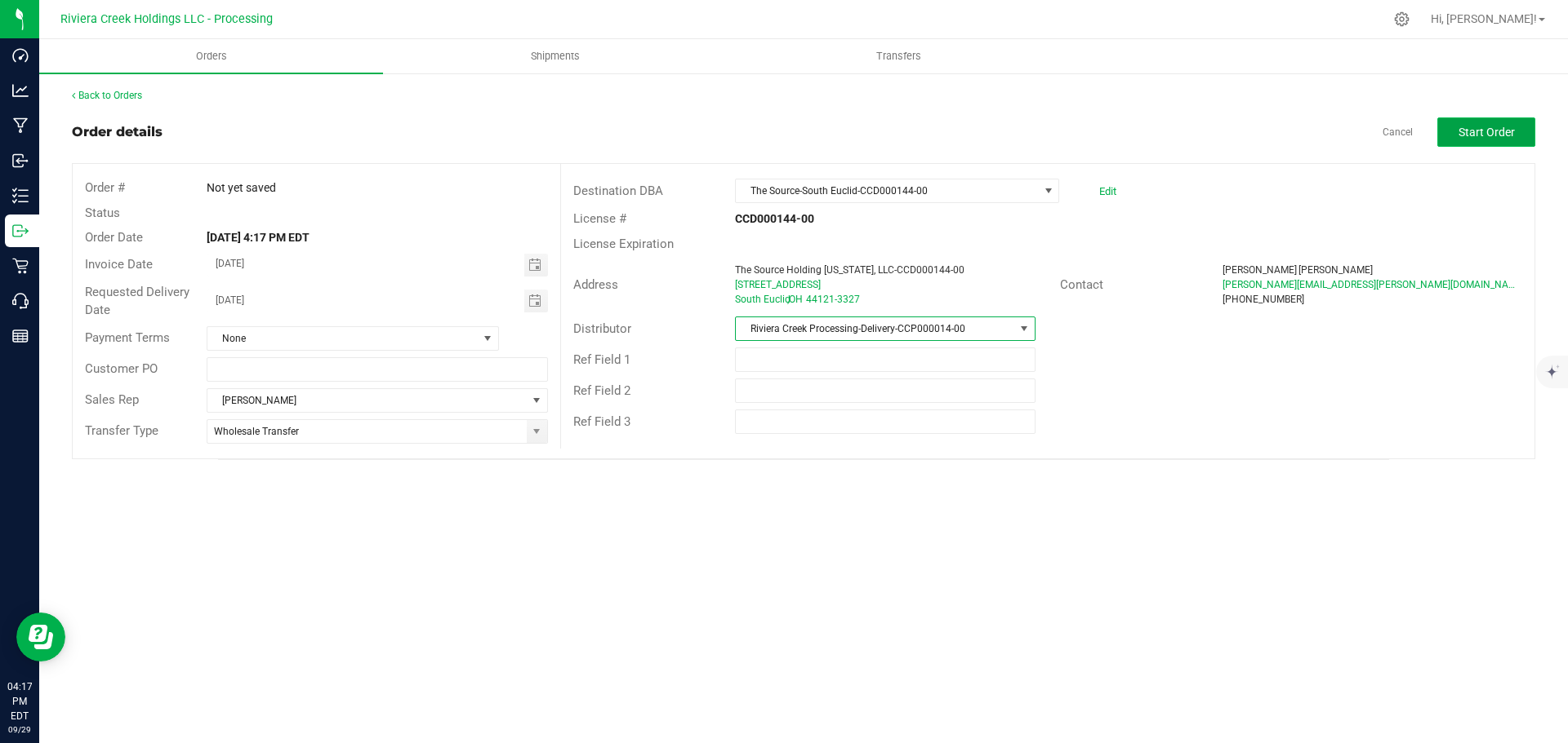
click at [1496, 119] on button "Start Order" at bounding box center [1486, 131] width 98 height 29
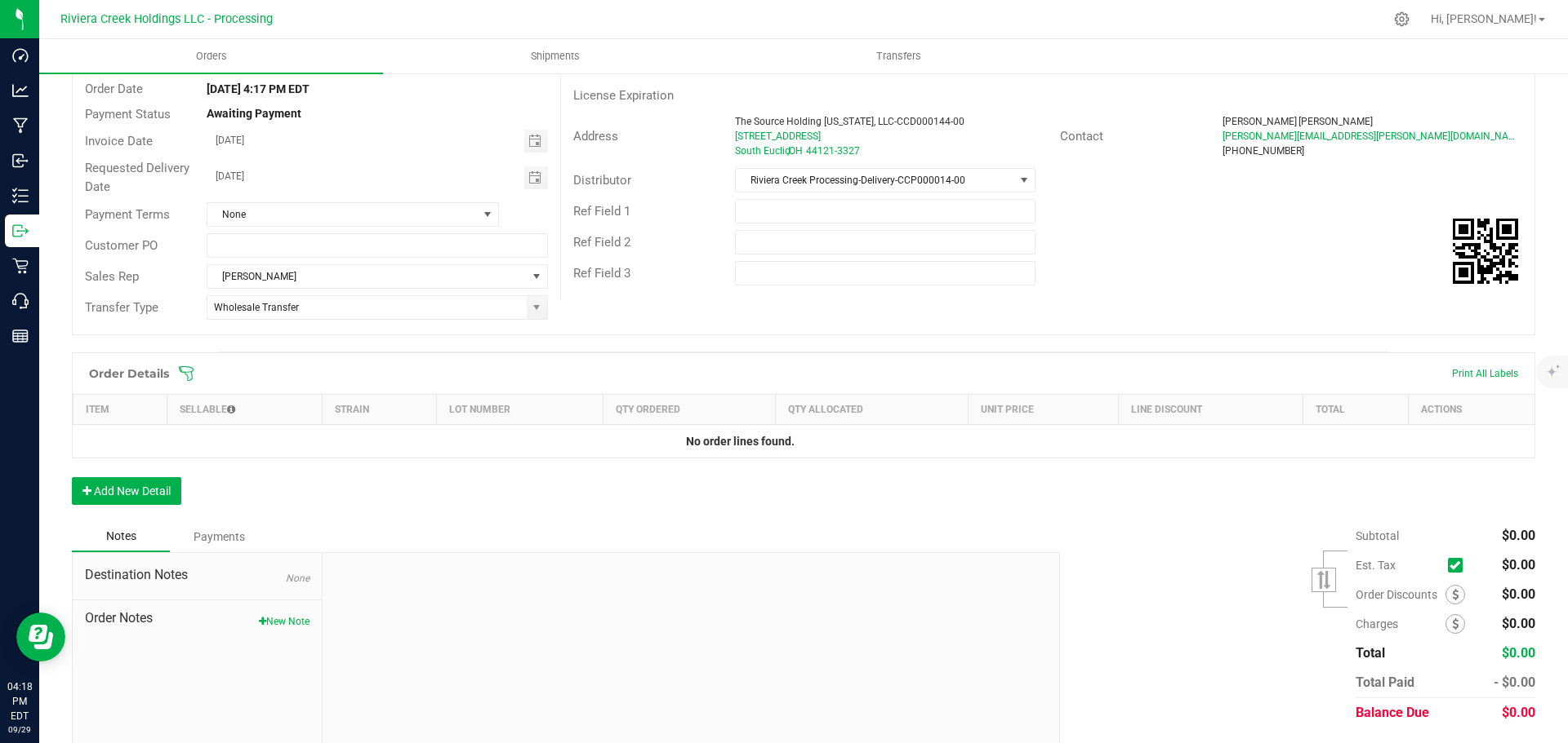
scroll to position [194, 0]
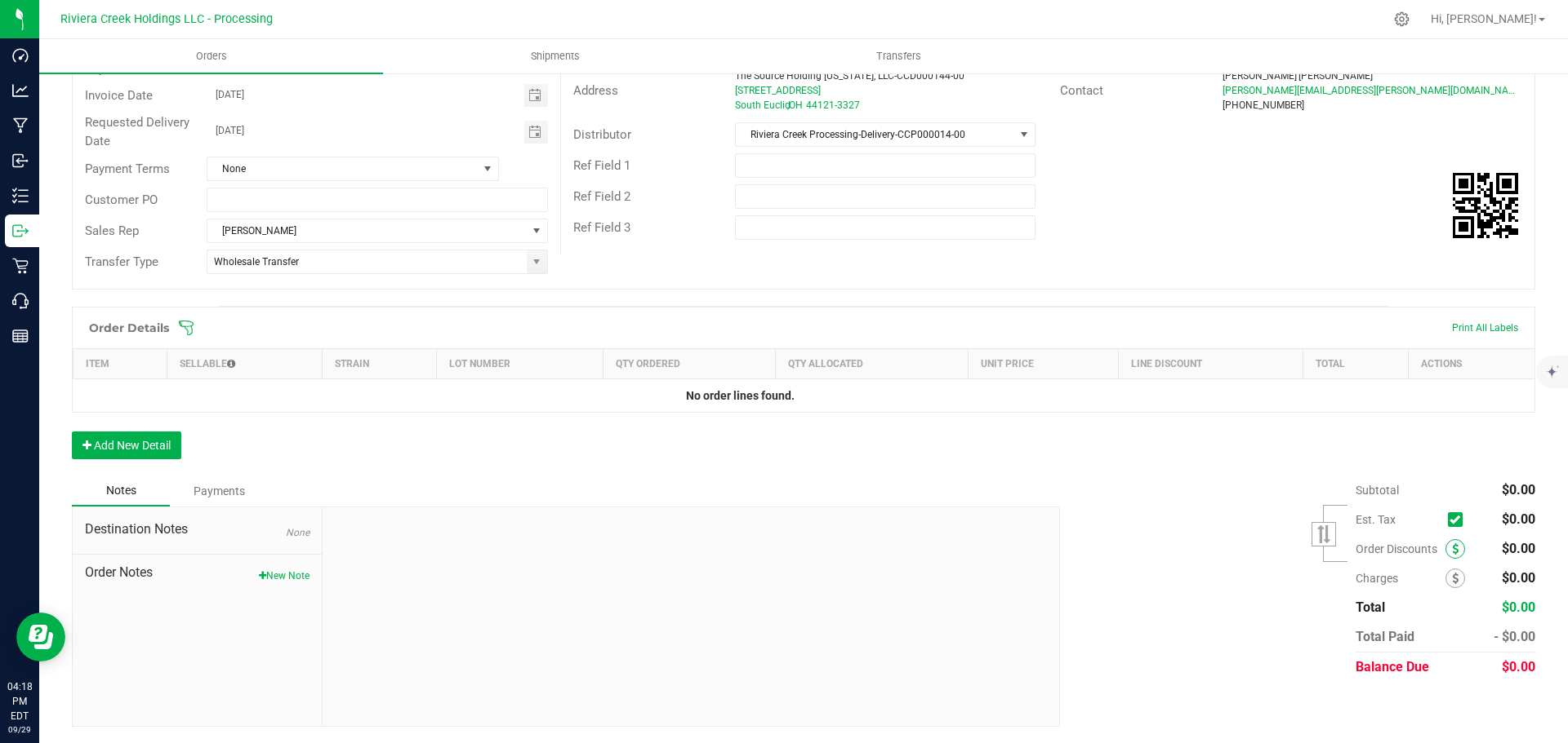
click at [1452, 549] on icon at bounding box center [1455, 549] width 7 height 11
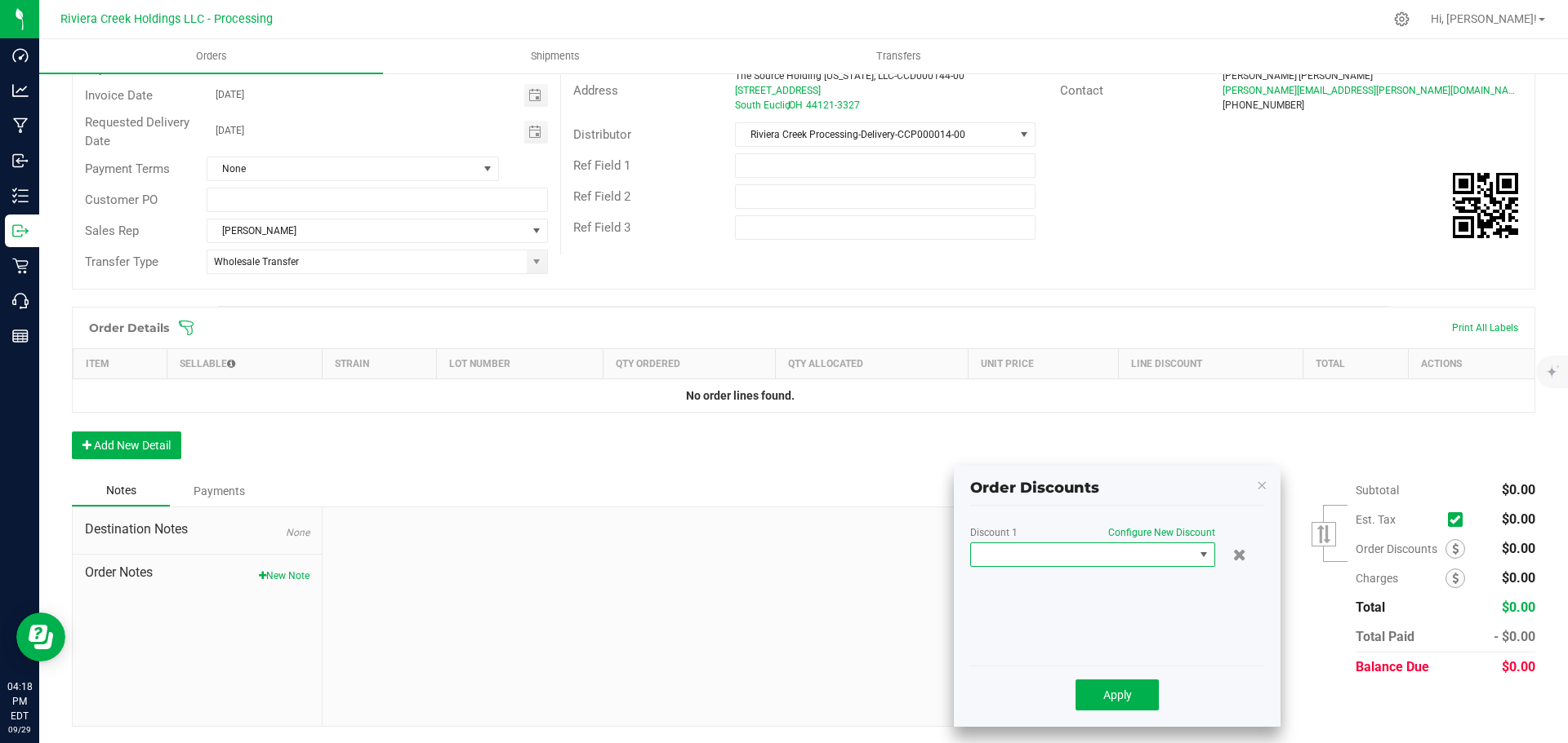
click at [1076, 561] on span at bounding box center [1082, 555] width 223 height 23
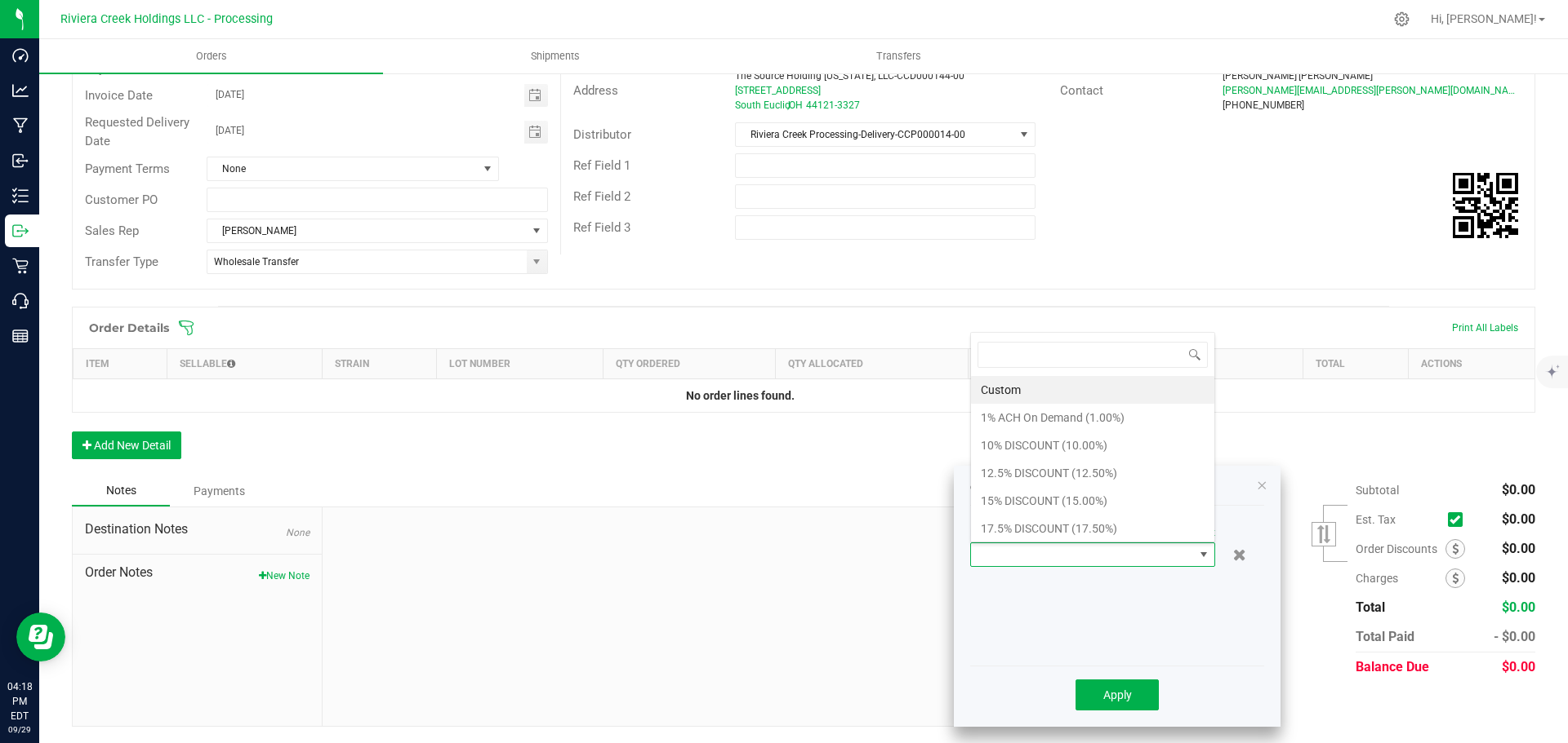
scroll to position [25, 245]
click at [1004, 440] on li "10% DISCOUNT (10.00%)" at bounding box center [1091, 445] width 243 height 27
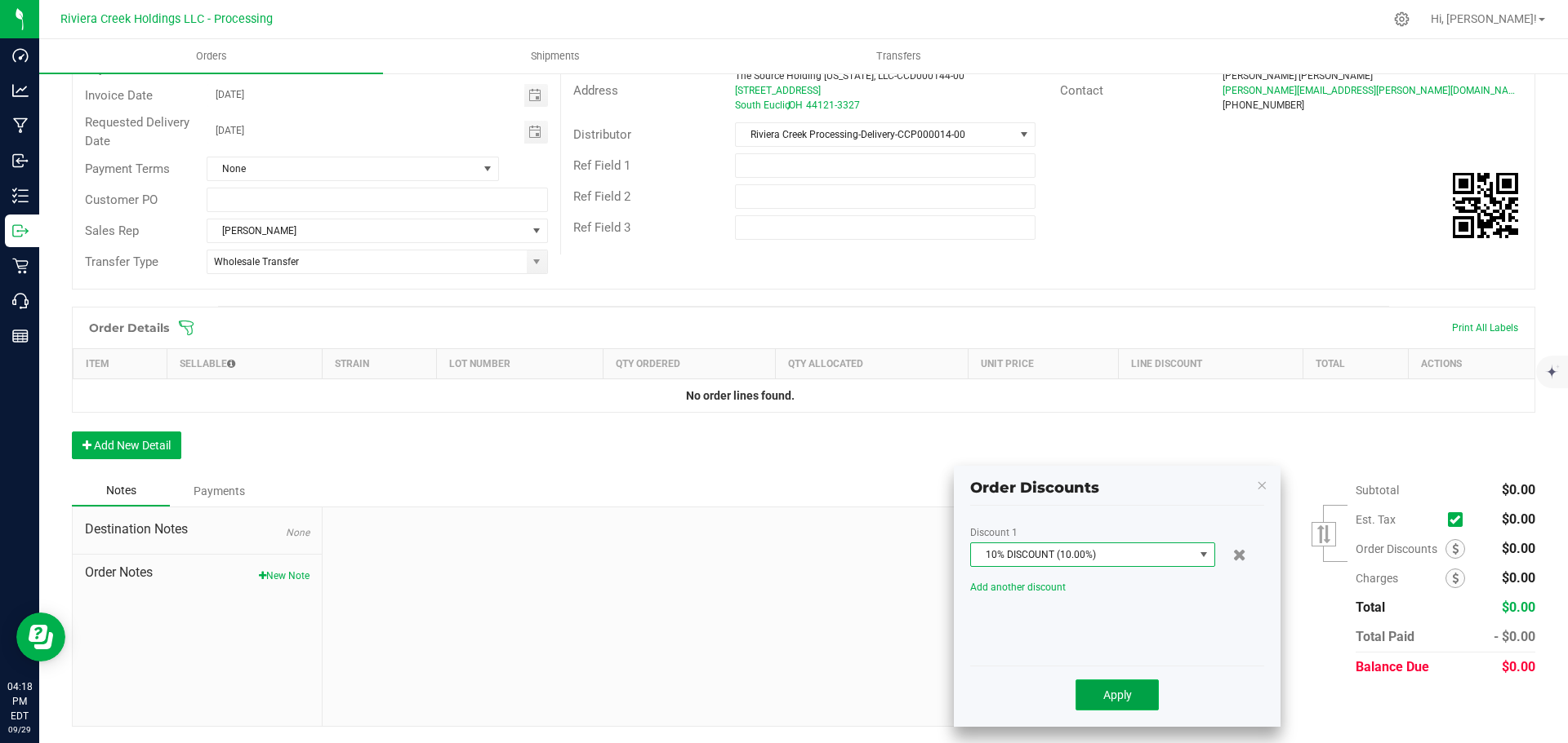
click at [1128, 701] on span "Apply" at bounding box center [1117, 696] width 28 height 13
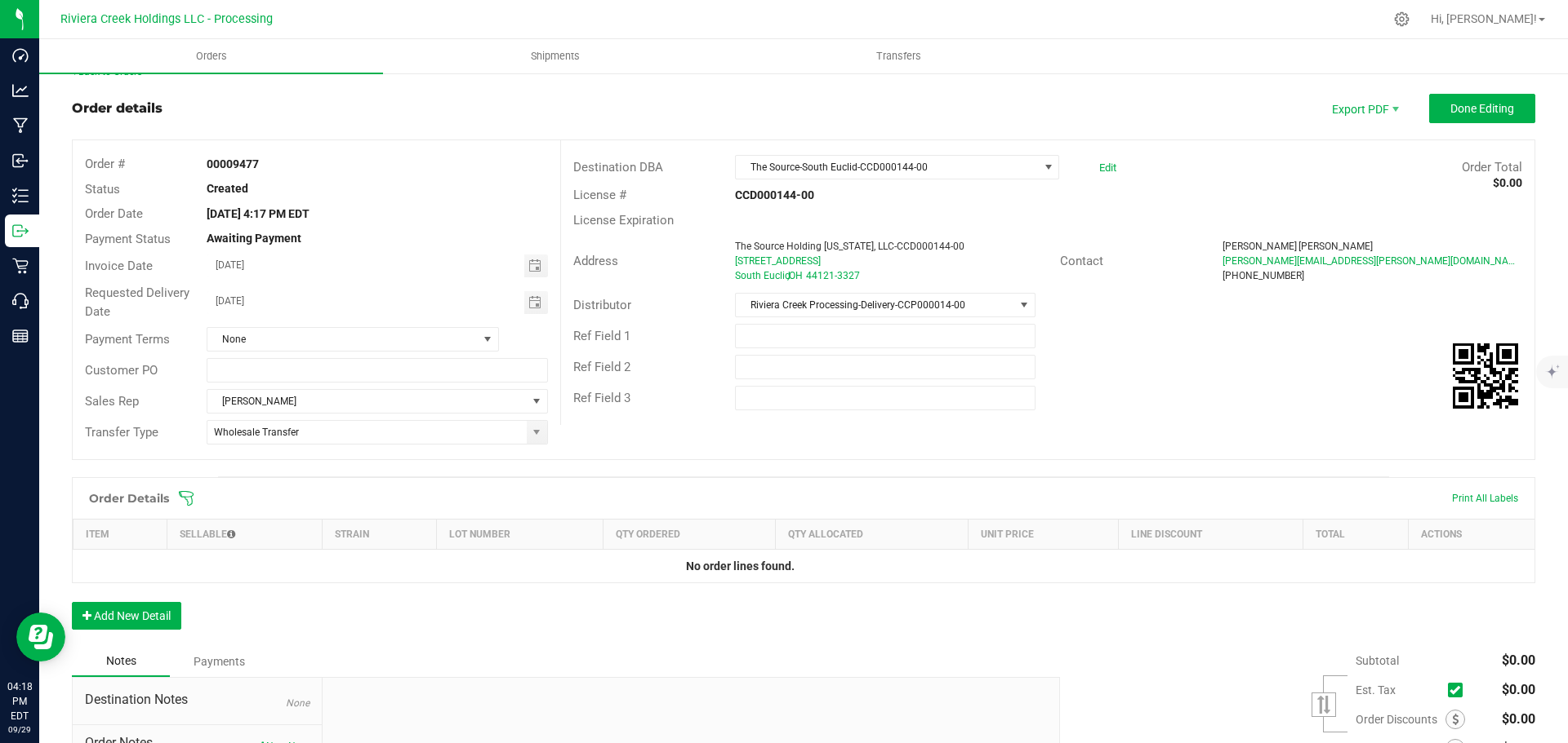
scroll to position [0, 0]
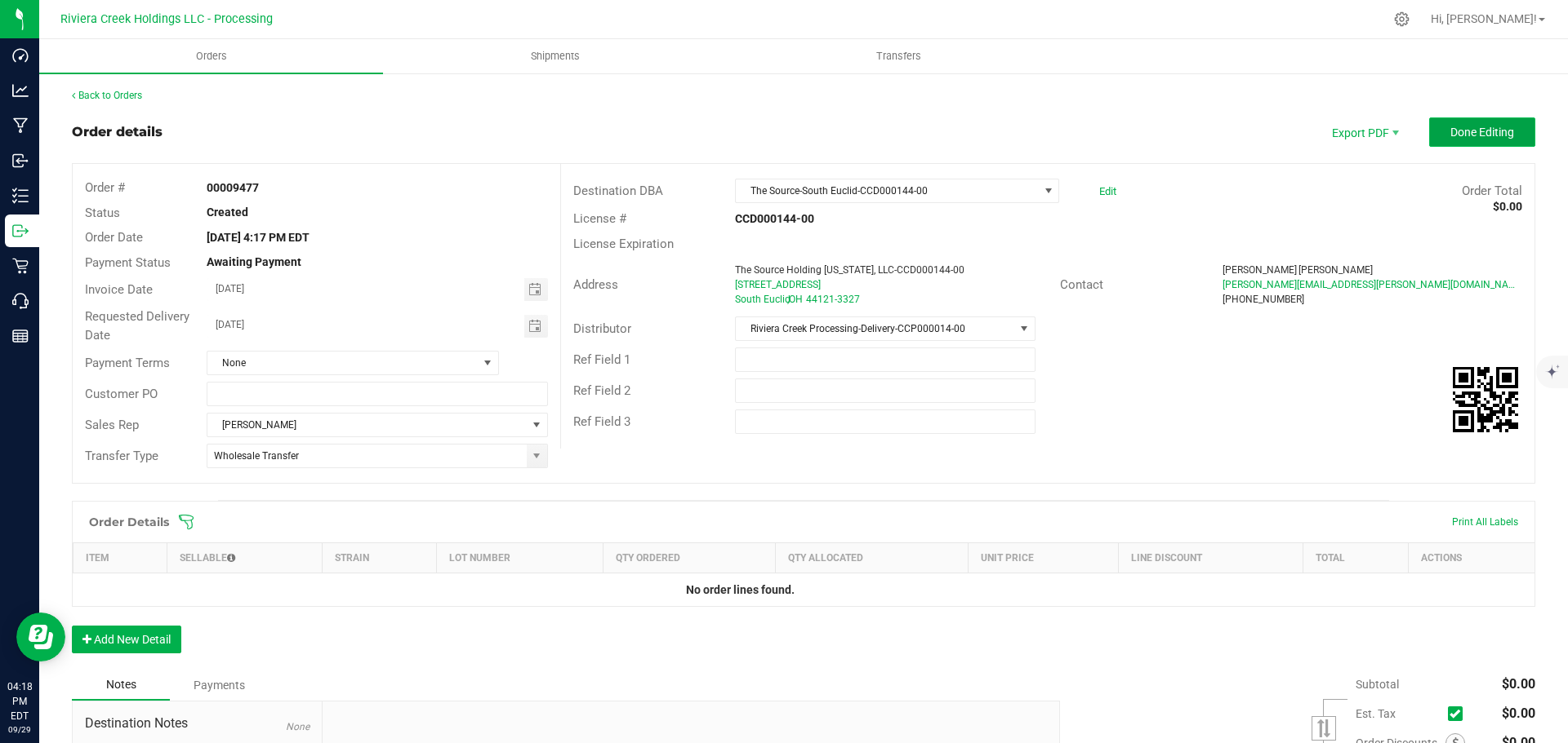
click at [1448, 140] on button "Done Editing" at bounding box center [1482, 131] width 106 height 29
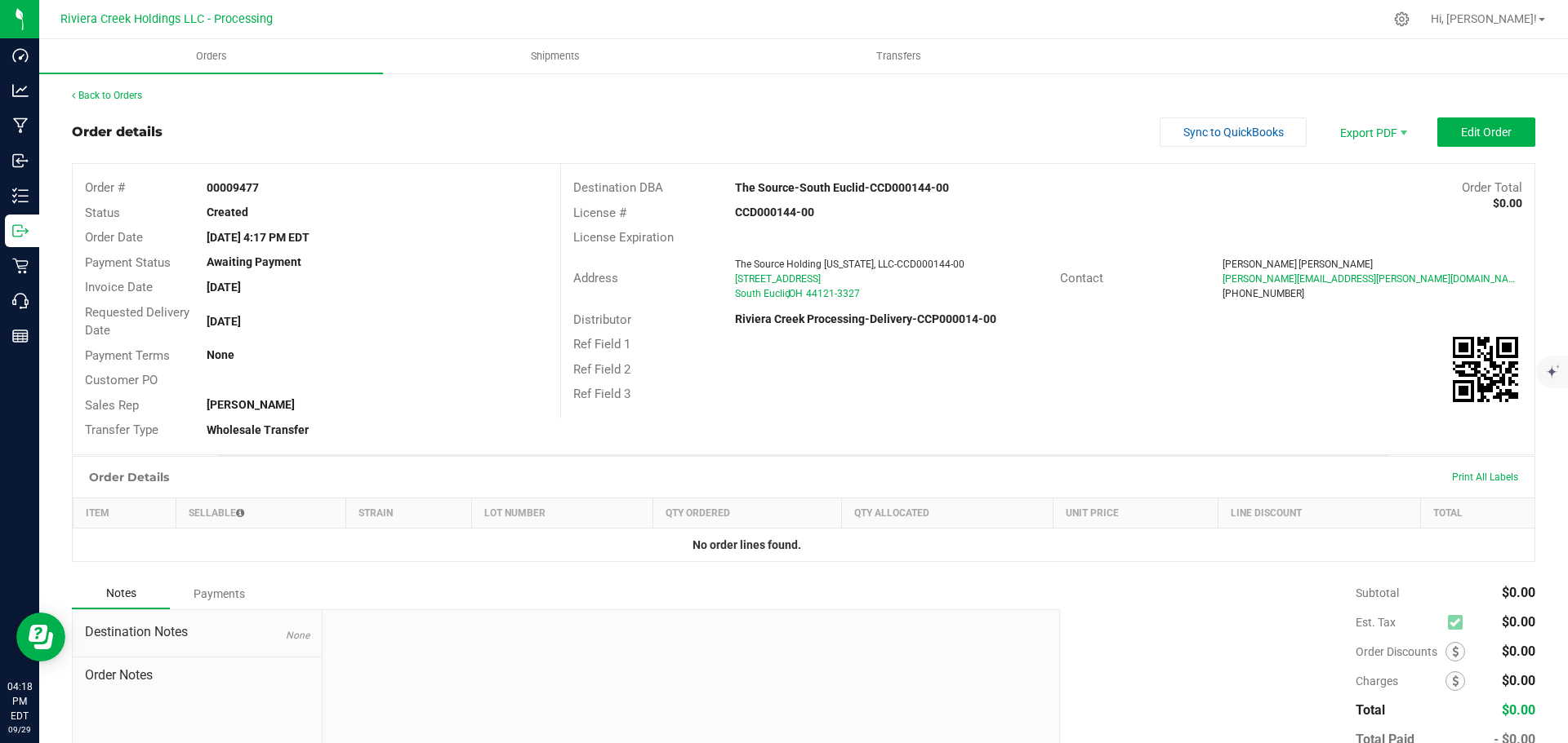
drag, startPoint x: 197, startPoint y: 186, endPoint x: 268, endPoint y: 194, distance: 71.4
click at [268, 194] on div "00009477" at bounding box center [376, 188] width 365 height 17
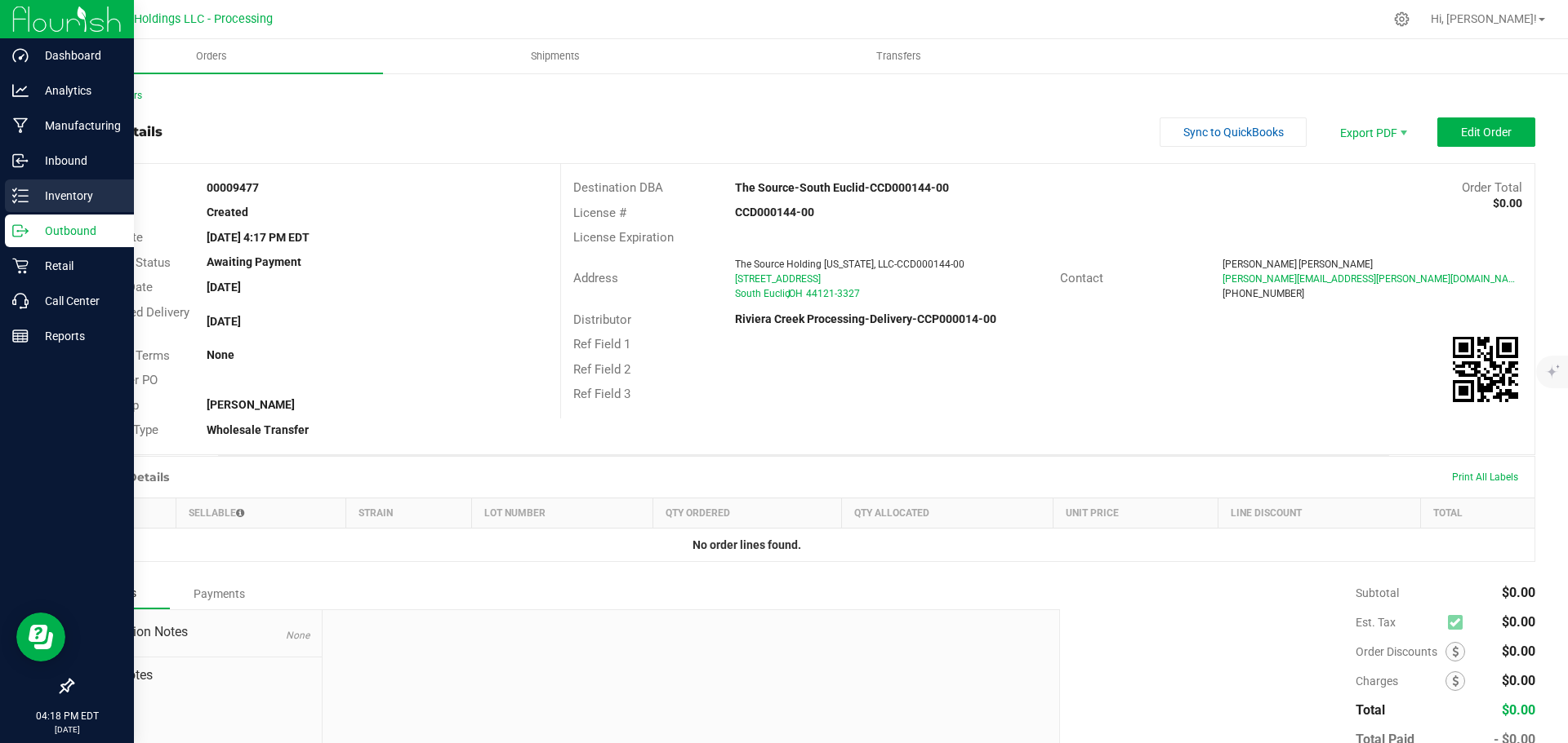
copy strong "00009477"
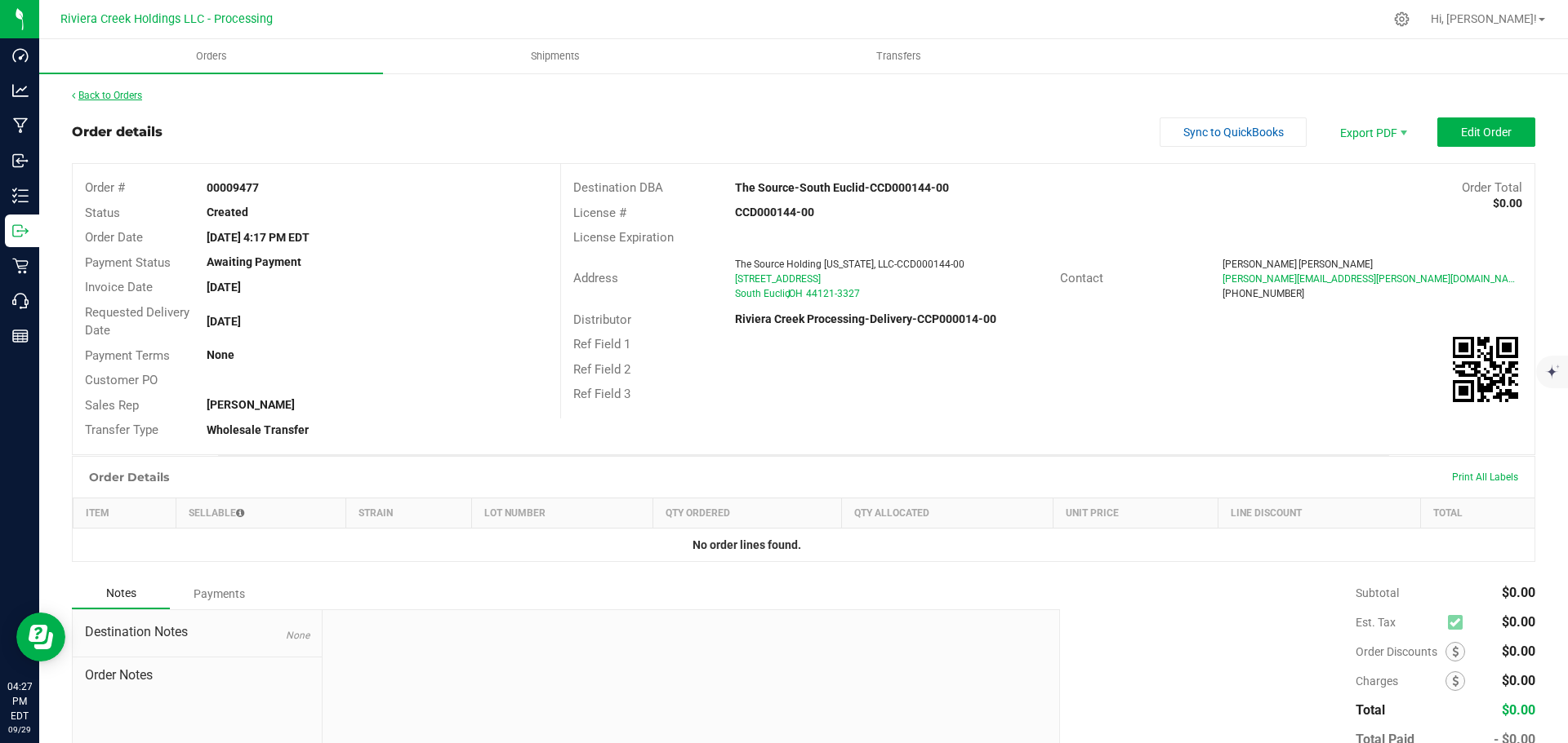
click at [110, 98] on link "Back to Orders" at bounding box center [107, 95] width 70 height 11
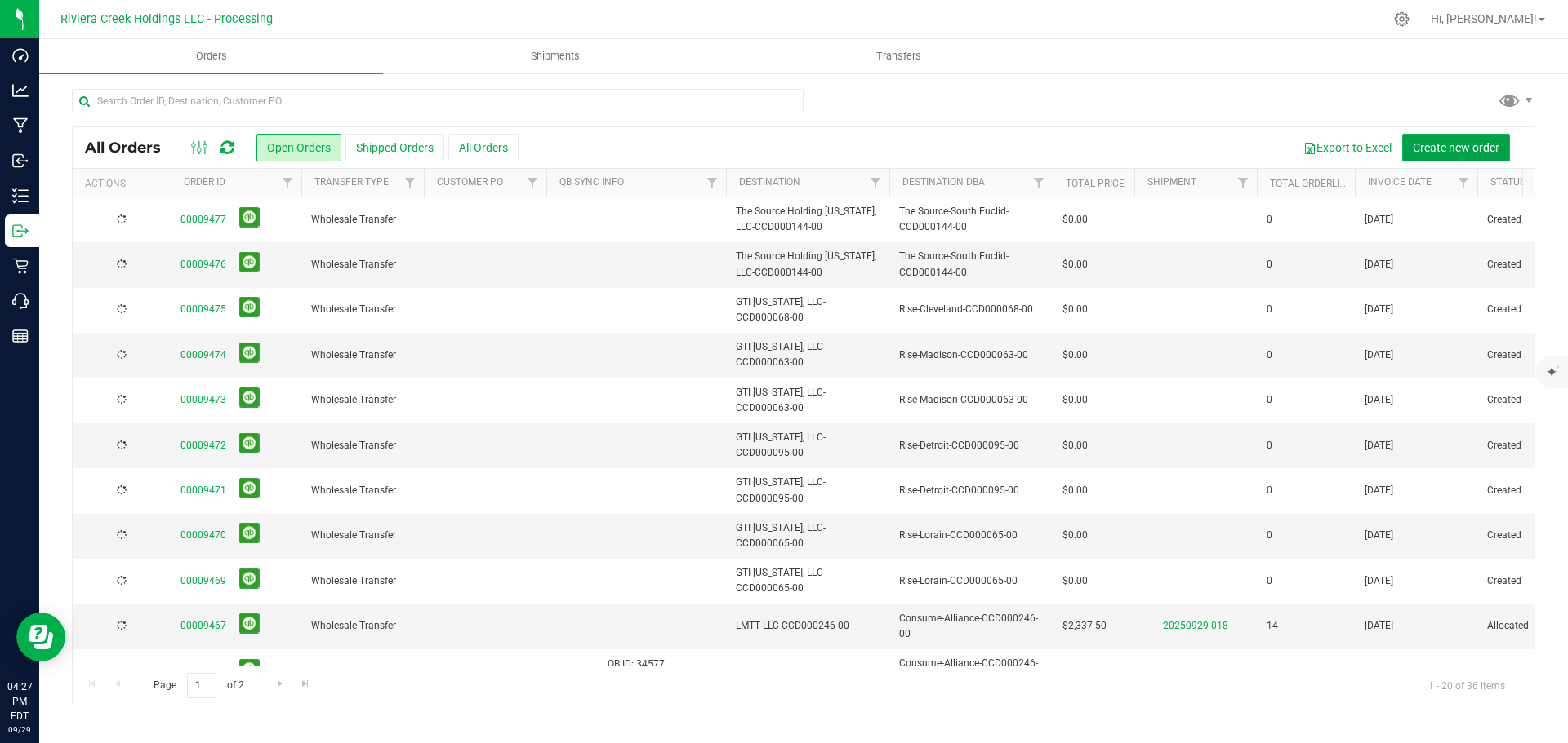
click at [1433, 147] on span "Create new order" at bounding box center [1456, 147] width 87 height 13
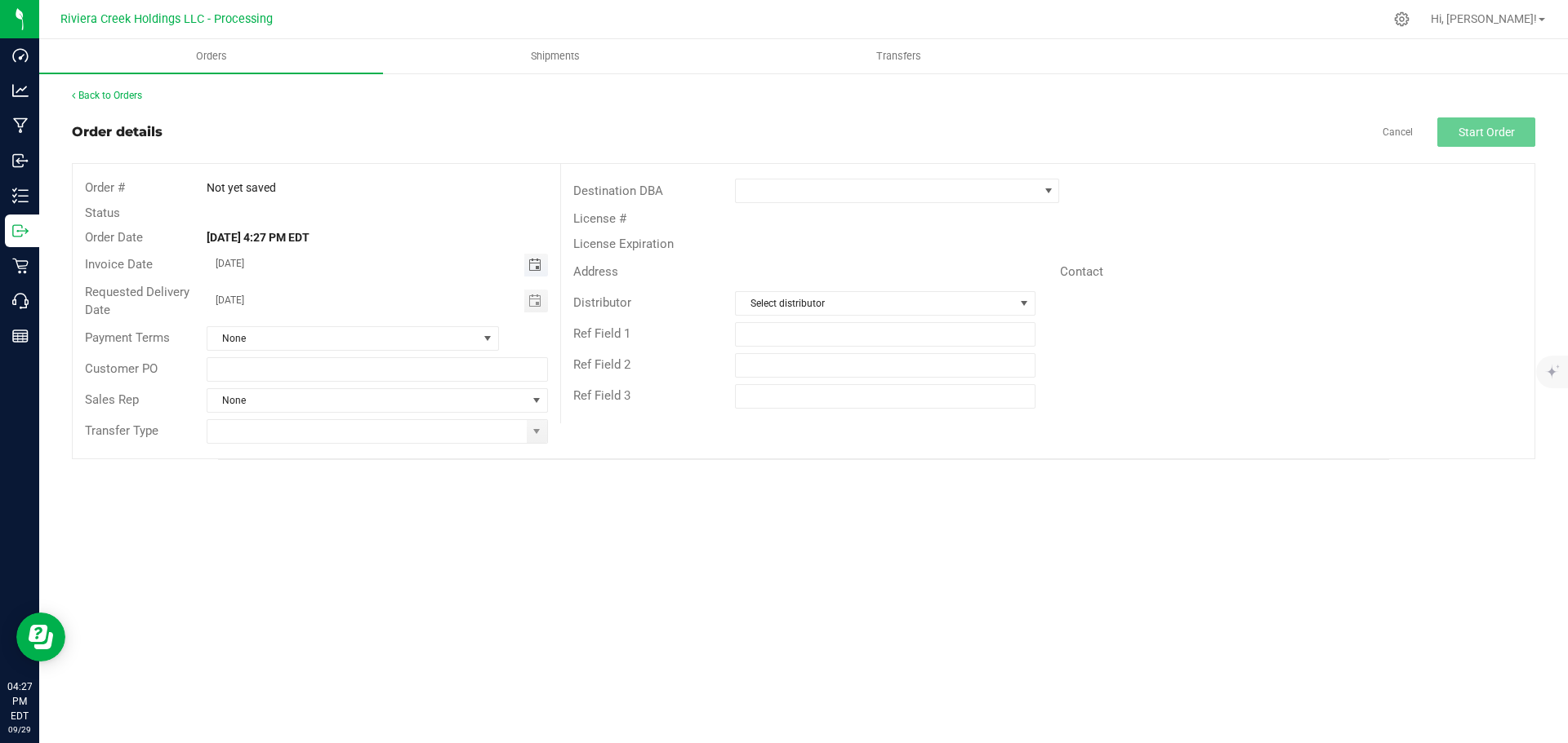
click at [540, 268] on span "Toggle calendar" at bounding box center [535, 266] width 13 height 13
click at [224, 416] on span "Oct" at bounding box center [232, 414] width 15 height 11
click at [356, 351] on span "1" at bounding box center [353, 349] width 24 height 26
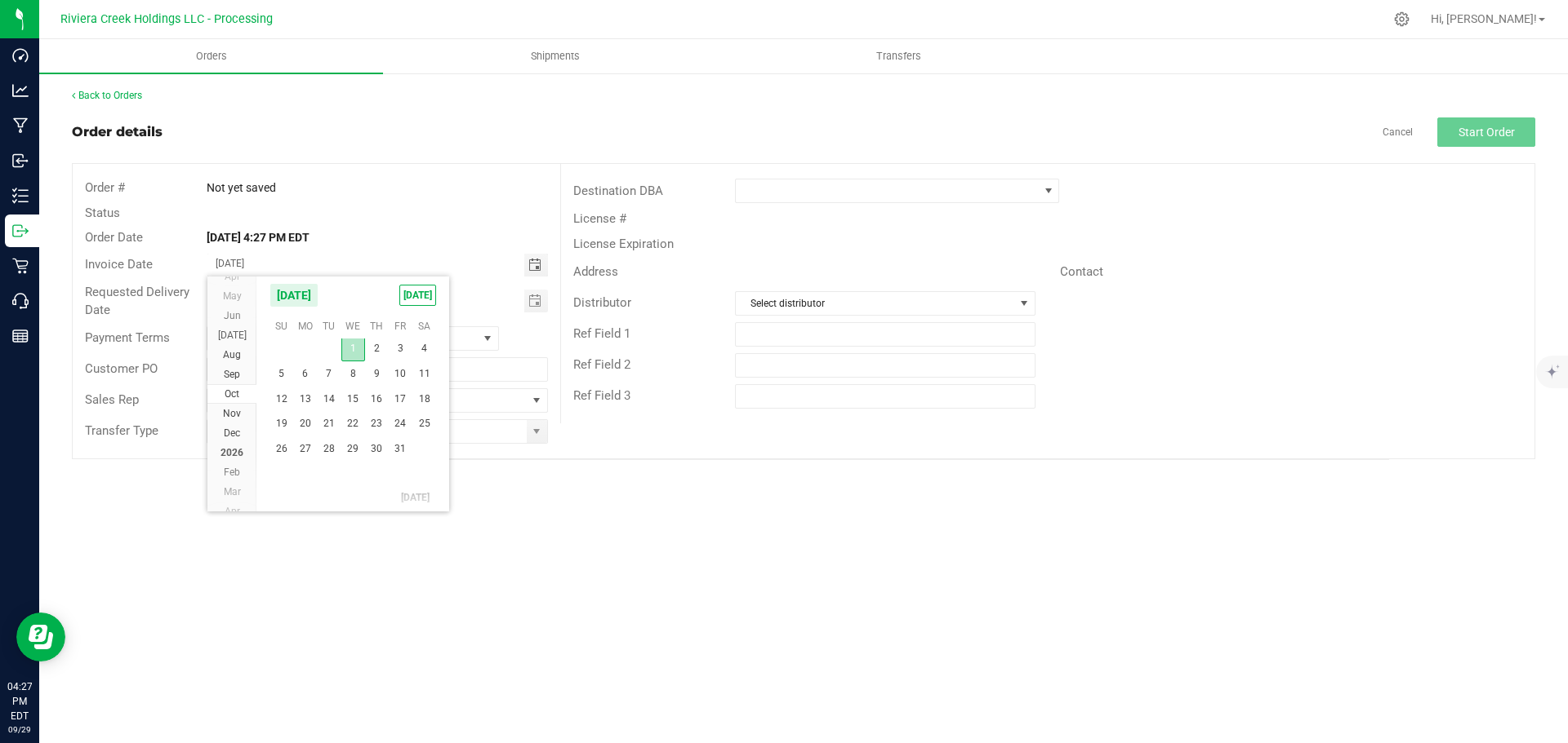
type input "[DATE]"
click at [534, 303] on span "Toggle calendar" at bounding box center [535, 302] width 13 height 13
click at [226, 451] on span "Oct" at bounding box center [232, 450] width 15 height 11
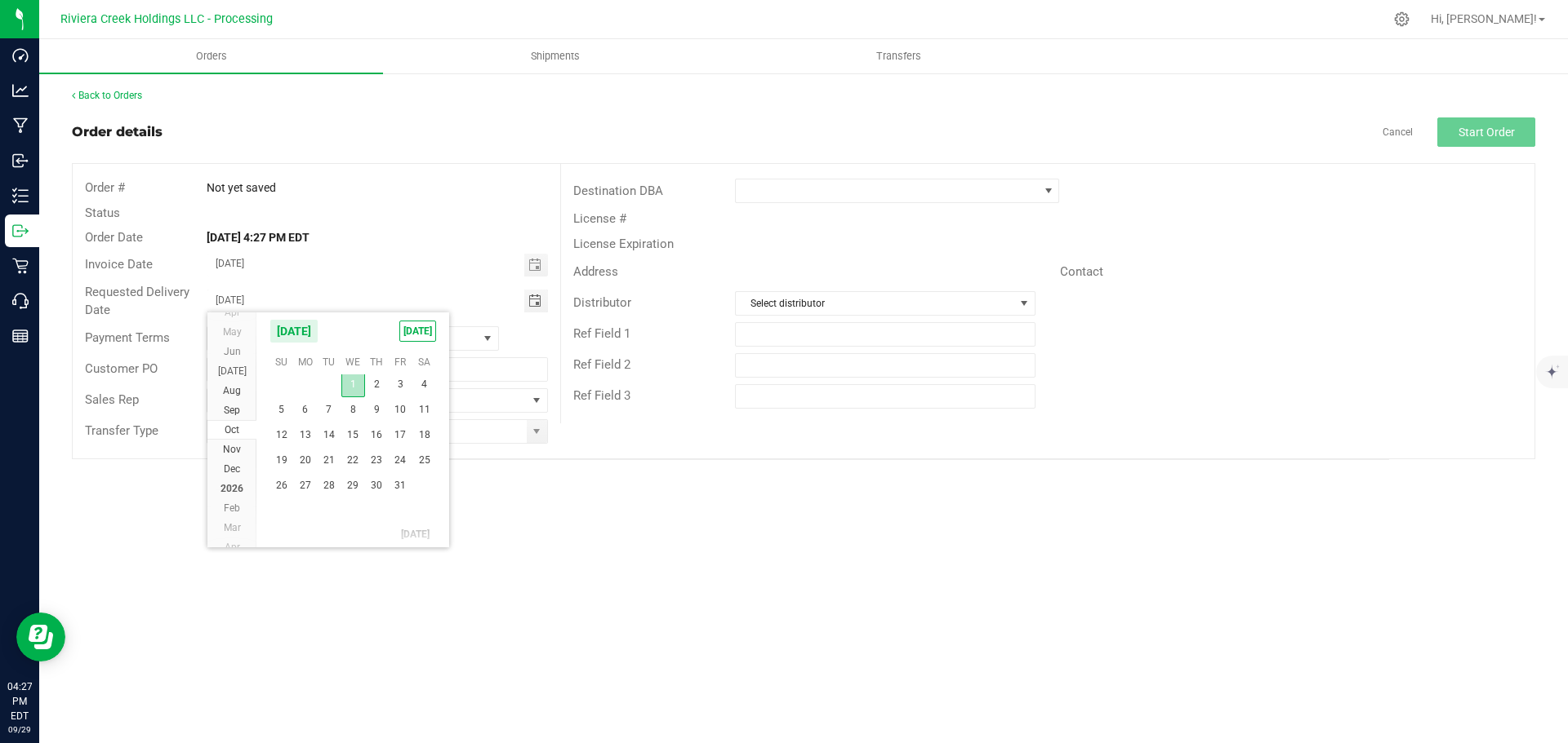
click at [350, 385] on span "1" at bounding box center [353, 385] width 24 height 26
type input "[DATE]"
click at [529, 435] on span at bounding box center [537, 432] width 21 height 23
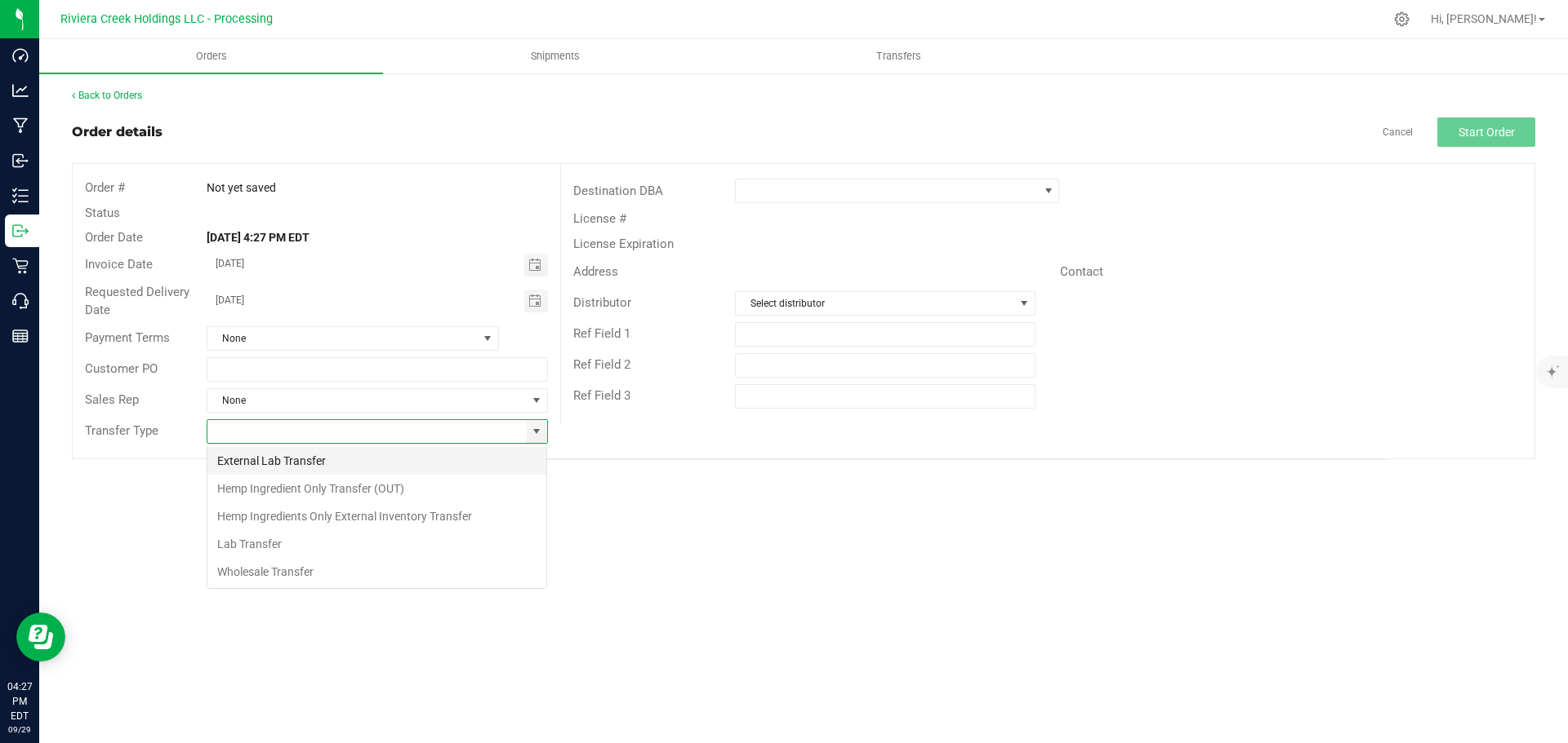
scroll to position [25, 341]
click at [256, 570] on li "Wholesale Transfer" at bounding box center [376, 572] width 339 height 27
type input "Wholesale Transfer"
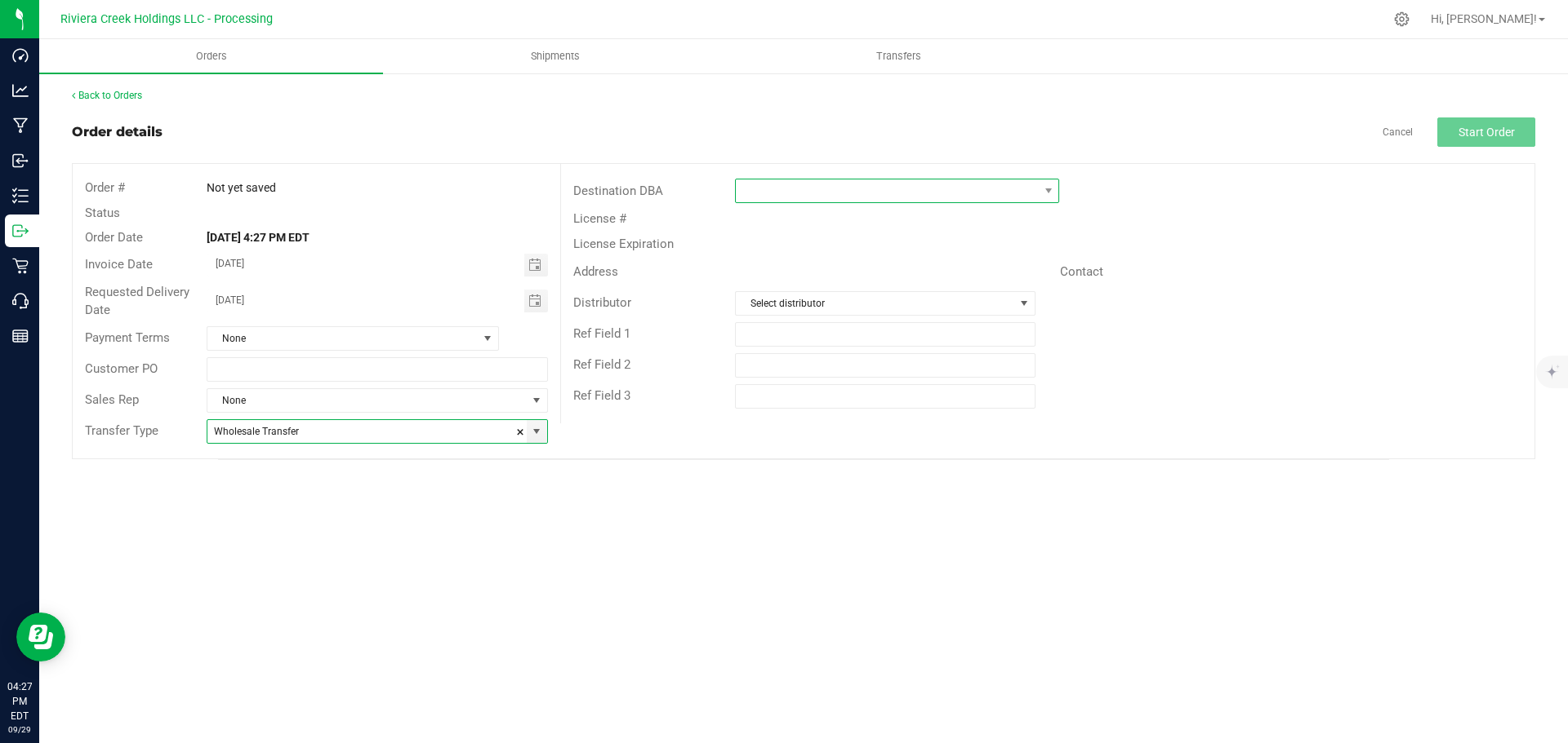
click at [751, 193] on span at bounding box center [886, 191] width 302 height 23
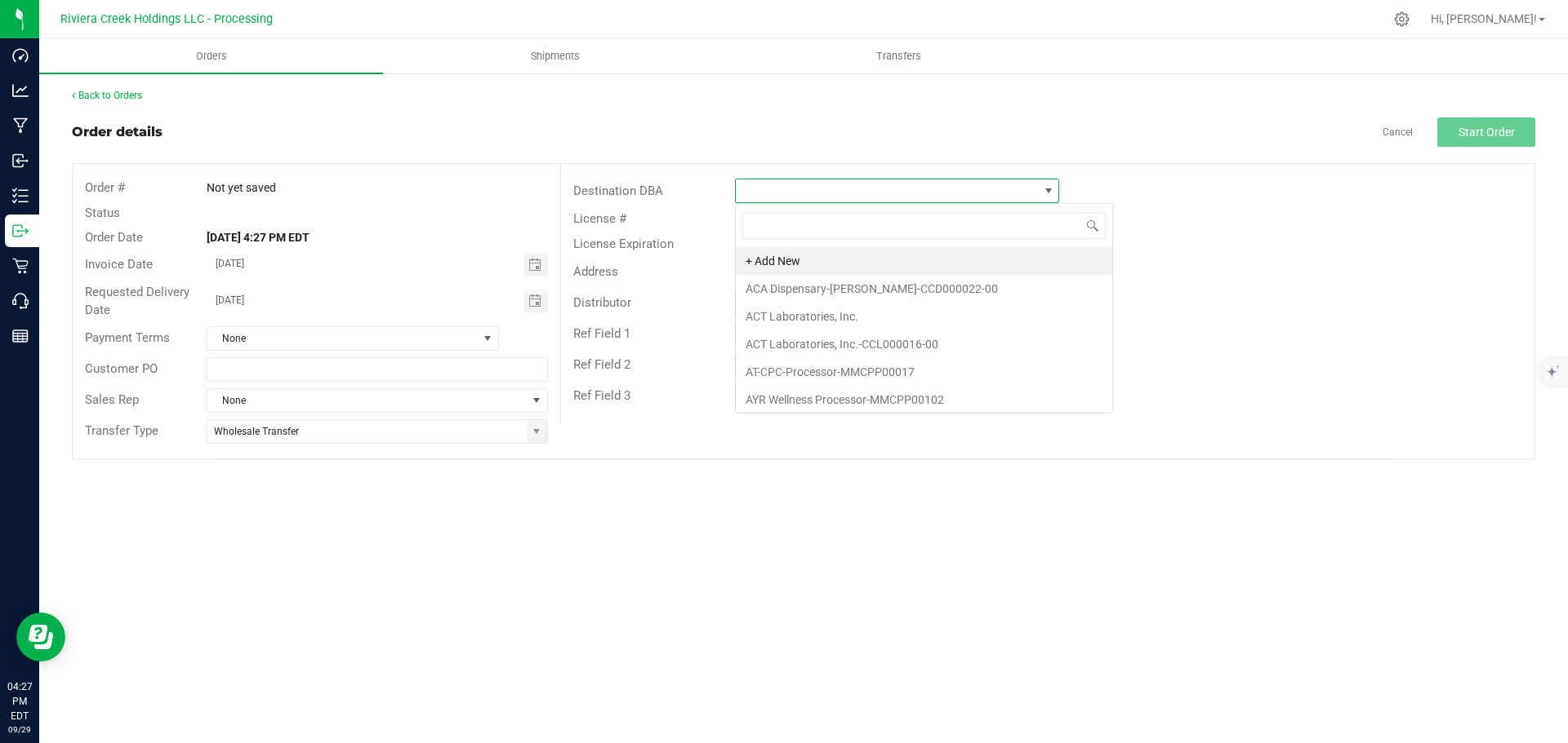
scroll to position [25, 324]
type input "cer"
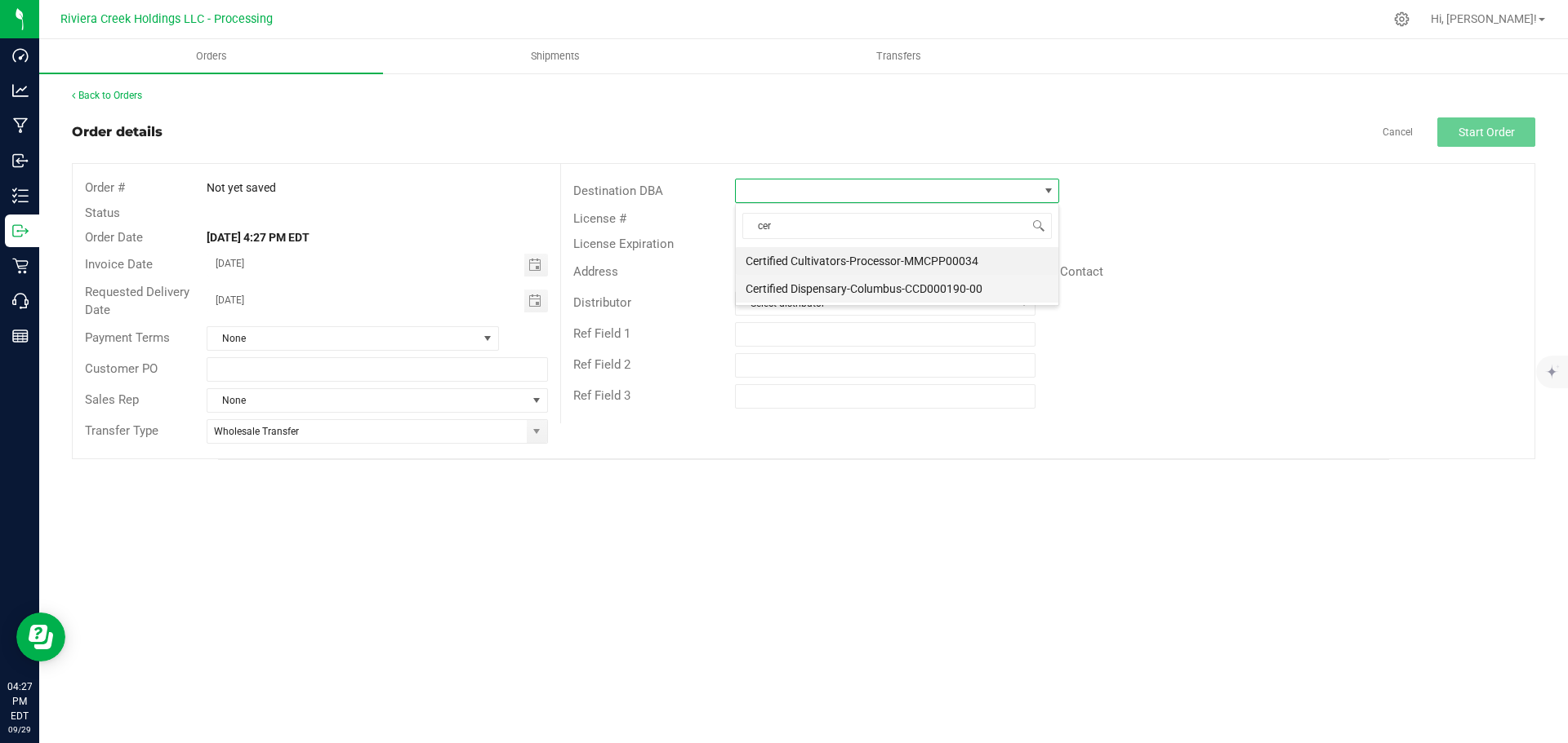
click at [802, 289] on li "Certified Dispensary-Columbus-CCD000190-00" at bounding box center [897, 288] width 322 height 27
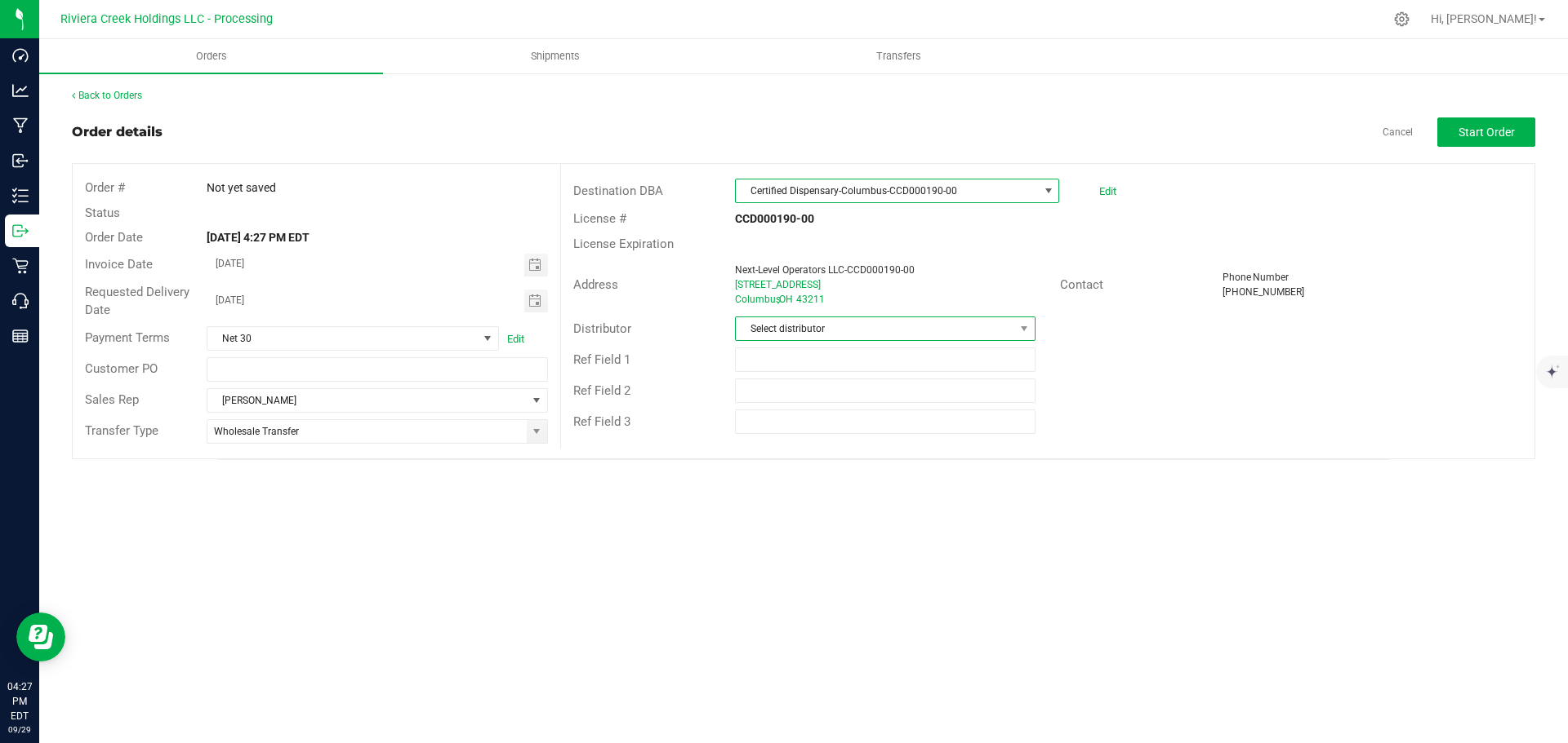
click at [792, 326] on span "Select distributor" at bounding box center [875, 329] width 278 height 23
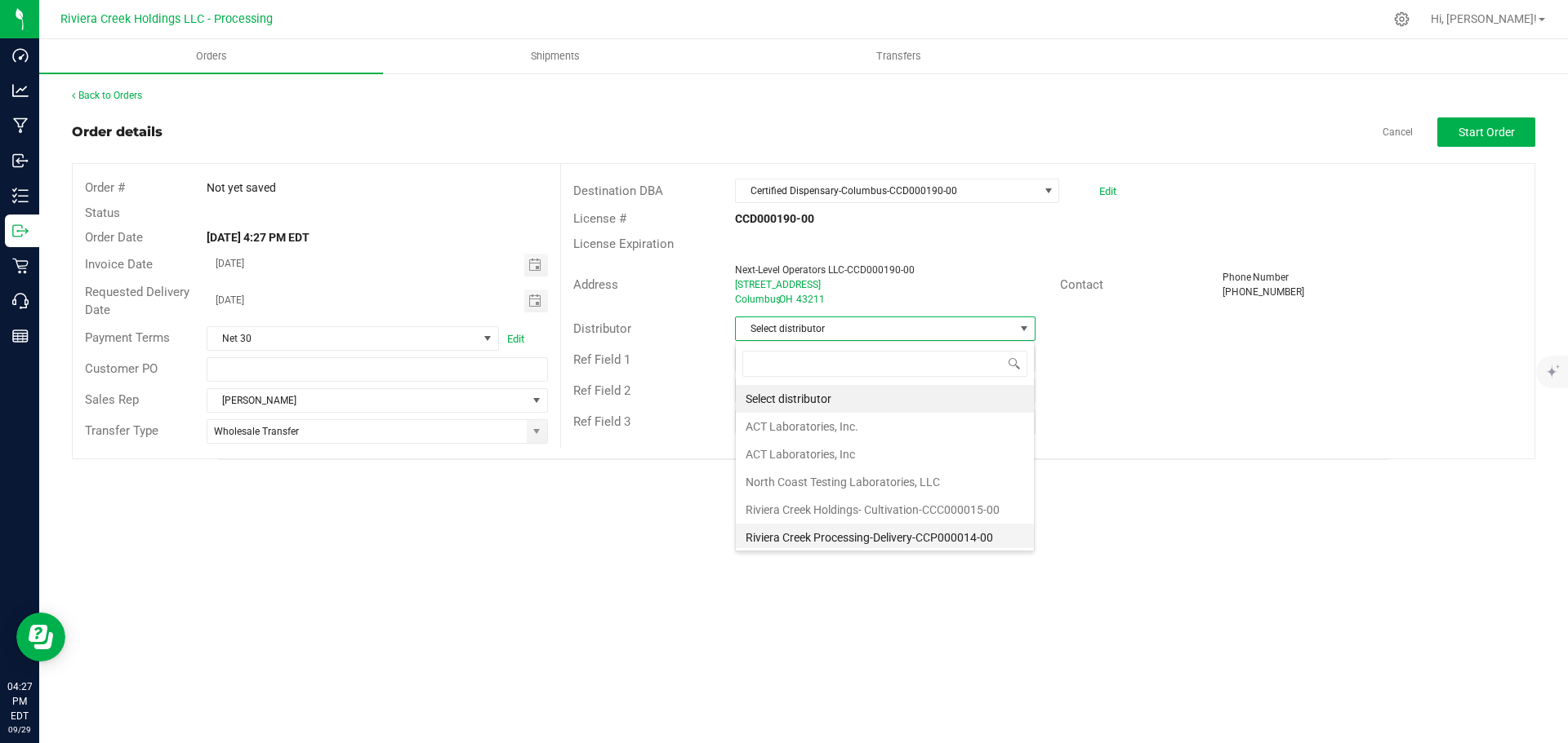
scroll to position [3, 0]
click at [804, 535] on li "Riviera Creek Processing-Delivery-CCP000014-00" at bounding box center [884, 534] width 298 height 27
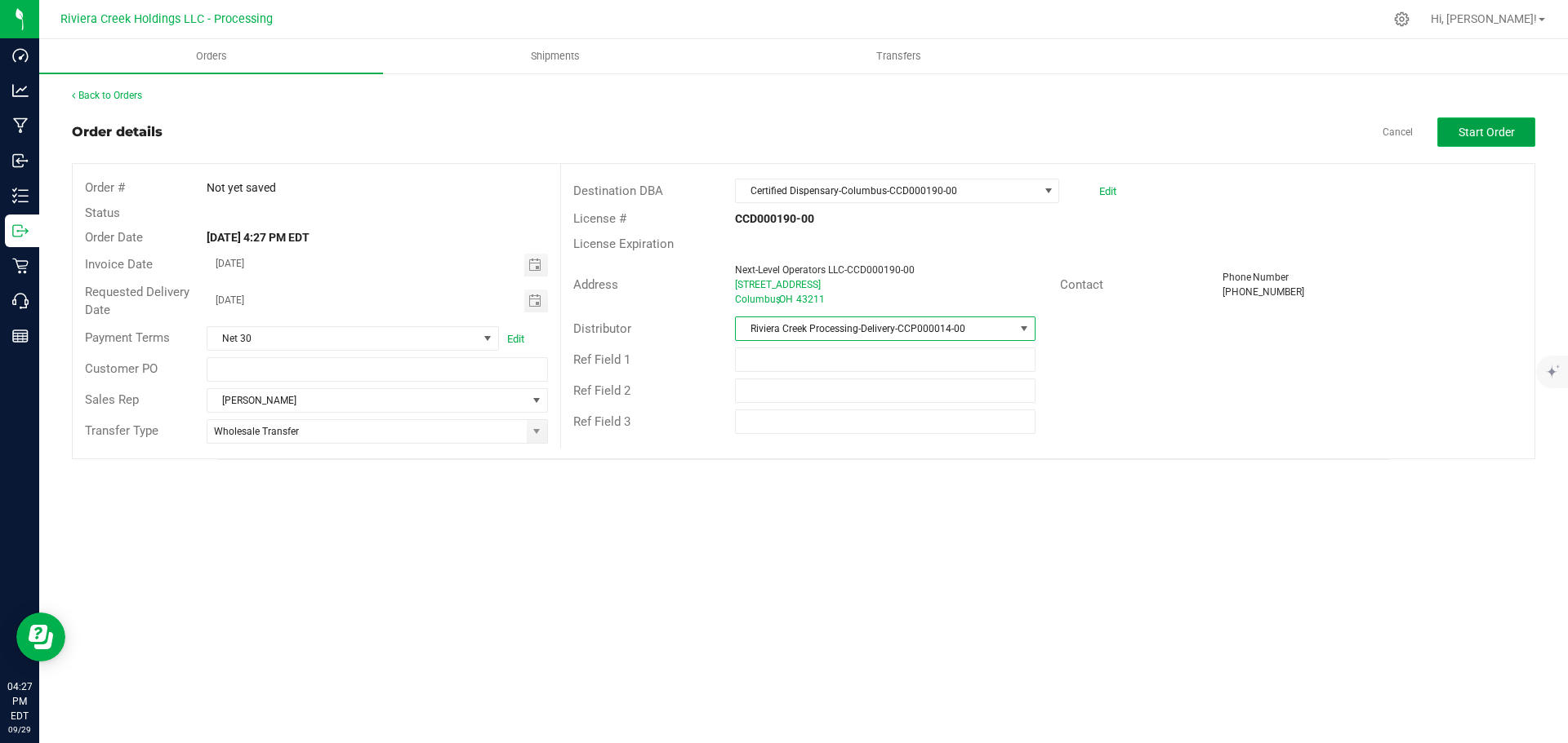
click at [1489, 135] on span "Start Order" at bounding box center [1487, 132] width 57 height 13
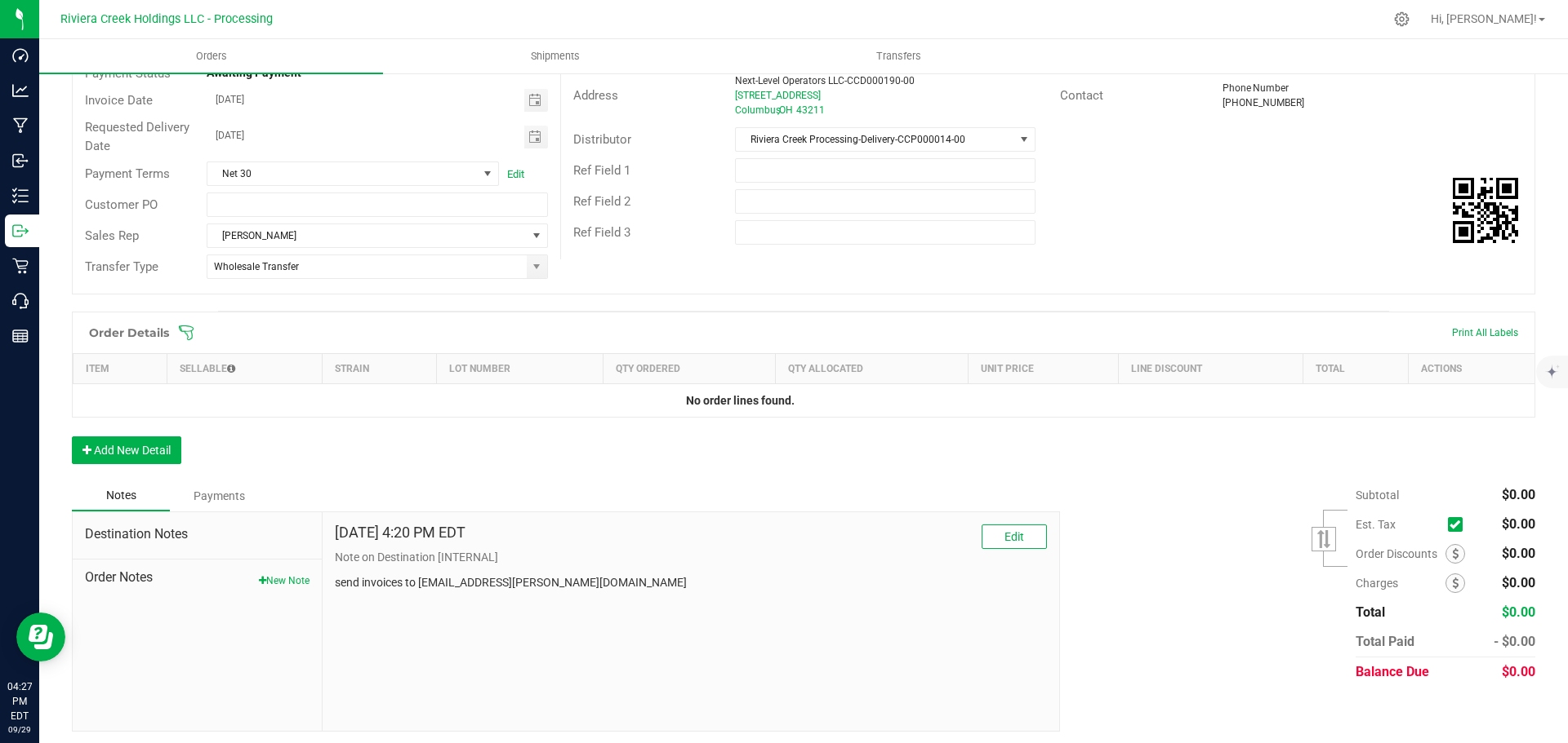
scroll to position [194, 0]
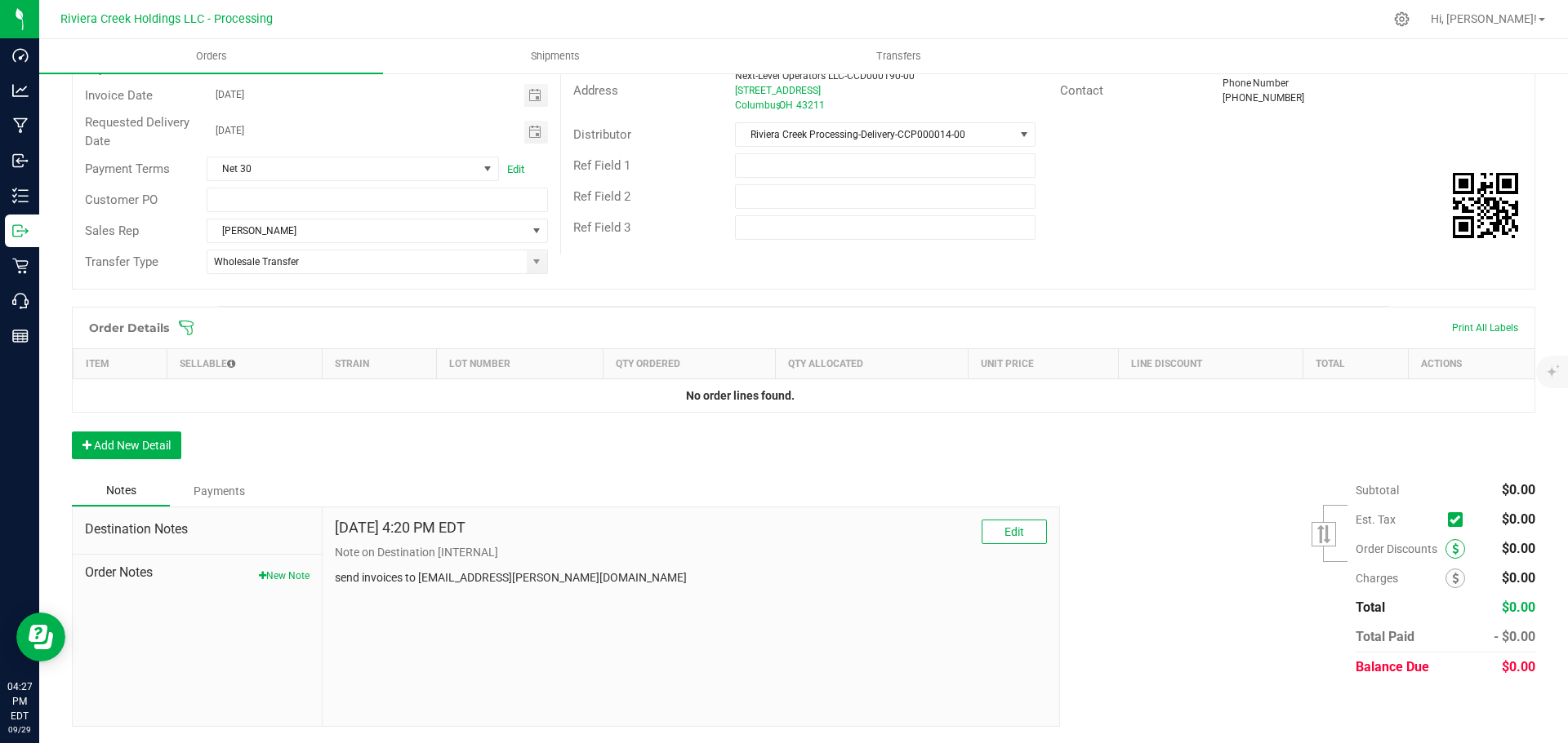
click at [1432, 549] on div "Order Discounts" at bounding box center [1415, 549] width 120 height 20
click at [1452, 549] on icon at bounding box center [1455, 549] width 7 height 11
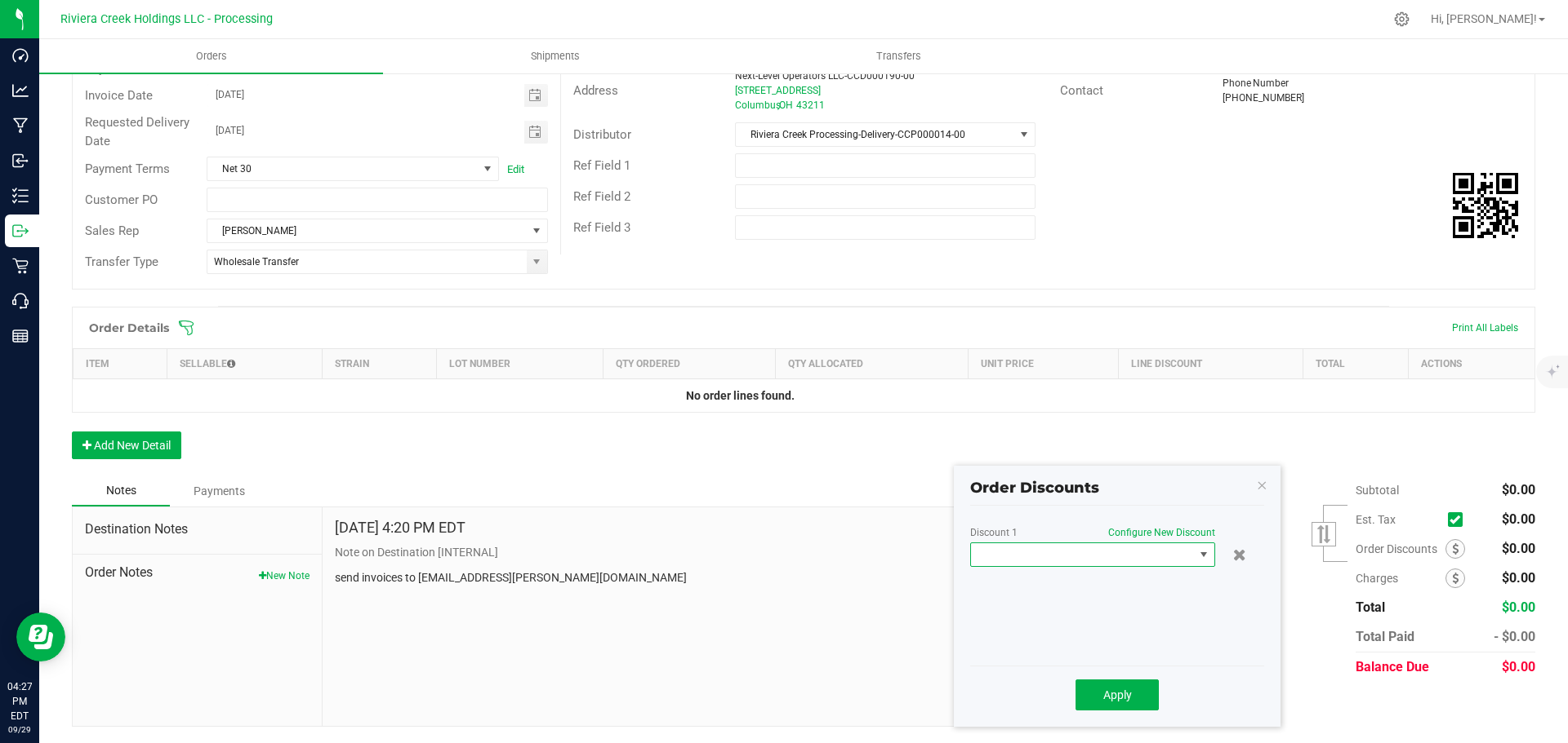
click at [1066, 560] on span at bounding box center [1082, 555] width 223 height 23
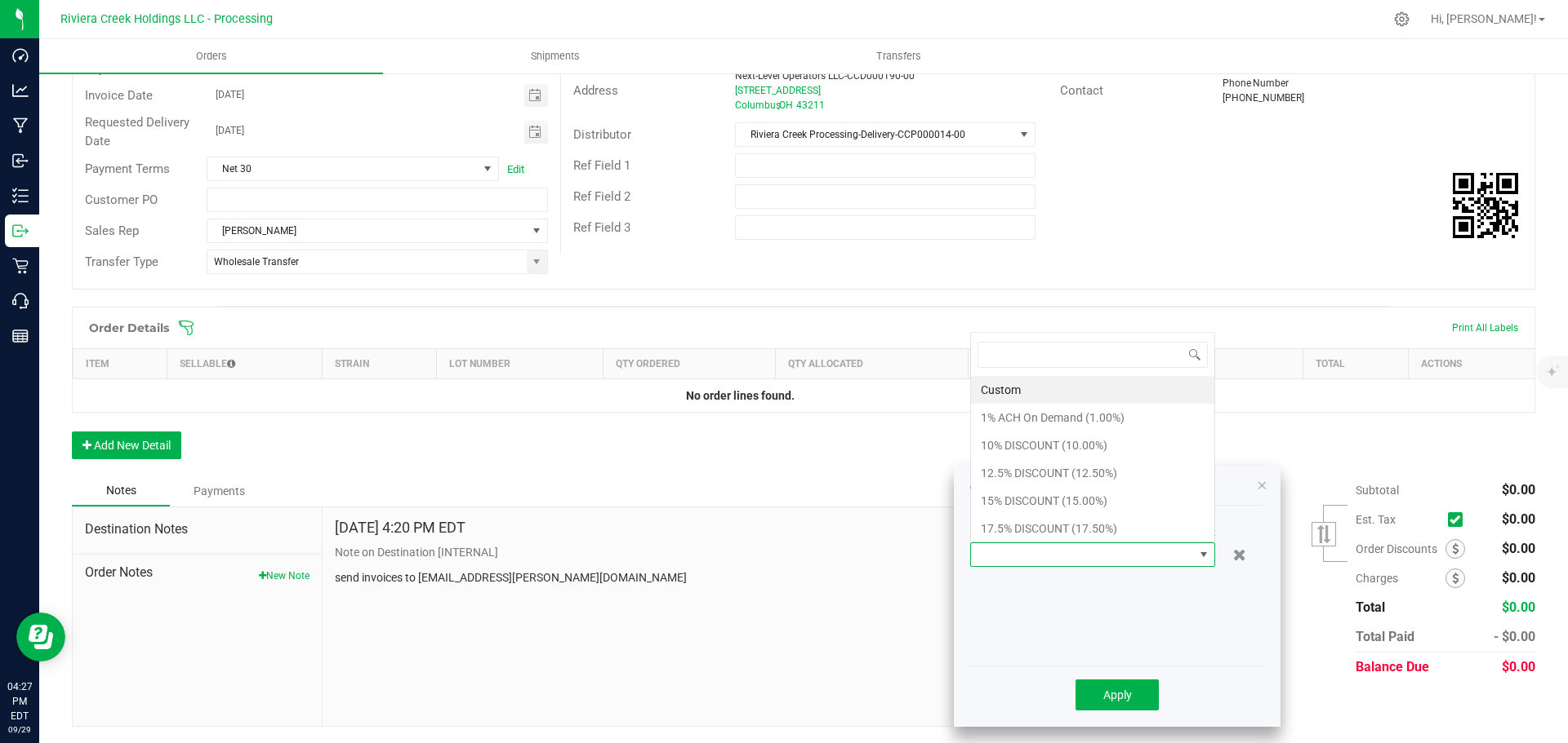
scroll to position [25, 245]
click at [1013, 448] on li "10% DISCOUNT (10.00%)" at bounding box center [1091, 445] width 243 height 27
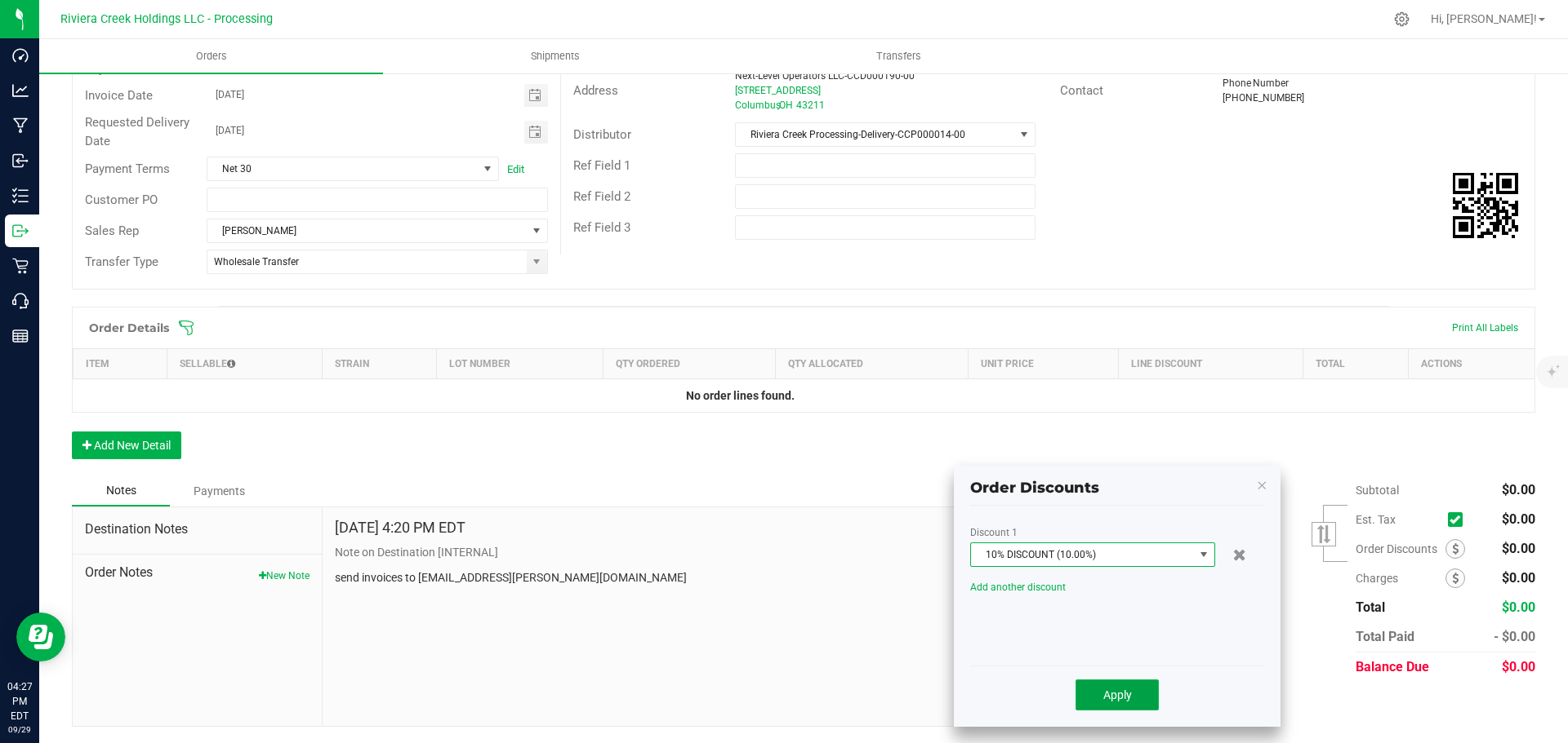
click at [1103, 705] on button "Apply" at bounding box center [1117, 695] width 83 height 31
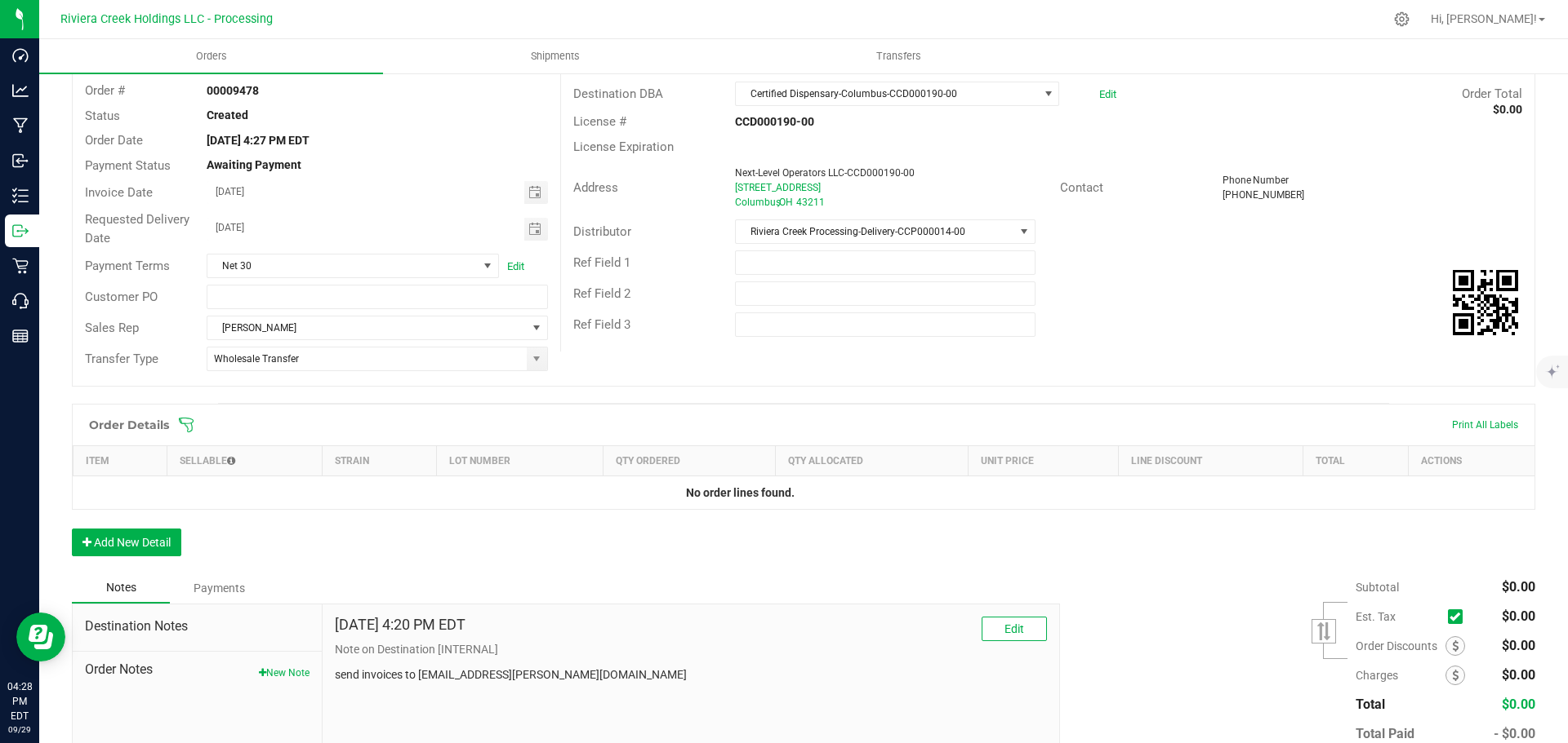
scroll to position [0, 0]
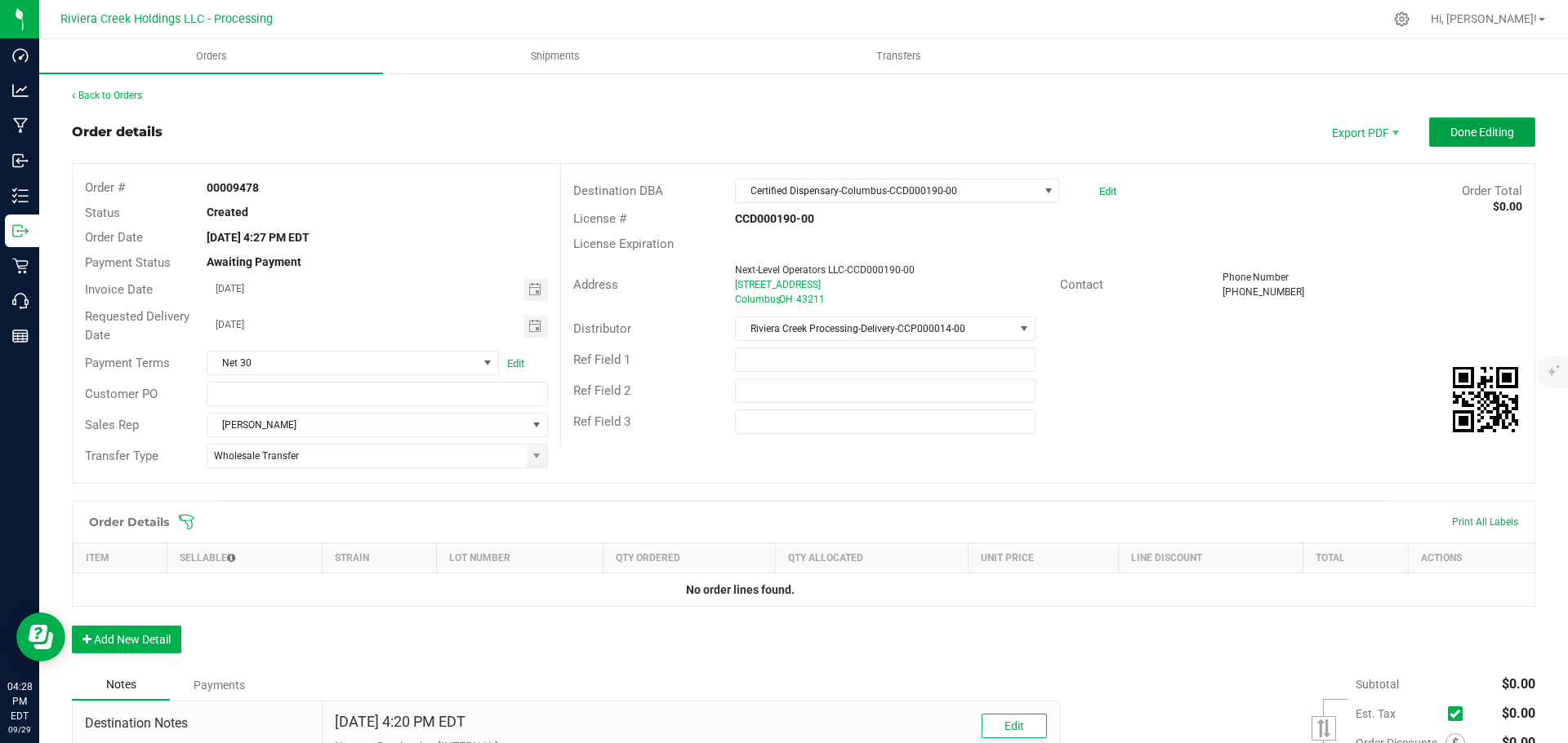
click at [1450, 130] on span "Done Editing" at bounding box center [1481, 132] width 63 height 13
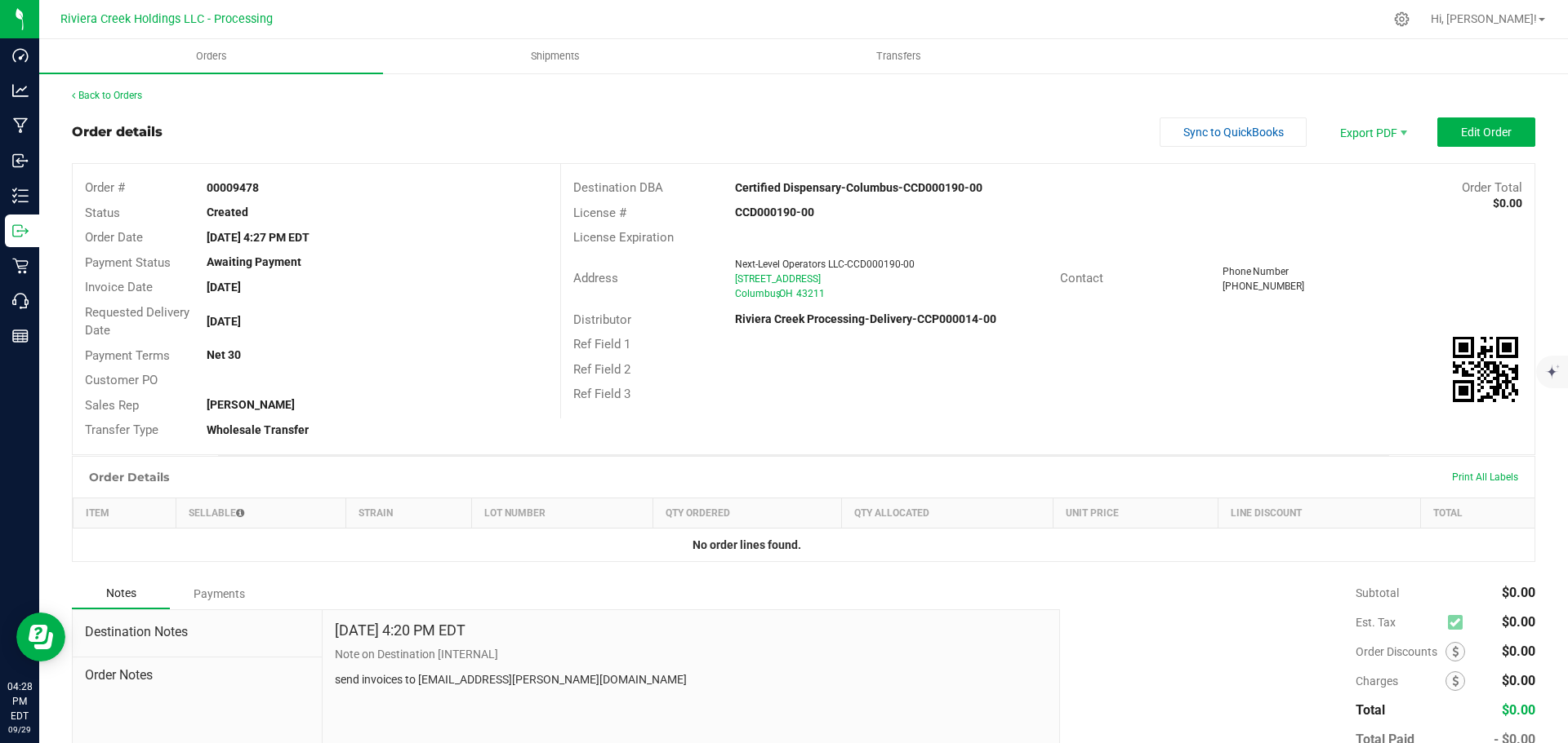
drag, startPoint x: 202, startPoint y: 186, endPoint x: 260, endPoint y: 193, distance: 58.4
click at [260, 193] on div "00009478" at bounding box center [376, 188] width 365 height 17
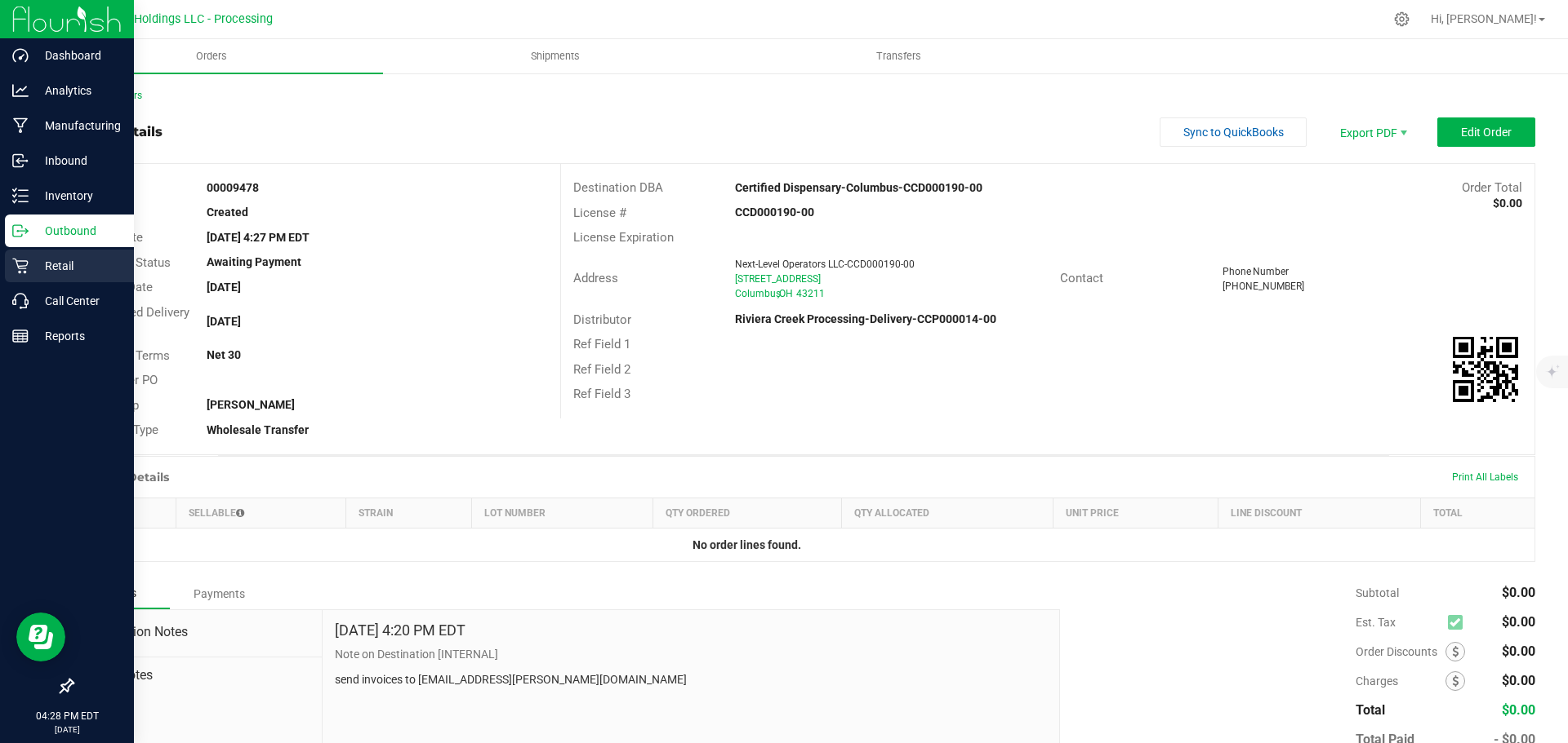
copy strong "00009478"
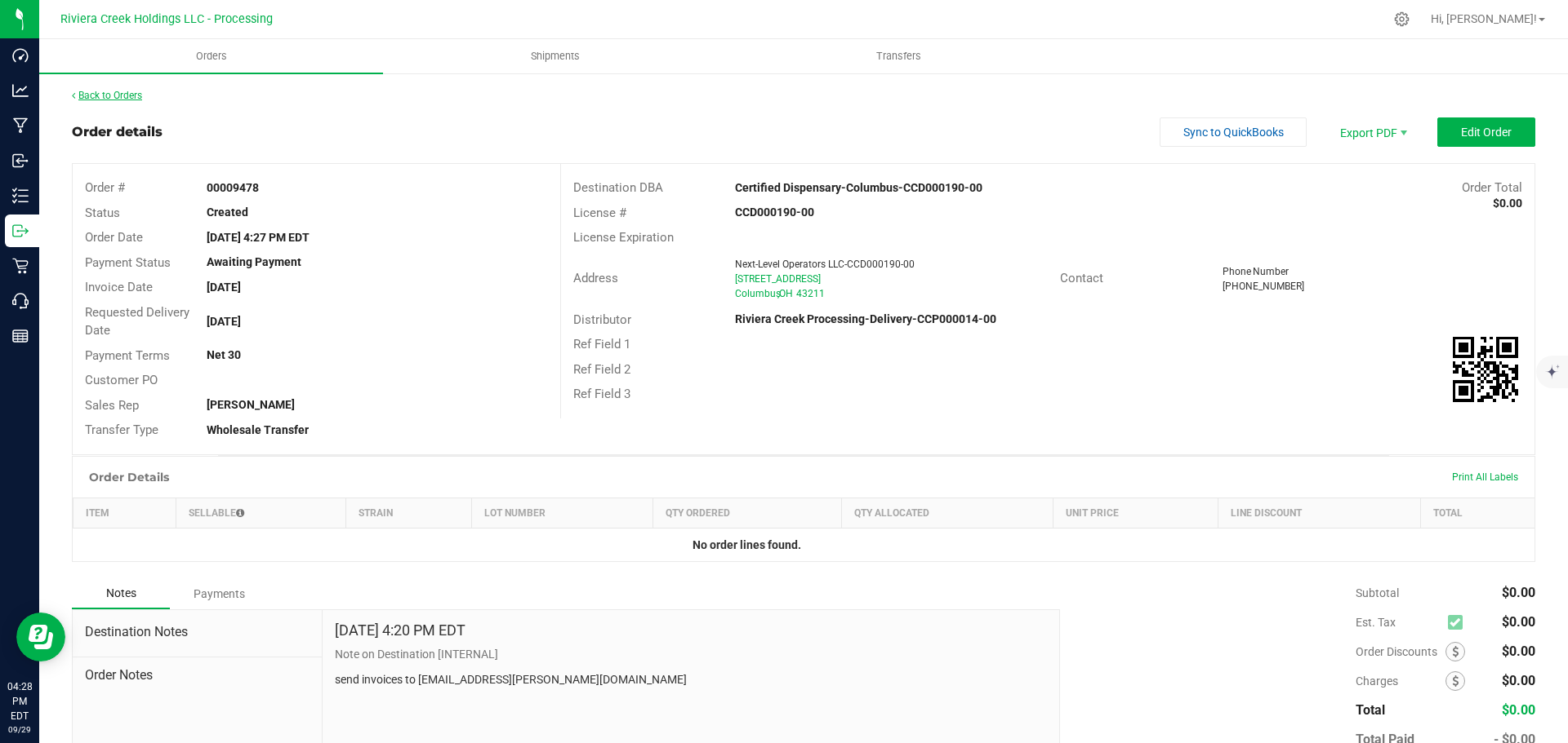
click at [110, 98] on link "Back to Orders" at bounding box center [107, 95] width 70 height 11
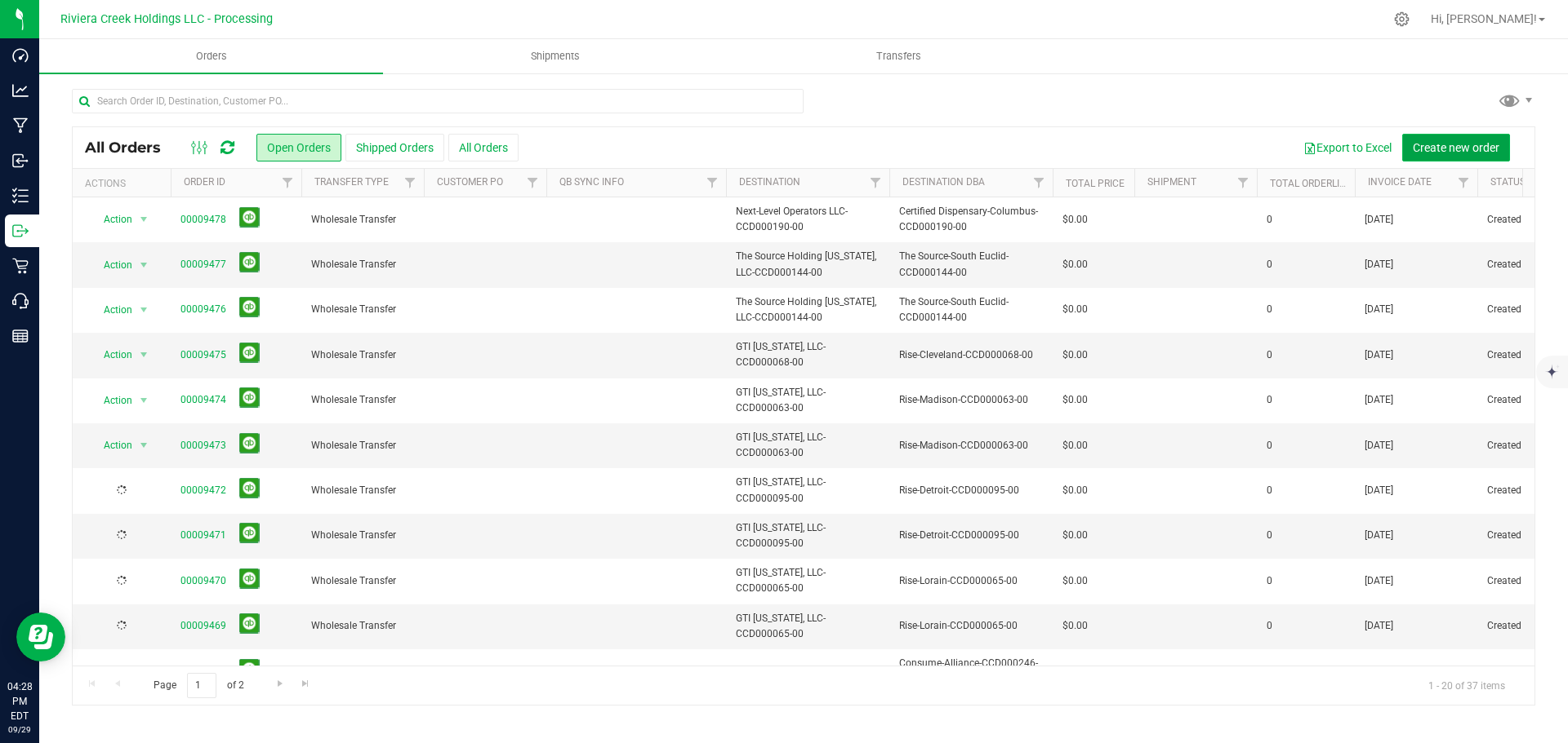
click at [1449, 147] on span "Create new order" at bounding box center [1456, 147] width 87 height 13
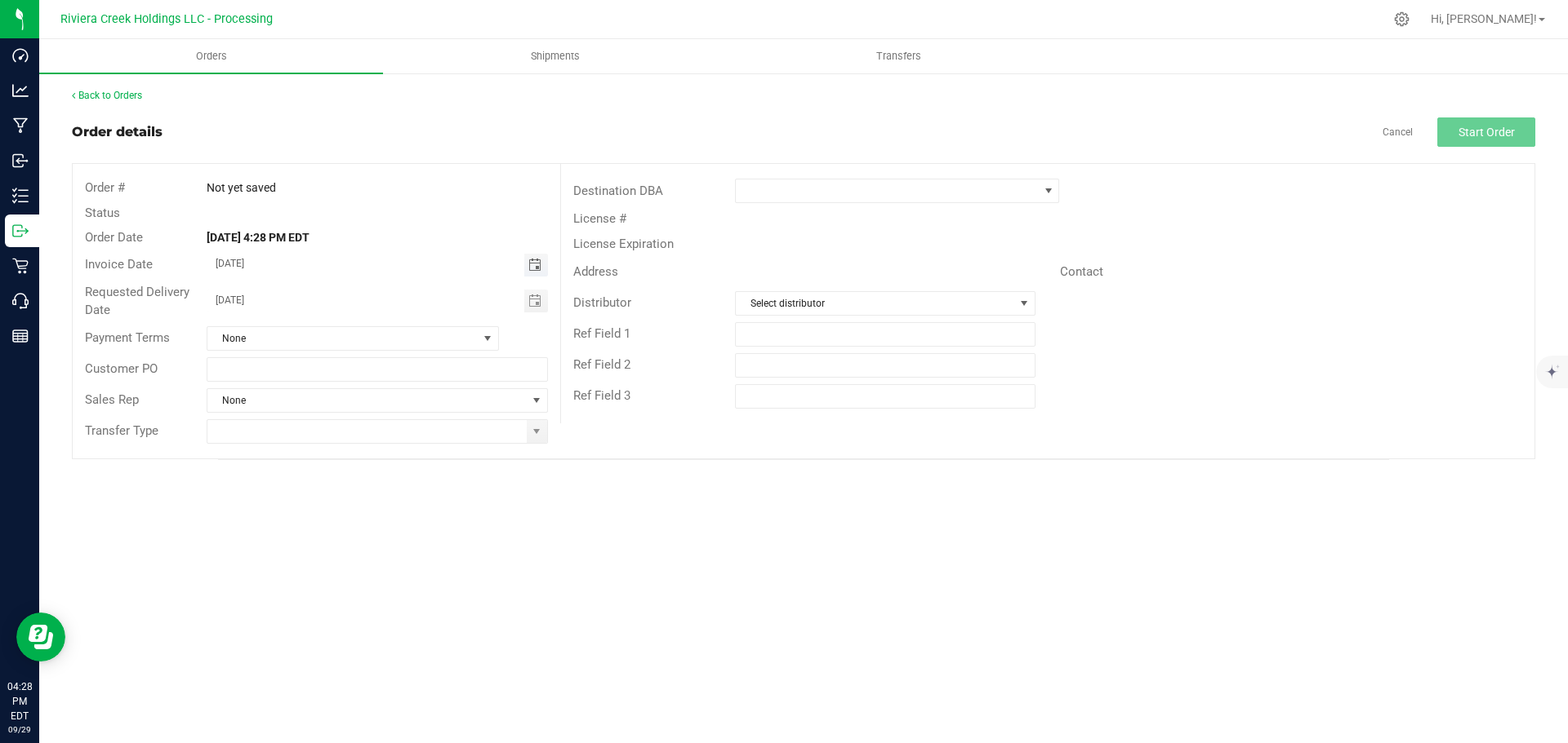
click at [534, 266] on span "Toggle calendar" at bounding box center [535, 266] width 13 height 13
click at [228, 413] on span "Oct" at bounding box center [232, 414] width 15 height 11
click at [357, 350] on span "1" at bounding box center [353, 349] width 24 height 26
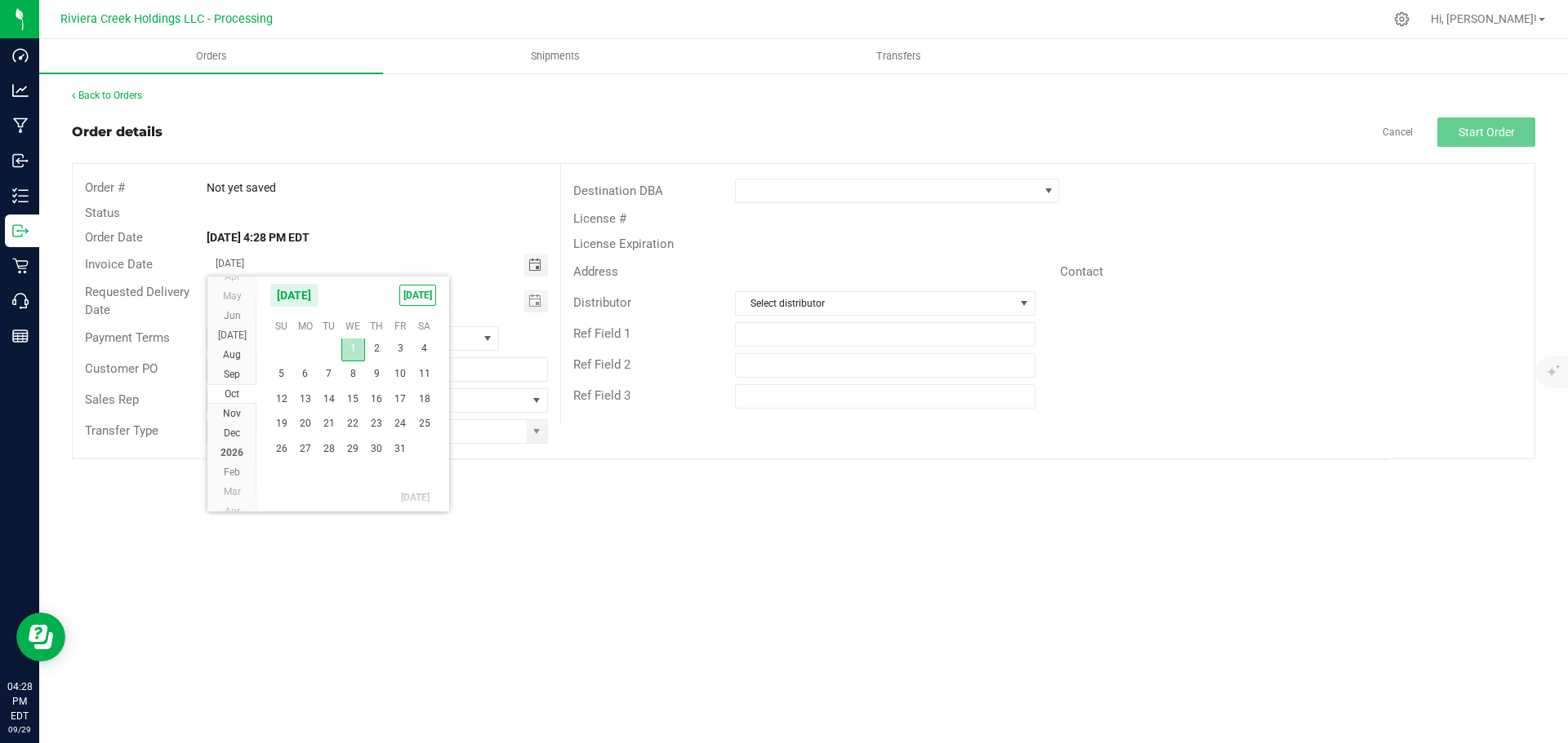
type input "[DATE]"
click at [533, 302] on span "Toggle calendar" at bounding box center [535, 302] width 13 height 13
click at [235, 449] on span "Oct" at bounding box center [232, 450] width 15 height 11
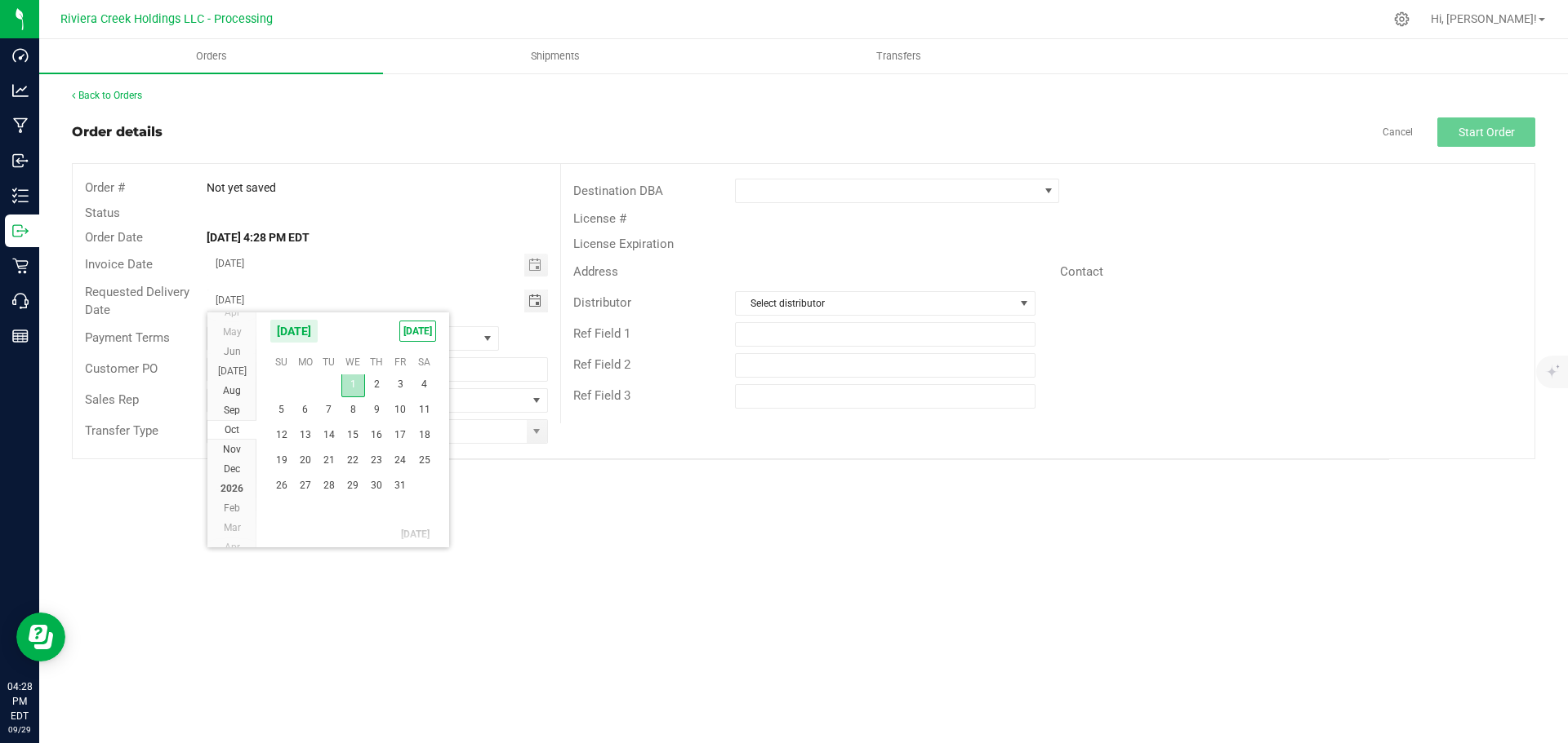
click at [350, 386] on span "1" at bounding box center [353, 385] width 24 height 26
type input "[DATE]"
click at [537, 433] on span at bounding box center [536, 432] width 13 height 13
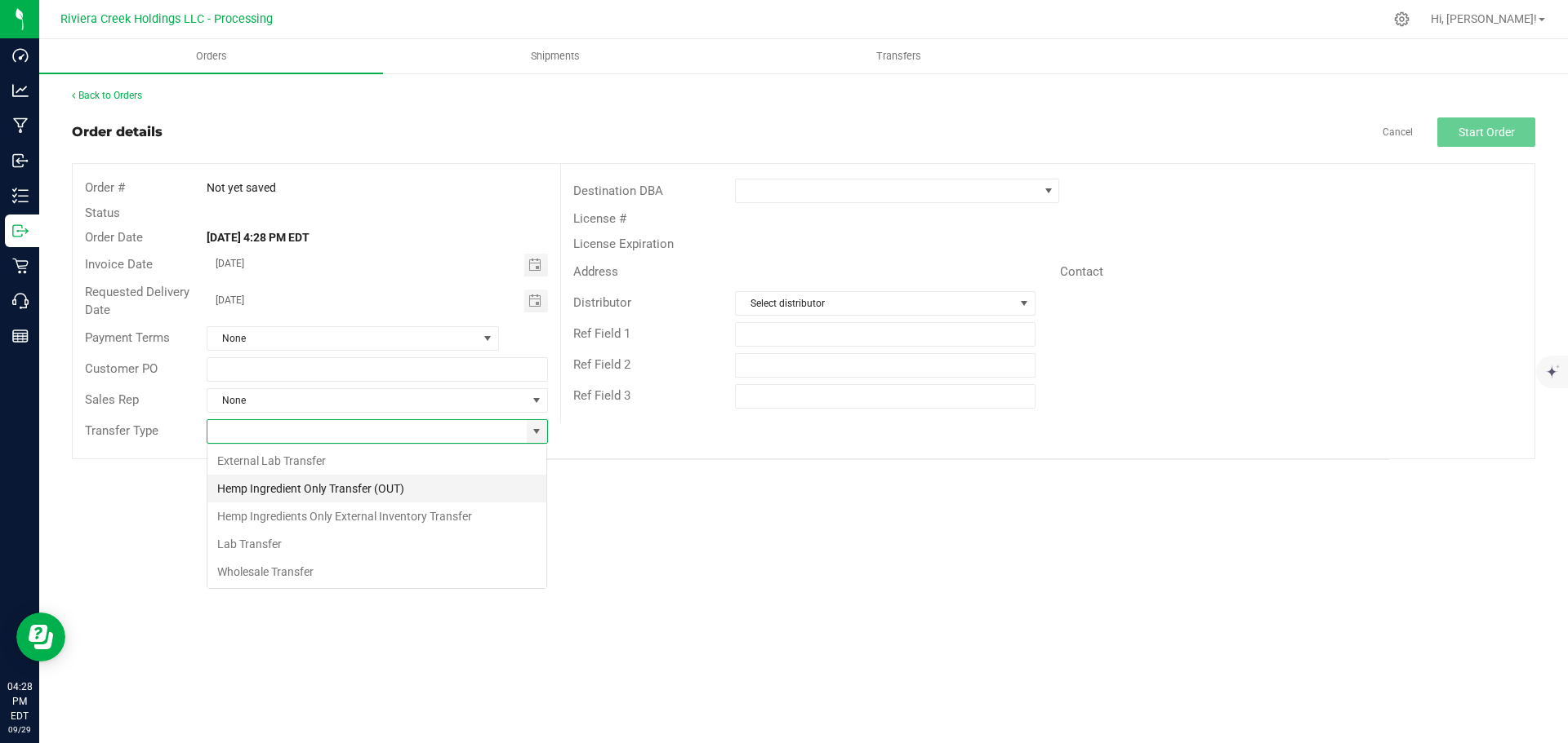
scroll to position [0, 0]
click at [274, 566] on li "Wholesale Transfer" at bounding box center [376, 572] width 339 height 27
type input "Wholesale Transfer"
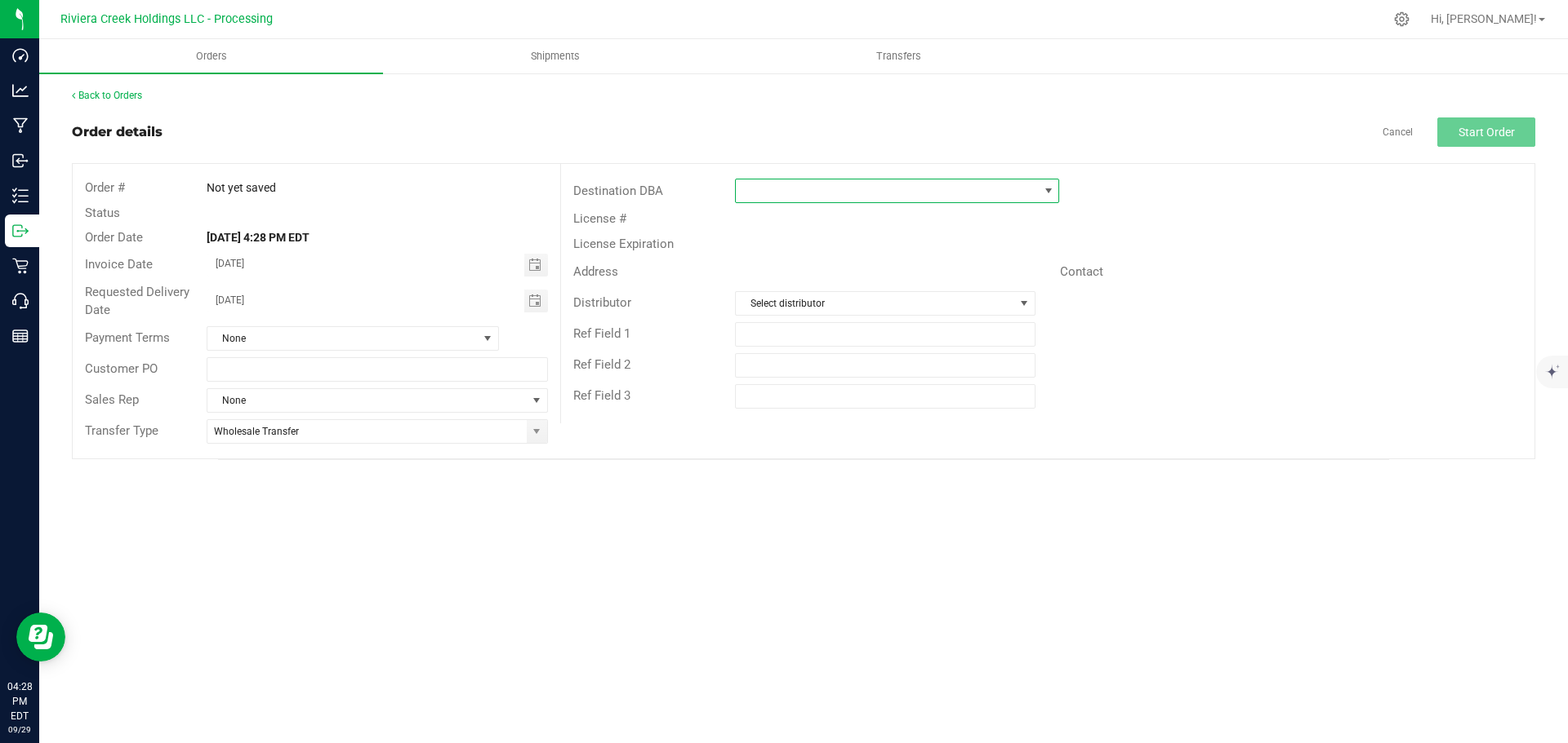
click at [772, 199] on span at bounding box center [886, 191] width 302 height 23
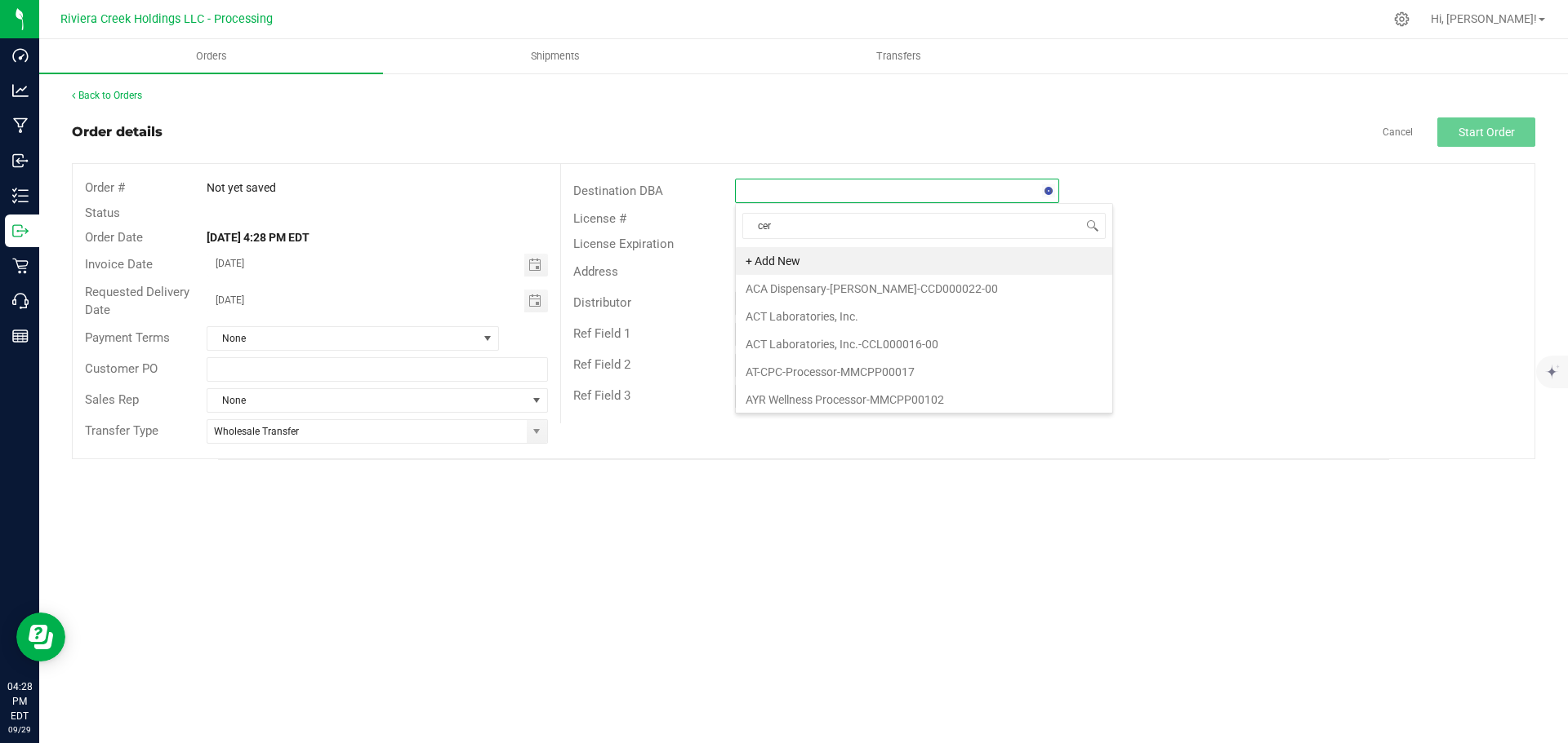
type input "cert"
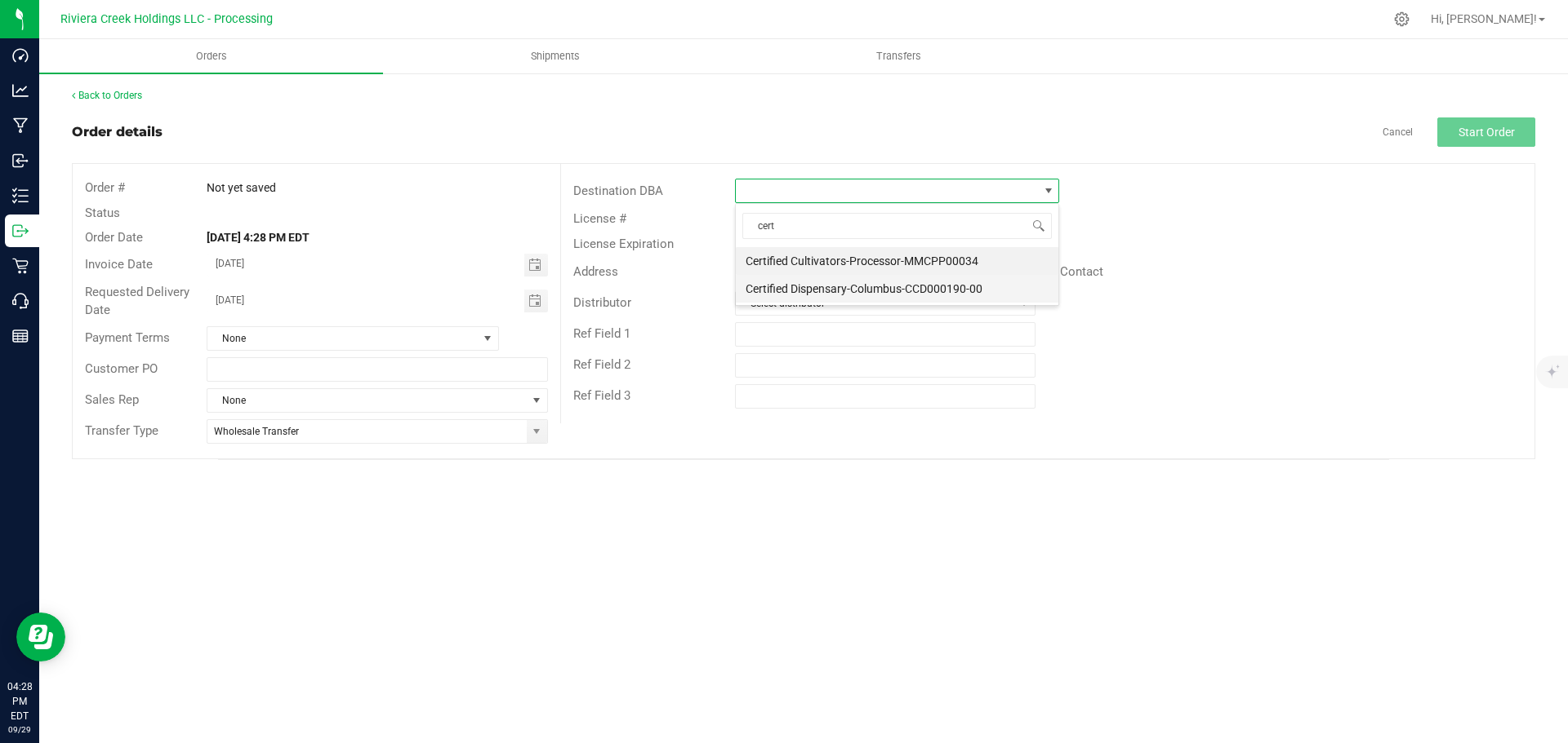
click at [784, 285] on li "Certified Dispensary-Columbus-CCD000190-00" at bounding box center [897, 288] width 322 height 27
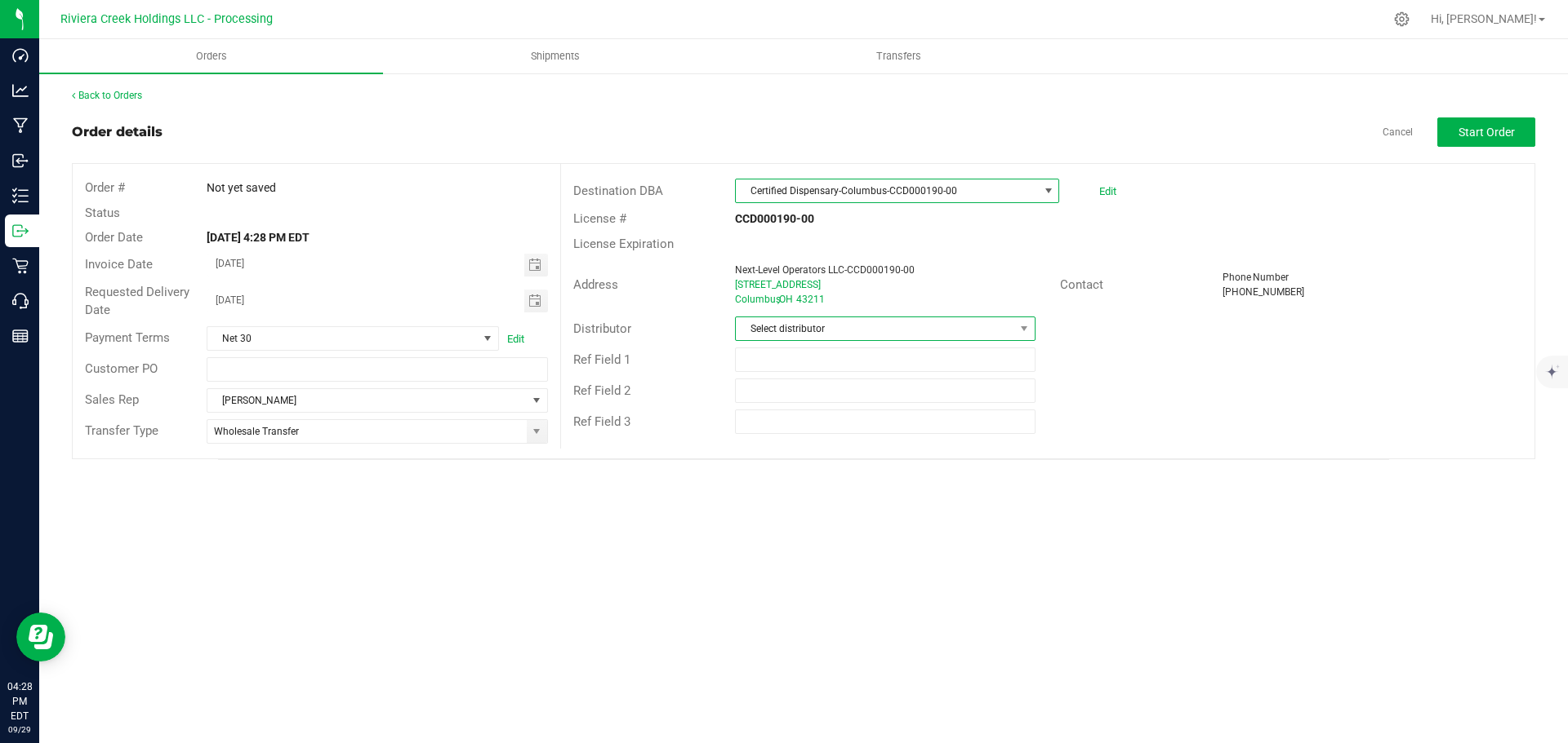
click at [788, 323] on span "Select distributor" at bounding box center [875, 329] width 278 height 23
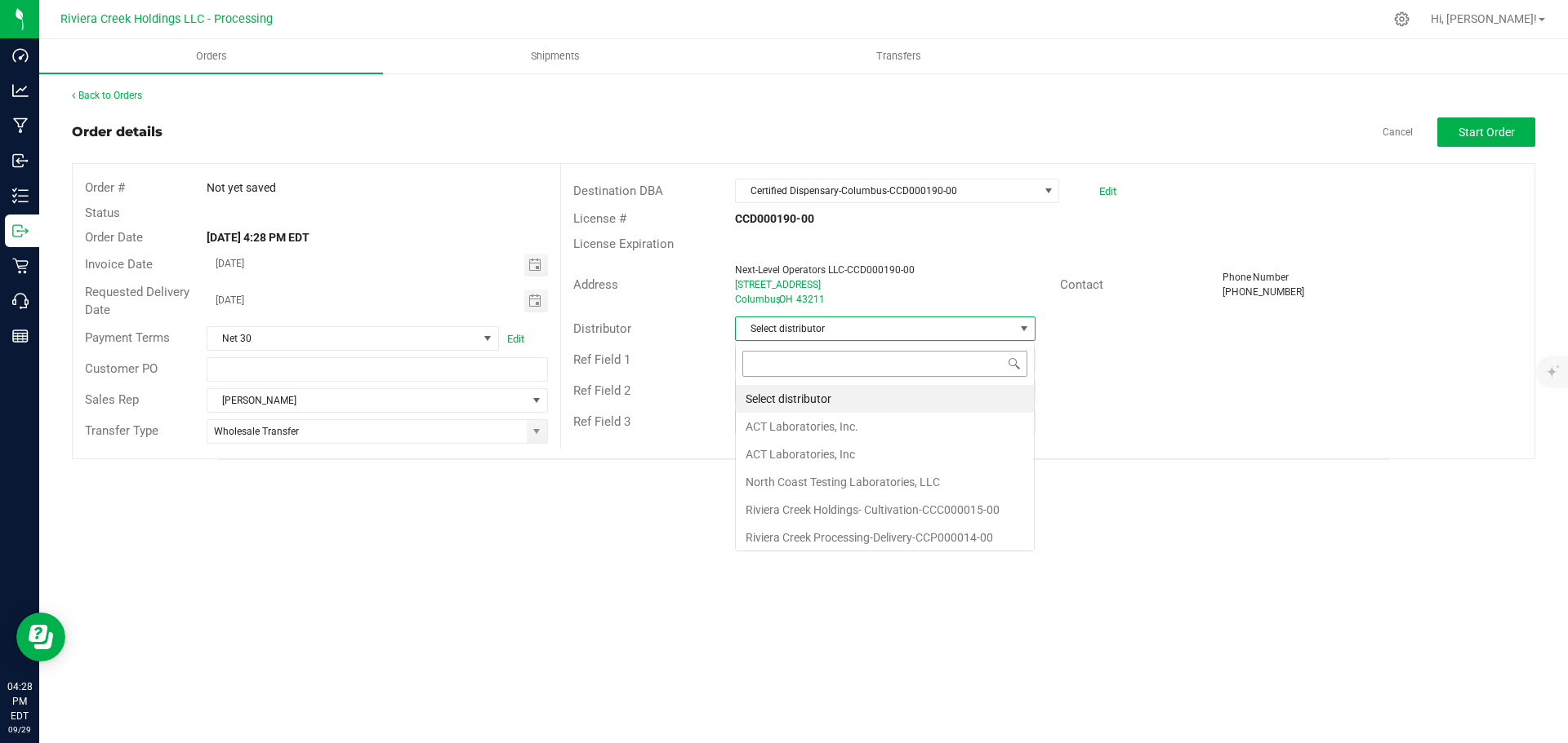
scroll to position [25, 301]
click at [804, 530] on li "Riviera Creek Processing-Delivery-CCP000014-00" at bounding box center [884, 534] width 298 height 27
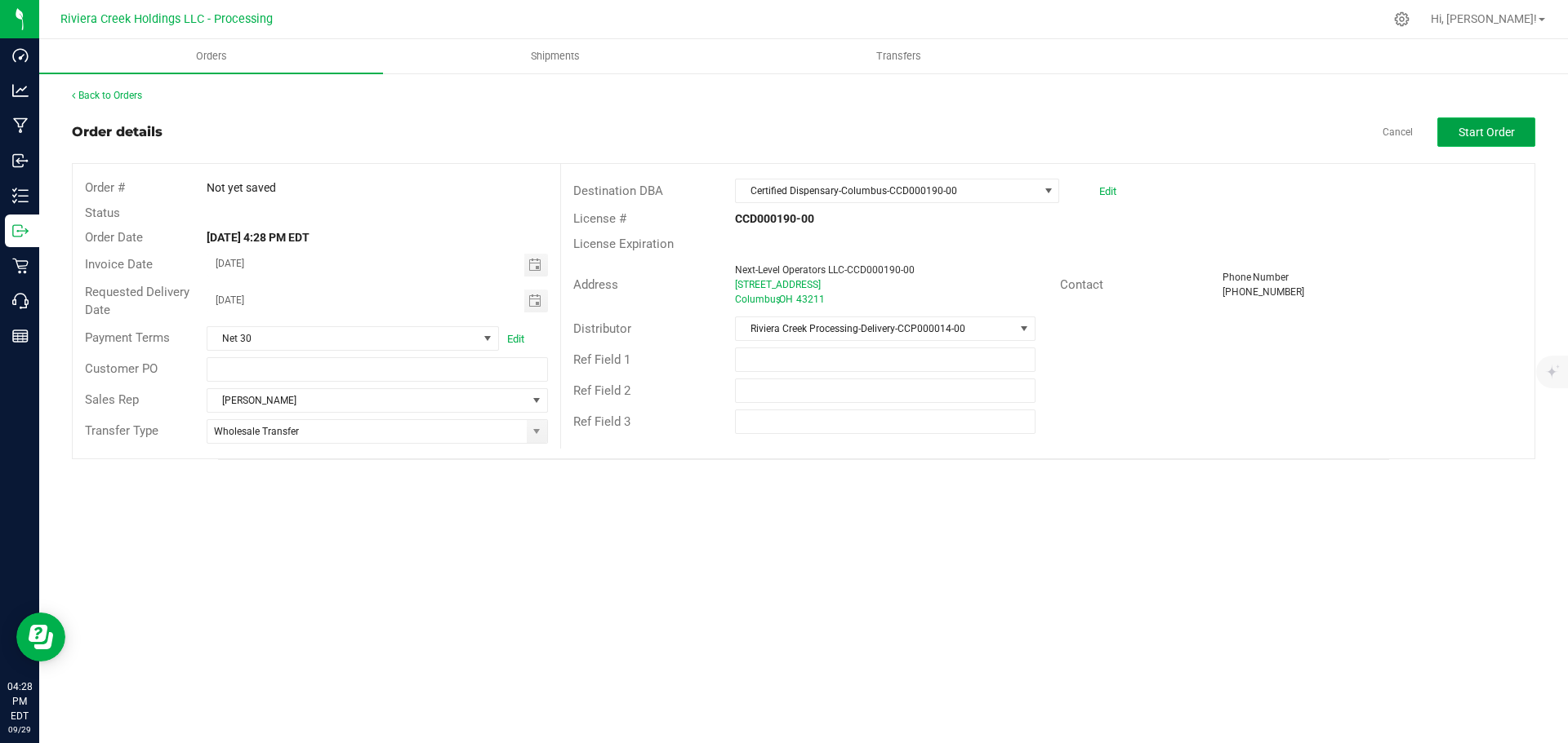
click at [1443, 134] on button "Start Order" at bounding box center [1486, 131] width 98 height 29
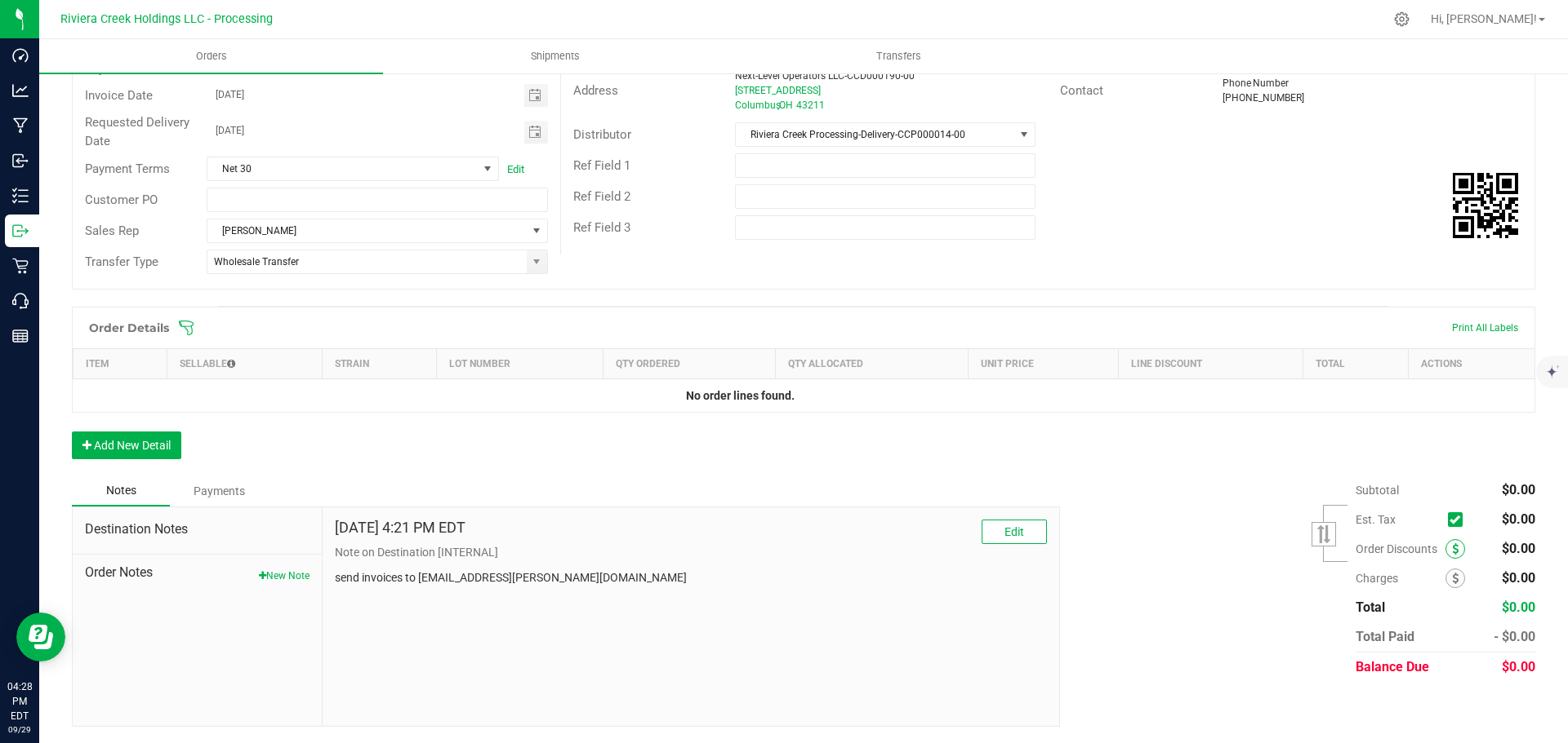
click at [1445, 549] on span at bounding box center [1455, 549] width 20 height 20
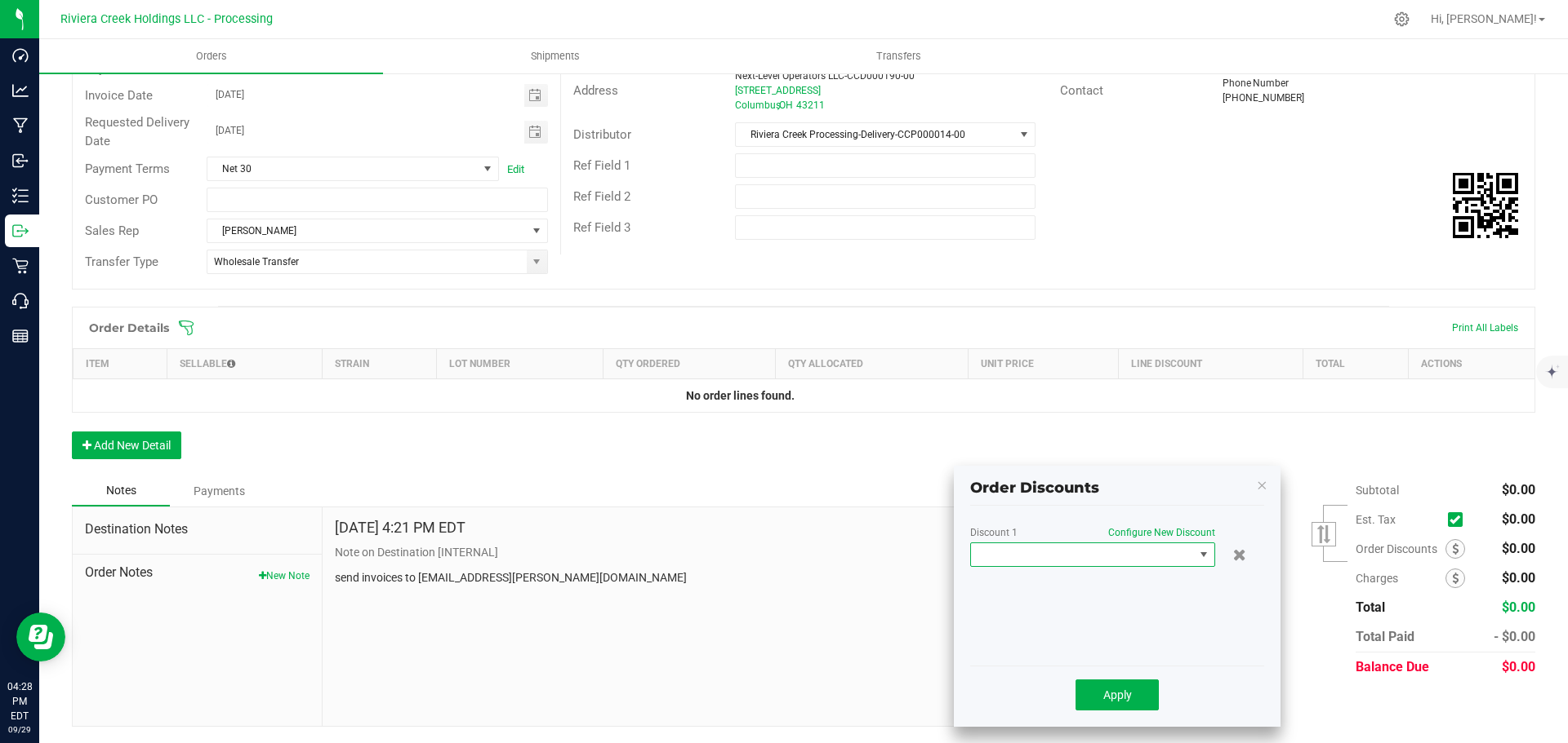
click at [1045, 562] on span at bounding box center [1082, 555] width 223 height 23
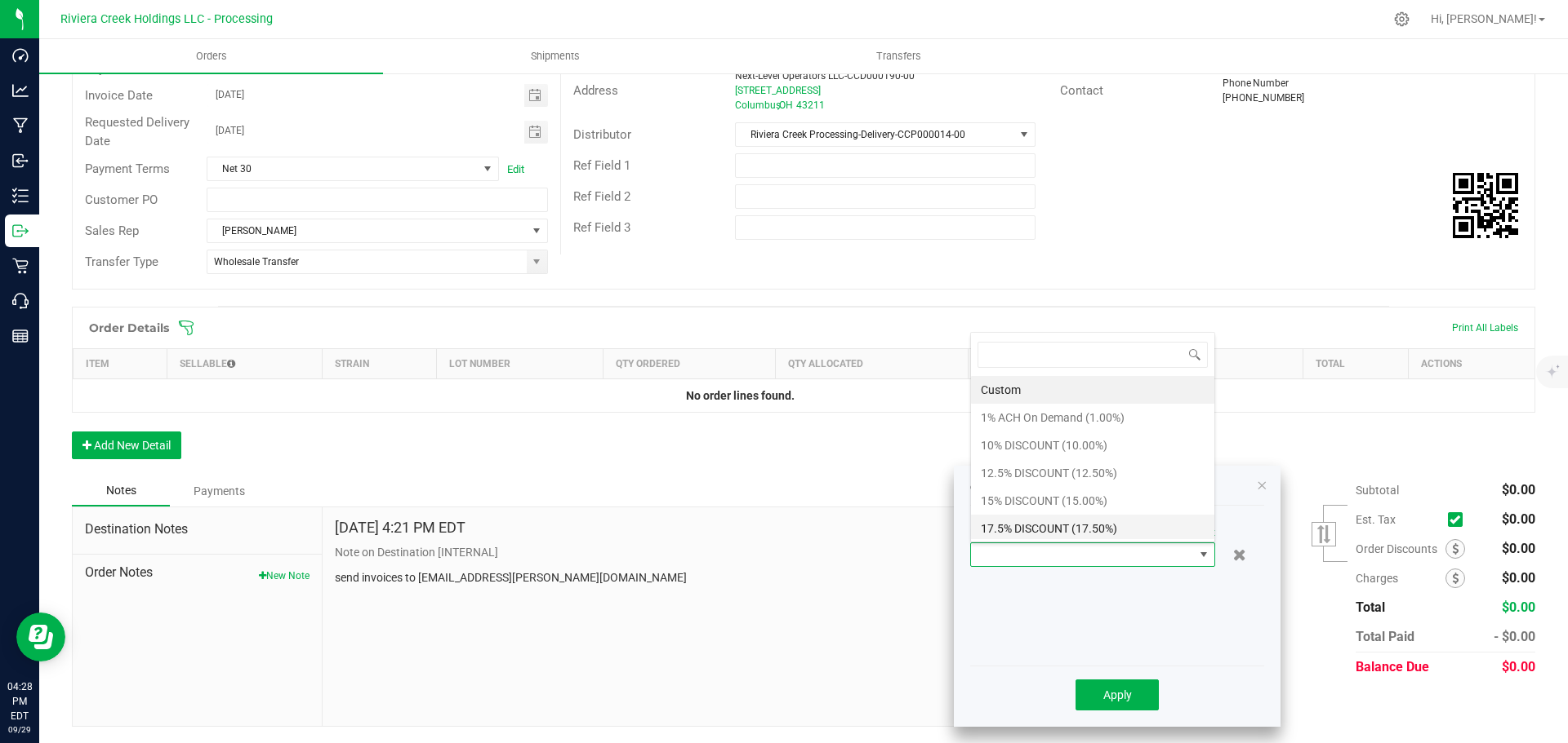
scroll to position [25, 245]
click at [1000, 448] on li "10% DISCOUNT (10.00%)" at bounding box center [1091, 445] width 243 height 27
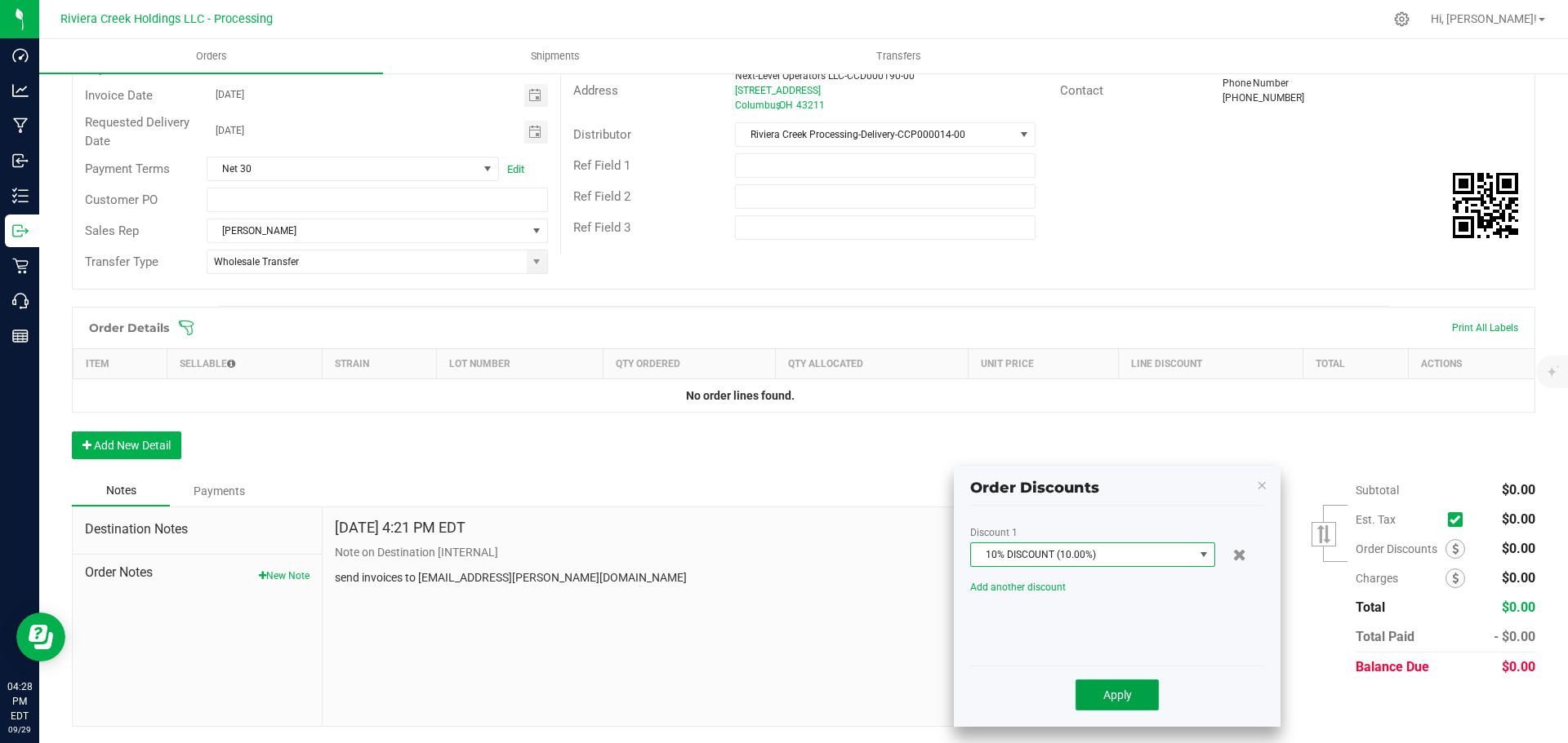
click at [1108, 698] on span "Apply" at bounding box center [1117, 696] width 28 height 13
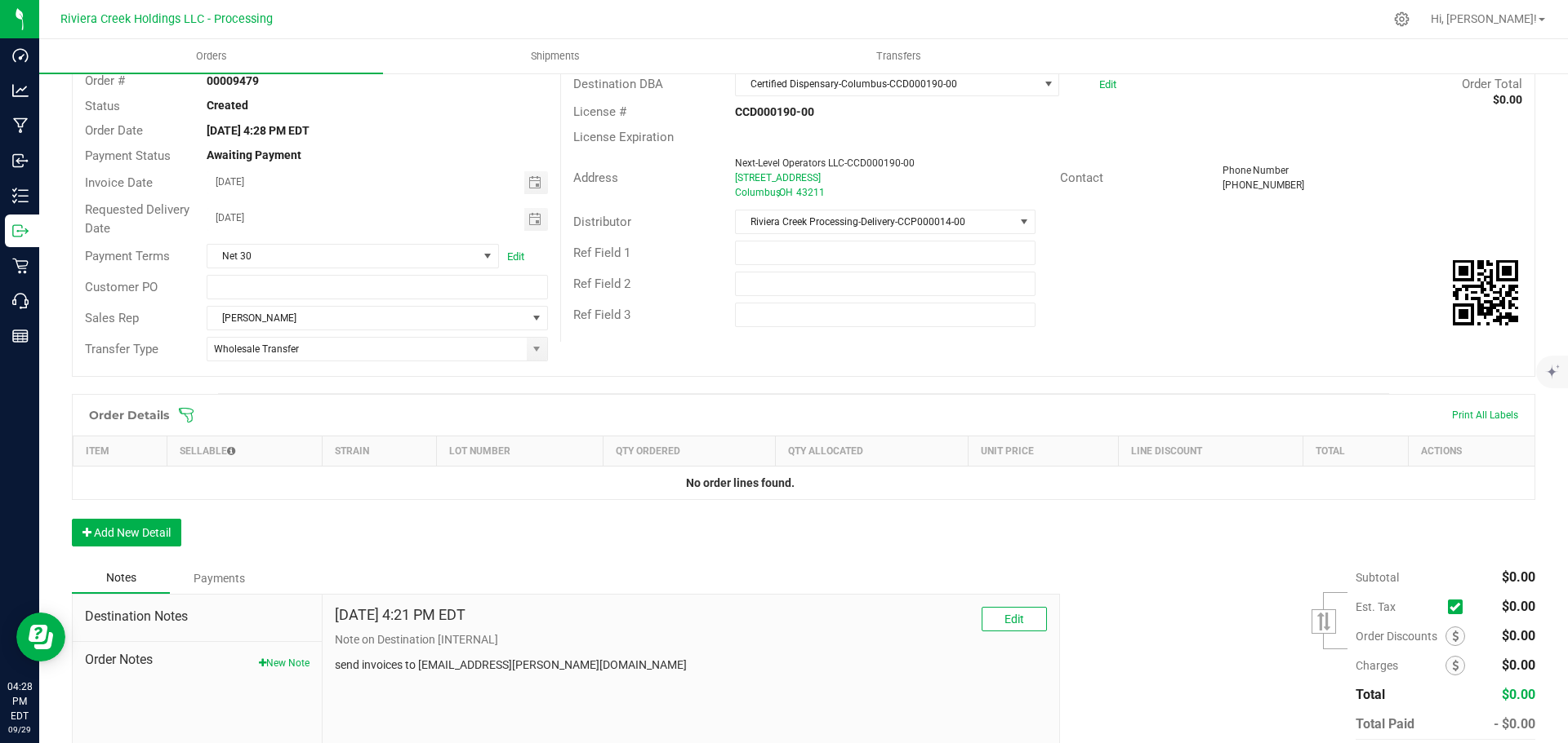
scroll to position [0, 0]
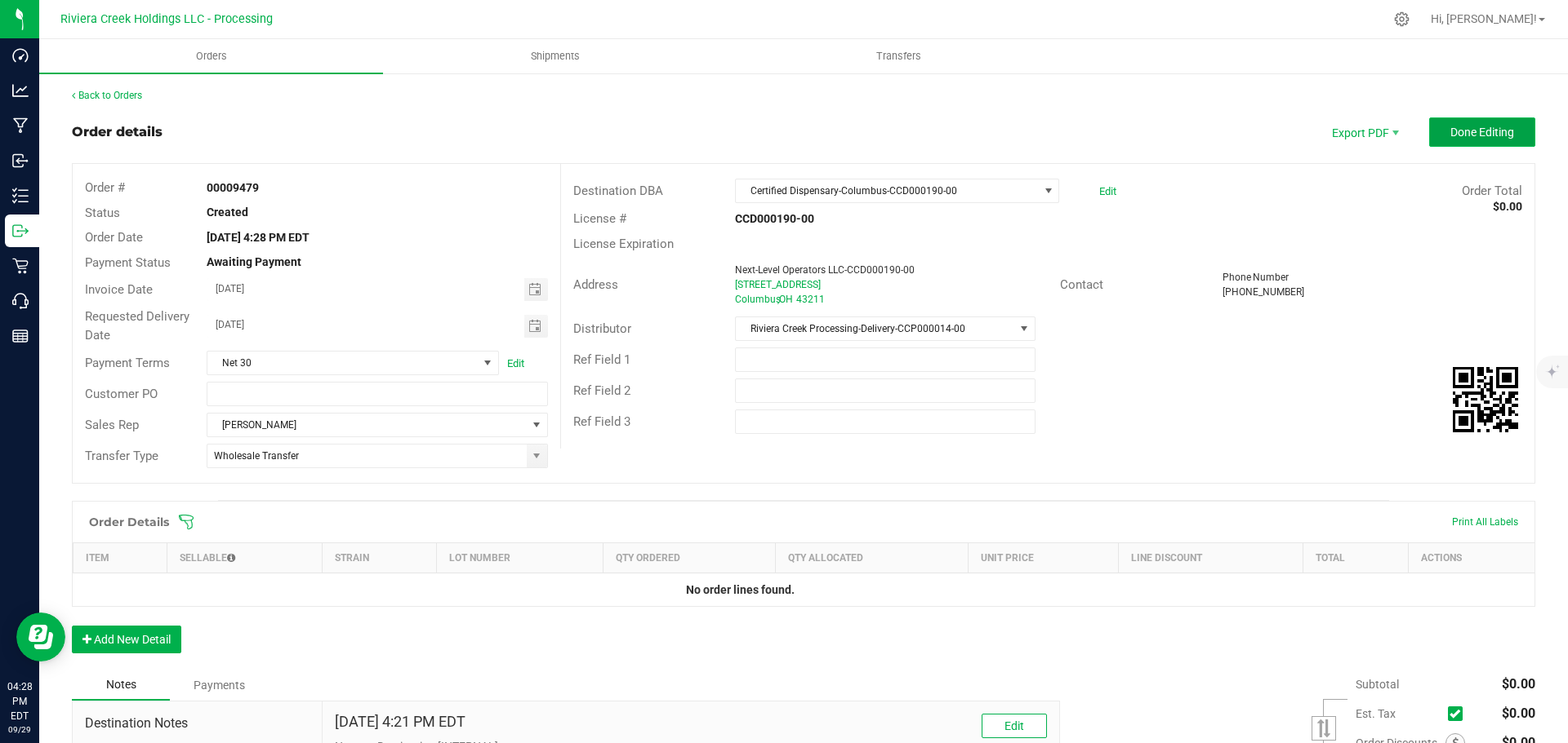
click at [1458, 138] on span "Done Editing" at bounding box center [1481, 132] width 63 height 13
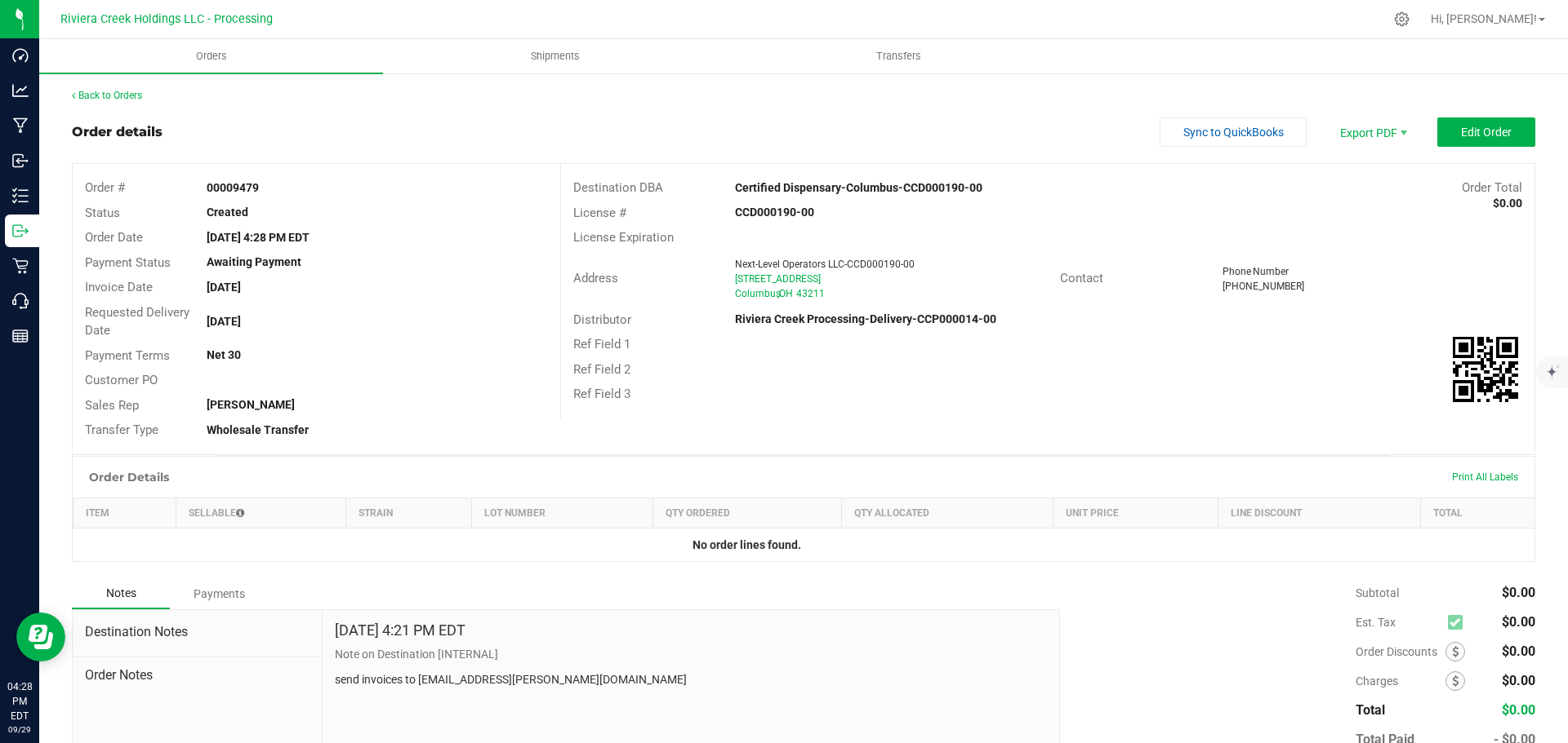
drag, startPoint x: 200, startPoint y: 182, endPoint x: 274, endPoint y: 194, distance: 75.0
click at [274, 194] on div "00009479" at bounding box center [376, 188] width 365 height 17
drag, startPoint x: 1447, startPoint y: 657, endPoint x: 1438, endPoint y: 659, distance: 9.2
click at [1447, 657] on span at bounding box center [1455, 651] width 20 height 20
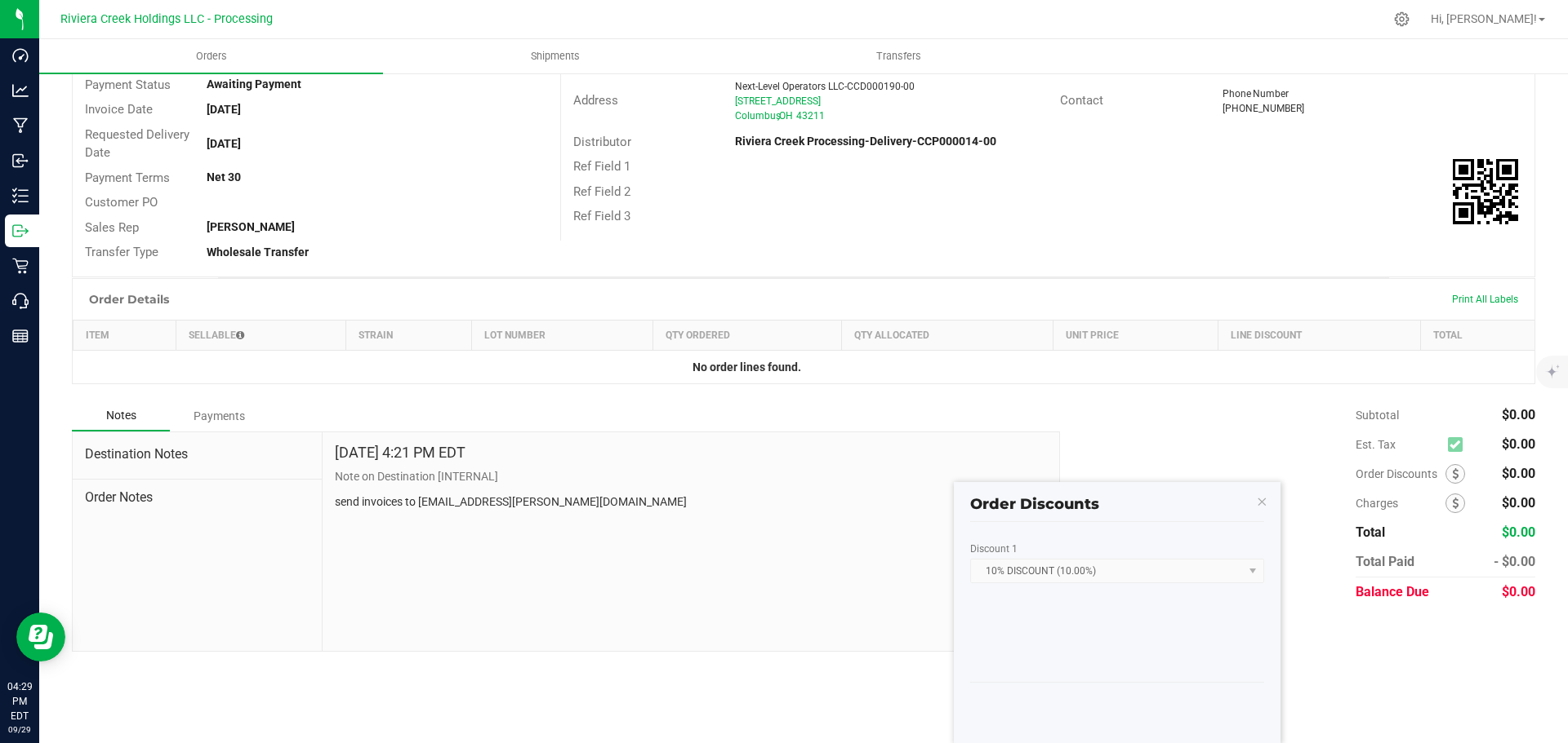
click at [1213, 464] on div "Subtotal $0.00 Est. Tax $0.00" at bounding box center [1291, 504] width 487 height 206
click at [1258, 498] on icon "button" at bounding box center [1262, 501] width 11 height 20
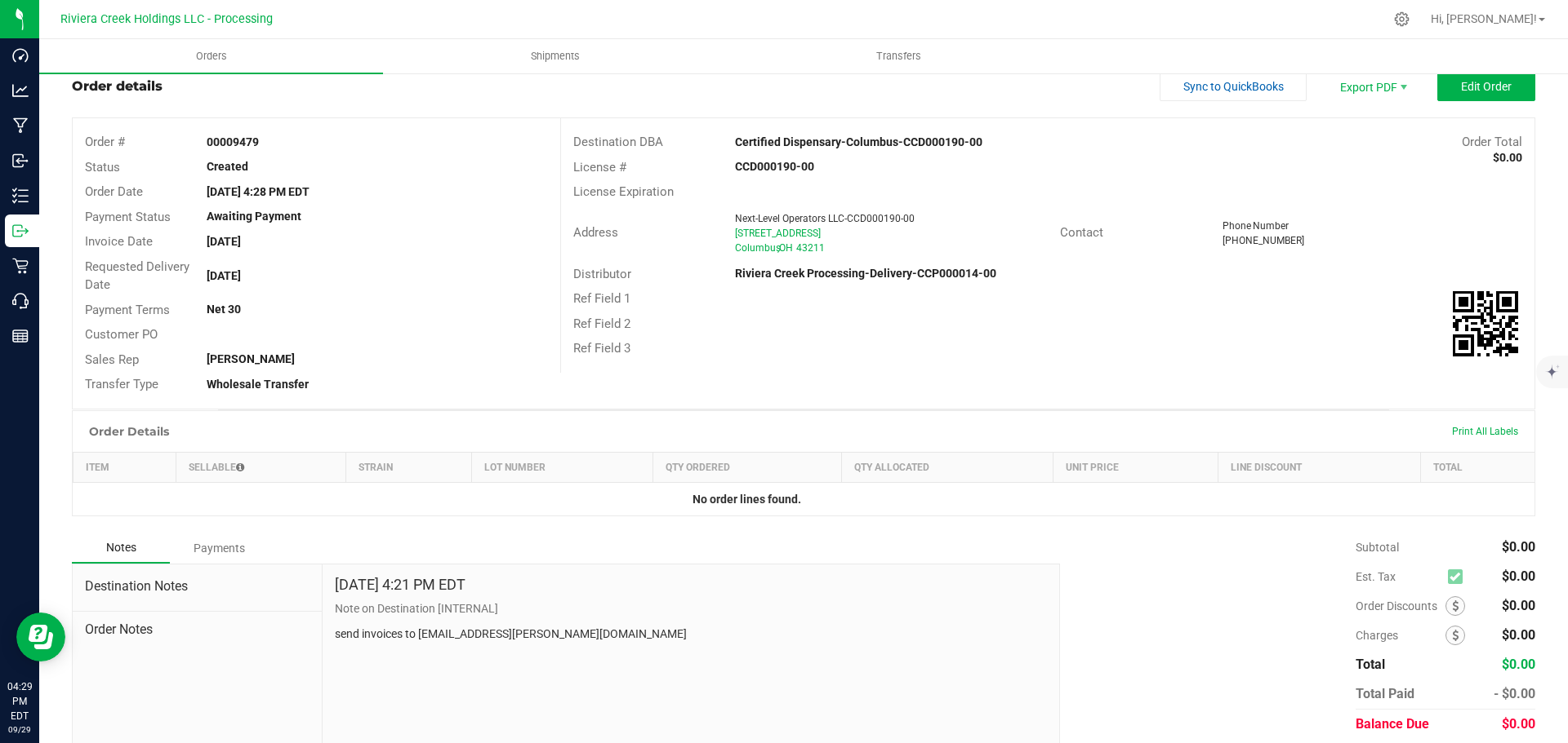
scroll to position [0, 0]
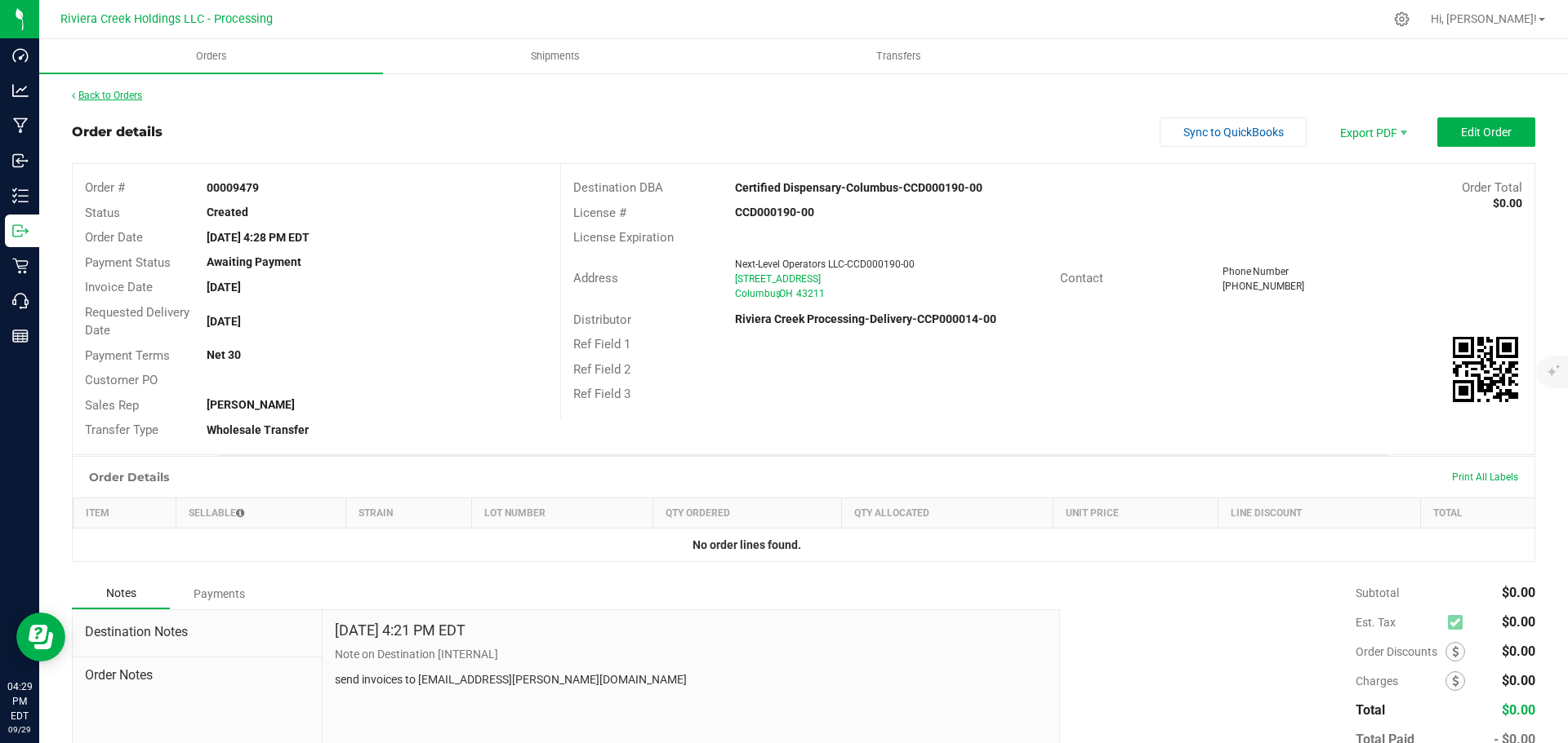
click at [126, 98] on link "Back to Orders" at bounding box center [107, 95] width 70 height 11
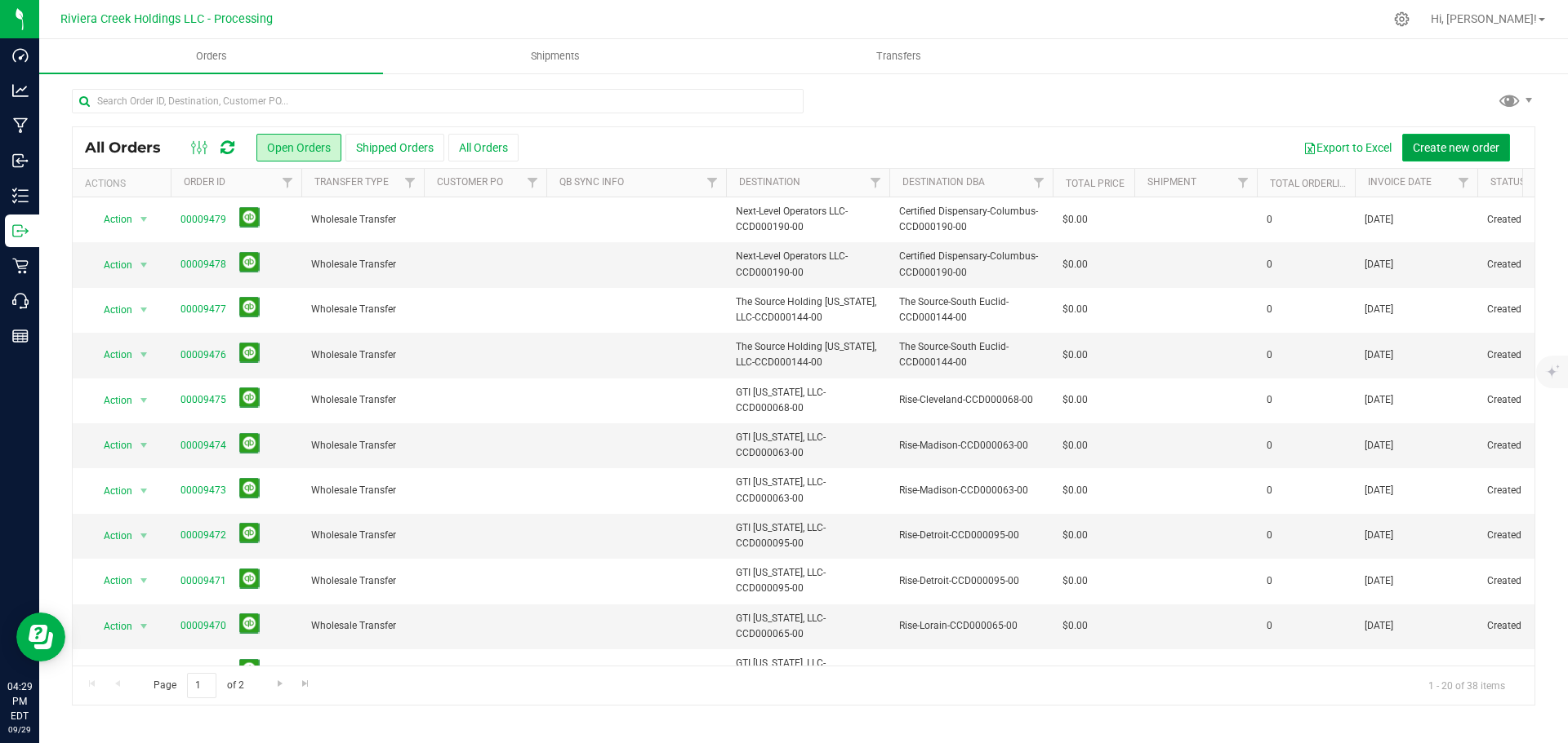
click at [1435, 149] on span "Create new order" at bounding box center [1456, 147] width 87 height 13
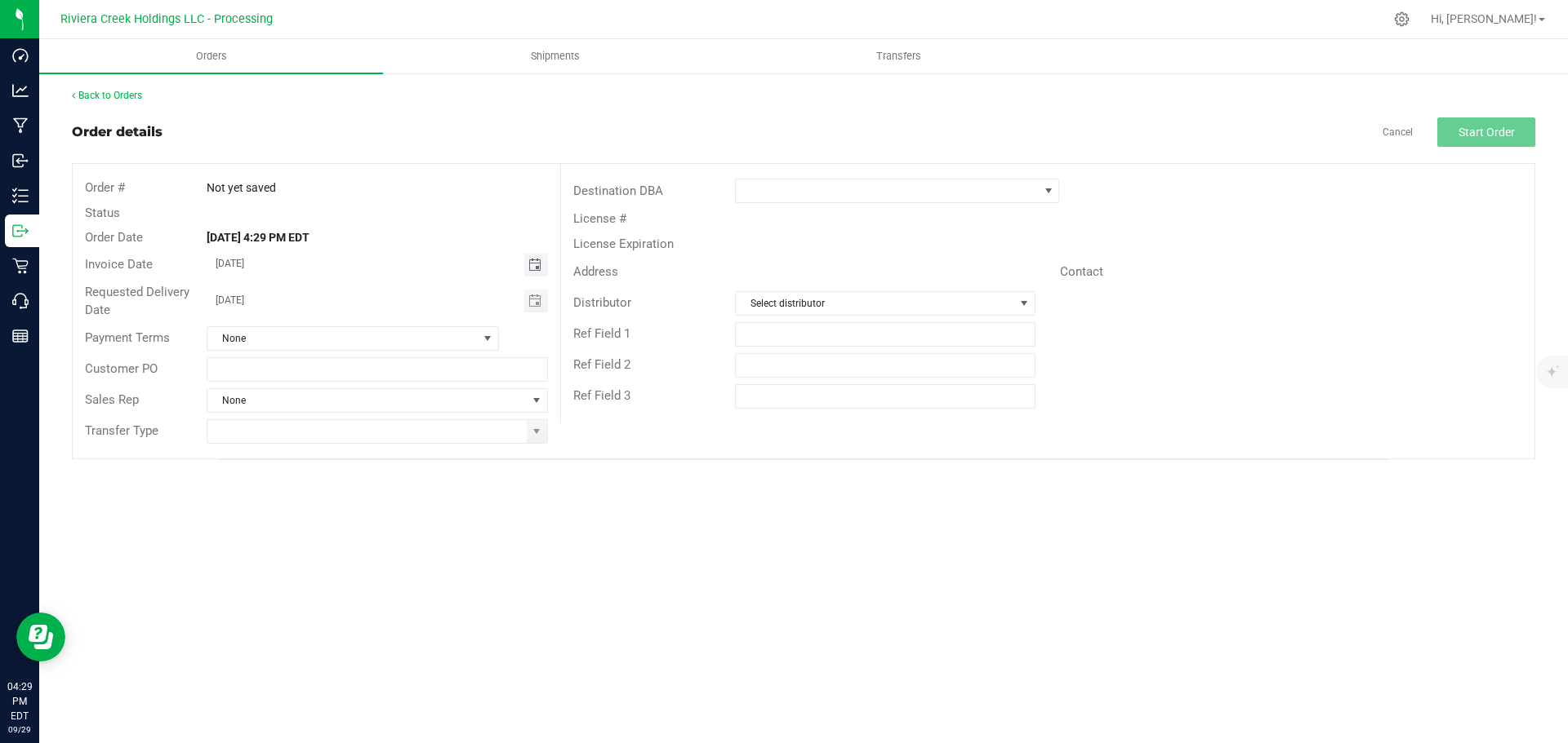
click at [530, 266] on span "Toggle calendar" at bounding box center [535, 266] width 13 height 13
click at [230, 415] on span "Oct" at bounding box center [232, 414] width 15 height 11
click at [352, 350] on span "1" at bounding box center [353, 349] width 24 height 26
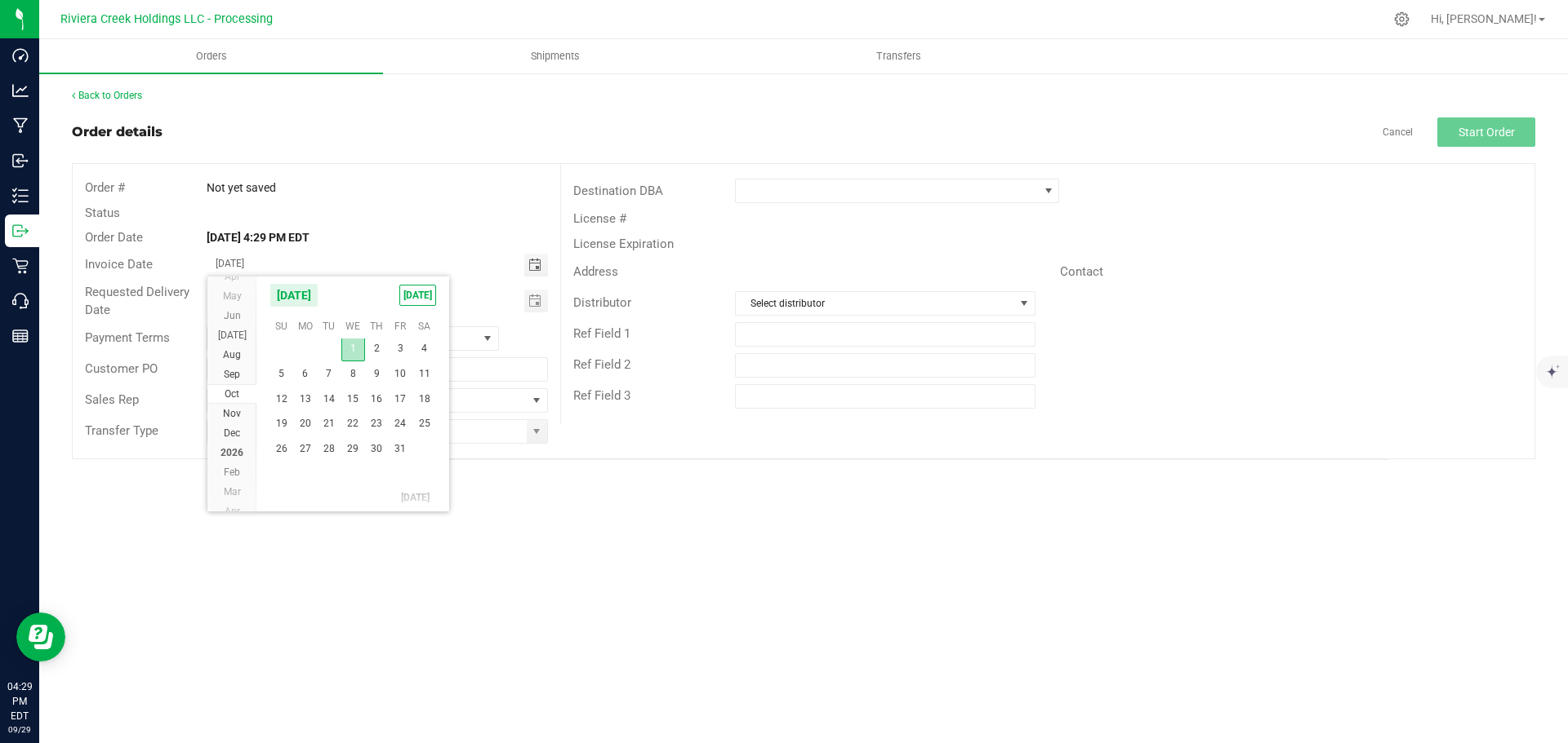
type input "[DATE]"
click at [531, 436] on span at bounding box center [536, 432] width 13 height 13
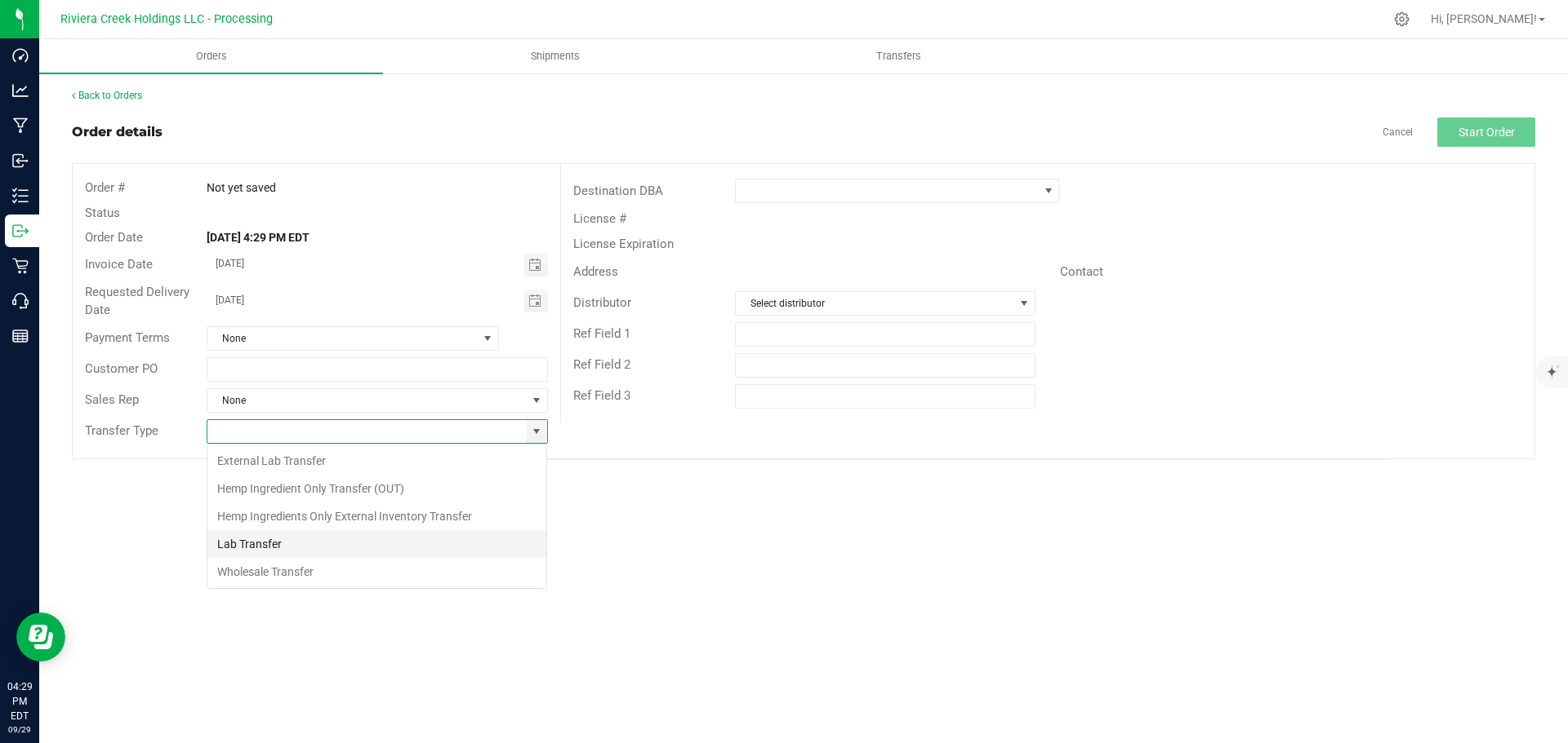
scroll to position [25, 341]
click at [255, 565] on li "Wholesale Transfer" at bounding box center [376, 572] width 339 height 27
type input "Wholesale Transfer"
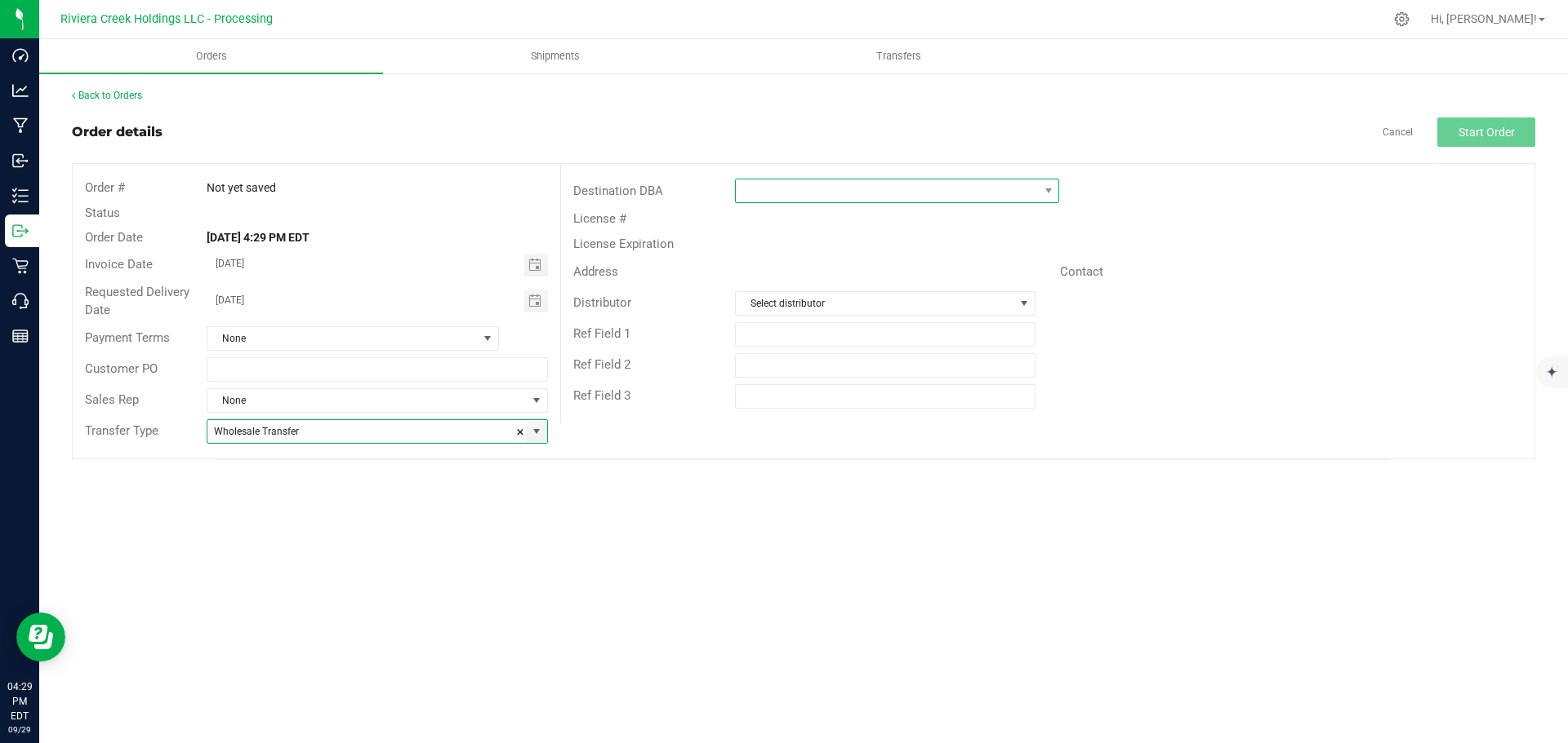
click at [764, 194] on span at bounding box center [886, 191] width 302 height 23
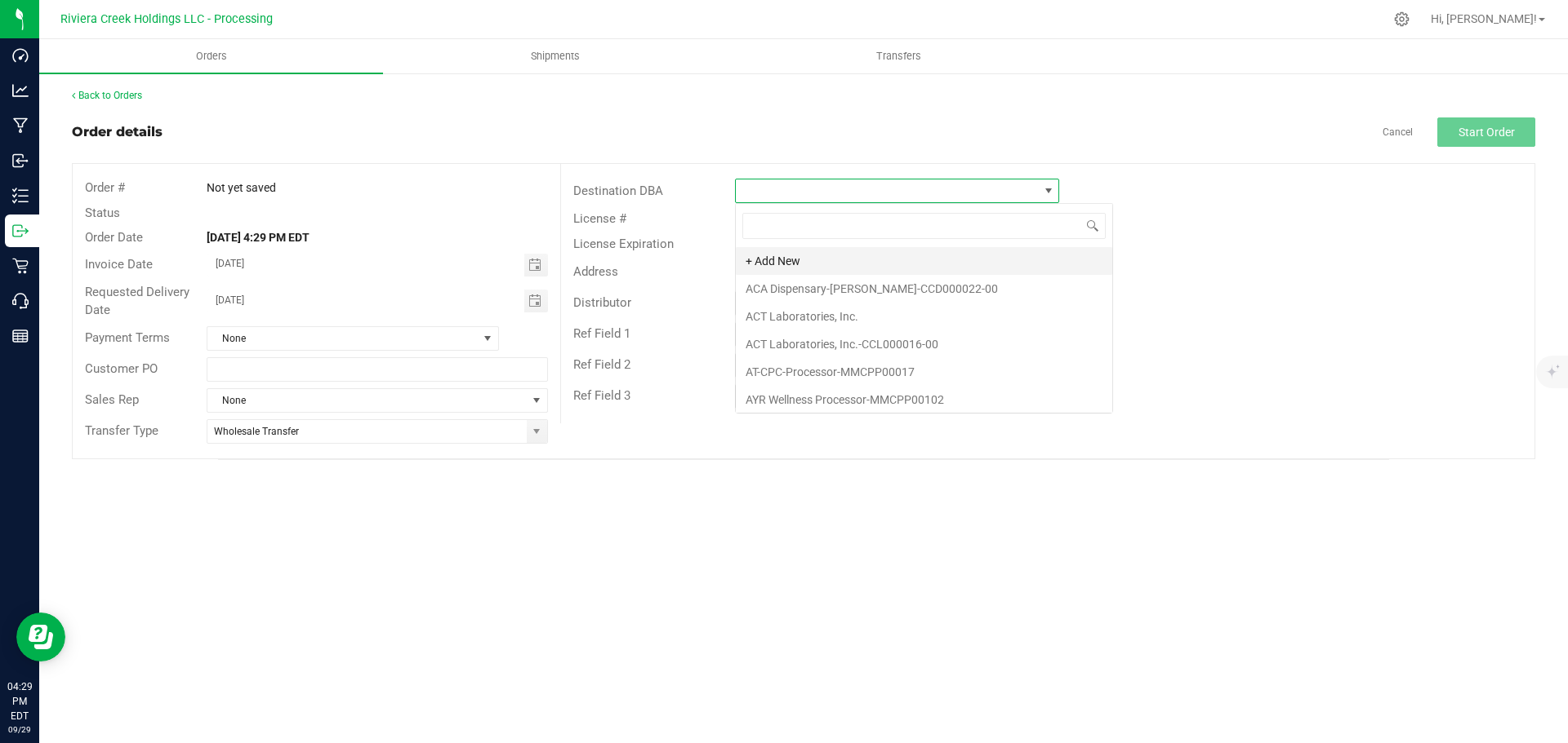
scroll to position [25, 324]
type input "thr"
click at [780, 263] on li "Thrive Wellness-Tiffin-CCD000073-00" at bounding box center [897, 261] width 322 height 27
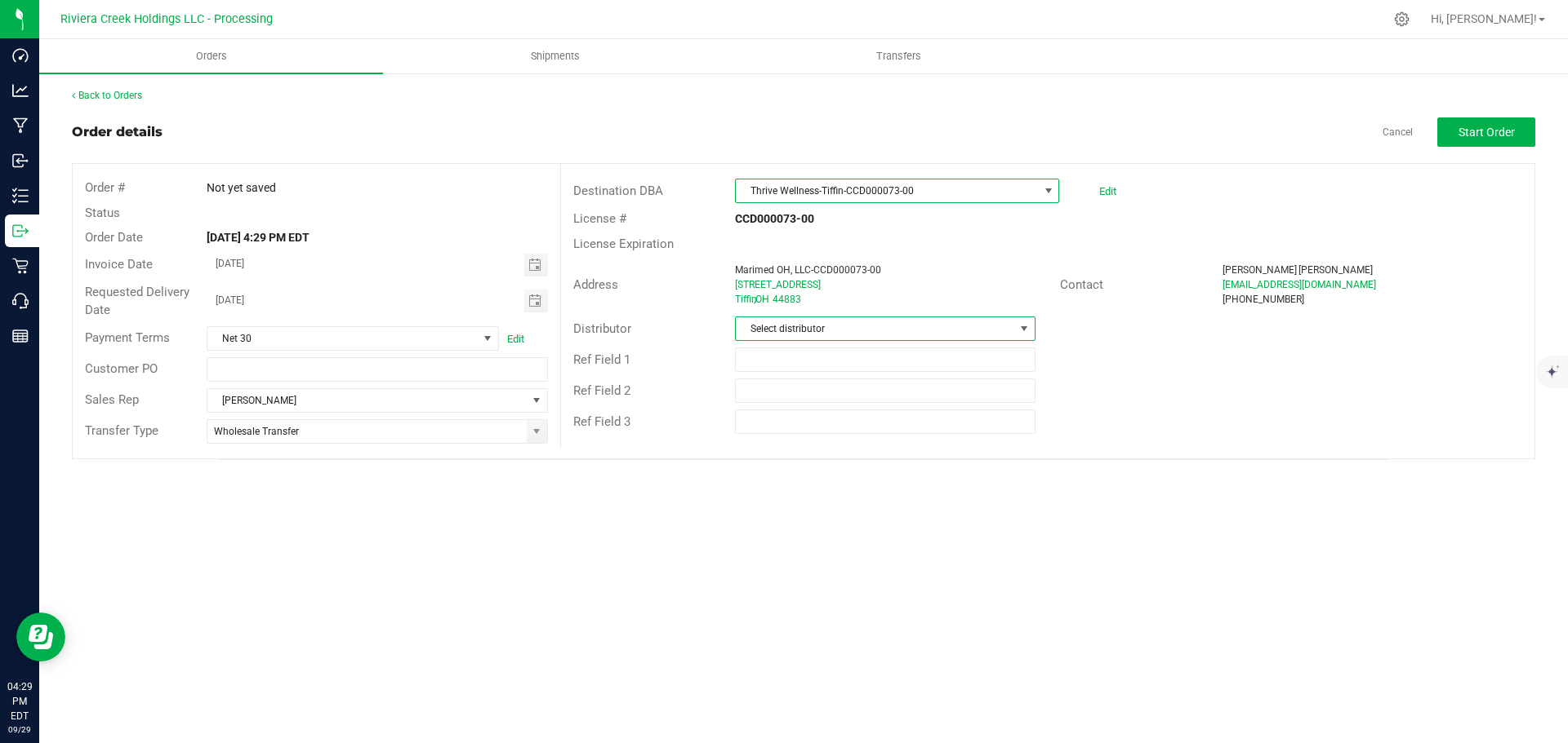
click at [778, 329] on span "Select distributor" at bounding box center [875, 329] width 278 height 23
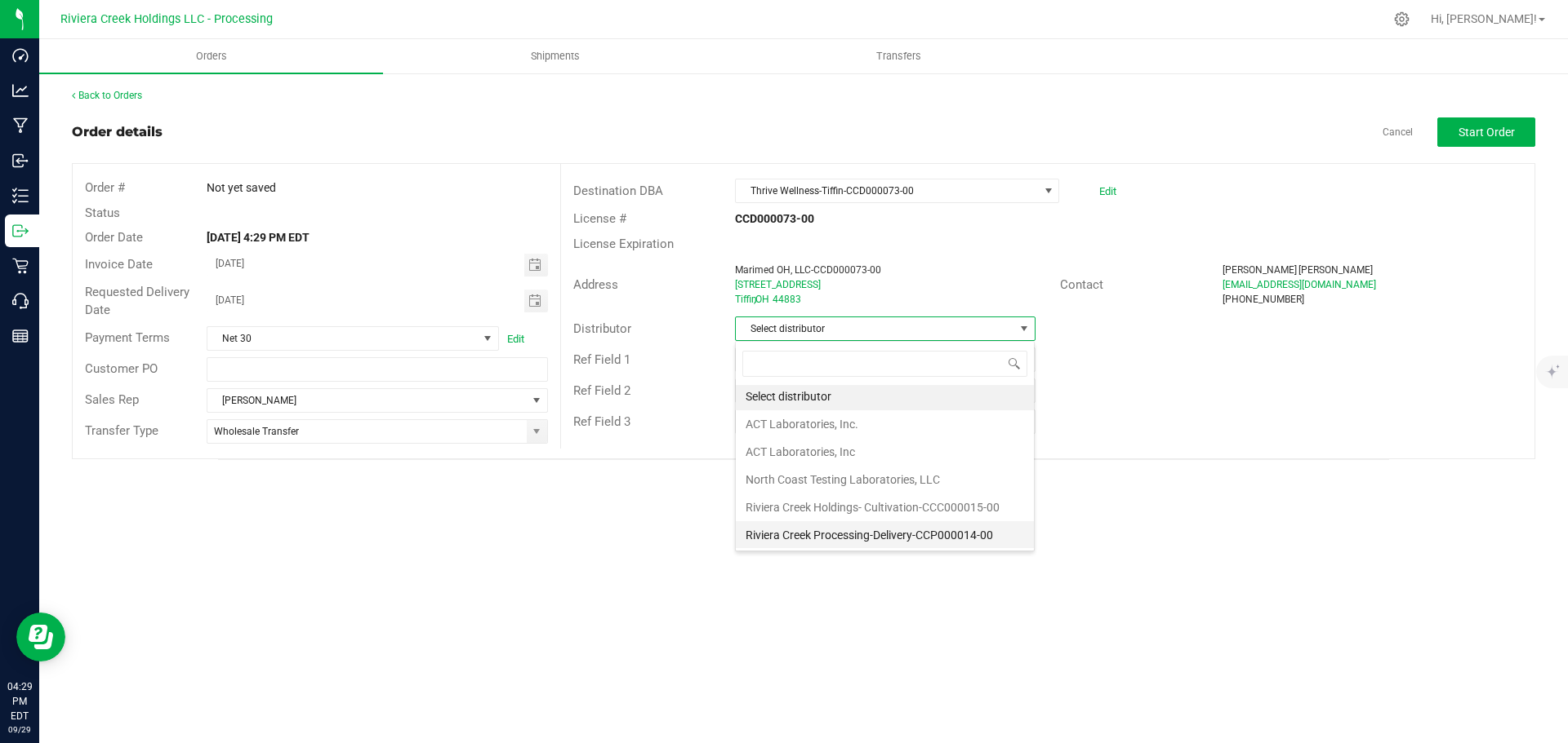
scroll to position [3, 0]
click at [828, 547] on li "Riviera Creek Processing-Delivery-CCP000014-00" at bounding box center [884, 534] width 298 height 27
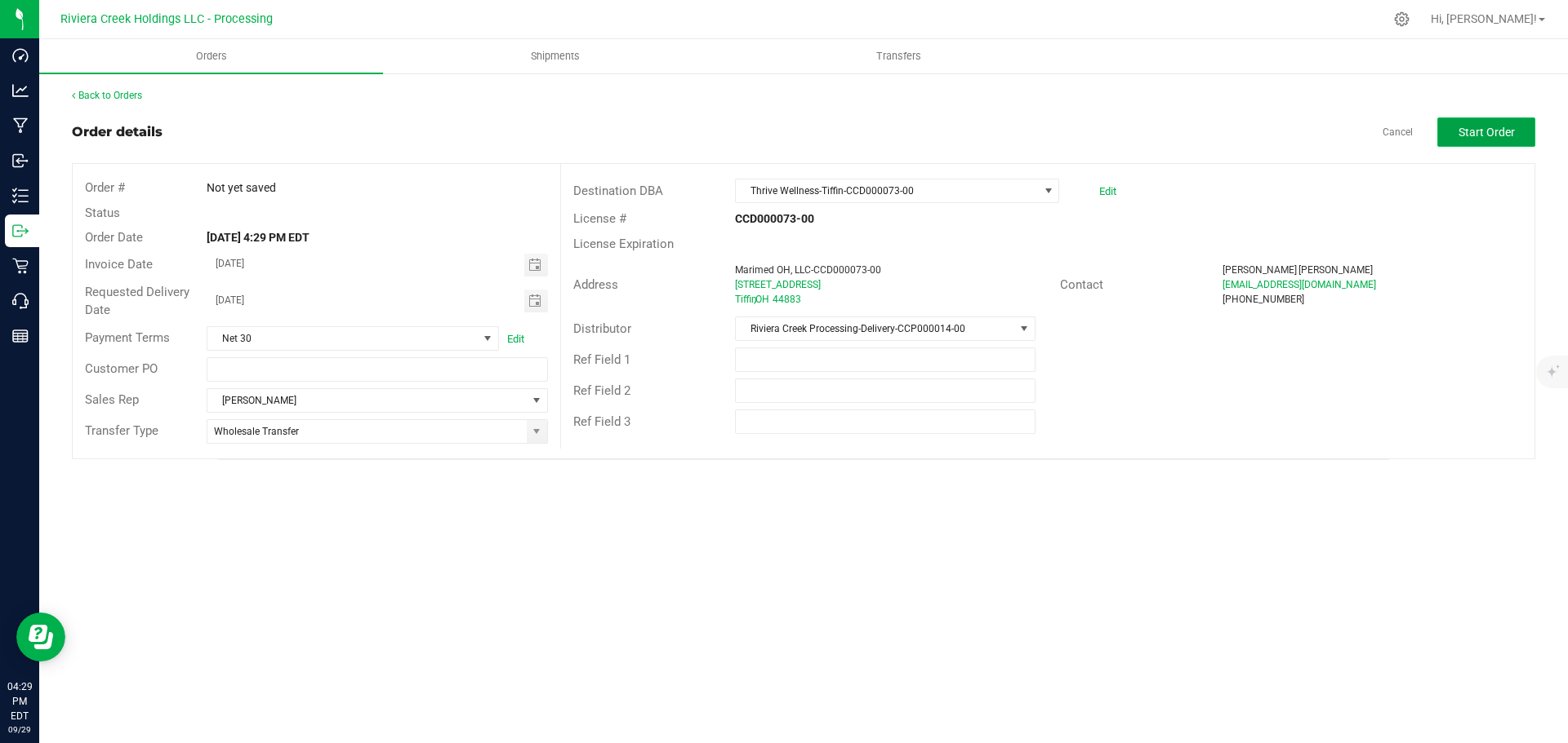
click at [1467, 134] on span "Start Order" at bounding box center [1487, 132] width 57 height 13
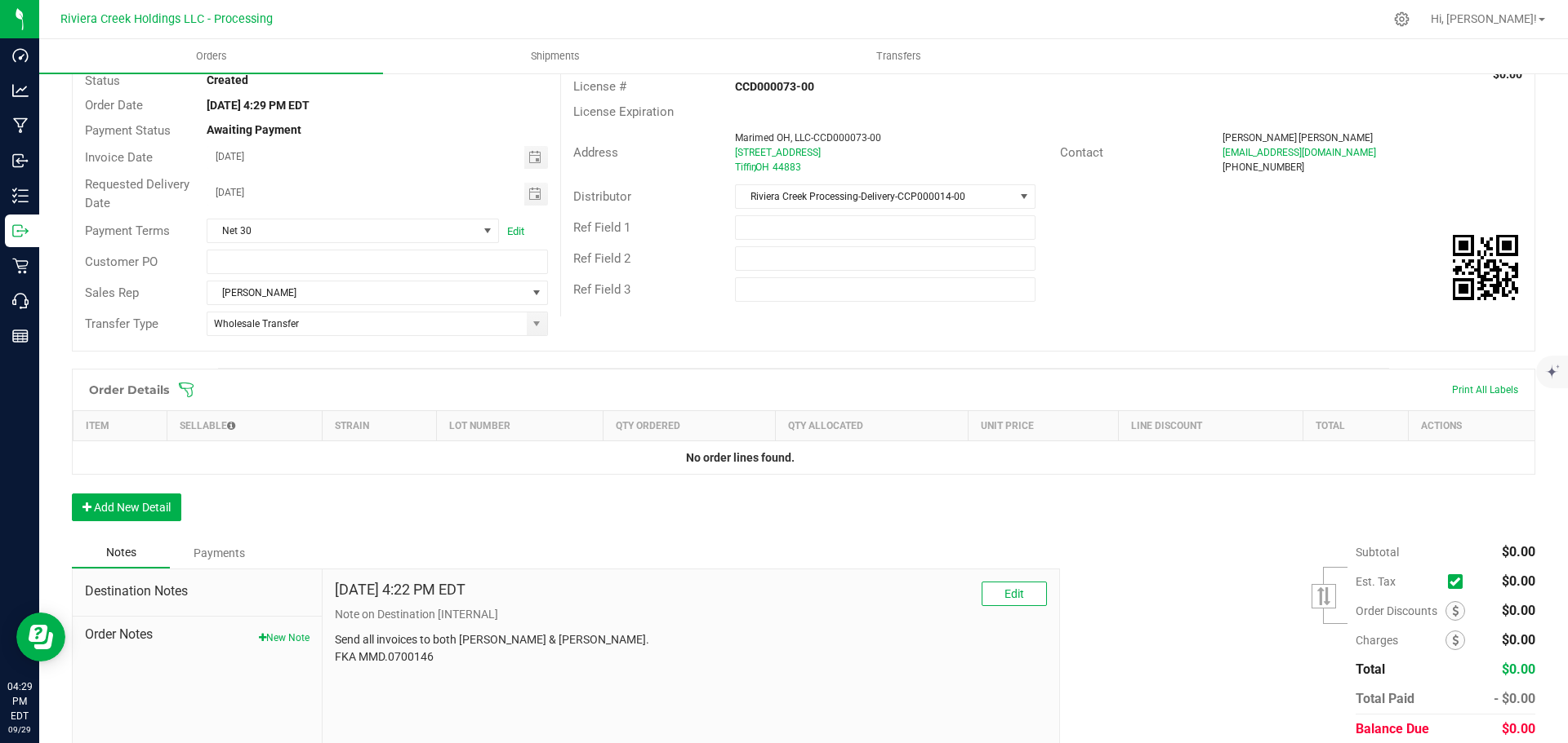
scroll to position [194, 0]
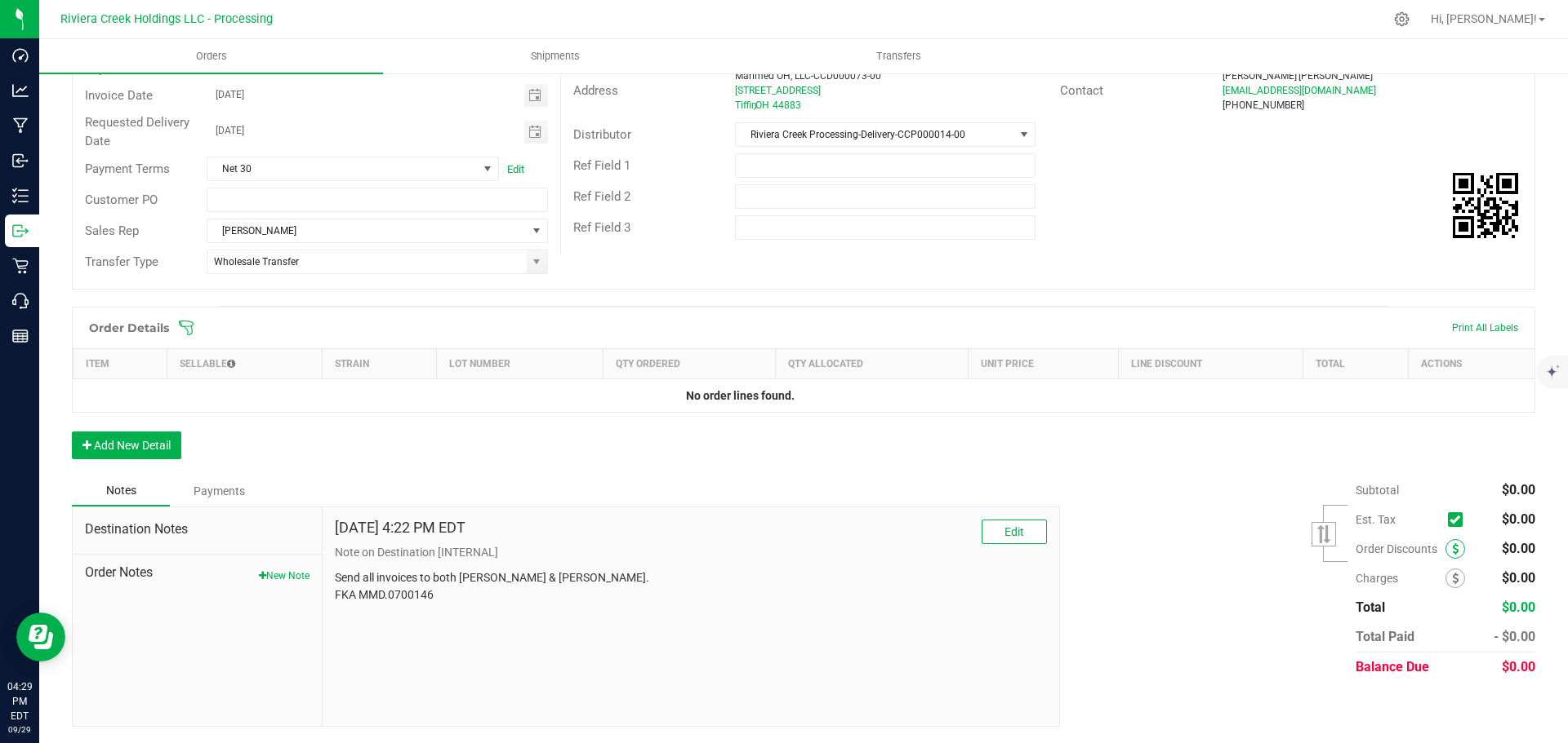
click at [1452, 551] on icon at bounding box center [1455, 549] width 7 height 11
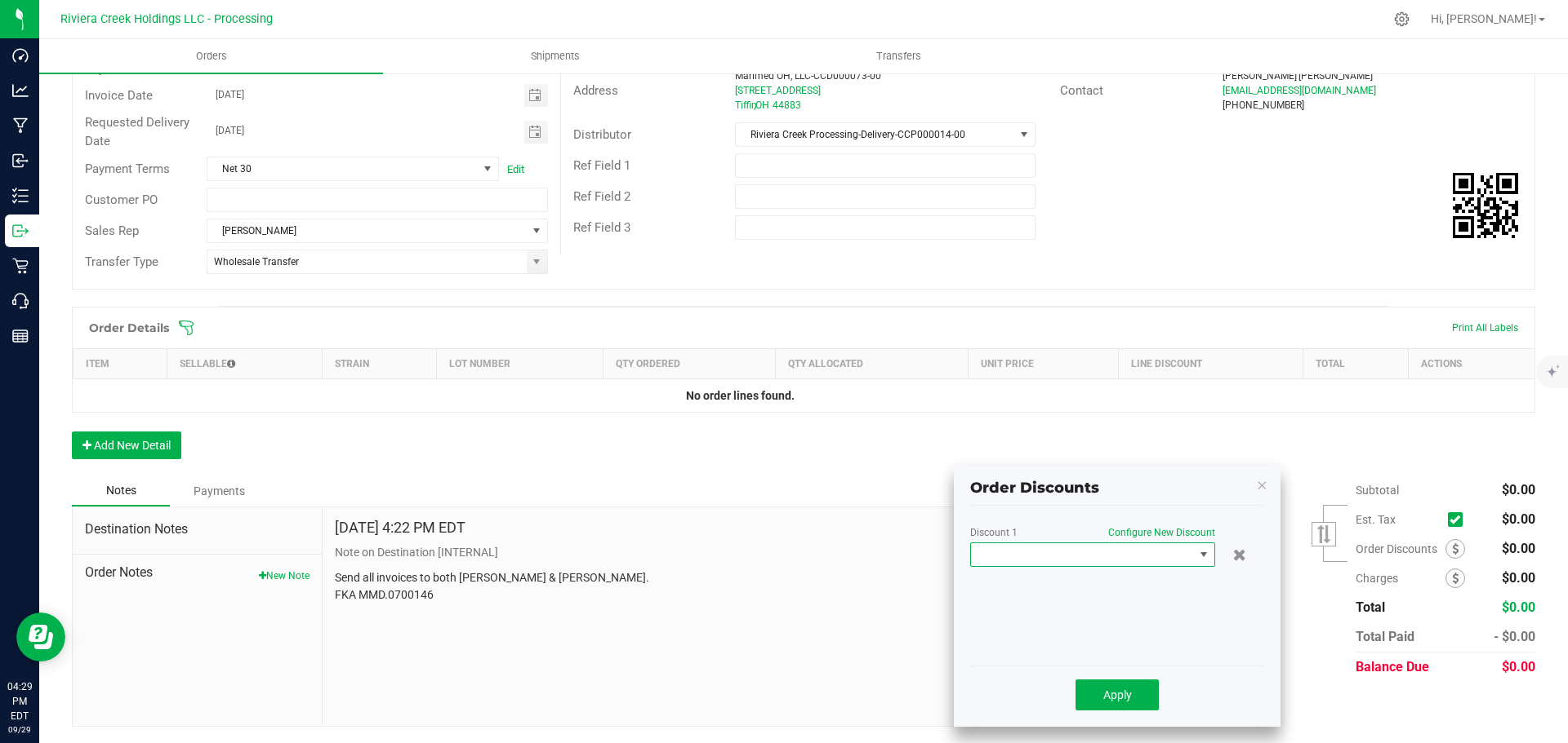
click at [1082, 558] on span at bounding box center [1082, 555] width 223 height 23
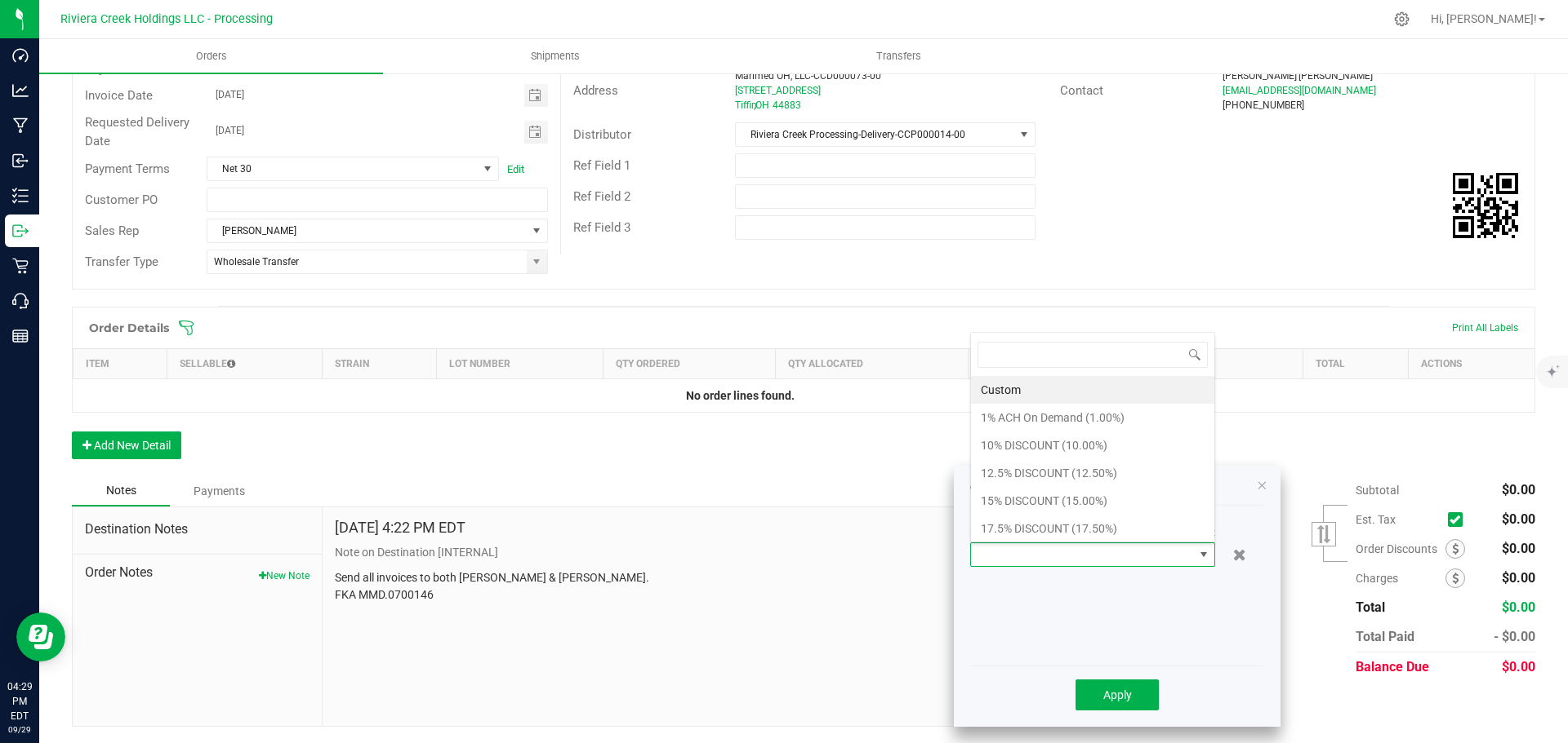
scroll to position [25, 245]
click at [995, 446] on li "10% DISCOUNT (10.00%)" at bounding box center [1091, 445] width 243 height 27
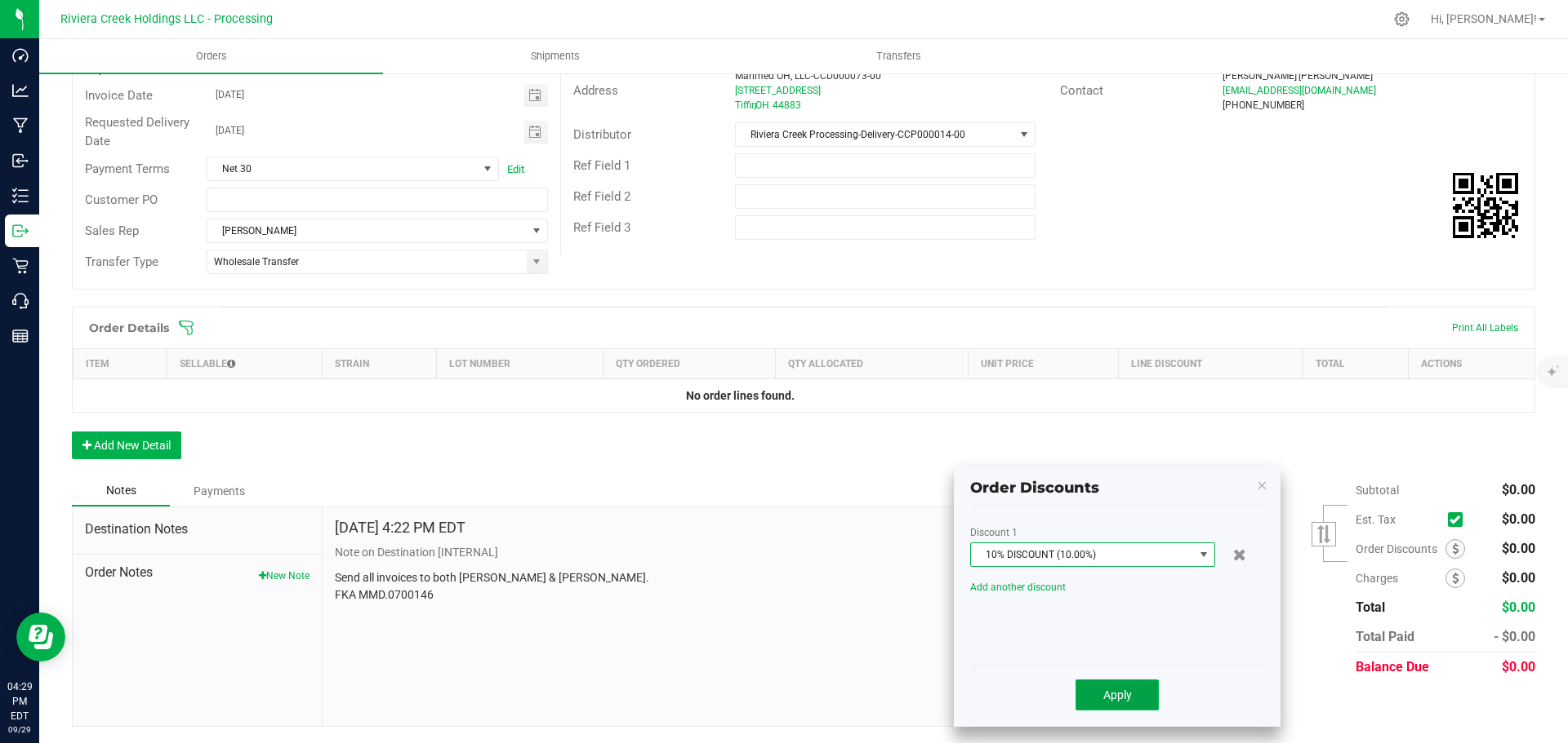
click at [1112, 698] on span "Apply" at bounding box center [1117, 696] width 28 height 13
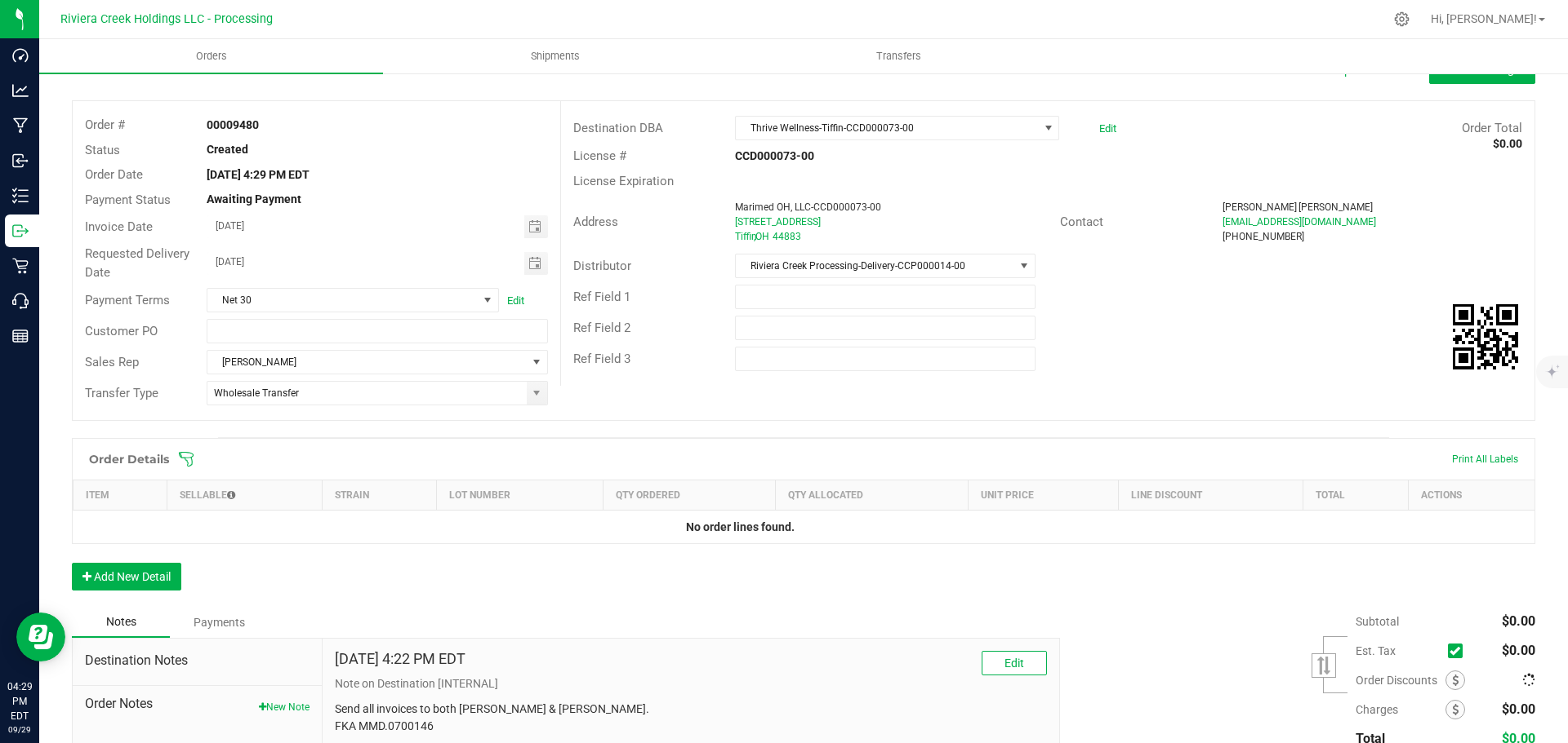
scroll to position [0, 0]
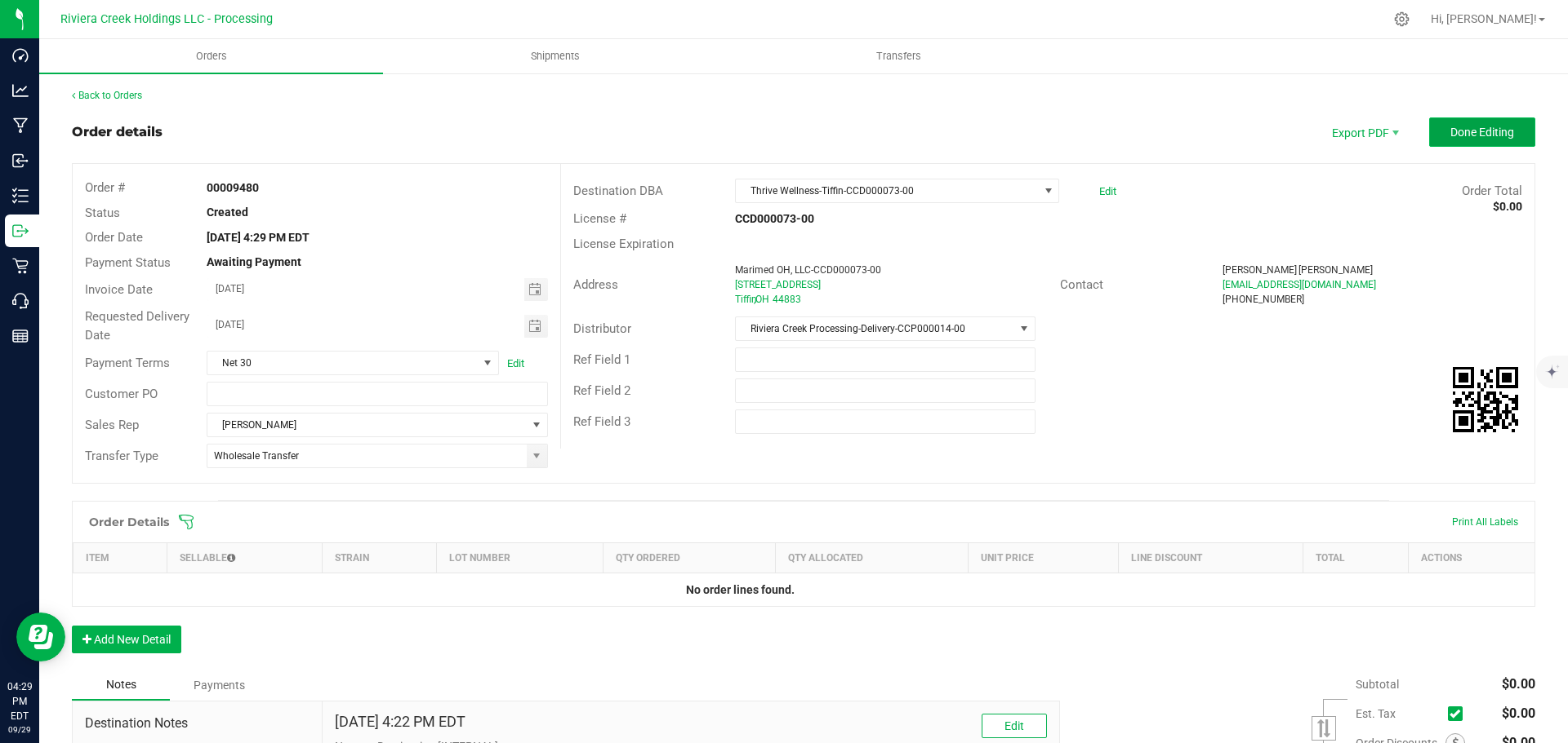
click at [1455, 120] on button "Done Editing" at bounding box center [1482, 131] width 106 height 29
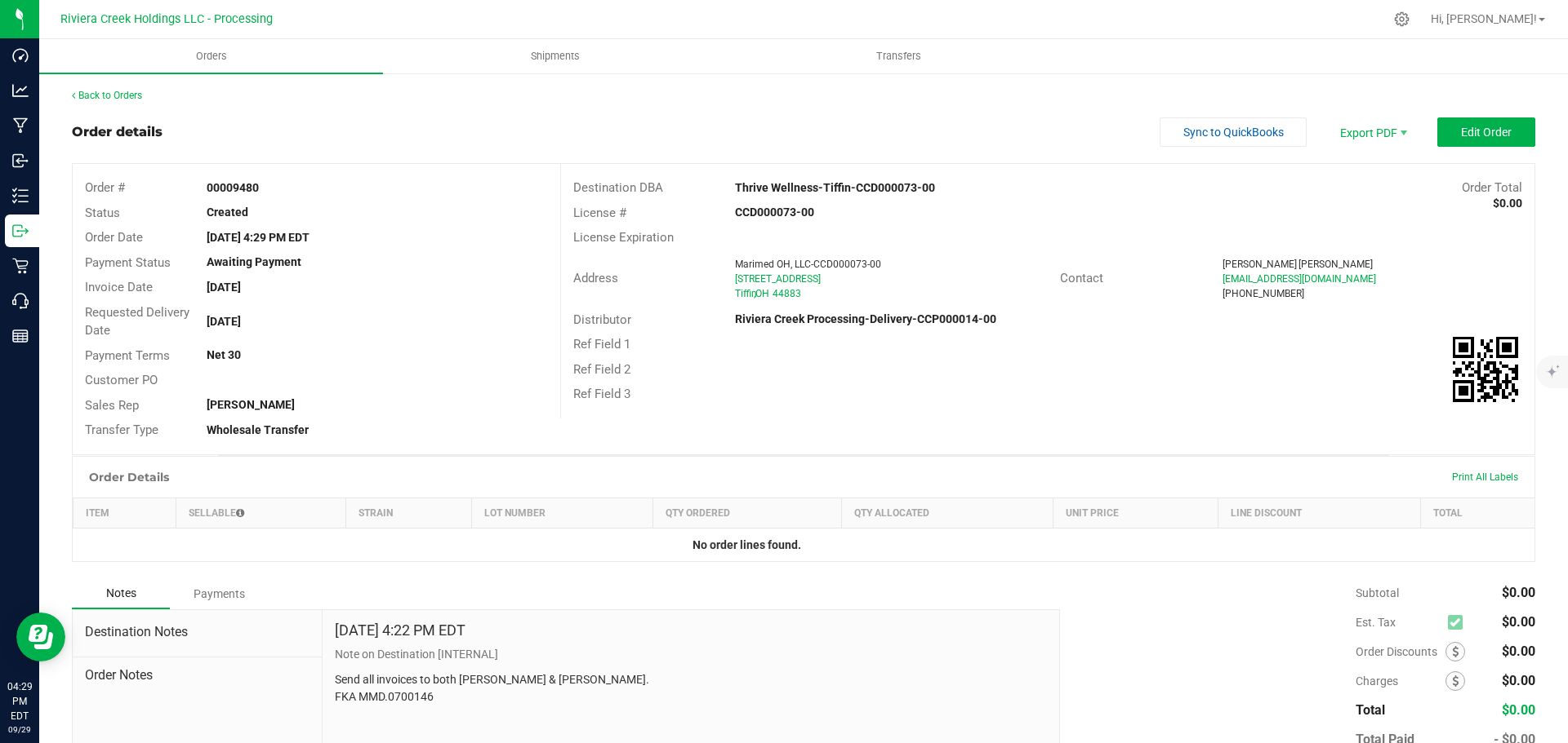
drag, startPoint x: 202, startPoint y: 189, endPoint x: 280, endPoint y: 194, distance: 78.2
click at [280, 194] on div "00009480" at bounding box center [376, 188] width 365 height 17
click at [120, 98] on link "Back to Orders" at bounding box center [107, 95] width 70 height 11
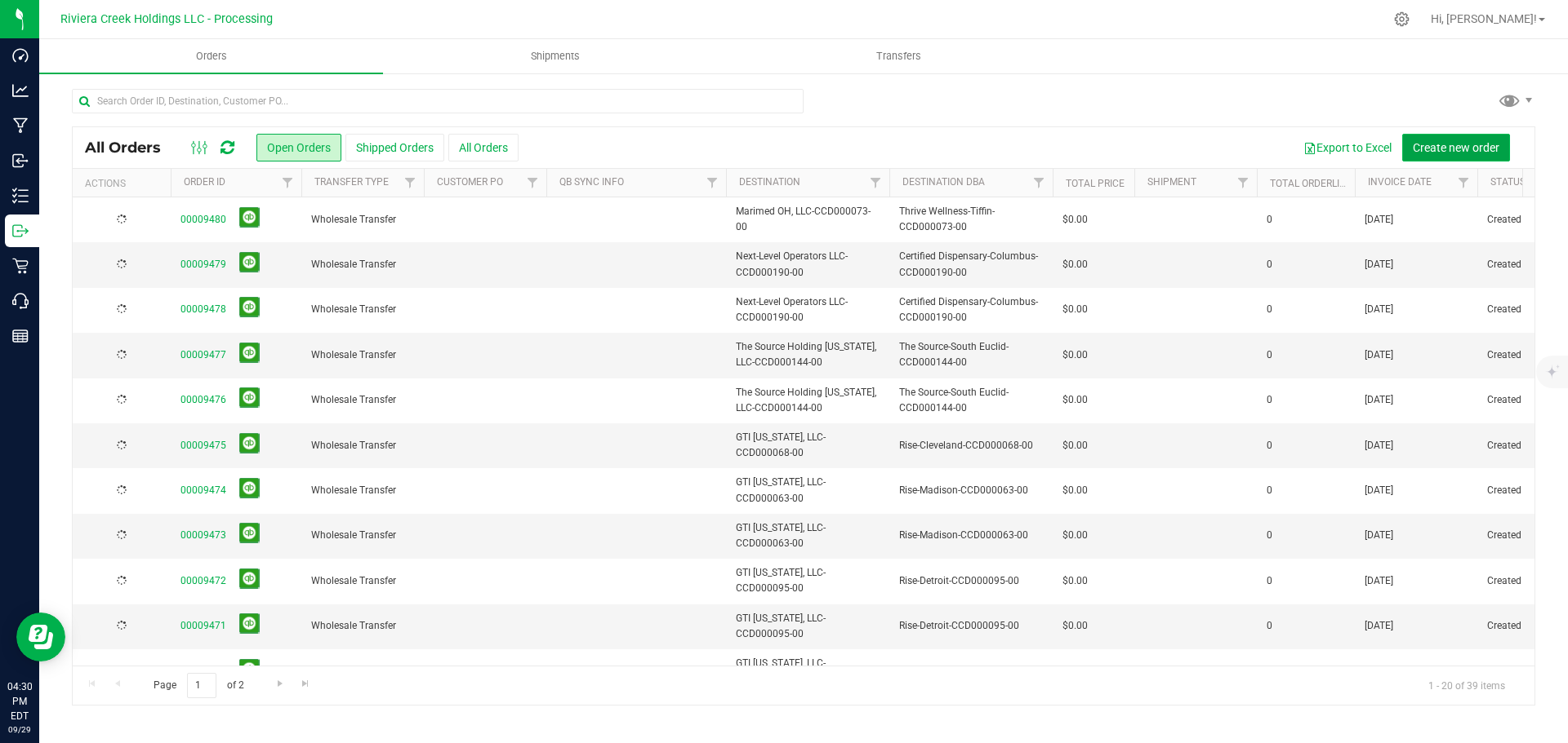
click at [1446, 154] on button "Create new order" at bounding box center [1455, 147] width 108 height 27
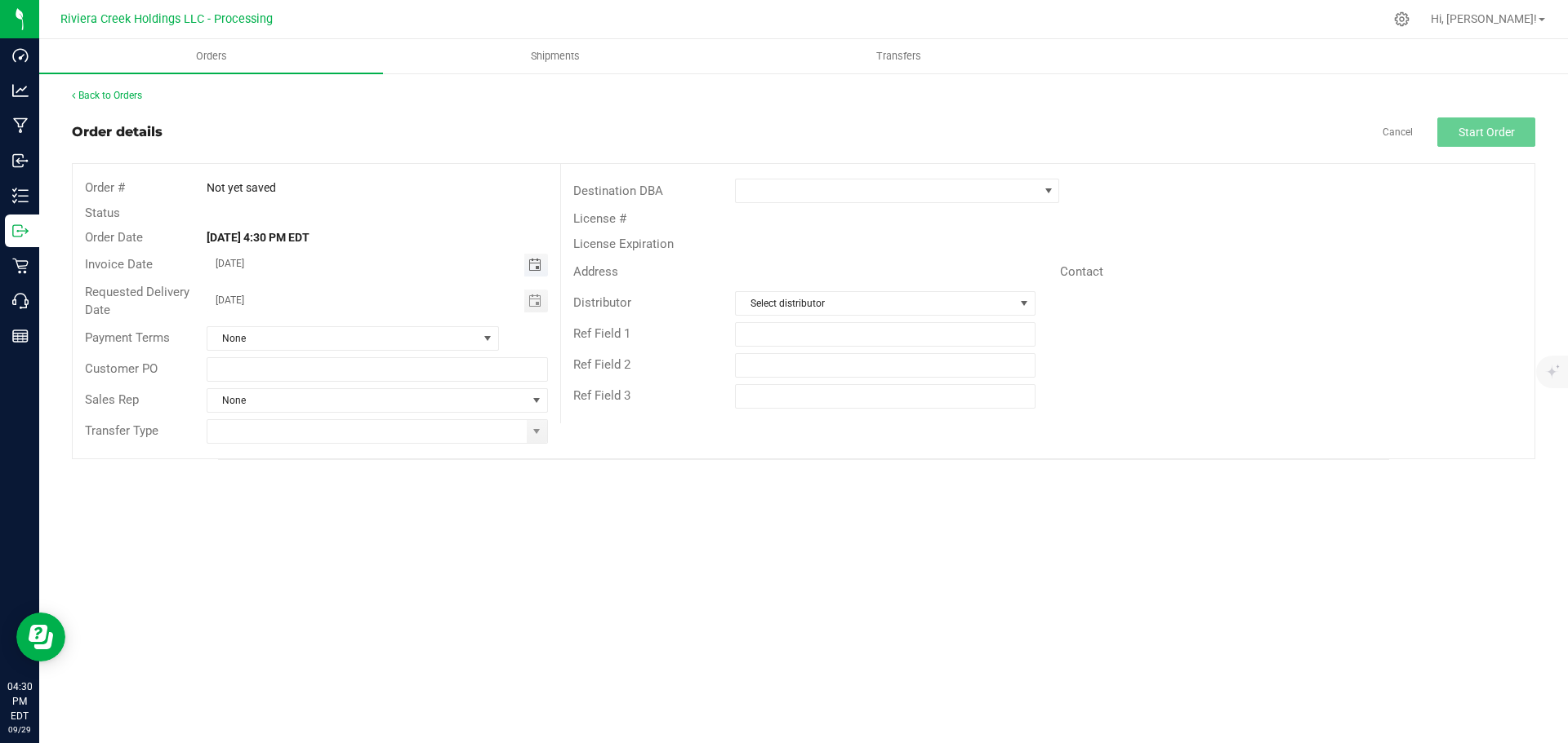
click at [533, 265] on span "Toggle calendar" at bounding box center [535, 266] width 13 height 13
click at [231, 413] on span "Oct" at bounding box center [232, 414] width 15 height 11
click at [357, 352] on span "1" at bounding box center [353, 349] width 24 height 26
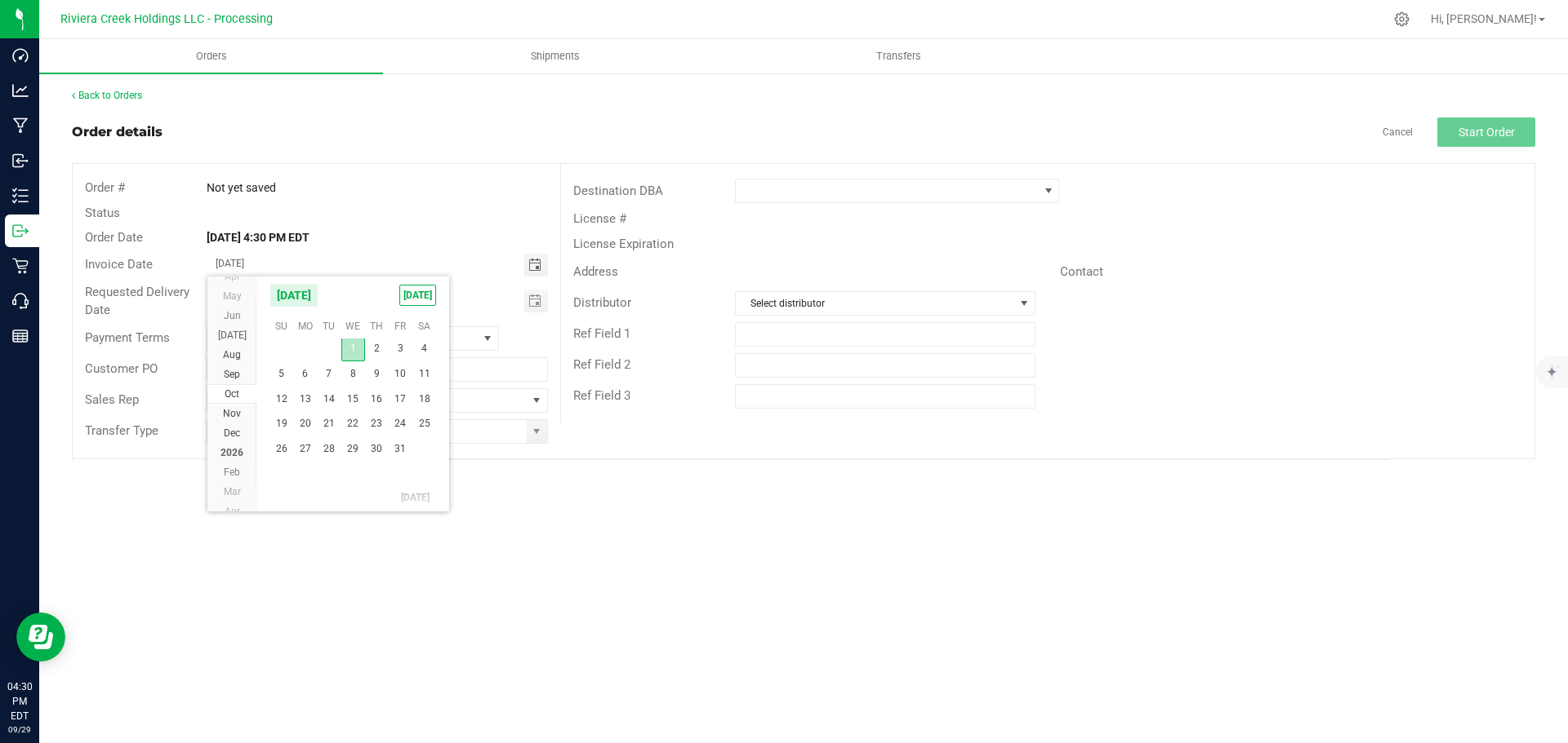
type input "[DATE]"
click at [535, 307] on span "Toggle calendar" at bounding box center [535, 301] width 24 height 23
click at [233, 453] on span "Oct" at bounding box center [232, 450] width 15 height 11
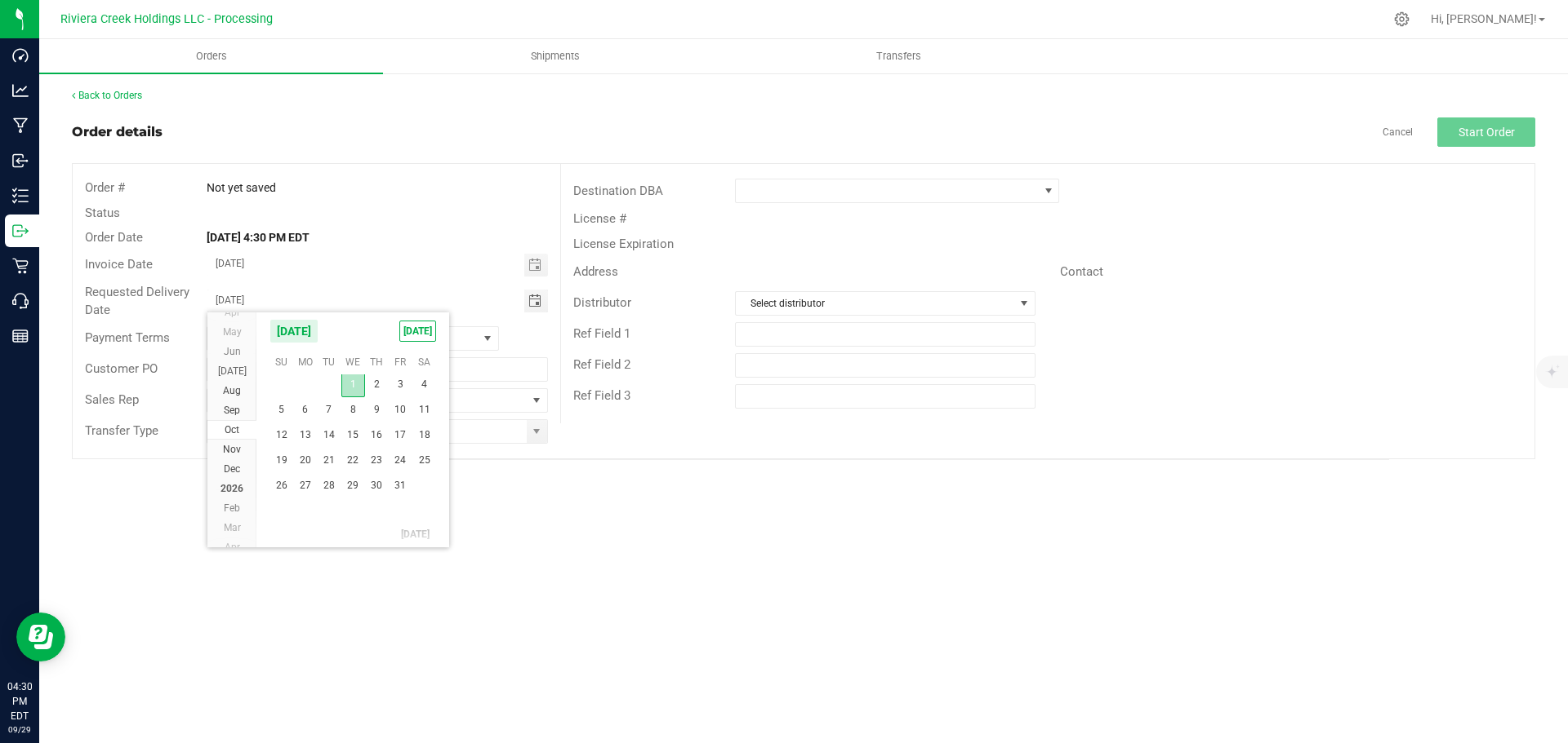
click at [351, 379] on span "1" at bounding box center [353, 385] width 24 height 26
type input "[DATE]"
click at [531, 432] on span at bounding box center [536, 432] width 13 height 13
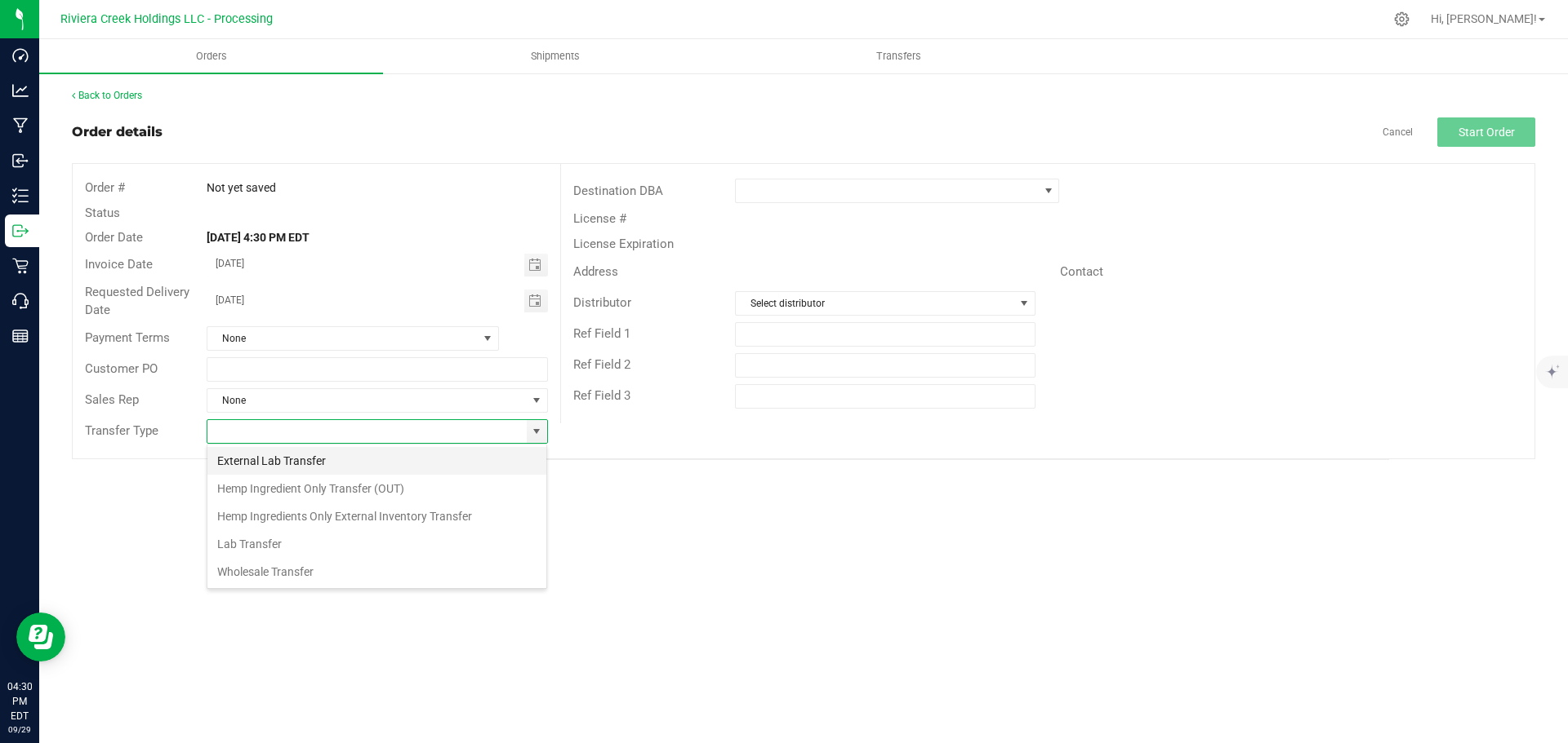
scroll to position [25, 341]
click at [270, 570] on li "Wholesale Transfer" at bounding box center [376, 572] width 339 height 27
type input "Wholesale Transfer"
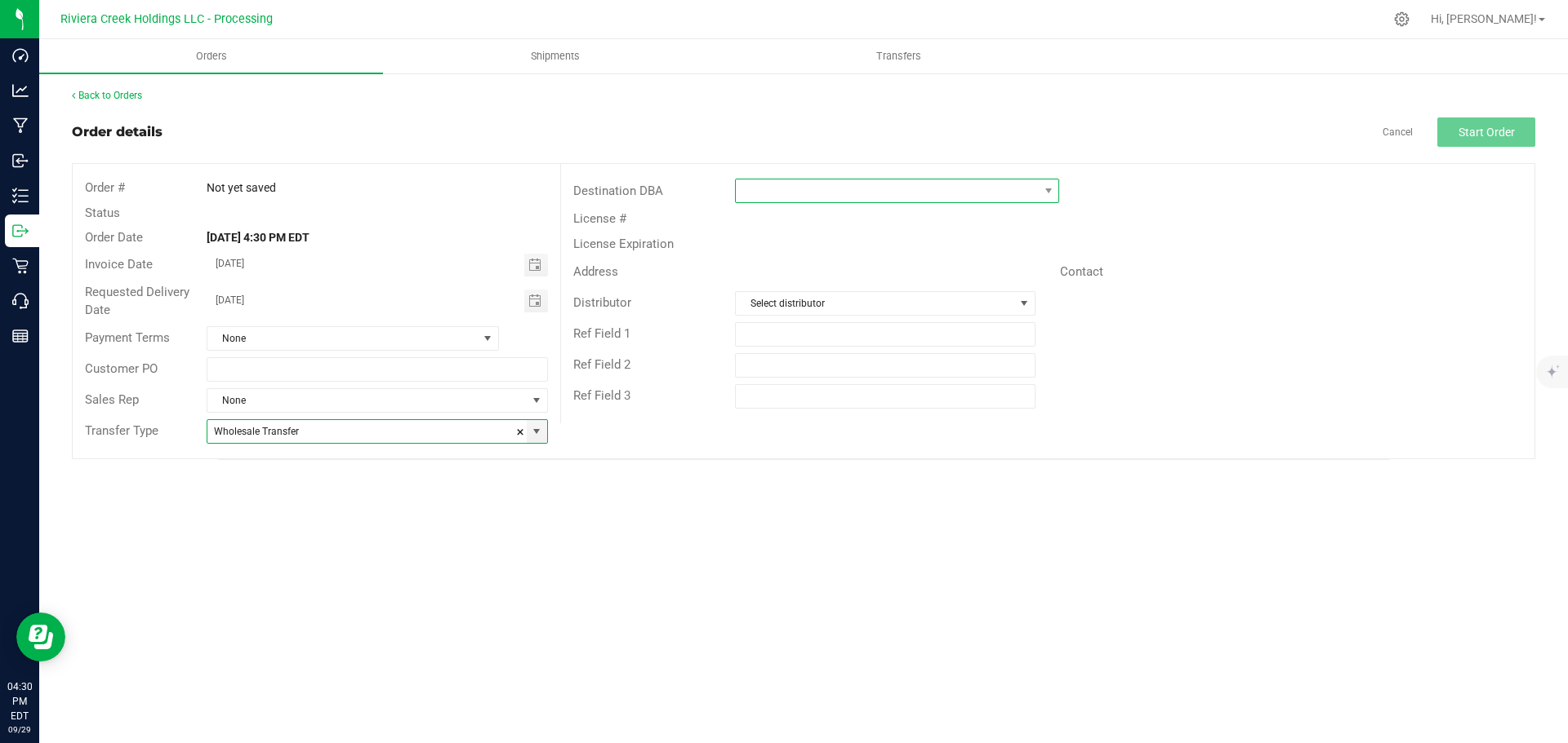
click at [754, 186] on span at bounding box center [886, 191] width 302 height 23
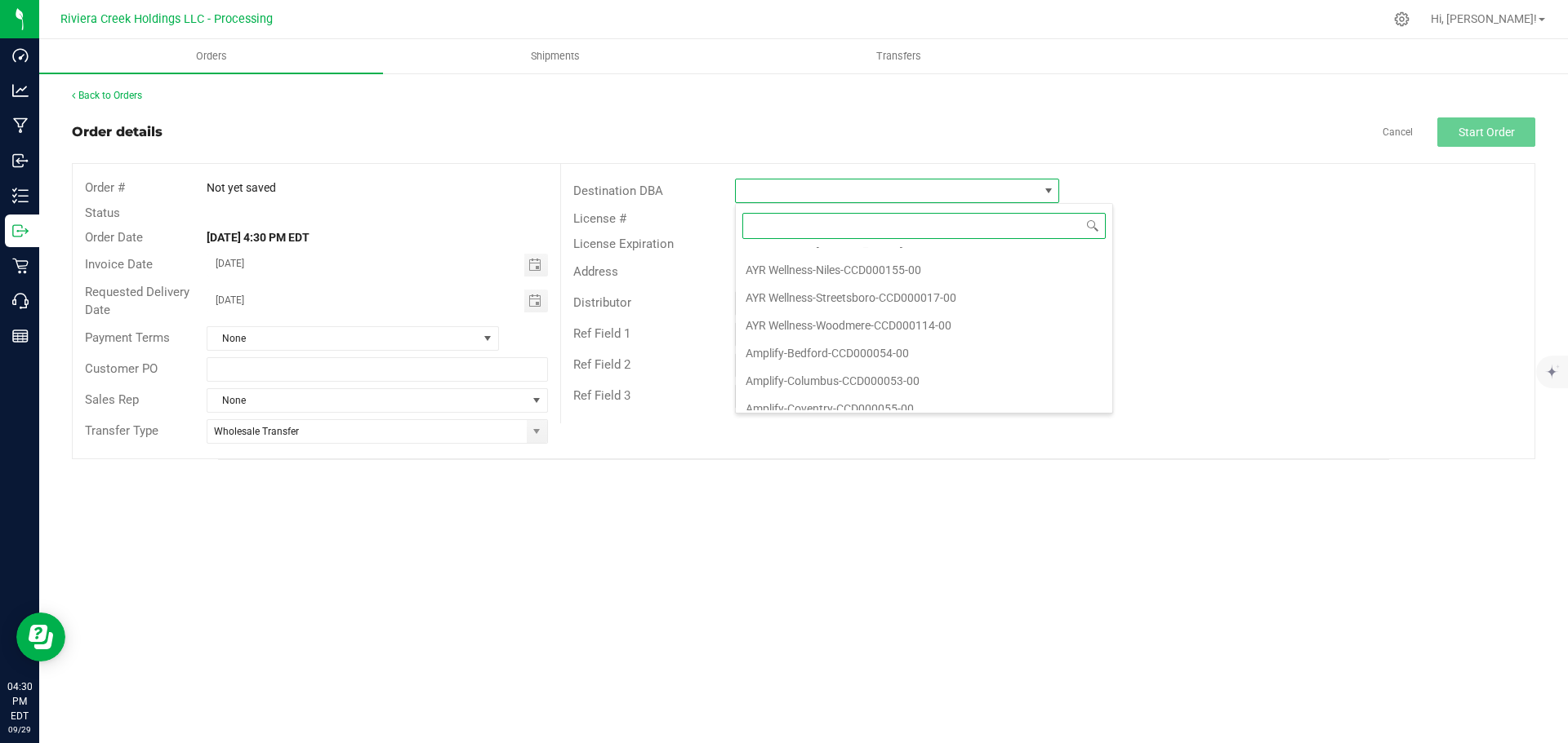
scroll to position [326, 0]
type input "thr"
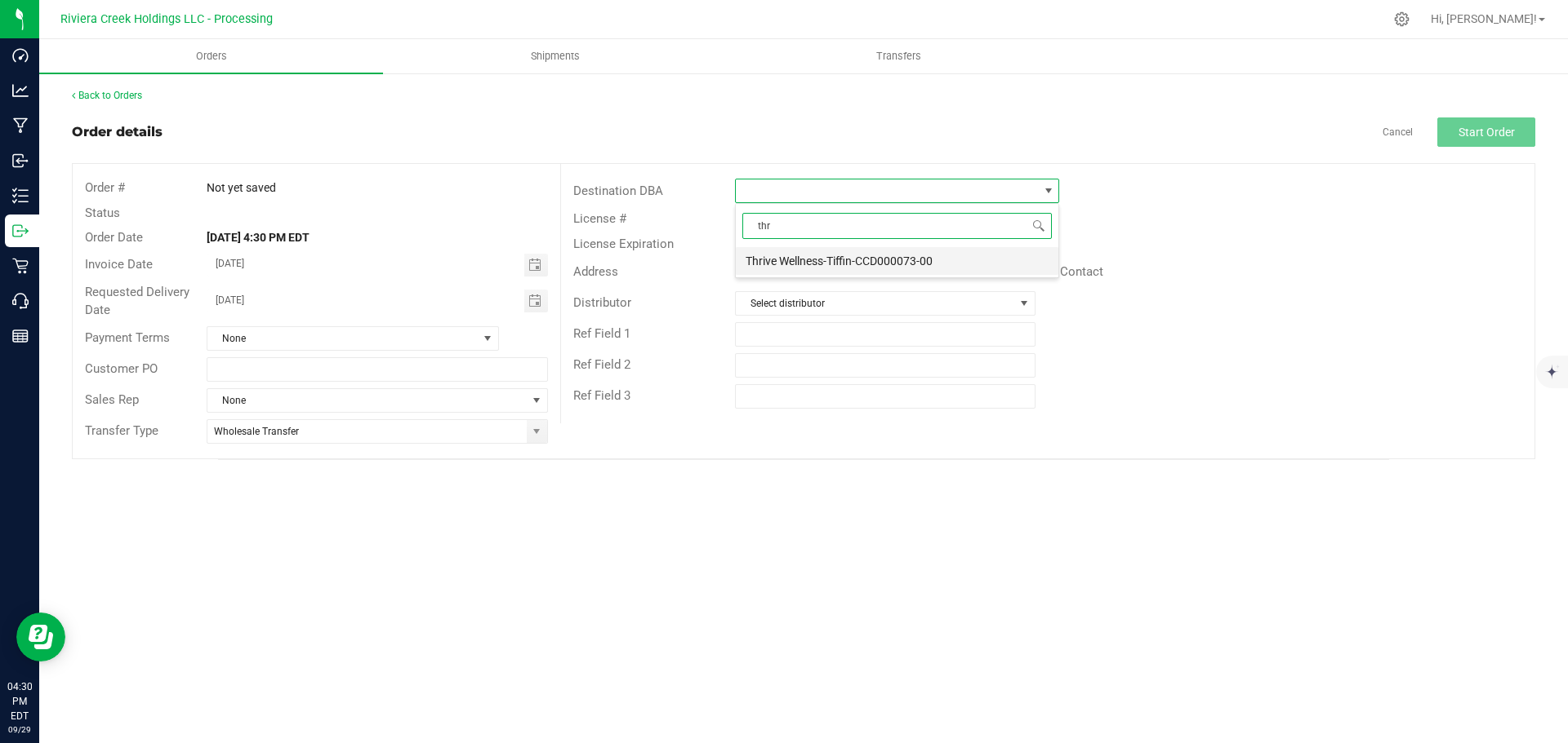
click at [778, 265] on li "Thrive Wellness-Tiffin-CCD000073-00" at bounding box center [897, 261] width 322 height 27
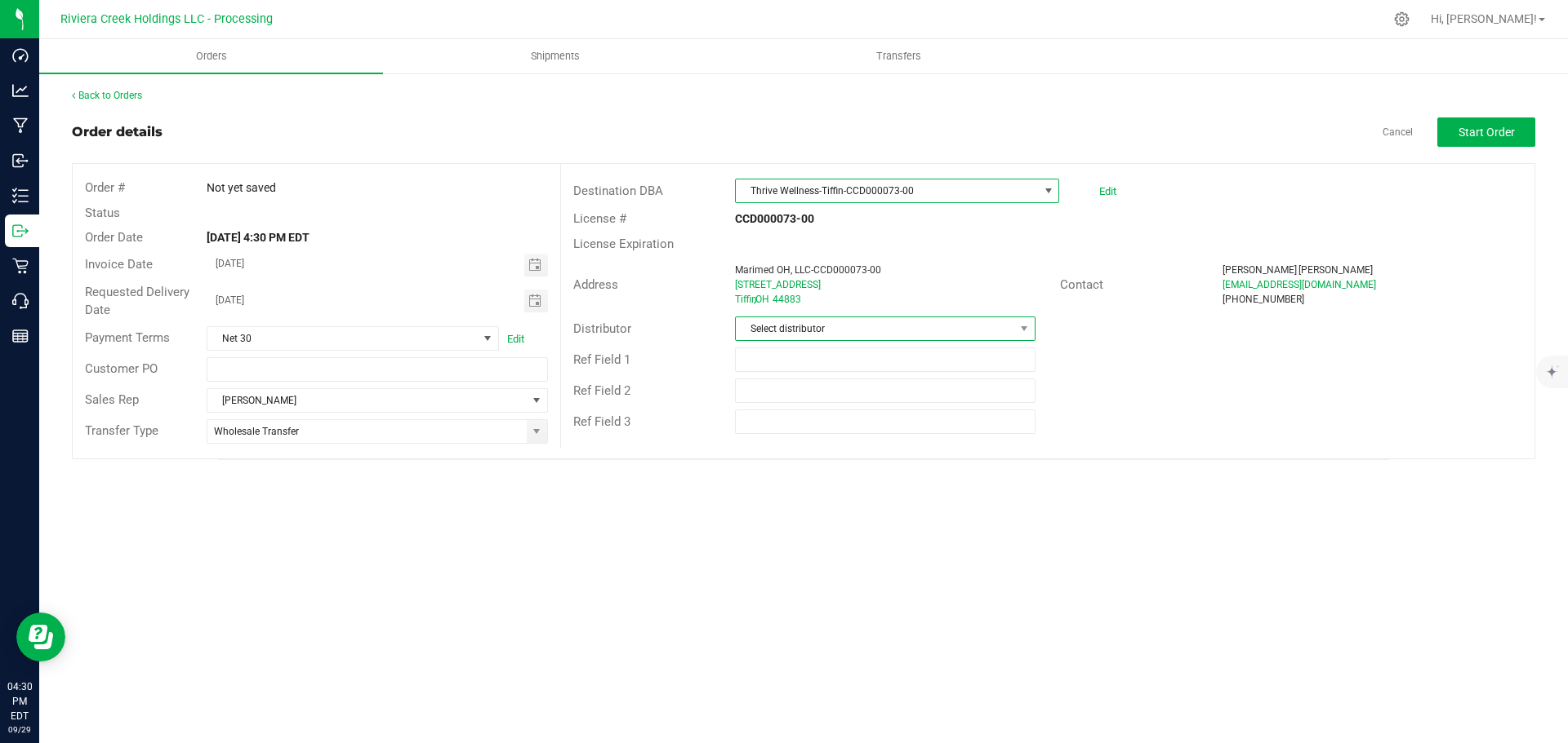
click at [863, 327] on span "Select distributor" at bounding box center [875, 329] width 278 height 23
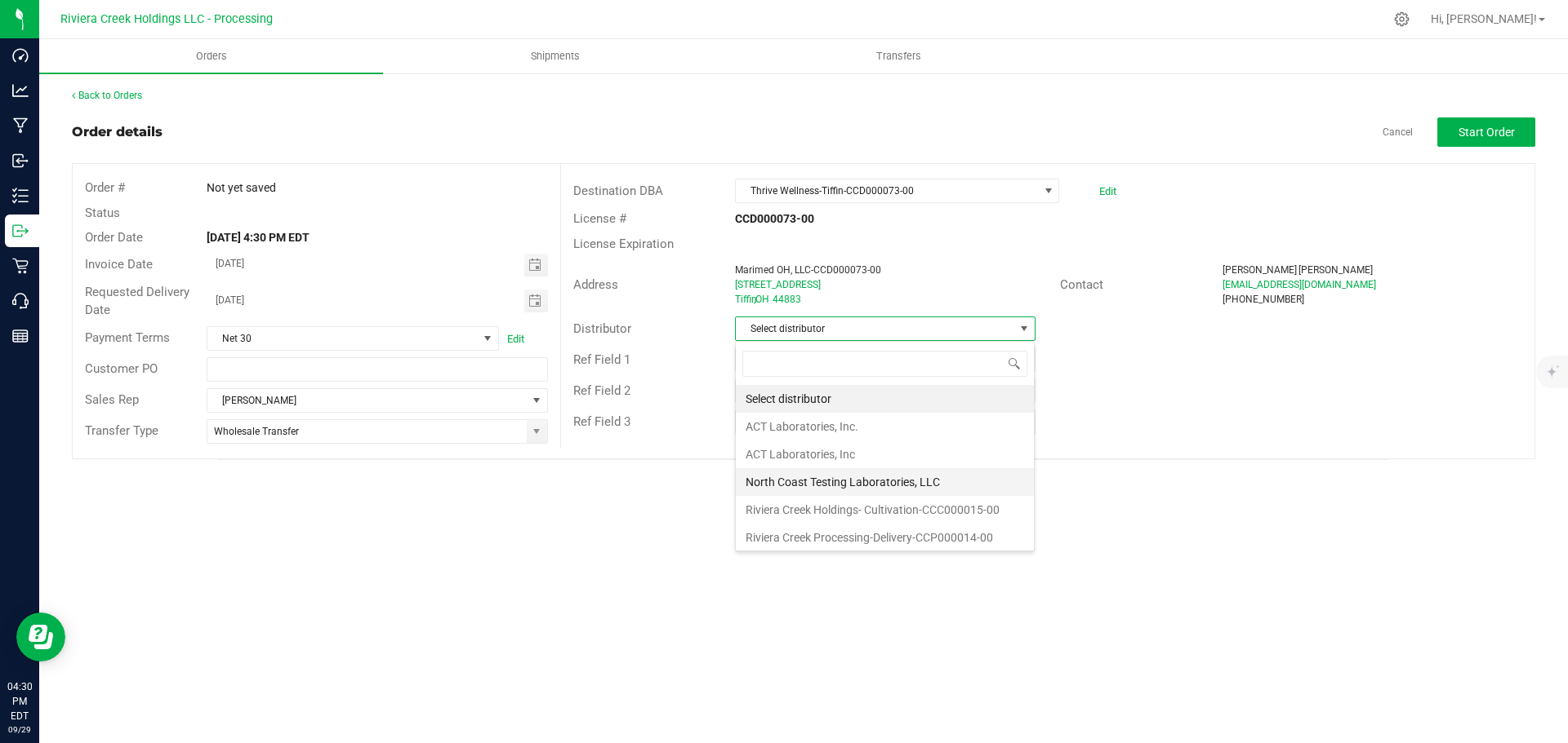
scroll to position [3, 0]
click at [828, 527] on li "Riviera Creek Processing-Delivery-CCP000014-00" at bounding box center [884, 534] width 298 height 27
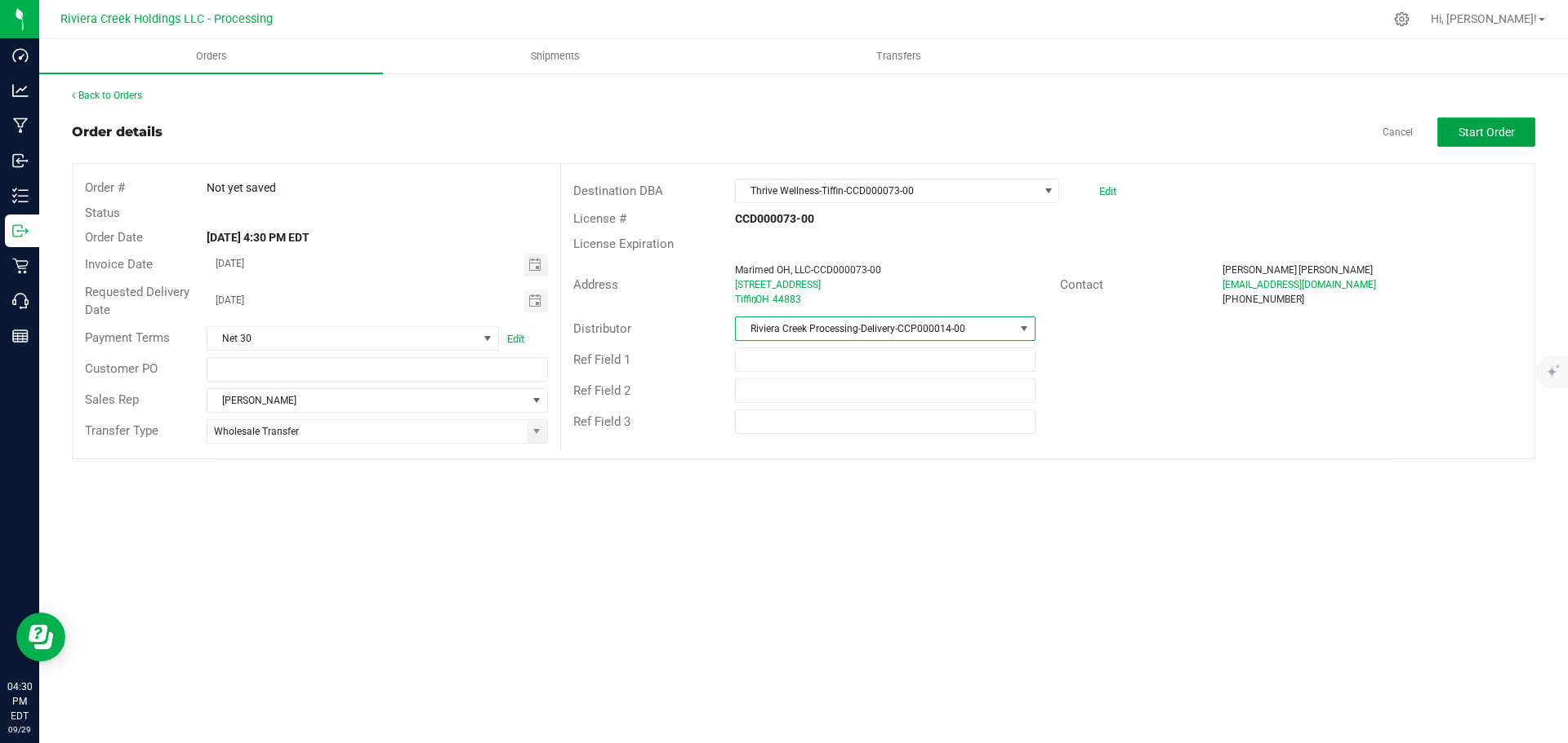
click at [1464, 142] on button "Start Order" at bounding box center [1486, 131] width 98 height 29
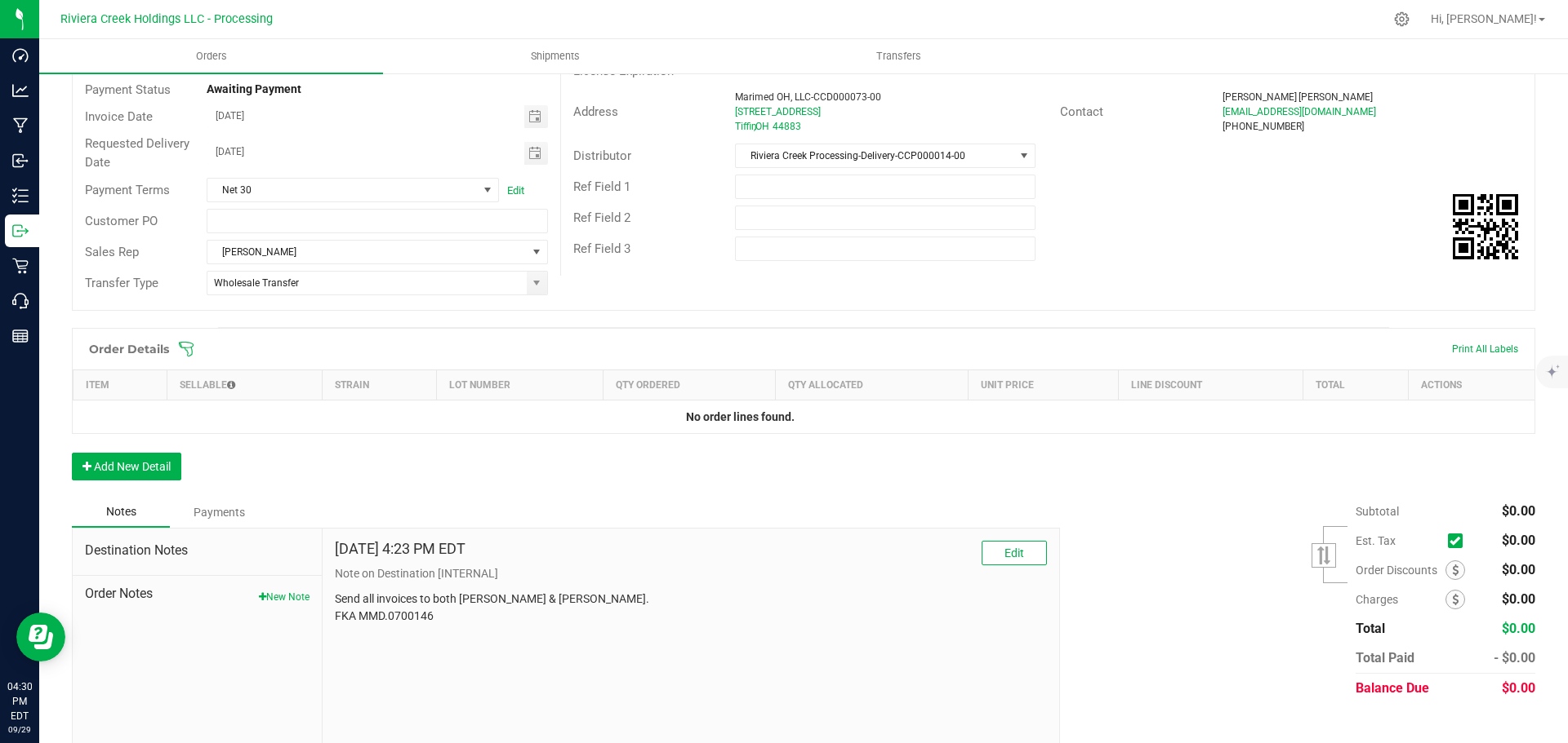
scroll to position [194, 0]
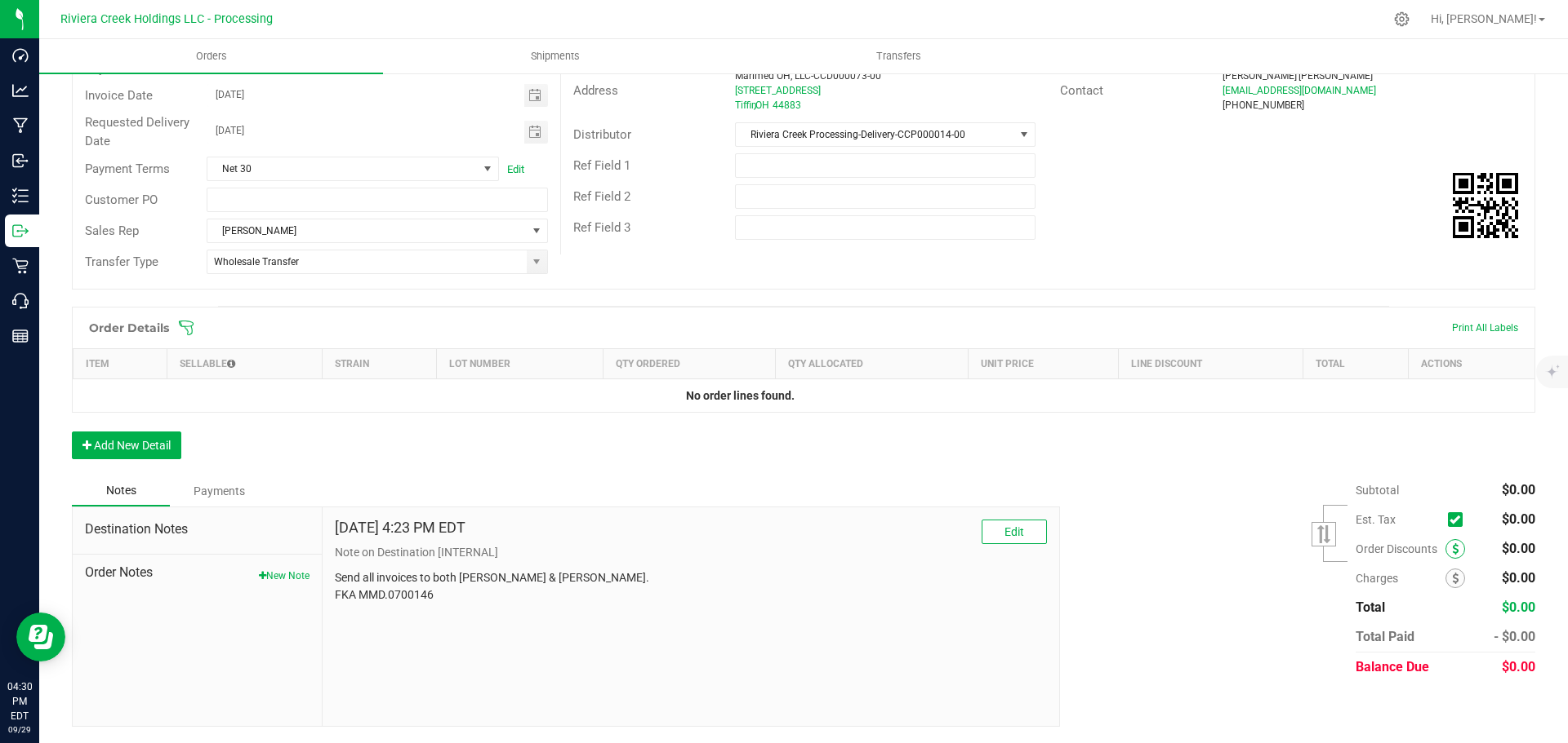
click at [1452, 546] on icon at bounding box center [1455, 549] width 7 height 11
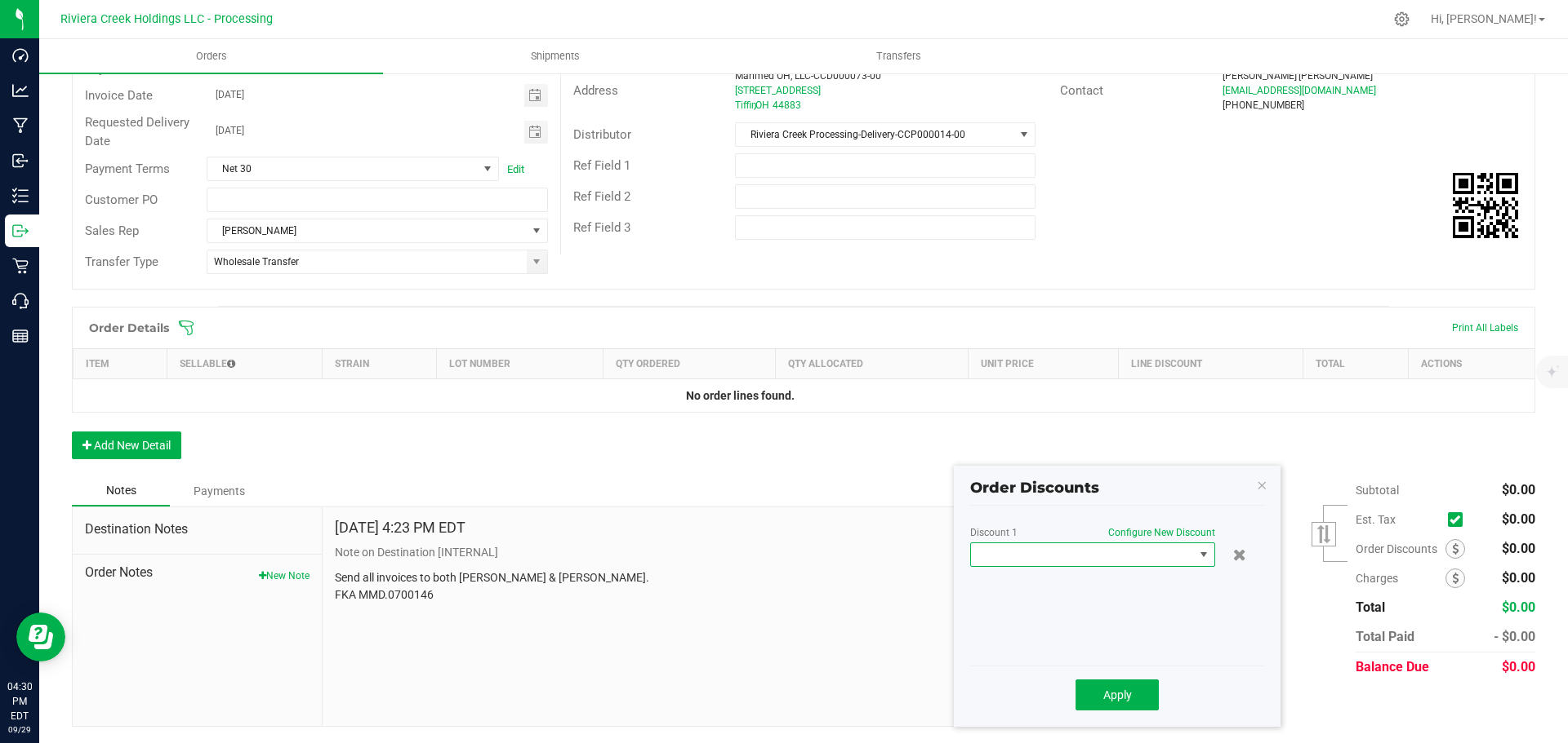
click at [1086, 552] on span at bounding box center [1082, 555] width 223 height 23
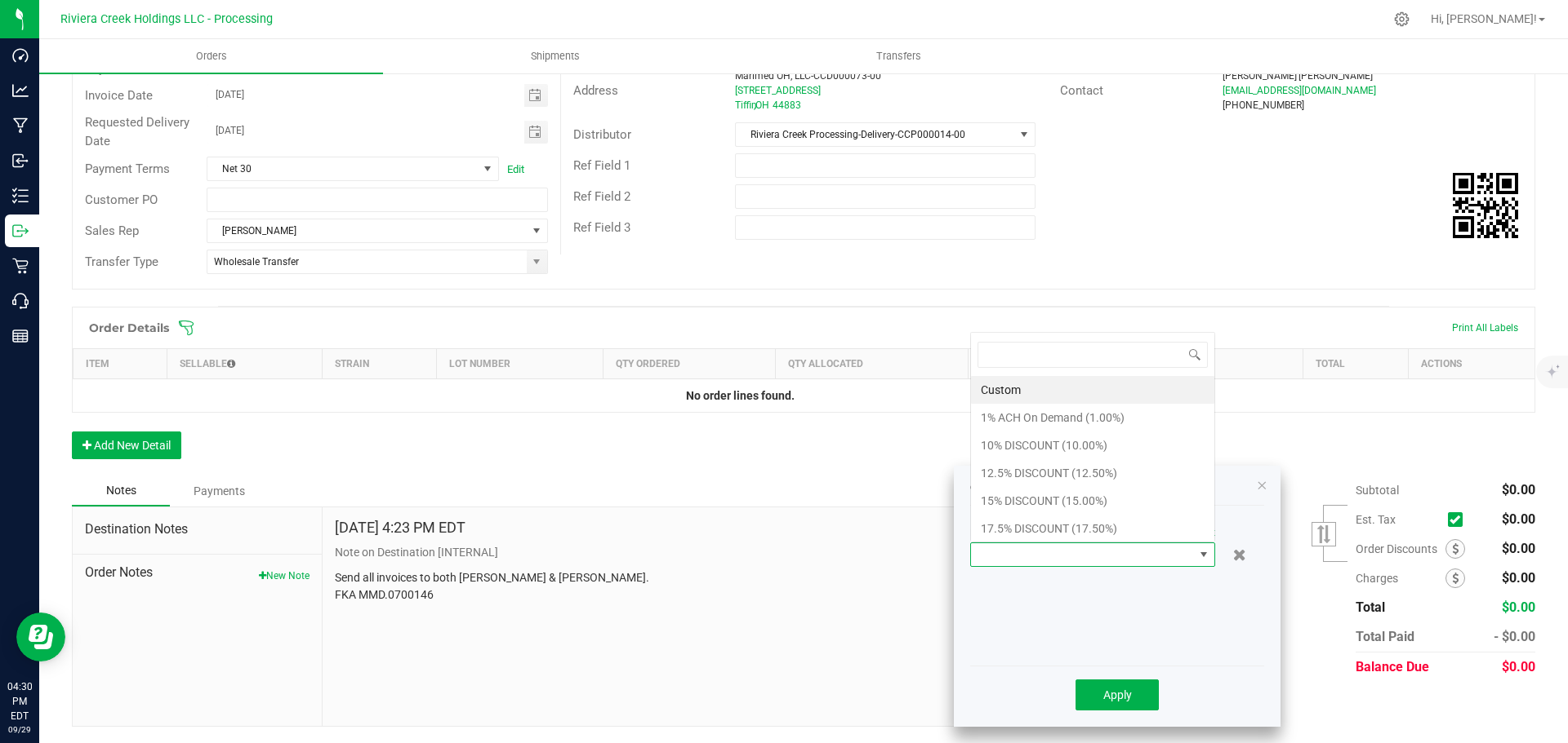
scroll to position [25, 245]
click at [1001, 451] on li "10% DISCOUNT (10.00%)" at bounding box center [1091, 445] width 243 height 27
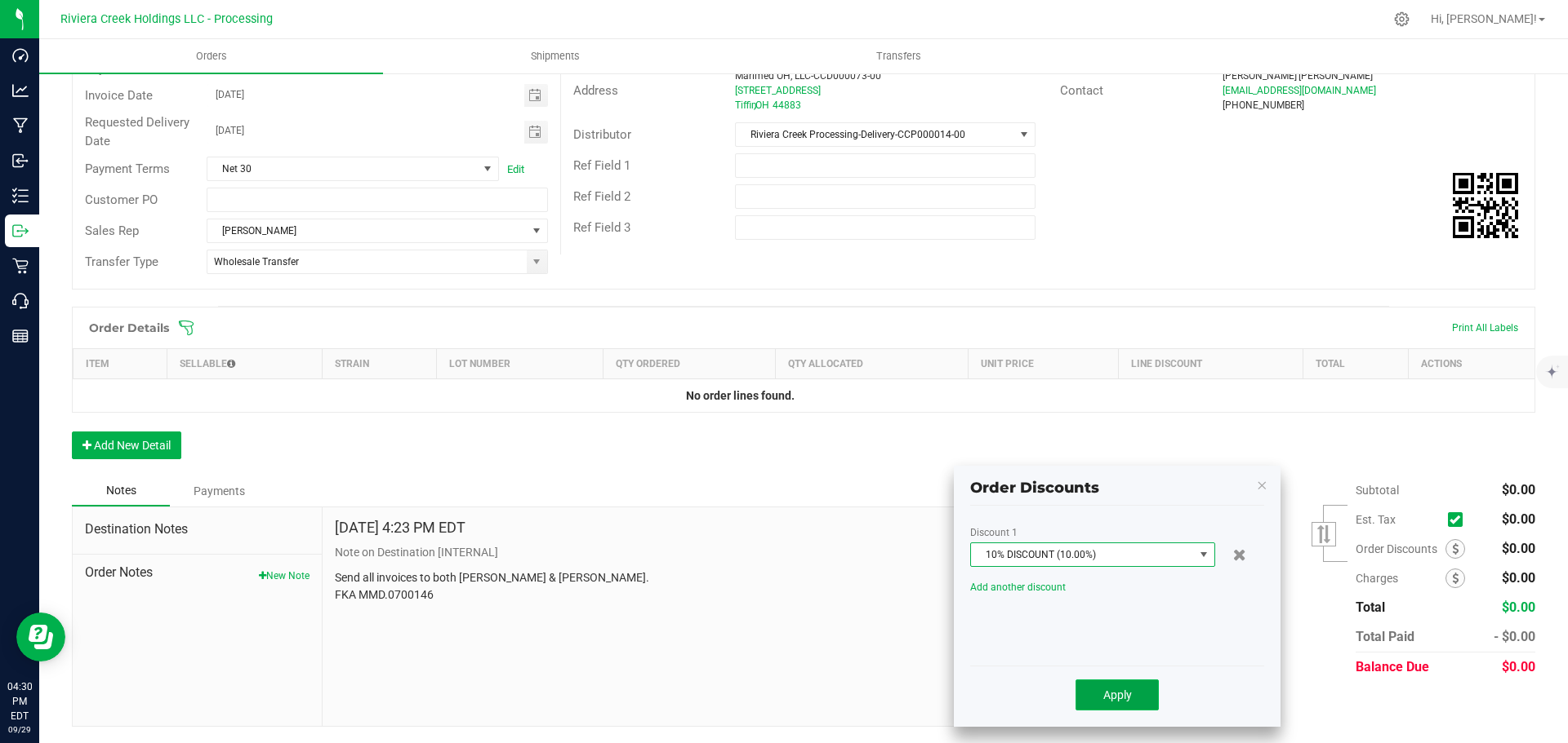
click at [1117, 698] on span "Apply" at bounding box center [1117, 696] width 28 height 13
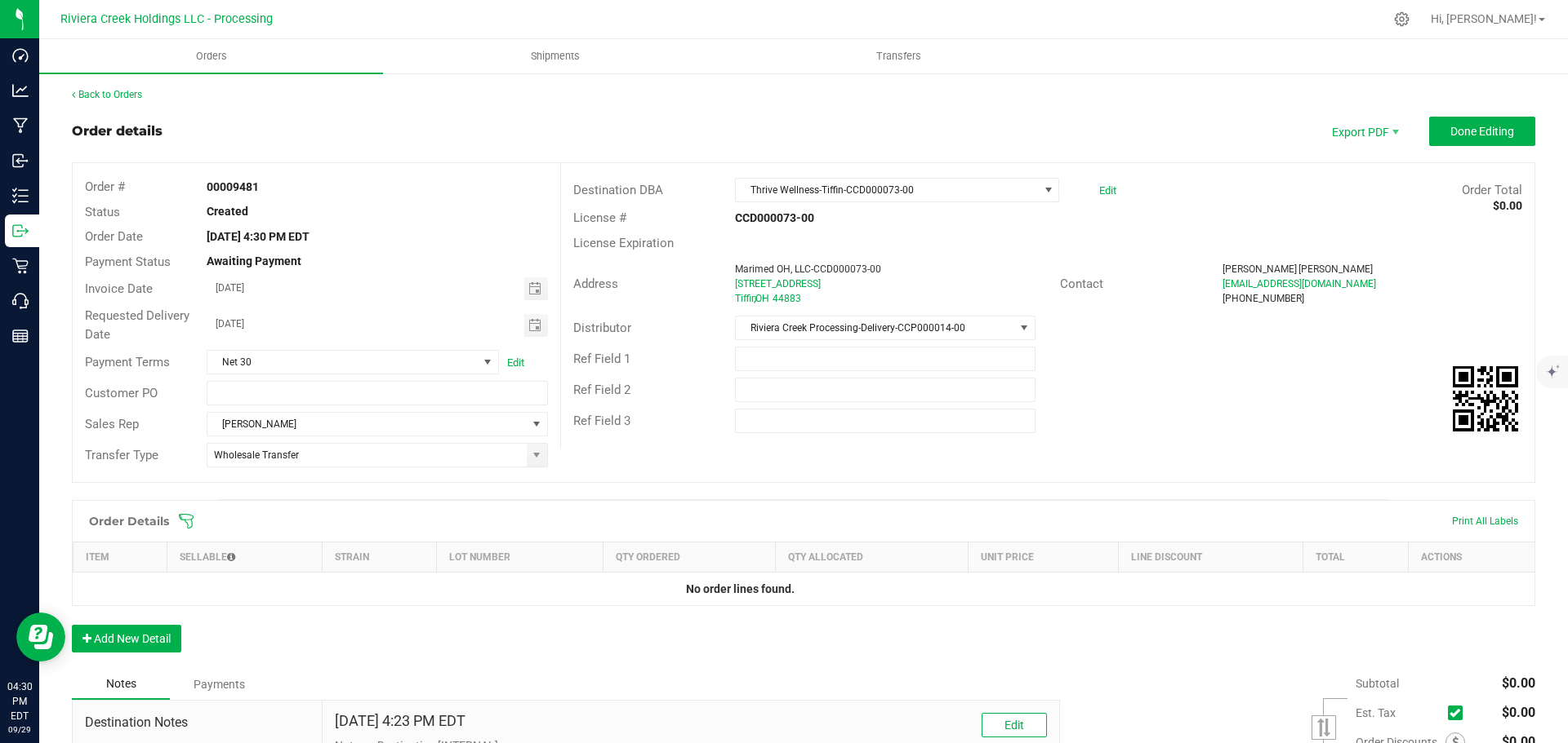
scroll to position [0, 0]
click at [1450, 132] on span "Done Editing" at bounding box center [1481, 132] width 63 height 13
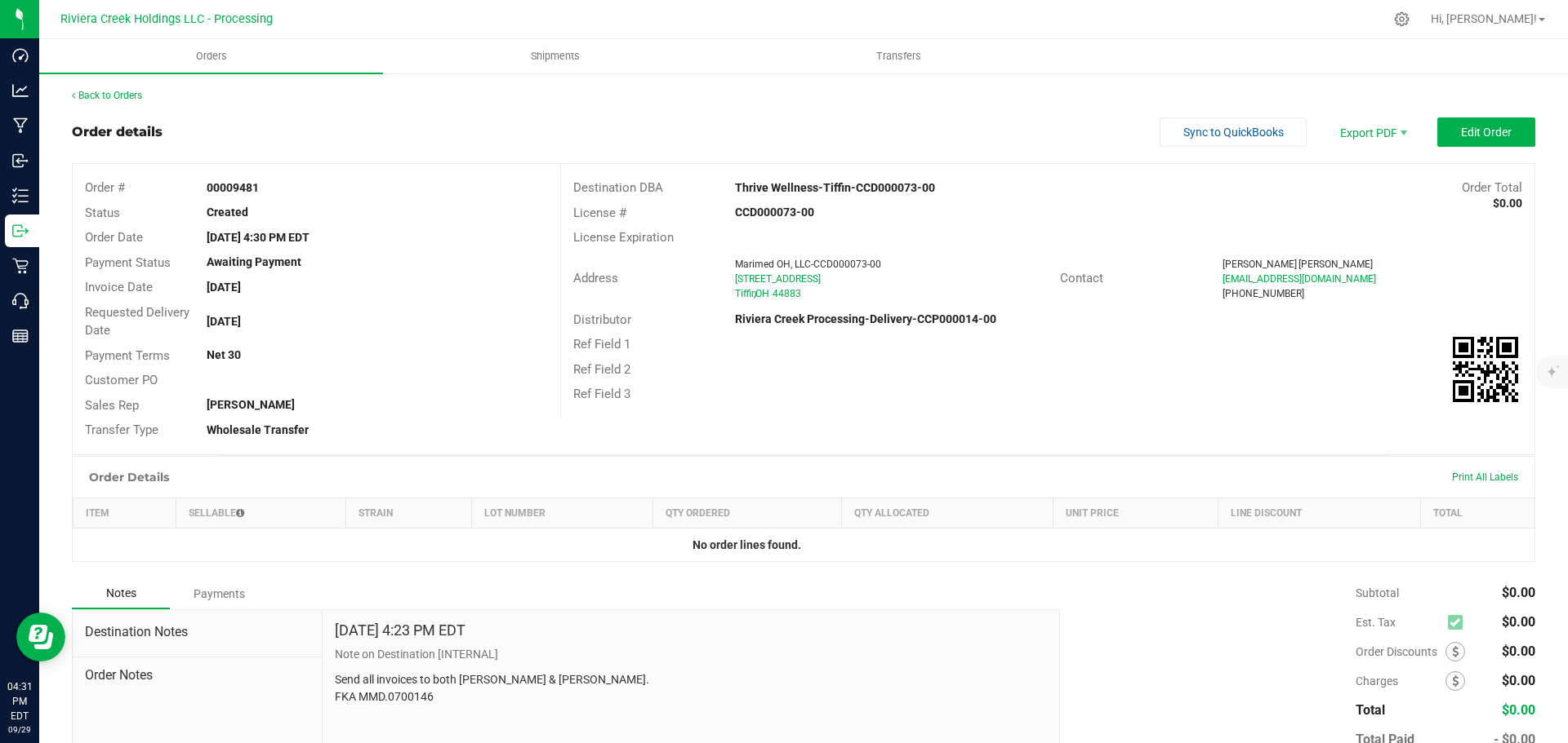
drag, startPoint x: 200, startPoint y: 185, endPoint x: 260, endPoint y: 191, distance: 60.3
click at [260, 191] on div "00009481" at bounding box center [376, 188] width 365 height 17
click at [127, 93] on link "Back to Orders" at bounding box center [107, 95] width 70 height 11
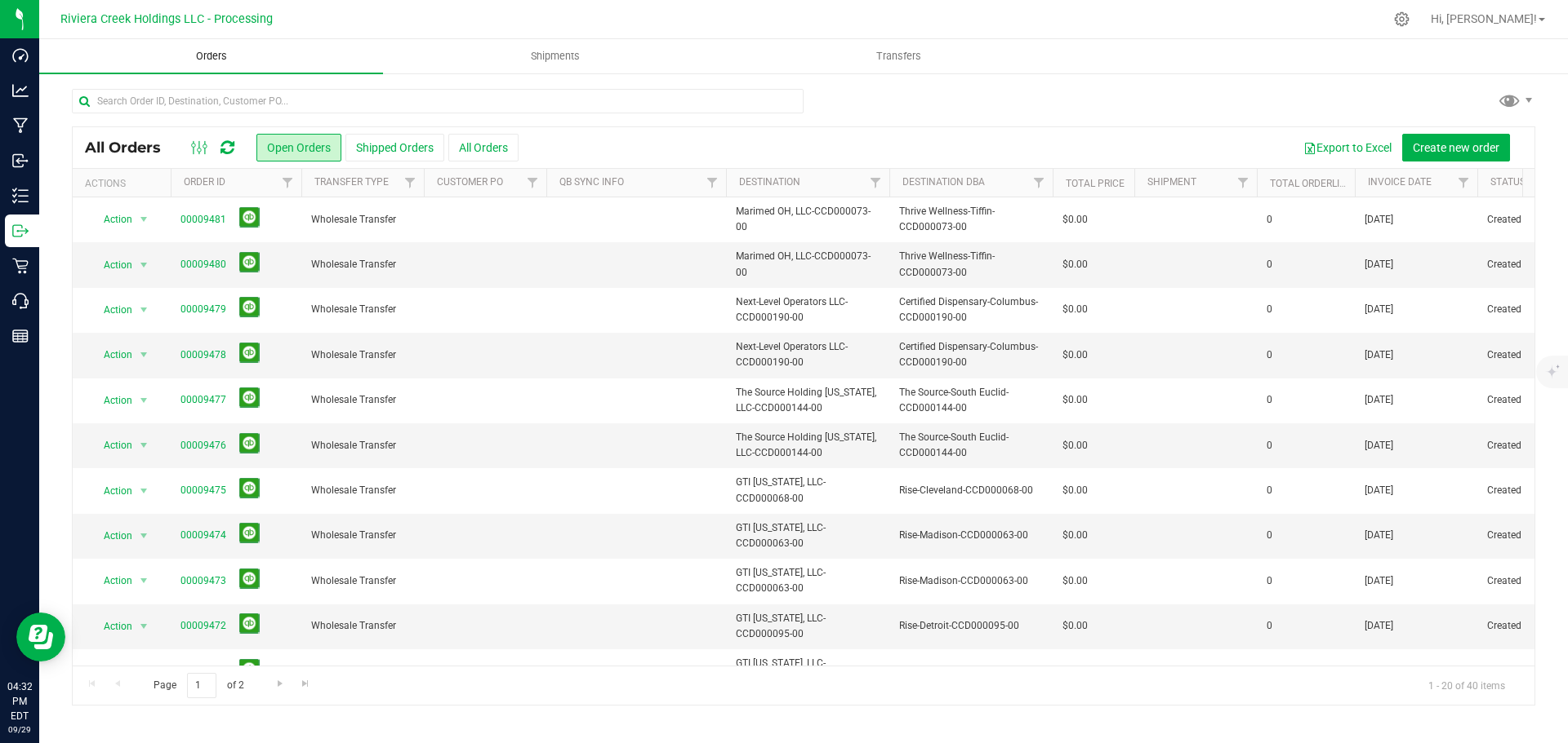
click at [207, 57] on span "Orders" at bounding box center [211, 57] width 75 height 15
click at [1435, 148] on span "Create new order" at bounding box center [1456, 147] width 87 height 13
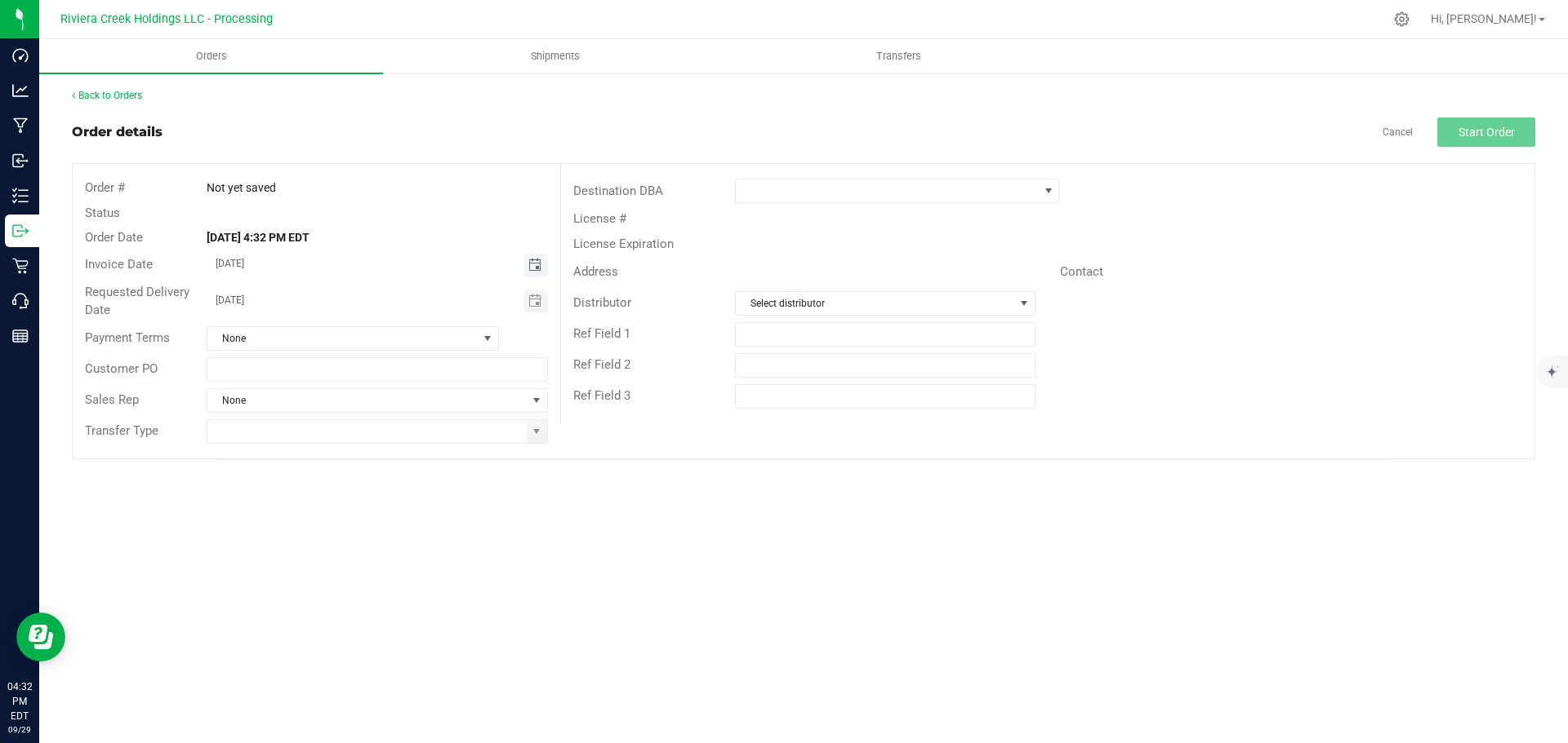
click at [532, 266] on span "Toggle calendar" at bounding box center [535, 266] width 13 height 13
click at [229, 415] on span "Oct" at bounding box center [232, 414] width 15 height 11
click at [352, 350] on span "1" at bounding box center [353, 349] width 24 height 26
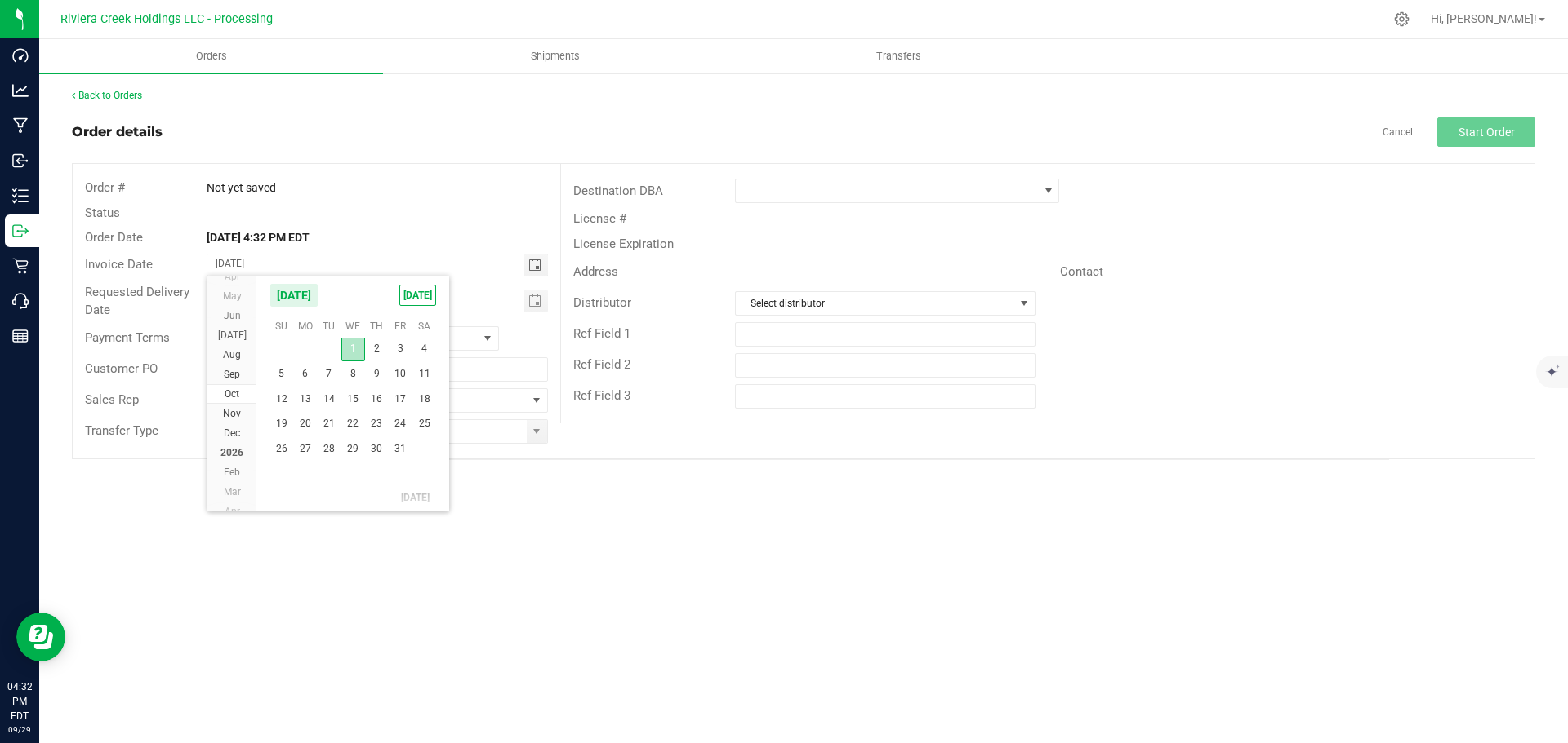
type input "[DATE]"
click at [544, 304] on span "Toggle calendar" at bounding box center [535, 301] width 24 height 23
click at [235, 451] on span "Oct" at bounding box center [232, 450] width 15 height 11
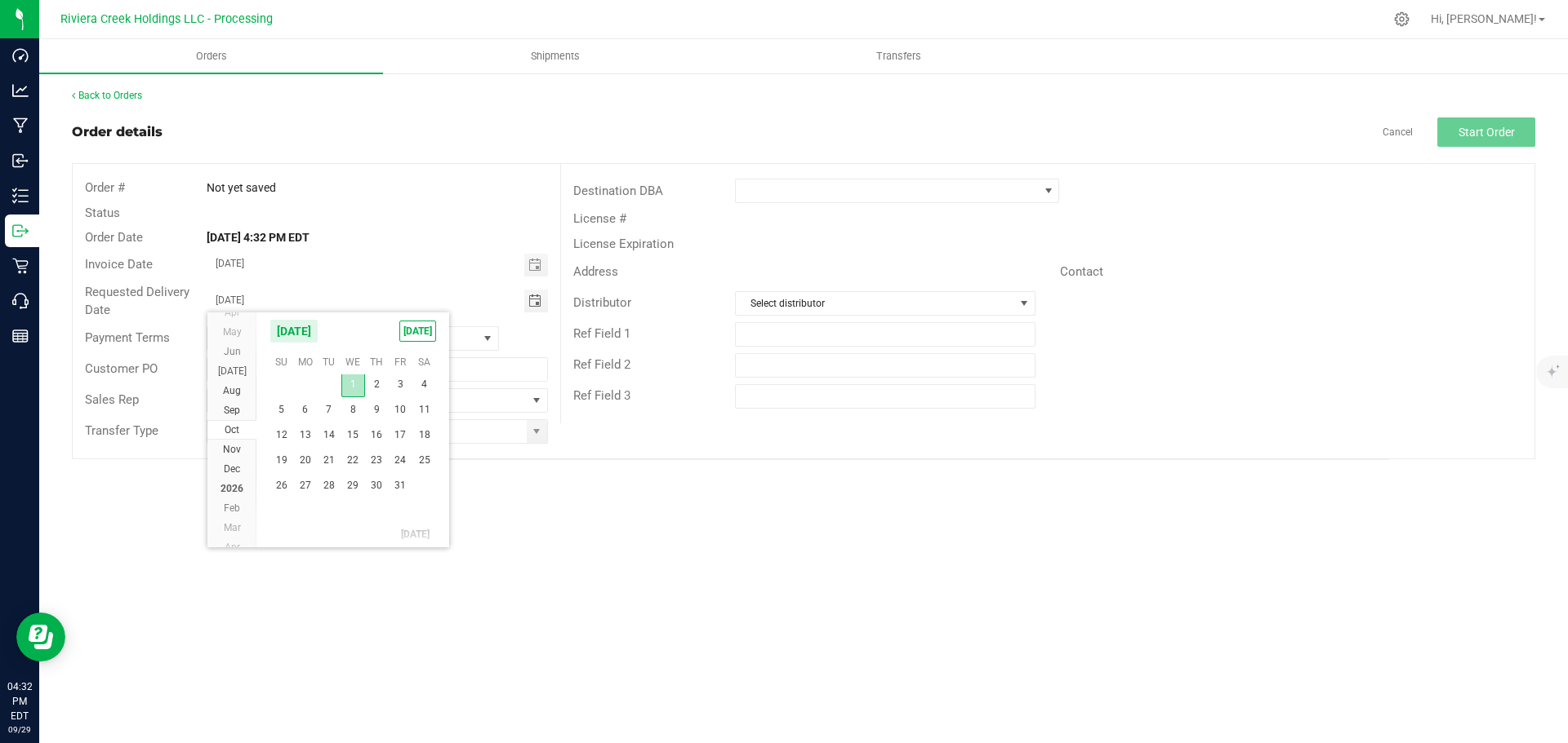
click at [350, 384] on span "1" at bounding box center [353, 385] width 24 height 26
type input "[DATE]"
click at [531, 438] on span at bounding box center [536, 432] width 13 height 13
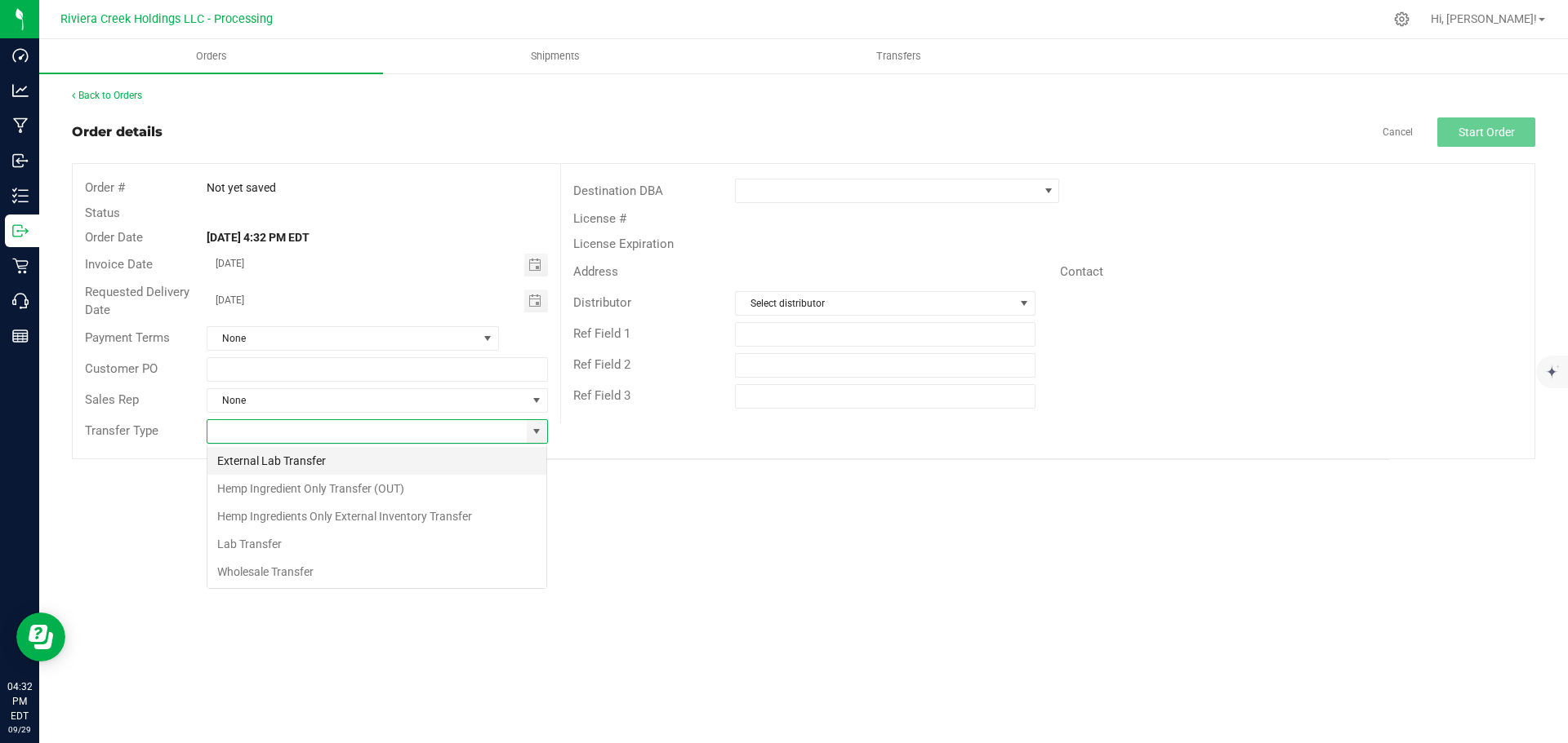
scroll to position [25, 341]
click at [249, 570] on li "Wholesale Transfer" at bounding box center [376, 572] width 339 height 27
type input "Wholesale Transfer"
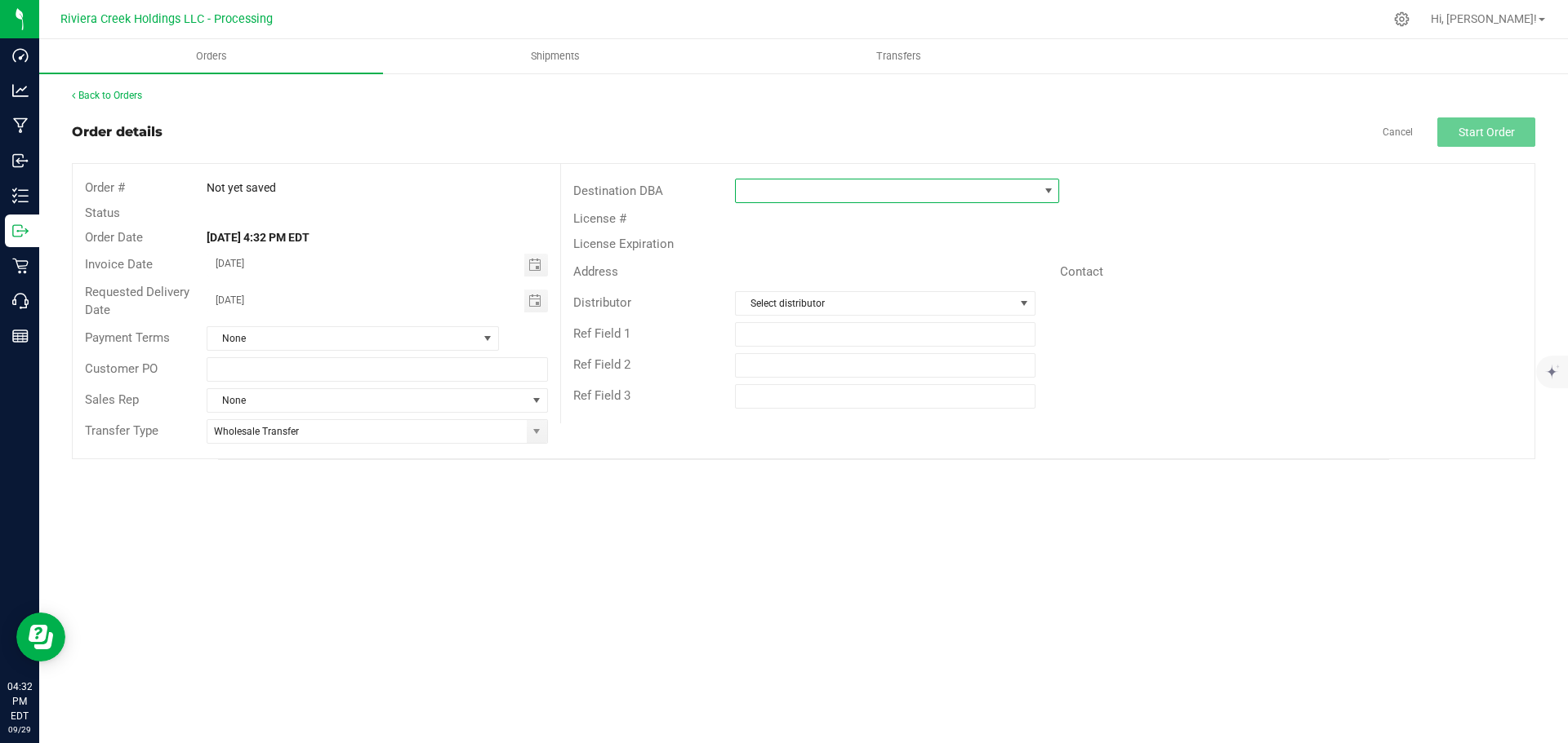
click at [777, 193] on span at bounding box center [886, 191] width 302 height 23
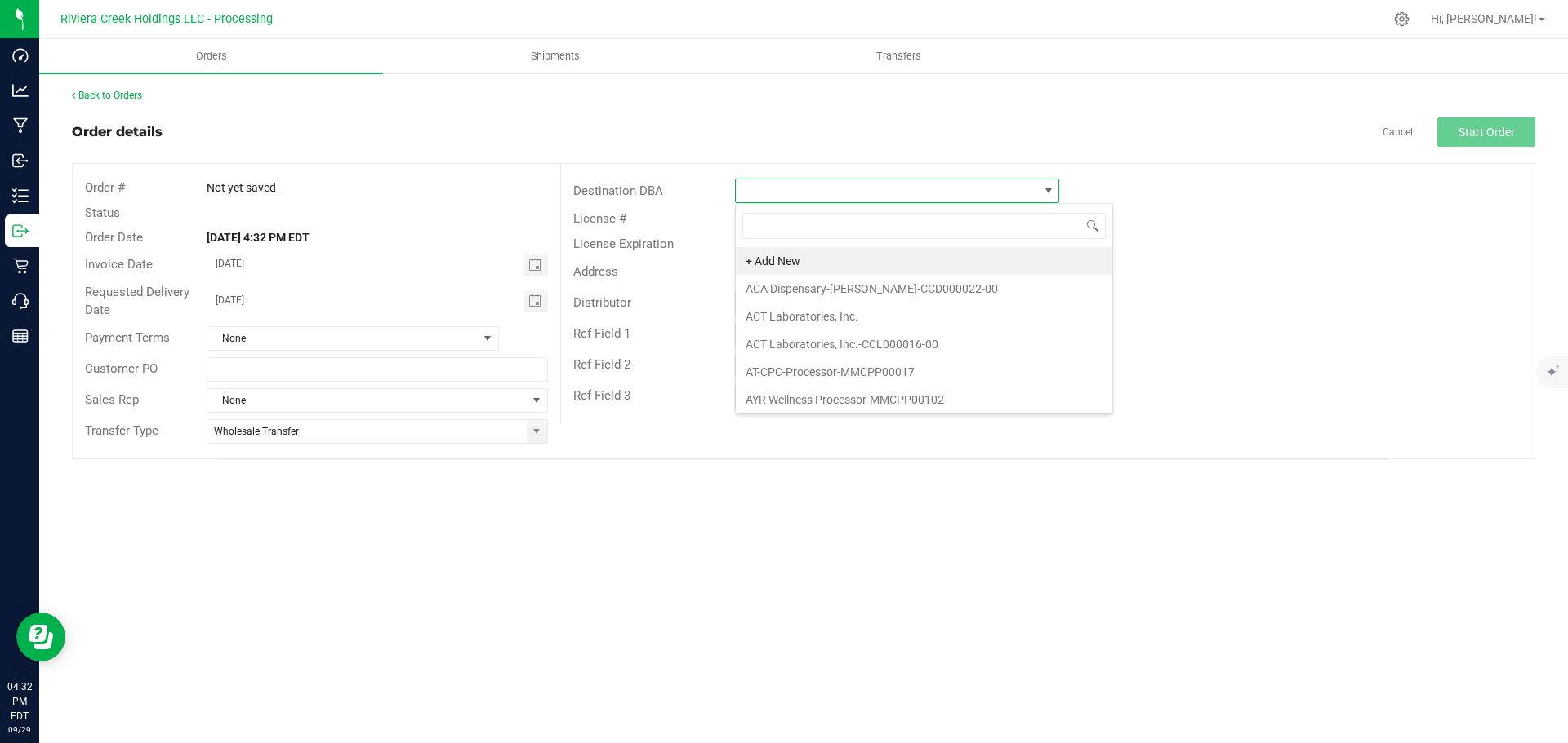
scroll to position [25, 324]
type input "cura"
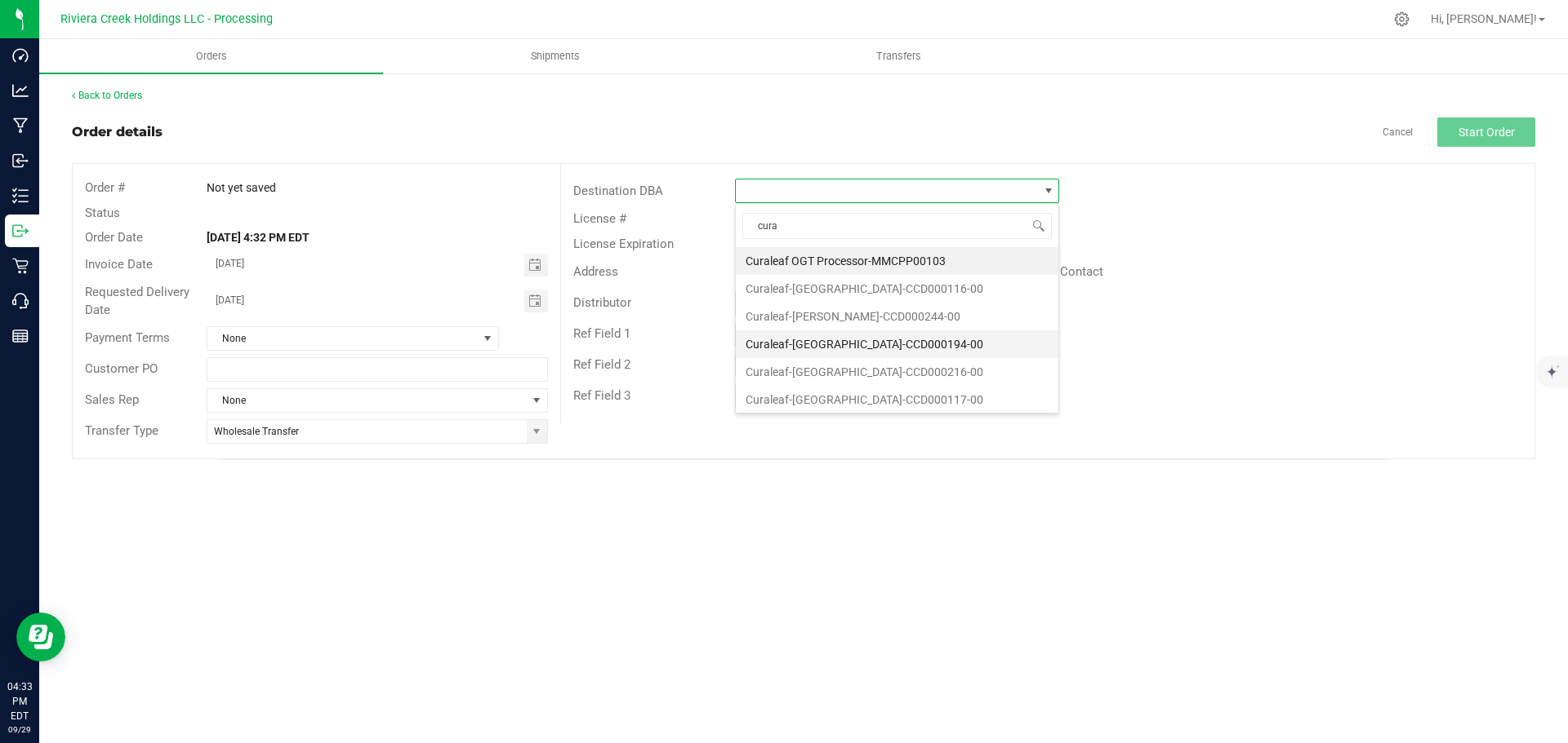
click at [810, 341] on li "Curaleaf-[GEOGRAPHIC_DATA]-CCD000194-00" at bounding box center [897, 344] width 322 height 27
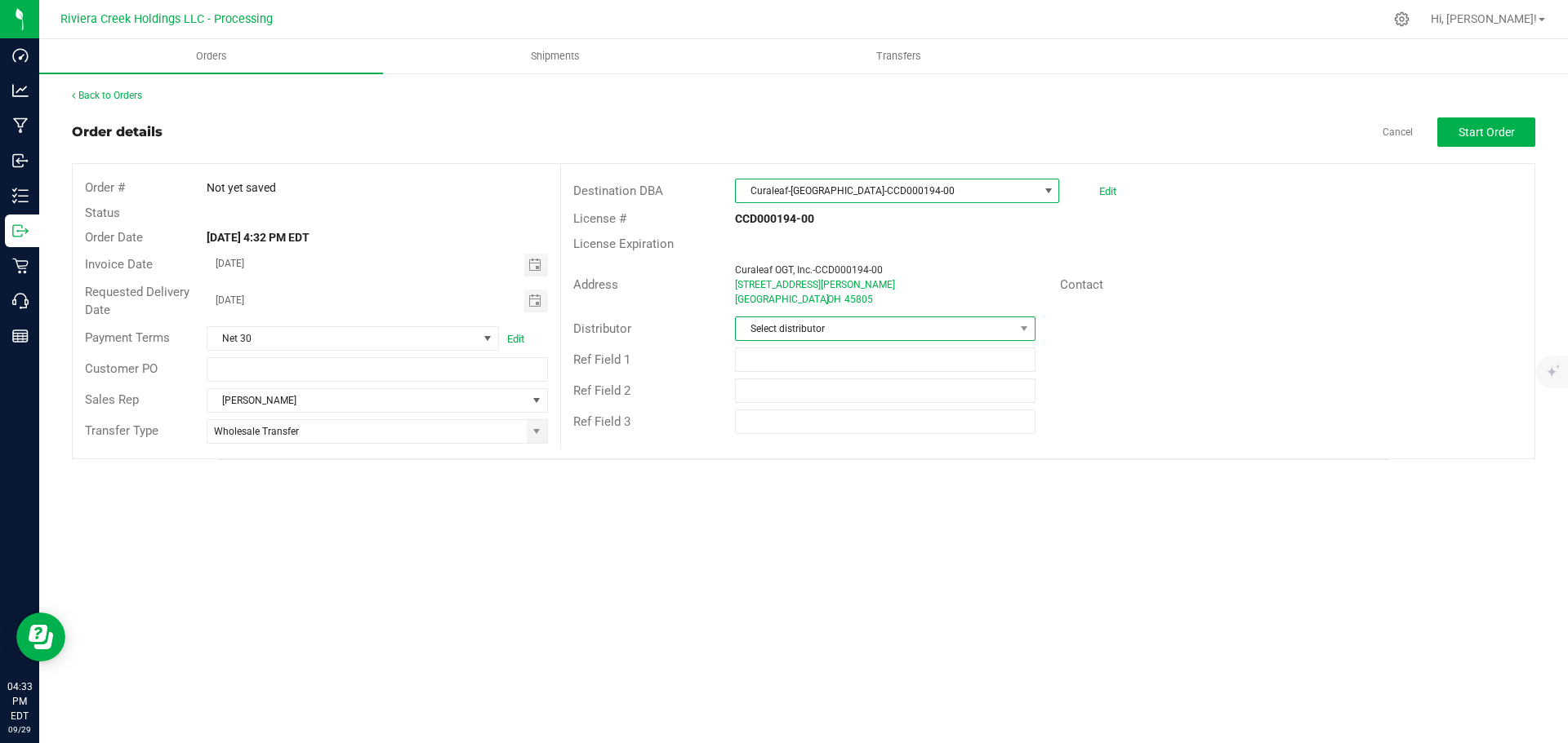
click at [898, 323] on span "Select distributor" at bounding box center [875, 329] width 278 height 23
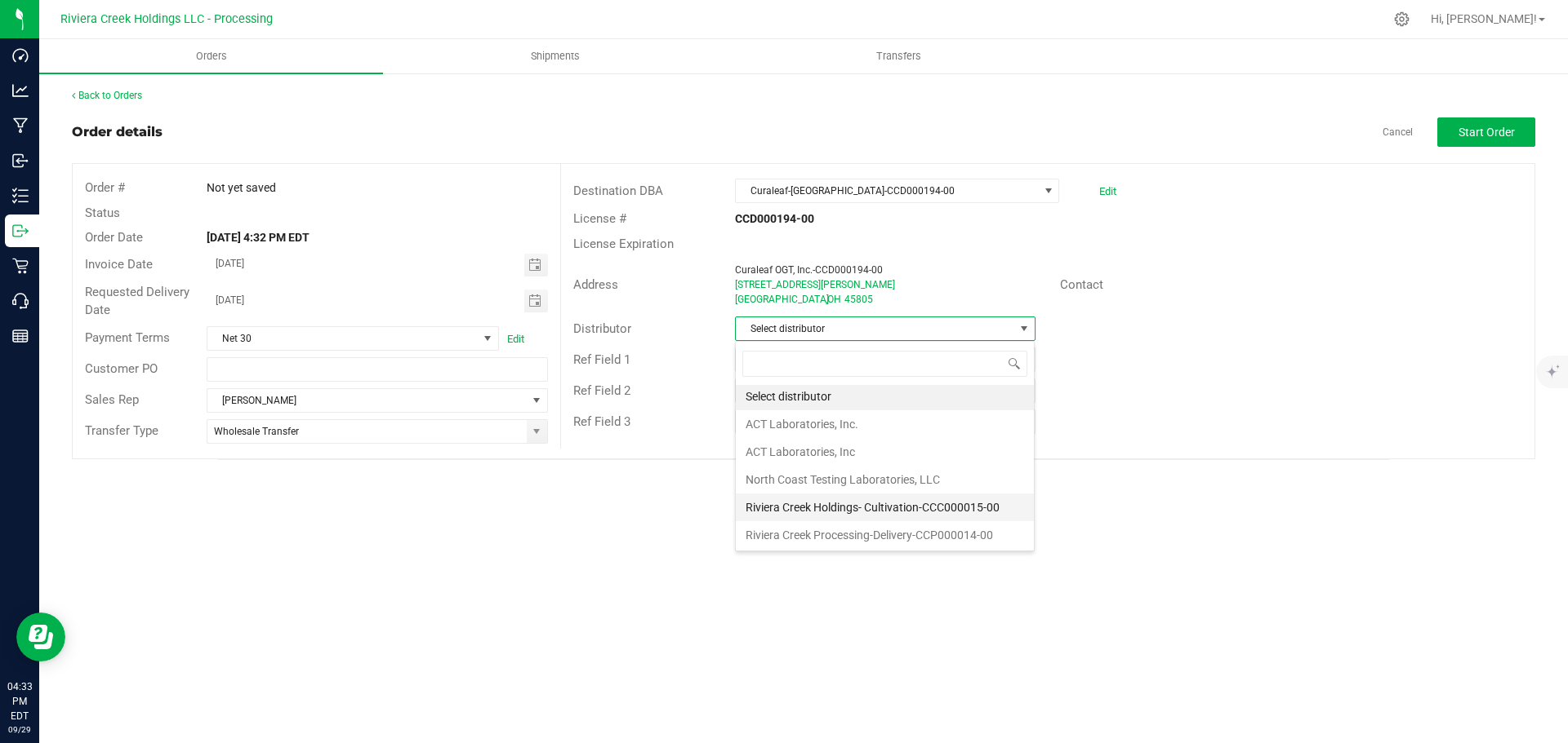
scroll to position [3, 0]
click at [815, 528] on li "Riviera Creek Processing-Delivery-CCP000014-00" at bounding box center [884, 534] width 298 height 27
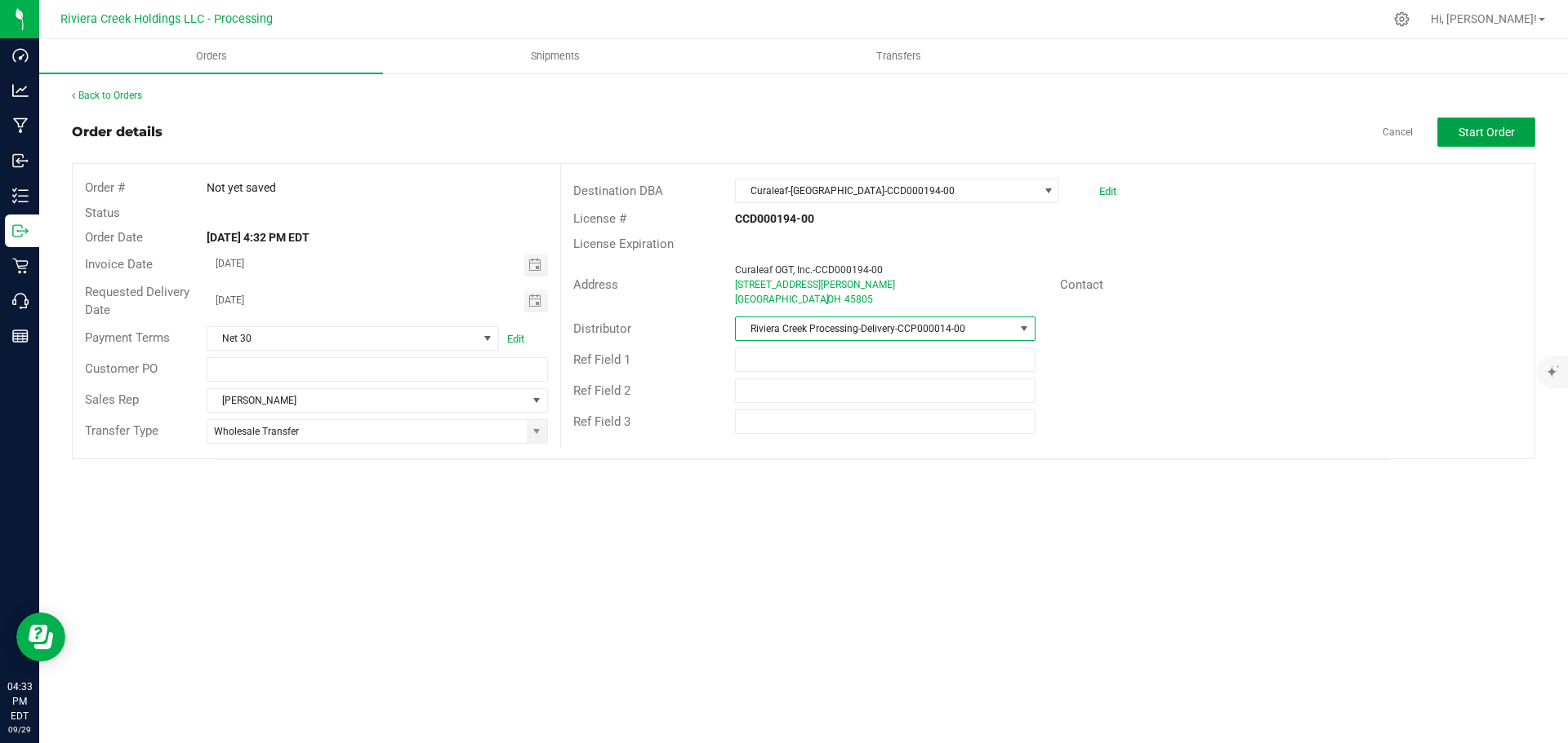
click at [1442, 130] on button "Start Order" at bounding box center [1486, 131] width 98 height 29
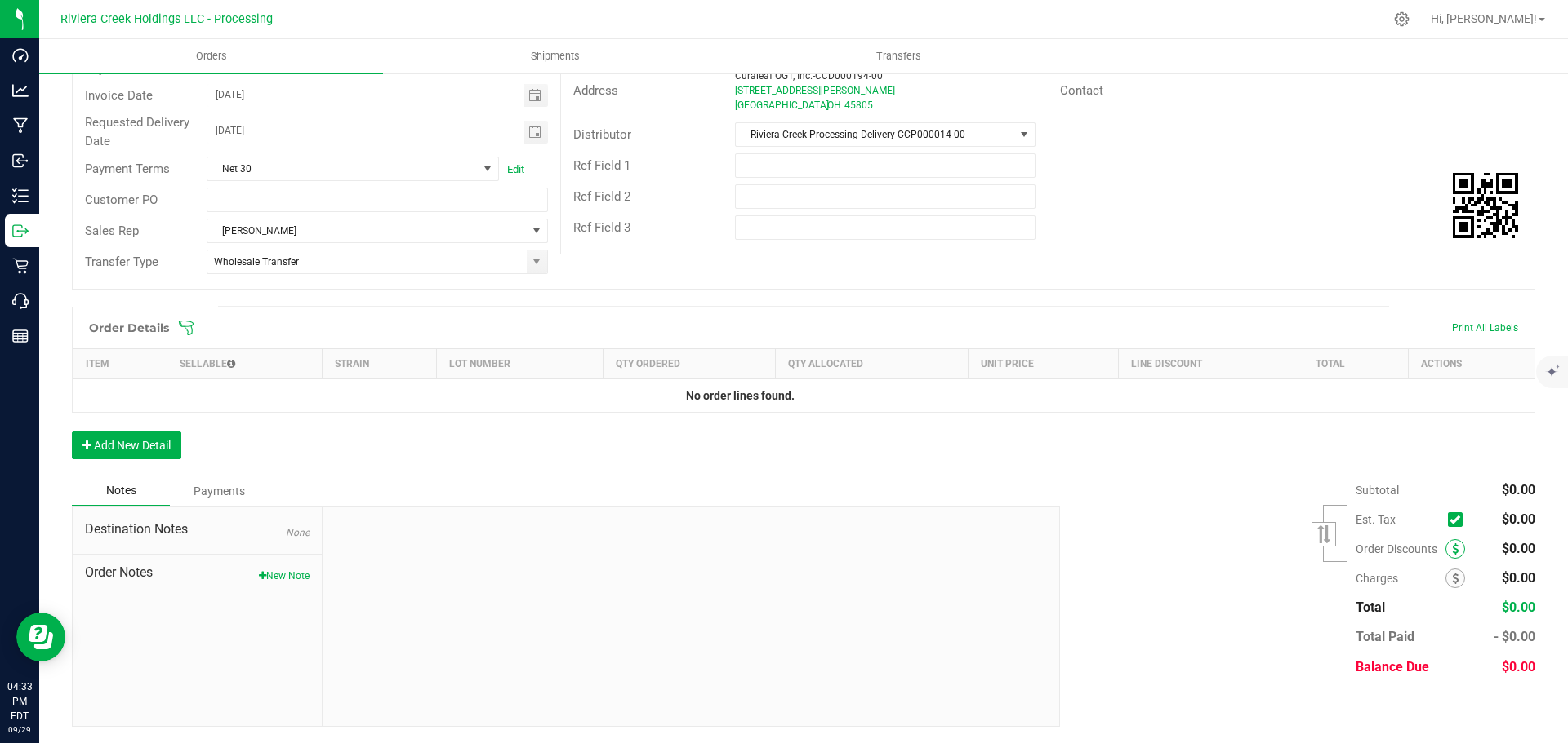
click at [1445, 549] on span at bounding box center [1455, 549] width 20 height 20
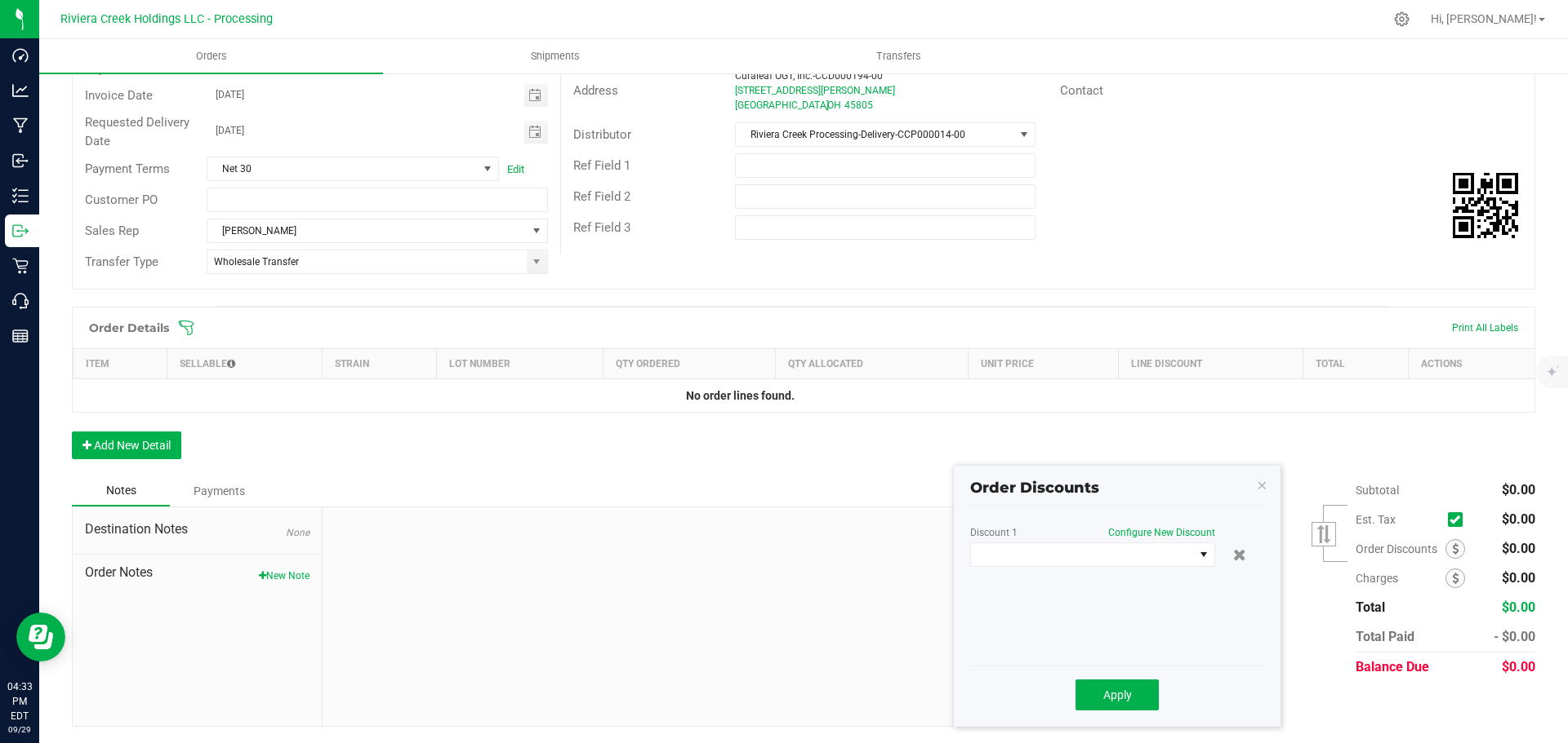
scroll to position [194, 0]
click at [1055, 559] on span at bounding box center [1082, 555] width 223 height 23
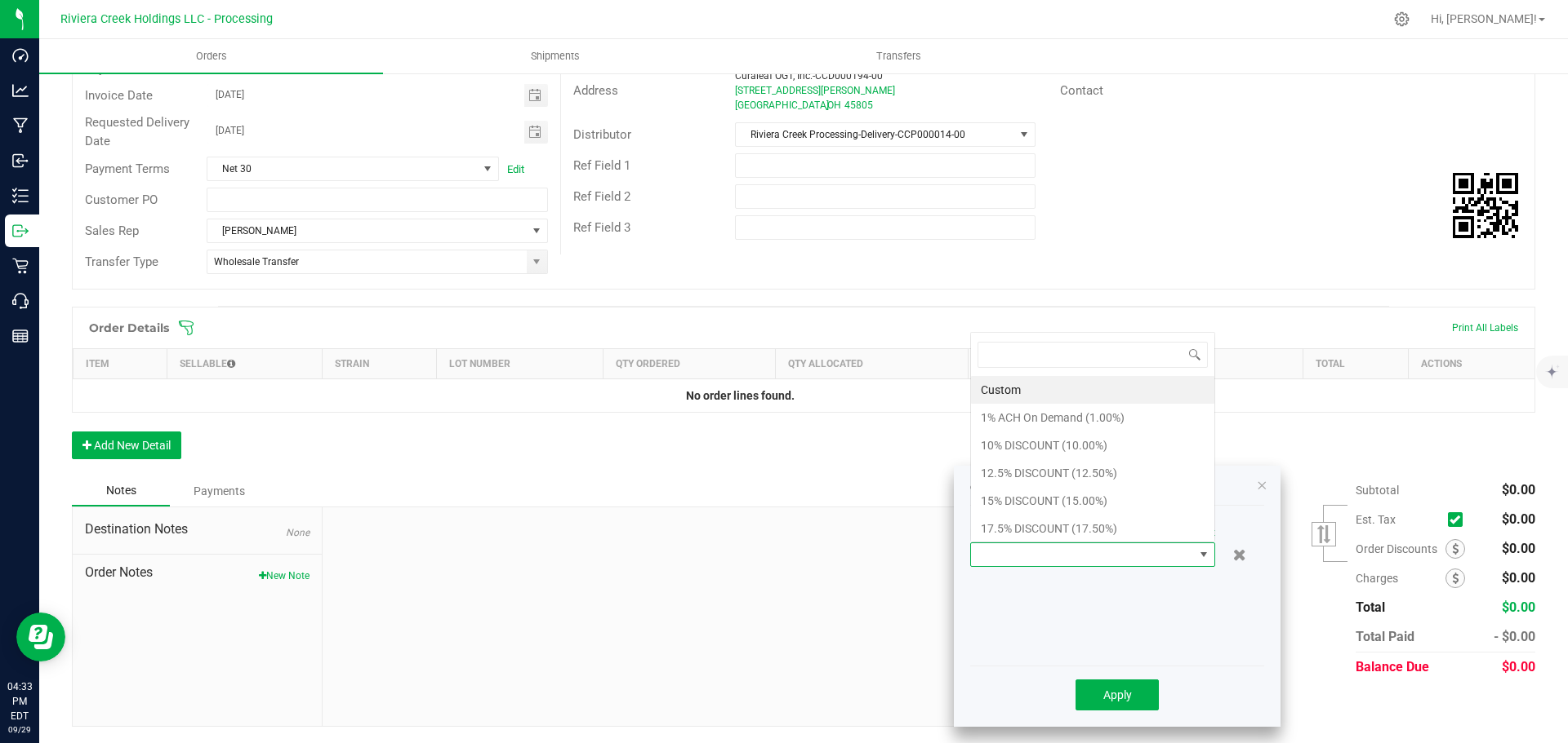
scroll to position [25, 245]
click at [1016, 504] on li "15% DISCOUNT (15.00%)" at bounding box center [1091, 500] width 243 height 27
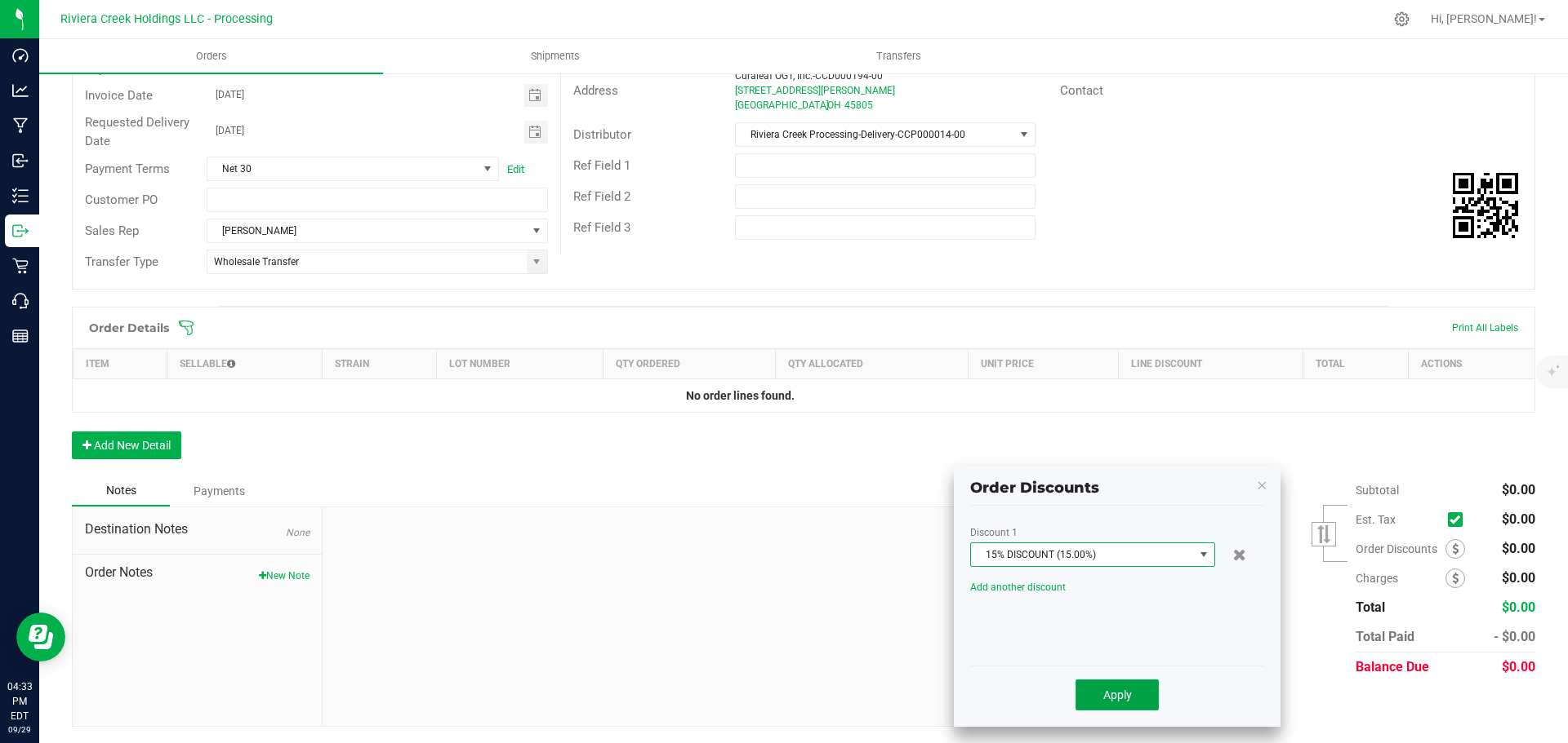
click at [1104, 699] on span "Apply" at bounding box center [1117, 696] width 28 height 13
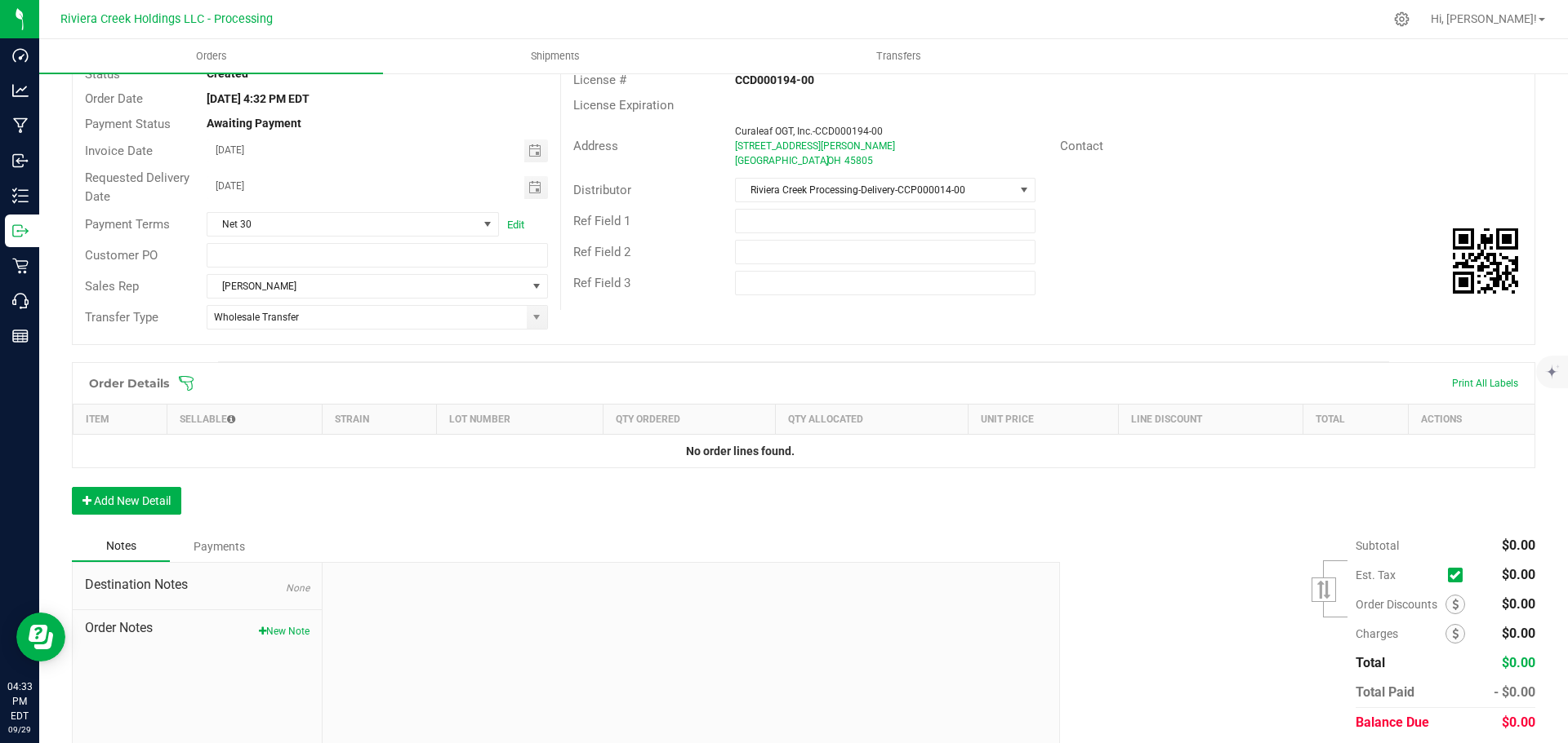
scroll to position [0, 0]
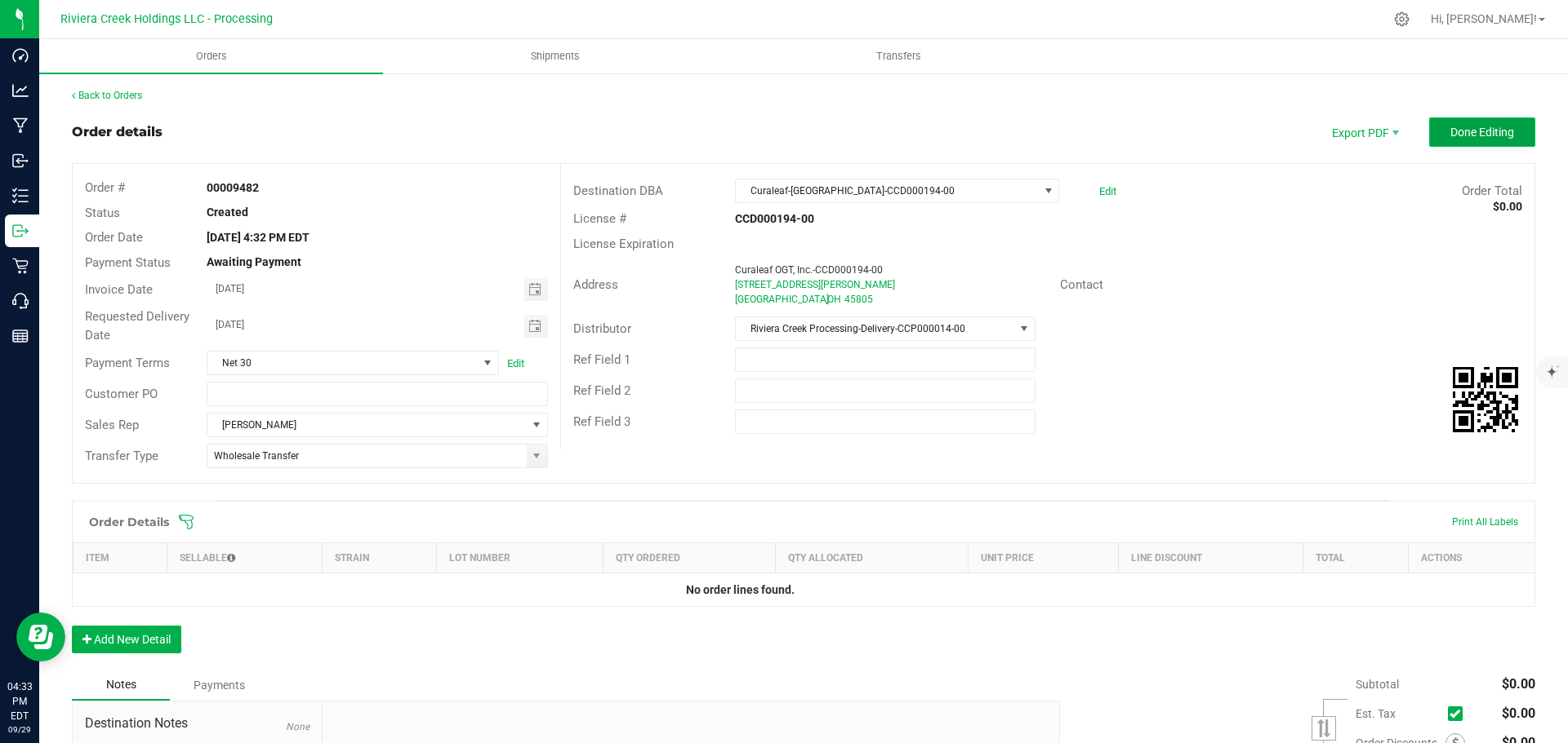
click at [1450, 127] on span "Done Editing" at bounding box center [1481, 132] width 63 height 13
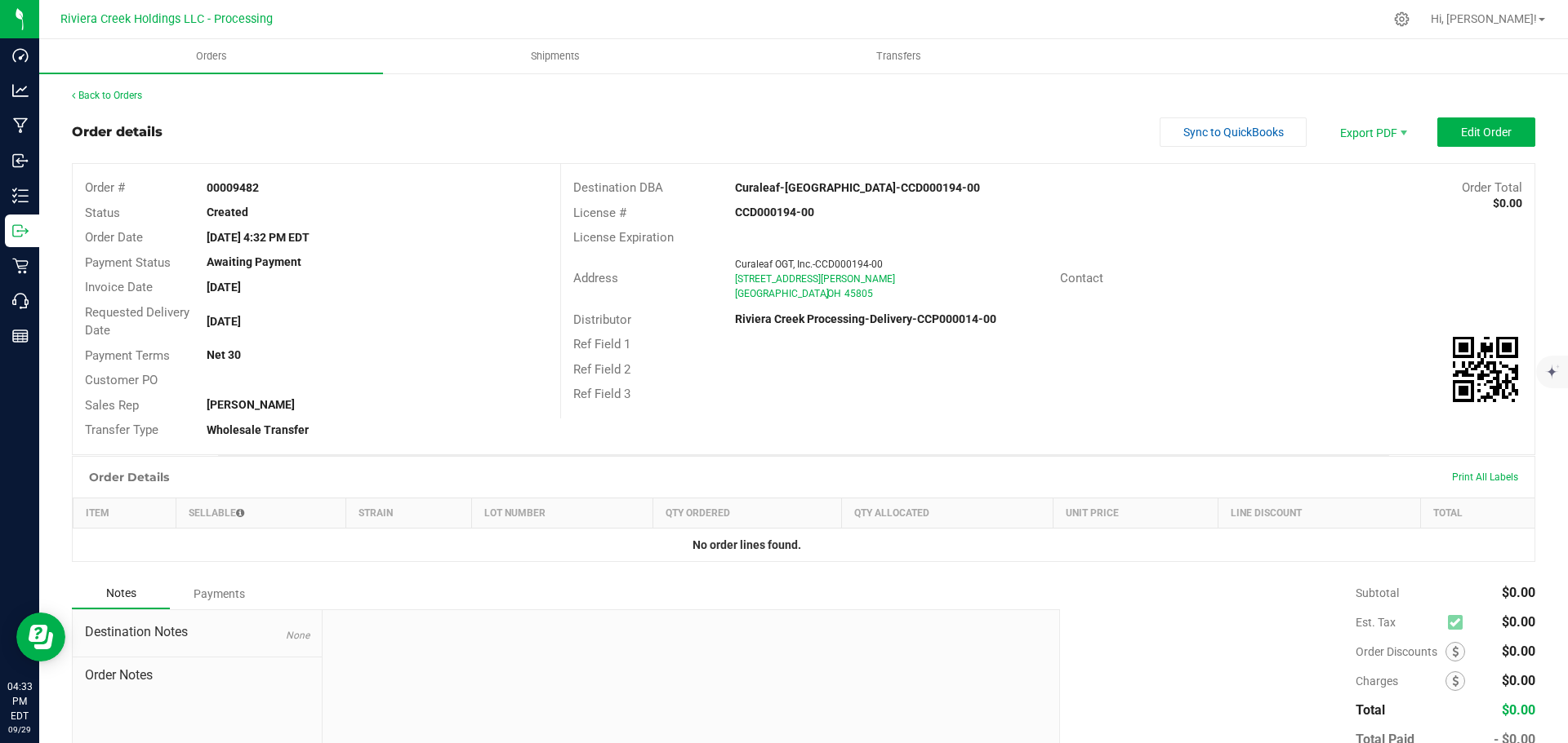
drag, startPoint x: 202, startPoint y: 187, endPoint x: 277, endPoint y: 188, distance: 75.0
click at [277, 188] on div "00009482" at bounding box center [376, 188] width 365 height 17
click at [96, 95] on link "Back to Orders" at bounding box center [107, 95] width 70 height 11
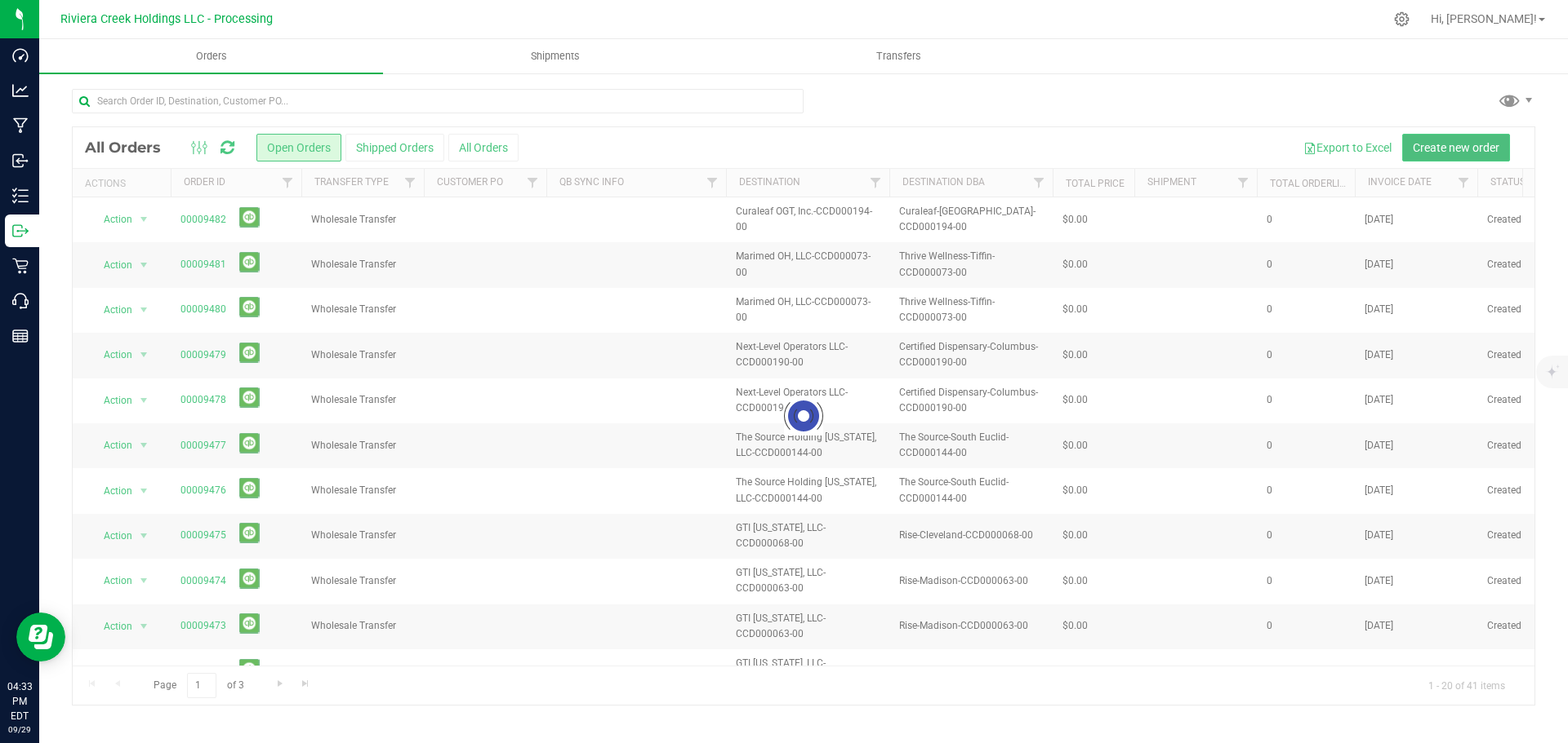
click at [1432, 147] on span "Create new order" at bounding box center [1456, 147] width 87 height 13
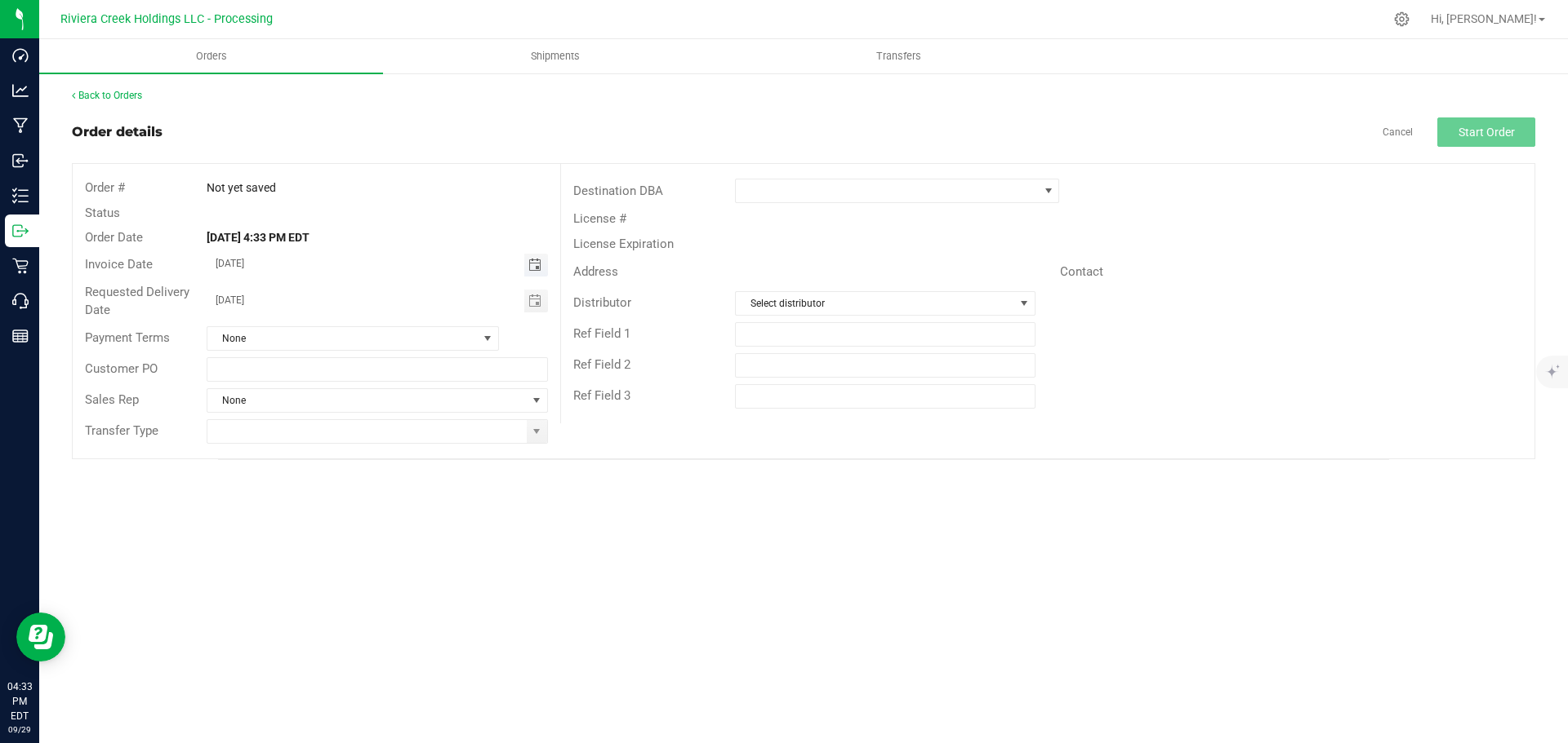
click at [533, 268] on span "Toggle calendar" at bounding box center [535, 266] width 13 height 13
click at [230, 410] on span "Oct" at bounding box center [232, 414] width 15 height 11
click at [351, 348] on span "1" at bounding box center [353, 349] width 24 height 26
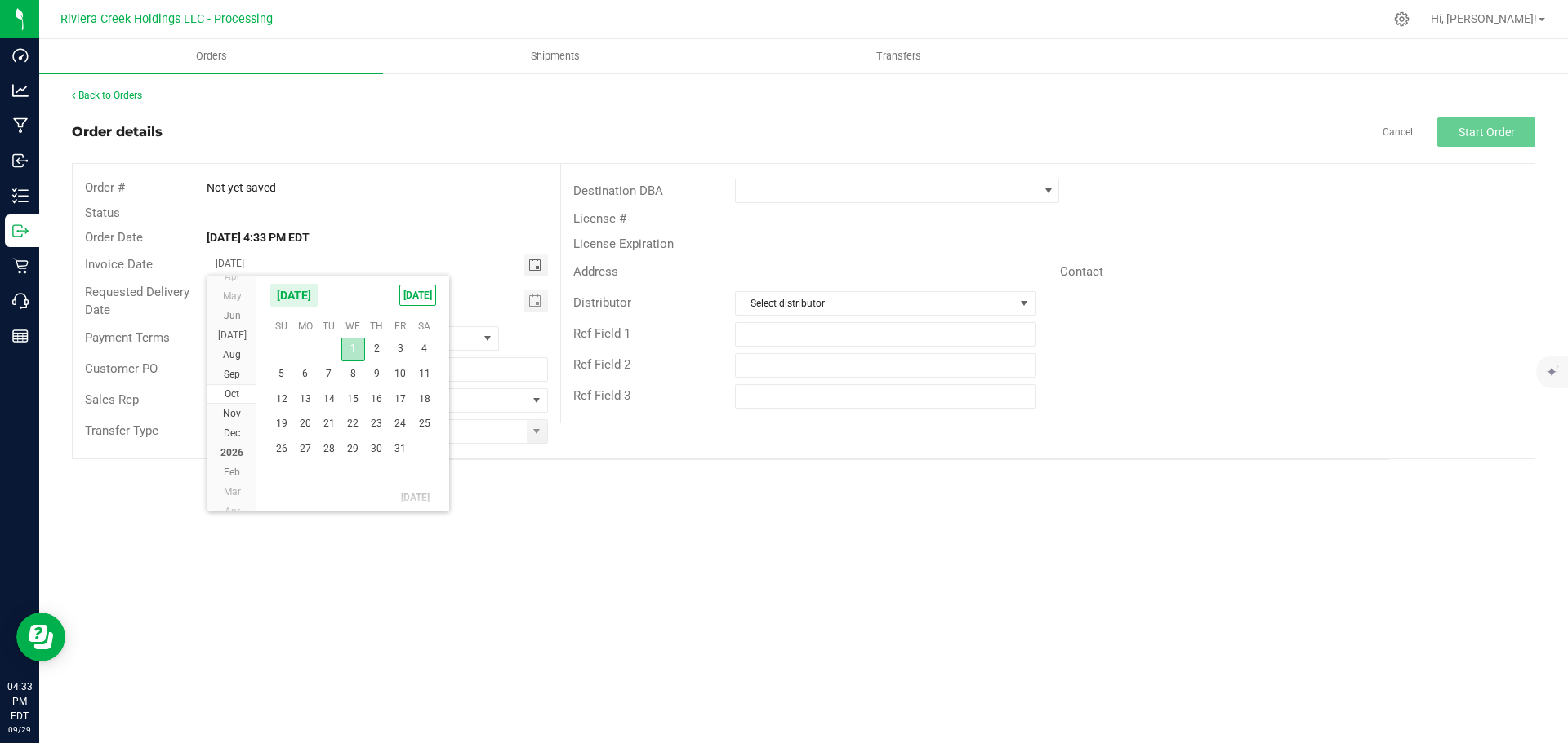
type input "[DATE]"
click at [531, 302] on span "Toggle calendar" at bounding box center [535, 302] width 13 height 13
click at [227, 443] on li "Oct" at bounding box center [232, 449] width 49 height 20
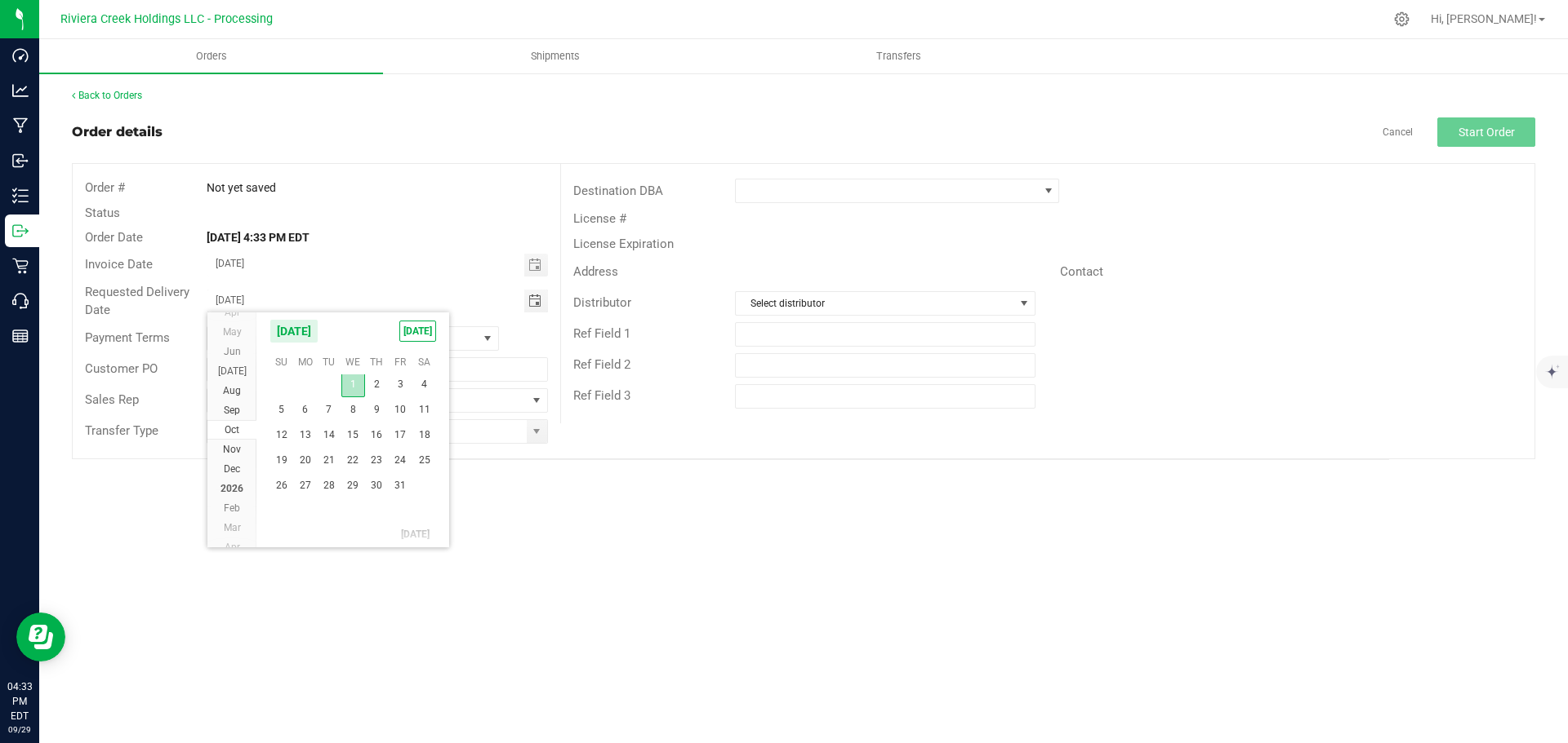
click at [353, 386] on span "1" at bounding box center [353, 385] width 24 height 26
type input "[DATE]"
click at [531, 433] on span at bounding box center [536, 432] width 13 height 13
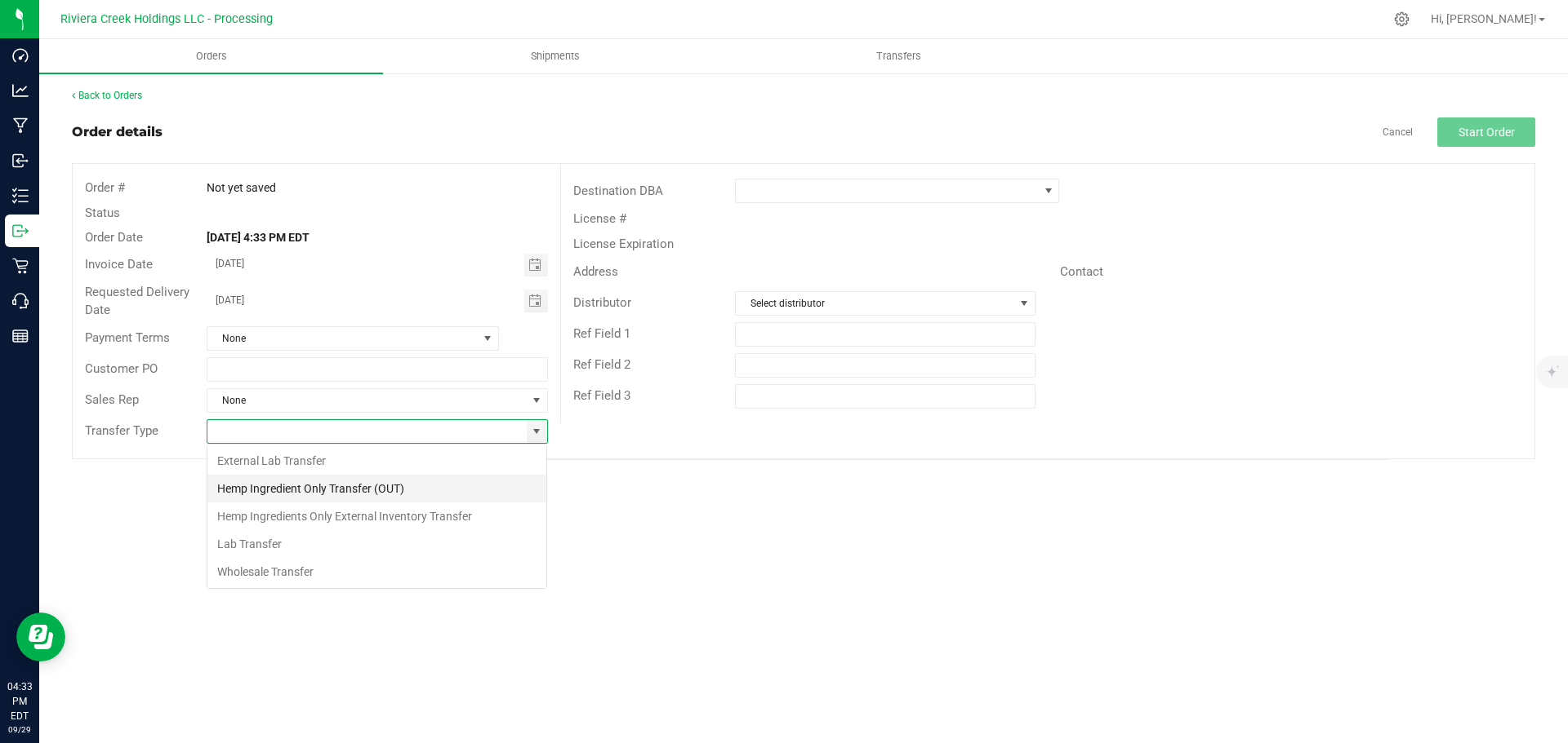
scroll to position [25, 341]
click at [264, 572] on li "Wholesale Transfer" at bounding box center [376, 572] width 339 height 27
type input "Wholesale Transfer"
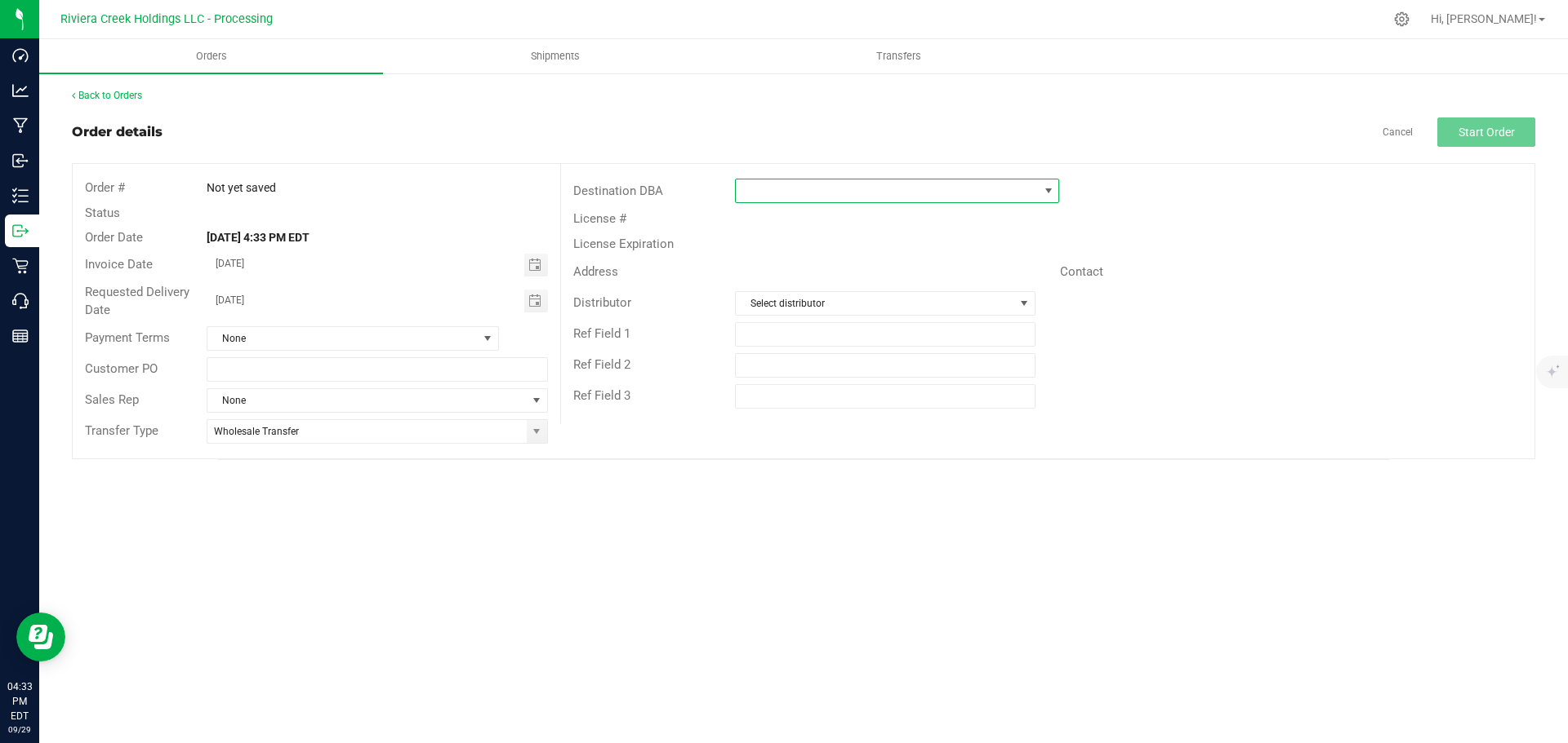
click at [761, 188] on span at bounding box center [886, 191] width 302 height 23
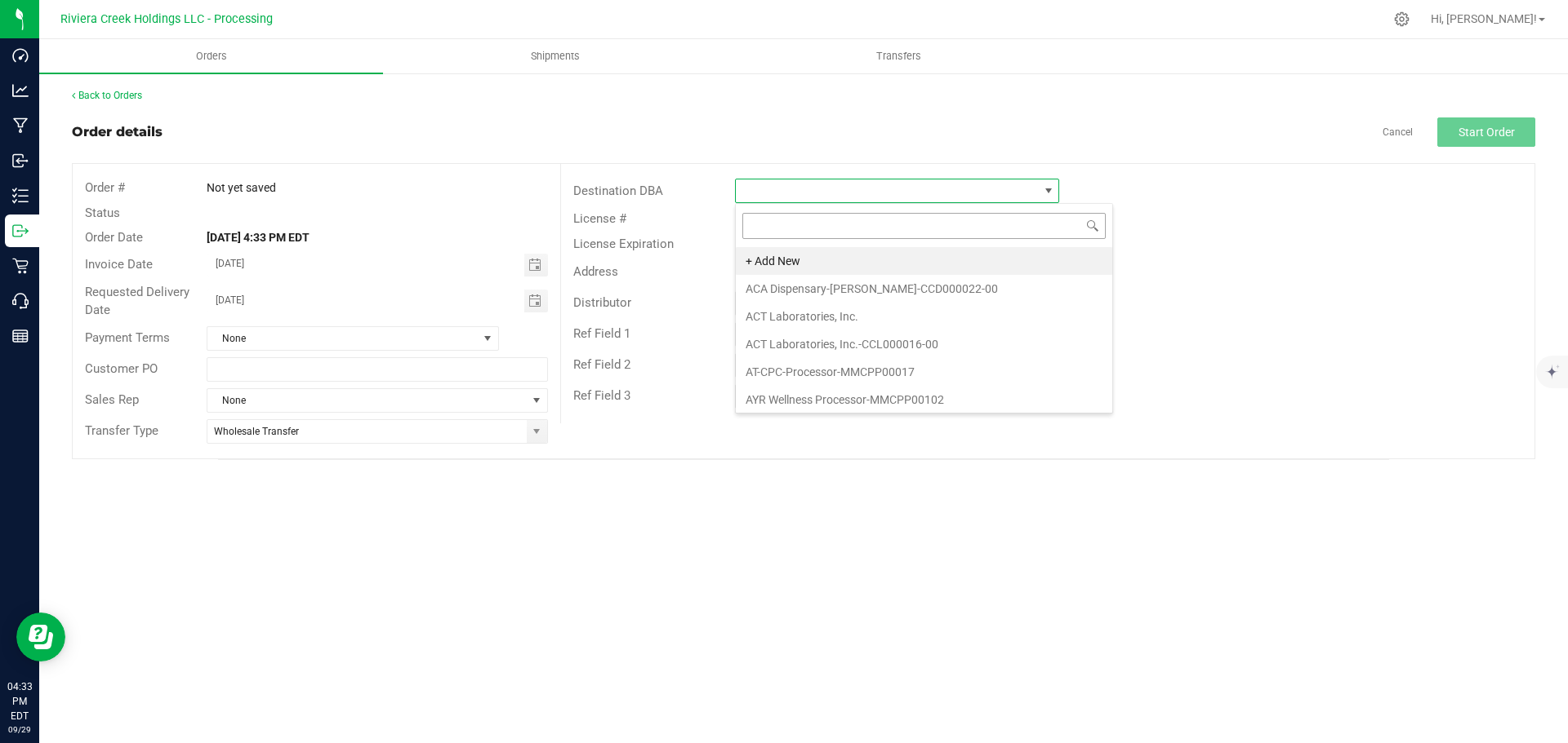
scroll to position [25, 324]
type input "cura"
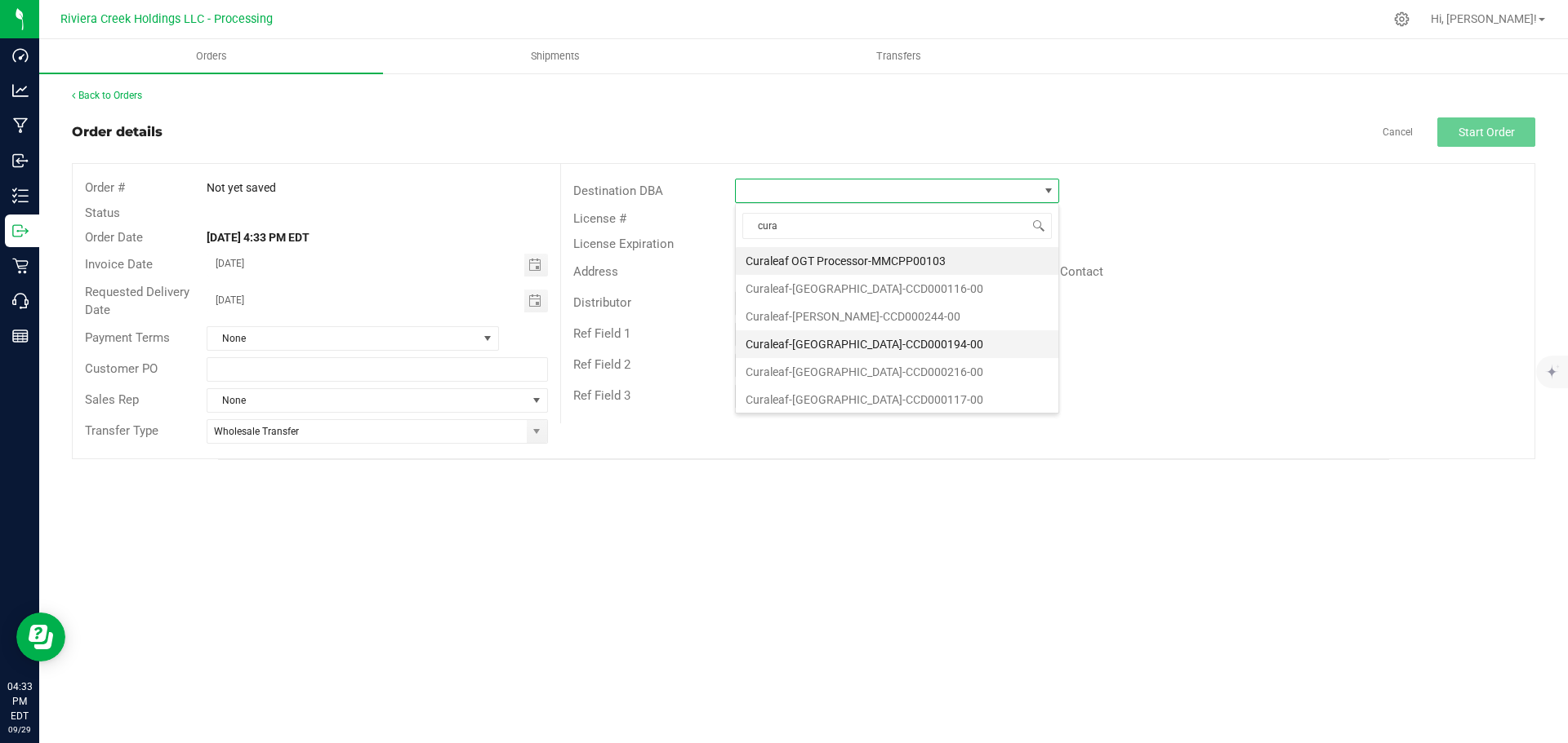
click at [803, 337] on li "Curaleaf-[GEOGRAPHIC_DATA]-CCD000194-00" at bounding box center [897, 344] width 322 height 27
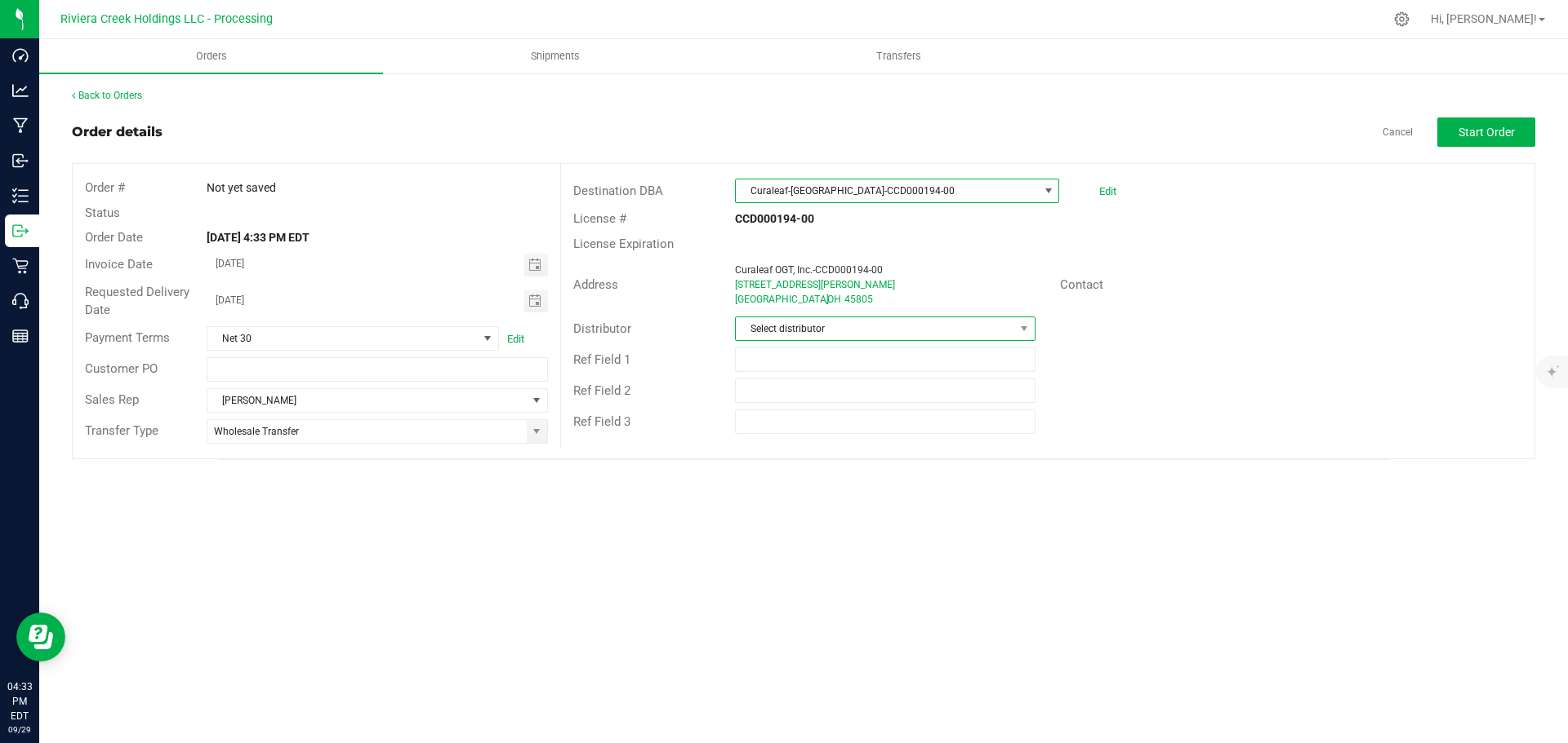
click at [797, 332] on span "Select distributor" at bounding box center [875, 329] width 278 height 23
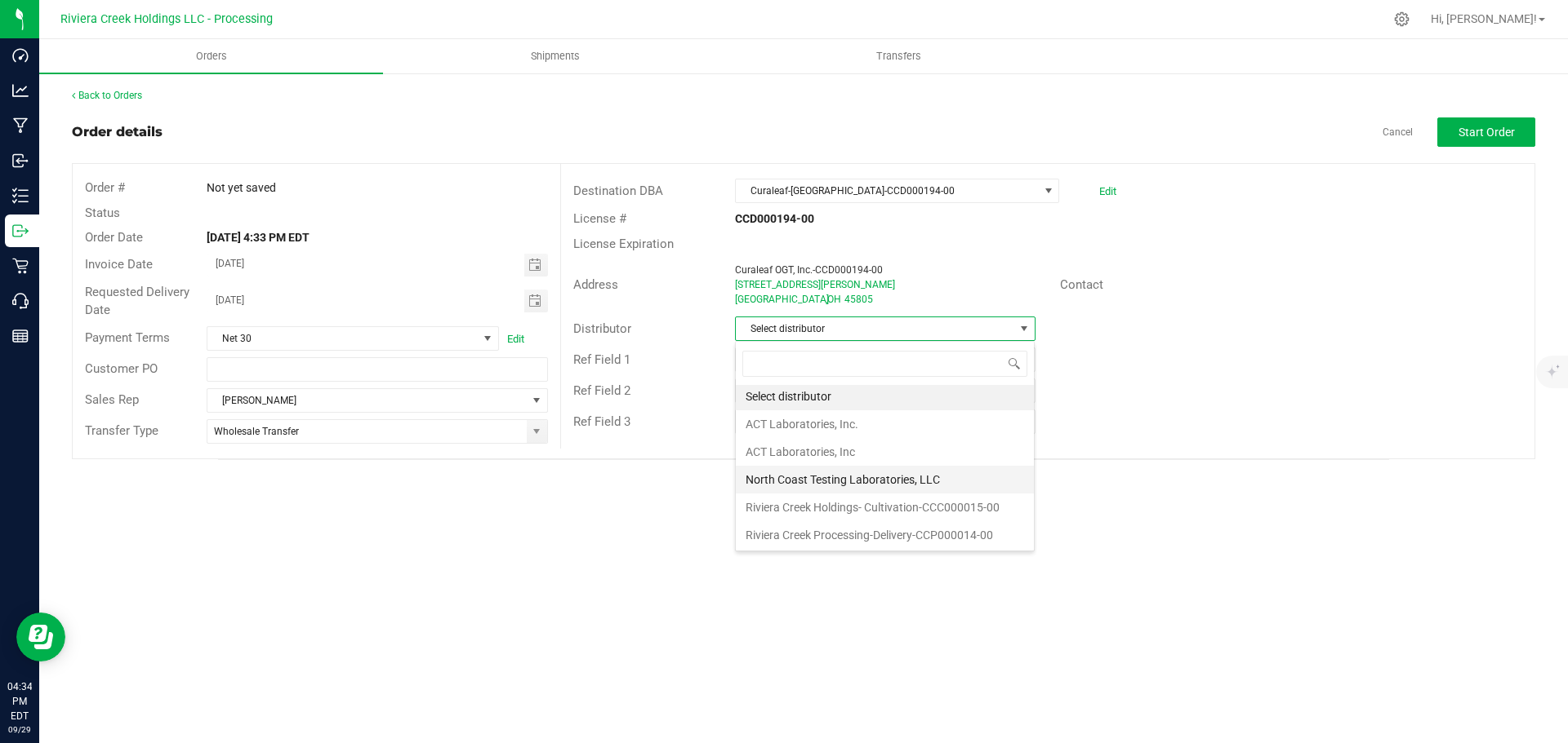
scroll to position [3, 0]
click at [814, 530] on li "Riviera Creek Processing-Delivery-CCP000014-00" at bounding box center [884, 534] width 298 height 27
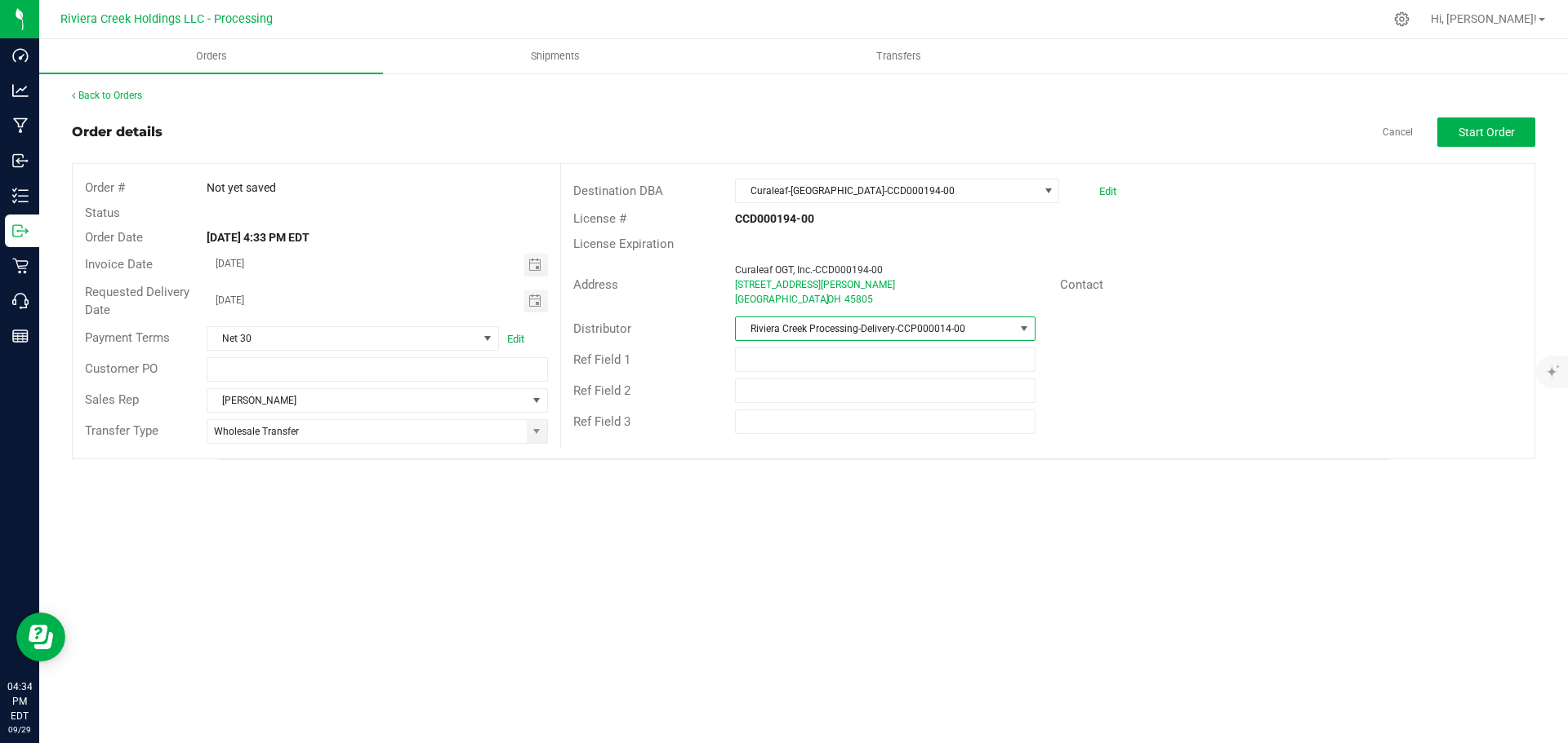
click at [1462, 109] on div "Back to Orders Order details Cancel Start Order Order # Not yet saved Status Or…" at bounding box center [803, 274] width 1463 height 372
click at [1465, 127] on span "Start Order" at bounding box center [1487, 132] width 57 height 13
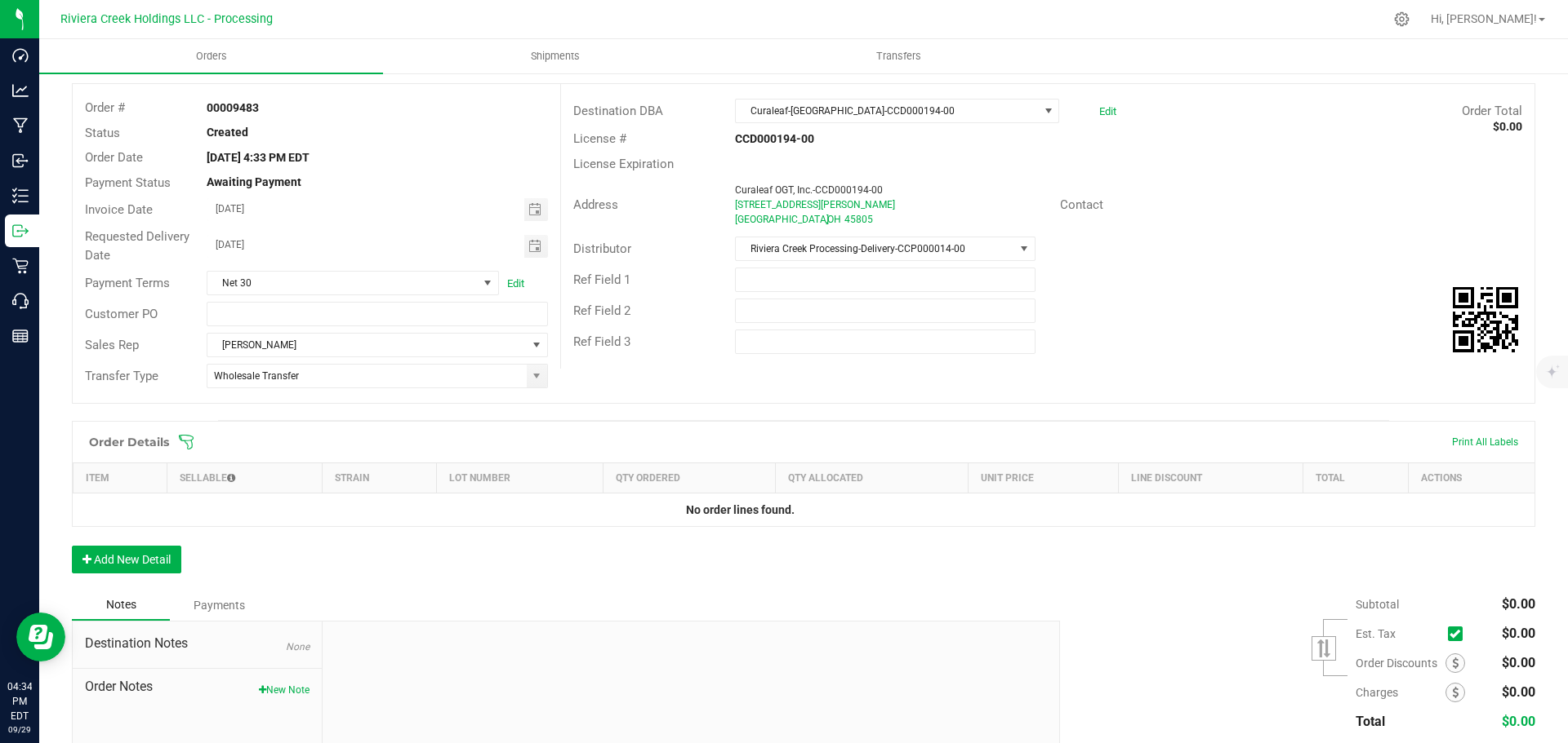
scroll to position [194, 0]
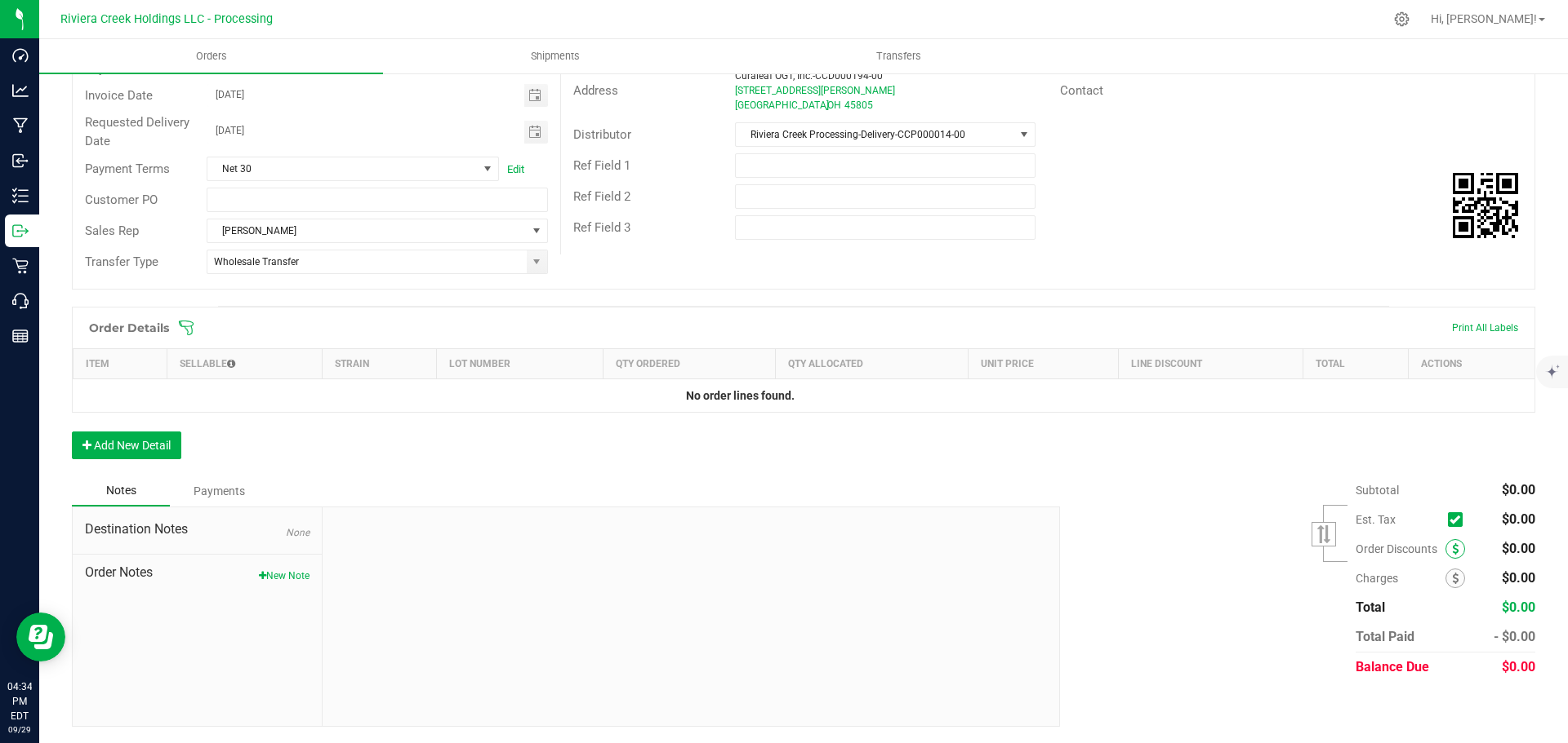
click at [1452, 552] on icon at bounding box center [1455, 549] width 7 height 11
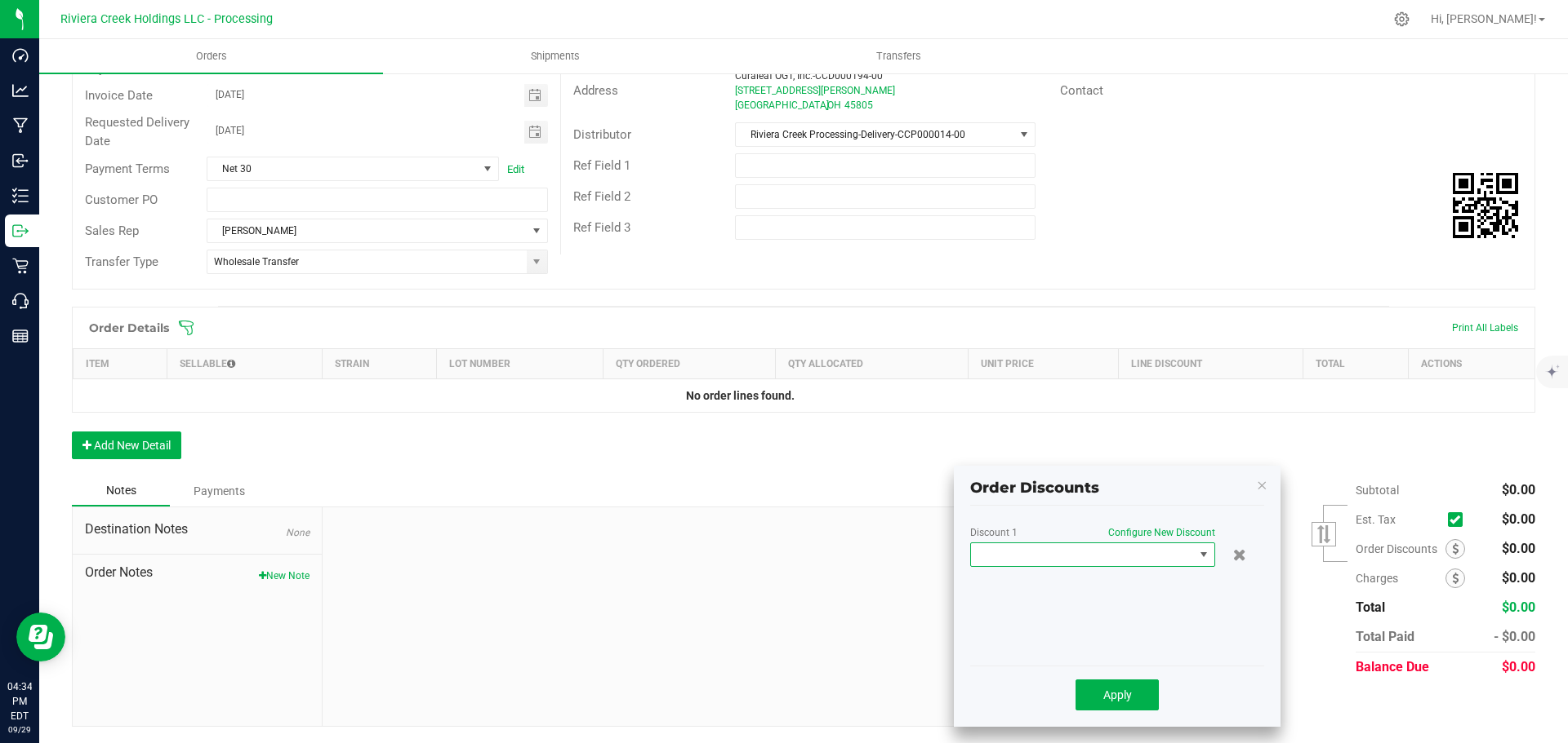
click at [1047, 559] on span at bounding box center [1082, 555] width 223 height 23
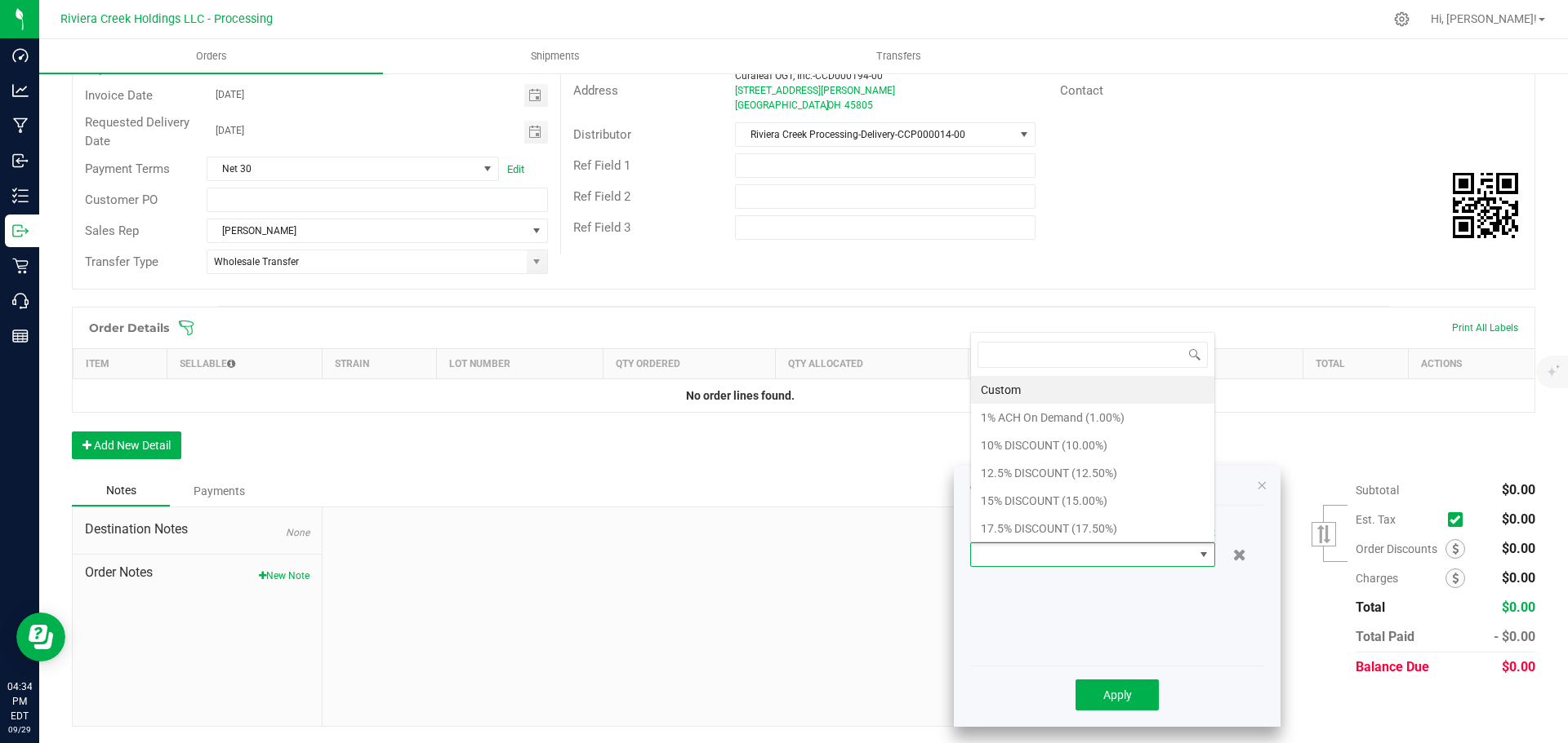
scroll to position [25, 245]
click at [1029, 508] on li "15% DISCOUNT (15.00%)" at bounding box center [1091, 500] width 243 height 27
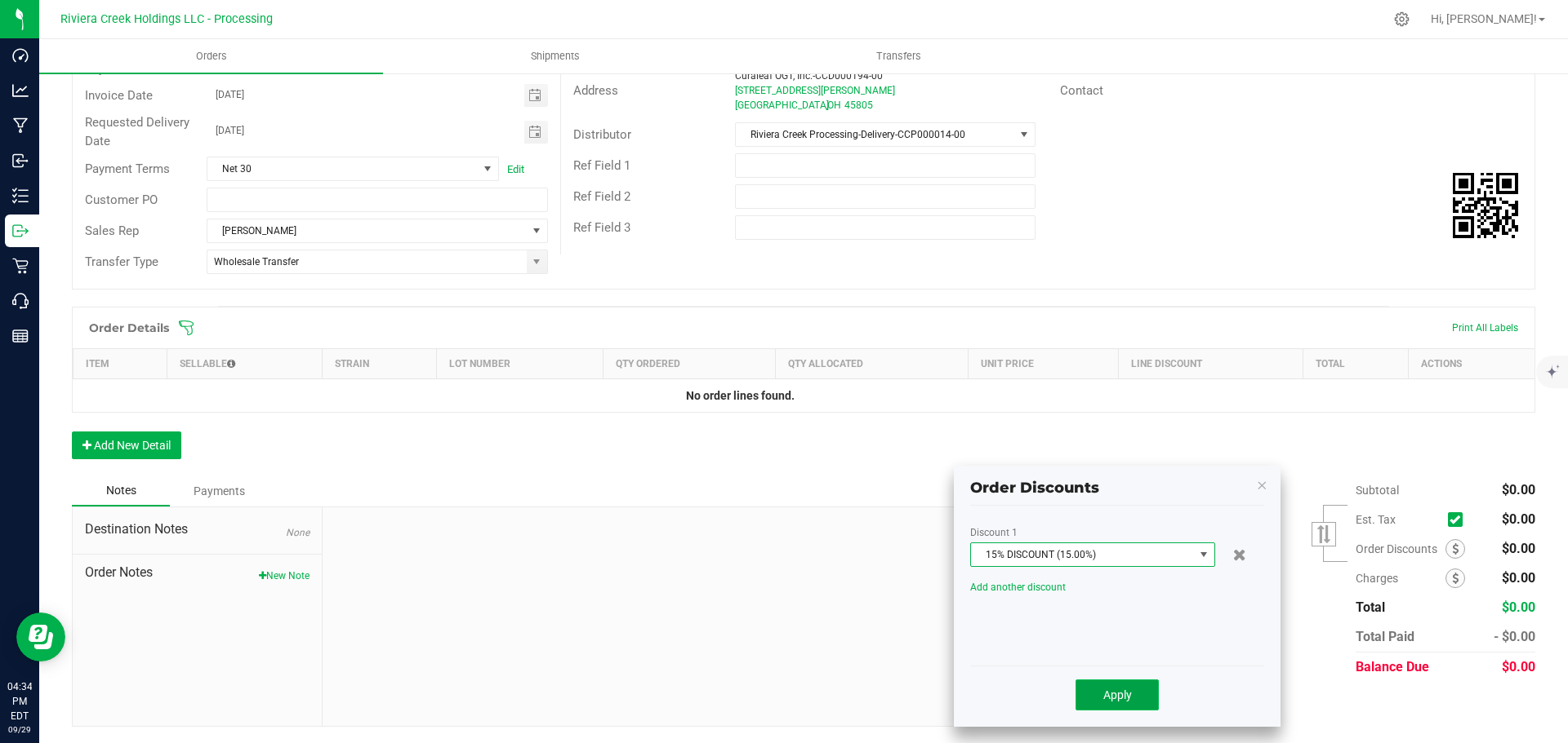
click at [1119, 706] on button "Apply" at bounding box center [1117, 695] width 83 height 31
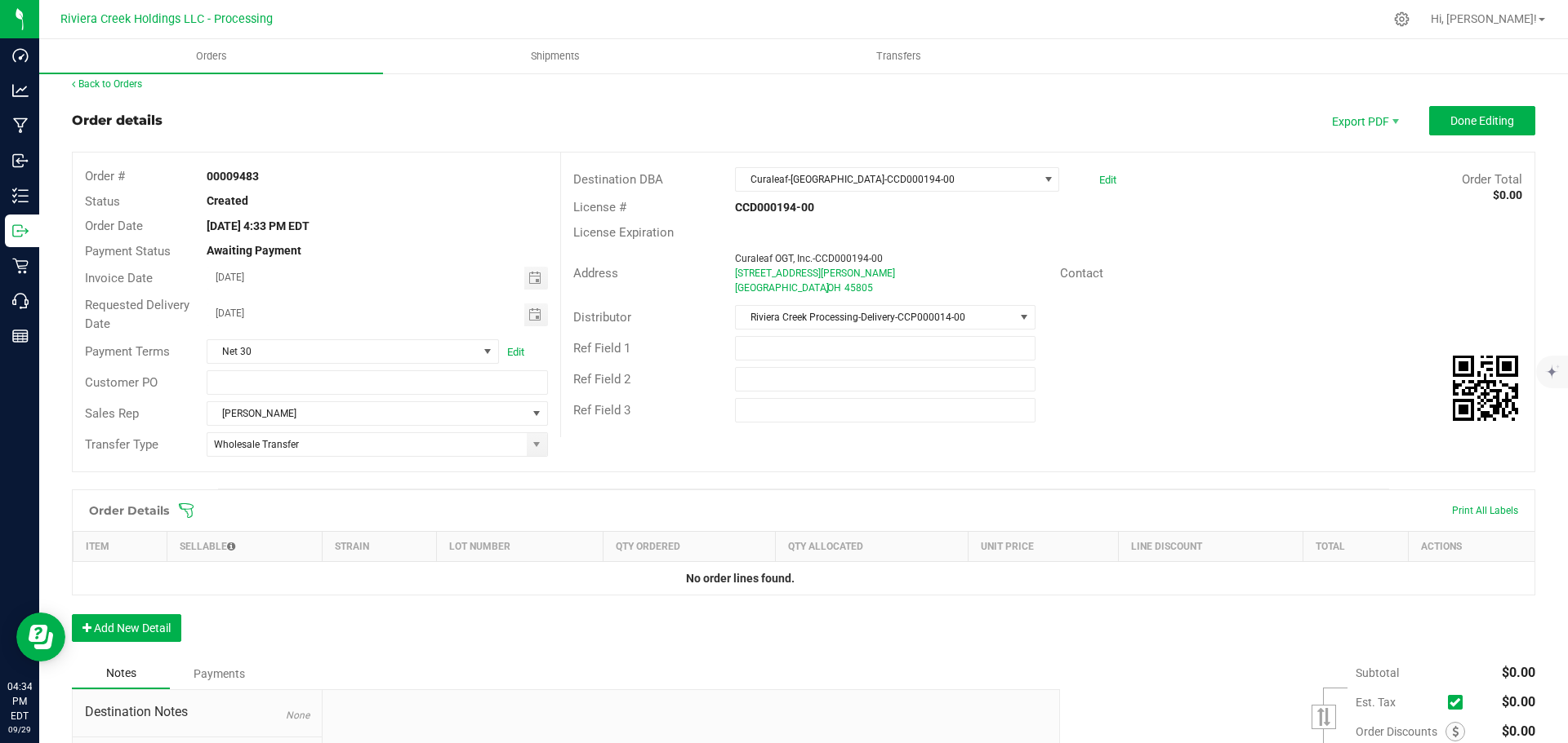
scroll to position [0, 0]
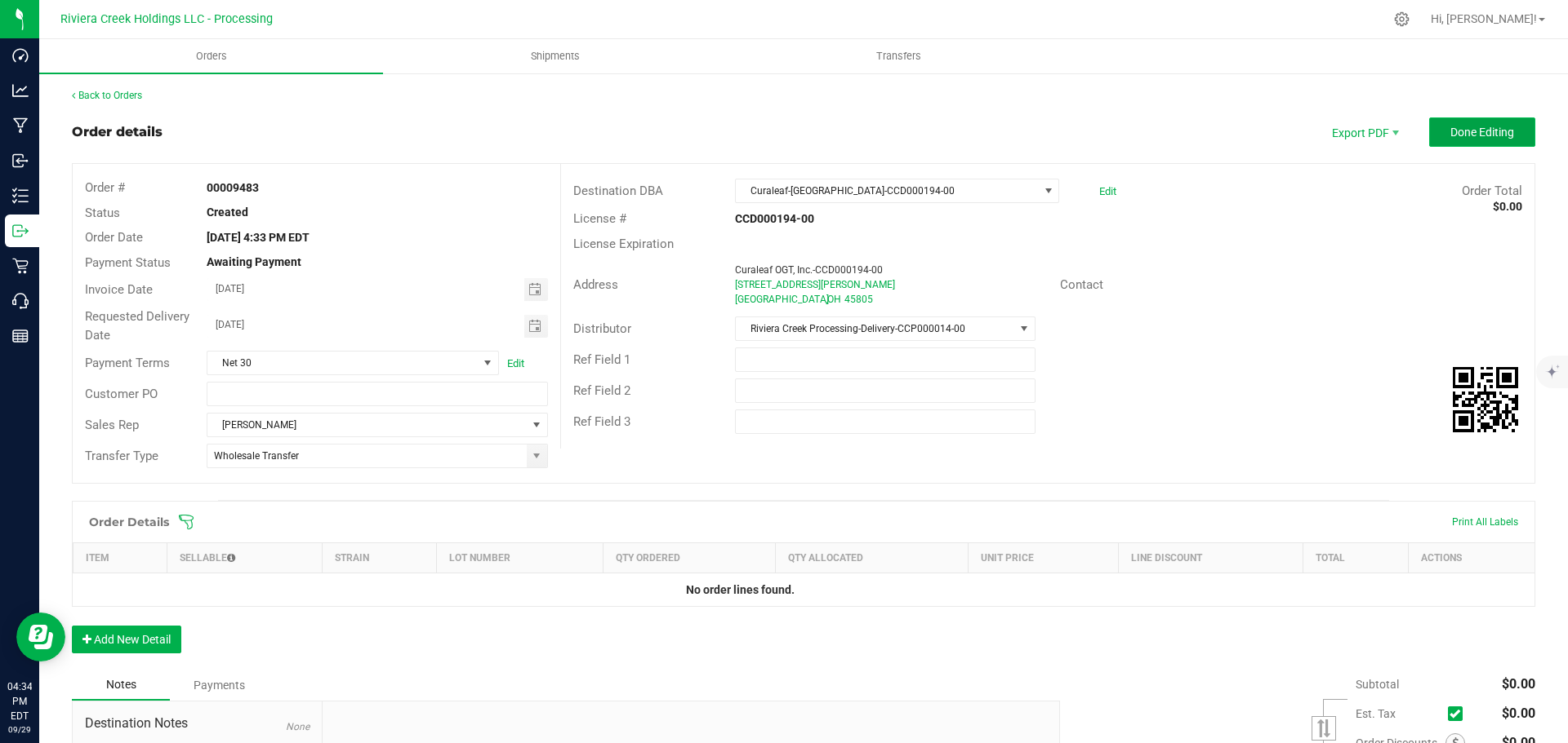
click at [1455, 132] on span "Done Editing" at bounding box center [1481, 132] width 63 height 13
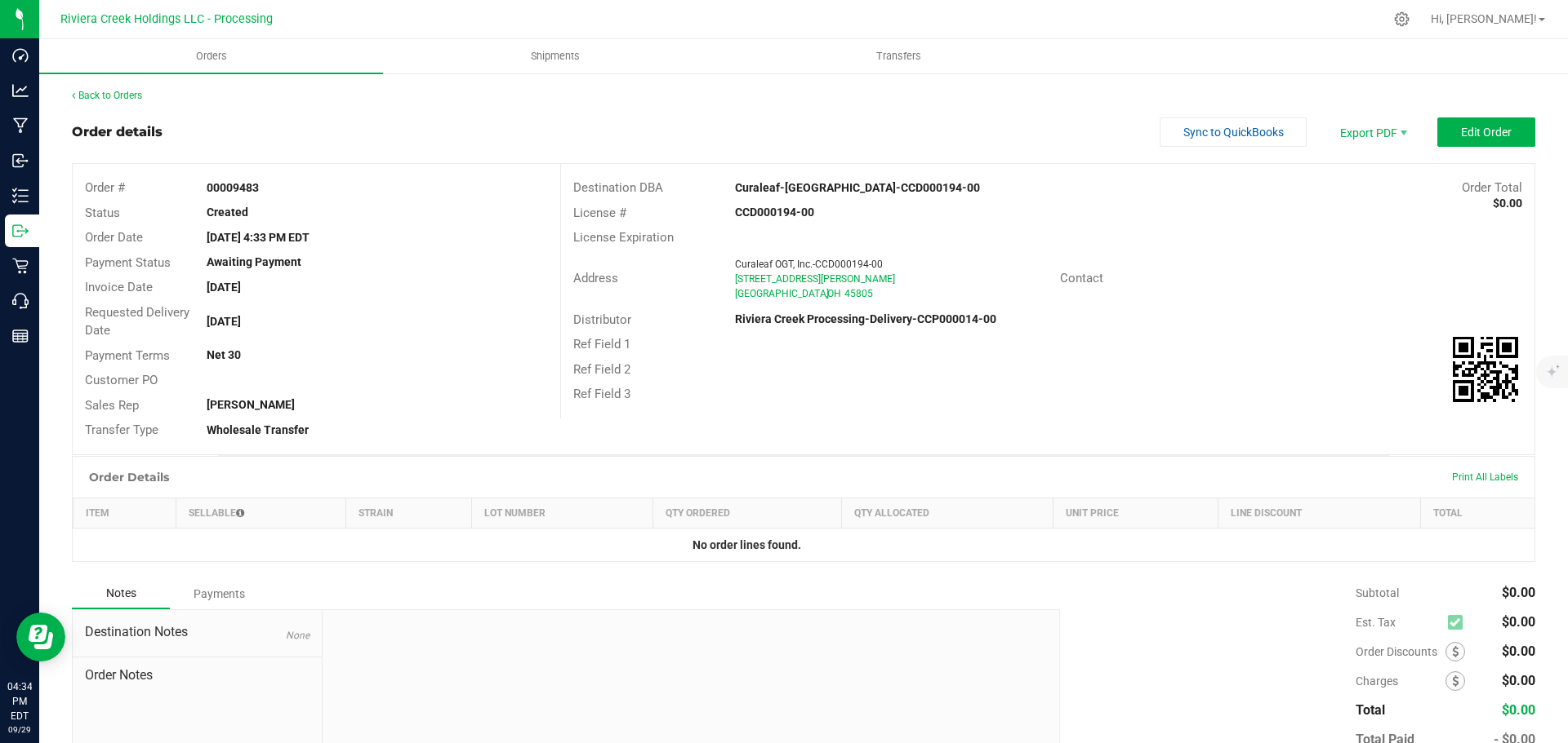
drag, startPoint x: 200, startPoint y: 188, endPoint x: 270, endPoint y: 194, distance: 70.3
click at [270, 194] on div "00009483" at bounding box center [376, 188] width 365 height 17
click at [116, 91] on link "Back to Orders" at bounding box center [107, 95] width 70 height 11
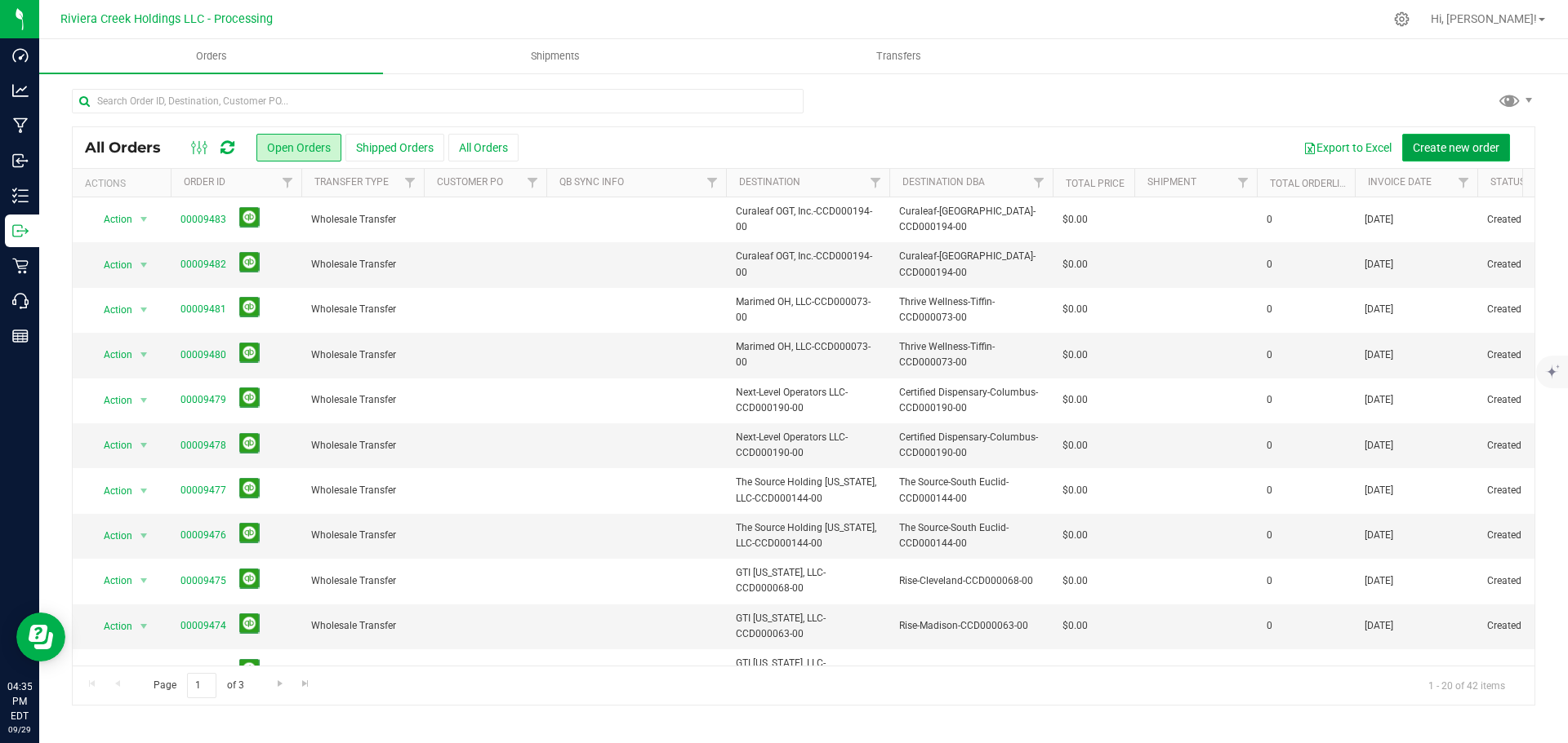
click at [1453, 147] on span "Create new order" at bounding box center [1456, 147] width 87 height 13
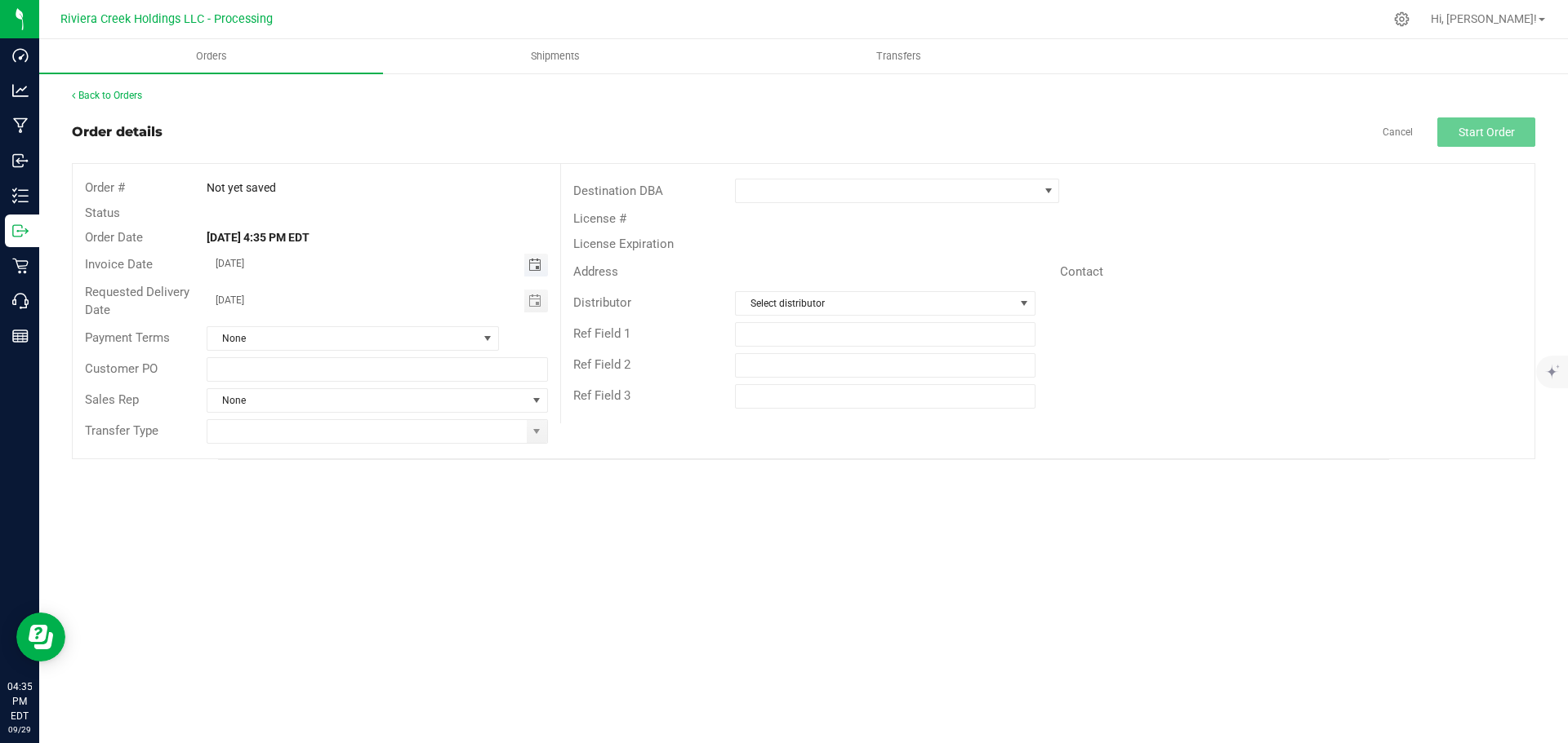
click at [532, 260] on span "Toggle calendar" at bounding box center [535, 266] width 13 height 13
click at [229, 415] on span "Oct" at bounding box center [232, 414] width 15 height 11
click at [354, 350] on span "1" at bounding box center [353, 349] width 24 height 26
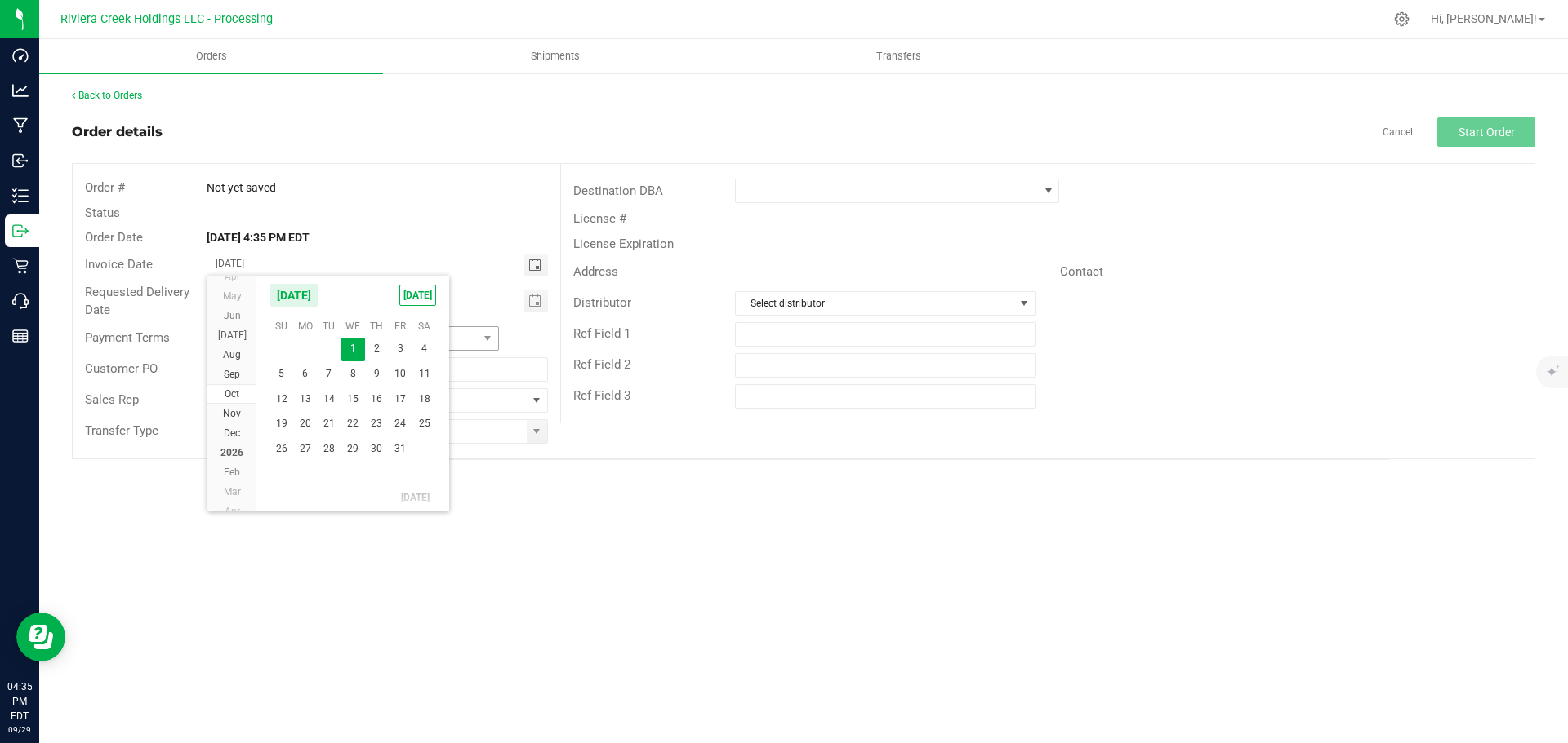
type input "[DATE]"
click at [529, 440] on span at bounding box center [537, 432] width 21 height 23
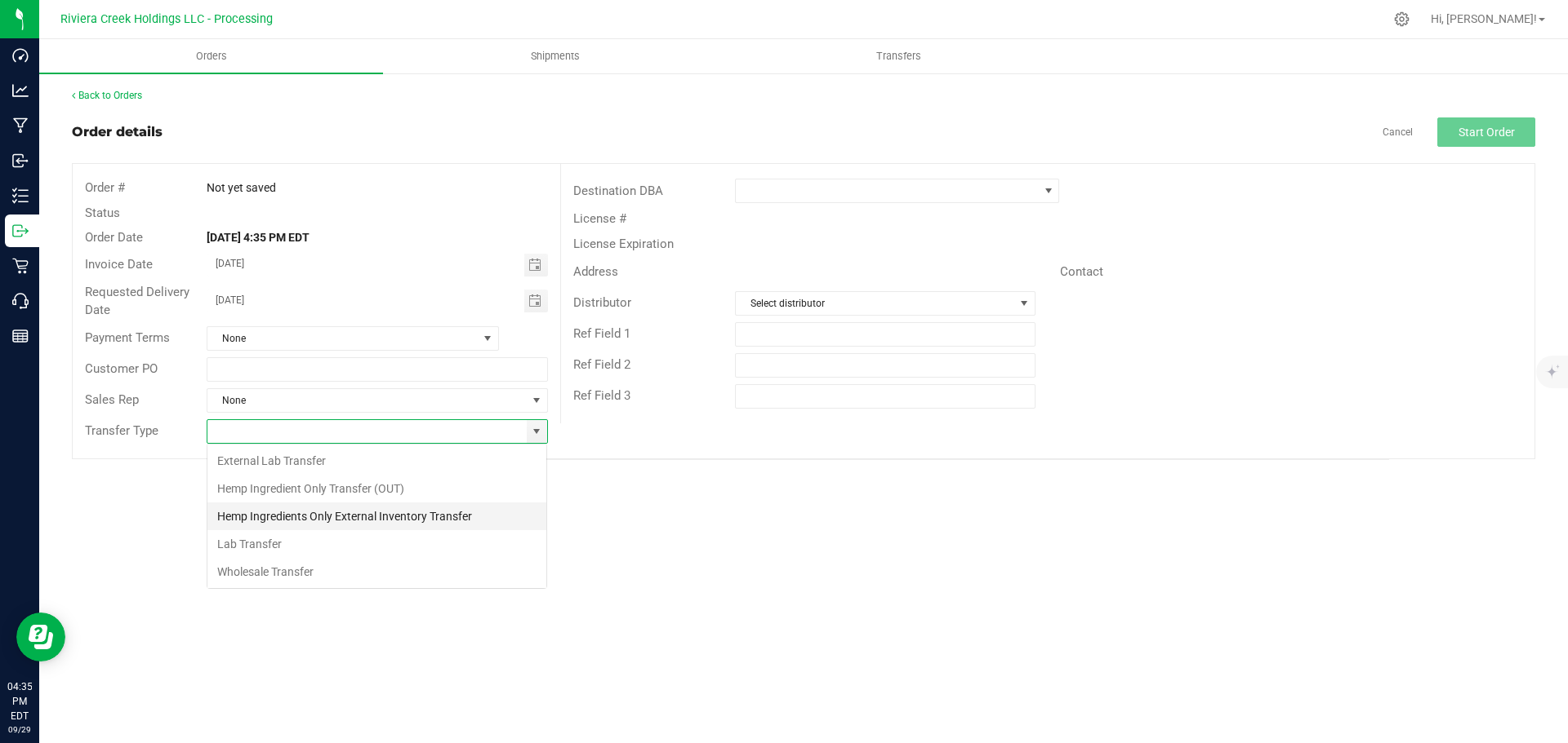
scroll to position [25, 341]
click at [243, 567] on li "Wholesale Transfer" at bounding box center [376, 572] width 339 height 27
type input "Wholesale Transfer"
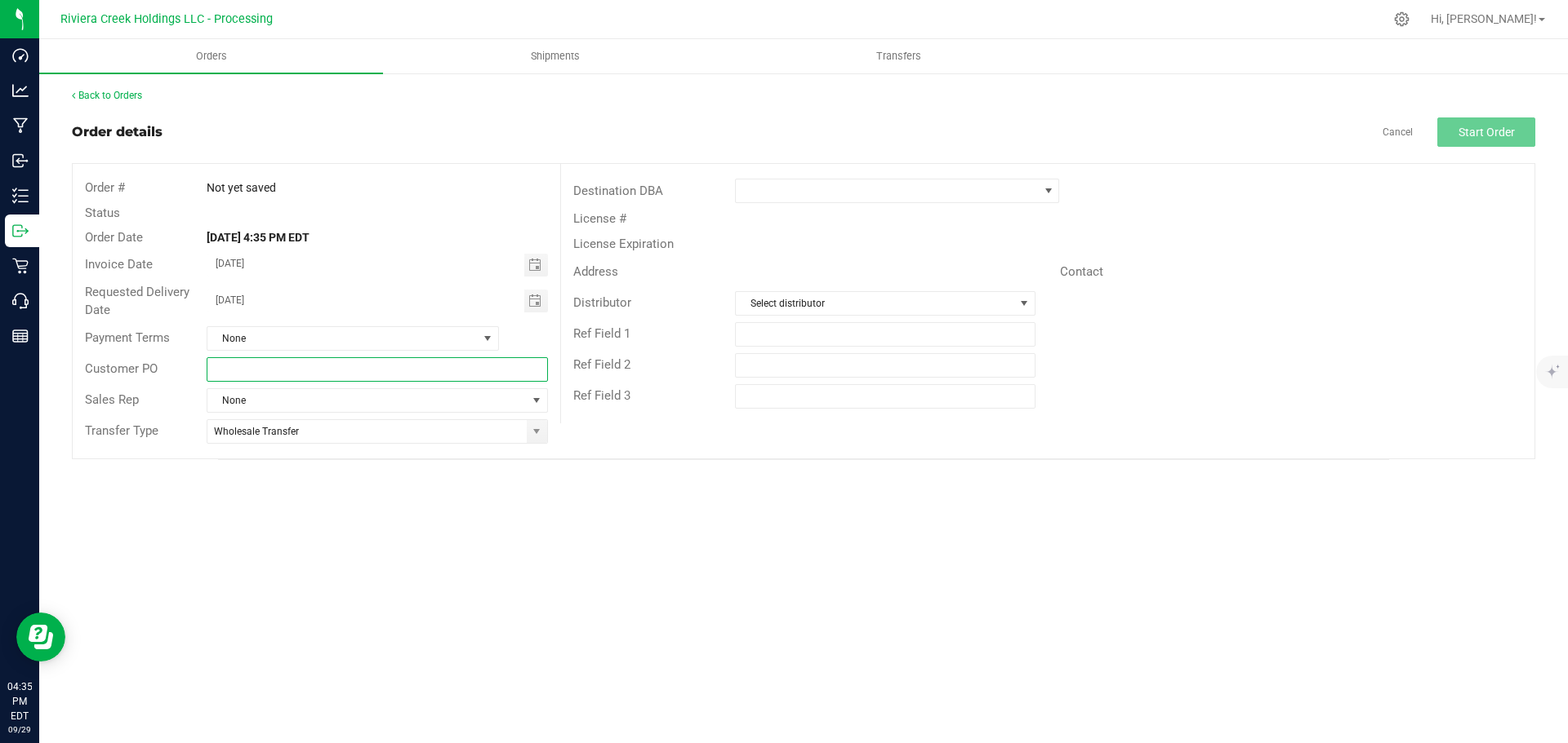
click at [247, 371] on input "text" at bounding box center [376, 370] width 340 height 25
paste input "30619897"
type input "30619897"
click at [804, 194] on span at bounding box center [886, 191] width 302 height 23
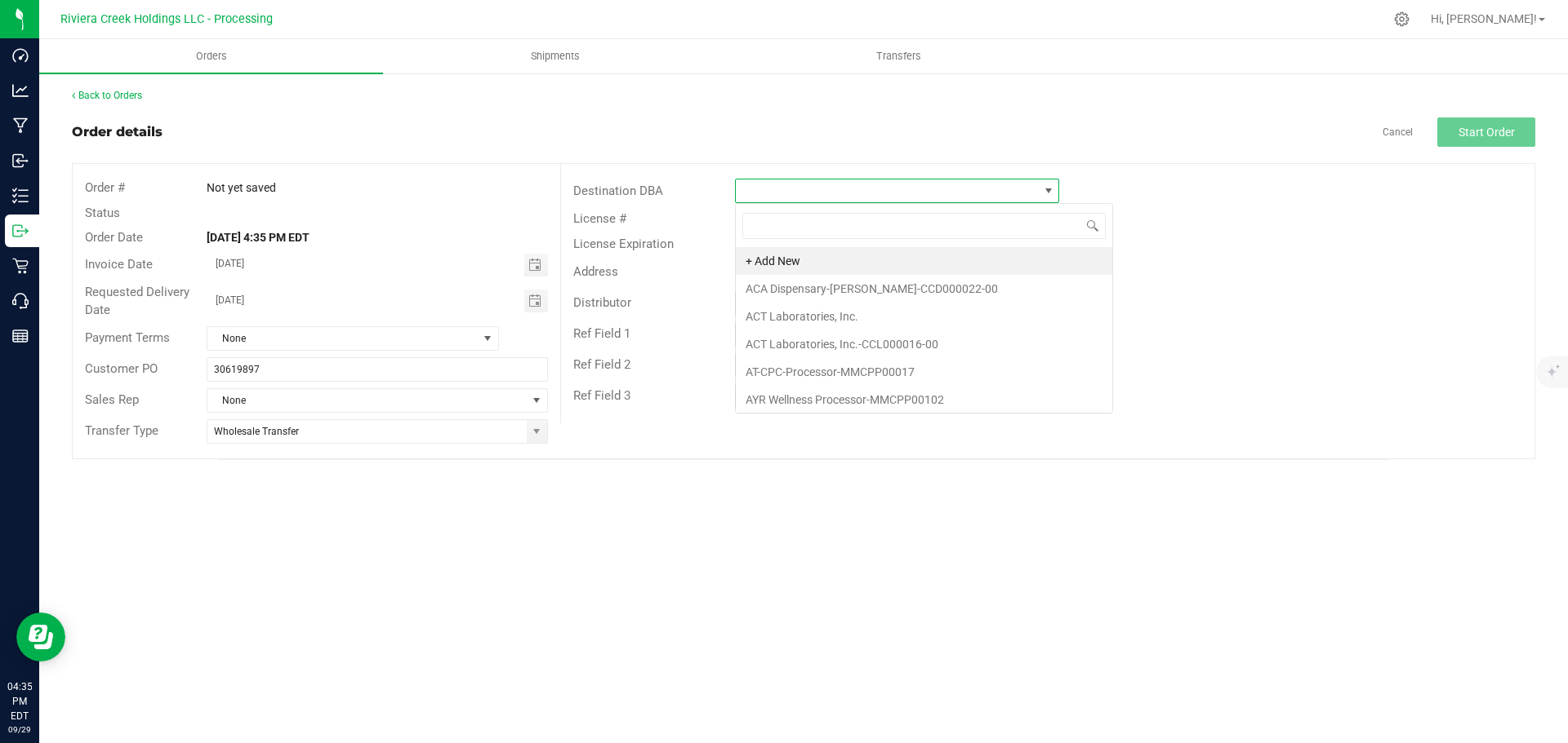
scroll to position [25, 324]
type input "sunny"
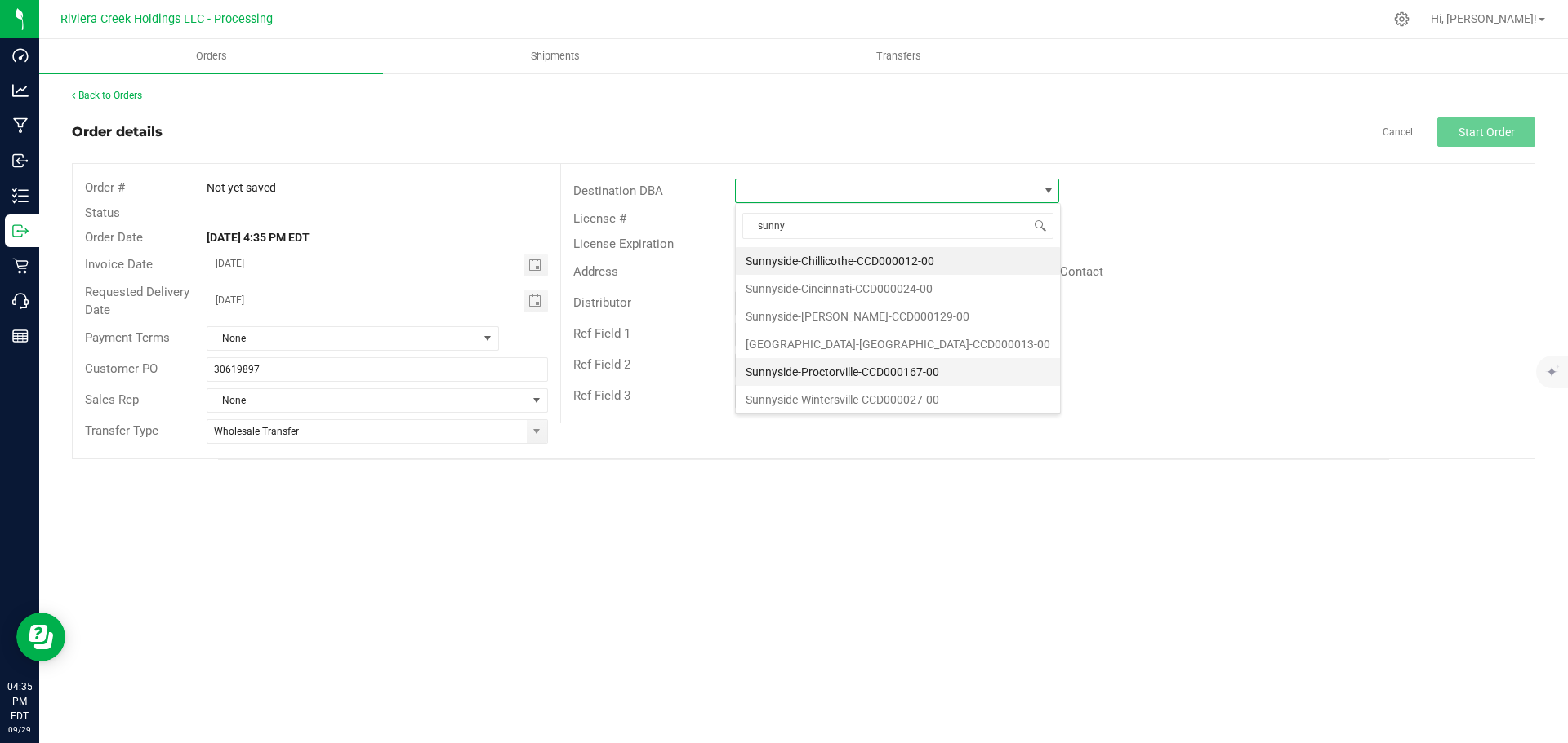
click at [797, 372] on li "Sunnyside-Proctorville-CCD000167-00" at bounding box center [897, 372] width 324 height 27
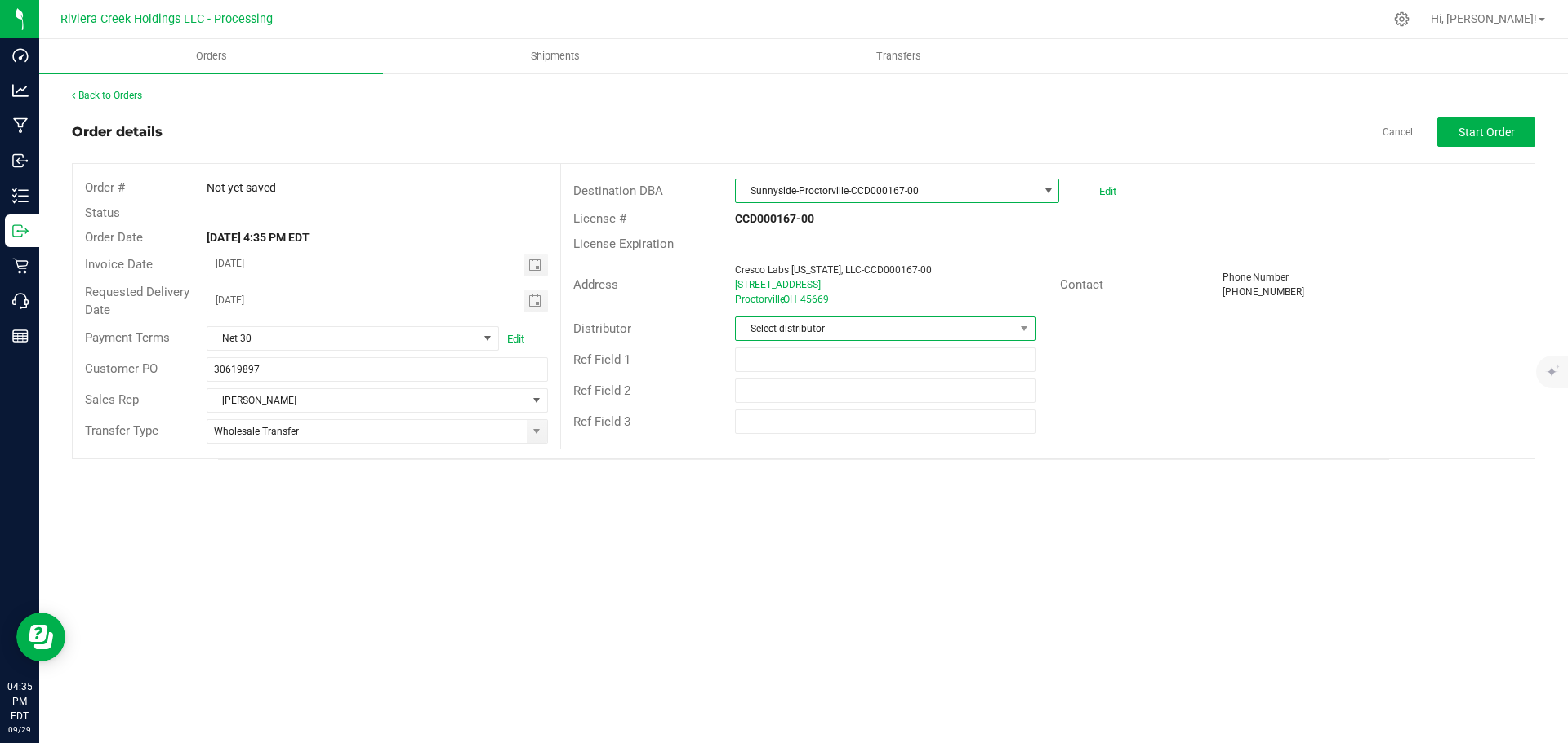
click at [790, 332] on span "Select distributor" at bounding box center [875, 329] width 278 height 23
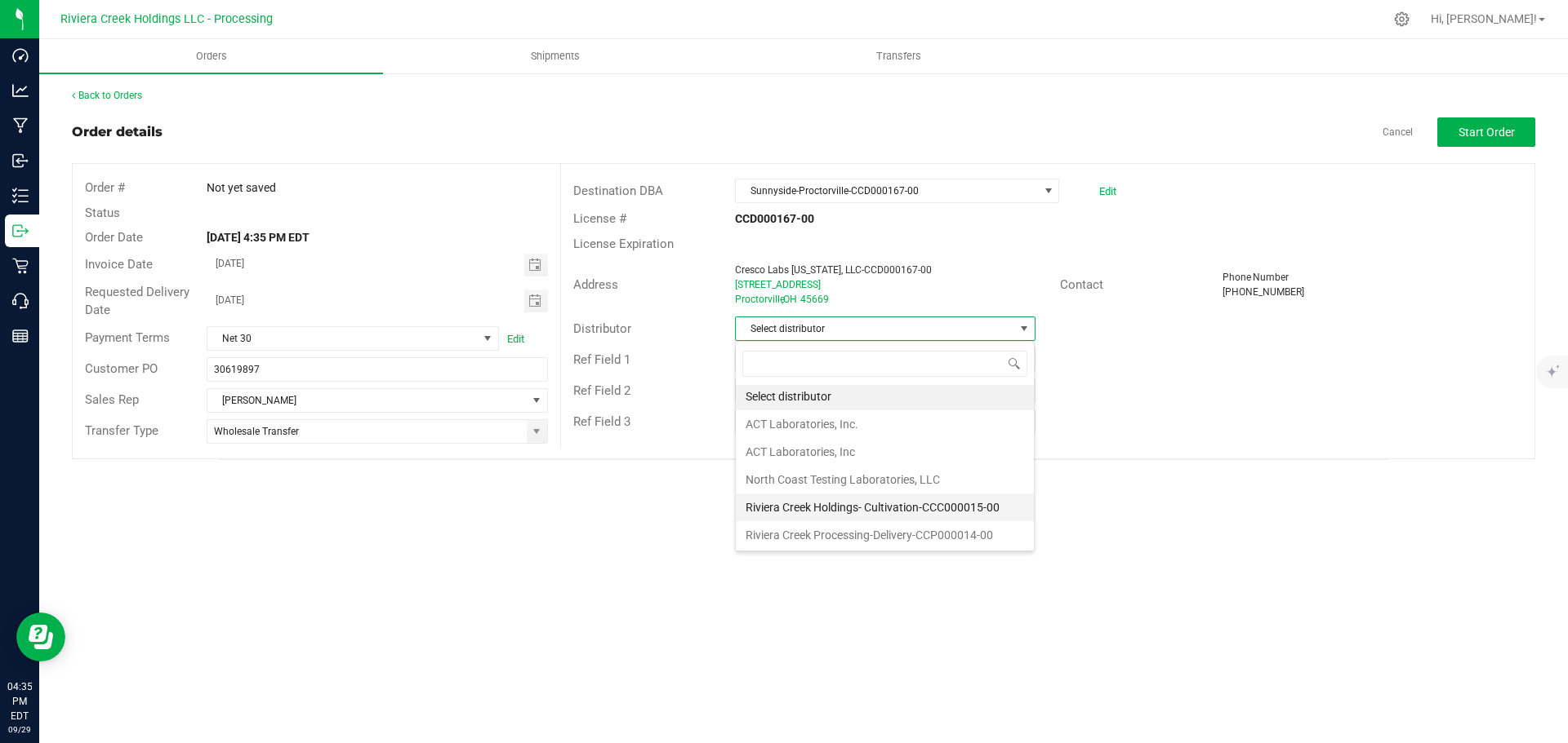
scroll to position [3, 0]
drag, startPoint x: 811, startPoint y: 532, endPoint x: 1089, endPoint y: 442, distance: 292.2
click at [813, 532] on li "Riviera Creek Processing-Delivery-CCP000014-00" at bounding box center [884, 534] width 298 height 27
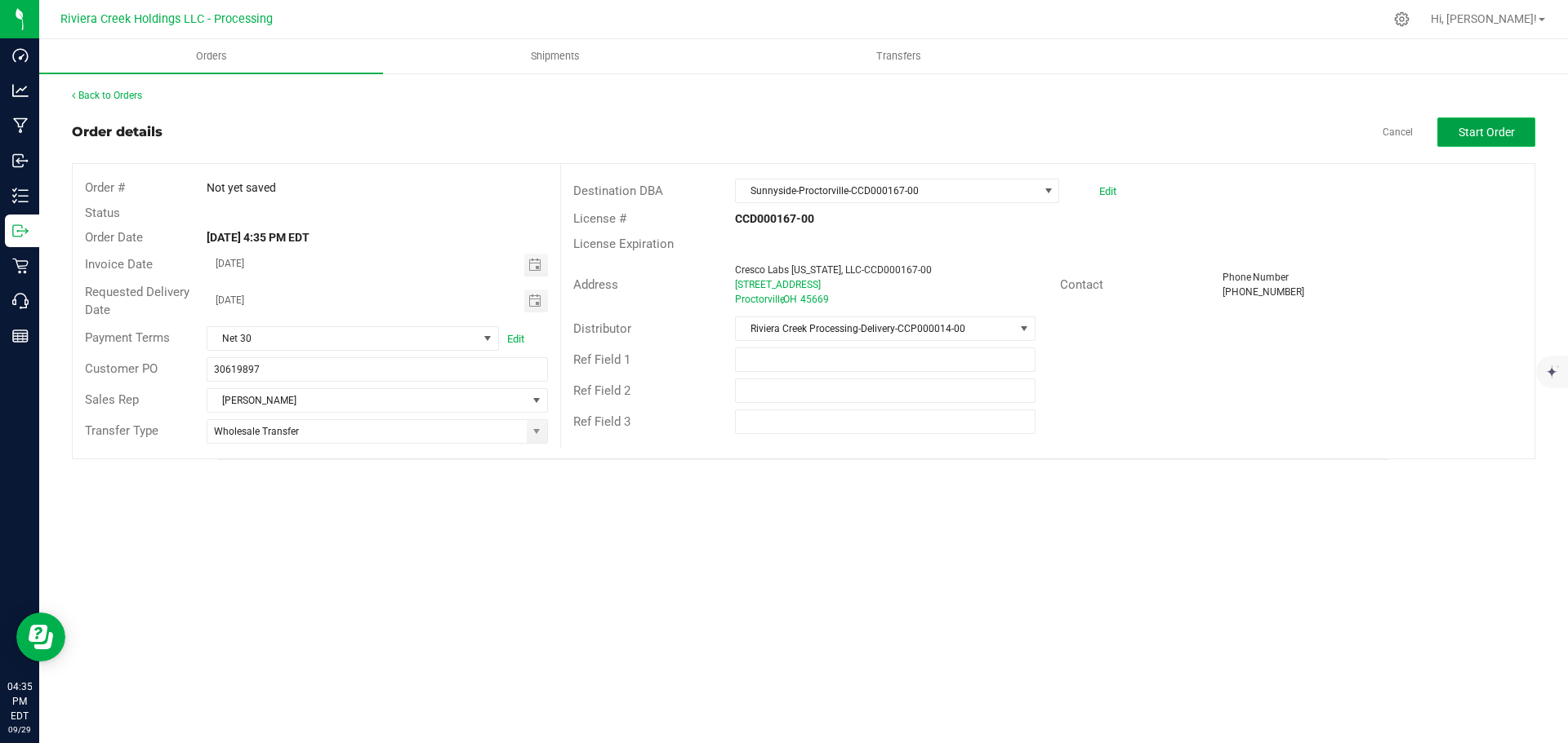
click at [1476, 135] on span "Start Order" at bounding box center [1487, 132] width 57 height 13
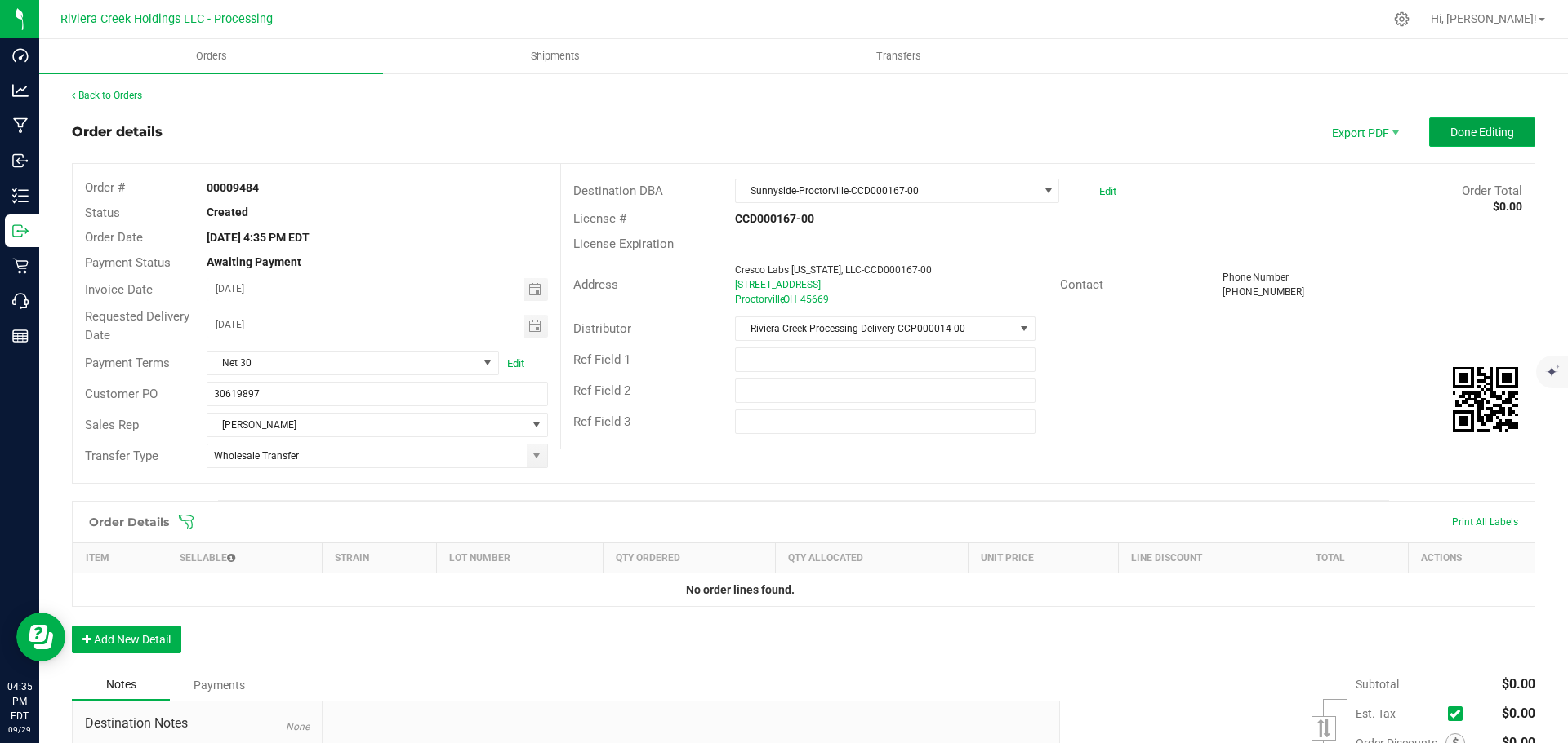
click at [1430, 125] on button "Done Editing" at bounding box center [1482, 131] width 106 height 29
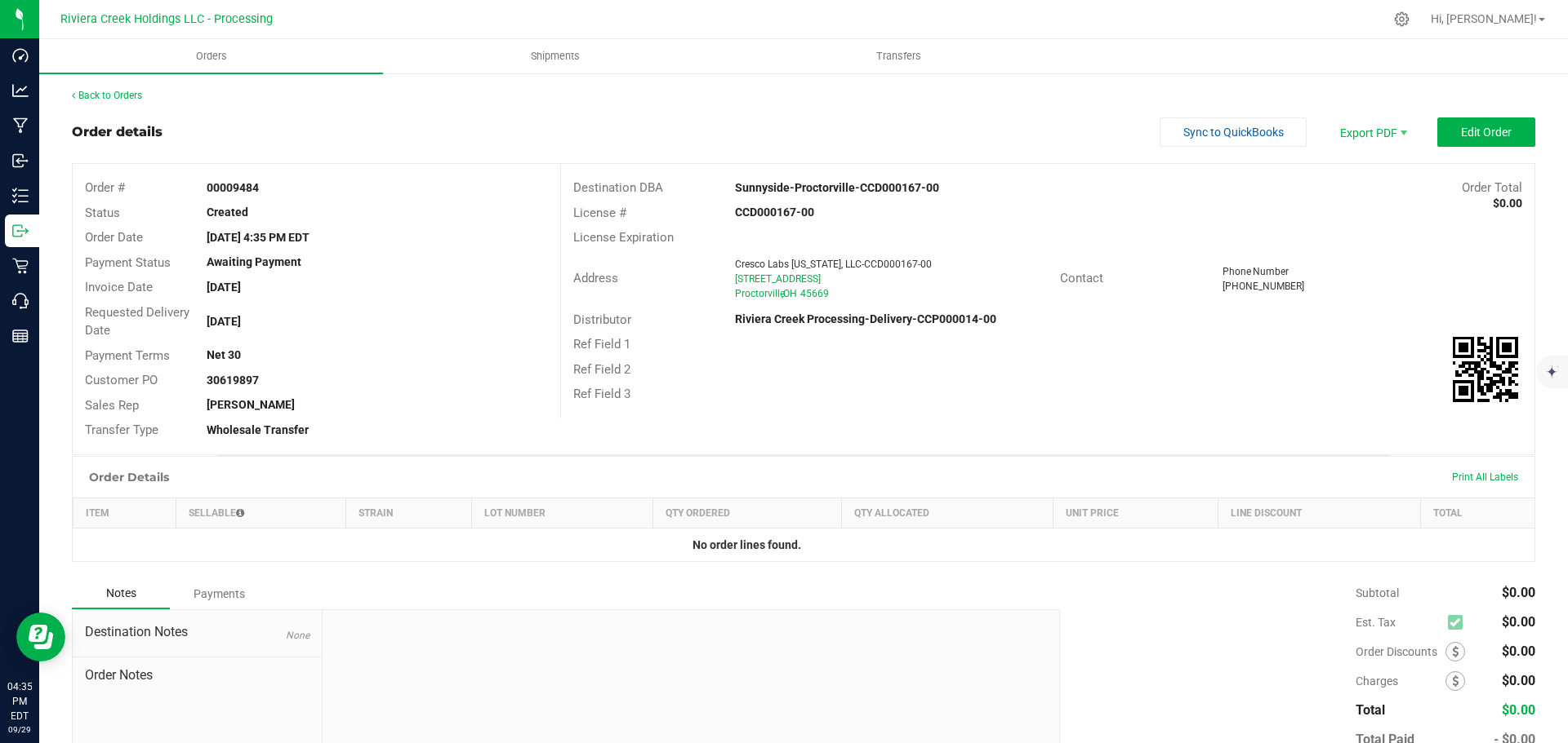
drag, startPoint x: 200, startPoint y: 184, endPoint x: 268, endPoint y: 194, distance: 68.7
click at [268, 194] on div "00009484" at bounding box center [376, 188] width 365 height 17
click at [124, 96] on link "Back to Orders" at bounding box center [107, 95] width 70 height 11
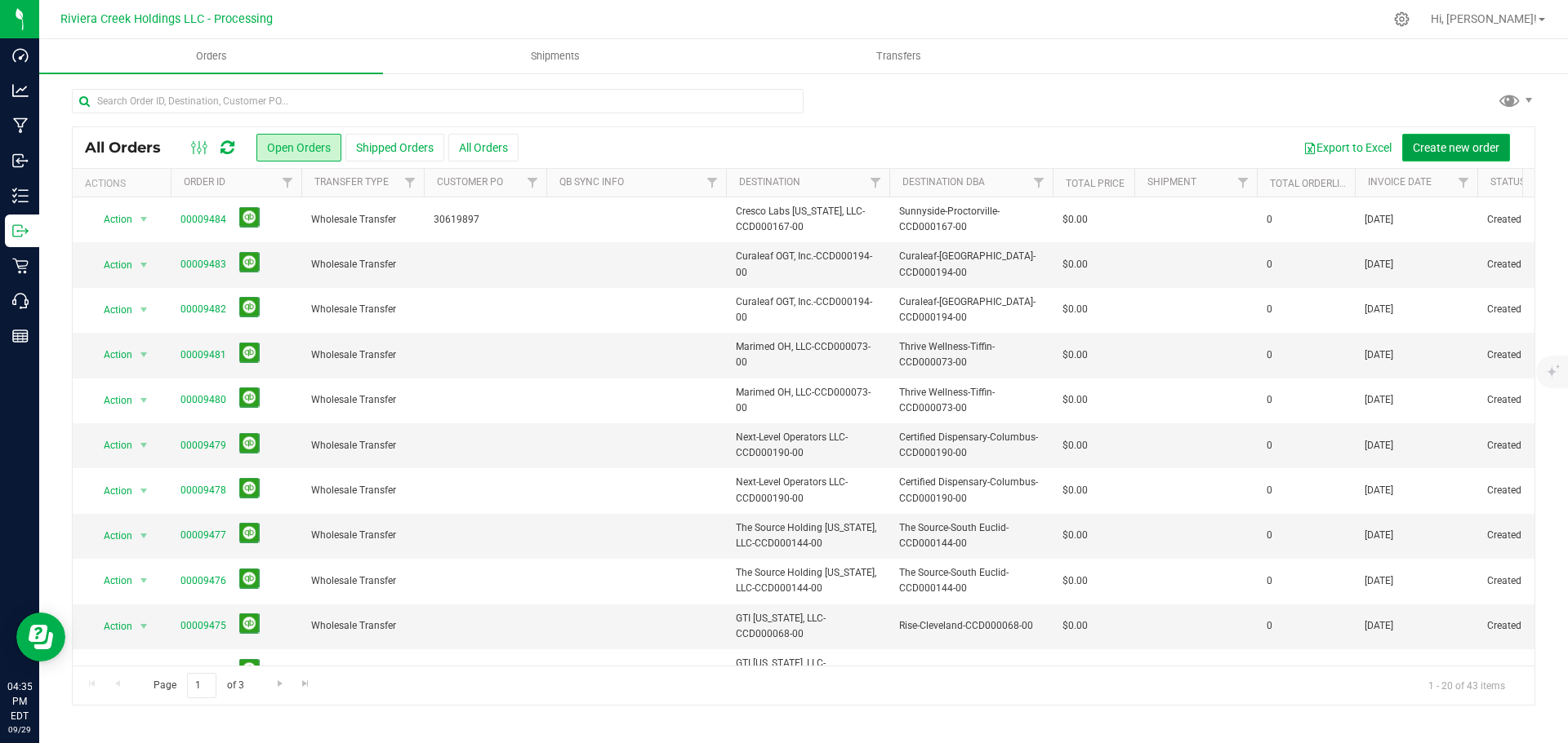
click at [1447, 147] on span "Create new order" at bounding box center [1456, 147] width 87 height 13
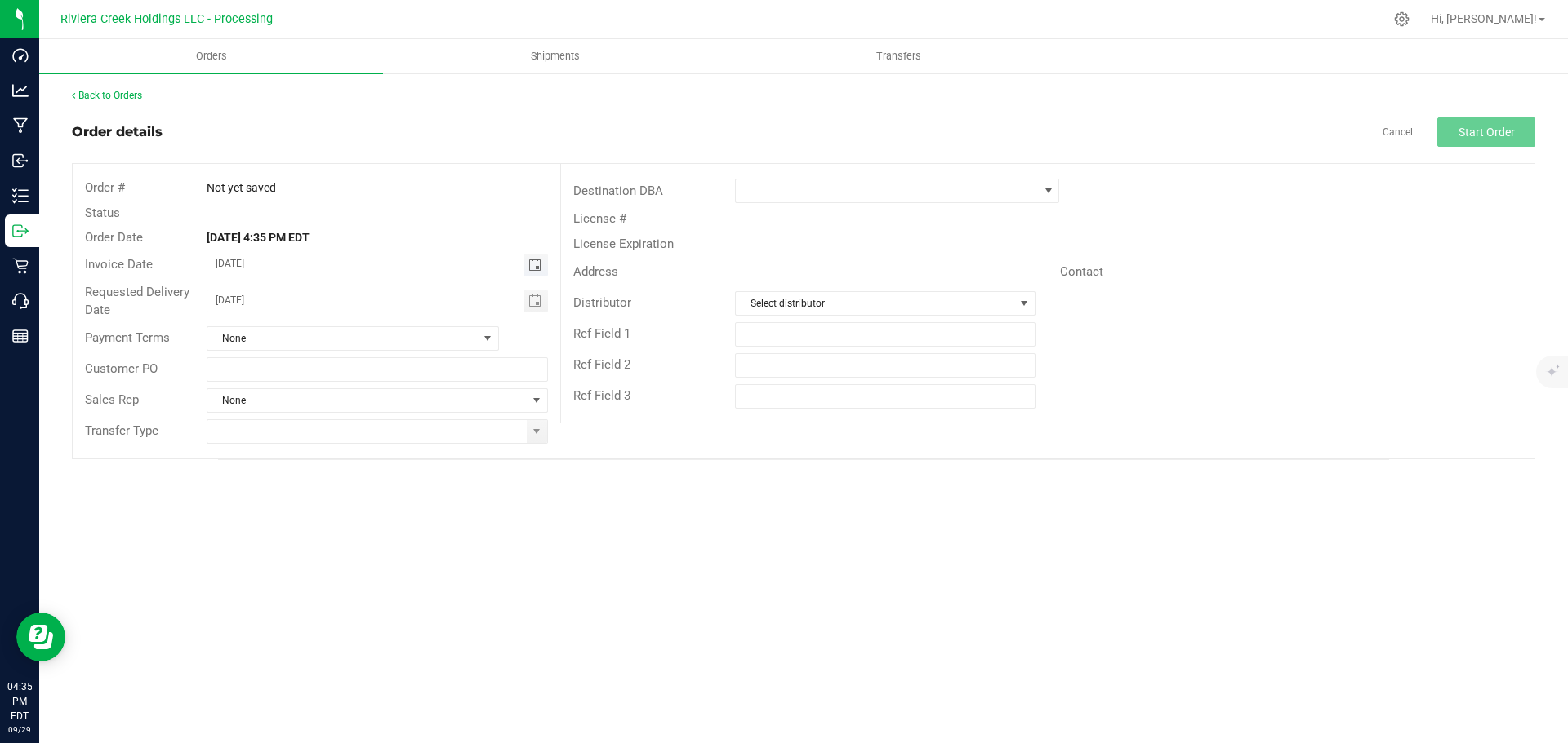
click at [533, 266] on span "Toggle calendar" at bounding box center [535, 266] width 13 height 13
click at [225, 414] on span "Oct" at bounding box center [232, 414] width 15 height 11
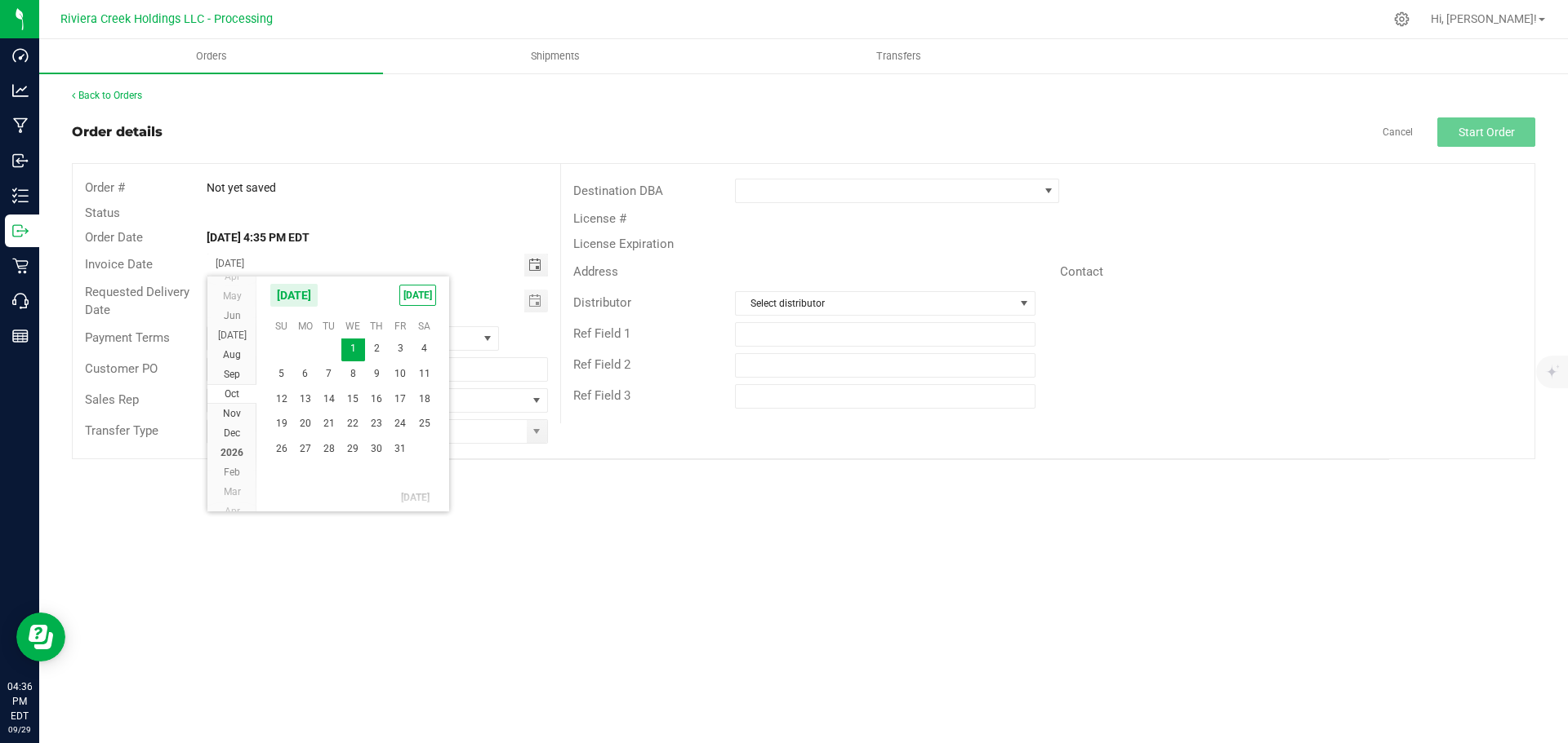
click at [357, 352] on span "1" at bounding box center [353, 349] width 24 height 26
type input "[DATE]"
drag, startPoint x: 534, startPoint y: 302, endPoint x: 481, endPoint y: 337, distance: 63.5
click at [534, 302] on span "Toggle calendar" at bounding box center [535, 302] width 13 height 13
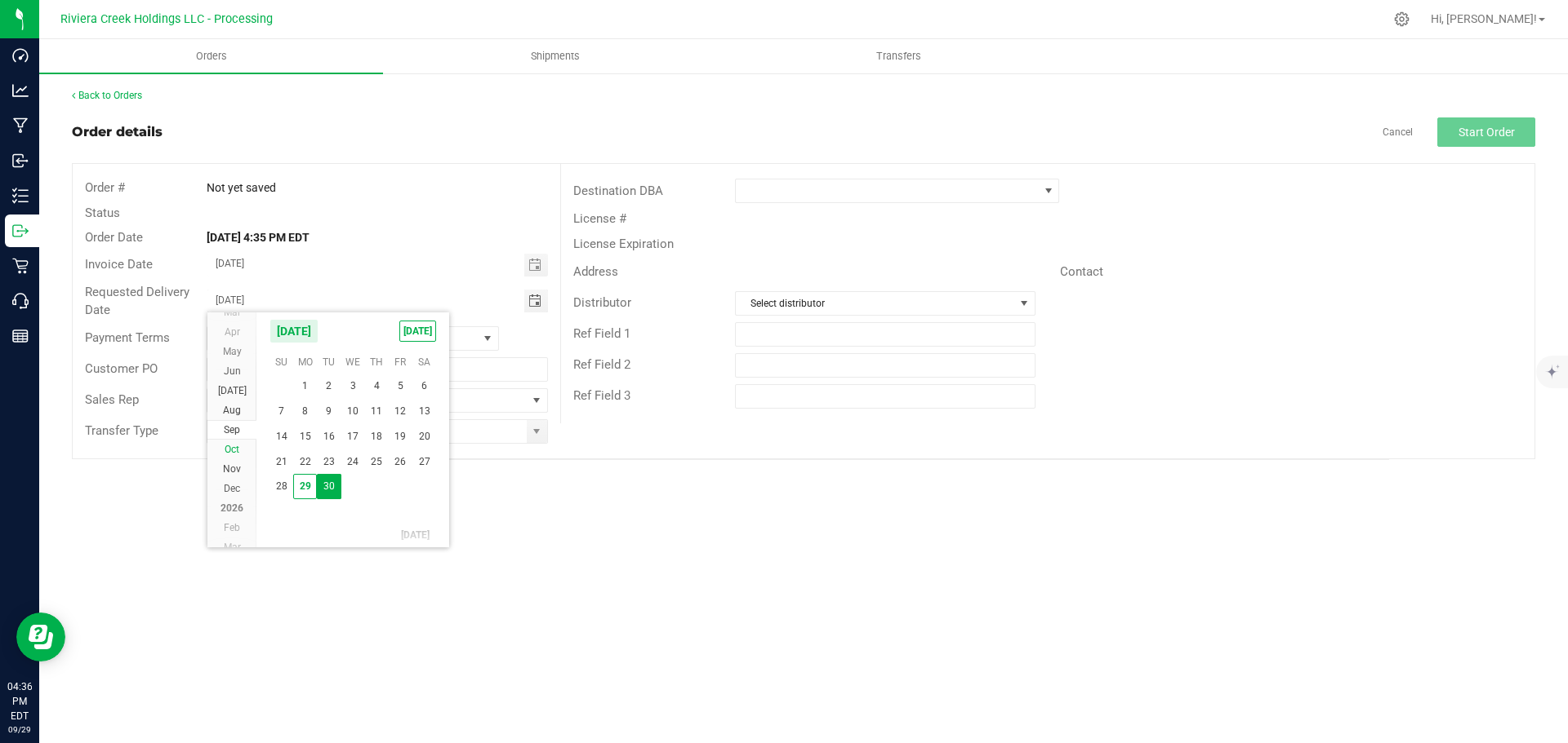
click at [232, 444] on span "Oct" at bounding box center [232, 450] width 15 height 11
click at [355, 382] on span "1" at bounding box center [353, 385] width 24 height 26
type input "[DATE]"
click at [534, 439] on span at bounding box center [537, 432] width 21 height 23
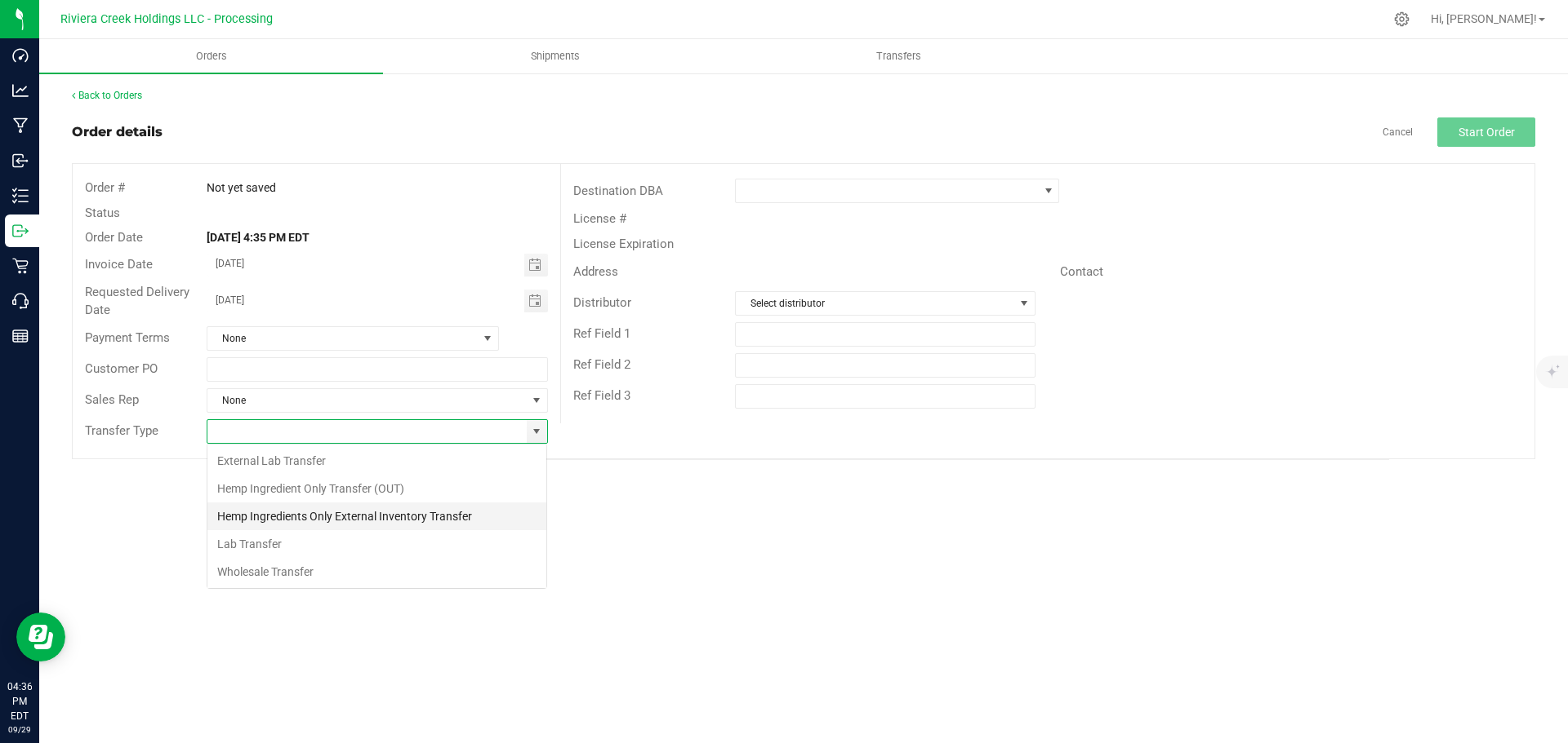
scroll to position [25, 341]
click at [238, 569] on li "Wholesale Transfer" at bounding box center [376, 572] width 339 height 27
type input "Wholesale Transfer"
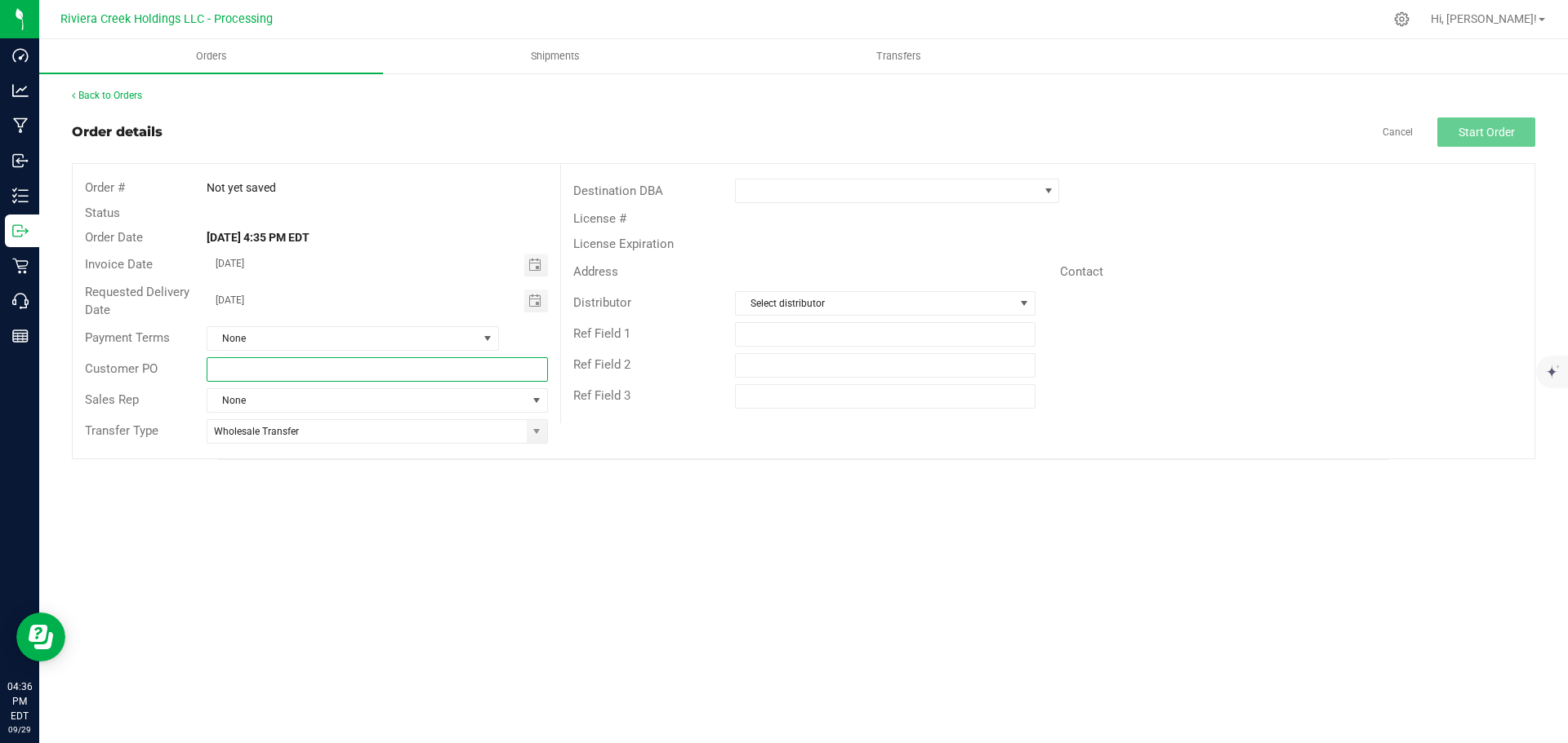
click at [260, 363] on input "text" at bounding box center [376, 370] width 340 height 25
paste input "30619897"
type input "30619897"
click at [743, 194] on span at bounding box center [886, 191] width 302 height 23
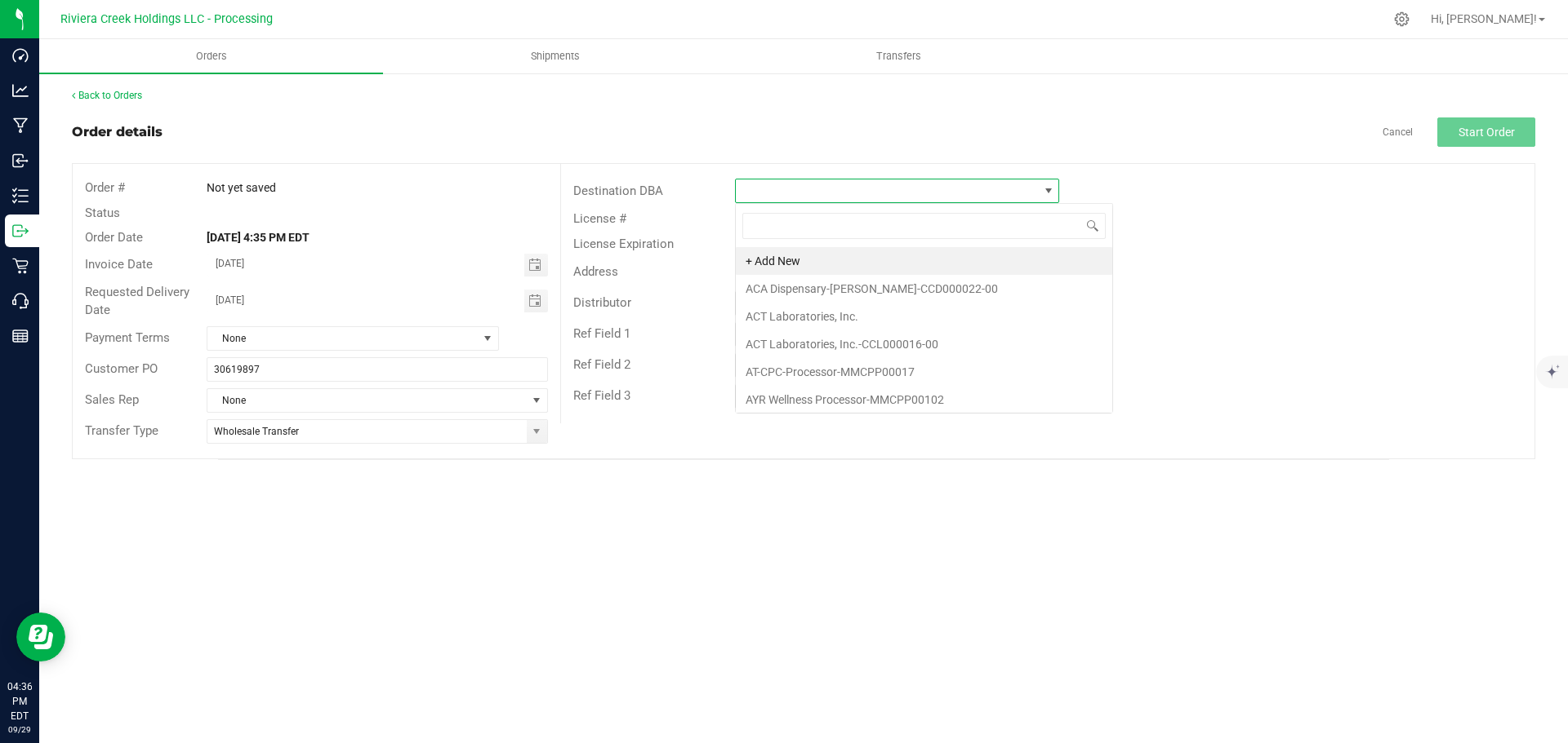
scroll to position [25, 324]
type input "sunn"
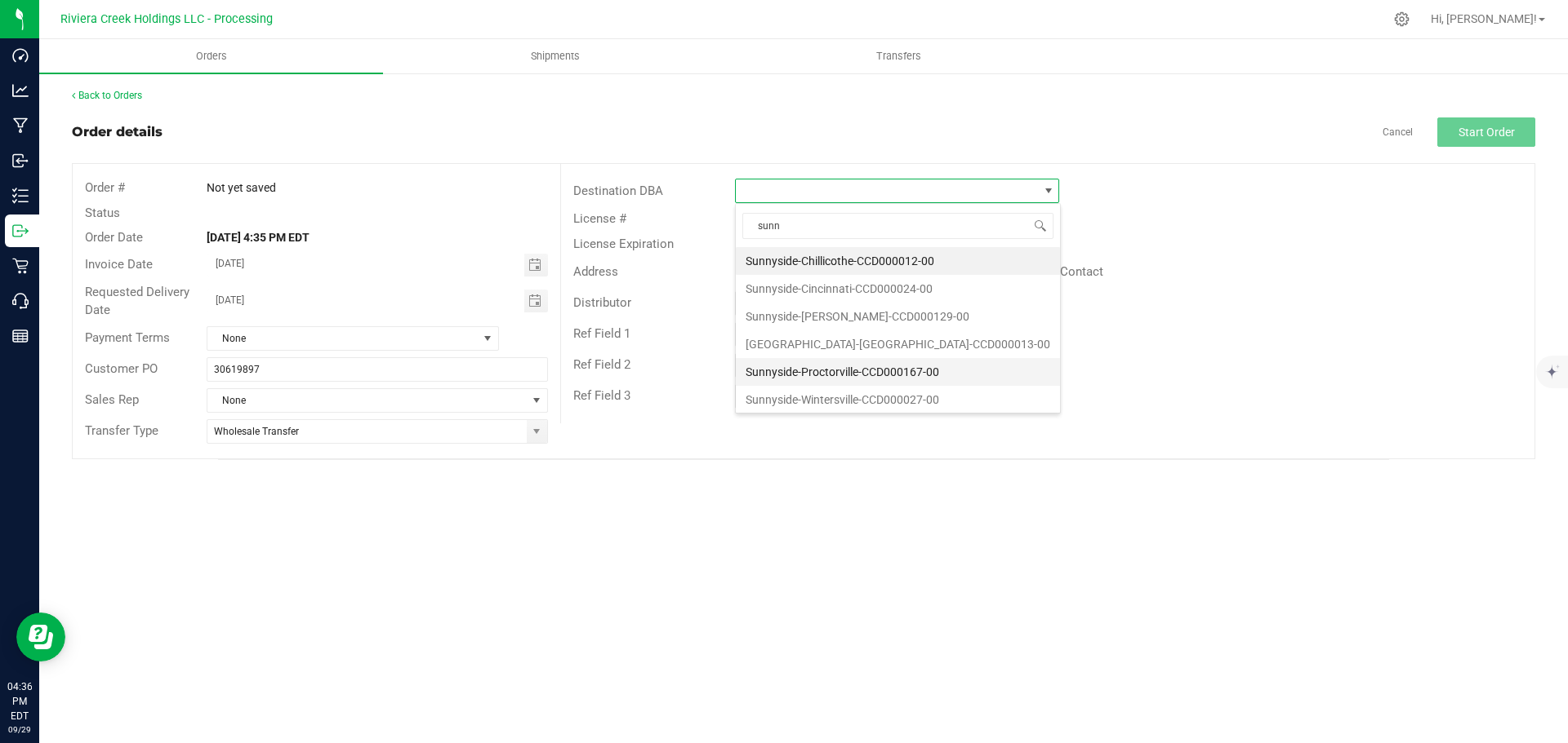
click at [825, 370] on li "Sunnyside-Proctorville-CCD000167-00" at bounding box center [897, 372] width 324 height 27
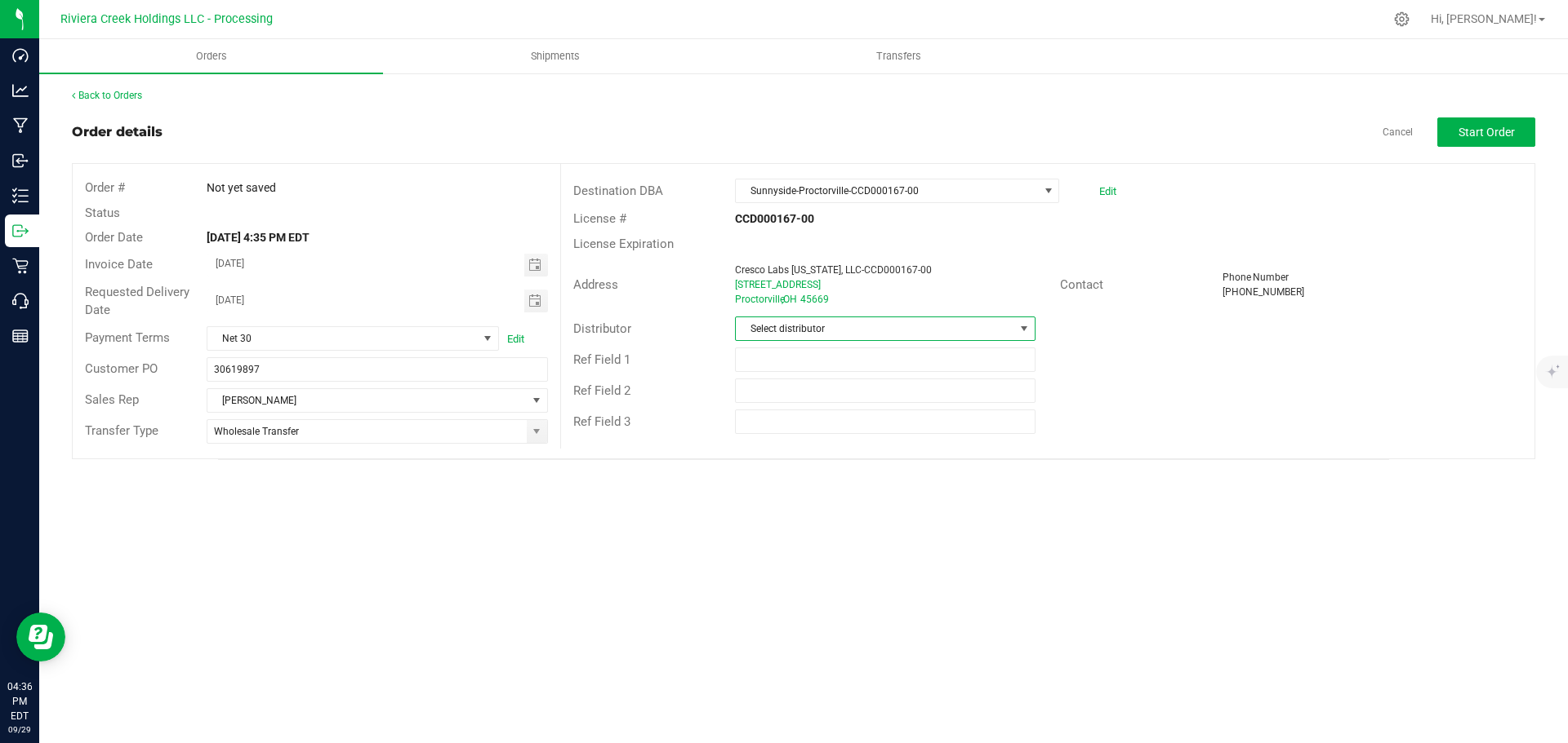
click at [815, 320] on span "Select distributor" at bounding box center [875, 329] width 278 height 23
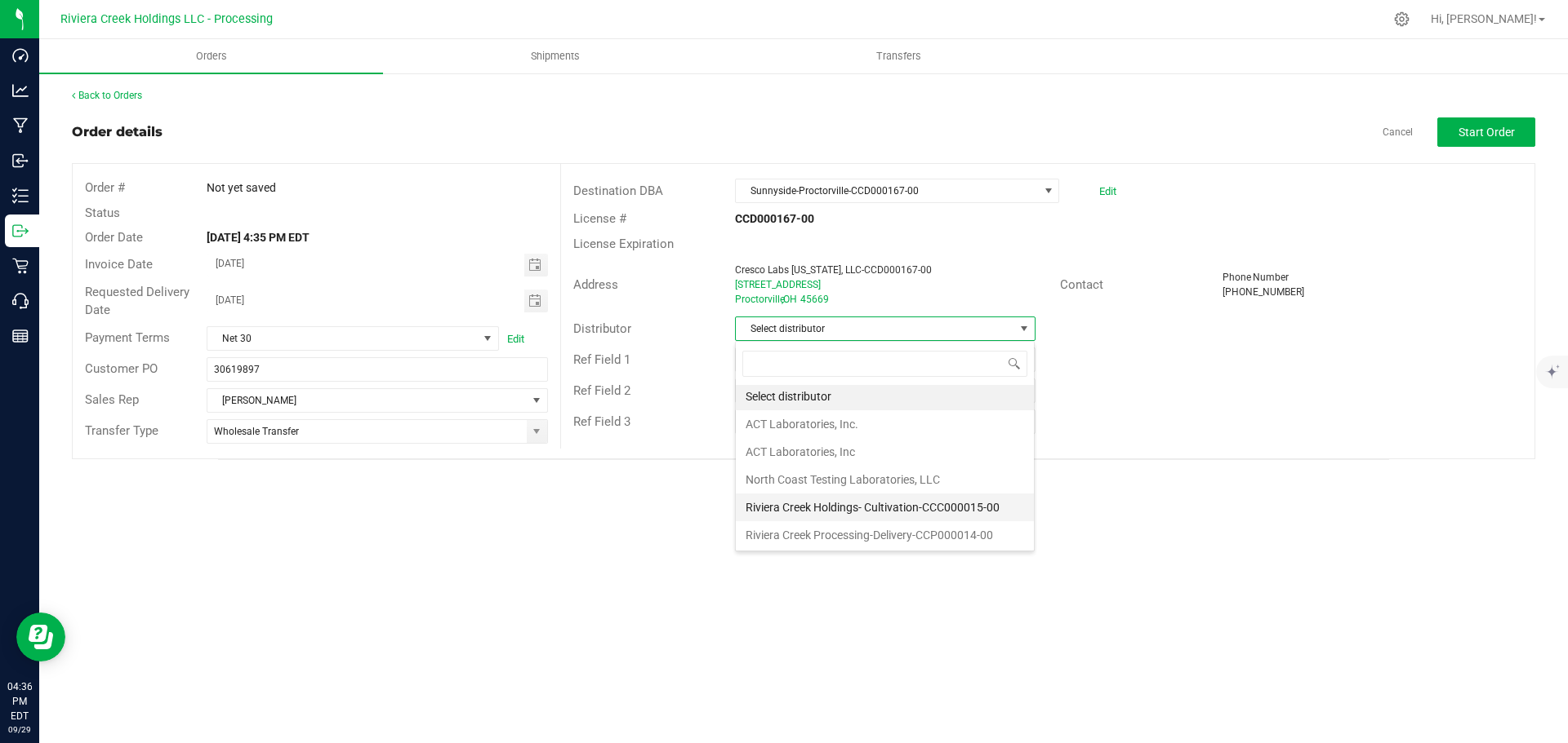
scroll to position [3, 0]
click at [823, 534] on li "Riviera Creek Processing-Delivery-CCP000014-00" at bounding box center [884, 534] width 298 height 27
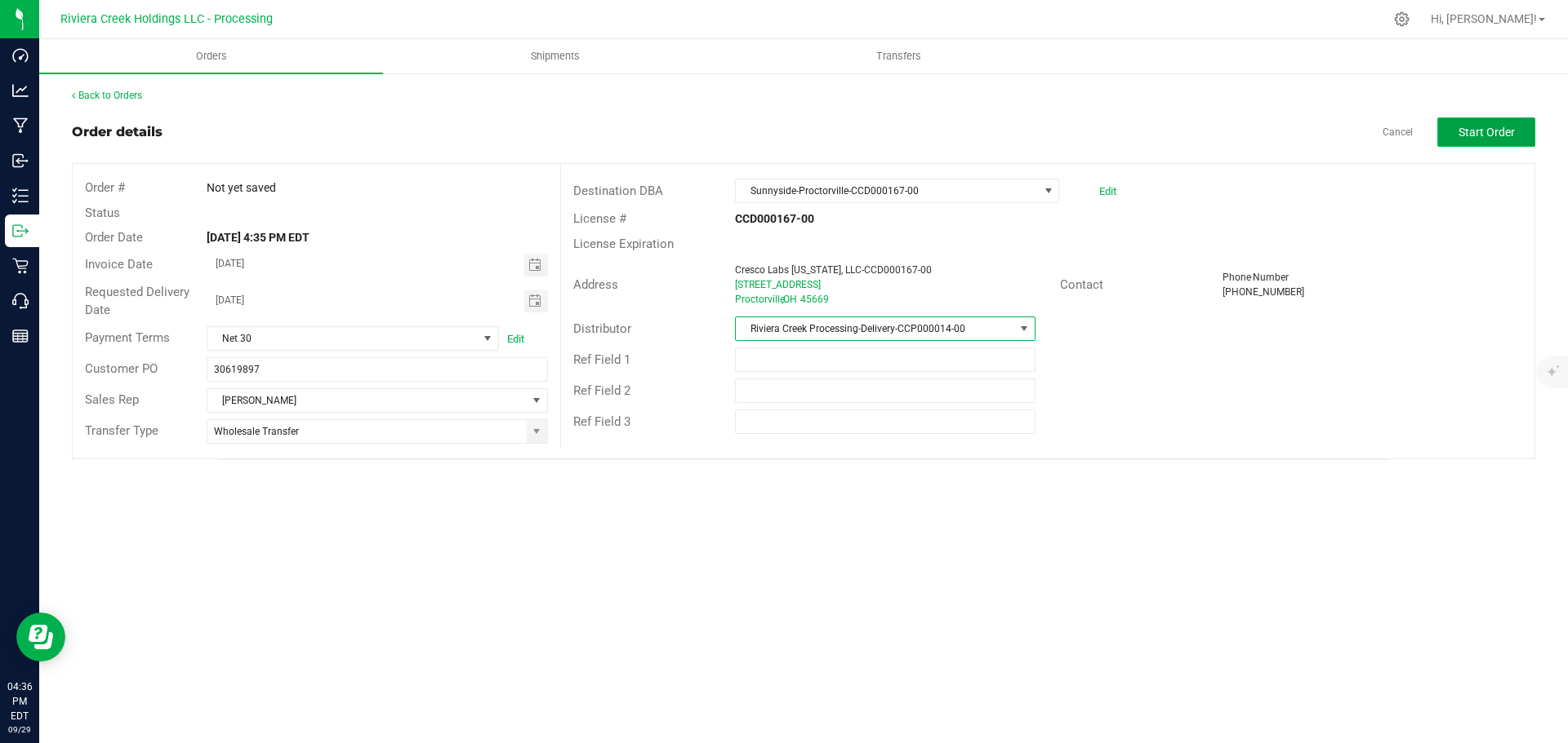
click at [1468, 134] on span "Start Order" at bounding box center [1487, 132] width 57 height 13
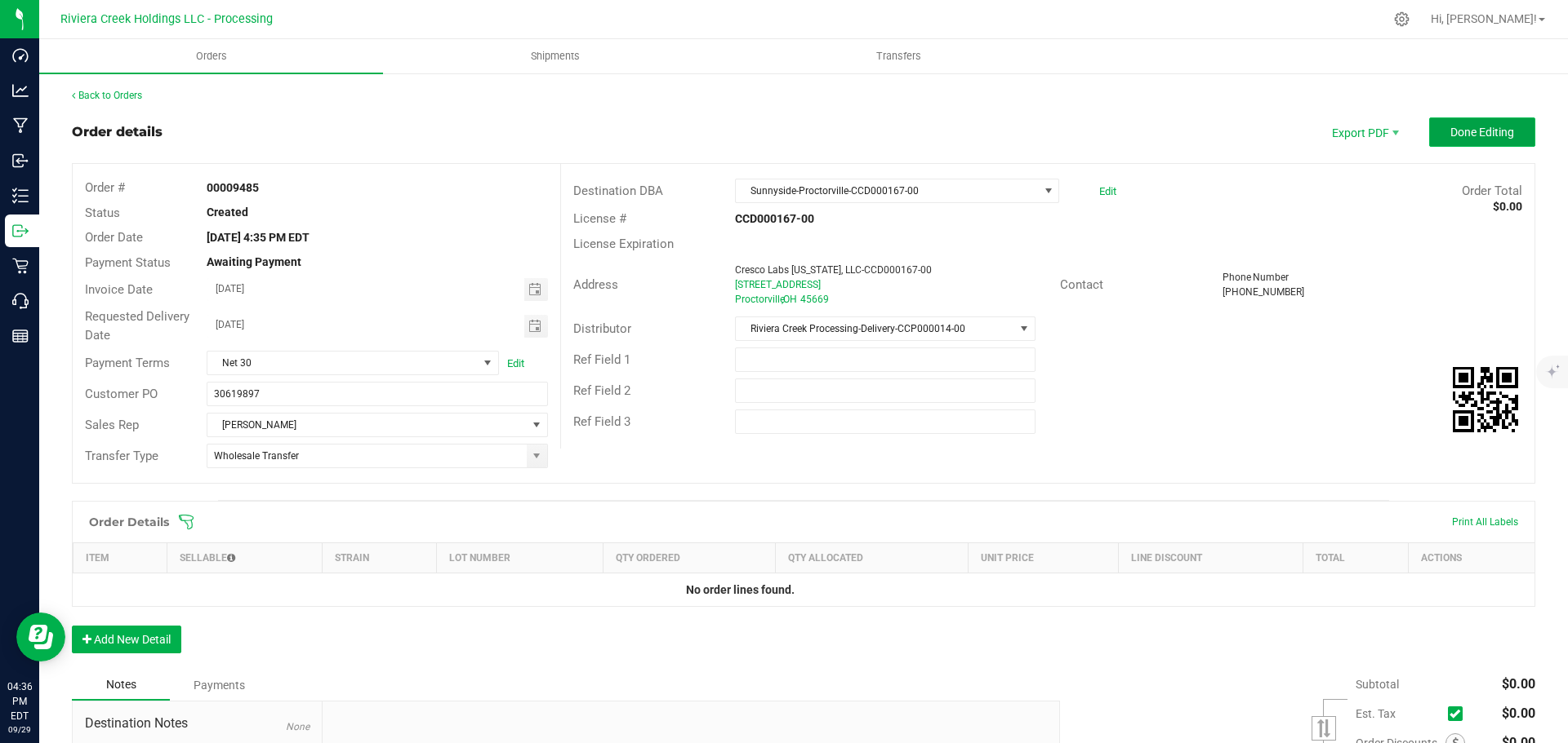
click at [1455, 123] on button "Done Editing" at bounding box center [1482, 131] width 106 height 29
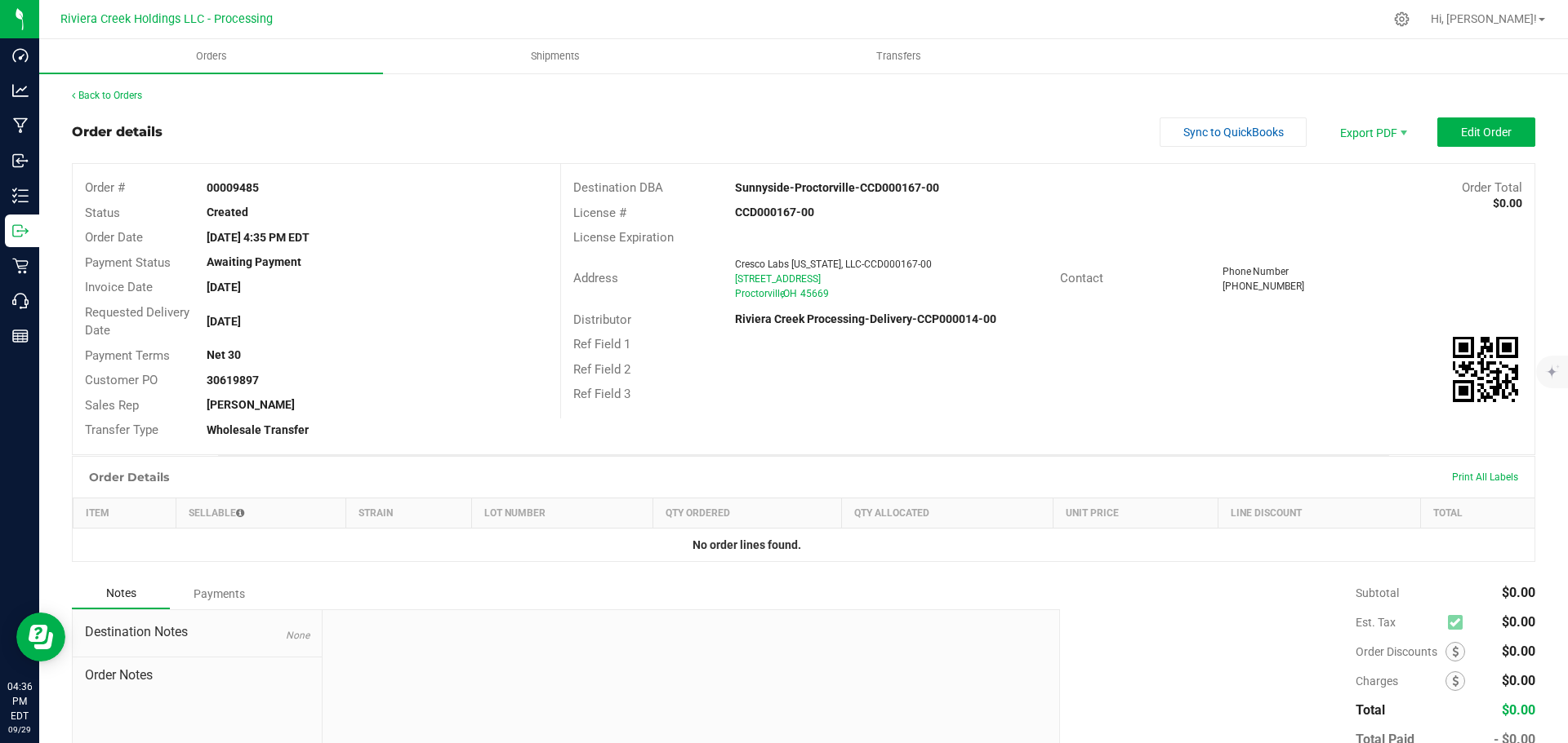
drag, startPoint x: 202, startPoint y: 182, endPoint x: 264, endPoint y: 192, distance: 62.8
click at [264, 192] on div "00009485" at bounding box center [376, 188] width 365 height 17
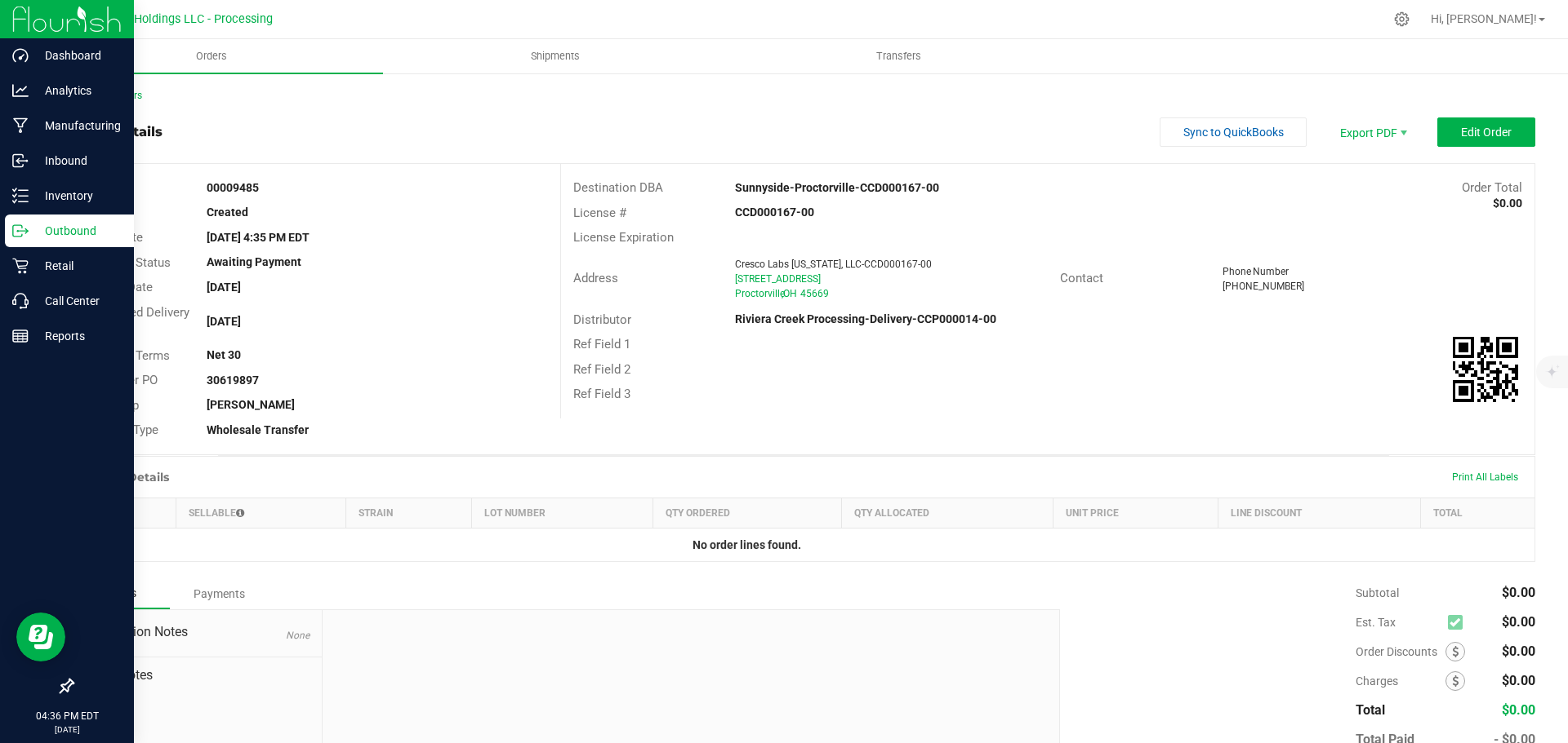
copy strong "00009485"
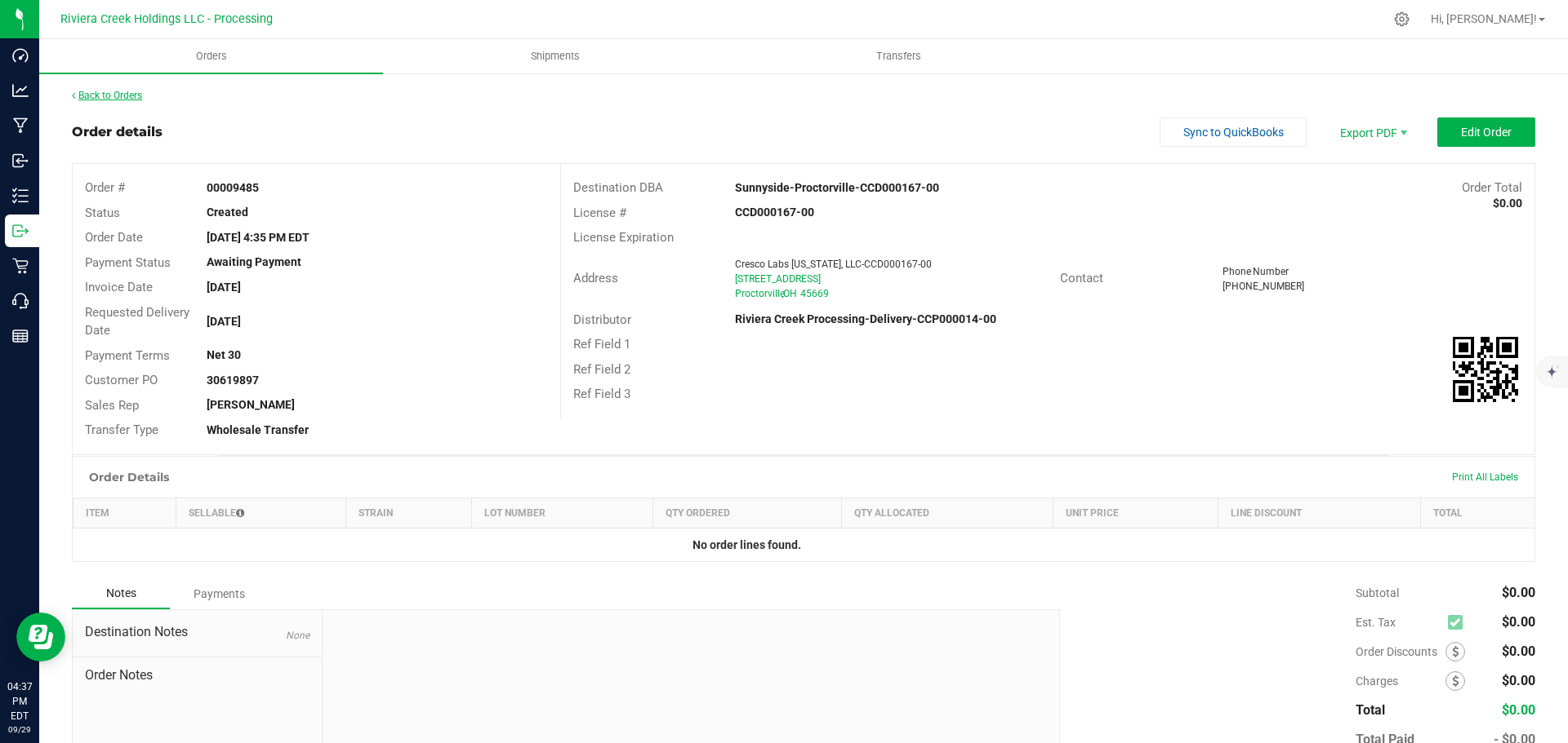
click at [126, 94] on link "Back to Orders" at bounding box center [107, 95] width 70 height 11
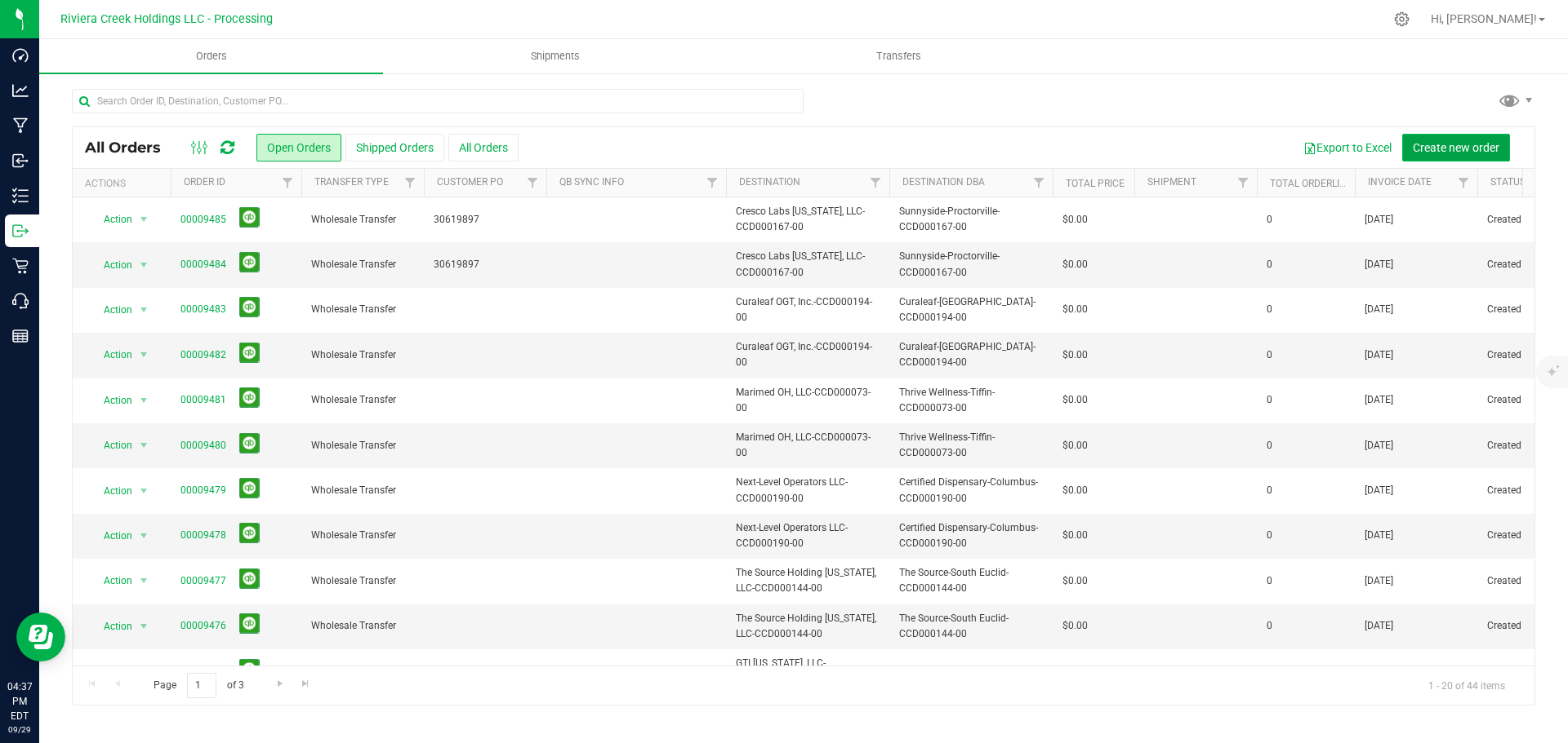
click at [1430, 143] on span "Create new order" at bounding box center [1456, 147] width 87 height 13
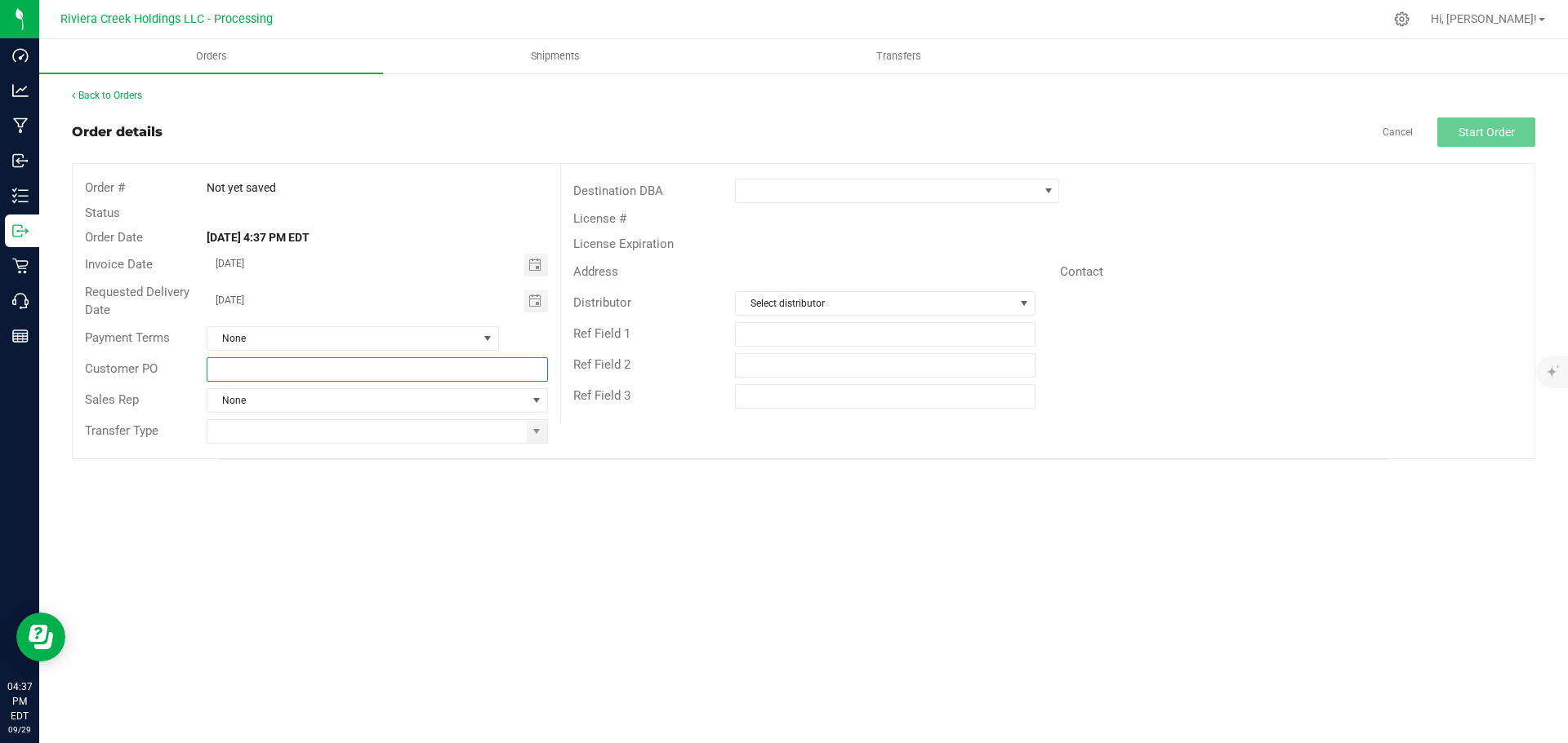
click at [249, 369] on input "text" at bounding box center [376, 370] width 340 height 25
paste input "30620402"
click at [529, 268] on span "Toggle calendar" at bounding box center [535, 266] width 13 height 13
type input "30620402"
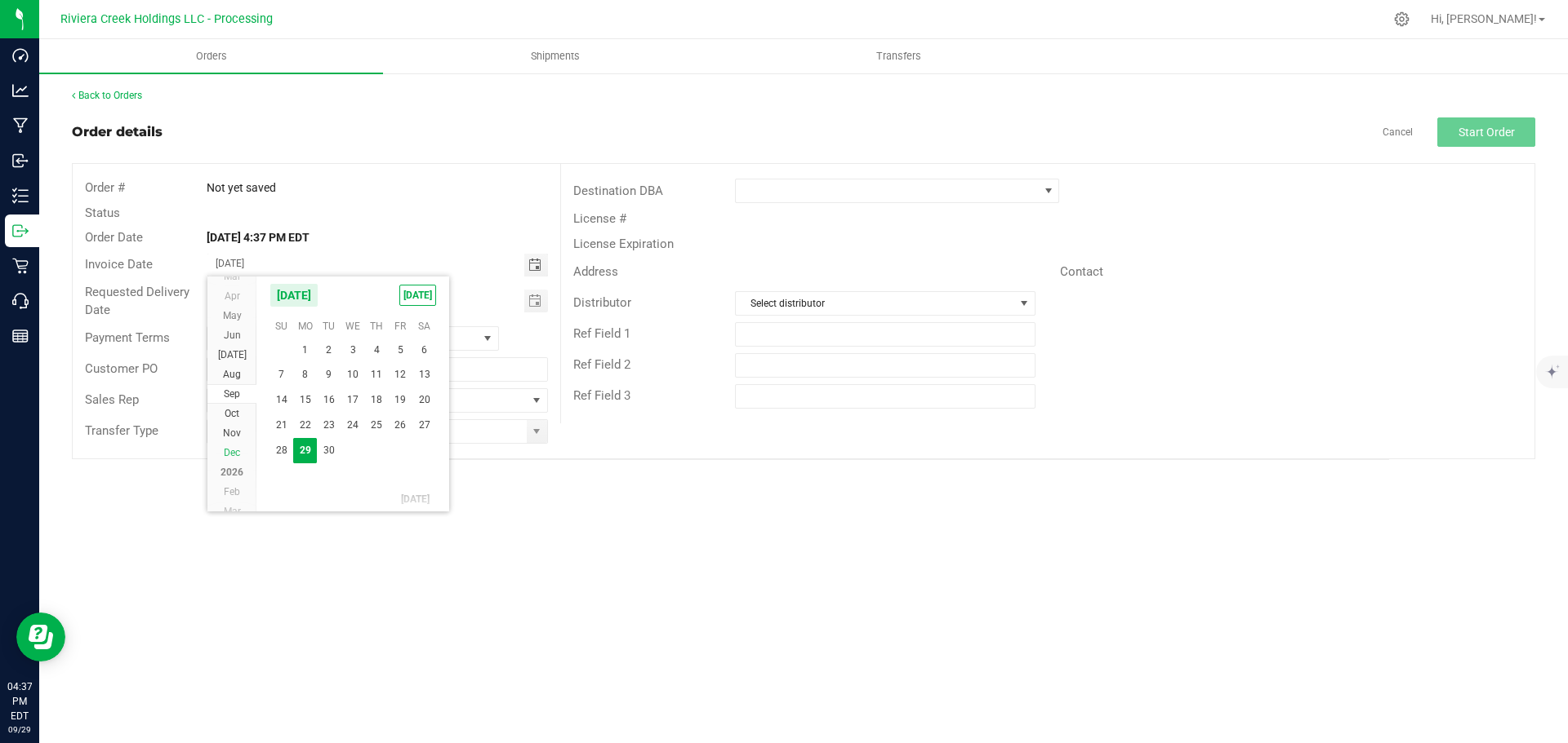
click at [231, 454] on span "Dec" at bounding box center [232, 453] width 16 height 11
click at [233, 354] on span "Oct" at bounding box center [232, 355] width 15 height 11
click at [354, 349] on span "1" at bounding box center [353, 349] width 24 height 26
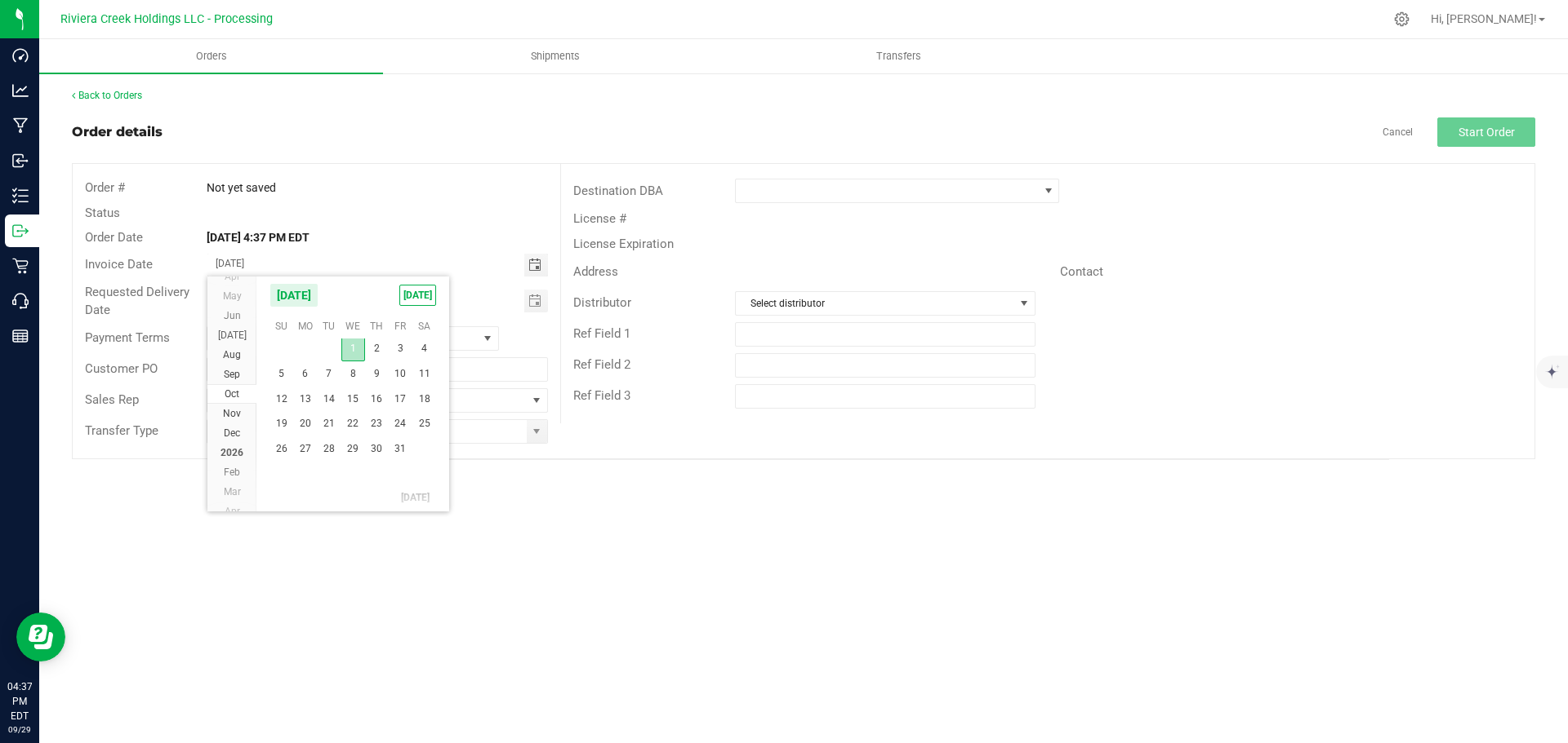
type input "[DATE]"
click at [536, 304] on span "Toggle calendar" at bounding box center [535, 302] width 13 height 13
drag, startPoint x: 224, startPoint y: 450, endPoint x: 260, endPoint y: 439, distance: 37.6
click at [224, 450] on span "Oct" at bounding box center [232, 450] width 15 height 11
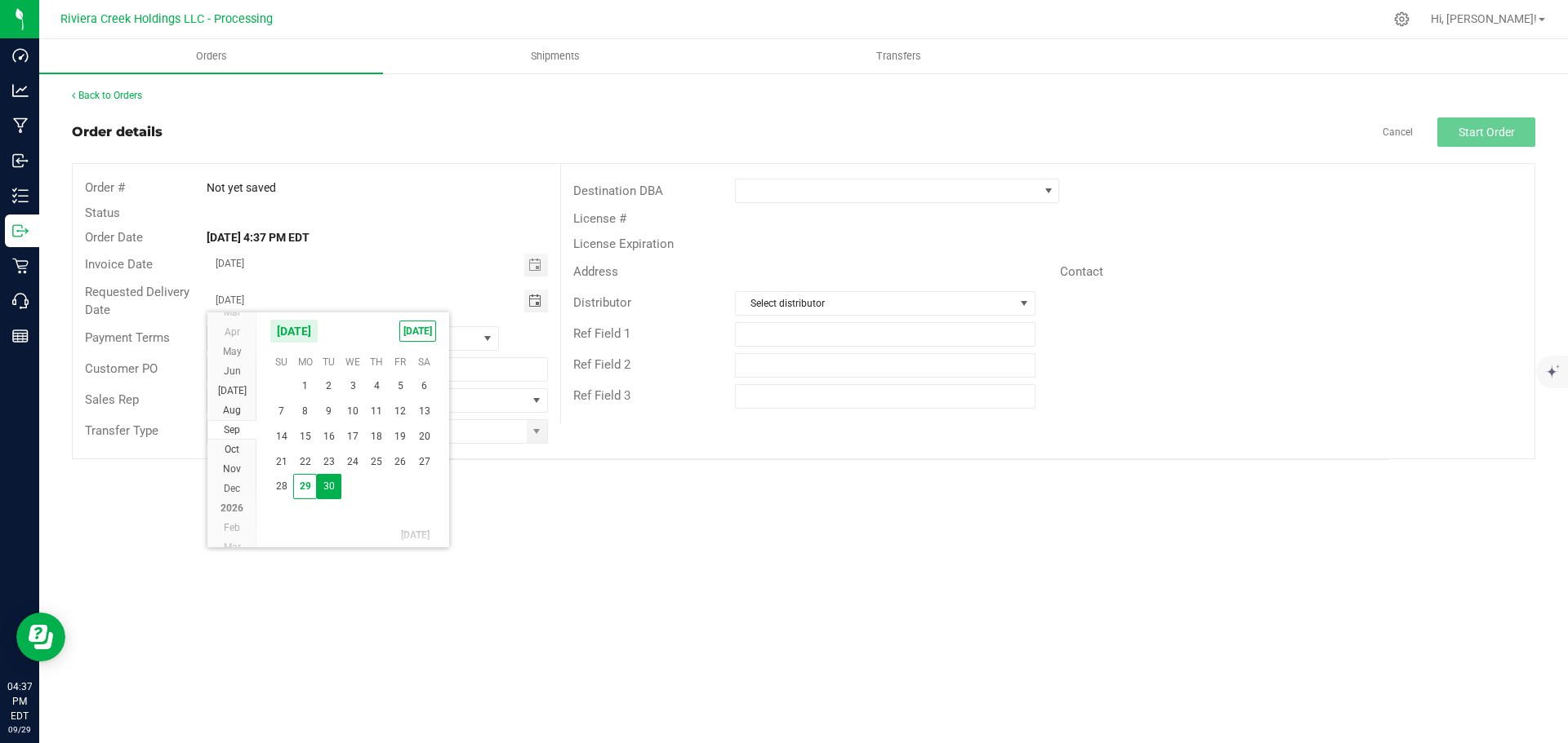
scroll to position [264845, 0]
click at [350, 389] on span "1" at bounding box center [353, 385] width 24 height 26
type input "[DATE]"
click at [531, 433] on span at bounding box center [536, 432] width 13 height 13
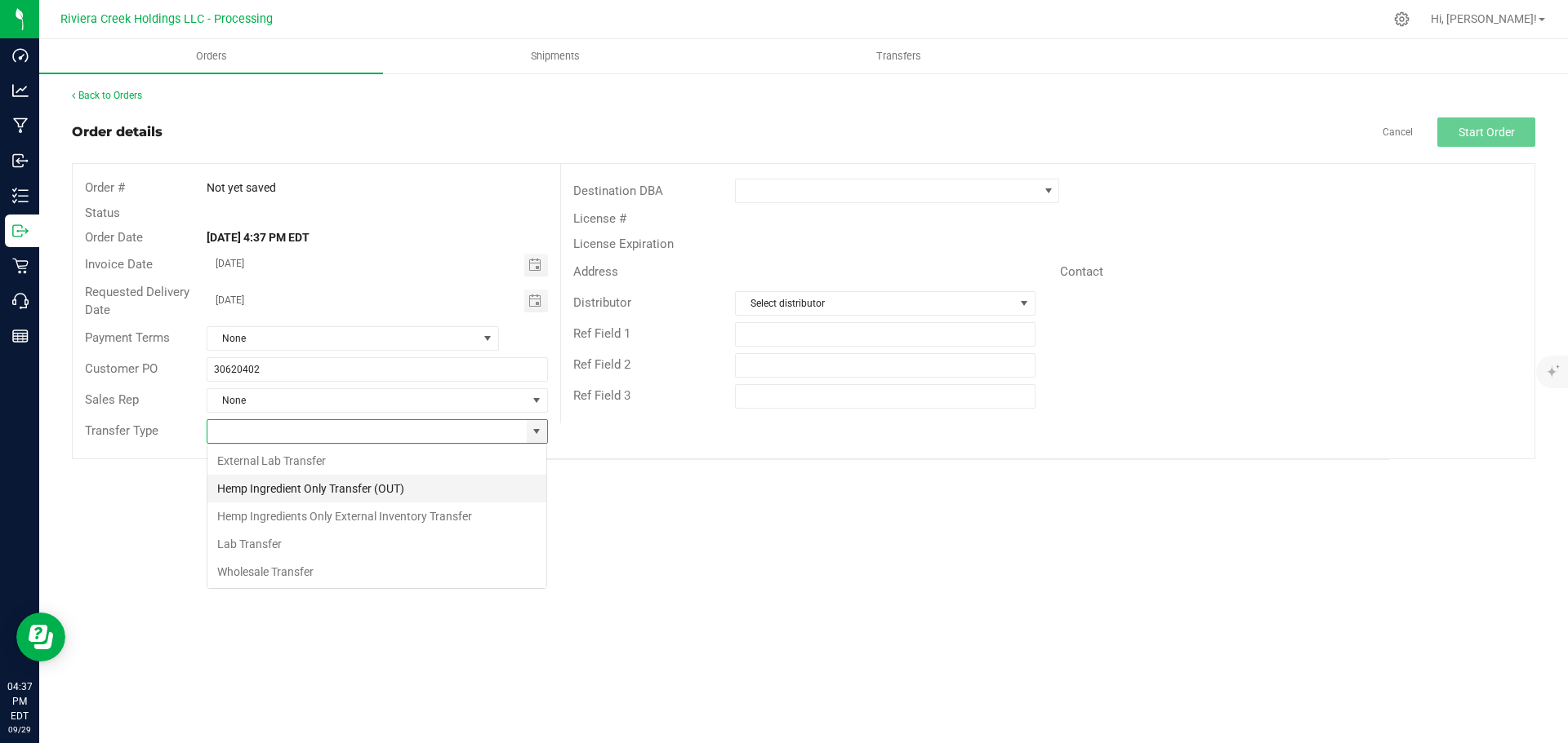
scroll to position [25, 341]
click at [254, 569] on li "Wholesale Transfer" at bounding box center [376, 572] width 339 height 27
type input "Wholesale Transfer"
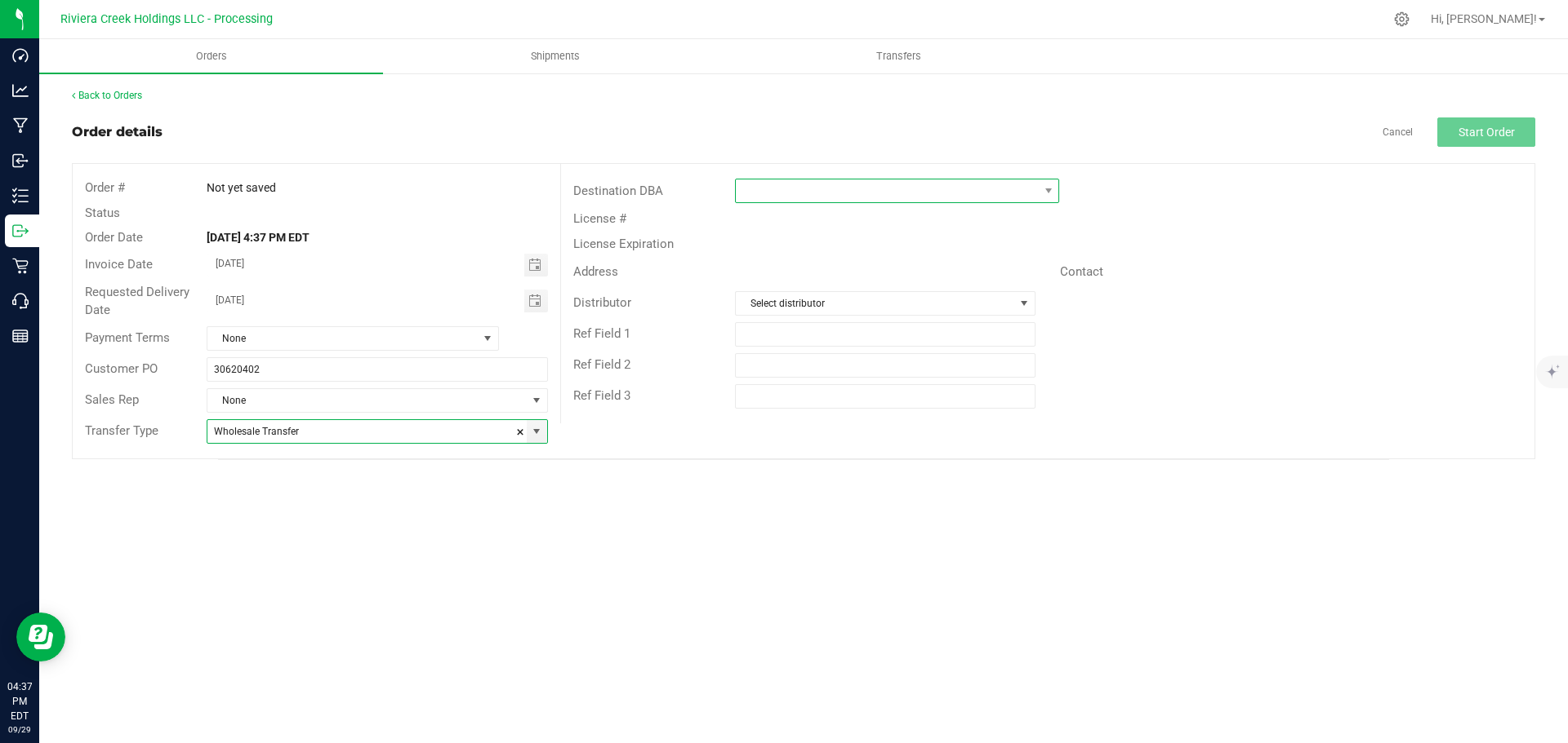
click at [760, 200] on span at bounding box center [886, 191] width 302 height 23
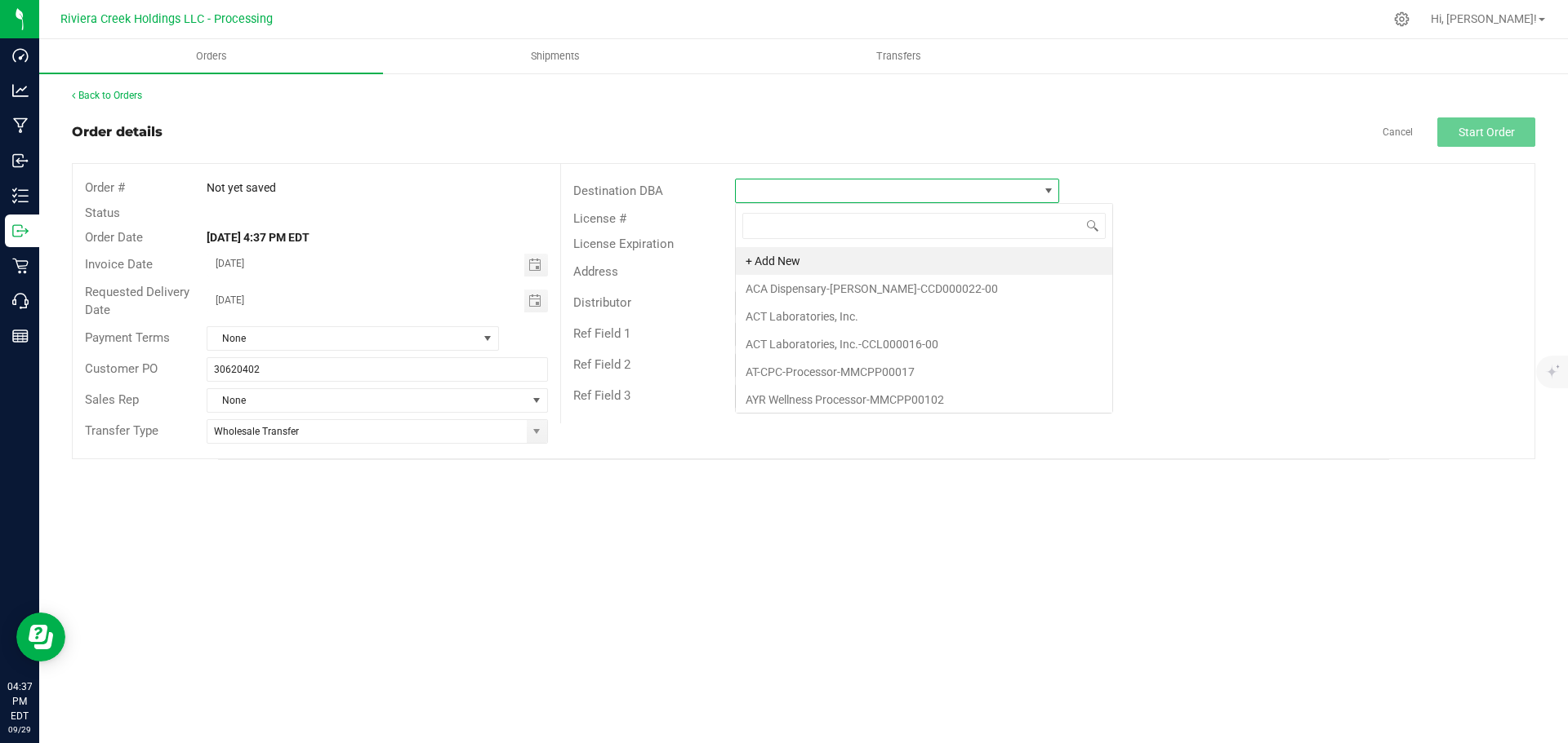
scroll to position [25, 324]
type input "sunn"
click at [809, 260] on li "Sunnyside-Chillicothe-CCD000012-00" at bounding box center [897, 261] width 324 height 27
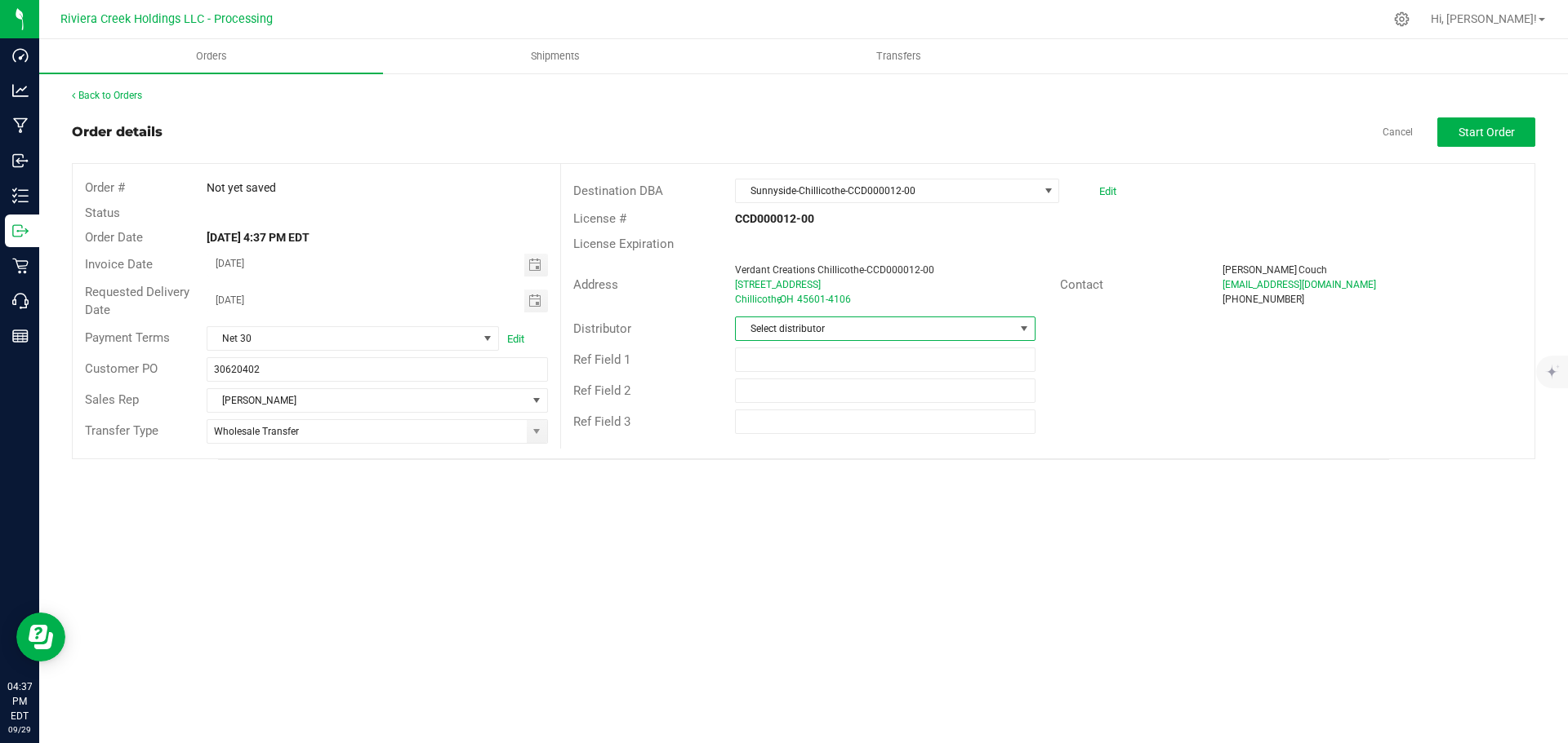
click at [812, 327] on span "Select distributor" at bounding box center [875, 329] width 278 height 23
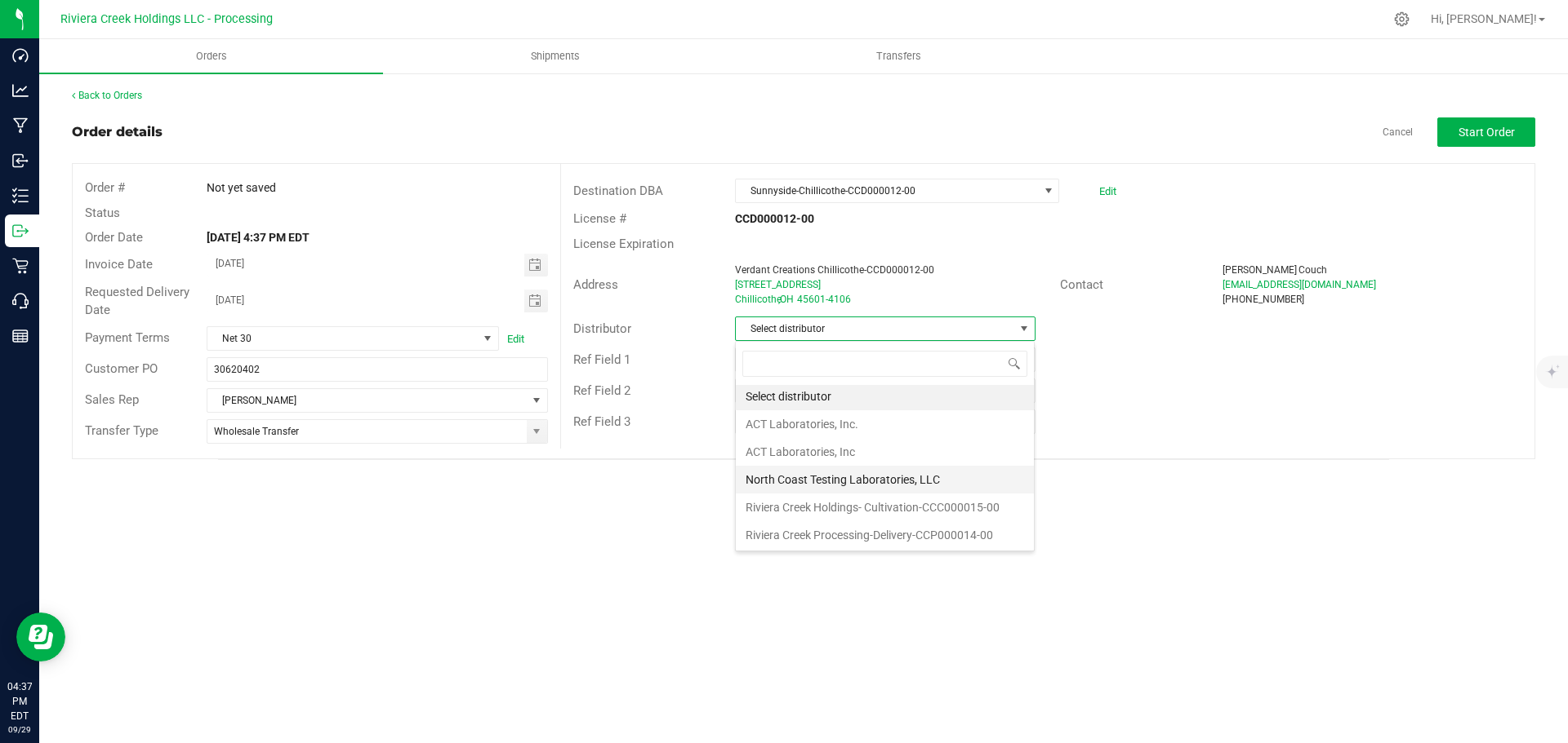
scroll to position [3, 0]
click at [828, 541] on li "Riviera Creek Processing-Delivery-CCP000014-00" at bounding box center [884, 534] width 298 height 27
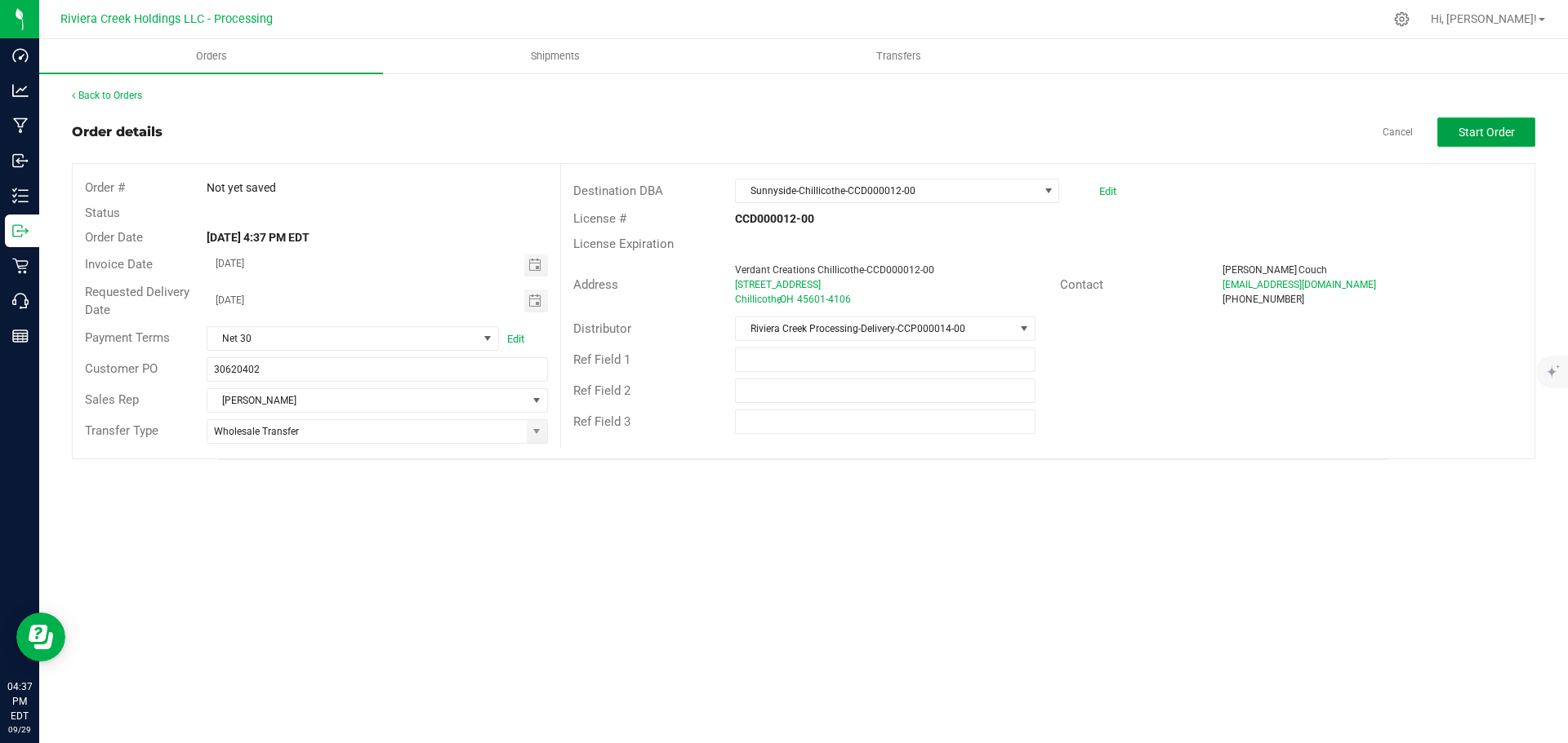
click at [1466, 126] on span "Start Order" at bounding box center [1487, 132] width 57 height 13
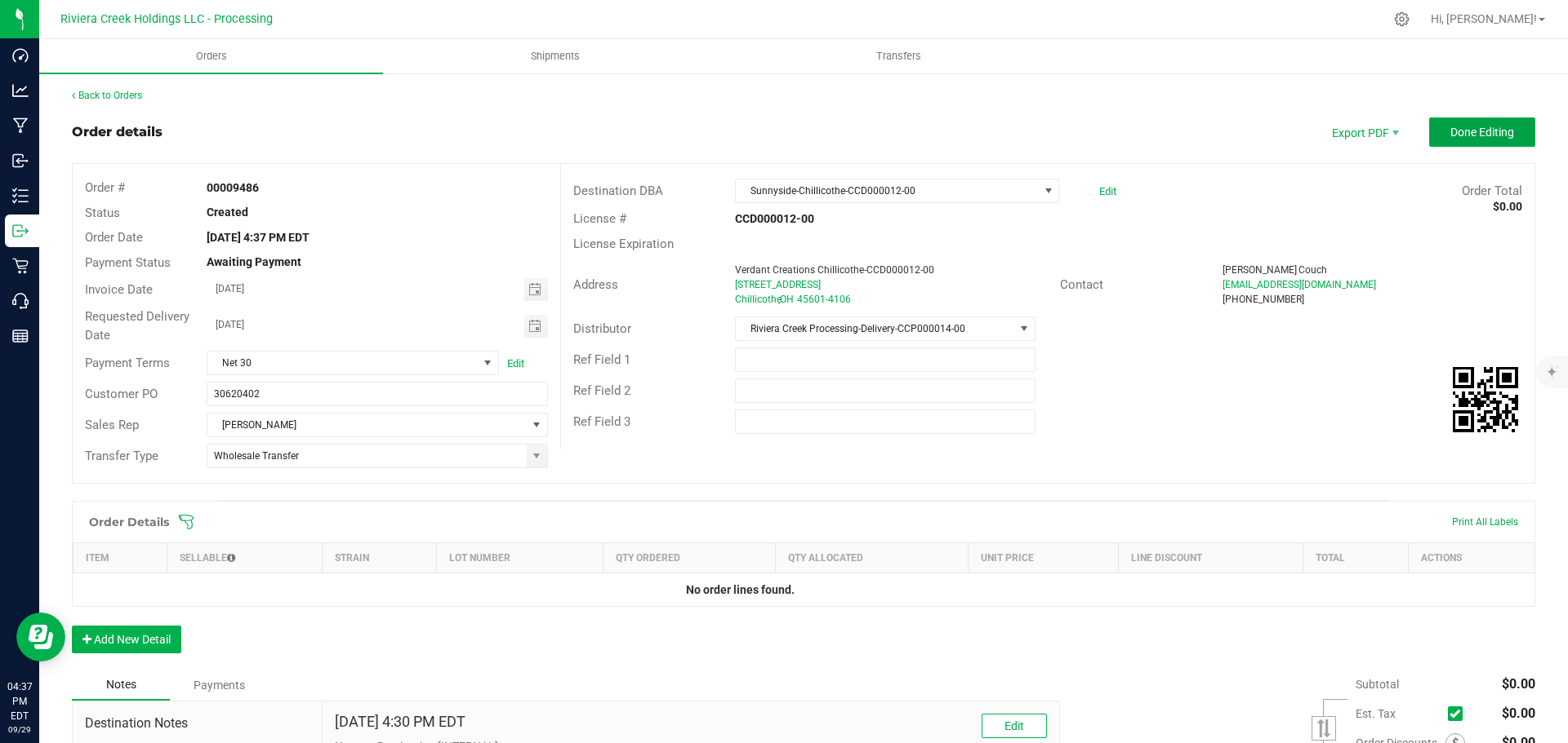
click at [1460, 135] on span "Done Editing" at bounding box center [1481, 132] width 63 height 13
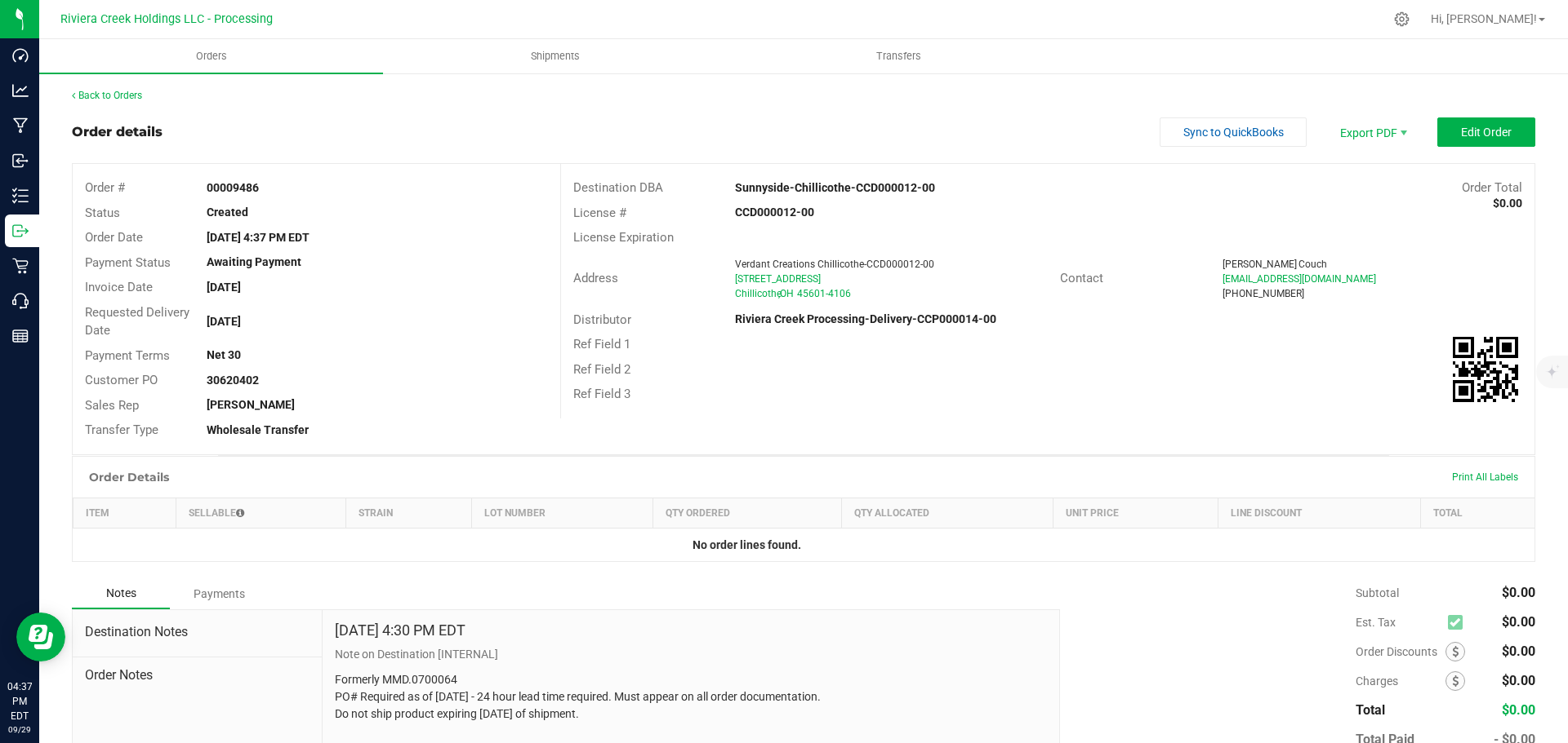
drag, startPoint x: 201, startPoint y: 187, endPoint x: 264, endPoint y: 191, distance: 63.1
click at [264, 191] on div "00009486" at bounding box center [376, 188] width 365 height 17
copy strong "00009486"
click at [94, 92] on link "Back to Orders" at bounding box center [107, 95] width 70 height 11
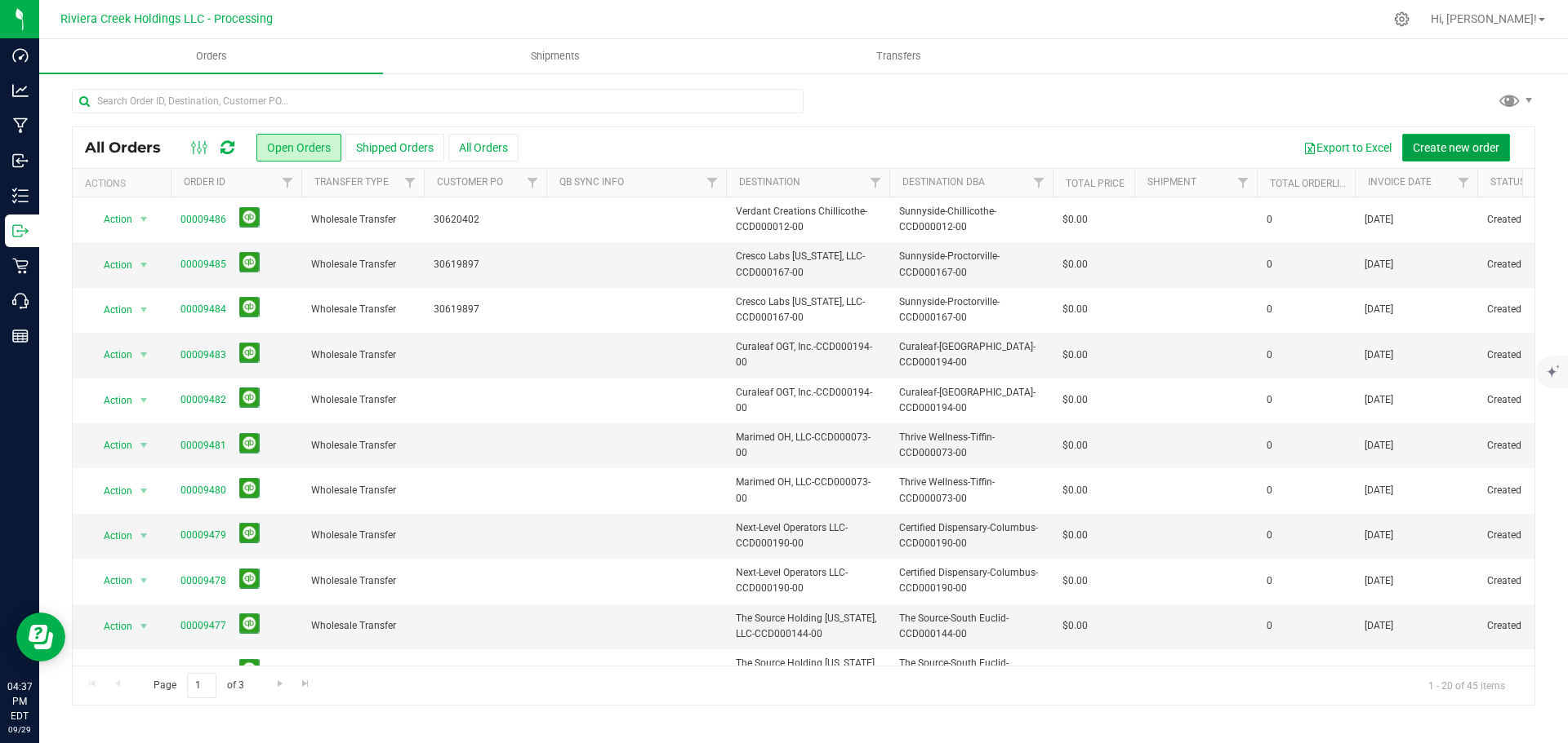
click at [1451, 151] on span "Create new order" at bounding box center [1456, 147] width 87 height 13
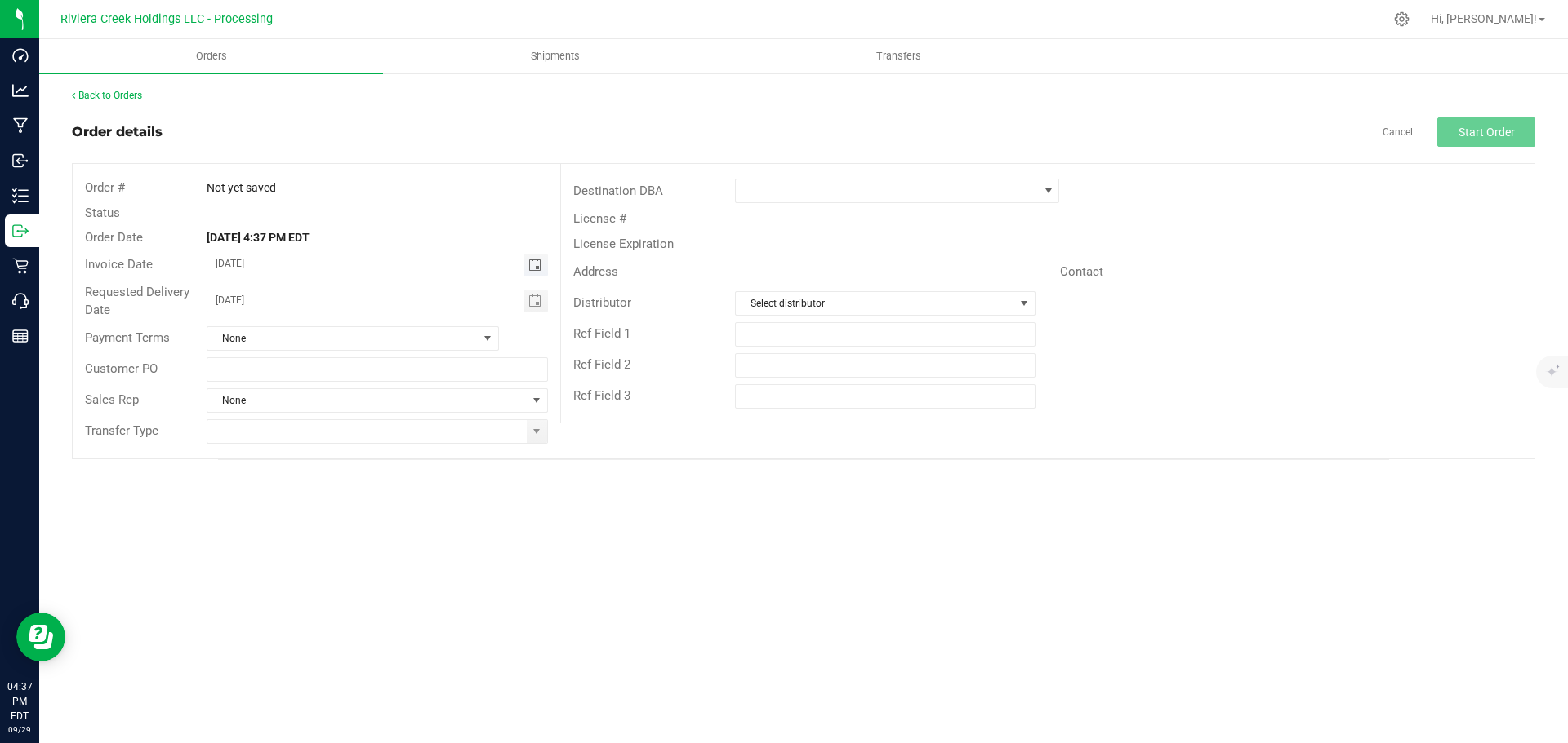
click at [534, 268] on span "Toggle calendar" at bounding box center [535, 266] width 13 height 13
click at [231, 409] on span "Oct" at bounding box center [232, 414] width 15 height 11
click at [351, 353] on span "1" at bounding box center [353, 349] width 24 height 26
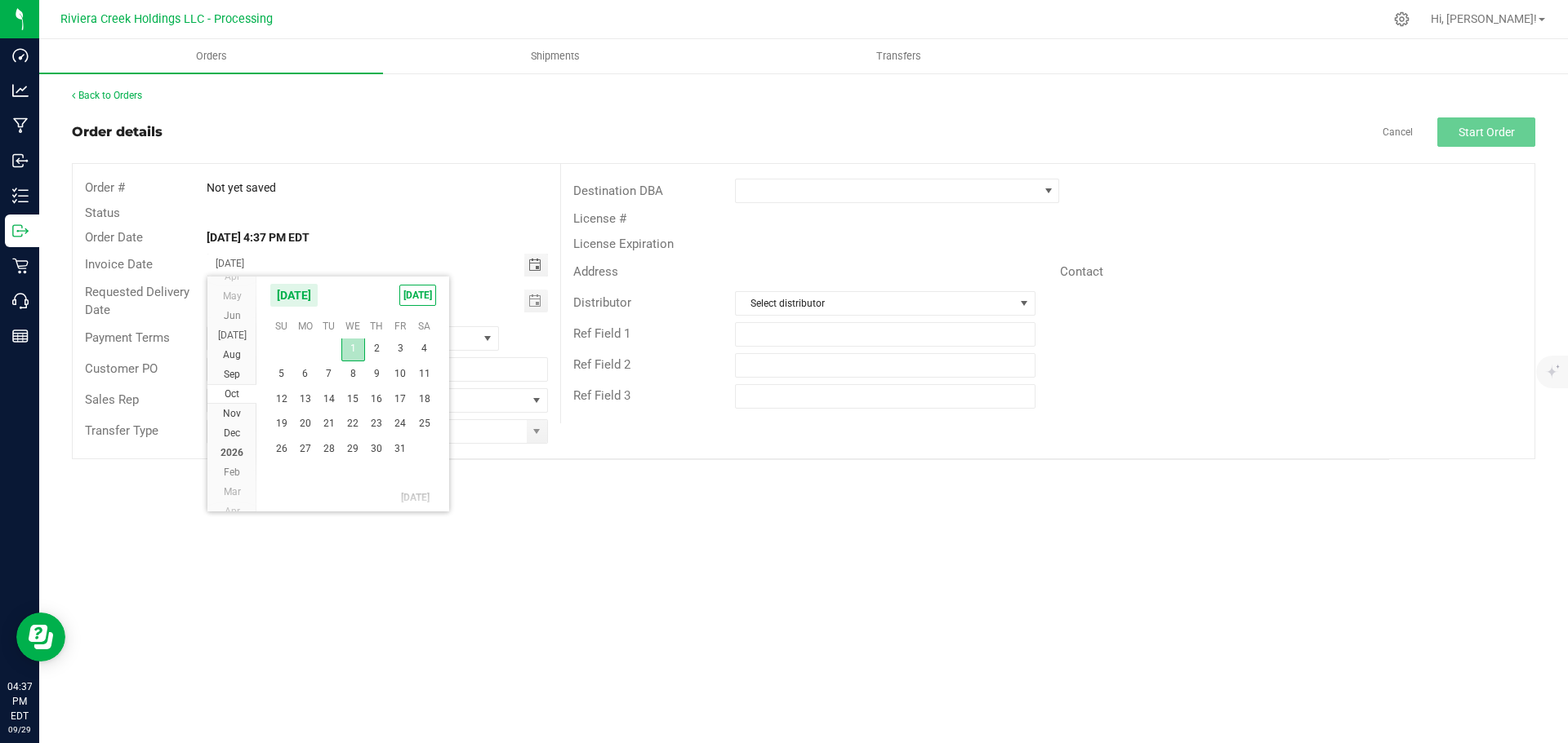
type input "[DATE]"
click at [537, 307] on span "Toggle calendar" at bounding box center [535, 302] width 13 height 13
click at [233, 453] on span "Oct" at bounding box center [232, 450] width 15 height 11
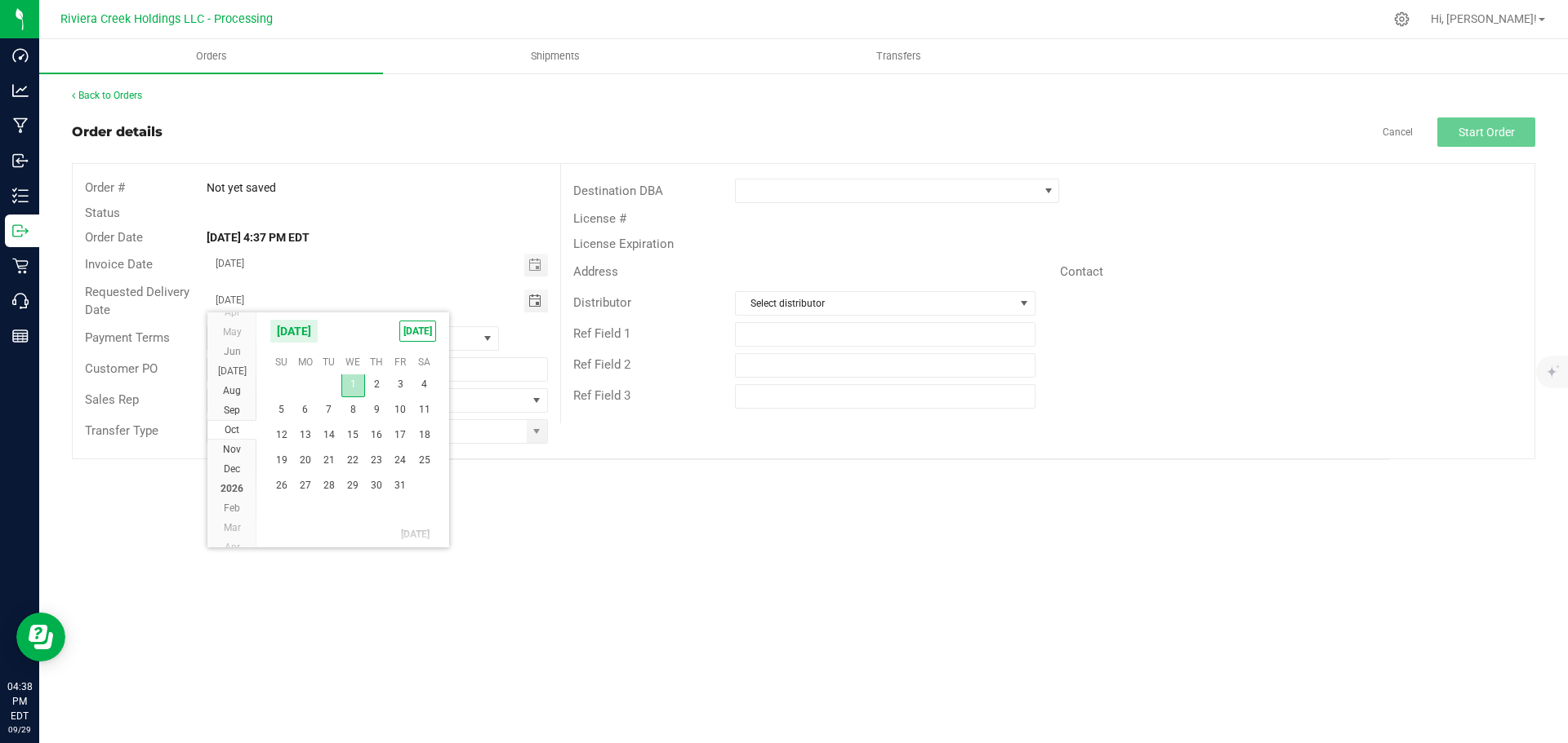
click at [350, 387] on span "1" at bounding box center [353, 385] width 24 height 26
type input "[DATE]"
click at [535, 435] on span at bounding box center [536, 432] width 13 height 13
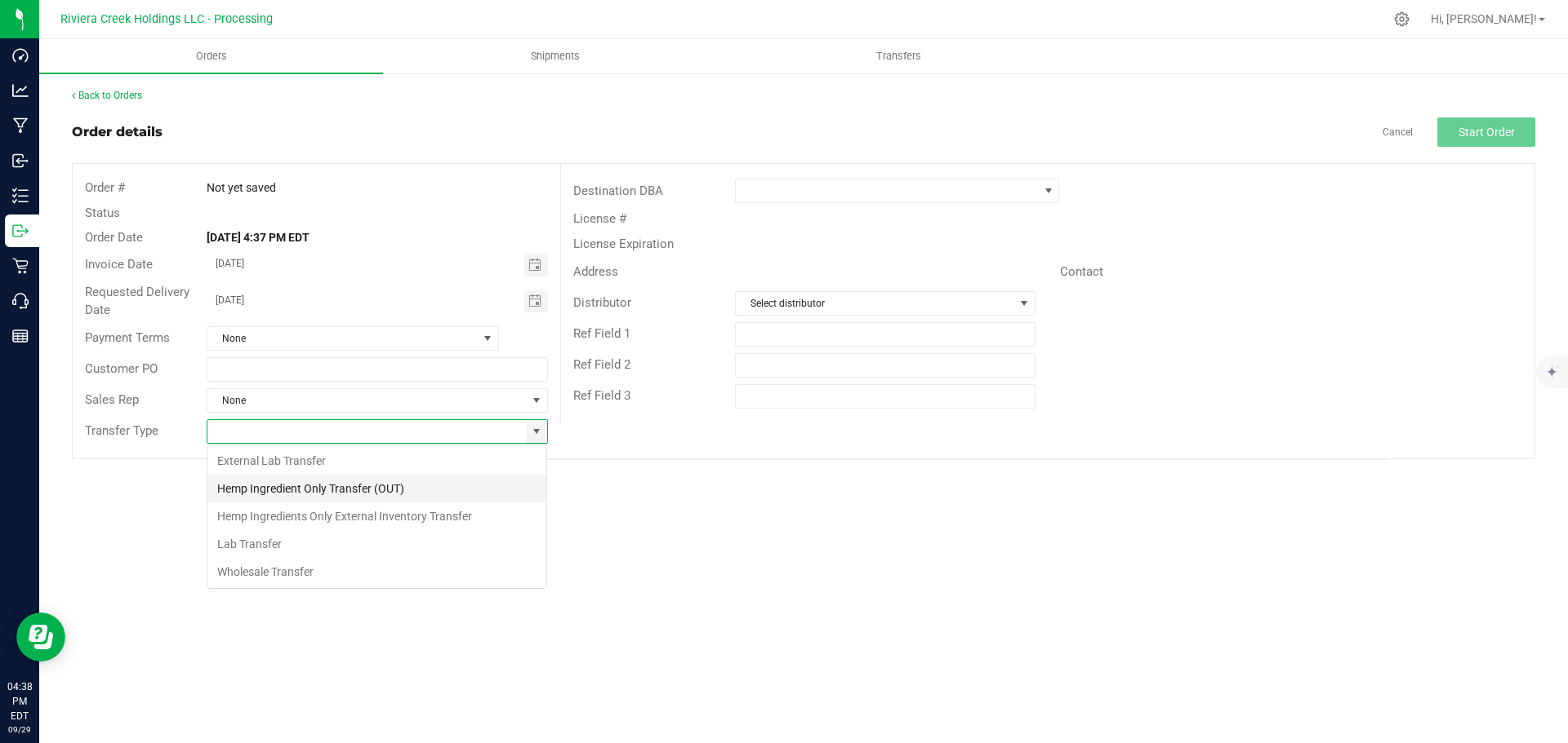
scroll to position [25, 341]
click at [237, 569] on li "Wholesale Transfer" at bounding box center [376, 572] width 339 height 27
type input "Wholesale Transfer"
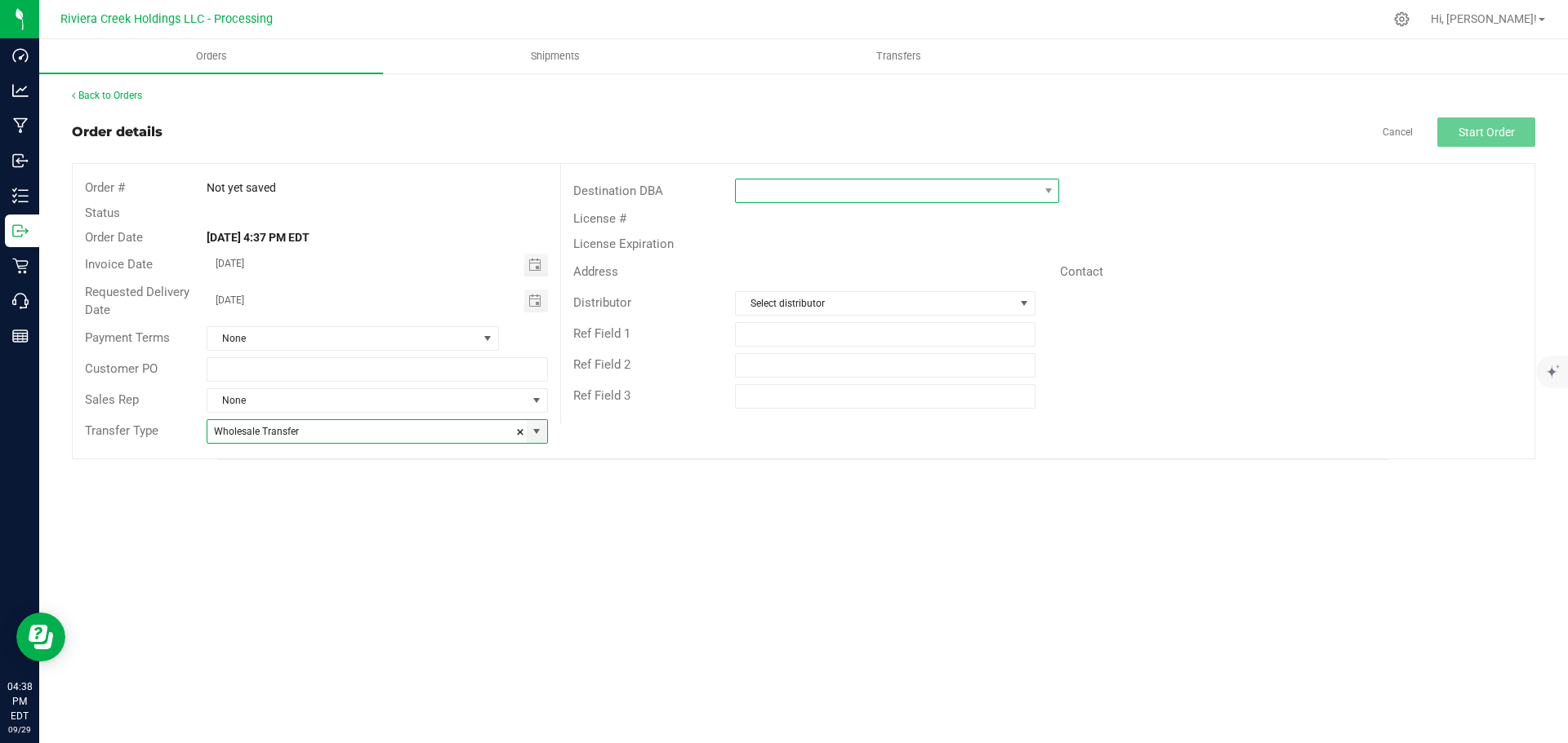
click at [805, 194] on span at bounding box center [886, 191] width 302 height 23
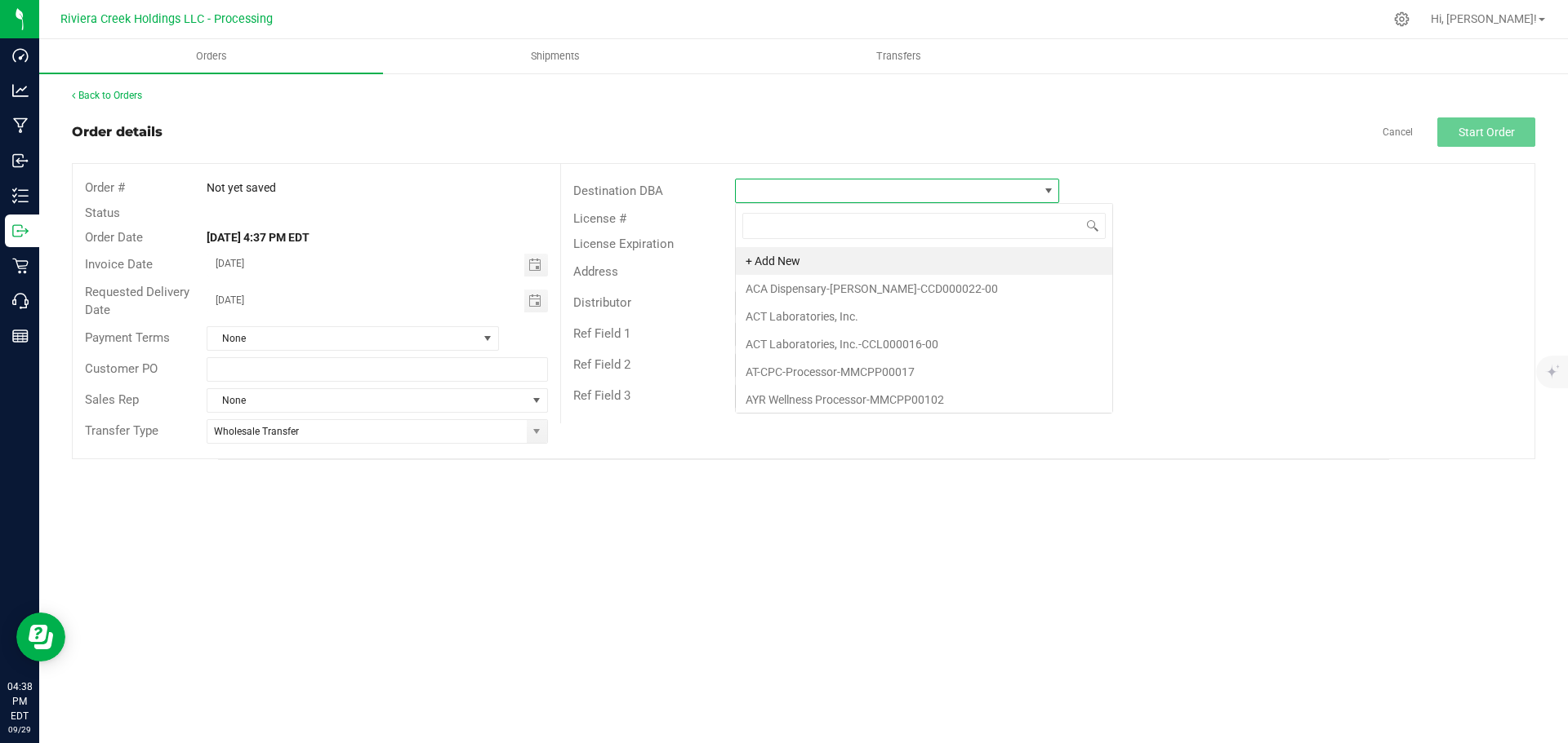
scroll to position [25, 324]
type input "sunn"
click at [816, 258] on li "Sunnyside-Chillicothe-CCD000012-00" at bounding box center [897, 261] width 324 height 27
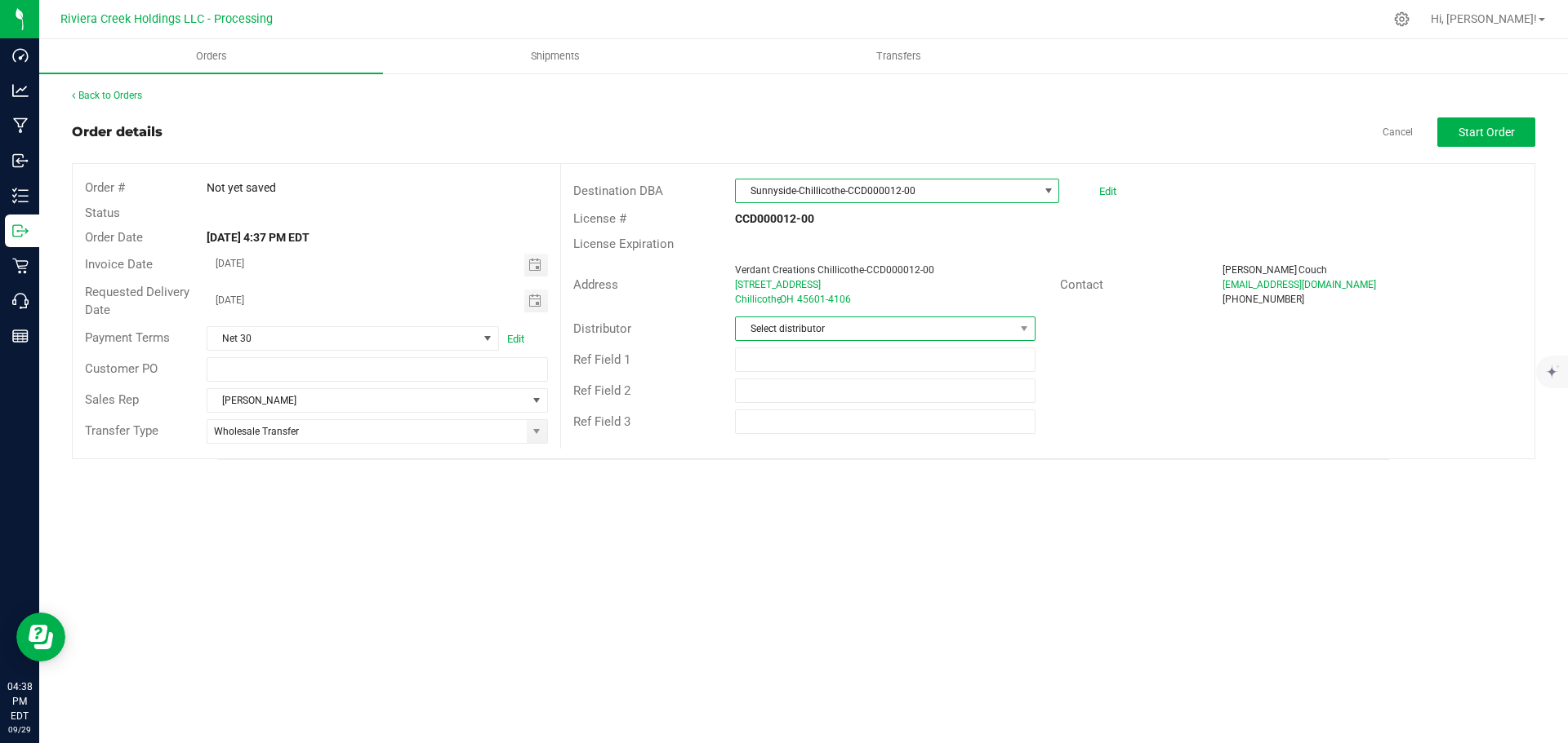
click at [789, 334] on span "Select distributor" at bounding box center [875, 329] width 278 height 23
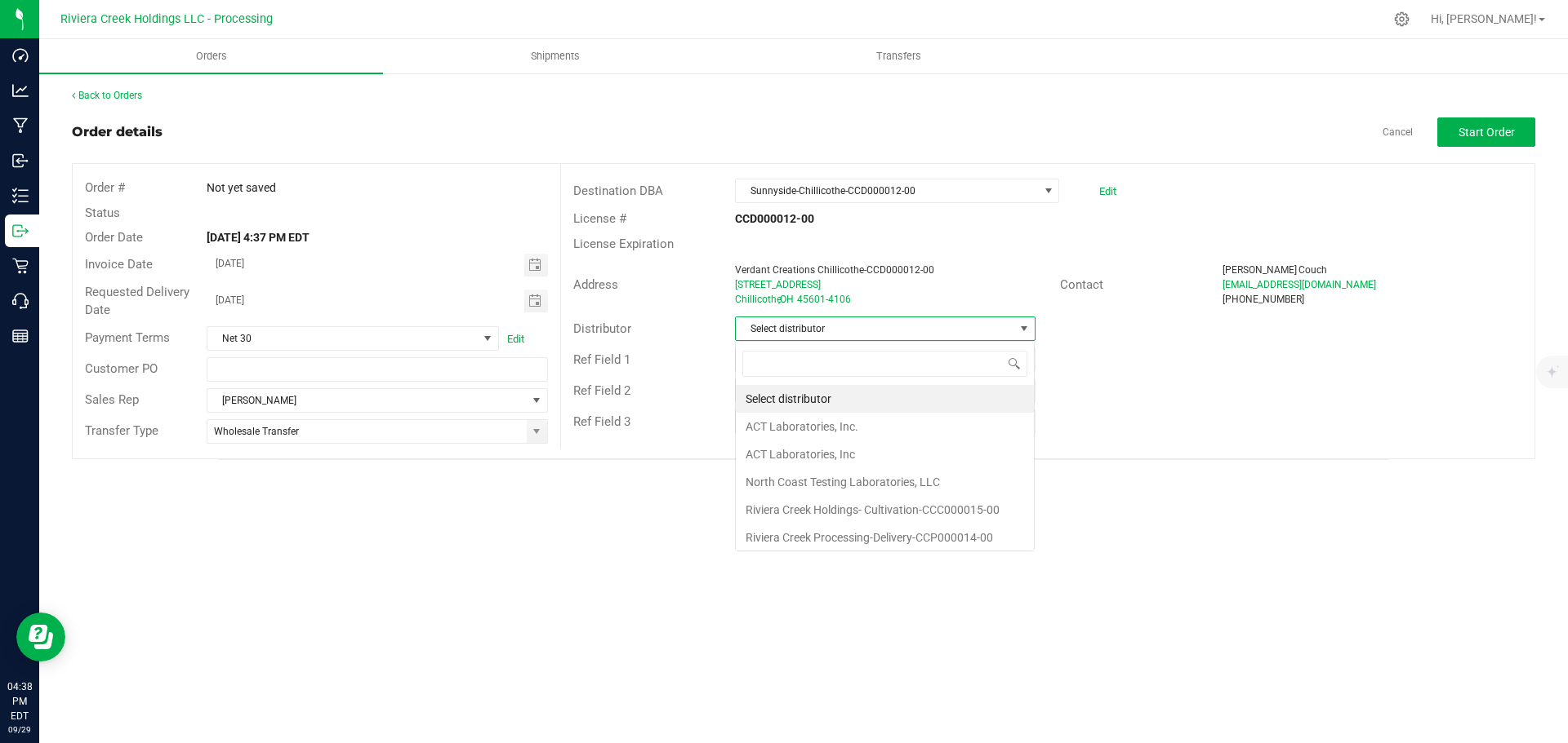
scroll to position [0, 0]
click at [774, 529] on li "Riviera Creek Processing-Delivery-CCP000014-00" at bounding box center [884, 534] width 298 height 27
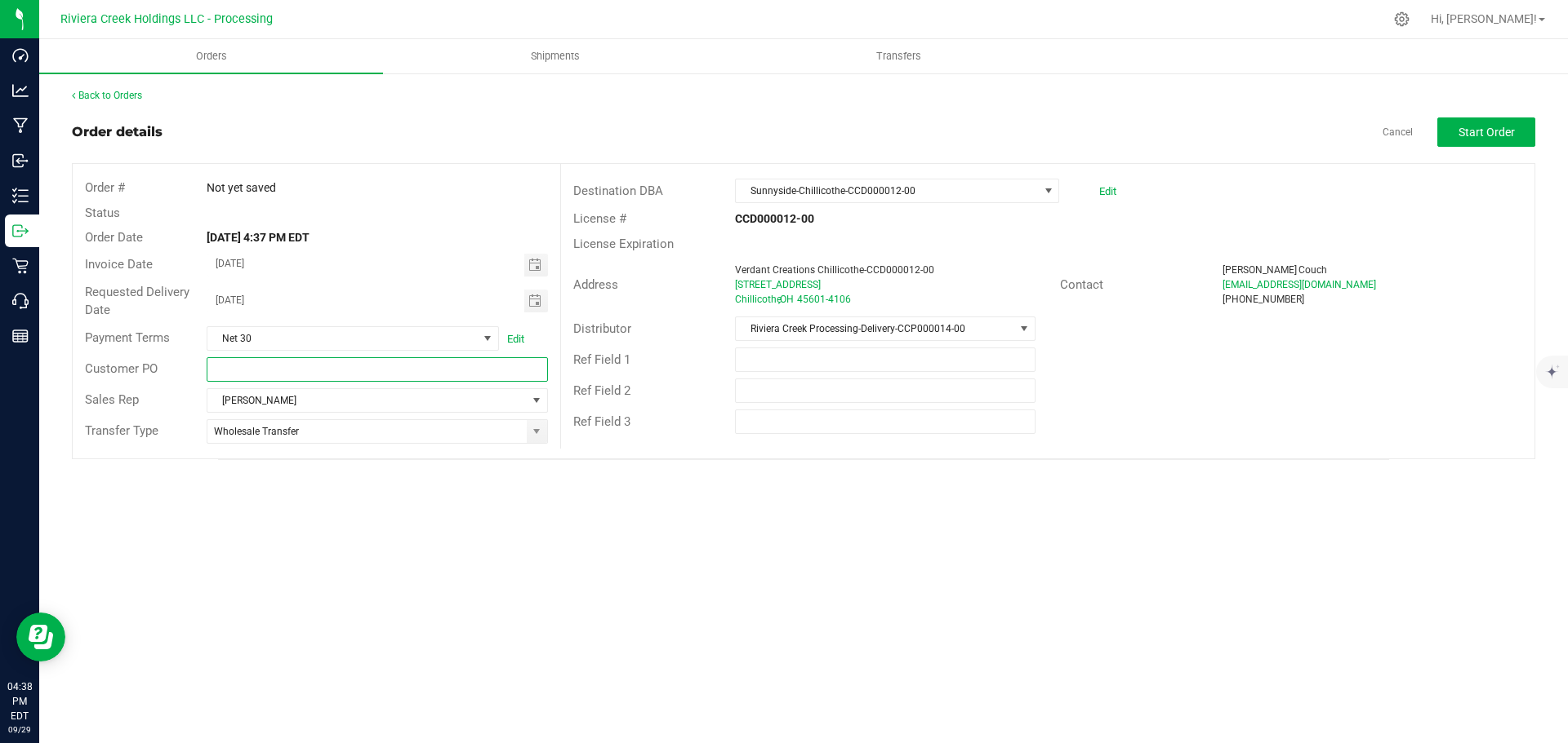
click at [265, 373] on input "text" at bounding box center [376, 370] width 340 height 25
paste input "30620402"
type input "30620402"
click at [1488, 130] on span "Start Order" at bounding box center [1487, 132] width 57 height 13
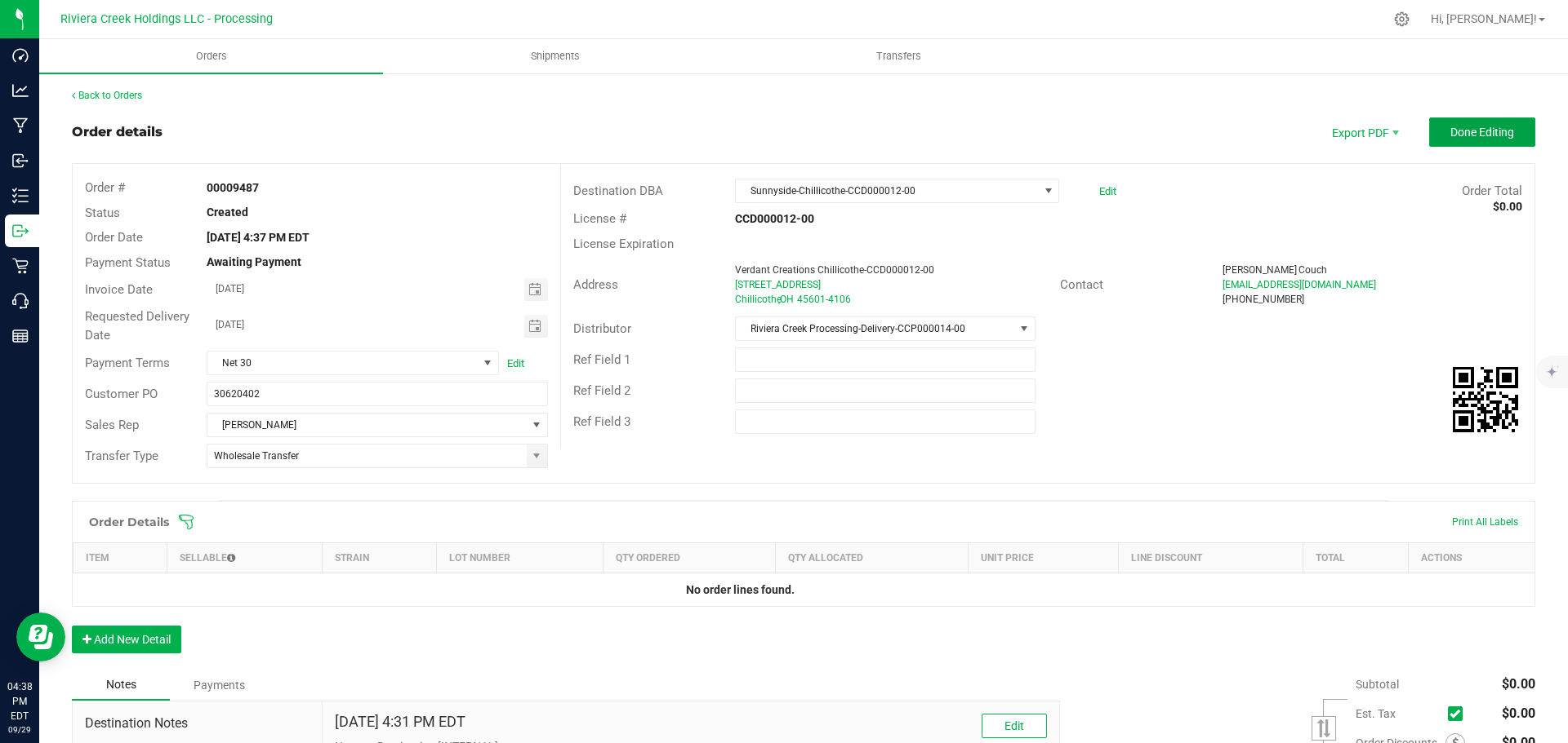
click at [1488, 130] on span "Done Editing" at bounding box center [1481, 132] width 63 height 13
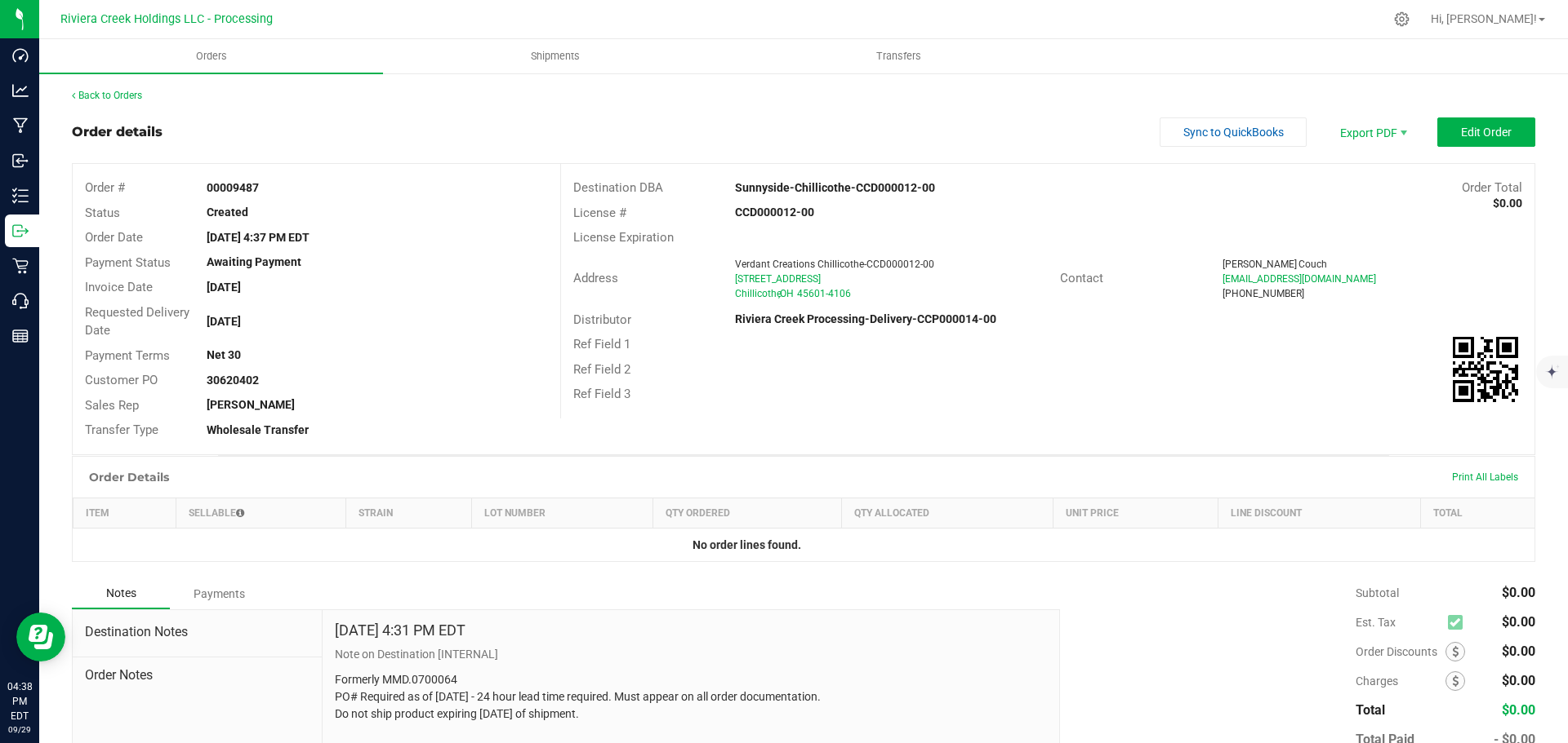
drag, startPoint x: 203, startPoint y: 186, endPoint x: 266, endPoint y: 191, distance: 63.2
click at [266, 191] on div "00009487" at bounding box center [376, 188] width 365 height 17
copy strong "00009487"
click at [556, 60] on span "Shipments" at bounding box center [555, 57] width 93 height 15
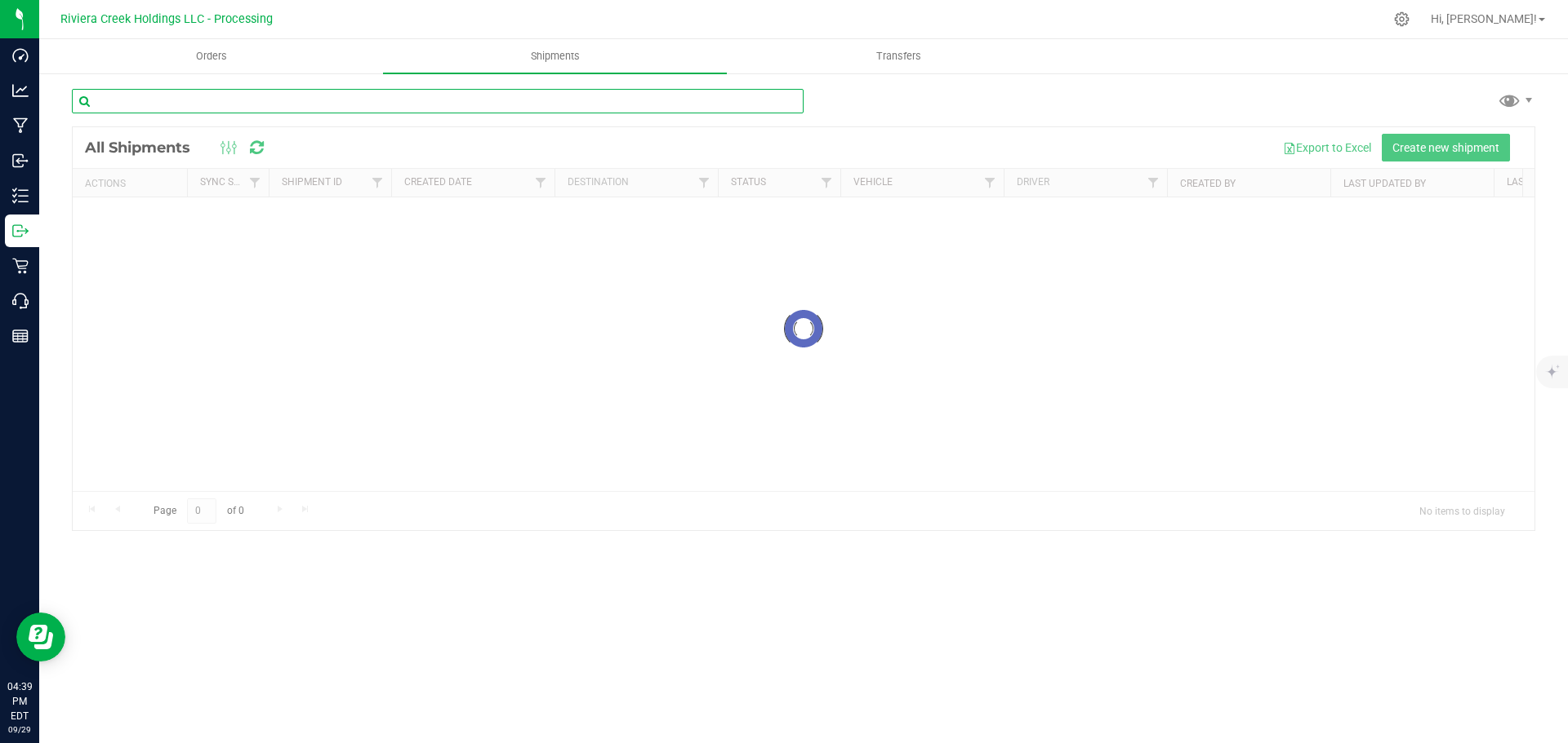
click at [148, 98] on input "text" at bounding box center [438, 101] width 732 height 25
paste input "CCD000216-00"
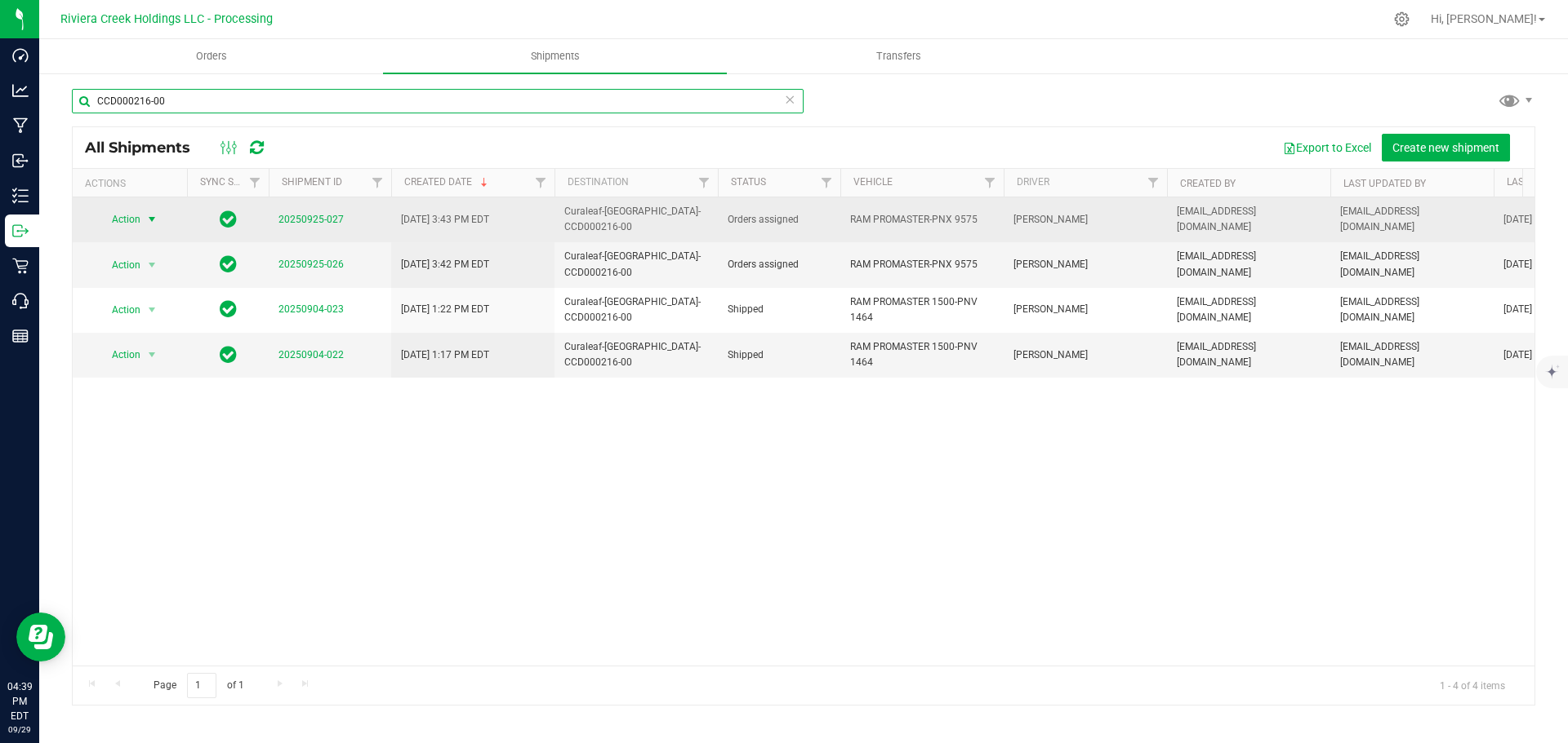
type input "CCD000216-00"
click at [157, 222] on span "select" at bounding box center [152, 219] width 13 height 13
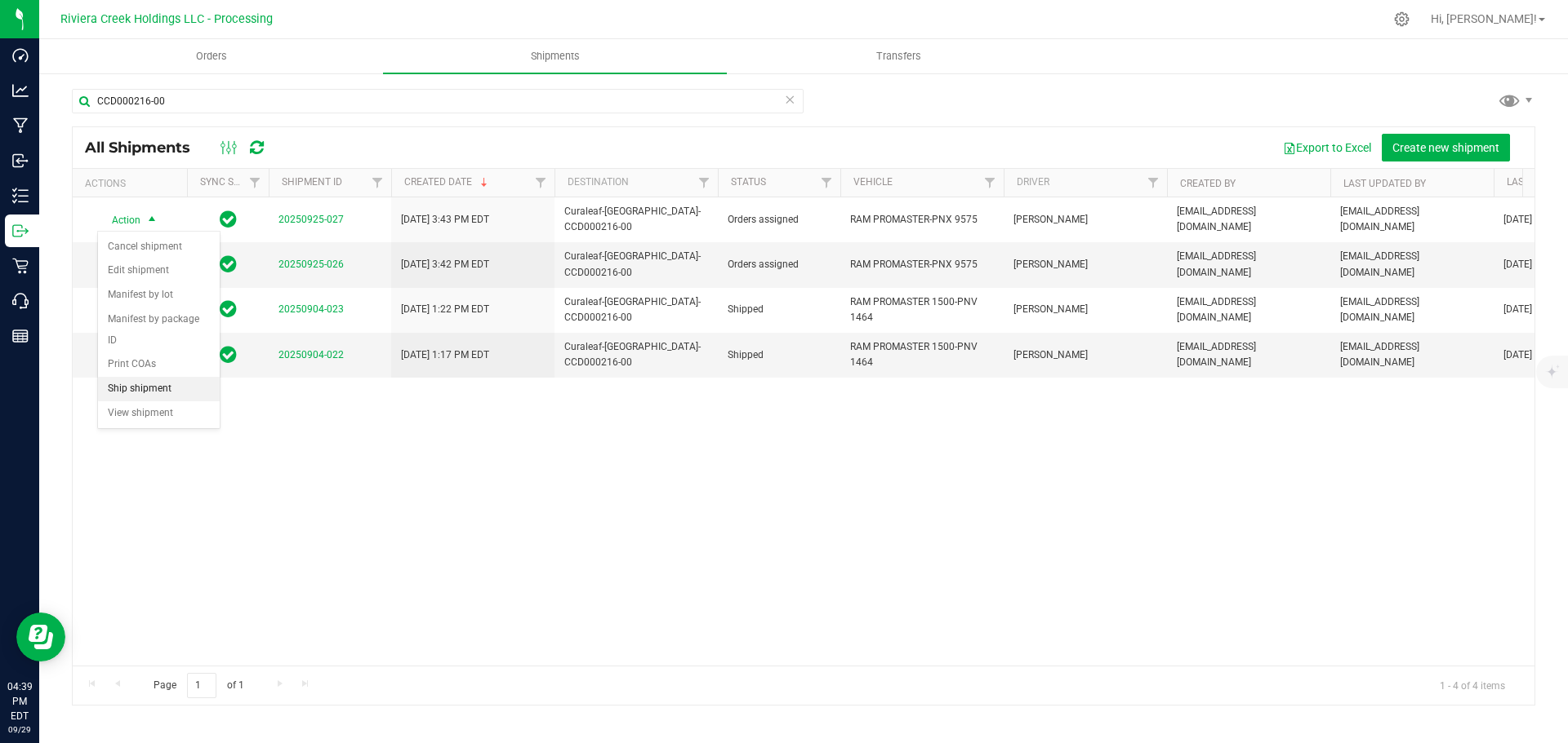
drag, startPoint x: 125, startPoint y: 365, endPoint x: 174, endPoint y: 362, distance: 49.1
click at [126, 377] on li "Ship shipment" at bounding box center [159, 389] width 122 height 25
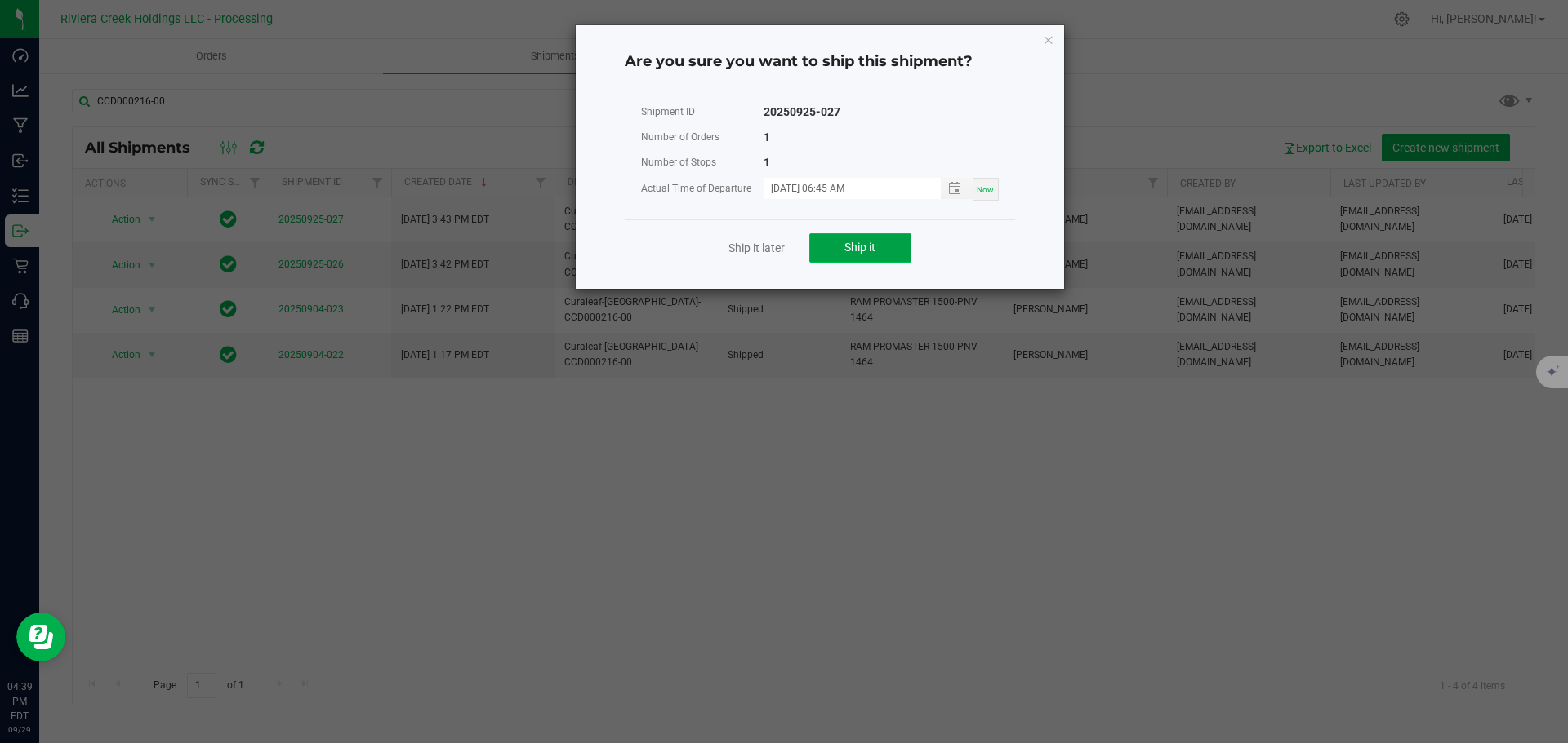
click at [870, 251] on span "Ship it" at bounding box center [860, 248] width 31 height 13
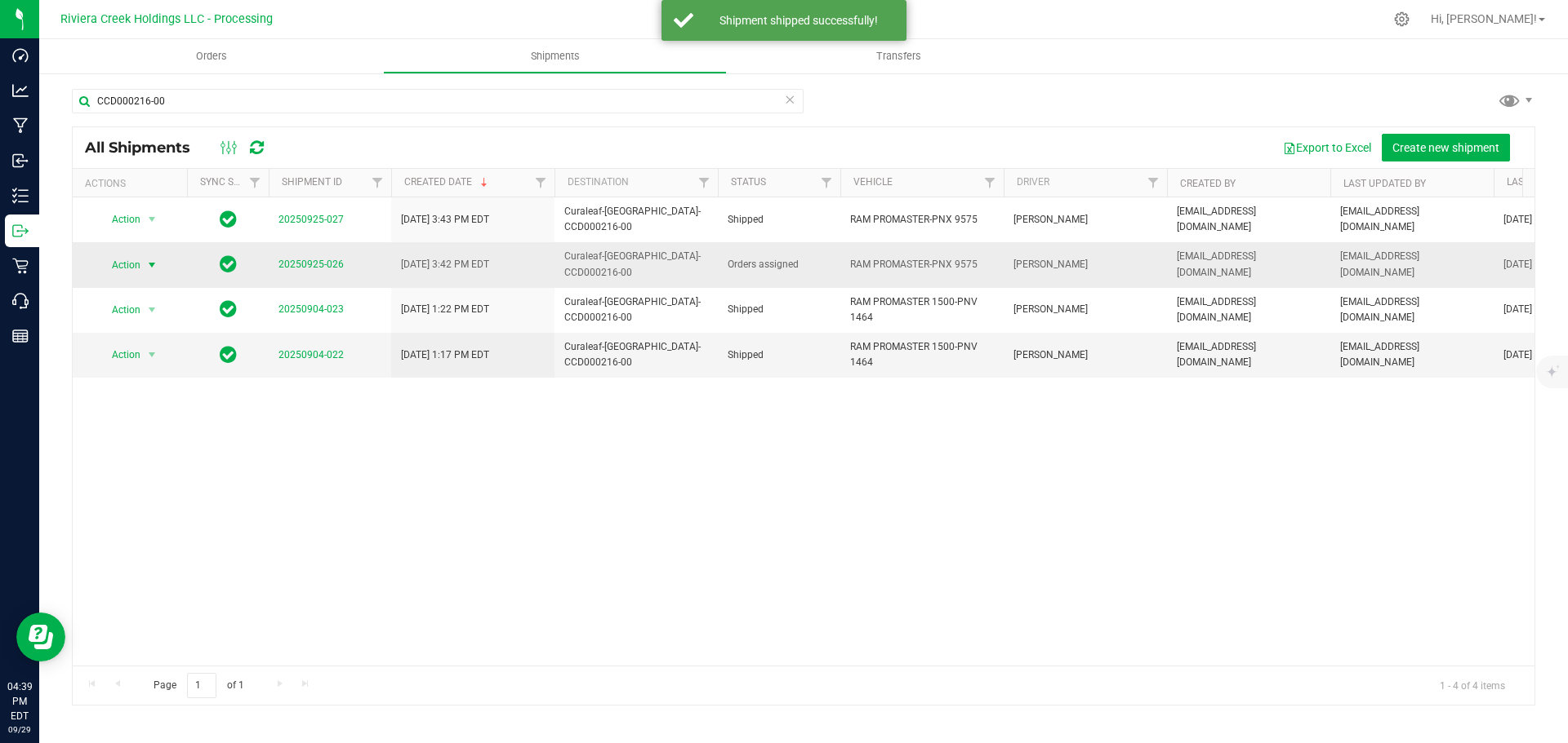
click at [149, 263] on span "select" at bounding box center [152, 266] width 13 height 13
click at [164, 422] on li "Ship shipment" at bounding box center [159, 434] width 122 height 25
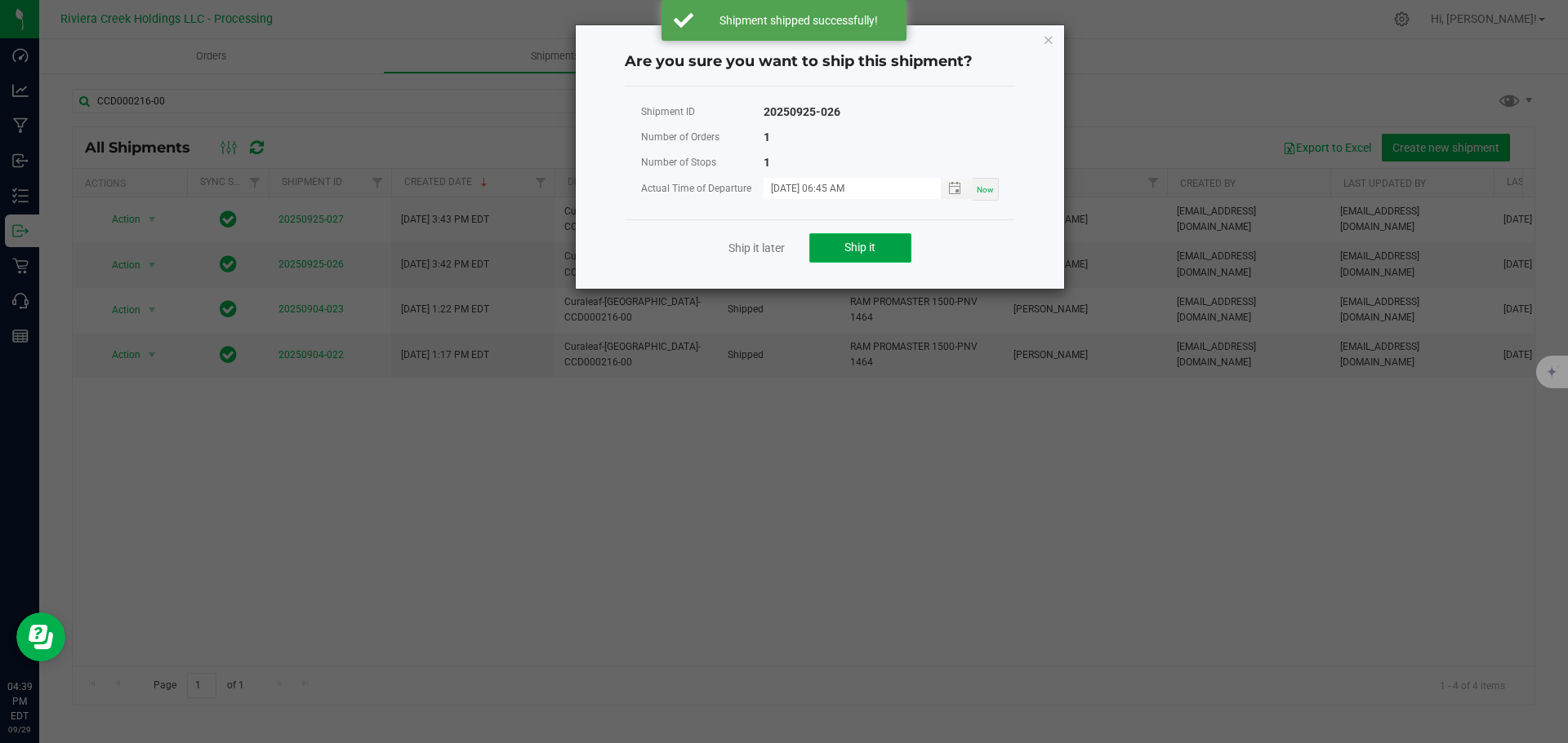
click at [845, 253] on span "Ship it" at bounding box center [860, 248] width 31 height 13
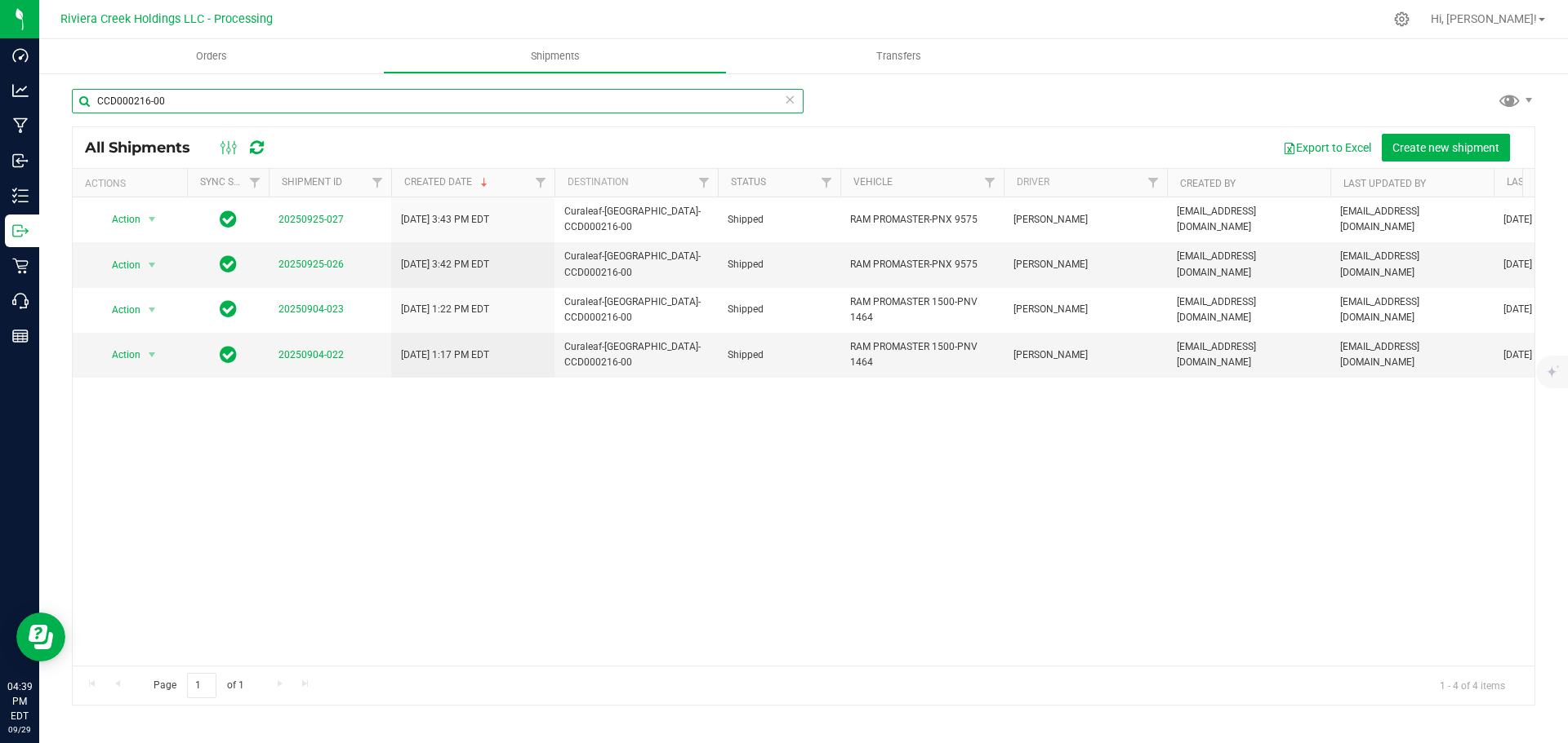
drag, startPoint x: 180, startPoint y: 106, endPoint x: 92, endPoint y: 103, distance: 88.1
click at [92, 103] on input "CCD000216-00" at bounding box center [438, 101] width 732 height 25
